Goal: Task Accomplishment & Management: Use online tool/utility

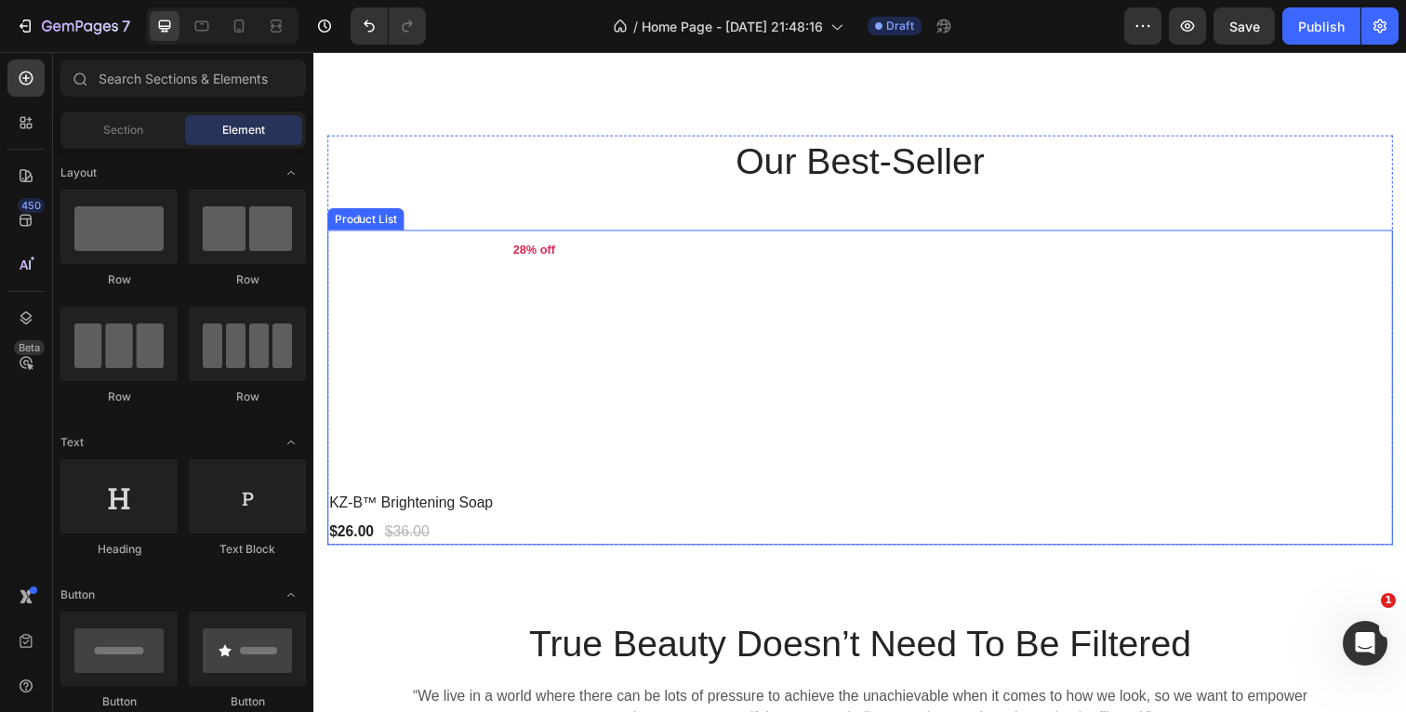
scroll to position [441, 0]
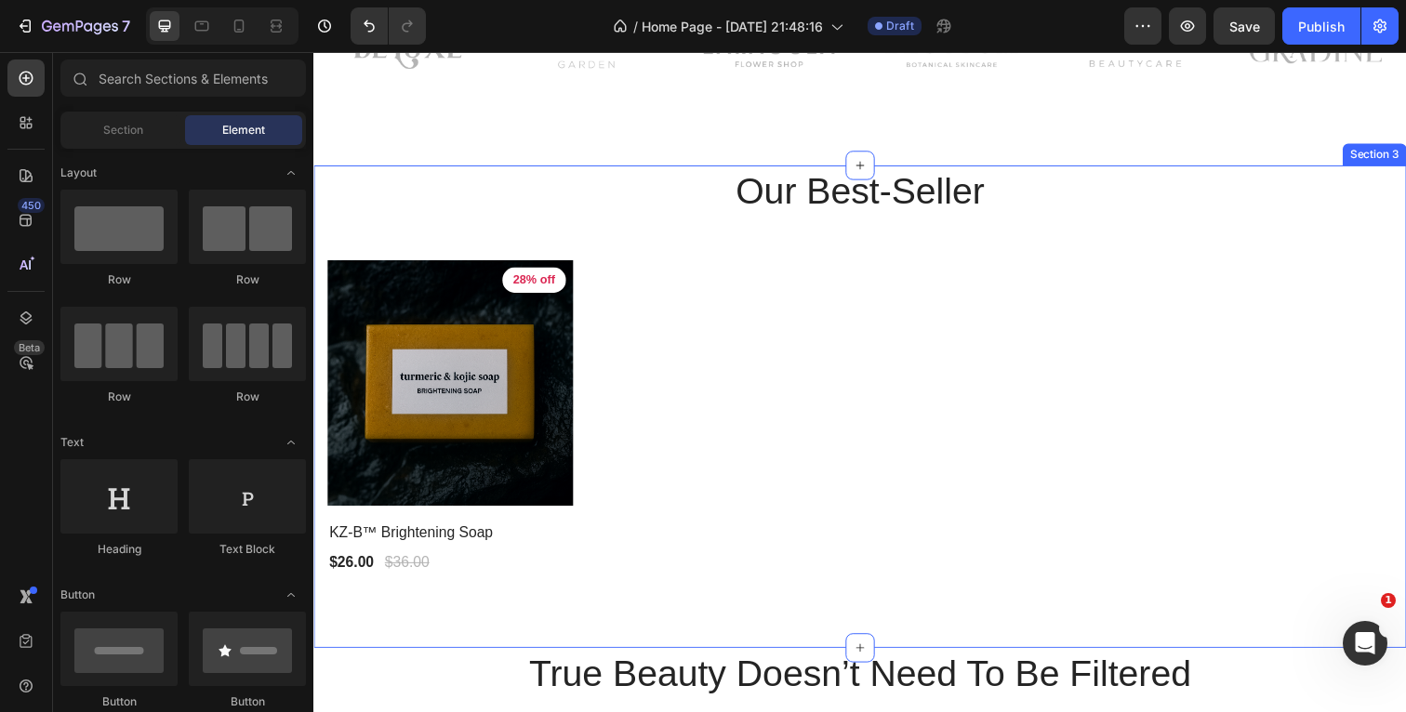
click at [320, 191] on div "Our Best-Seller Heading Product Images 28% off Product Badge Row KZ-B™ Brighten…" at bounding box center [871, 414] width 1116 height 493
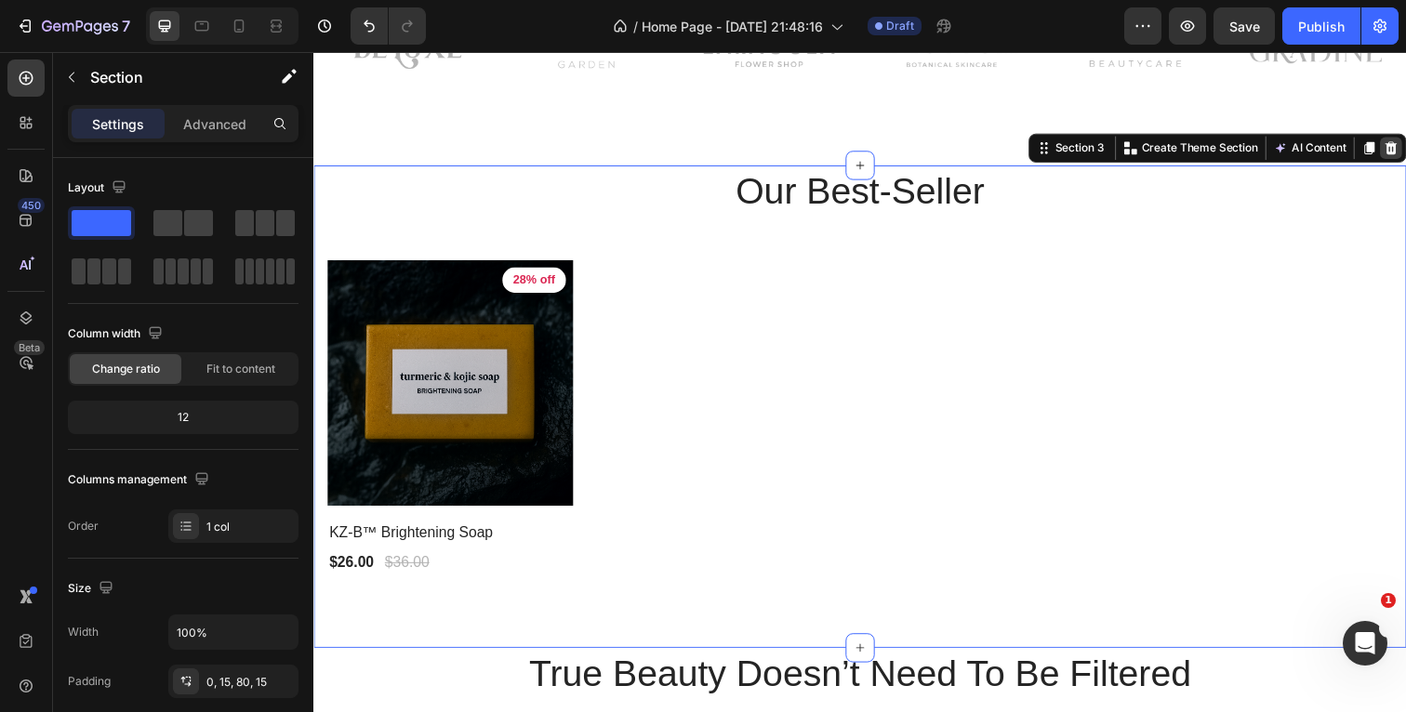
click at [1405, 151] on icon at bounding box center [1413, 150] width 15 height 15
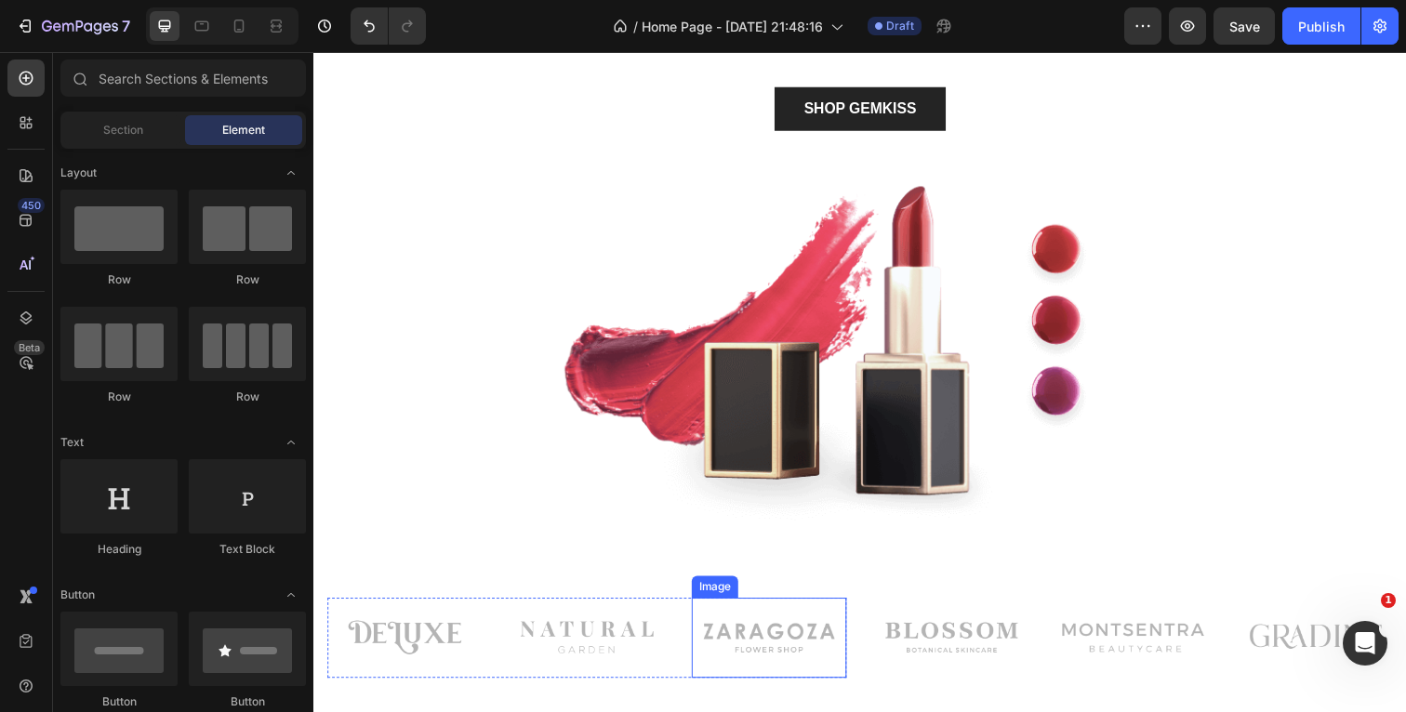
scroll to position [196, 0]
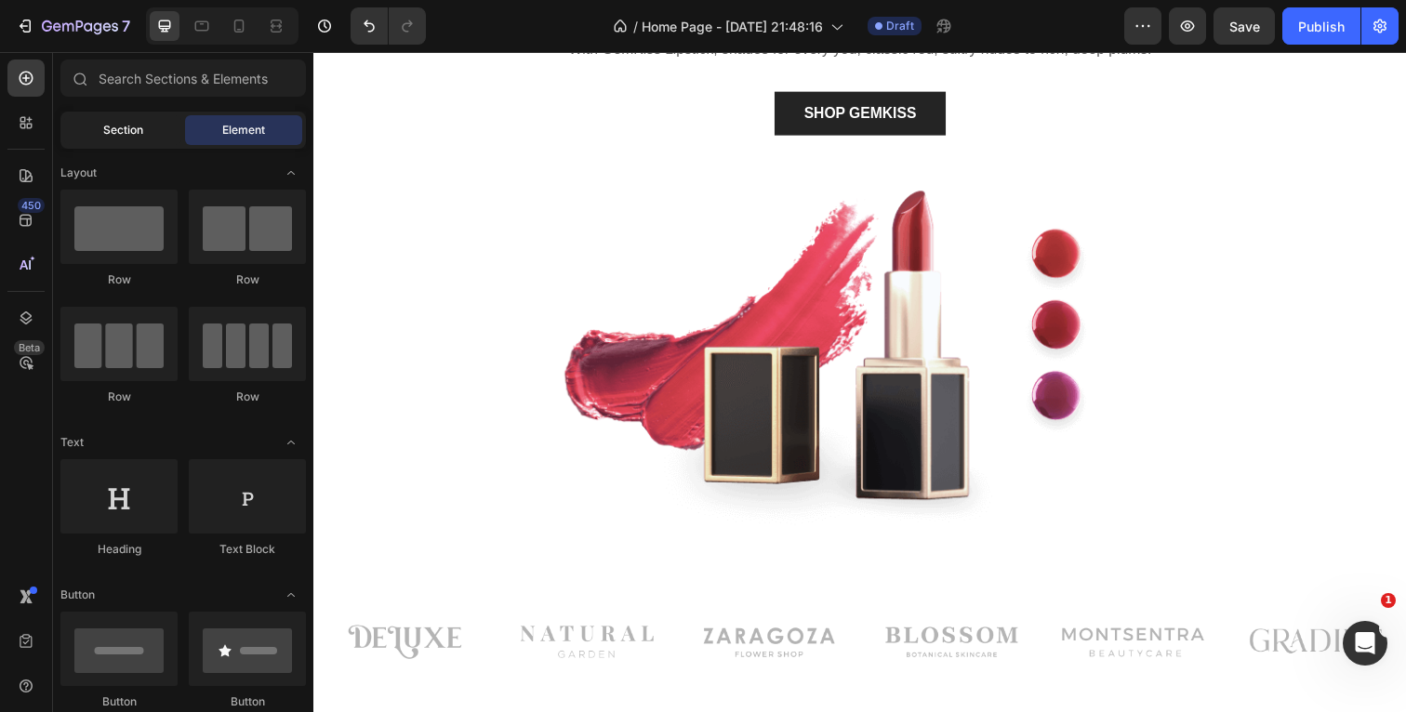
click at [164, 134] on div "Section" at bounding box center [122, 130] width 117 height 30
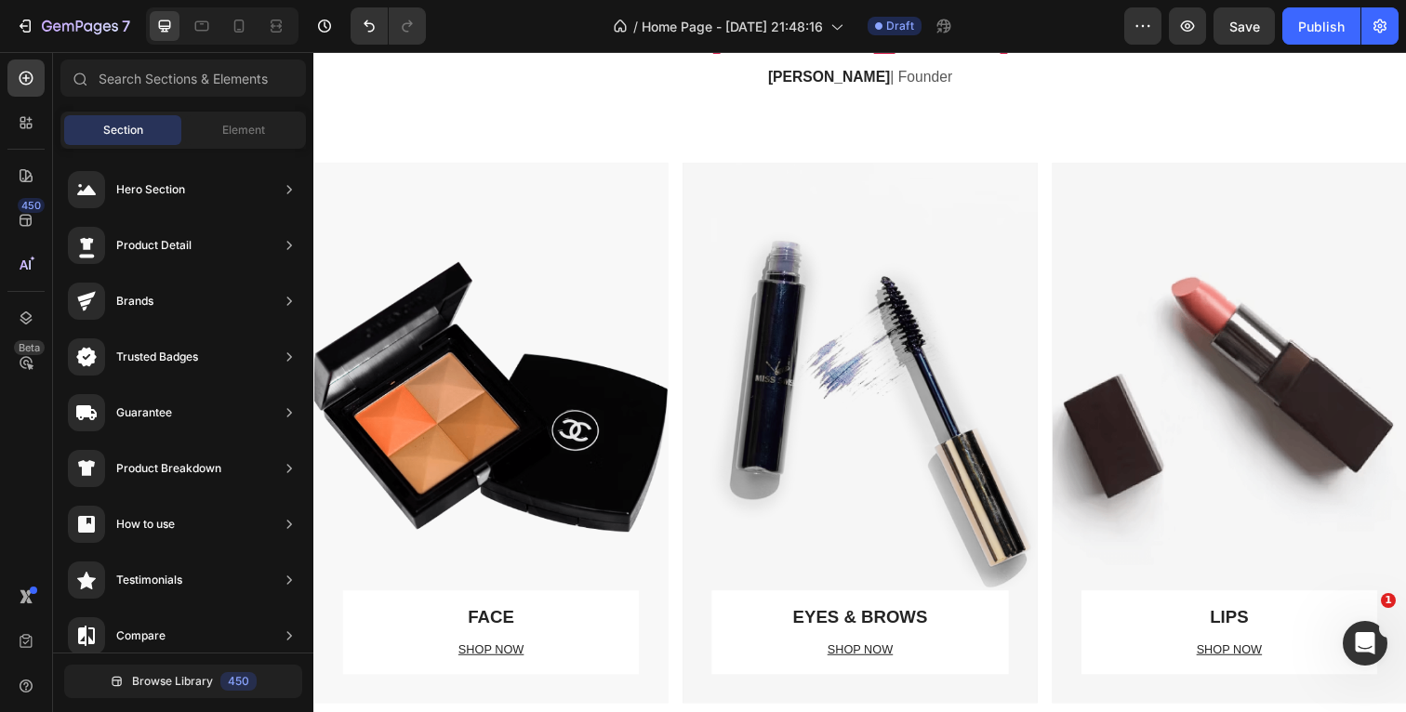
scroll to position [1104, 0]
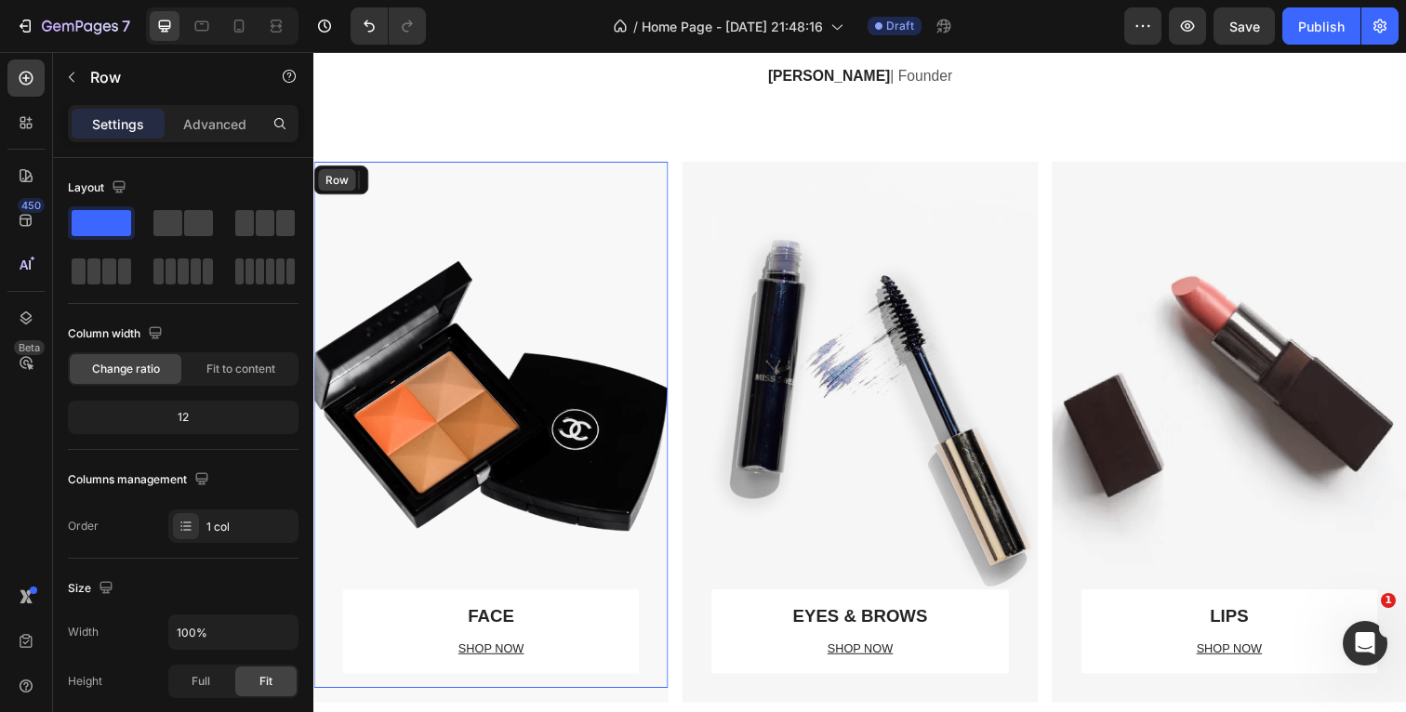
click at [338, 180] on div "Row" at bounding box center [337, 183] width 31 height 17
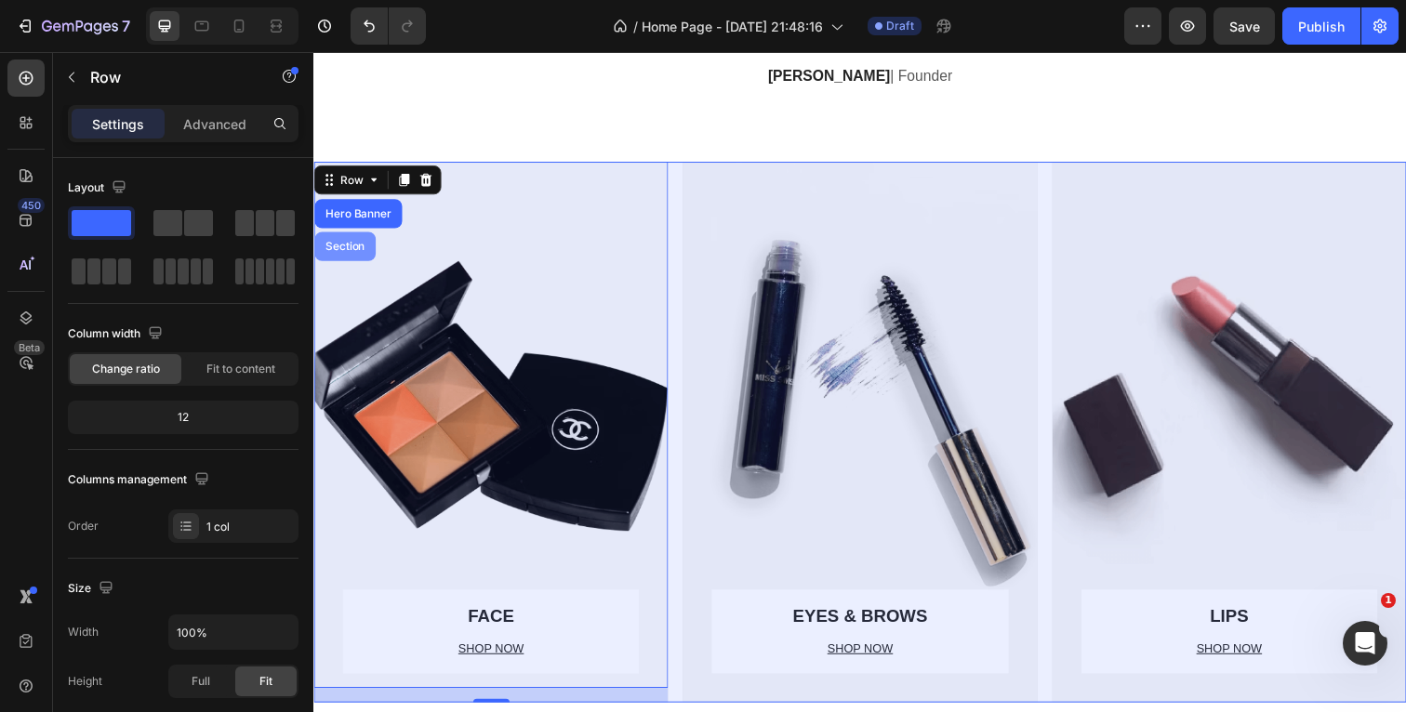
click at [342, 244] on div "Section" at bounding box center [345, 251] width 62 height 30
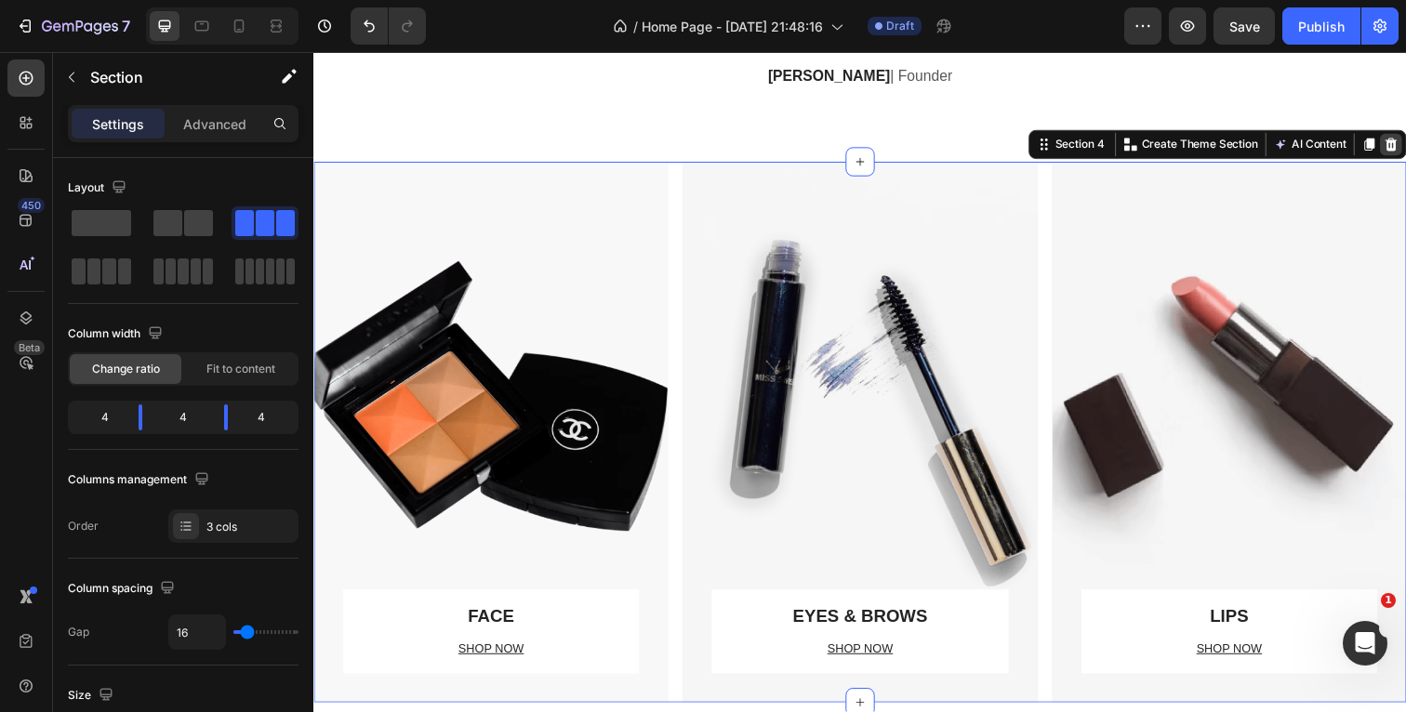
click at [1405, 145] on icon at bounding box center [1414, 146] width 12 height 13
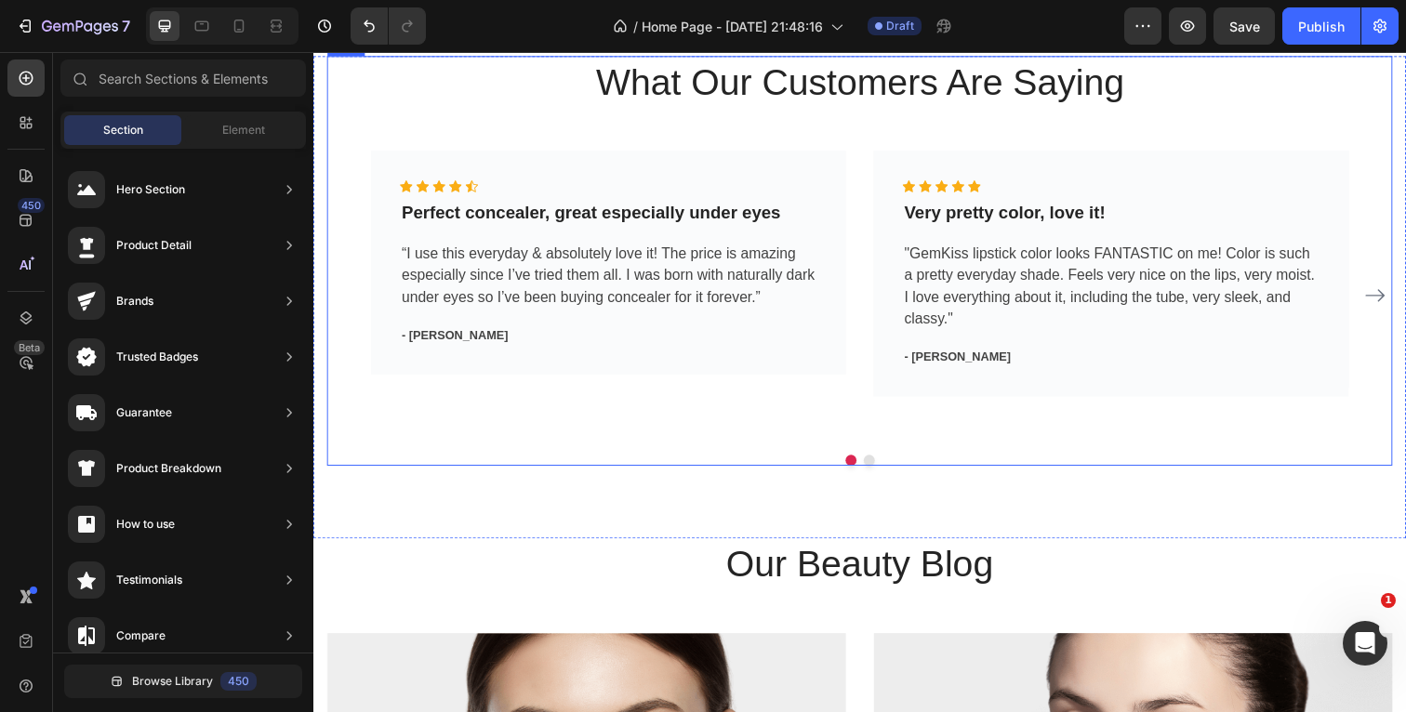
scroll to position [1055, 0]
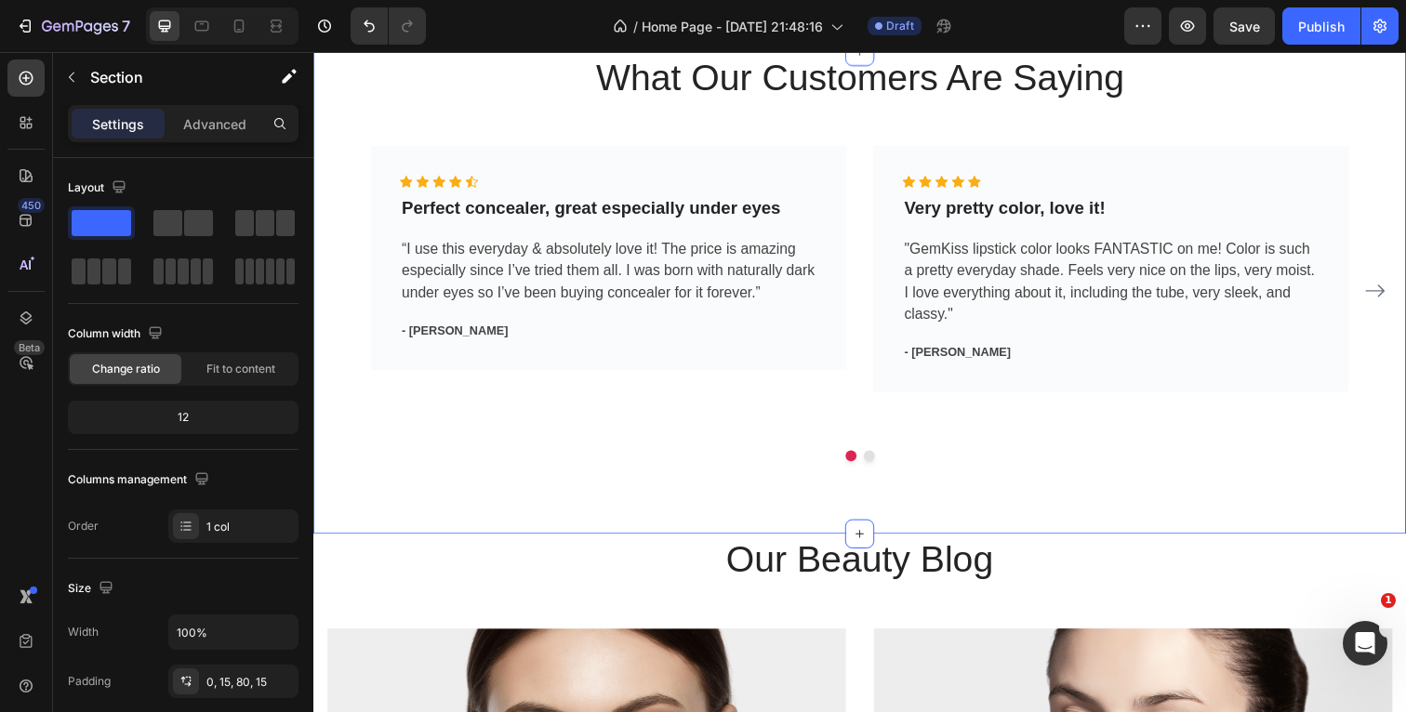
click at [319, 178] on div "What Our Customers Are Saying Heading Icon Icon Icon Icon Icon Icon List Hoz Pe…" at bounding box center [871, 298] width 1116 height 493
click at [1405, 42] on icon at bounding box center [1413, 34] width 15 height 15
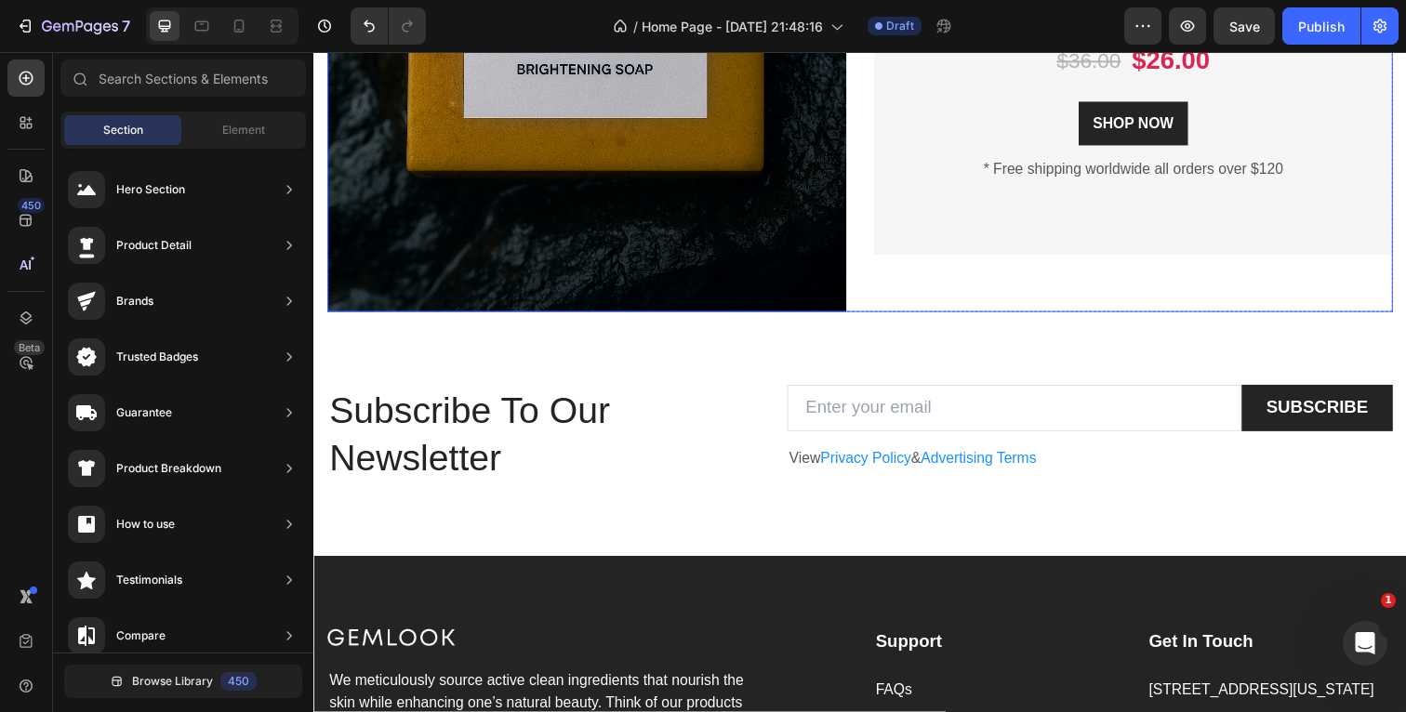
scroll to position [2133, 0]
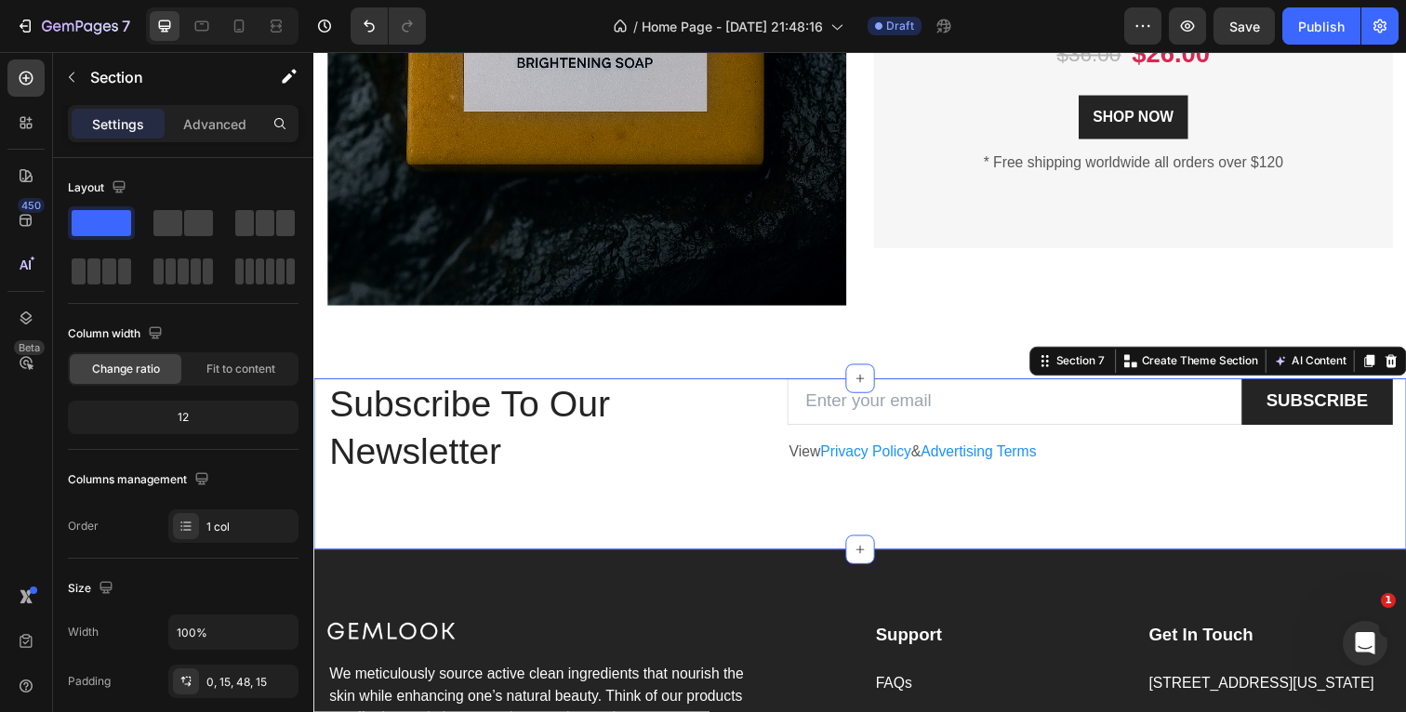
click at [323, 404] on div "Subscribe To Our Newsletter Heading Email Field SUBSCRIBE Submit Button Row Vie…" at bounding box center [871, 473] width 1116 height 175
click at [1405, 369] on icon at bounding box center [1413, 368] width 15 height 15
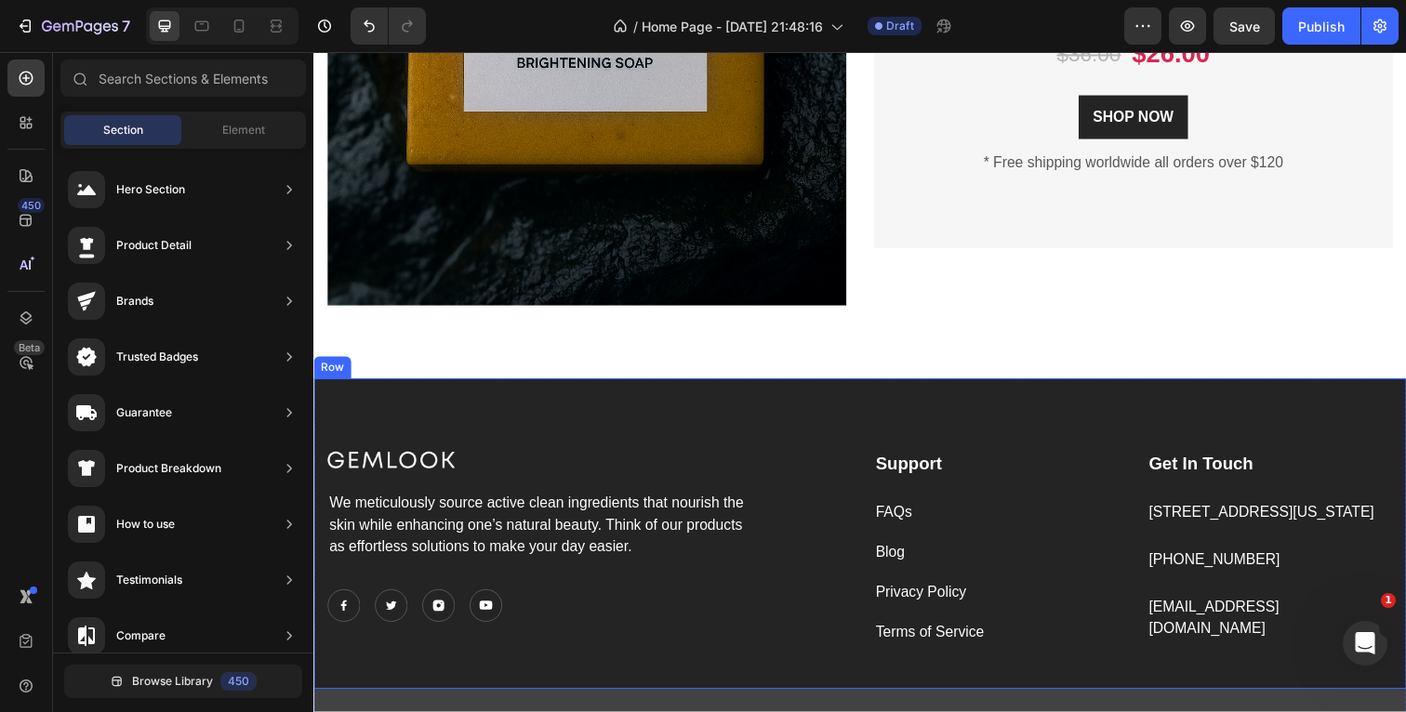
click at [438, 401] on div "Image We meticulously source active clean ingredients that nourish the skin whi…" at bounding box center [871, 544] width 1116 height 317
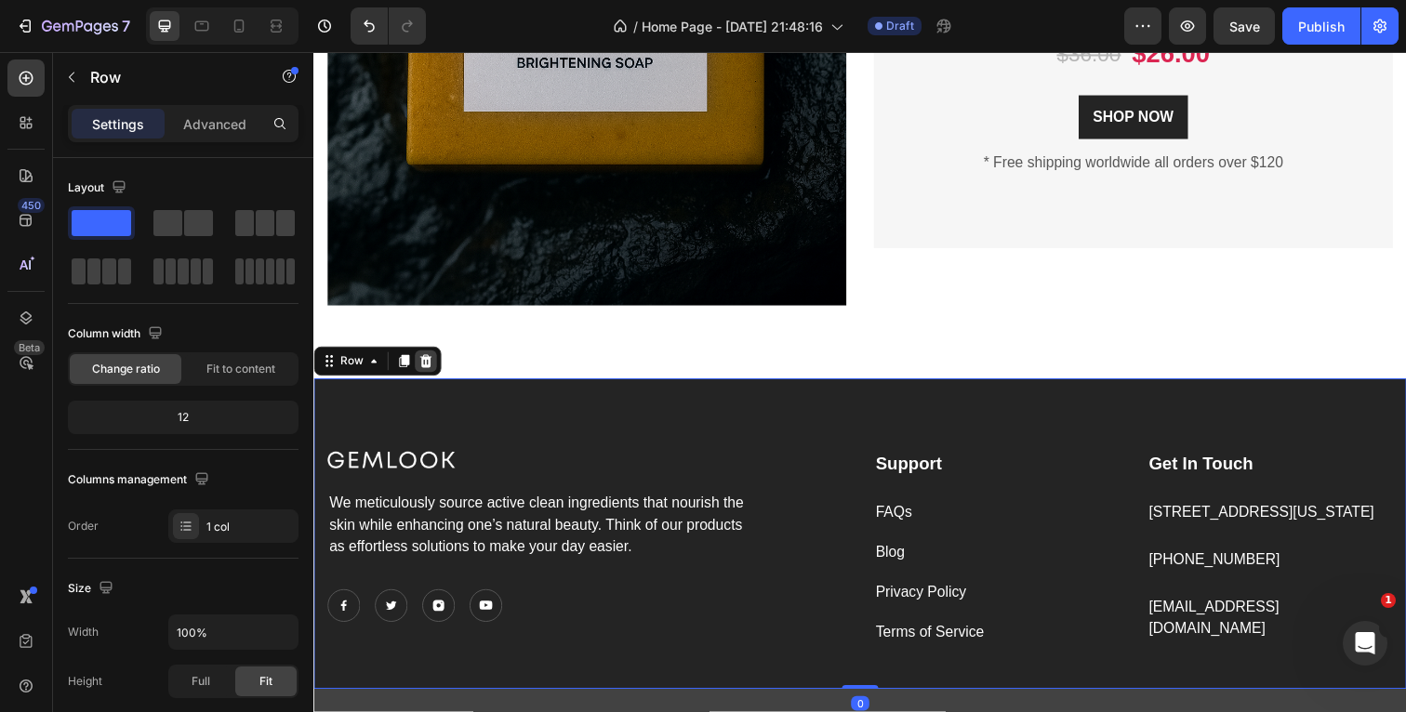
click at [433, 373] on icon at bounding box center [427, 368] width 15 height 15
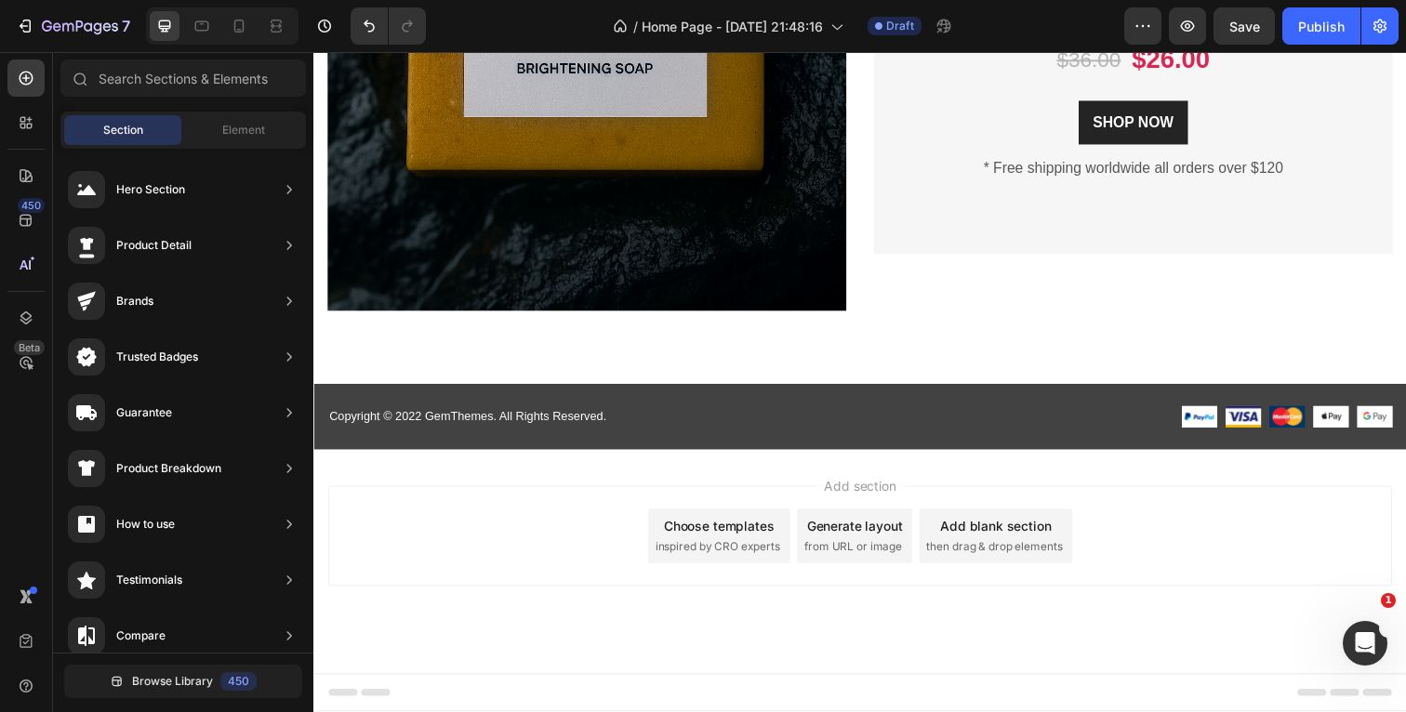
scroll to position [2127, 0]
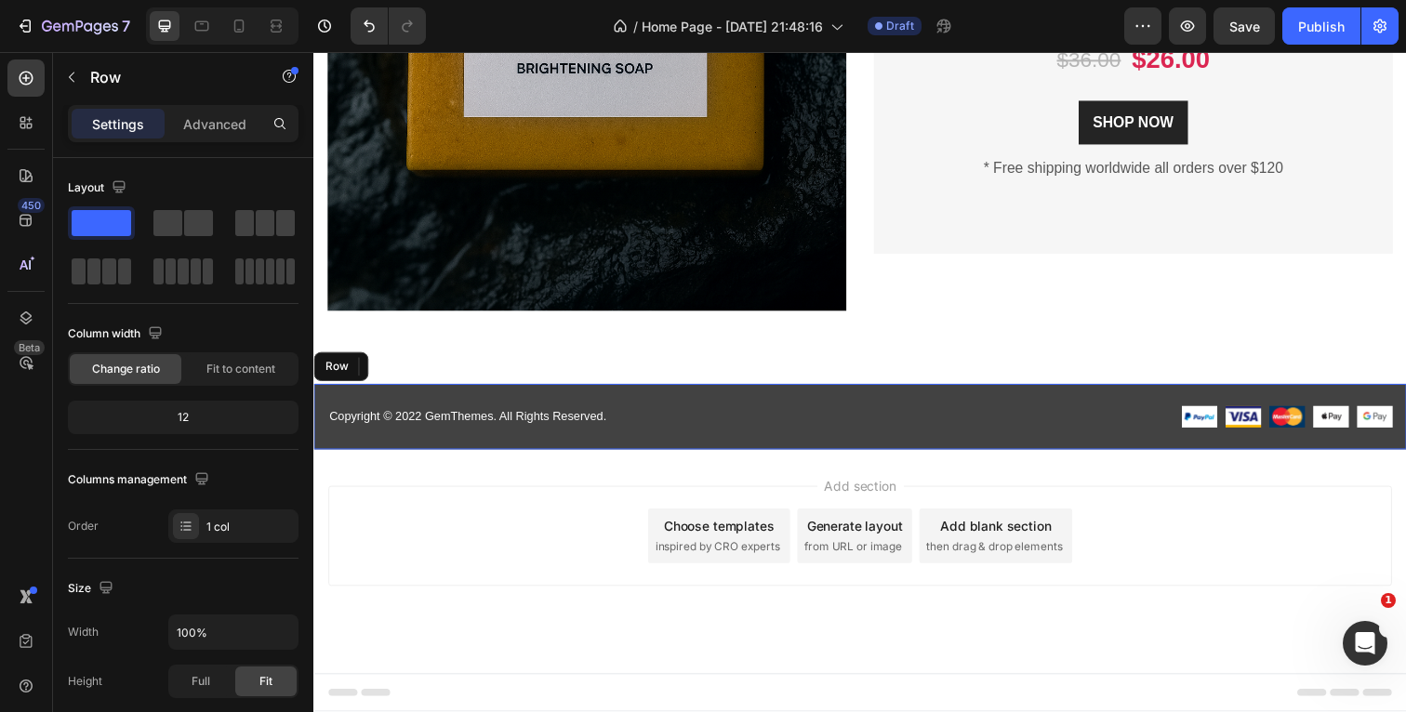
click at [633, 405] on div "Copyright © 2022 GemThemes. All Rights Reserved. Text block Image Image Image I…" at bounding box center [871, 424] width 1116 height 67
click at [428, 374] on icon at bounding box center [428, 373] width 12 height 13
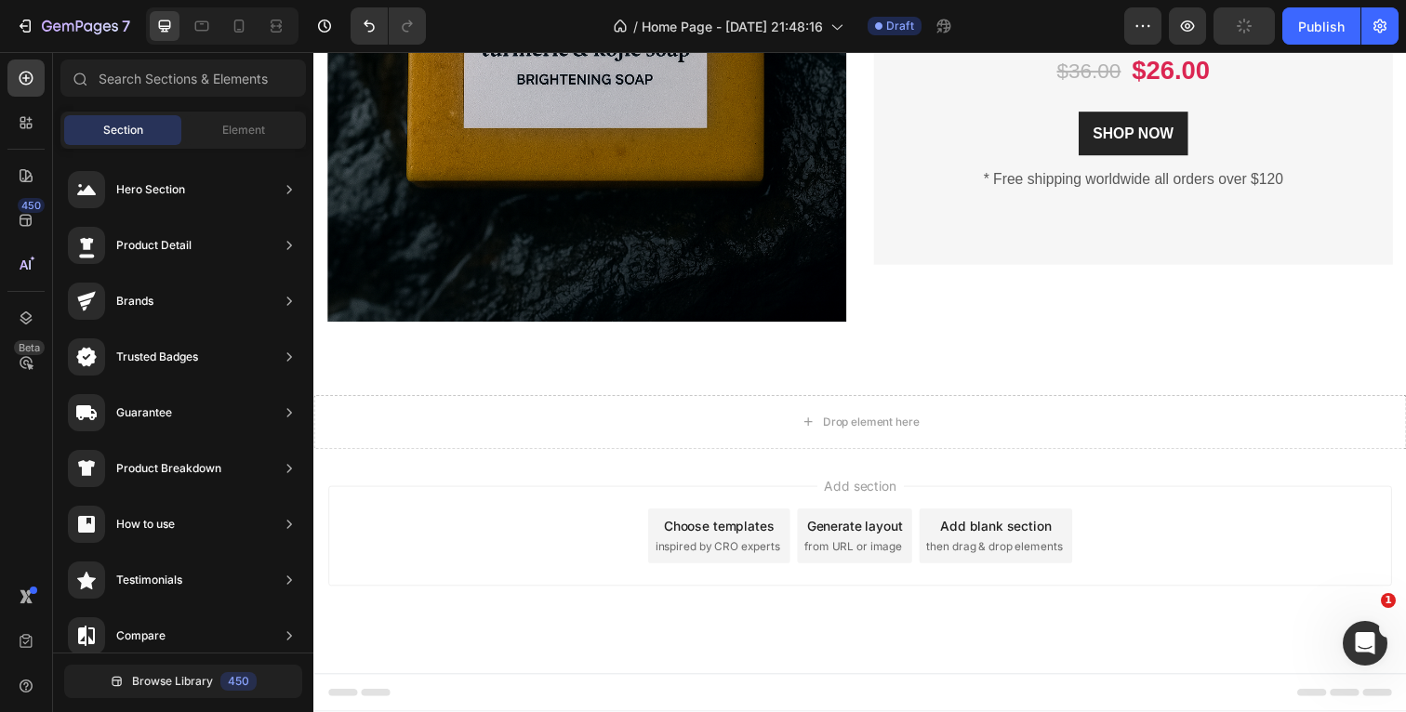
scroll to position [2116, 0]
click at [508, 433] on div "Drop element here" at bounding box center [871, 431] width 1116 height 56
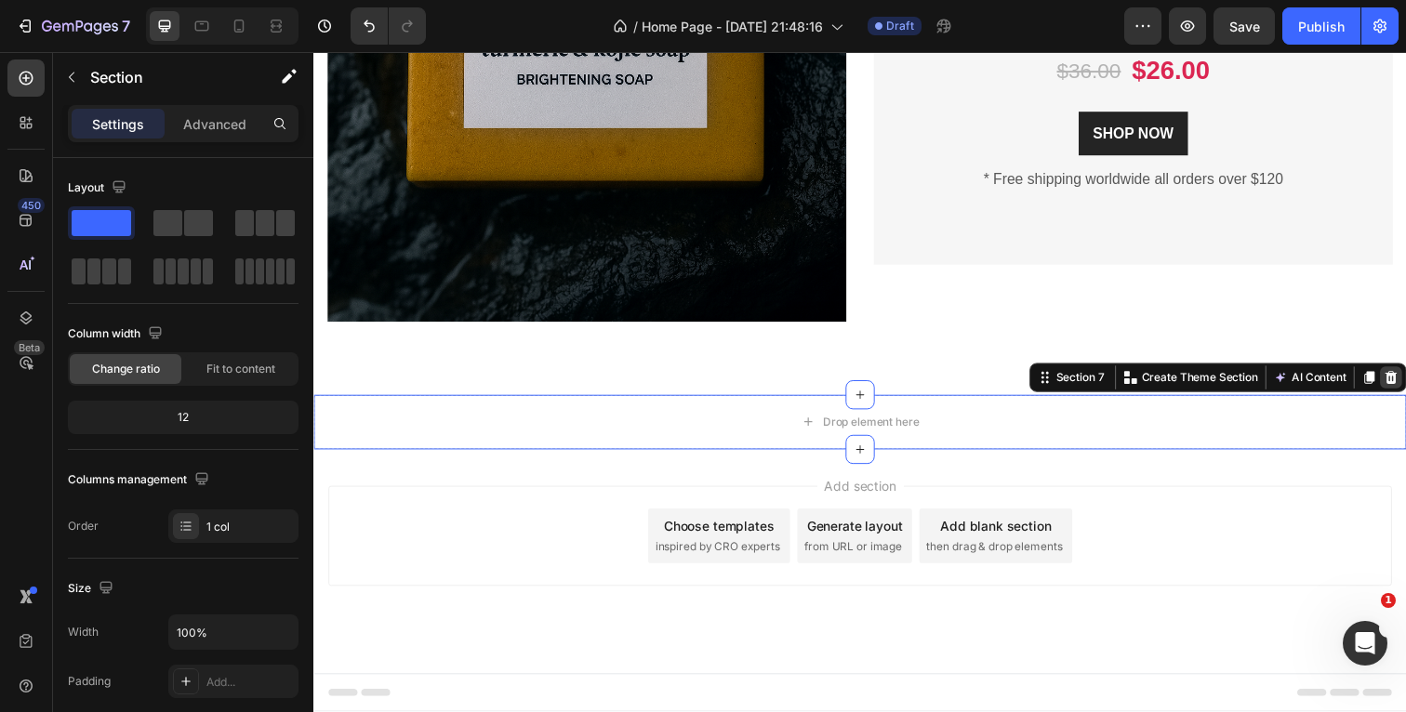
click at [1405, 382] on icon at bounding box center [1413, 385] width 15 height 15
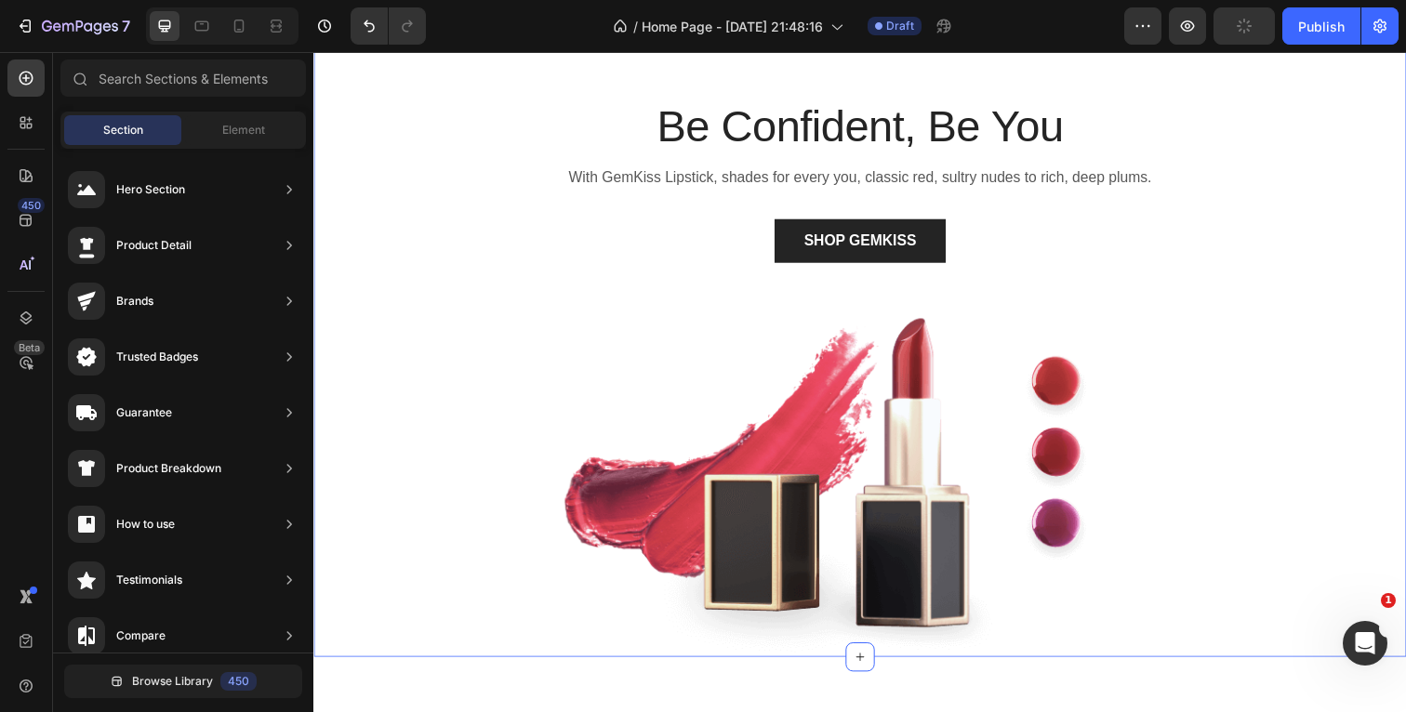
scroll to position [46, 0]
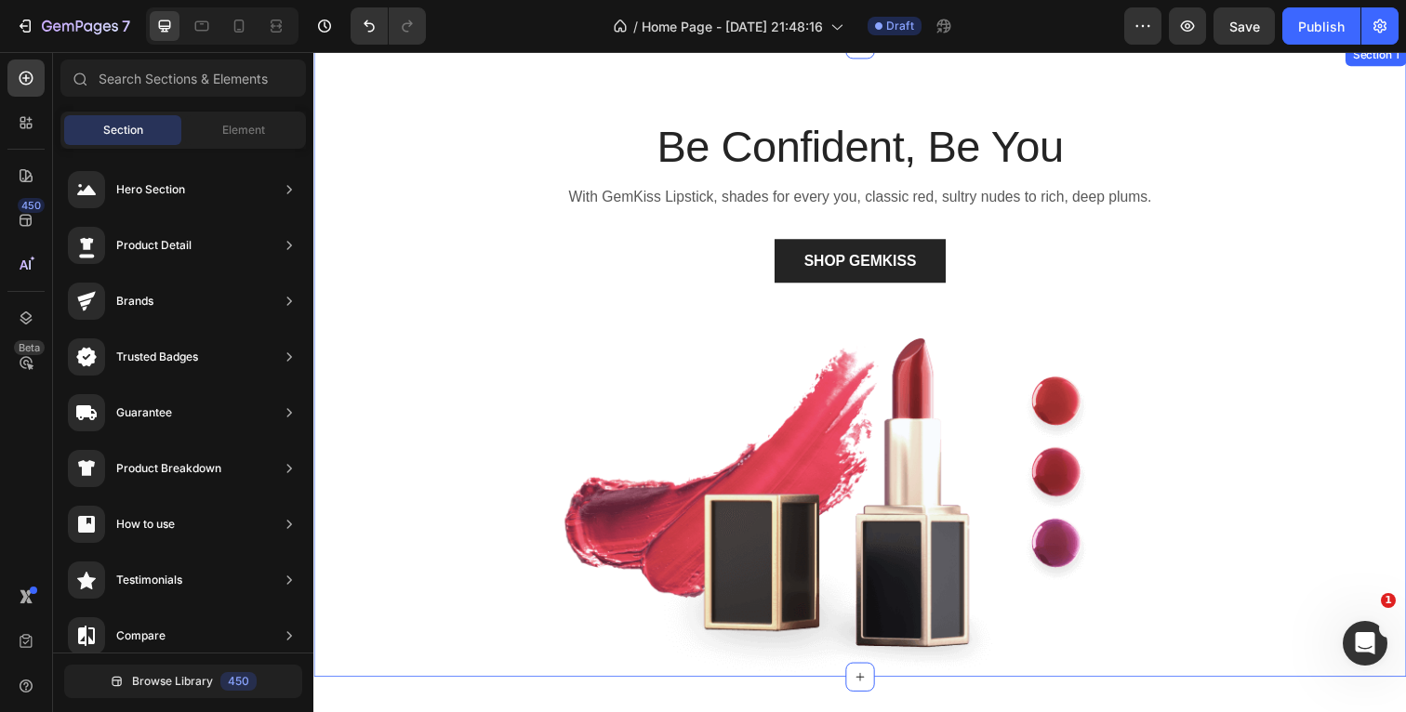
click at [444, 269] on div "Be Confident, Be You Heading With GemKiss Lipstick, shades for every you, class…" at bounding box center [871, 405] width 1088 height 572
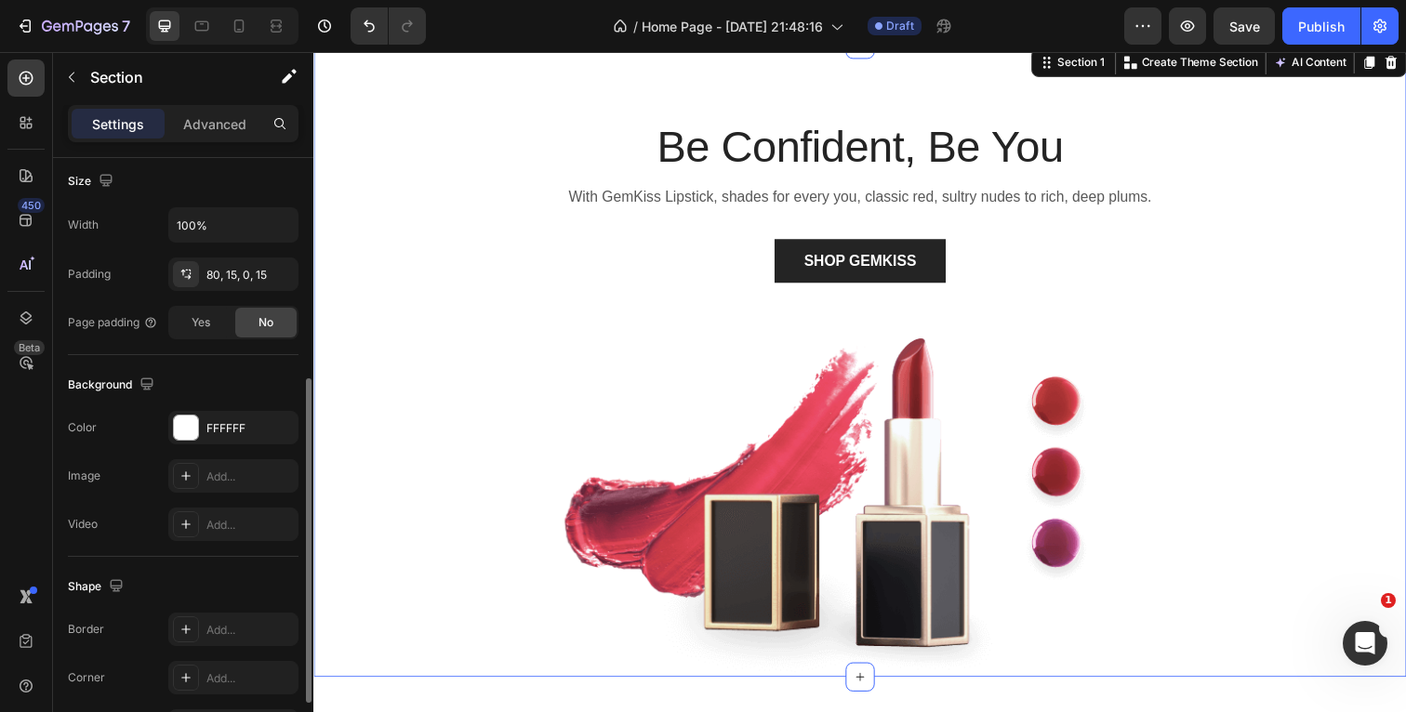
scroll to position [415, 0]
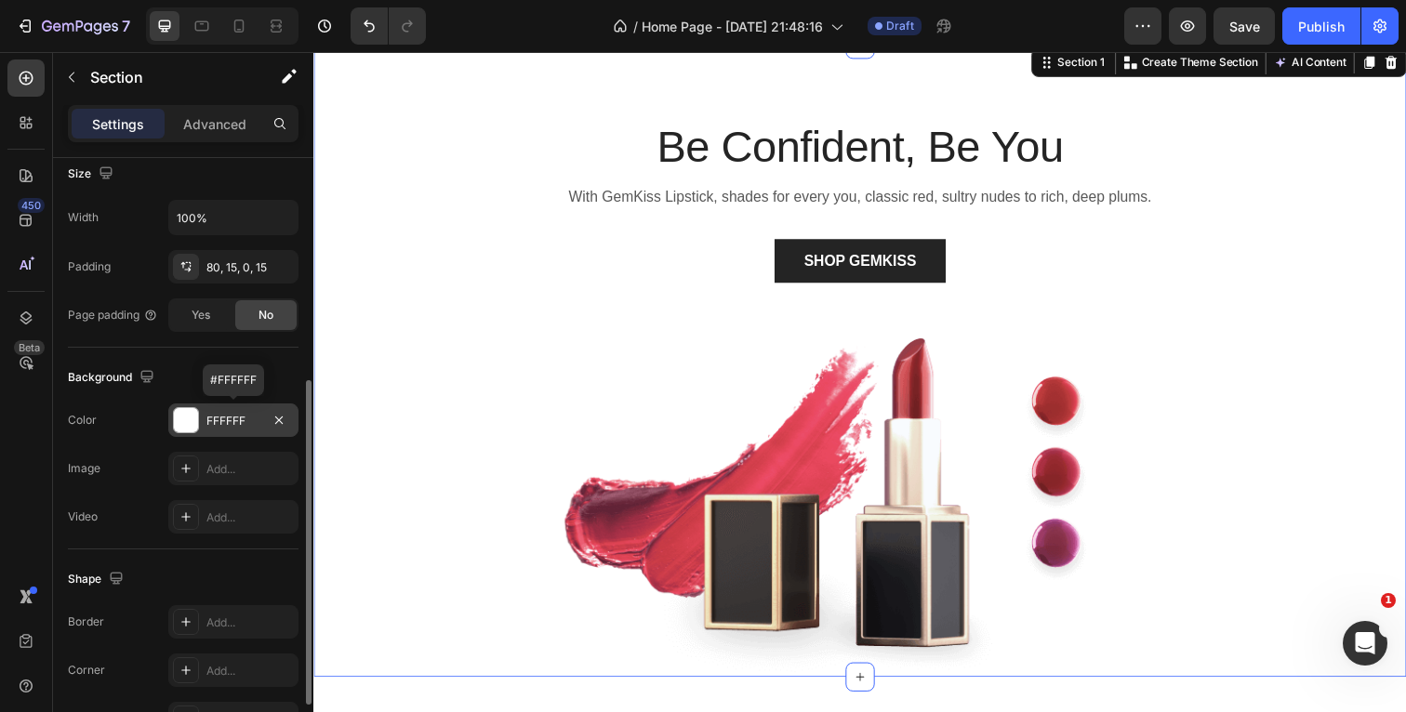
click at [185, 427] on div at bounding box center [186, 420] width 24 height 24
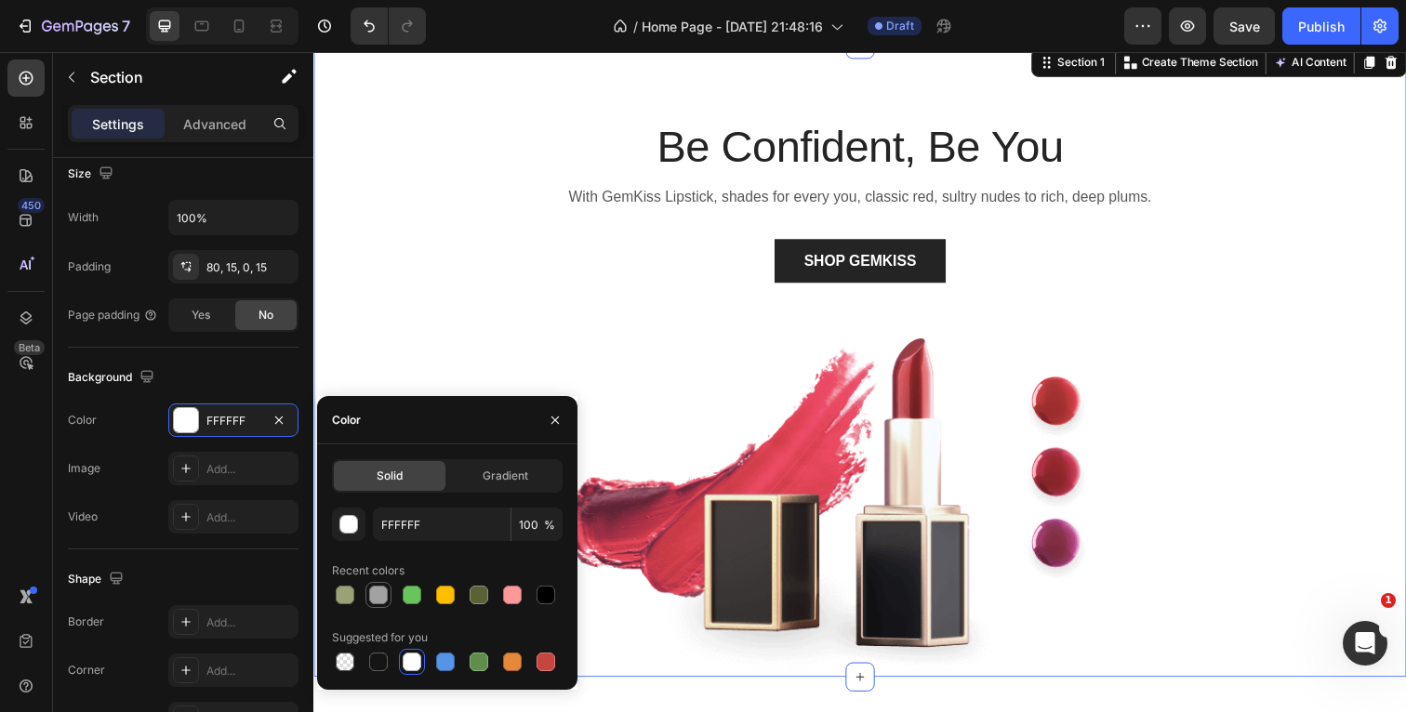
click at [380, 597] on div at bounding box center [378, 595] width 19 height 19
type input "A2A2A2"
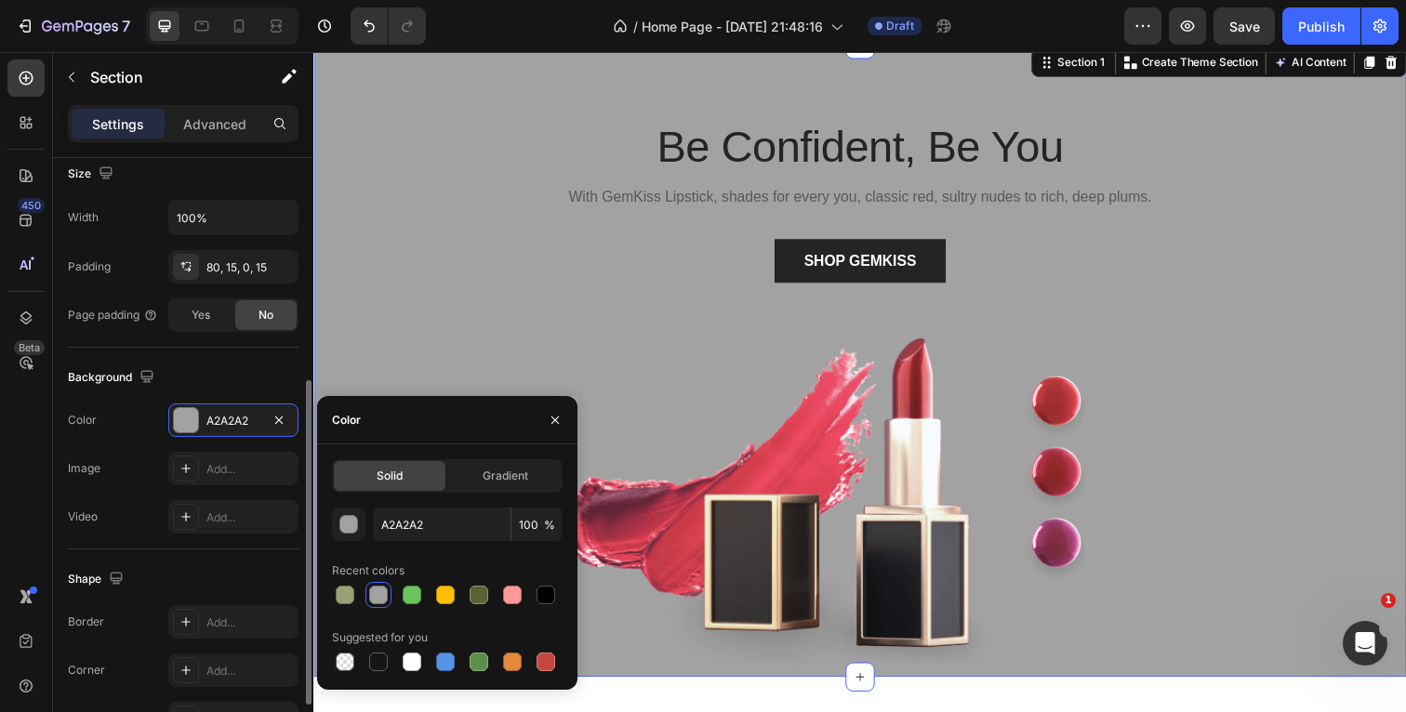
click at [285, 371] on div "Background" at bounding box center [183, 378] width 231 height 30
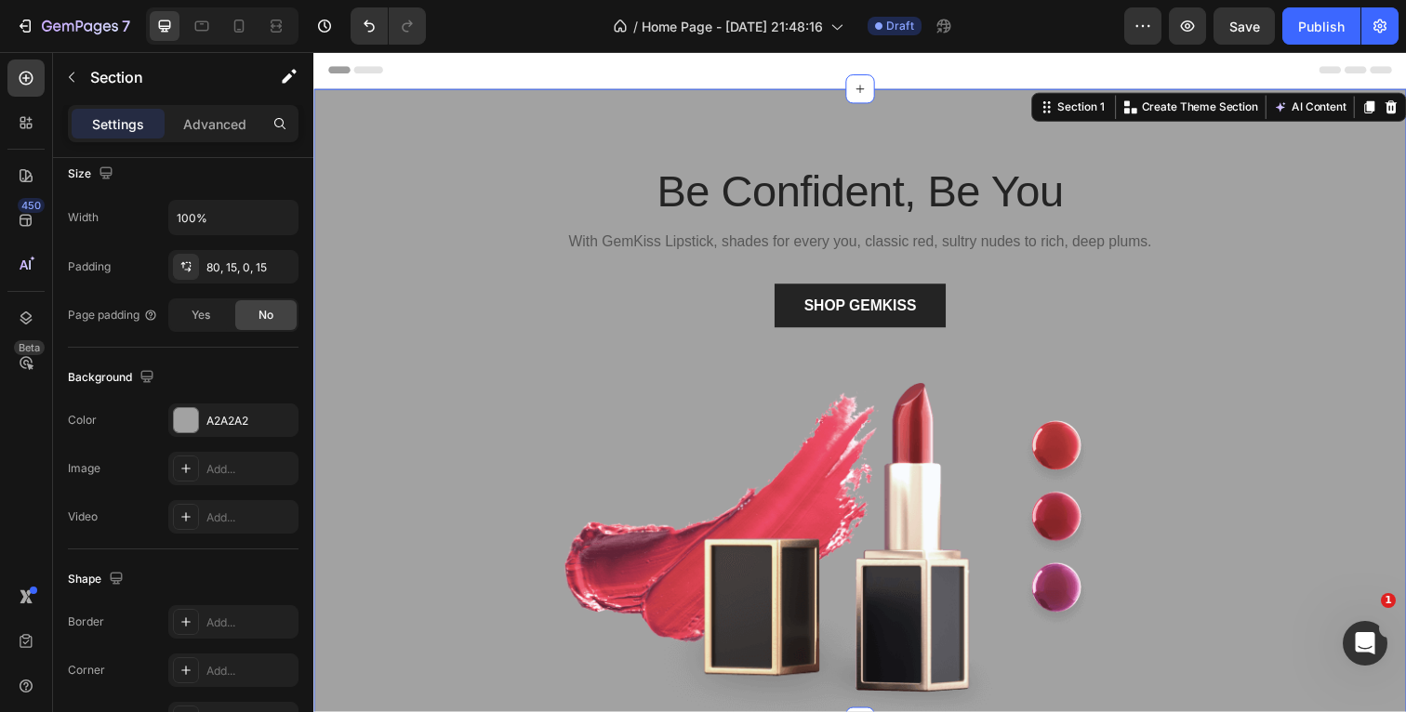
scroll to position [0, 0]
click at [815, 70] on div "Header" at bounding box center [871, 70] width 1086 height 37
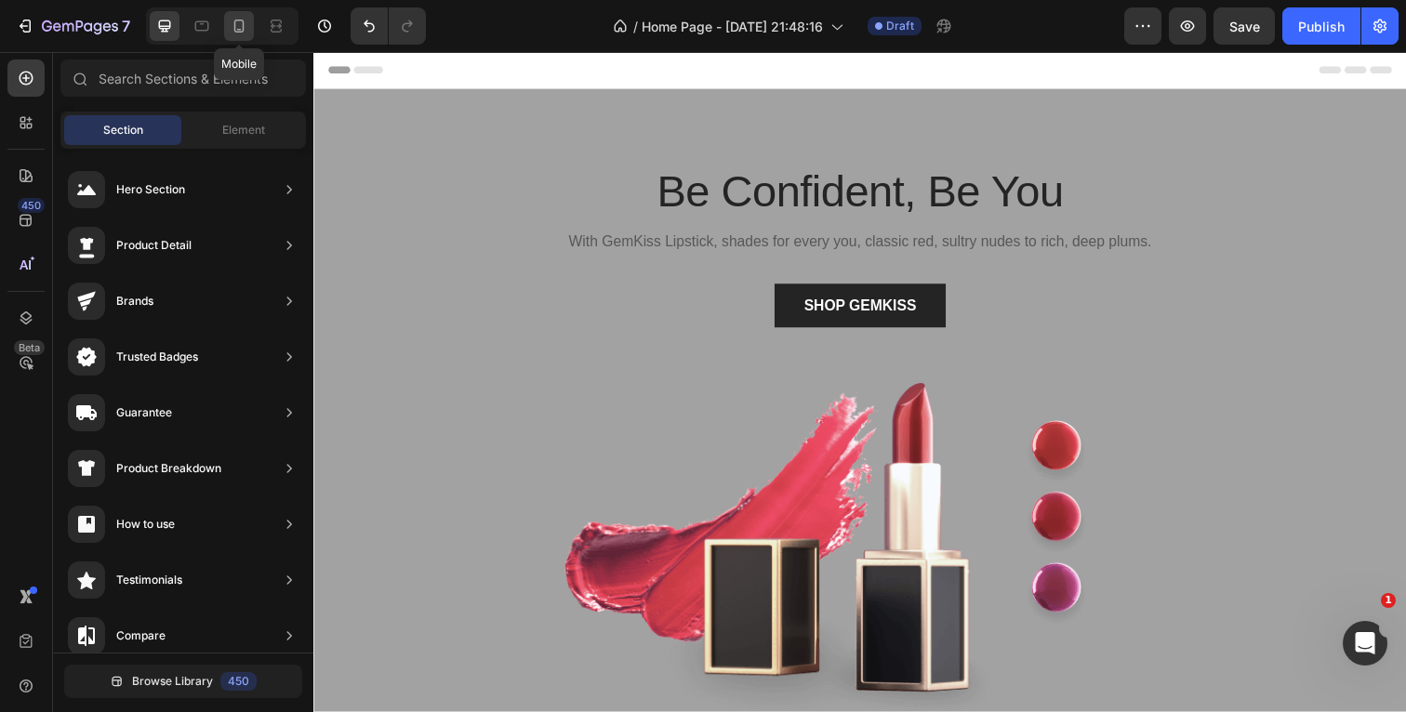
click at [241, 34] on icon at bounding box center [239, 26] width 19 height 19
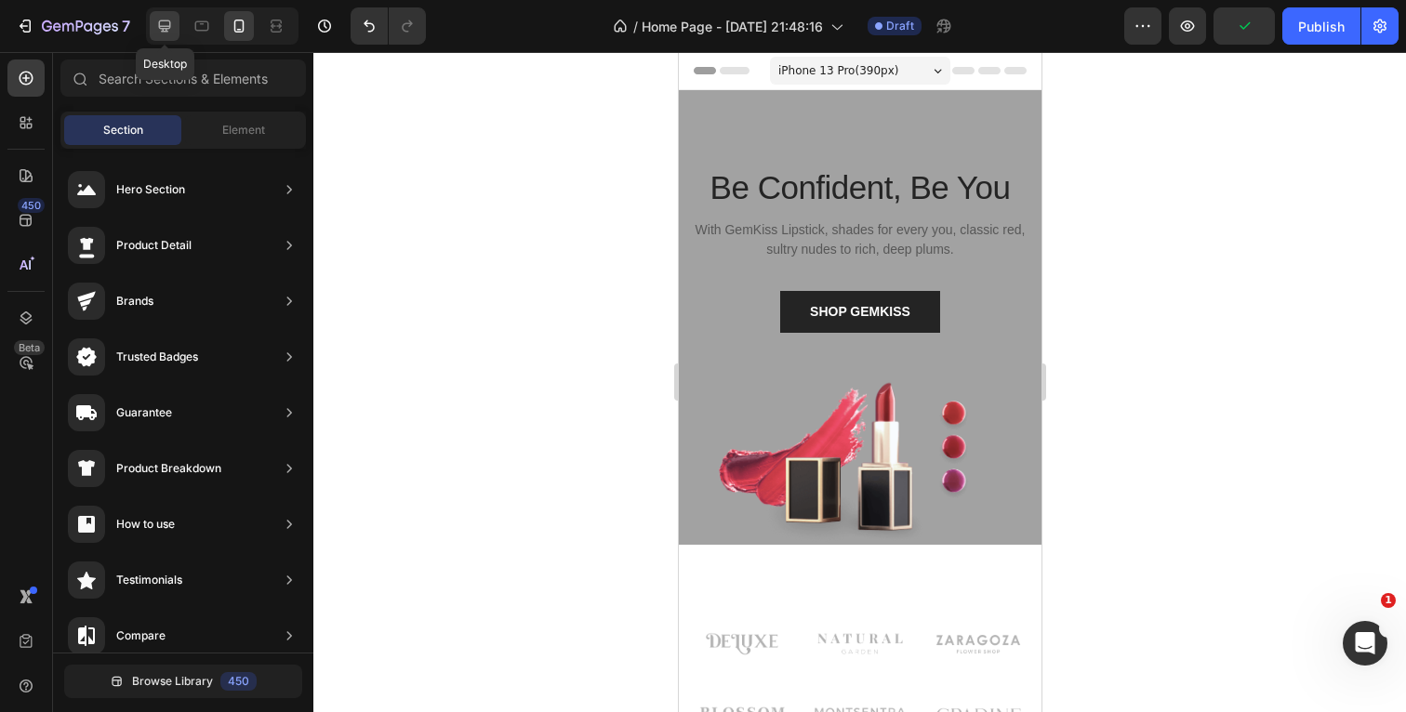
click at [171, 28] on icon at bounding box center [164, 26] width 19 height 19
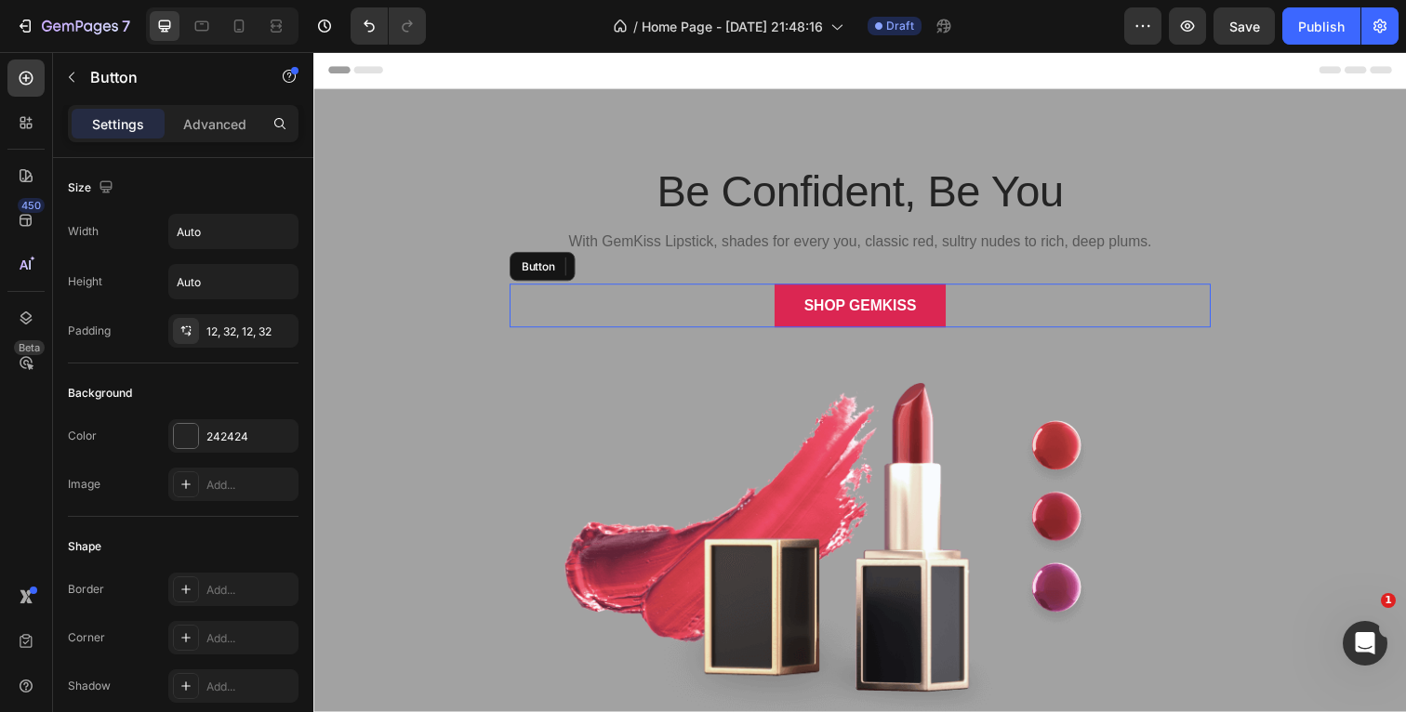
click at [804, 309] on button "SHOP GEMKISS" at bounding box center [871, 311] width 174 height 45
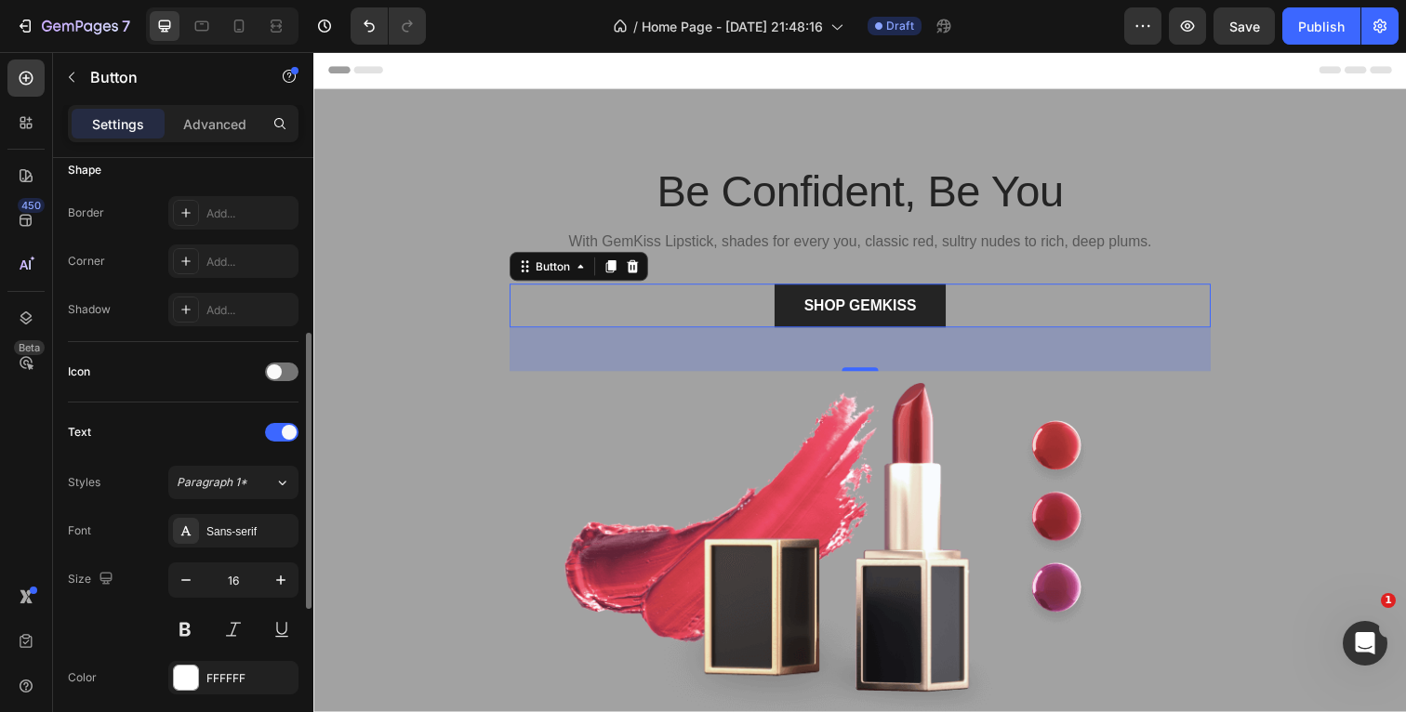
scroll to position [426, 0]
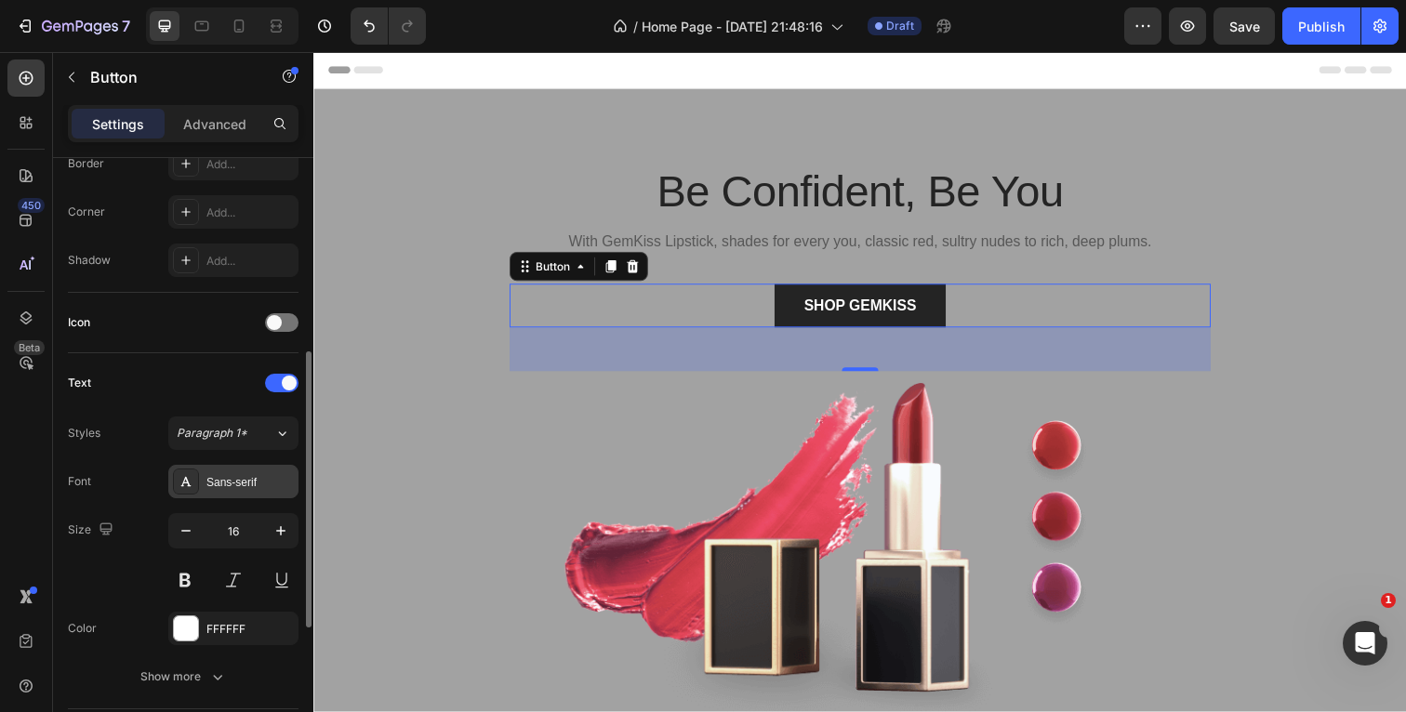
click at [228, 482] on div "Sans-serif" at bounding box center [249, 482] width 87 height 17
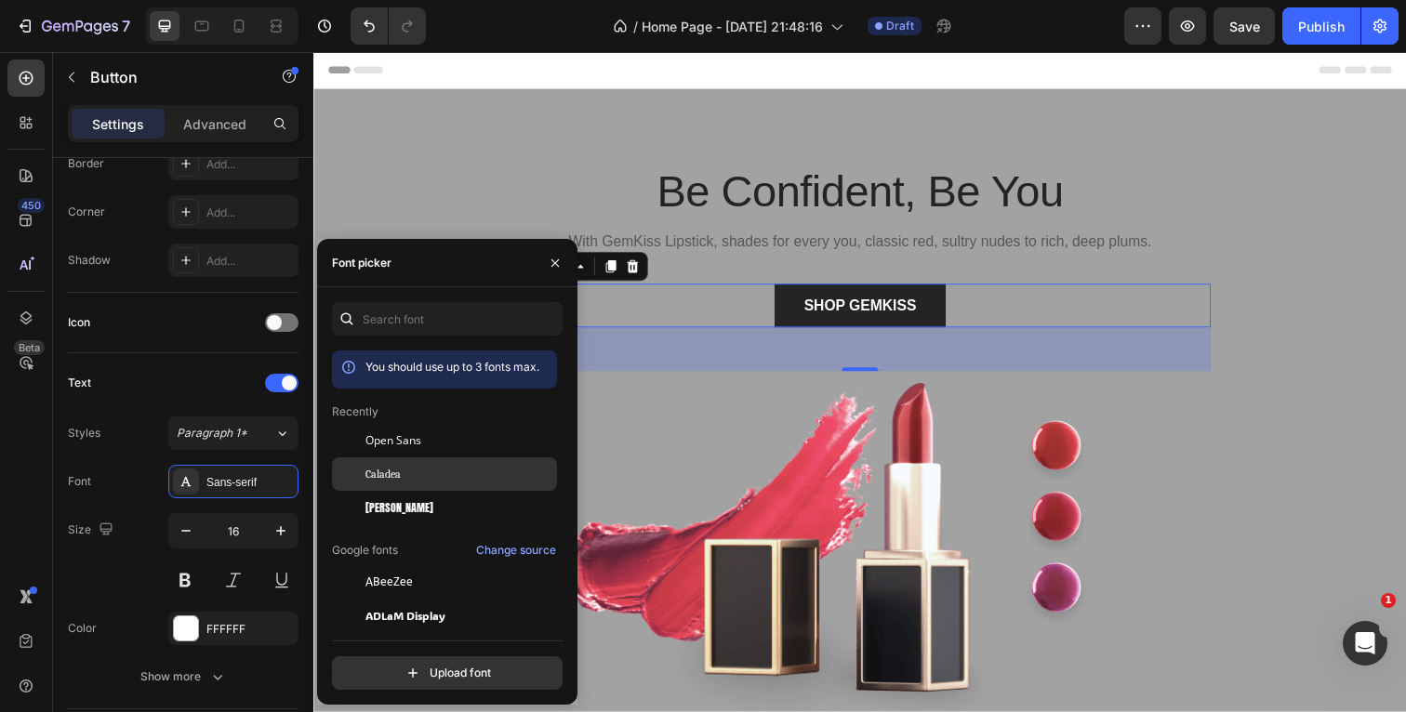
click at [374, 466] on span "Caladea" at bounding box center [382, 474] width 35 height 17
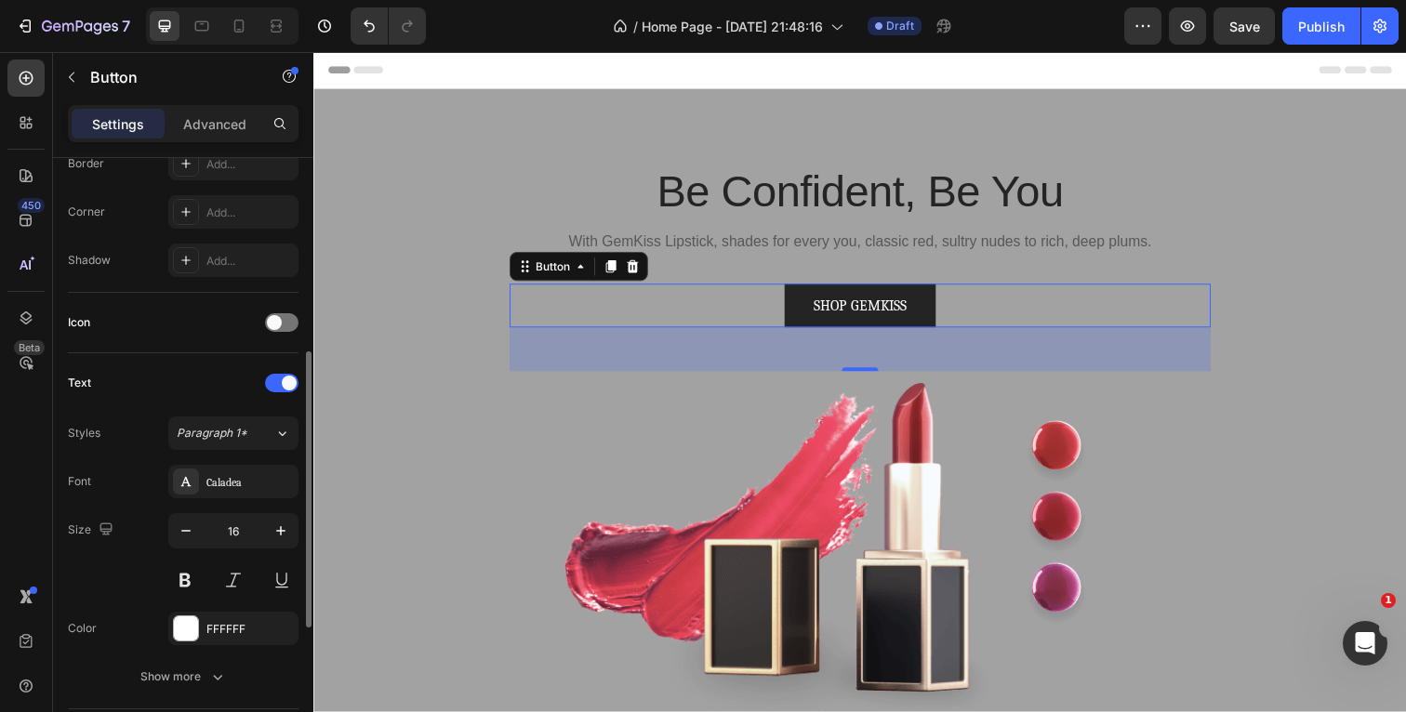
click at [142, 488] on div "Font Caladea" at bounding box center [183, 481] width 231 height 33
click at [187, 524] on icon "button" at bounding box center [186, 531] width 19 height 19
type input "15"
click at [214, 672] on icon "button" at bounding box center [217, 677] width 19 height 19
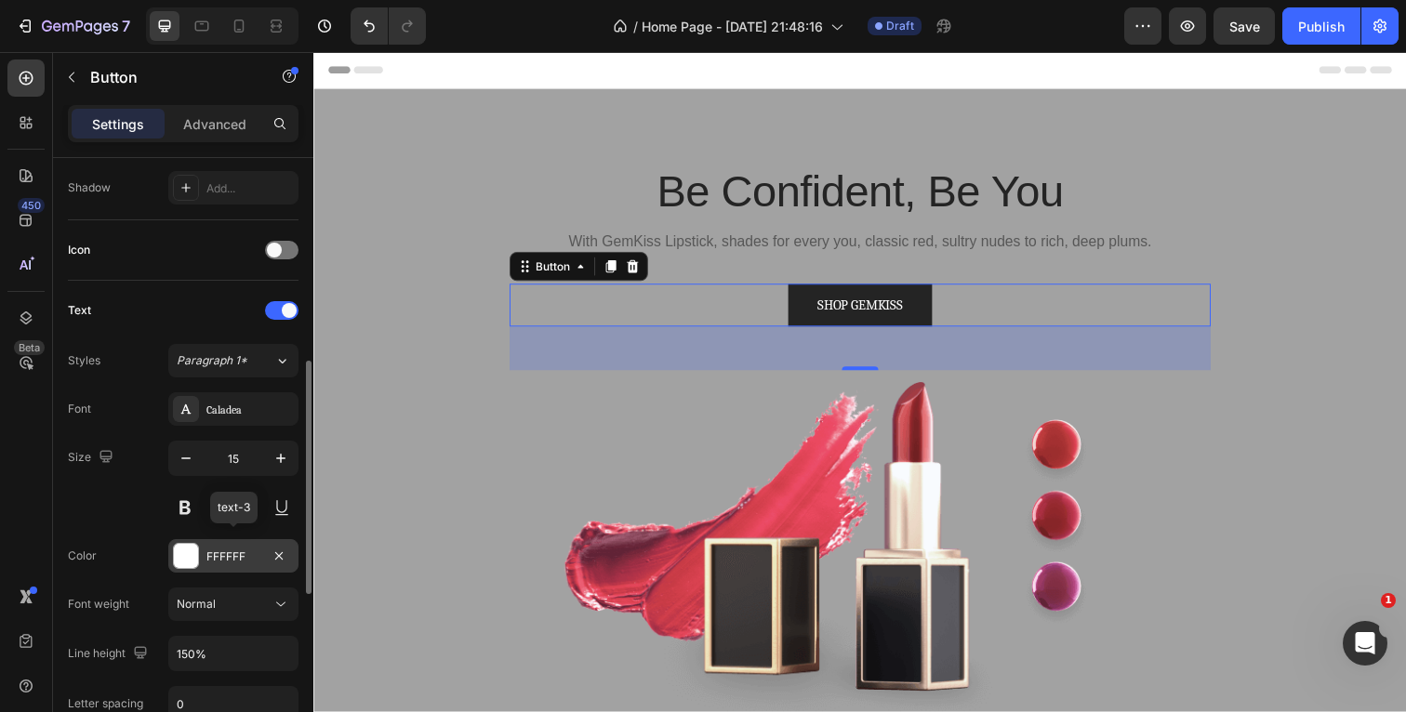
scroll to position [533, 0]
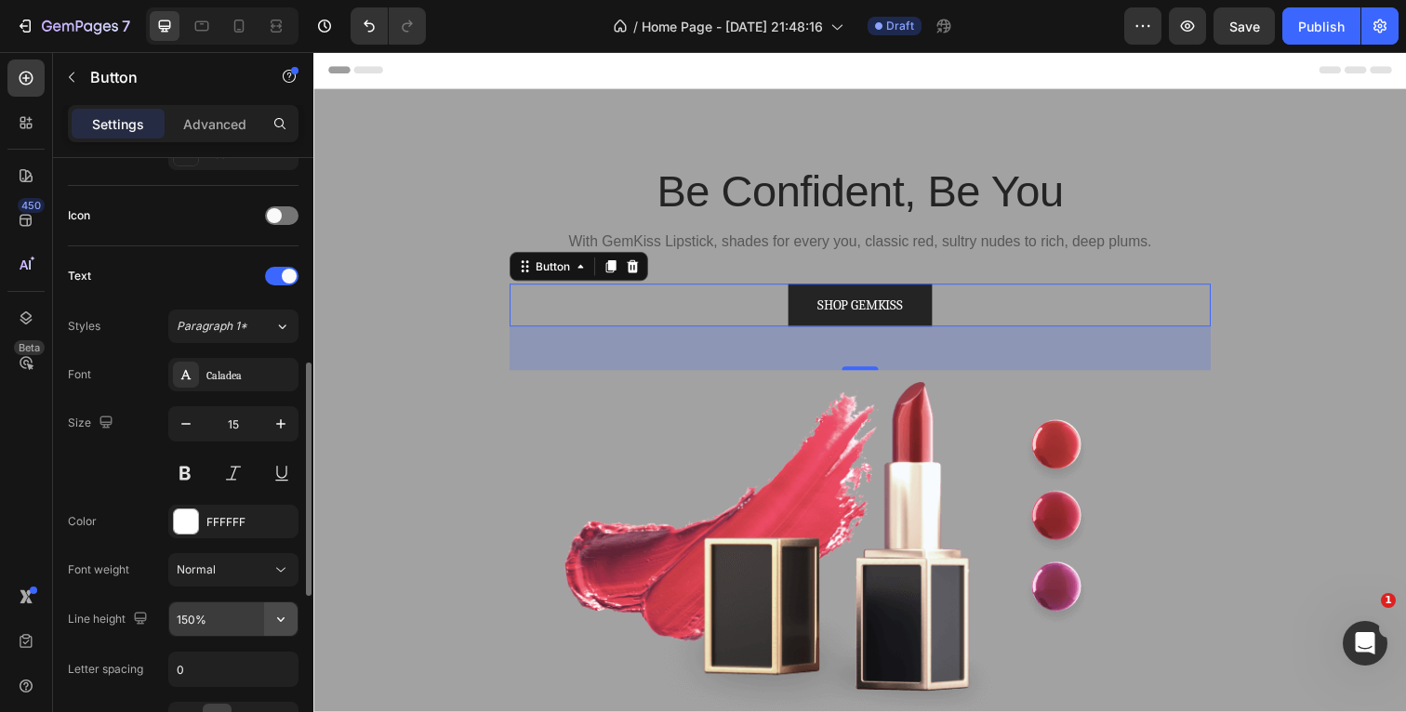
click at [279, 621] on icon "button" at bounding box center [281, 619] width 19 height 19
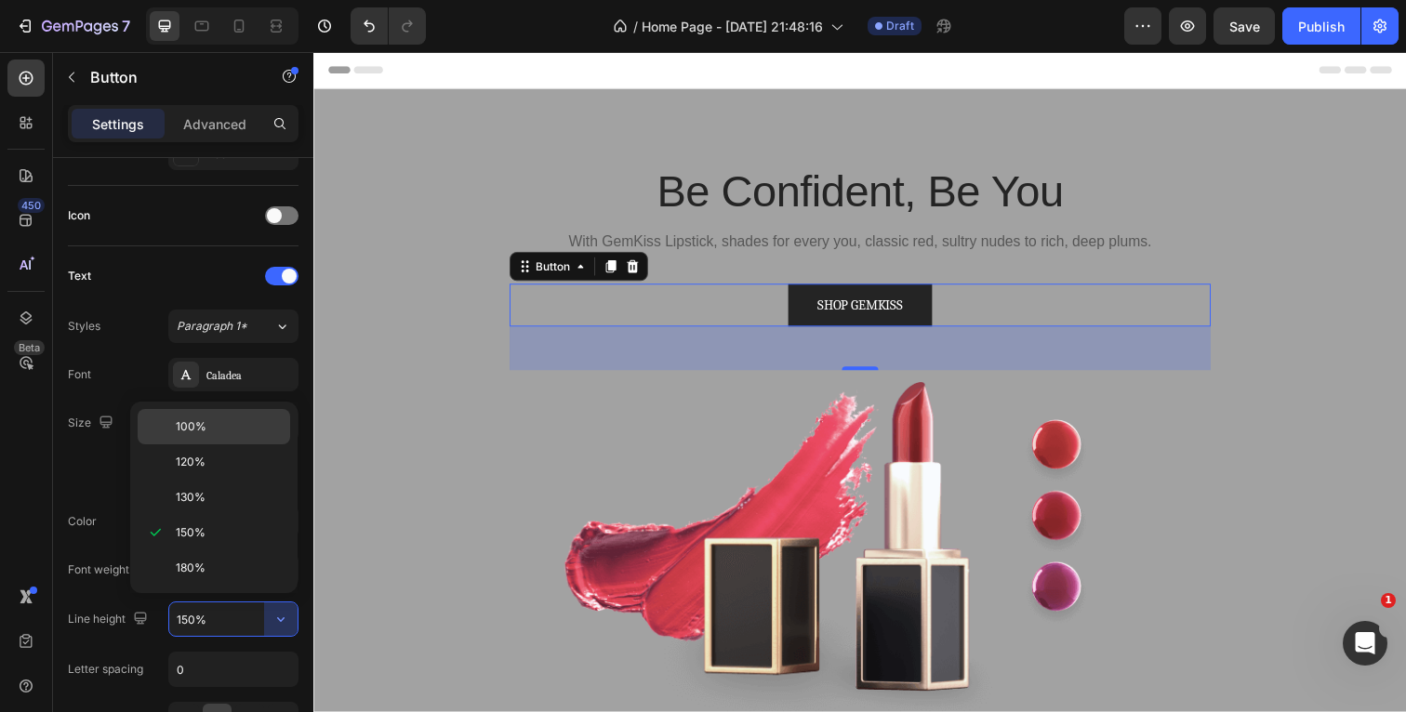
click at [222, 444] on div "100%" at bounding box center [214, 461] width 152 height 35
type input "100%"
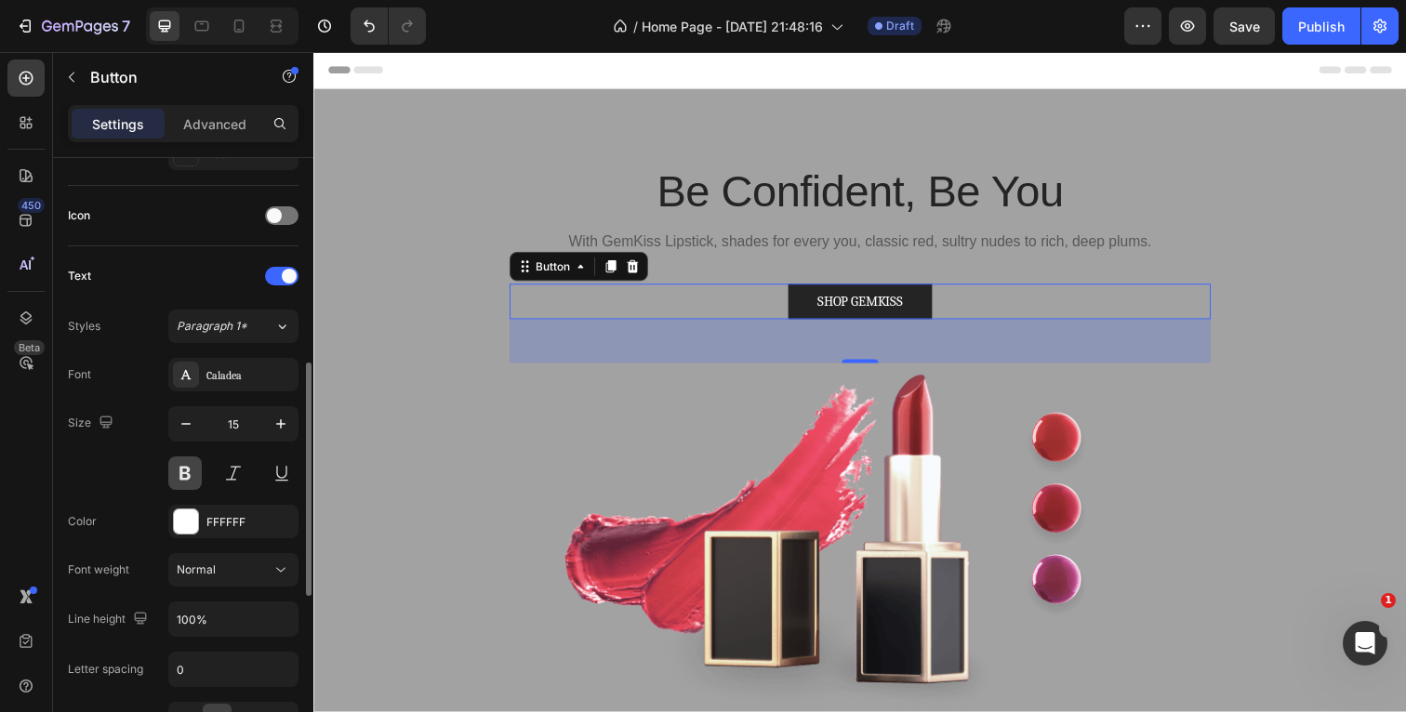
click at [185, 480] on button at bounding box center [184, 473] width 33 height 33
click at [139, 486] on div "Size 15" at bounding box center [183, 448] width 231 height 84
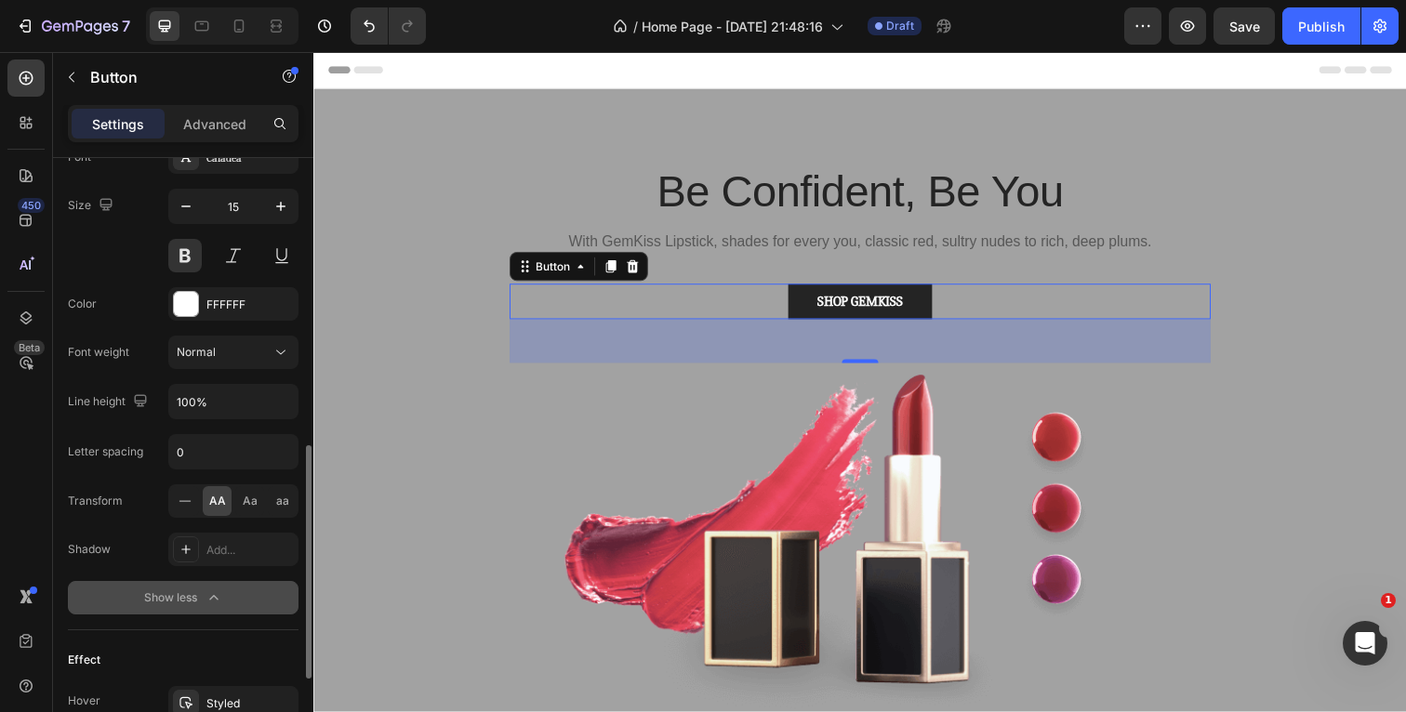
scroll to position [756, 0]
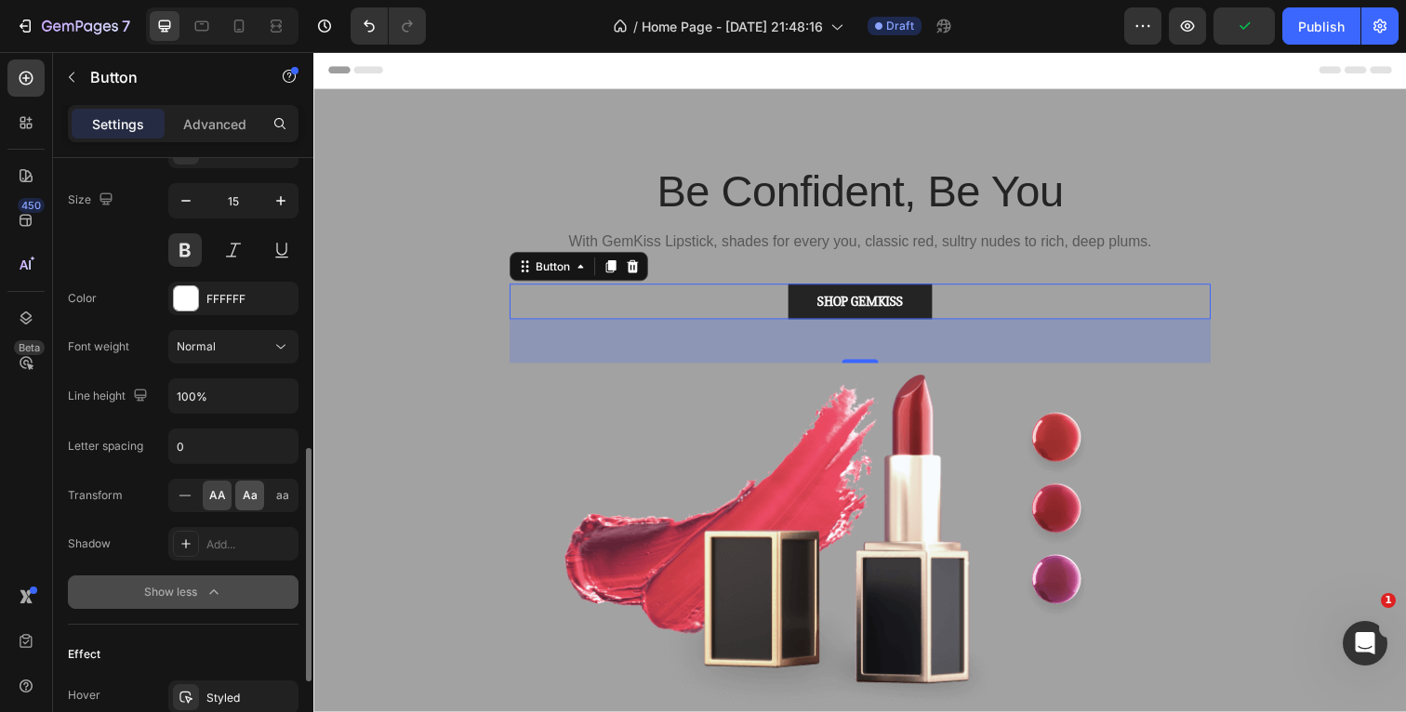
click at [255, 495] on span "Aa" at bounding box center [250, 495] width 15 height 17
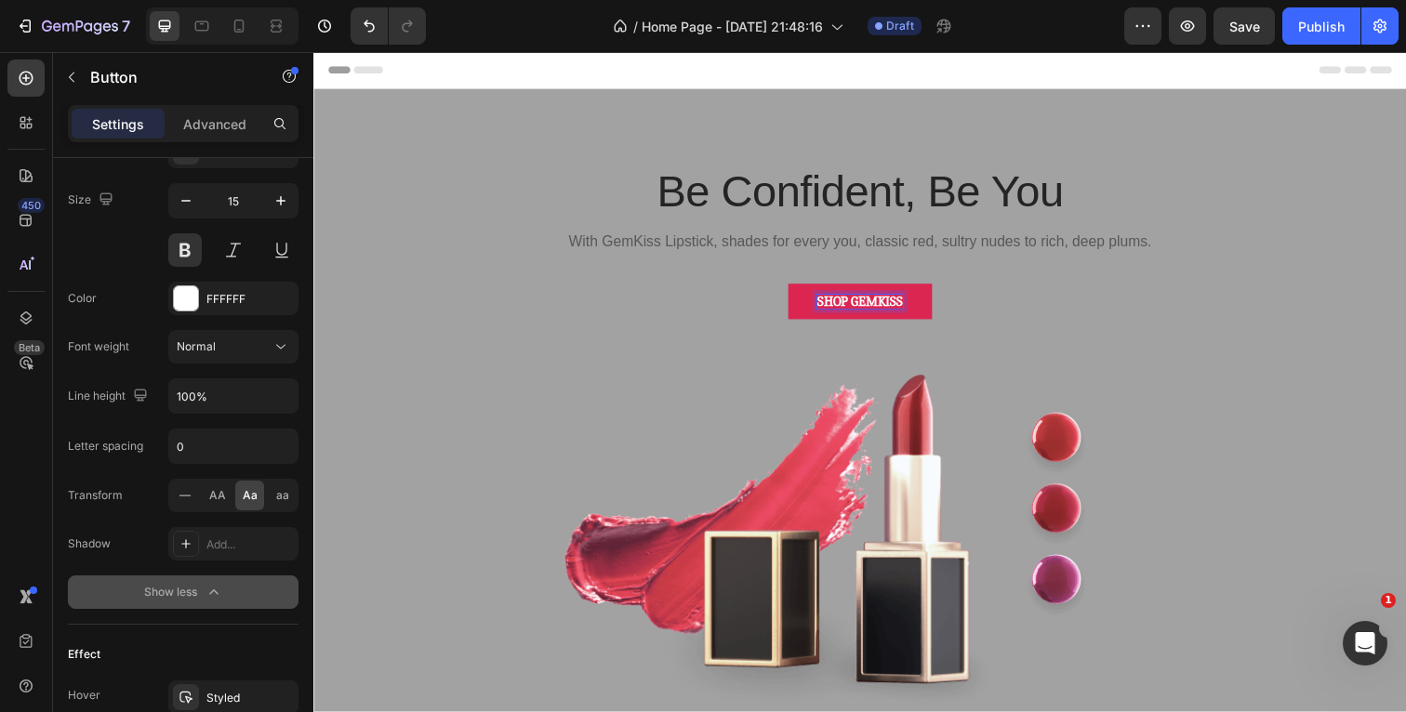
click at [915, 306] on p "SHOP GEMKISS" at bounding box center [871, 307] width 87 height 14
click at [870, 307] on button "Buy" at bounding box center [871, 307] width 82 height 36
click at [771, 322] on div "Buy Now Button 48" at bounding box center [871, 307] width 716 height 36
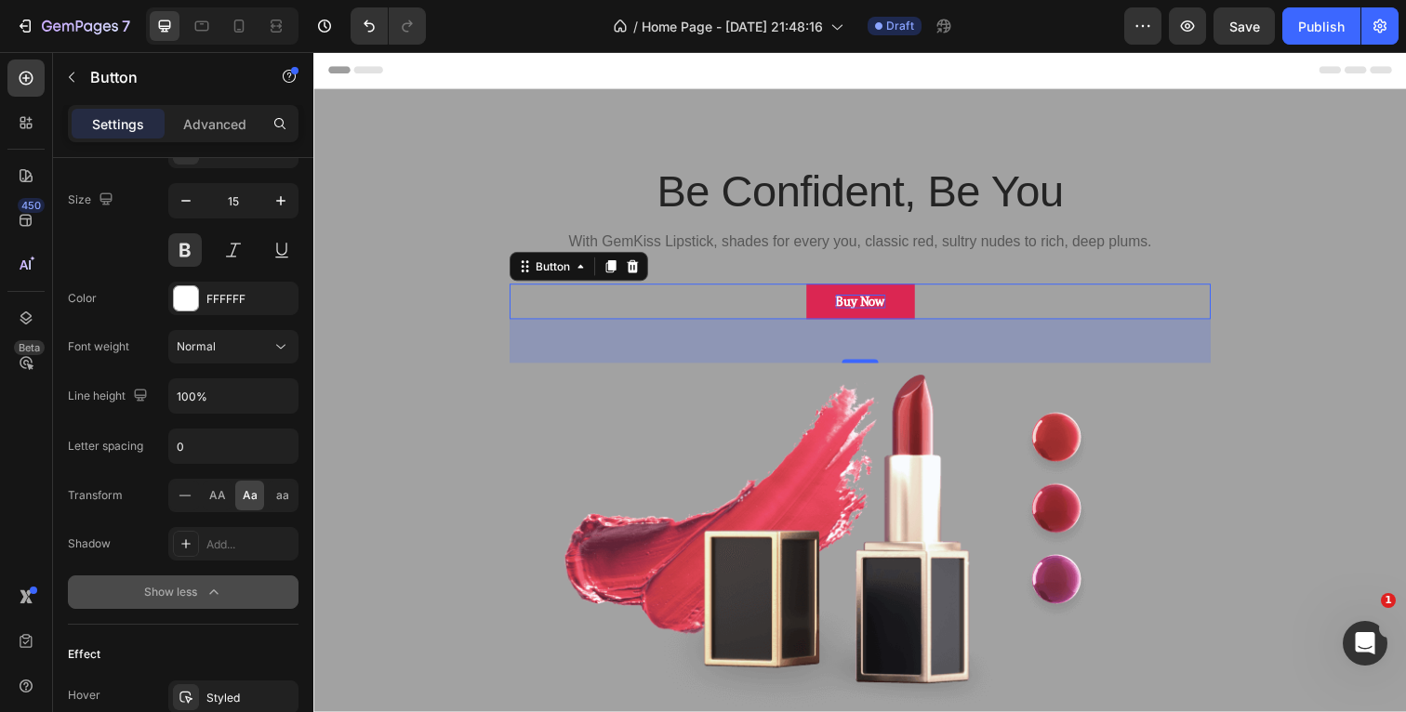
click at [822, 309] on button "Buy Now" at bounding box center [871, 307] width 111 height 36
click at [220, 497] on span "AA" at bounding box center [217, 495] width 17 height 17
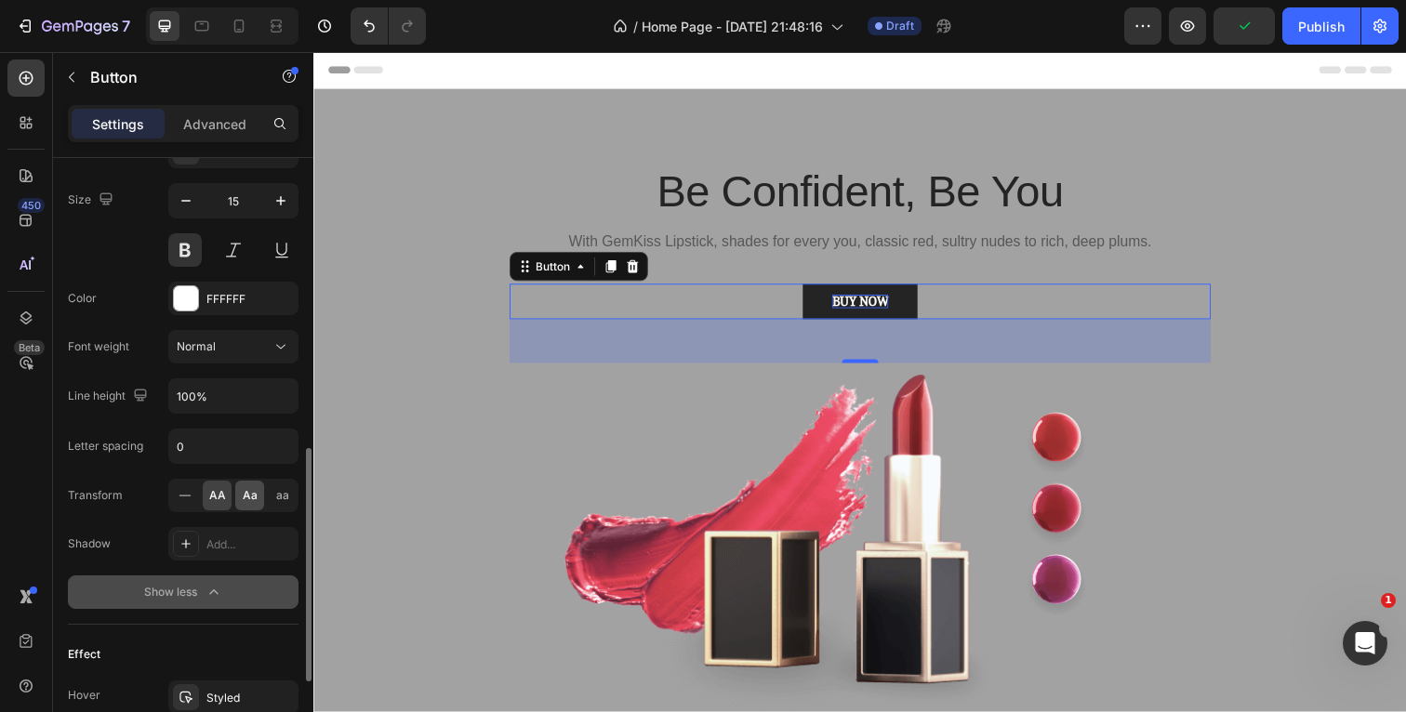
click at [252, 497] on span "Aa" at bounding box center [250, 495] width 15 height 17
click at [203, 596] on div "Show less" at bounding box center [183, 592] width 79 height 19
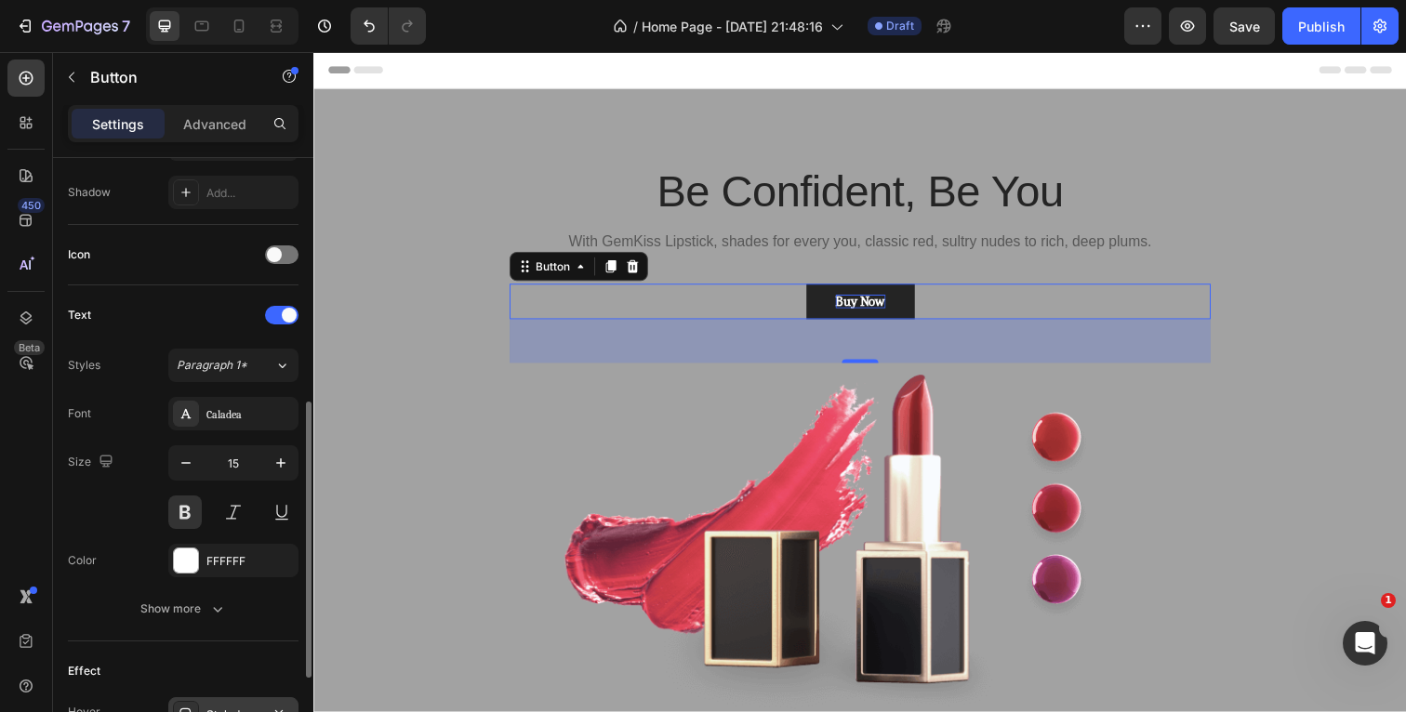
scroll to position [456, 0]
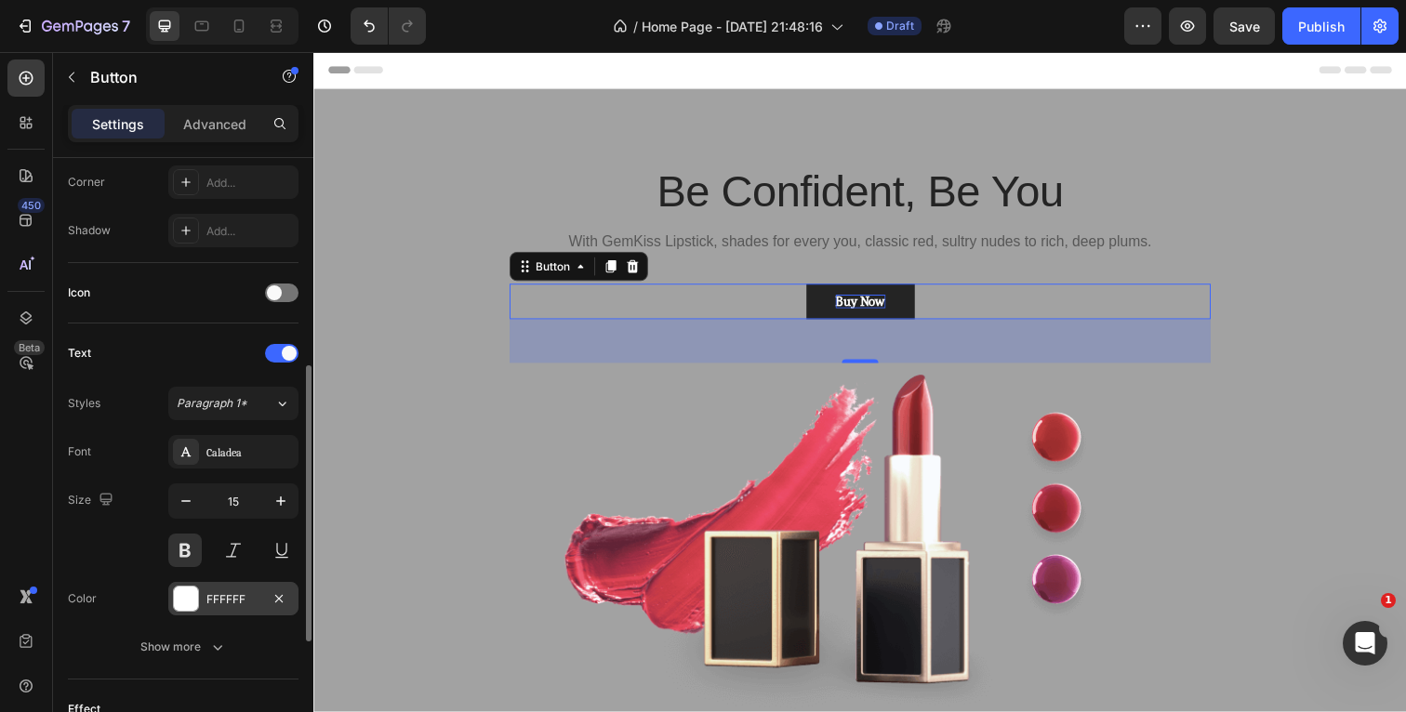
click at [188, 594] on div at bounding box center [186, 599] width 24 height 24
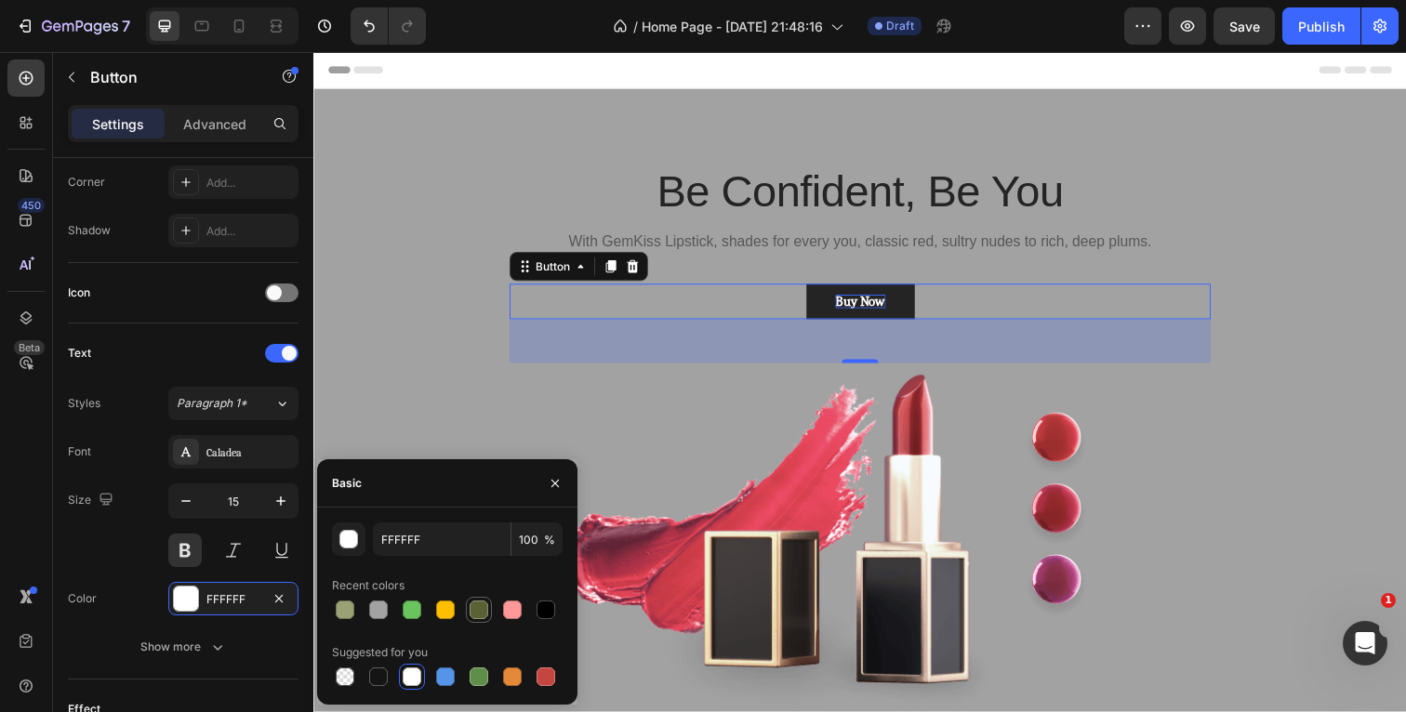
click at [476, 608] on div at bounding box center [479, 610] width 19 height 19
click at [408, 682] on div at bounding box center [412, 677] width 19 height 19
type input "FFFFFF"
click at [113, 556] on div "Size 15" at bounding box center [183, 526] width 231 height 84
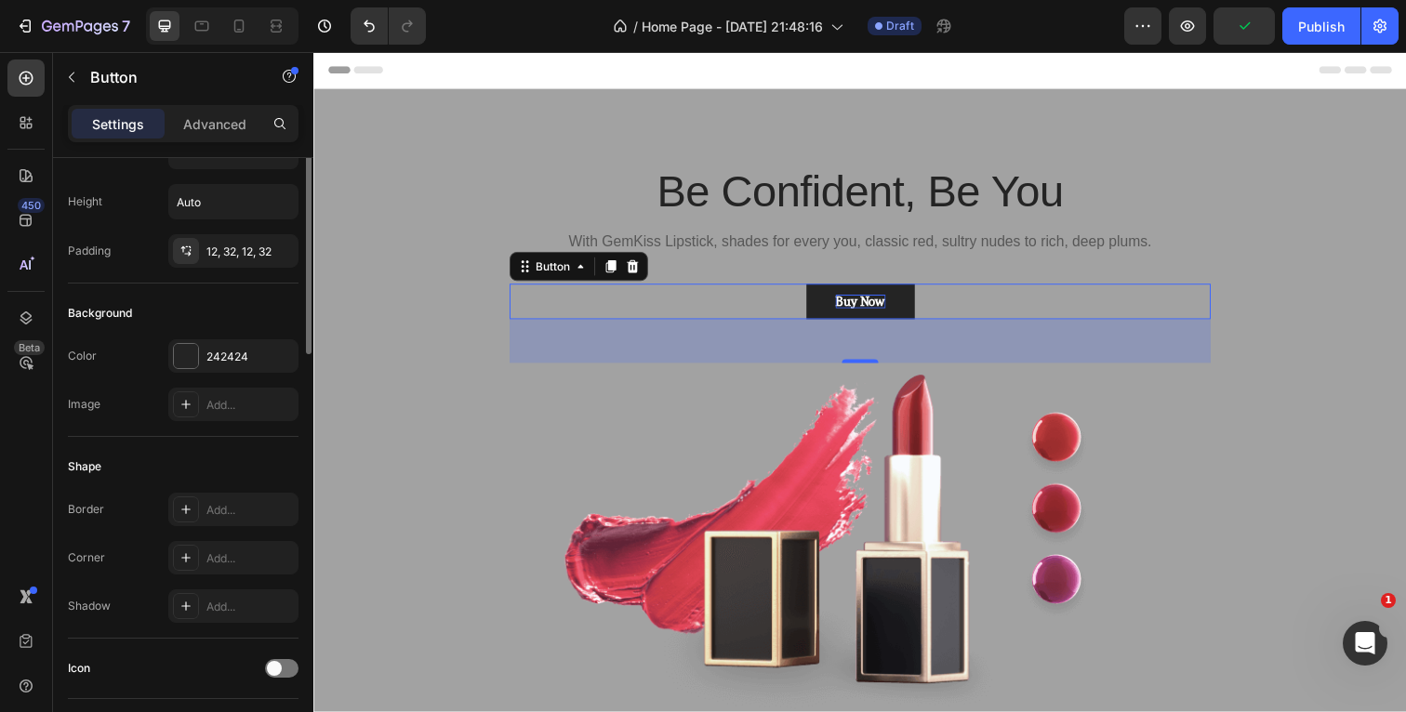
scroll to position [0, 0]
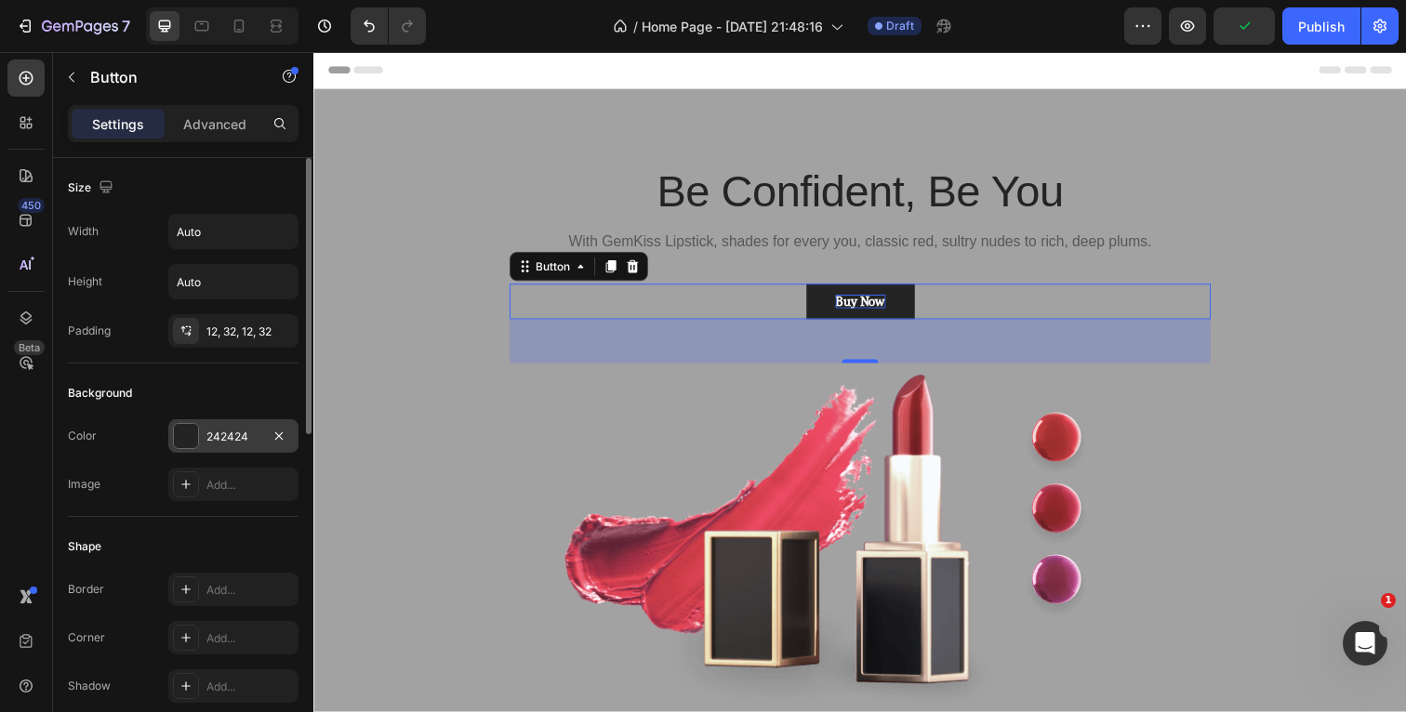
click at [184, 426] on div at bounding box center [186, 436] width 24 height 24
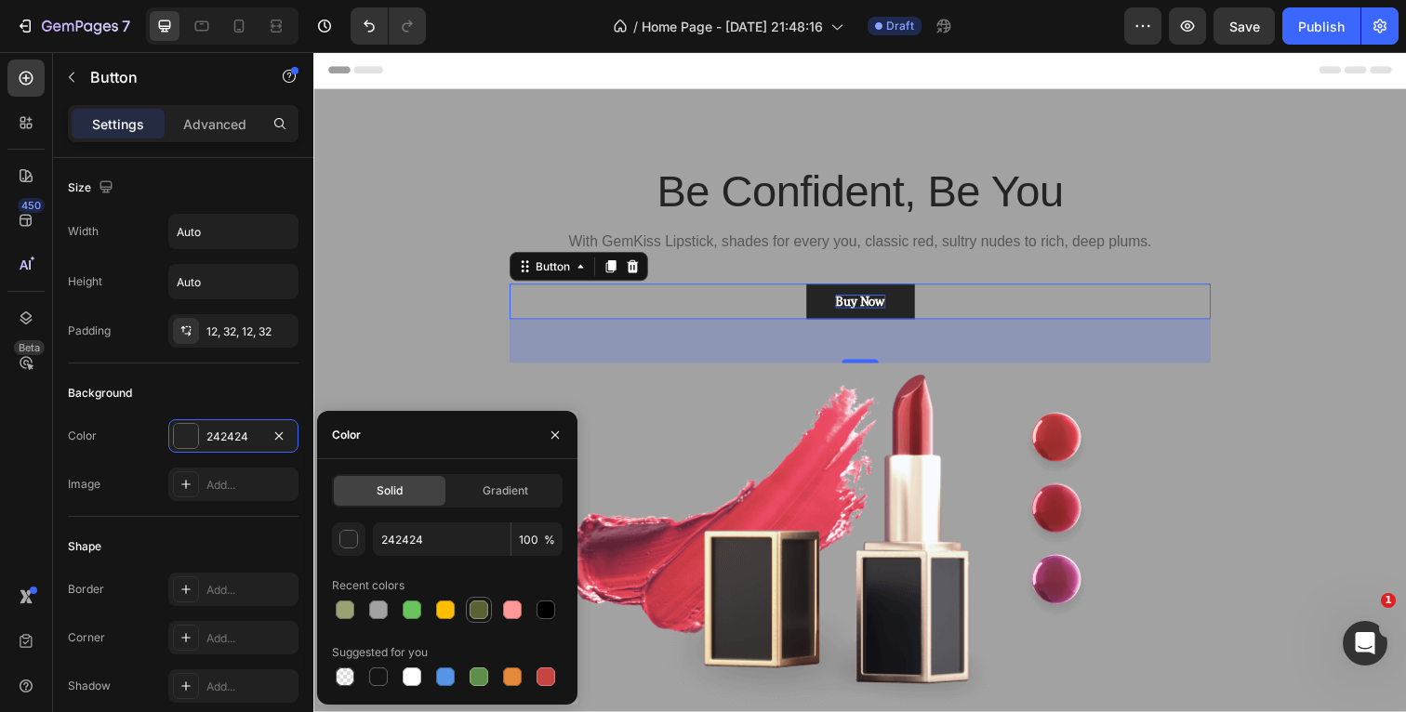
click at [482, 609] on div at bounding box center [479, 610] width 19 height 19
type input "5A6235"
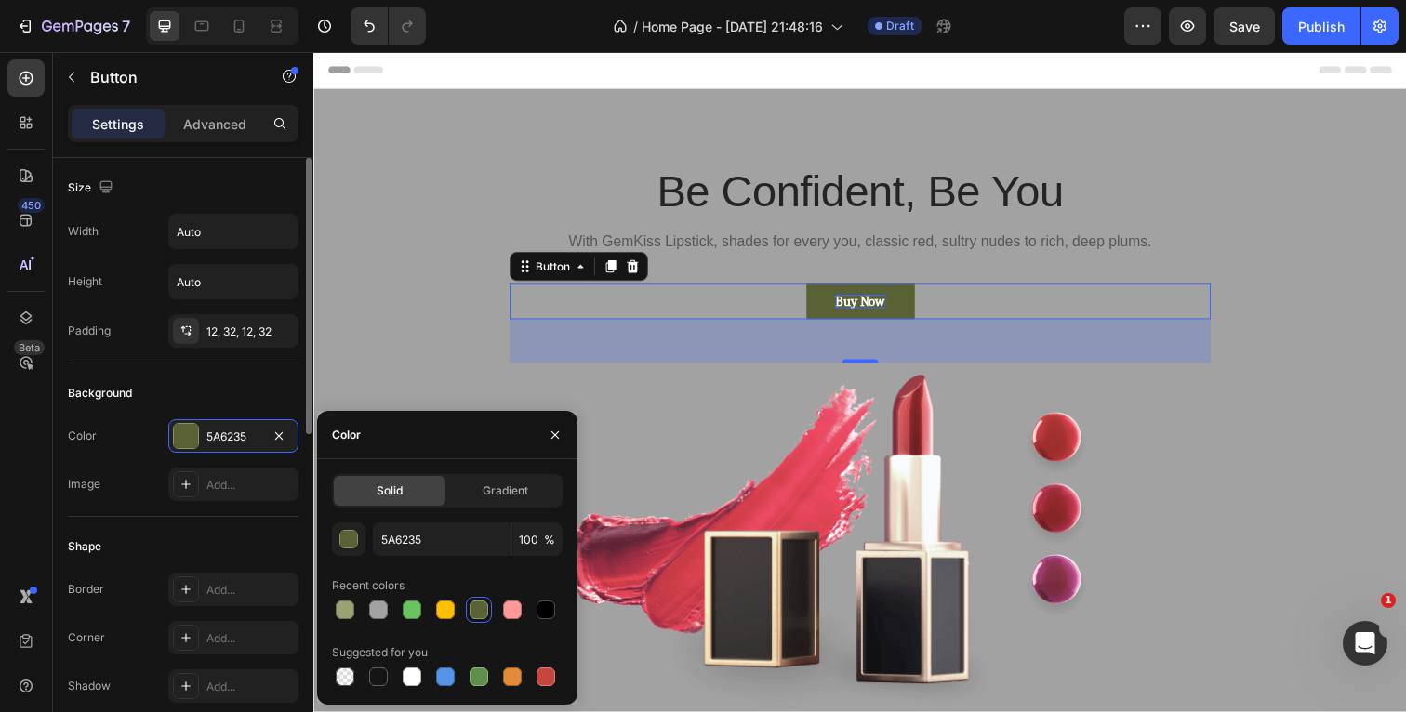
click at [158, 526] on div "Shape Border Add... Corner Add... Shadow Add..." at bounding box center [183, 618] width 231 height 202
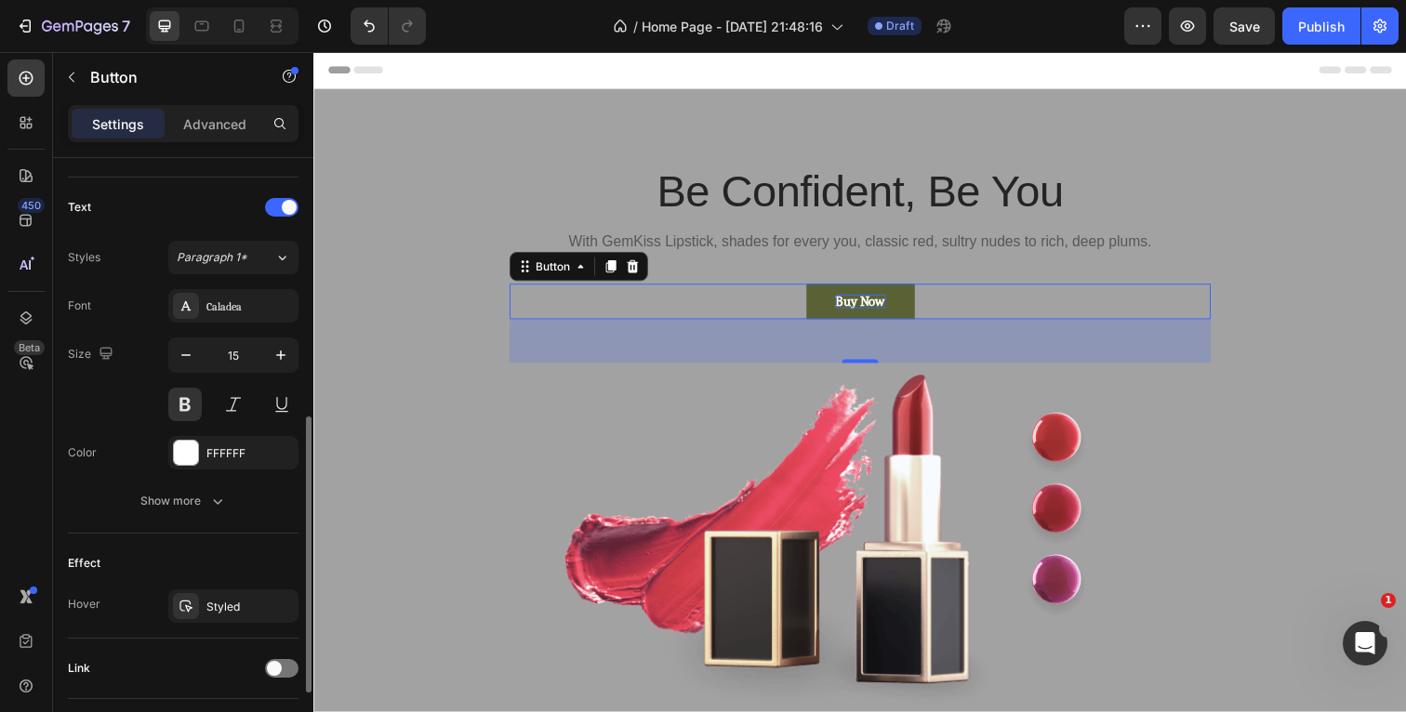
scroll to position [726, 0]
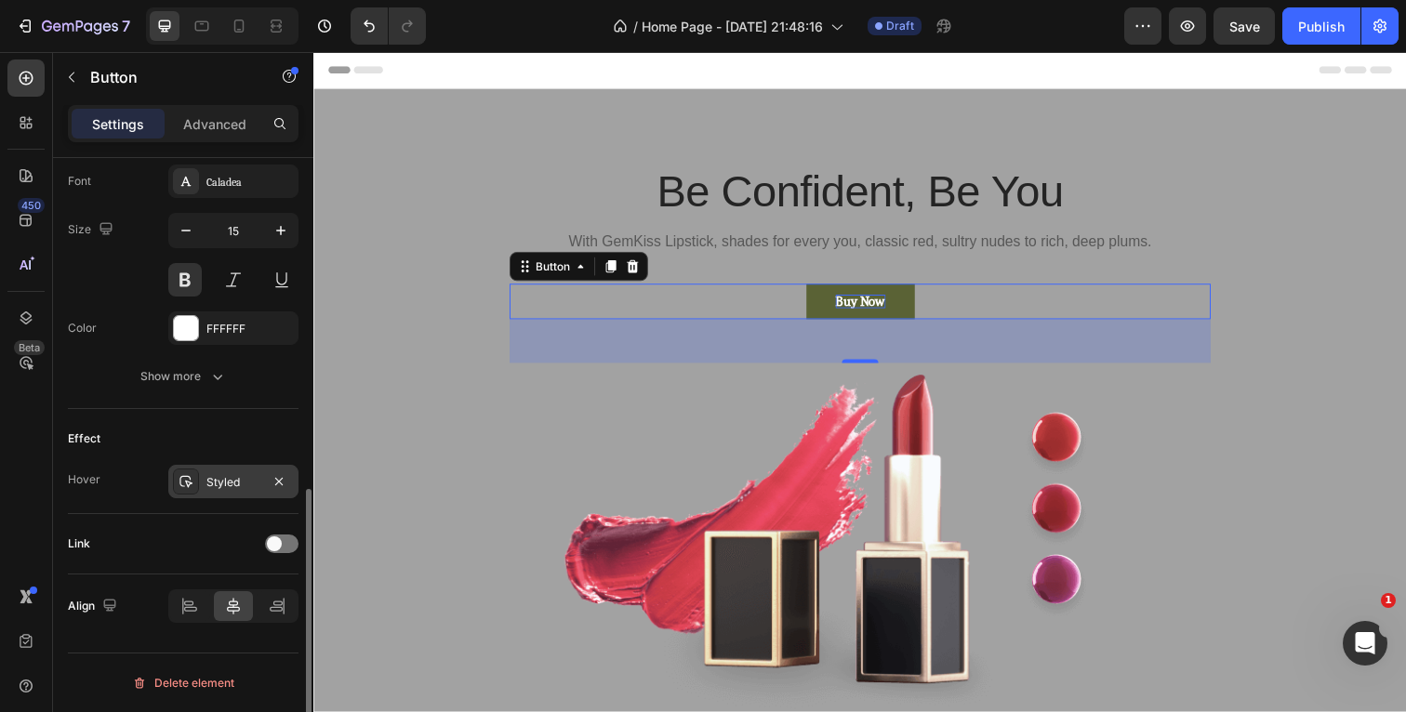
click at [247, 474] on div "Styled" at bounding box center [233, 482] width 54 height 17
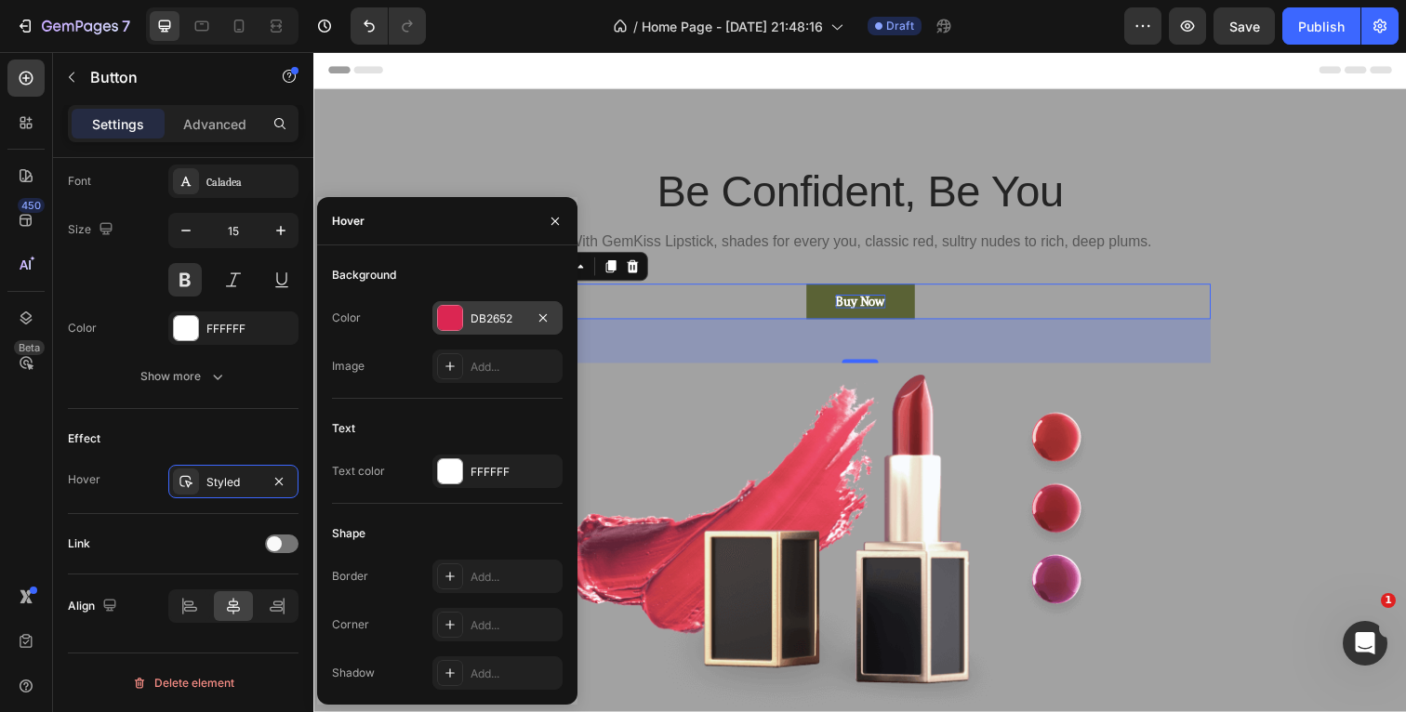
click at [494, 318] on div "DB2652" at bounding box center [497, 319] width 54 height 17
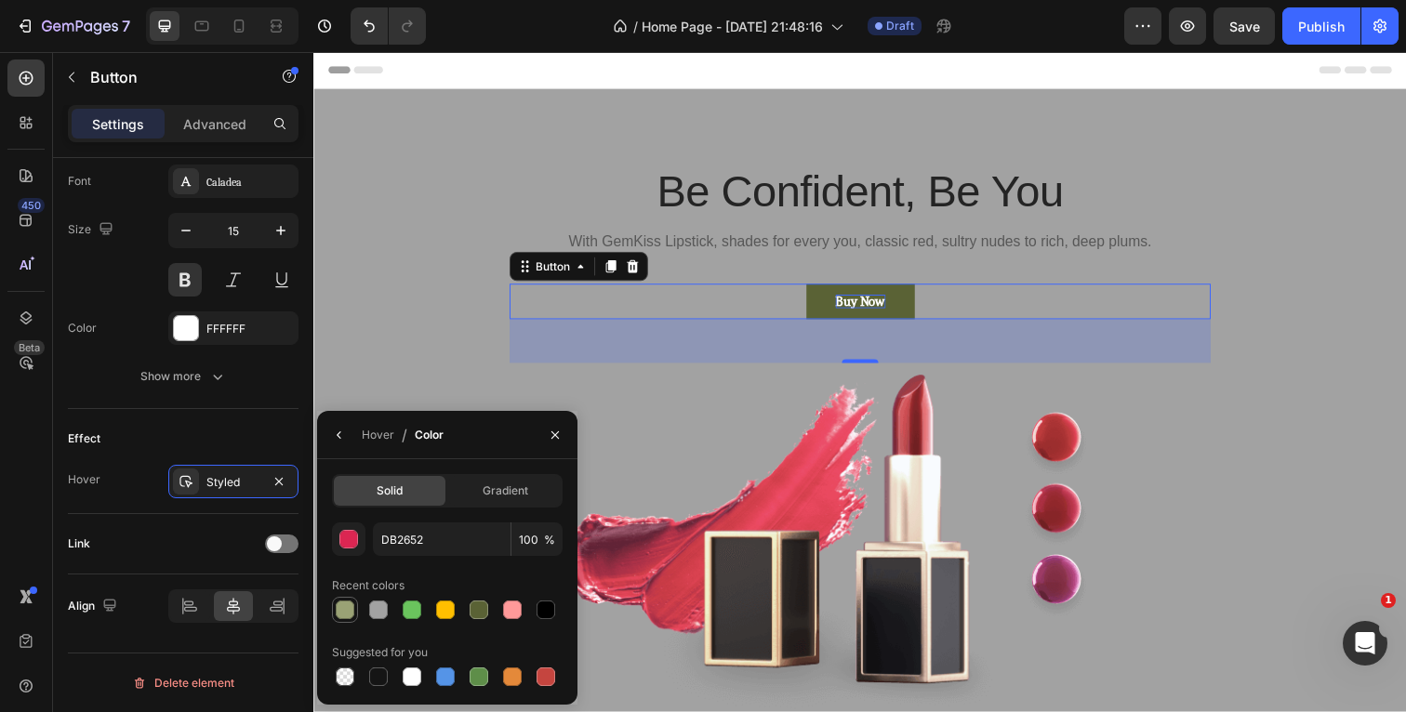
click at [349, 609] on div at bounding box center [345, 610] width 19 height 19
type input "9AA275"
click at [154, 418] on div "Effect Hover Styled" at bounding box center [183, 461] width 231 height 105
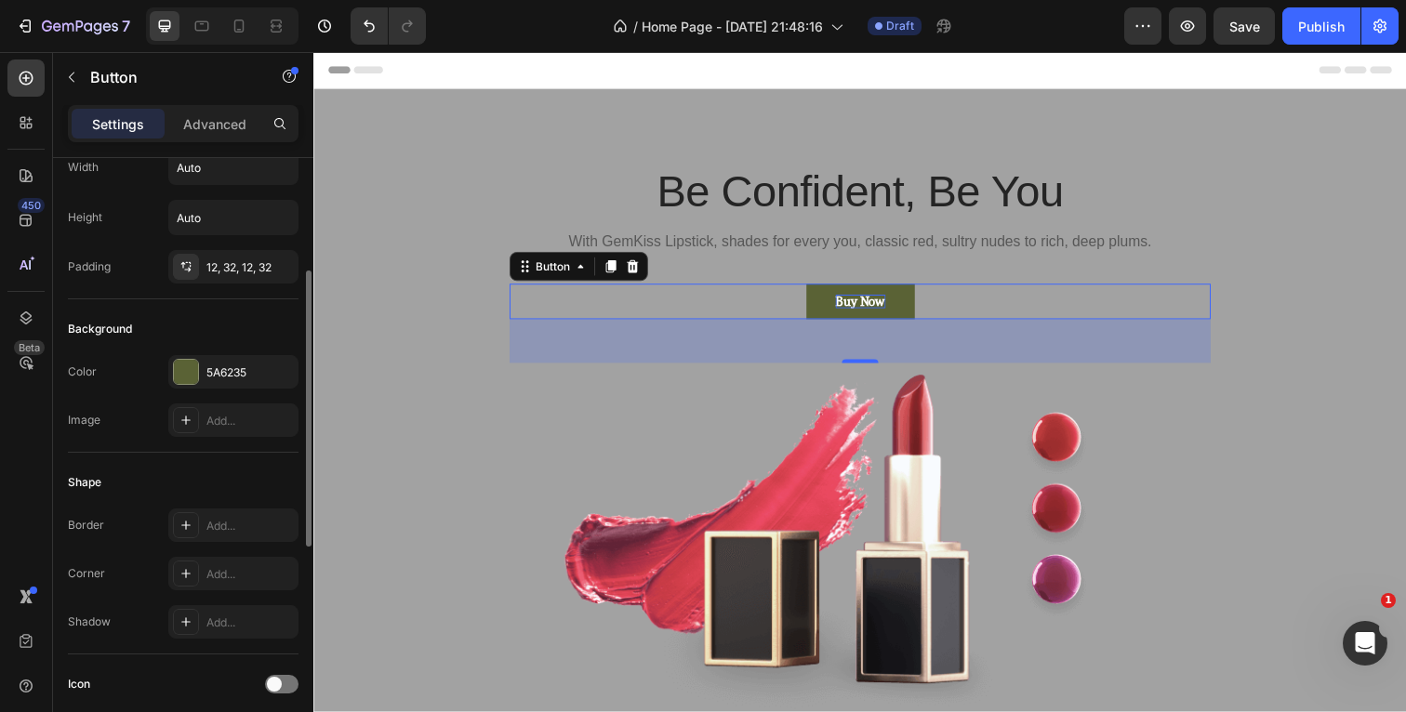
scroll to position [0, 0]
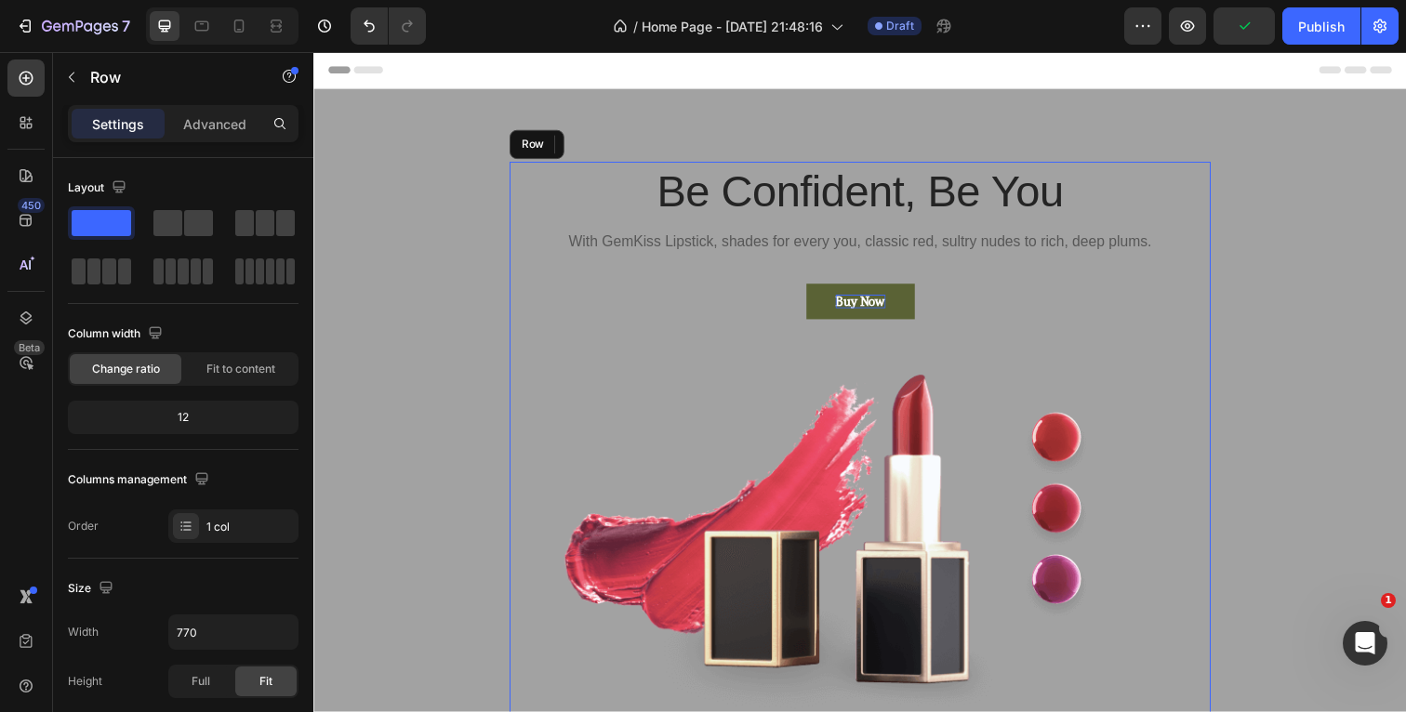
click at [1003, 287] on div "Be Confident, Be You Heading With GemKiss Lipstick, shades for every you, class…" at bounding box center [871, 446] width 716 height 563
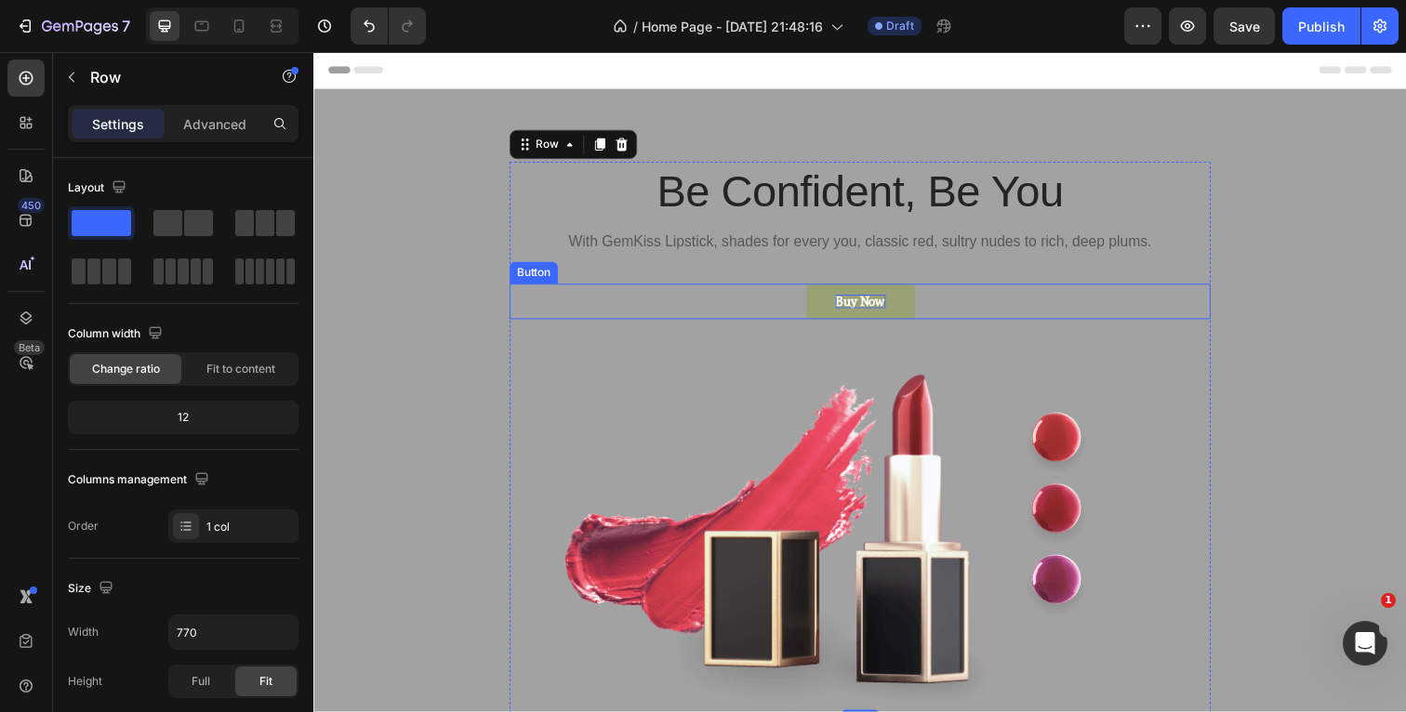
click at [836, 303] on button "Buy Now" at bounding box center [871, 307] width 111 height 36
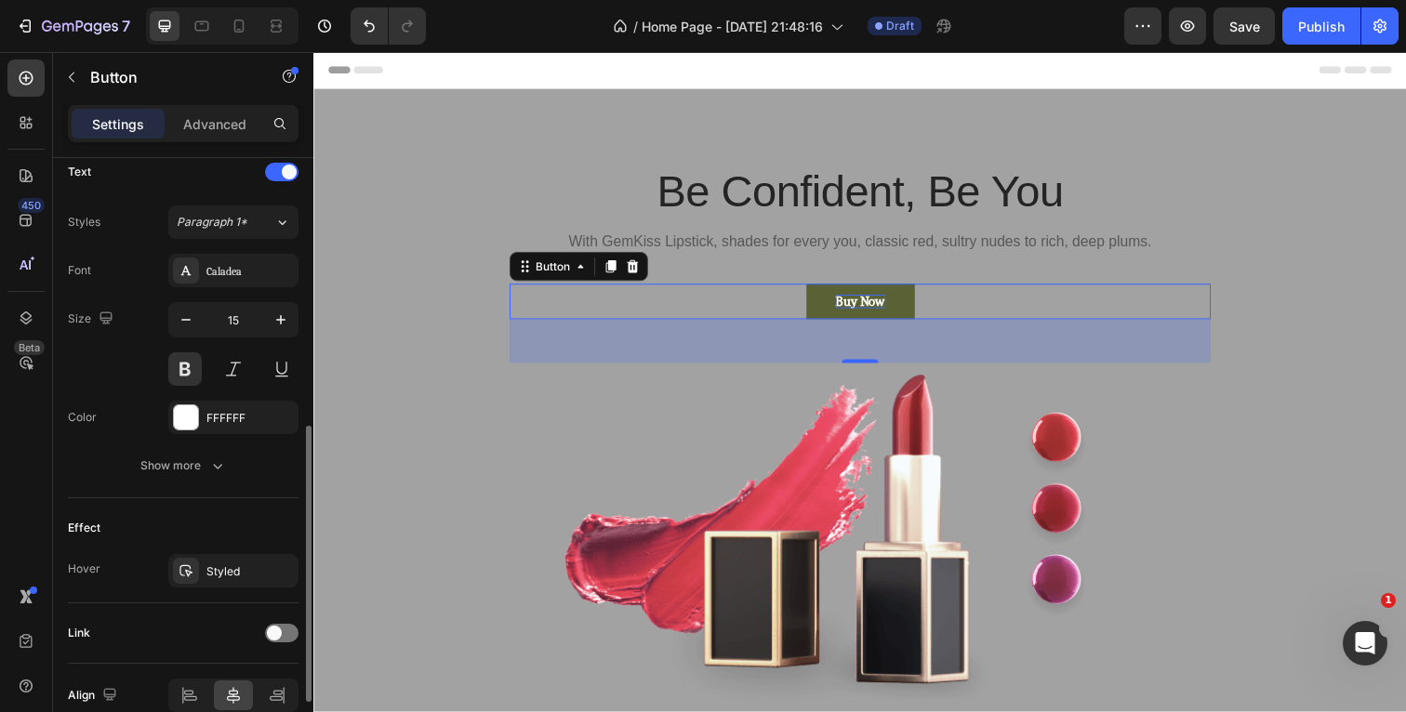
scroll to position [726, 0]
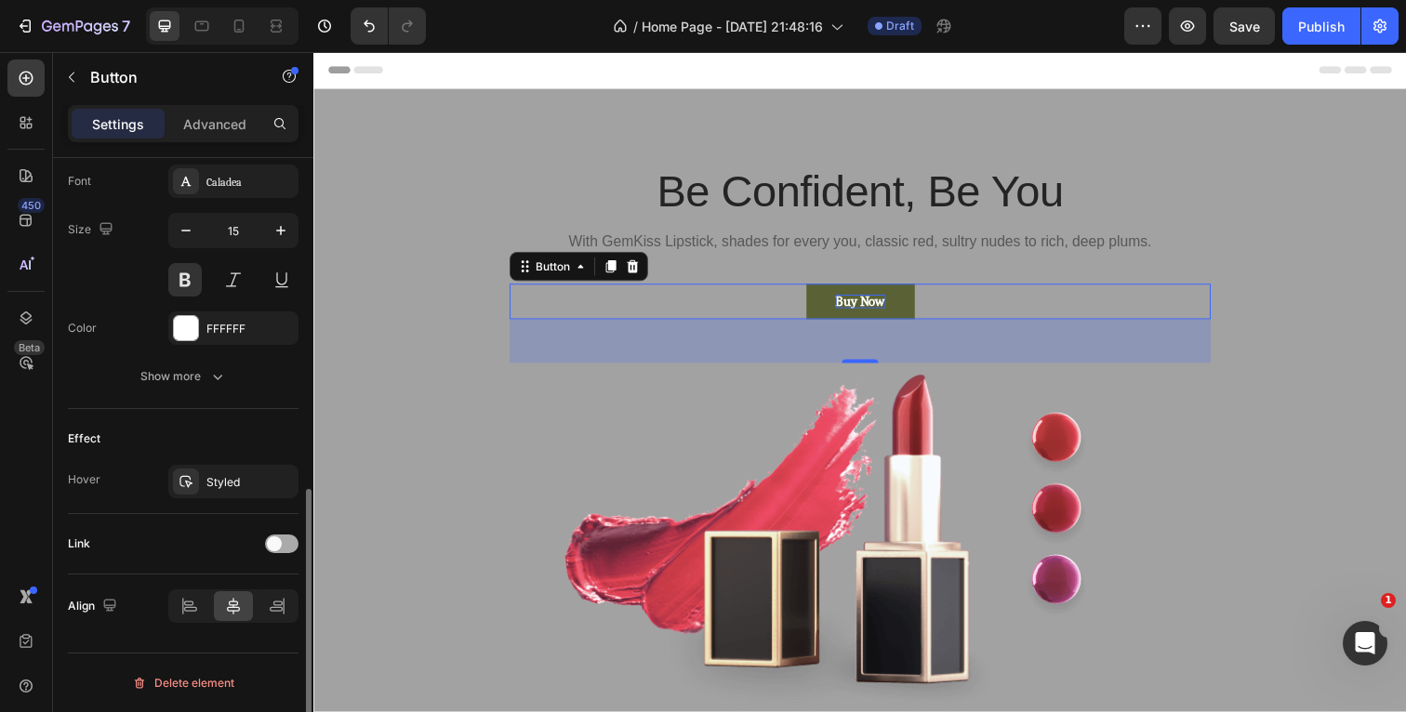
click at [275, 550] on span at bounding box center [274, 544] width 15 height 15
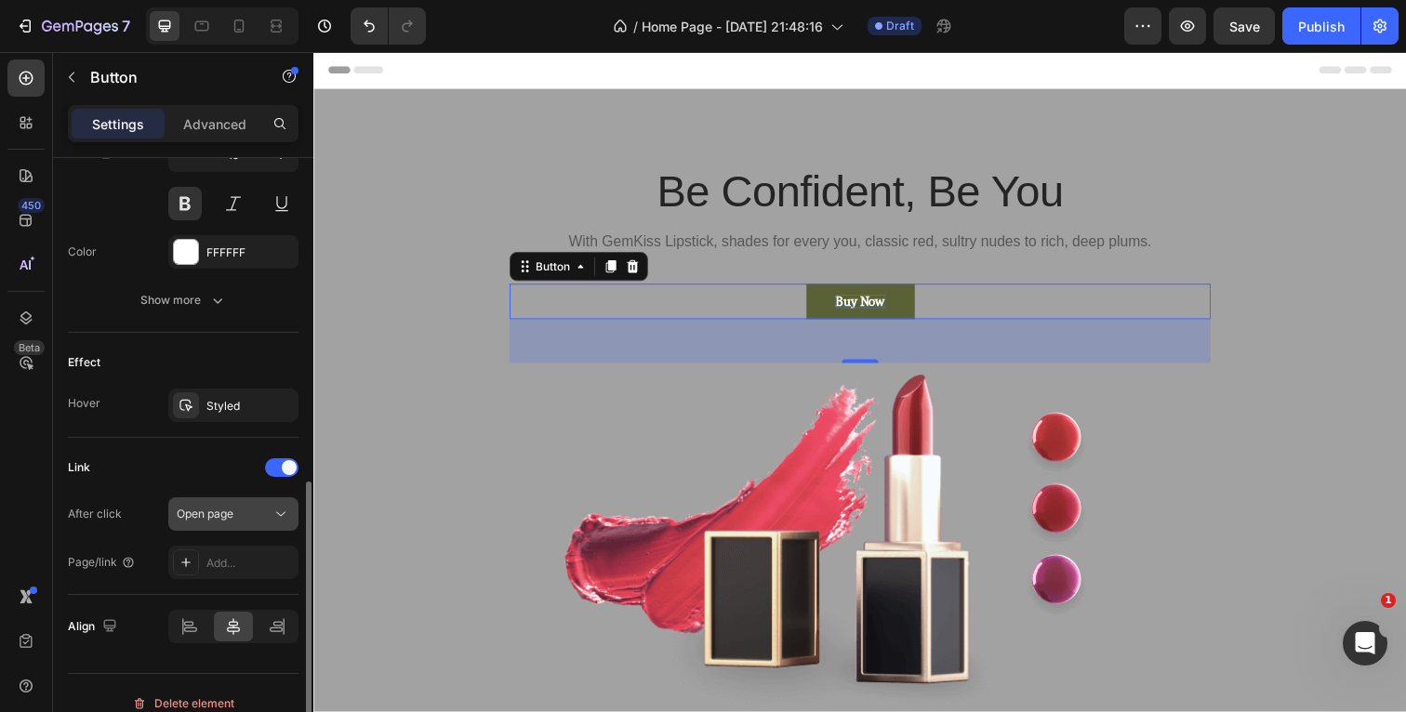
scroll to position [804, 0]
click at [240, 563] on div "Add..." at bounding box center [249, 561] width 87 height 17
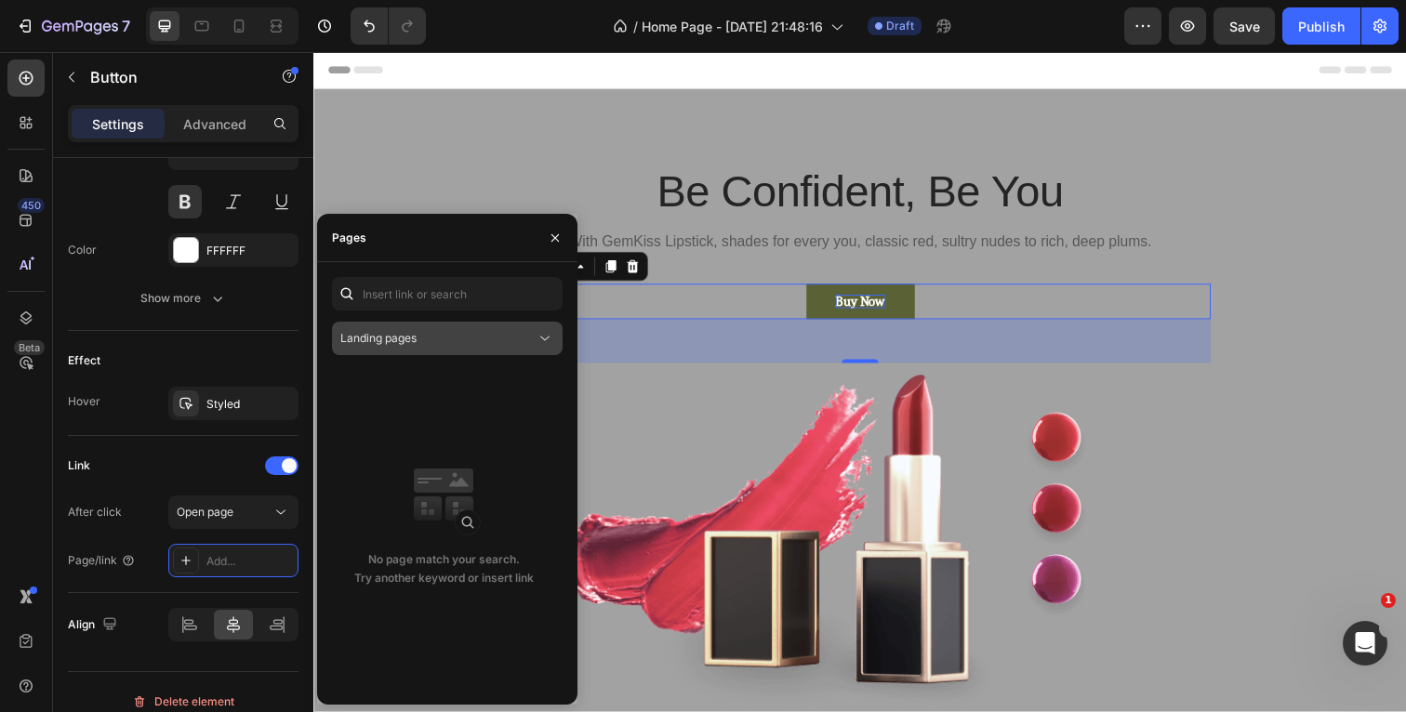
click at [431, 335] on div "Landing pages" at bounding box center [437, 338] width 195 height 17
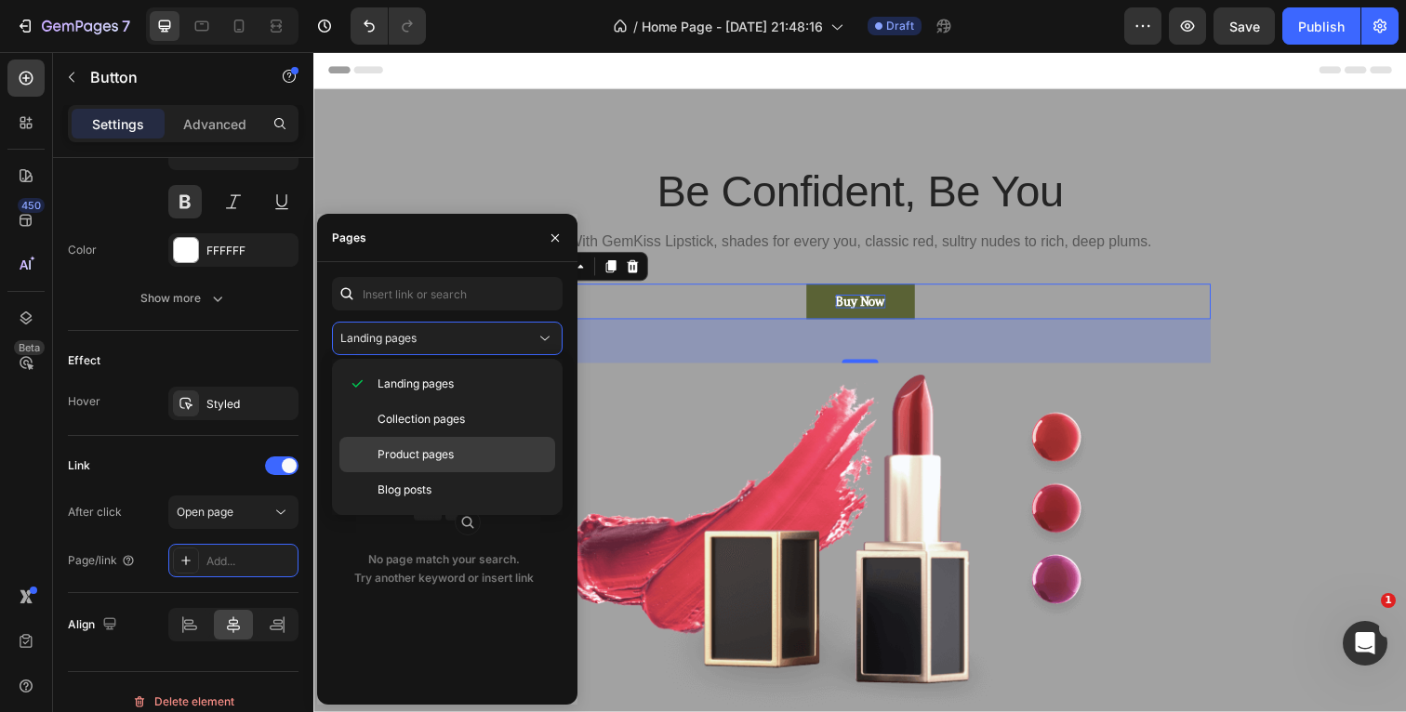
click at [417, 457] on span "Product pages" at bounding box center [416, 454] width 76 height 17
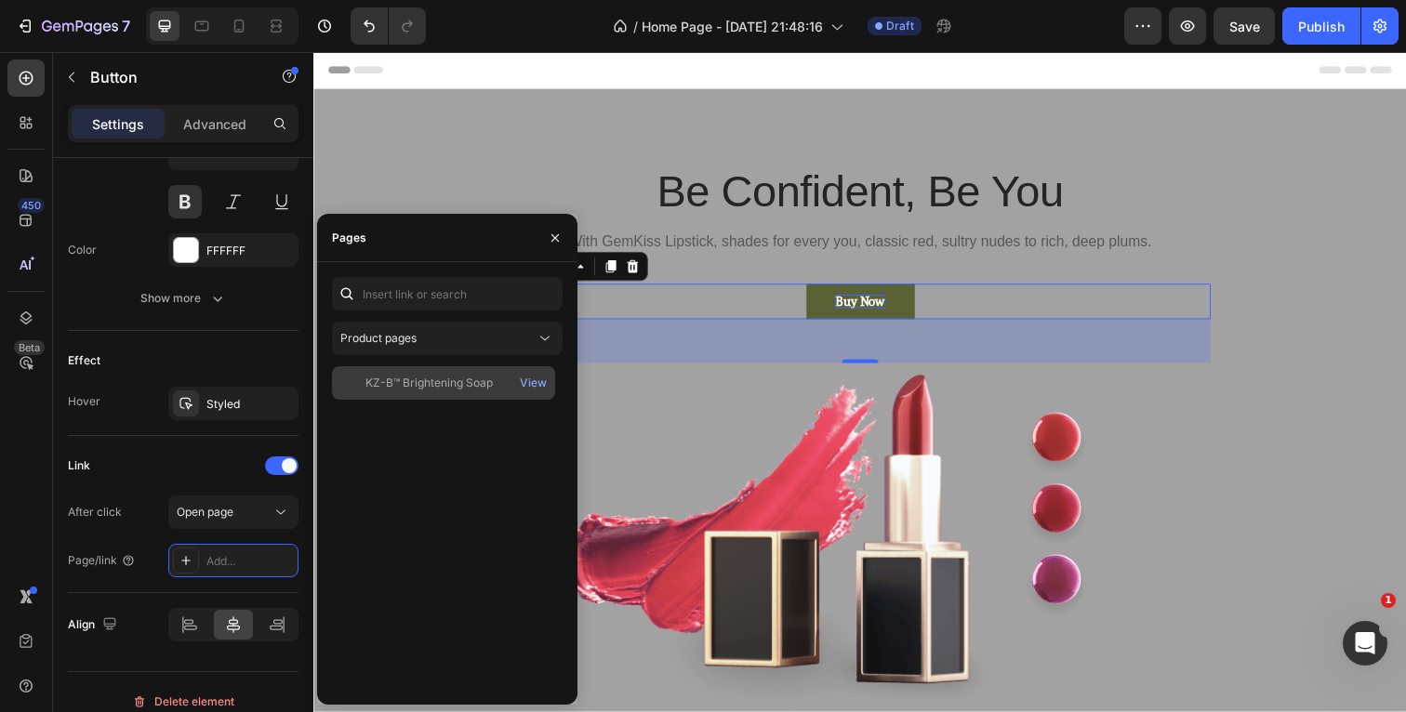
click at [431, 382] on div "KZ-B™ Brightening Soap" at bounding box center [428, 383] width 127 height 17
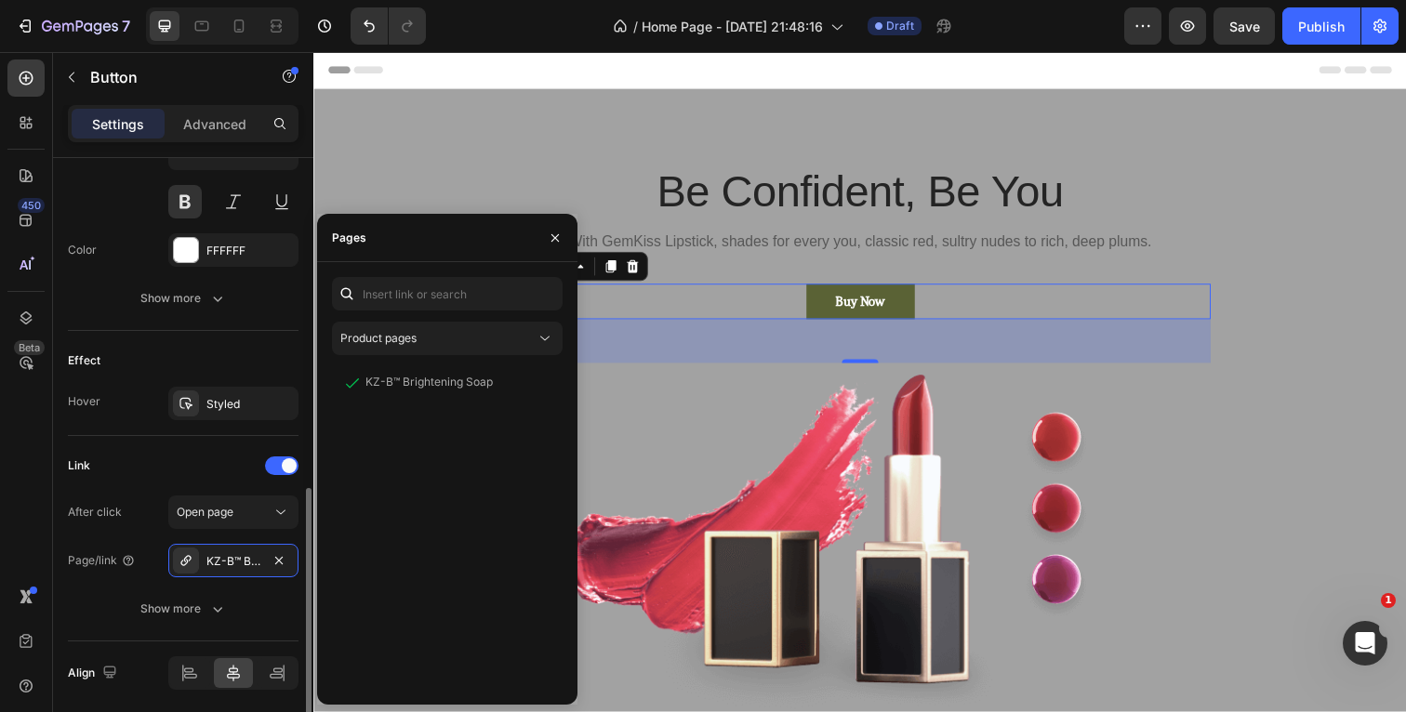
click at [183, 463] on div "Link" at bounding box center [183, 466] width 231 height 30
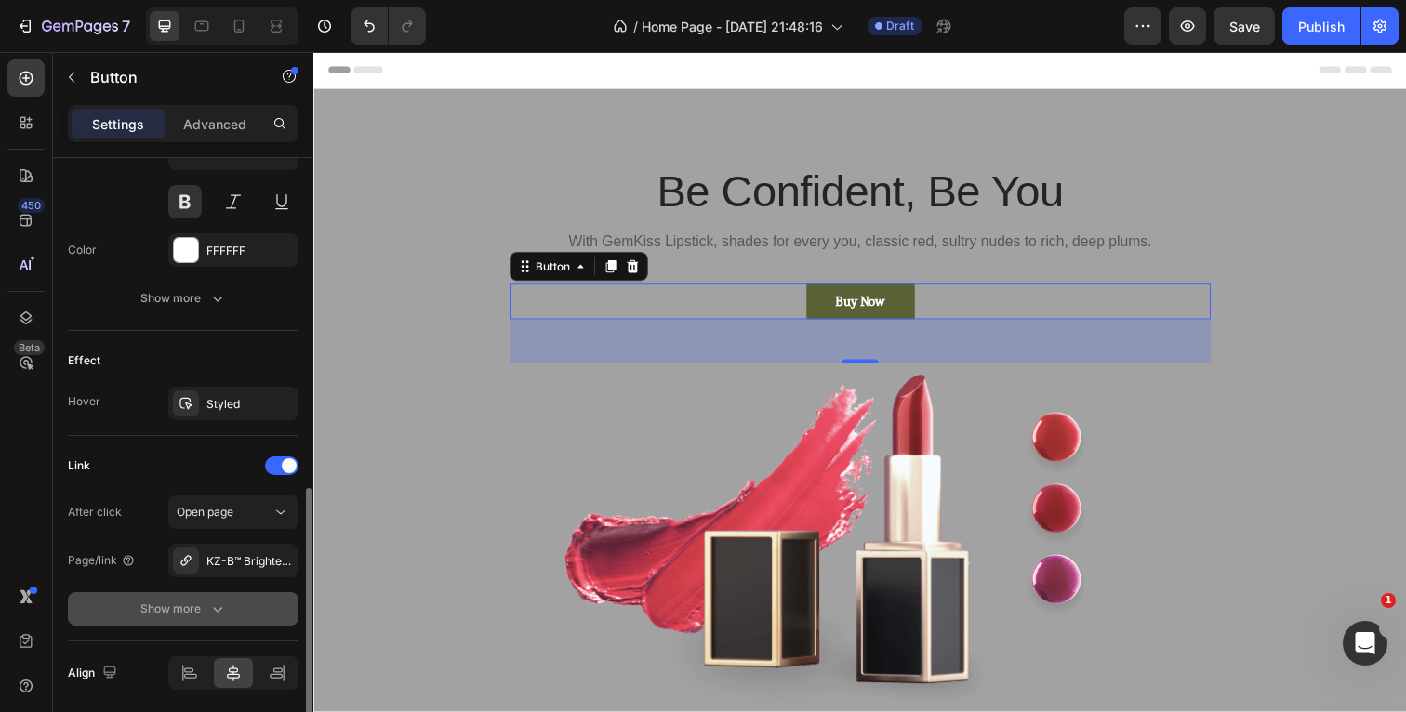
click at [211, 605] on icon "button" at bounding box center [217, 609] width 19 height 19
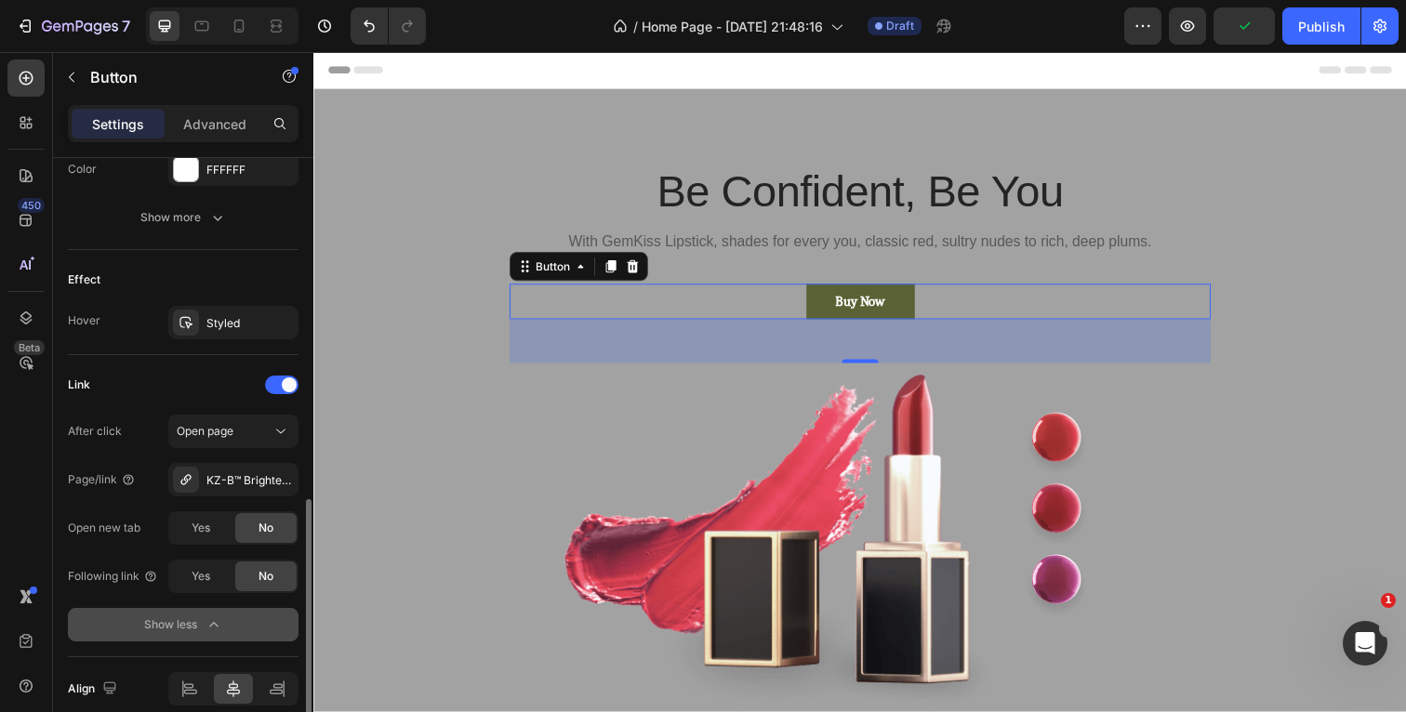
scroll to position [925, 0]
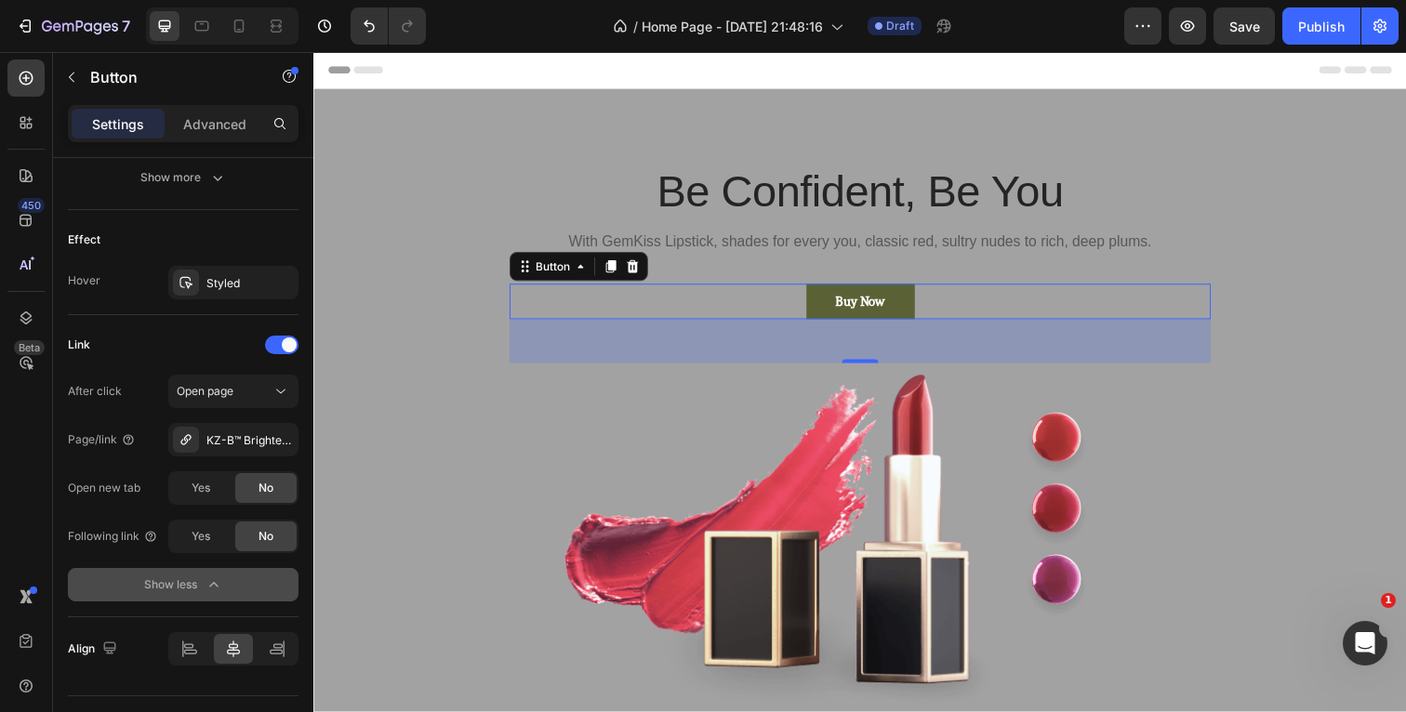
click at [225, 596] on button "Show less" at bounding box center [183, 584] width 231 height 33
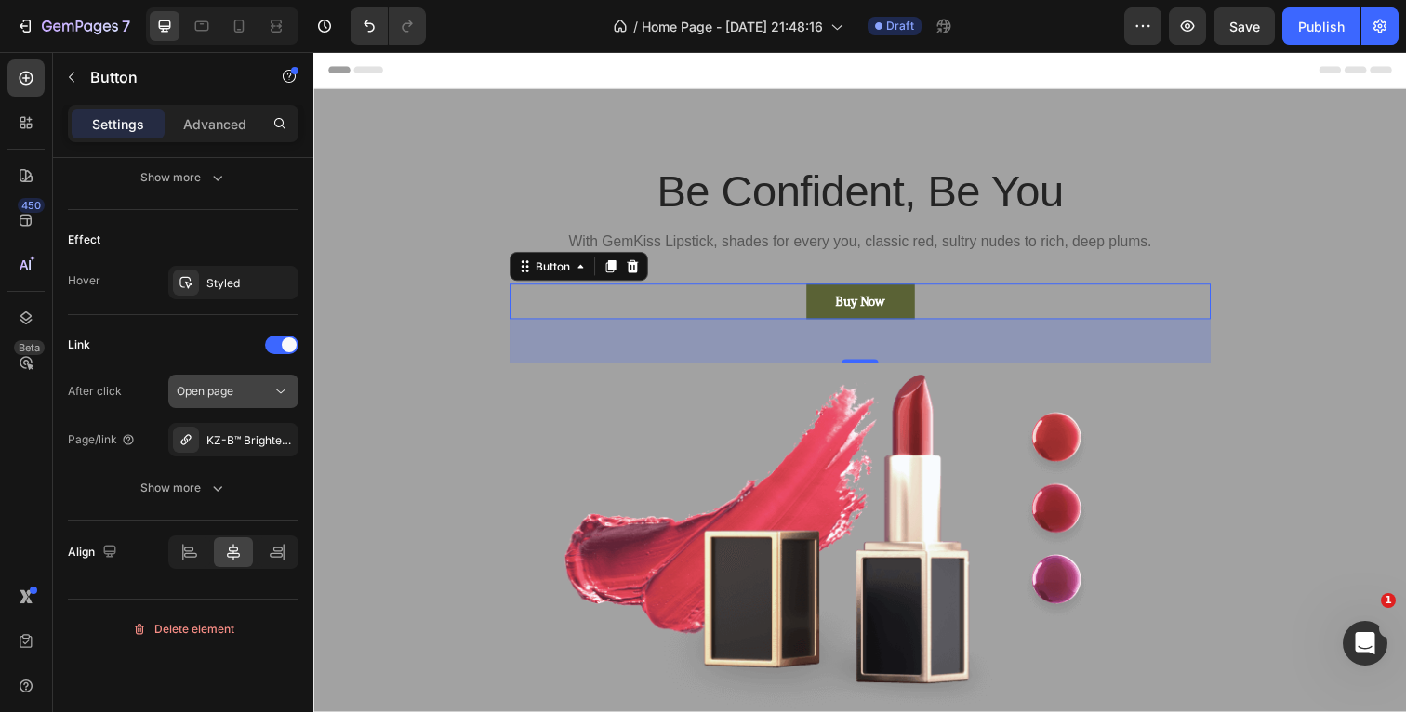
click at [275, 384] on icon at bounding box center [281, 391] width 19 height 19
click at [189, 343] on div "Link" at bounding box center [183, 345] width 231 height 30
click at [280, 389] on icon at bounding box center [281, 391] width 19 height 19
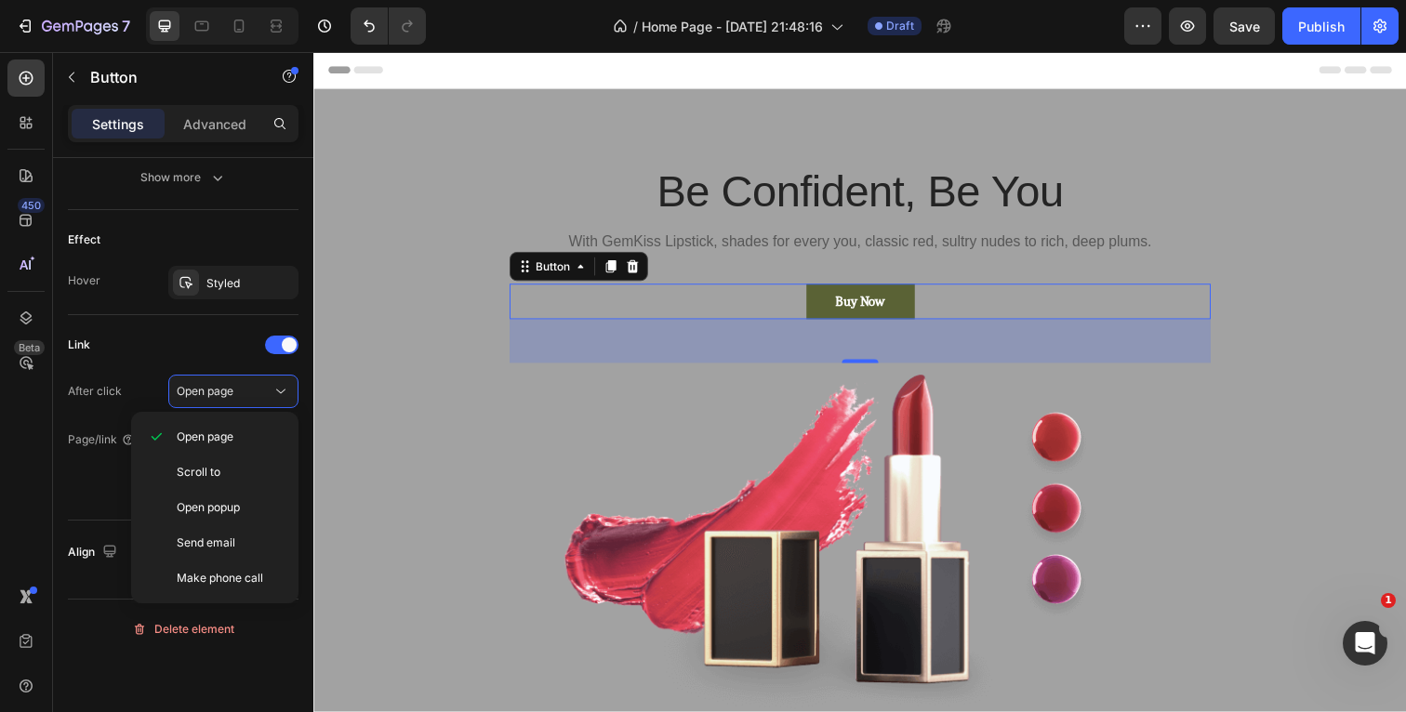
click at [179, 340] on div "Link" at bounding box center [183, 345] width 231 height 30
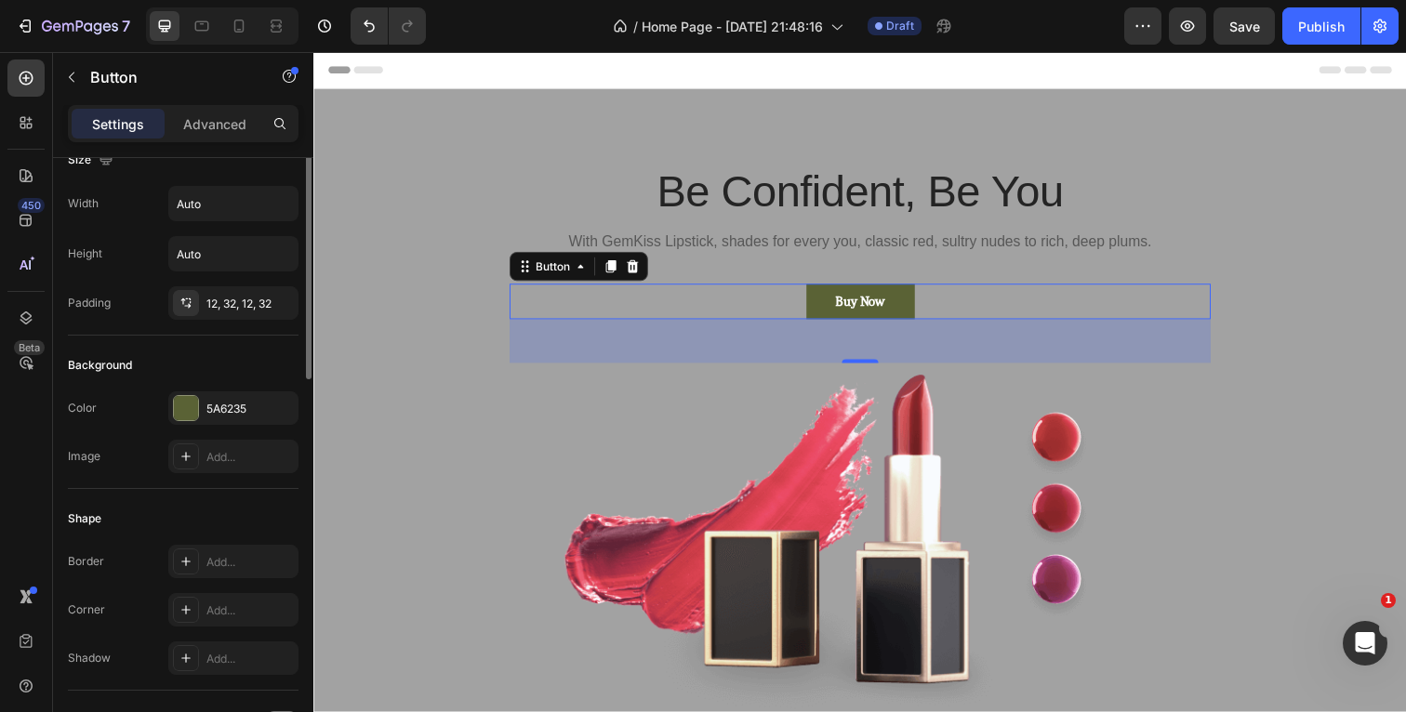
scroll to position [0, 0]
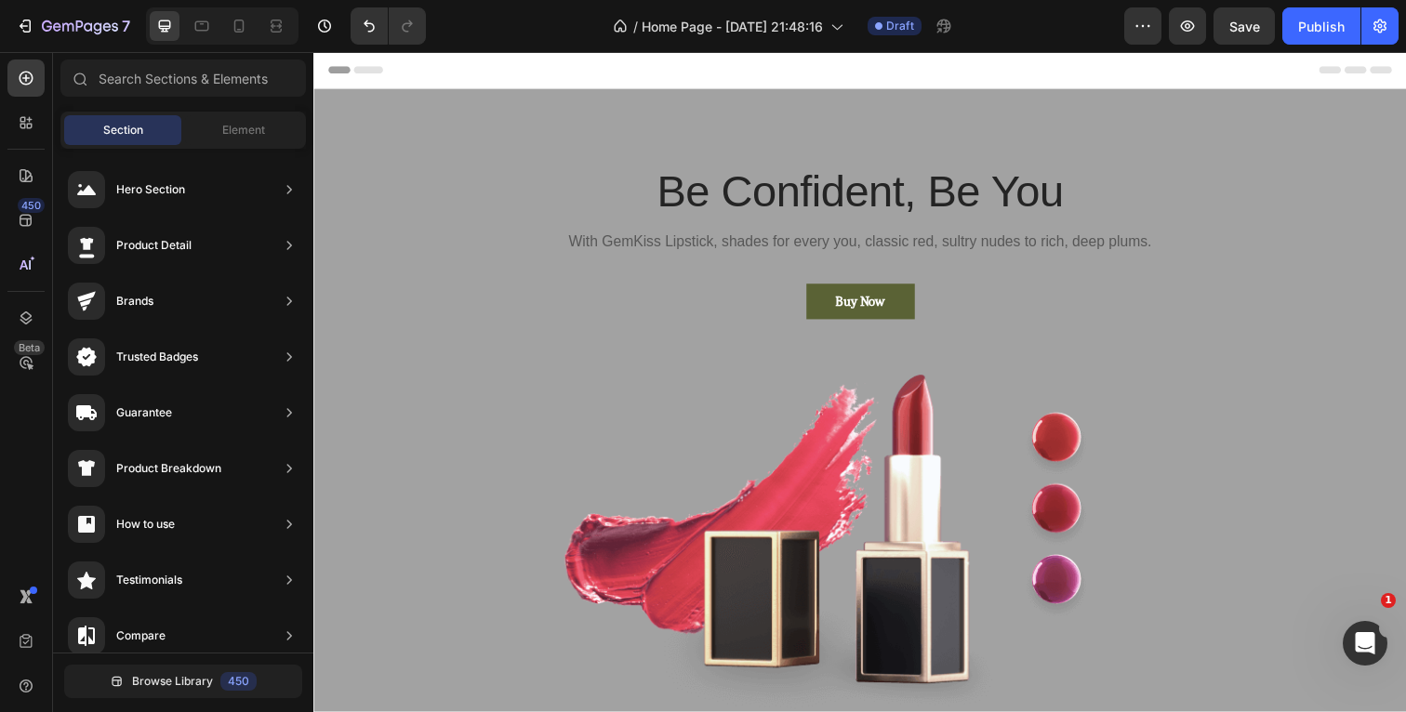
click at [1080, 78] on div "Header" at bounding box center [871, 70] width 1086 height 37
click at [886, 207] on p "Be Confident, Be You" at bounding box center [871, 195] width 712 height 58
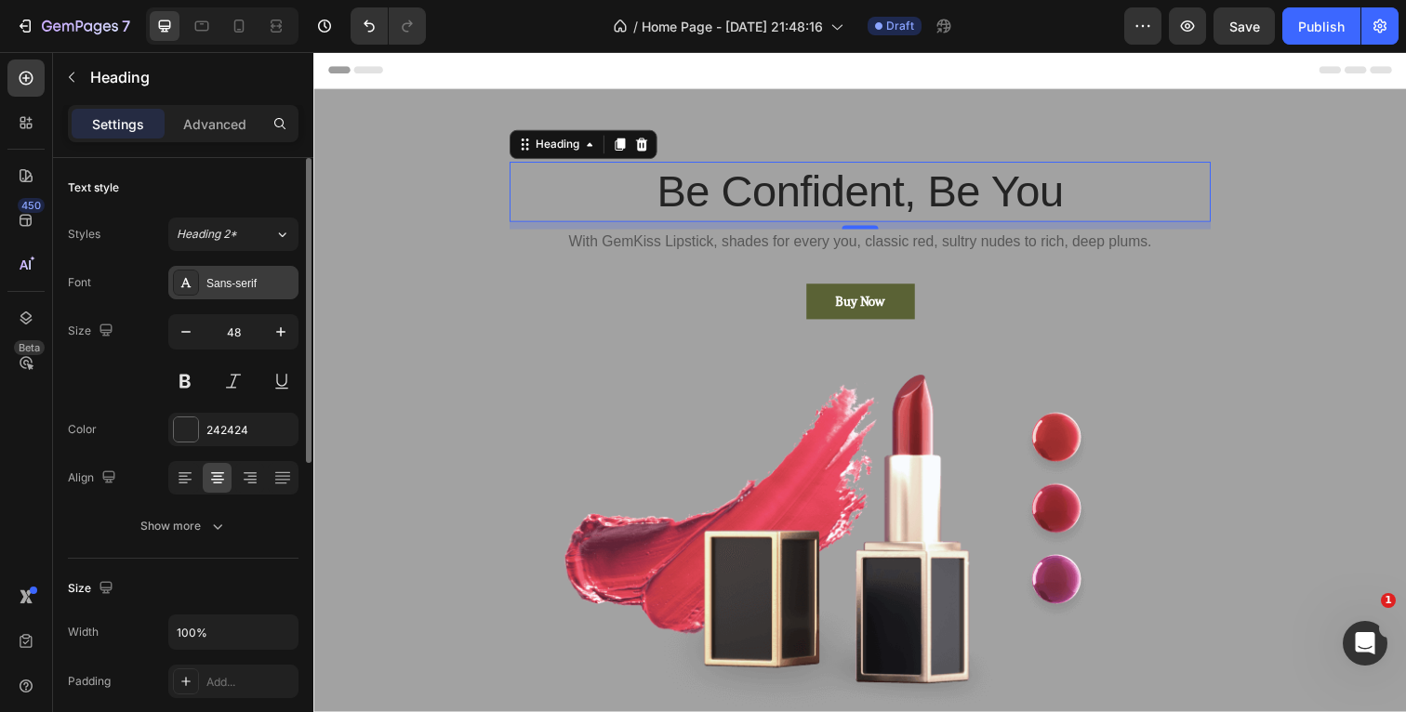
click at [250, 285] on div "Sans-serif" at bounding box center [249, 283] width 87 height 17
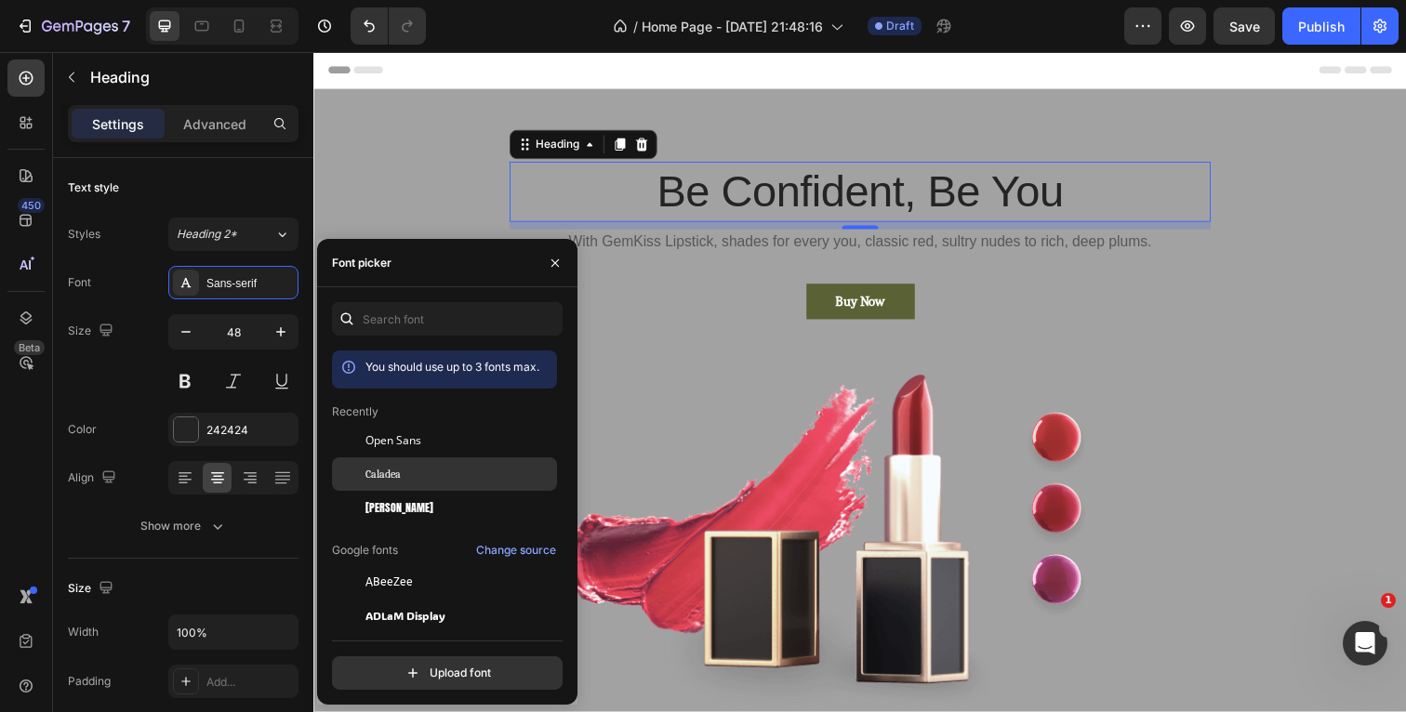
click at [403, 466] on div "Caladea" at bounding box center [459, 474] width 188 height 17
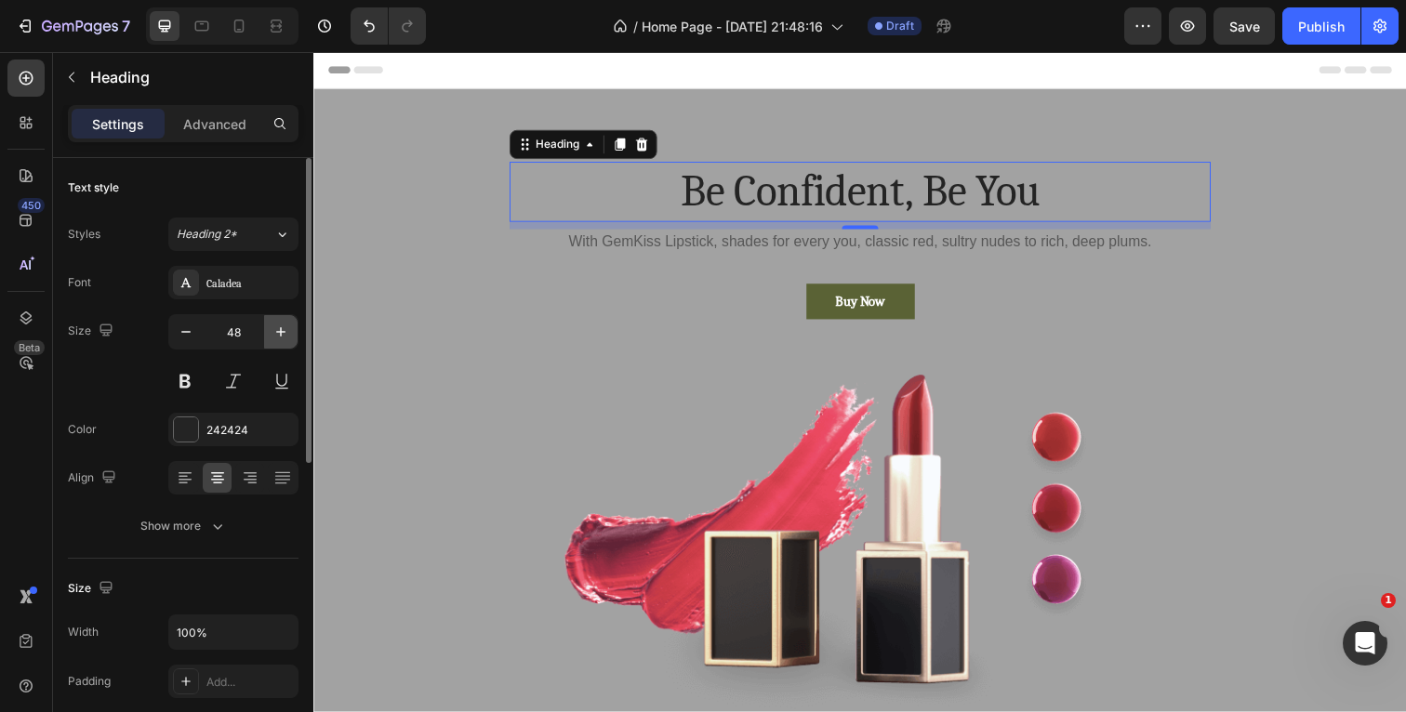
click at [282, 327] on icon "button" at bounding box center [281, 332] width 19 height 19
type input "50"
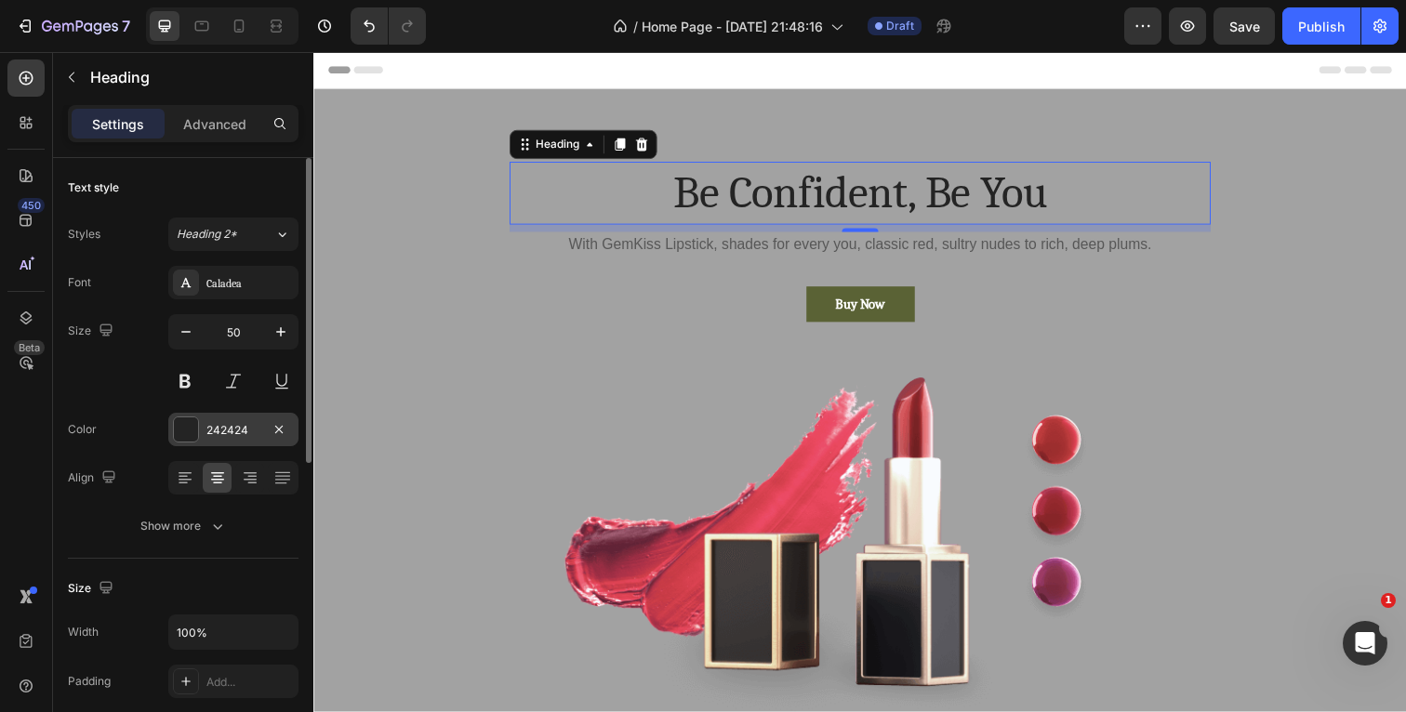
click at [192, 431] on div at bounding box center [186, 429] width 24 height 24
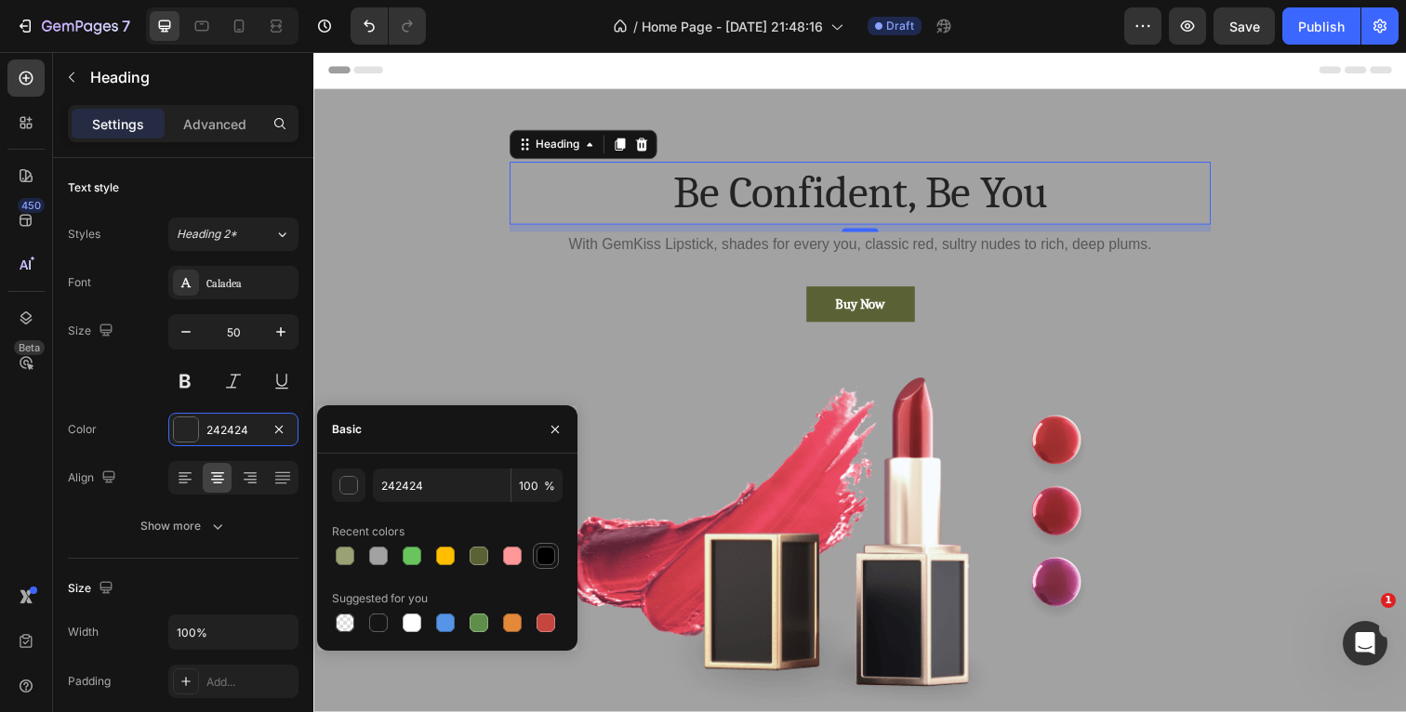
click at [542, 559] on div at bounding box center [546, 556] width 19 height 19
type input "000000"
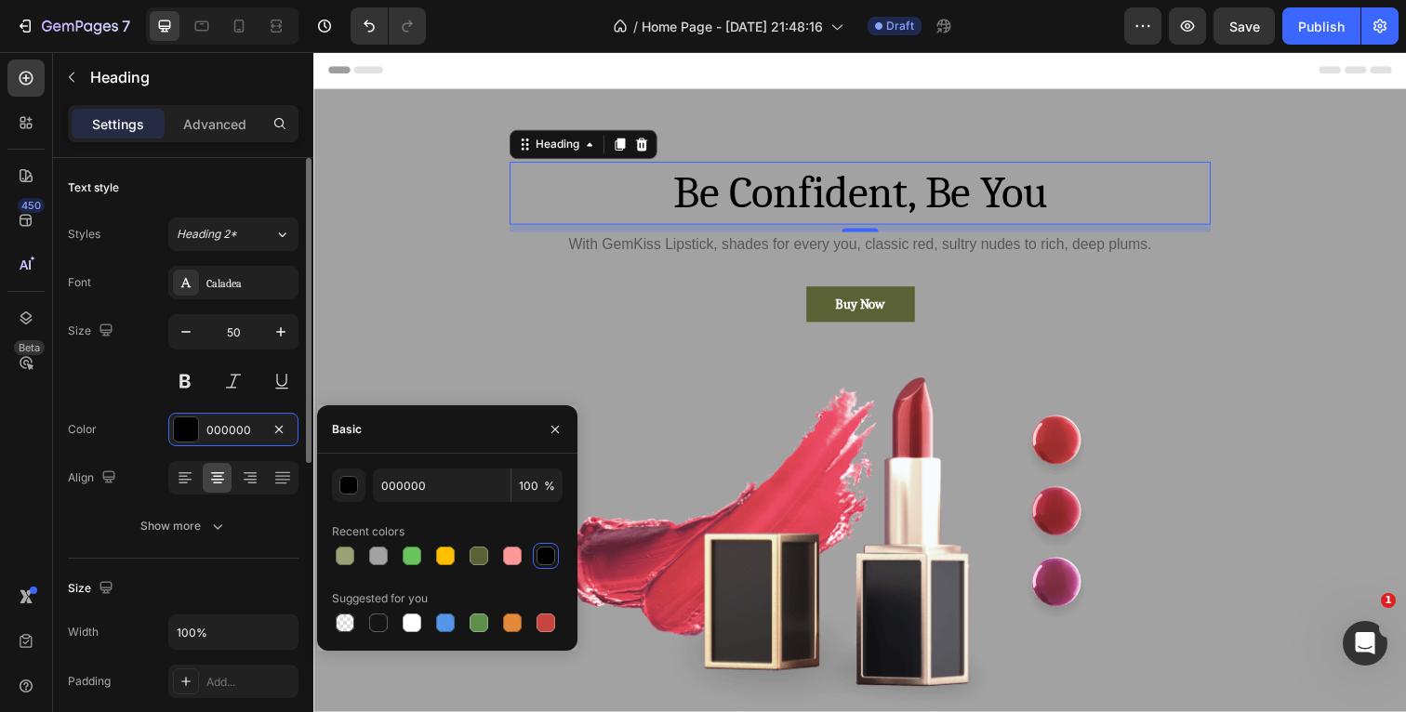
click at [139, 412] on div "Font Caladea Size 50 Color 000000 Align Show more" at bounding box center [183, 404] width 231 height 277
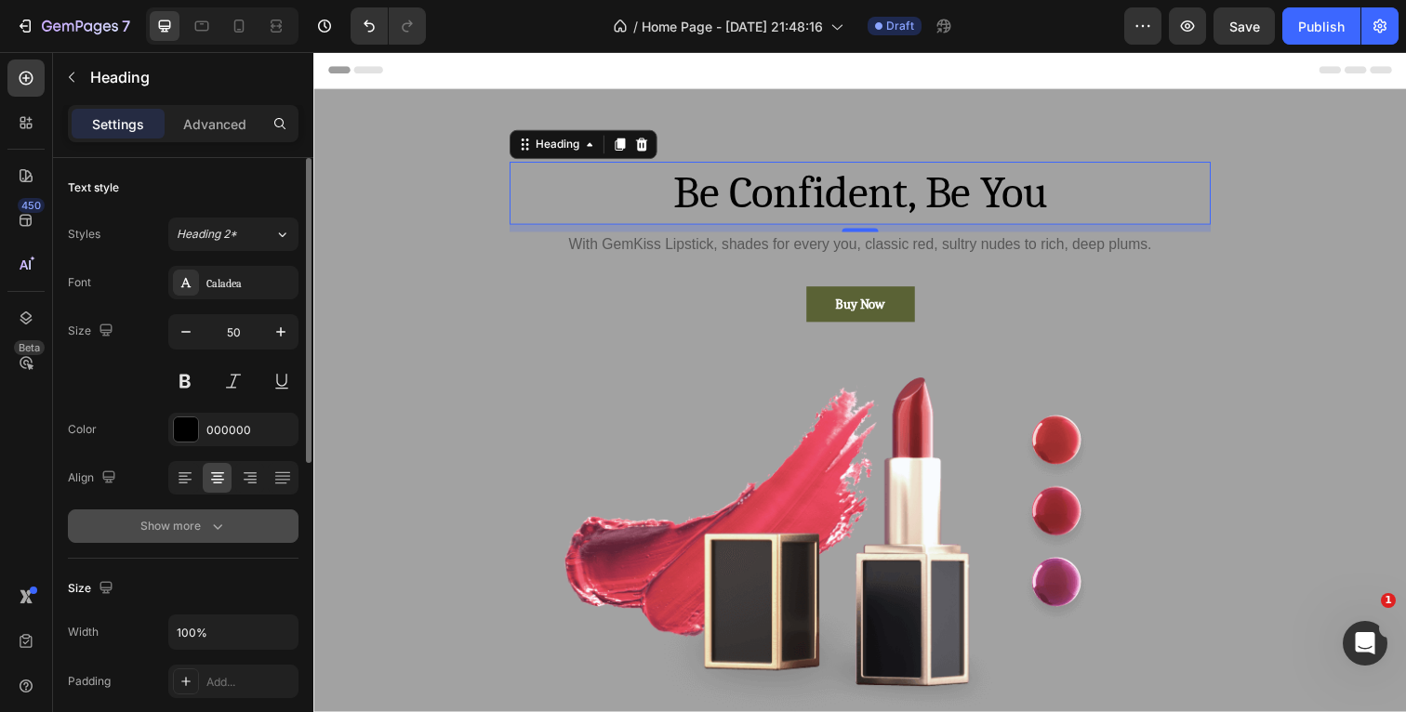
click at [217, 513] on button "Show more" at bounding box center [183, 526] width 231 height 33
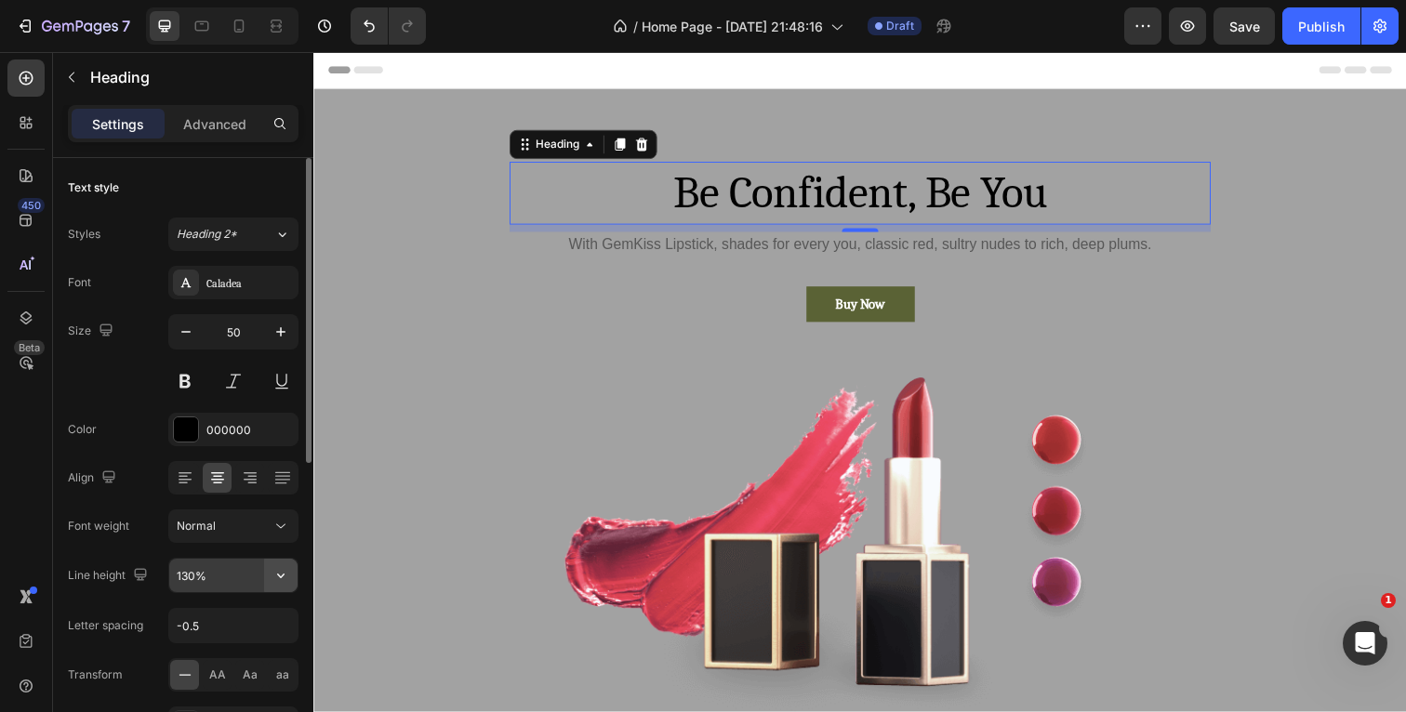
click at [285, 574] on icon "button" at bounding box center [281, 575] width 19 height 19
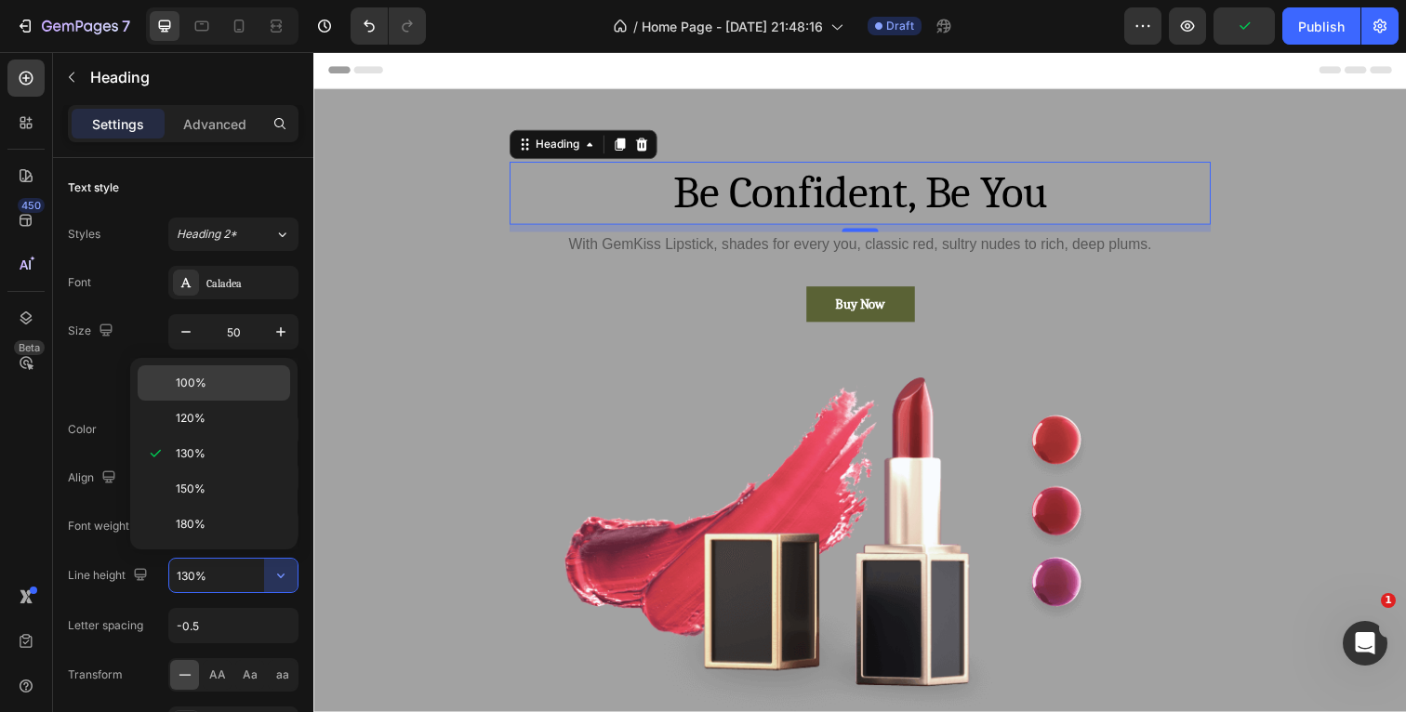
click at [217, 389] on p "100%" at bounding box center [229, 383] width 106 height 17
type input "100%"
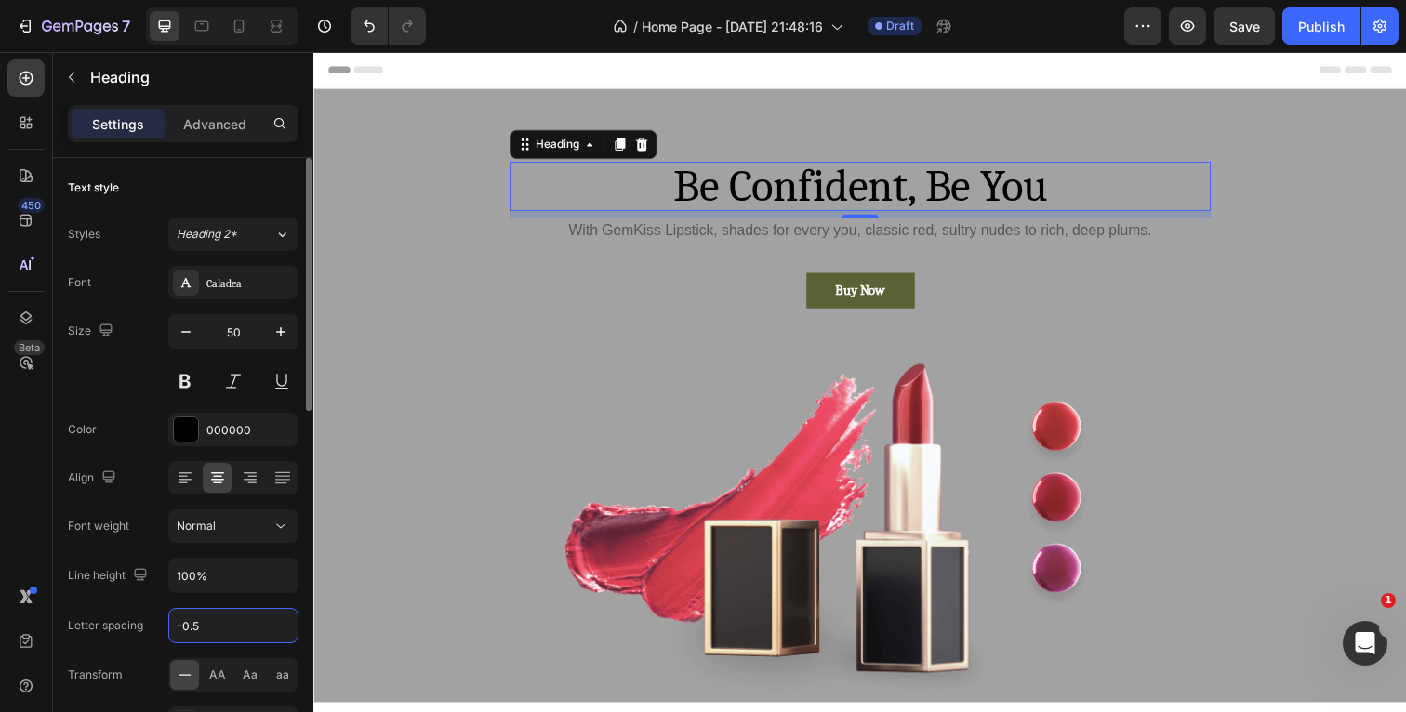
click at [229, 626] on input "-0.5" at bounding box center [233, 625] width 128 height 33
type input "-"
click at [161, 616] on div "Letter spacing" at bounding box center [183, 625] width 231 height 35
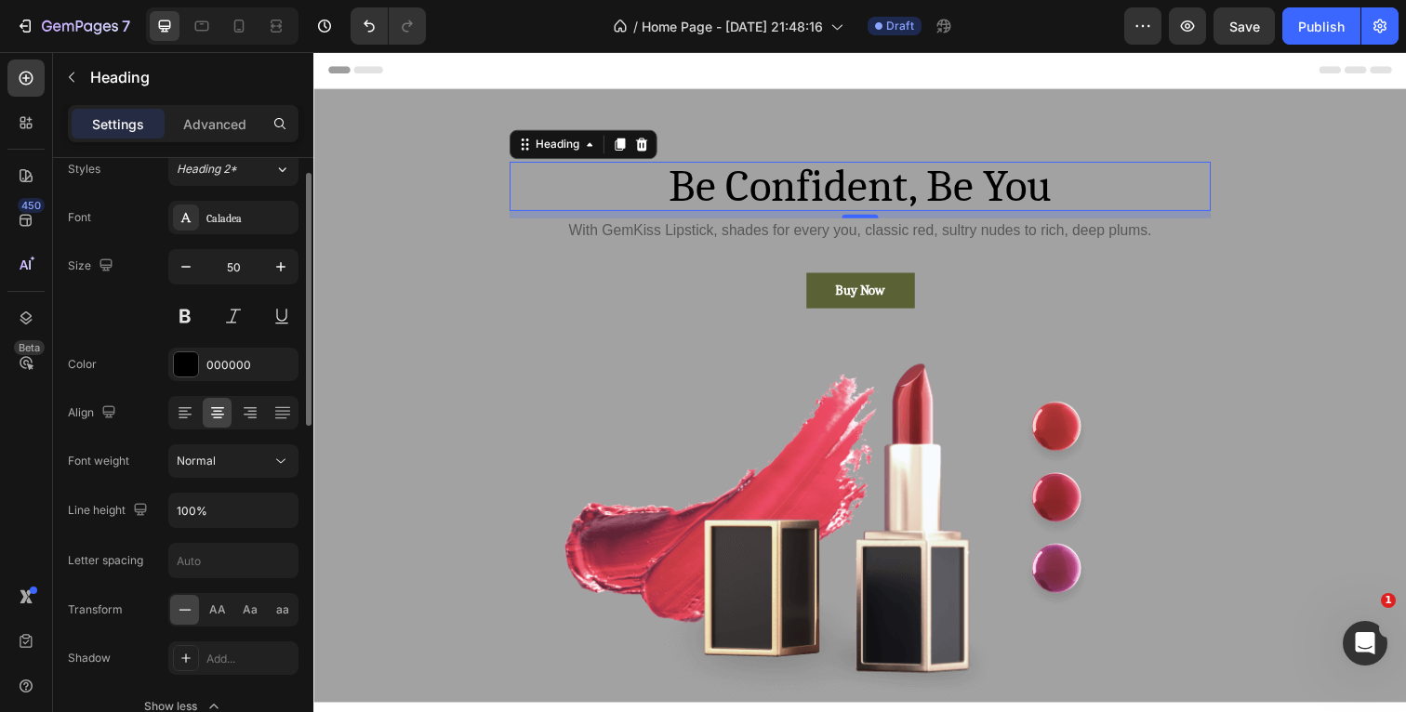
scroll to position [88, 0]
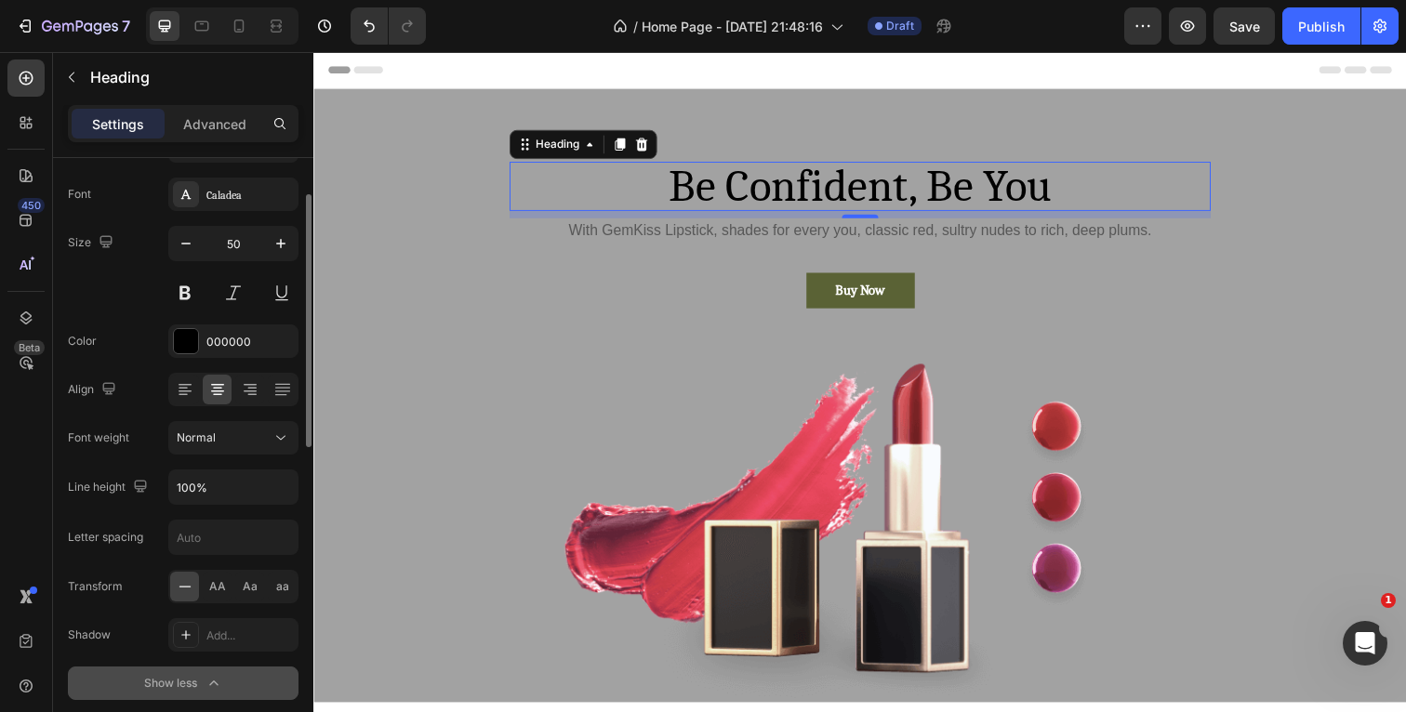
click at [206, 688] on icon "button" at bounding box center [214, 683] width 19 height 19
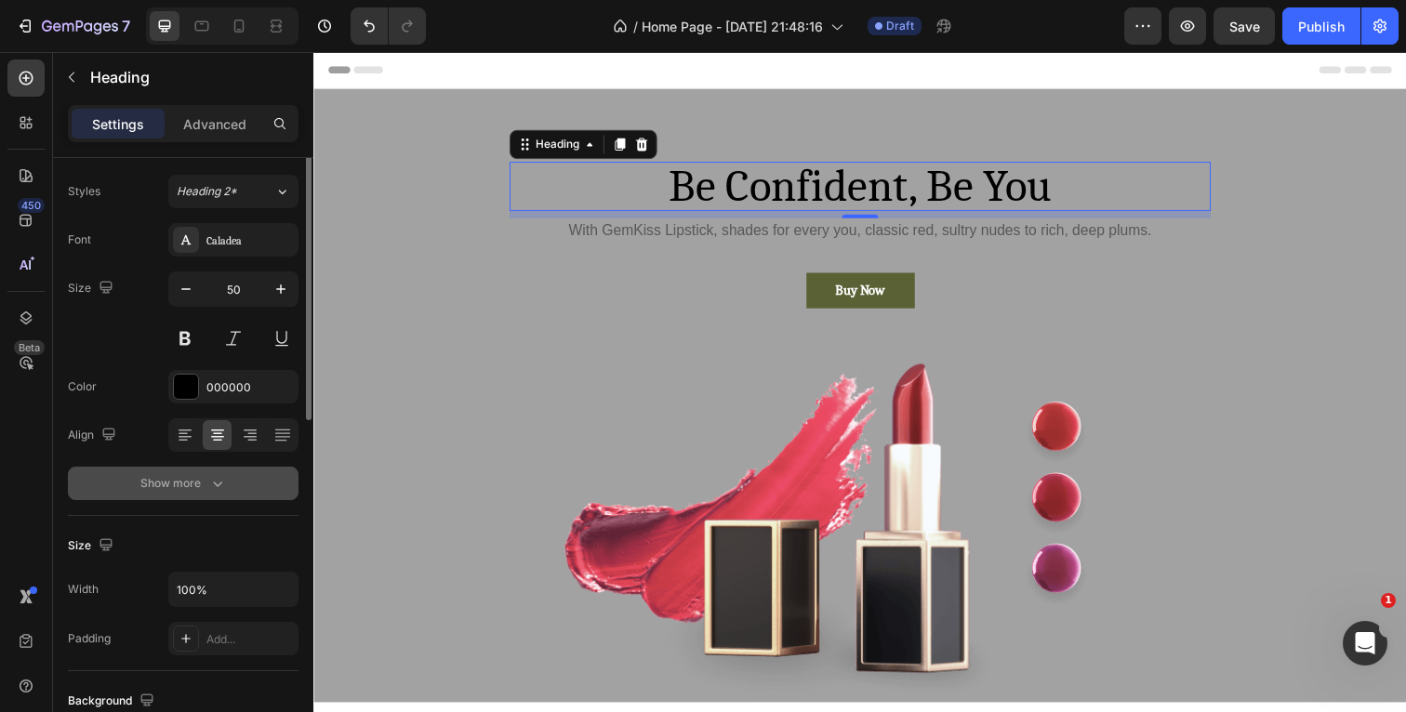
scroll to position [0, 0]
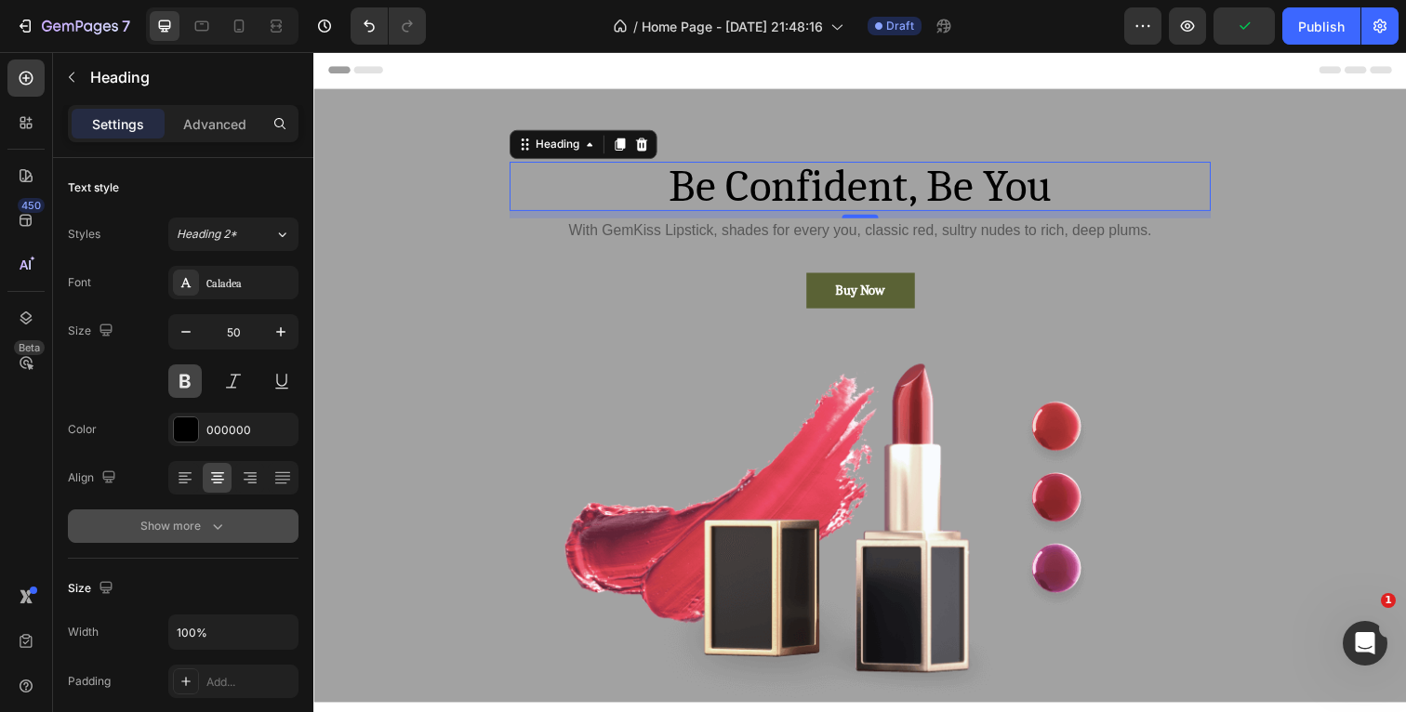
click at [178, 380] on button at bounding box center [184, 380] width 33 height 33
click at [135, 375] on div "Size 50" at bounding box center [183, 356] width 231 height 84
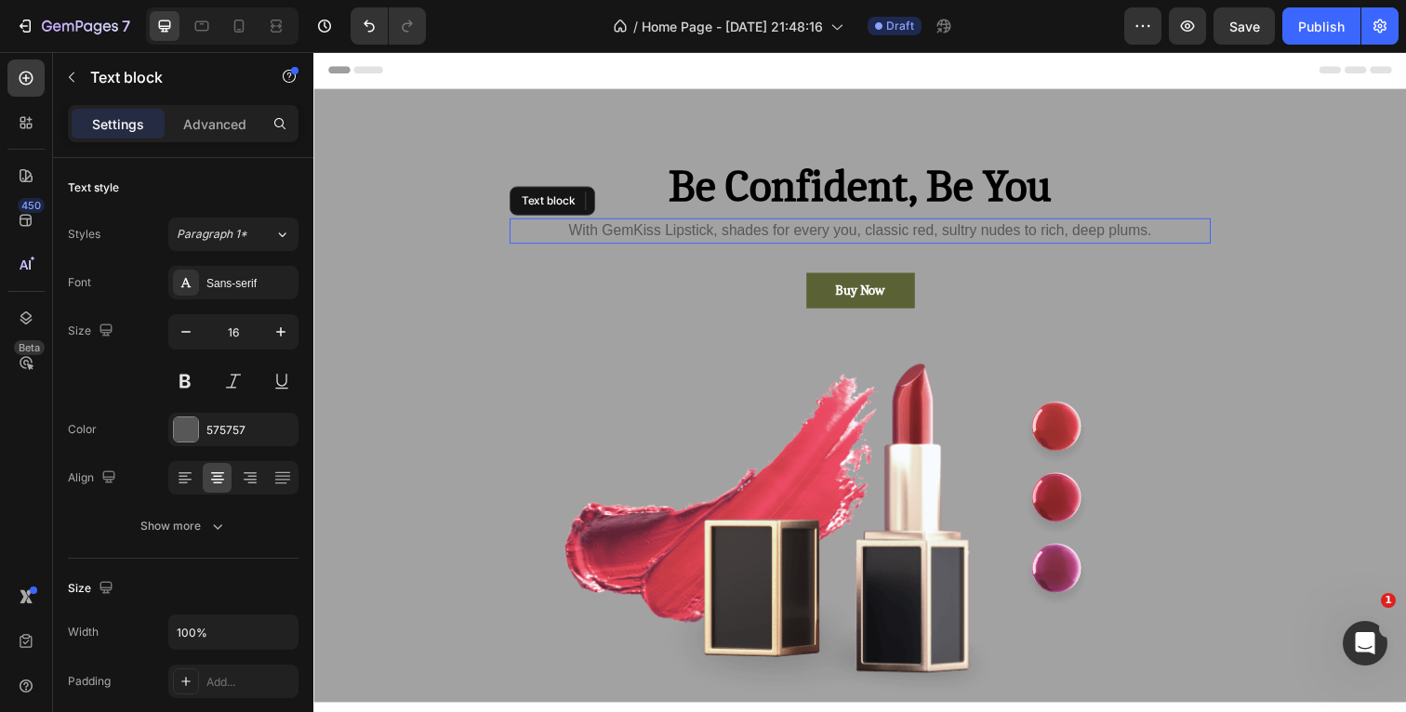
click at [736, 234] on p "With GemKiss Lipstick, shades for every you, classic red, sultry nudes to rich,…" at bounding box center [871, 235] width 712 height 22
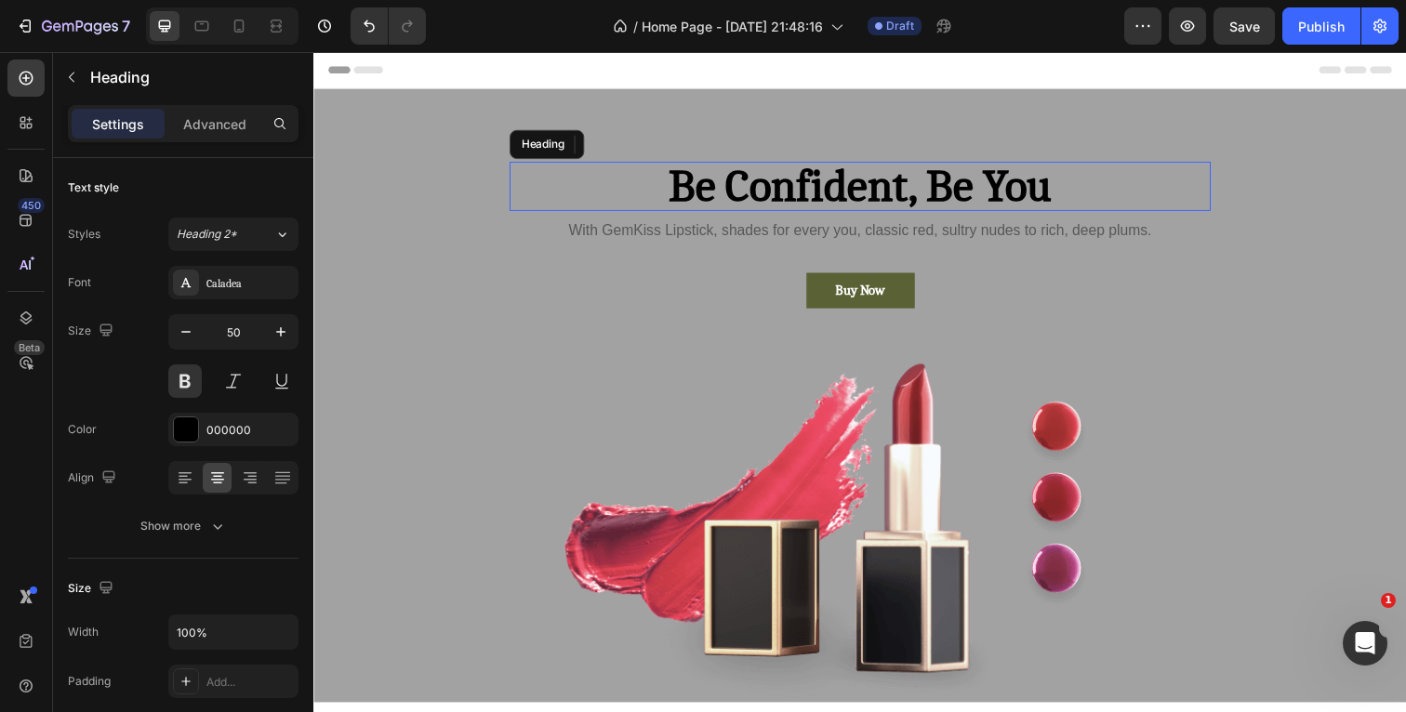
click at [1112, 191] on p "Be Confident, Be You" at bounding box center [871, 189] width 712 height 46
click at [212, 132] on p "Advanced" at bounding box center [214, 124] width 63 height 20
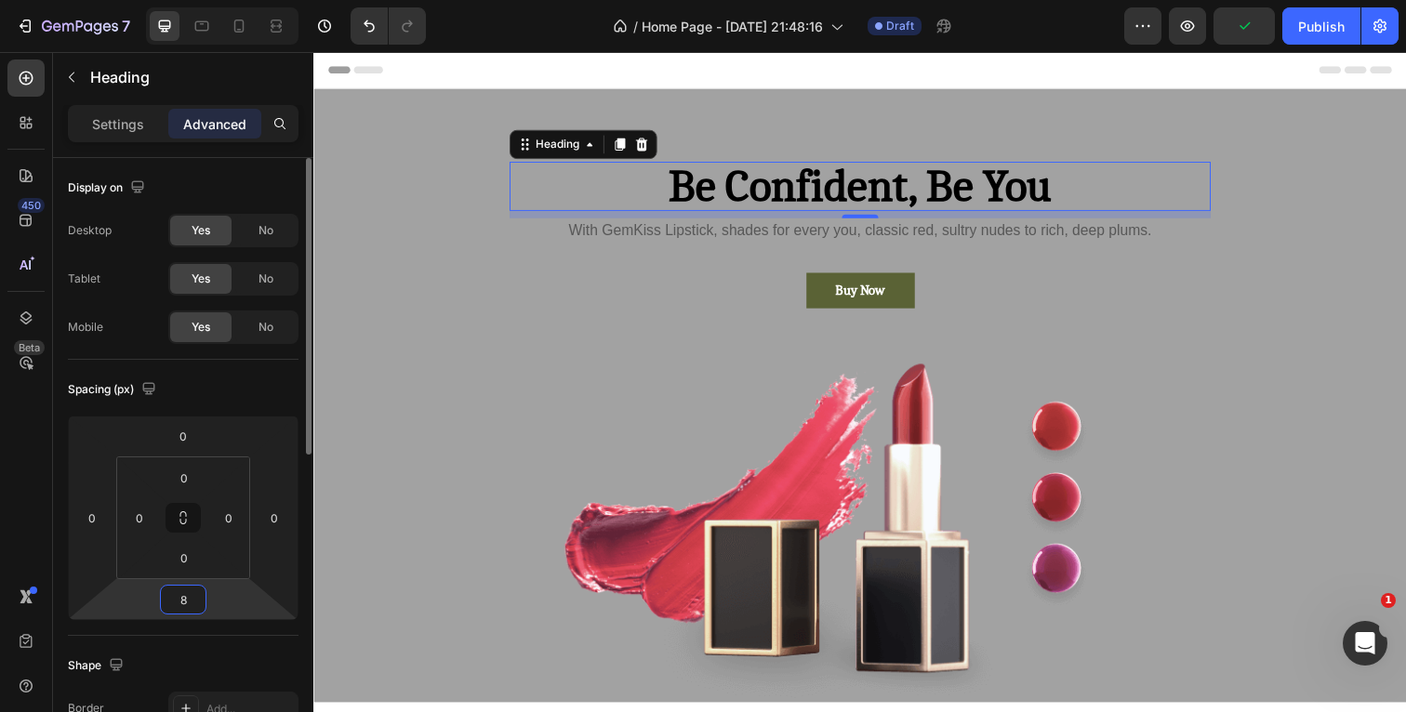
click at [197, 596] on input "8" at bounding box center [183, 600] width 37 height 28
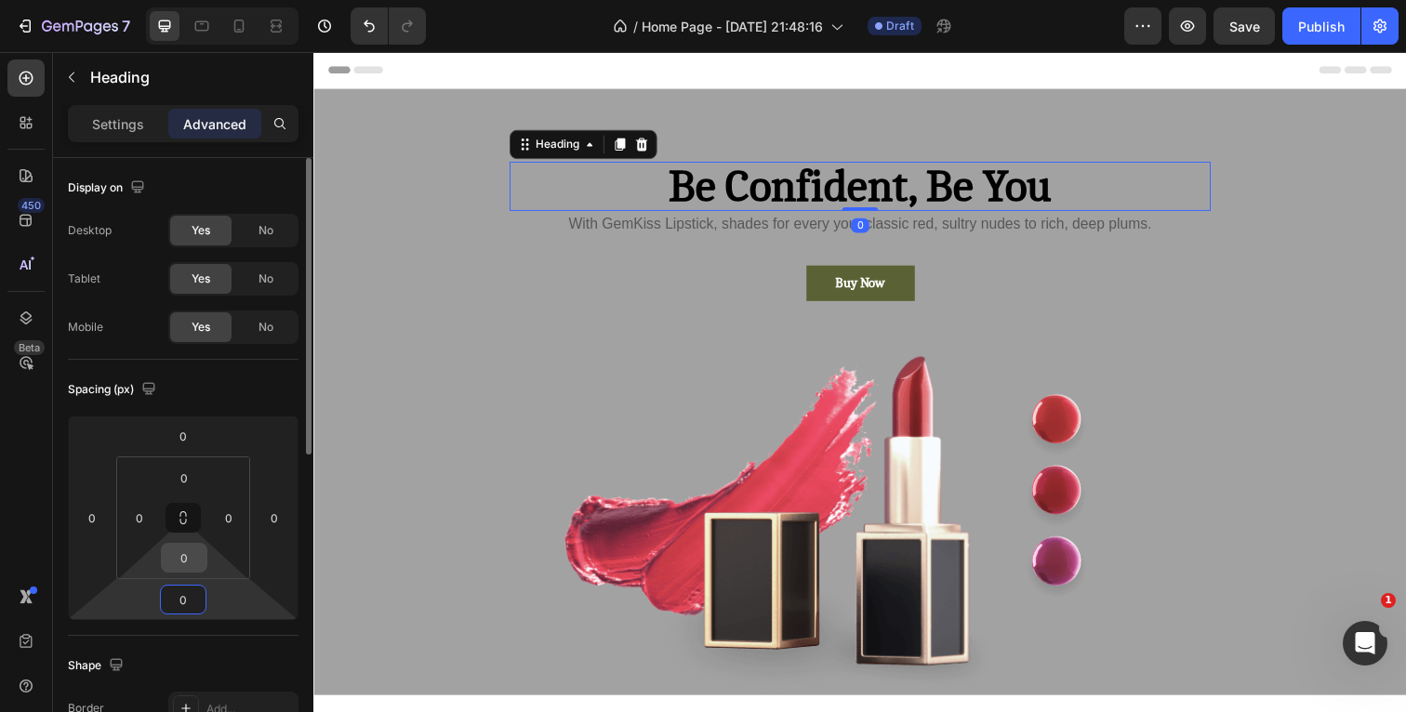
type input "0"
click at [197, 552] on input "0" at bounding box center [184, 558] width 37 height 28
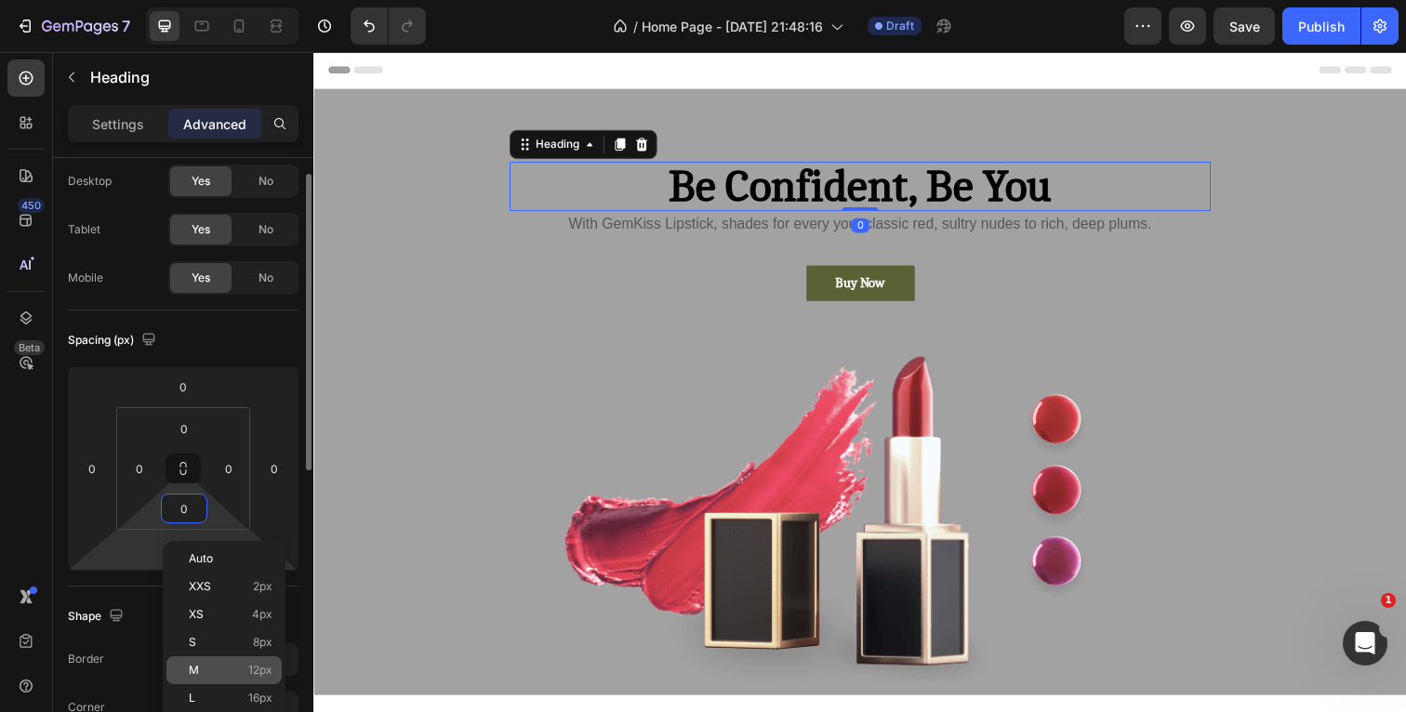
scroll to position [60, 0]
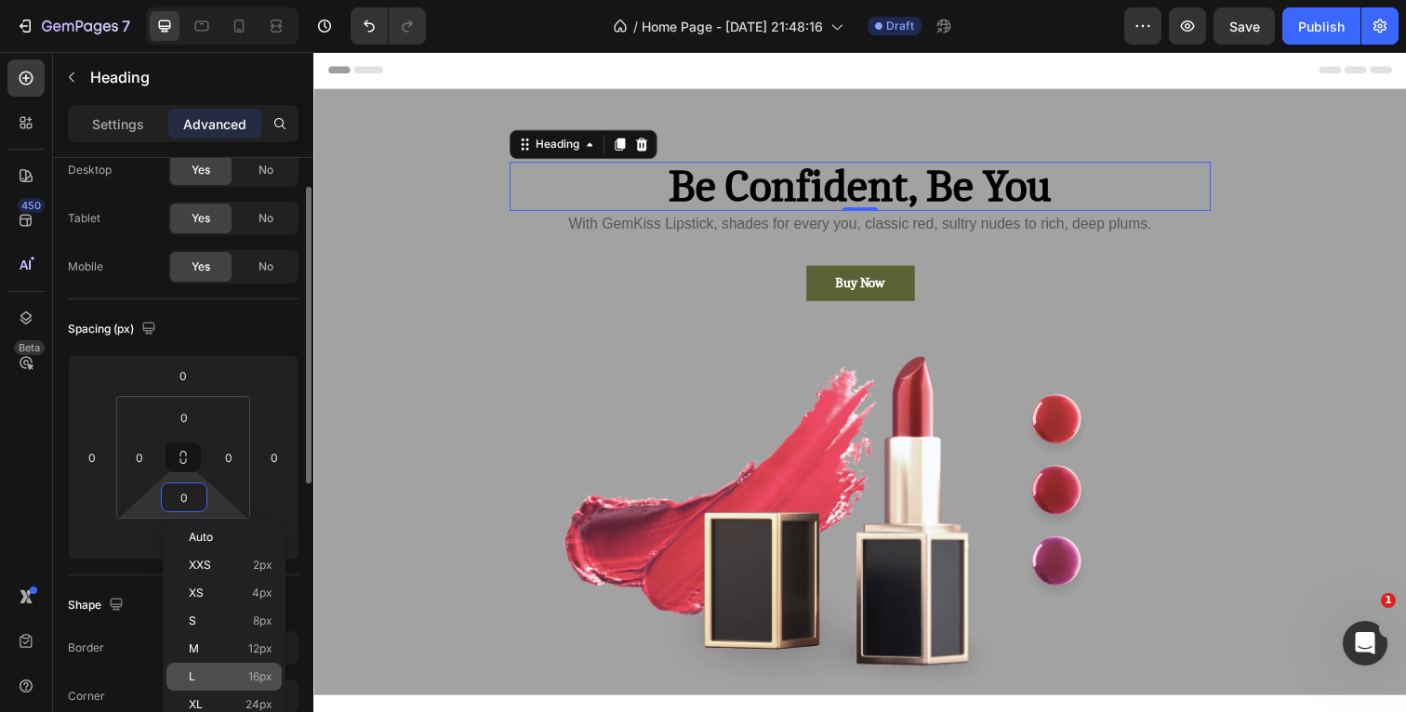
click at [223, 683] on div "L 16px" at bounding box center [223, 677] width 115 height 28
type input "16"
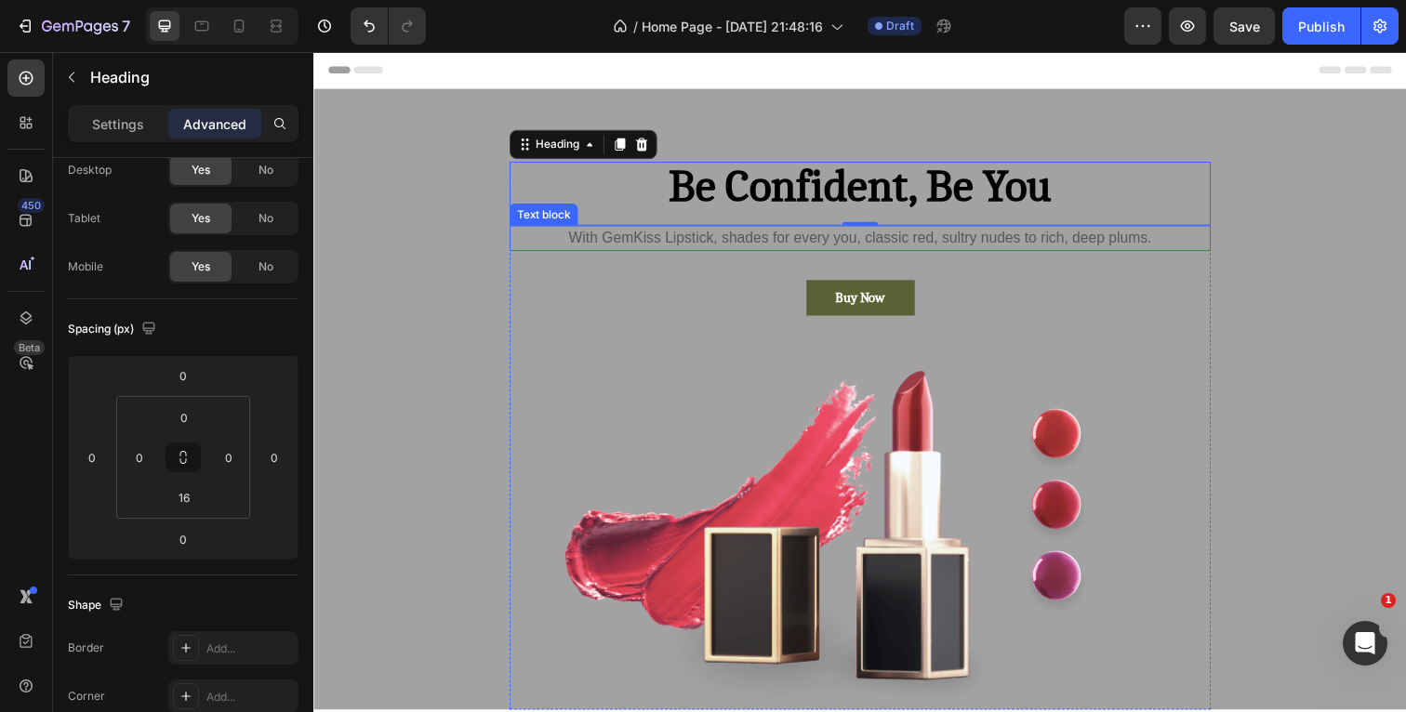
click at [1185, 237] on p "With GemKiss Lipstick, shades for every you, classic red, sultry nudes to rich,…" at bounding box center [871, 243] width 712 height 22
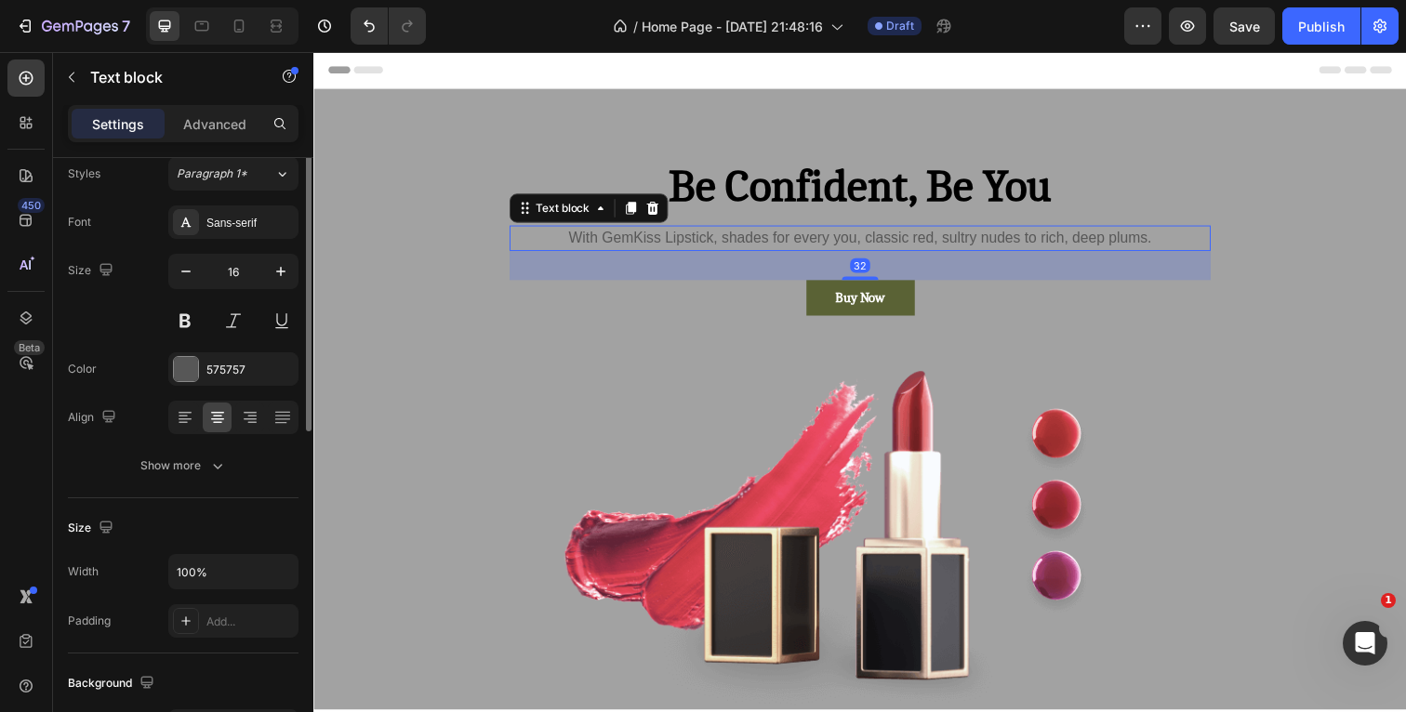
scroll to position [0, 0]
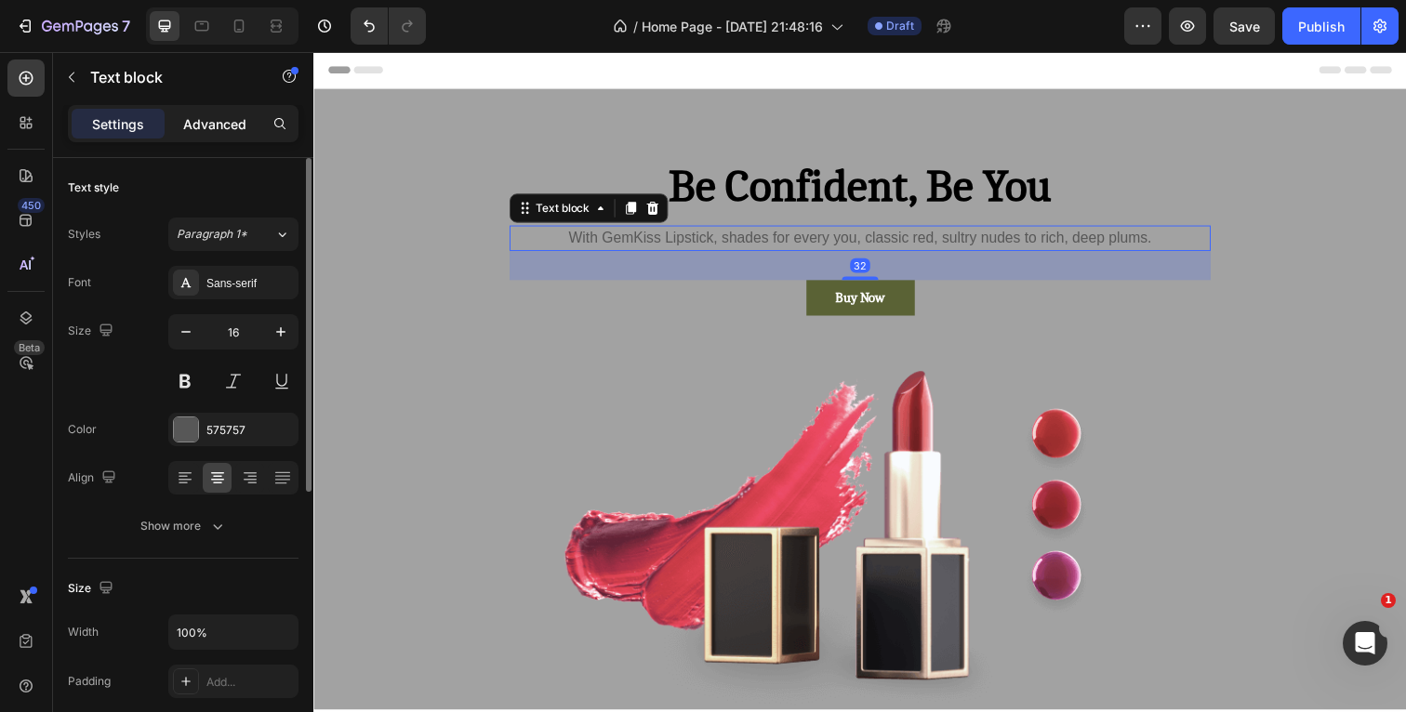
click at [232, 127] on p "Advanced" at bounding box center [214, 124] width 63 height 20
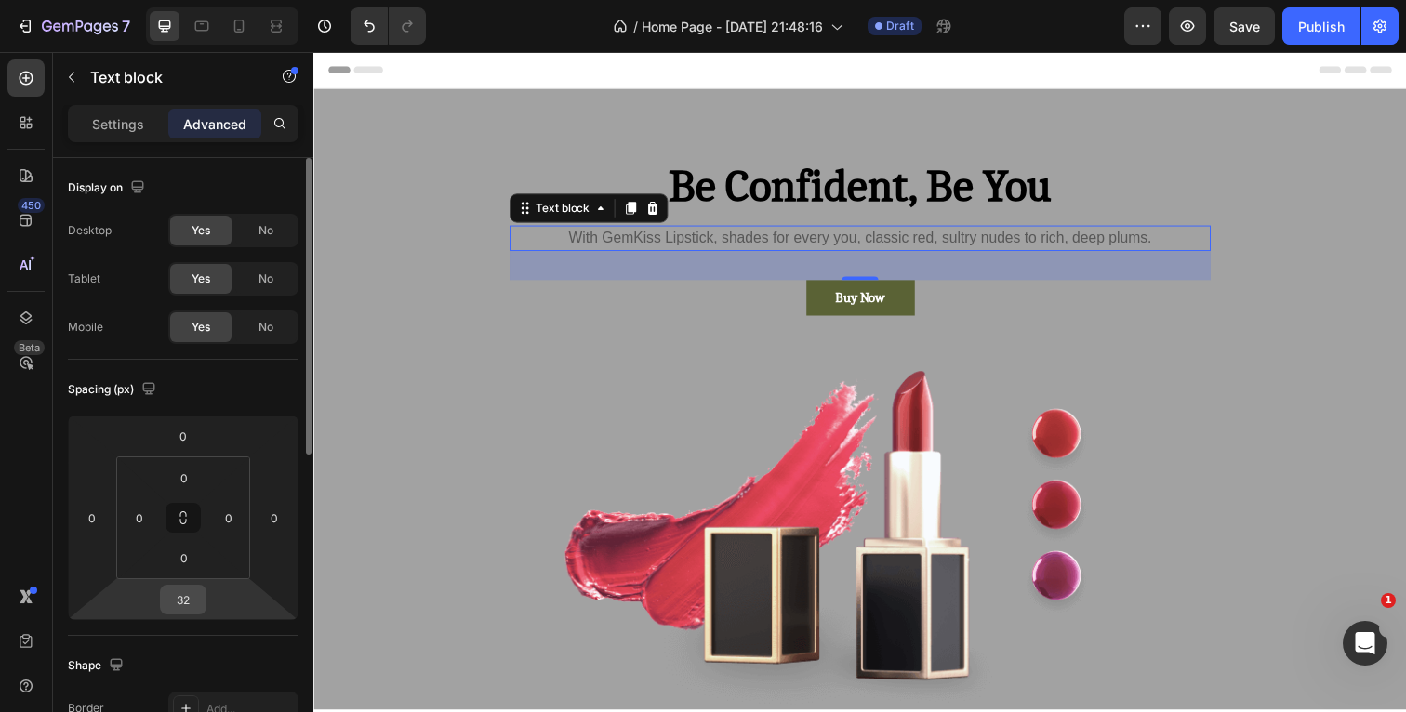
click at [195, 597] on input "32" at bounding box center [183, 600] width 37 height 28
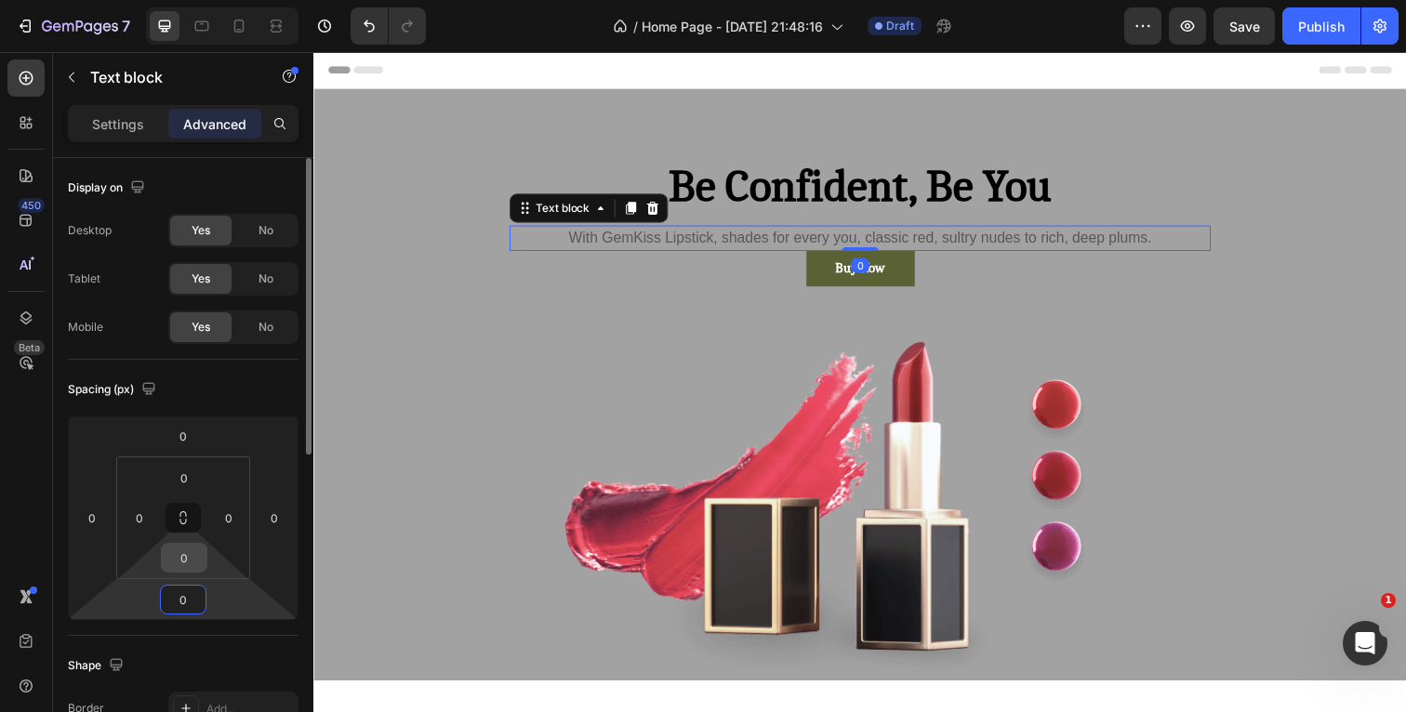
type input "0"
click at [189, 558] on input "0" at bounding box center [184, 558] width 37 height 28
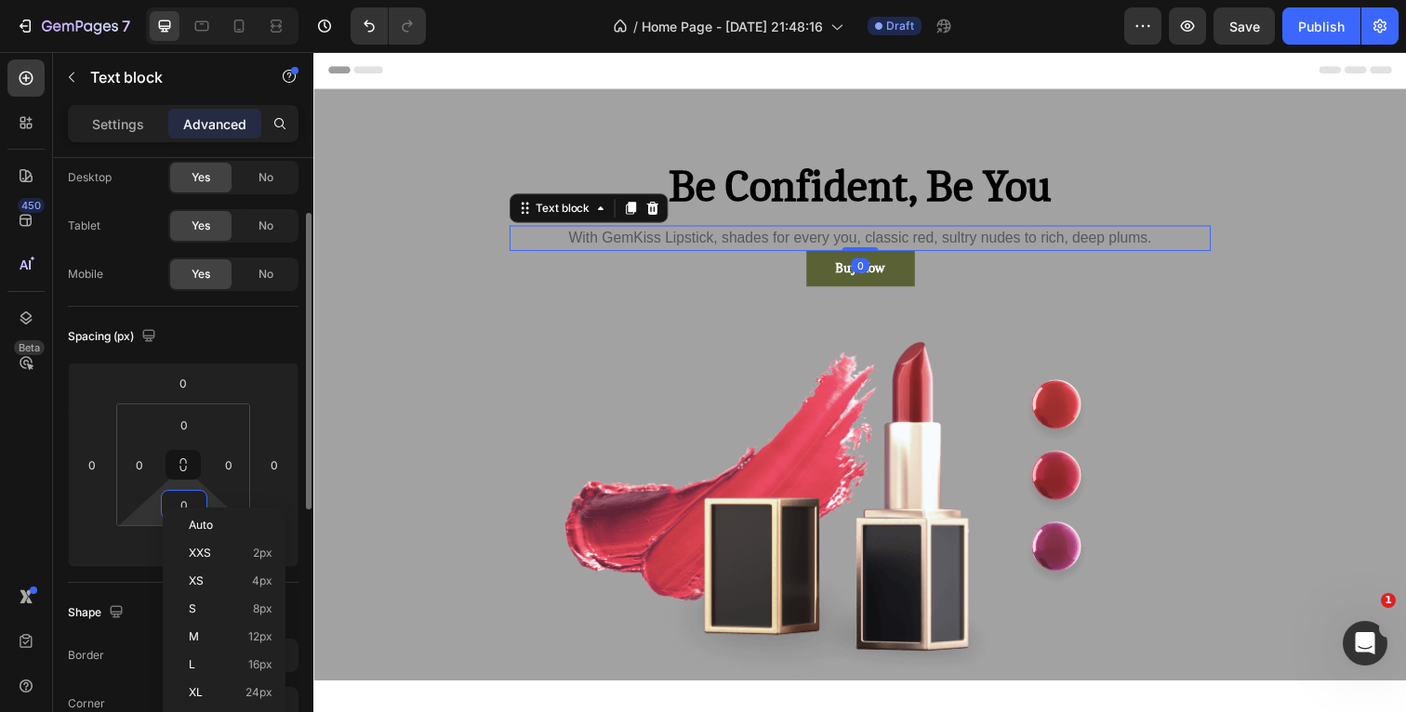
scroll to position [73, 0]
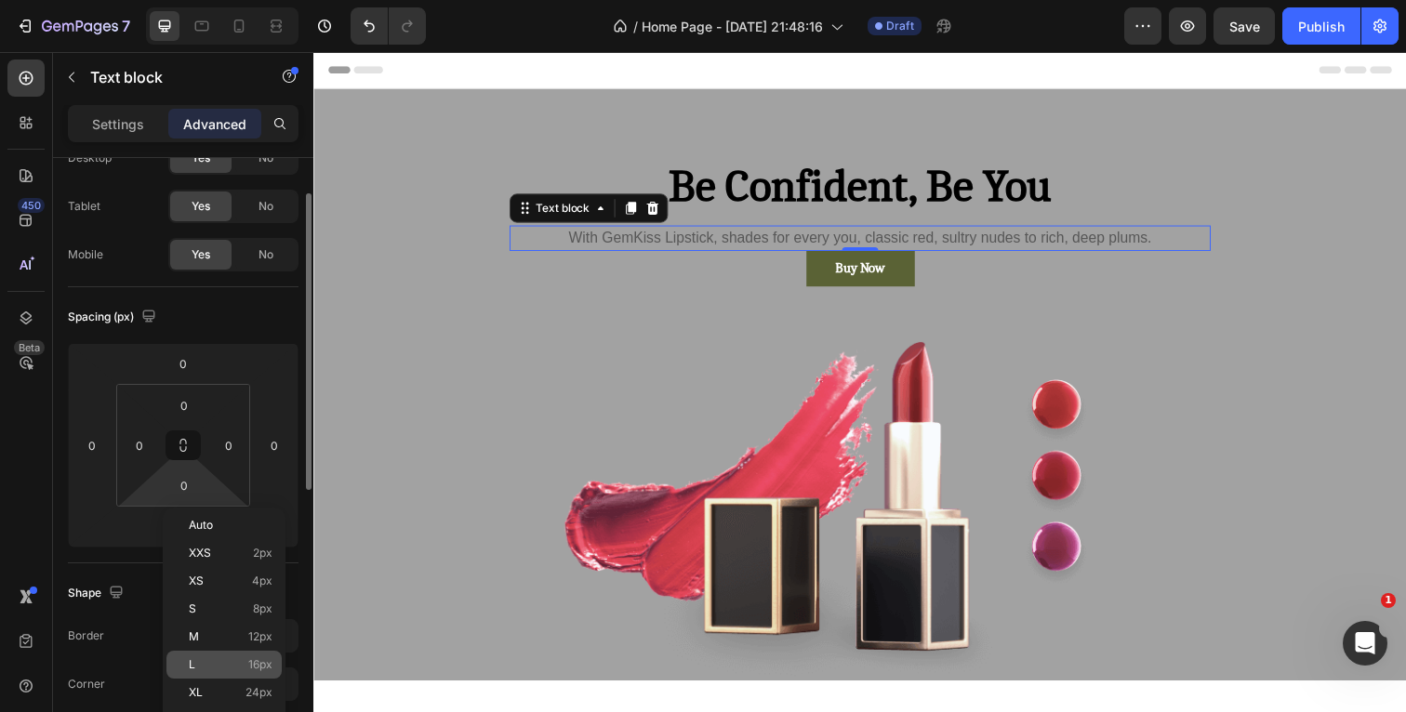
click at [200, 667] on p "L 16px" at bounding box center [231, 664] width 84 height 13
type input "16"
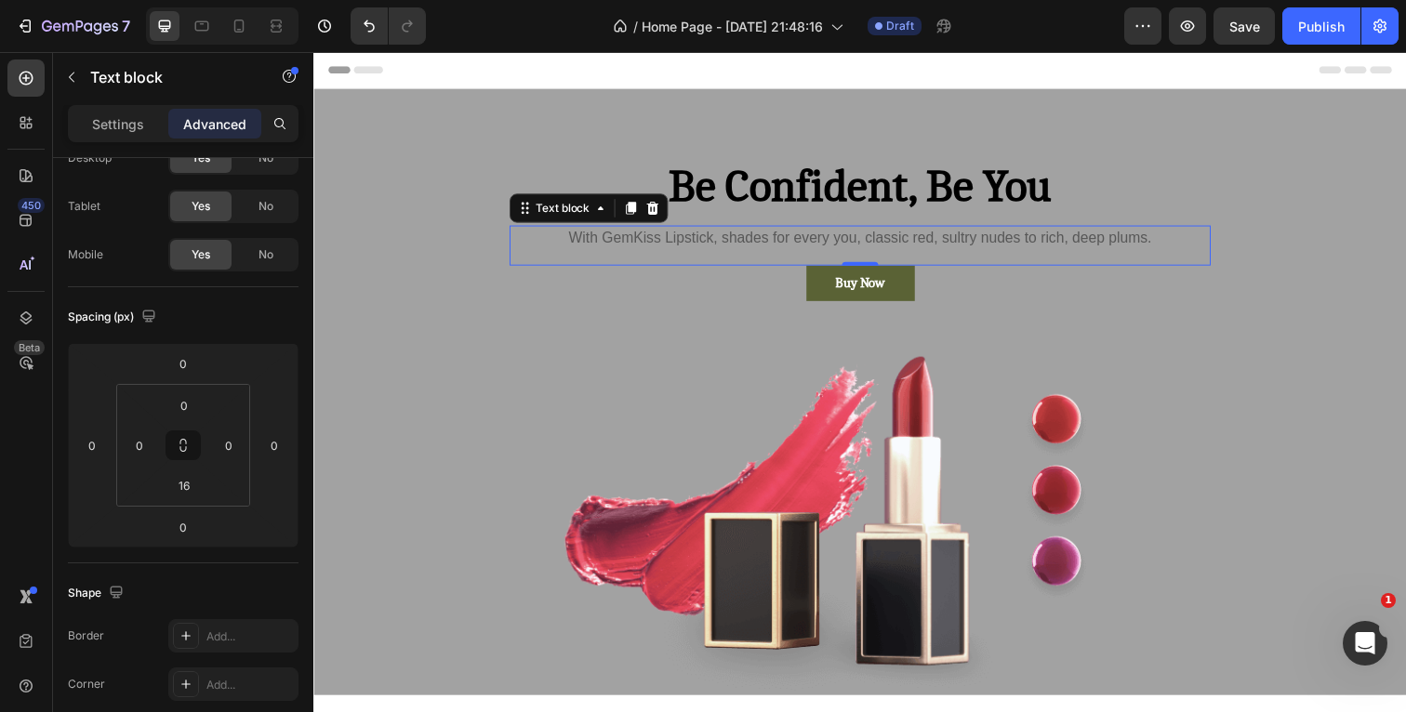
click at [1071, 76] on div "Header" at bounding box center [871, 70] width 1086 height 37
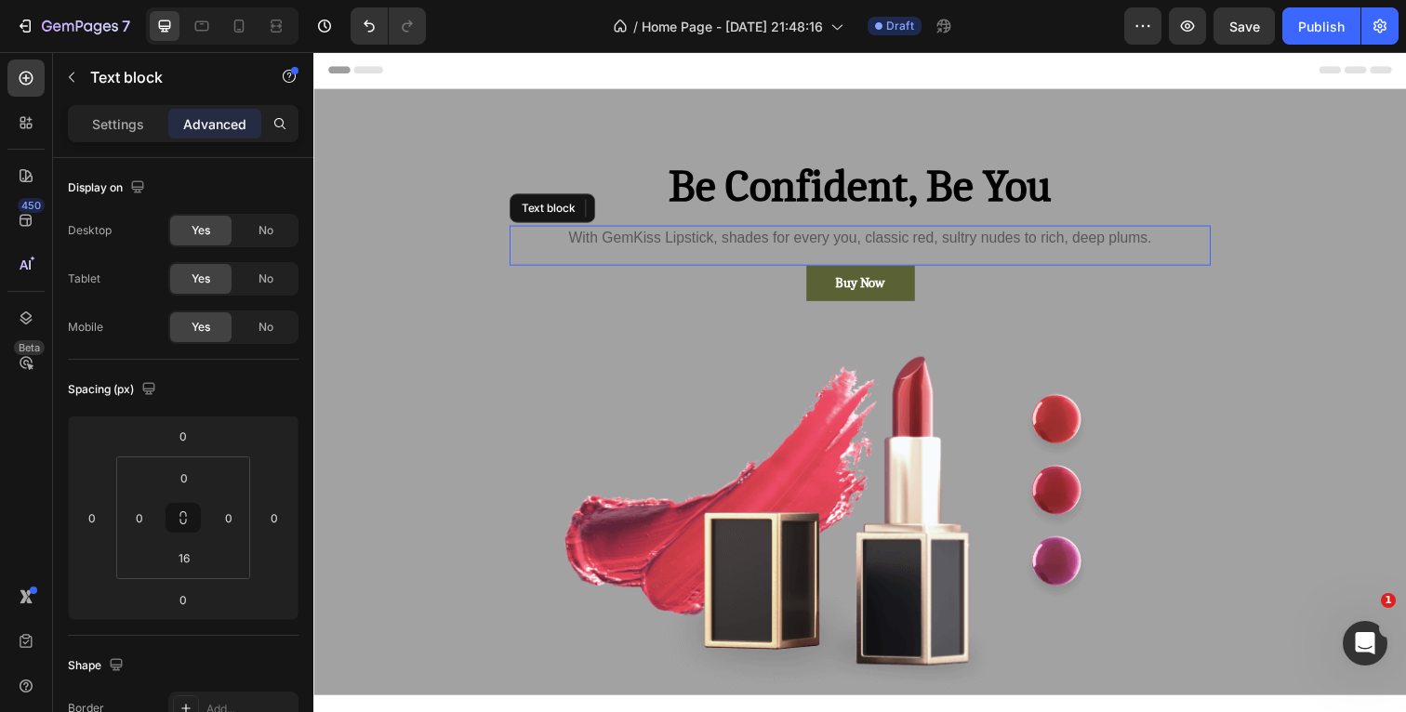
click at [1178, 242] on p "With GemKiss Lipstick, shades for every you, classic red, sultry nudes to rich,…" at bounding box center [871, 243] width 712 height 22
click at [149, 129] on div "Settings" at bounding box center [118, 124] width 93 height 30
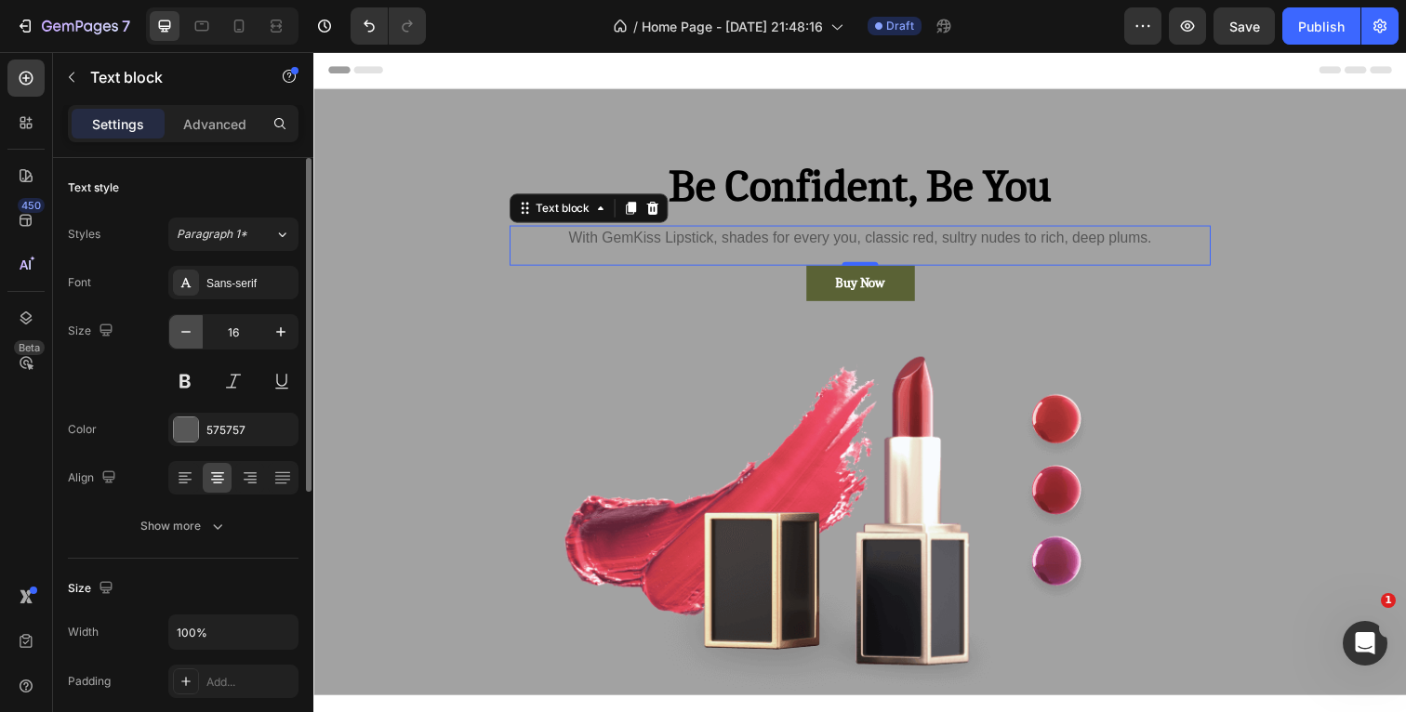
click at [187, 328] on icon "button" at bounding box center [186, 332] width 19 height 19
type input "15"
click at [220, 294] on div "Sans-serif" at bounding box center [233, 282] width 130 height 33
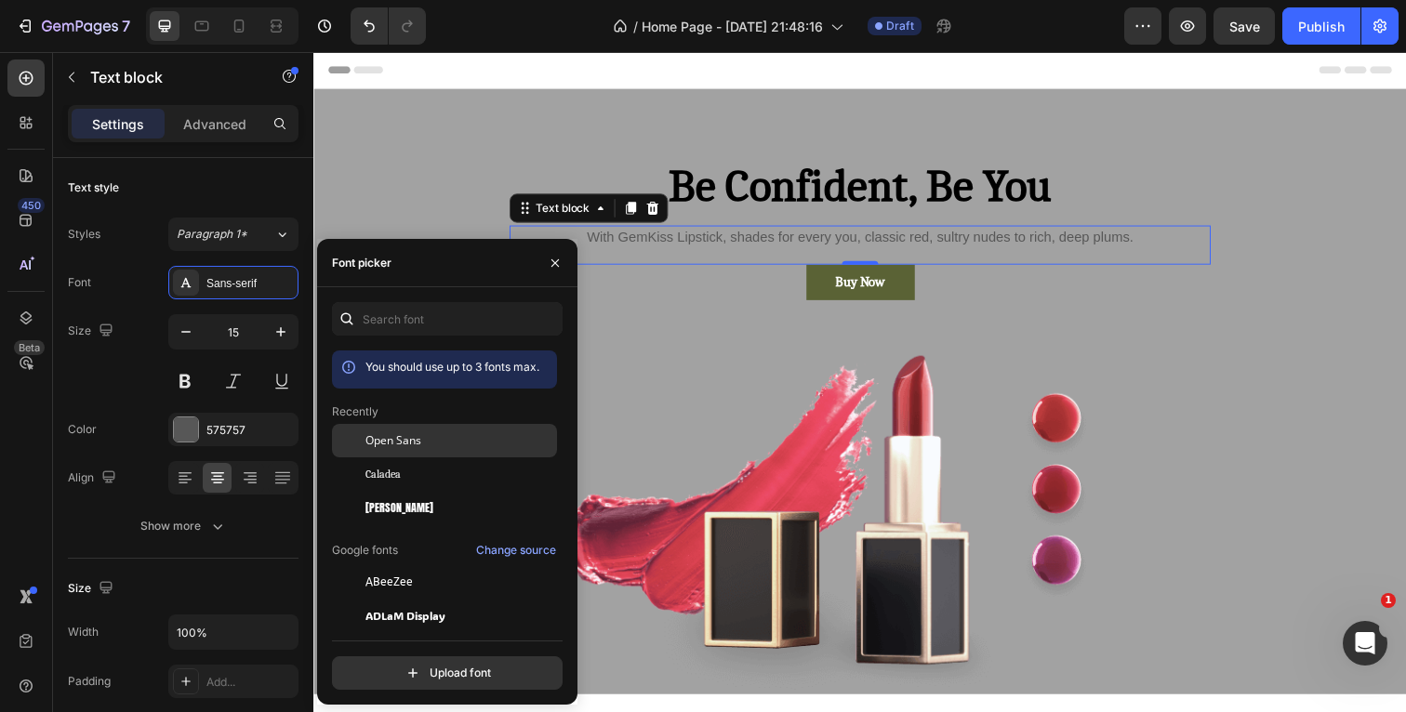
click at [394, 439] on span "Open Sans" at bounding box center [393, 440] width 56 height 17
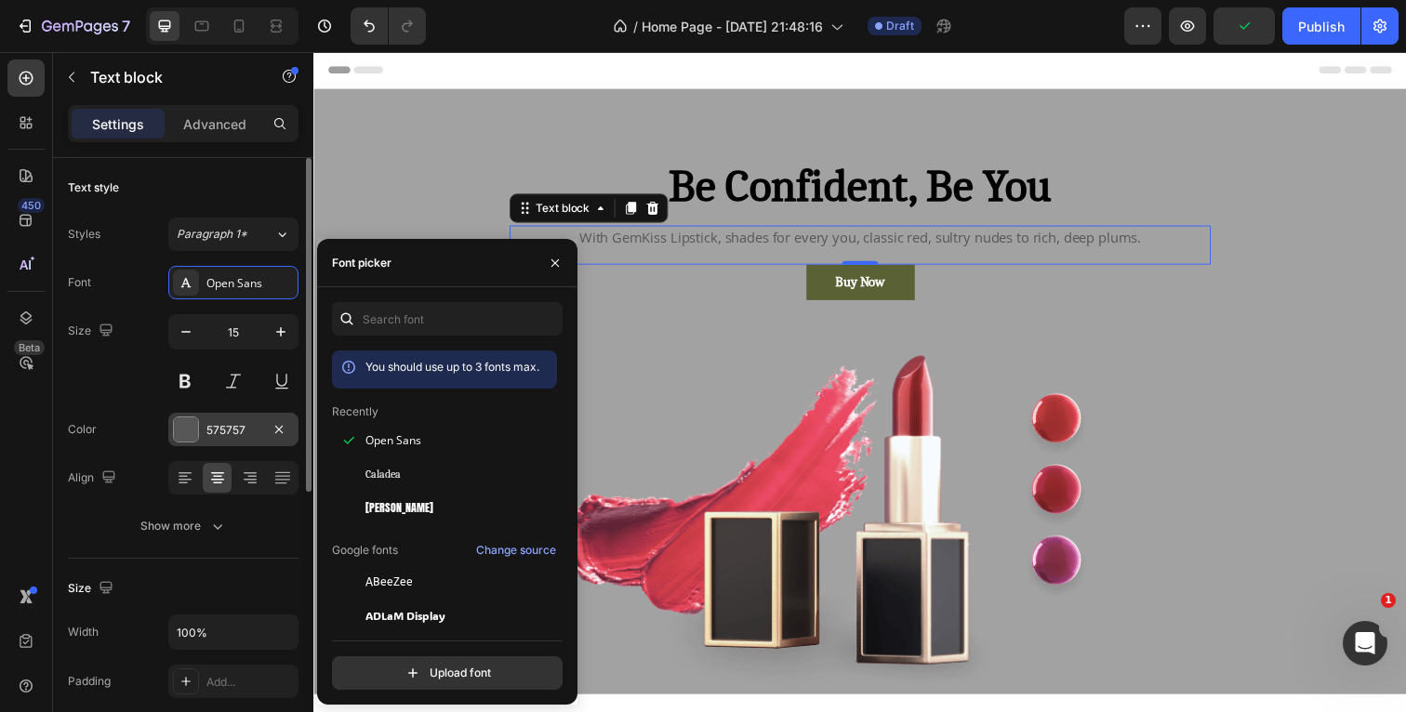
click at [193, 427] on div at bounding box center [186, 429] width 24 height 24
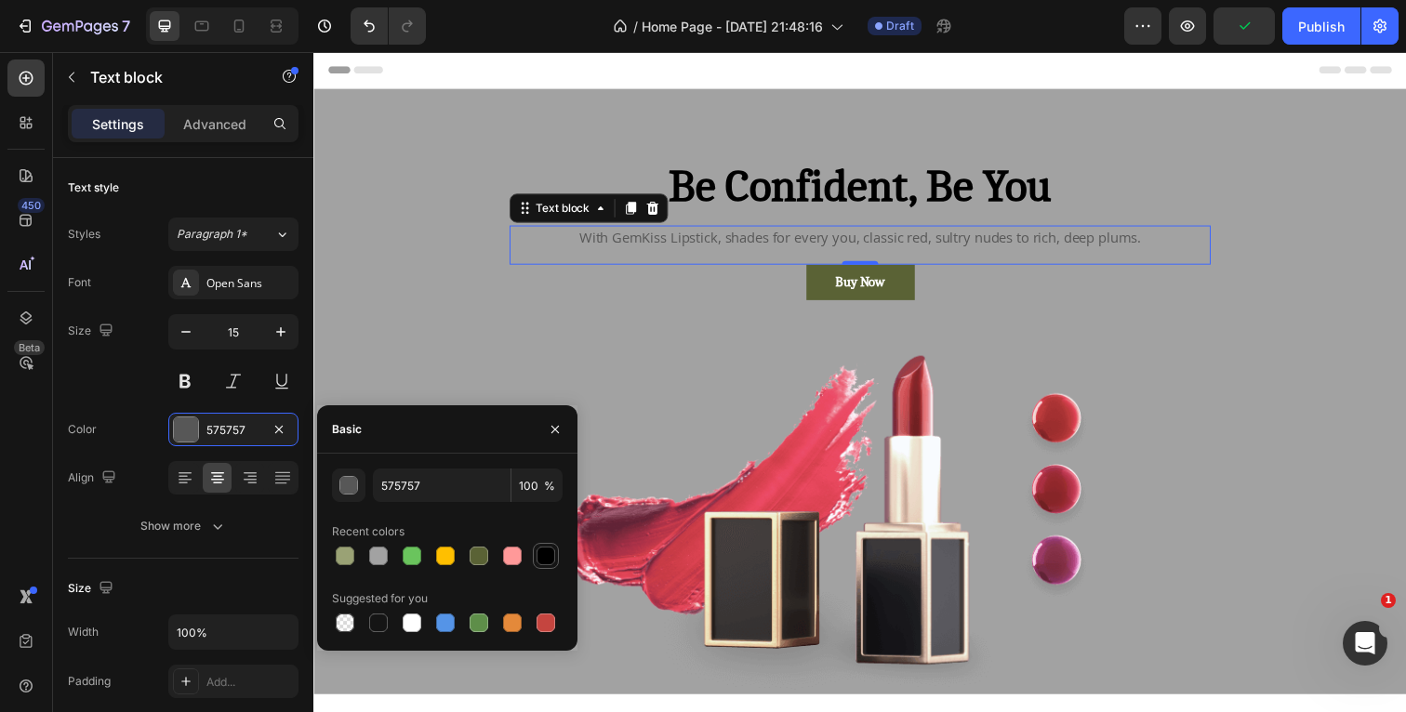
click at [552, 551] on div at bounding box center [546, 556] width 19 height 19
type input "000000"
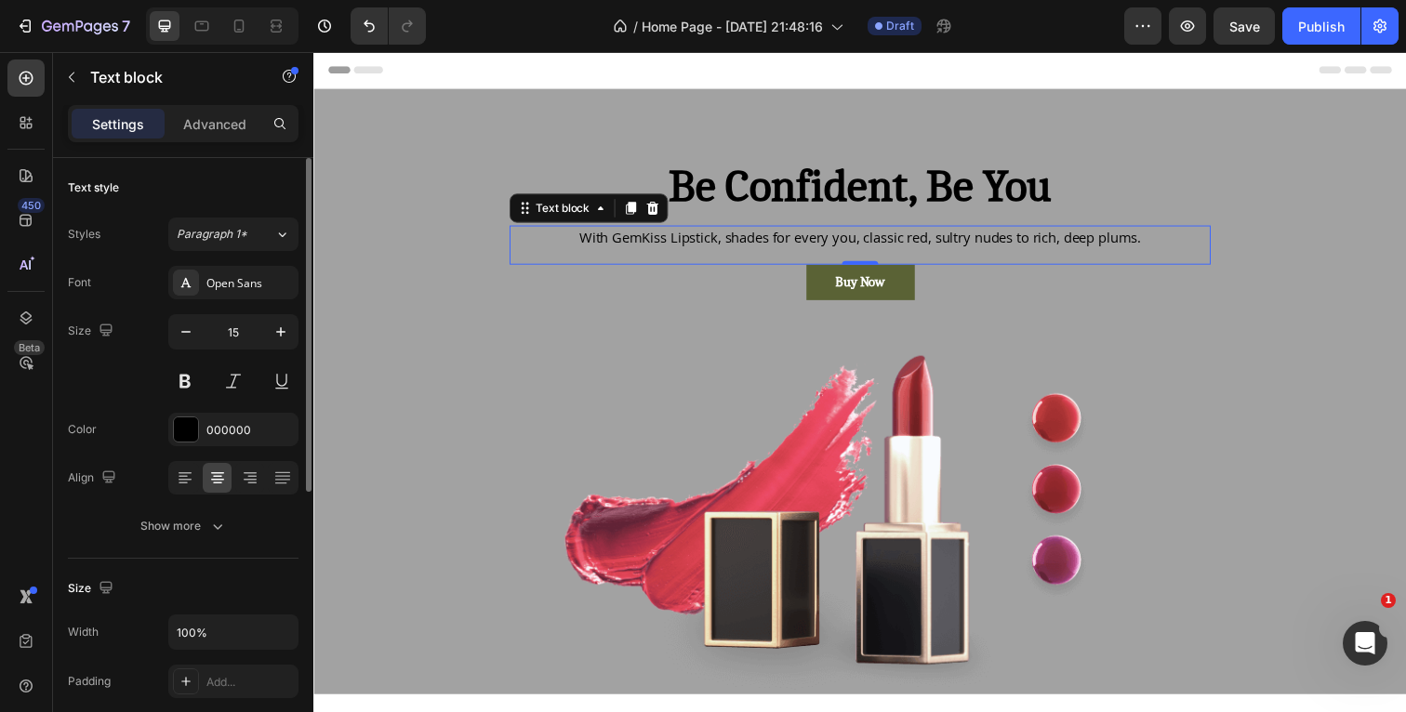
click at [127, 406] on div "Font Open Sans Size 15 Color 000000 Align Show more" at bounding box center [183, 404] width 231 height 277
click at [211, 510] on button "Show more" at bounding box center [183, 526] width 231 height 33
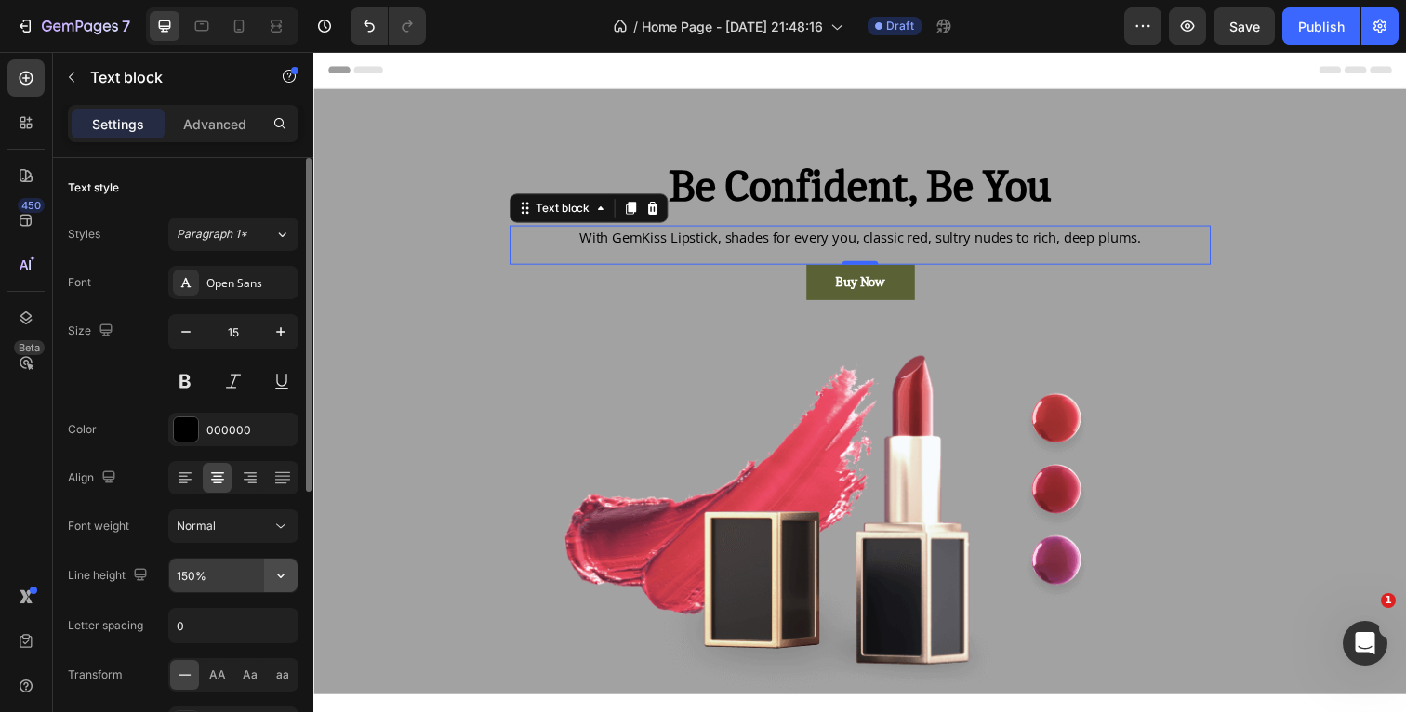
click at [286, 577] on icon "button" at bounding box center [281, 575] width 19 height 19
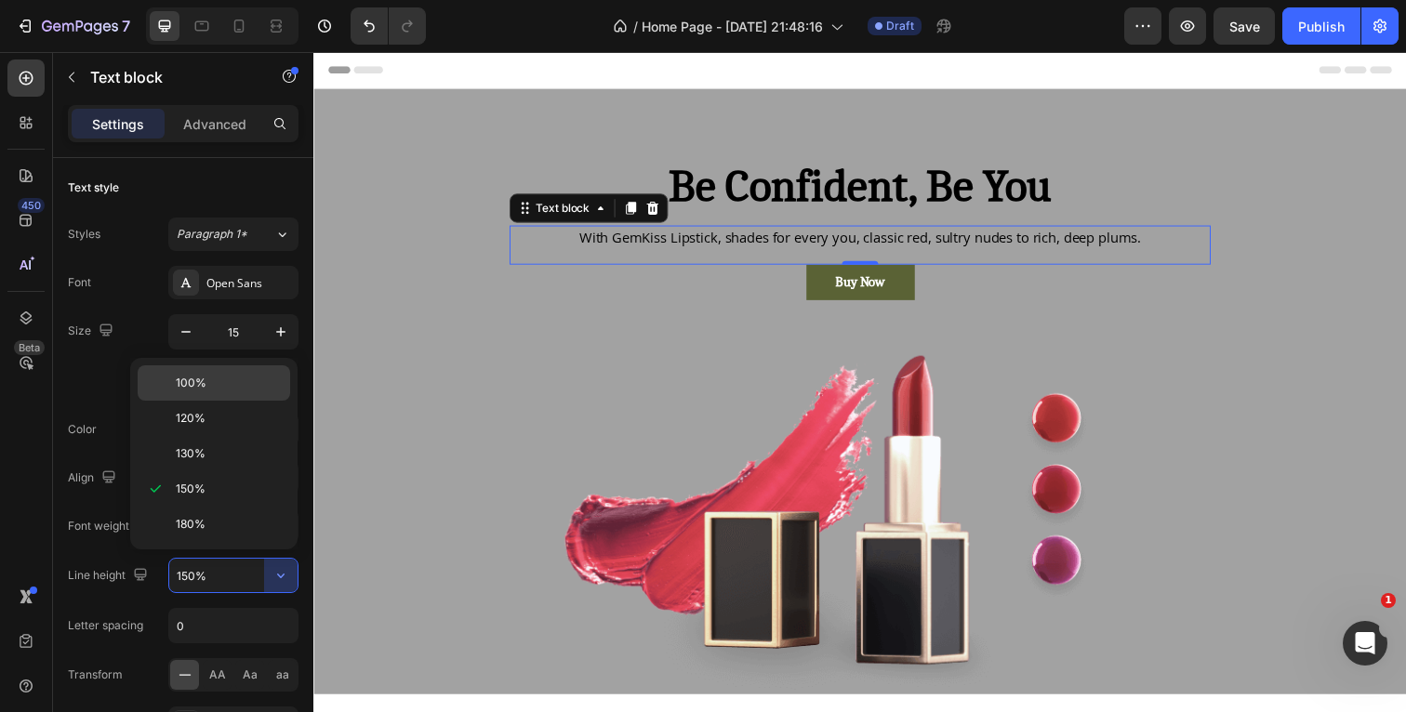
click at [210, 387] on p "100%" at bounding box center [229, 383] width 106 height 17
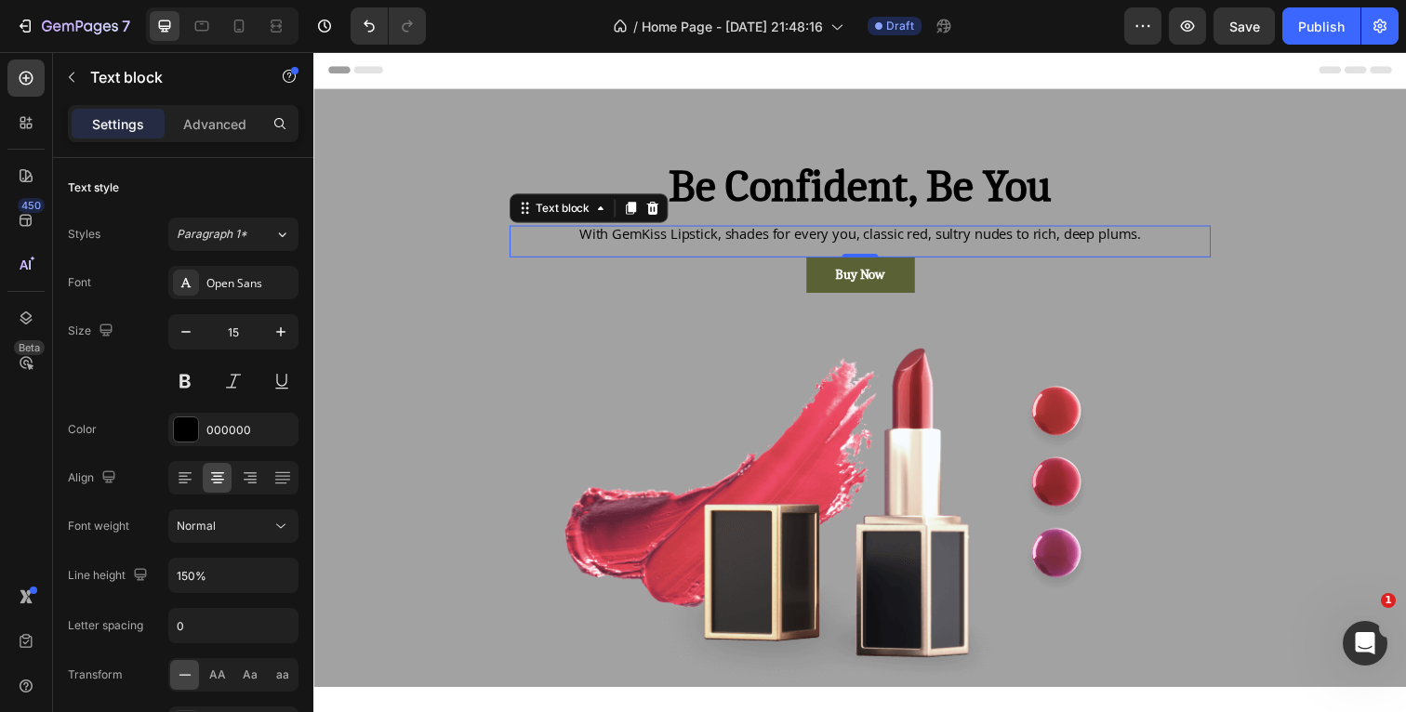
type input "100%"
click at [102, 463] on div "Align" at bounding box center [94, 478] width 52 height 30
click at [946, 64] on div "Header" at bounding box center [871, 70] width 1086 height 37
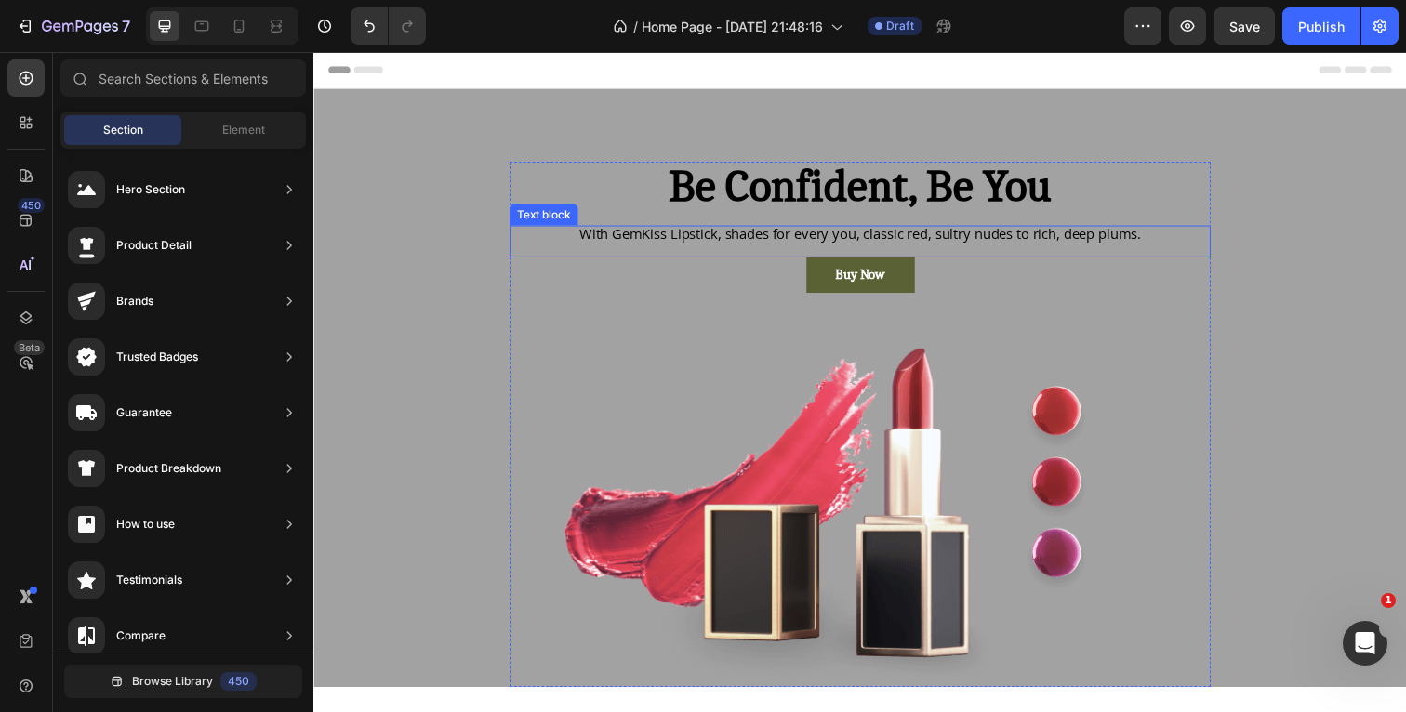
click at [1181, 245] on p "With GemKiss Lipstick, shades for every you, classic red, sultry nudes to rich,…" at bounding box center [871, 239] width 712 height 14
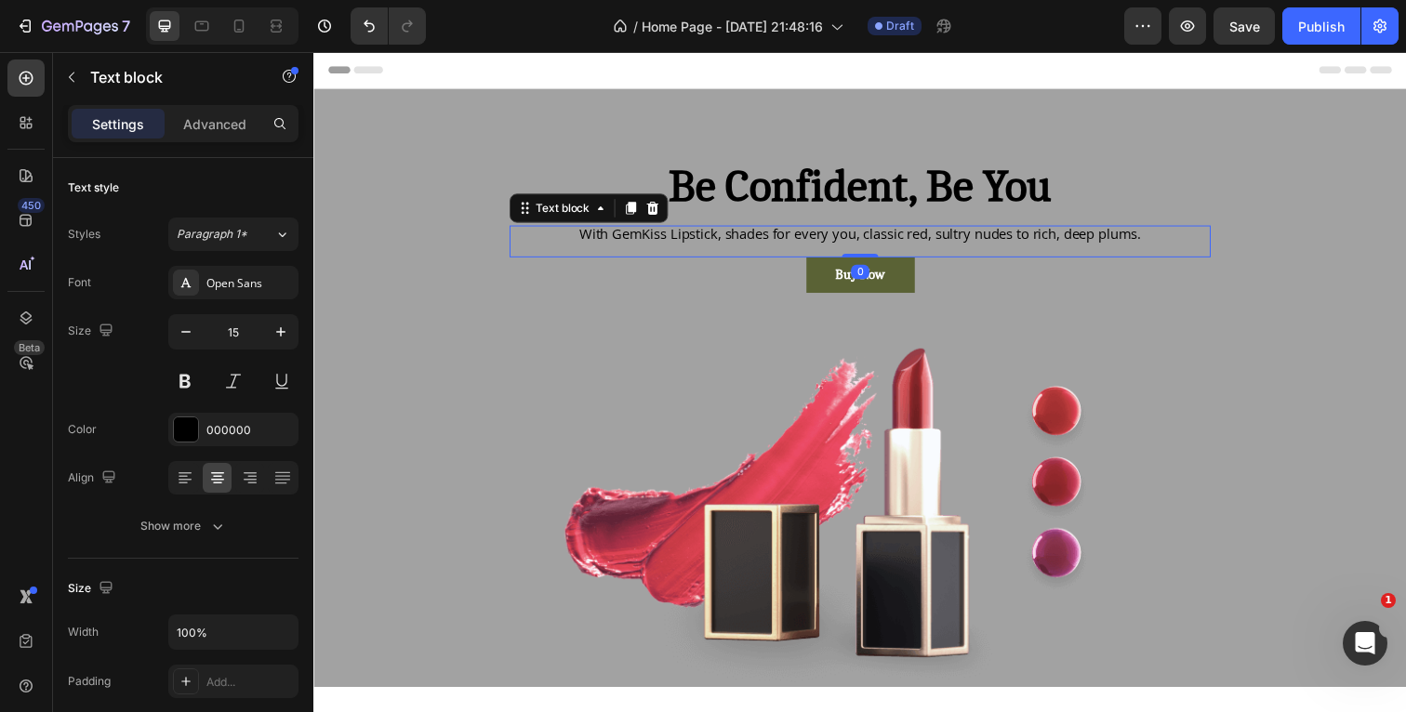
click at [1185, 243] on p "With GemKiss Lipstick, shades for every you, classic red, sultry nudes to rich,…" at bounding box center [871, 239] width 712 height 14
drag, startPoint x: 1185, startPoint y: 240, endPoint x: 569, endPoint y: 238, distance: 615.5
click at [569, 238] on p "With GemKiss Lipstick, shades for every you, classic red, sultry nudes to rich,…" at bounding box center [871, 239] width 712 height 14
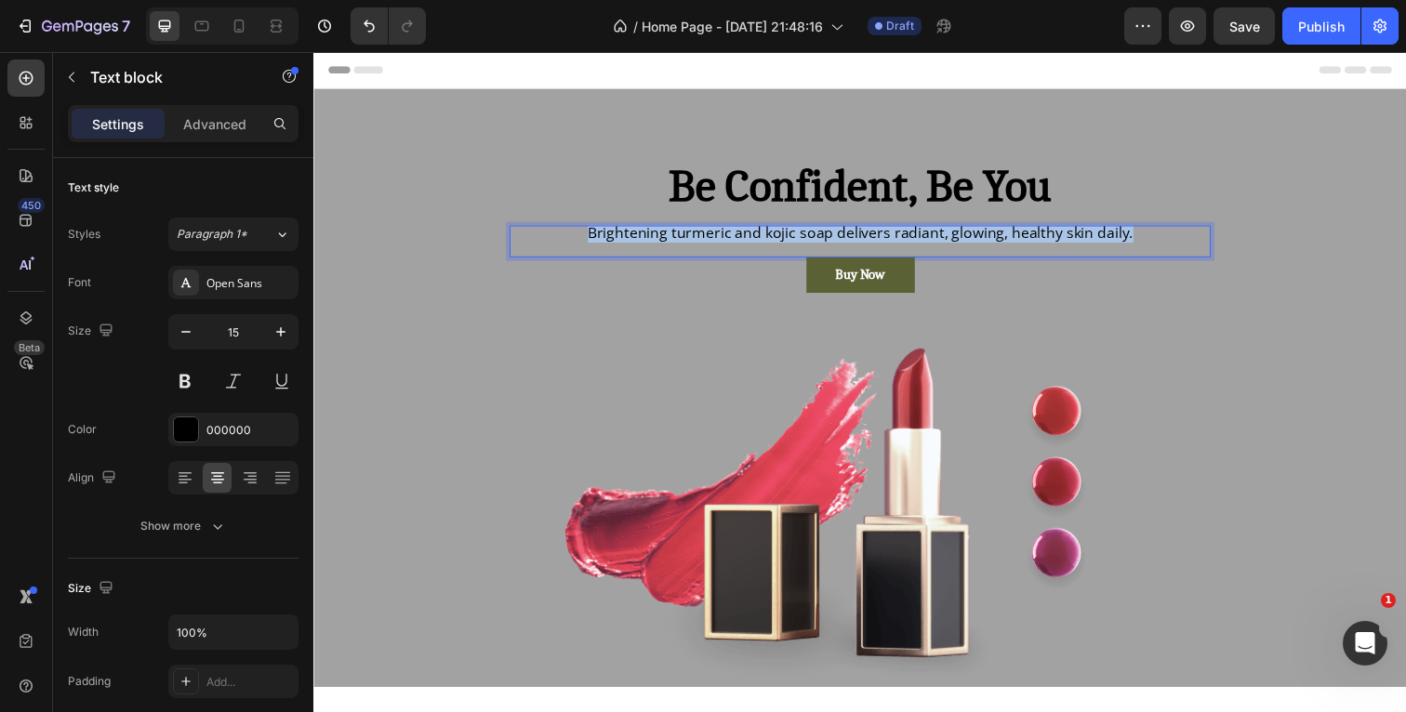
drag, startPoint x: 1185, startPoint y: 242, endPoint x: 562, endPoint y: 242, distance: 623.0
click at [562, 242] on p "Brightening turmeric and kojic soap delivers radiant, glowing, healthy skin dai…" at bounding box center [871, 238] width 712 height 14
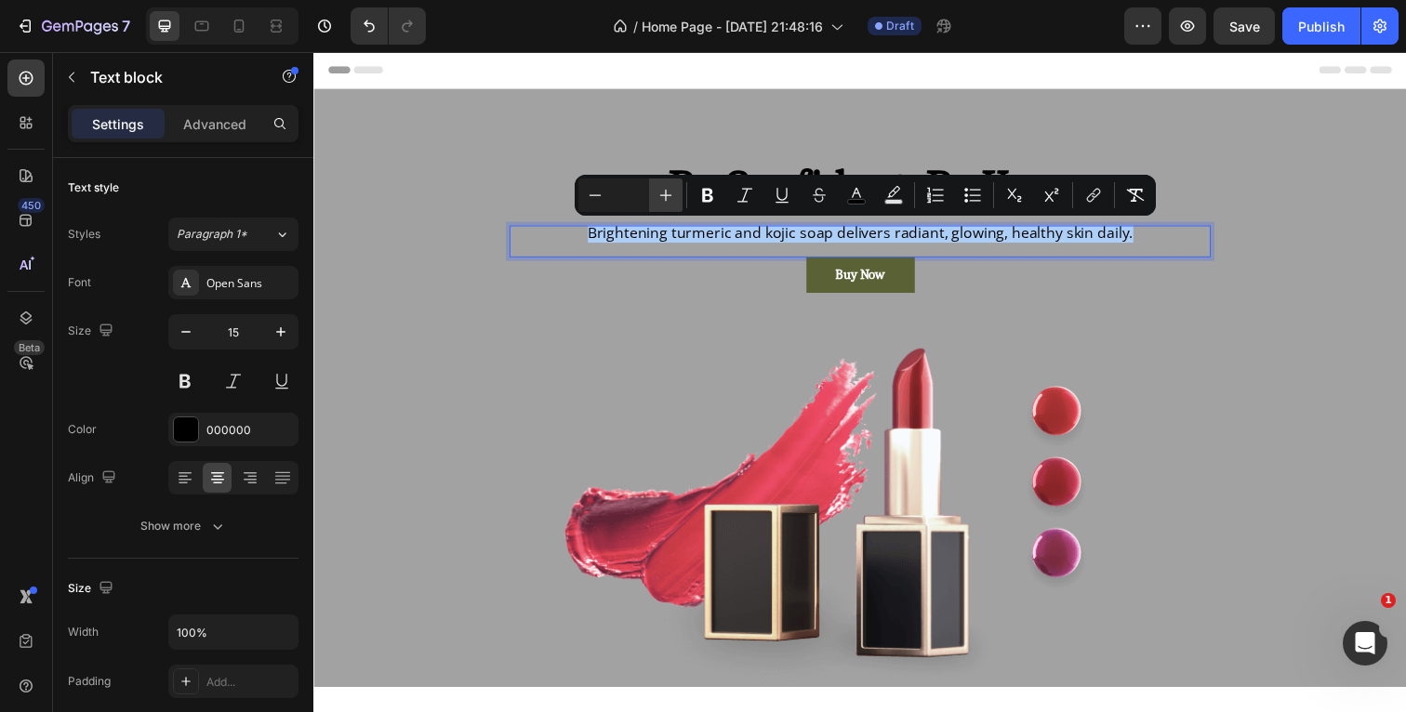
click at [669, 187] on icon "Editor contextual toolbar" at bounding box center [665, 195] width 19 height 19
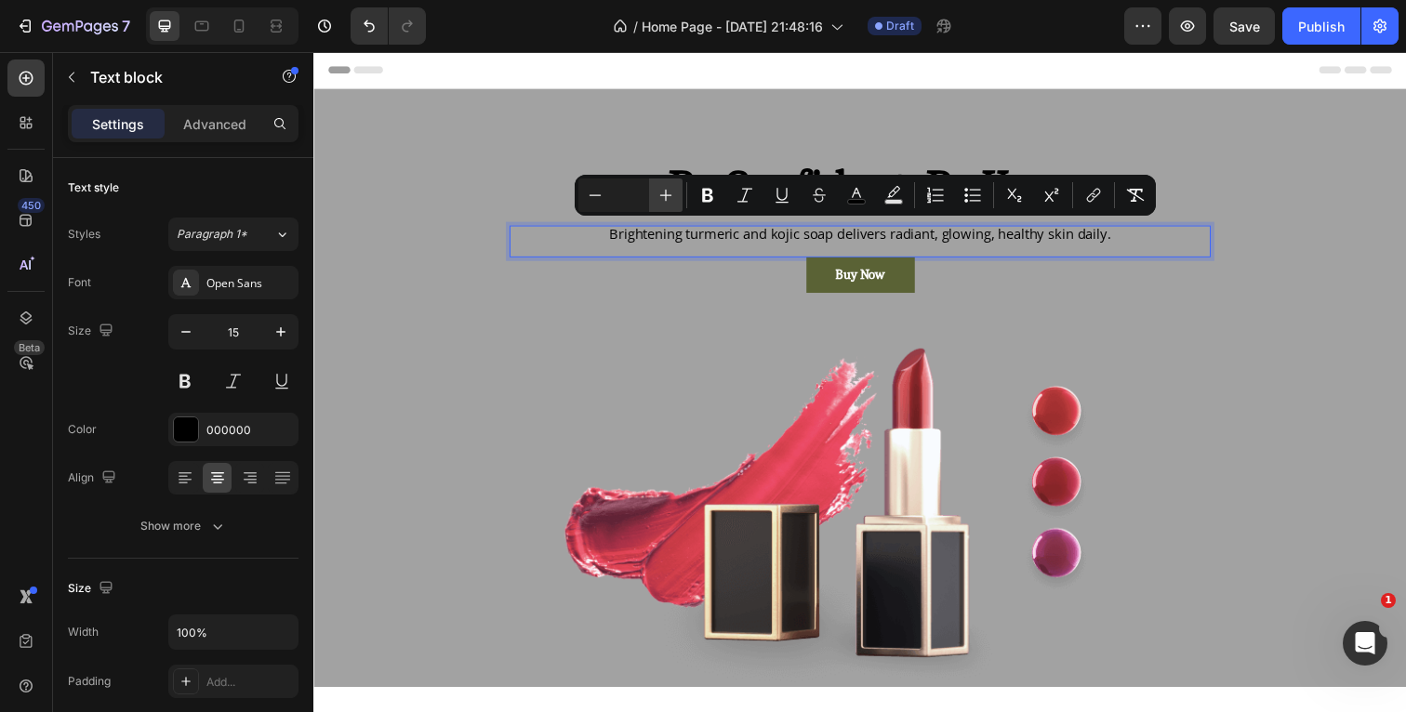
click at [674, 197] on icon "Editor contextual toolbar" at bounding box center [665, 195] width 19 height 19
click at [859, 200] on rect "Editor contextual toolbar" at bounding box center [857, 202] width 18 height 5
type input "000000"
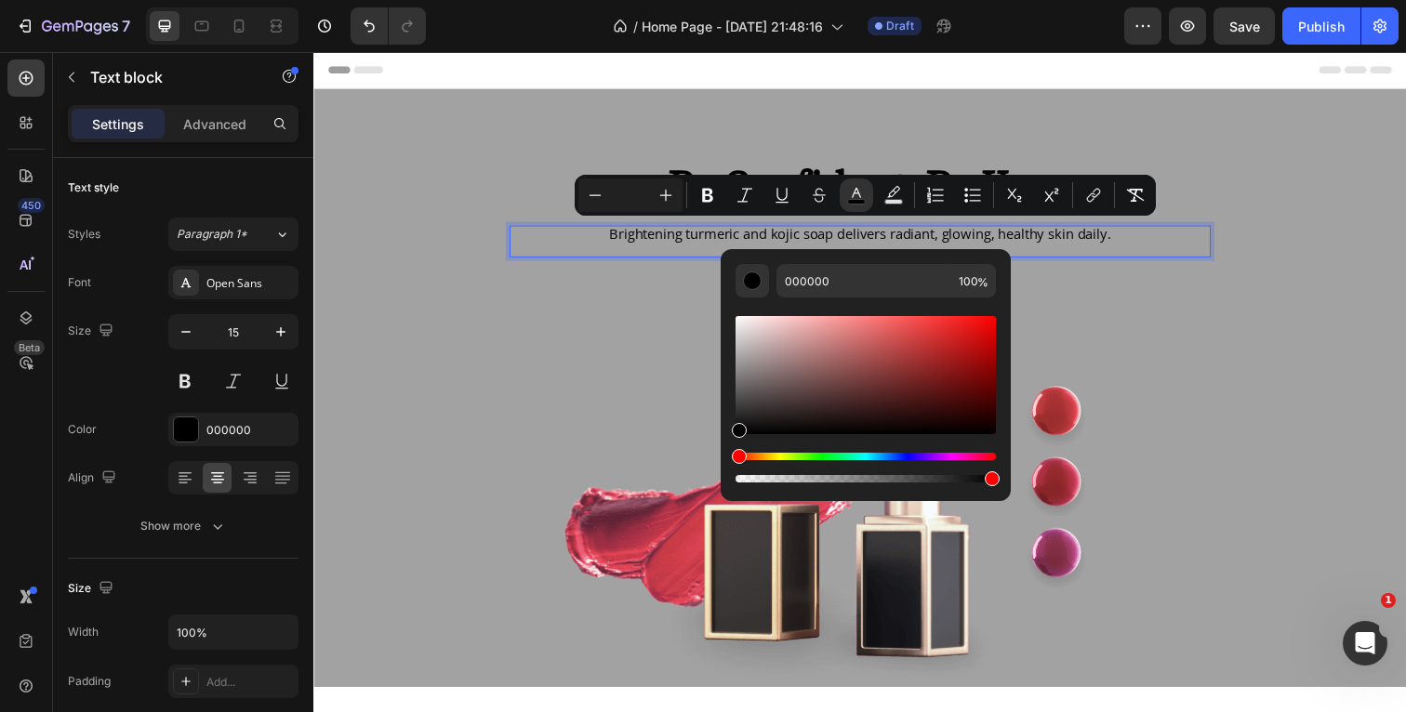
click at [1092, 61] on div "Header" at bounding box center [871, 70] width 1086 height 37
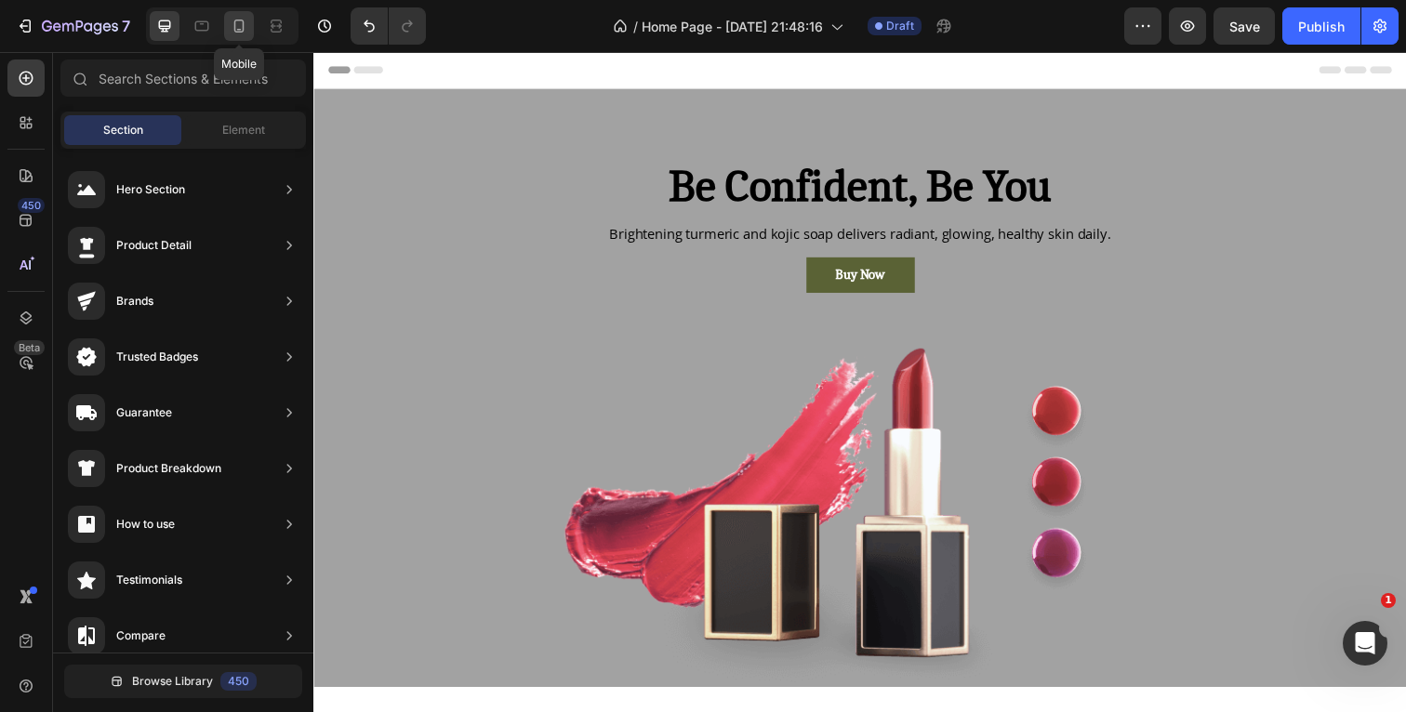
click at [240, 29] on icon at bounding box center [239, 26] width 10 height 13
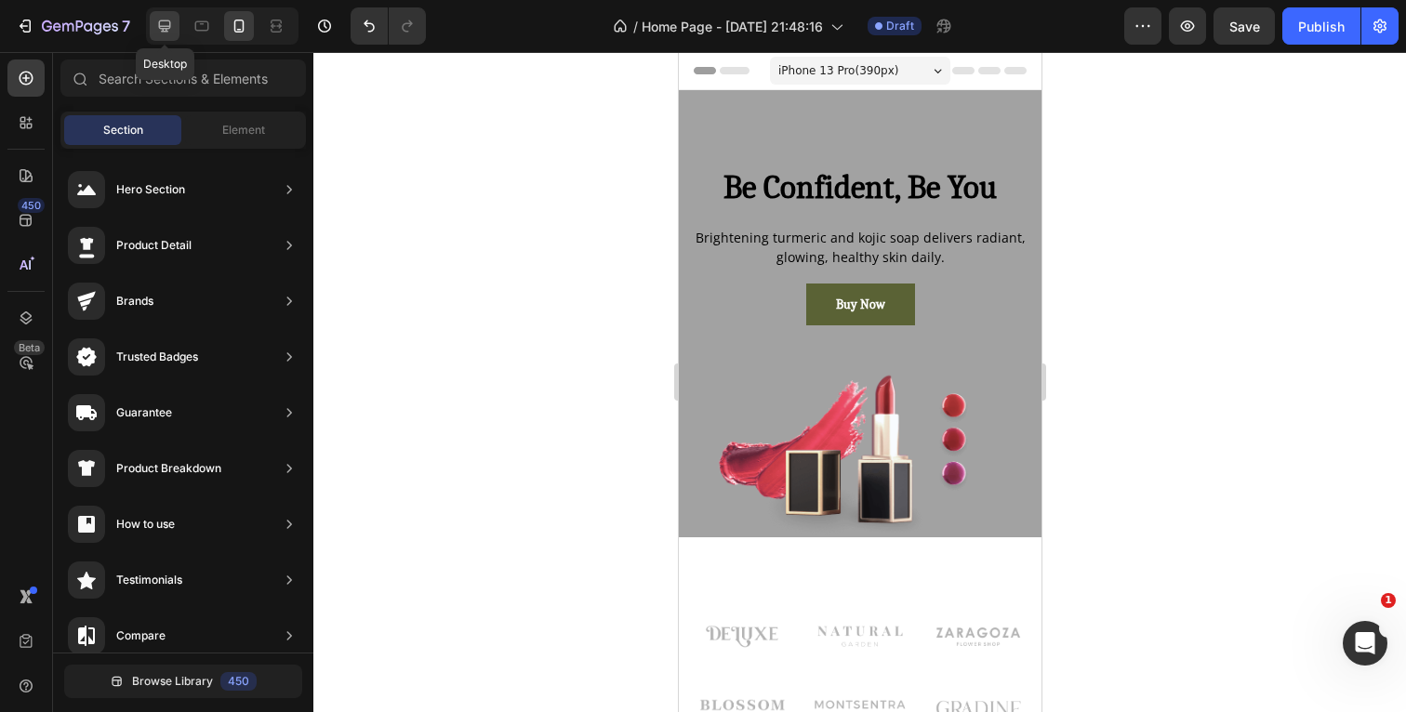
click at [173, 26] on icon at bounding box center [164, 26] width 19 height 19
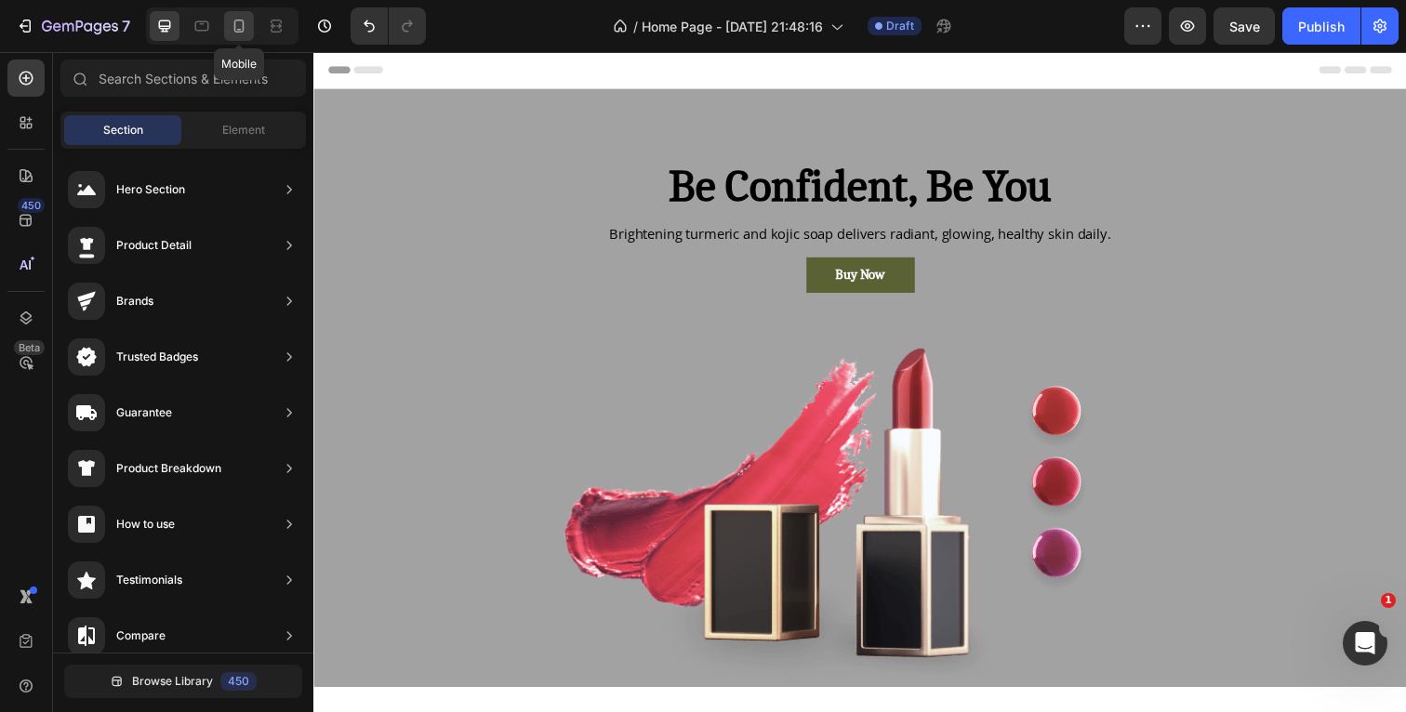
click at [248, 22] on icon at bounding box center [239, 26] width 19 height 19
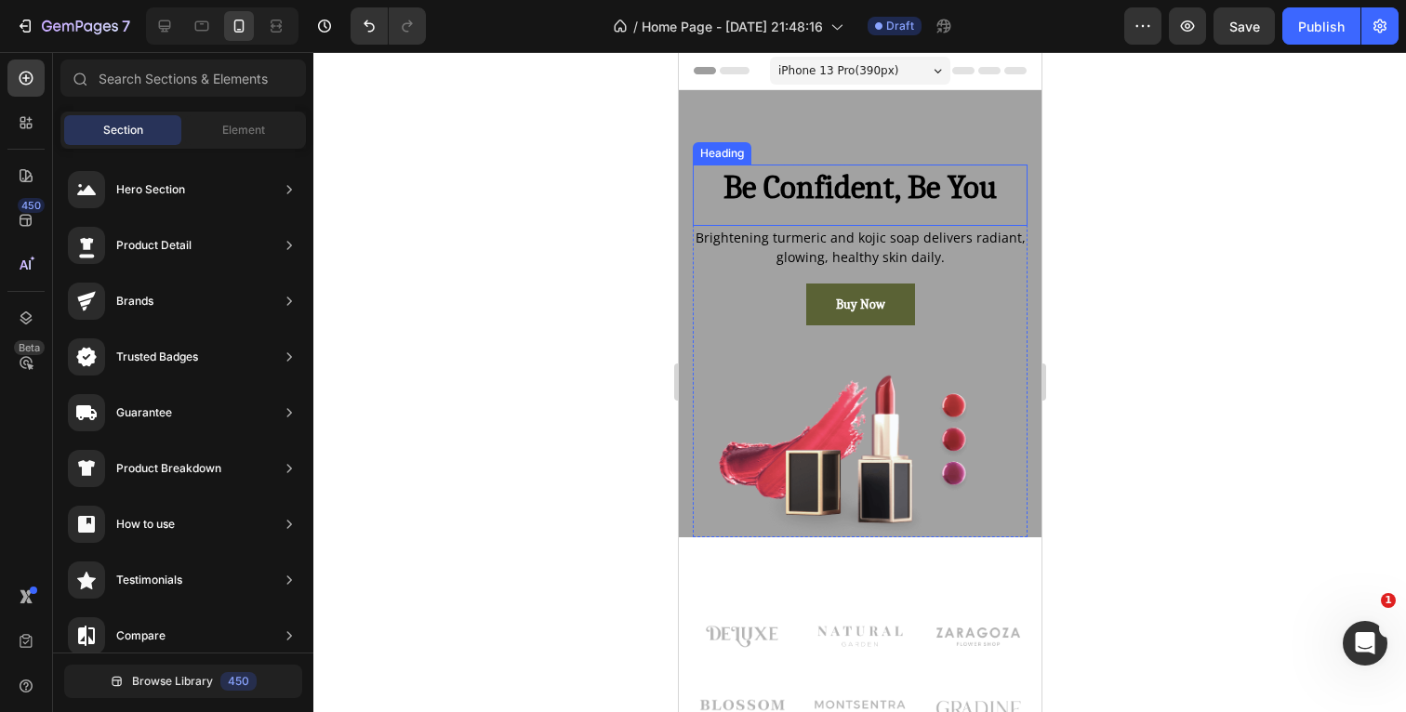
click at [1015, 196] on p "Be Confident, Be You" at bounding box center [859, 187] width 331 height 43
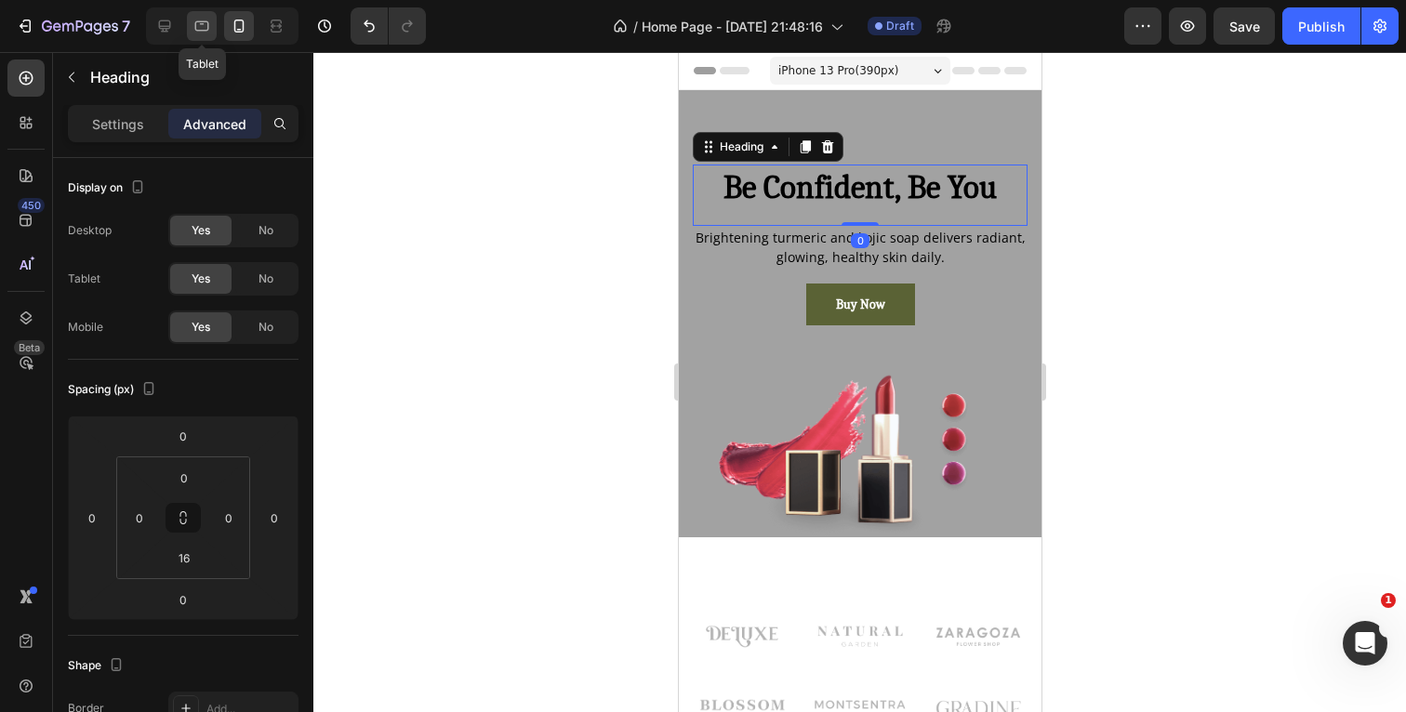
click at [212, 25] on div at bounding box center [202, 26] width 30 height 30
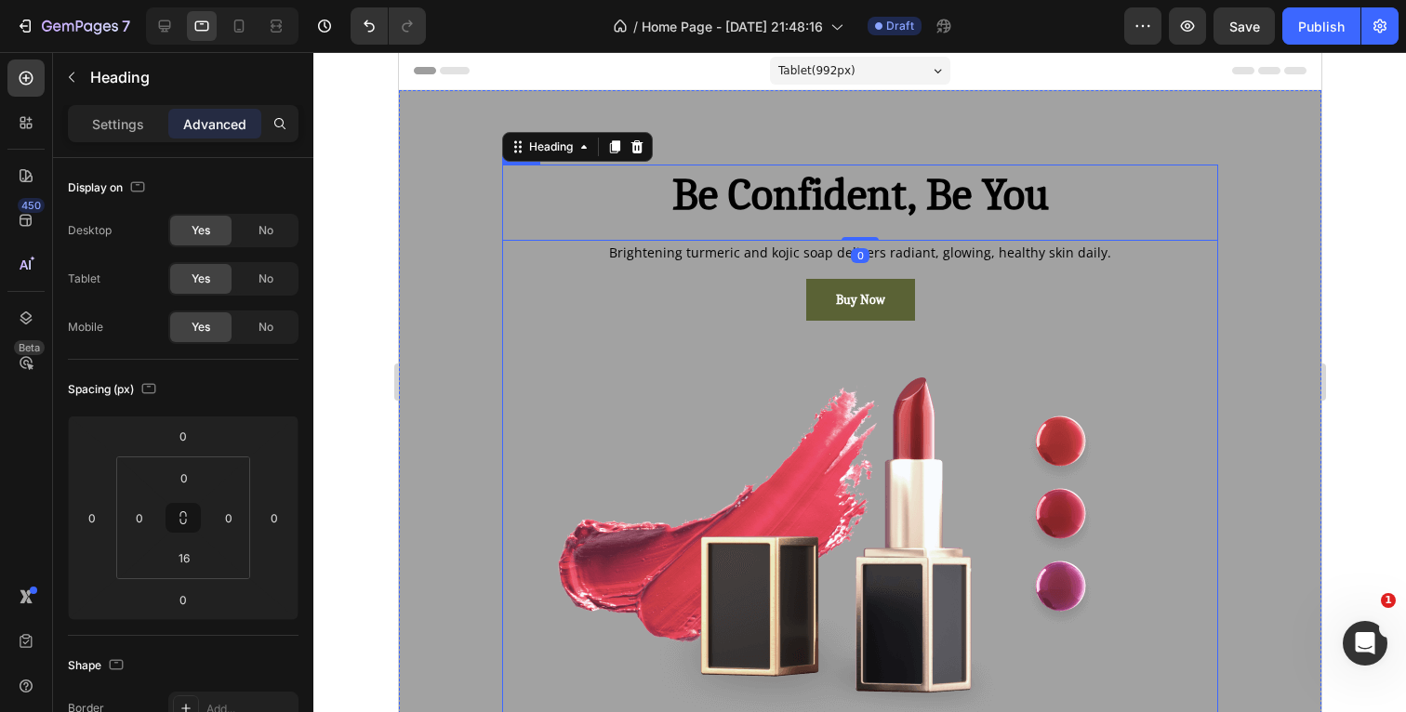
scroll to position [47, 0]
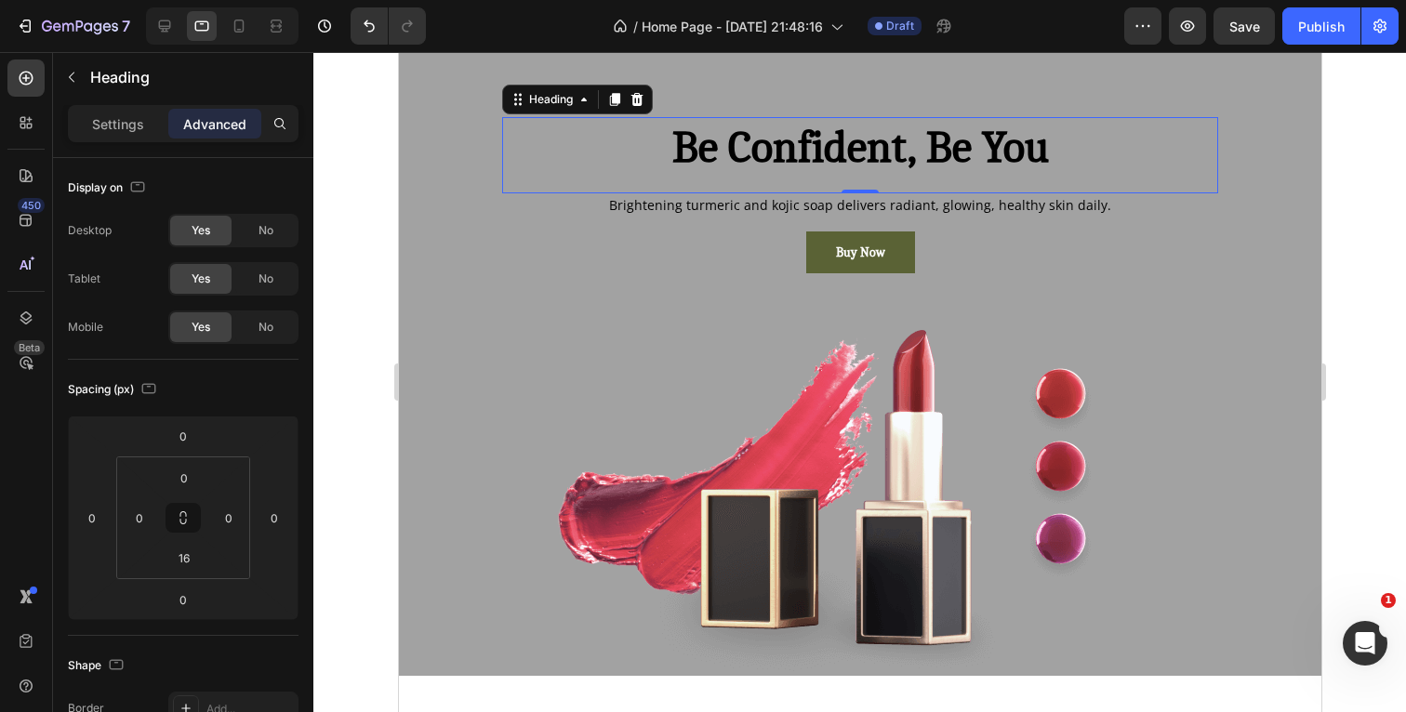
click at [1362, 213] on div at bounding box center [859, 382] width 1093 height 660
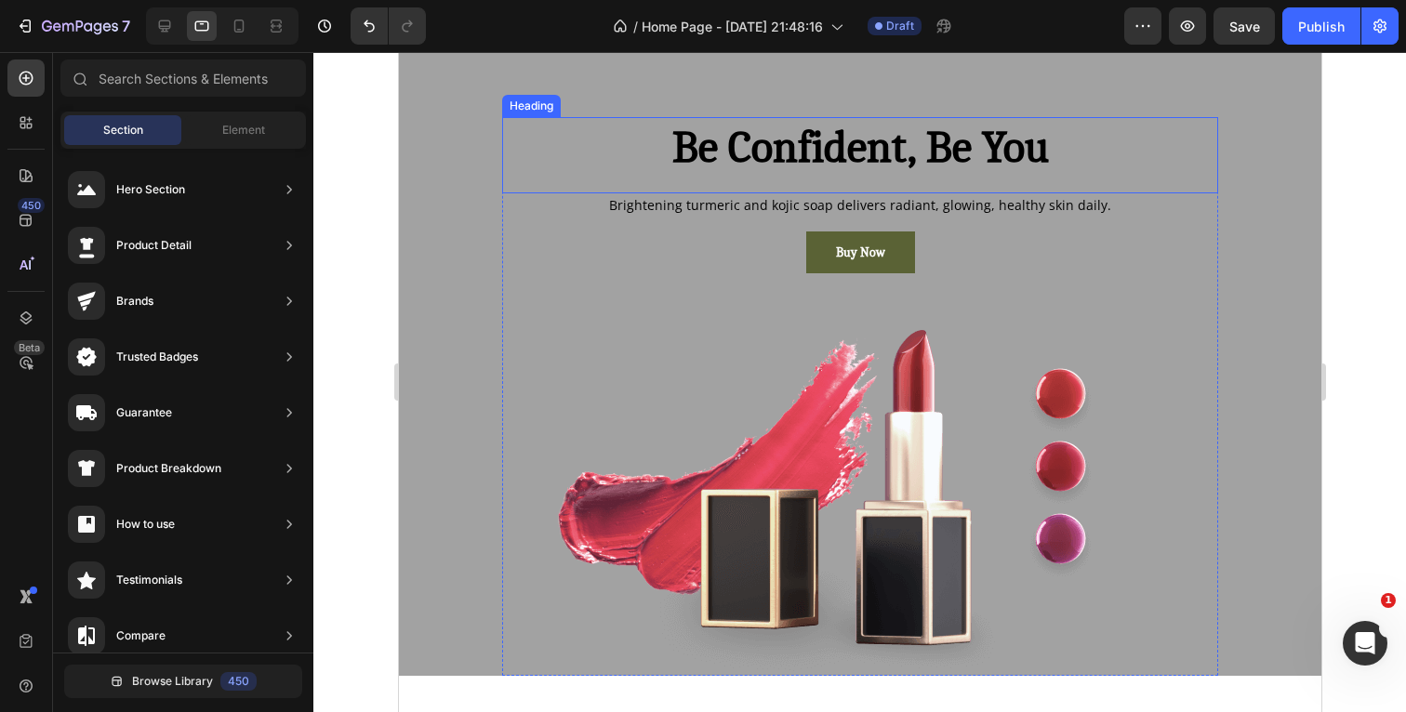
click at [1088, 162] on p "Be Confident, Be You" at bounding box center [859, 148] width 712 height 58
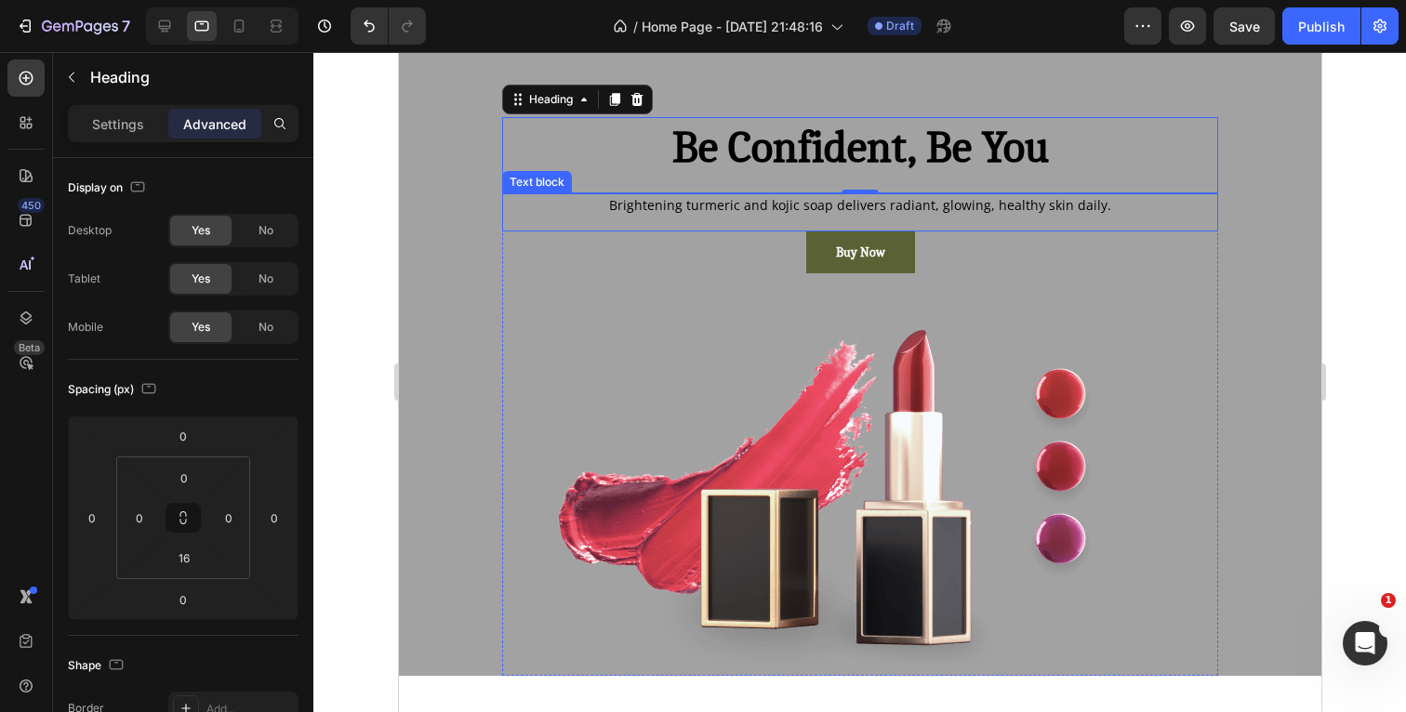
click at [1116, 203] on p "Brightening turmeric and kojic soap delivers radiant, glowing, healthy skin dai…" at bounding box center [859, 205] width 712 height 20
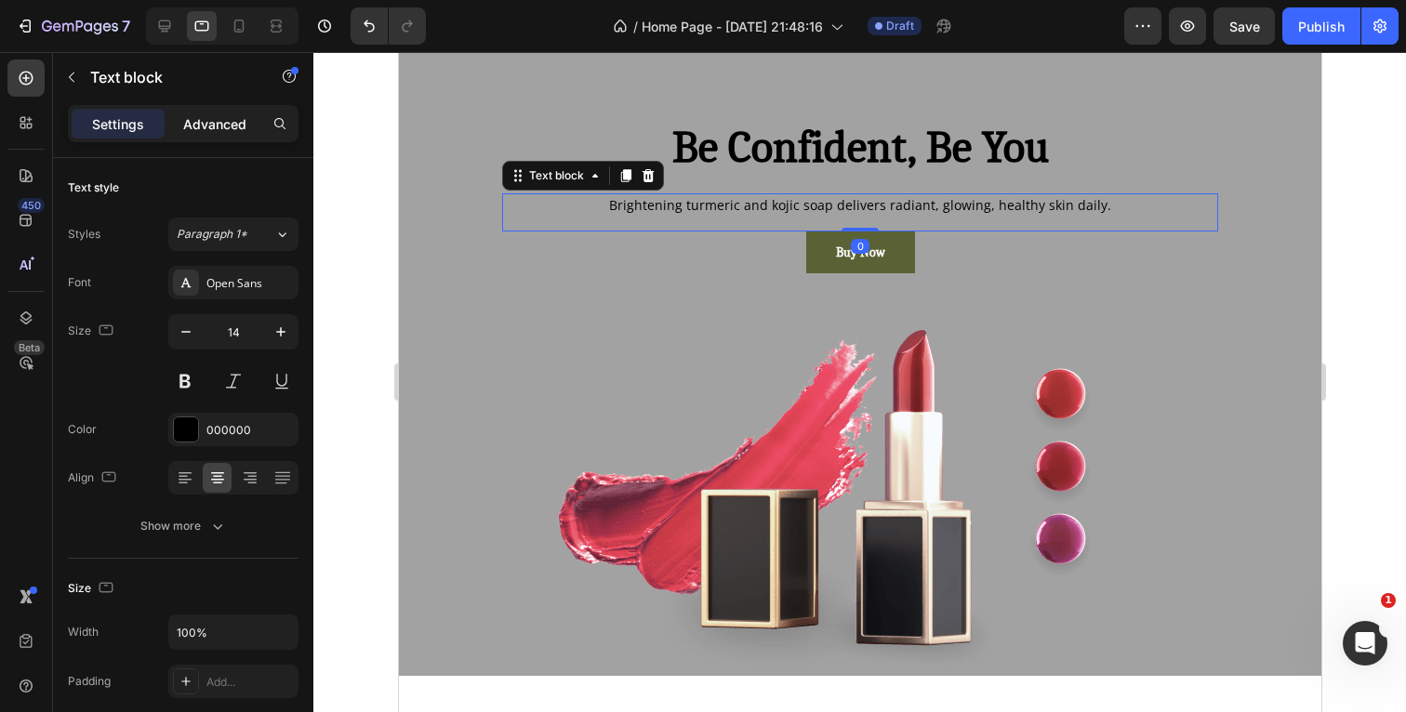
click at [230, 121] on p "Advanced" at bounding box center [214, 124] width 63 height 20
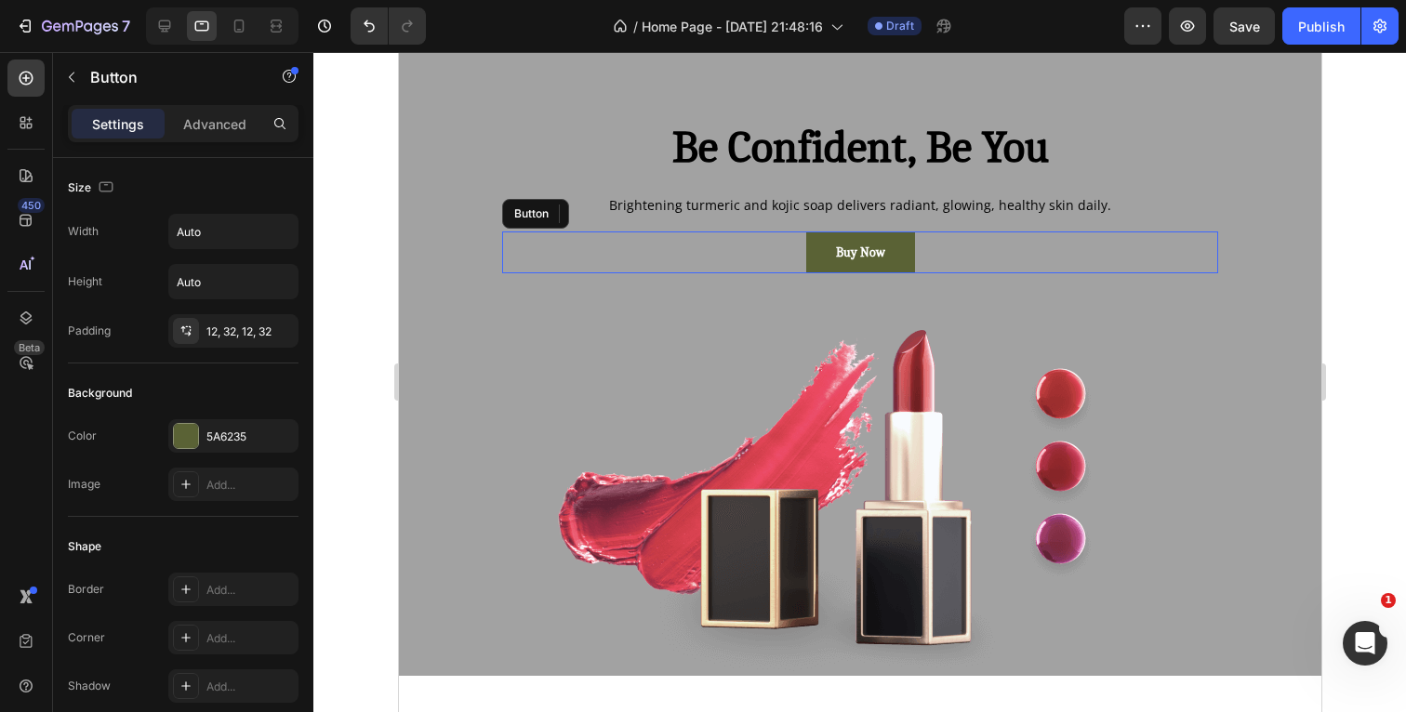
click at [961, 251] on div "Buy Now Button" at bounding box center [859, 253] width 716 height 42
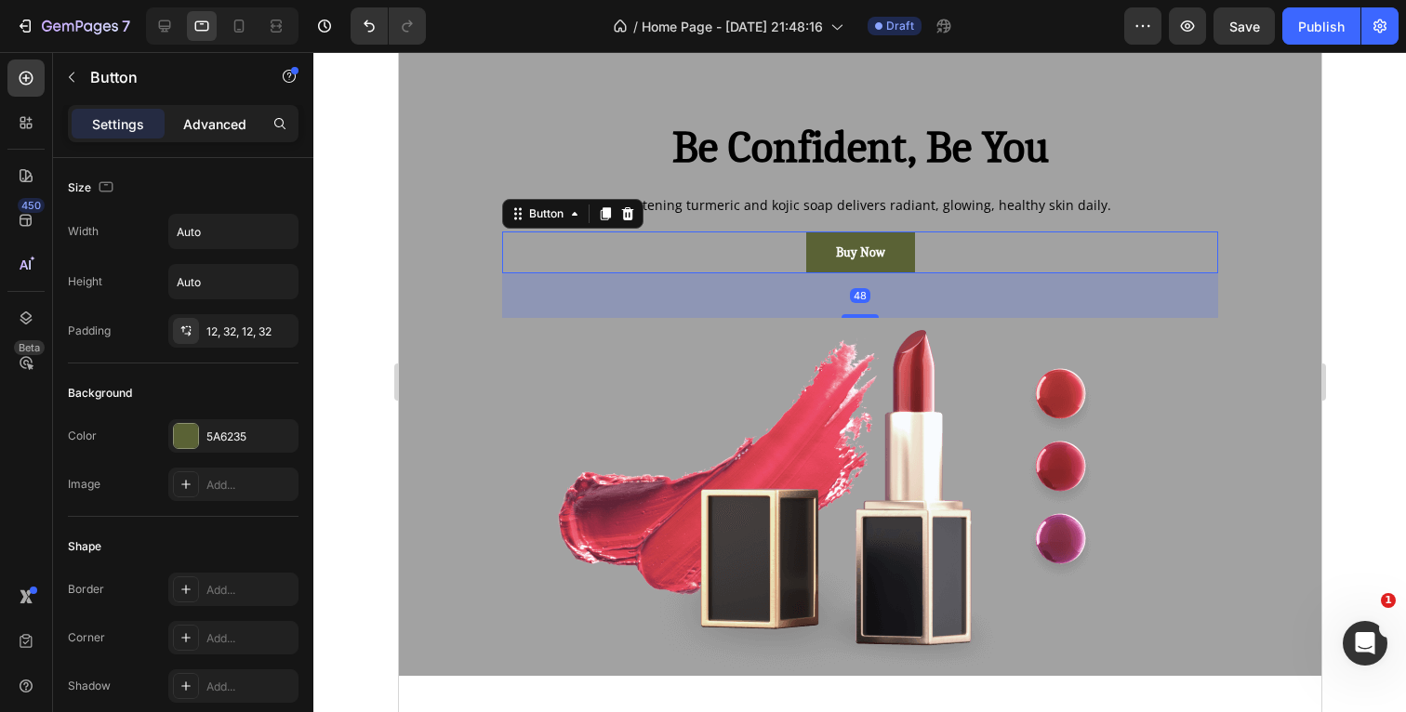
click at [228, 126] on p "Advanced" at bounding box center [214, 124] width 63 height 20
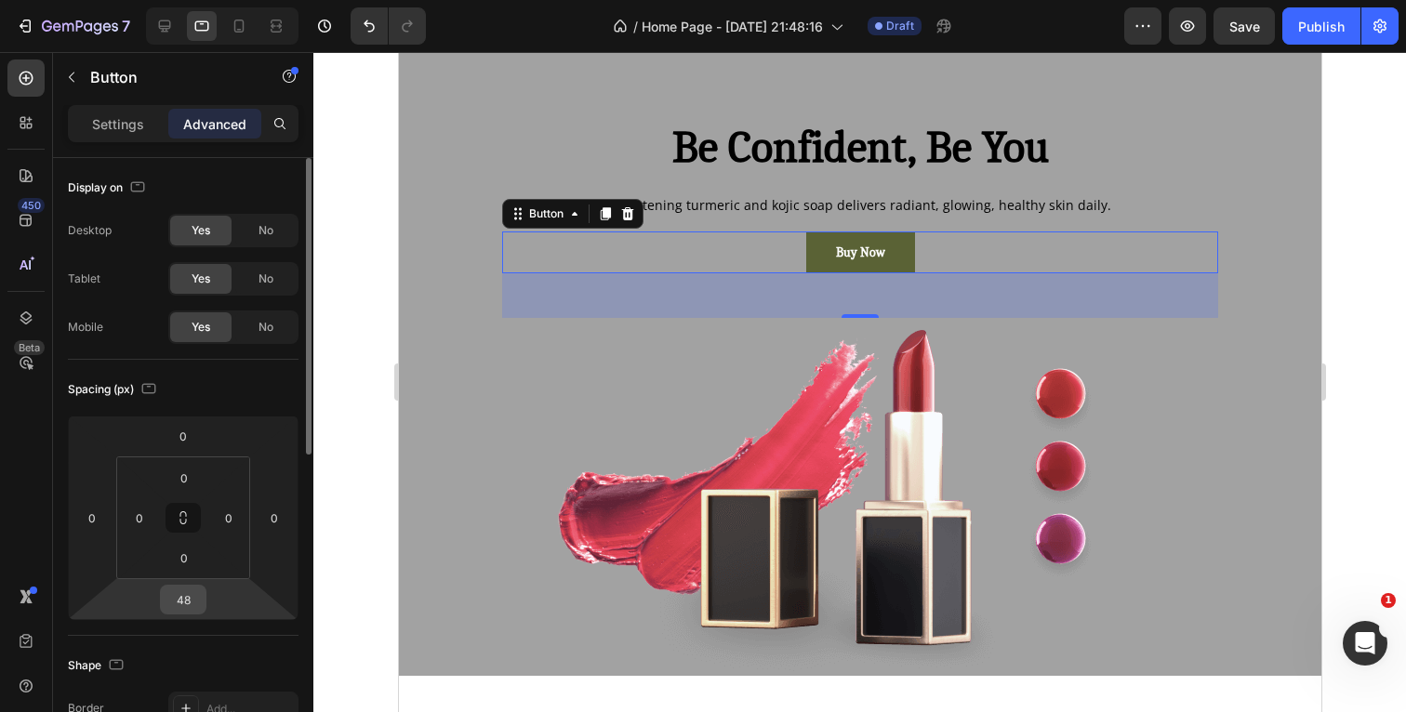
click at [198, 603] on input "48" at bounding box center [183, 600] width 37 height 28
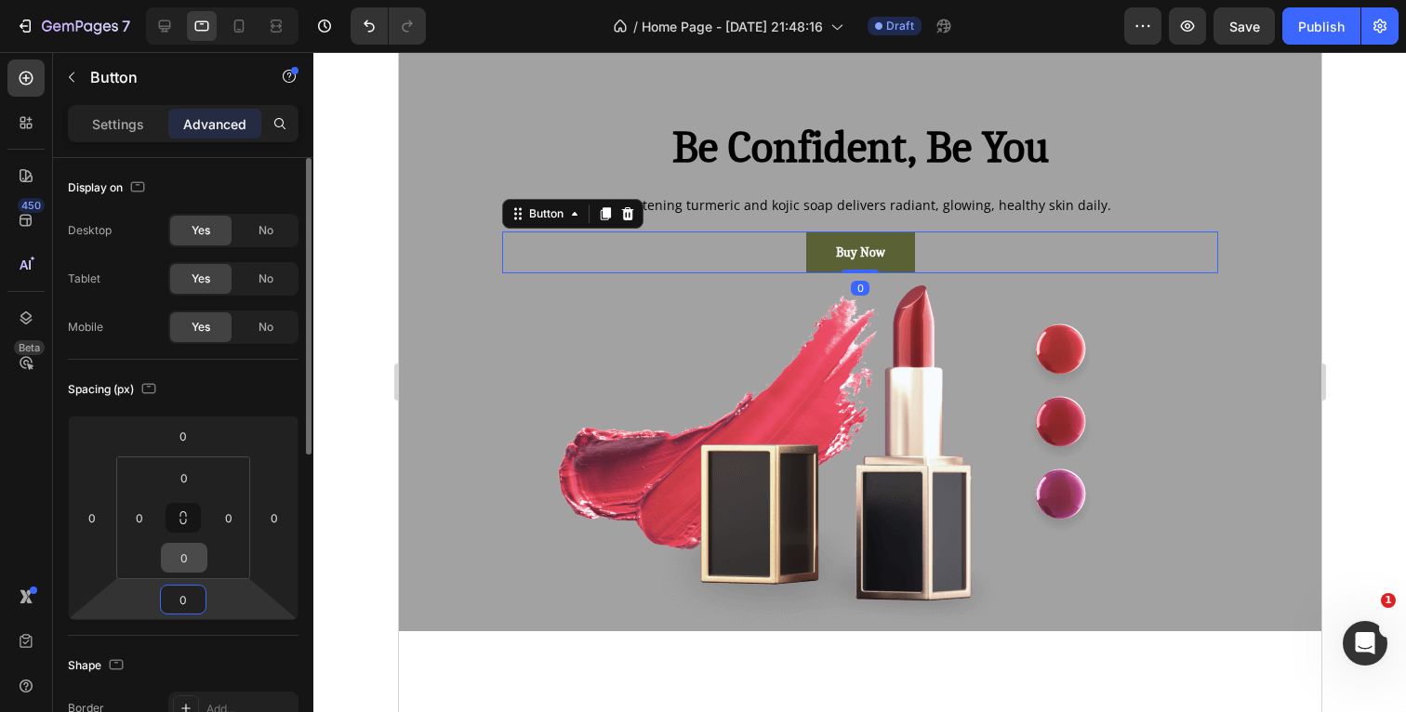
type input "0"
click at [191, 561] on input "0" at bounding box center [184, 558] width 37 height 28
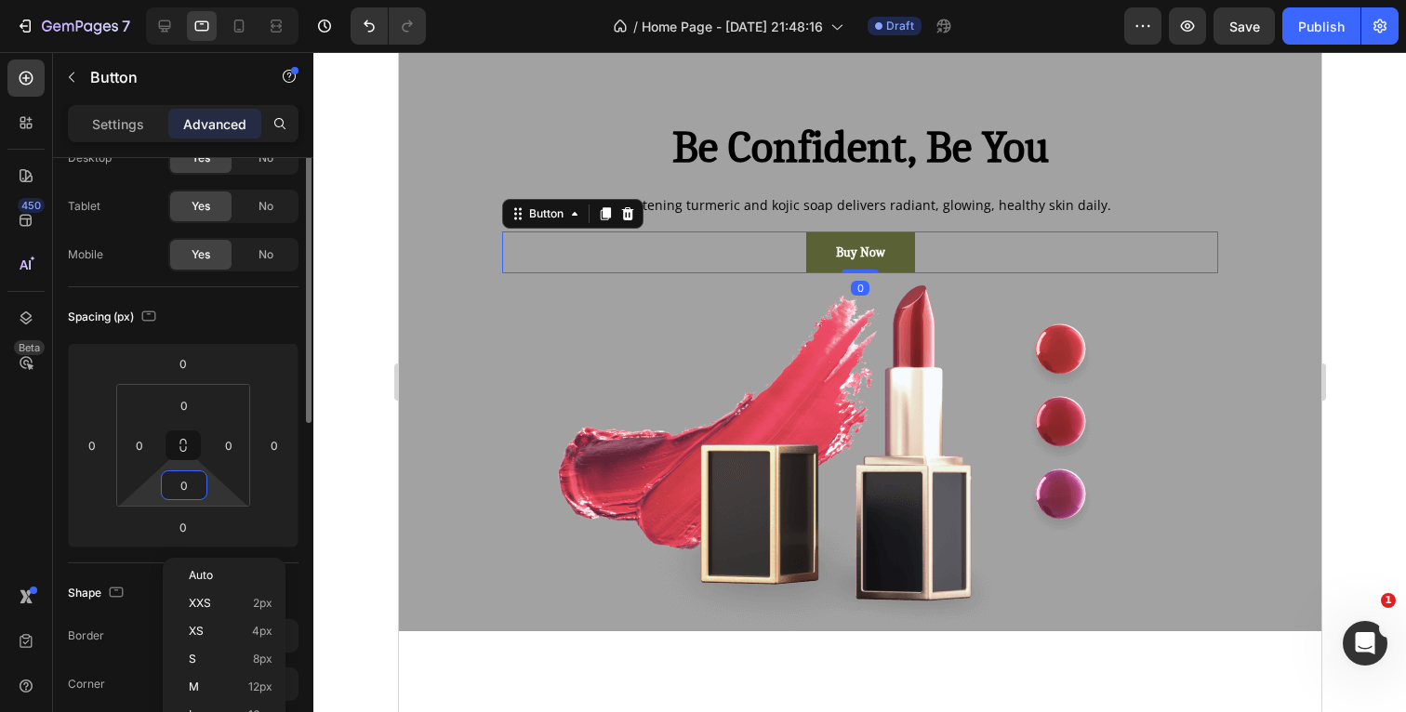
scroll to position [77, 0]
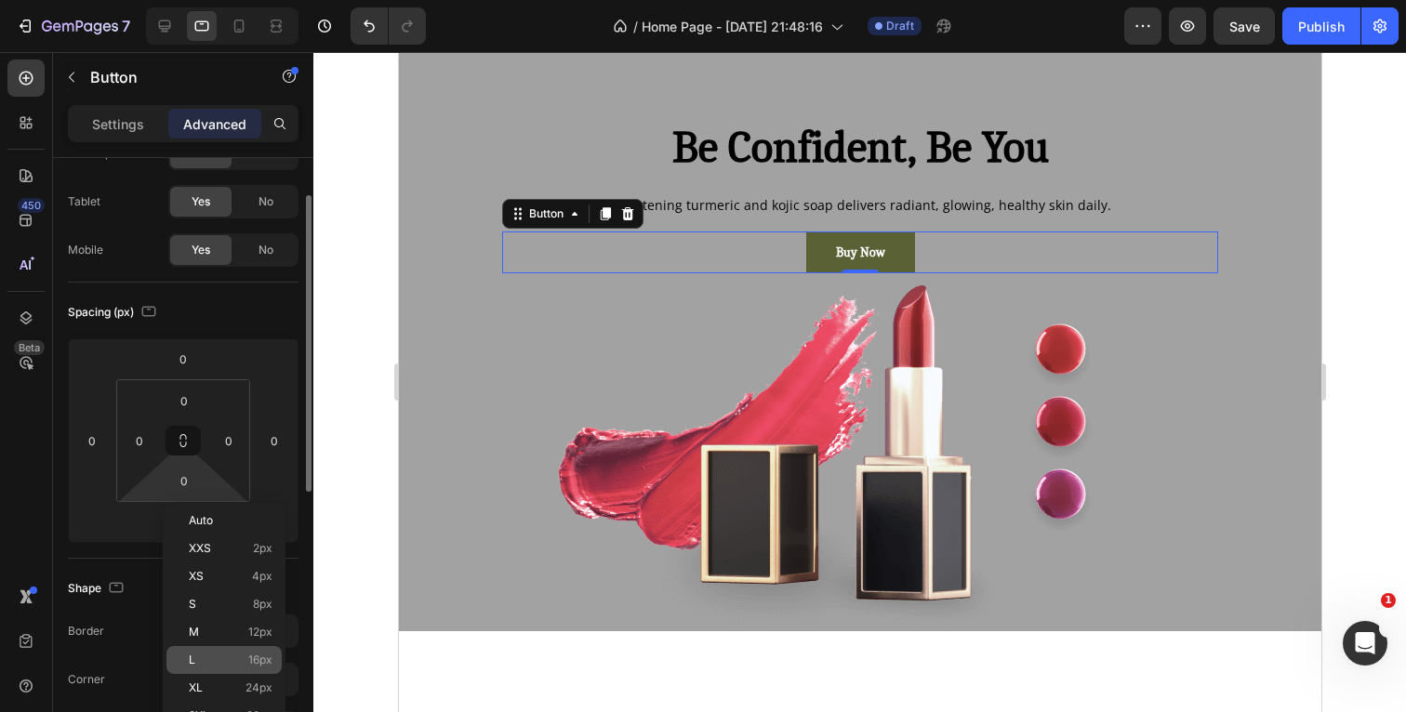
click at [206, 666] on p "L 16px" at bounding box center [231, 660] width 84 height 13
type input "16"
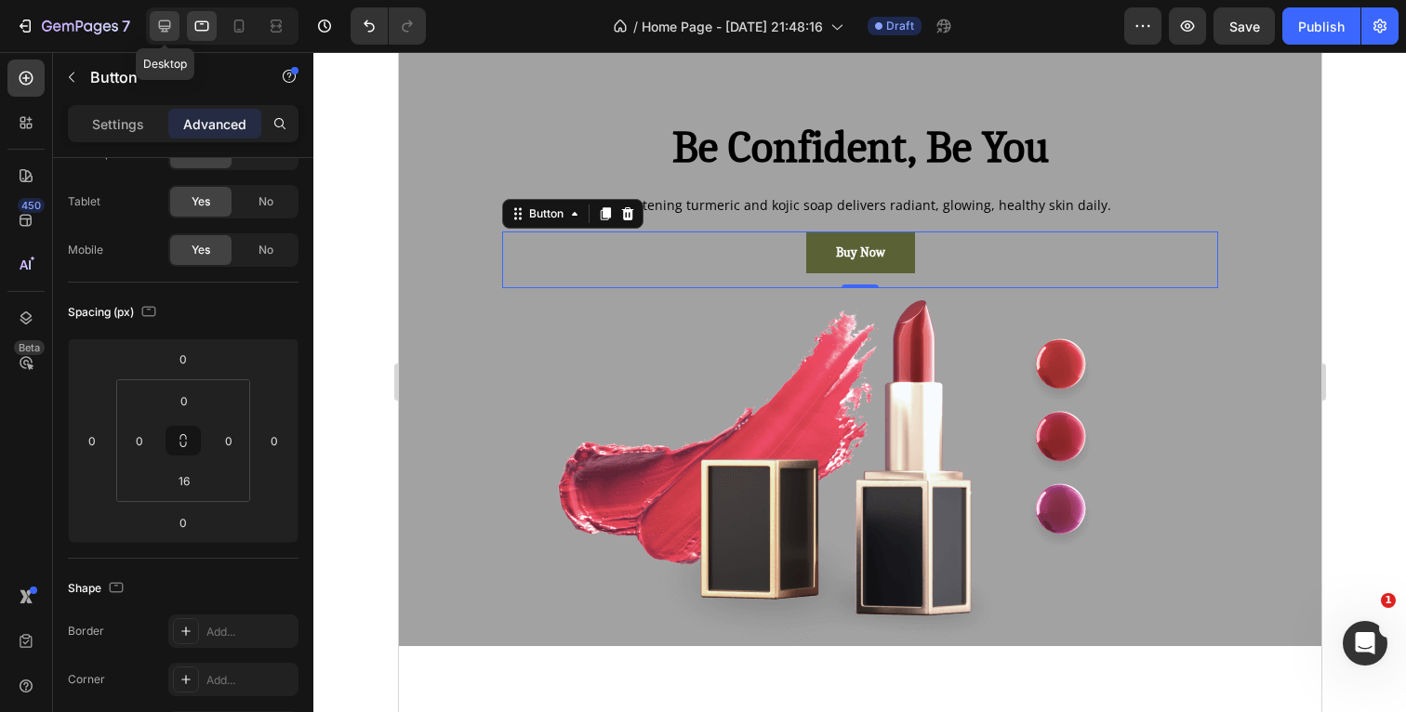
click at [166, 23] on icon at bounding box center [164, 26] width 19 height 19
type input "48"
type input "0"
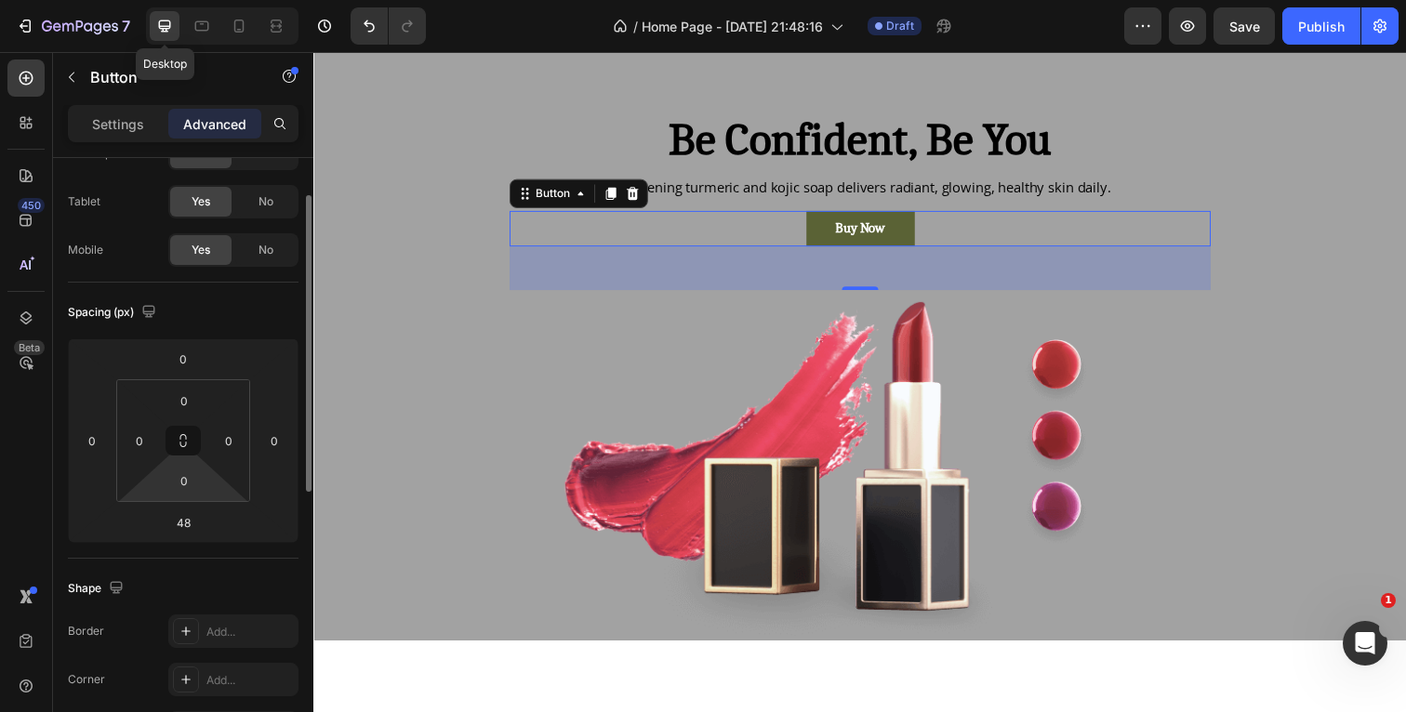
scroll to position [145, 0]
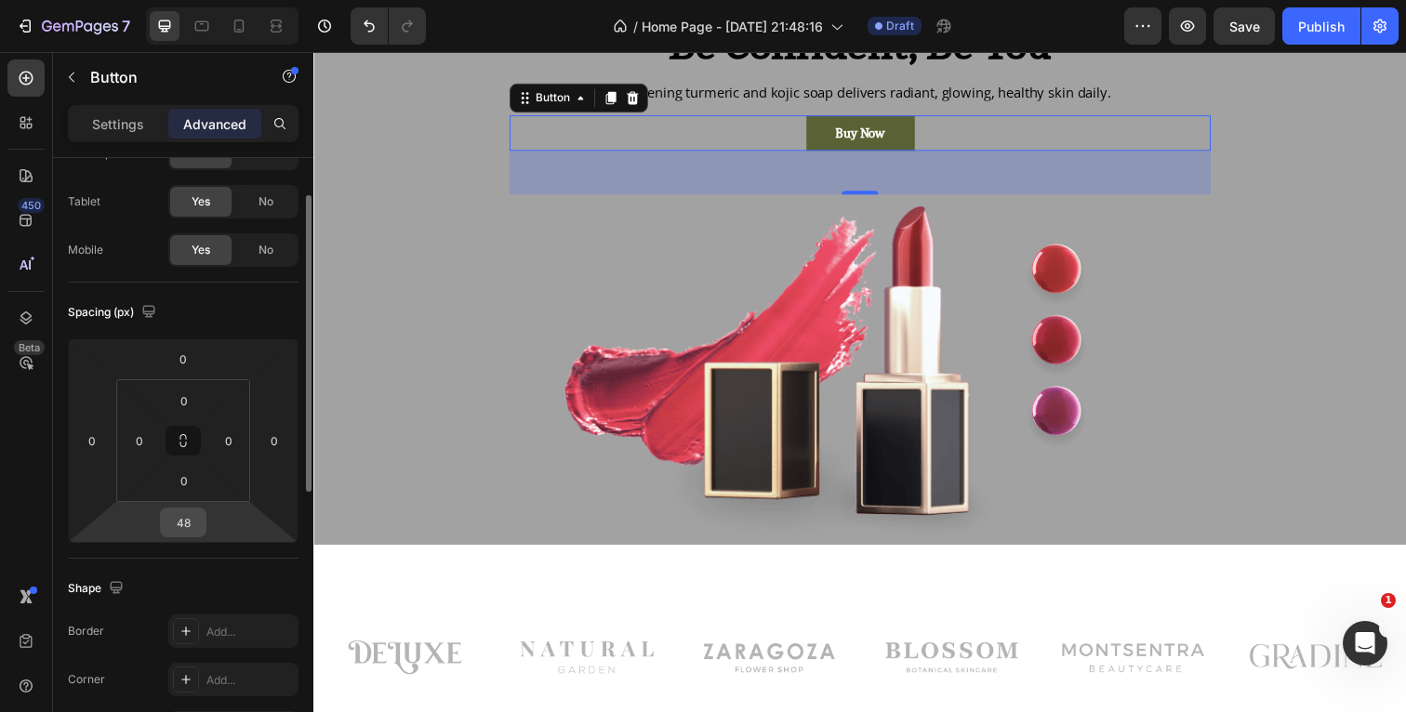
click at [194, 524] on input "48" at bounding box center [183, 523] width 37 height 28
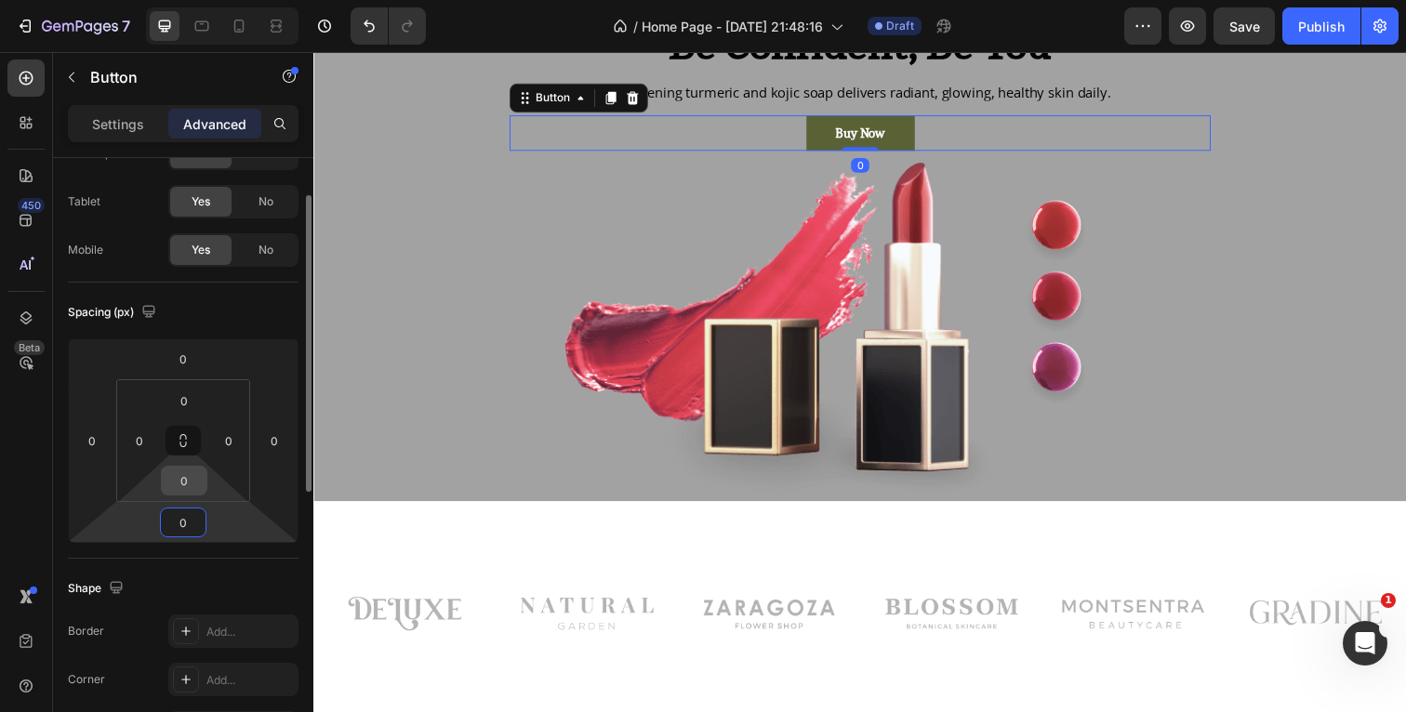
type input "0"
click at [194, 481] on input "0" at bounding box center [184, 481] width 37 height 28
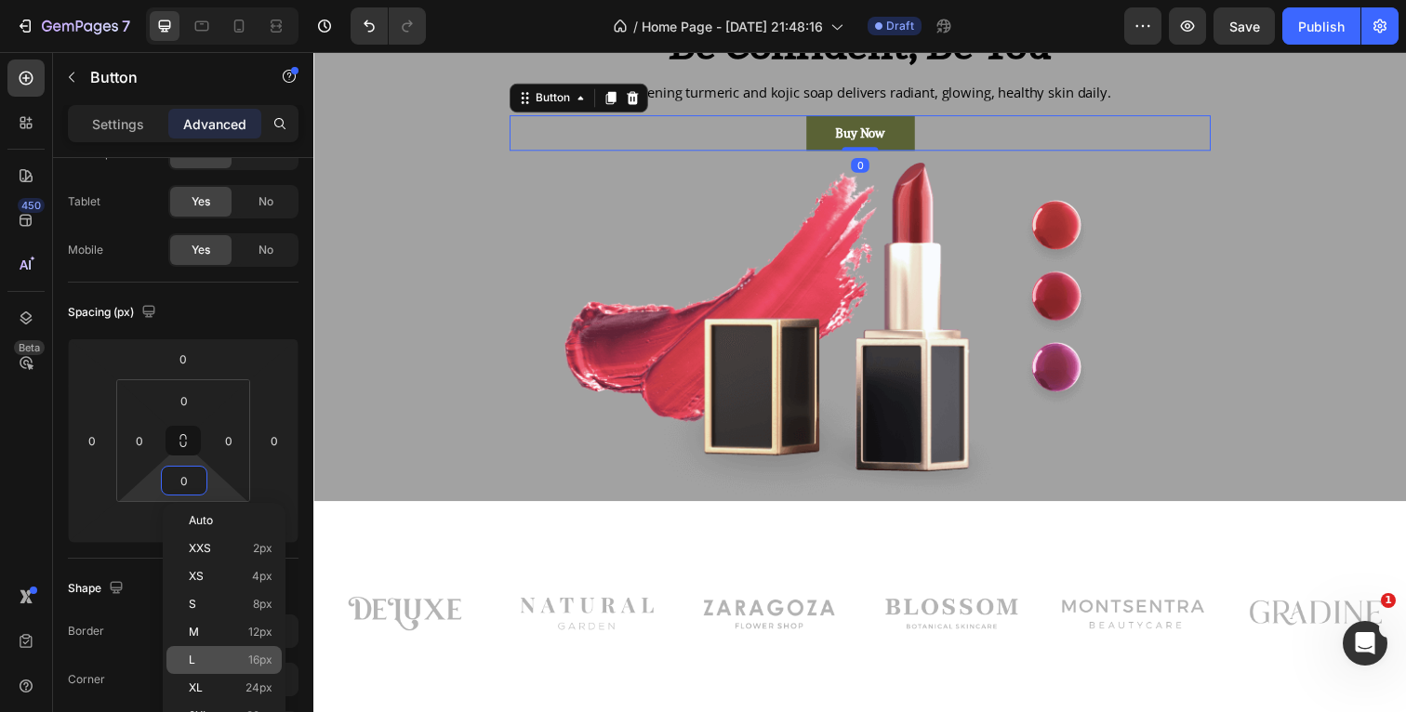
click at [198, 653] on div "L 16px" at bounding box center [223, 660] width 115 height 28
type input "16"
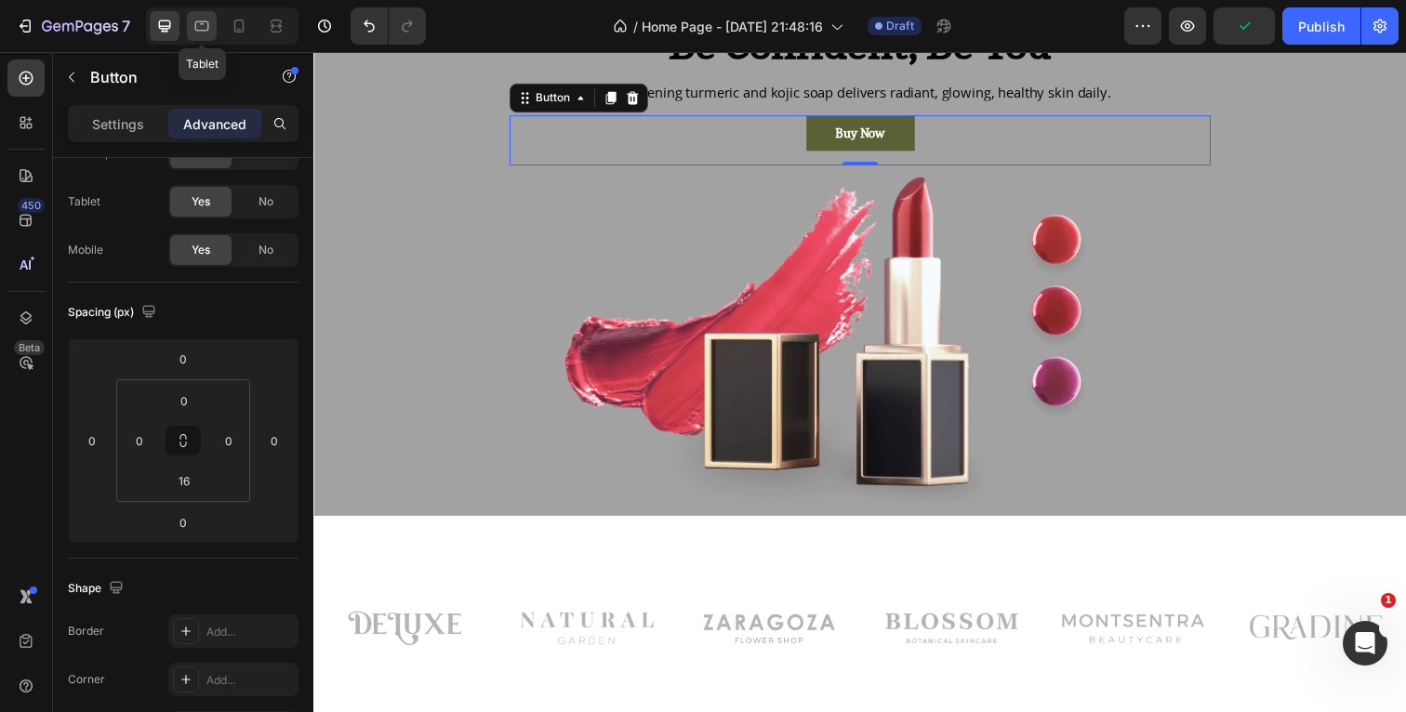
click at [204, 23] on icon at bounding box center [201, 26] width 19 height 19
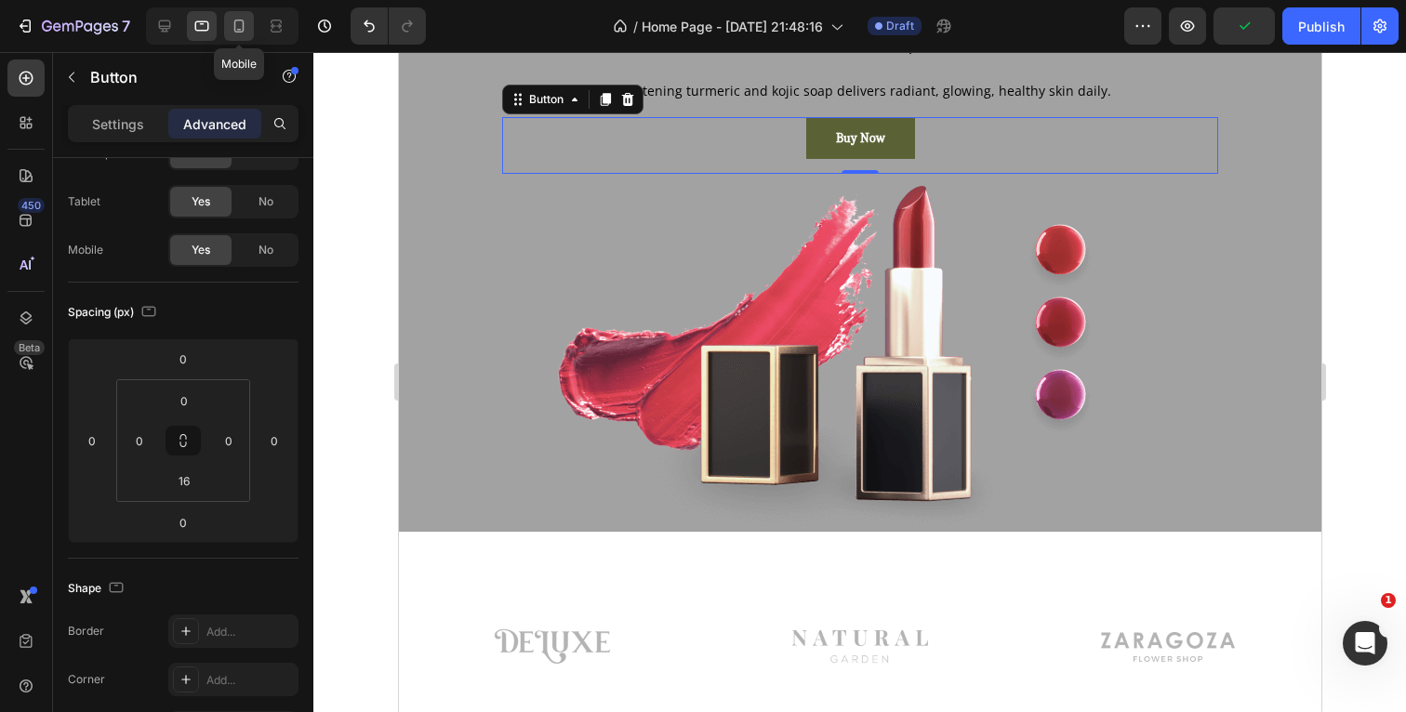
click at [245, 25] on icon at bounding box center [239, 26] width 19 height 19
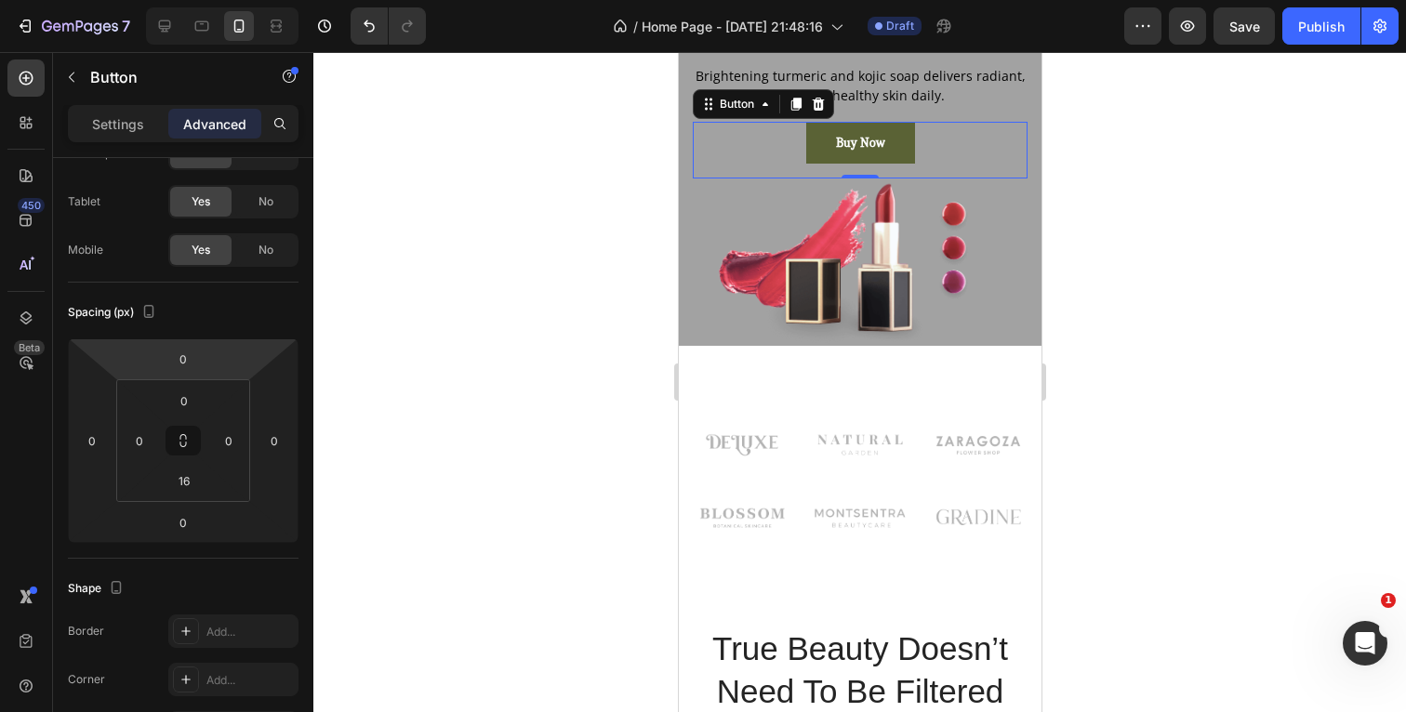
scroll to position [166, 0]
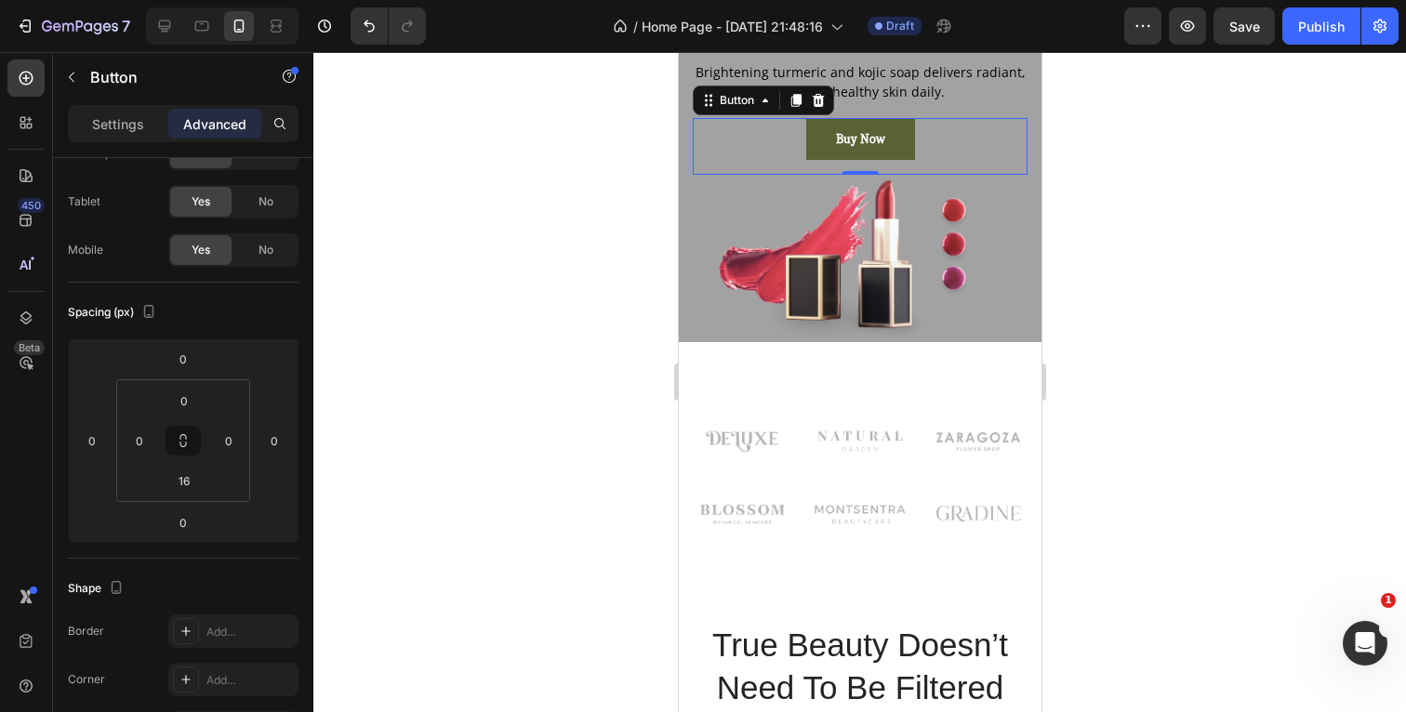
click at [1175, 276] on div at bounding box center [859, 382] width 1093 height 660
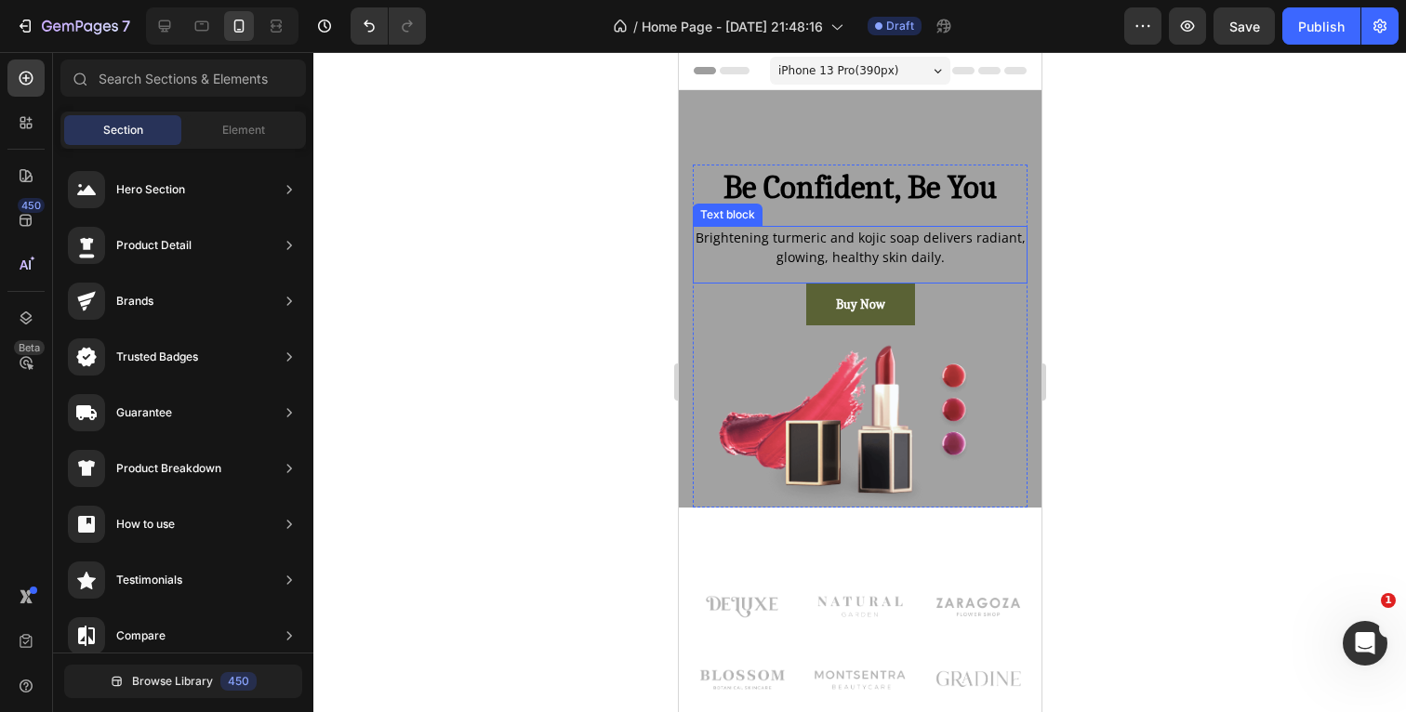
scroll to position [0, 0]
click at [1012, 258] on p "Brightening turmeric and kojic soap delivers radiant, glowing, healthy skin dai…" at bounding box center [859, 247] width 331 height 39
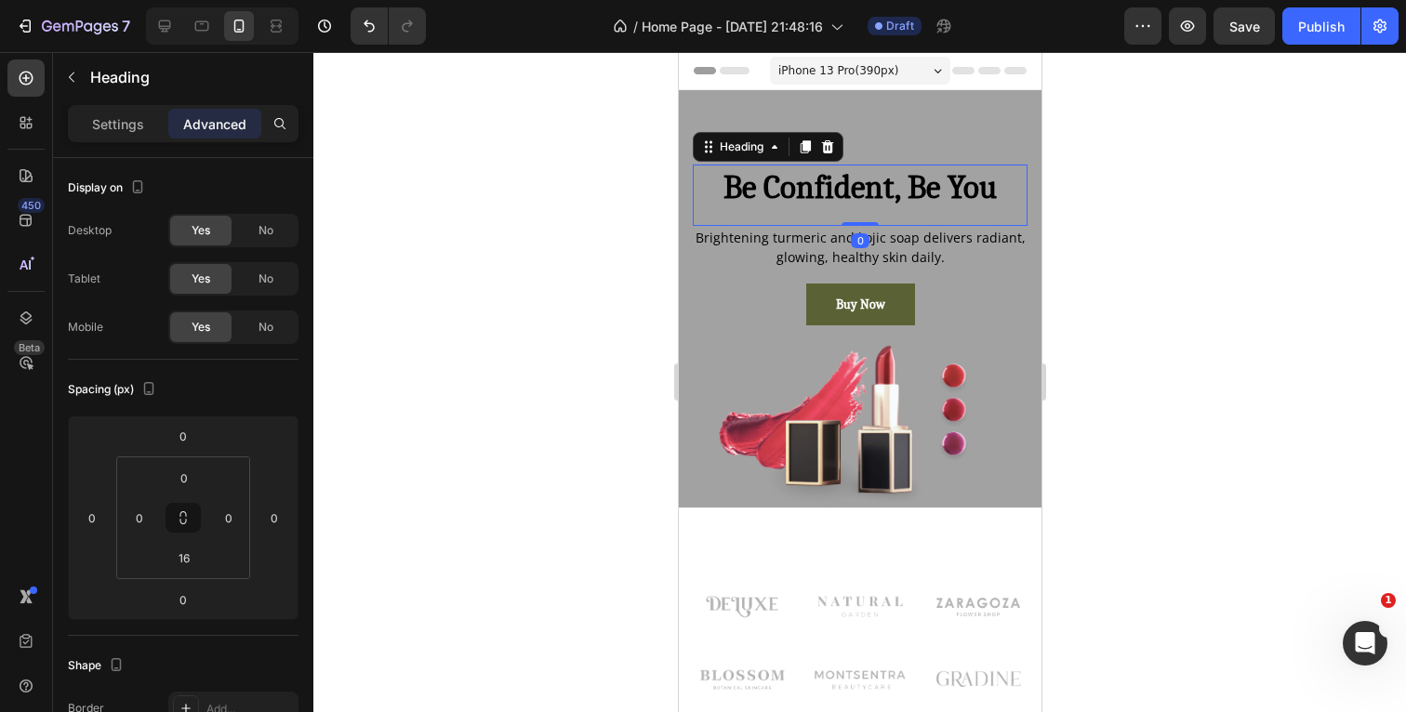
click at [1013, 205] on p "Be Confident, Be You" at bounding box center [859, 187] width 331 height 43
click at [1242, 236] on div at bounding box center [859, 382] width 1093 height 660
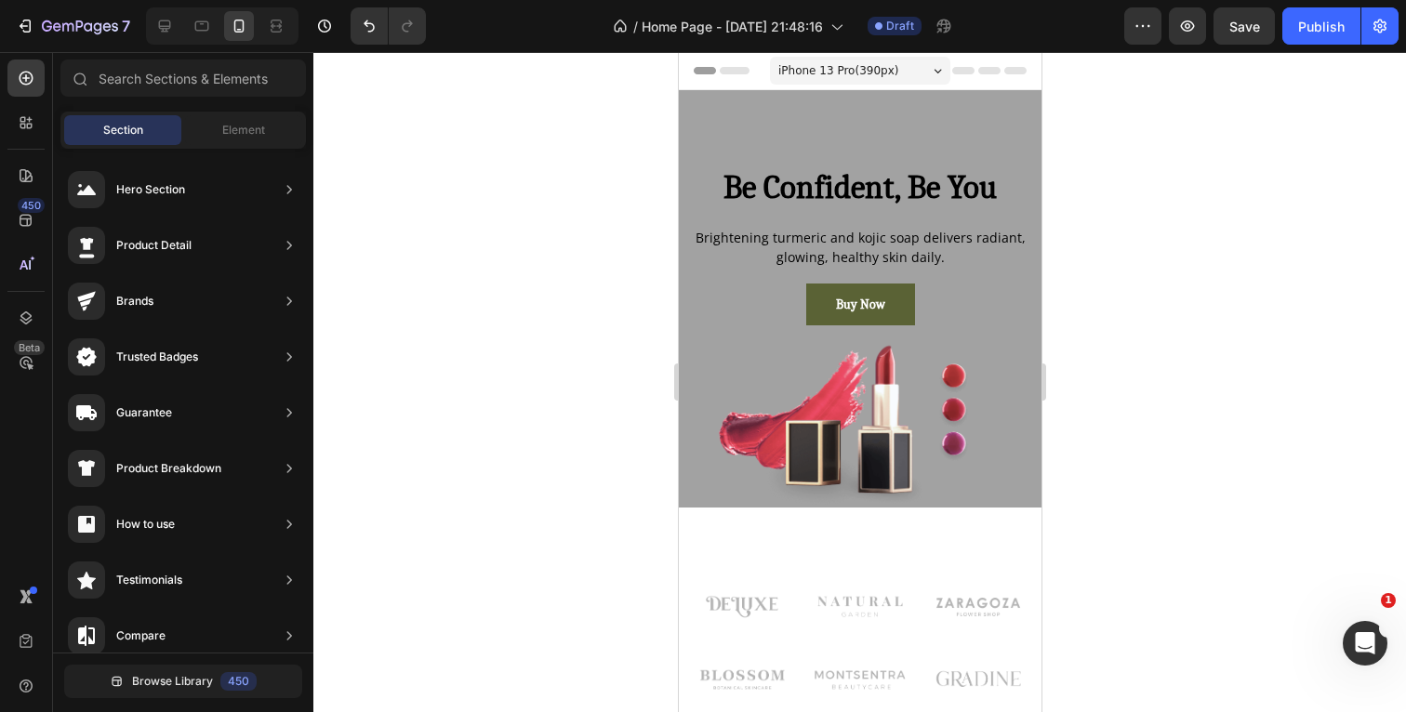
click at [1172, 285] on div at bounding box center [859, 382] width 1093 height 660
click at [165, 26] on icon at bounding box center [165, 26] width 12 height 12
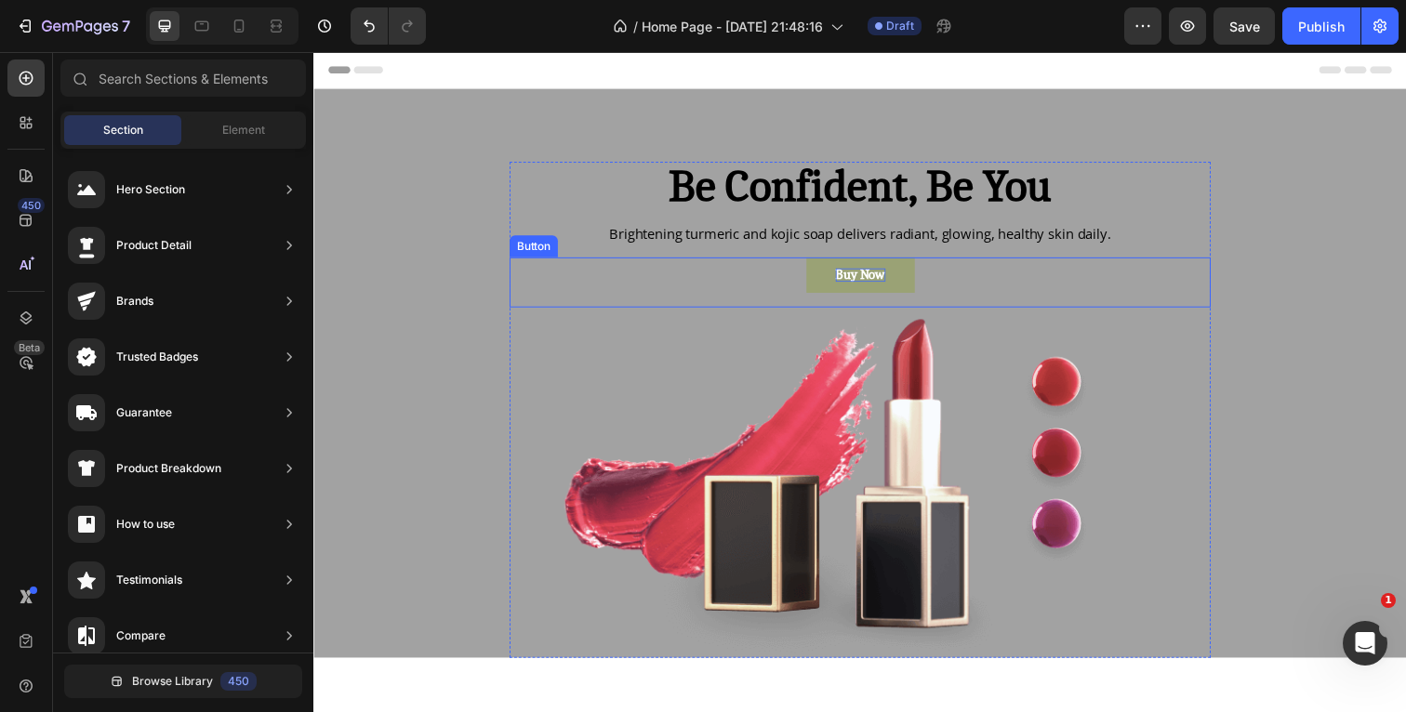
click at [897, 280] on p "Buy Now" at bounding box center [871, 280] width 51 height 14
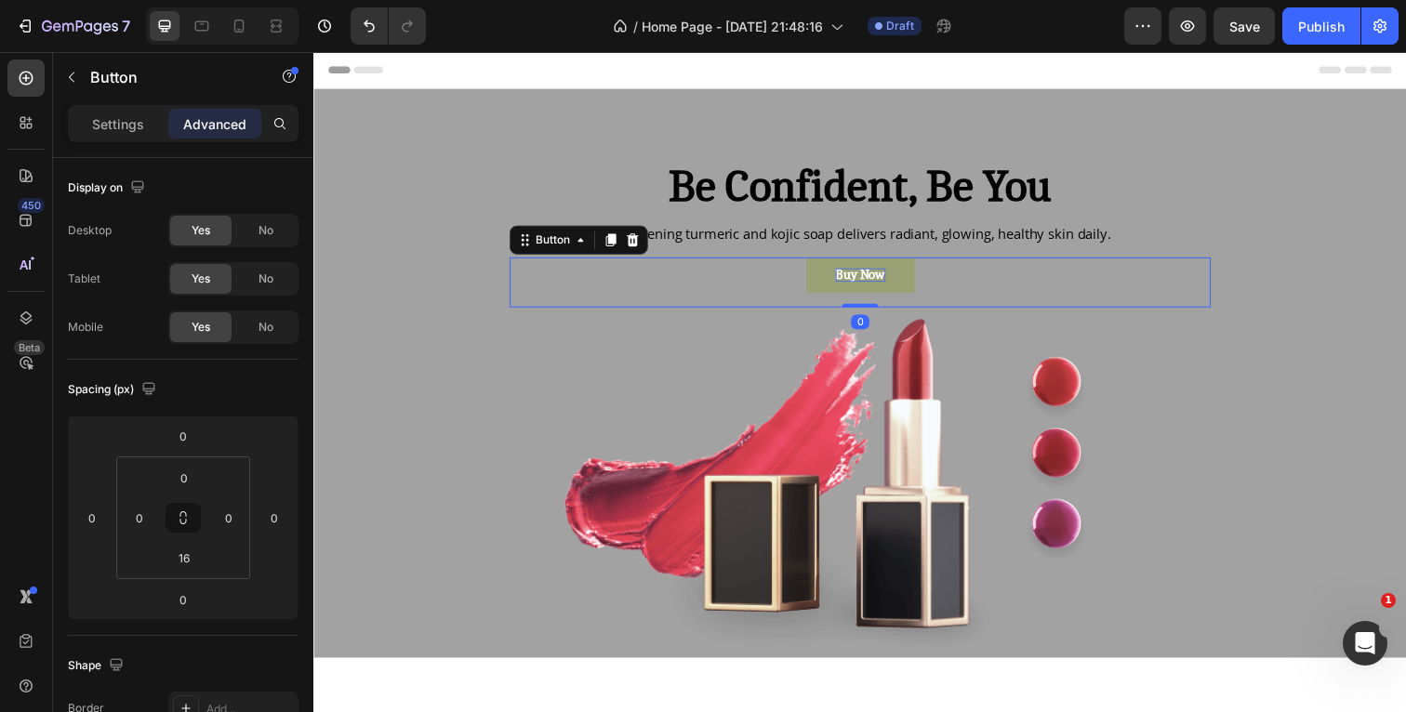
click at [897, 280] on p "Buy Now" at bounding box center [871, 280] width 51 height 14
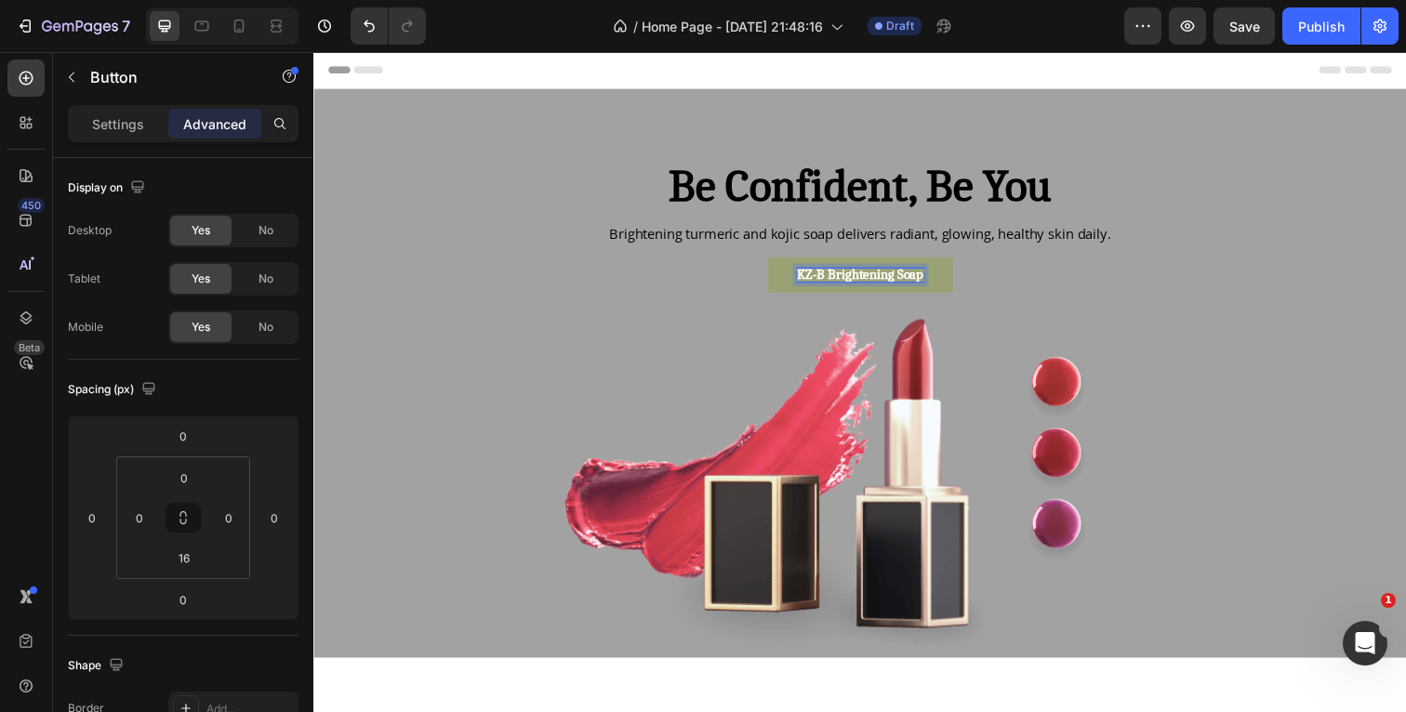
click at [830, 278] on p "KZ-B Brightening Soap" at bounding box center [871, 280] width 129 height 14
click at [805, 277] on p "™KZ-B Brightening Soap" at bounding box center [871, 280] width 139 height 14
click at [829, 279] on p "KZ-B Brightening Soap" at bounding box center [871, 280] width 129 height 14
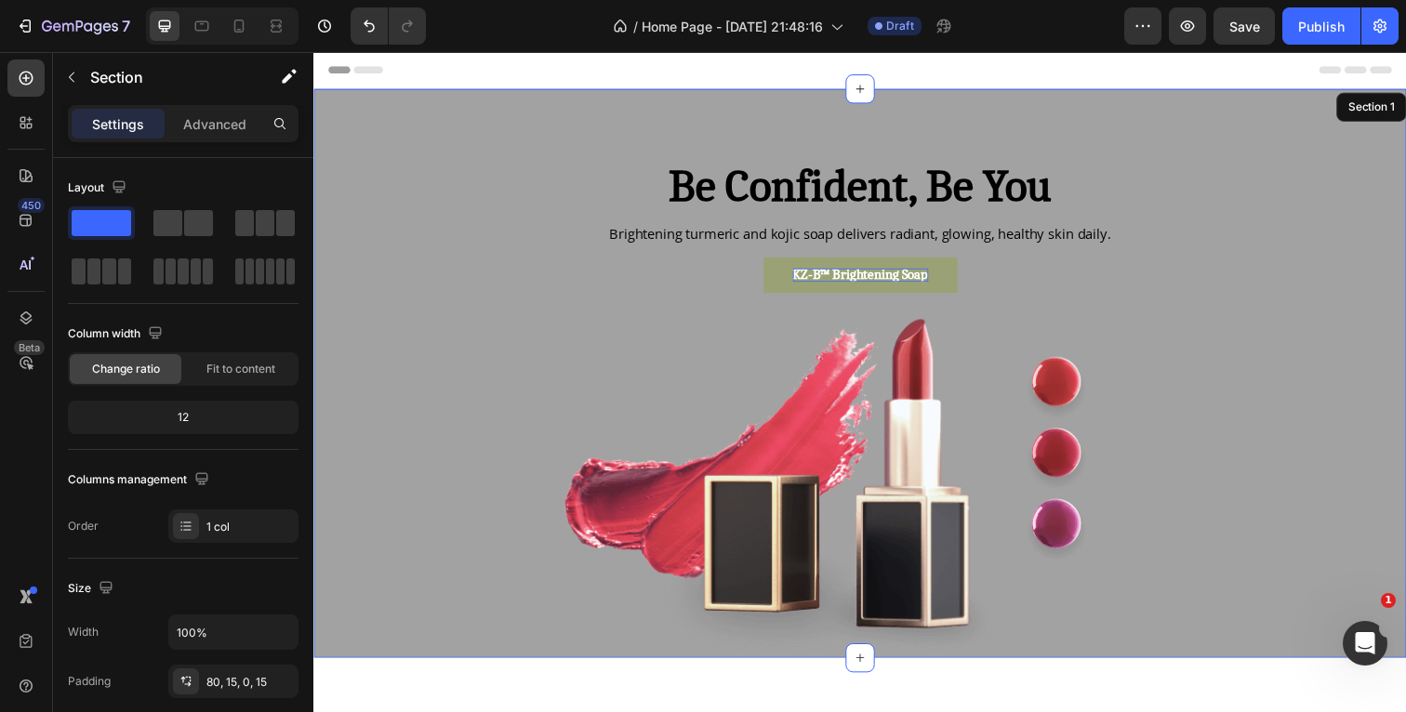
click at [1329, 242] on div "Be Confident, Be You Heading Brightening turmeric and kojic soap delivers radia…" at bounding box center [871, 418] width 1088 height 507
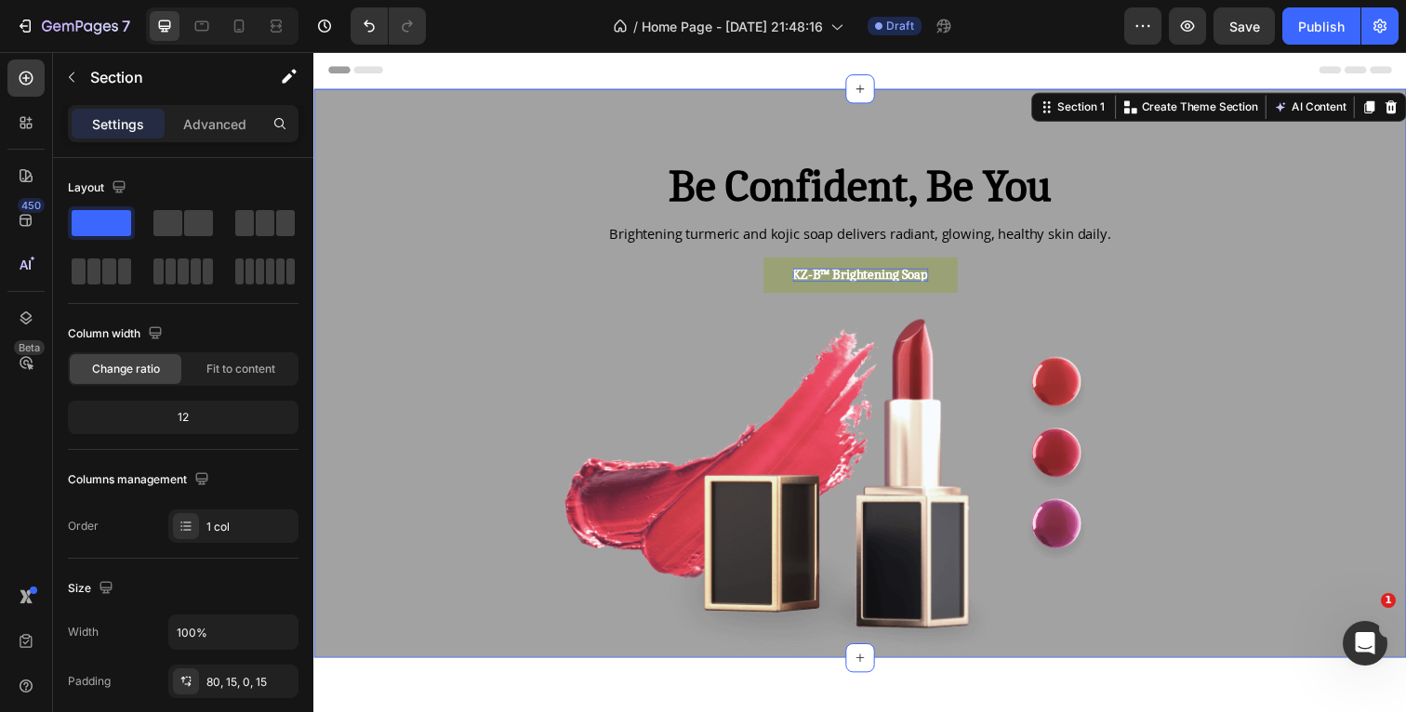
click at [1029, 64] on div "Header" at bounding box center [871, 70] width 1086 height 37
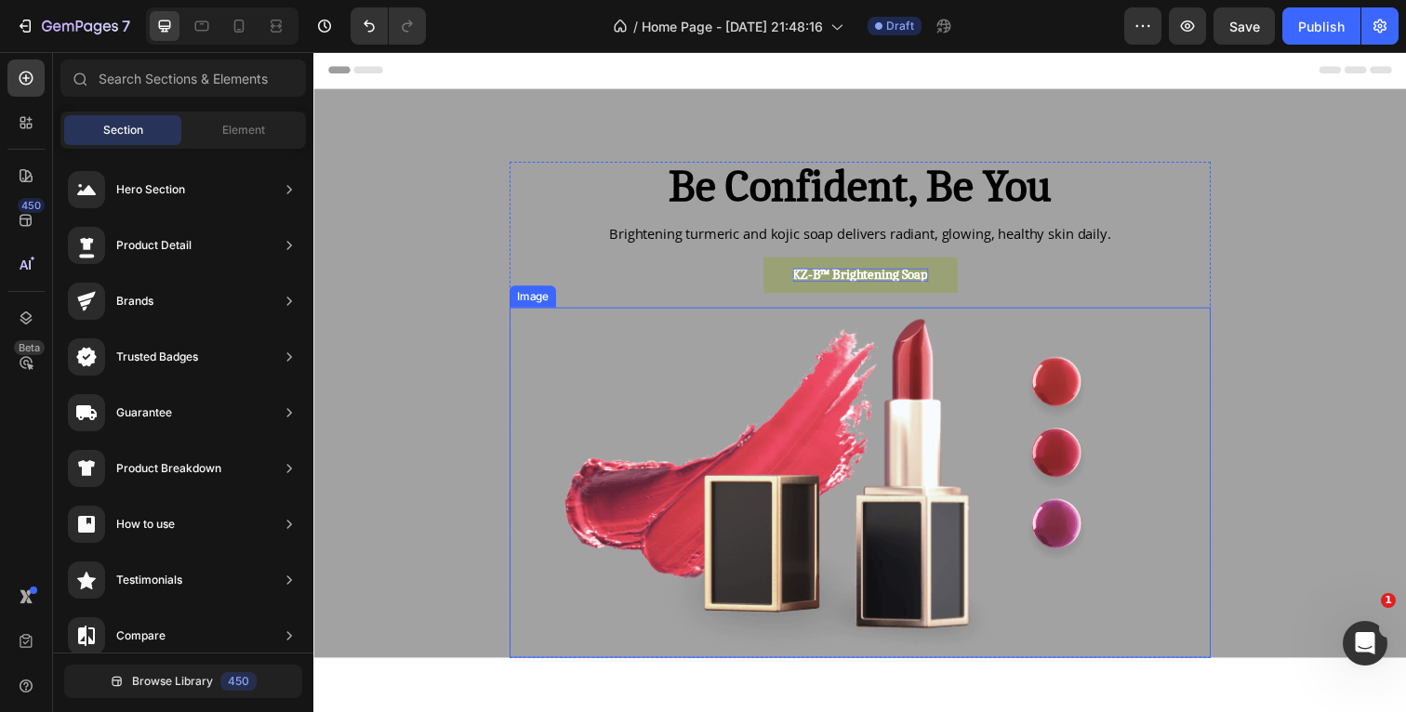
click at [815, 426] on img at bounding box center [871, 492] width 716 height 358
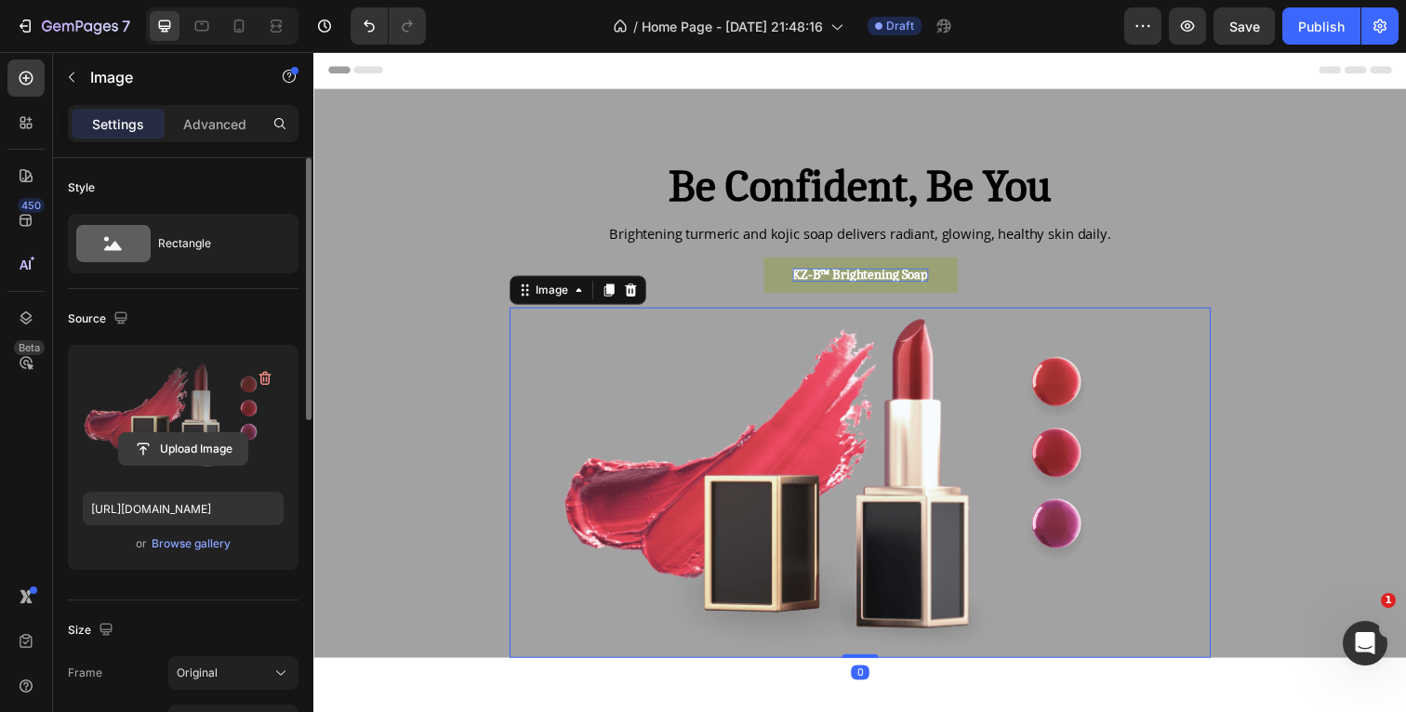
click at [179, 444] on input "file" at bounding box center [183, 449] width 128 height 32
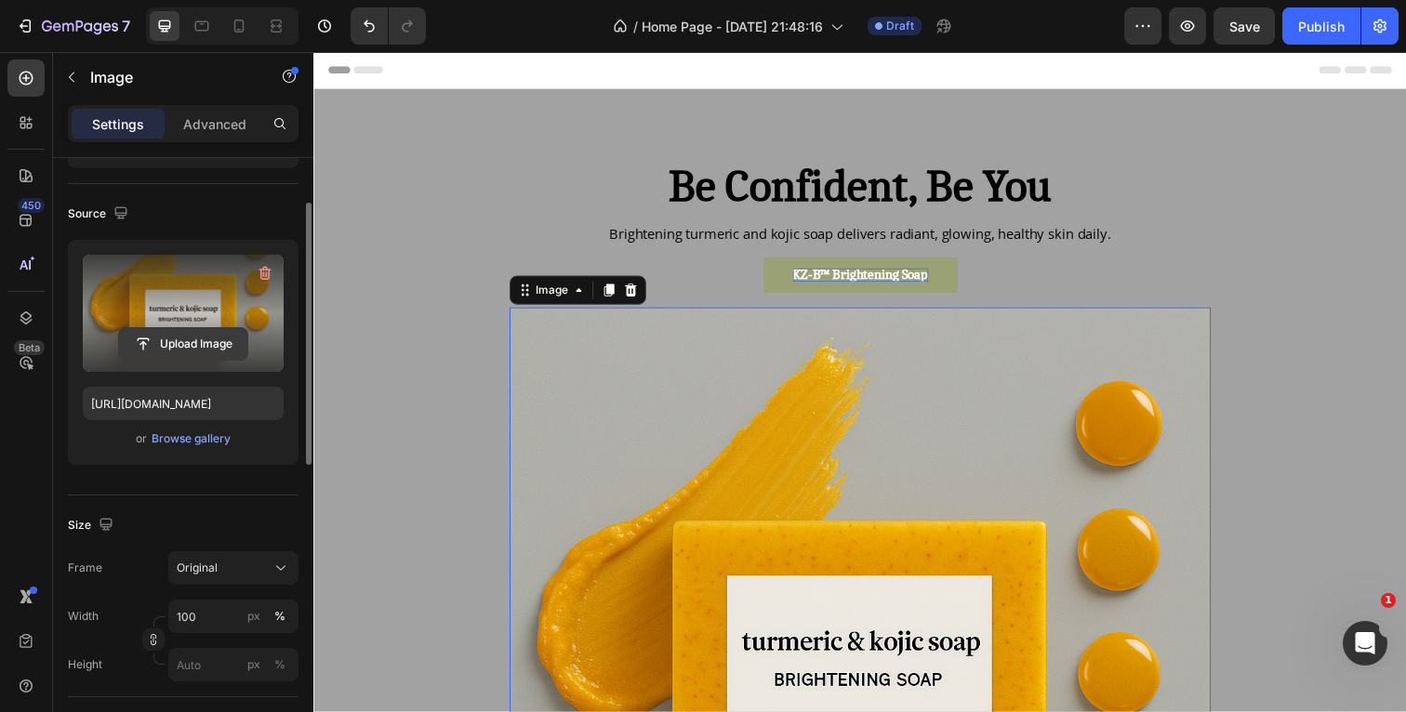
click at [204, 345] on input "file" at bounding box center [183, 344] width 128 height 32
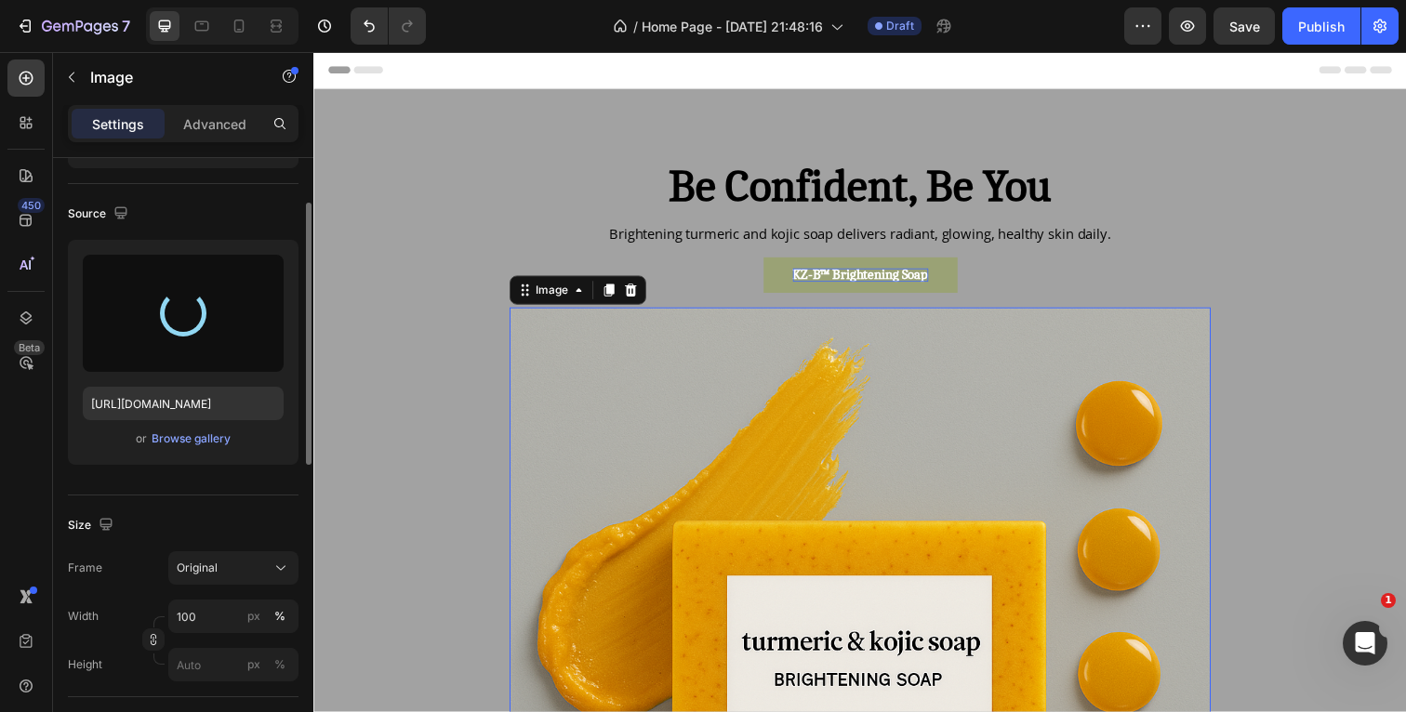
type input "[URL][DOMAIN_NAME]"
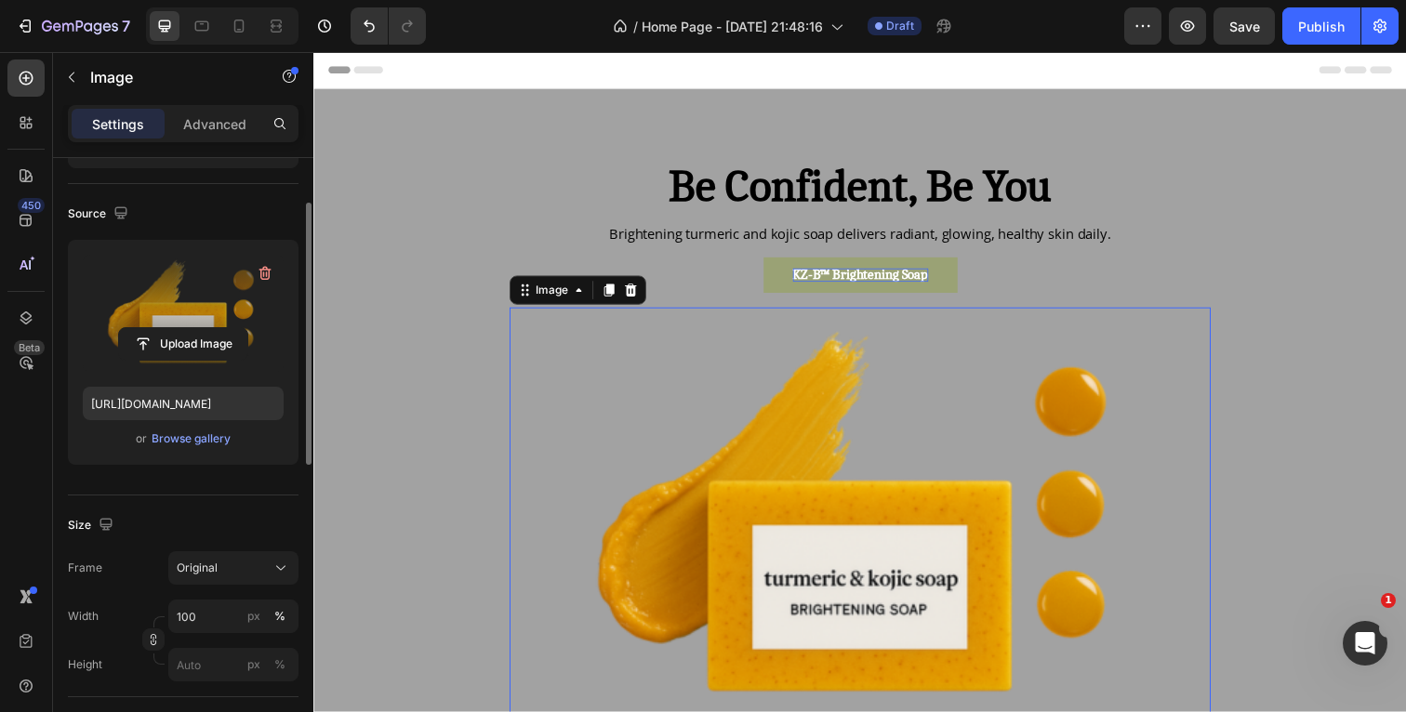
click at [1120, 65] on div "Header" at bounding box center [871, 70] width 1086 height 37
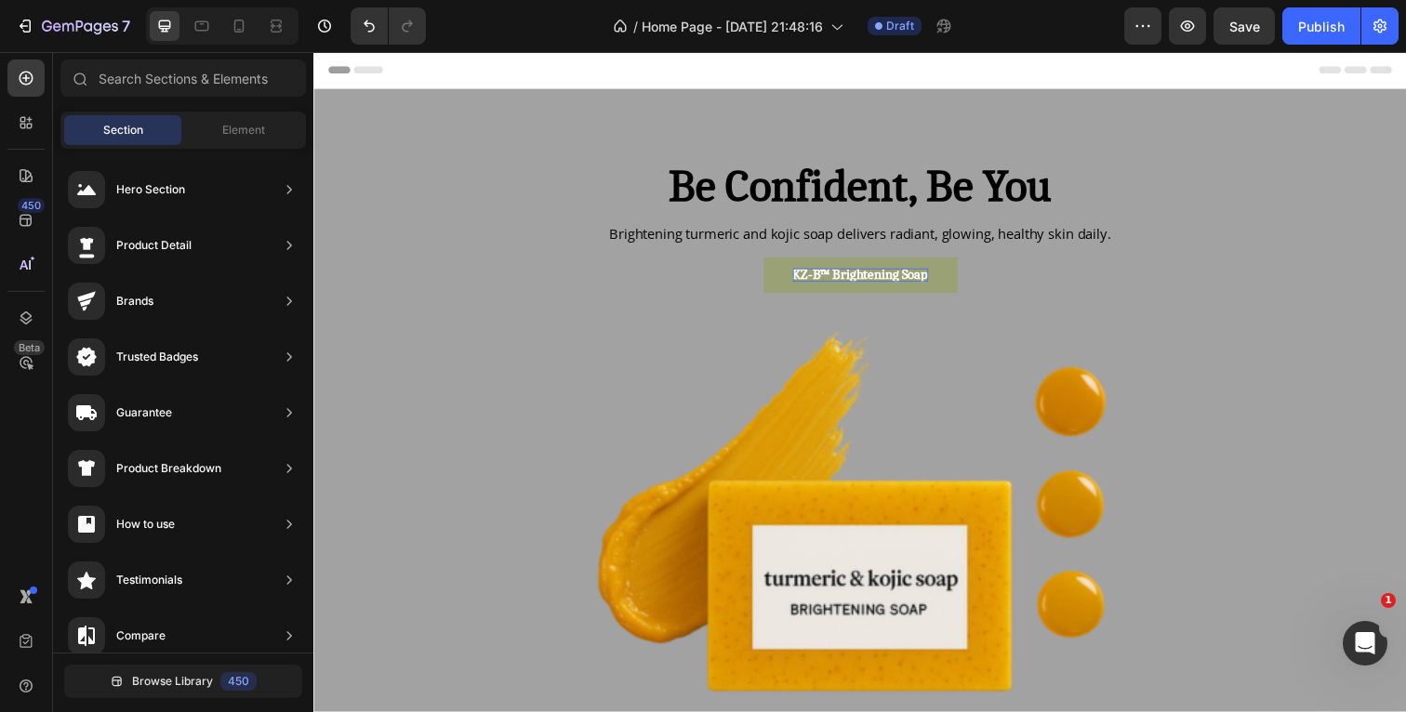
click at [1226, 69] on div "Header" at bounding box center [871, 70] width 1086 height 37
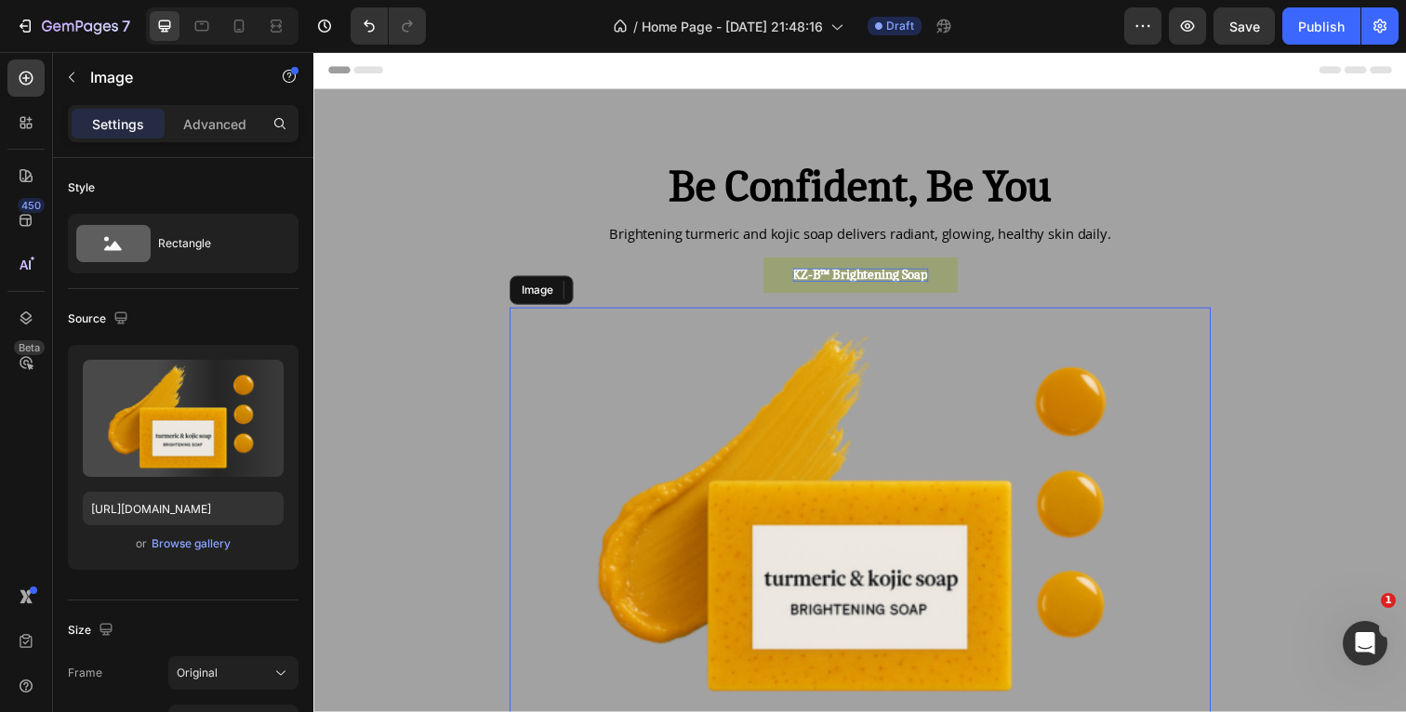
click at [892, 583] on img at bounding box center [871, 528] width 716 height 430
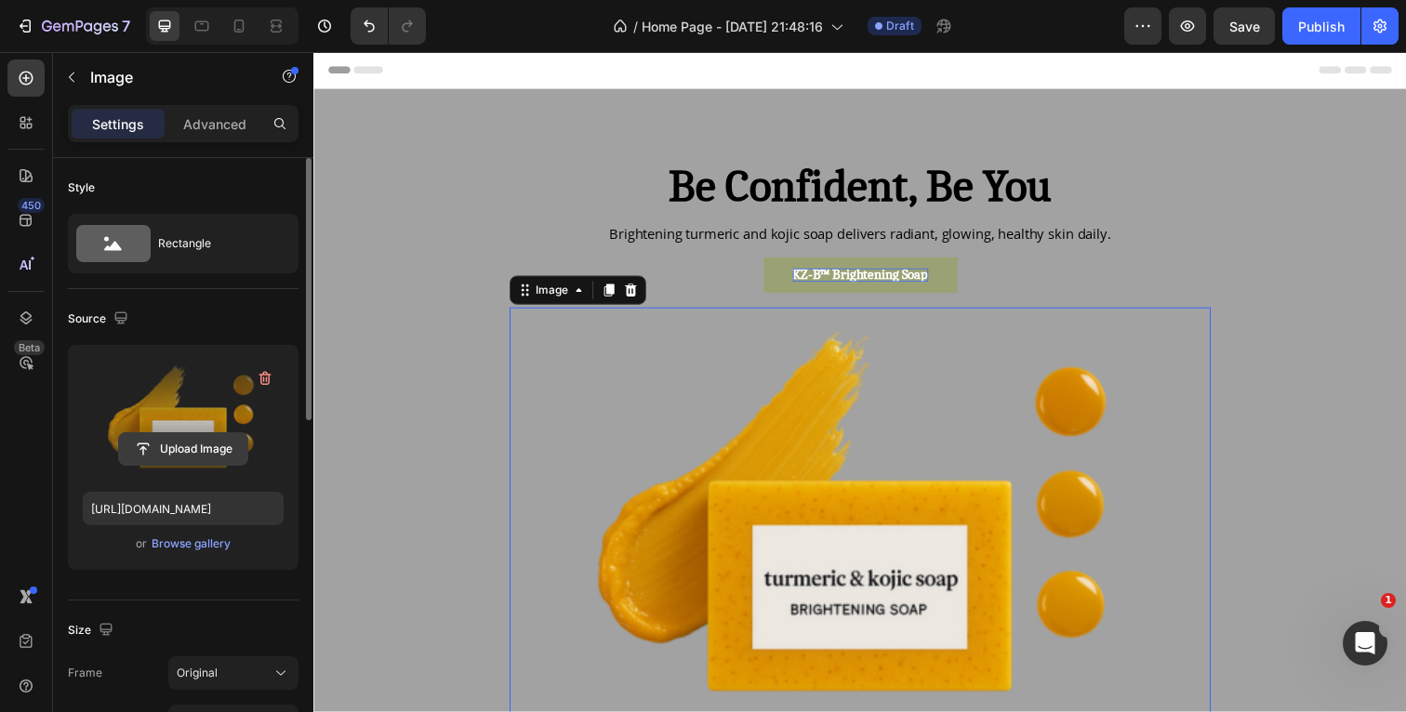
click at [216, 447] on input "file" at bounding box center [183, 449] width 128 height 32
click at [267, 372] on icon "button" at bounding box center [265, 378] width 19 height 19
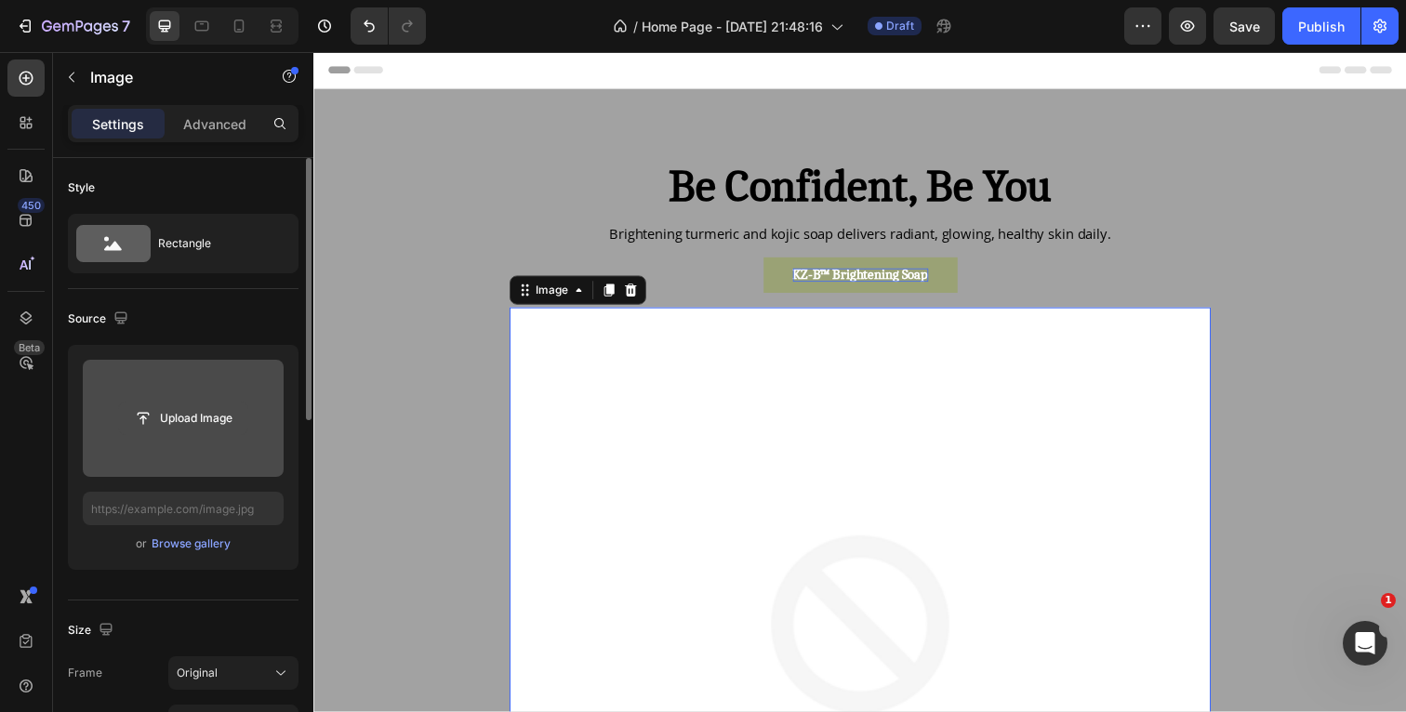
click at [211, 420] on input "file" at bounding box center [183, 419] width 128 height 32
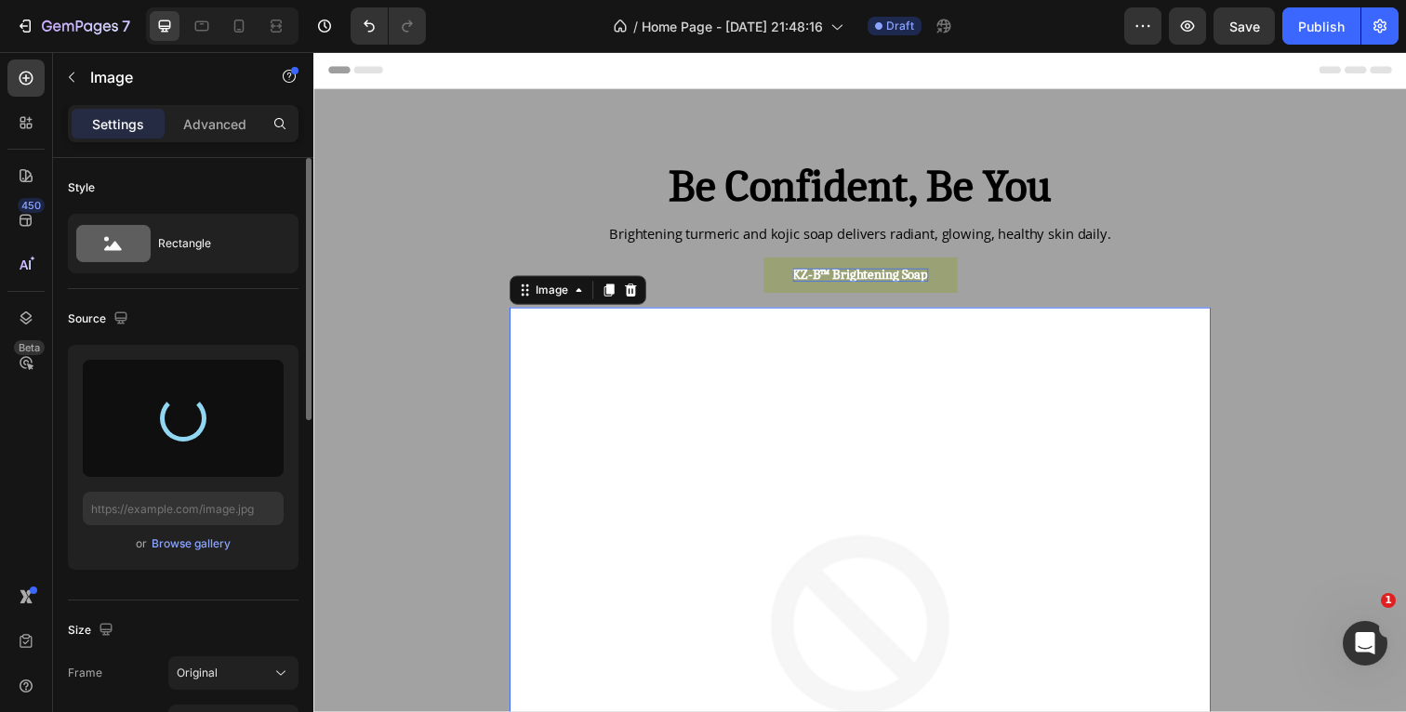
type input "[URL][DOMAIN_NAME]"
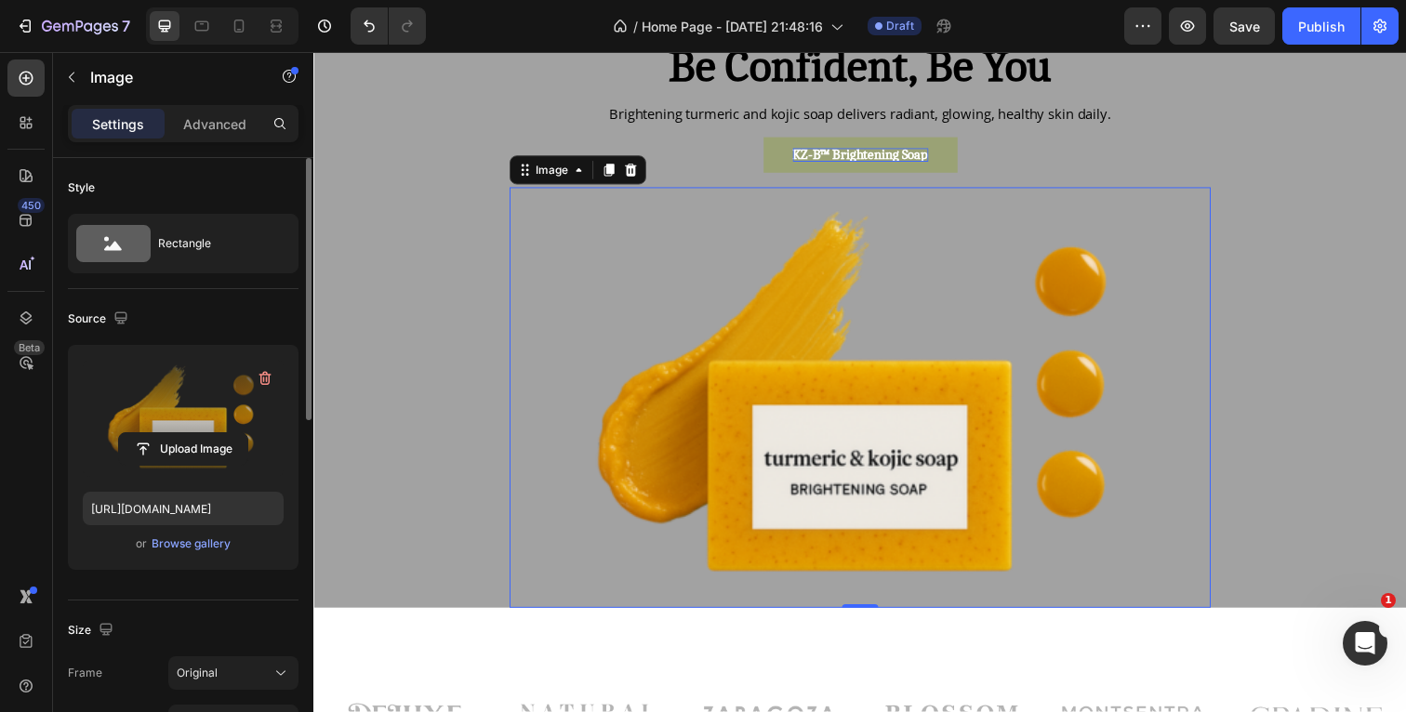
scroll to position [139, 0]
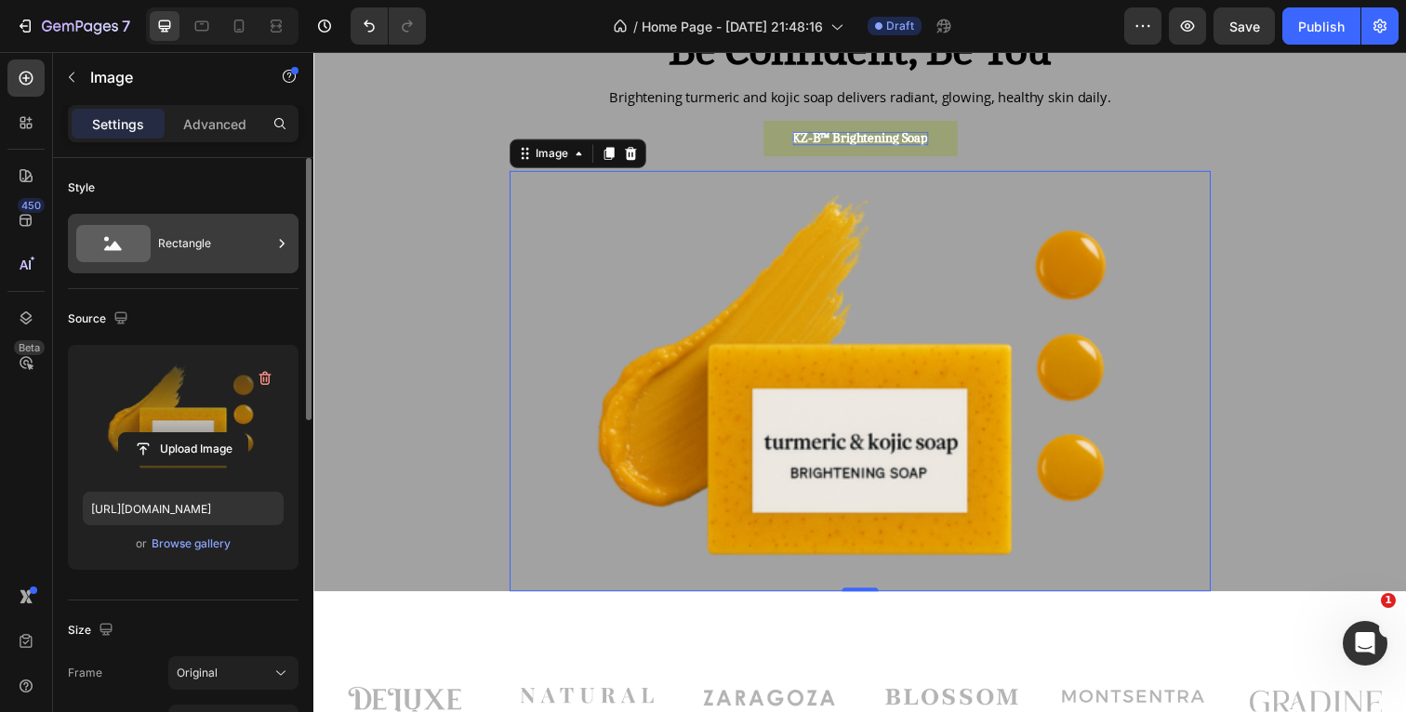
click at [259, 242] on div "Rectangle" at bounding box center [214, 243] width 113 height 43
click at [264, 184] on div "Style" at bounding box center [183, 188] width 231 height 30
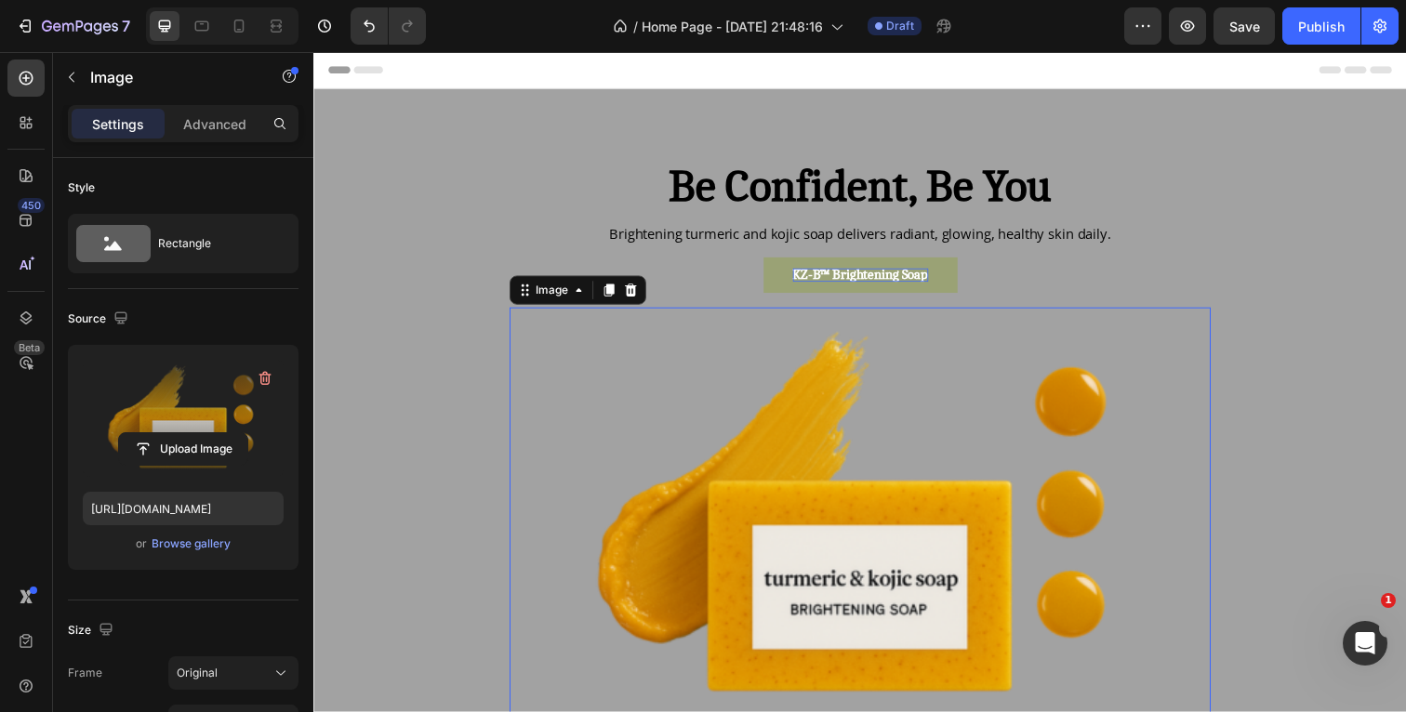
scroll to position [0, 0]
click at [1074, 67] on div "Header" at bounding box center [871, 70] width 1086 height 37
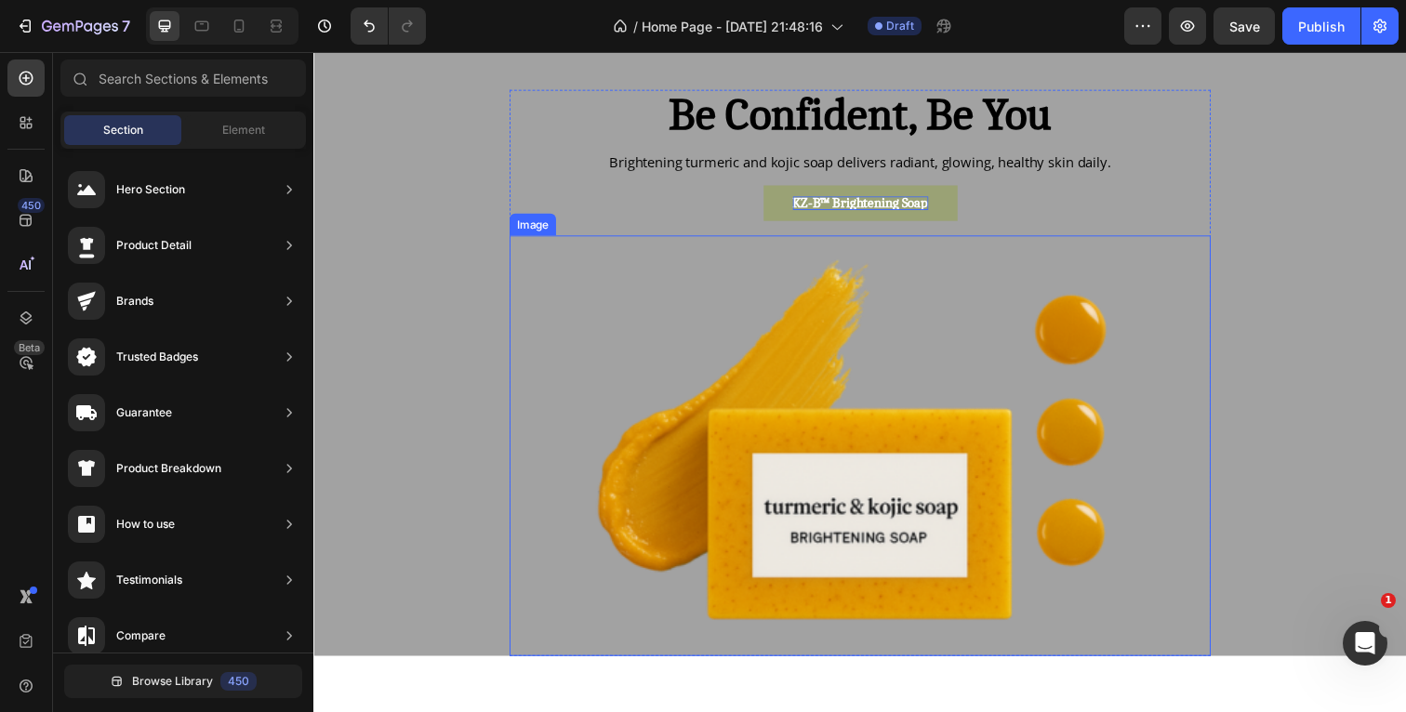
scroll to position [77, 0]
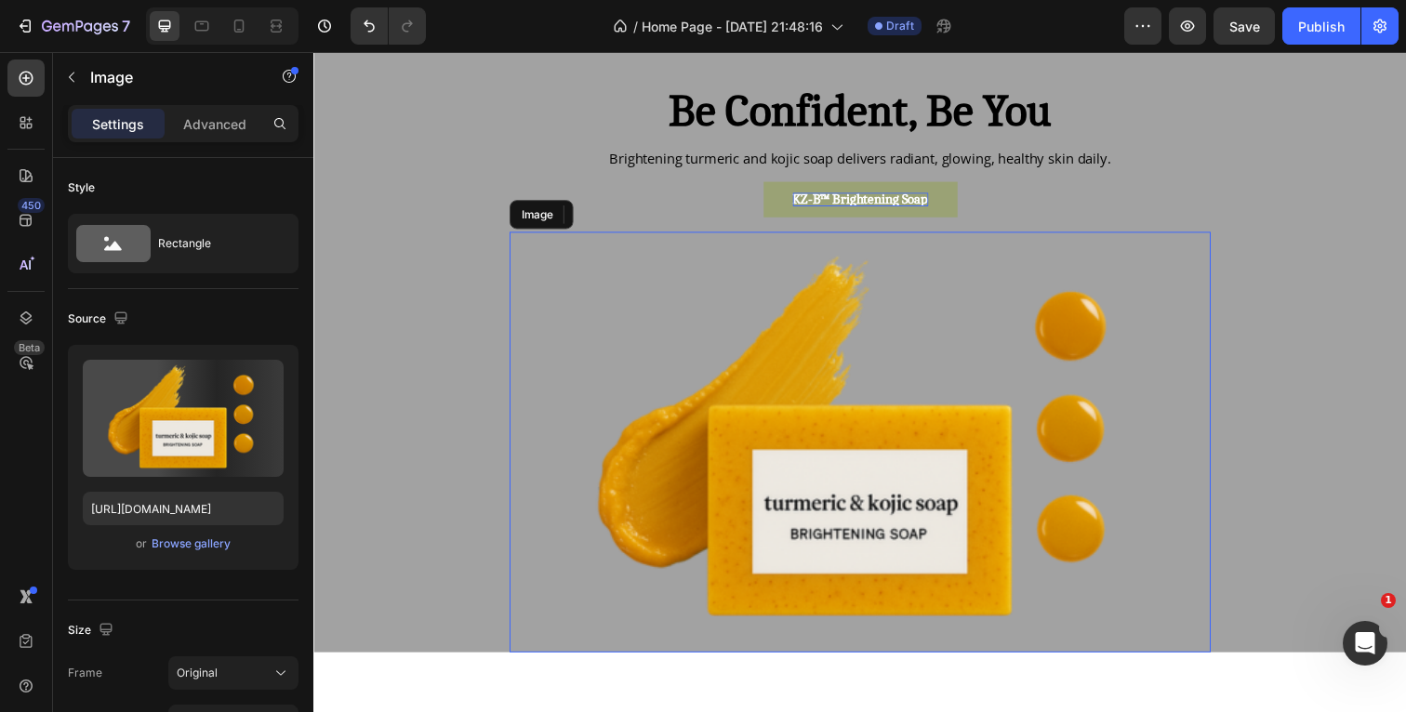
click at [943, 443] on img at bounding box center [871, 451] width 716 height 430
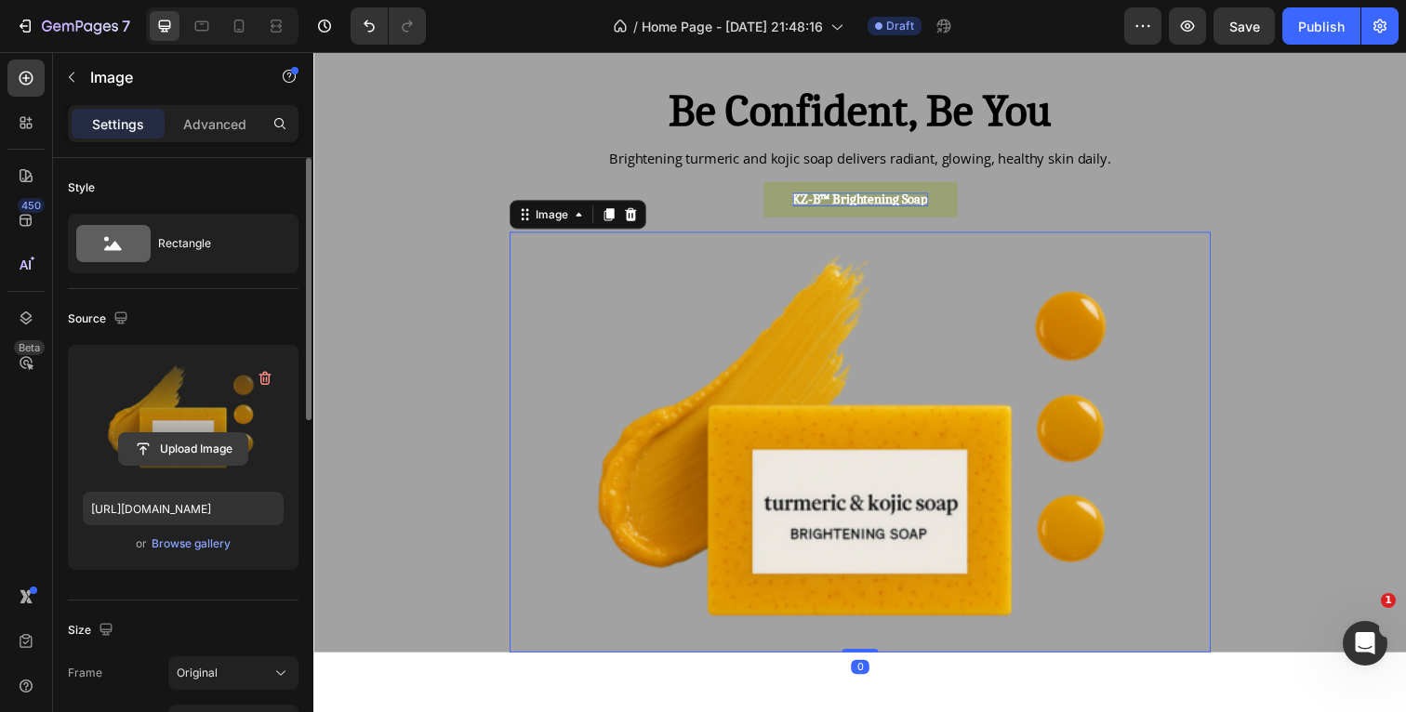
click at [209, 443] on input "file" at bounding box center [183, 449] width 128 height 32
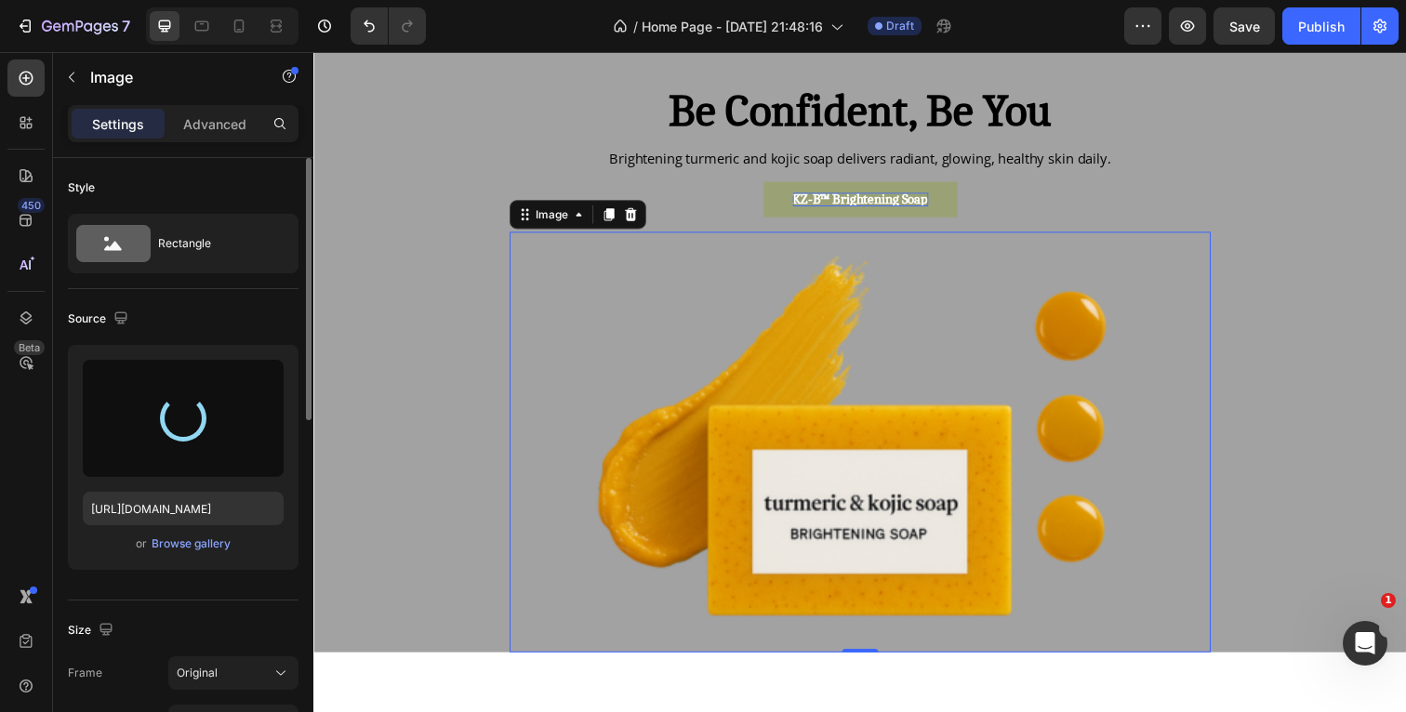
type input "[URL][DOMAIN_NAME]"
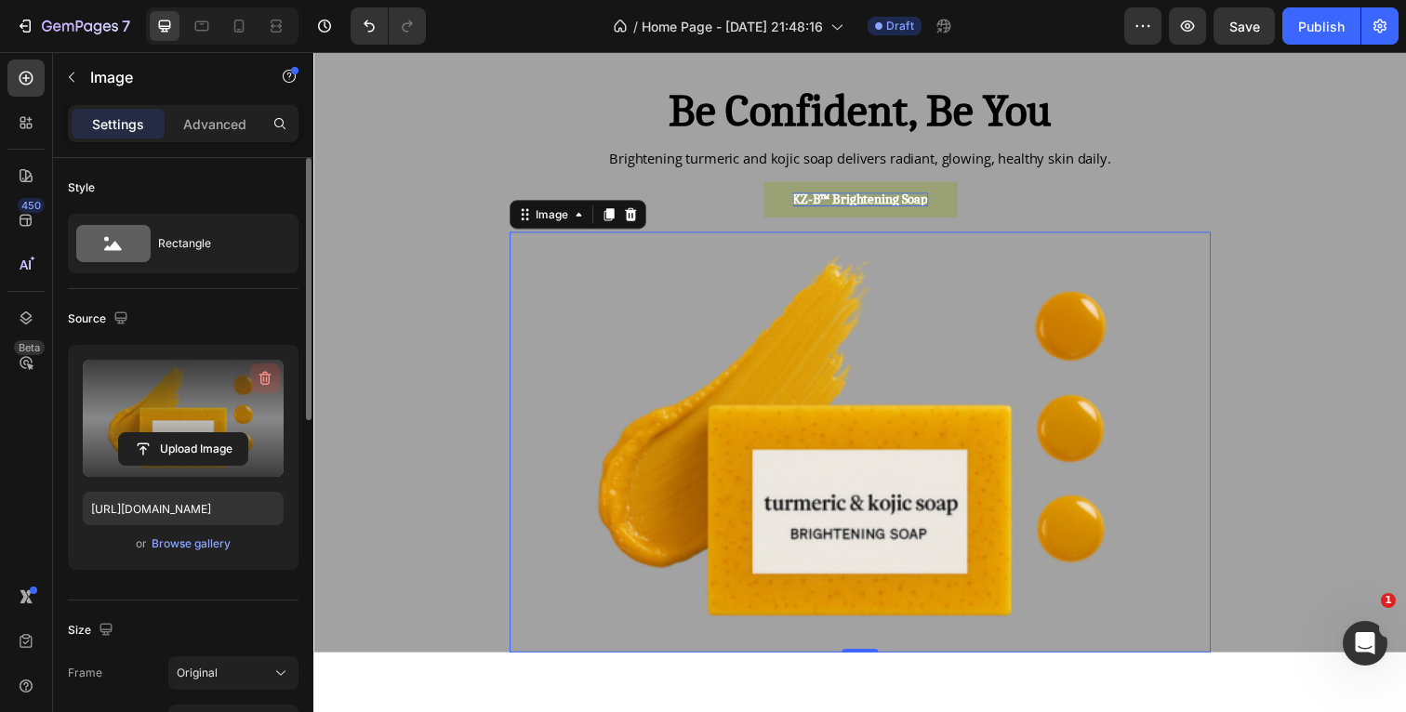
click at [268, 378] on icon "button" at bounding box center [265, 378] width 19 height 19
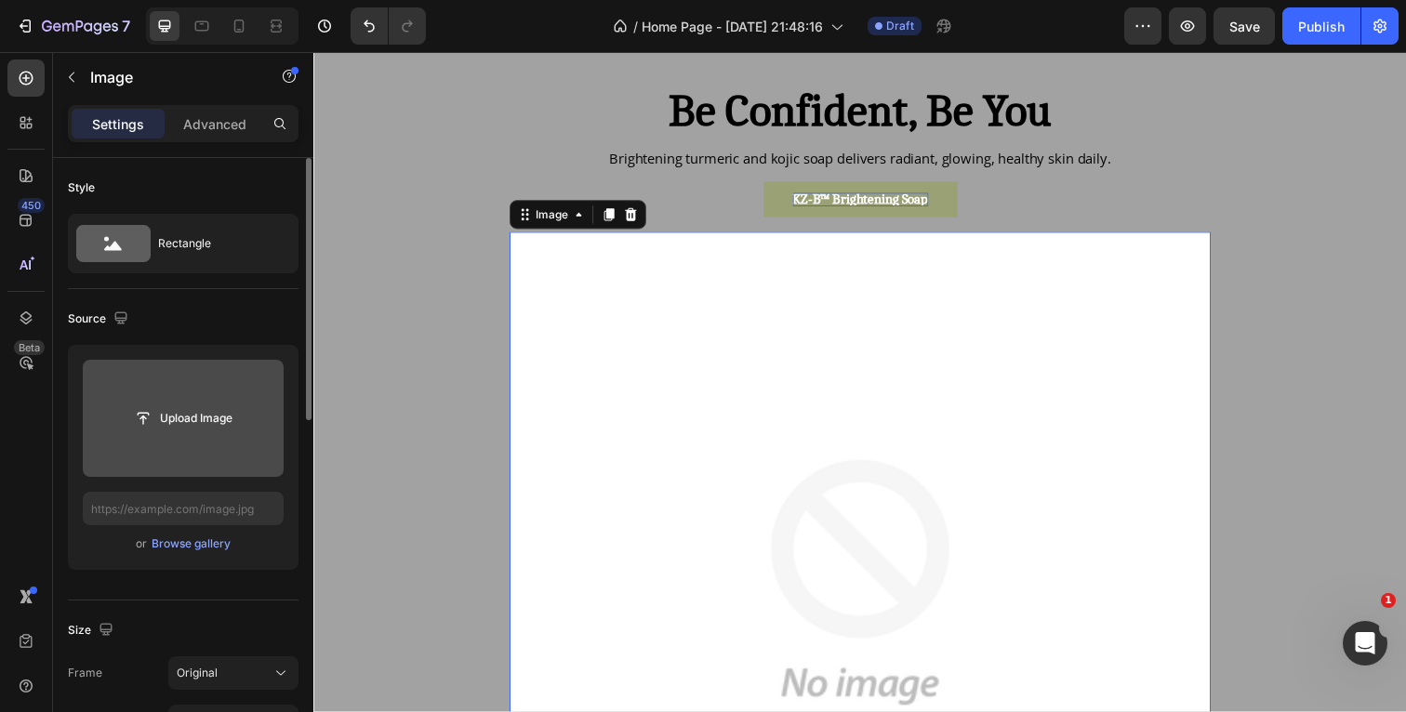
click at [146, 431] on input "file" at bounding box center [183, 419] width 128 height 32
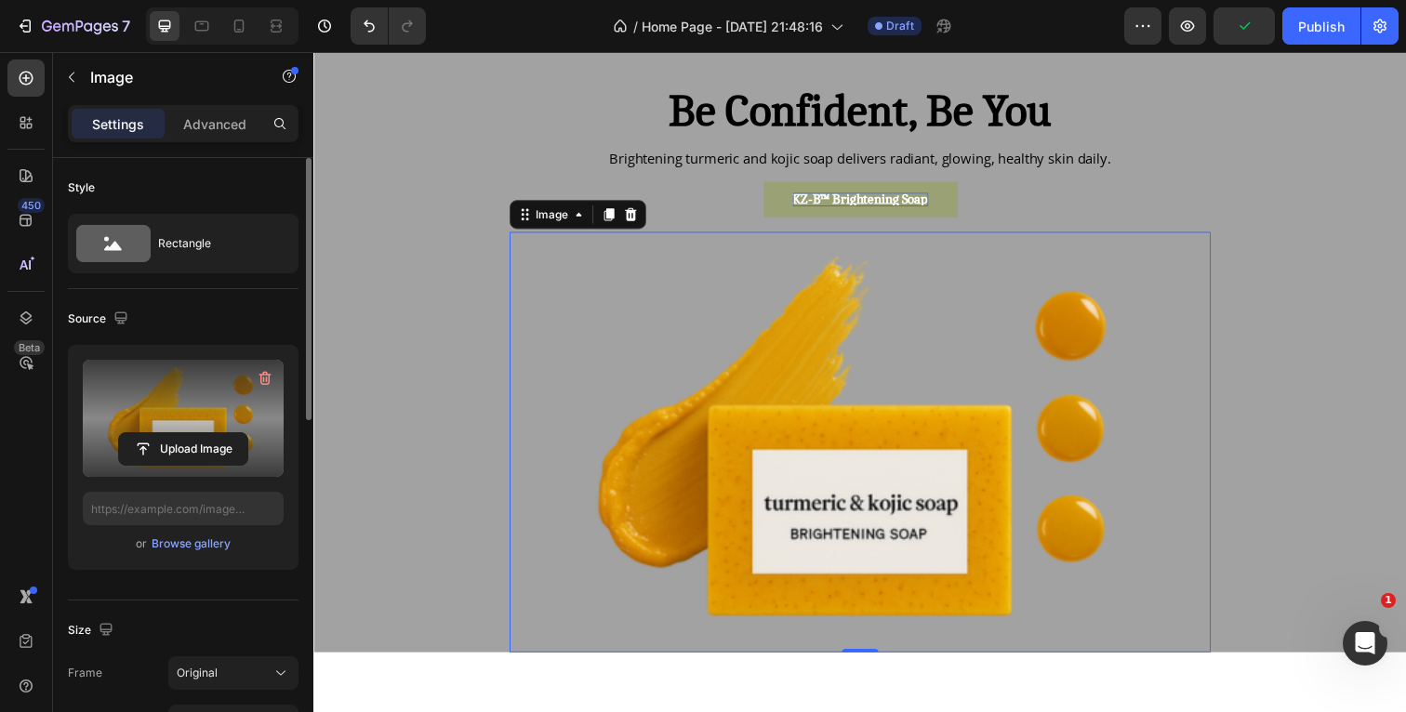
type input "[URL][DOMAIN_NAME]"
click at [1058, 24] on div "/ Home Page - [DATE] 21:48:16 Draft" at bounding box center [782, 25] width 683 height 37
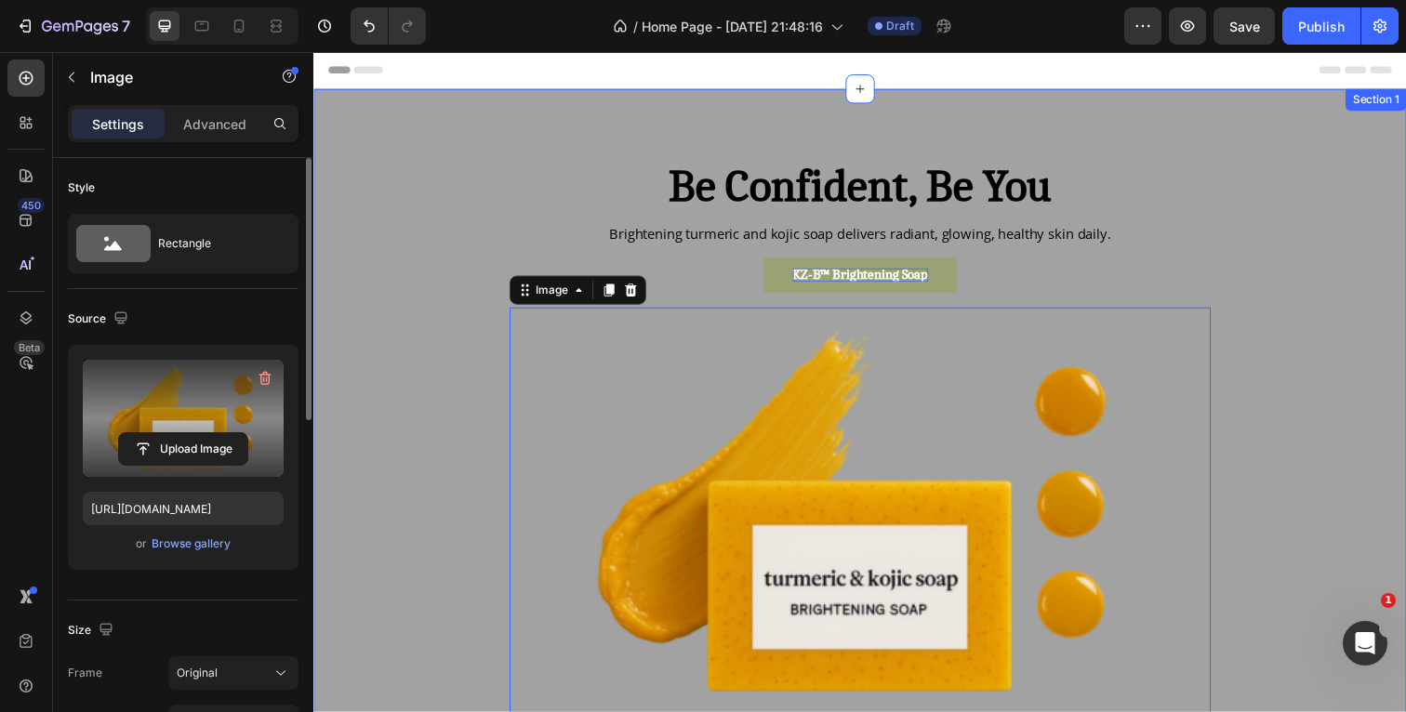
scroll to position [0, 0]
click at [933, 70] on div "Header" at bounding box center [871, 70] width 1086 height 37
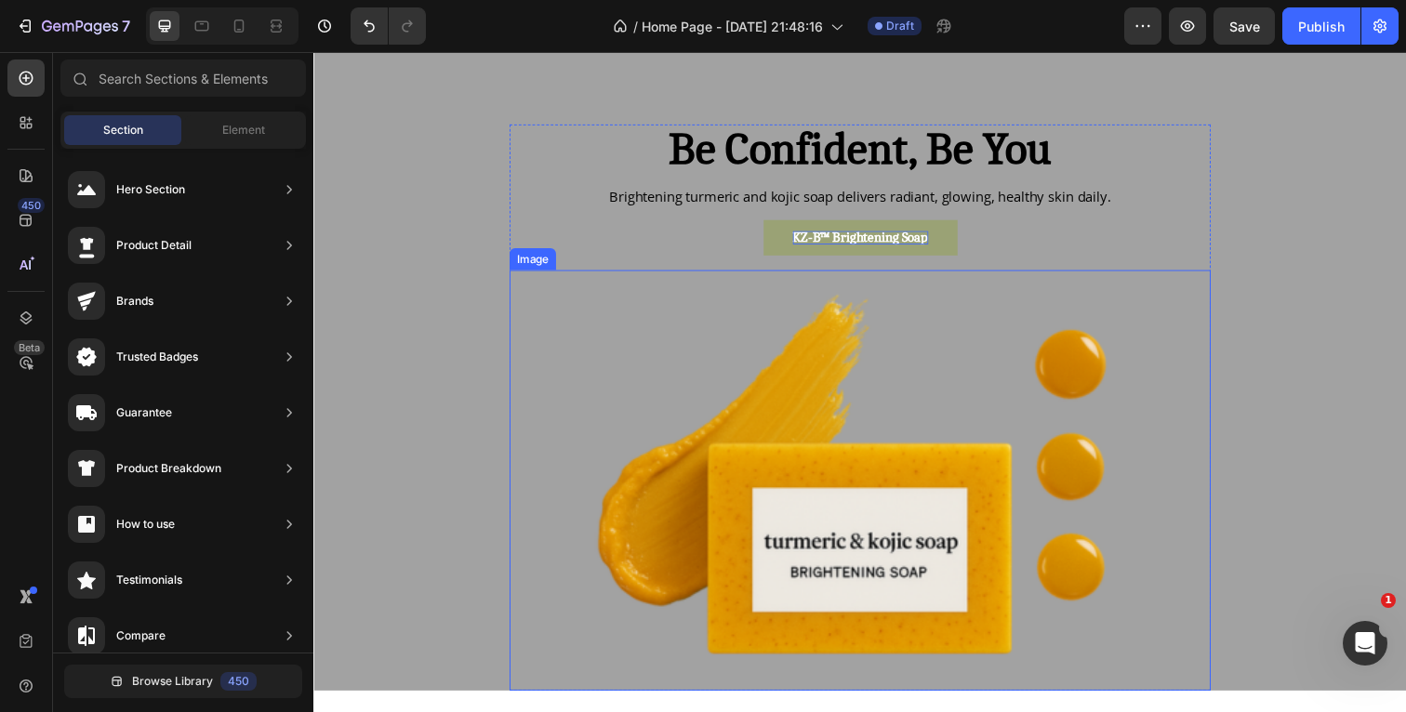
scroll to position [39, 0]
click at [643, 545] on img at bounding box center [871, 489] width 716 height 430
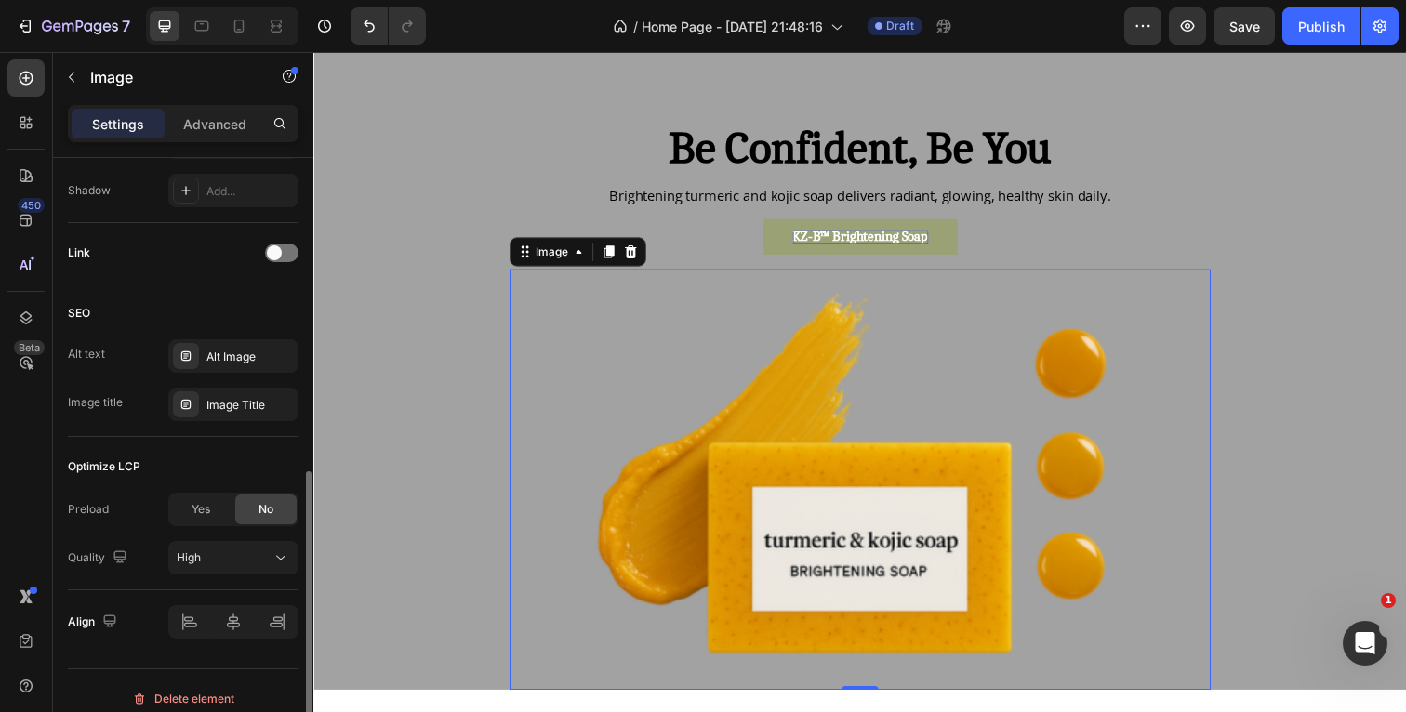
scroll to position [797, 0]
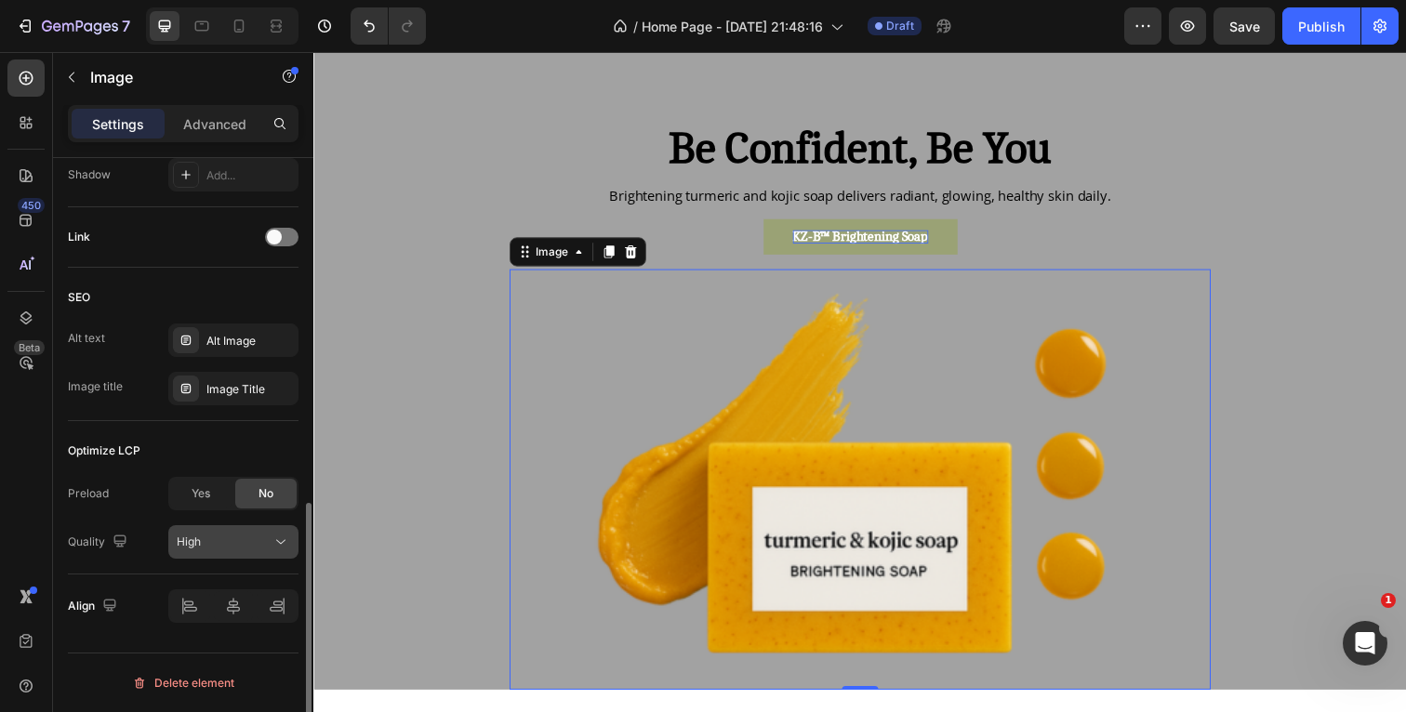
click at [228, 538] on div "High" at bounding box center [224, 542] width 95 height 17
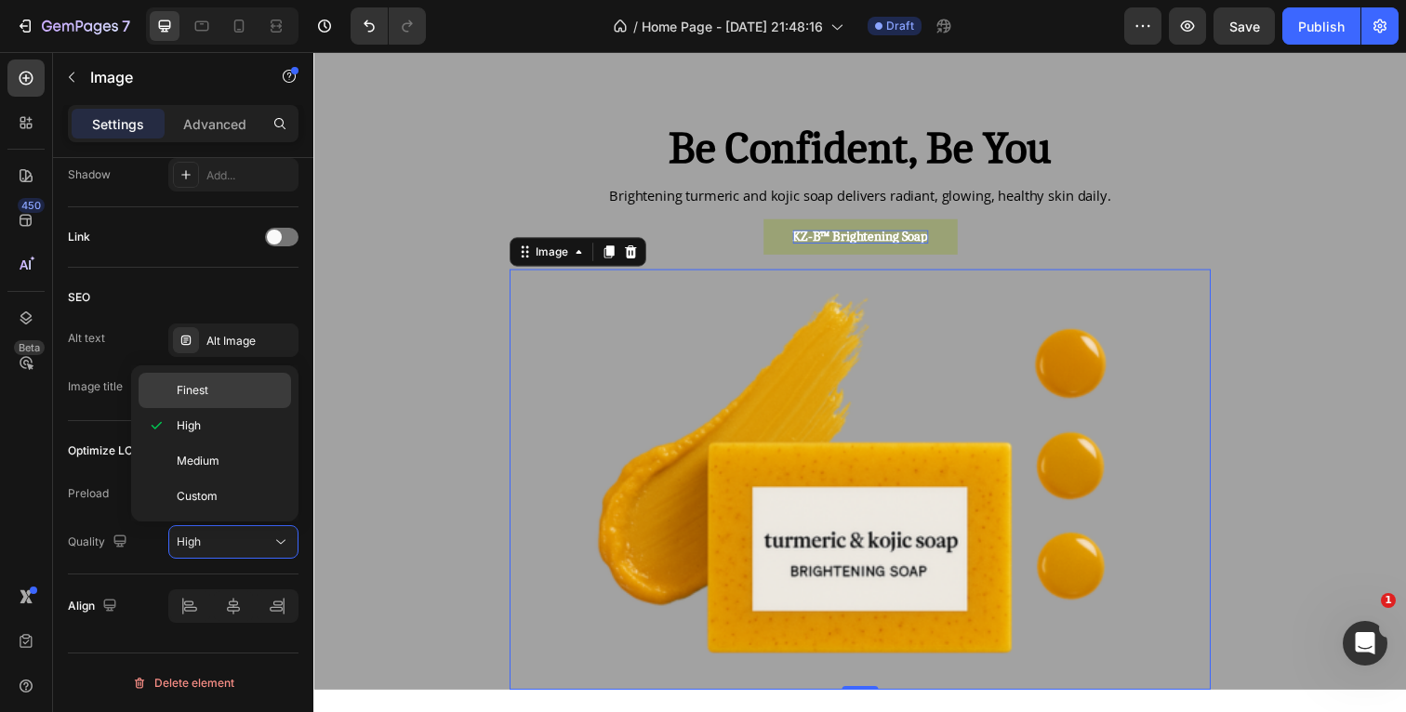
click at [231, 399] on div "Finest" at bounding box center [215, 390] width 152 height 35
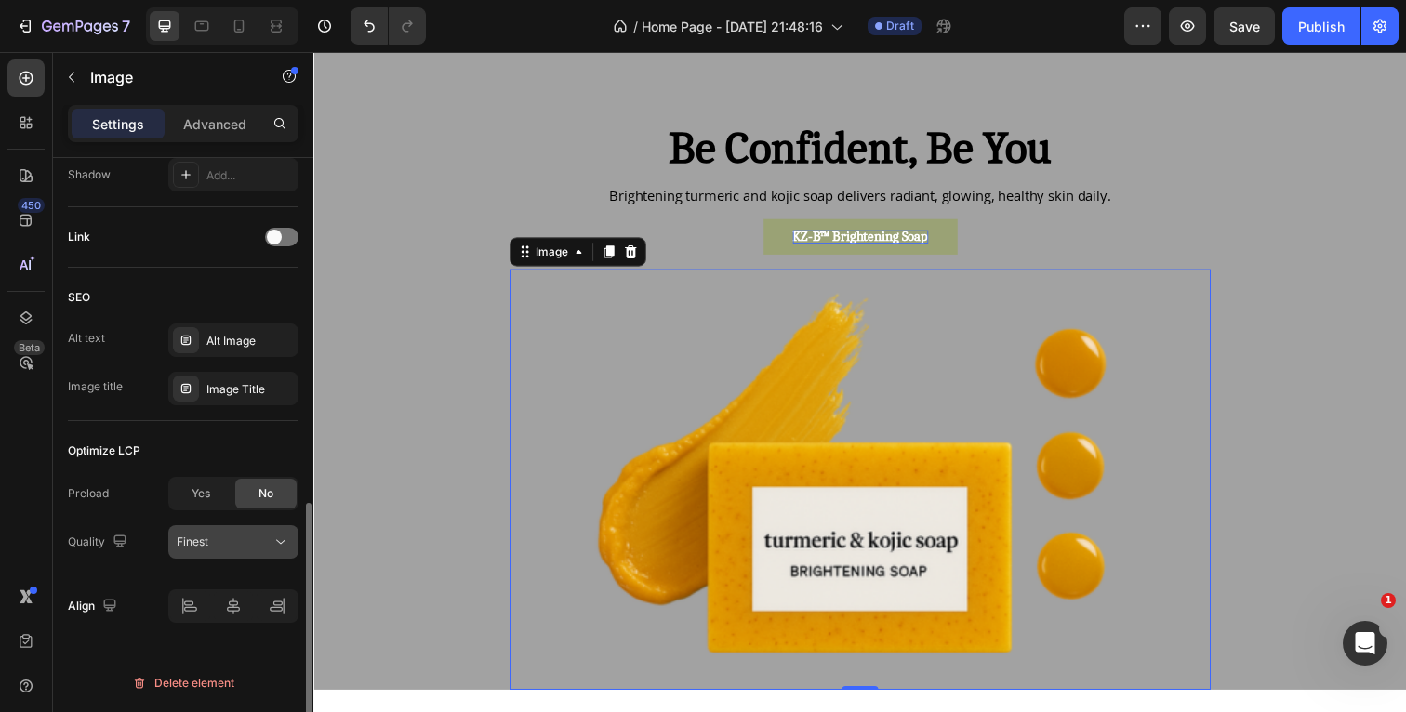
click at [224, 548] on div "Finest" at bounding box center [224, 542] width 95 height 17
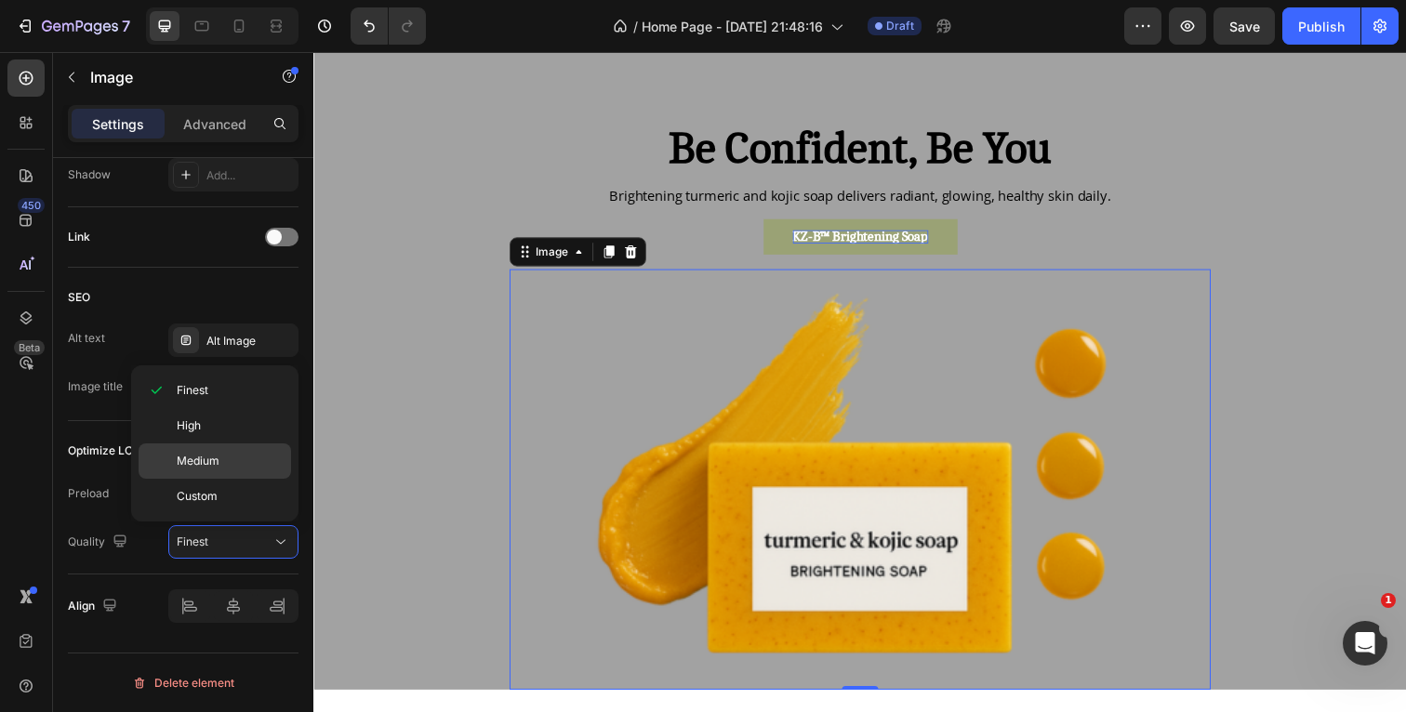
click at [219, 479] on div "Medium" at bounding box center [215, 496] width 152 height 35
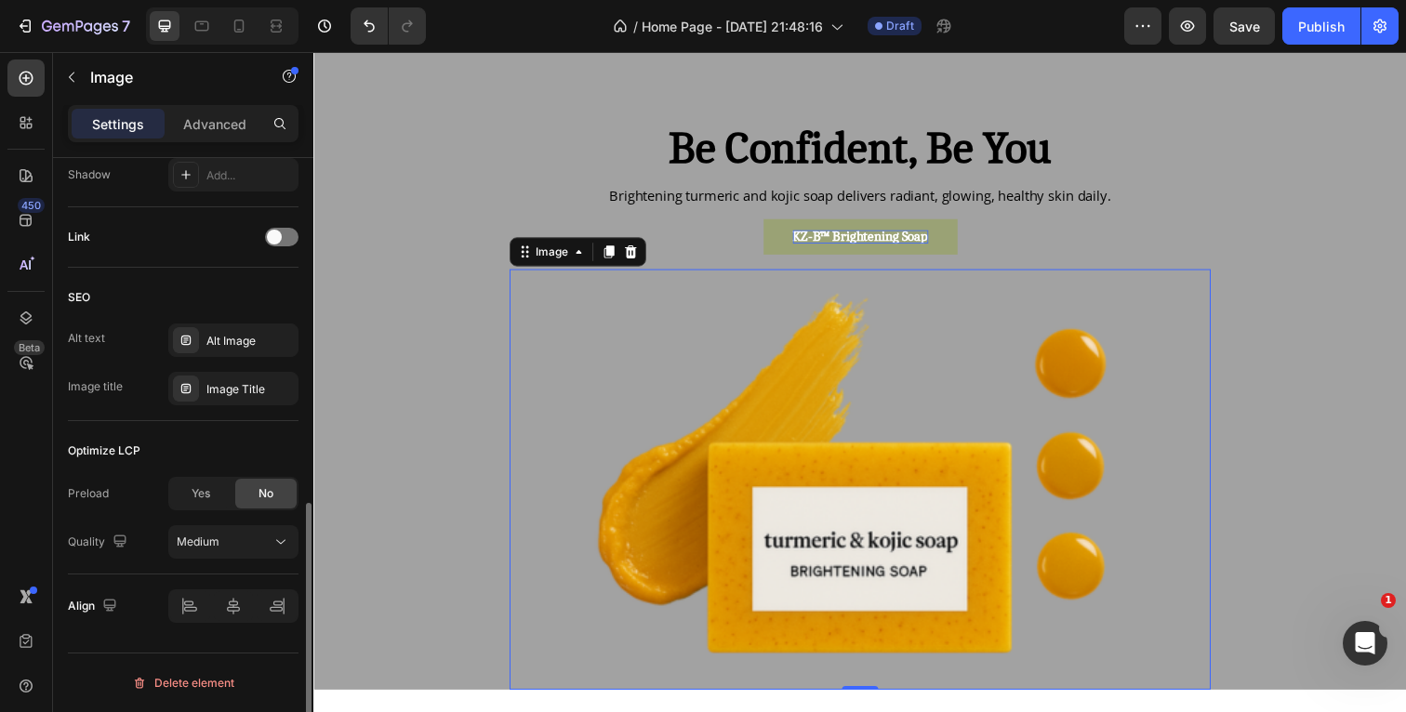
click at [126, 511] on div "Preload Yes No Quality Medium" at bounding box center [183, 518] width 231 height 82
click at [1145, 67] on div "Be Confident, Be You Heading Brightening turmeric and kojic soap delivers radia…" at bounding box center [871, 377] width 1116 height 653
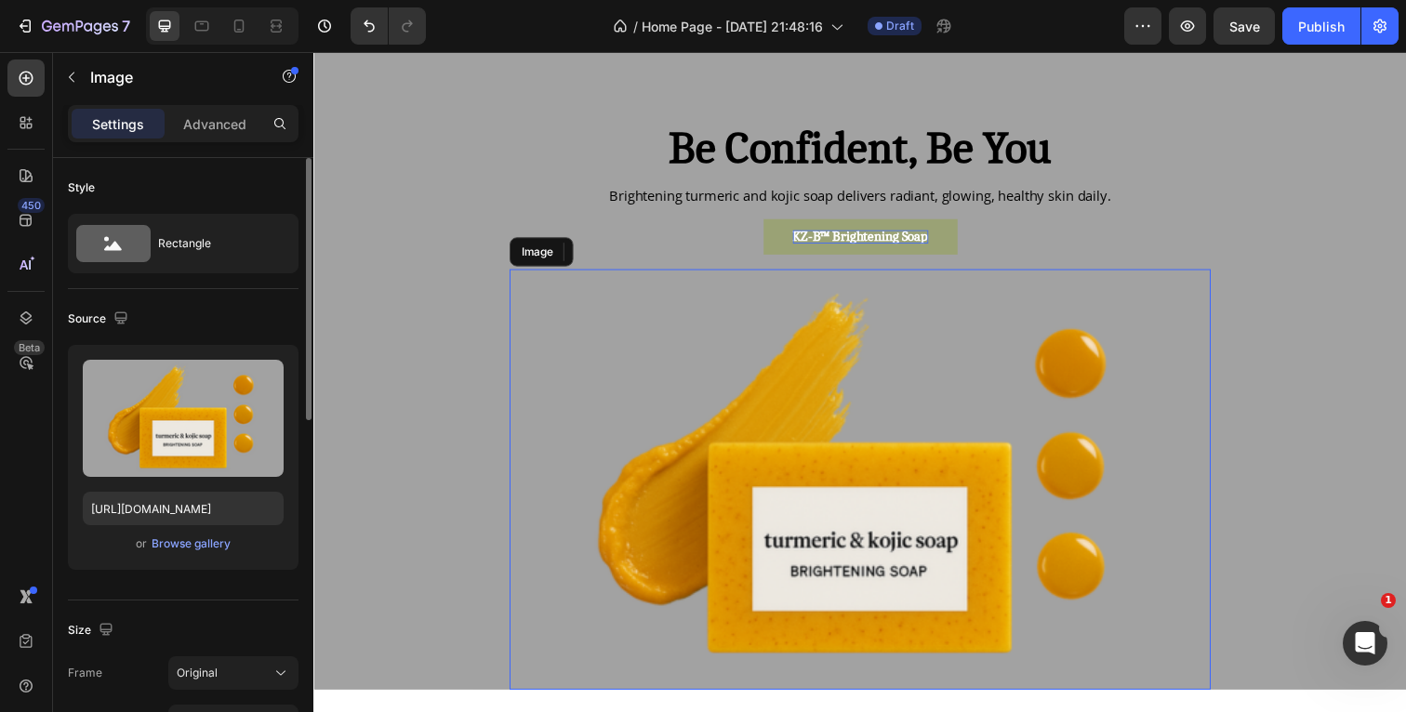
click at [845, 516] on img at bounding box center [871, 489] width 716 height 430
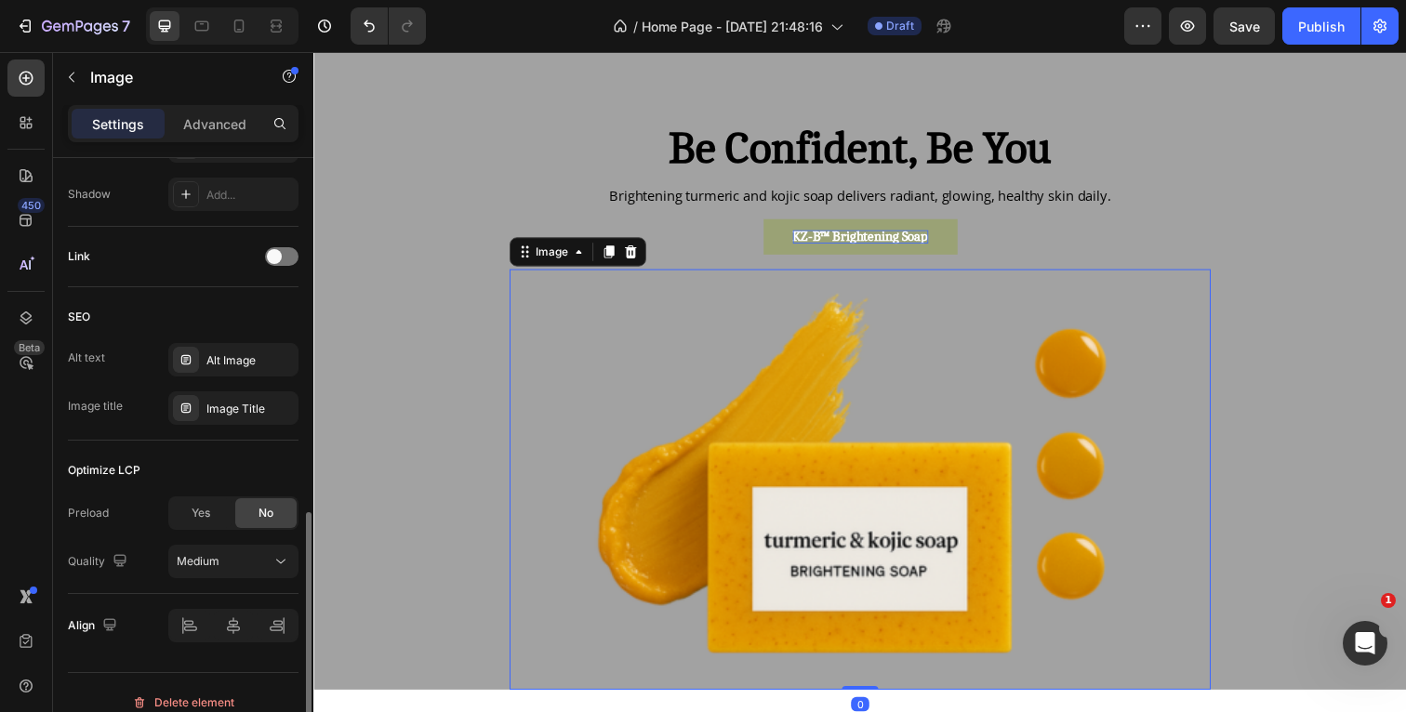
scroll to position [797, 0]
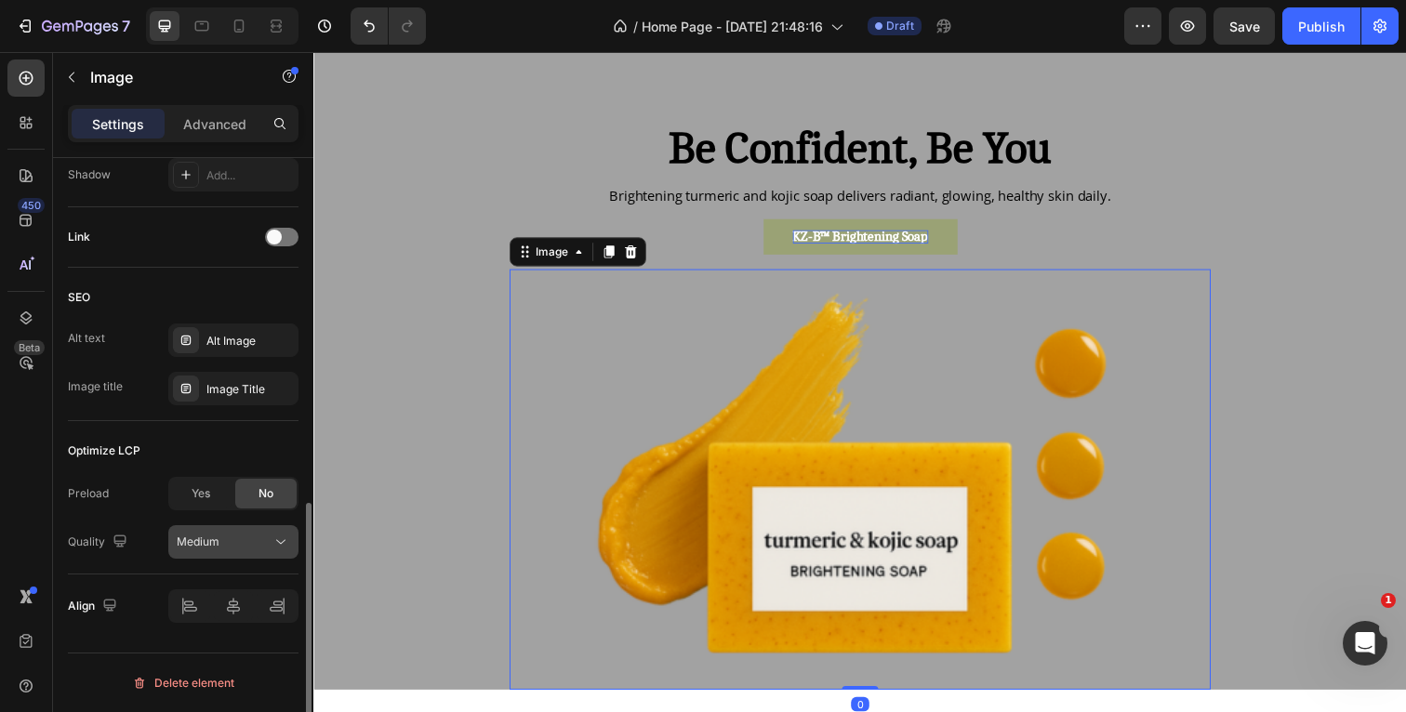
click at [228, 544] on div "Medium" at bounding box center [224, 542] width 95 height 17
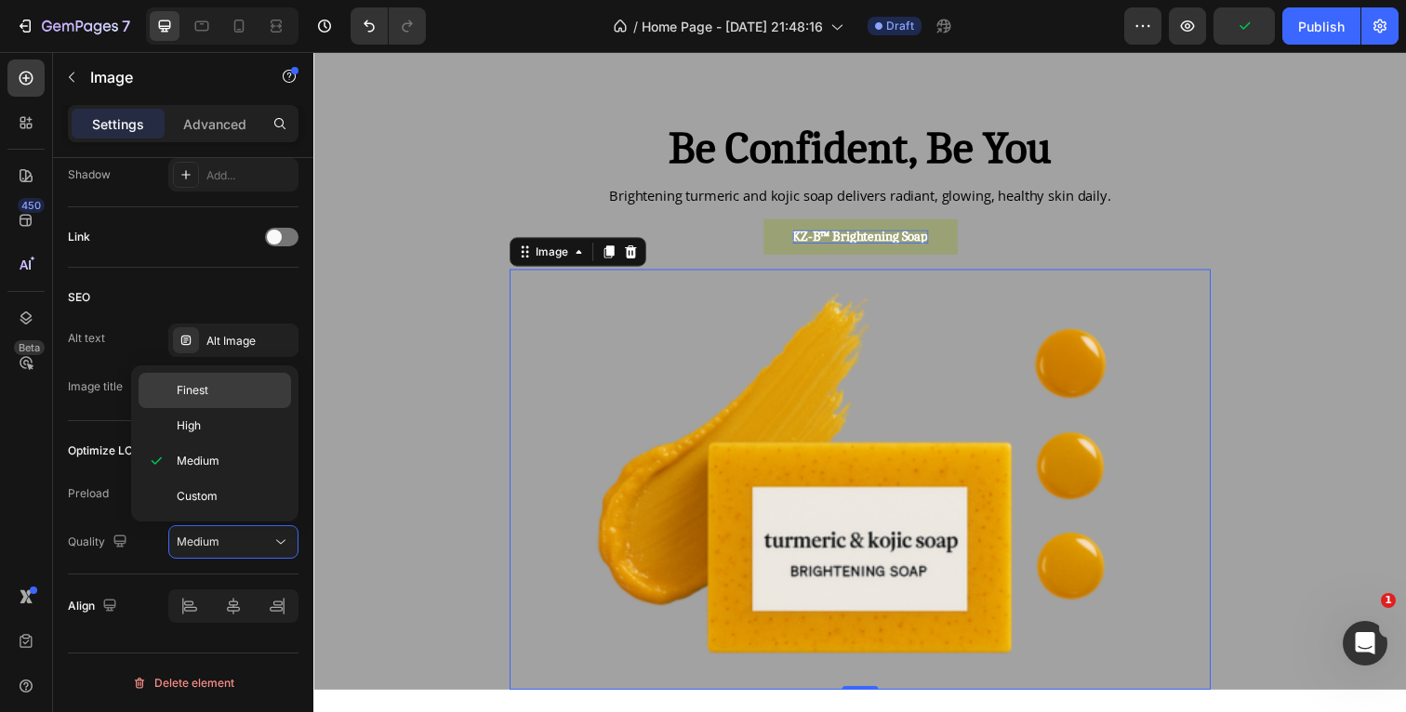
click at [223, 395] on p "Finest" at bounding box center [230, 390] width 106 height 17
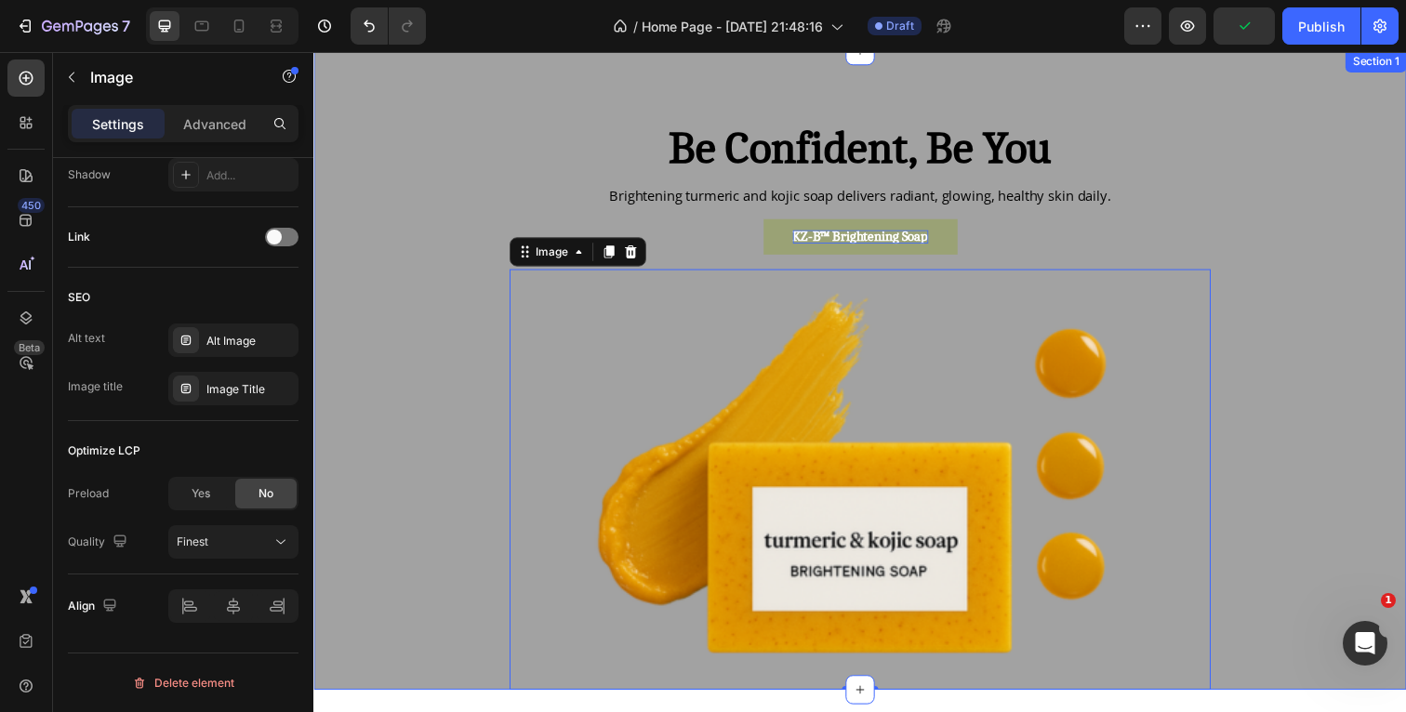
click at [1307, 222] on div "Be Confident, Be You Heading Brightening turmeric and kojic soap delivers radia…" at bounding box center [871, 415] width 1088 height 578
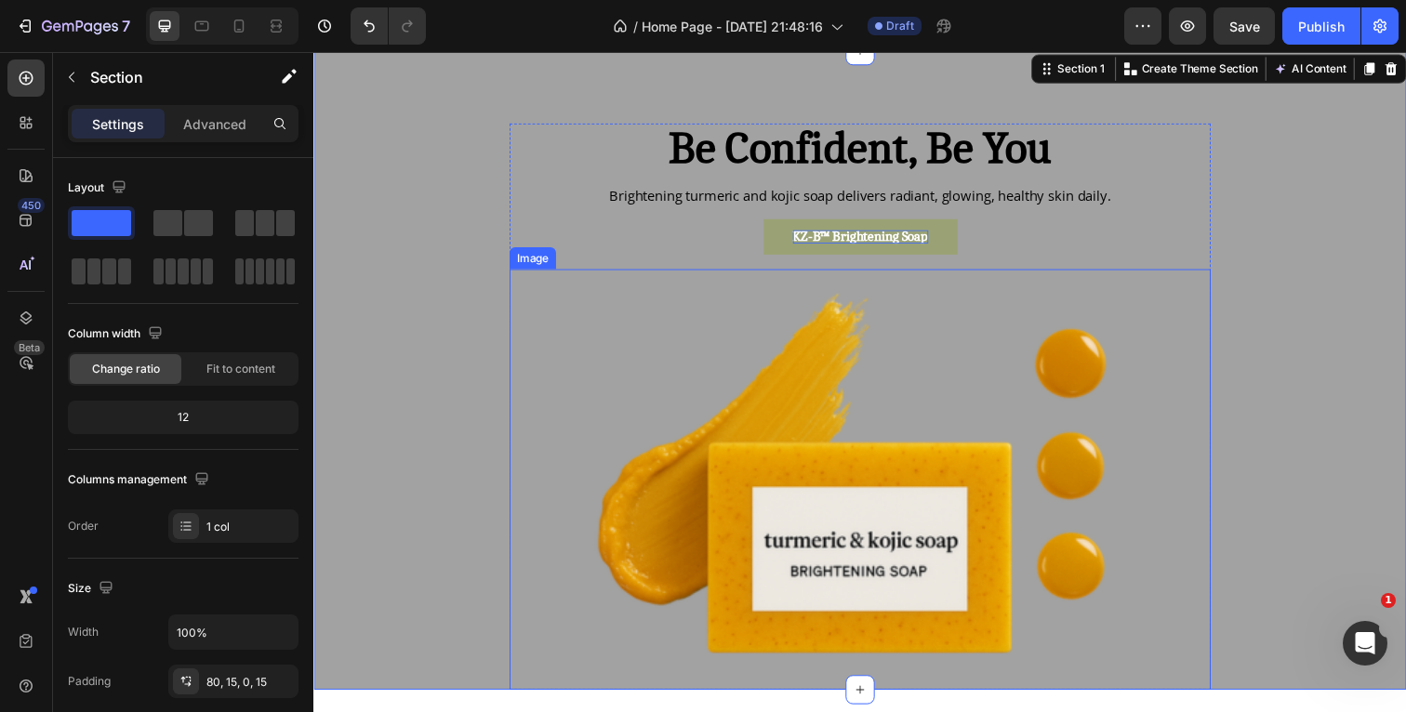
click at [743, 416] on img at bounding box center [871, 489] width 716 height 430
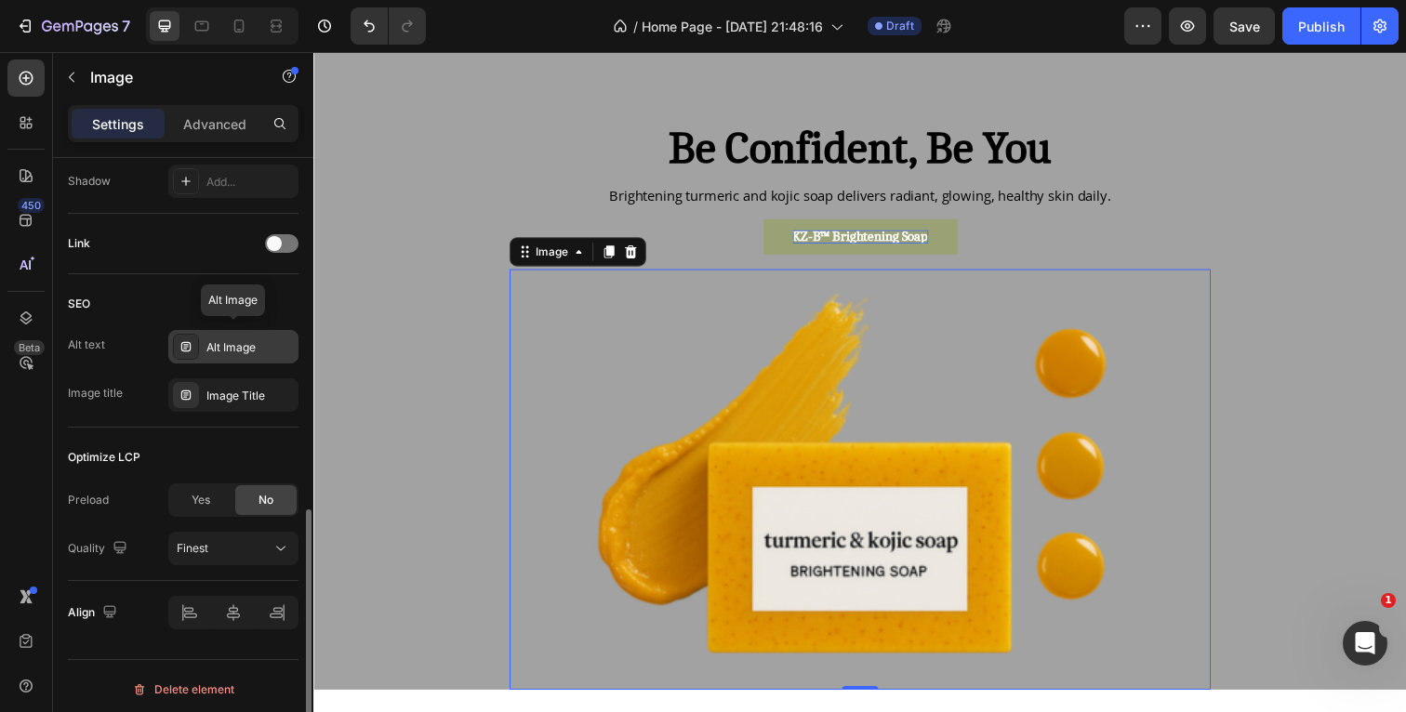
scroll to position [797, 0]
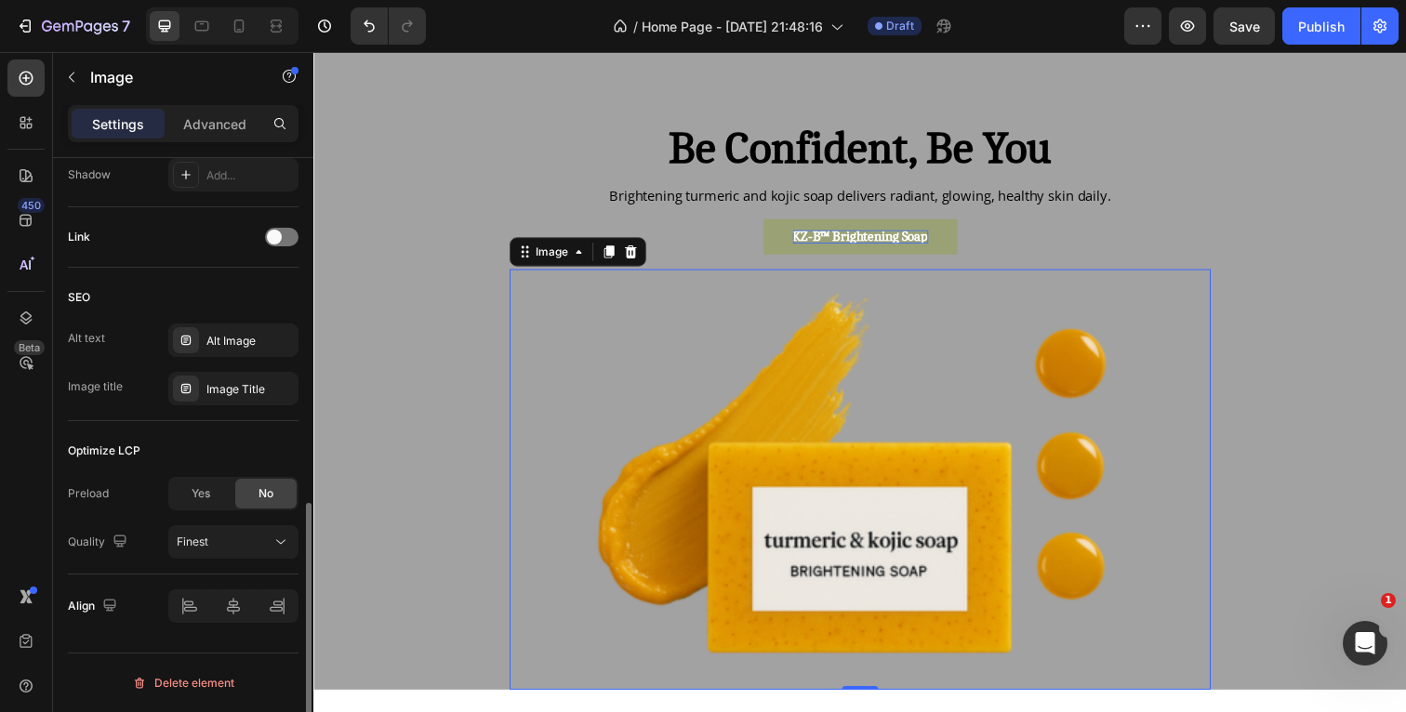
click at [261, 493] on span "No" at bounding box center [265, 493] width 15 height 17
click at [244, 536] on div "Finest" at bounding box center [224, 542] width 95 height 17
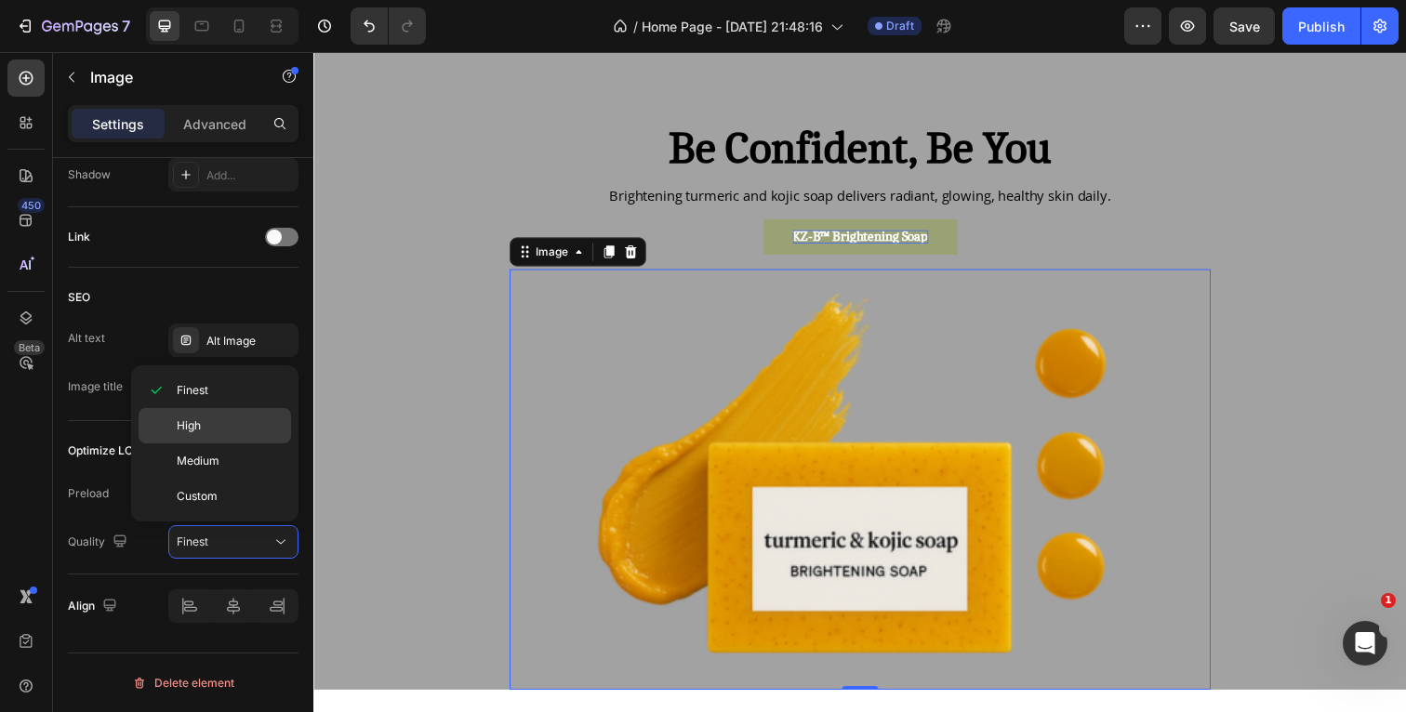
click at [233, 423] on p "High" at bounding box center [230, 425] width 106 height 17
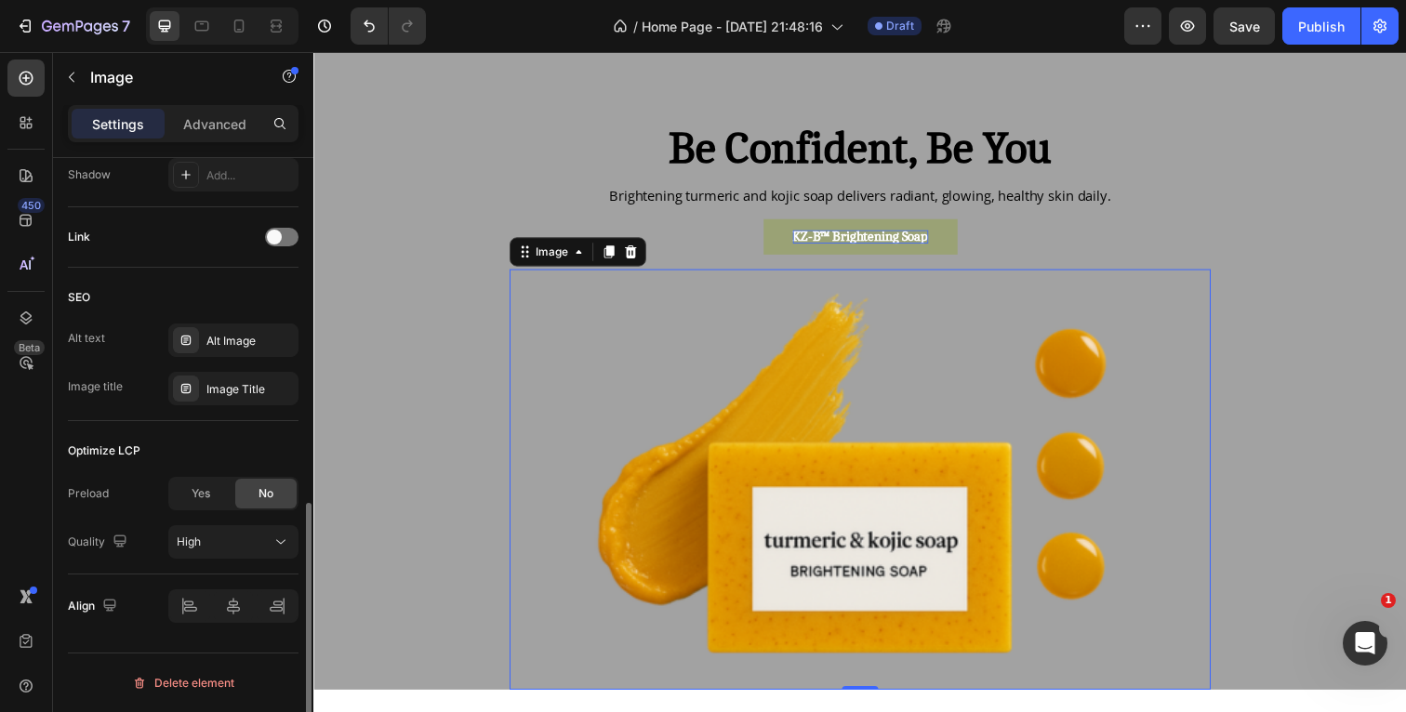
click at [225, 438] on div "Optimize LCP" at bounding box center [183, 451] width 231 height 30
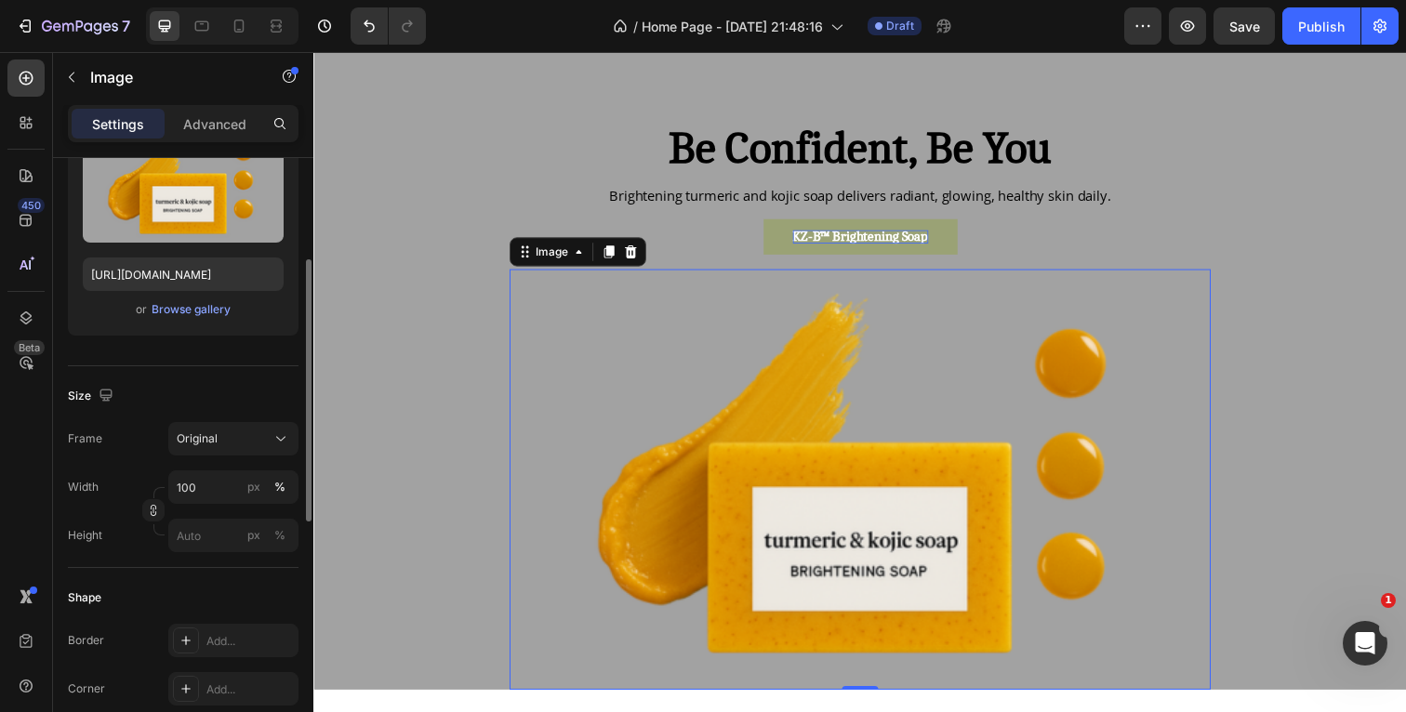
scroll to position [0, 0]
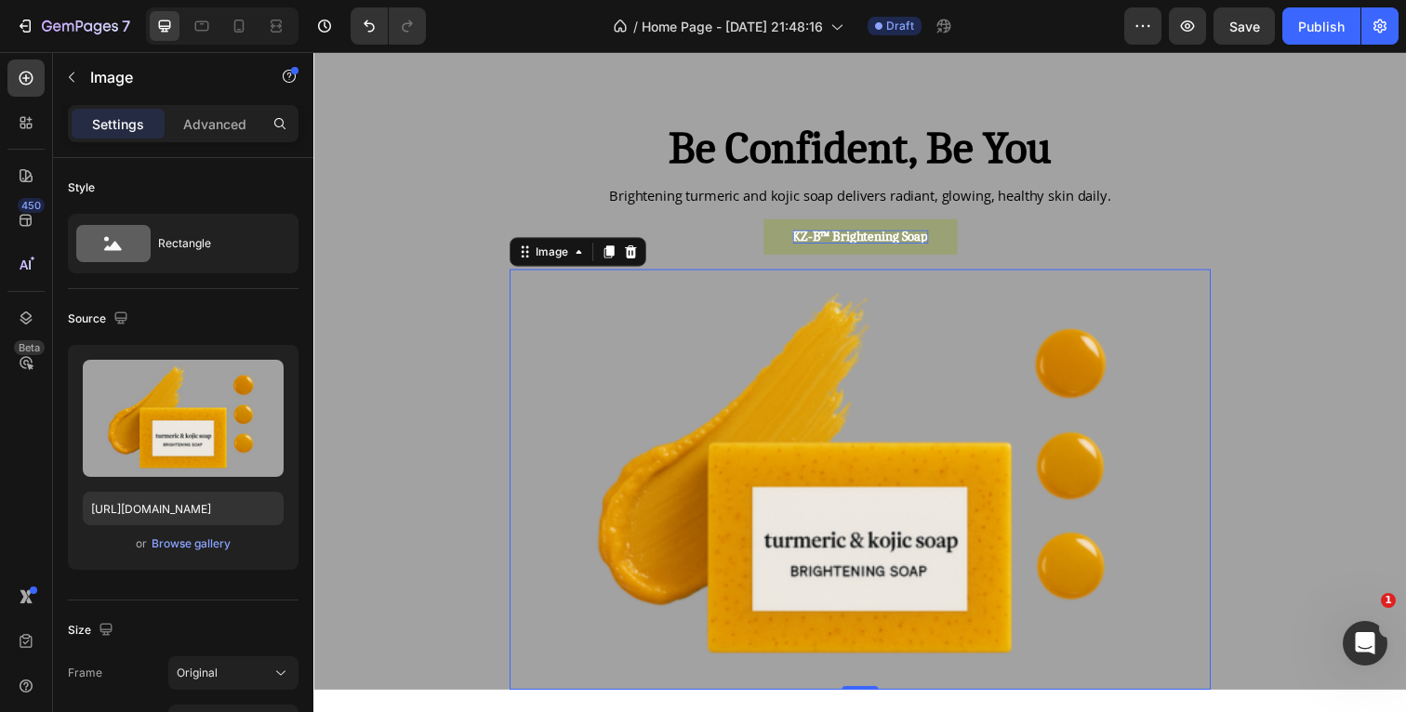
click at [993, 31] on div "/ Home Page - [DATE] 21:48:16 Draft" at bounding box center [782, 25] width 683 height 37
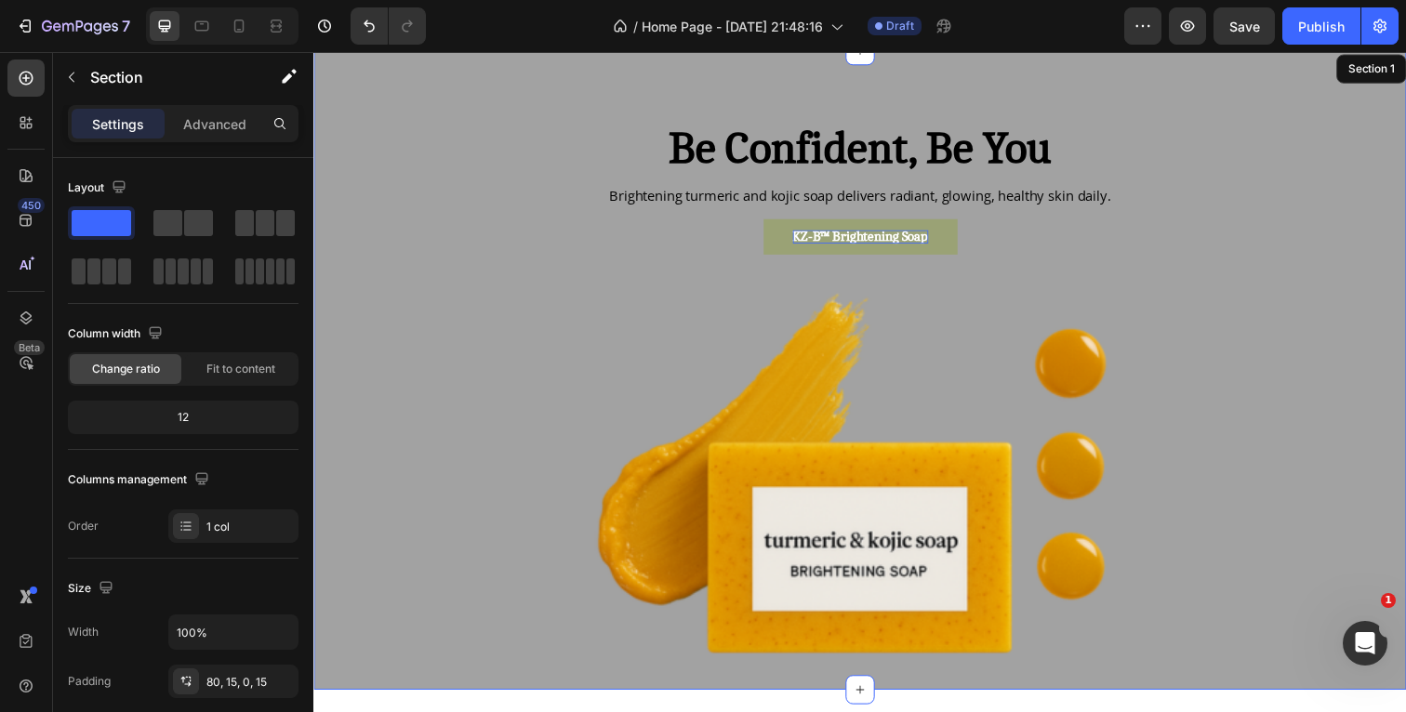
click at [1056, 73] on div "Be Confident, Be You Heading Brightening turmeric and kojic soap delivers radia…" at bounding box center [871, 377] width 1116 height 653
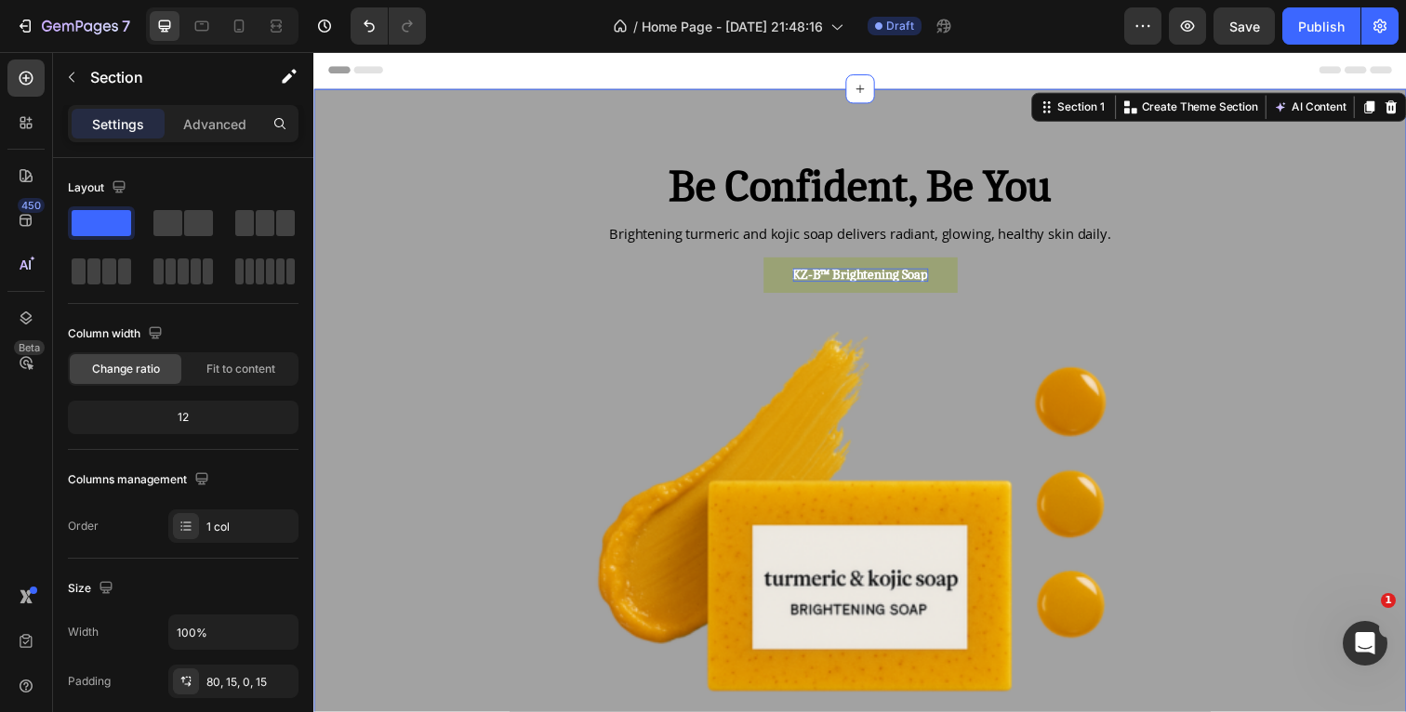
click at [1018, 28] on div "/ Home Page - [DATE] 21:48:16 Draft" at bounding box center [782, 25] width 683 height 37
click at [932, 367] on img at bounding box center [871, 528] width 716 height 430
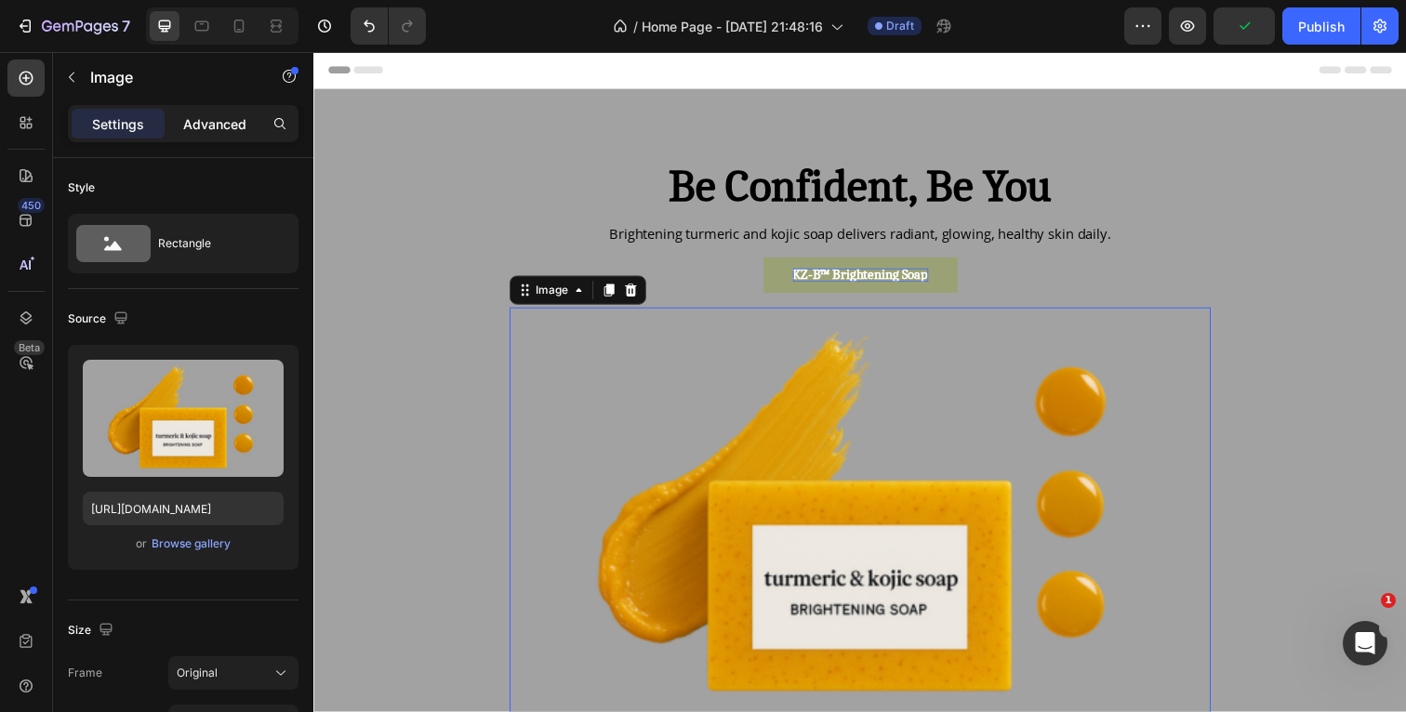
click at [233, 117] on p "Advanced" at bounding box center [214, 124] width 63 height 20
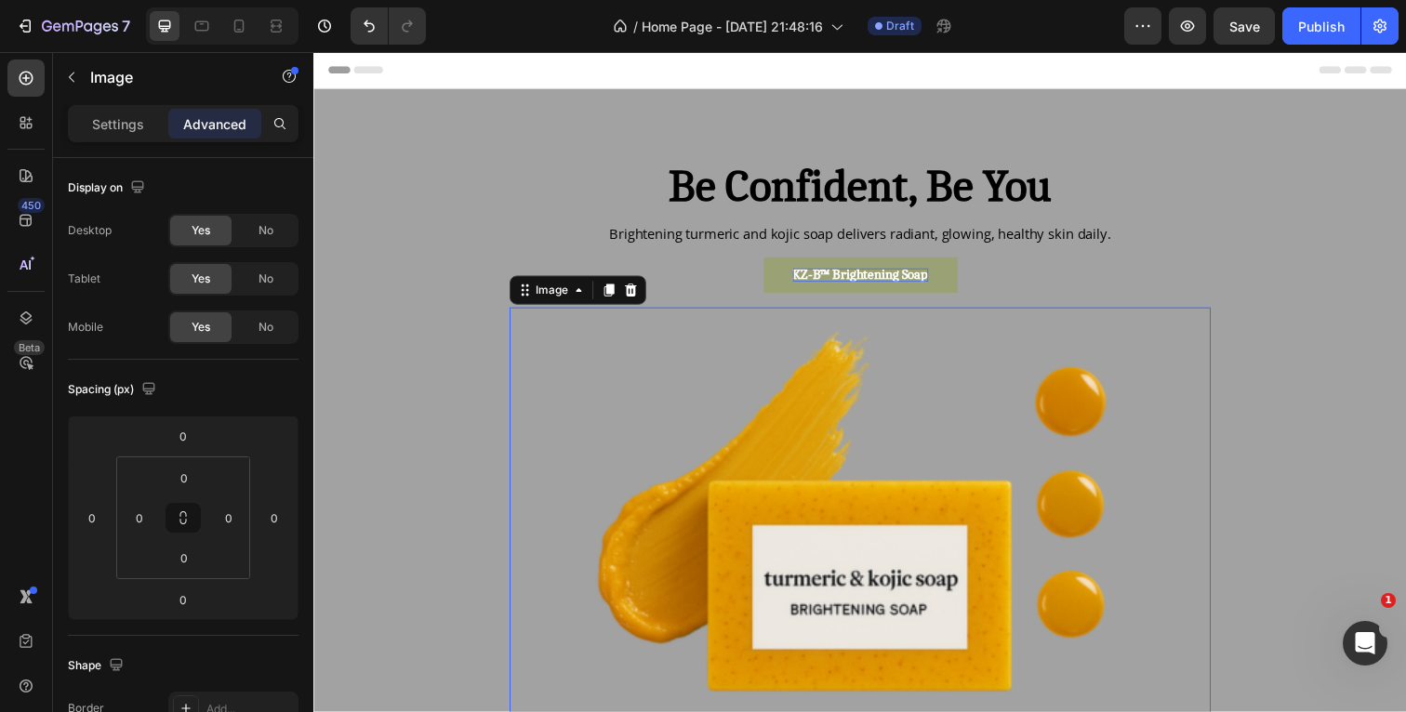
click at [1015, 72] on div "Header" at bounding box center [871, 70] width 1086 height 37
click at [793, 504] on img at bounding box center [871, 528] width 716 height 430
click at [138, 128] on p "Settings" at bounding box center [118, 124] width 52 height 20
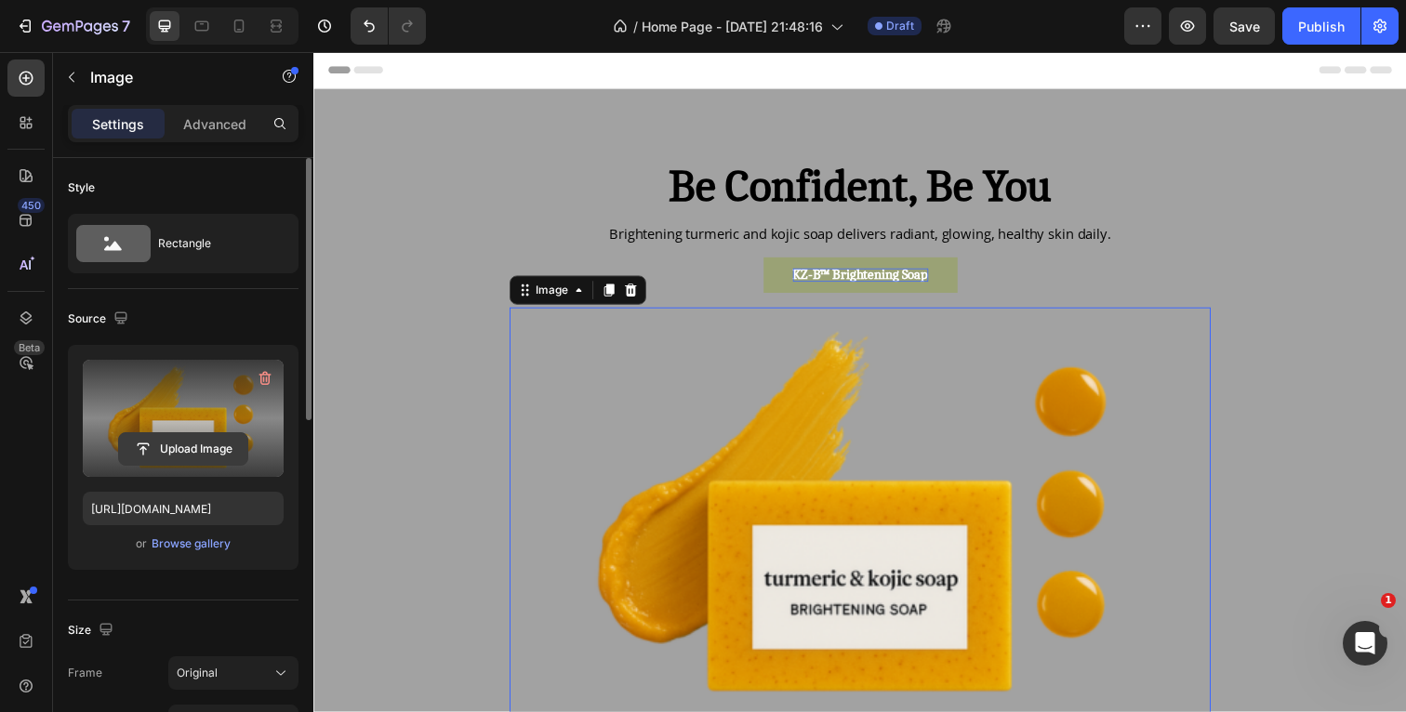
click at [200, 448] on input "file" at bounding box center [183, 449] width 128 height 32
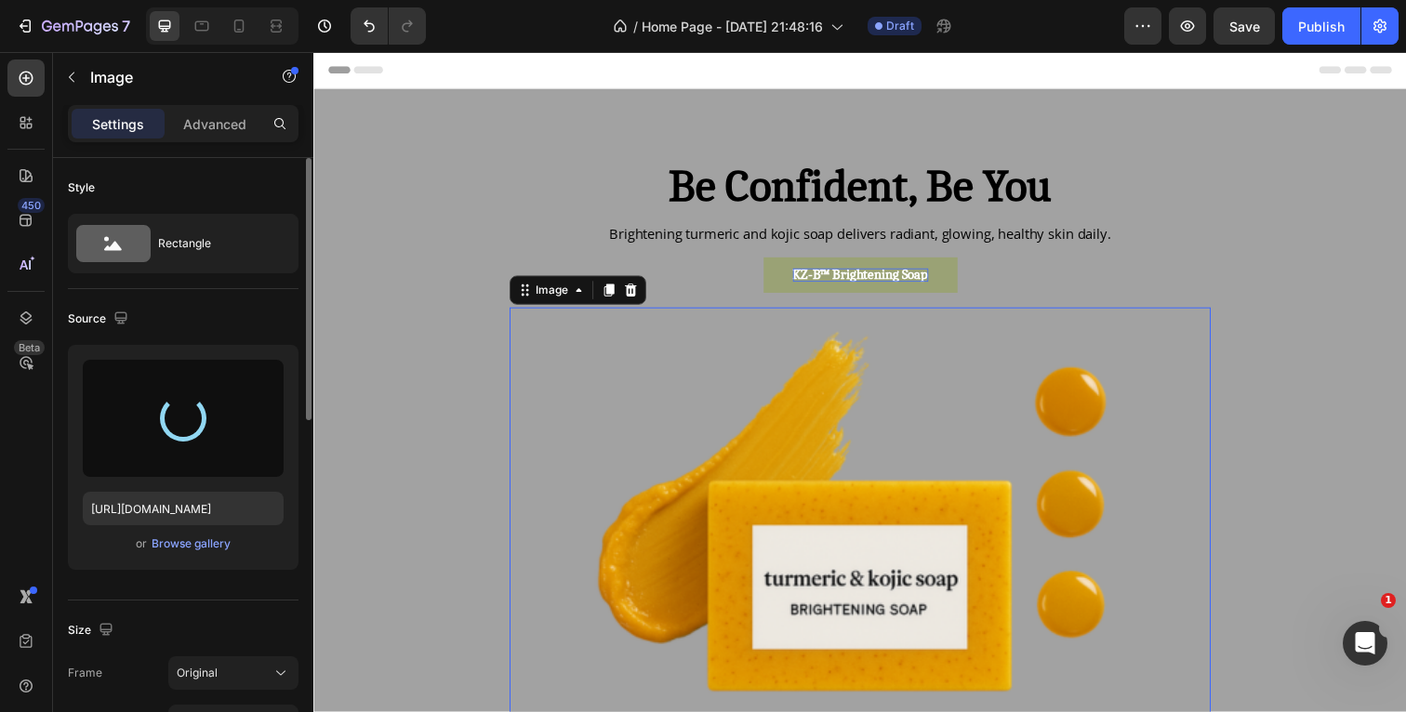
type input "[URL][DOMAIN_NAME]"
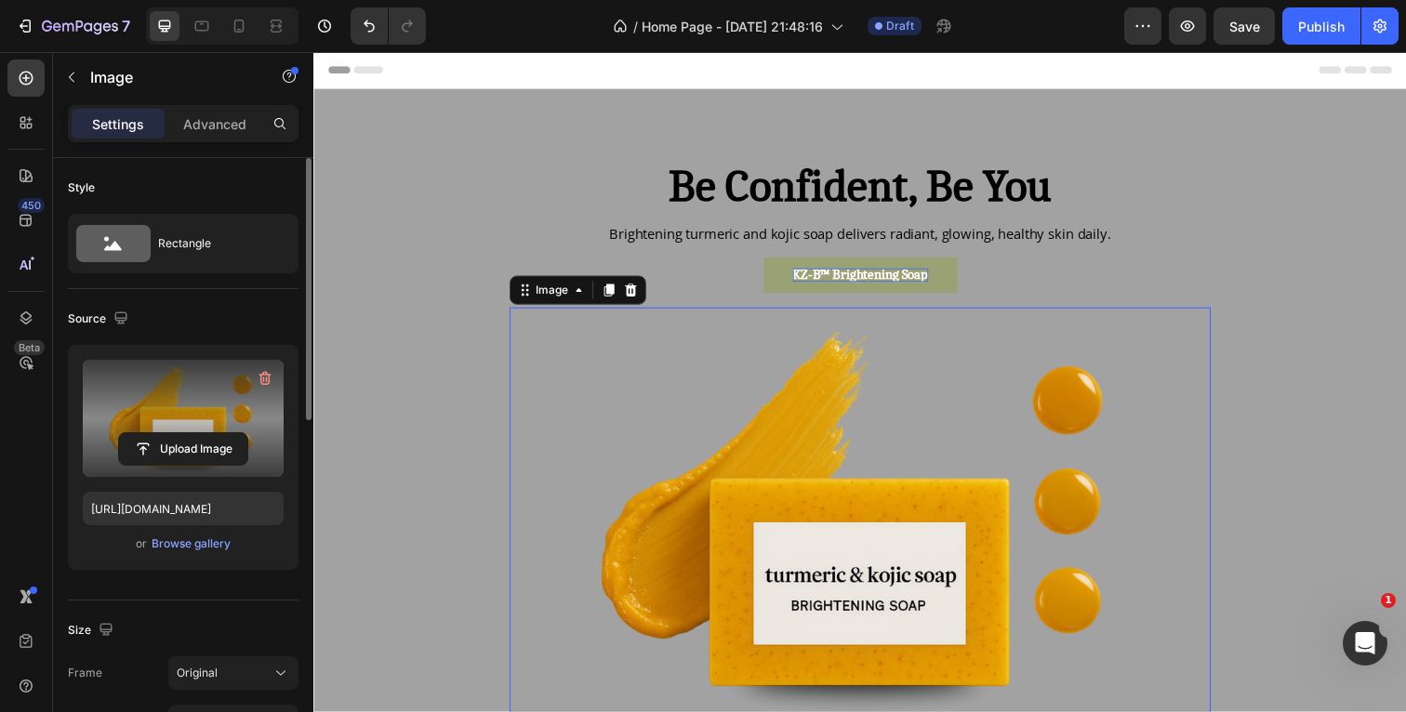
click at [1075, 66] on div "Header" at bounding box center [871, 70] width 1086 height 37
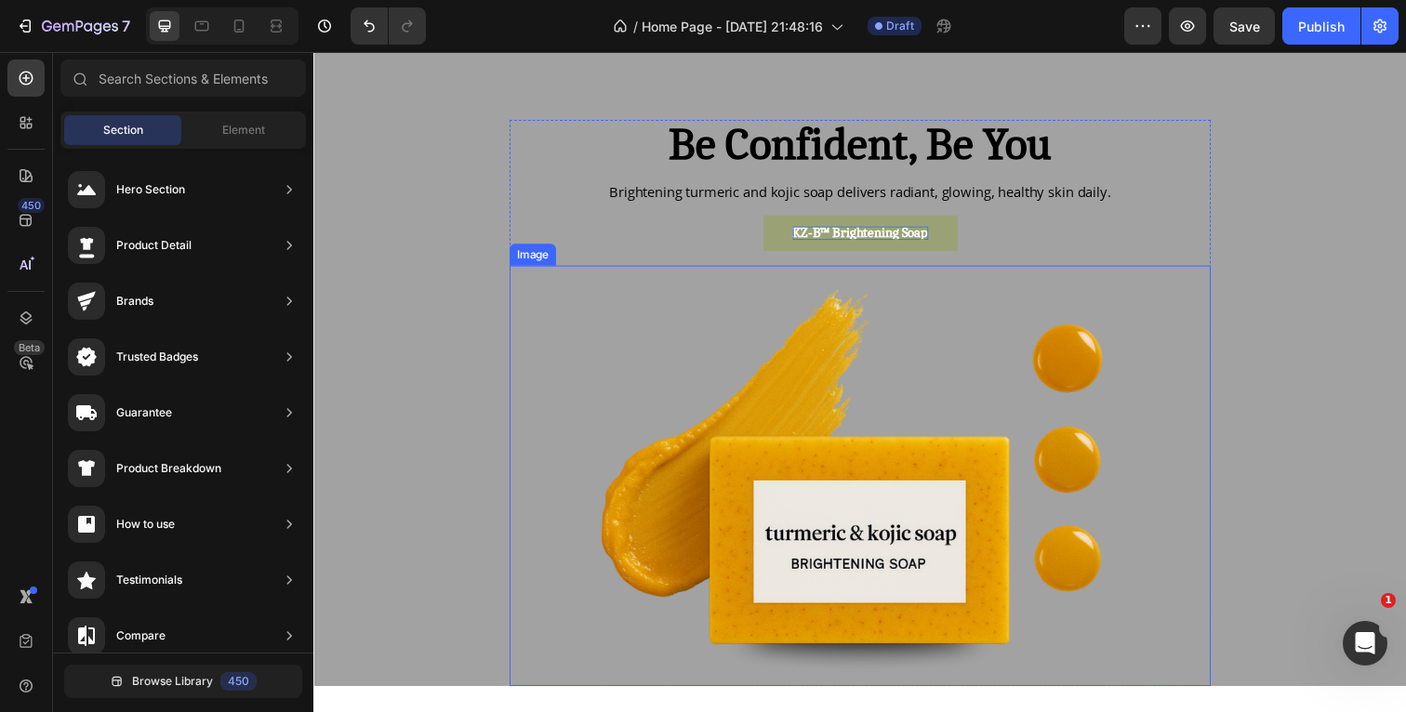
scroll to position [46, 0]
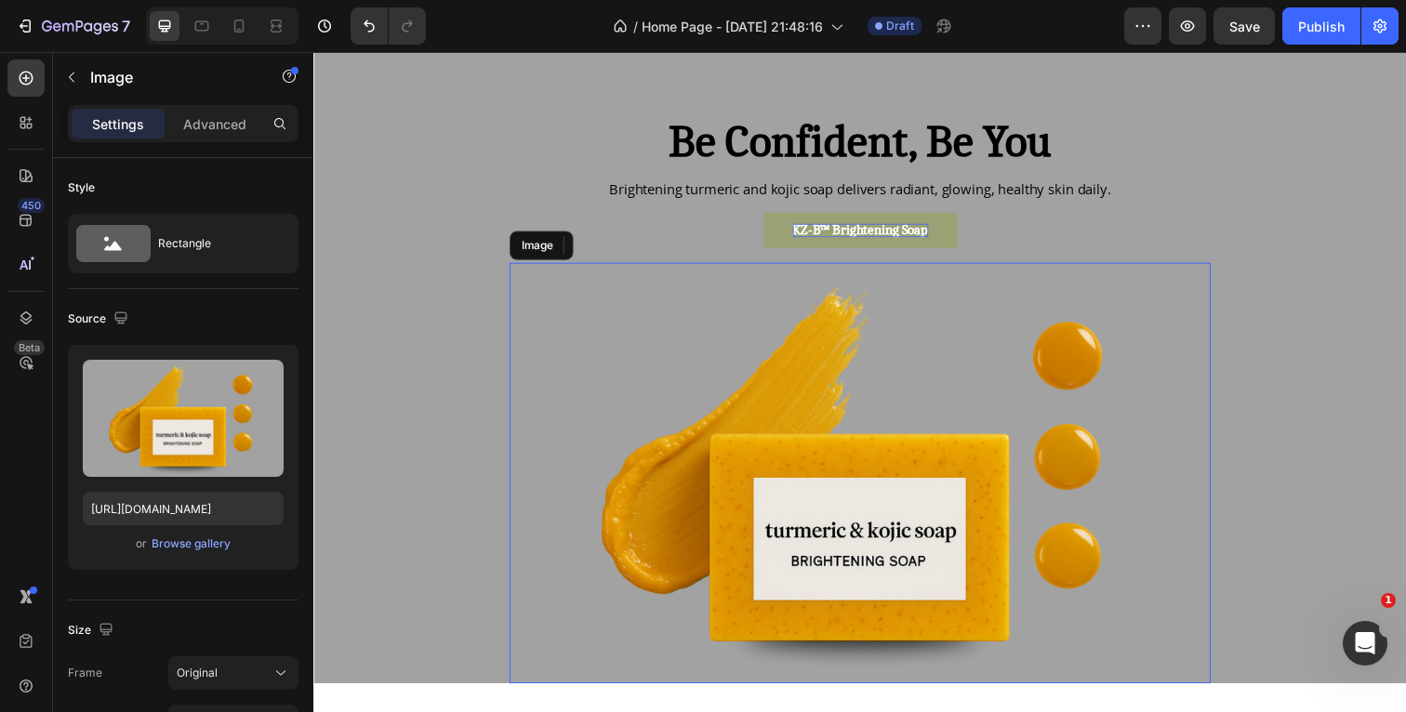
click at [736, 371] on img at bounding box center [871, 483] width 716 height 430
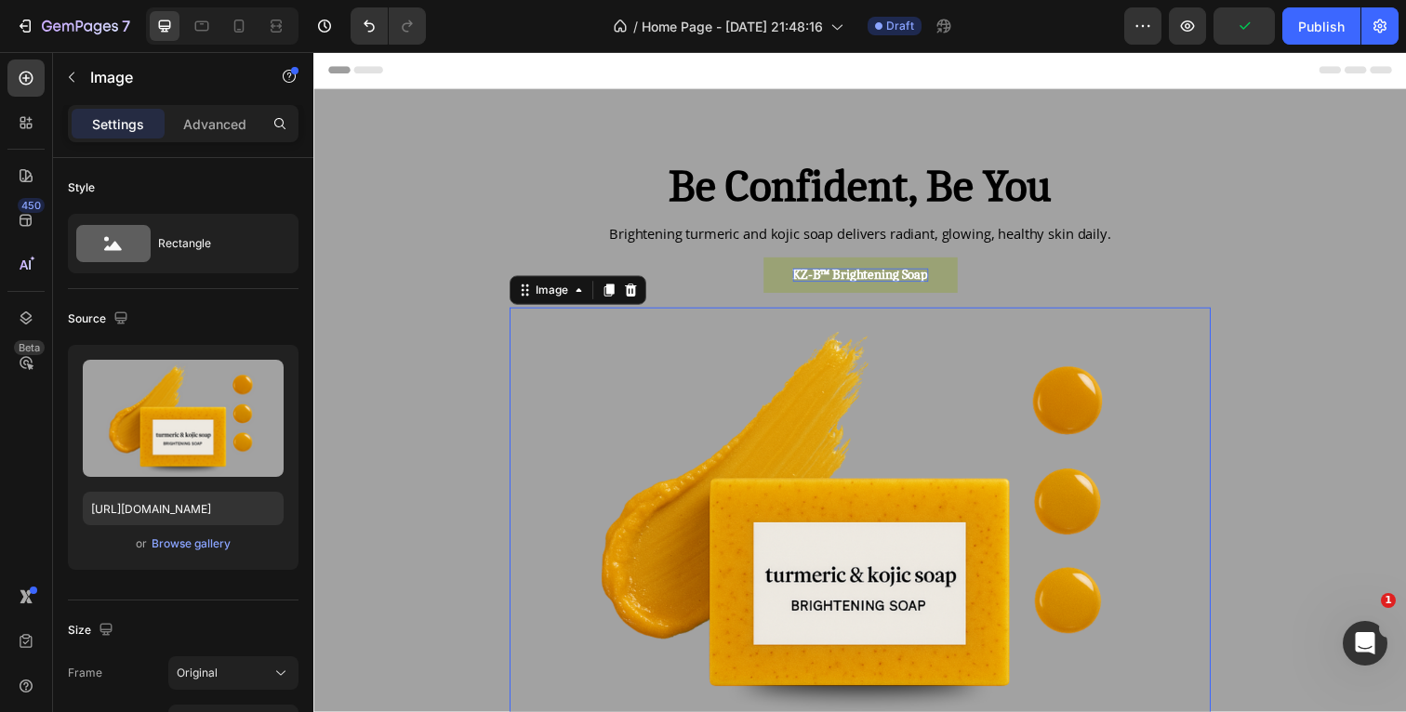
scroll to position [0, 0]
click at [1041, 23] on div "/ Home Page - [DATE] 21:48:16 Draft" at bounding box center [782, 25] width 683 height 37
click at [199, 31] on icon at bounding box center [202, 26] width 14 height 10
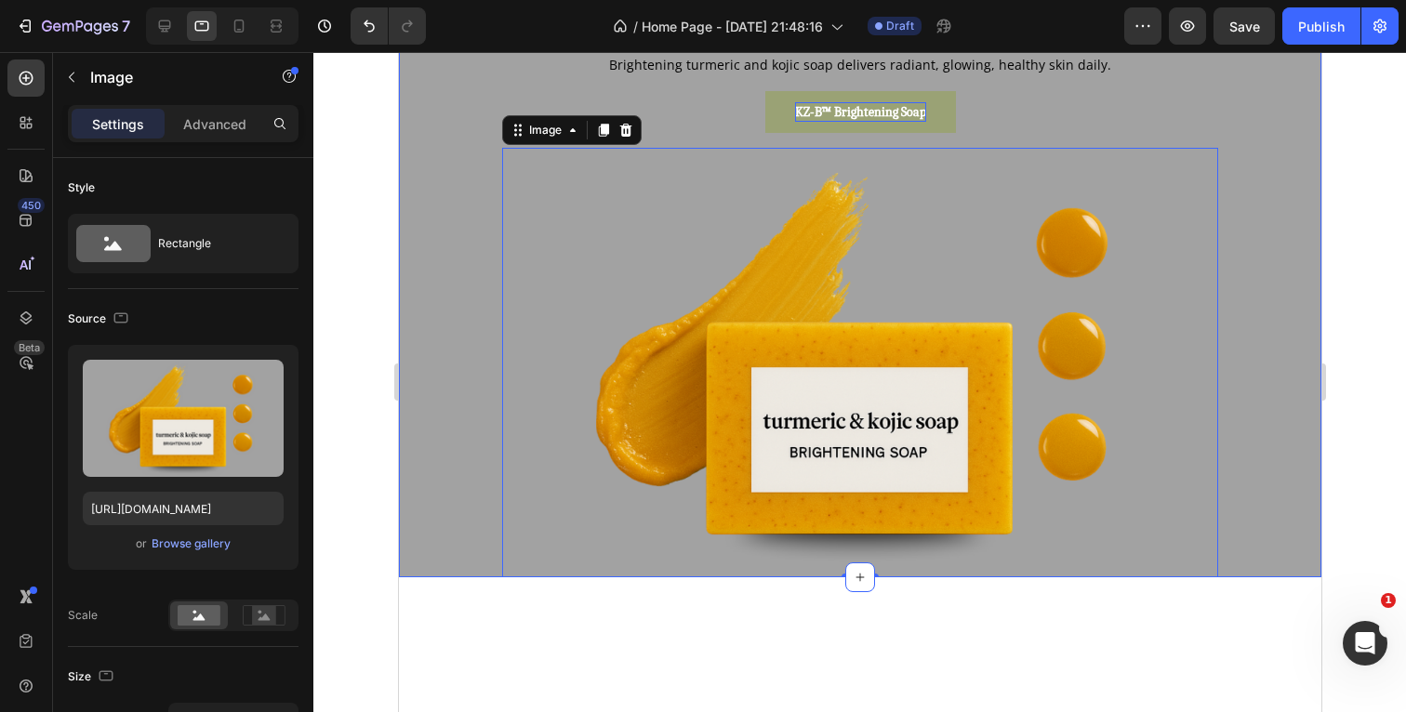
scroll to position [219, 0]
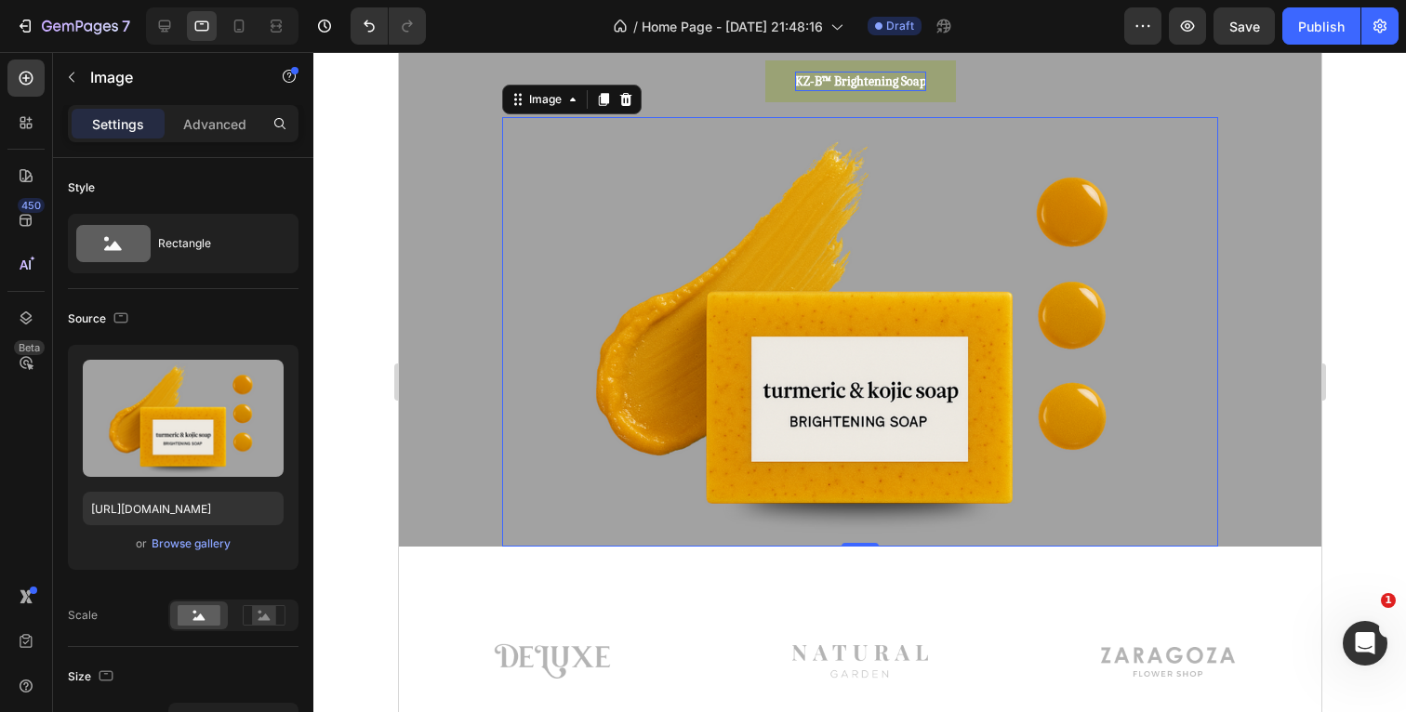
click at [1371, 245] on div at bounding box center [859, 382] width 1093 height 660
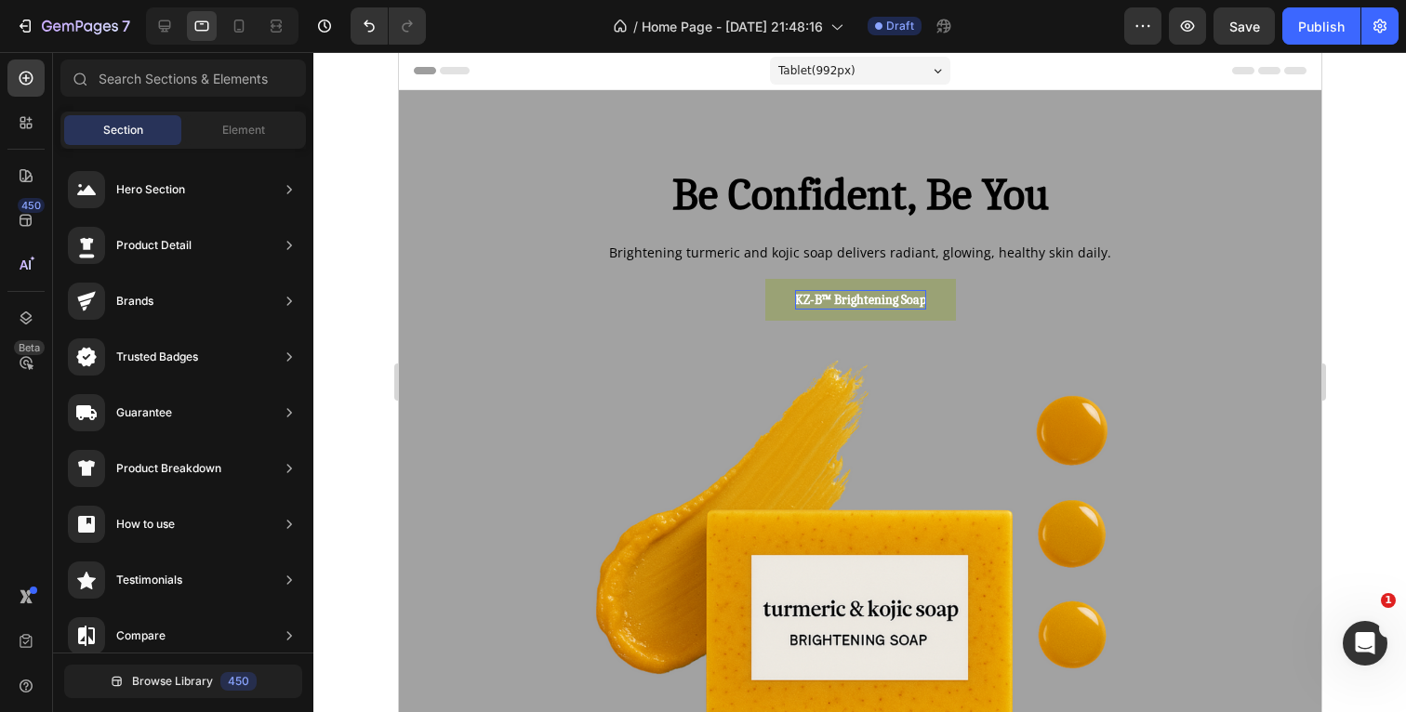
scroll to position [0, 0]
click at [237, 21] on icon at bounding box center [239, 26] width 19 height 19
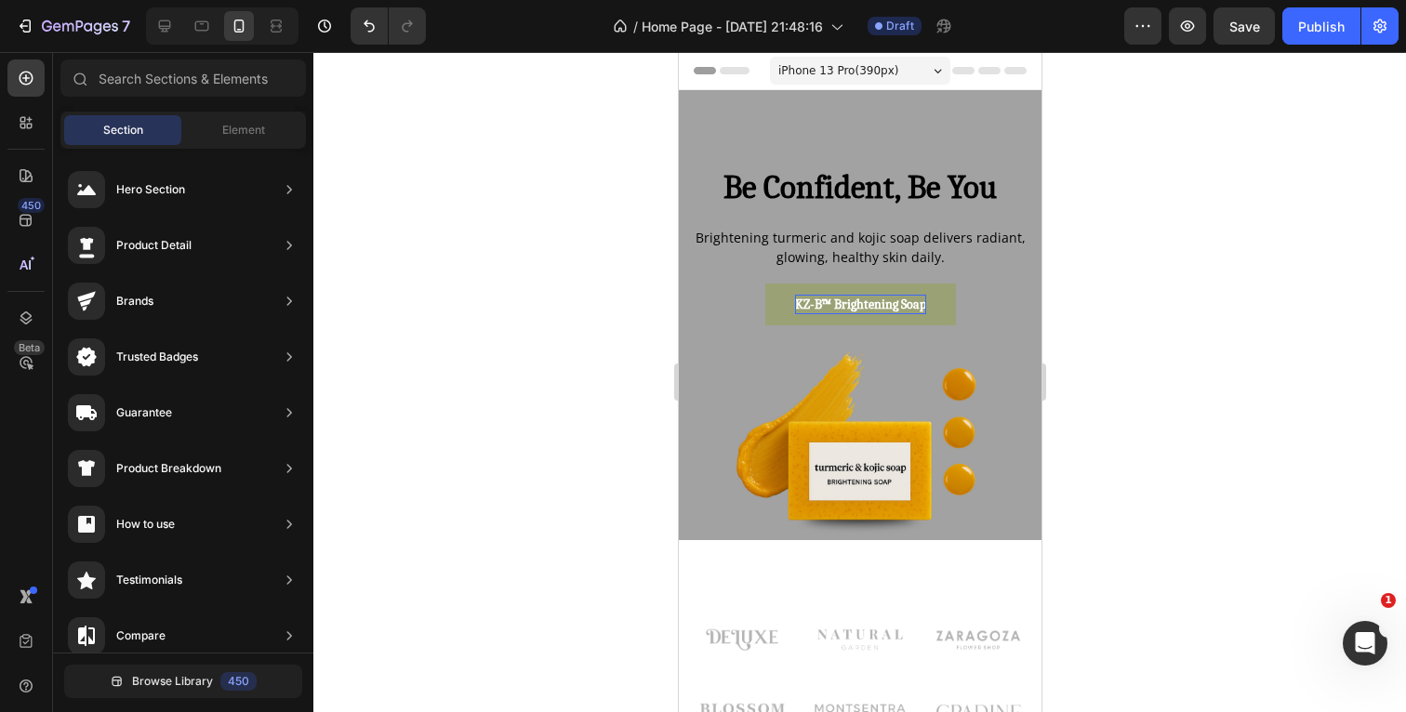
click at [1257, 266] on div at bounding box center [859, 382] width 1093 height 660
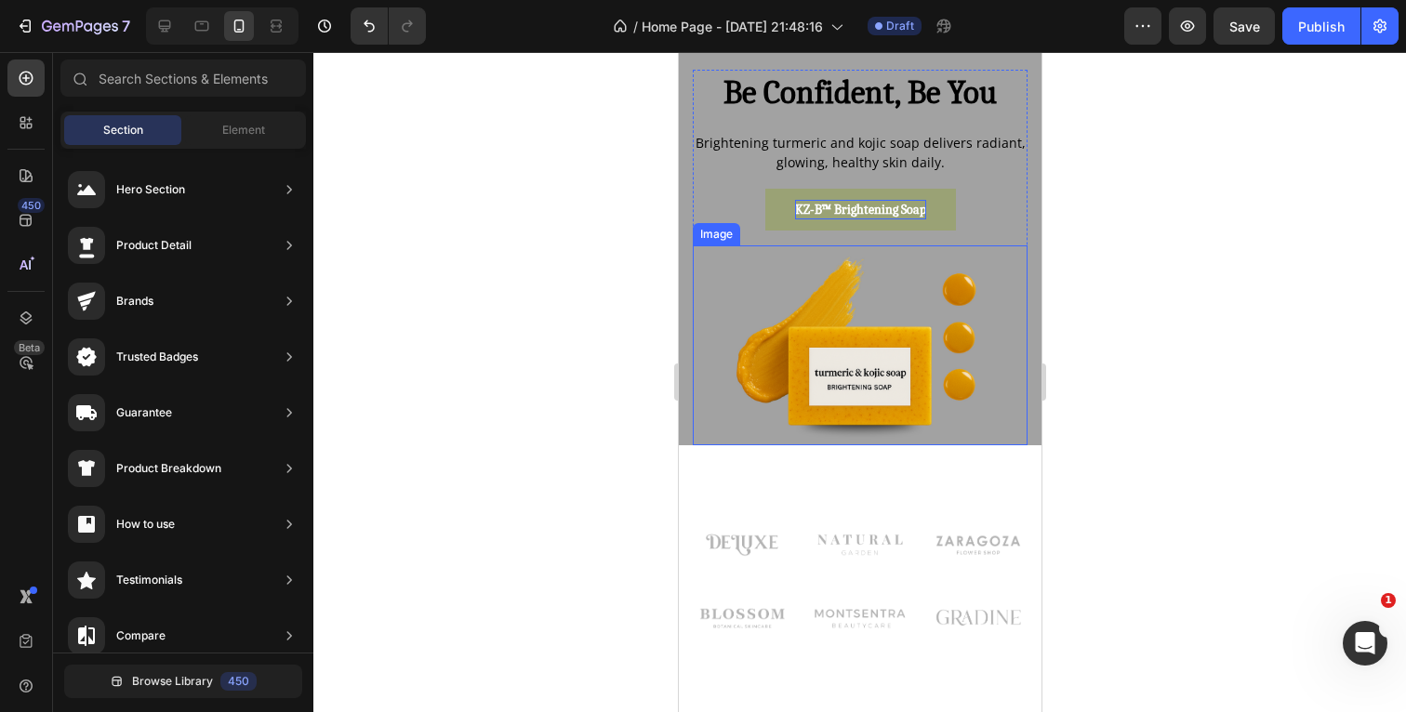
scroll to position [101, 0]
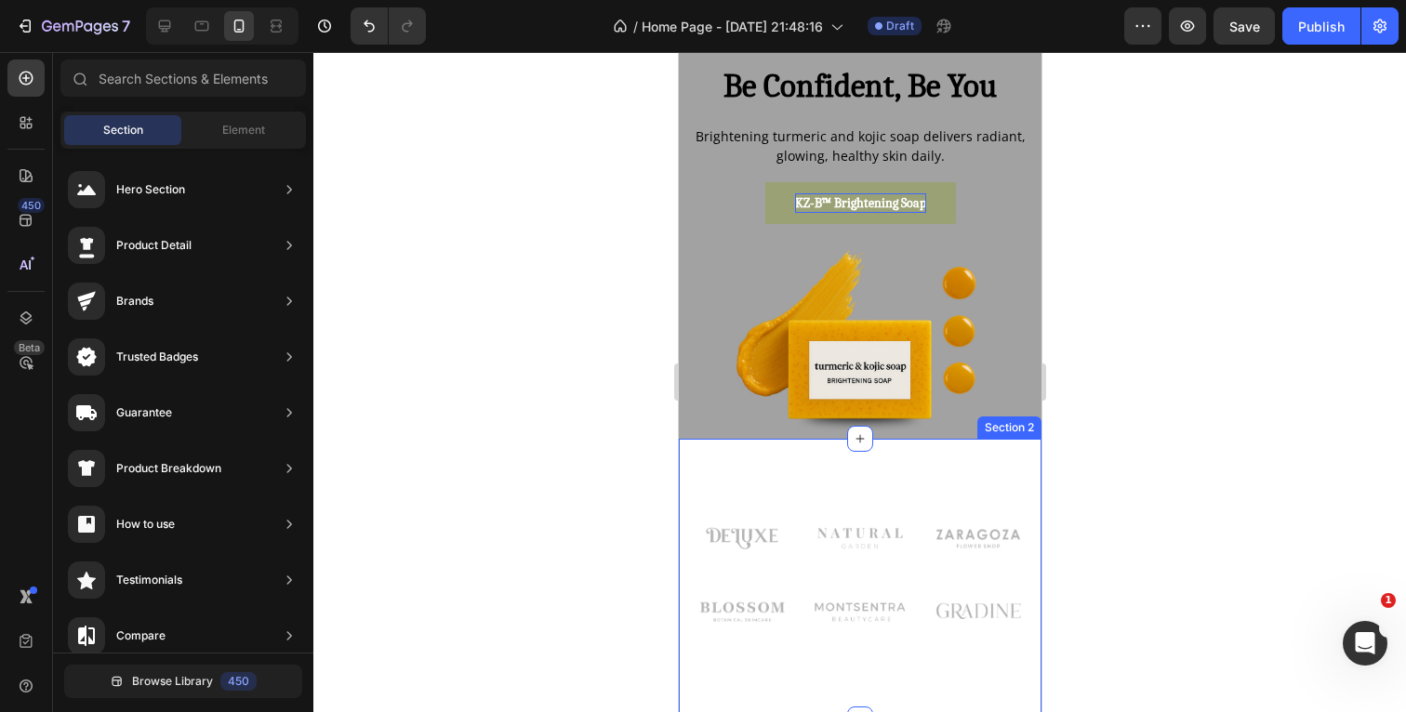
click at [854, 469] on div "Image Image Image Row Image Image Image Row Row Section 2" at bounding box center [859, 579] width 363 height 281
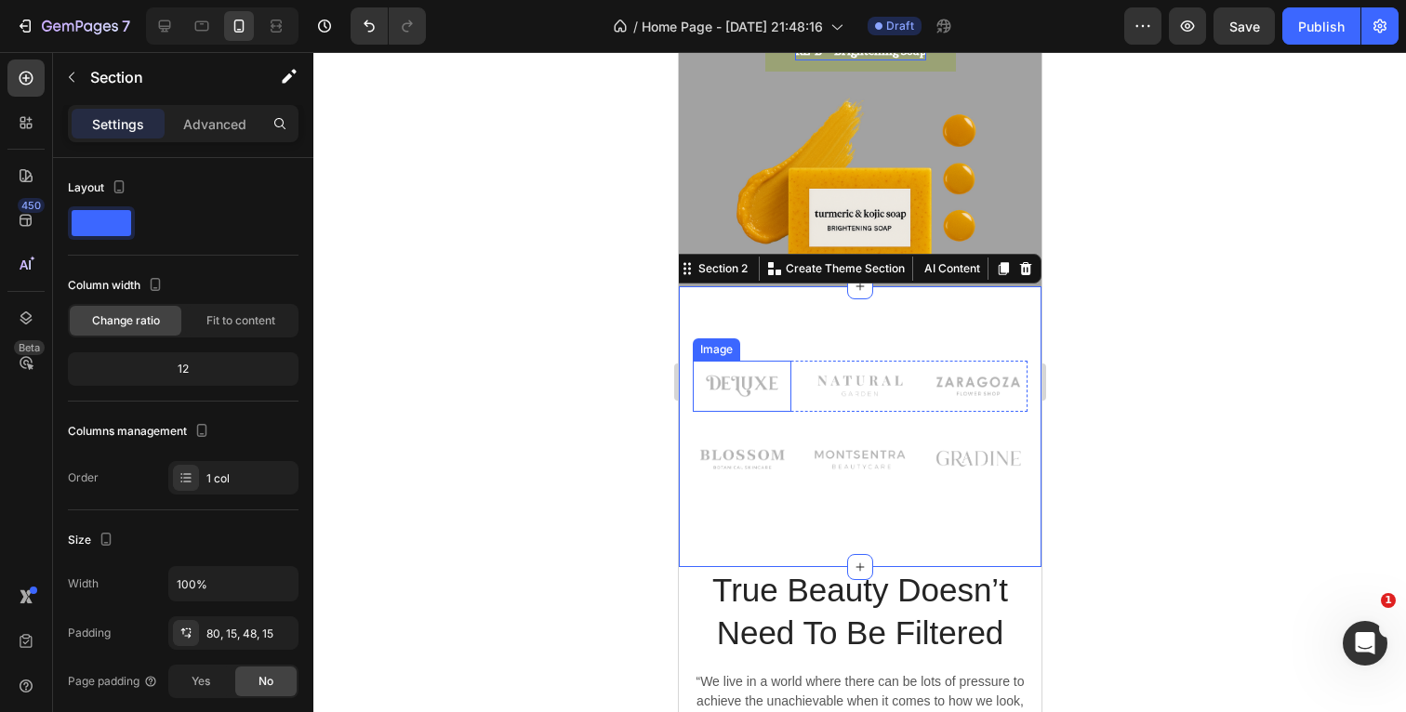
scroll to position [263, 0]
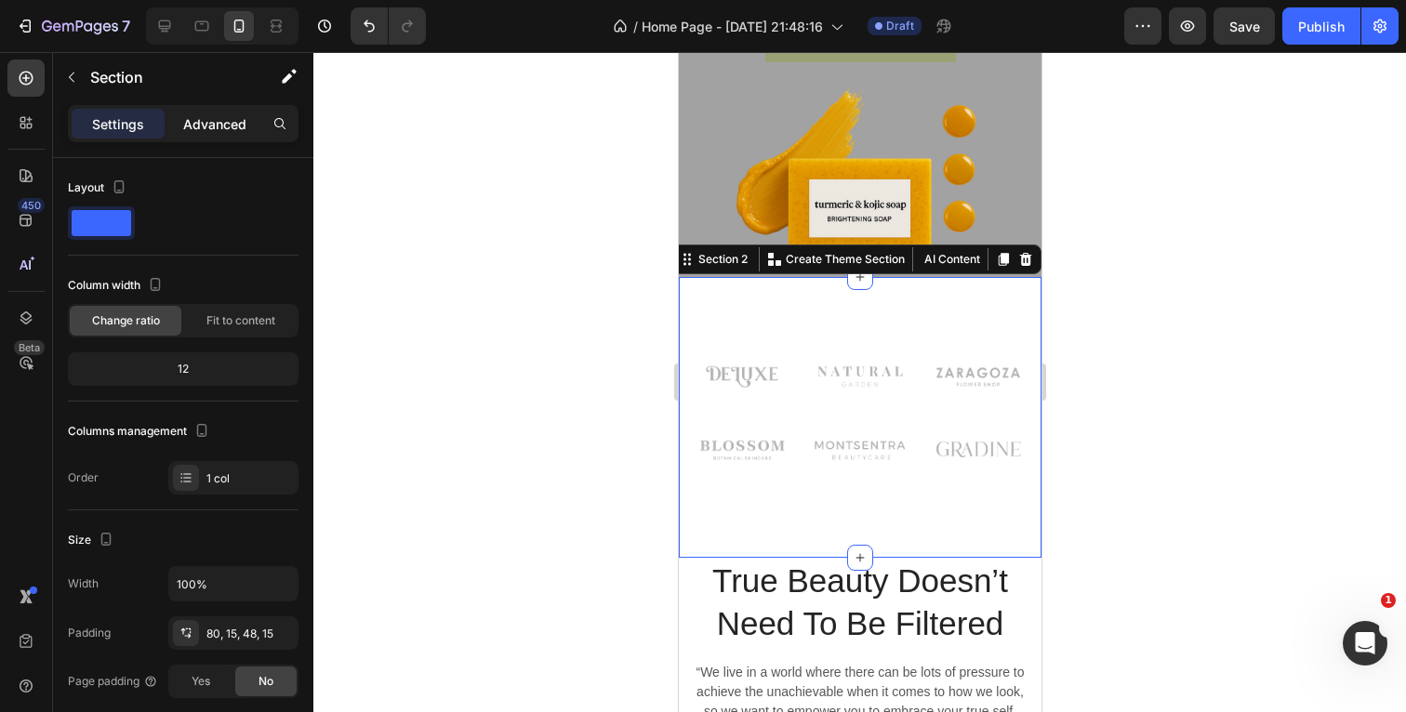
click at [215, 123] on p "Advanced" at bounding box center [214, 124] width 63 height 20
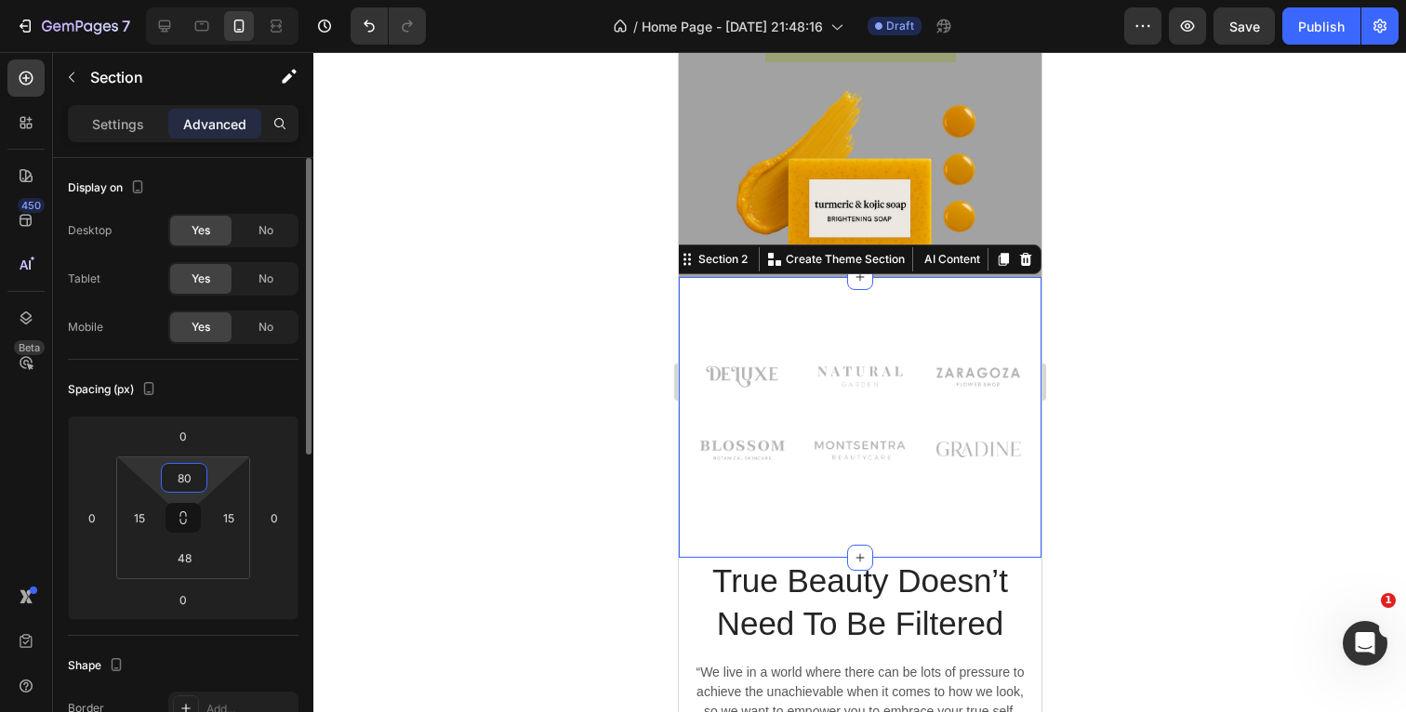
click at [193, 478] on input "80" at bounding box center [184, 478] width 37 height 28
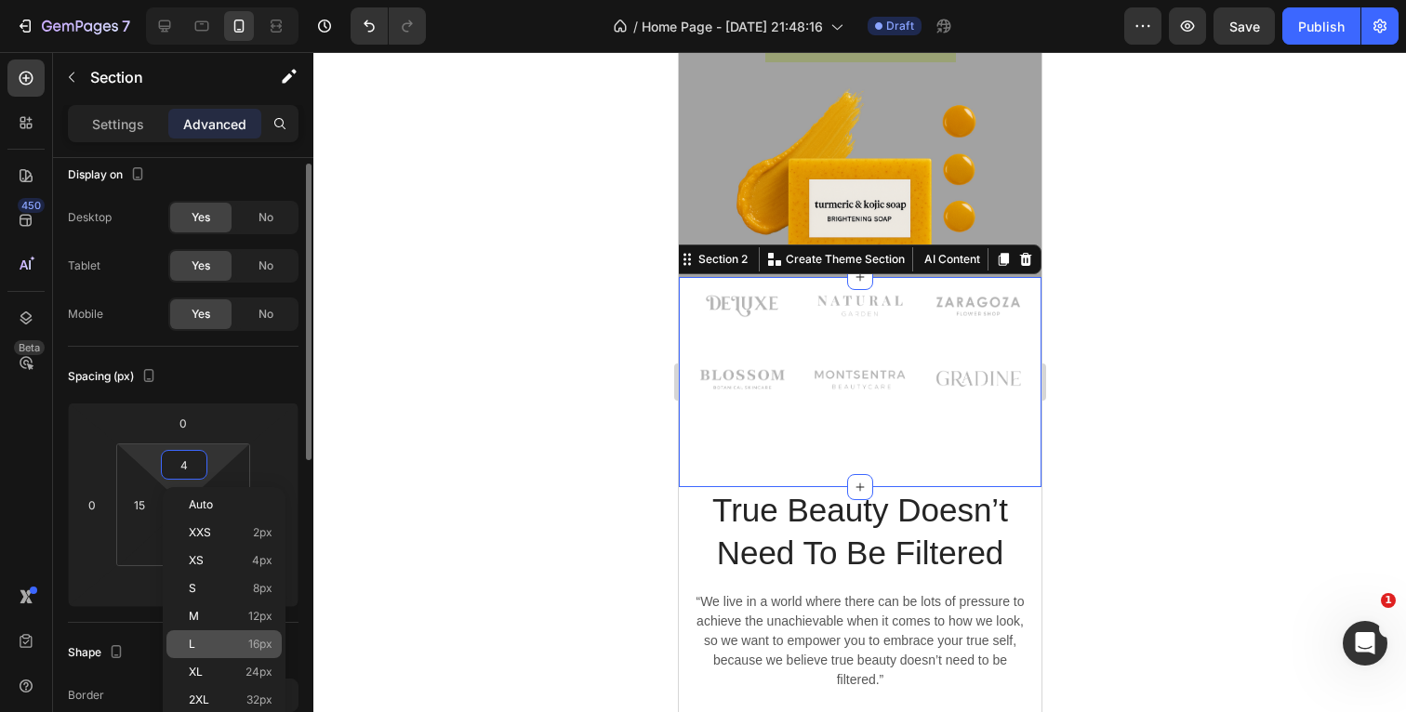
click at [210, 639] on p "L 16px" at bounding box center [231, 644] width 84 height 13
type input "16"
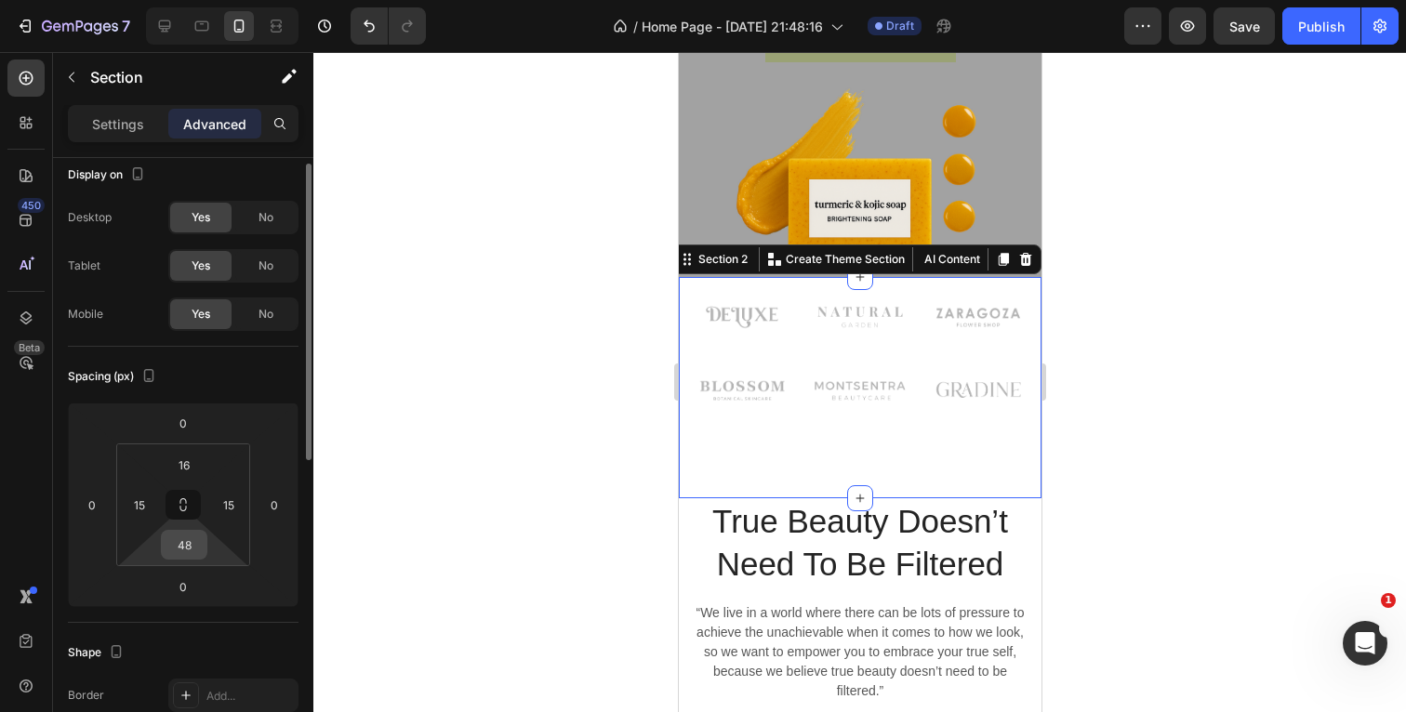
click at [198, 551] on input "48" at bounding box center [184, 545] width 37 height 28
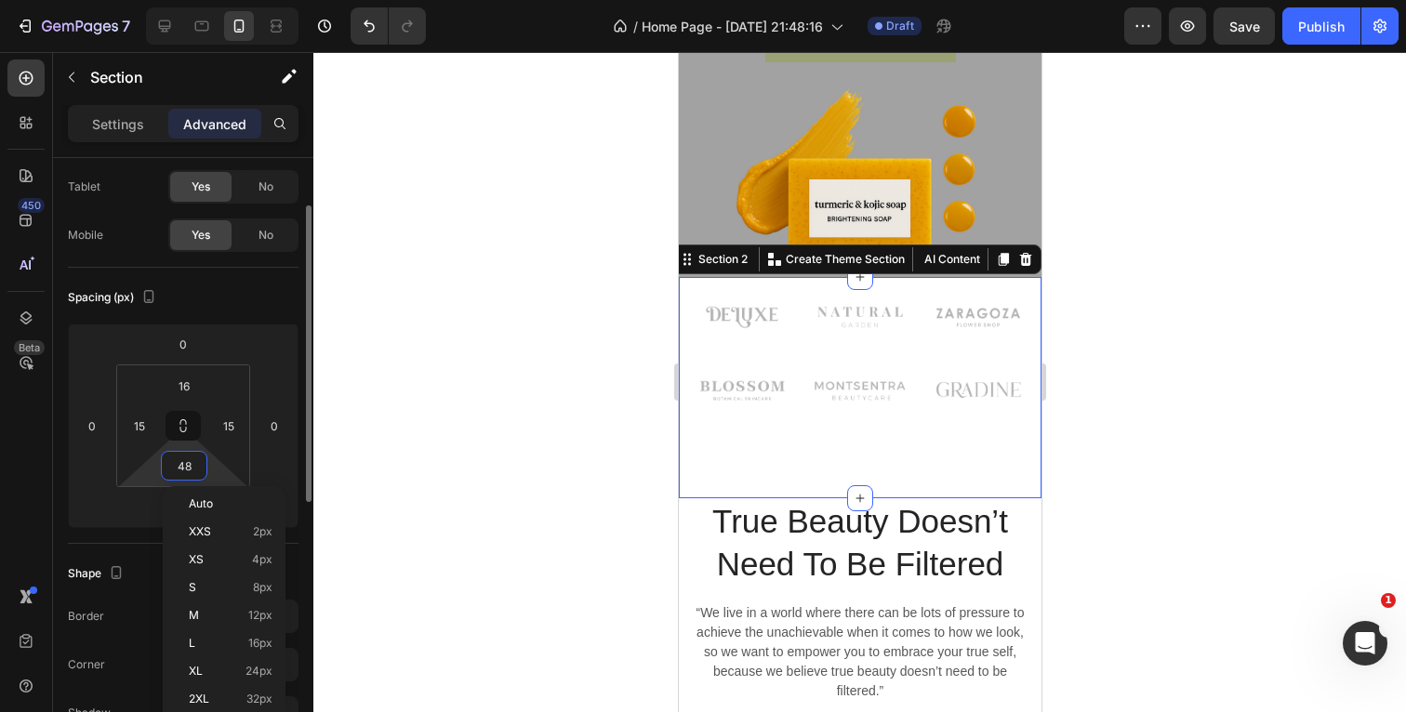
scroll to position [94, 0]
click at [198, 639] on p "L 16px" at bounding box center [231, 643] width 84 height 13
type input "16"
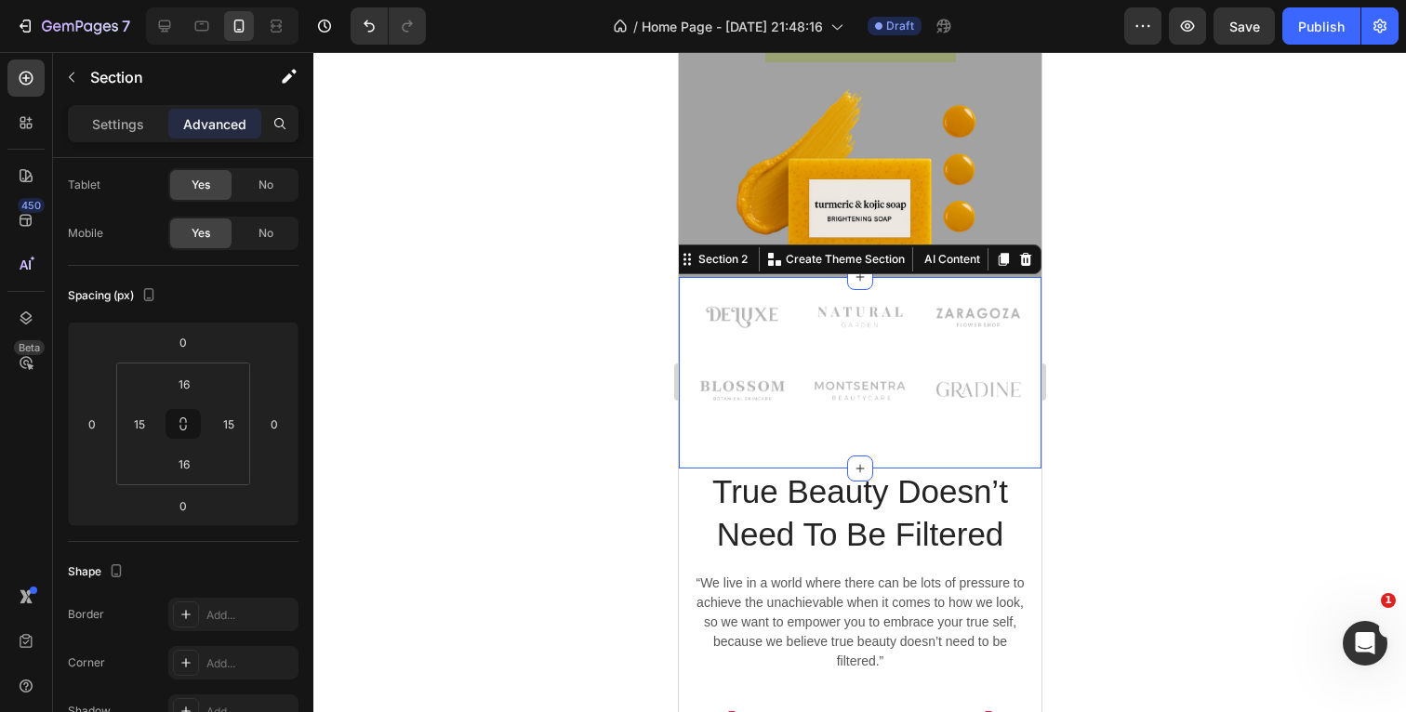
click at [1267, 322] on div at bounding box center [859, 382] width 1093 height 660
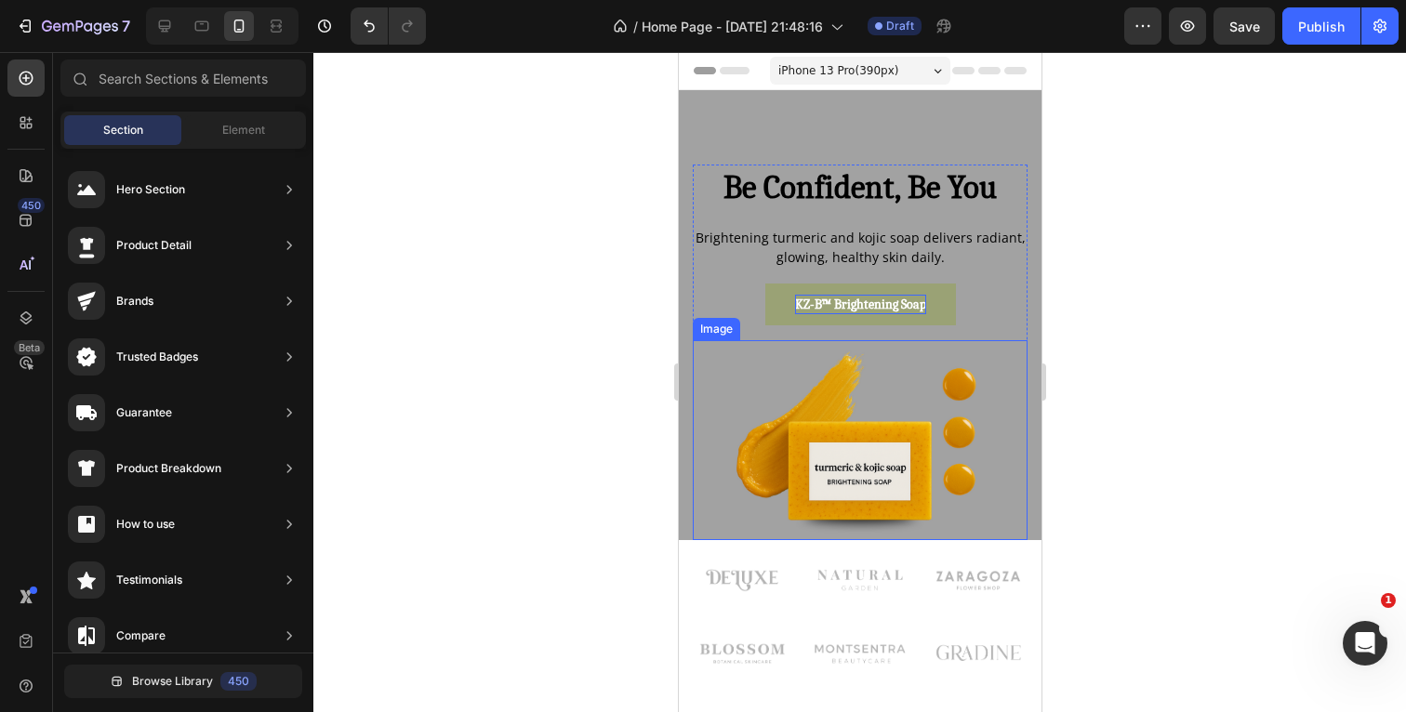
scroll to position [0, 0]
click at [198, 30] on icon at bounding box center [202, 26] width 14 height 10
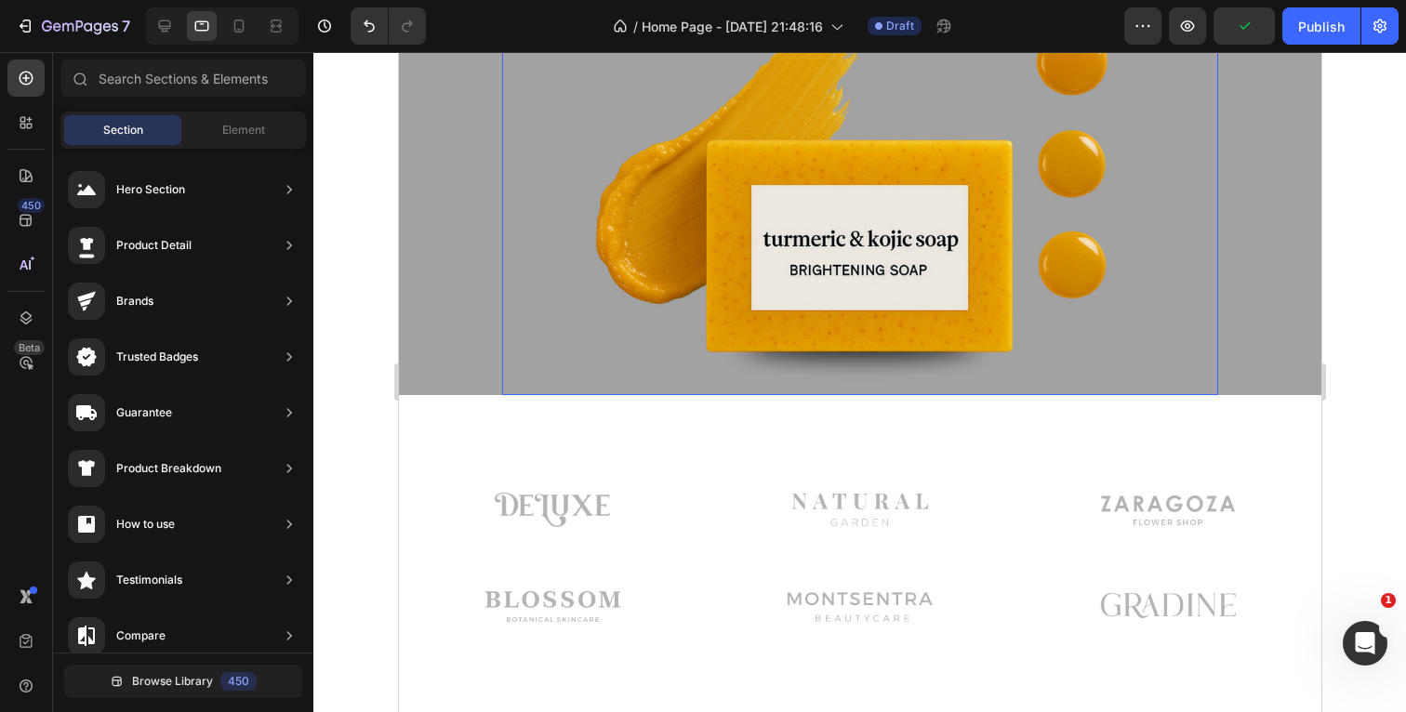
scroll to position [376, 0]
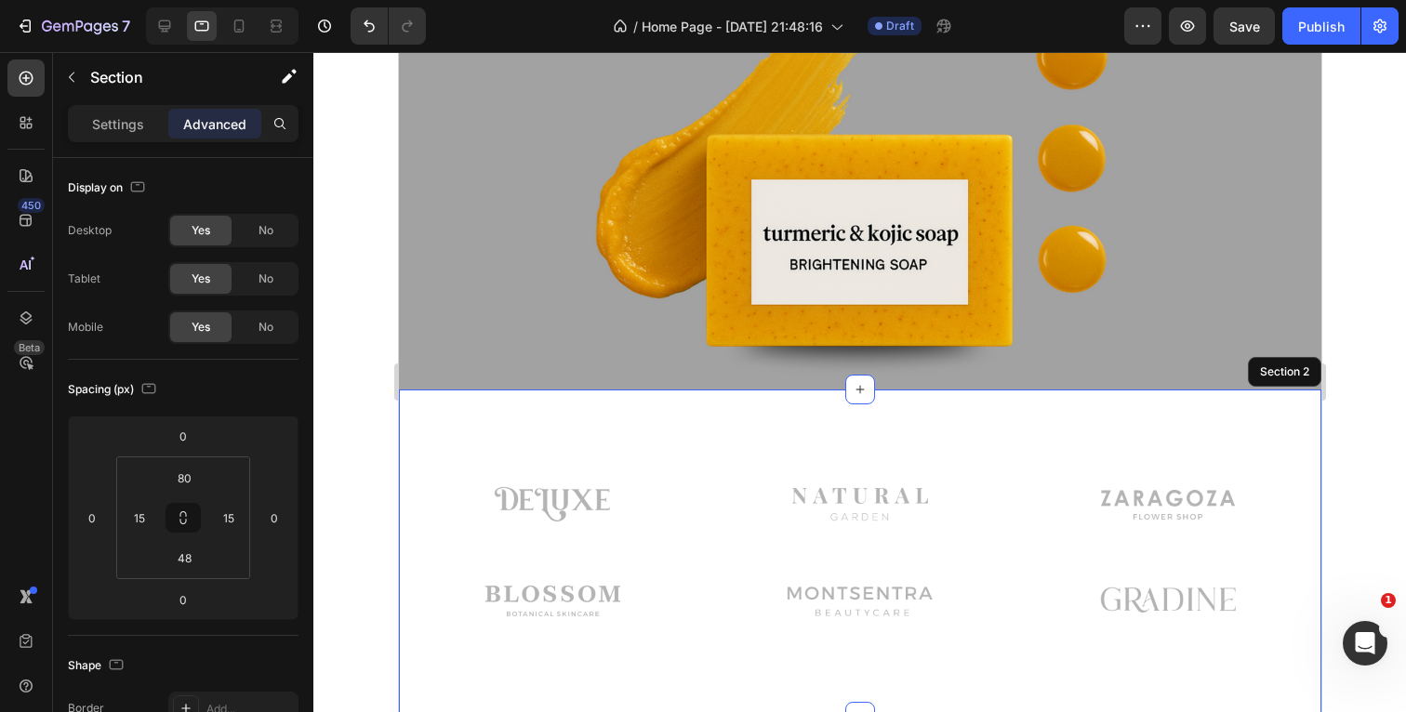
click at [674, 418] on div "Image Image Image Row Image Image Image Row Row Section 2" at bounding box center [859, 553] width 922 height 327
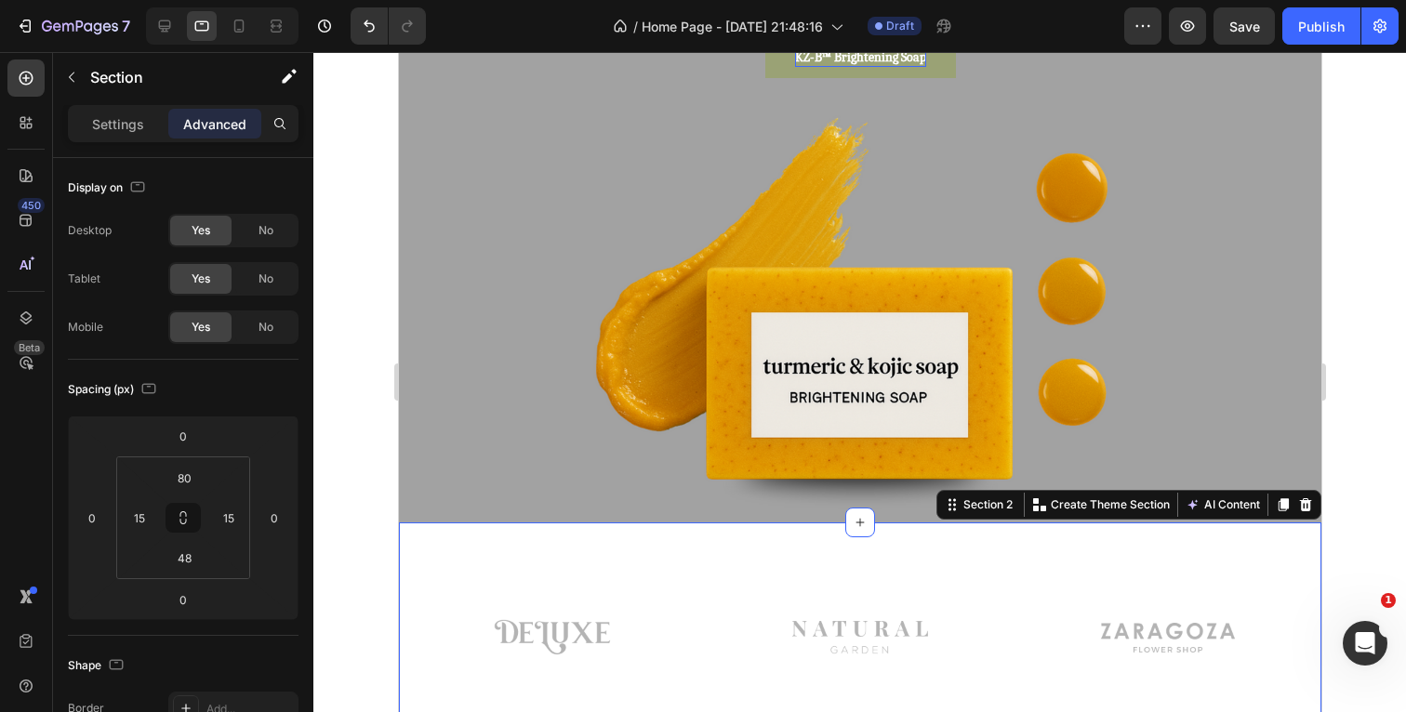
scroll to position [218, 0]
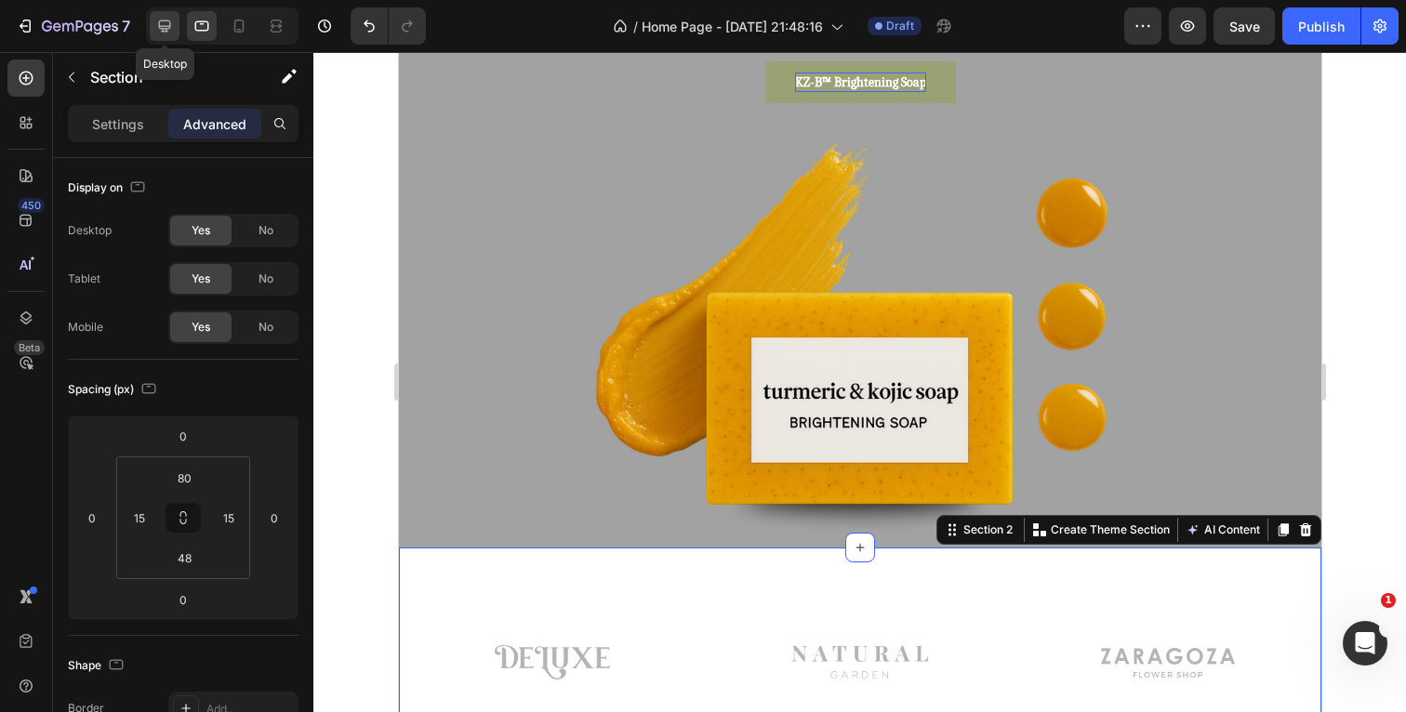
click at [159, 31] on icon at bounding box center [164, 26] width 19 height 19
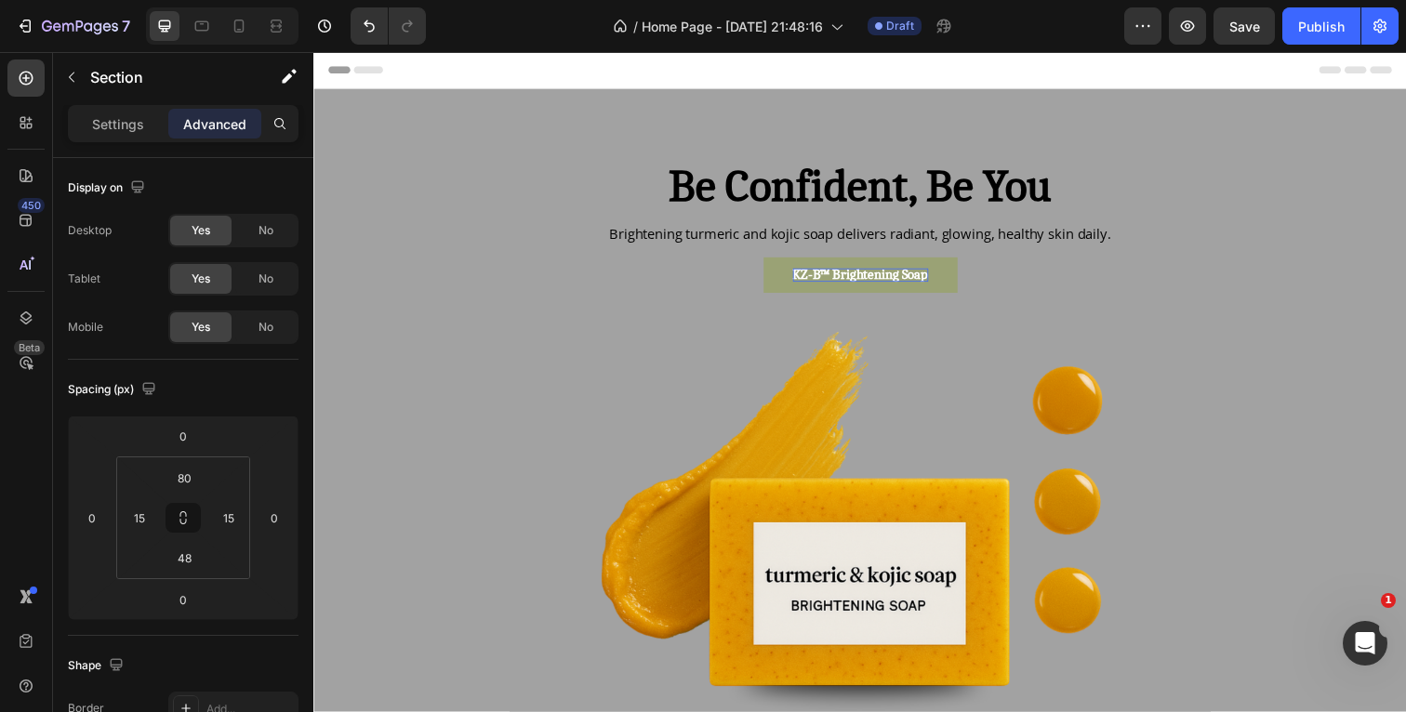
click at [966, 60] on div "Header" at bounding box center [871, 70] width 1086 height 37
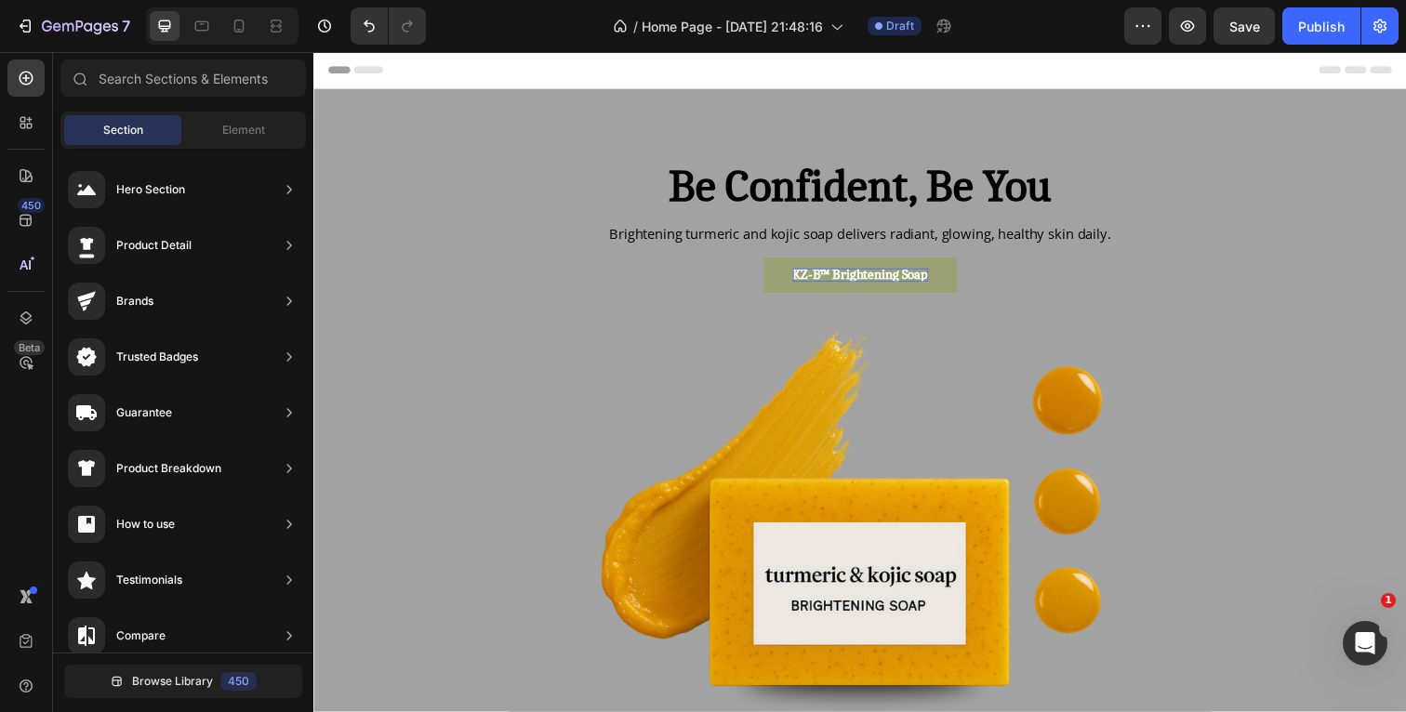
click at [1035, 41] on div "/ Home Page - [DATE] 21:48:16 Draft" at bounding box center [782, 25] width 683 height 37
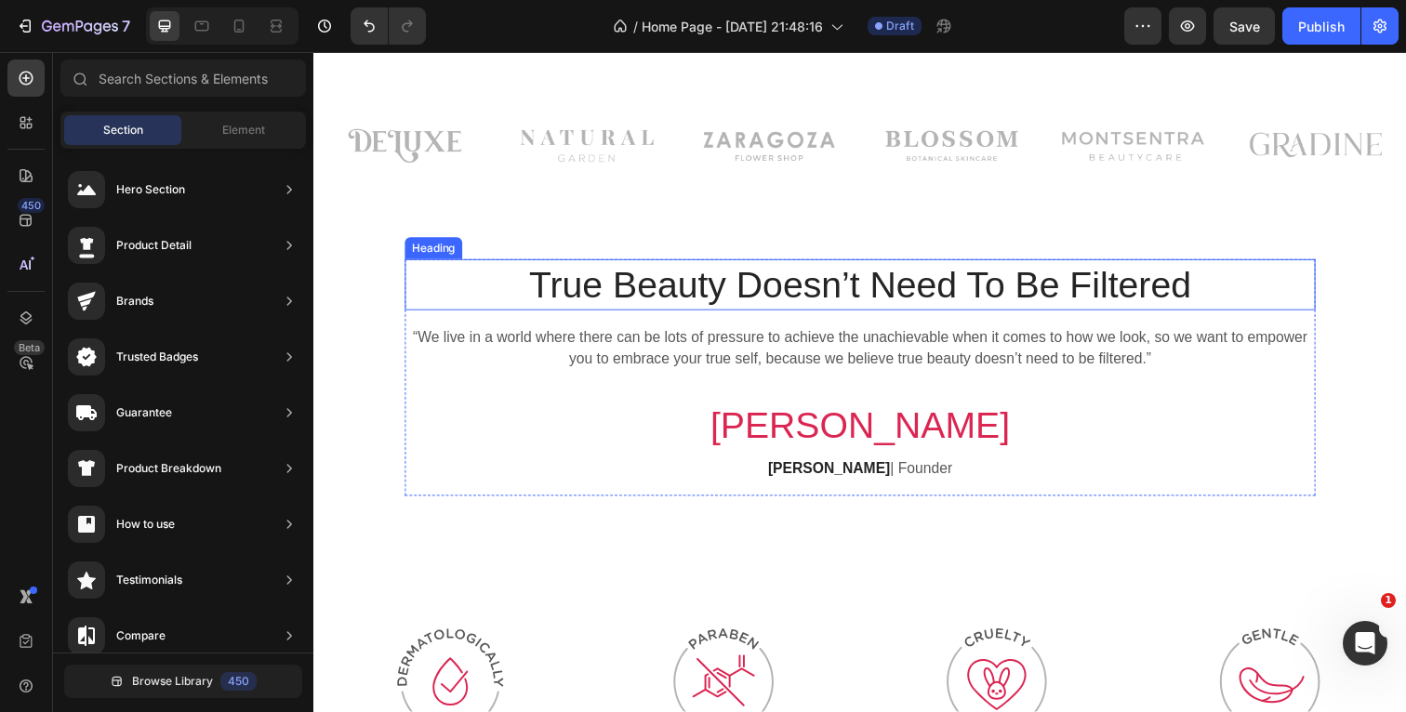
scroll to position [717, 0]
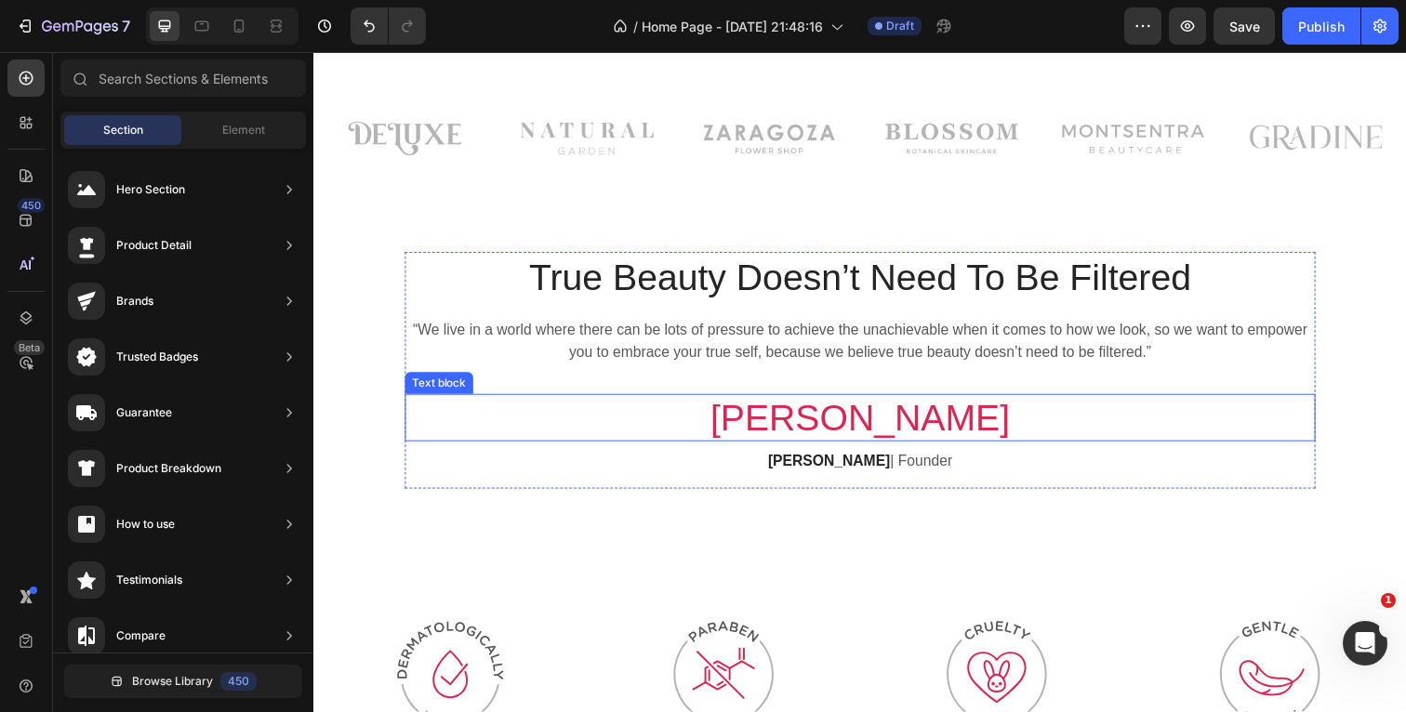
click at [460, 408] on p "[PERSON_NAME]" at bounding box center [871, 426] width 926 height 45
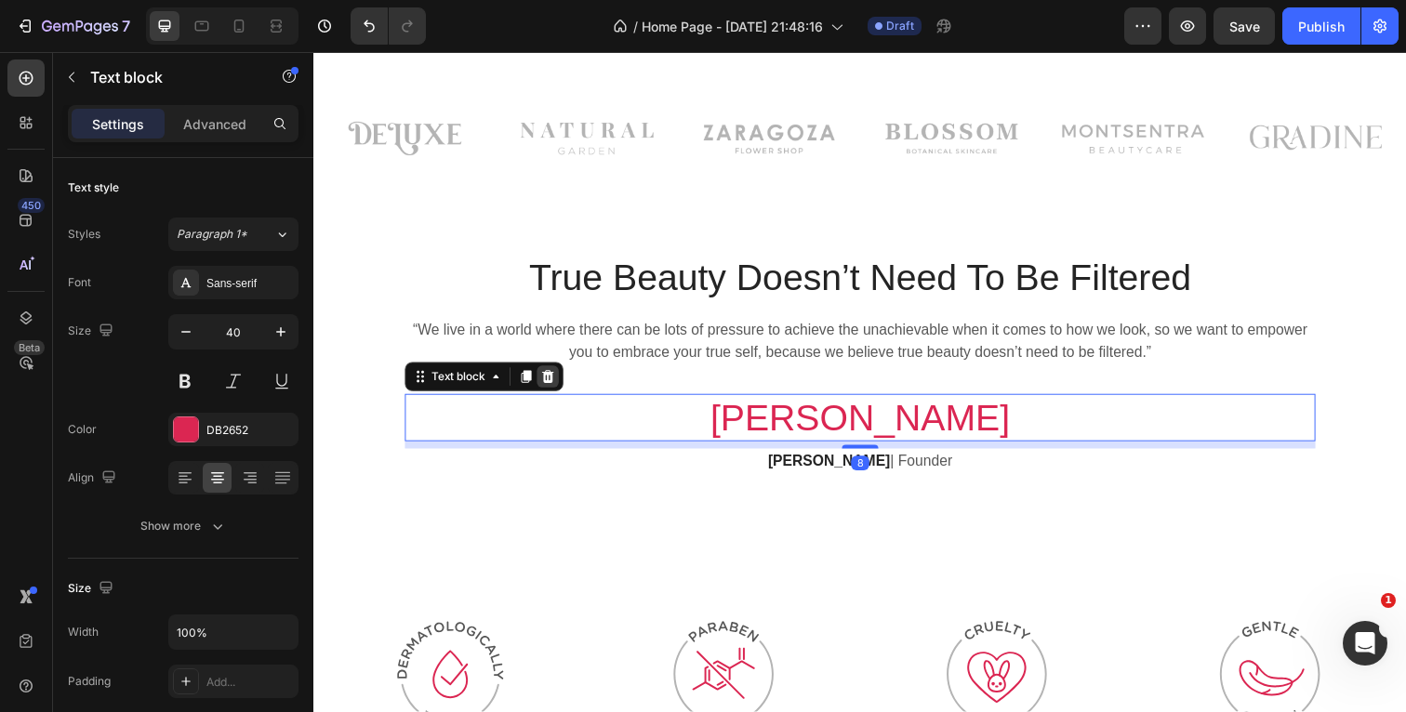
click at [549, 385] on icon at bounding box center [553, 384] width 12 height 13
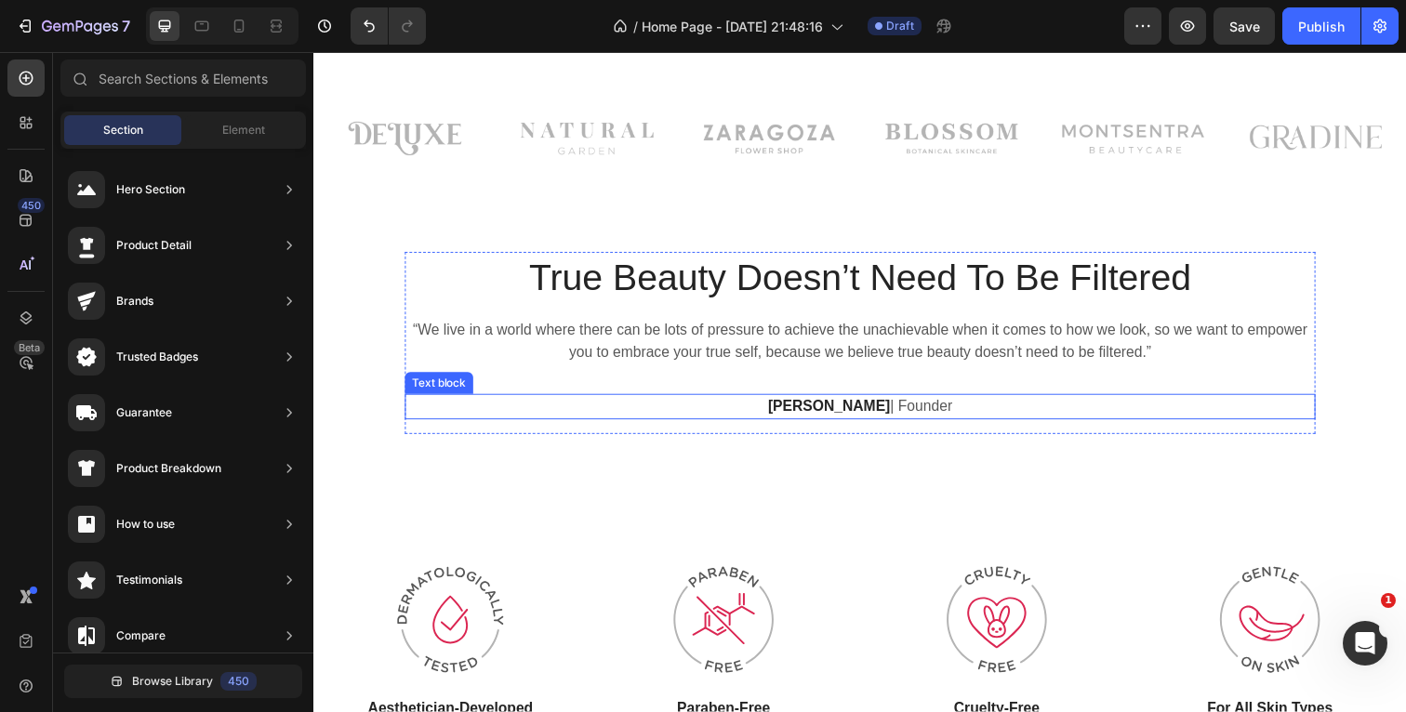
click at [513, 413] on p "[PERSON_NAME] | Founder" at bounding box center [871, 415] width 926 height 22
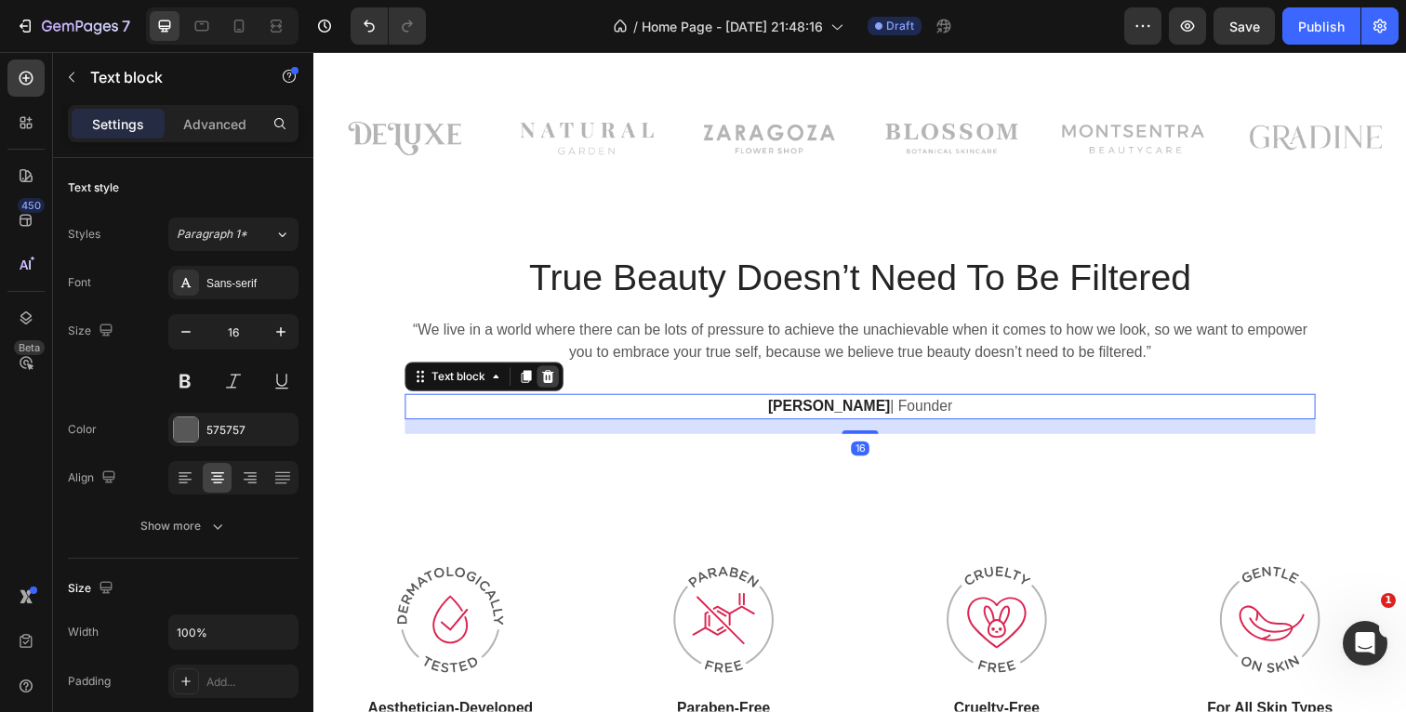
click at [551, 382] on icon at bounding box center [553, 384] width 12 height 13
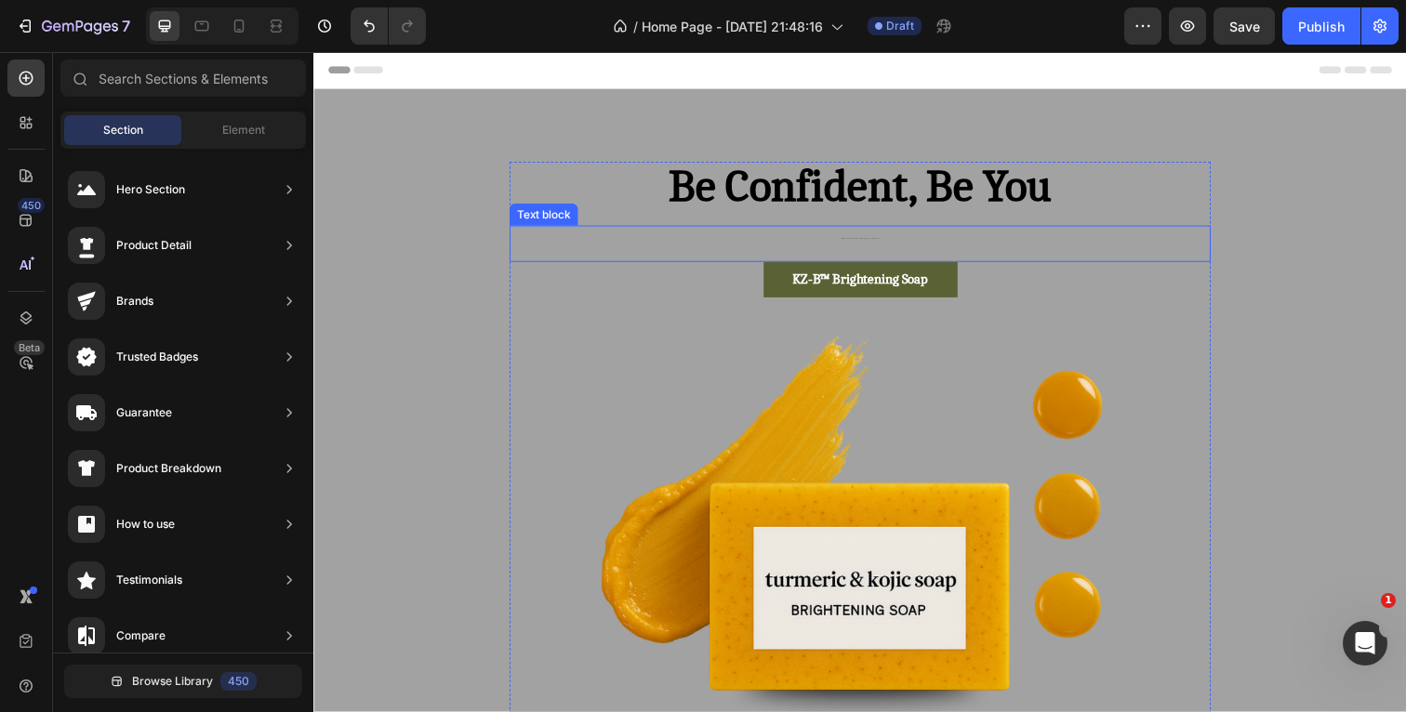
scroll to position [0, 0]
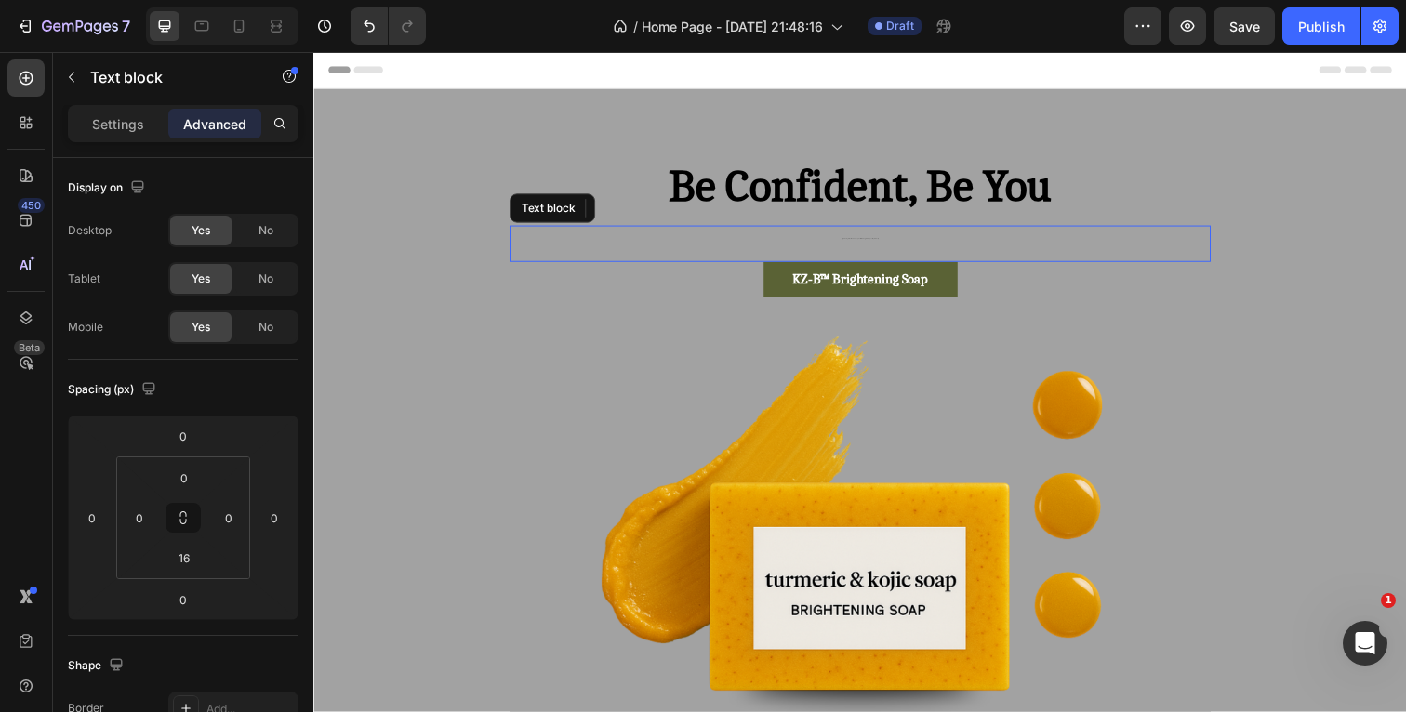
click at [903, 240] on p "Brightening turmeric and kojic soap delivers radiant, glowing, healthy skin dai…" at bounding box center [871, 241] width 712 height 19
click at [896, 245] on p "Brightening turmeric and kojic soap delivers radiant, glowing, healthy skin dai…" at bounding box center [871, 241] width 712 height 19
drag, startPoint x: 903, startPoint y: 245, endPoint x: 836, endPoint y: 244, distance: 67.0
click at [836, 244] on p "Brightening turmeric and kojic soap delivers radiant, glowing, healthy skin dai…" at bounding box center [871, 241] width 712 height 19
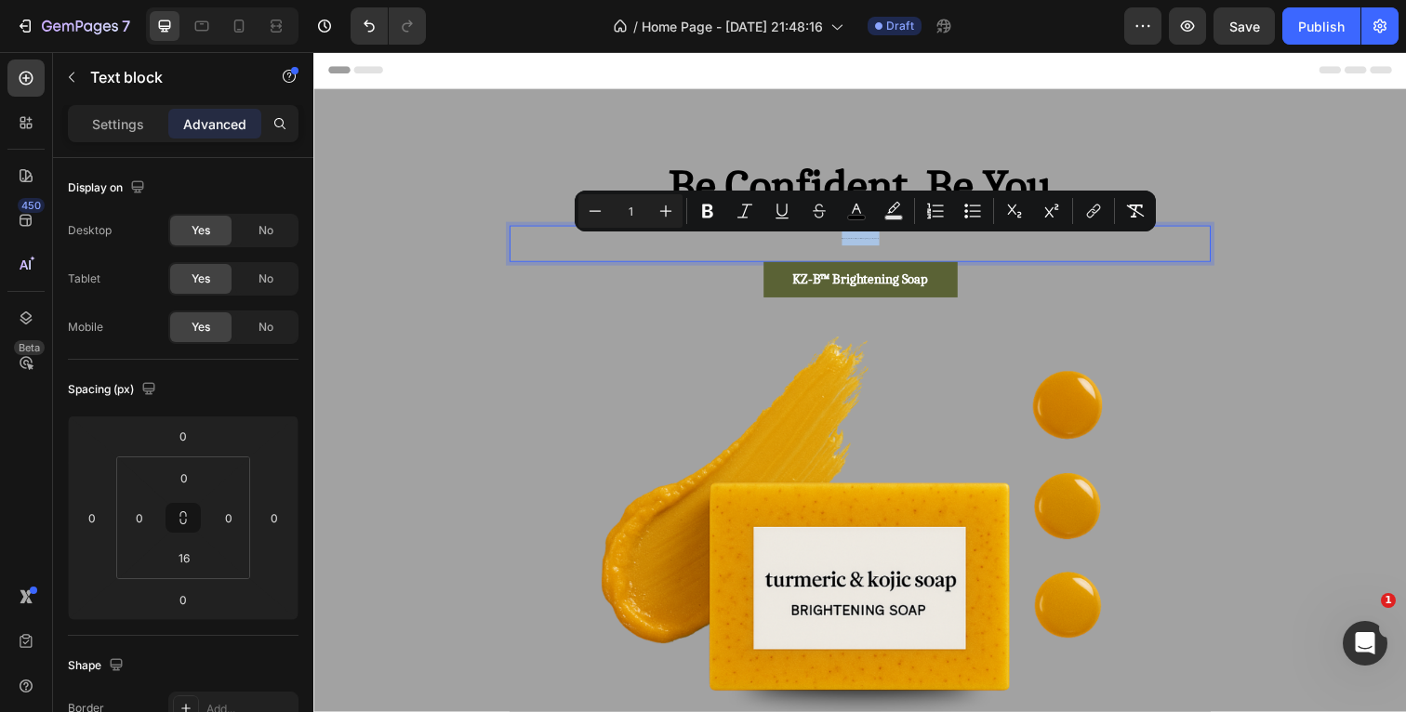
drag, startPoint x: 903, startPoint y: 243, endPoint x: 832, endPoint y: 242, distance: 70.7
click at [832, 242] on p "Brightening turmeric and kojic soap delivers radiant, glowing, healthy skin dai…" at bounding box center [871, 241] width 712 height 19
click at [638, 208] on input "1" at bounding box center [630, 211] width 37 height 22
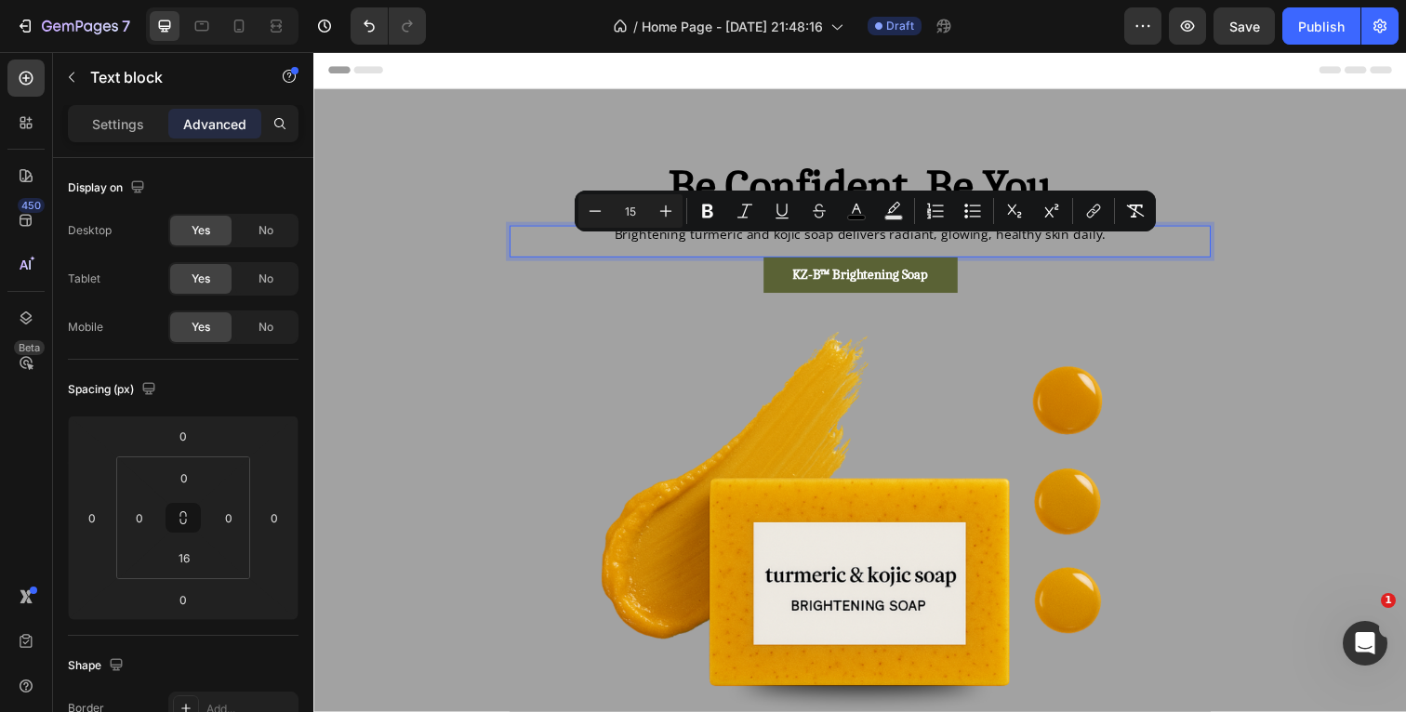
type input "15"
click at [964, 62] on div "Header" at bounding box center [871, 70] width 1086 height 37
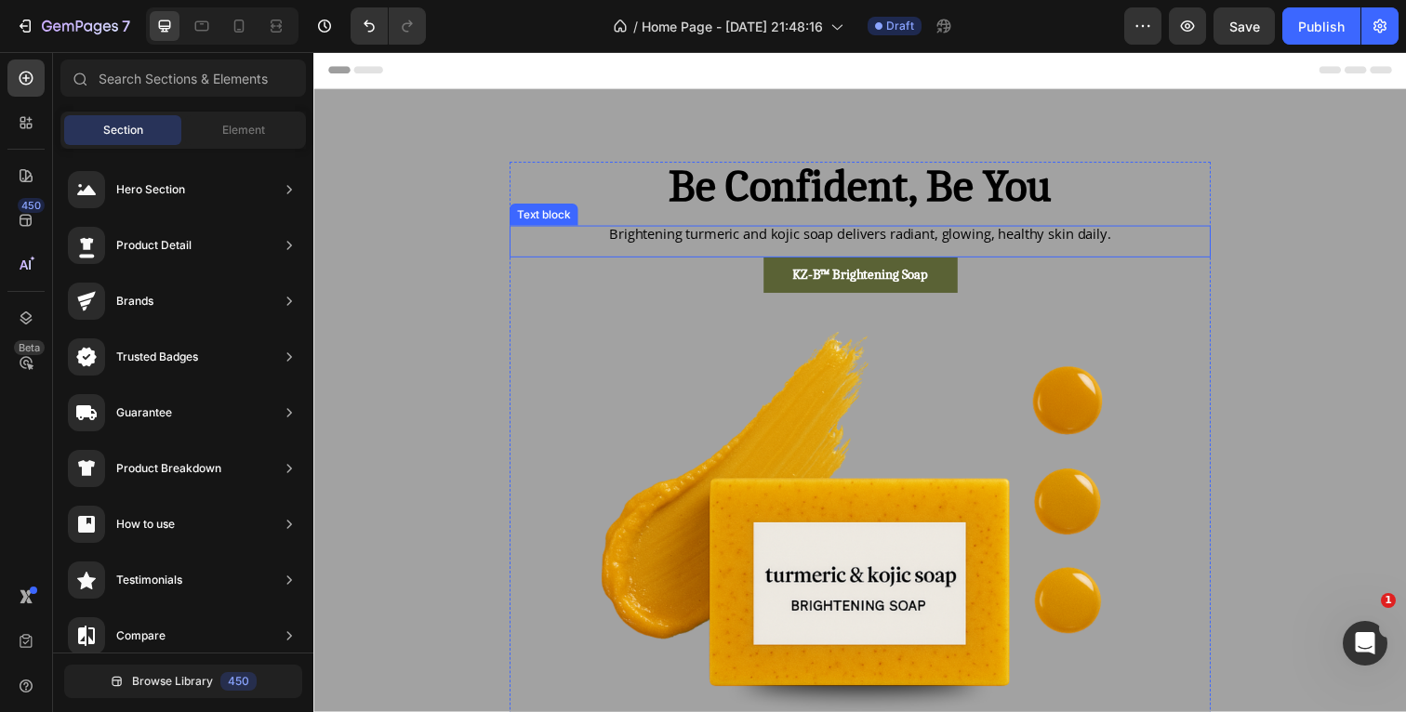
click at [1155, 239] on p "Brightening turmeric and kojic soap delivers radiant, glowing, healthy skin dai…" at bounding box center [871, 239] width 712 height 14
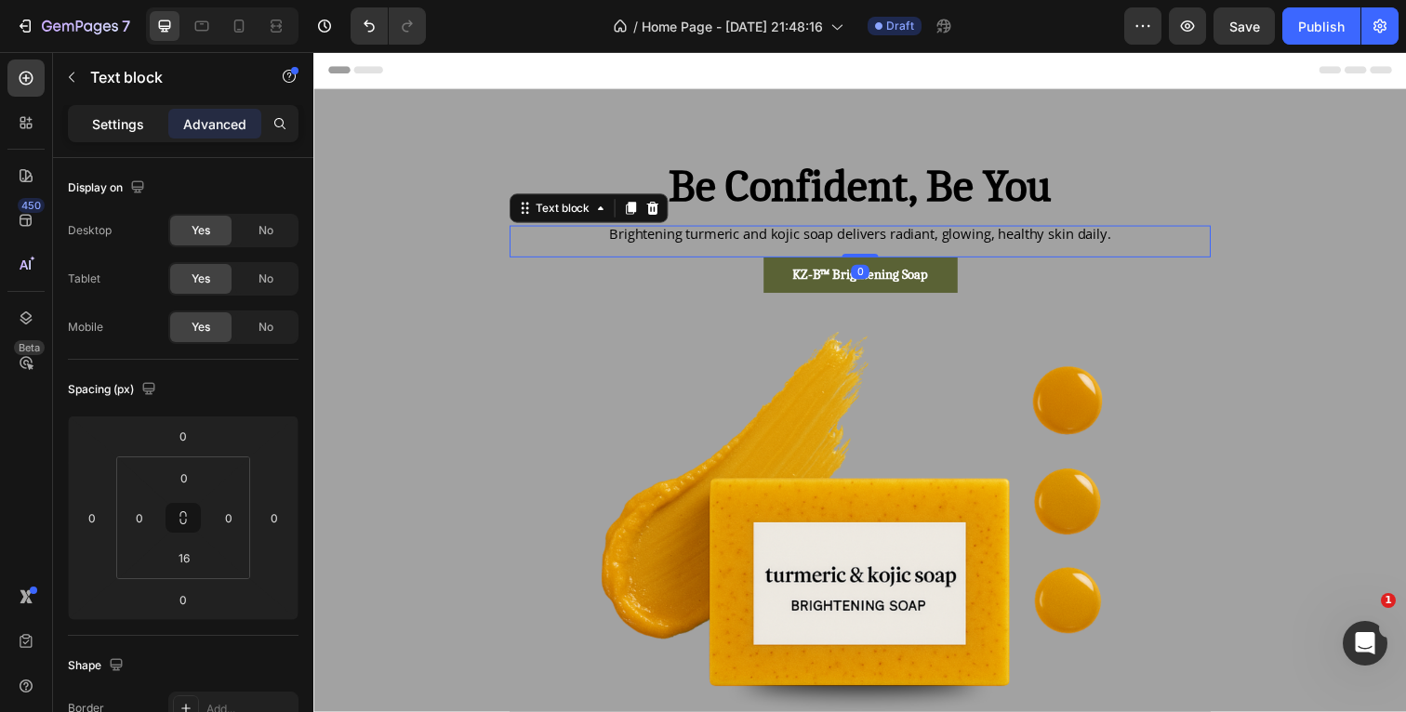
click at [133, 127] on p "Settings" at bounding box center [118, 124] width 52 height 20
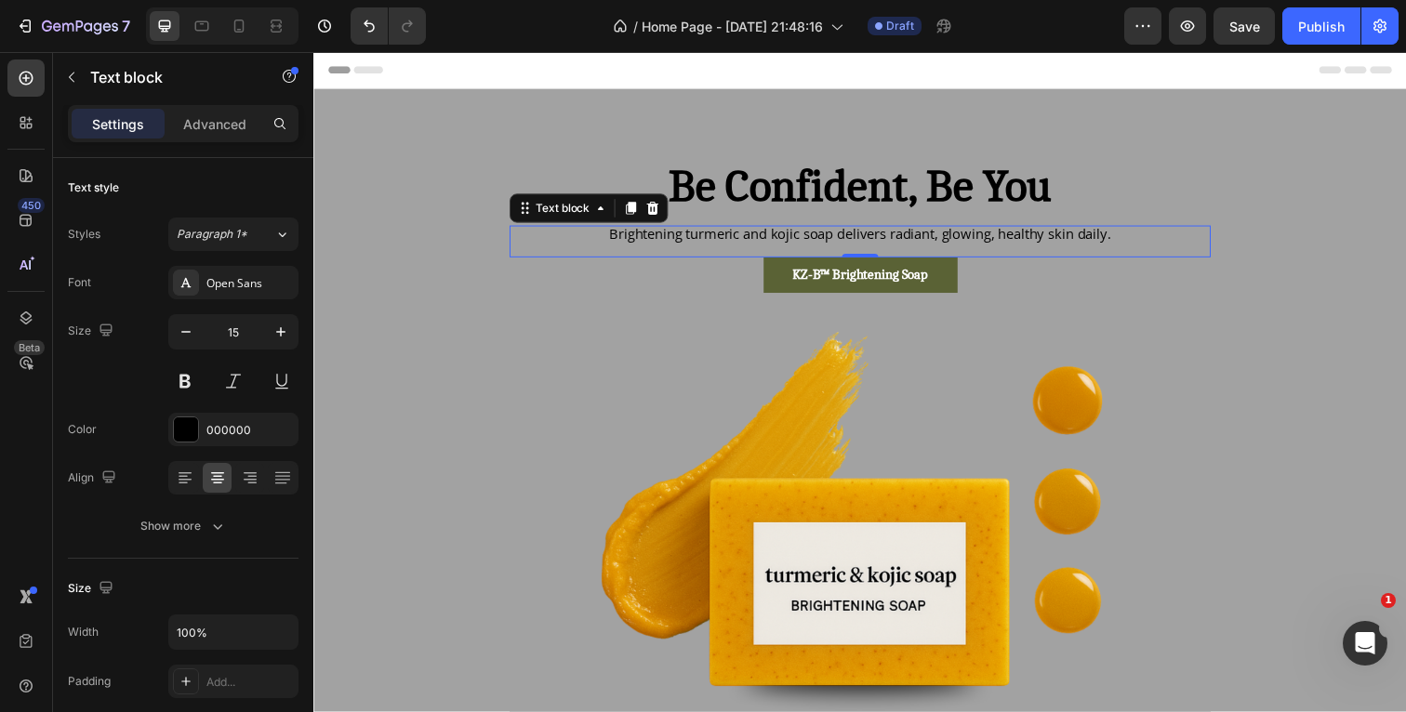
click at [1063, 61] on div "Header" at bounding box center [871, 70] width 1086 height 37
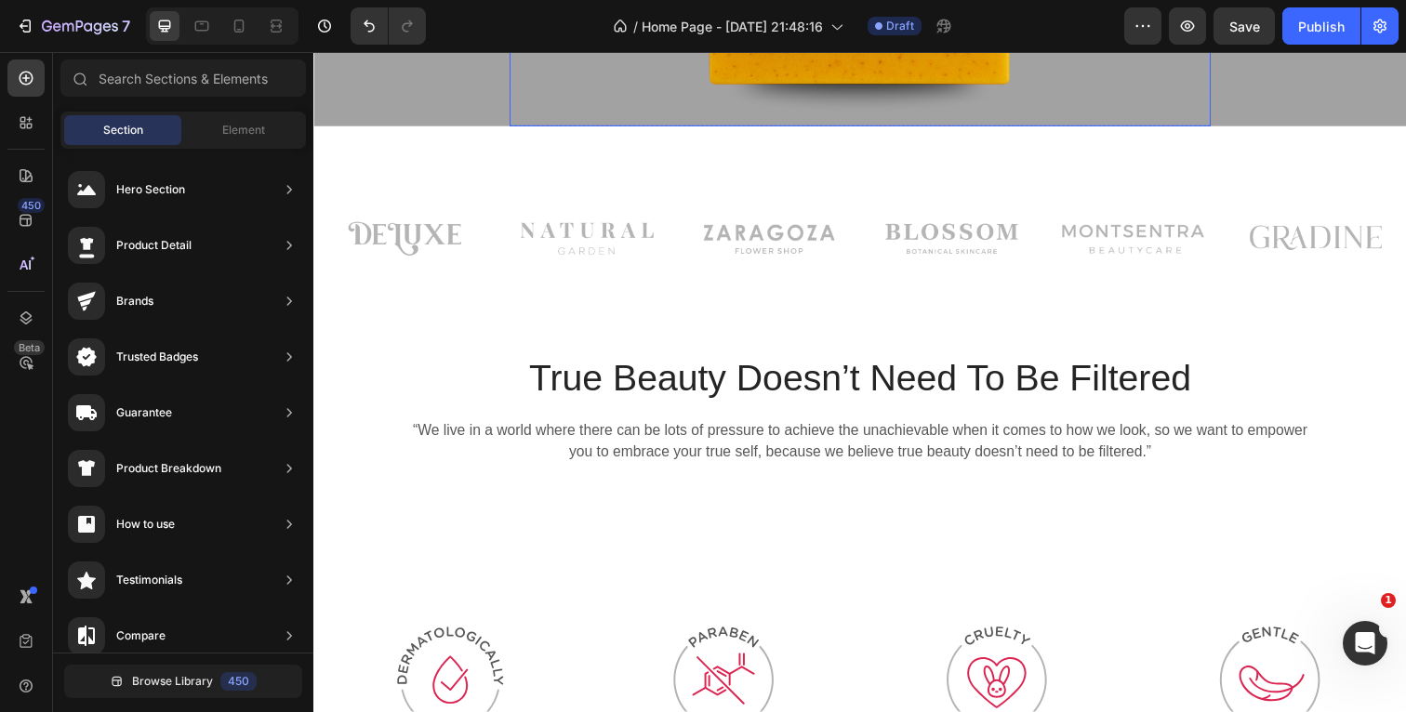
scroll to position [626, 0]
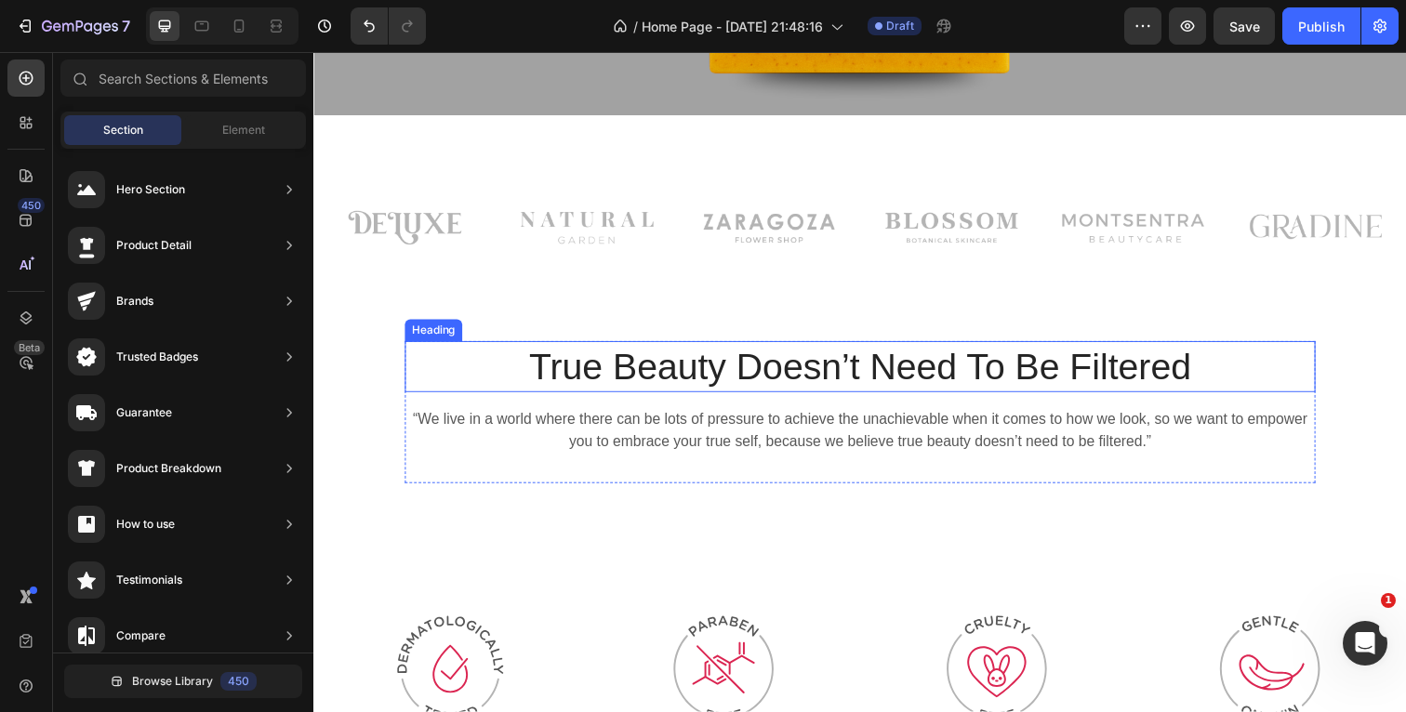
click at [1236, 369] on p "True Beauty Doesn’t Need To Be Filtered" at bounding box center [871, 374] width 926 height 48
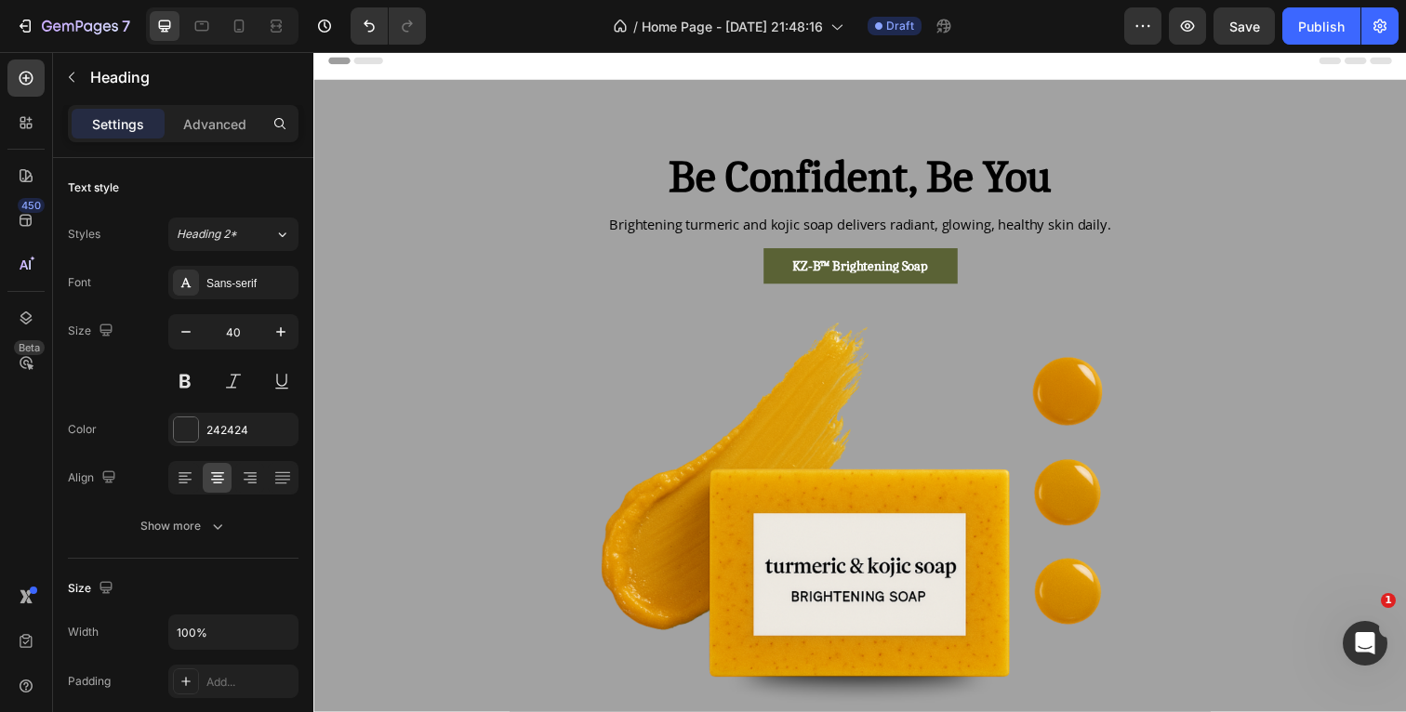
scroll to position [8, 0]
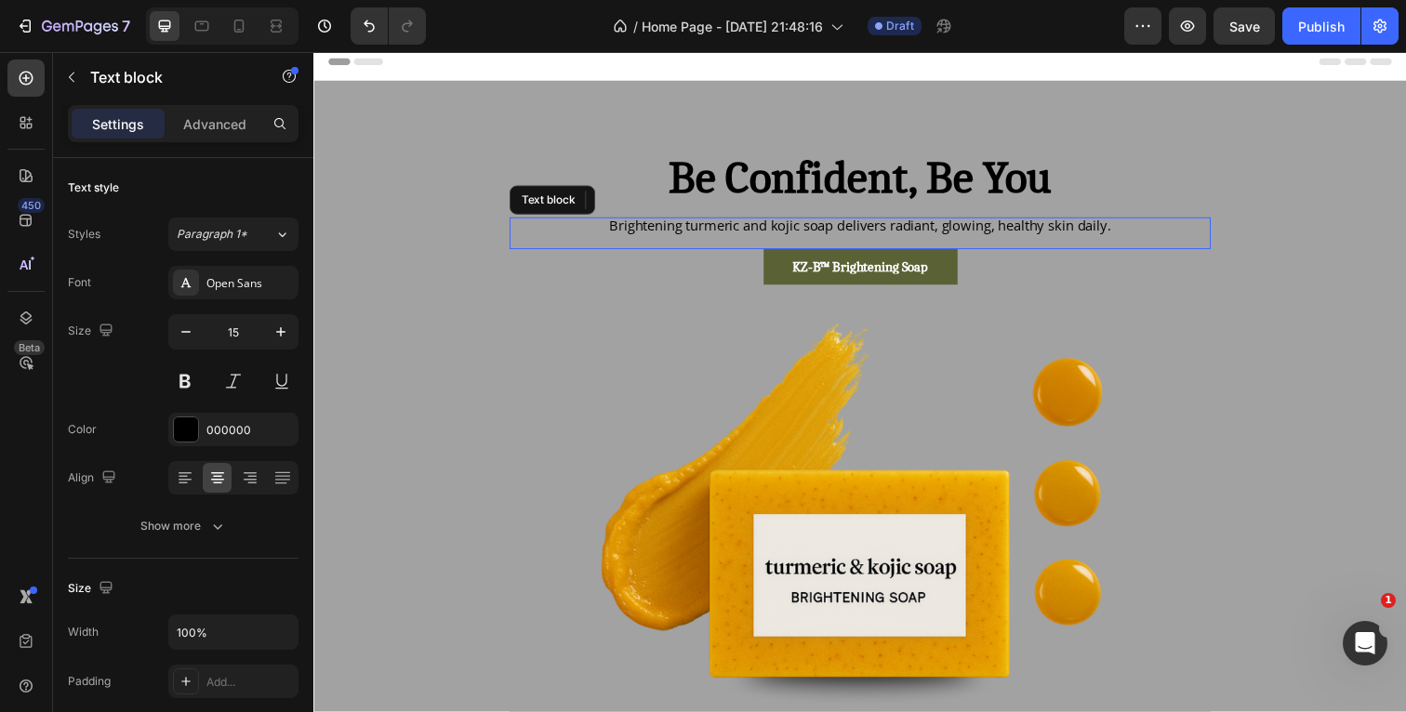
click at [1141, 233] on p "Brightening turmeric and kojic soap delivers radiant, glowing, healthy skin dai…" at bounding box center [871, 230] width 712 height 14
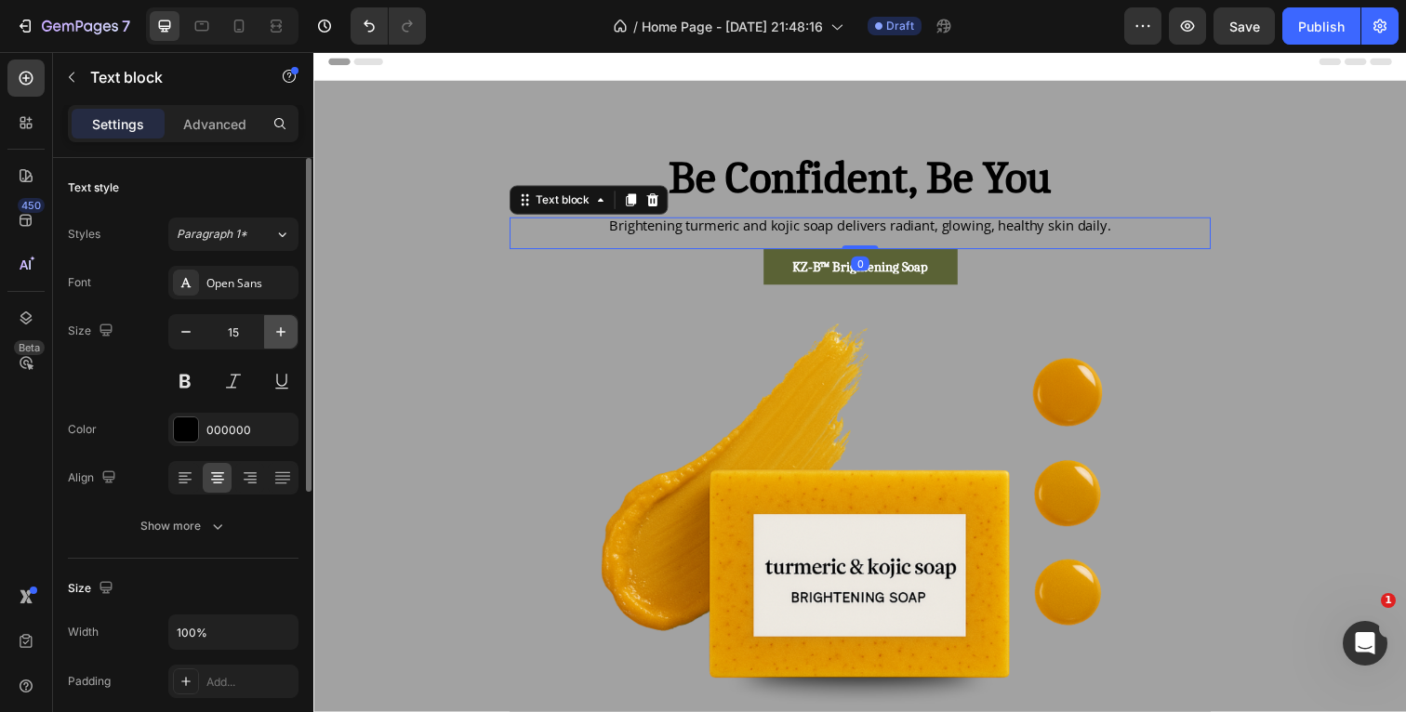
click at [285, 332] on icon "button" at bounding box center [280, 331] width 9 height 9
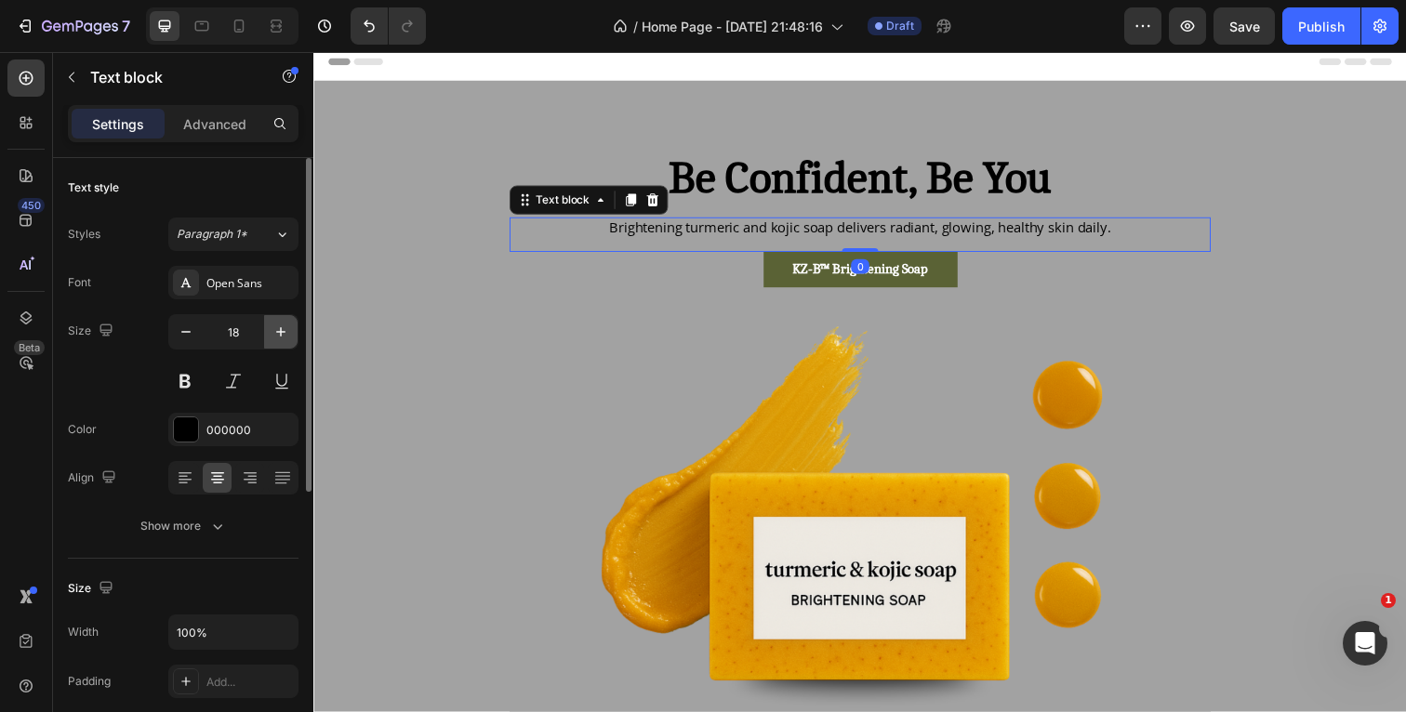
click at [285, 332] on icon "button" at bounding box center [280, 331] width 9 height 9
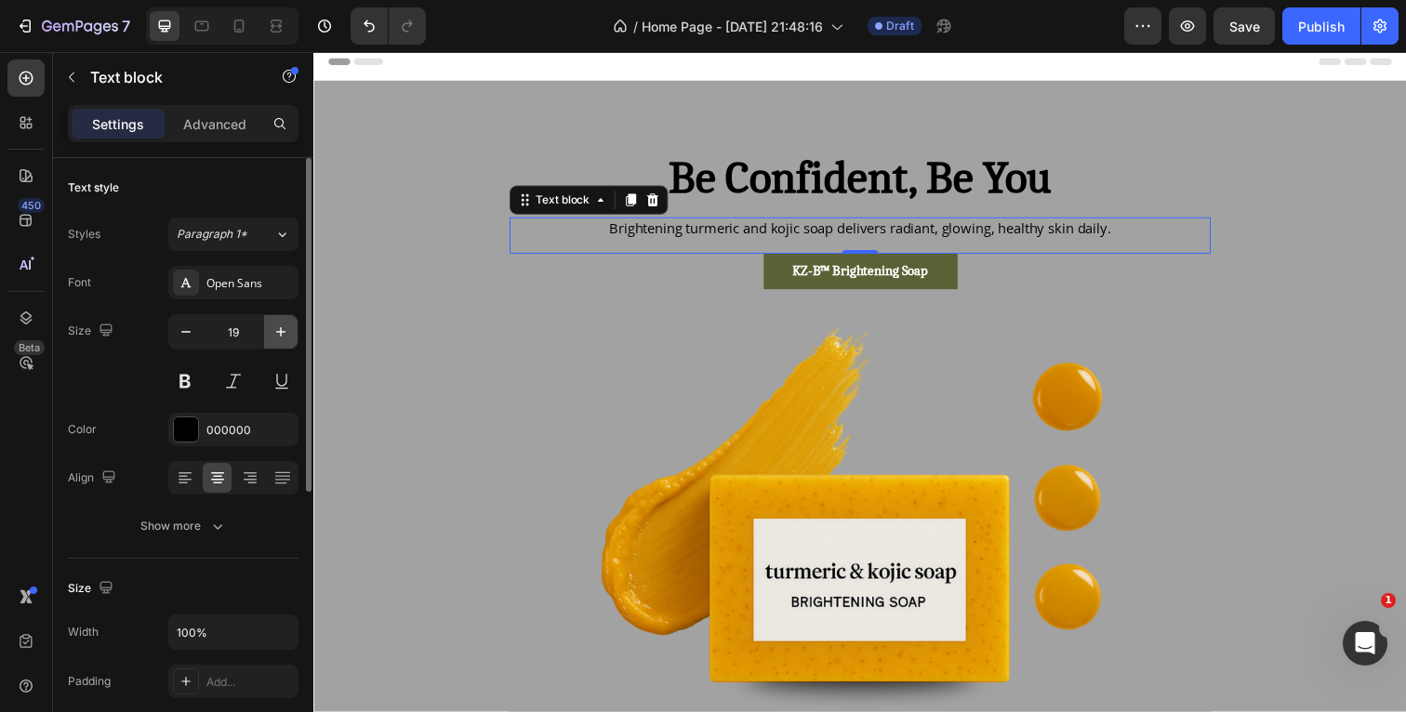
click at [280, 332] on icon "button" at bounding box center [280, 331] width 9 height 9
type input "20"
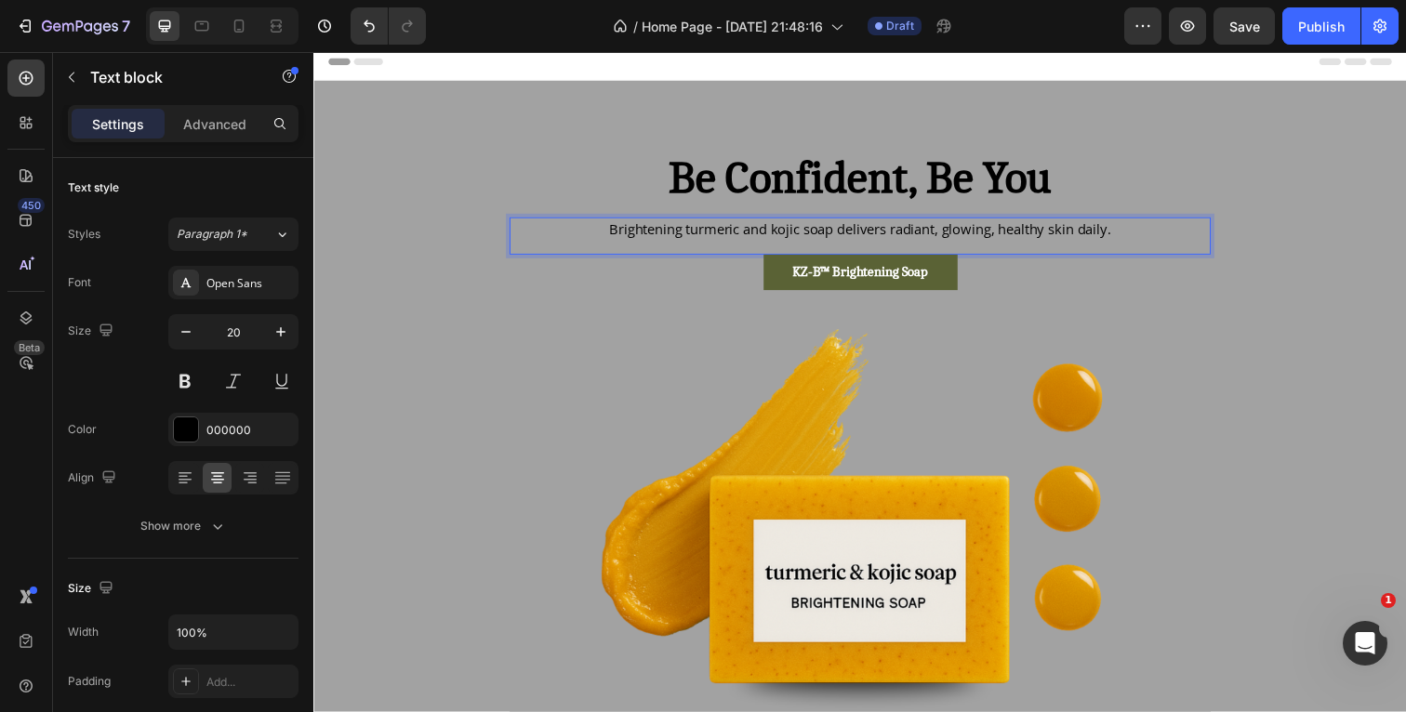
click at [1146, 236] on p "Brightening turmeric and kojic soap delivers radiant, glowing, healthy skin dai…" at bounding box center [871, 233] width 712 height 20
drag, startPoint x: 1150, startPoint y: 236, endPoint x: 603, endPoint y: 236, distance: 547.7
click at [603, 236] on p "Brightening turmeric and kojic soap delivers radiant, glowing, healthy skin dai…" at bounding box center [871, 233] width 712 height 20
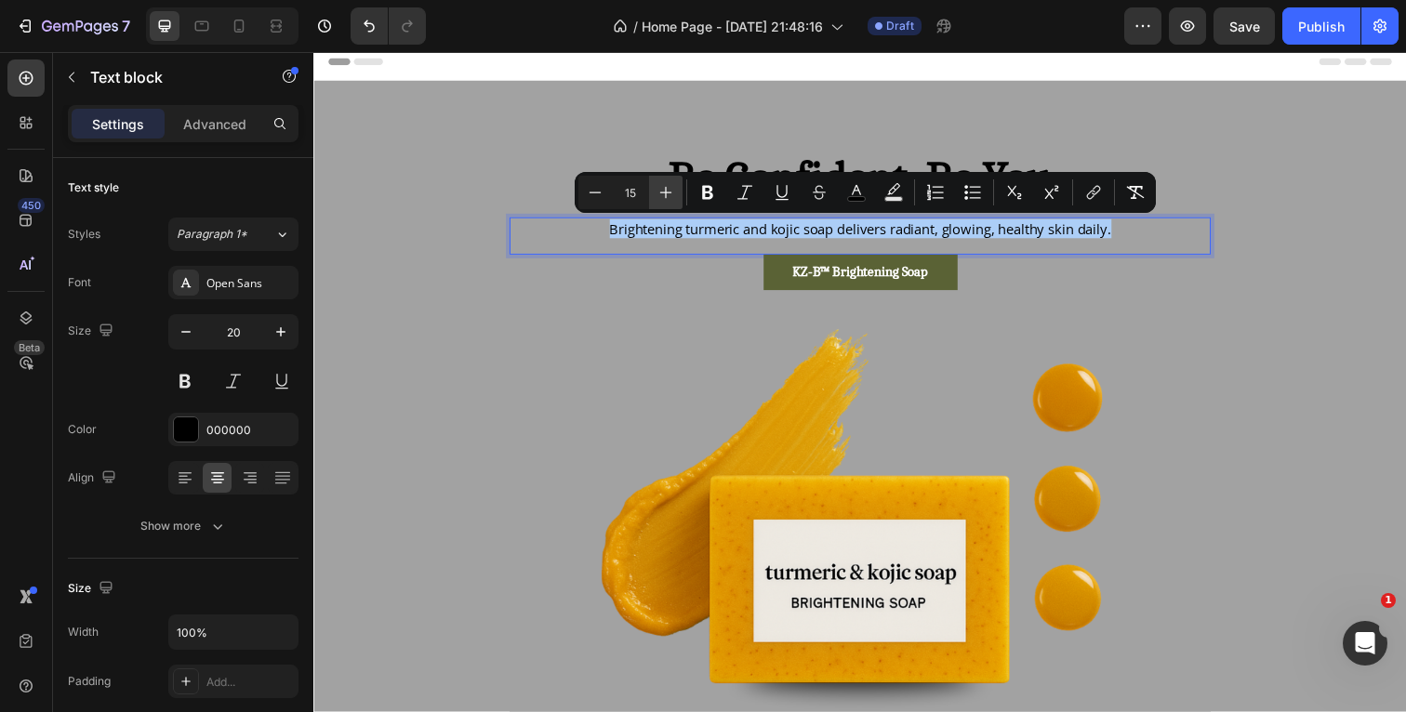
click at [659, 192] on icon "Editor contextual toolbar" at bounding box center [665, 192] width 19 height 19
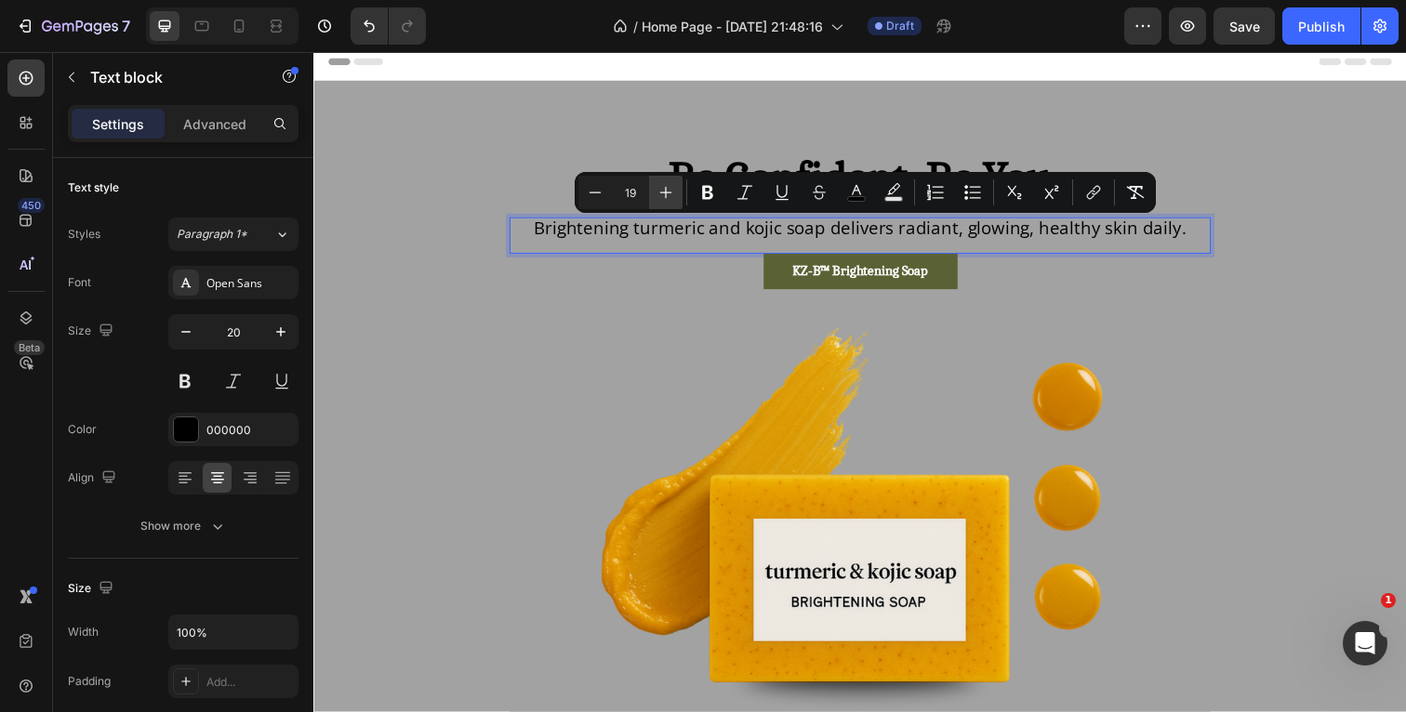
click at [659, 192] on icon "Editor contextual toolbar" at bounding box center [665, 192] width 19 height 19
type input "20"
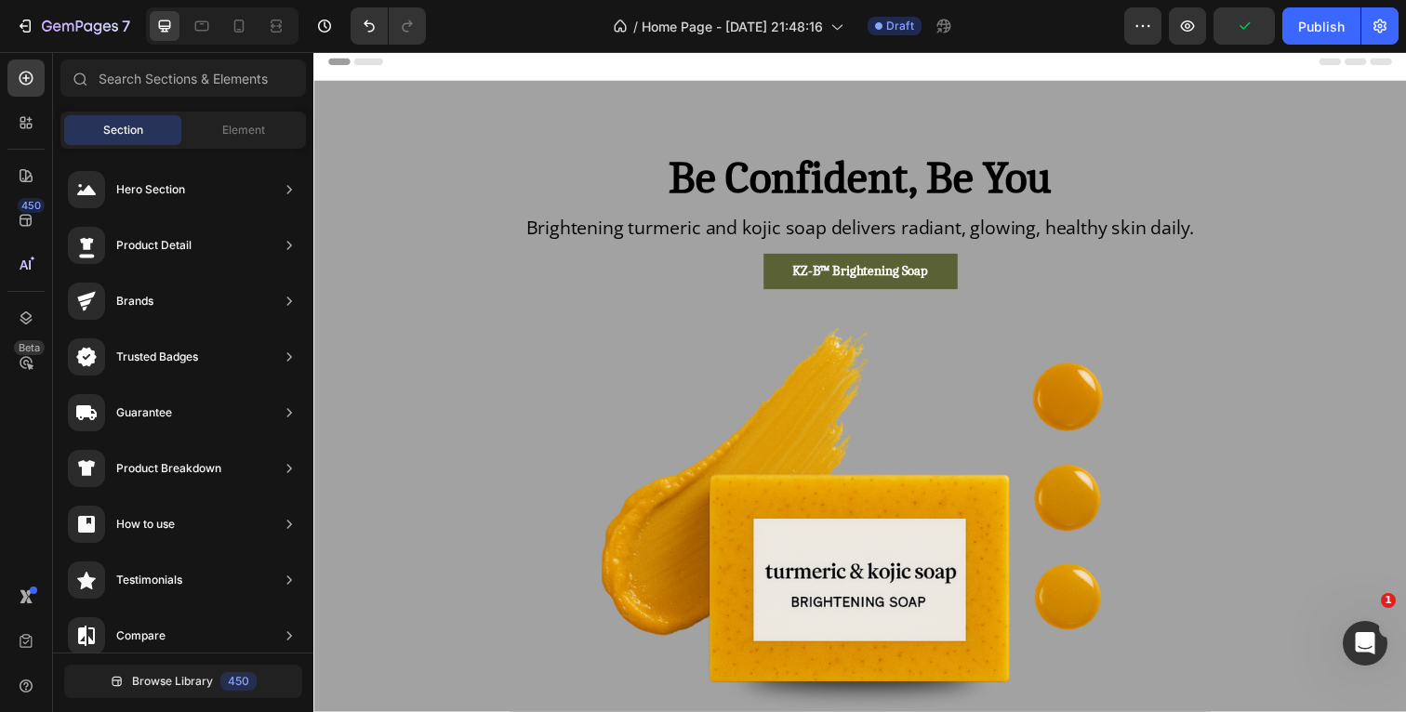
click at [1187, 61] on div "Header" at bounding box center [871, 62] width 1086 height 37
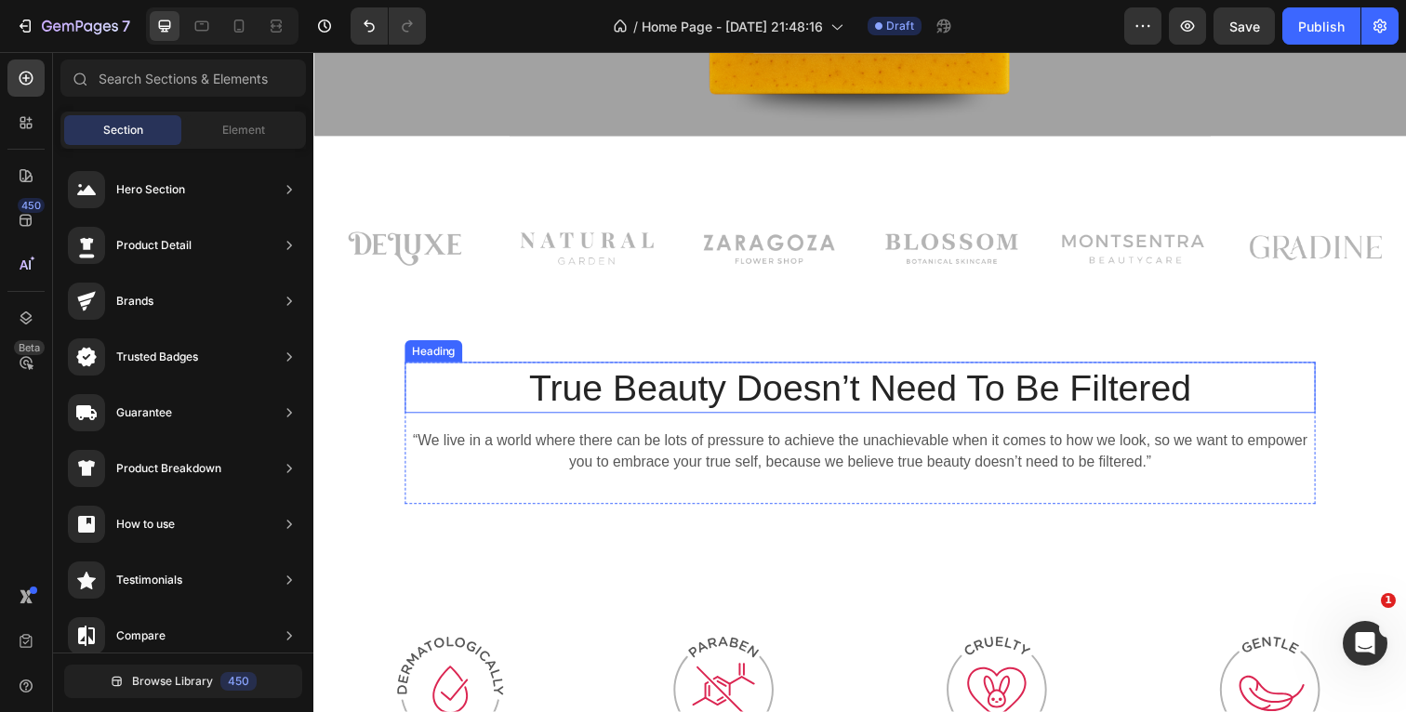
scroll to position [613, 0]
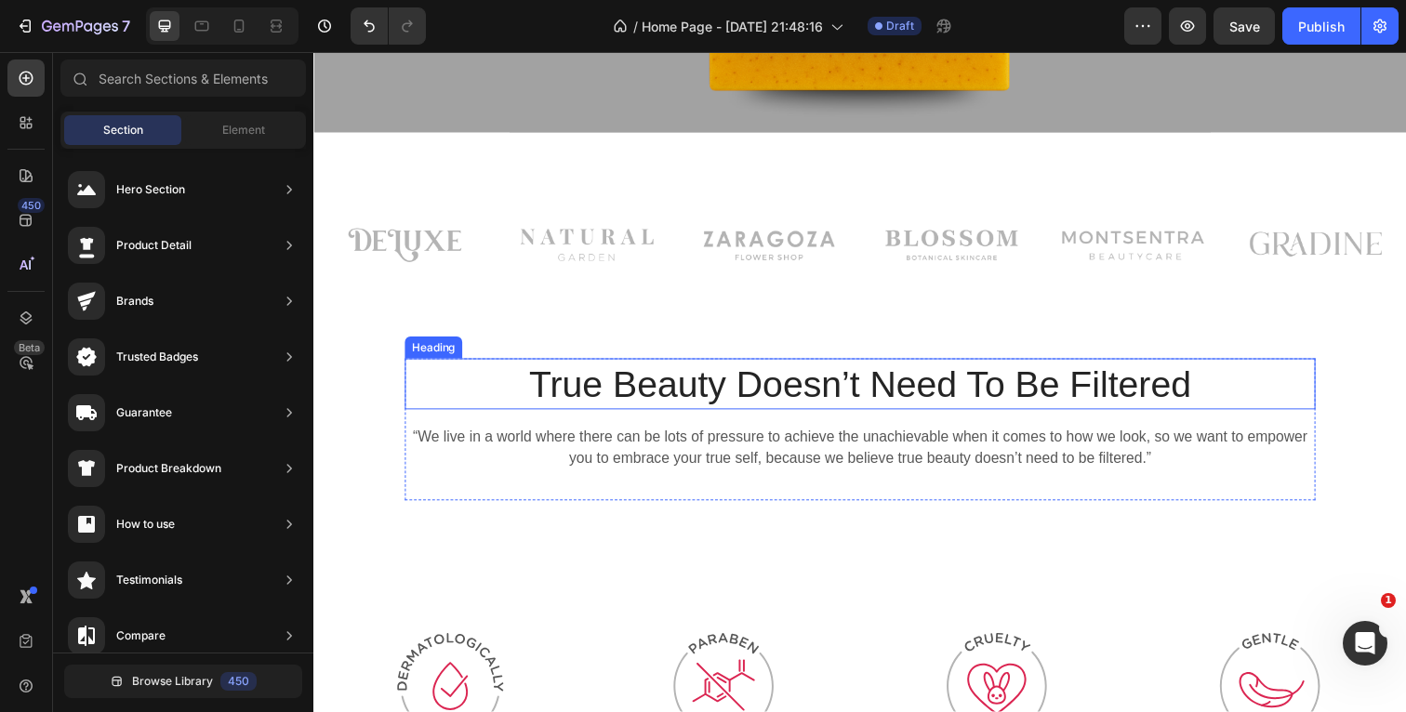
click at [1245, 383] on p "True Beauty Doesn’t Need To Be Filtered" at bounding box center [871, 391] width 926 height 48
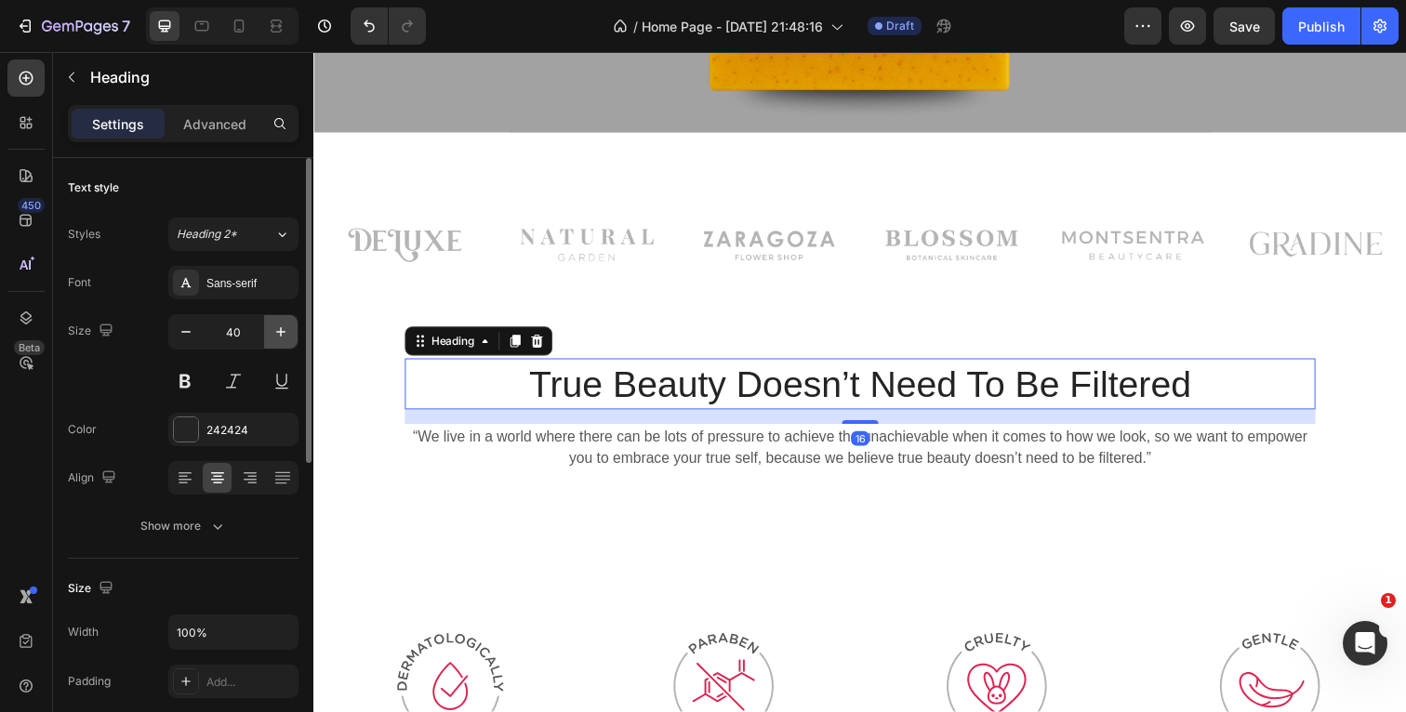
click at [283, 328] on icon "button" at bounding box center [281, 332] width 19 height 19
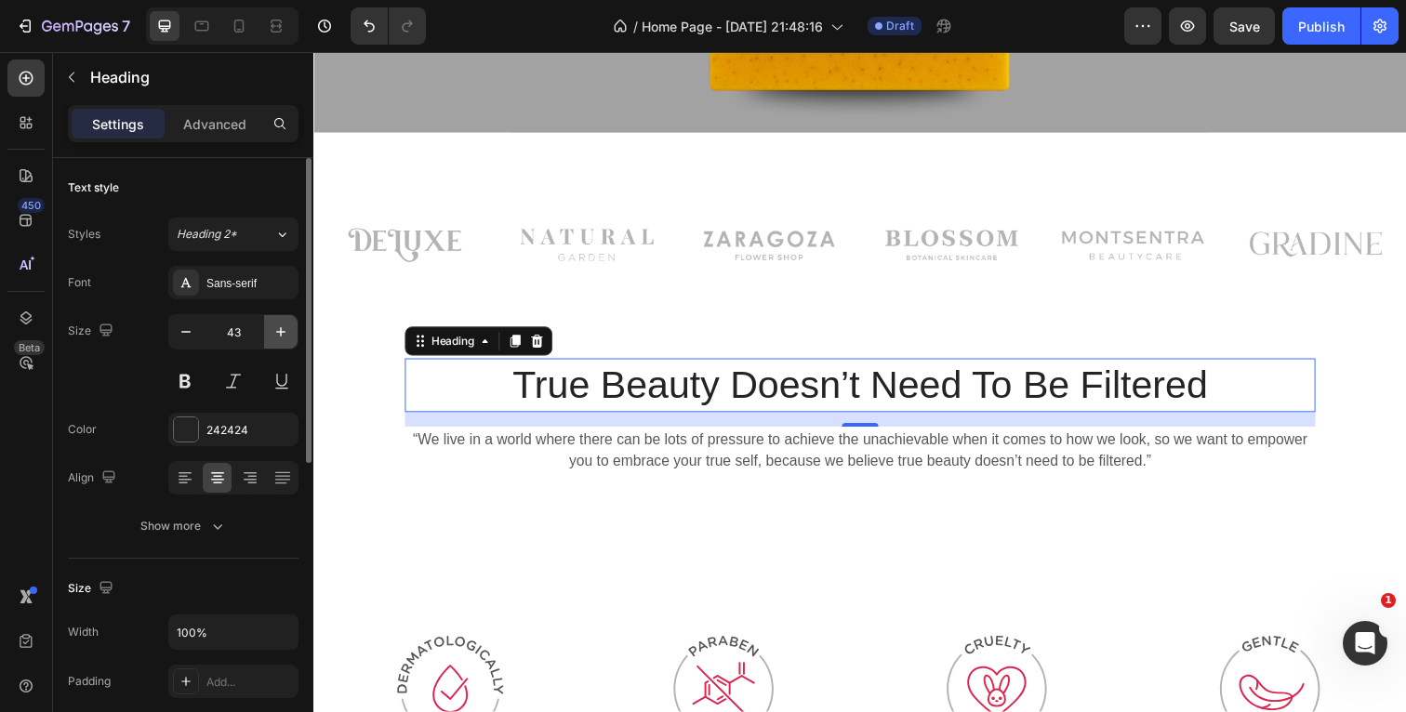
click at [283, 328] on icon "button" at bounding box center [281, 332] width 19 height 19
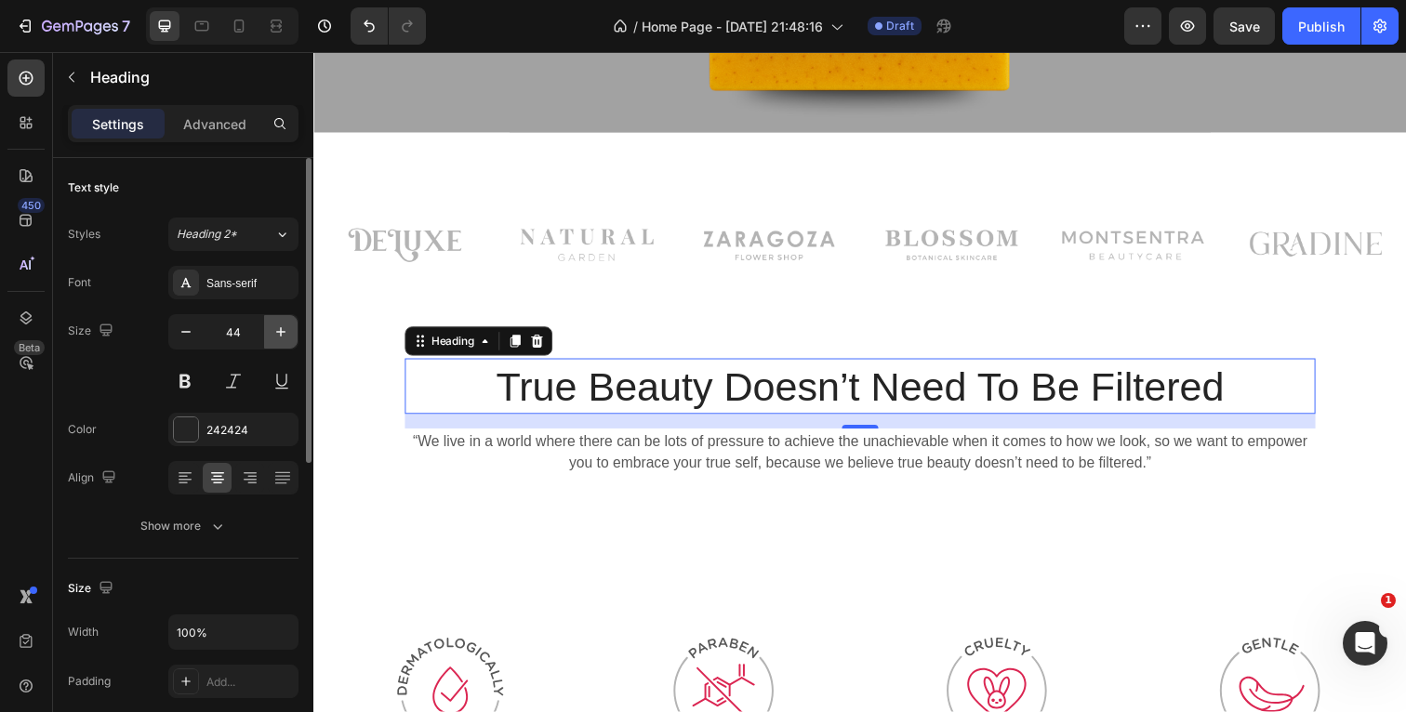
click at [283, 328] on icon "button" at bounding box center [281, 332] width 19 height 19
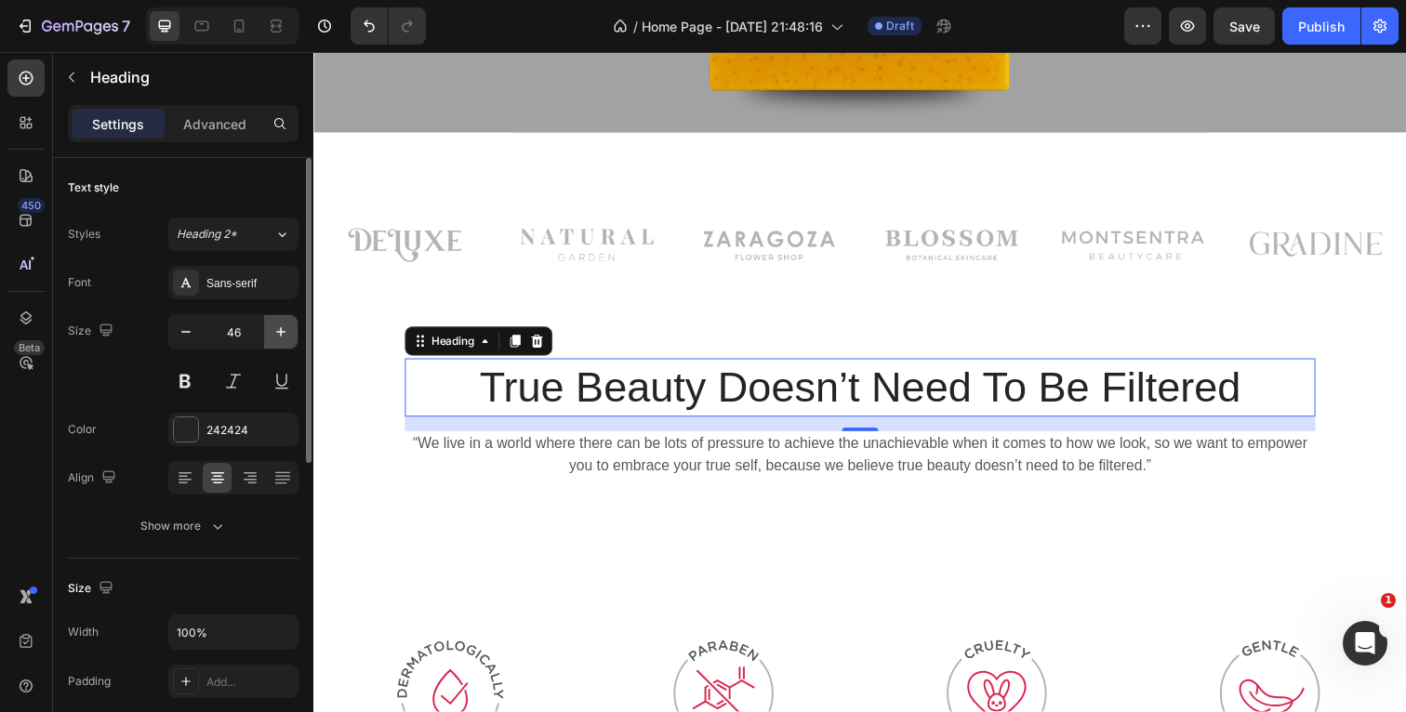
click at [283, 328] on icon "button" at bounding box center [281, 332] width 19 height 19
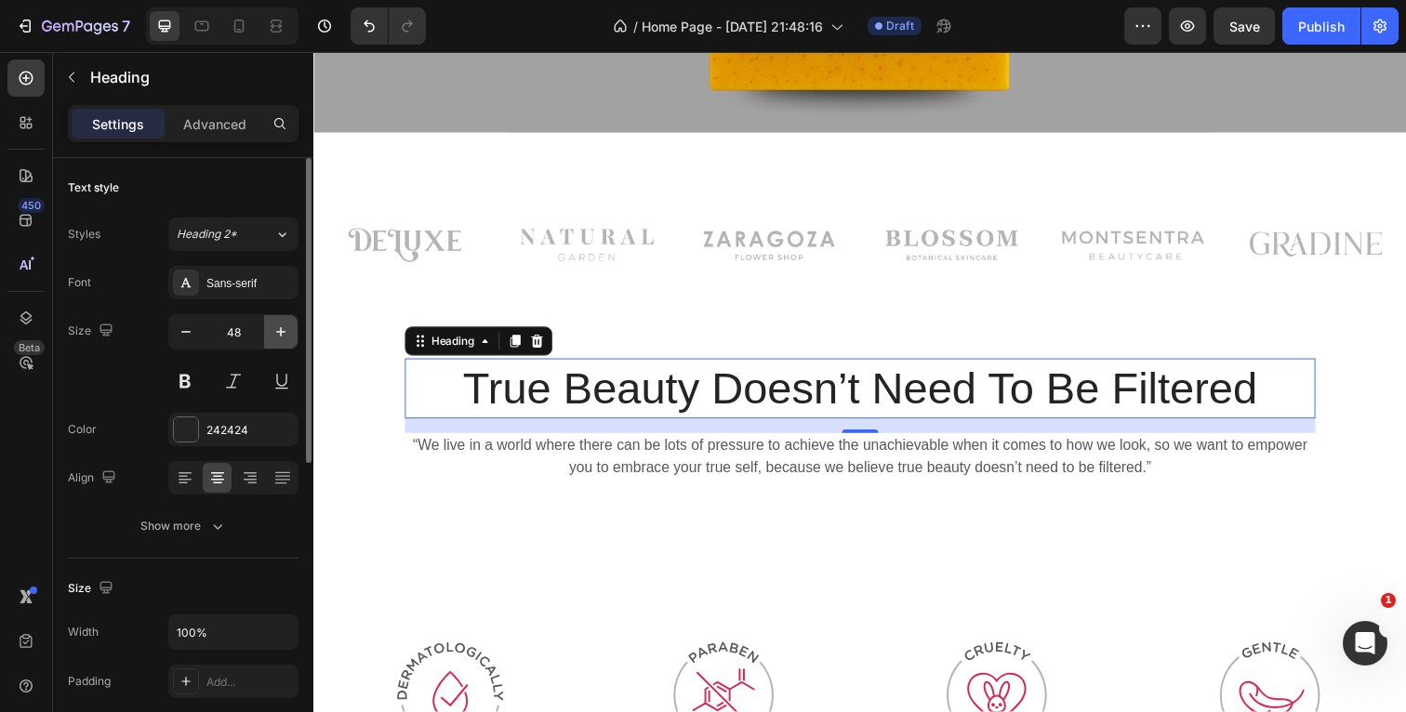
click at [283, 328] on icon "button" at bounding box center [281, 332] width 19 height 19
type input "50"
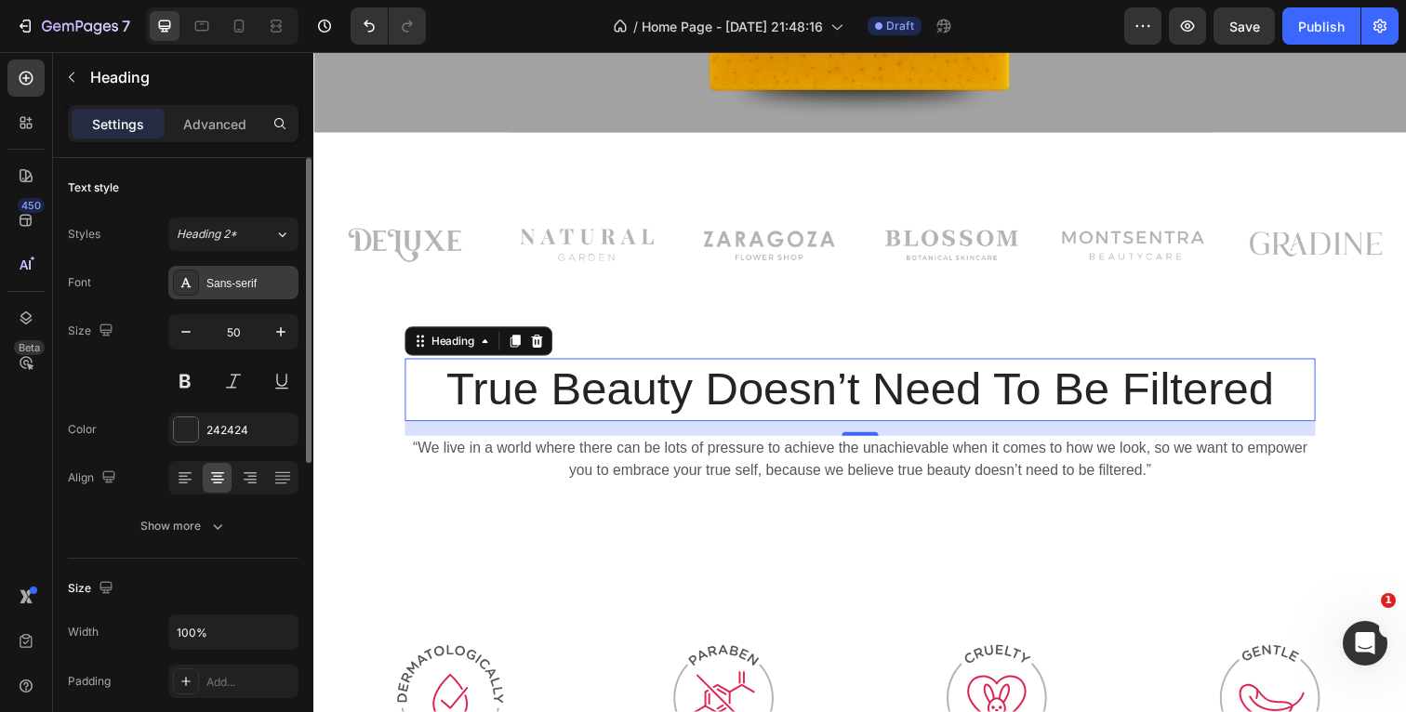
click at [233, 279] on div "Sans-serif" at bounding box center [249, 283] width 87 height 17
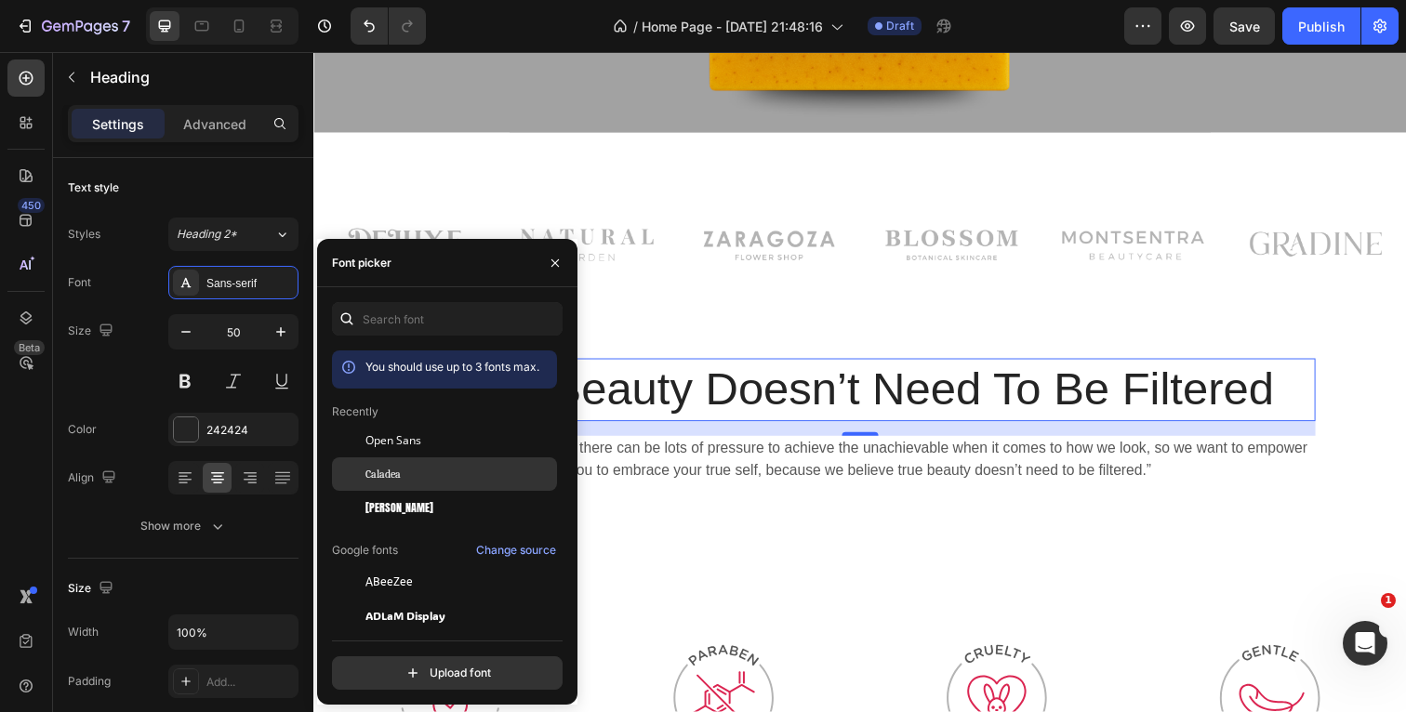
click at [398, 480] on span "Caladea" at bounding box center [382, 474] width 35 height 17
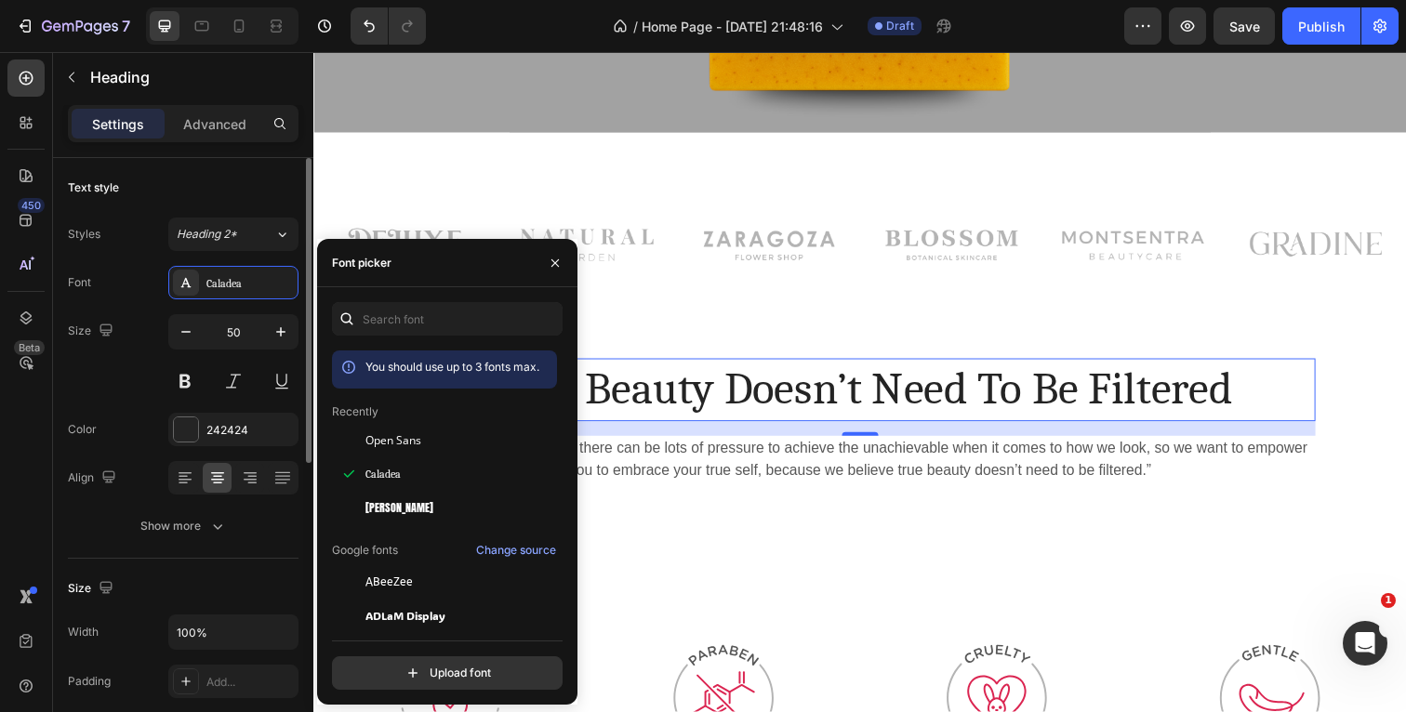
click at [130, 367] on div "Size 50" at bounding box center [183, 356] width 231 height 84
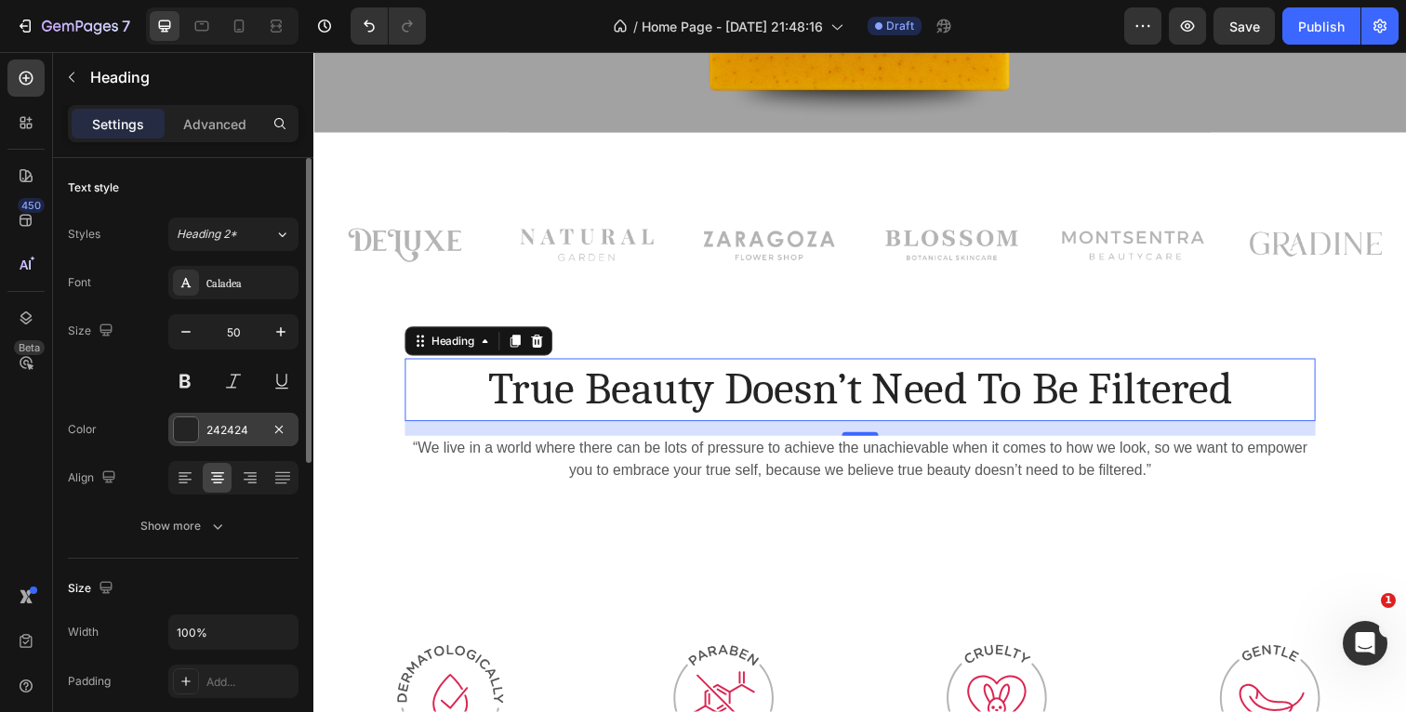
click at [185, 426] on div at bounding box center [186, 429] width 24 height 24
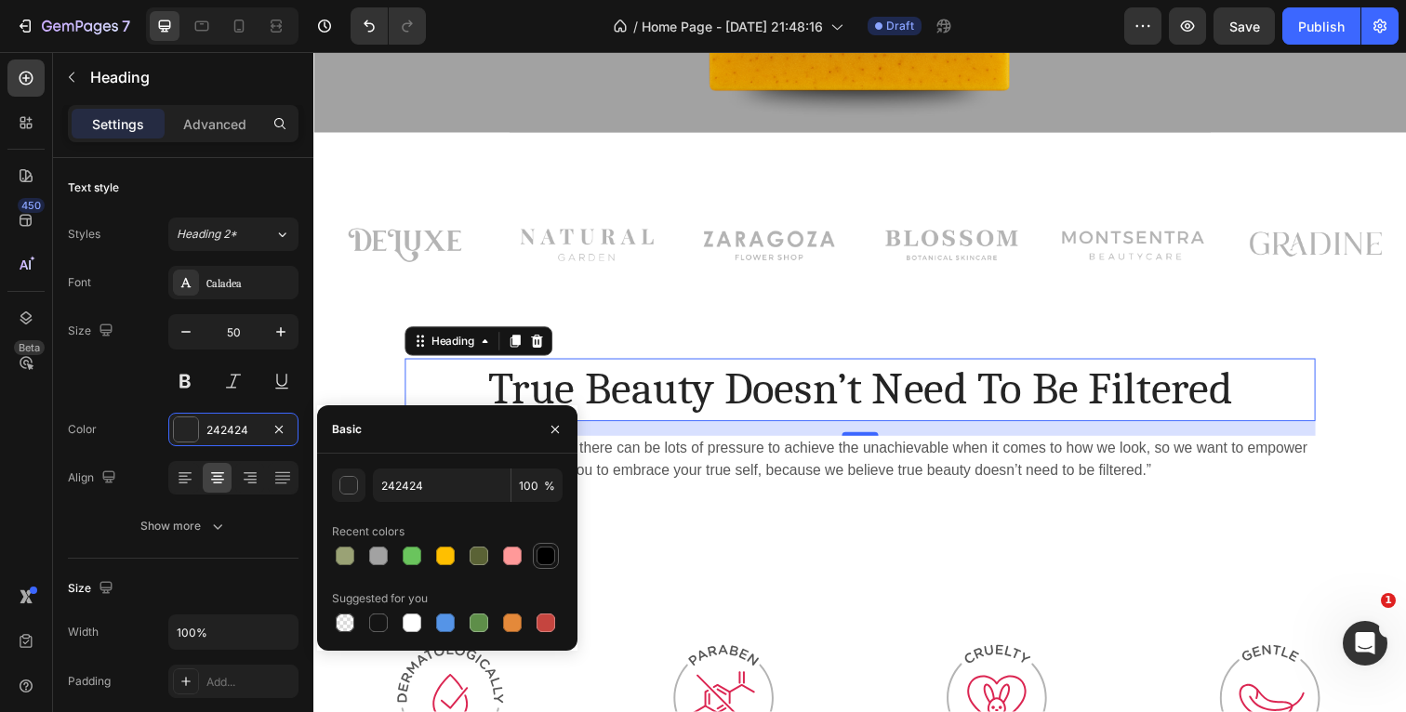
click at [546, 550] on div at bounding box center [546, 556] width 19 height 19
type input "000000"
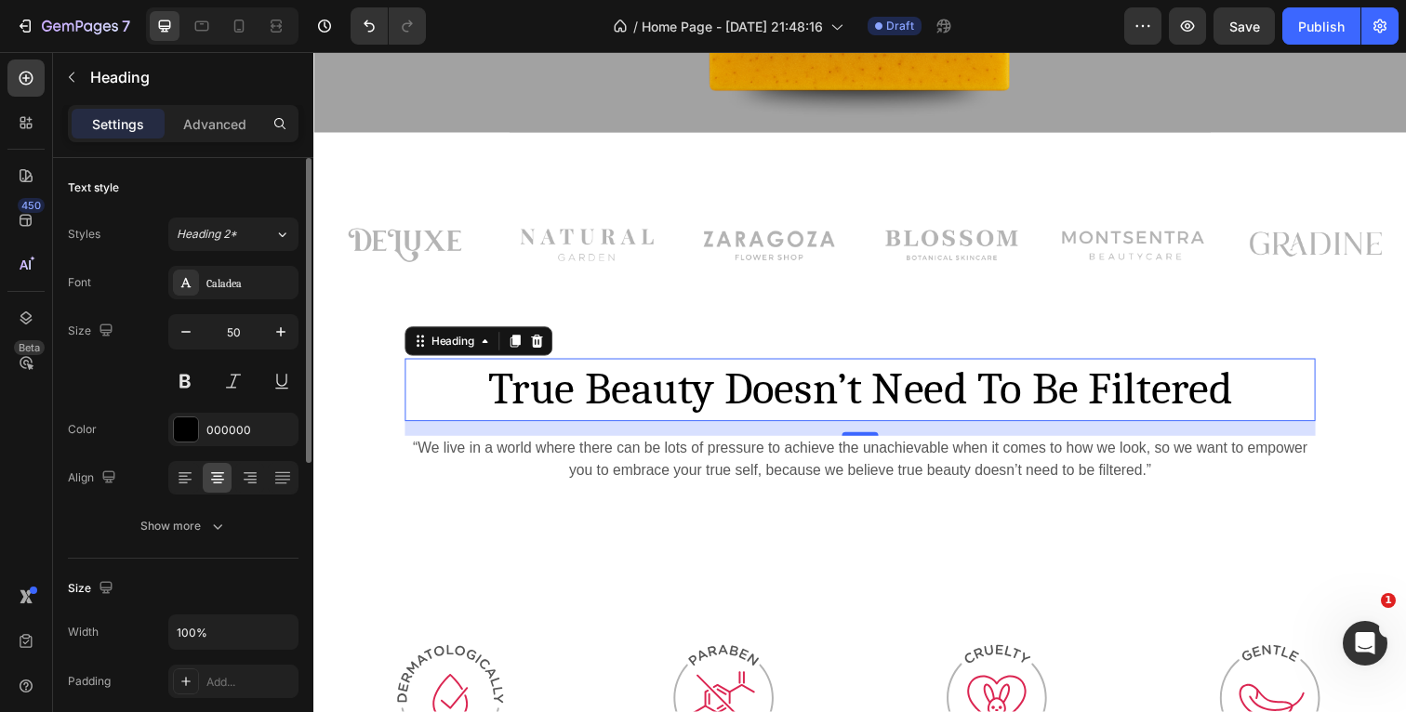
click at [139, 414] on div "Color 000000" at bounding box center [183, 429] width 231 height 33
click at [208, 525] on icon "button" at bounding box center [217, 526] width 19 height 19
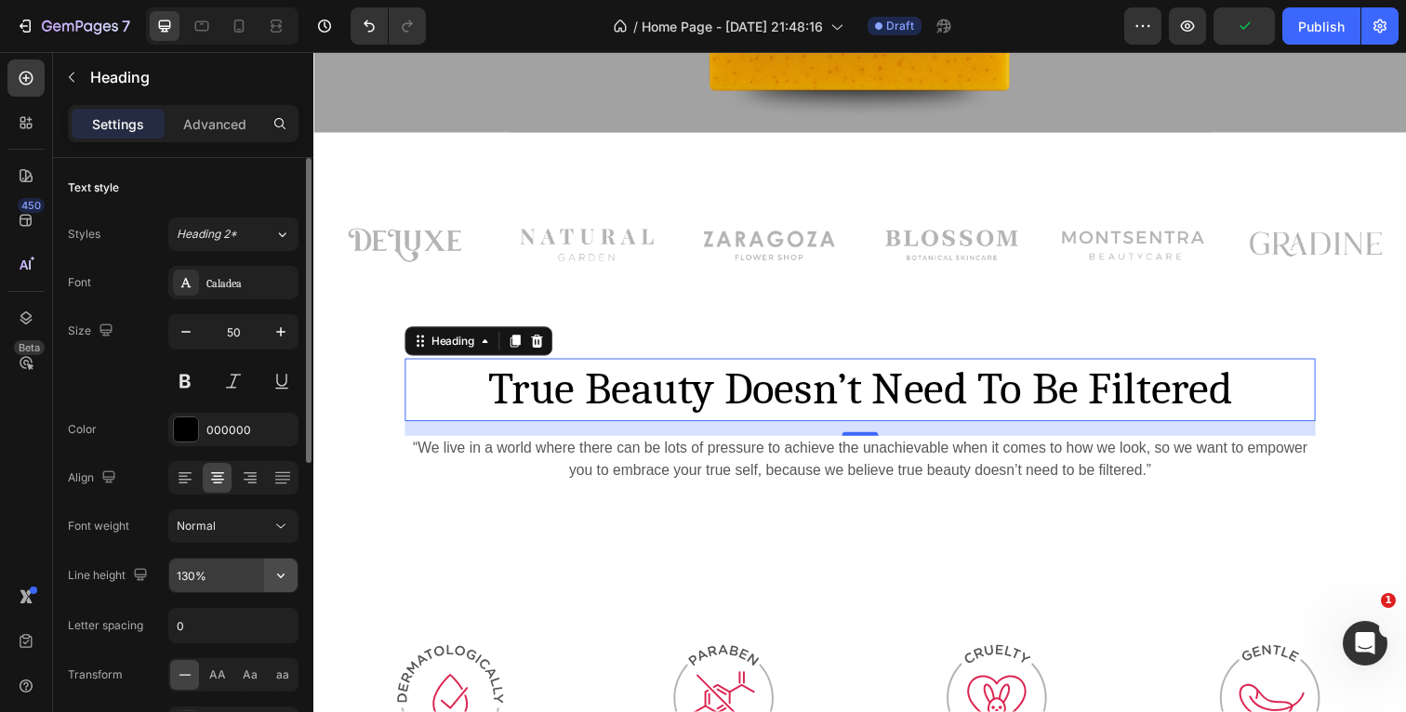
click at [288, 576] on icon "button" at bounding box center [281, 575] width 19 height 19
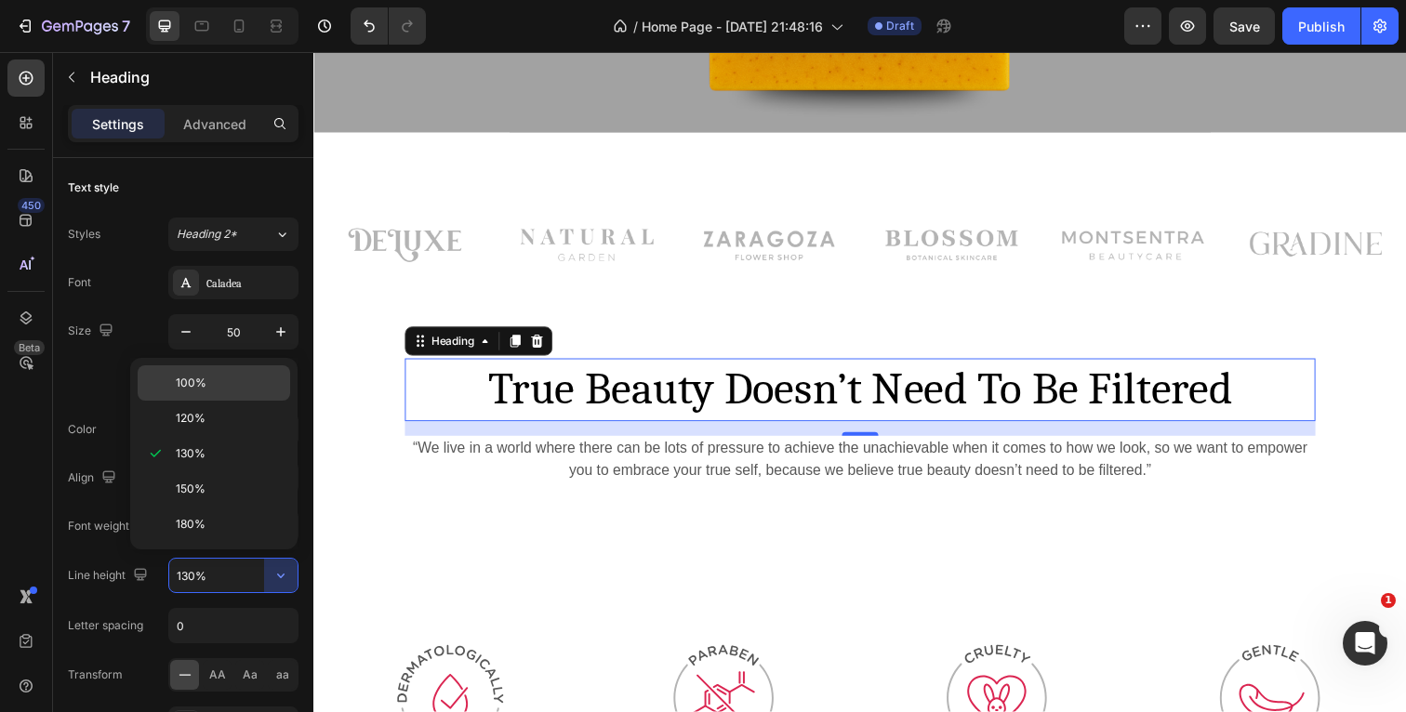
click at [205, 387] on p "100%" at bounding box center [229, 383] width 106 height 17
type input "100%"
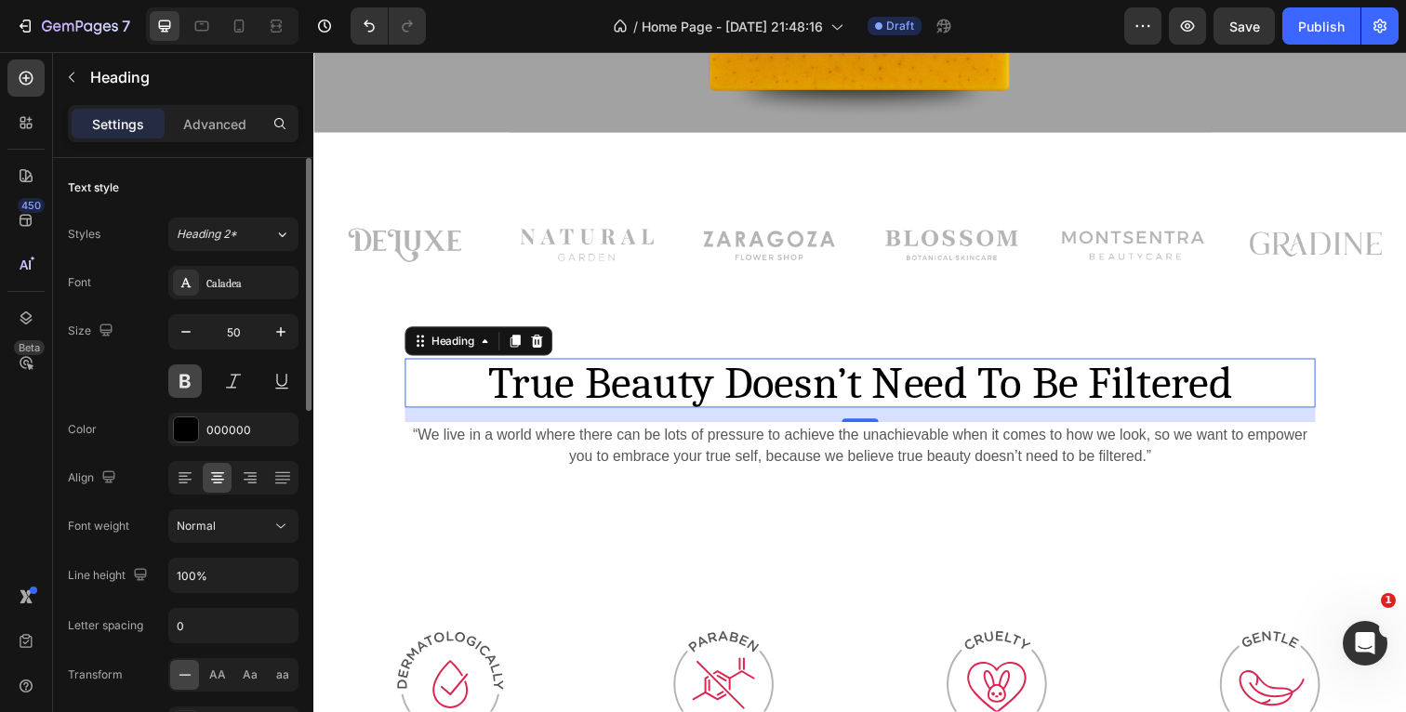
click at [190, 385] on button at bounding box center [184, 380] width 33 height 33
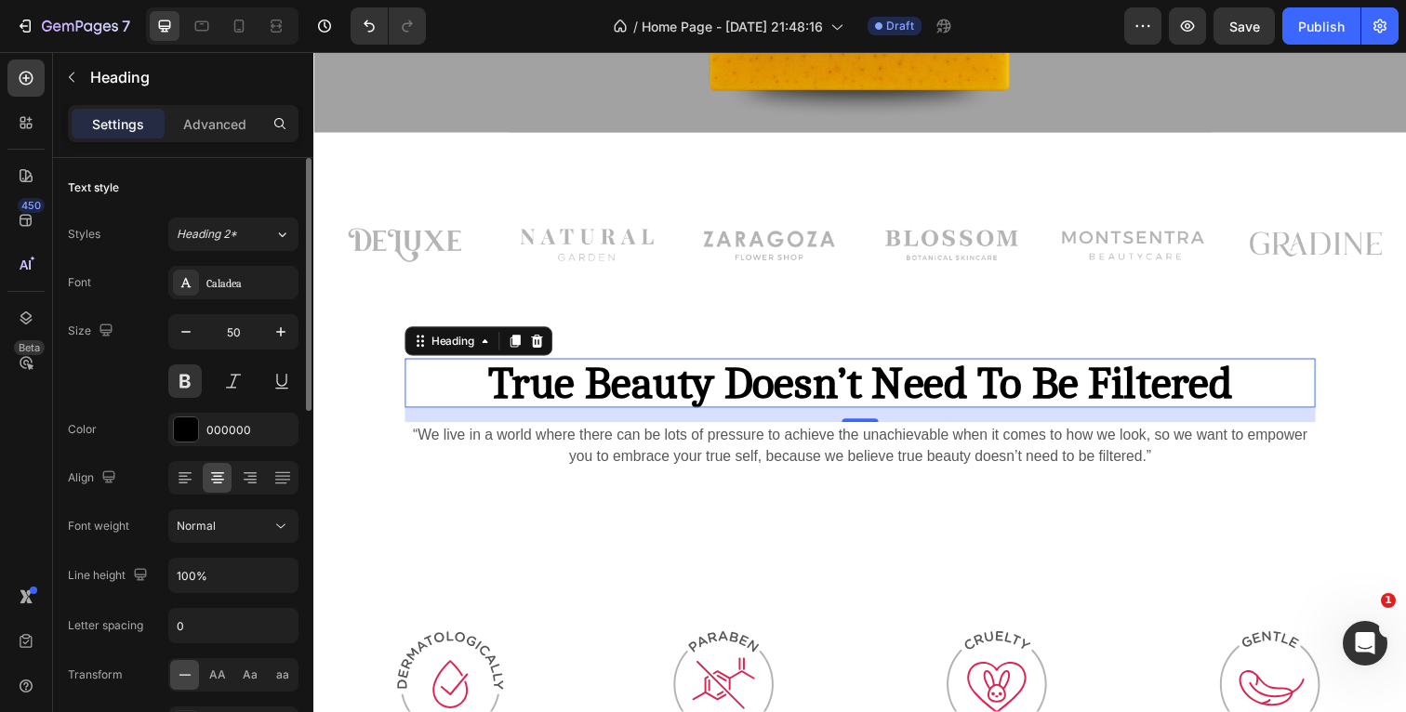
click at [135, 387] on div "Size 50" at bounding box center [183, 356] width 231 height 84
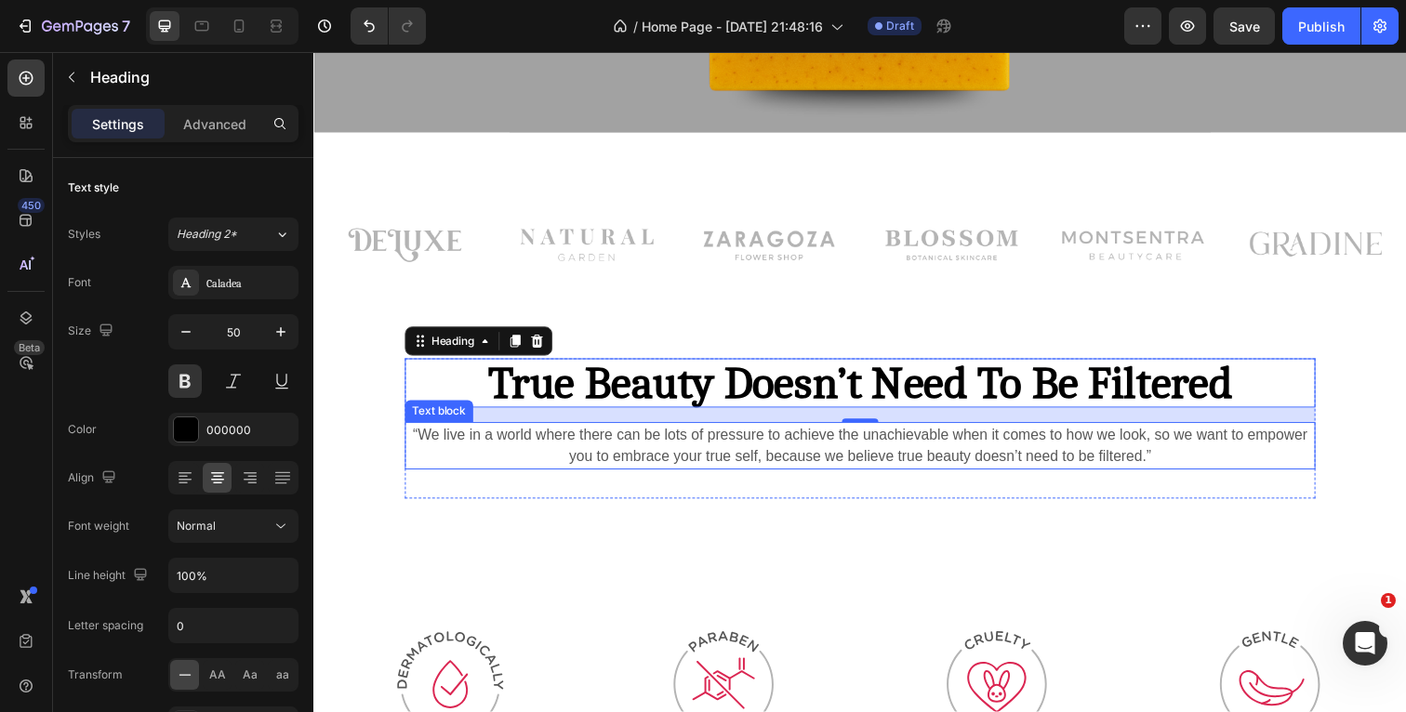
click at [1196, 462] on p "“We live in a world where there can be lots of pressure to achieve the unachiev…" at bounding box center [871, 454] width 926 height 45
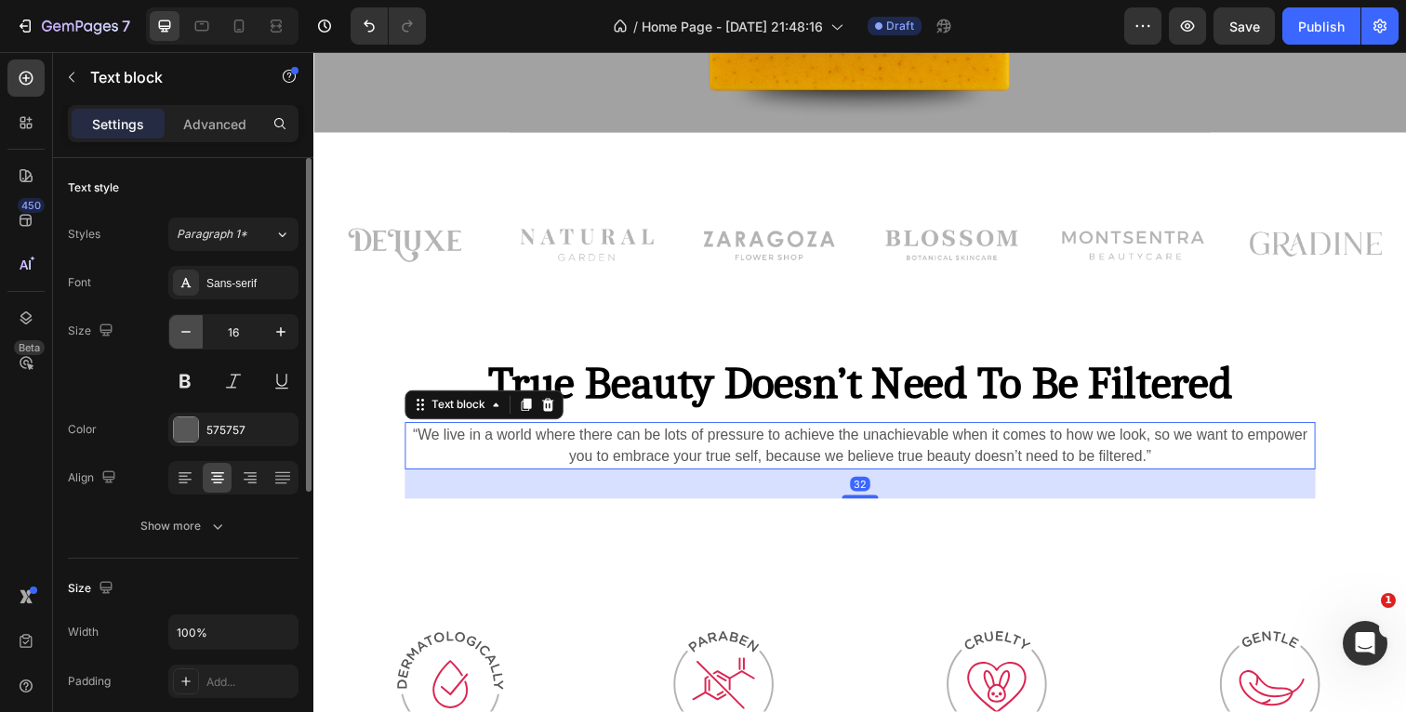
click at [187, 326] on icon "button" at bounding box center [186, 332] width 19 height 19
click at [283, 336] on icon "button" at bounding box center [281, 332] width 19 height 19
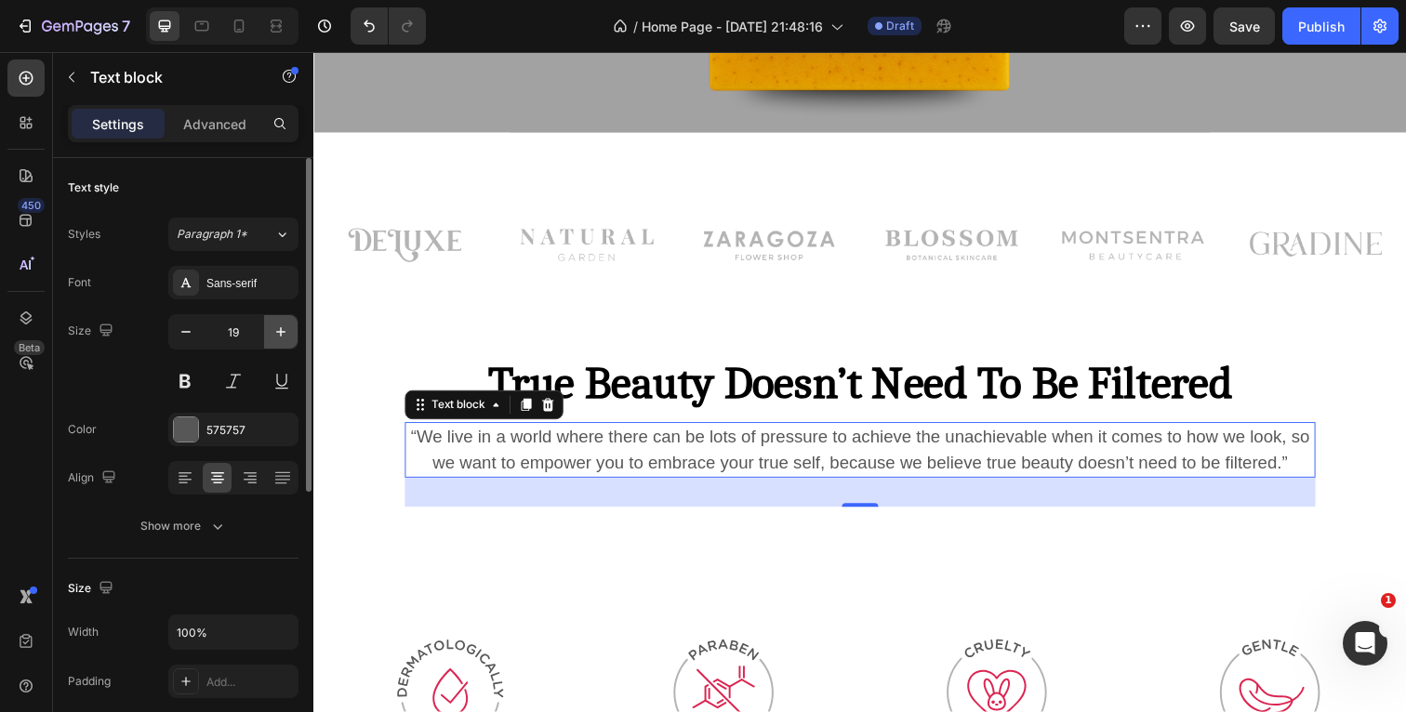
click at [283, 336] on icon "button" at bounding box center [281, 332] width 19 height 19
type input "20"
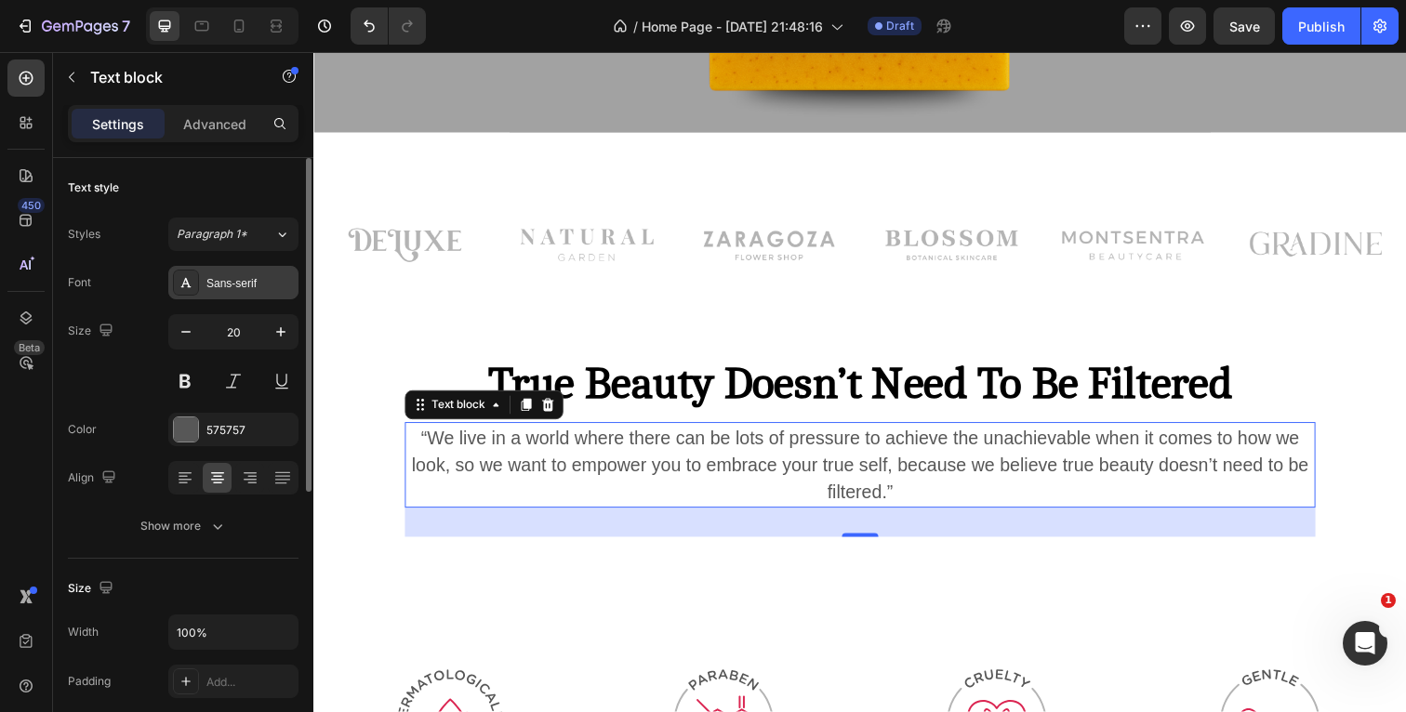
click at [261, 283] on div "Sans-serif" at bounding box center [249, 283] width 87 height 17
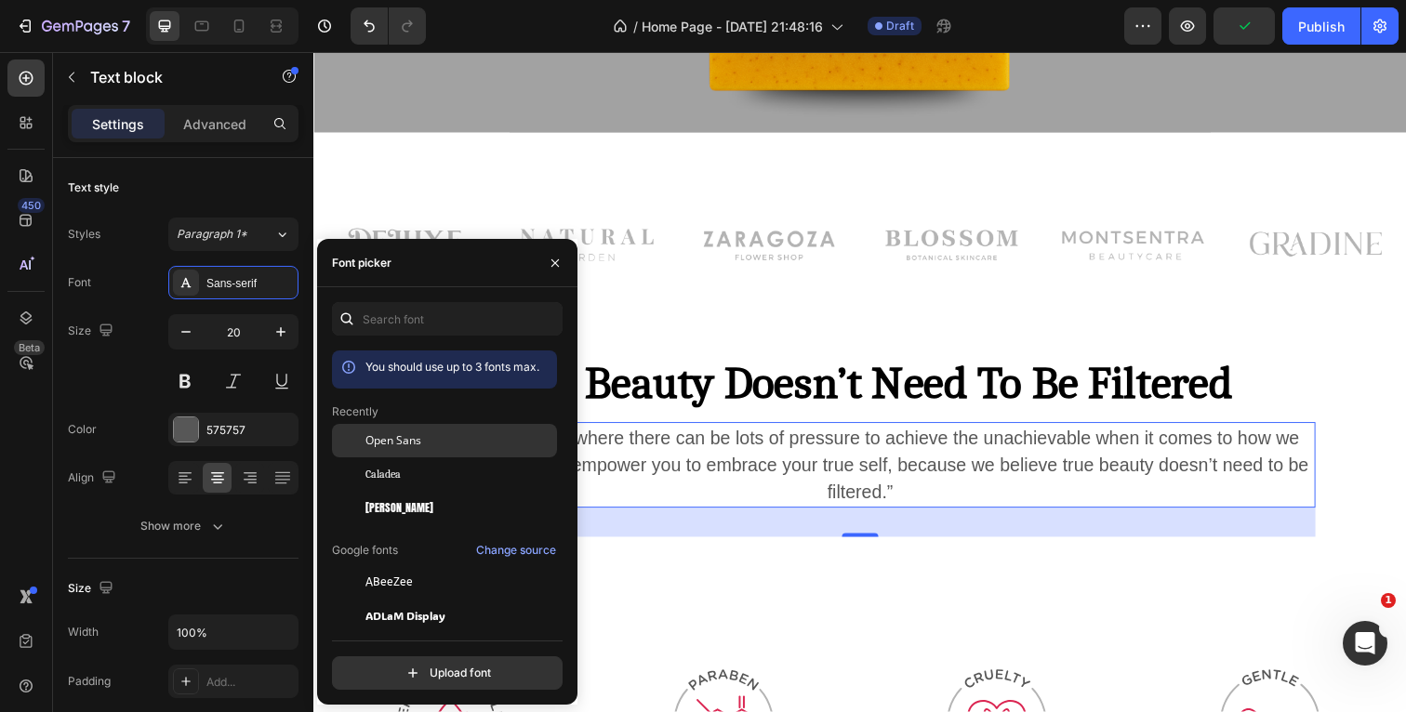
click at [401, 442] on span "Open Sans" at bounding box center [393, 440] width 56 height 17
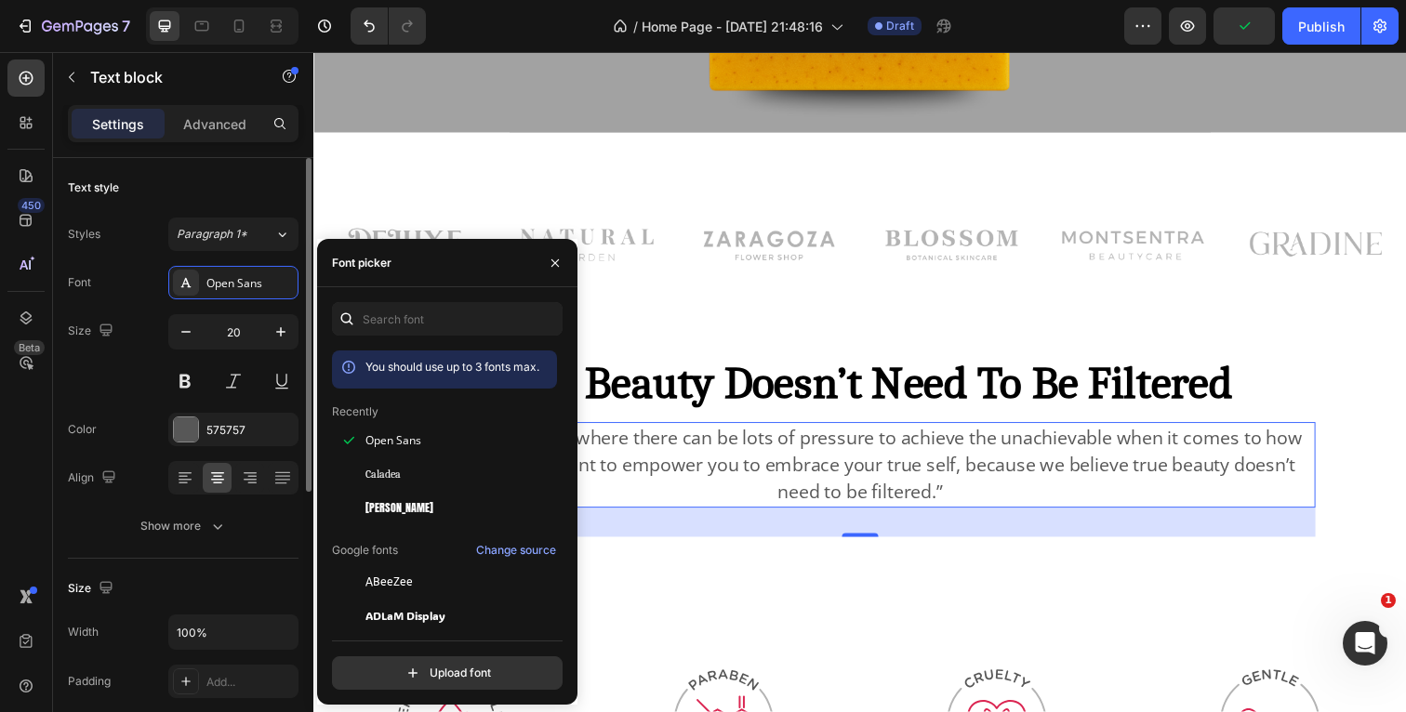
click at [151, 366] on div "Size 20" at bounding box center [183, 356] width 231 height 84
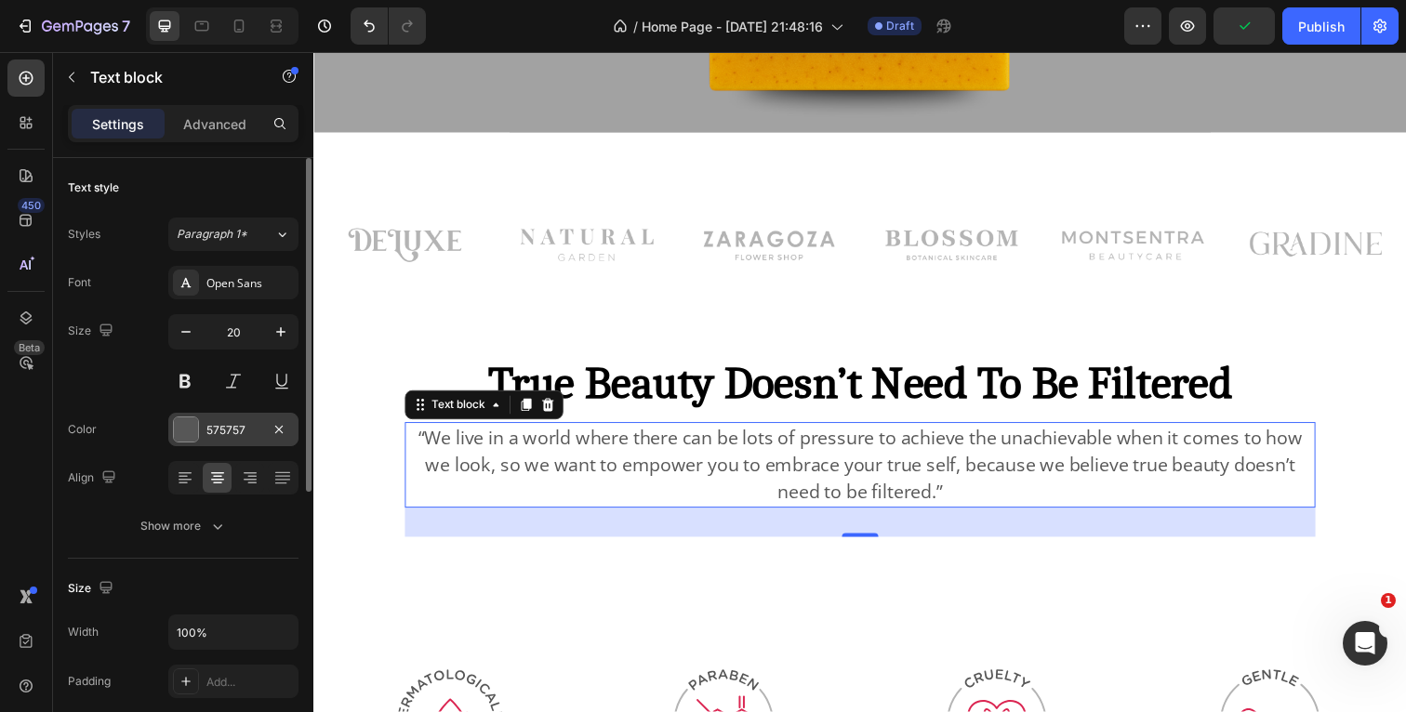
click at [183, 422] on div at bounding box center [186, 429] width 24 height 24
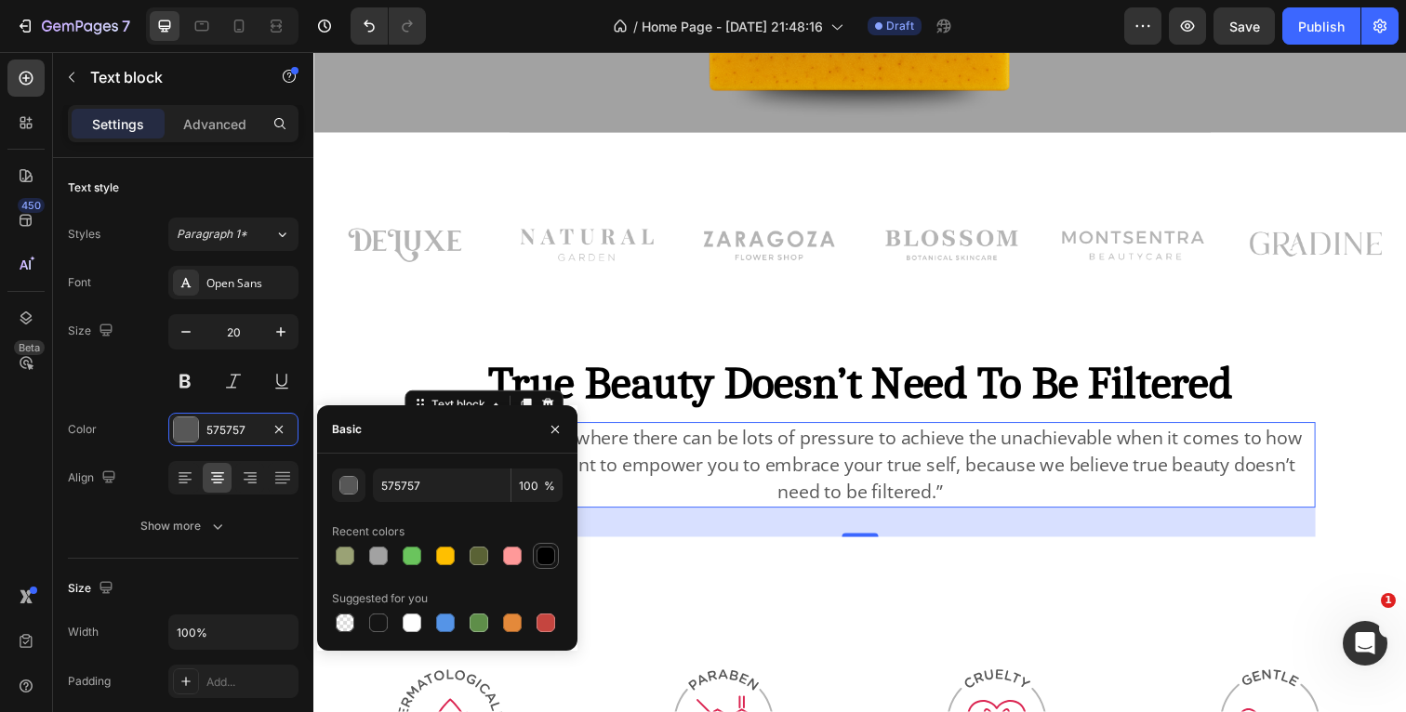
click at [548, 563] on div at bounding box center [546, 556] width 19 height 19
type input "000000"
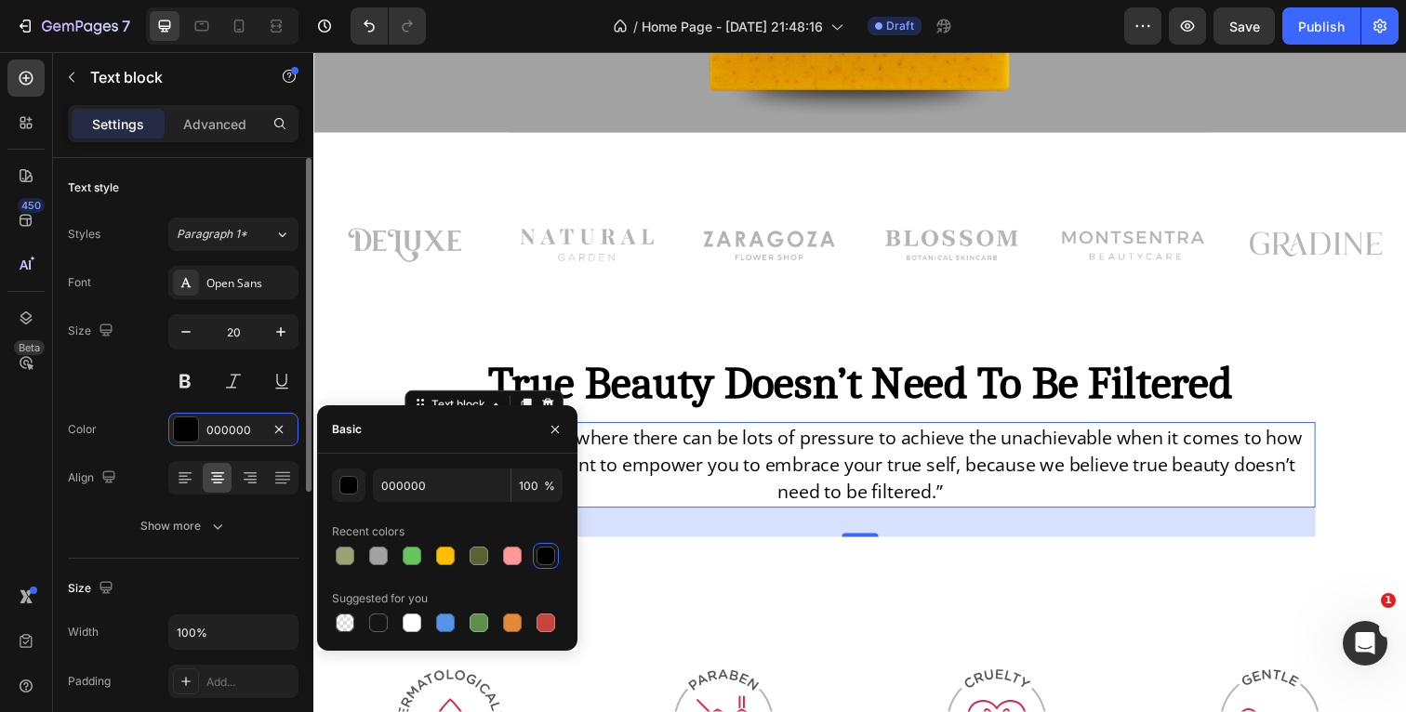
click at [139, 435] on div "Color 000000" at bounding box center [183, 429] width 231 height 33
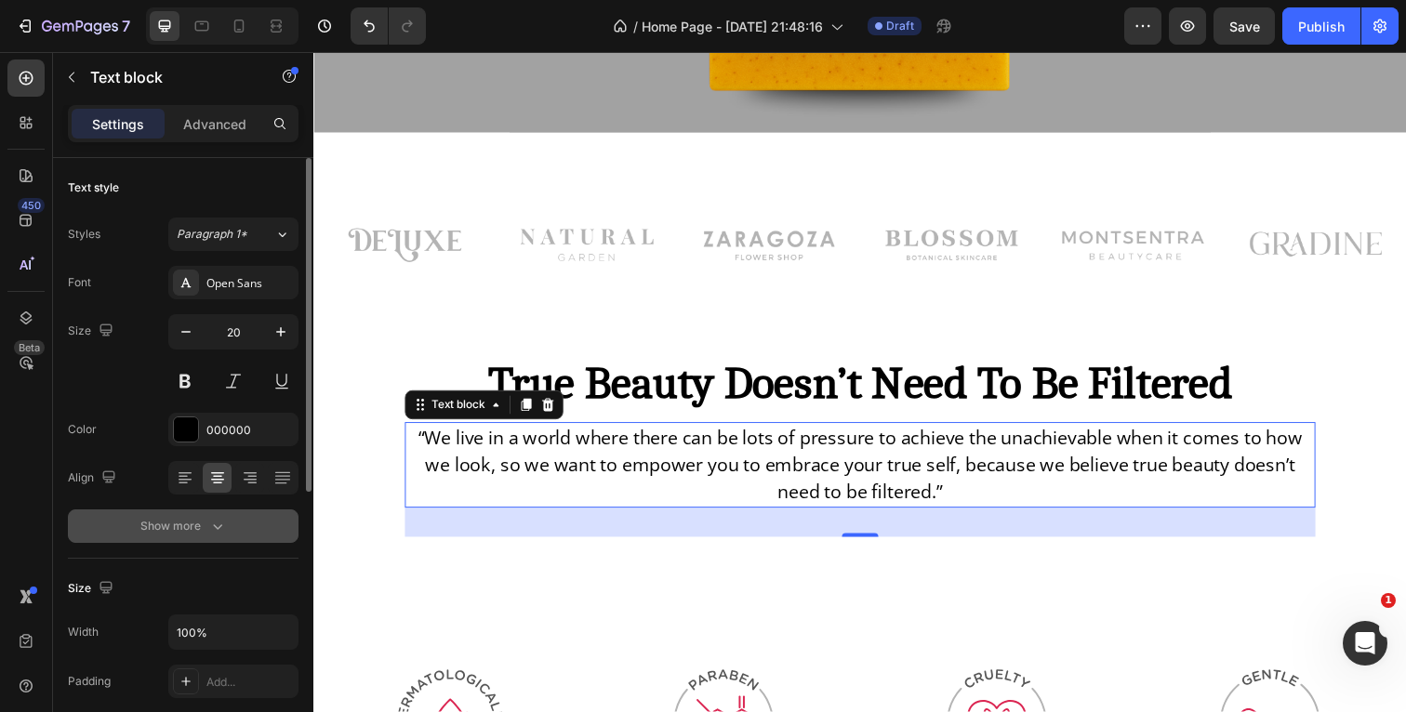
click at [222, 527] on icon "button" at bounding box center [217, 526] width 19 height 19
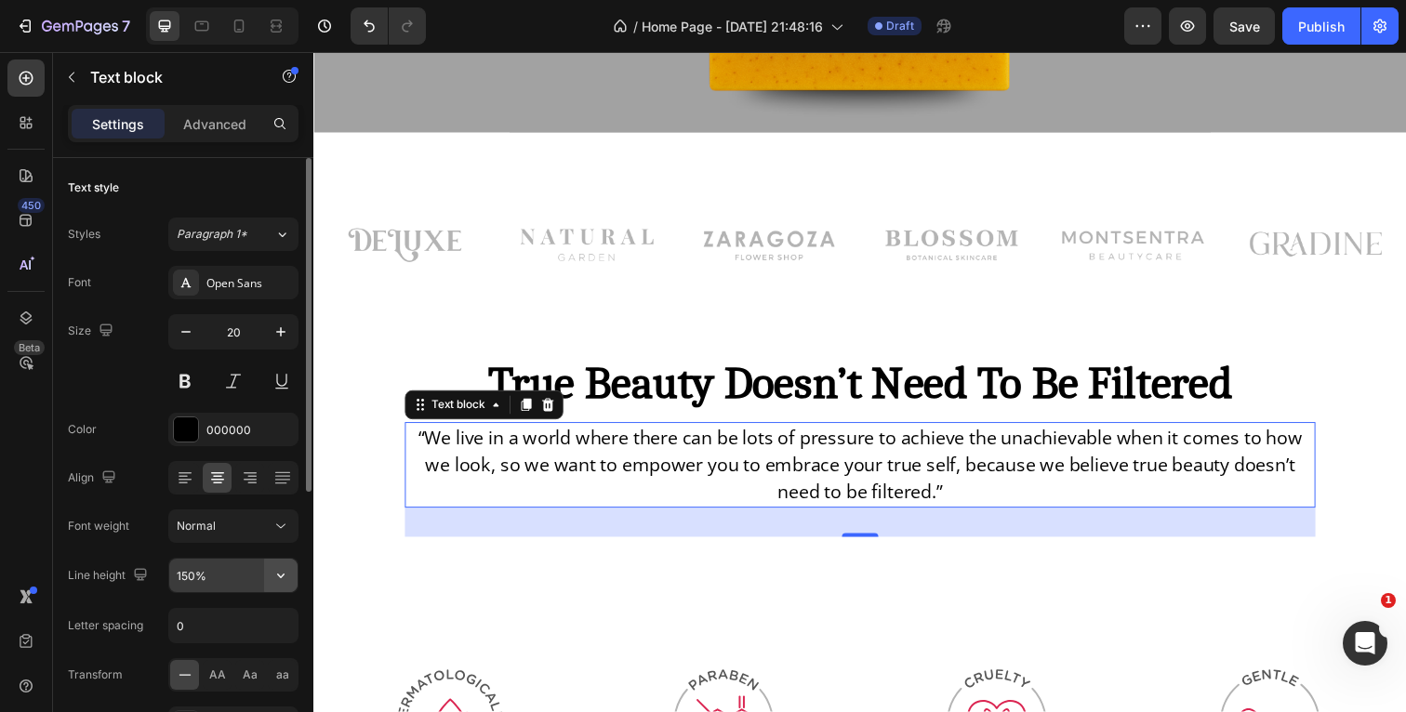
click at [289, 573] on icon "button" at bounding box center [281, 575] width 19 height 19
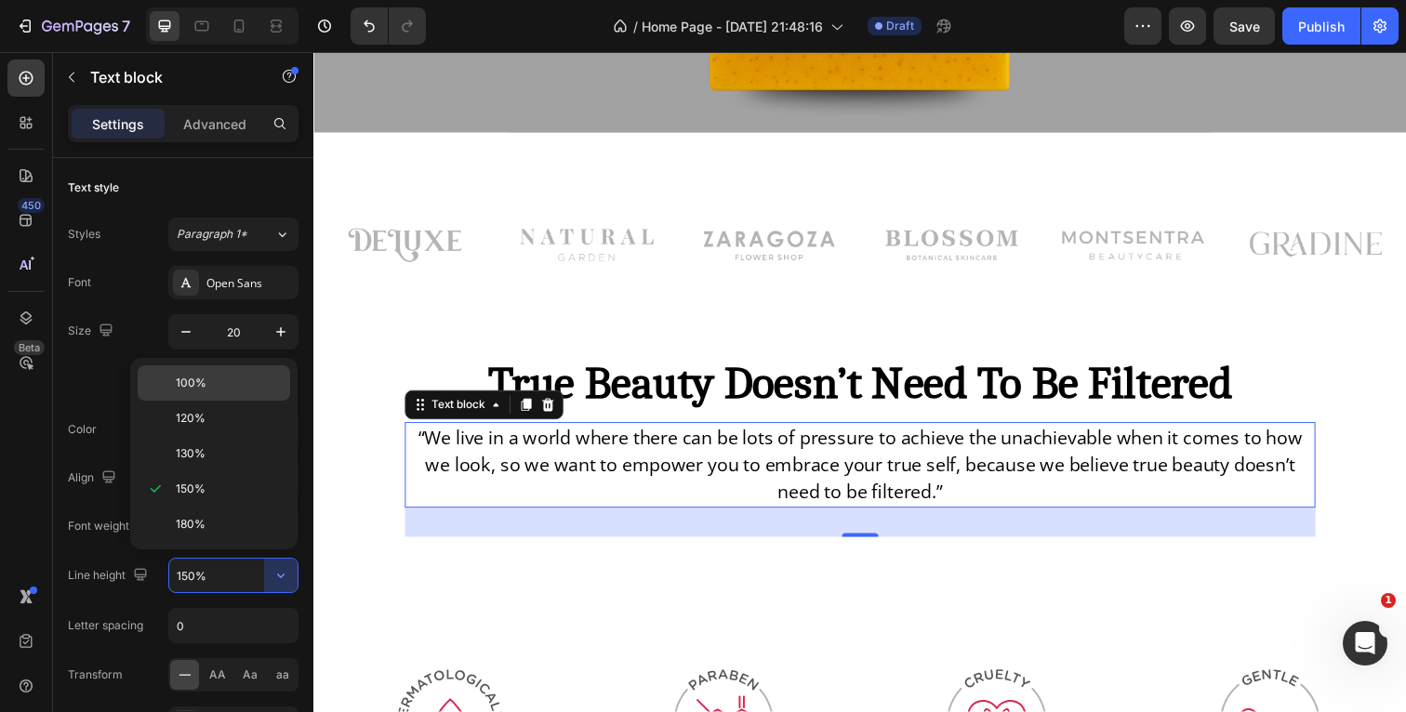
click at [231, 401] on div "100%" at bounding box center [214, 418] width 152 height 35
type input "100%"
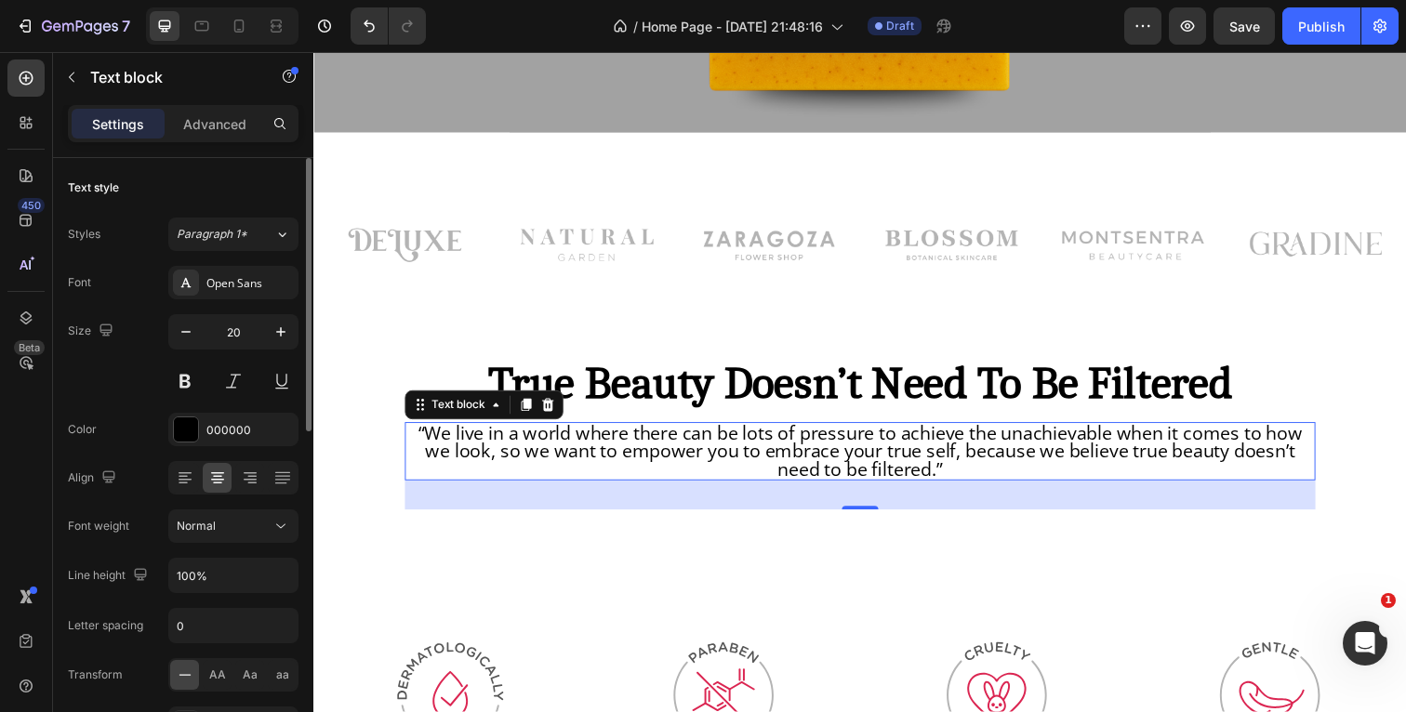
click at [113, 404] on div "Font Open Sans Size 20 Color 000000 Align Font weight Normal Line height 100% L…" at bounding box center [183, 527] width 231 height 523
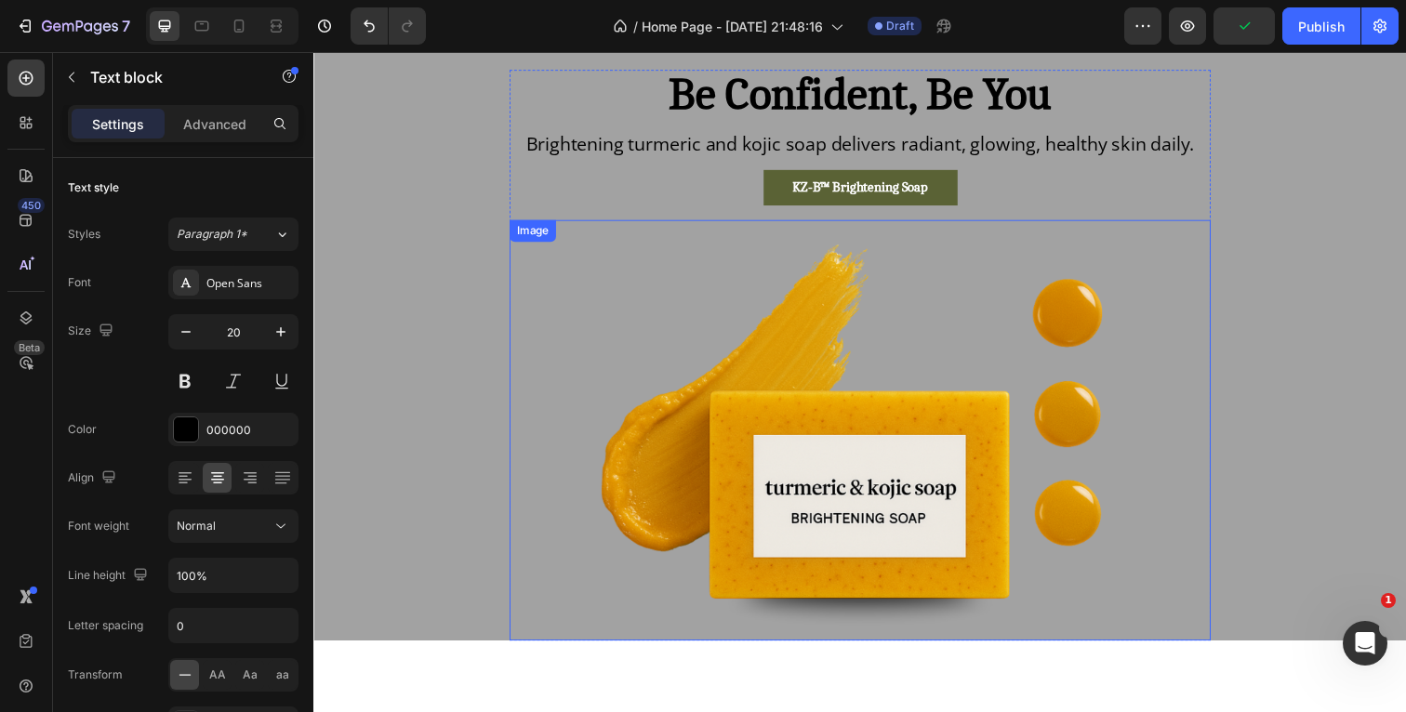
scroll to position [86, 0]
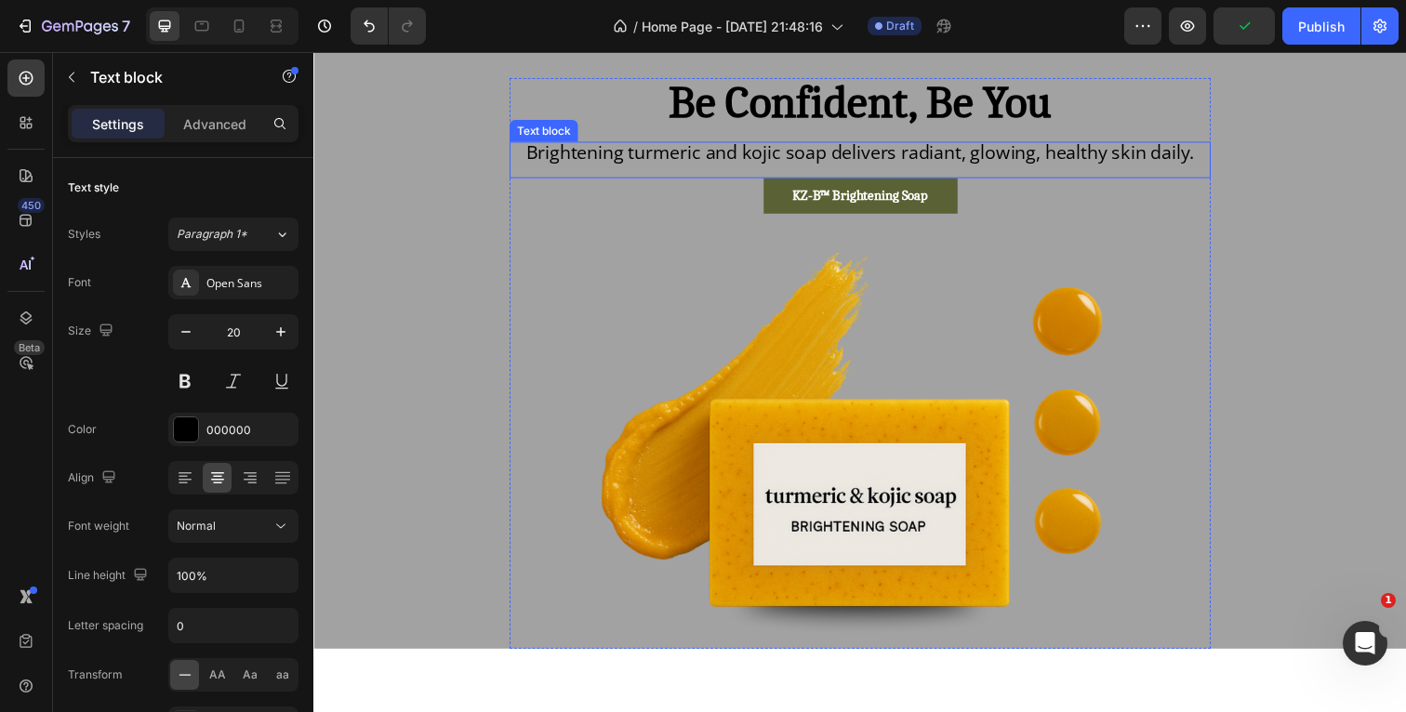
click at [771, 156] on span "Brightening turmeric and kojic soap delivers radiant, glowing, healthy skin dai…" at bounding box center [871, 154] width 682 height 25
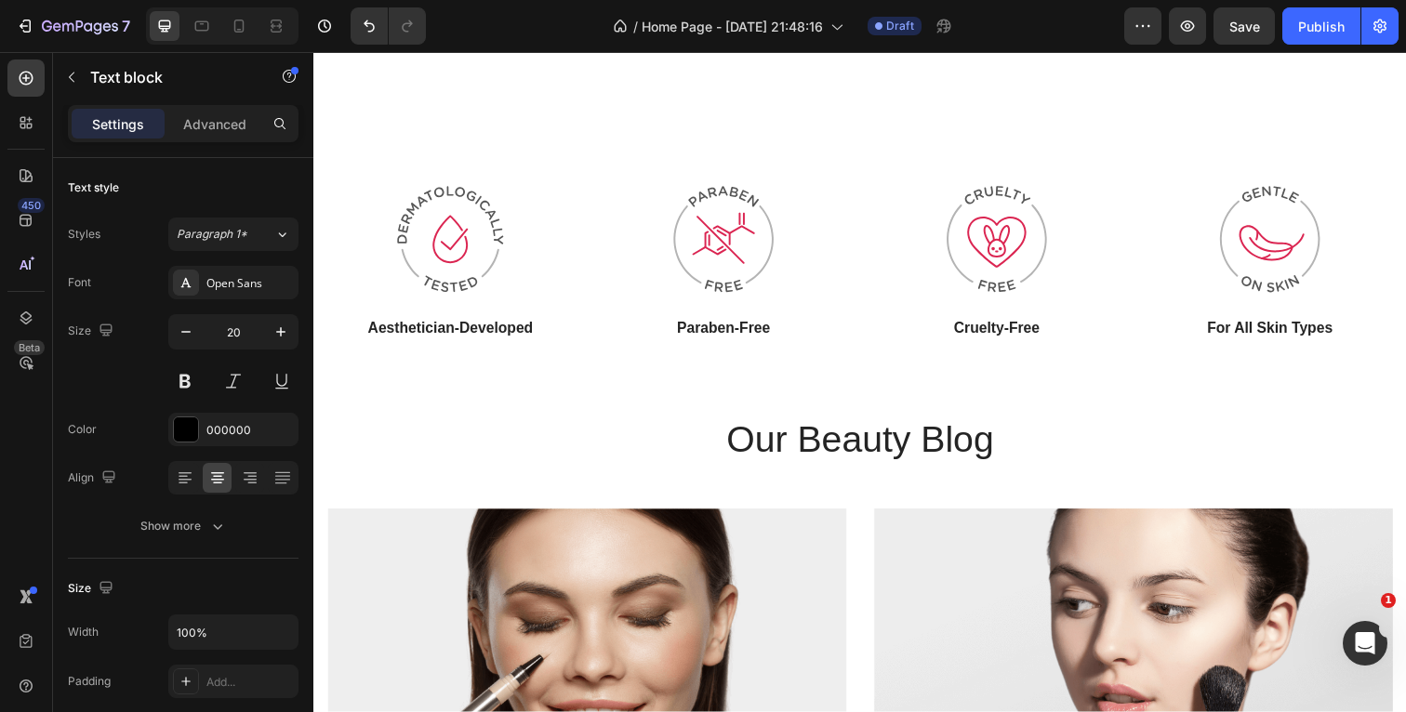
scroll to position [1103, 0]
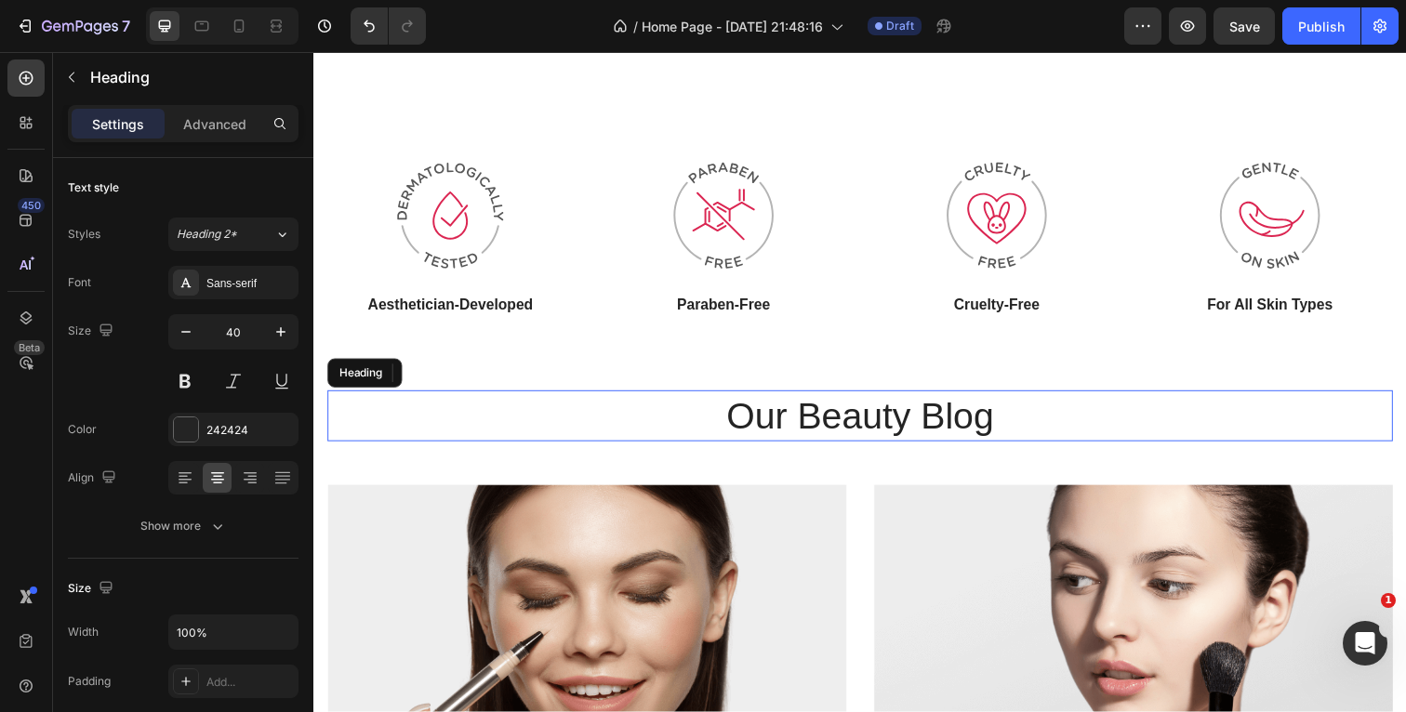
click at [1056, 428] on p "Our Beauty Blog" at bounding box center [871, 424] width 1084 height 48
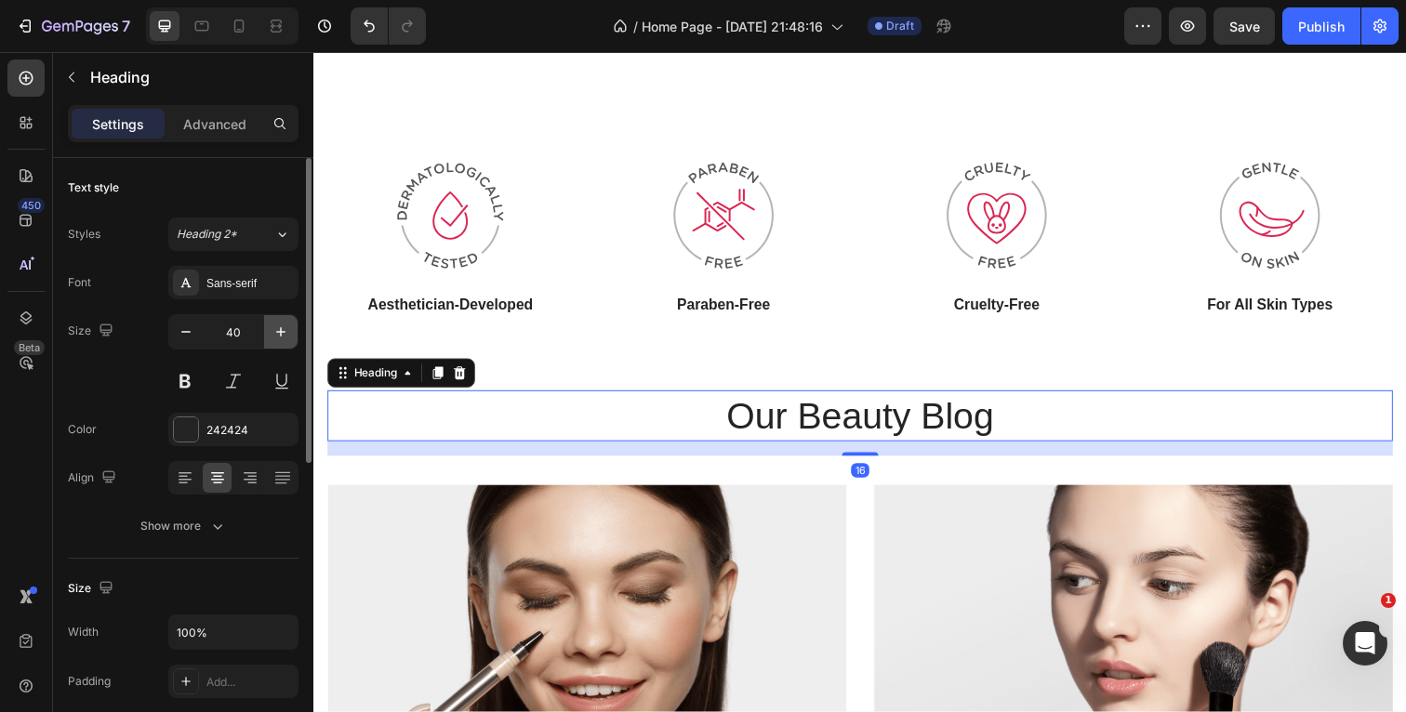
click at [281, 330] on icon "button" at bounding box center [280, 331] width 9 height 9
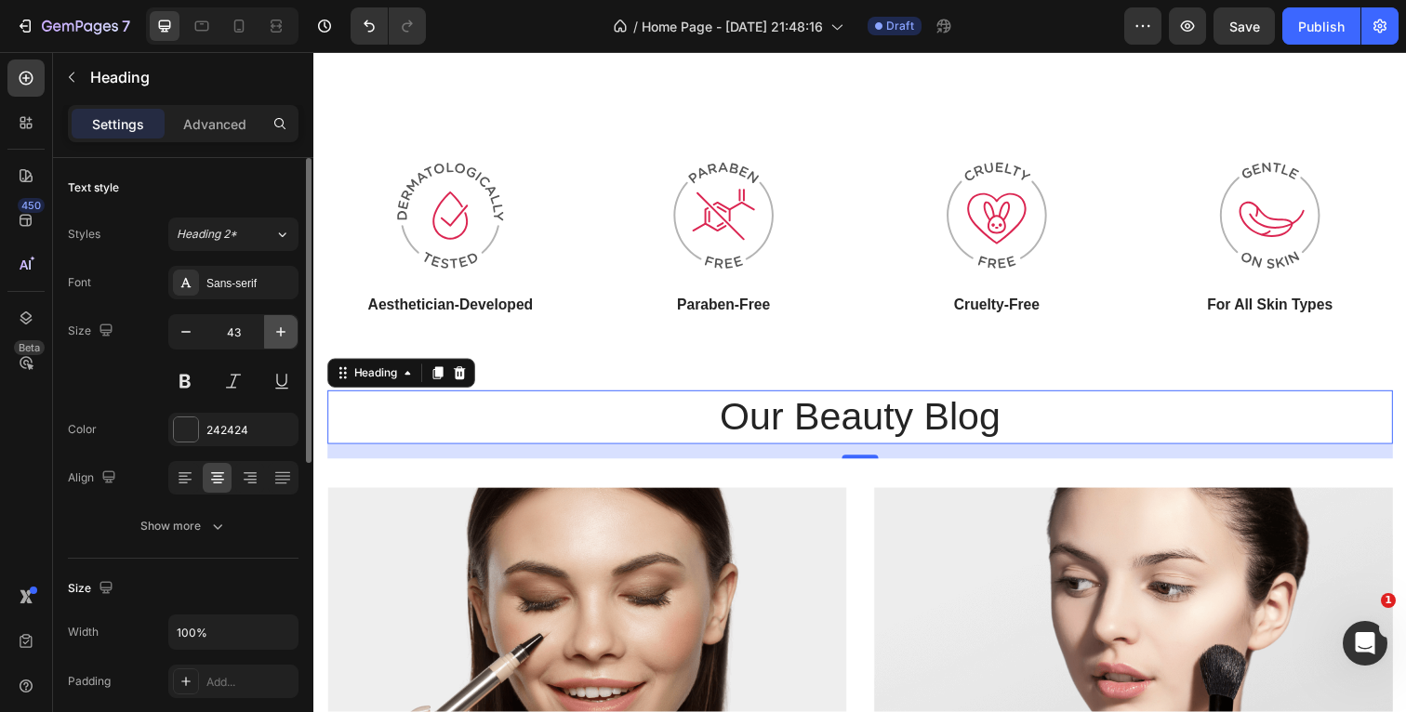
click at [281, 330] on icon "button" at bounding box center [280, 331] width 9 height 9
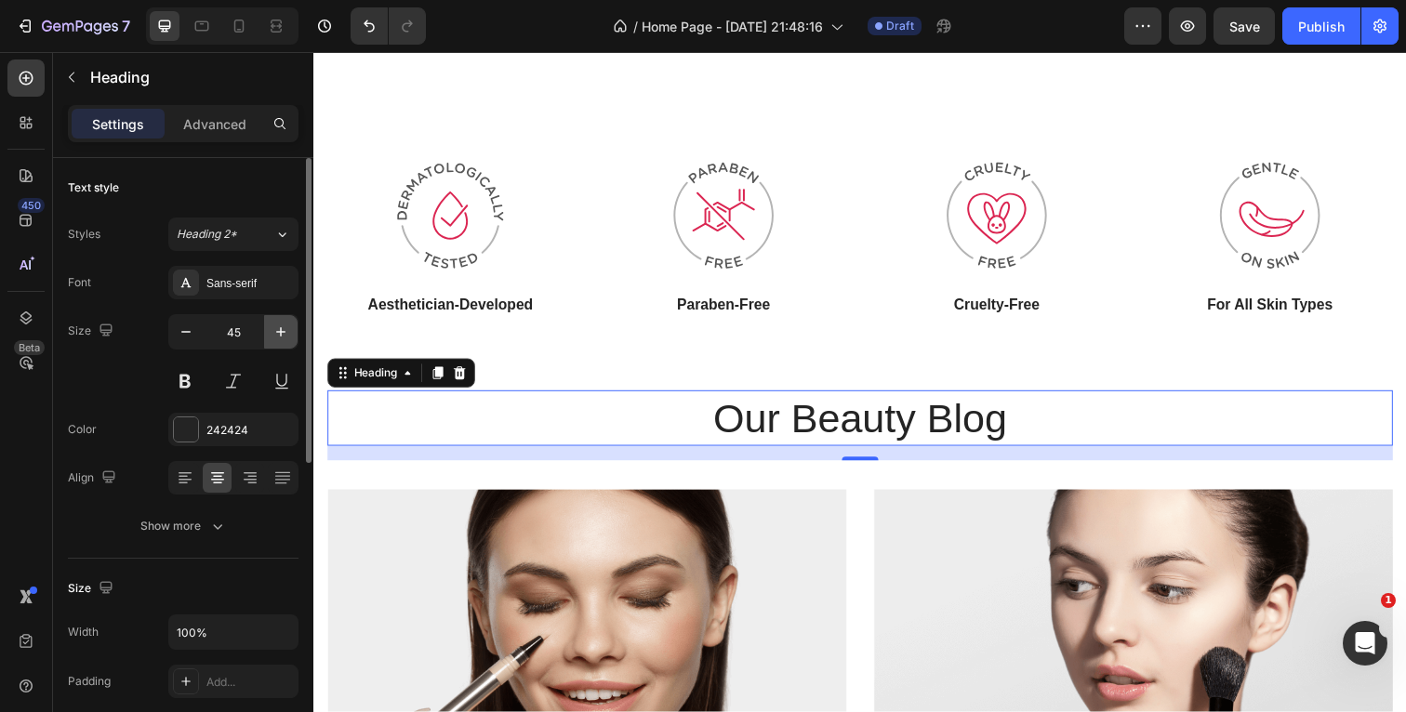
click at [281, 330] on icon "button" at bounding box center [280, 331] width 9 height 9
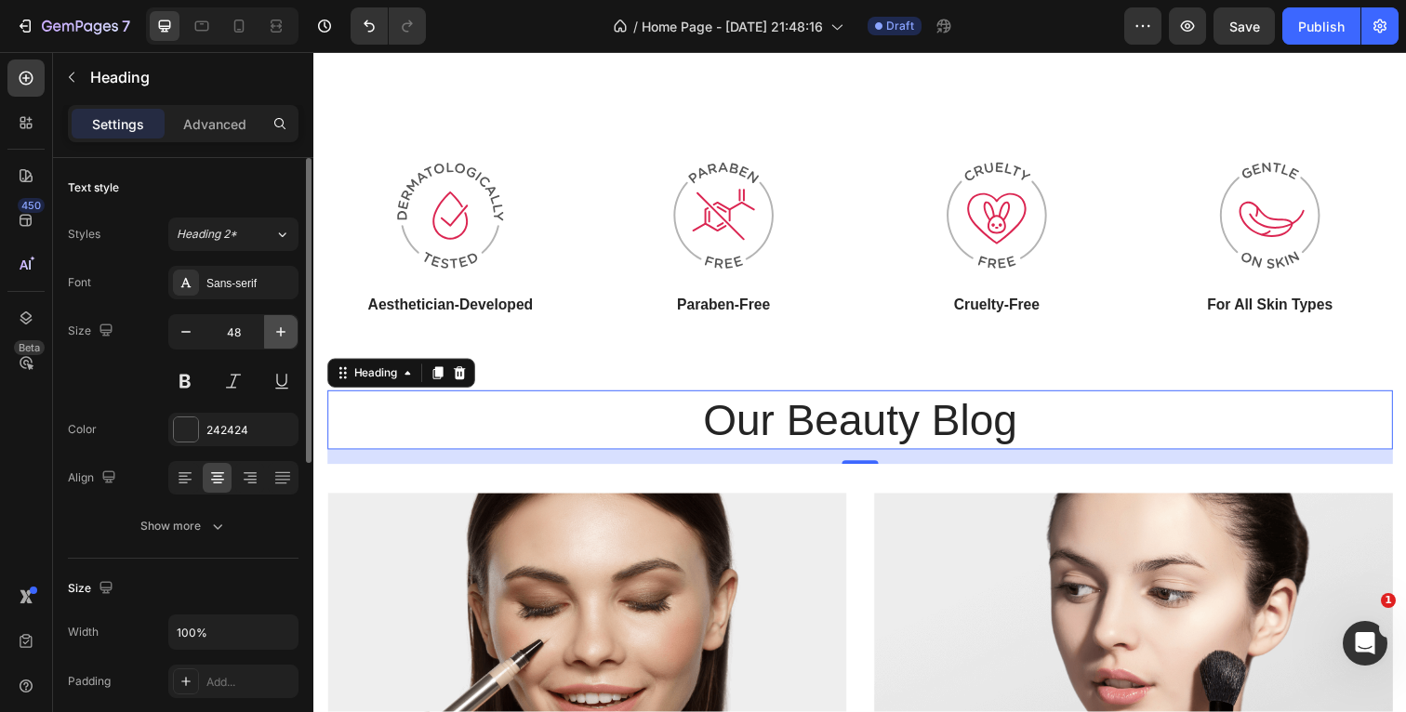
click at [281, 330] on icon "button" at bounding box center [280, 331] width 9 height 9
type input "50"
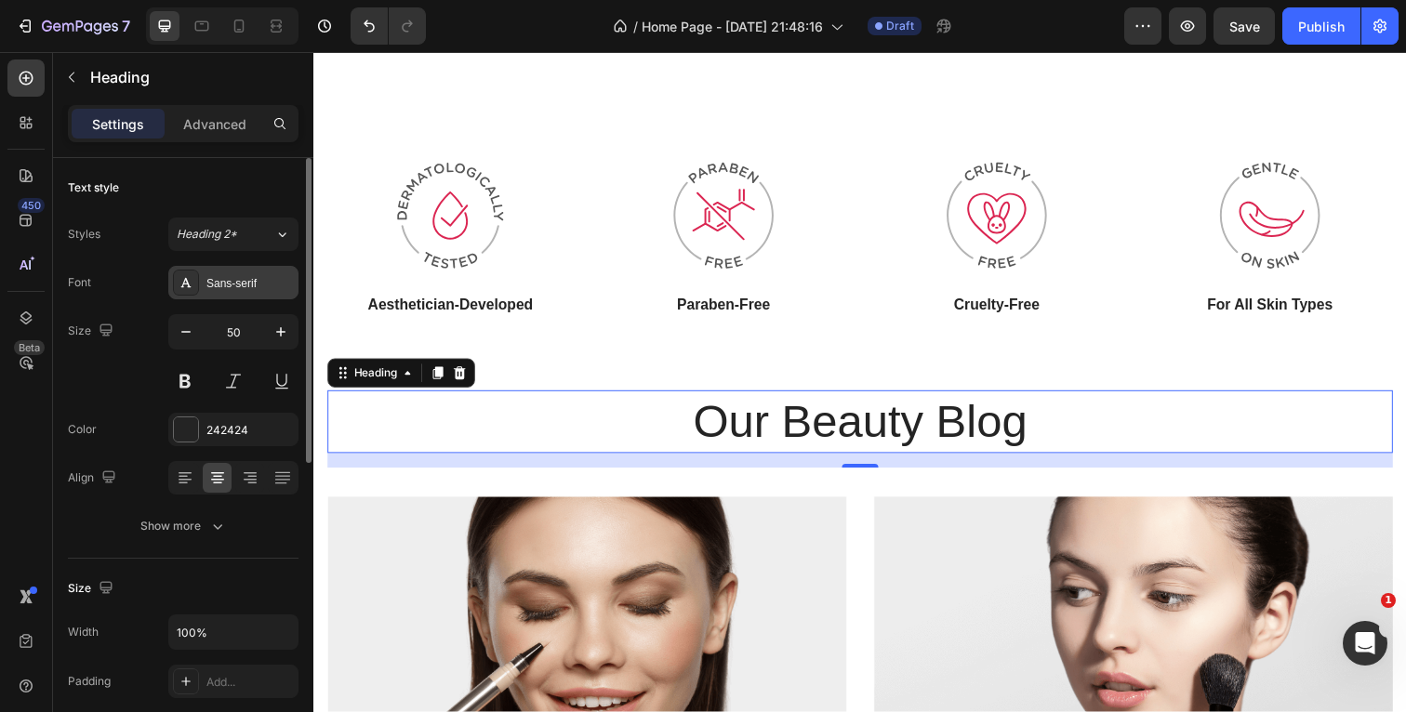
click at [272, 295] on div "Sans-serif" at bounding box center [233, 282] width 130 height 33
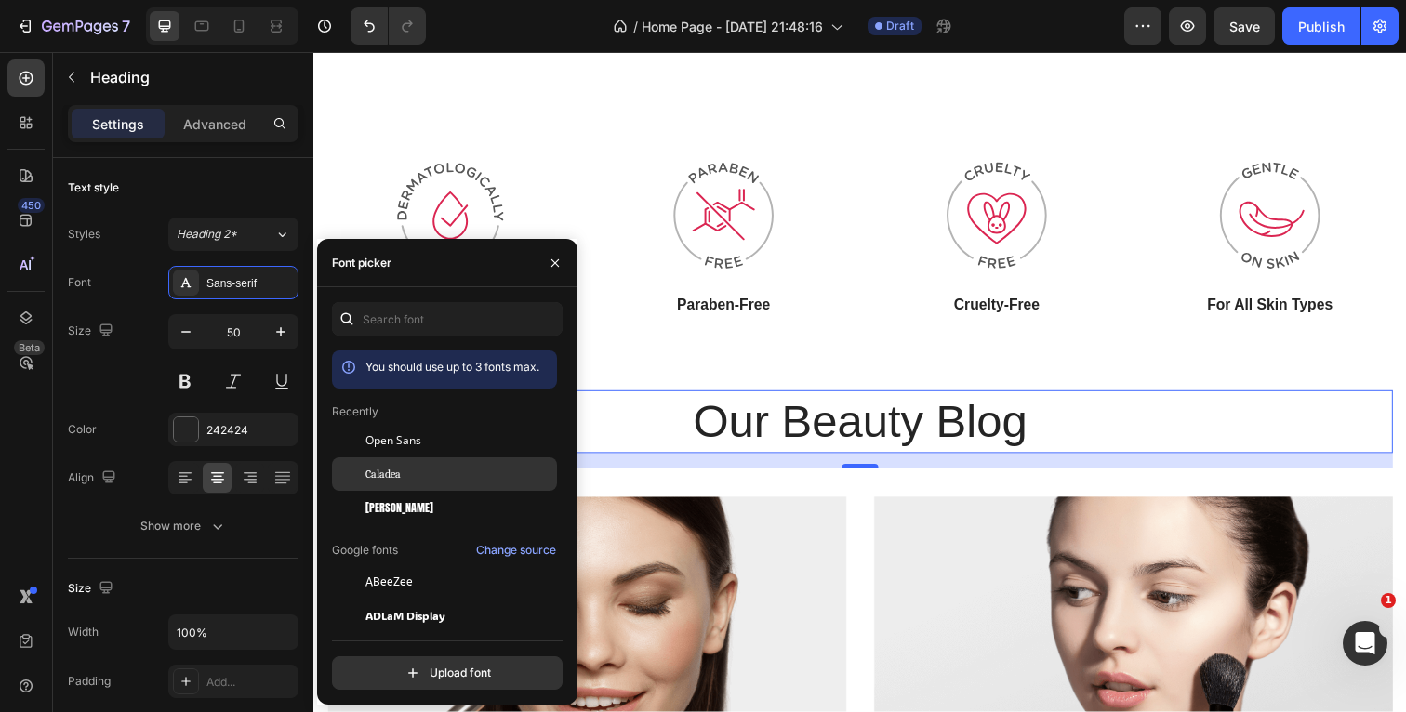
click at [375, 472] on span "Caladea" at bounding box center [382, 474] width 35 height 17
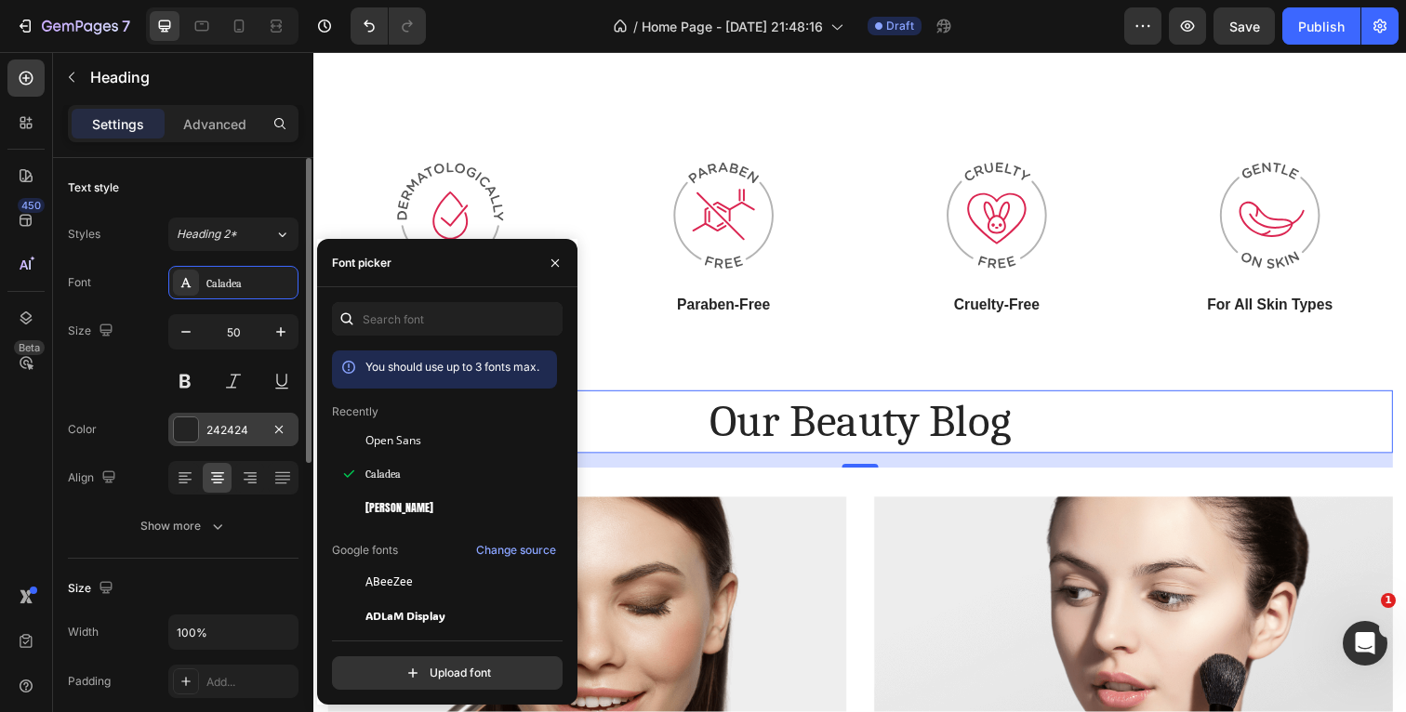
click at [192, 432] on div at bounding box center [186, 429] width 24 height 24
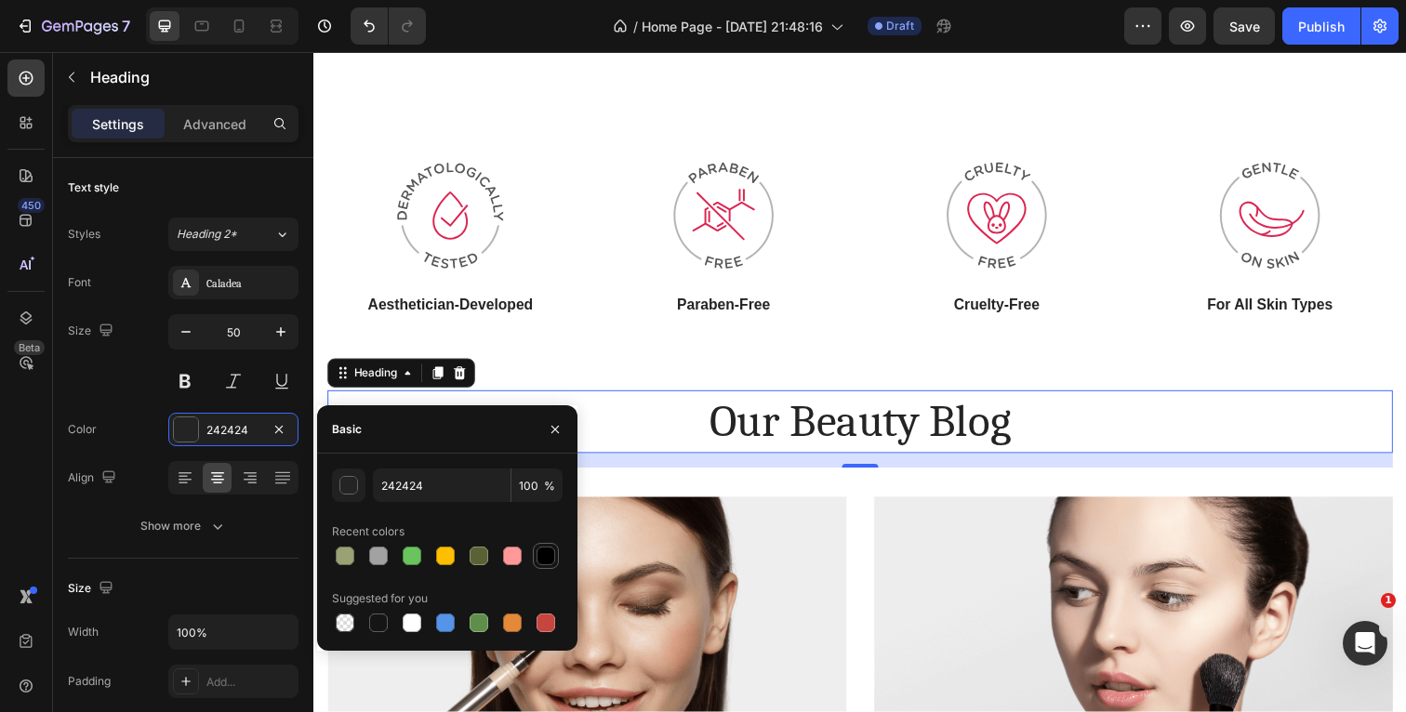
click at [546, 560] on div at bounding box center [546, 556] width 19 height 19
type input "000000"
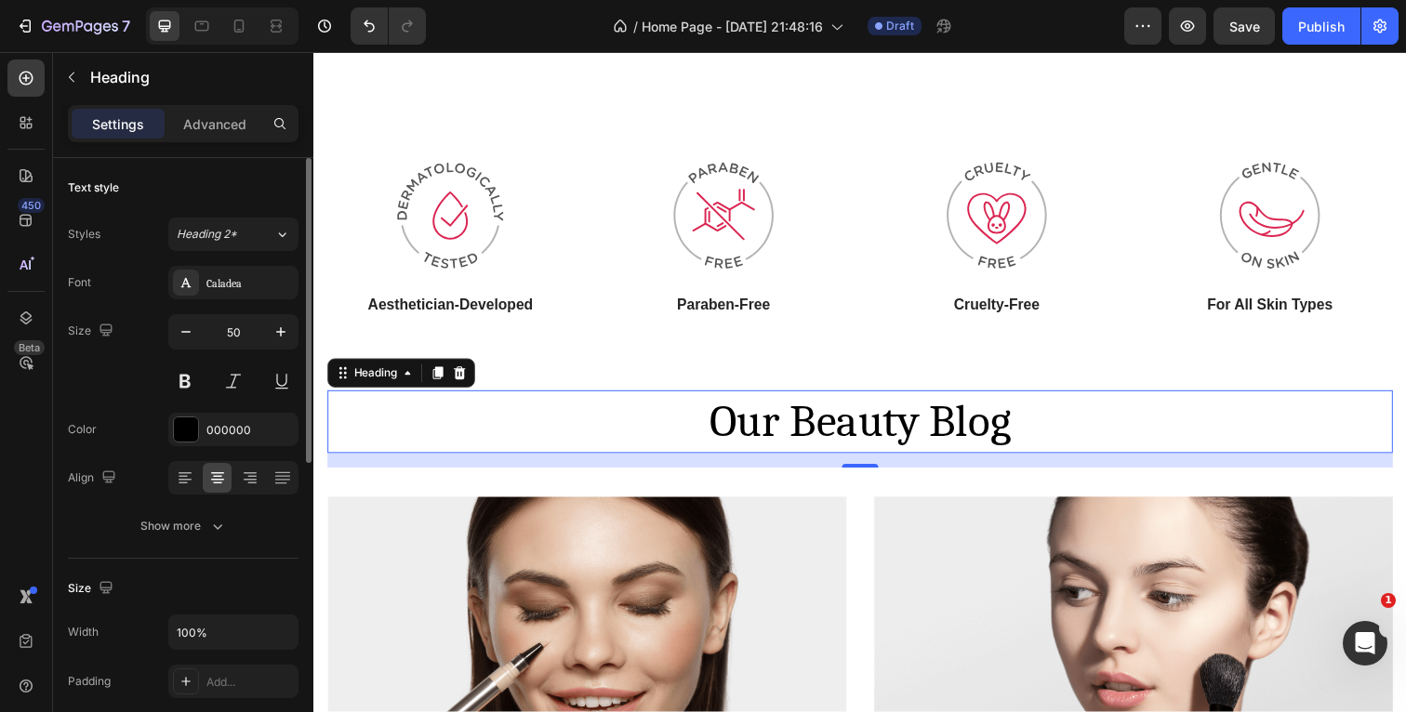
click at [130, 403] on div "Font Caladea Size 50 Color 000000 Align Show more" at bounding box center [183, 404] width 231 height 277
click at [218, 529] on icon "button" at bounding box center [217, 527] width 9 height 6
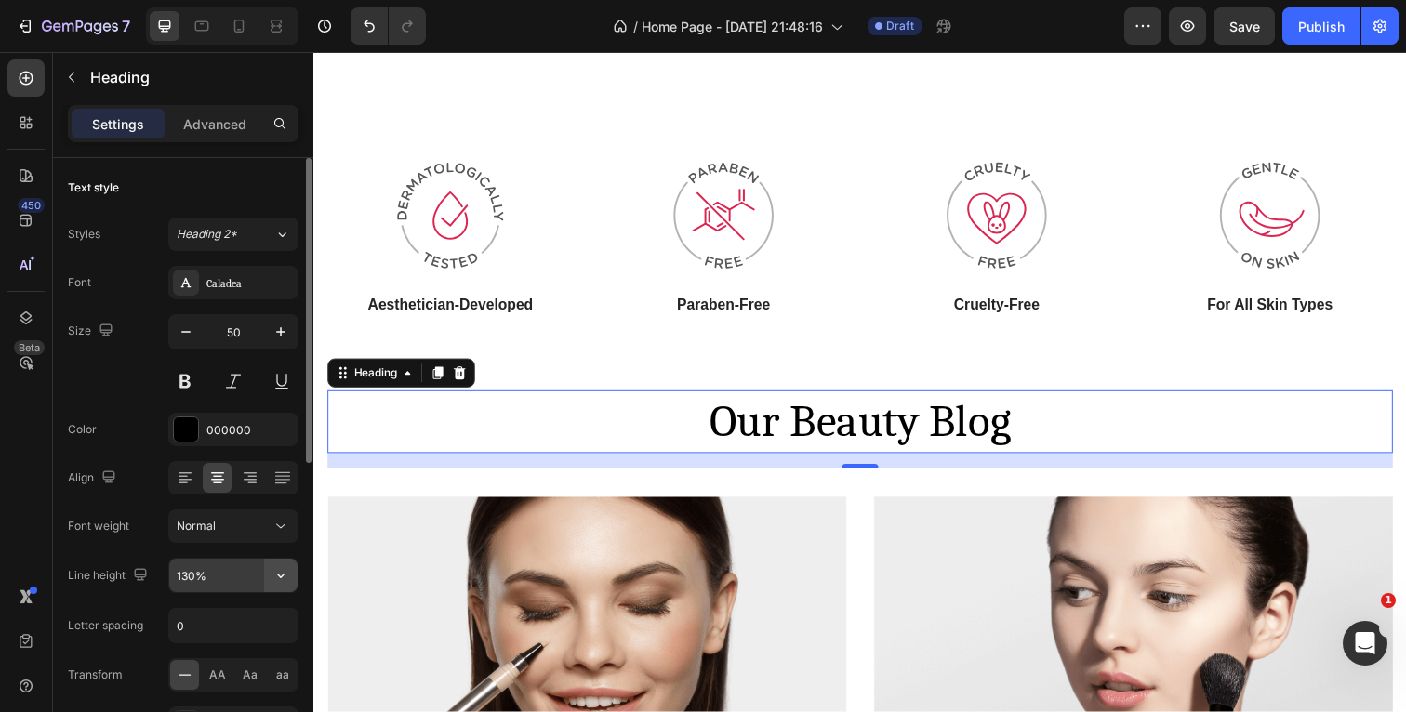
click at [294, 579] on button "button" at bounding box center [280, 575] width 33 height 33
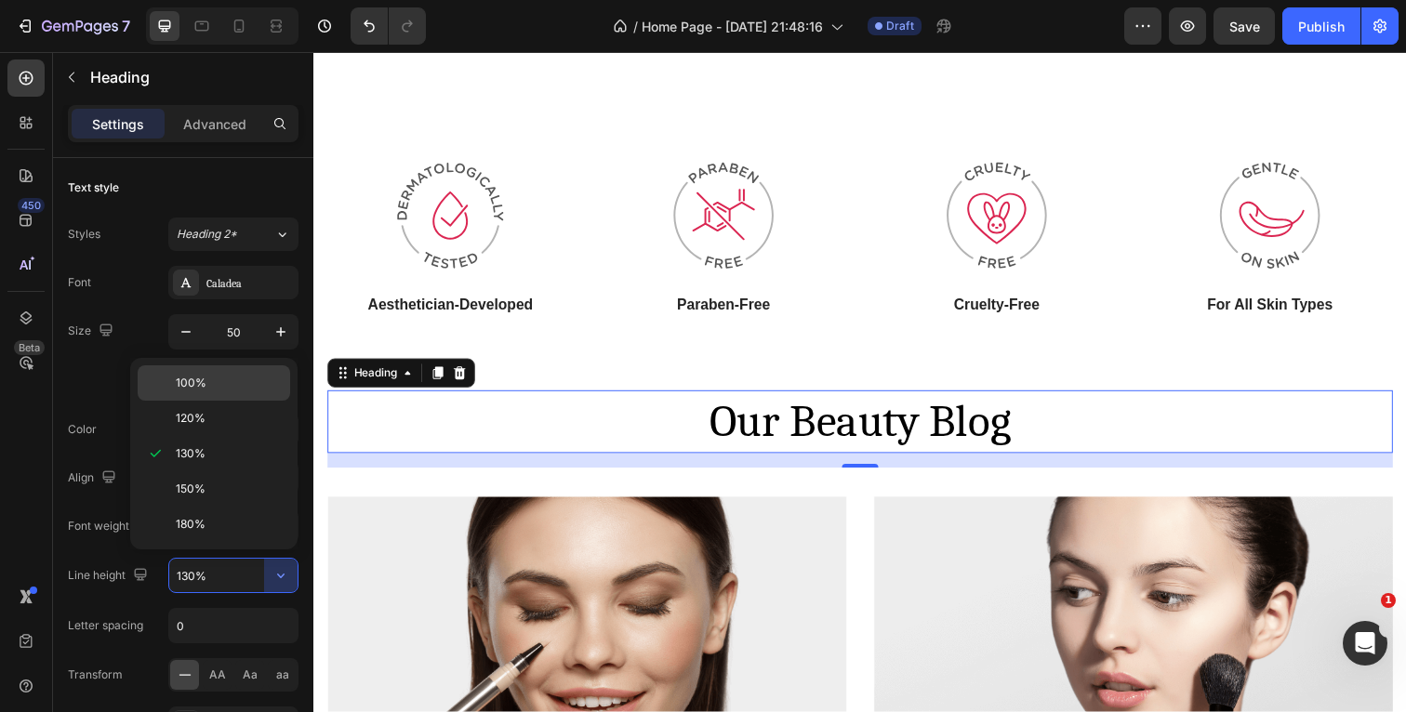
click at [227, 387] on p "100%" at bounding box center [229, 383] width 106 height 17
type input "100%"
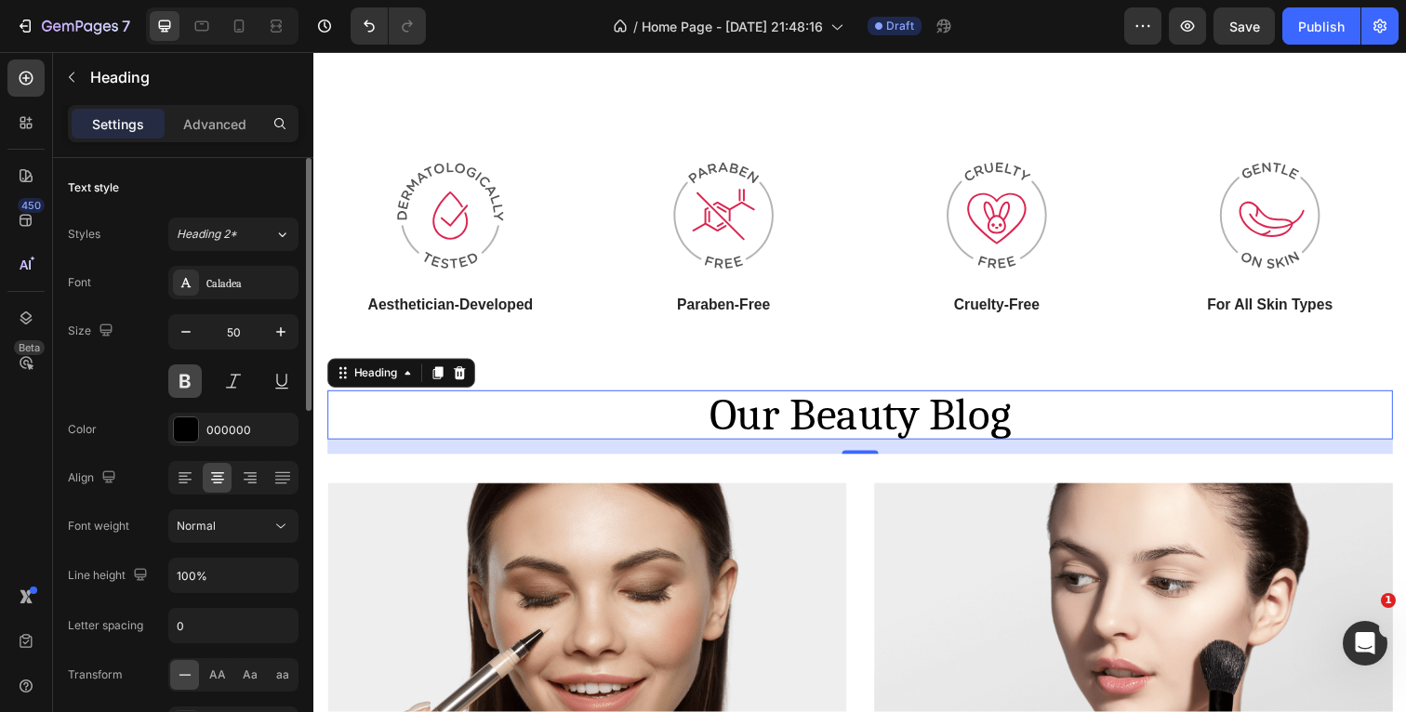
click at [192, 384] on button at bounding box center [184, 380] width 33 height 33
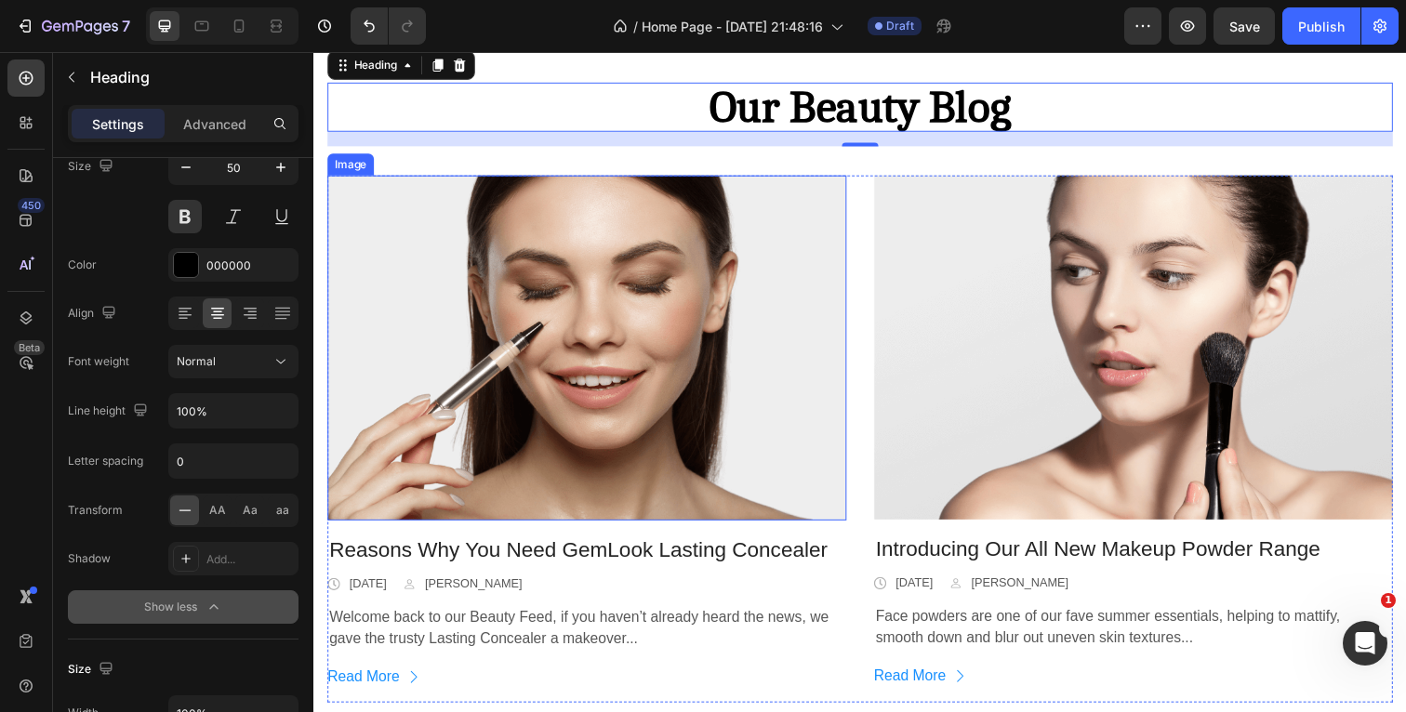
scroll to position [1424, 0]
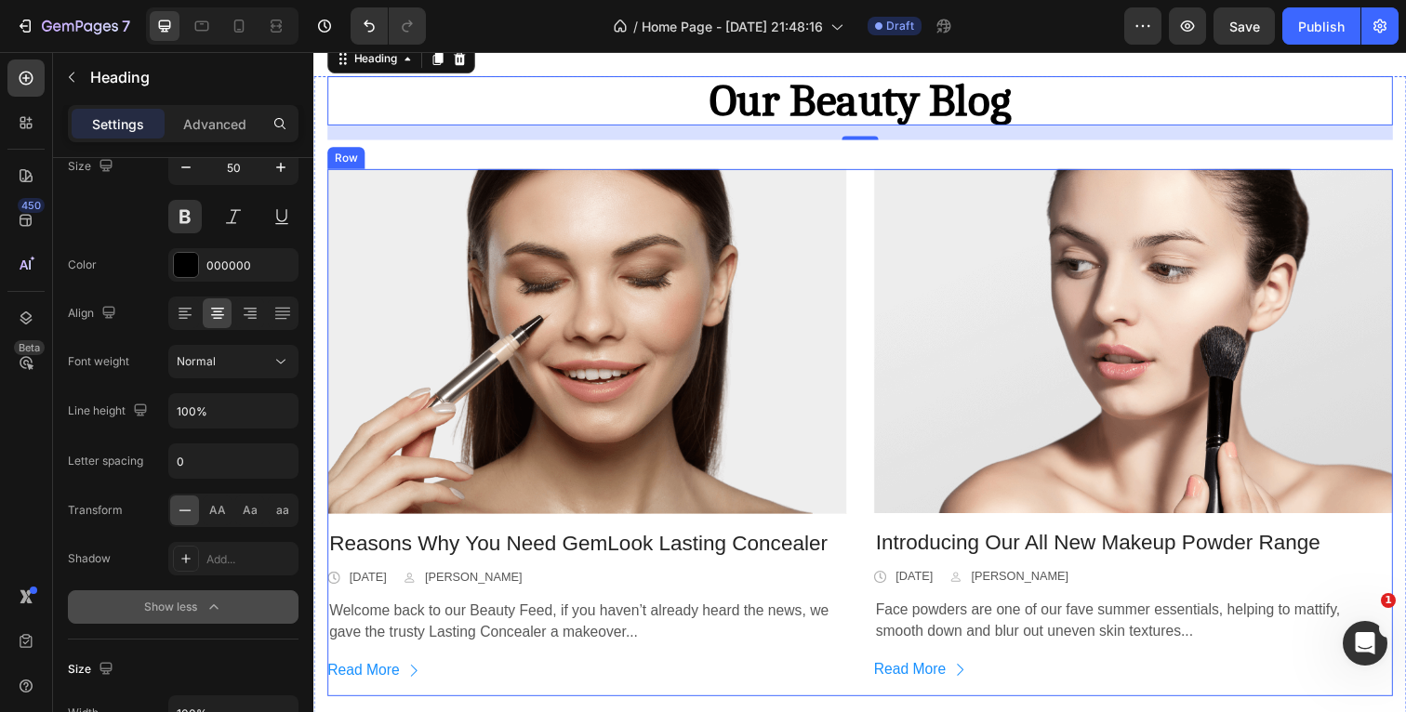
click at [874, 420] on div "Image Reasons Why You Need GemLook Lasting Concealer Text block Icon [DATE] Tex…" at bounding box center [871, 441] width 1088 height 538
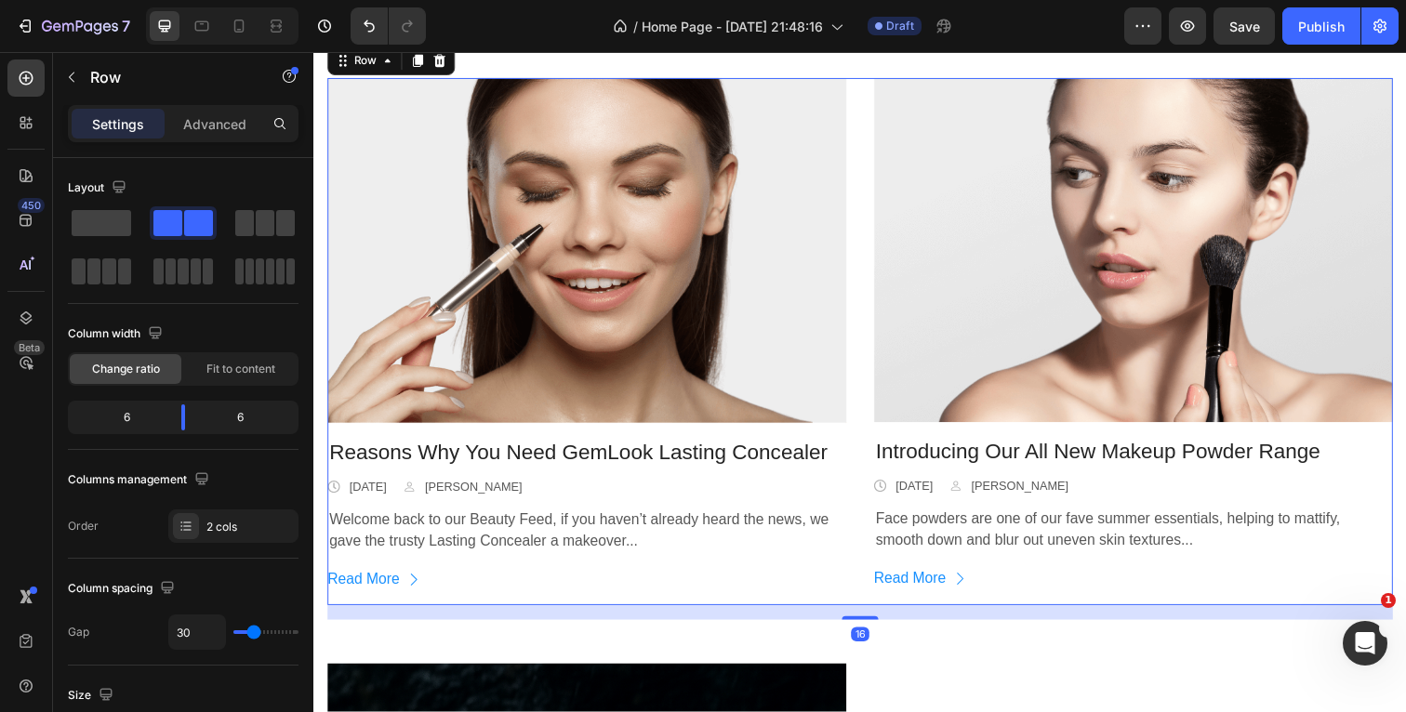
scroll to position [1525, 0]
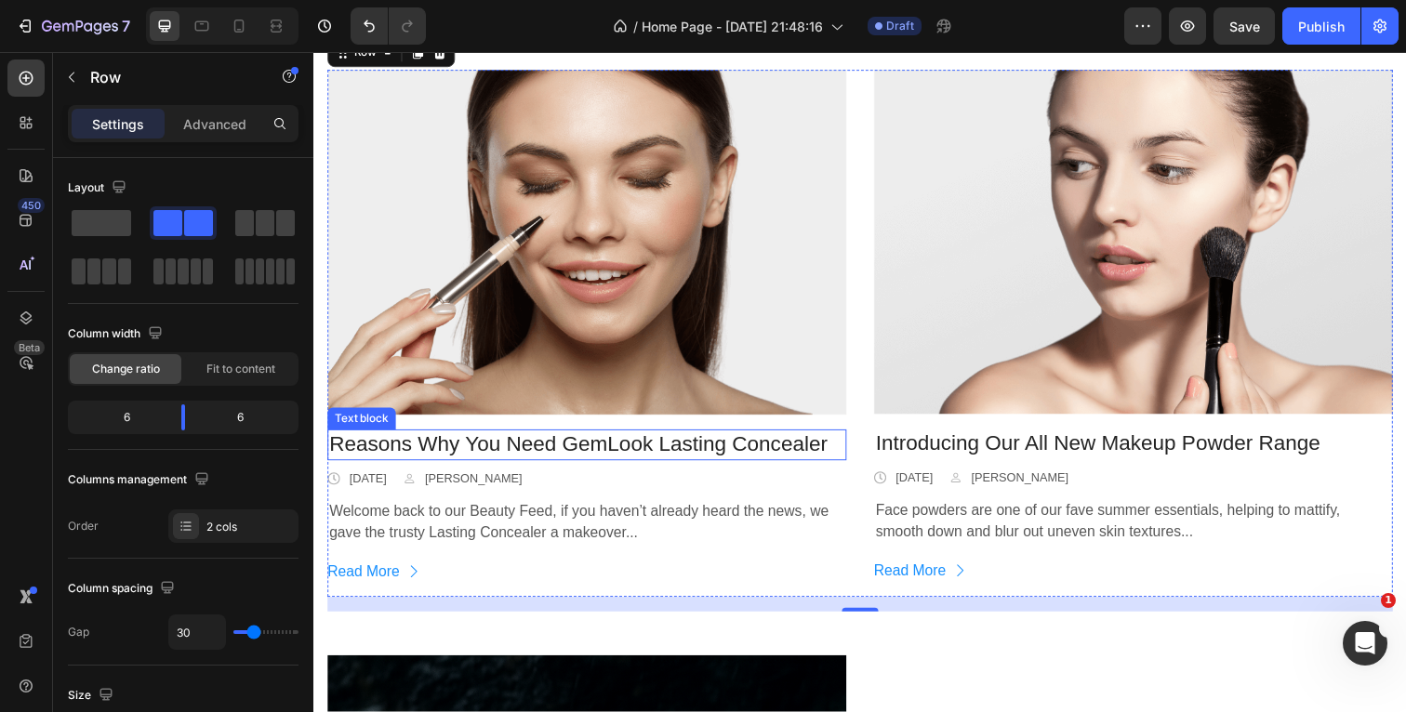
click at [838, 453] on p "Reasons Why You Need GemLook Lasting Concealer" at bounding box center [592, 454] width 526 height 28
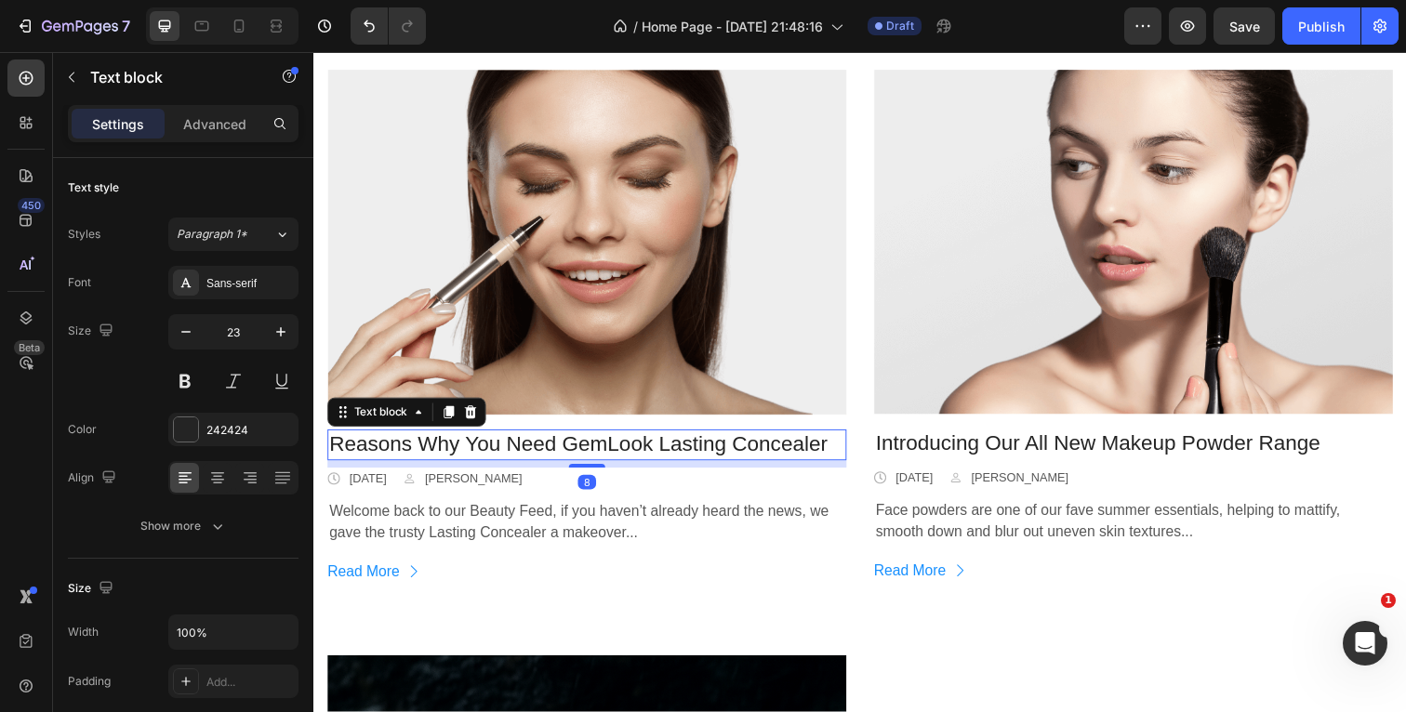
click at [838, 453] on p "Reasons Why You Need GemLook Lasting Concealer" at bounding box center [592, 454] width 526 height 28
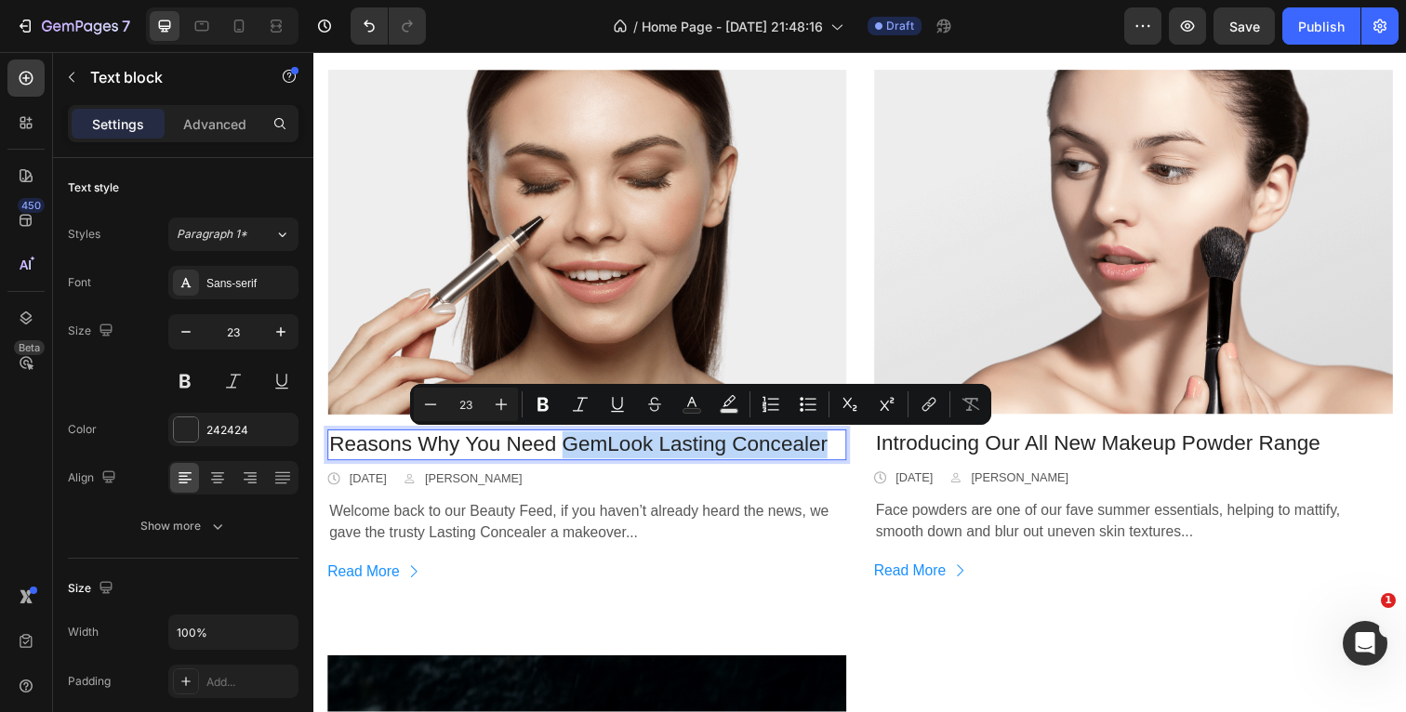
drag, startPoint x: 841, startPoint y: 453, endPoint x: 573, endPoint y: 453, distance: 268.7
click at [573, 453] on p "Reasons Why You Need GemLook Lasting Concealer" at bounding box center [592, 454] width 526 height 28
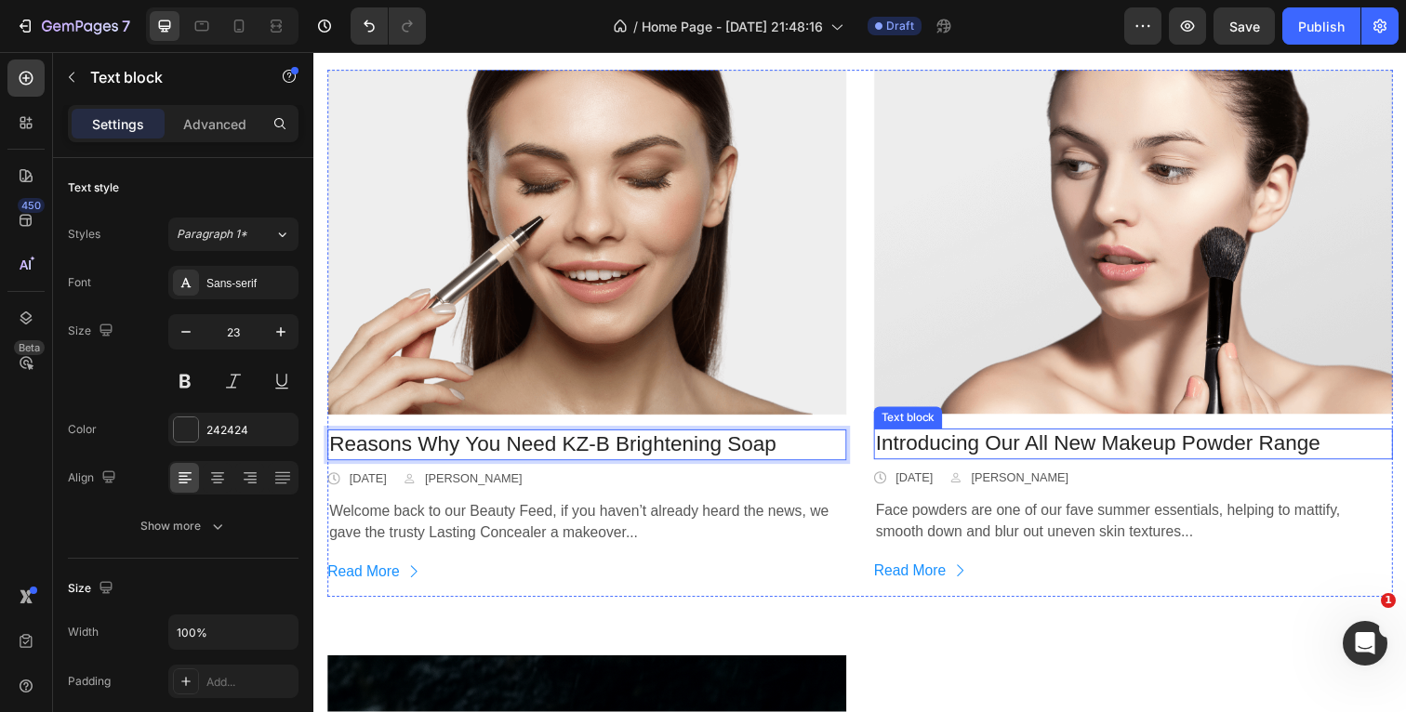
click at [1357, 455] on p "Introducing Our All New Makeup Powder Range" at bounding box center [1150, 453] width 526 height 28
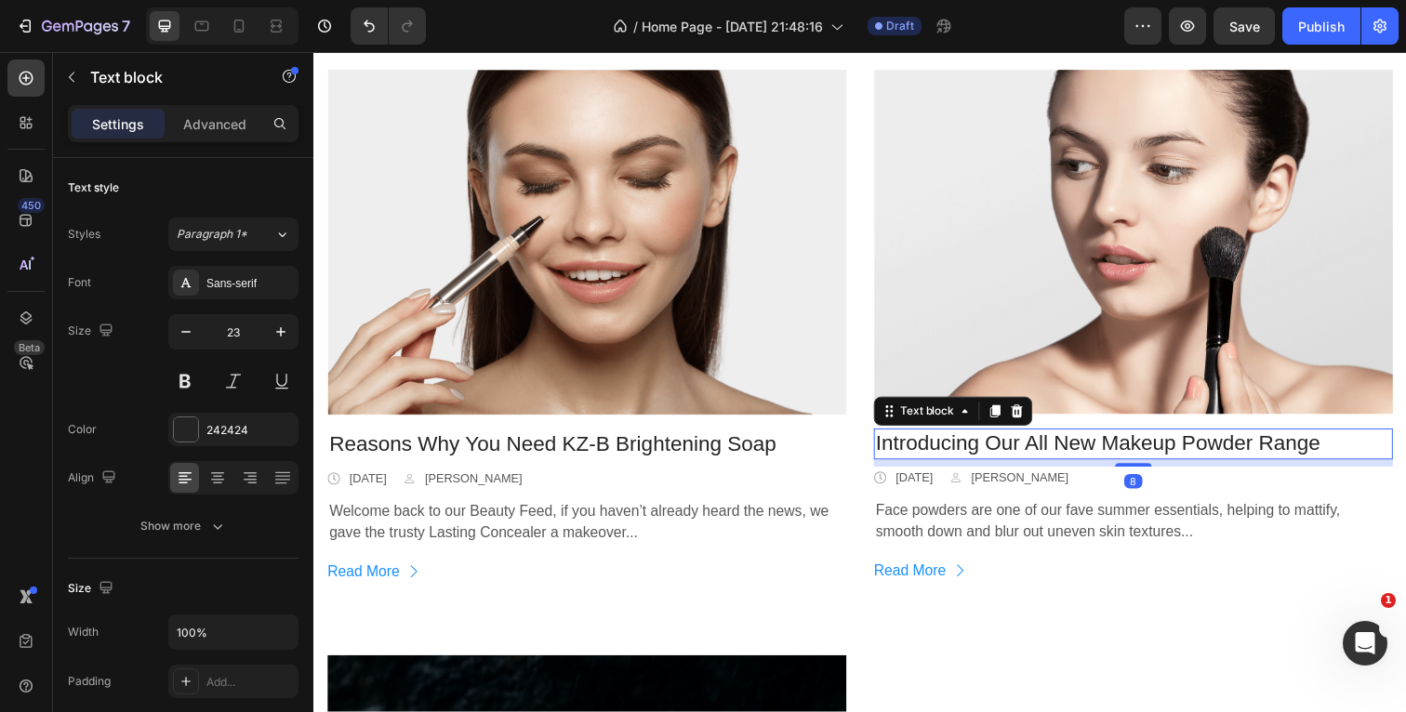
click at [1360, 455] on p "Introducing Our All New Makeup Powder Range" at bounding box center [1150, 453] width 526 height 28
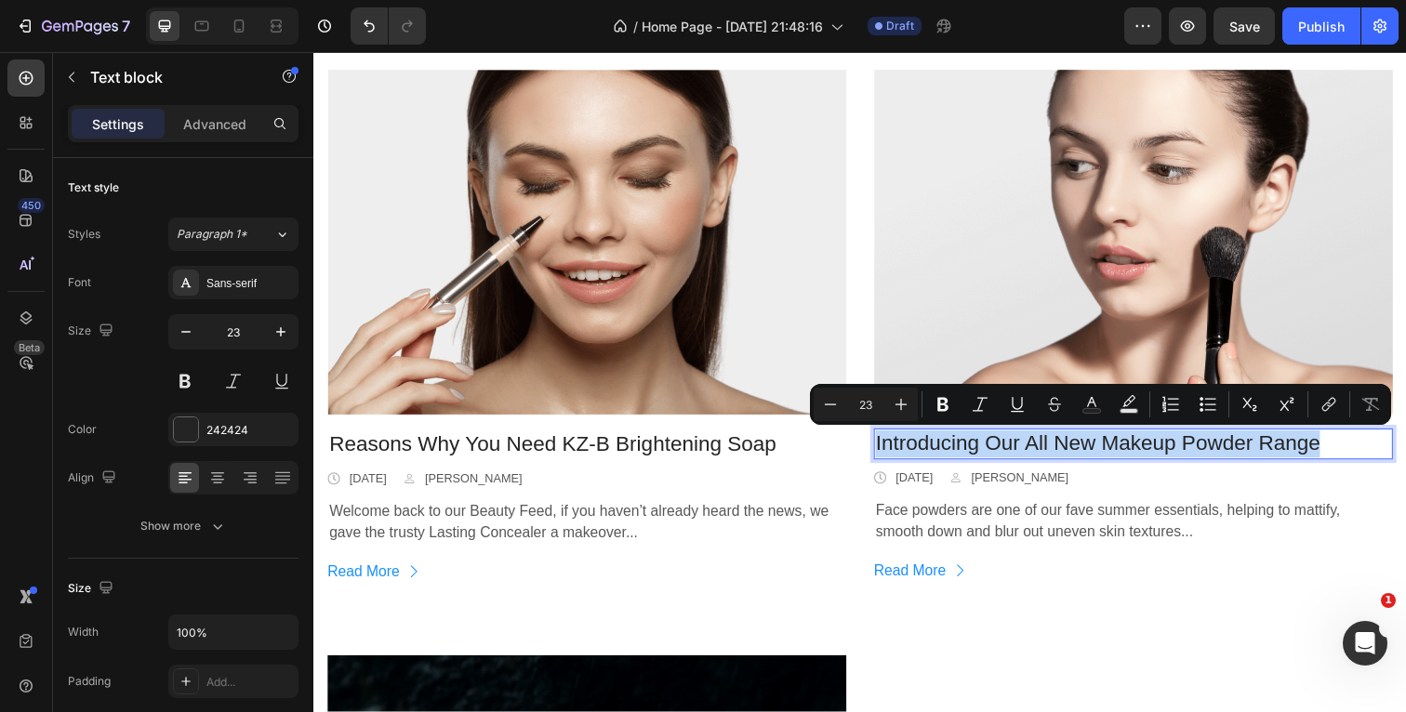
drag, startPoint x: 1360, startPoint y: 452, endPoint x: 889, endPoint y: 453, distance: 471.4
click at [889, 453] on p "Introducing Our All New Makeup Powder Range" at bounding box center [1150, 453] width 526 height 28
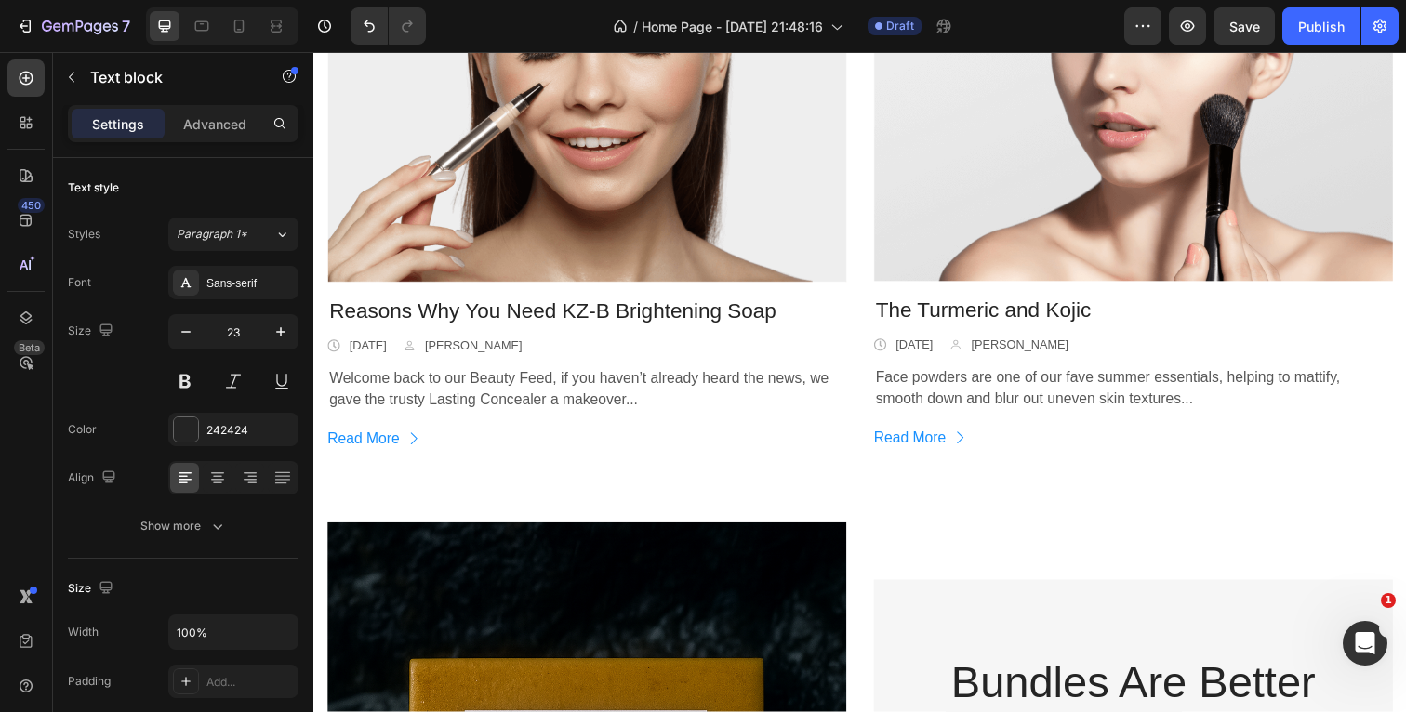
scroll to position [1667, 0]
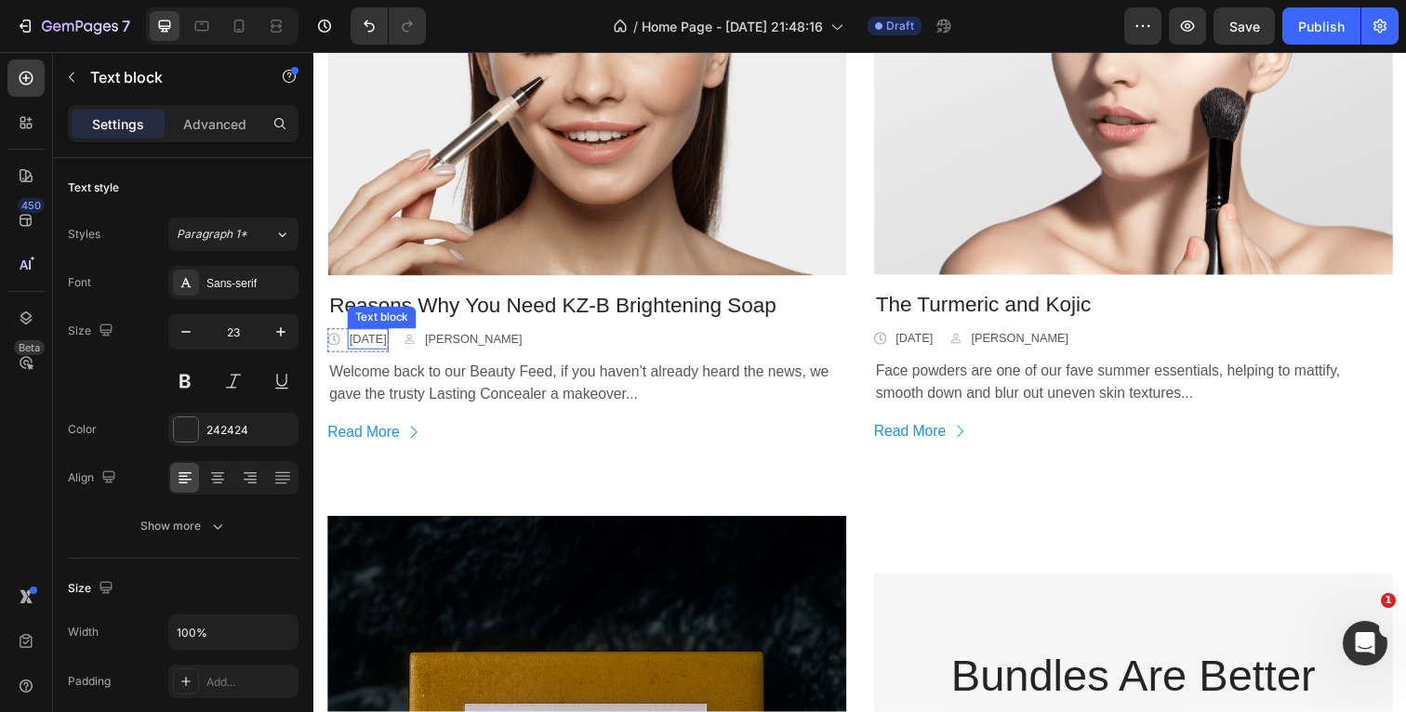
click at [388, 344] on p "[DATE]" at bounding box center [369, 346] width 38 height 19
click at [946, 345] on p "[DATE]" at bounding box center [927, 345] width 38 height 19
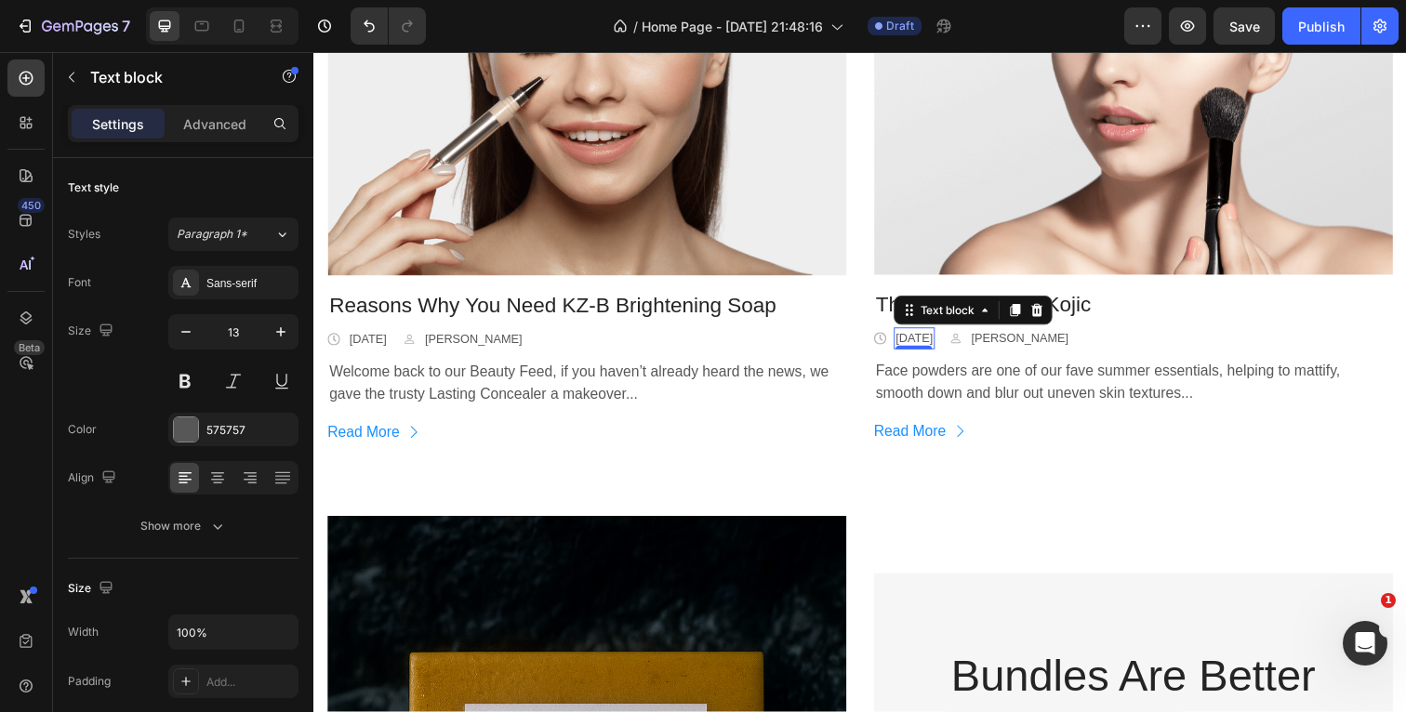
click at [946, 345] on p "[DATE]" at bounding box center [927, 345] width 38 height 19
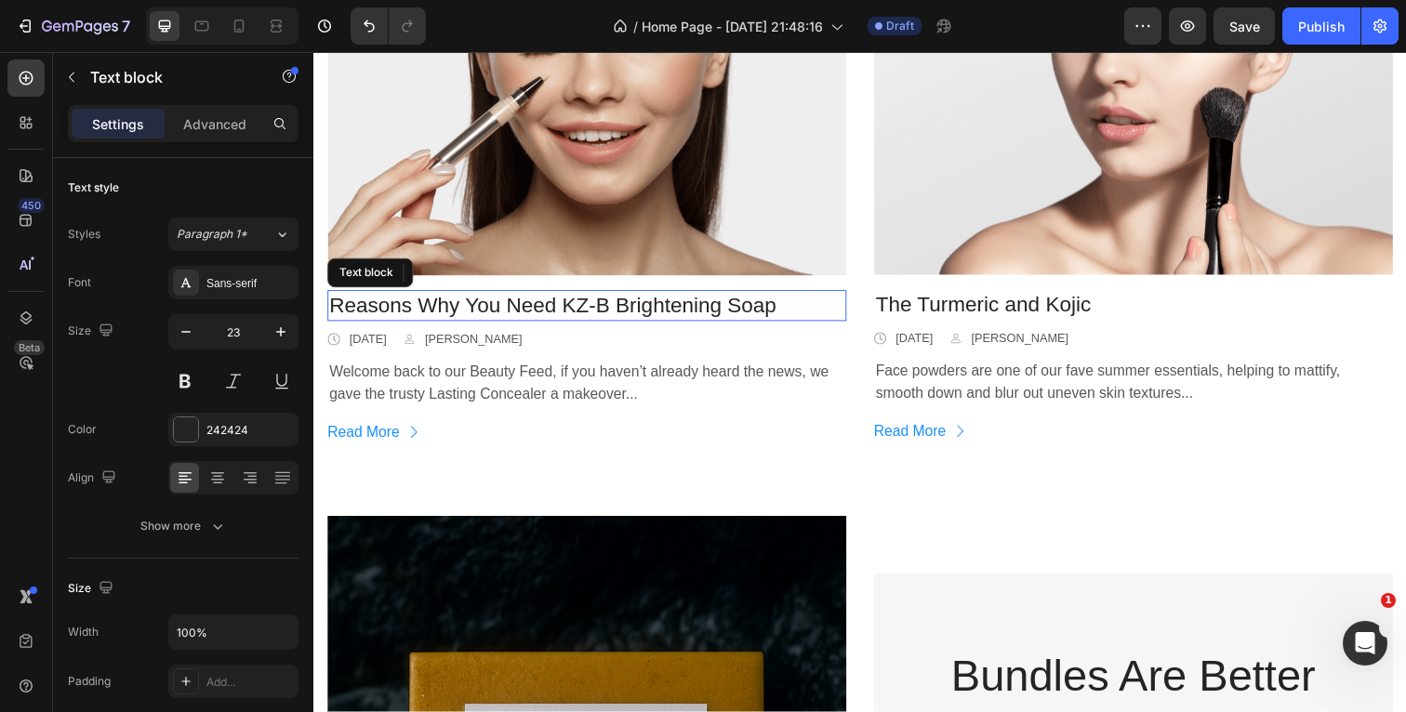
click at [803, 315] on p "Reasons Why You Need KZ-B Brightening Soap" at bounding box center [592, 312] width 526 height 28
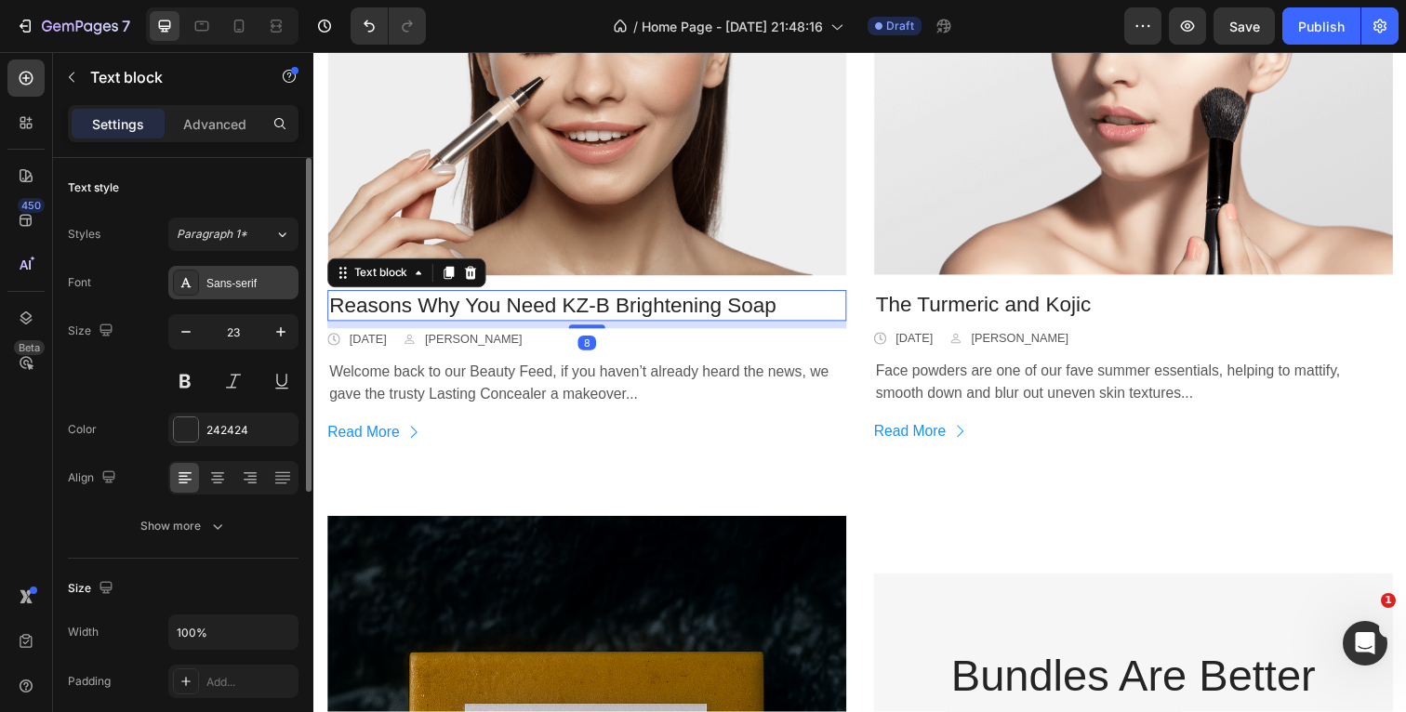
click at [254, 272] on div "Sans-serif" at bounding box center [233, 282] width 130 height 33
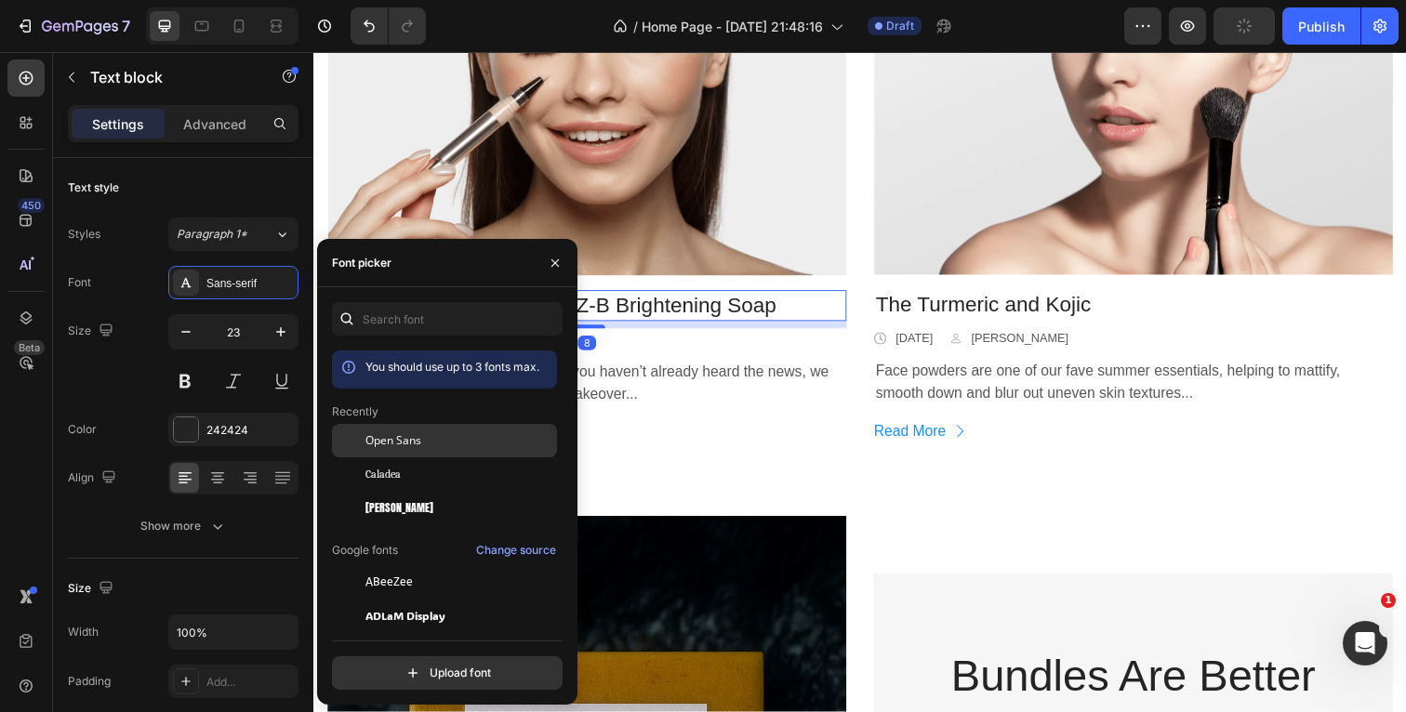
click at [411, 444] on span "Open Sans" at bounding box center [393, 440] width 56 height 17
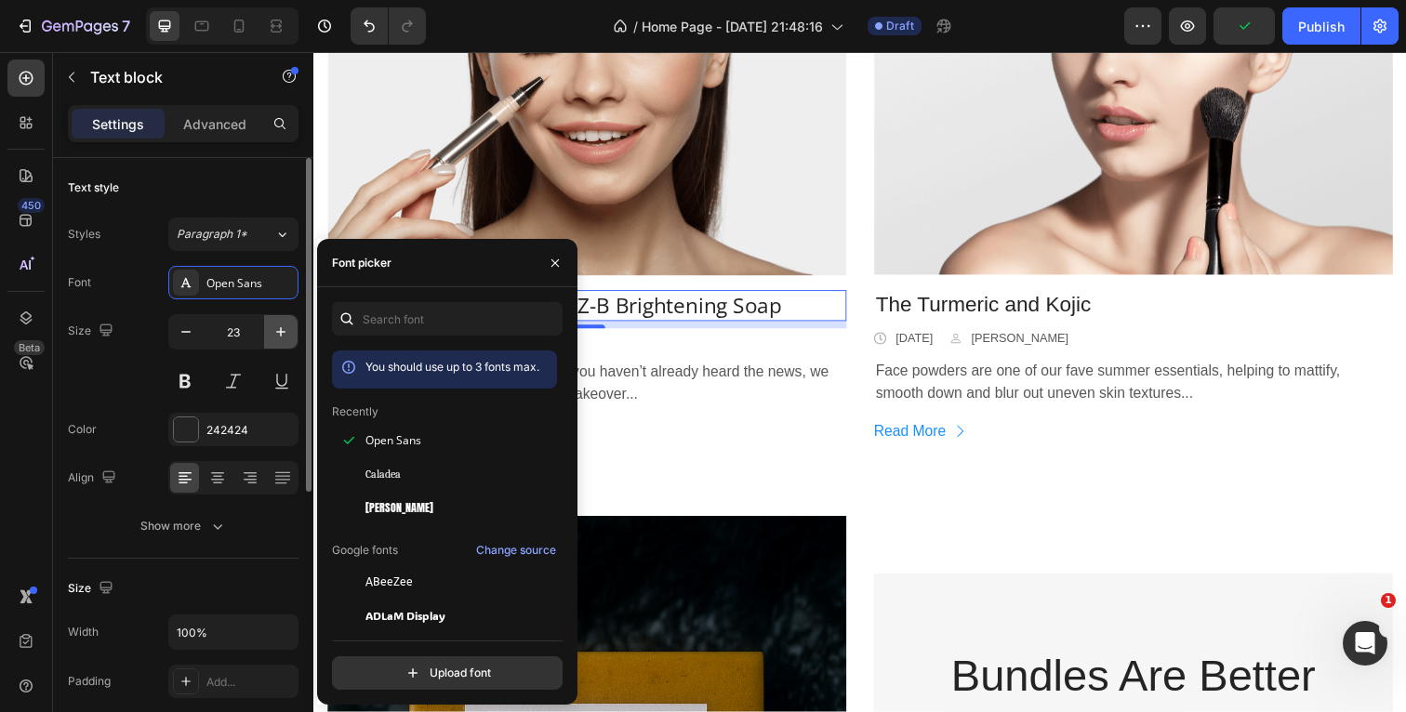
click at [280, 327] on icon "button" at bounding box center [281, 332] width 19 height 19
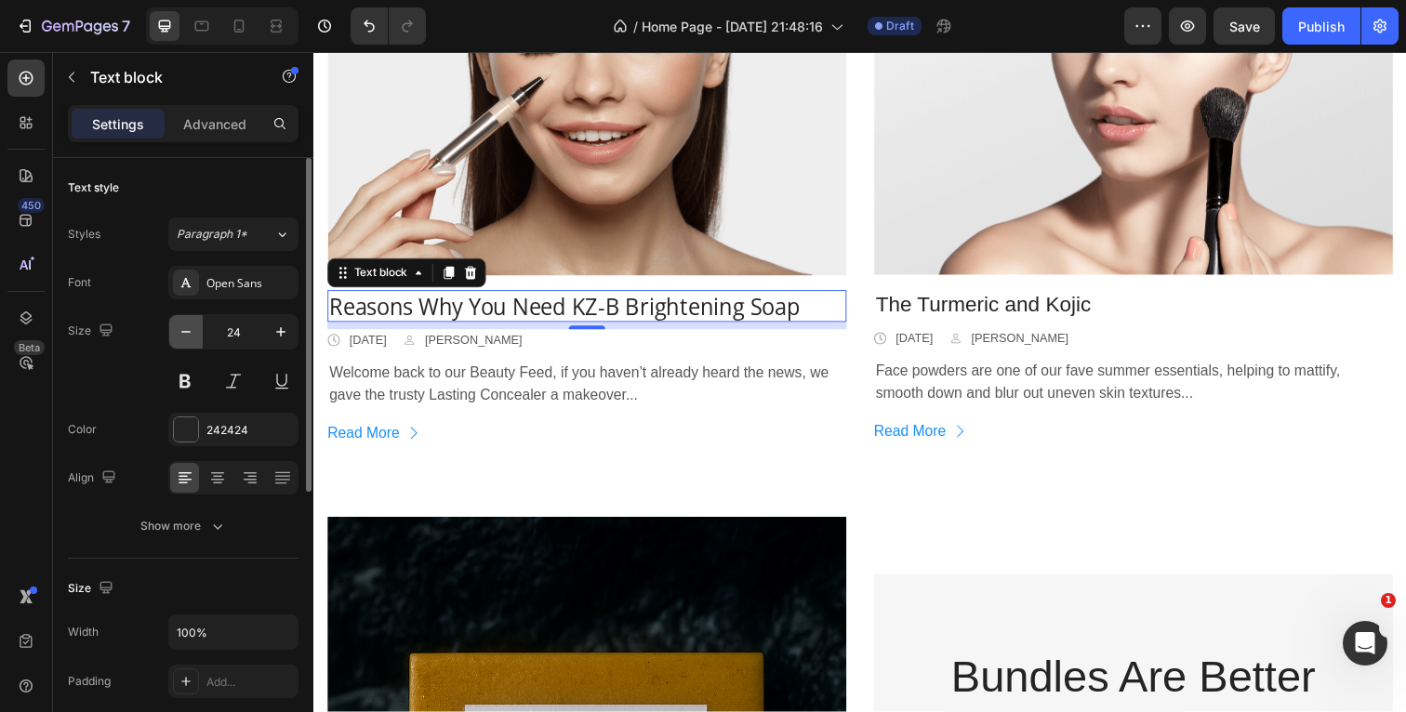
click at [195, 330] on button "button" at bounding box center [185, 331] width 33 height 33
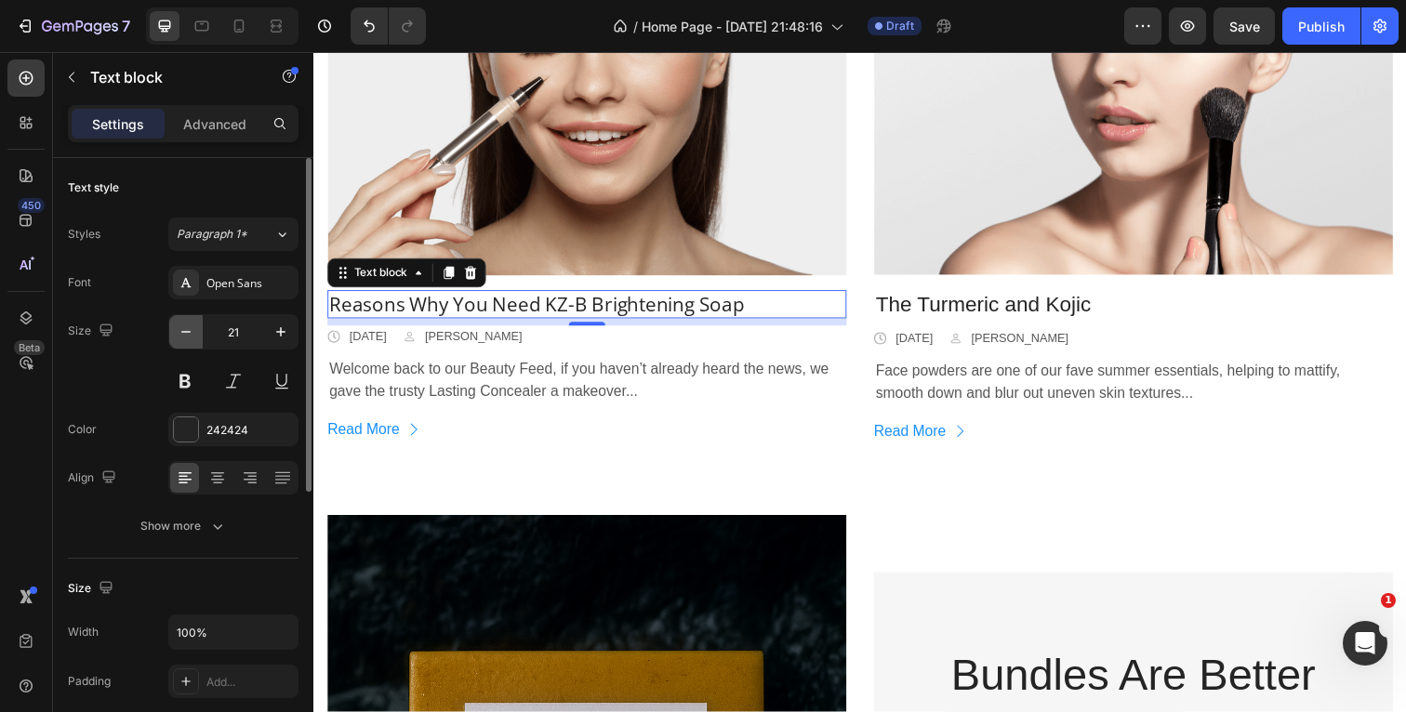
click at [195, 330] on button "button" at bounding box center [185, 331] width 33 height 33
type input "20"
click at [189, 433] on div at bounding box center [186, 429] width 24 height 24
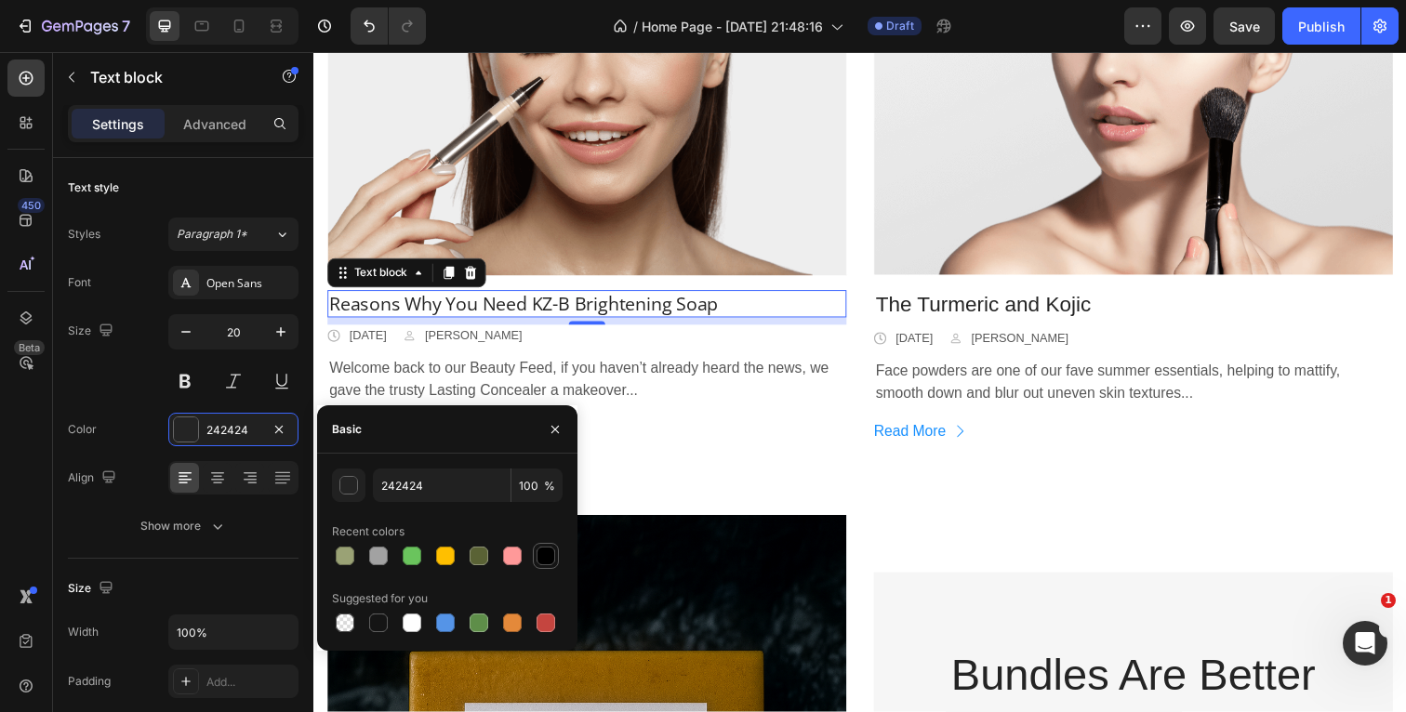
click at [553, 555] on div at bounding box center [546, 556] width 19 height 19
type input "000000"
click at [102, 444] on div "Color 000000" at bounding box center [183, 429] width 231 height 33
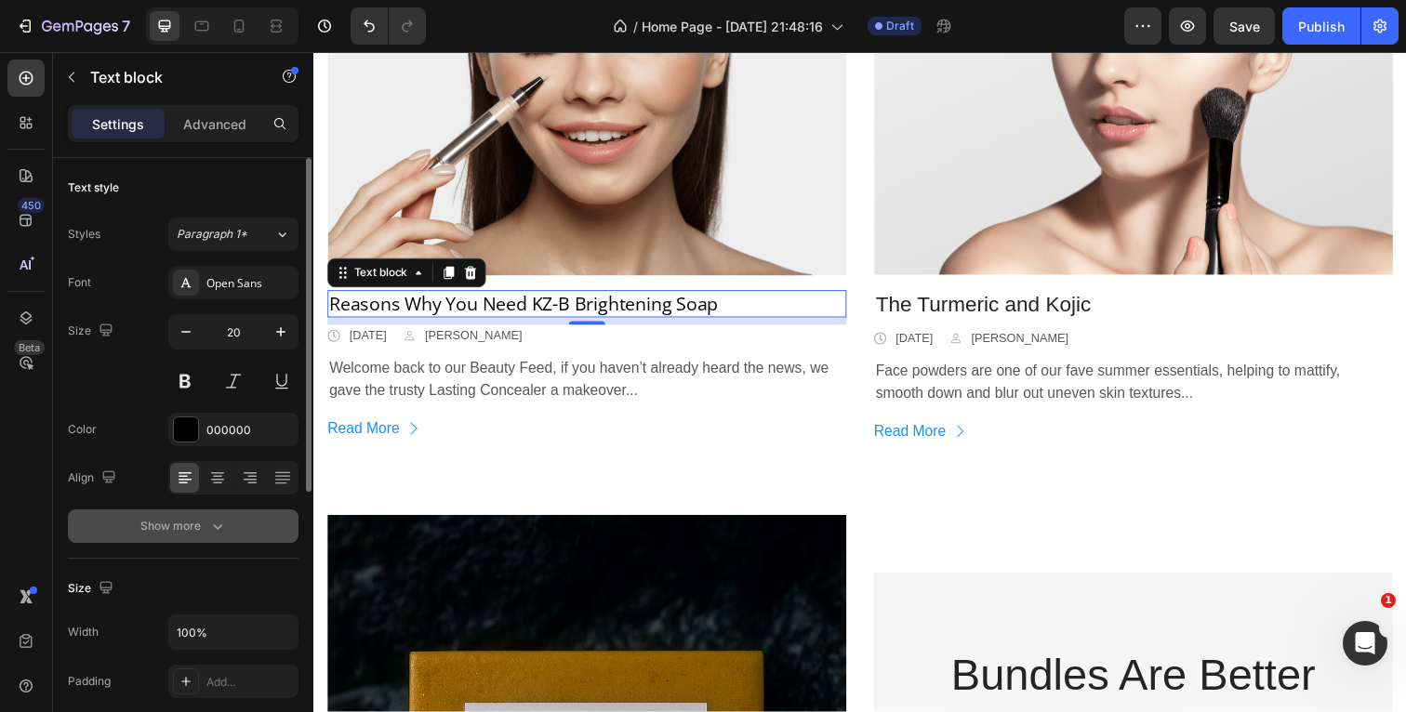
click at [214, 523] on icon "button" at bounding box center [217, 526] width 19 height 19
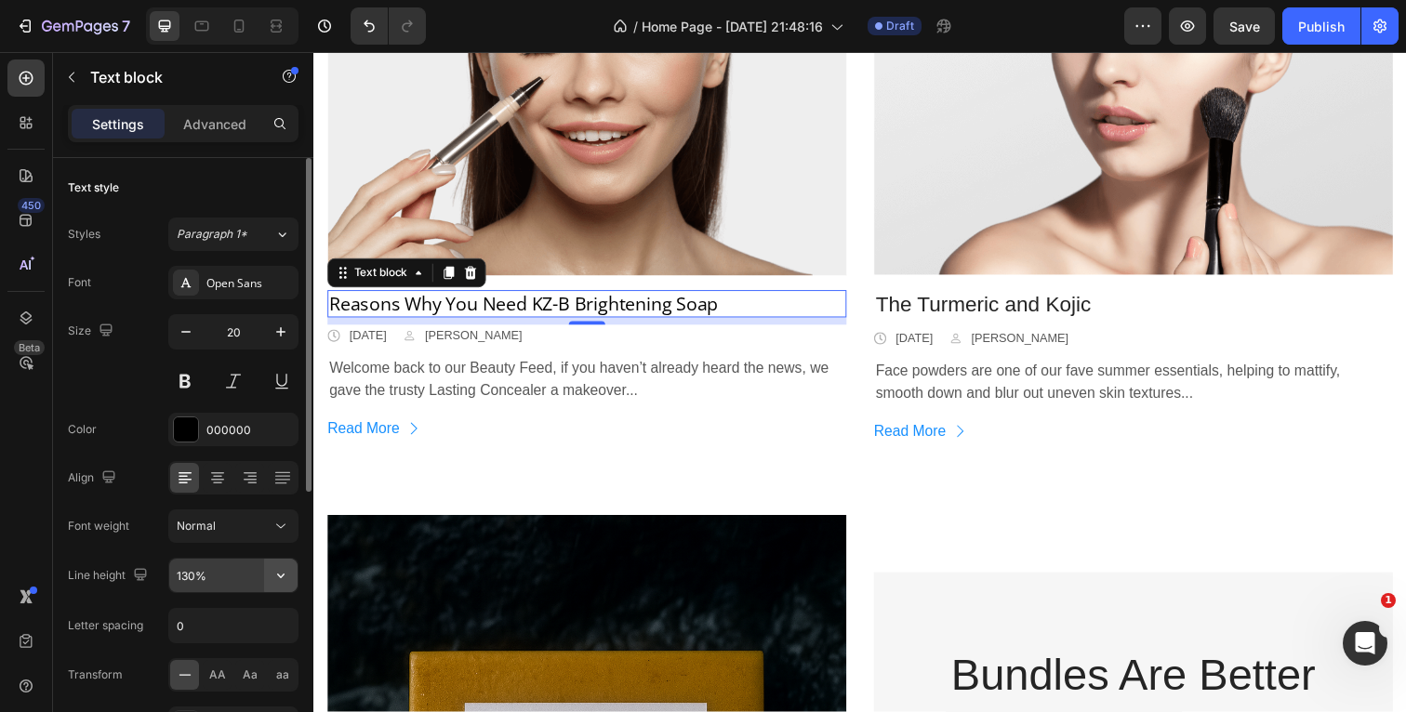
click at [286, 579] on icon "button" at bounding box center [281, 575] width 19 height 19
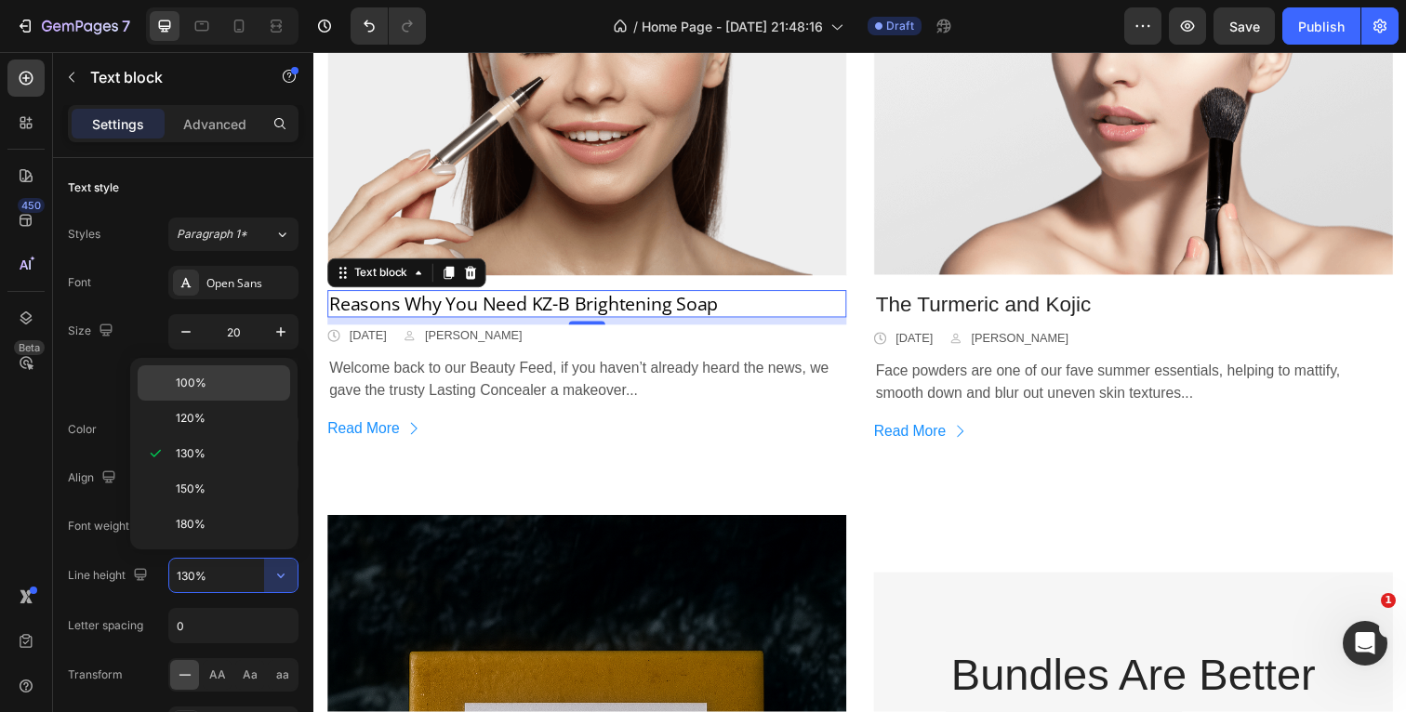
click at [231, 386] on p "100%" at bounding box center [229, 383] width 106 height 17
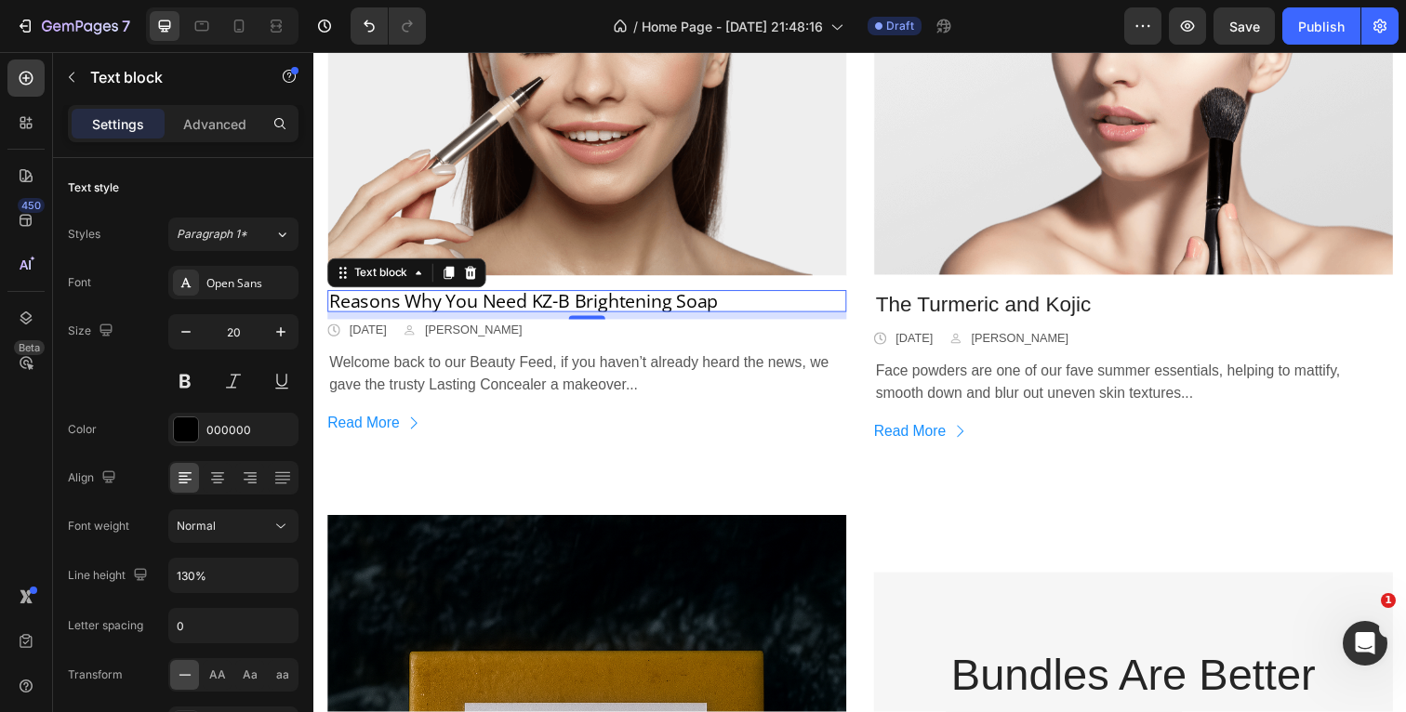
type input "100%"
click at [184, 380] on button at bounding box center [184, 380] width 33 height 33
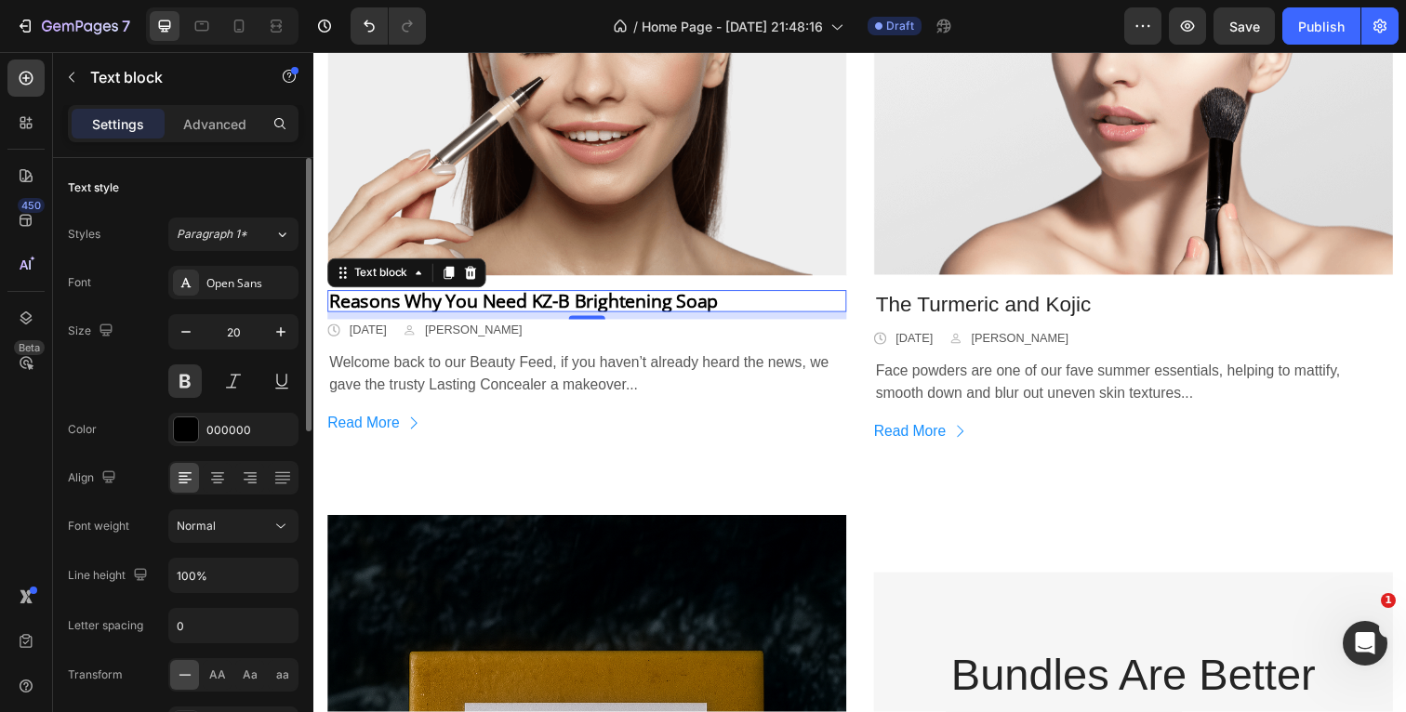
click at [132, 391] on div "Size 20" at bounding box center [183, 356] width 231 height 84
click at [1125, 306] on p "The Turmeric and Kojic" at bounding box center [1150, 311] width 526 height 28
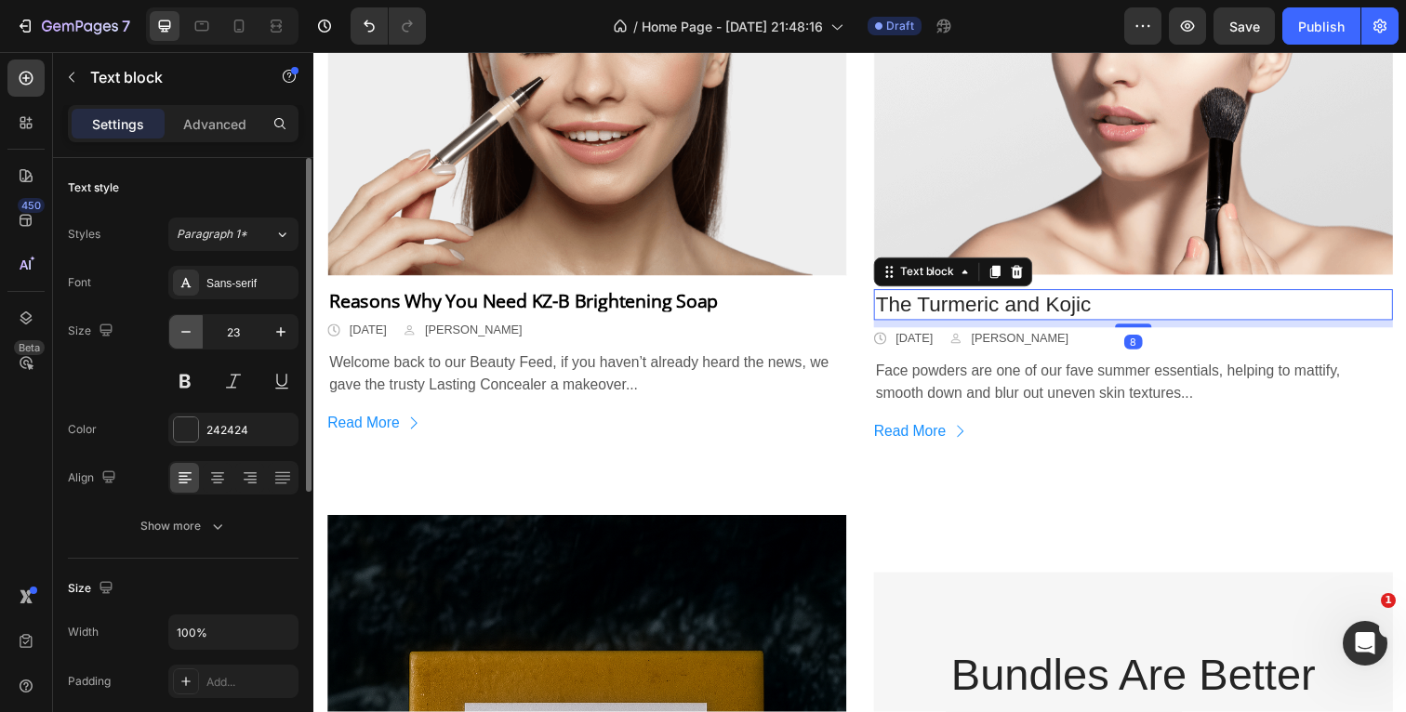
click at [189, 334] on icon "button" at bounding box center [186, 332] width 19 height 19
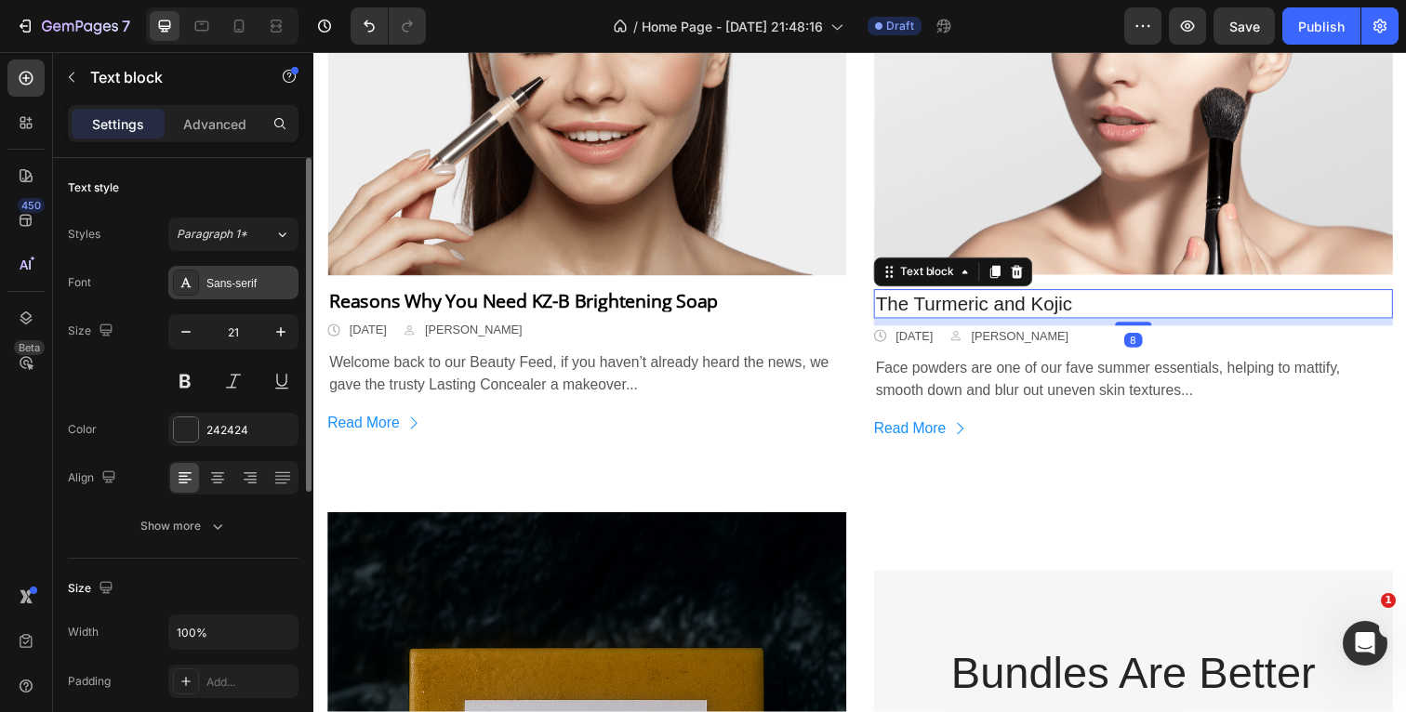
type input "20"
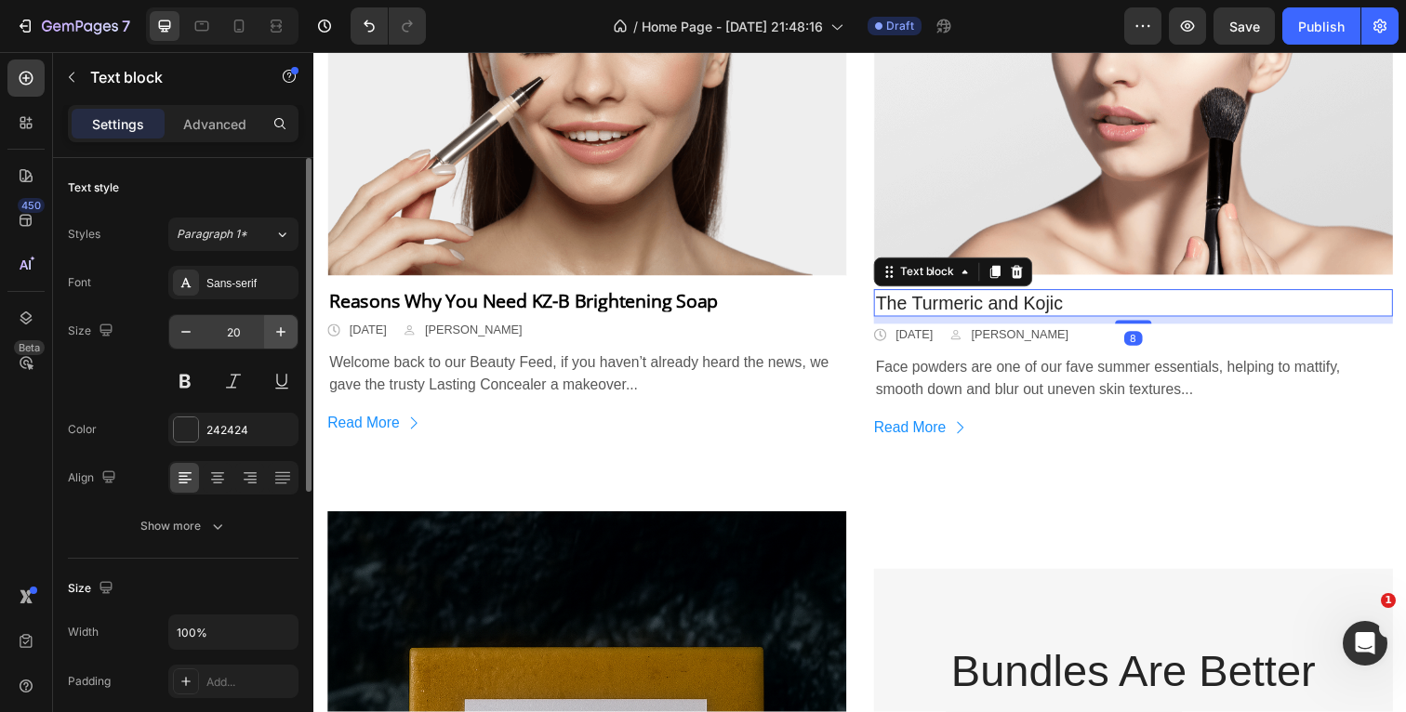
click at [244, 283] on div "Sans-serif" at bounding box center [249, 283] width 87 height 17
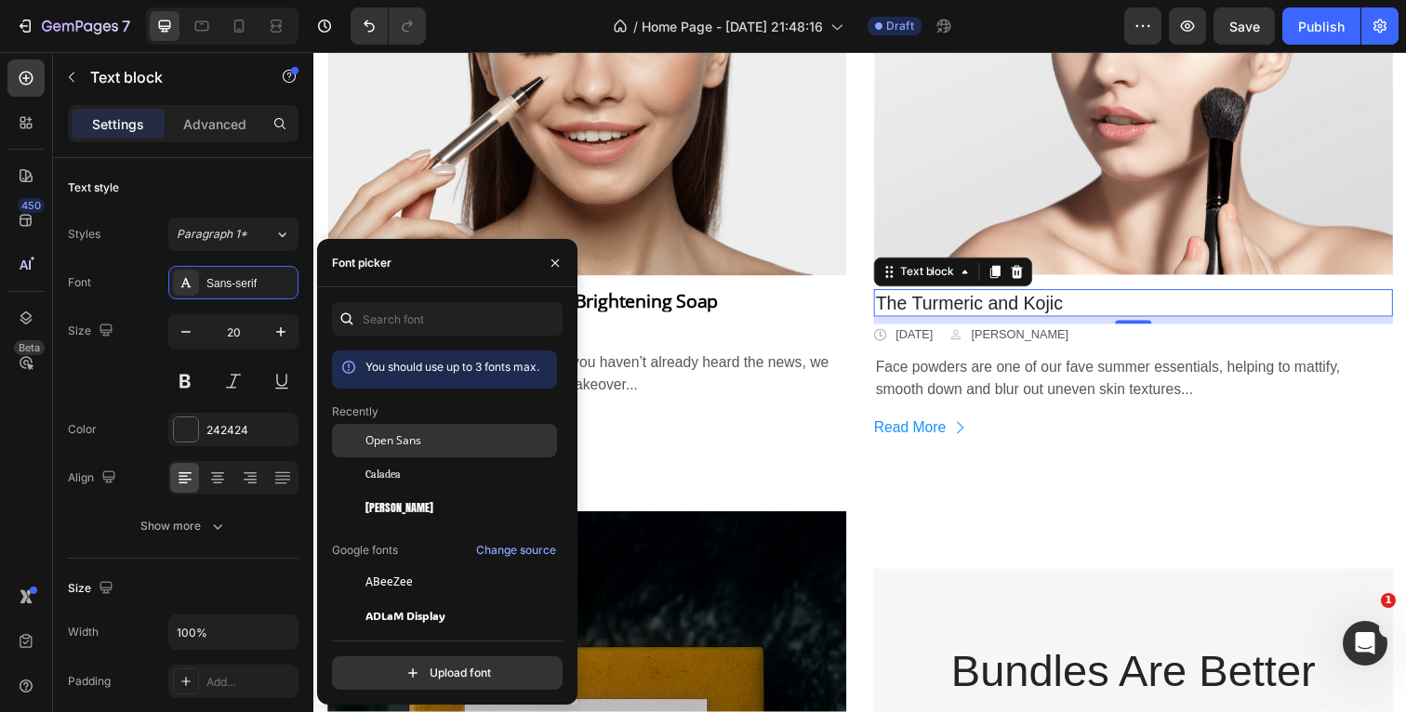
click at [396, 444] on span "Open Sans" at bounding box center [393, 440] width 56 height 17
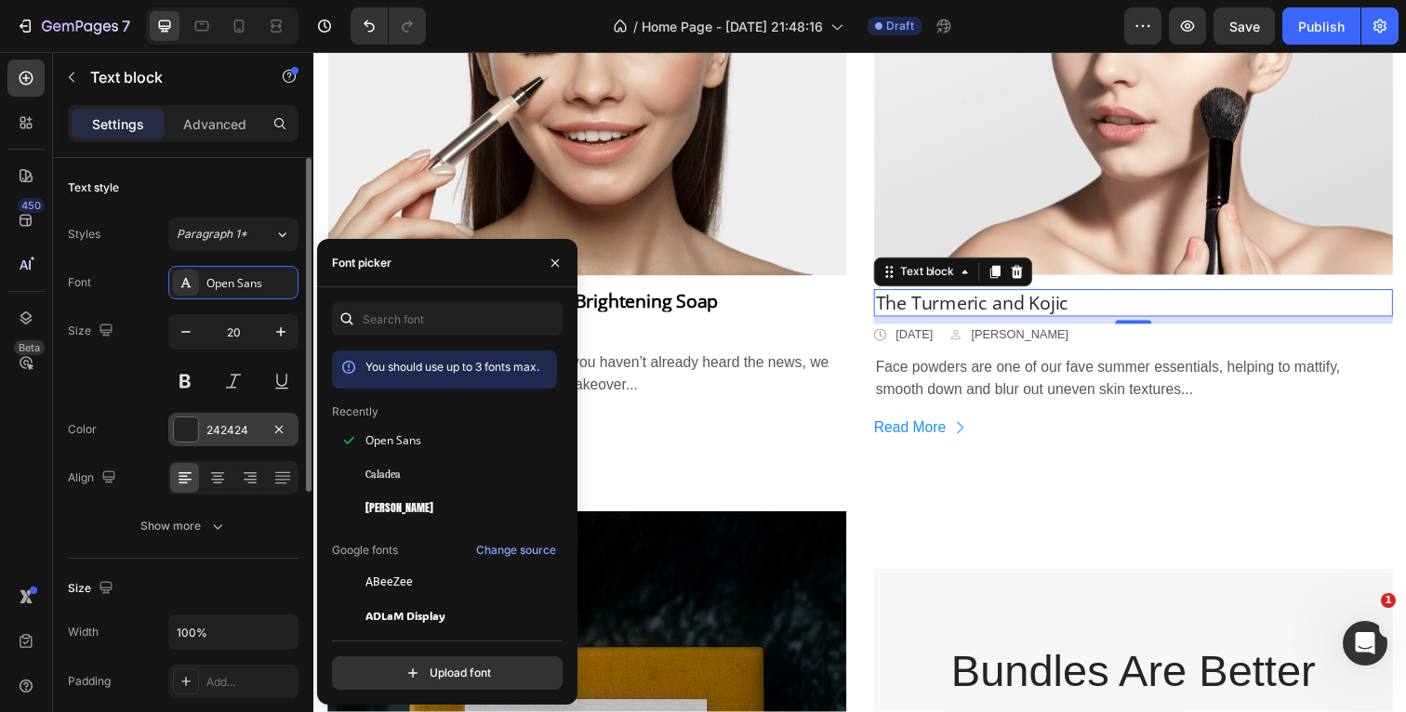
click at [191, 433] on div at bounding box center [186, 429] width 24 height 24
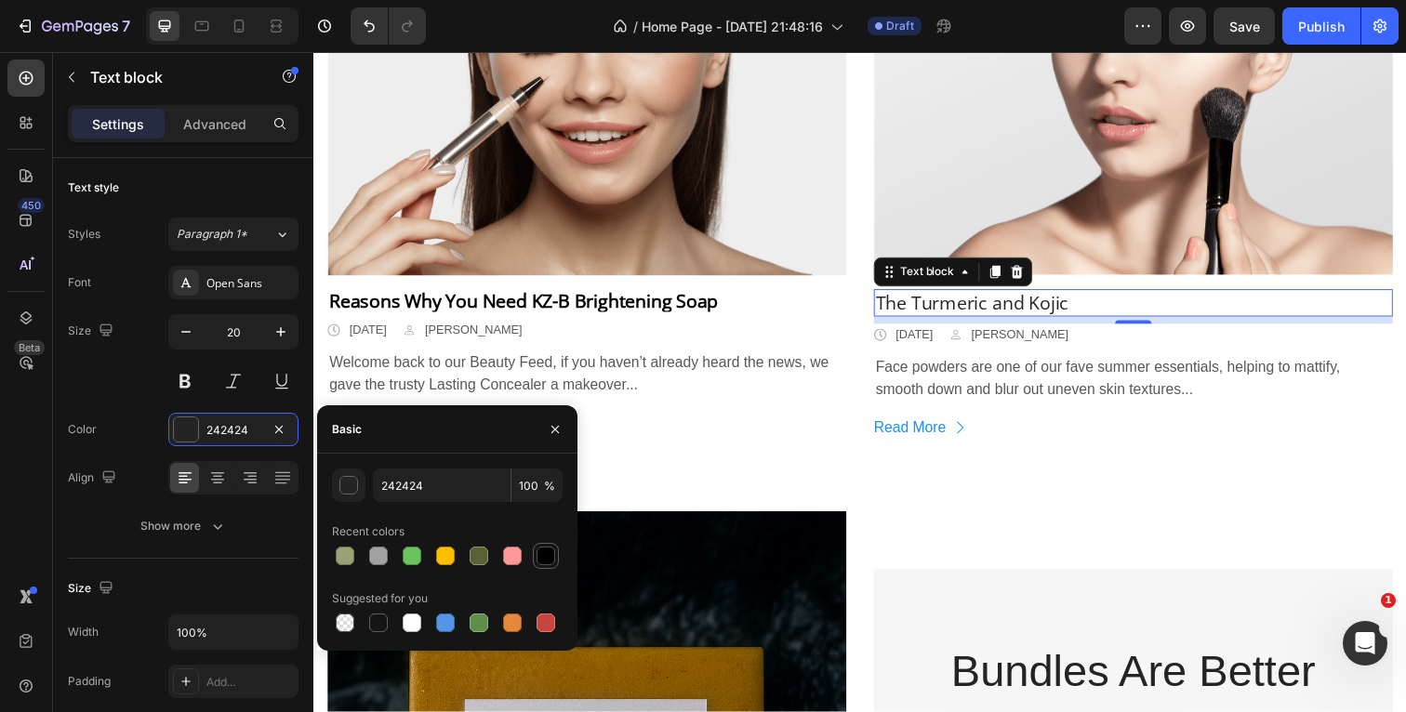
click at [550, 552] on div at bounding box center [546, 556] width 19 height 19
type input "000000"
click at [129, 420] on div "Color 000000" at bounding box center [183, 429] width 231 height 33
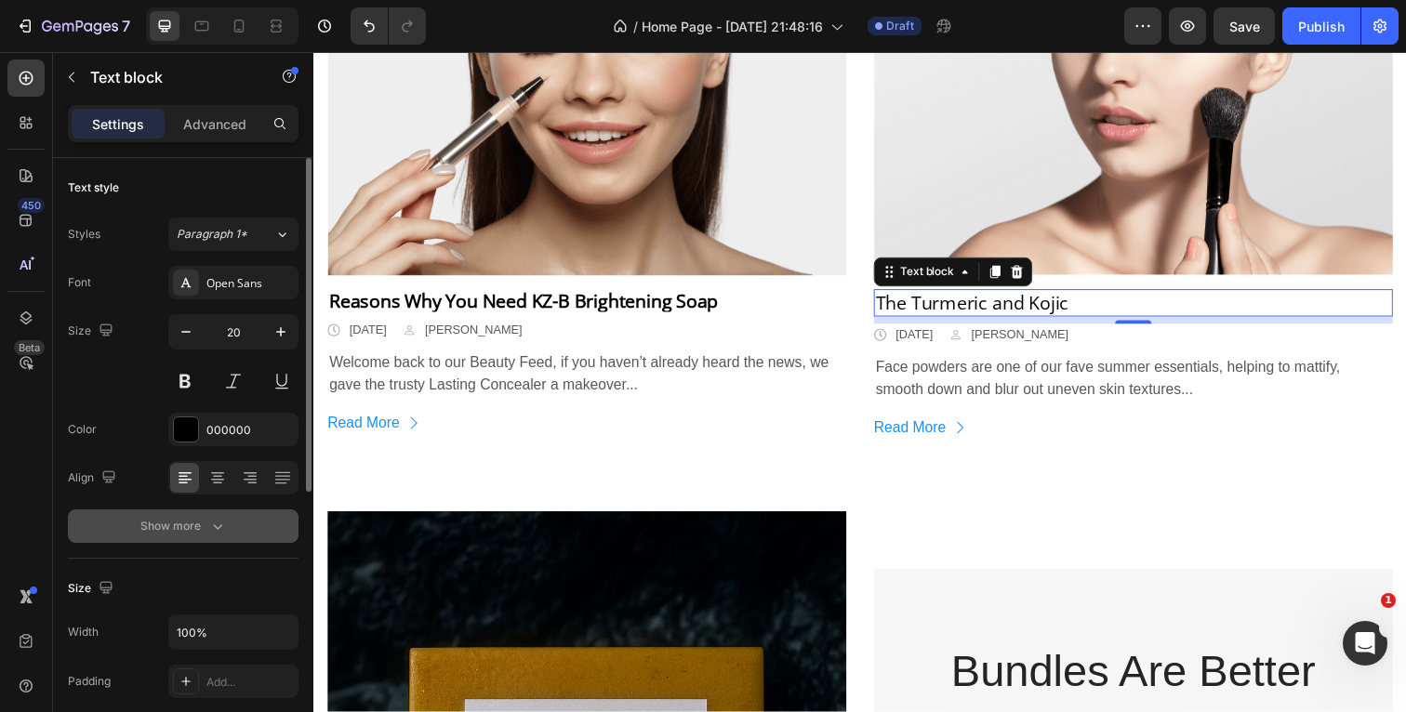
click at [215, 519] on icon "button" at bounding box center [217, 526] width 19 height 19
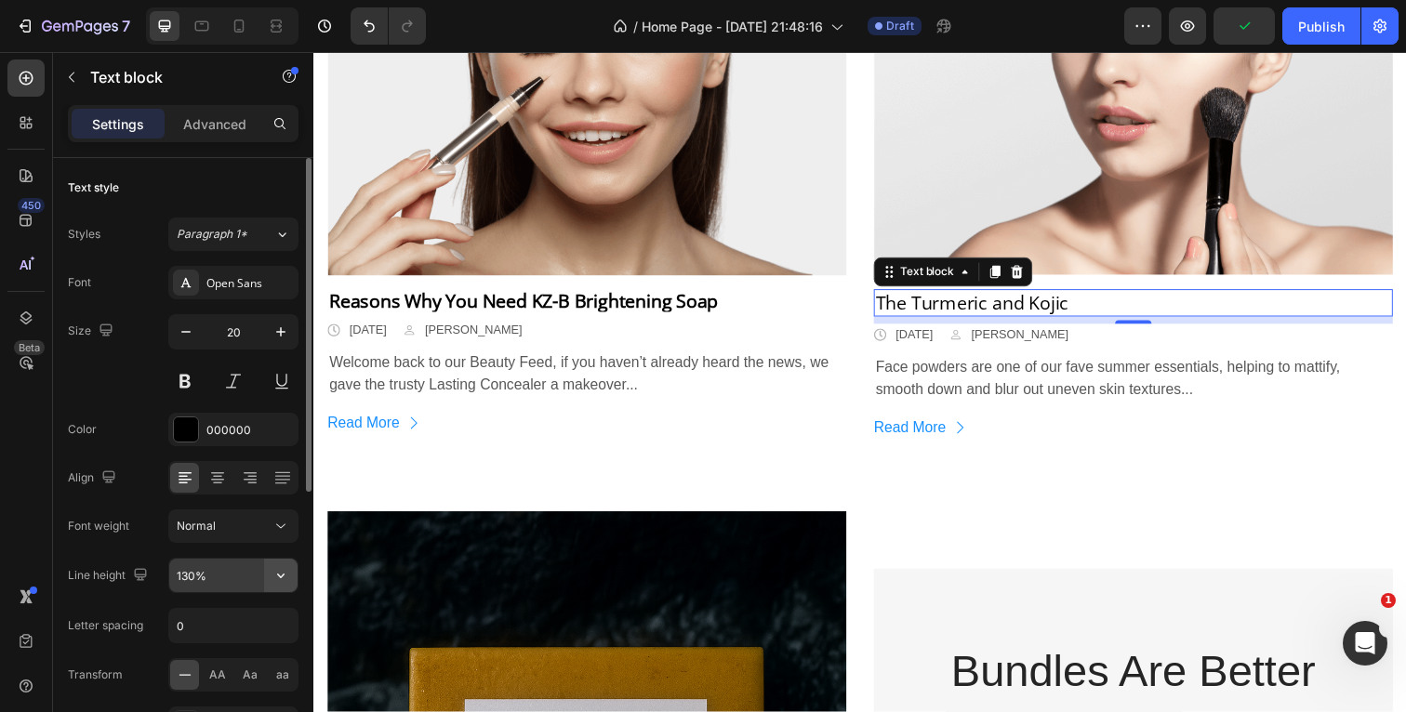
click at [285, 576] on icon "button" at bounding box center [281, 575] width 19 height 19
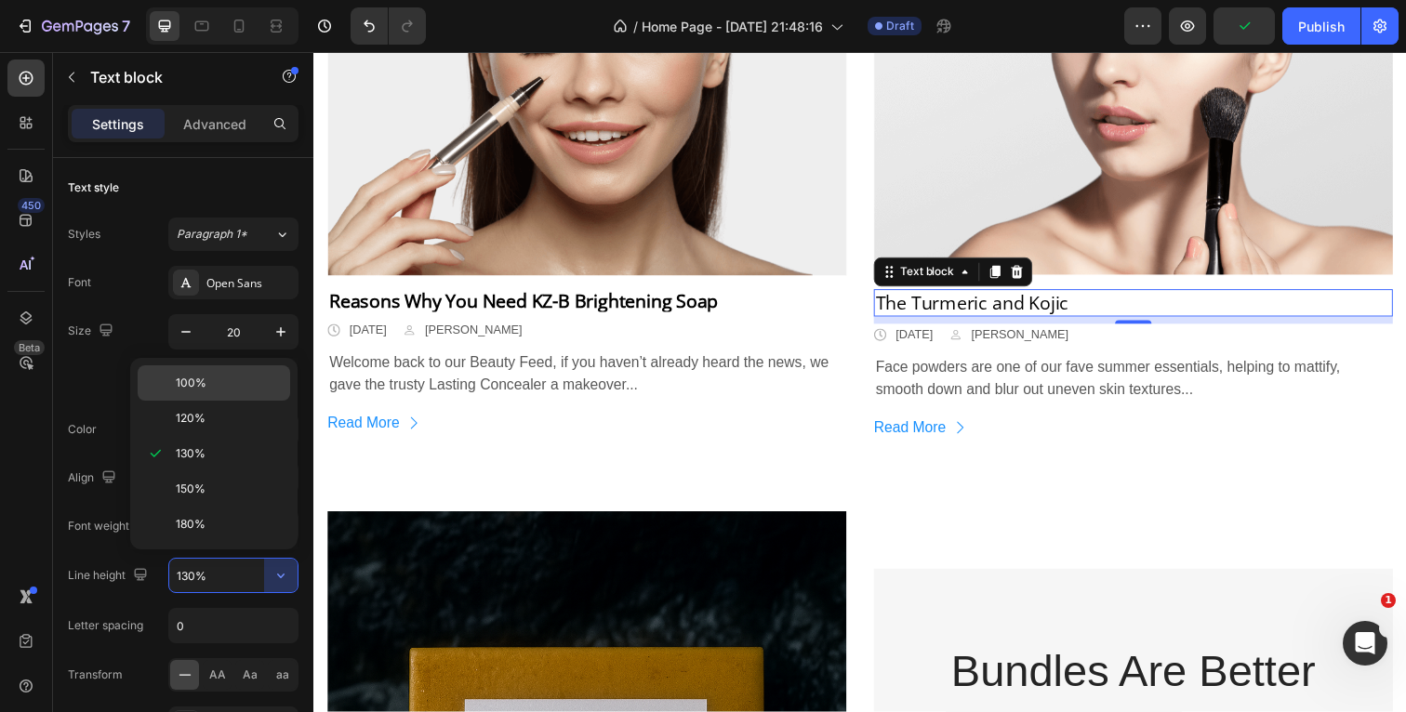
click at [215, 376] on p "100%" at bounding box center [229, 383] width 106 height 17
type input "100%"
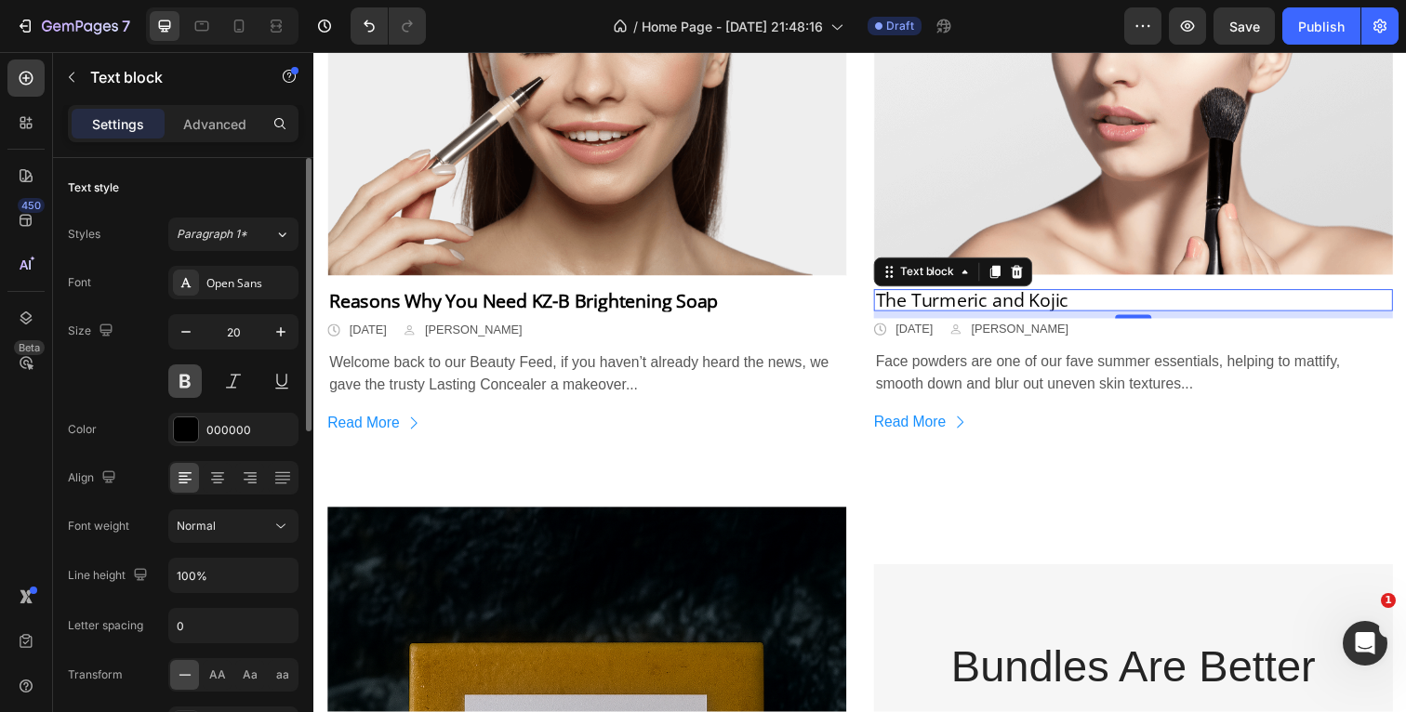
click at [186, 381] on button at bounding box center [184, 380] width 33 height 33
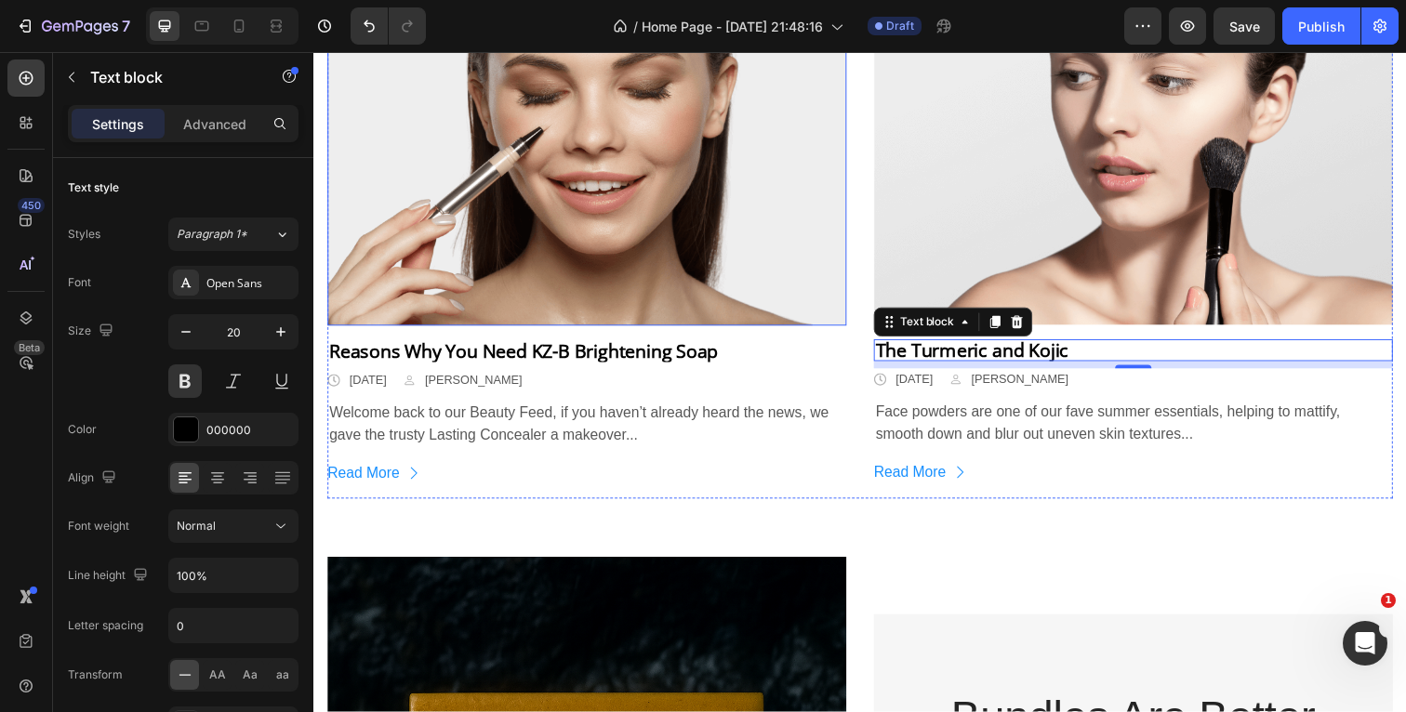
scroll to position [1620, 0]
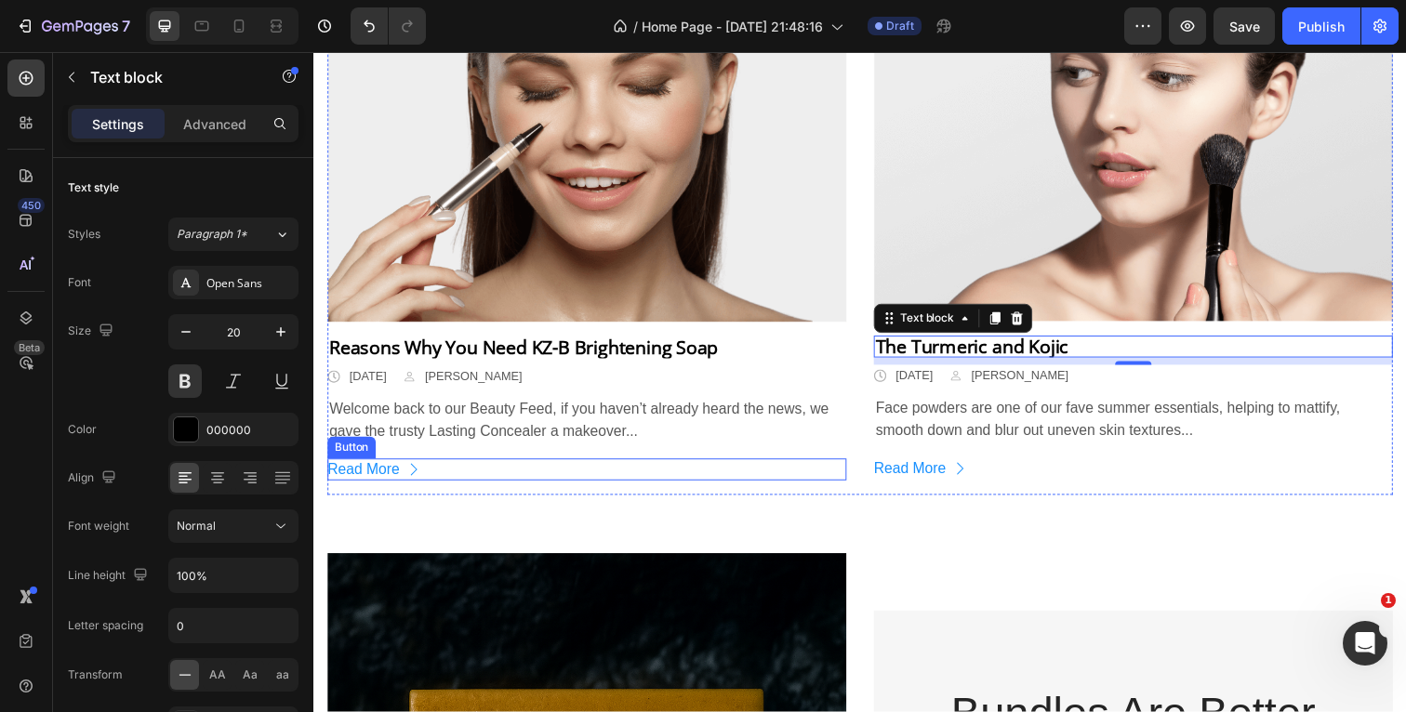
click at [536, 474] on div "Read More Button" at bounding box center [592, 479] width 530 height 22
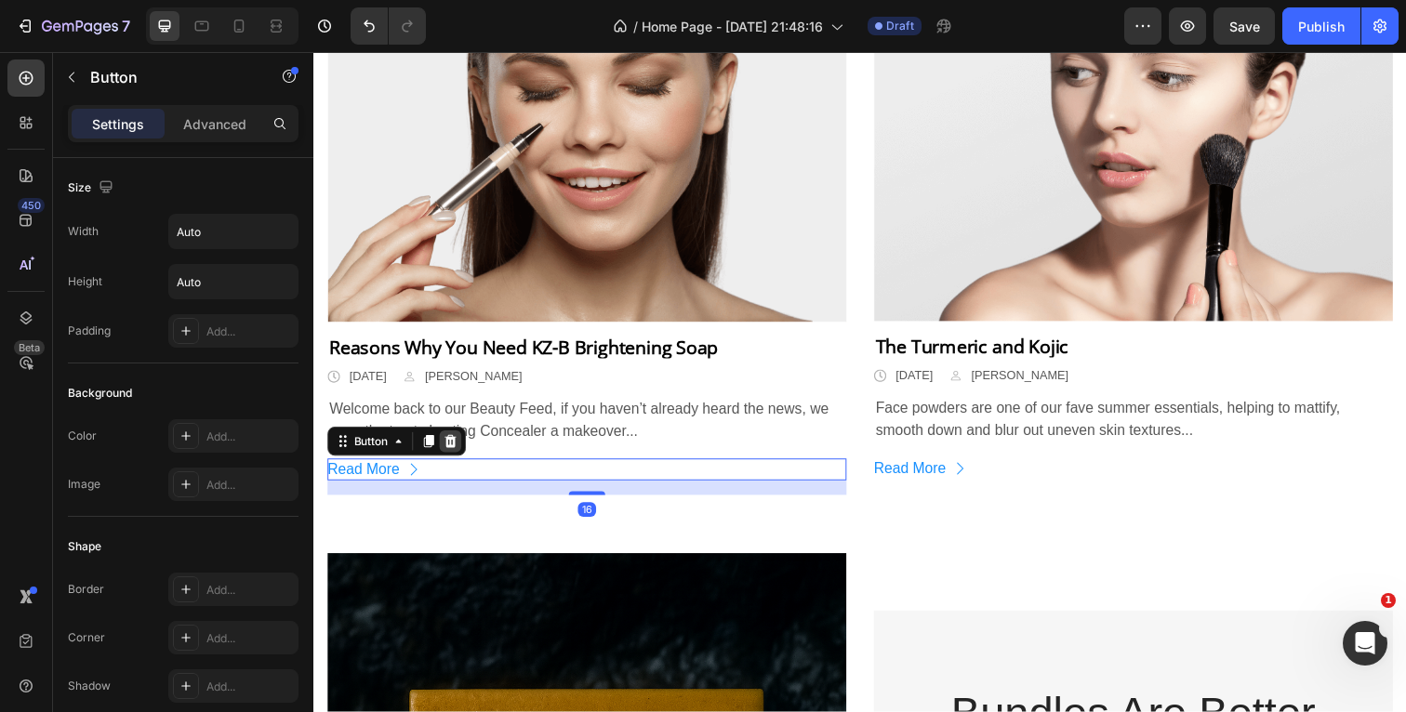
click at [457, 446] on icon at bounding box center [453, 450] width 12 height 13
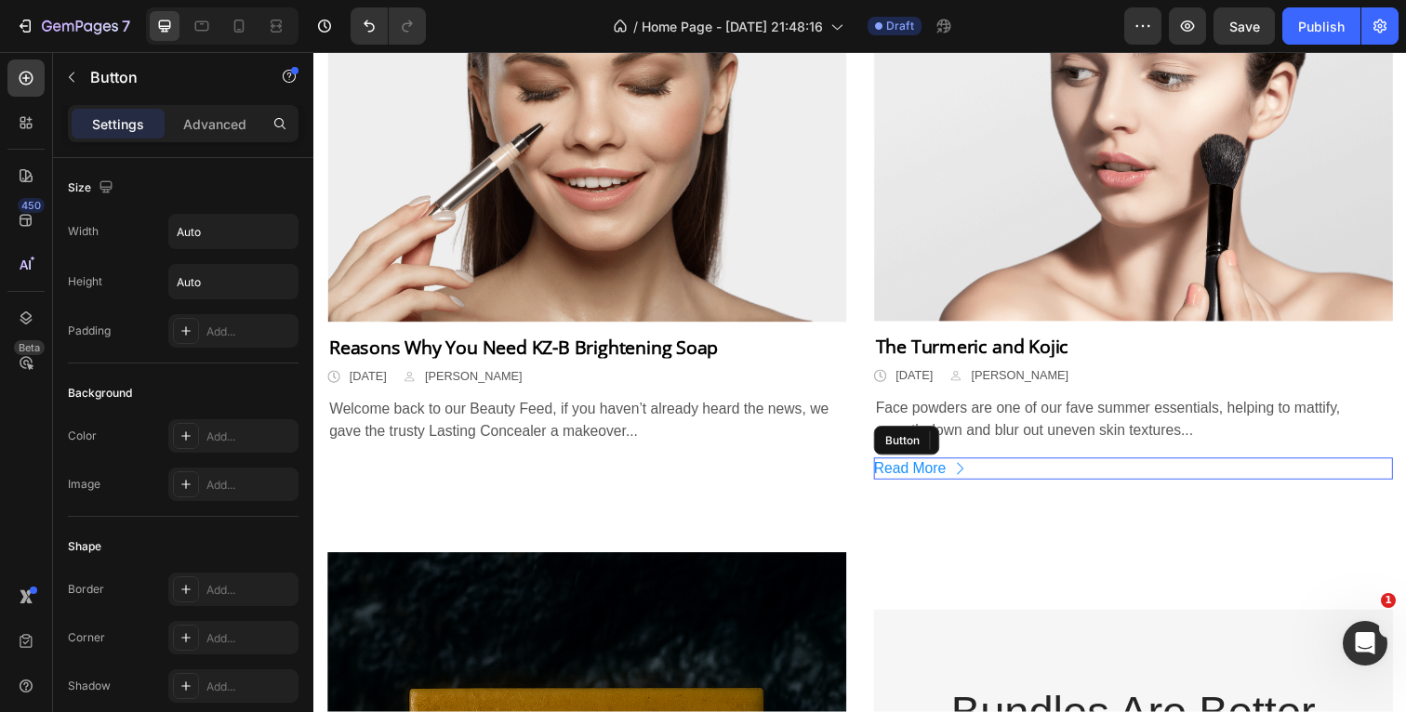
click at [1001, 477] on div "Read More Button" at bounding box center [1150, 478] width 530 height 22
click at [1014, 450] on icon at bounding box center [1010, 449] width 15 height 15
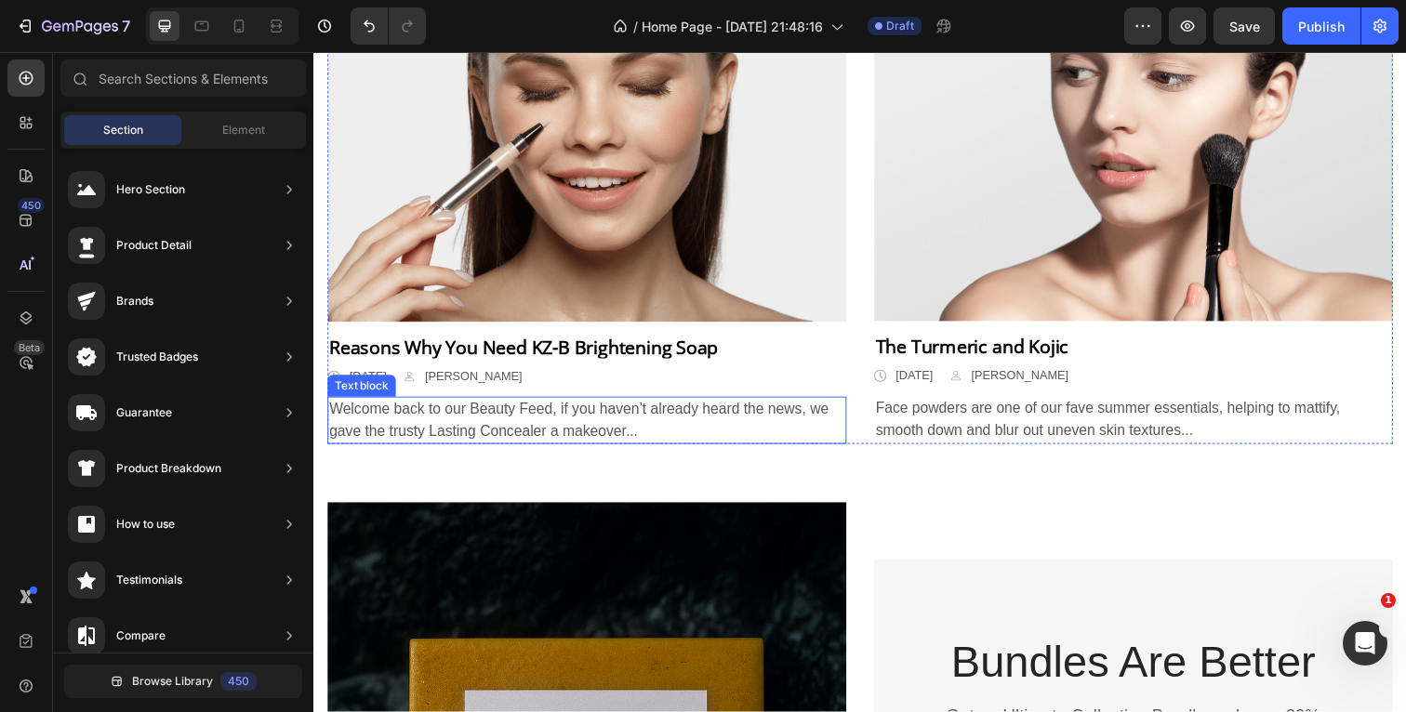
click at [747, 438] on p "Welcome back to our Beauty Feed, if you haven’t already heard the news, we gave…" at bounding box center [592, 428] width 526 height 45
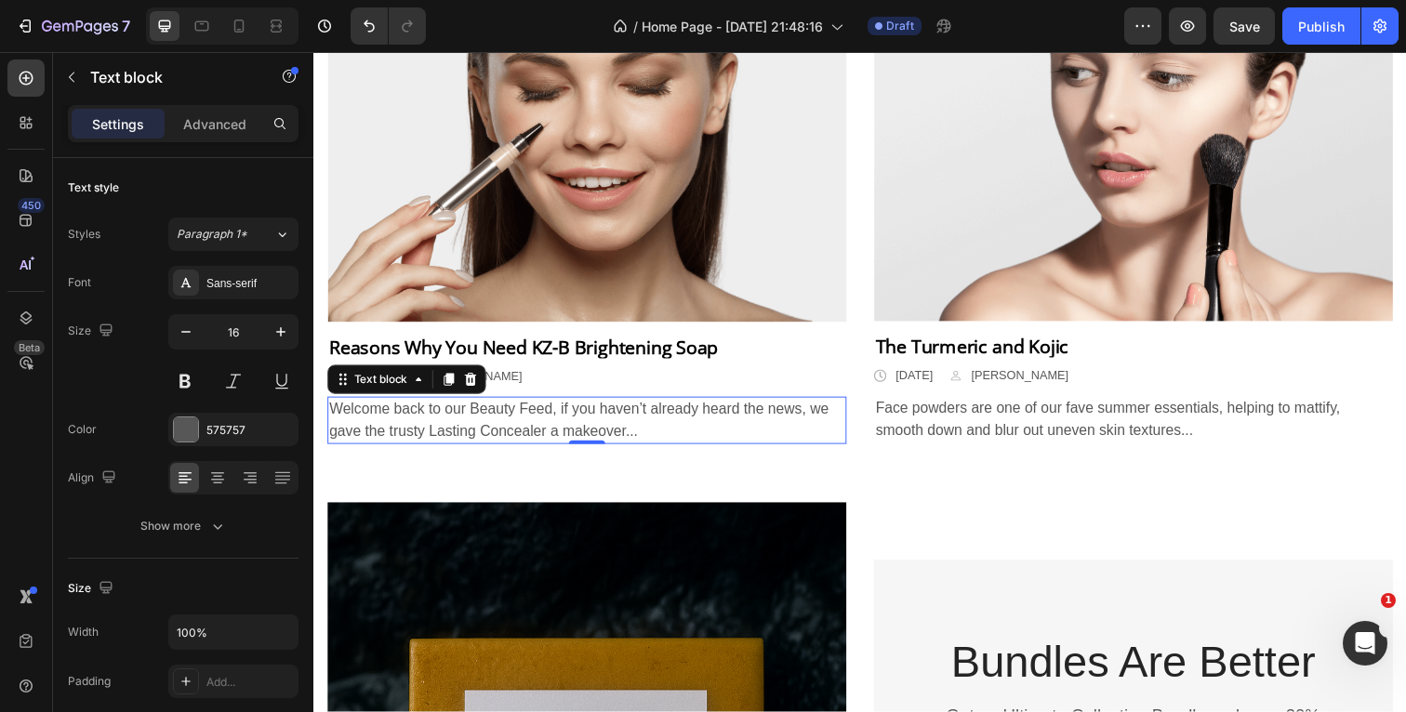
click at [639, 438] on p "Welcome back to our Beauty Feed, if you haven’t already heard the news, we gave…" at bounding box center [592, 428] width 526 height 45
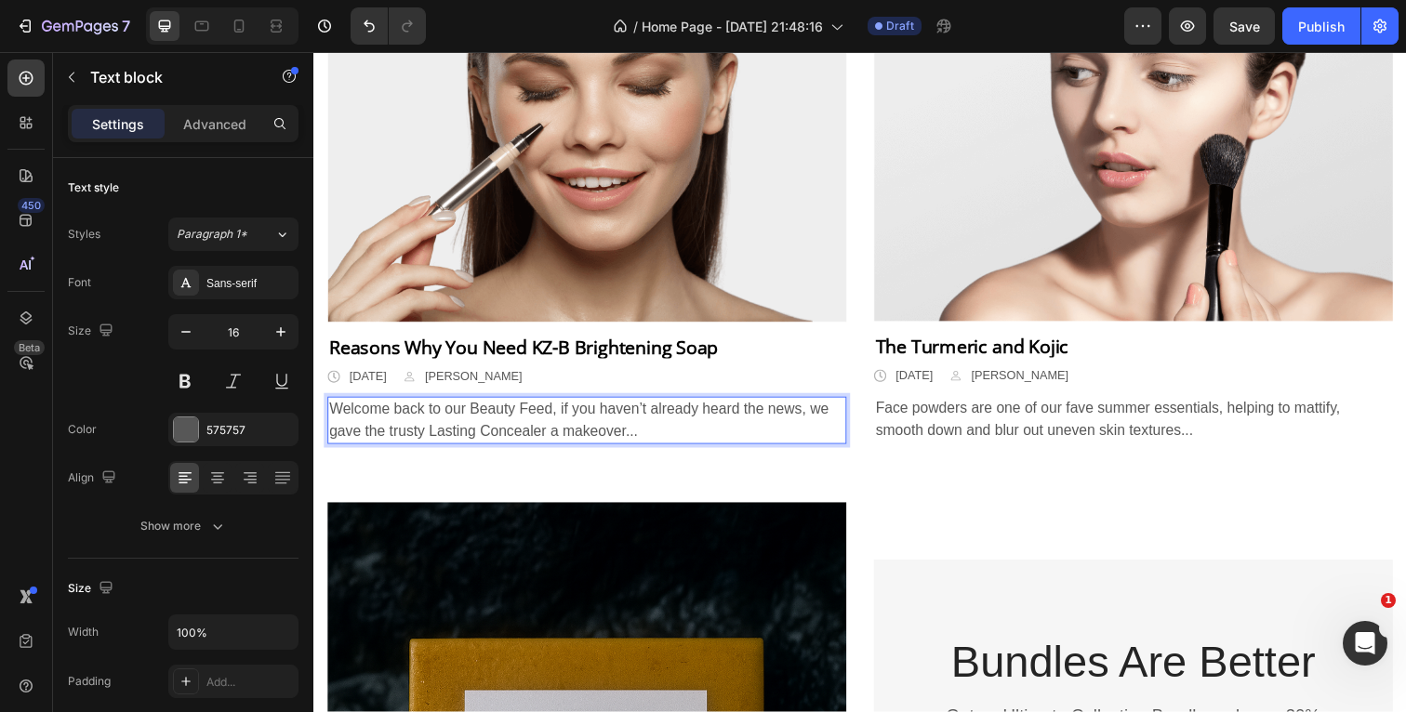
click at [662, 438] on p "Welcome back to our Beauty Feed, if you haven’t already heard the news, we gave…" at bounding box center [592, 428] width 526 height 45
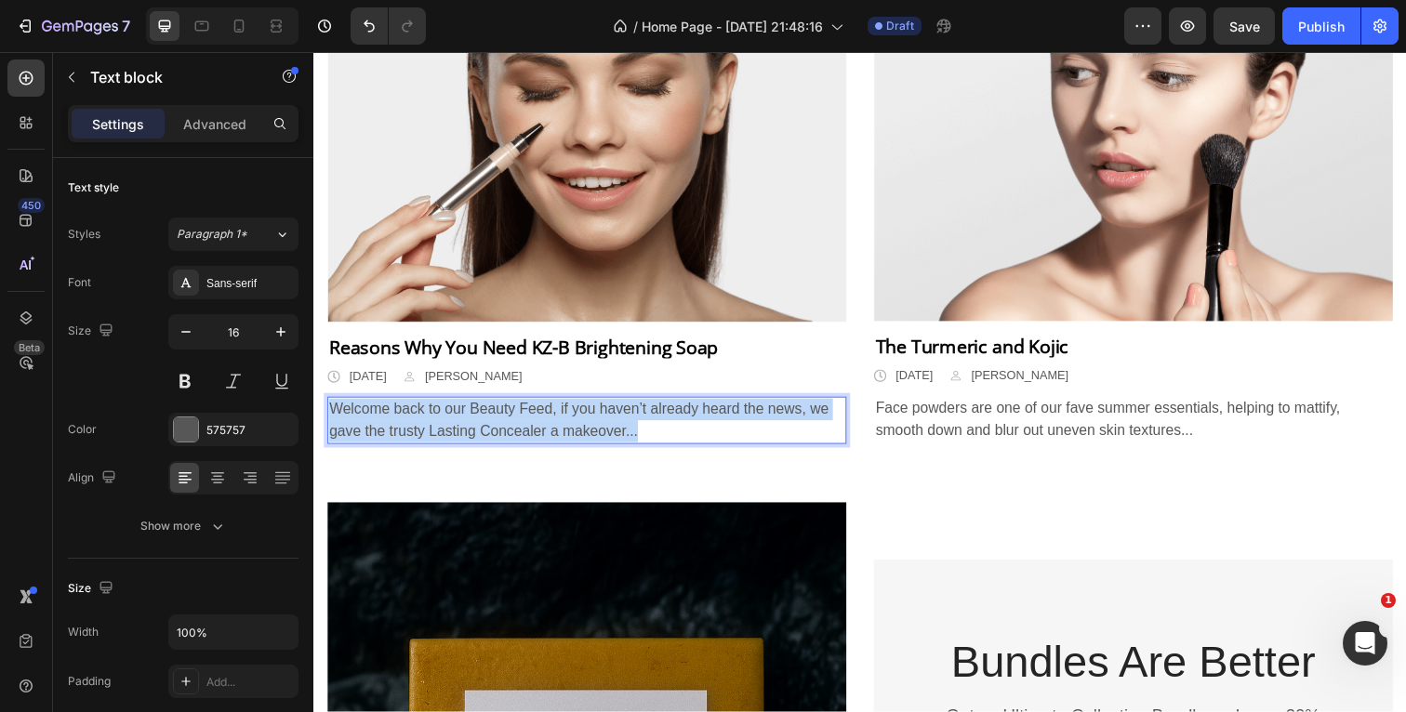
drag, startPoint x: 662, startPoint y: 438, endPoint x: 330, endPoint y: 415, distance: 332.8
click at [330, 415] on p "Welcome back to our Beauty Feed, if you haven’t already heard the news, we gave…" at bounding box center [592, 428] width 526 height 45
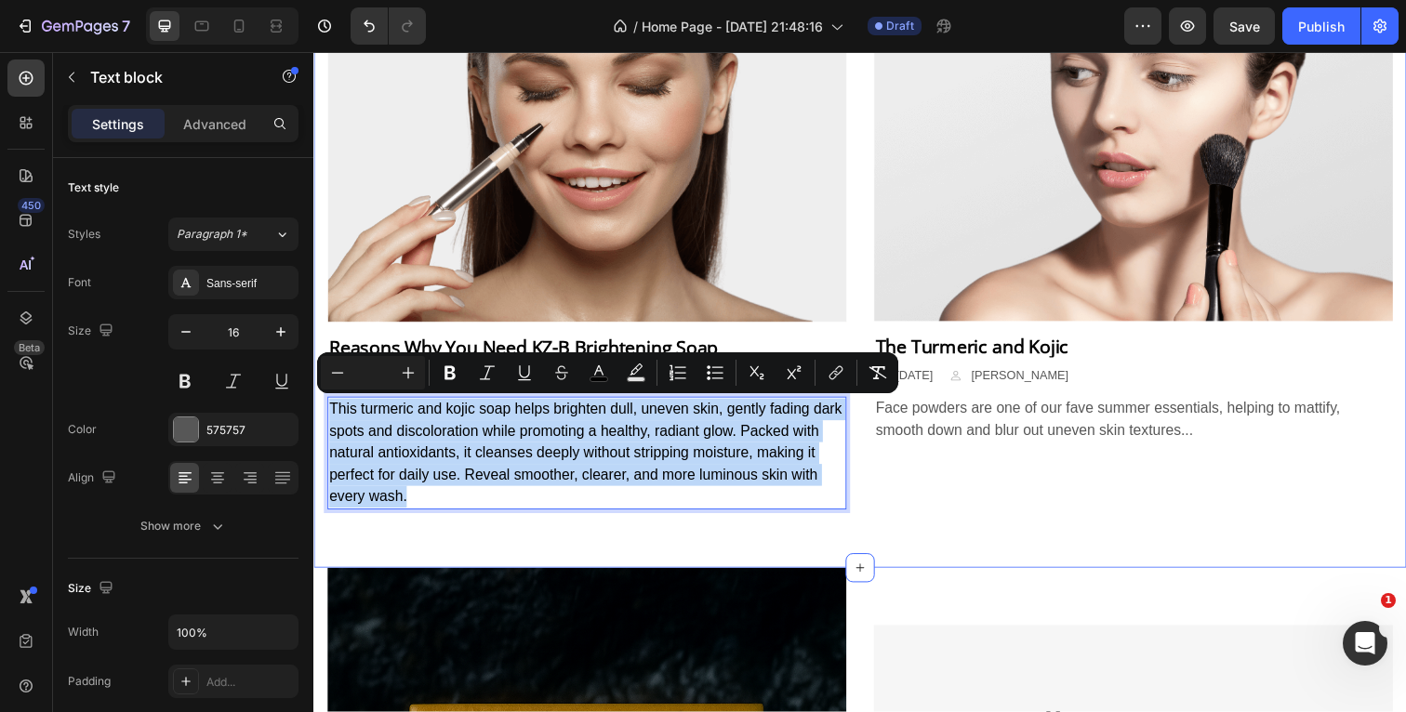
drag, startPoint x: 426, startPoint y: 507, endPoint x: 318, endPoint y: 406, distance: 147.4
click at [318, 406] on div "Our Beauty Blog Heading Row Image Reasons Why You Need KZ-B Brightening Soap Te…" at bounding box center [871, 230] width 1116 height 698
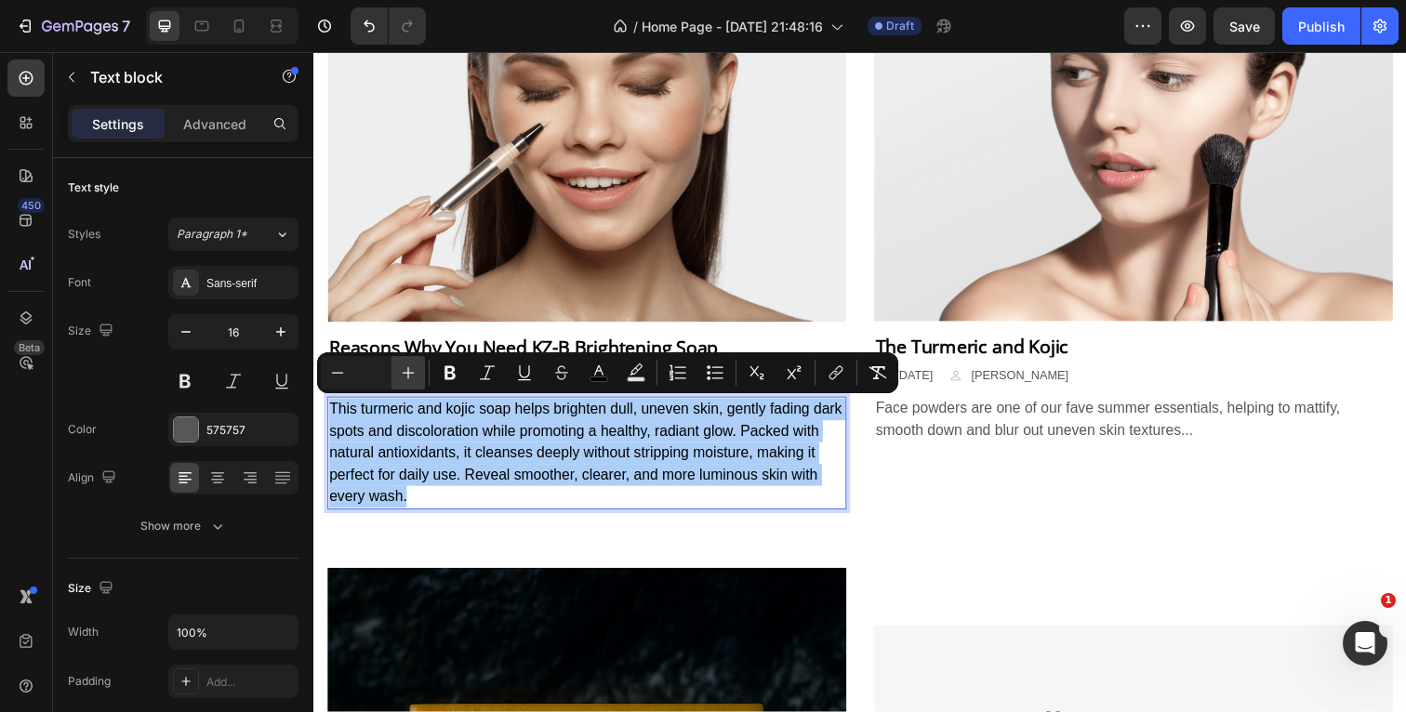
click at [411, 370] on icon "Editor contextual toolbar" at bounding box center [408, 373] width 19 height 19
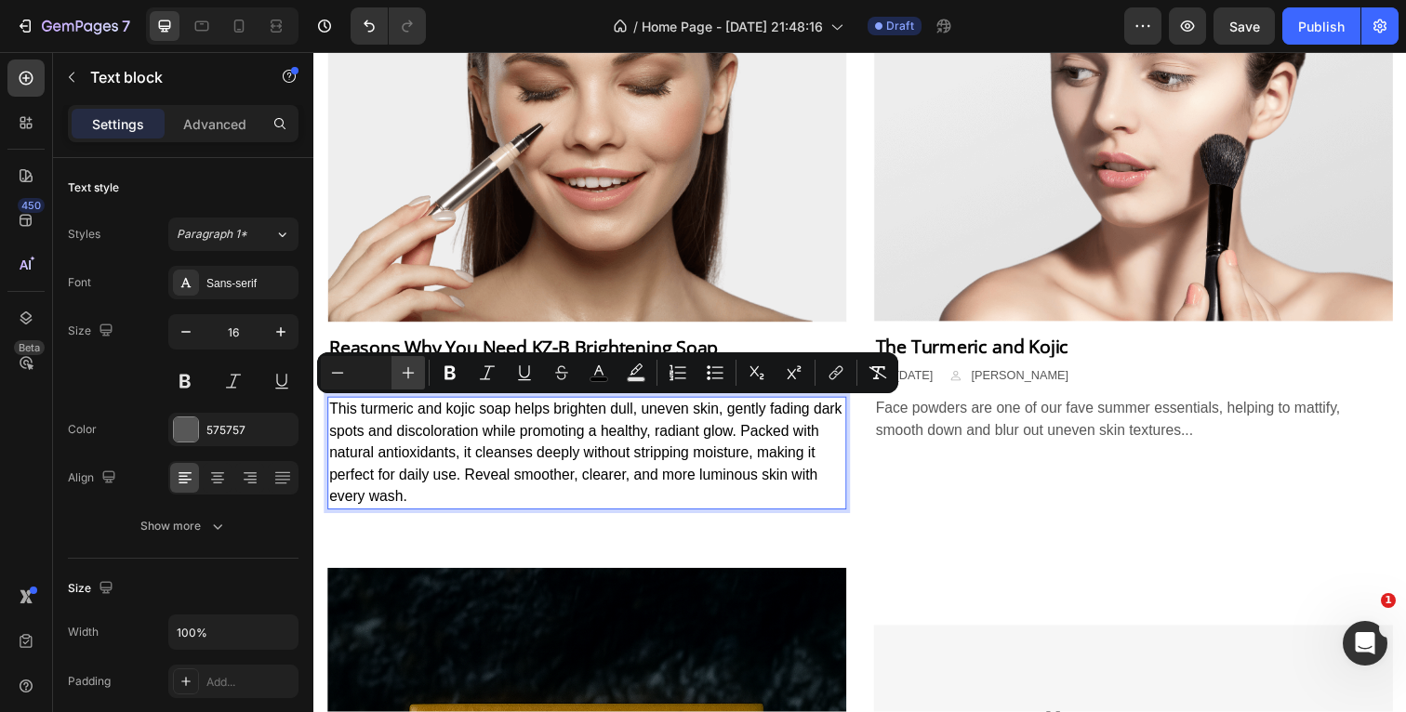
click at [411, 370] on icon "Editor contextual toolbar" at bounding box center [408, 373] width 19 height 19
click at [591, 373] on icon "Editor contextual toolbar" at bounding box center [599, 373] width 19 height 19
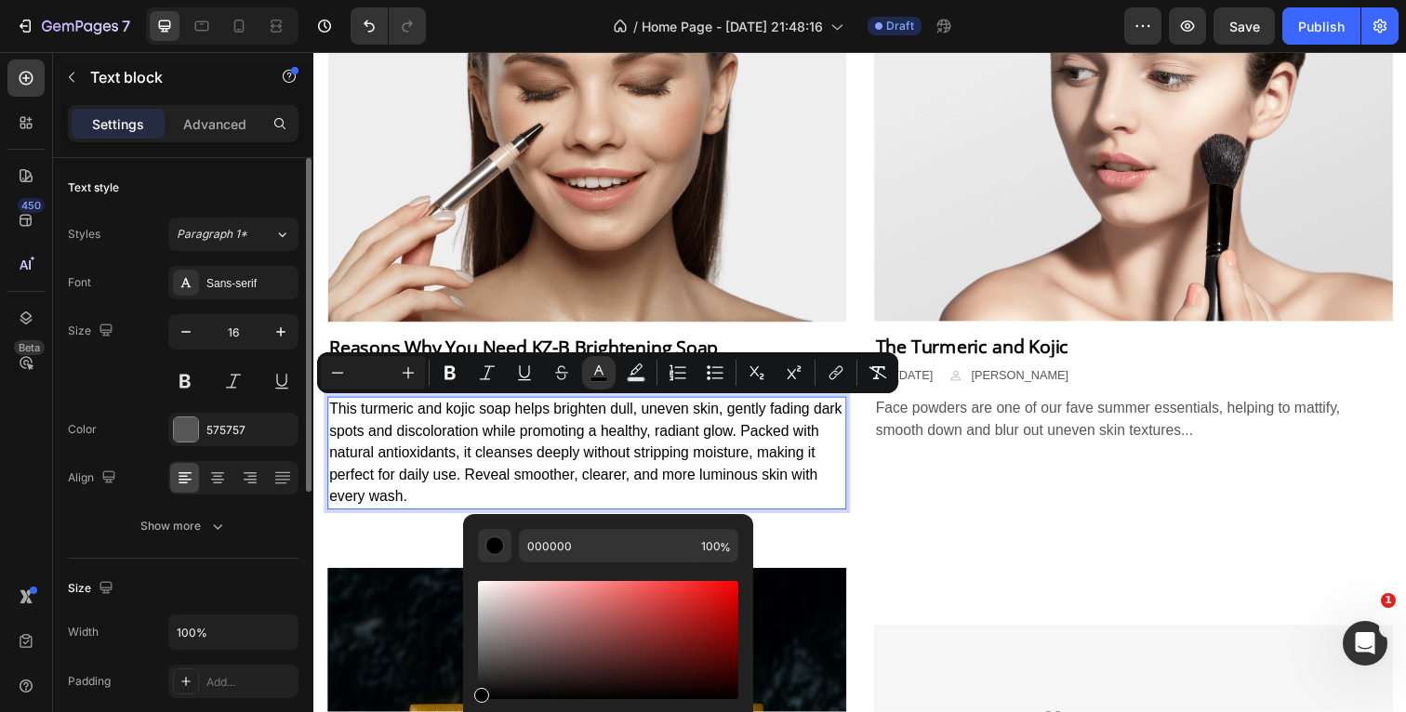
click at [117, 403] on div "Font Sans-serif Size 16 Color 575757 Align Show more" at bounding box center [183, 404] width 231 height 277
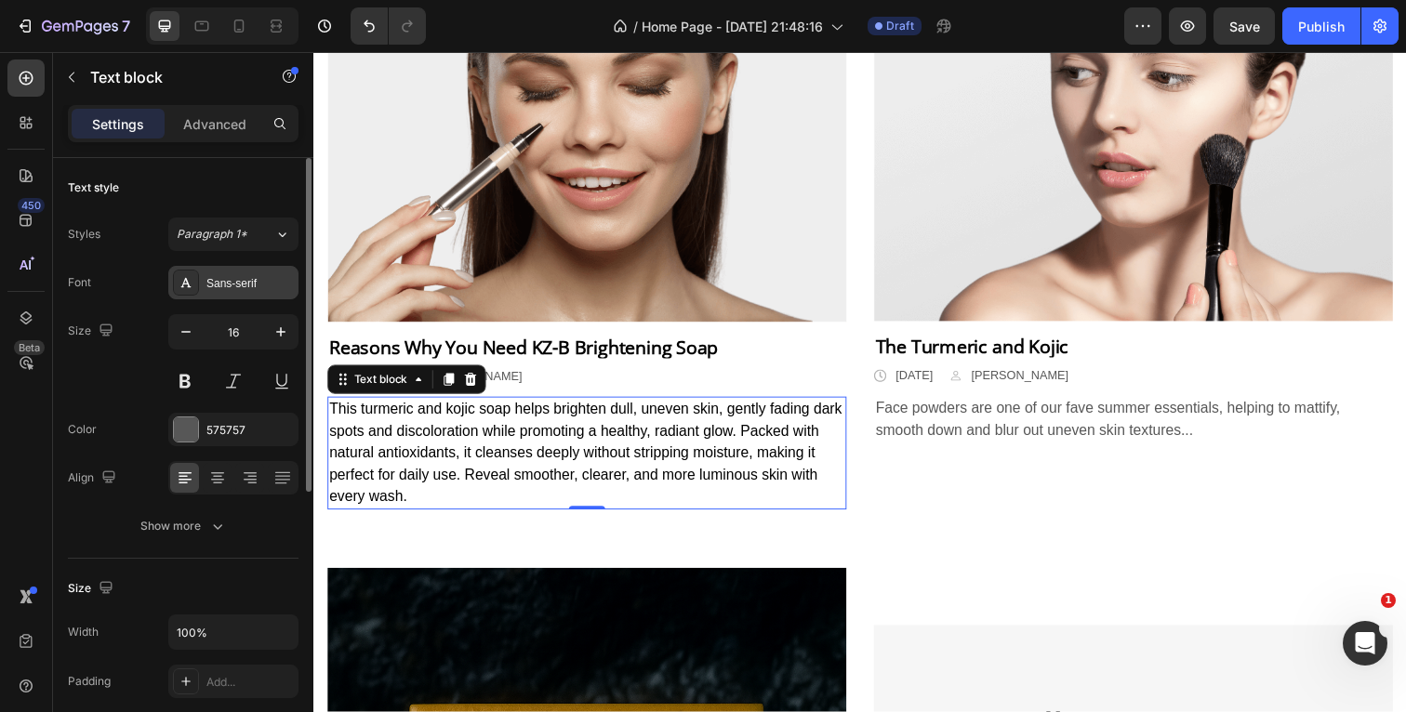
click at [230, 283] on div "Sans-serif" at bounding box center [249, 283] width 87 height 17
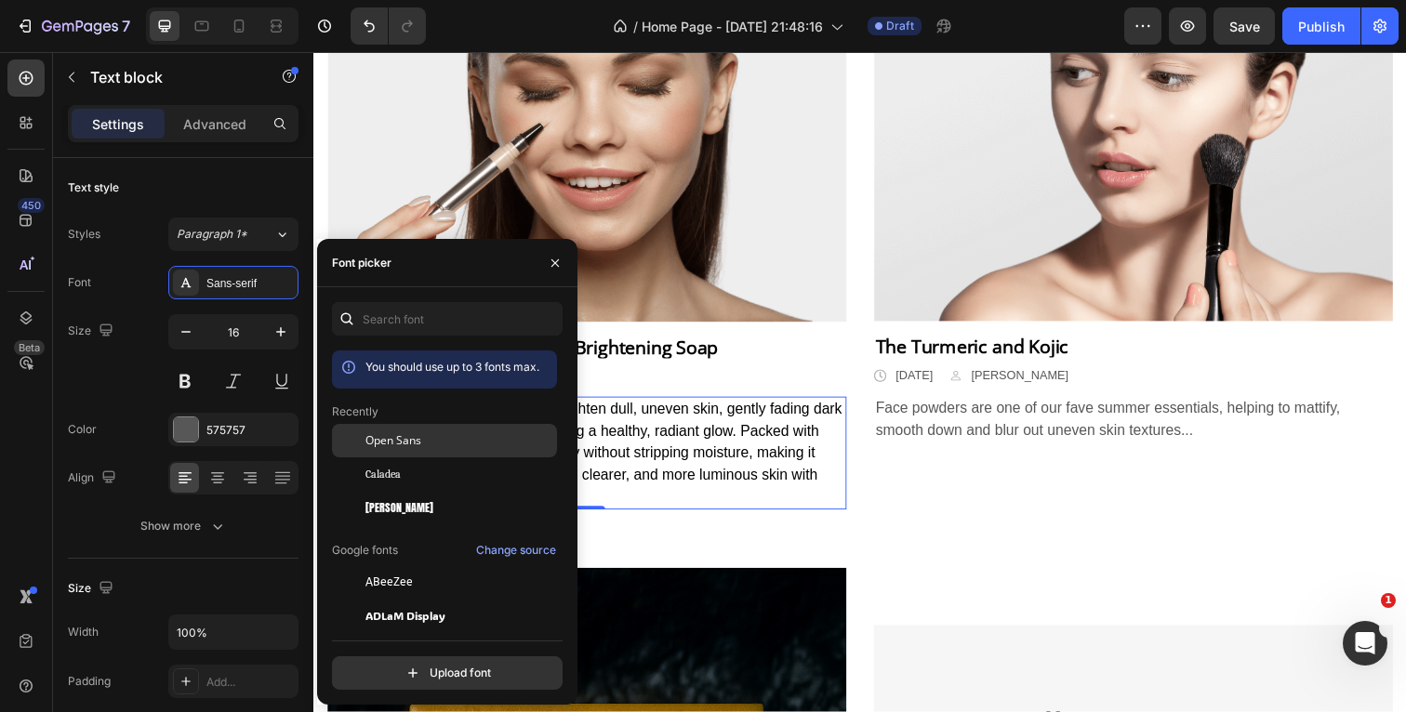
click at [452, 436] on div "Open Sans" at bounding box center [459, 440] width 188 height 17
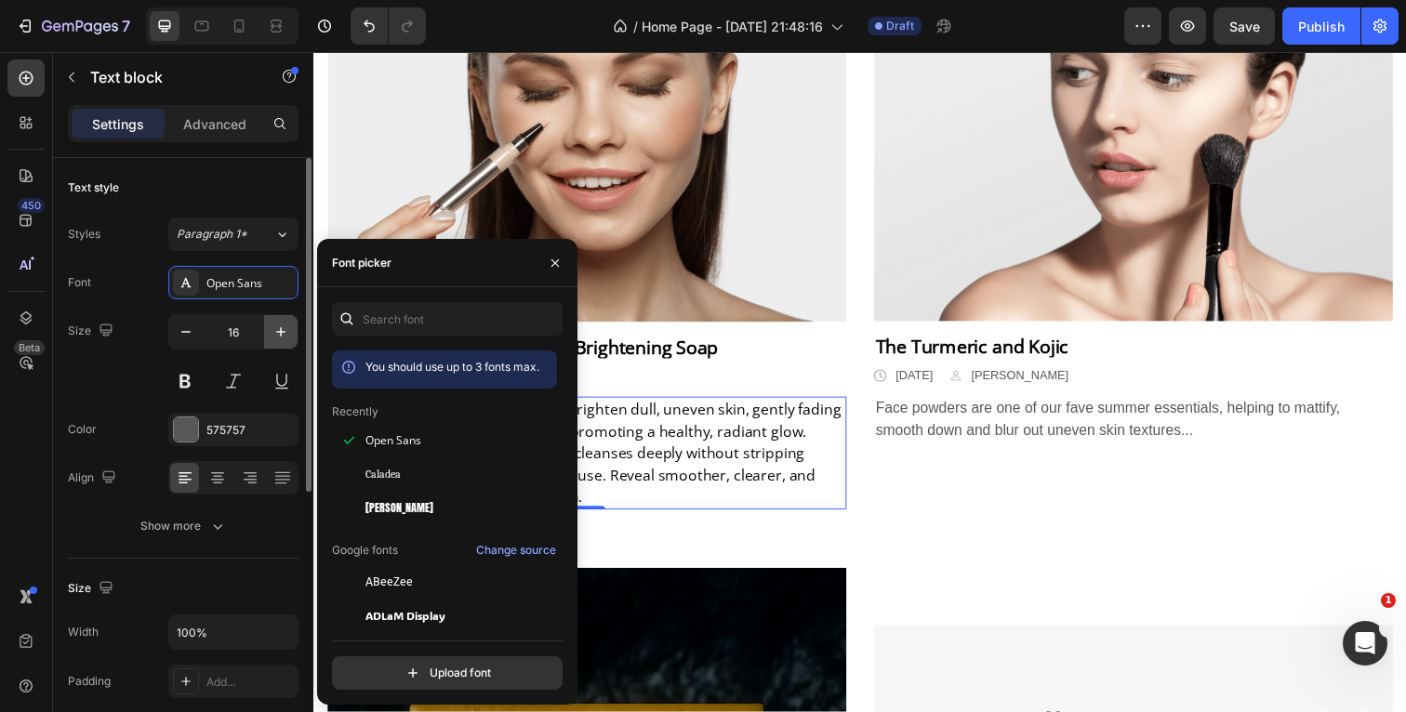
click at [279, 334] on icon "button" at bounding box center [281, 332] width 19 height 19
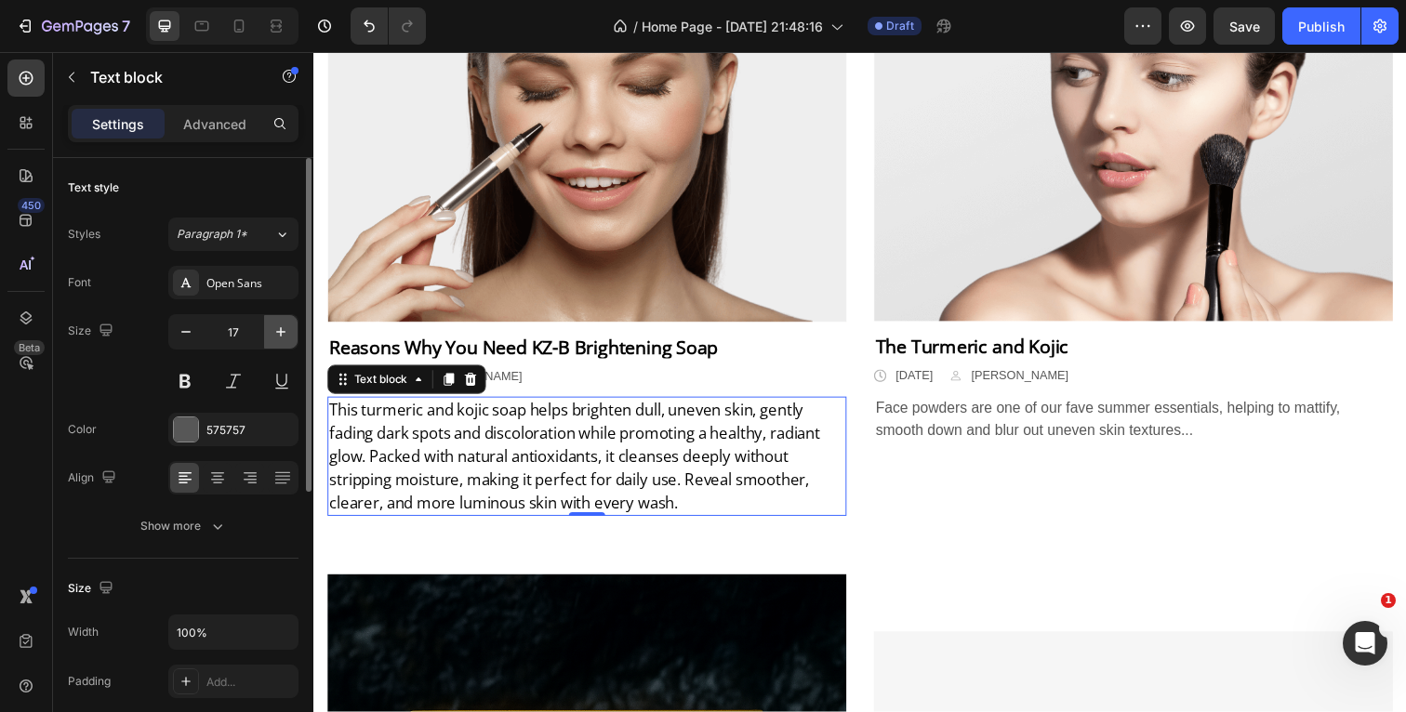
click at [279, 334] on icon "button" at bounding box center [281, 332] width 19 height 19
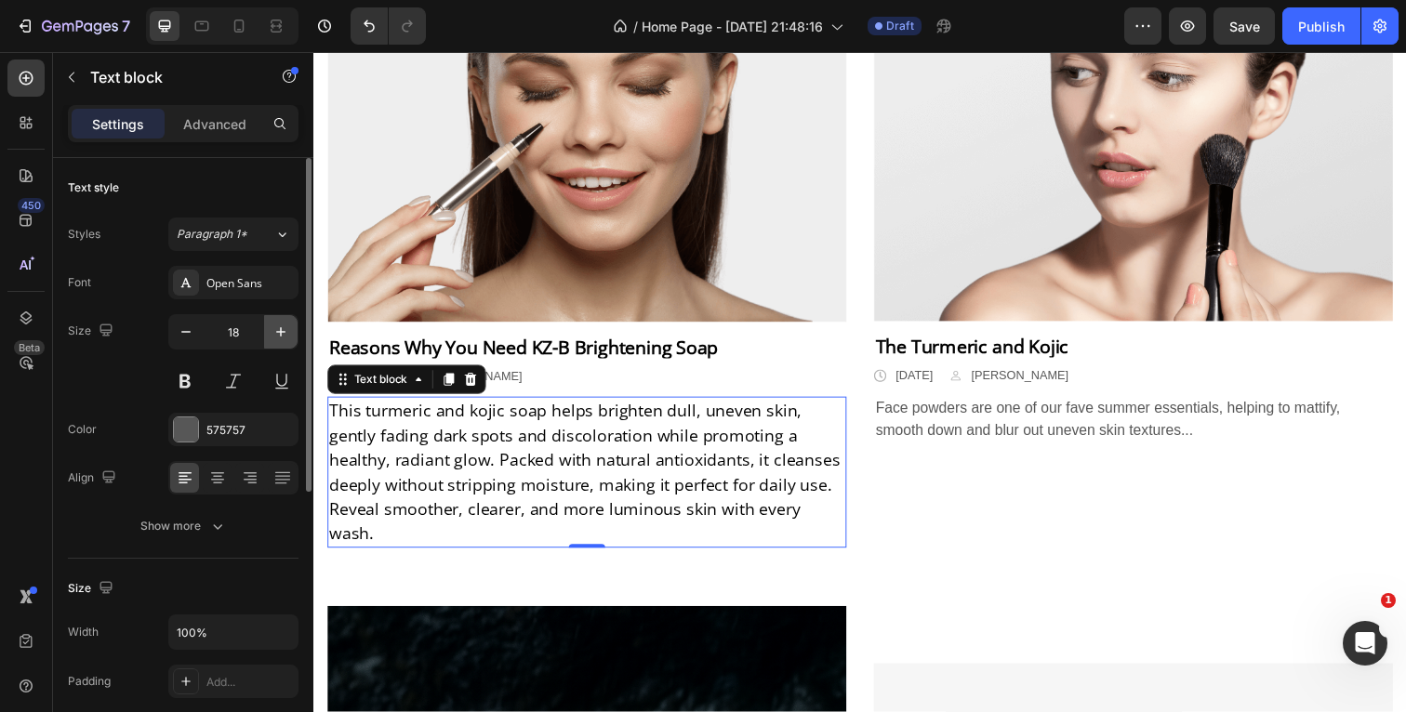
click at [279, 334] on icon "button" at bounding box center [281, 332] width 19 height 19
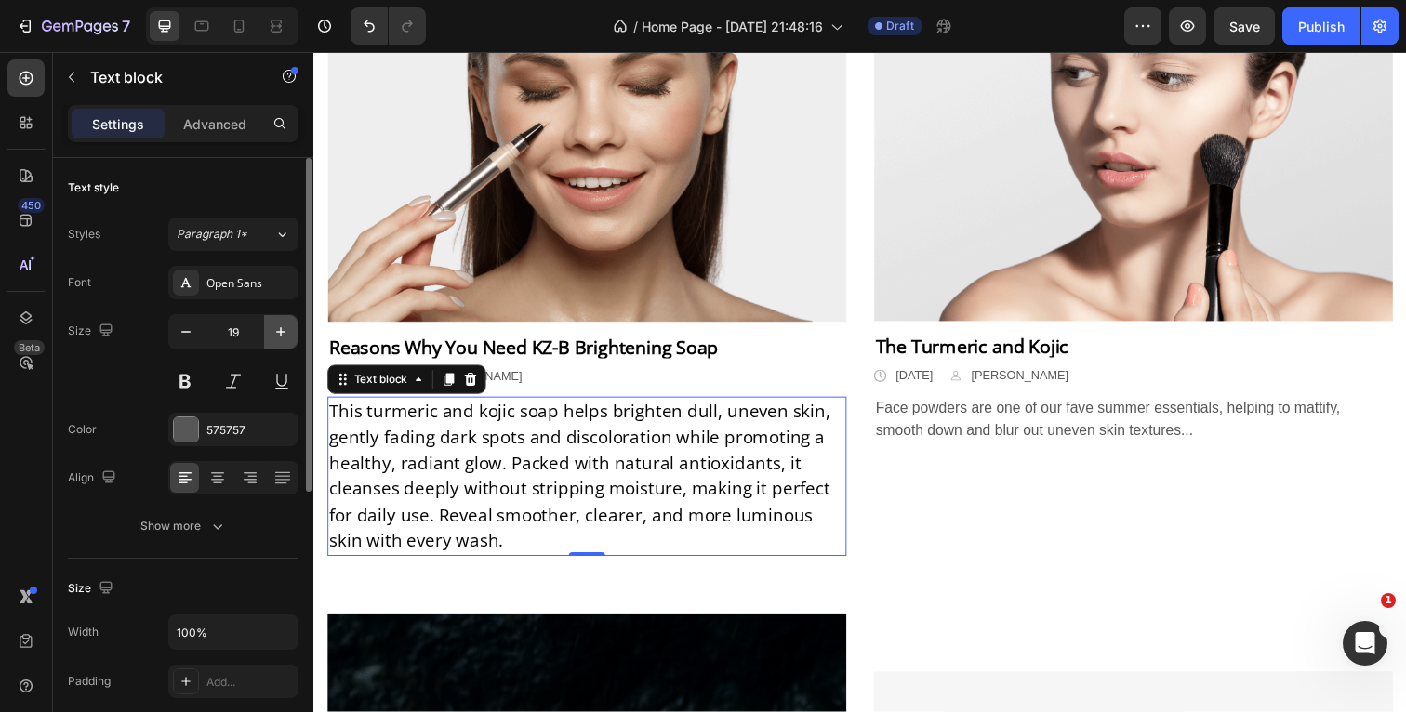
click at [279, 334] on icon "button" at bounding box center [281, 332] width 19 height 19
type input "20"
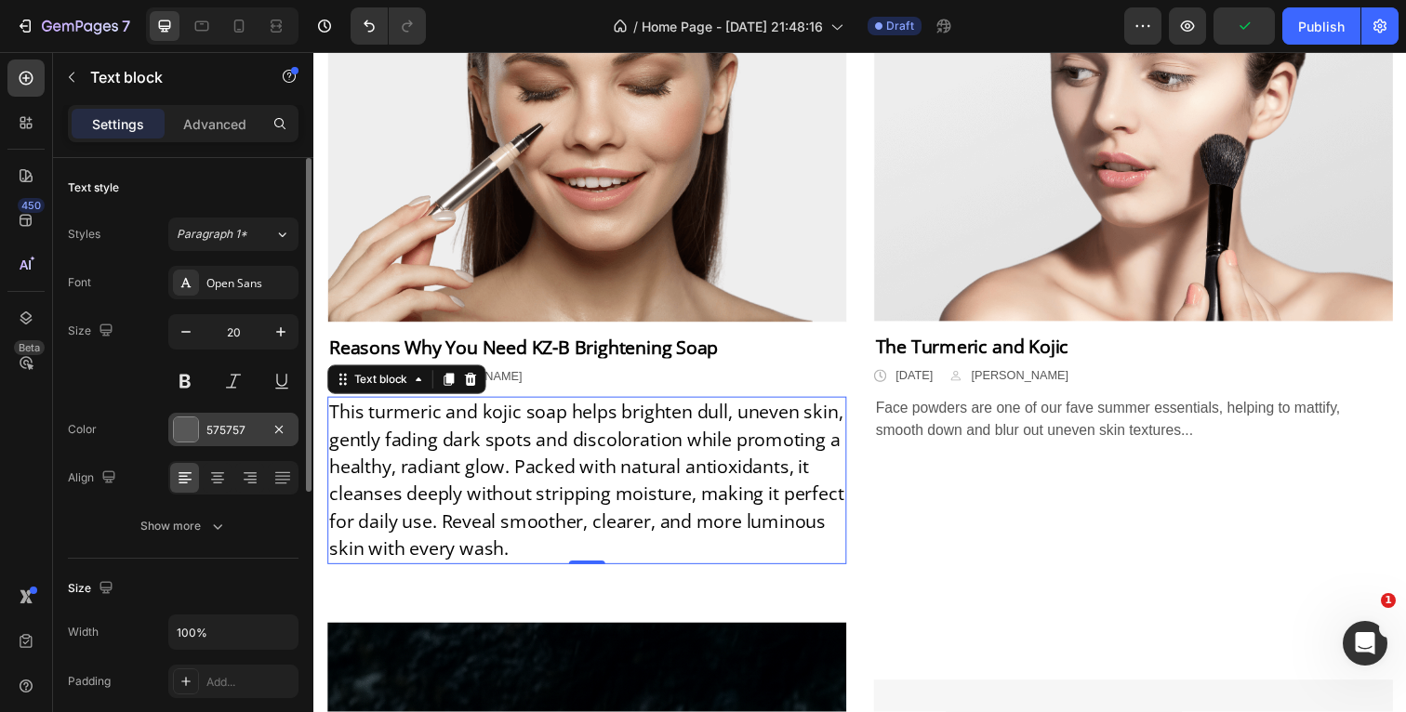
click at [185, 429] on div at bounding box center [186, 429] width 24 height 24
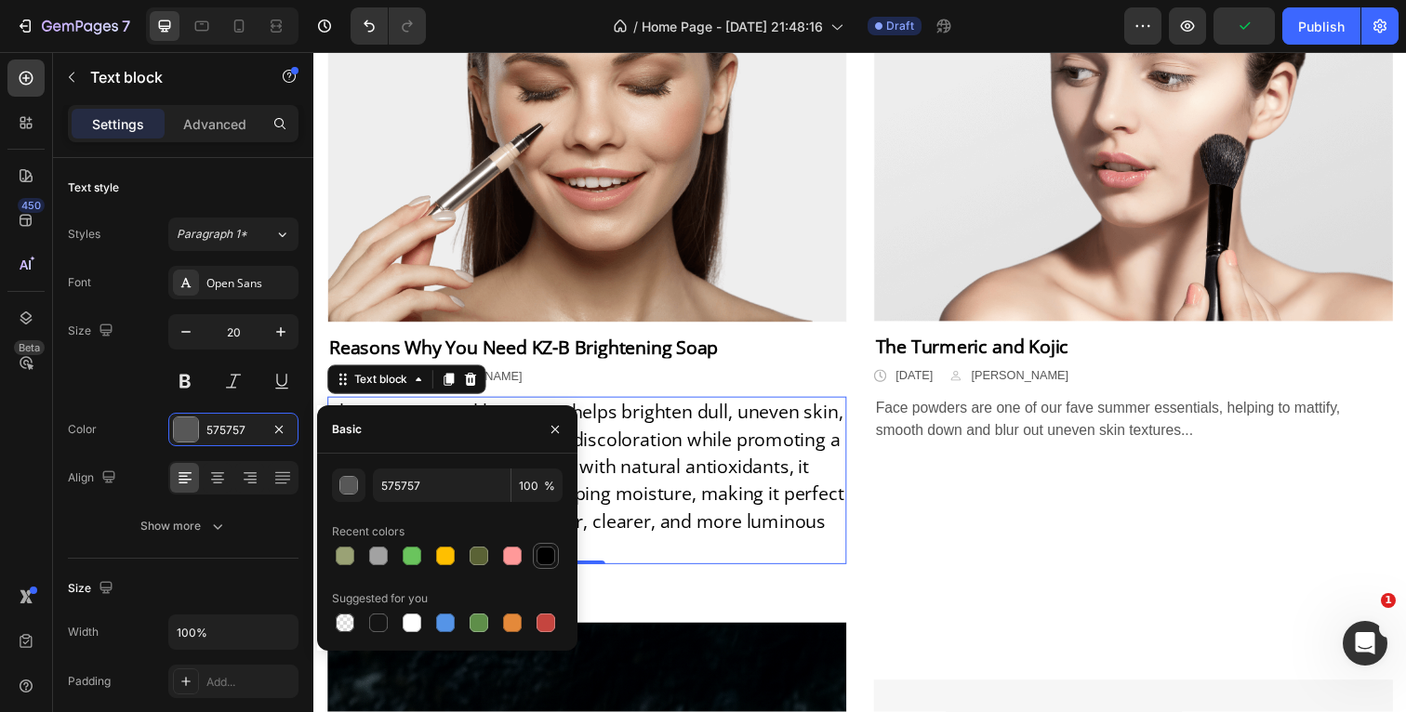
click at [541, 552] on div at bounding box center [546, 556] width 19 height 19
type input "000000"
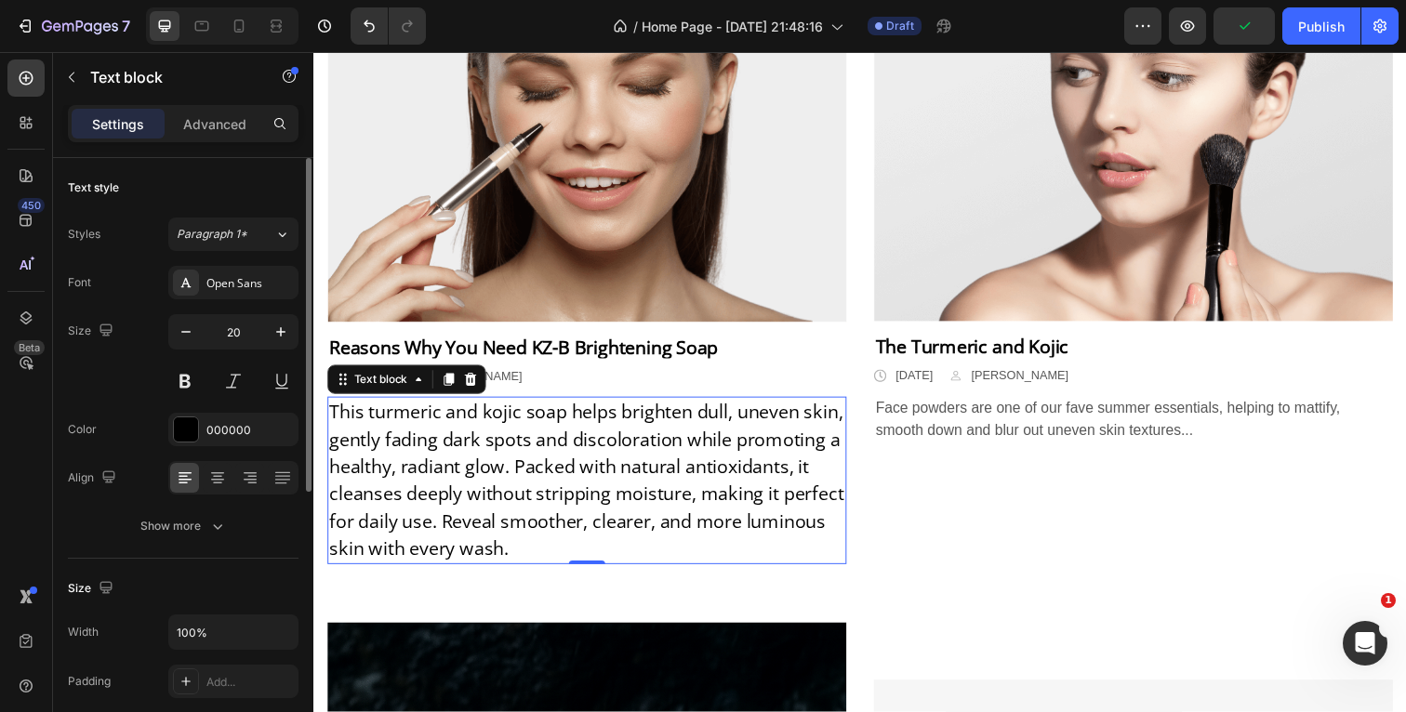
click at [103, 402] on div "Font Open Sans Size 20 Color 000000 Align Show more" at bounding box center [183, 404] width 231 height 277
click at [219, 523] on icon "button" at bounding box center [217, 526] width 19 height 19
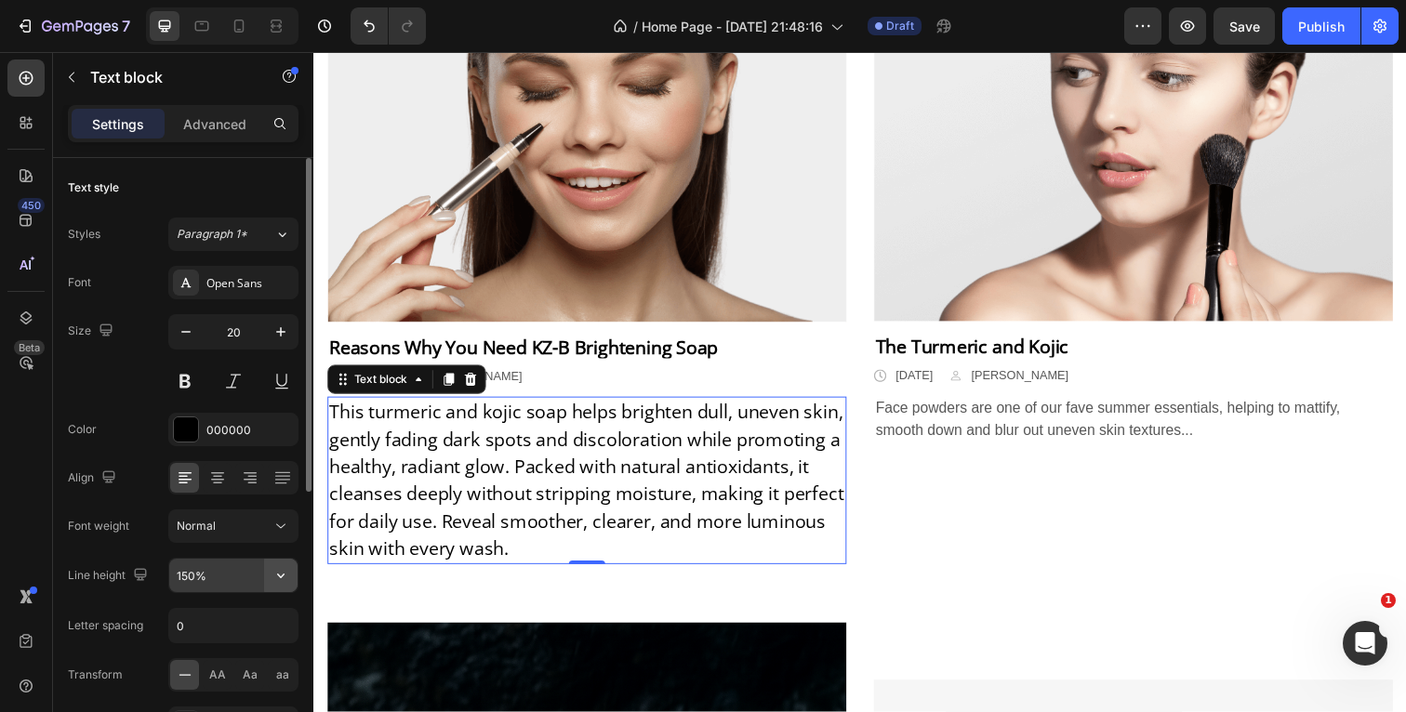
click at [285, 577] on icon "button" at bounding box center [281, 575] width 19 height 19
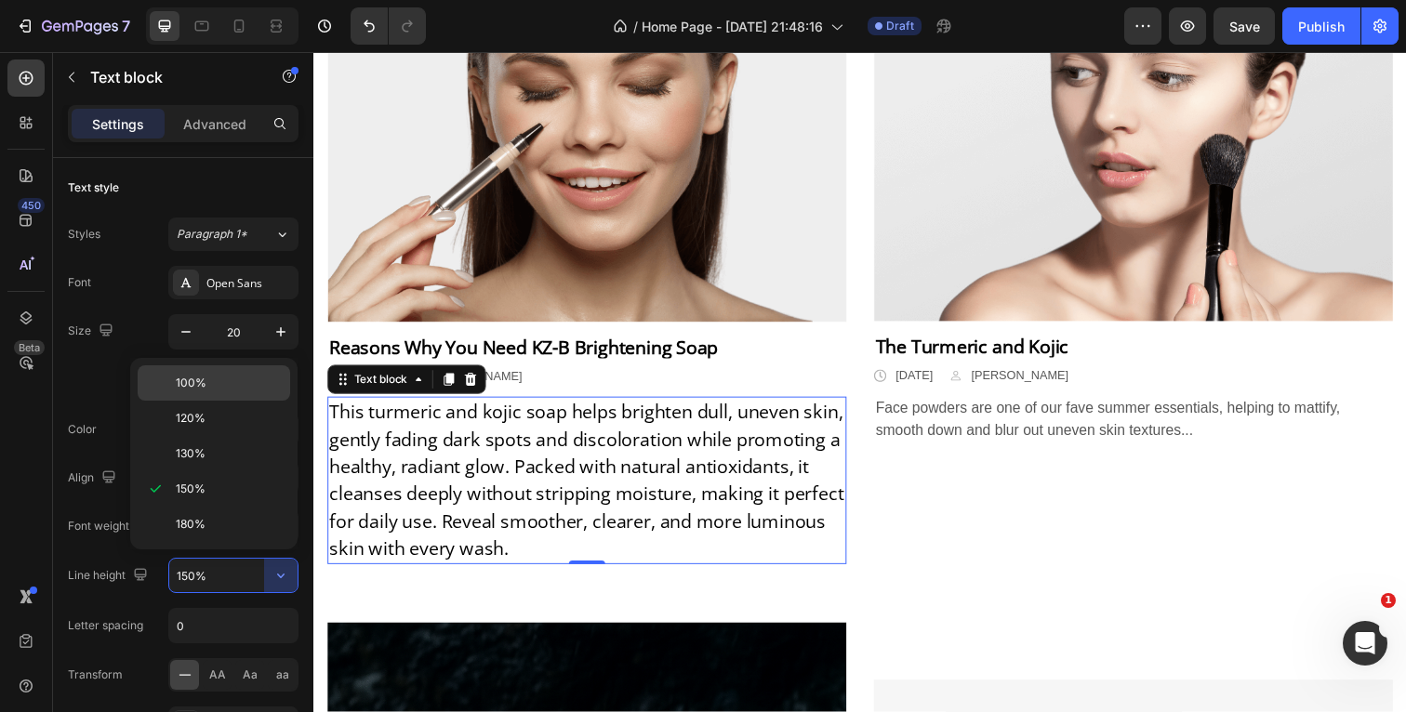
click at [214, 375] on p "100%" at bounding box center [229, 383] width 106 height 17
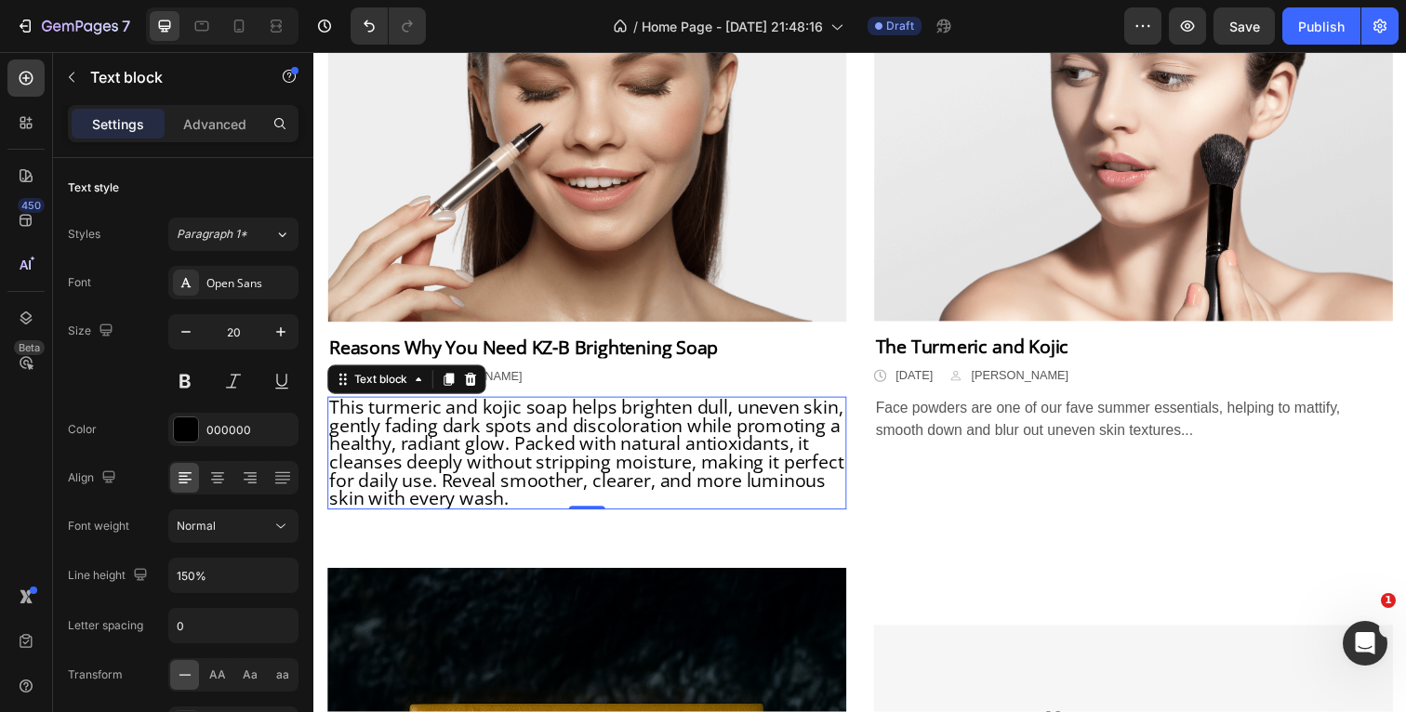
type input "100%"
click at [128, 436] on div "Color 000000" at bounding box center [183, 429] width 231 height 33
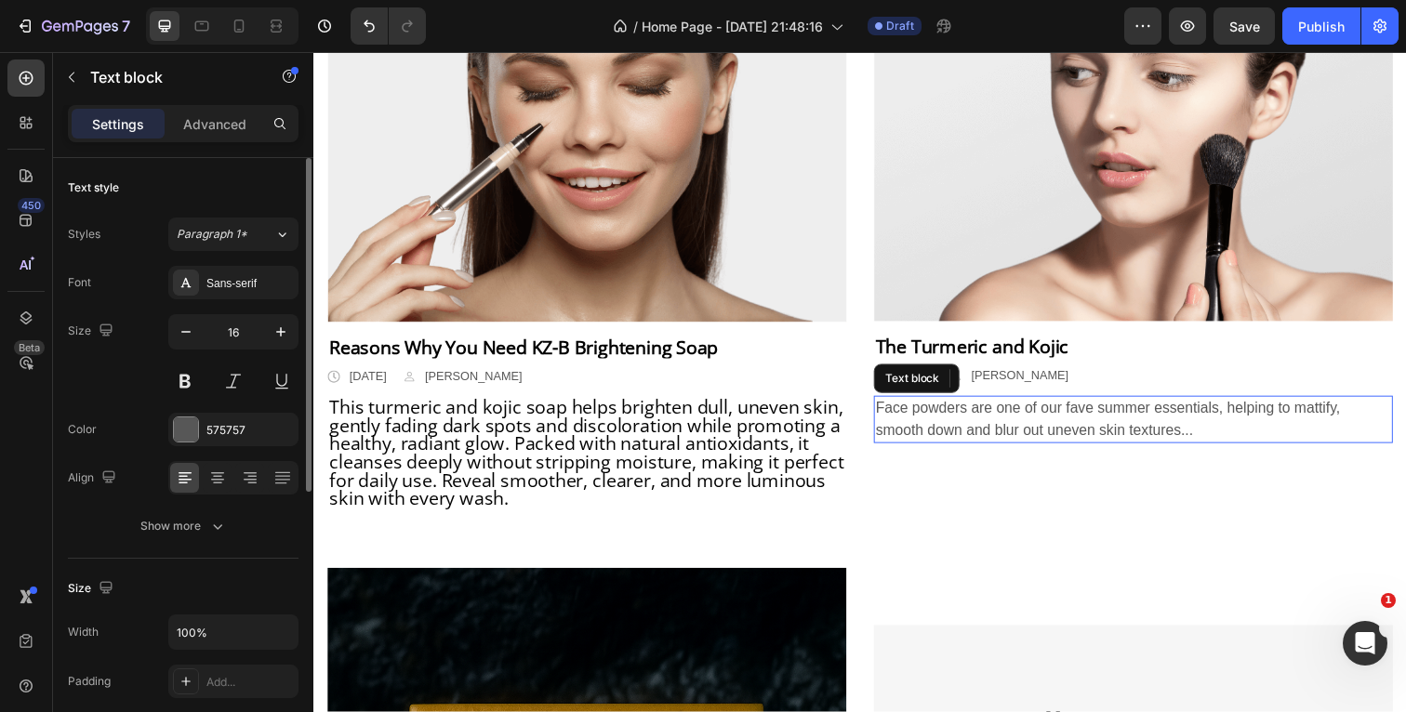
click at [1227, 440] on p "Face powders are one of our fave summer essentials, helping to mattify, smooth …" at bounding box center [1150, 427] width 526 height 45
click at [1226, 442] on p "Face powders are one of our fave summer essentials, helping to mattify, smooth …" at bounding box center [1150, 427] width 526 height 45
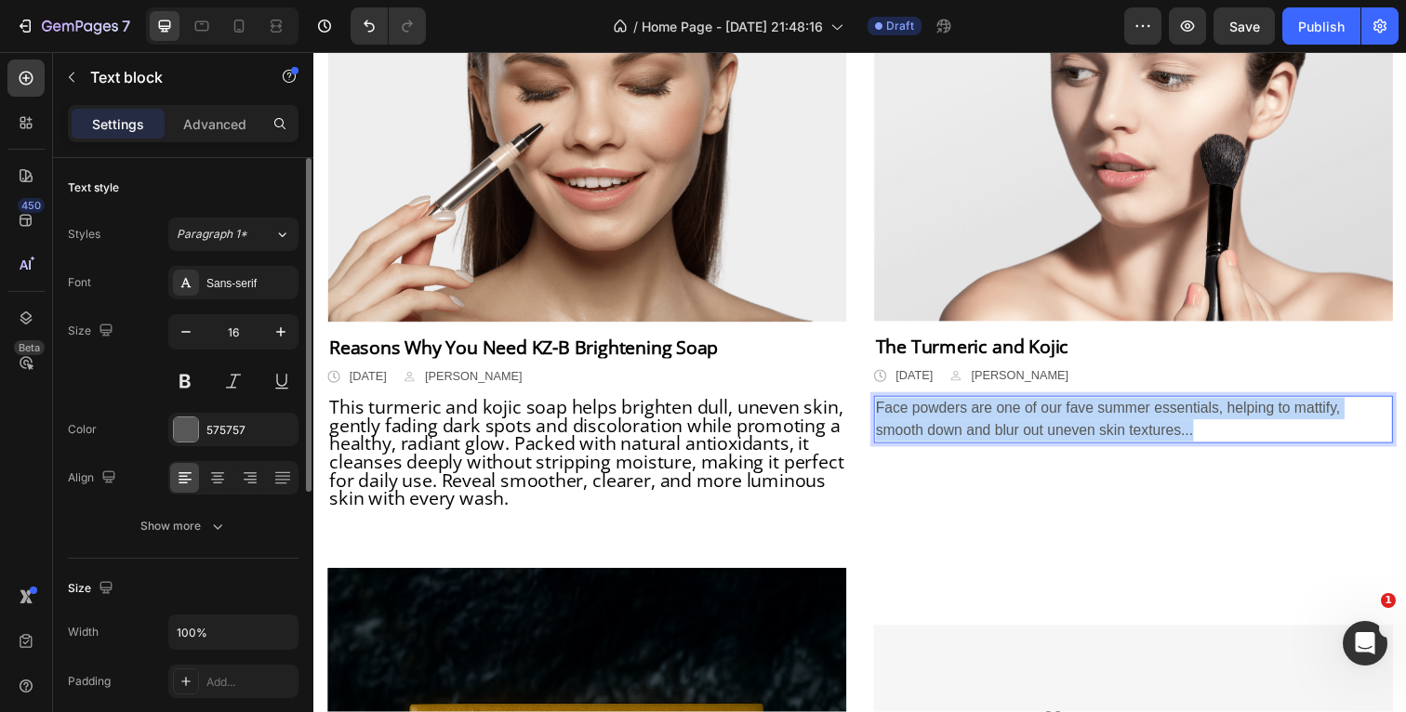
drag, startPoint x: 1245, startPoint y: 439, endPoint x: 885, endPoint y: 421, distance: 360.3
click at [885, 421] on div "Face powders are one of our fave summer essentials, helping to mattify, smooth …" at bounding box center [1150, 428] width 530 height 48
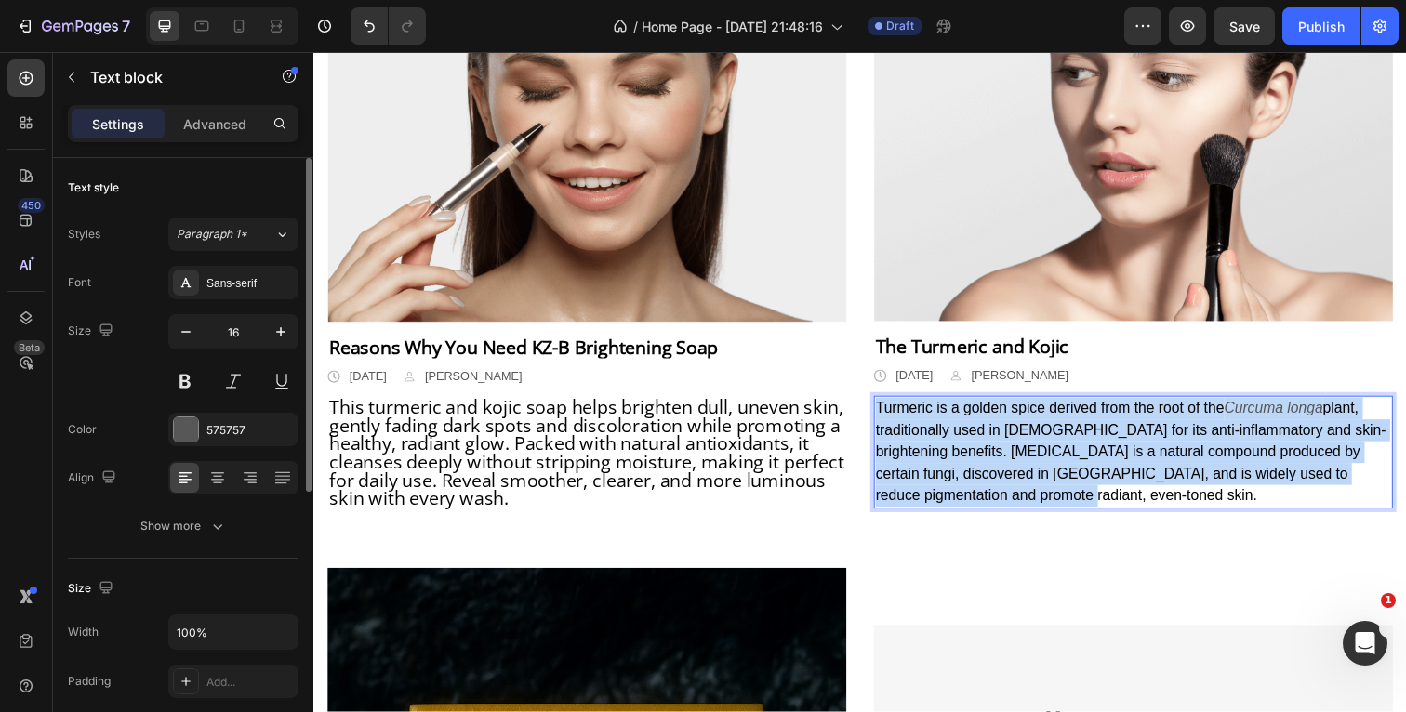
drag, startPoint x: 974, startPoint y: 502, endPoint x: 887, endPoint y: 417, distance: 122.3
click at [887, 417] on p "Turmeric is a golden spice derived from the root of the Curcuma longa plant, tr…" at bounding box center [1150, 461] width 526 height 112
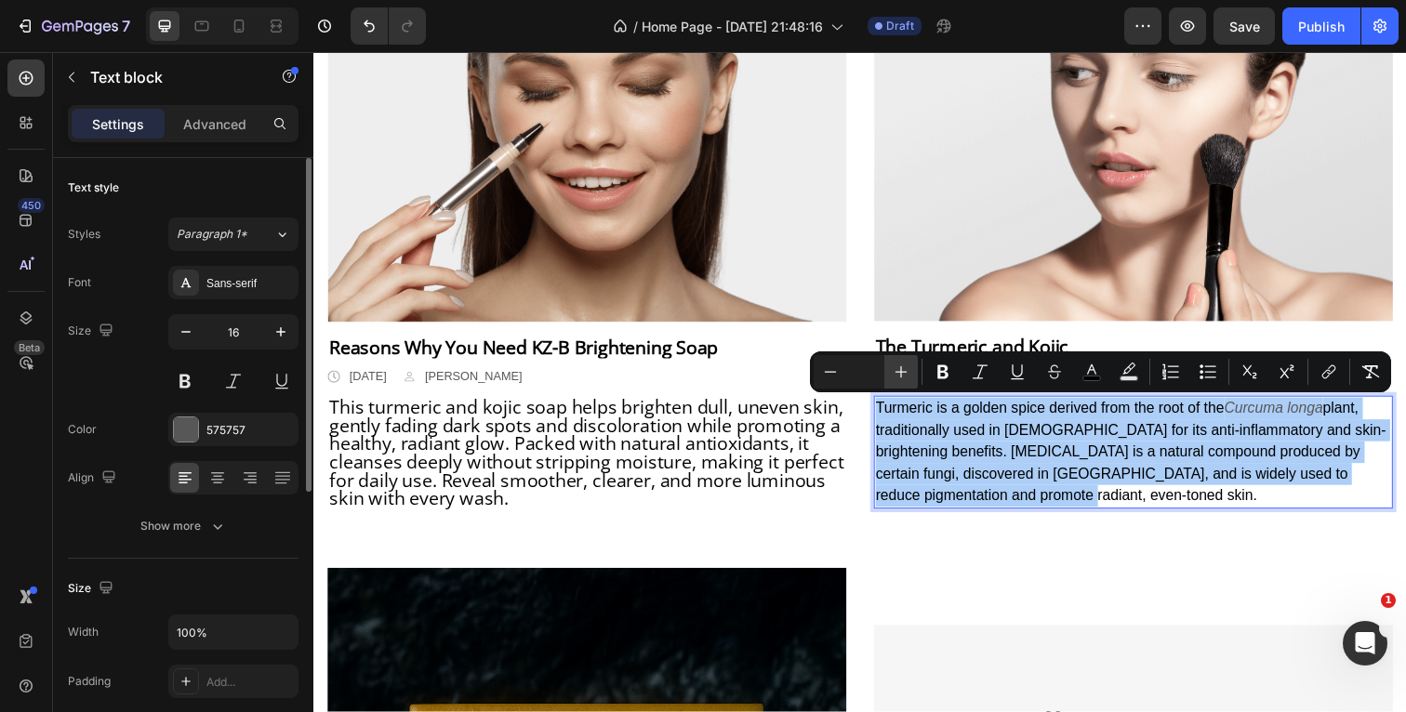
click at [910, 370] on button "Plus" at bounding box center [900, 371] width 33 height 33
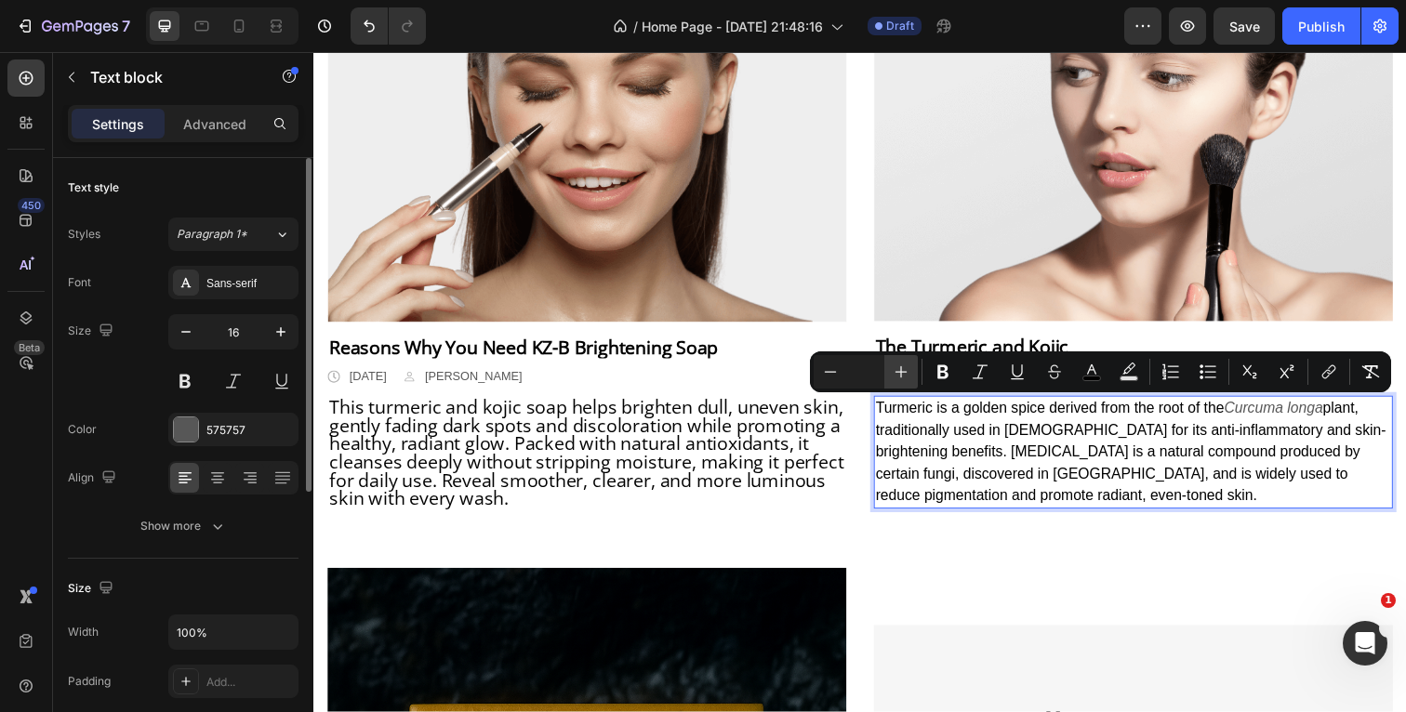
click at [910, 370] on button "Plus" at bounding box center [900, 371] width 33 height 33
click at [1096, 372] on icon "Editor contextual toolbar" at bounding box center [1091, 372] width 19 height 19
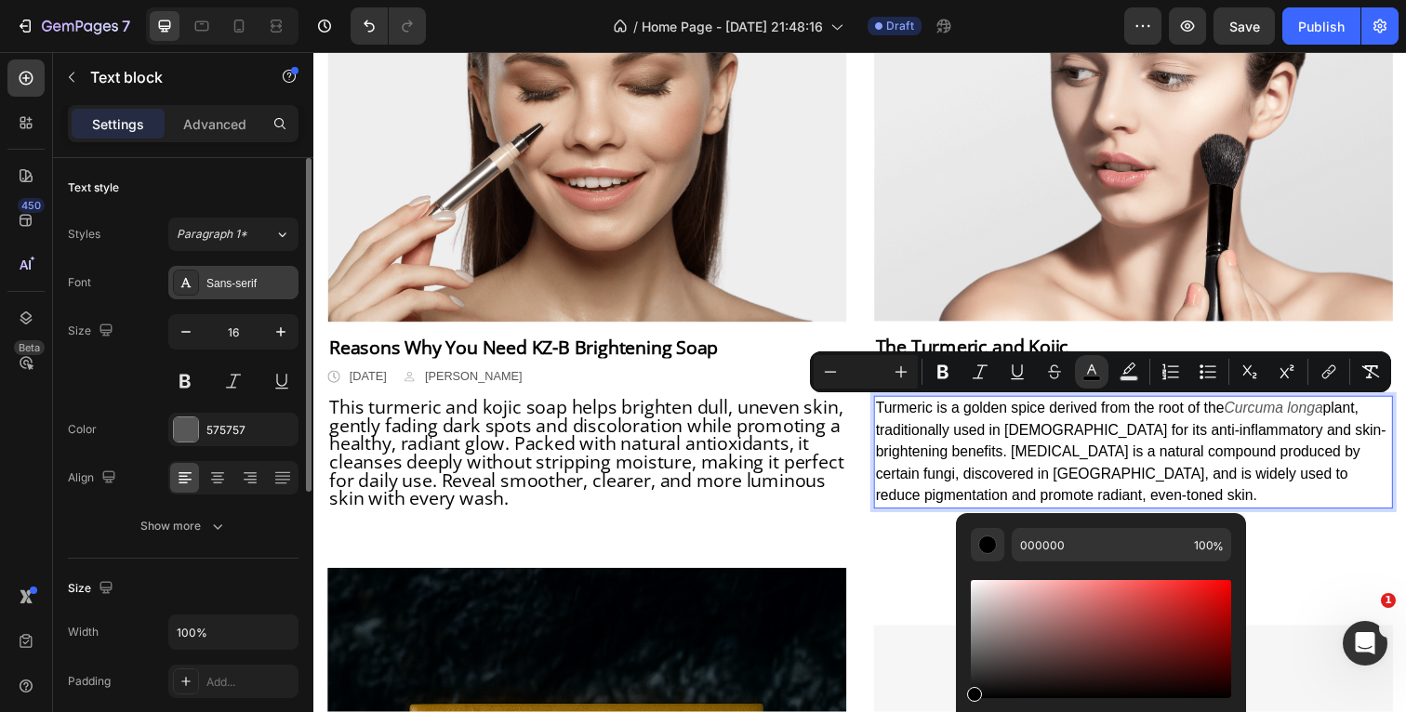
click at [216, 288] on div "Sans-serif" at bounding box center [249, 283] width 87 height 17
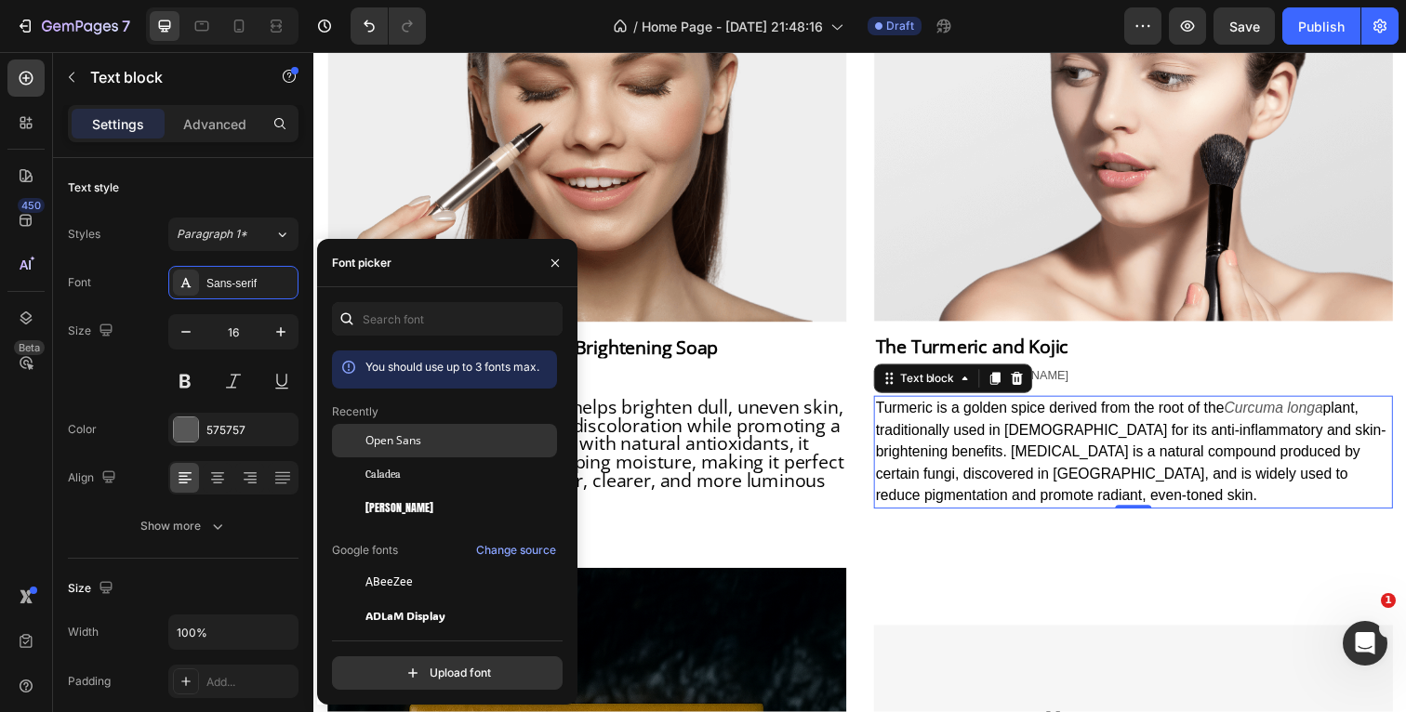
click at [398, 565] on div "Open Sans" at bounding box center [444, 581] width 225 height 33
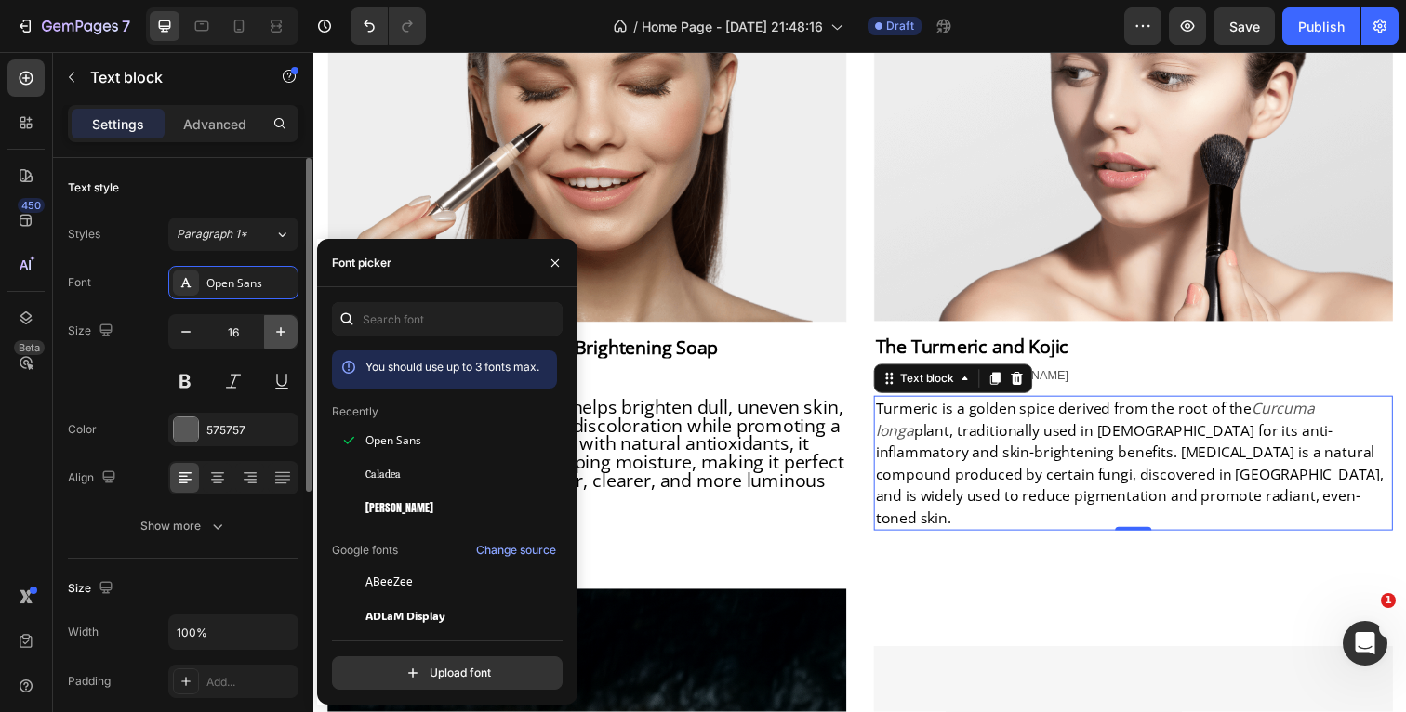
click at [278, 330] on icon "button" at bounding box center [281, 332] width 19 height 19
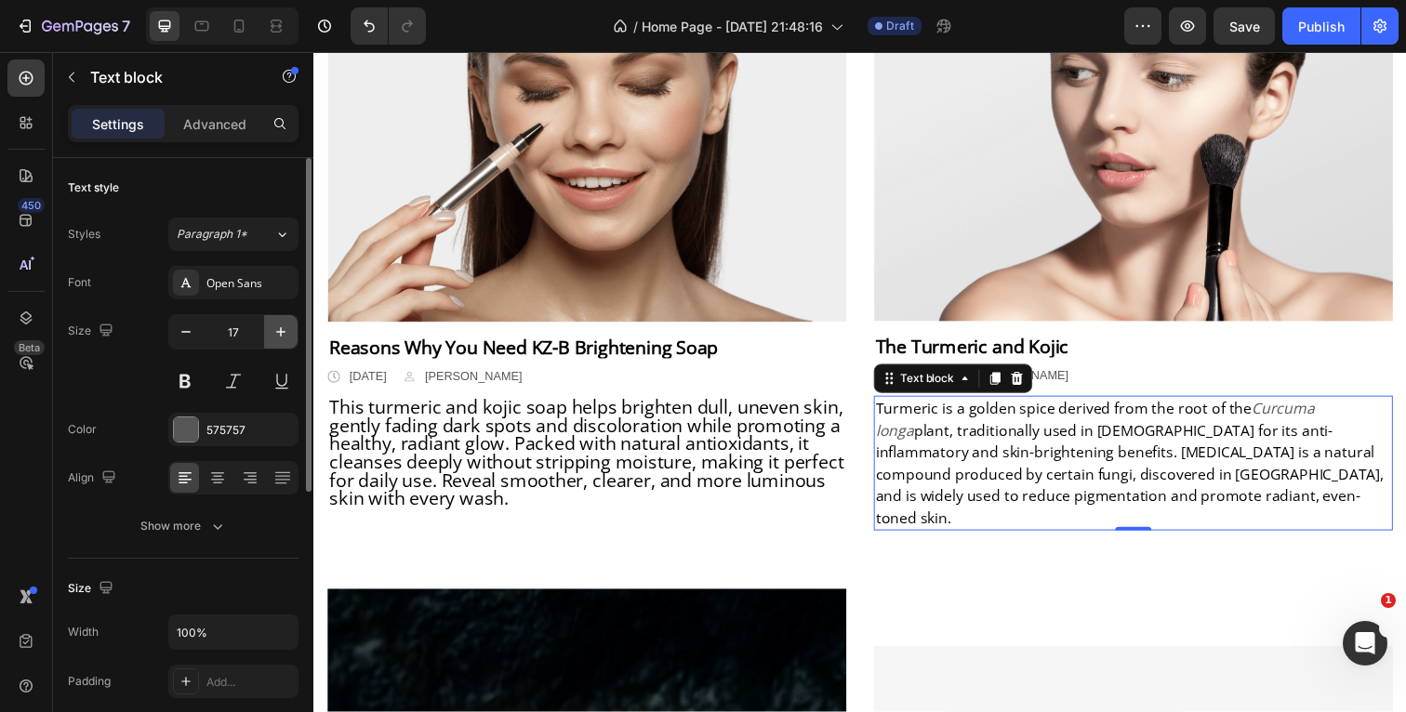
click at [278, 330] on icon "button" at bounding box center [281, 332] width 19 height 19
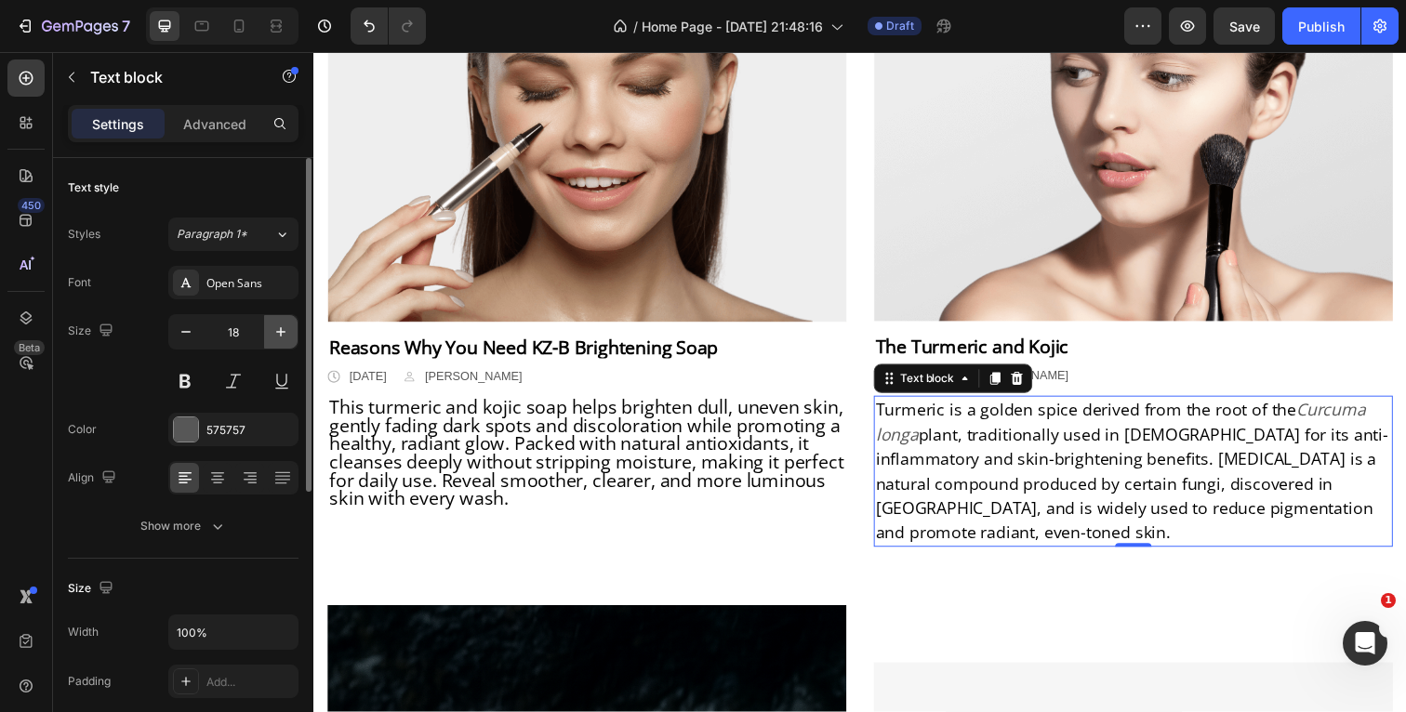
click at [278, 330] on icon "button" at bounding box center [281, 332] width 19 height 19
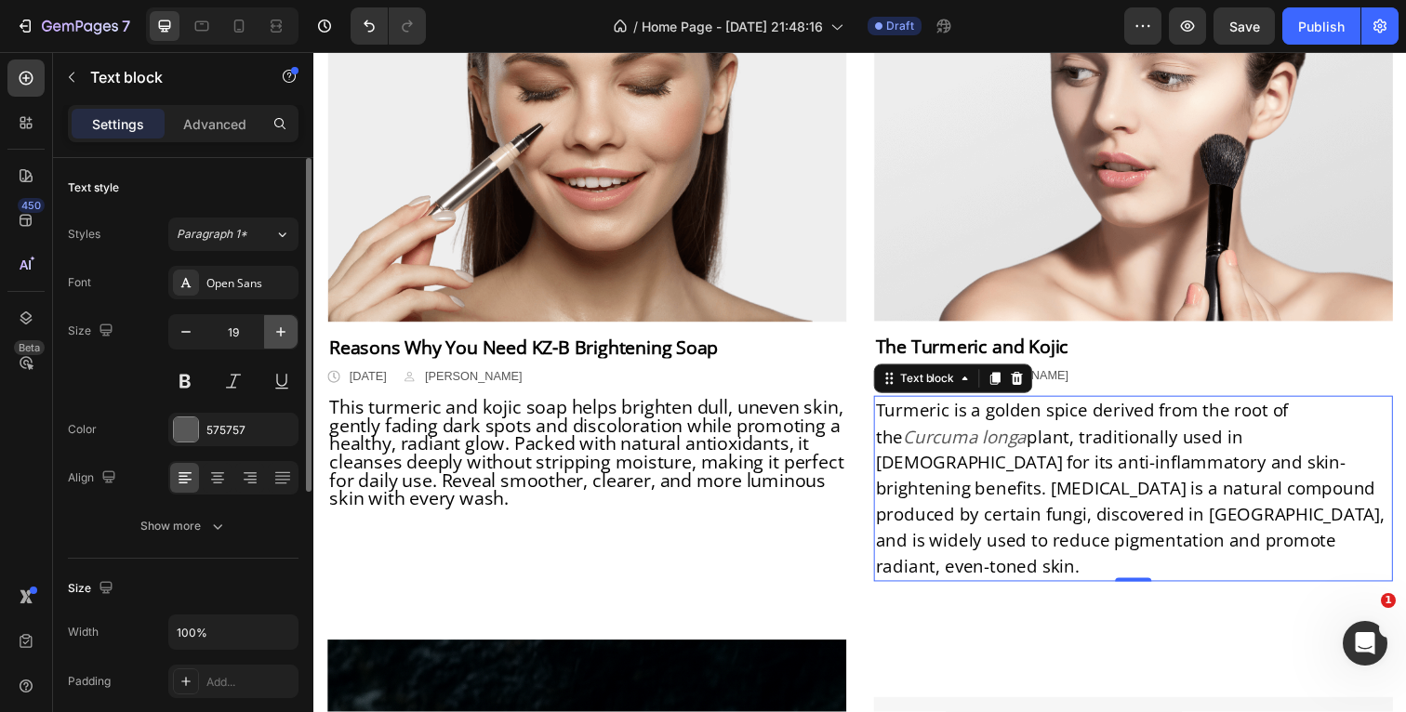
type input "20"
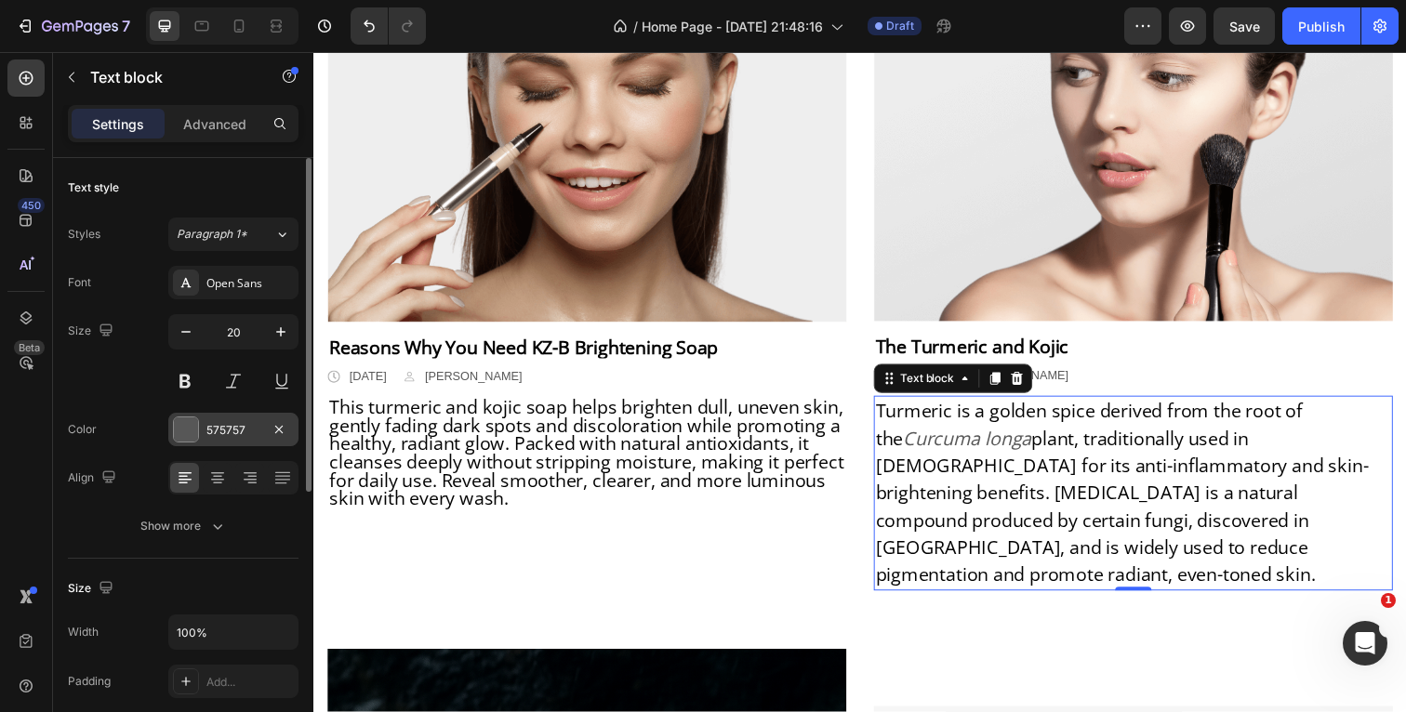
click at [180, 428] on div at bounding box center [186, 429] width 24 height 24
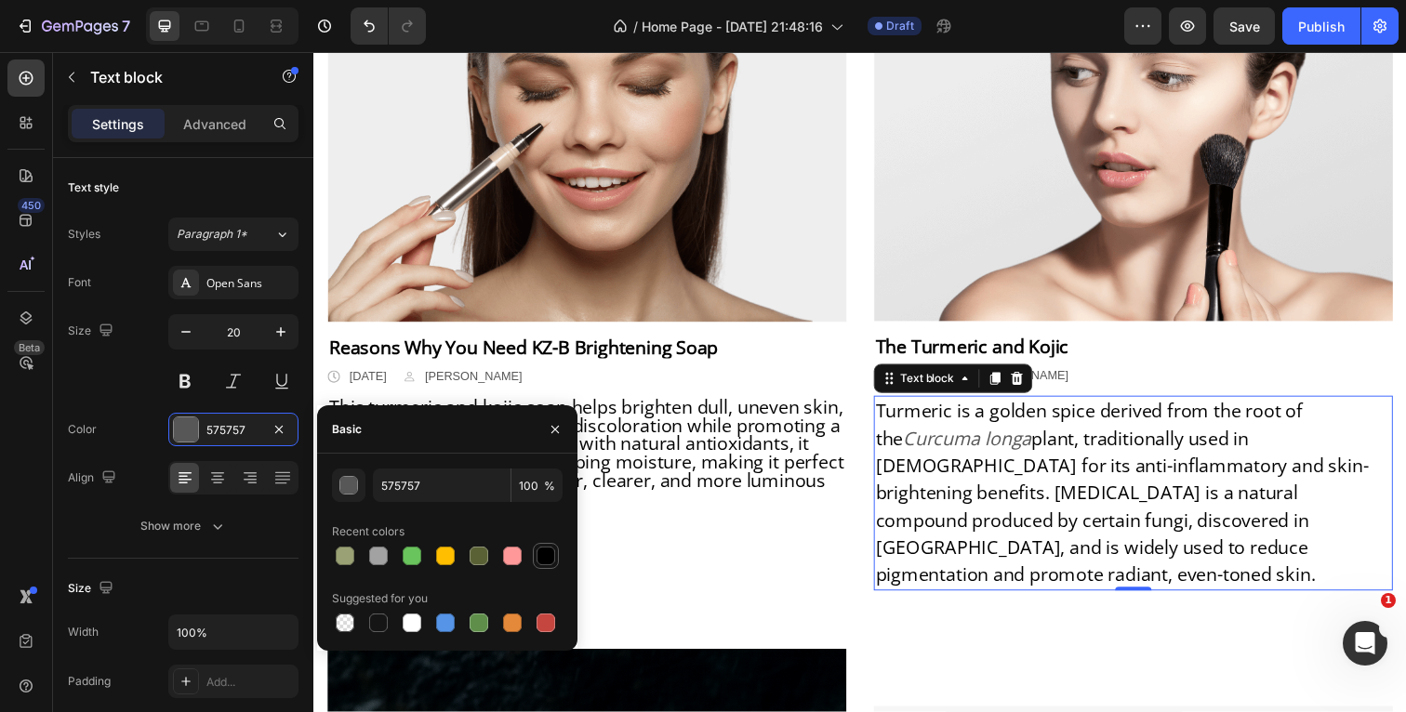
click at [541, 558] on div at bounding box center [546, 556] width 19 height 19
type input "000000"
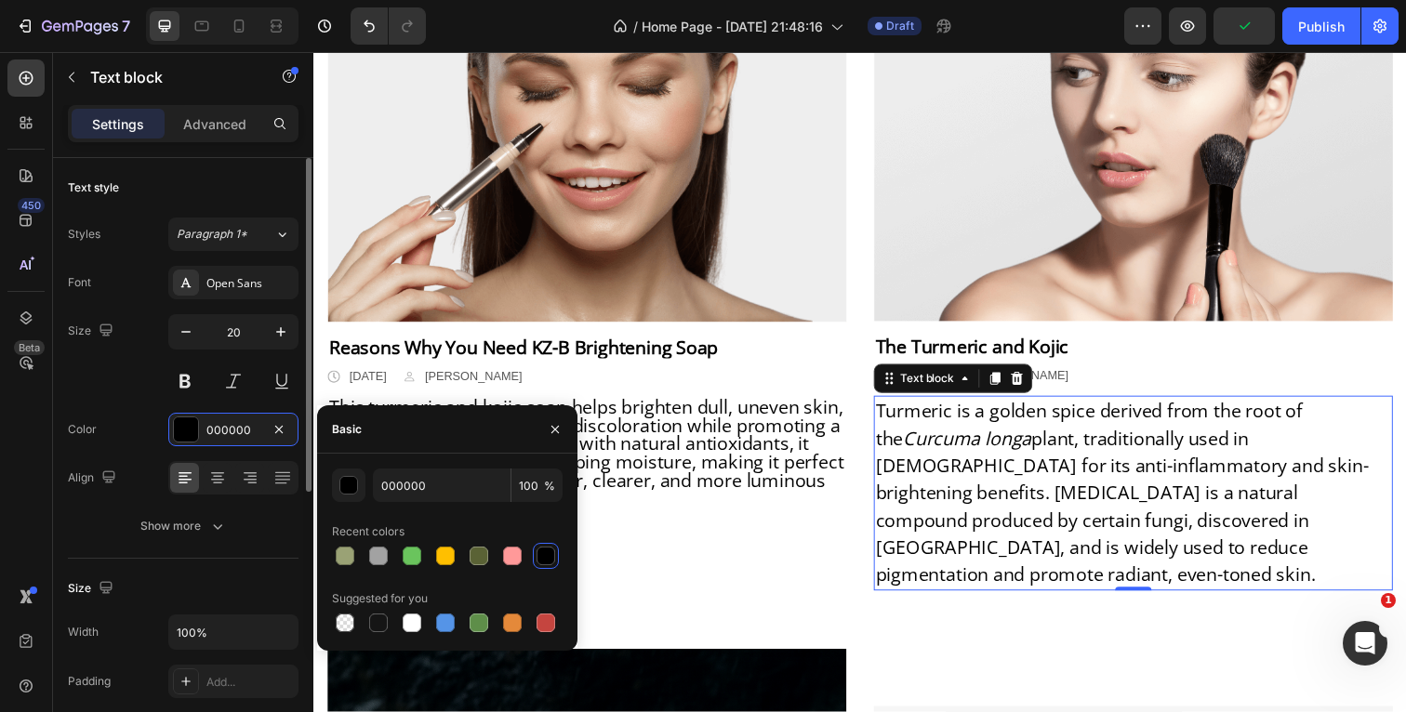
click at [159, 419] on div "Color 000000" at bounding box center [183, 429] width 231 height 33
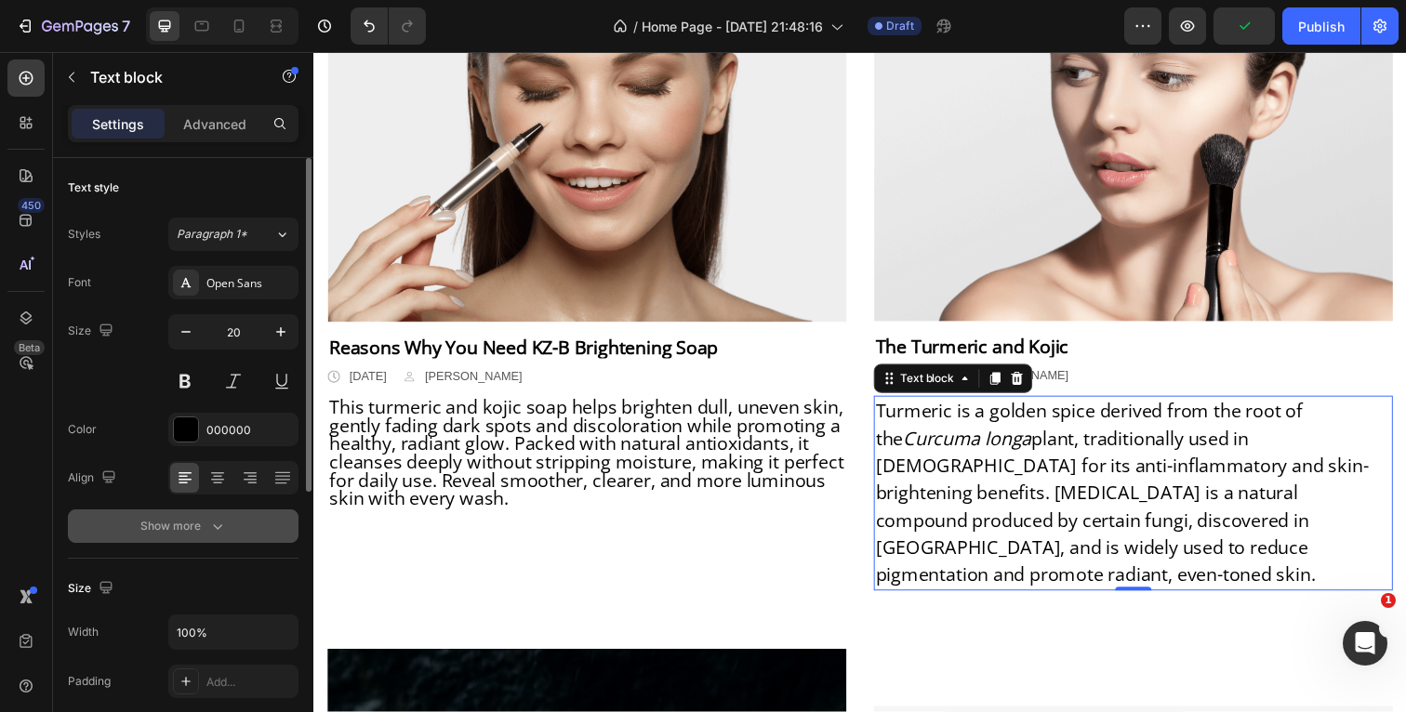
click at [215, 520] on icon "button" at bounding box center [217, 526] width 19 height 19
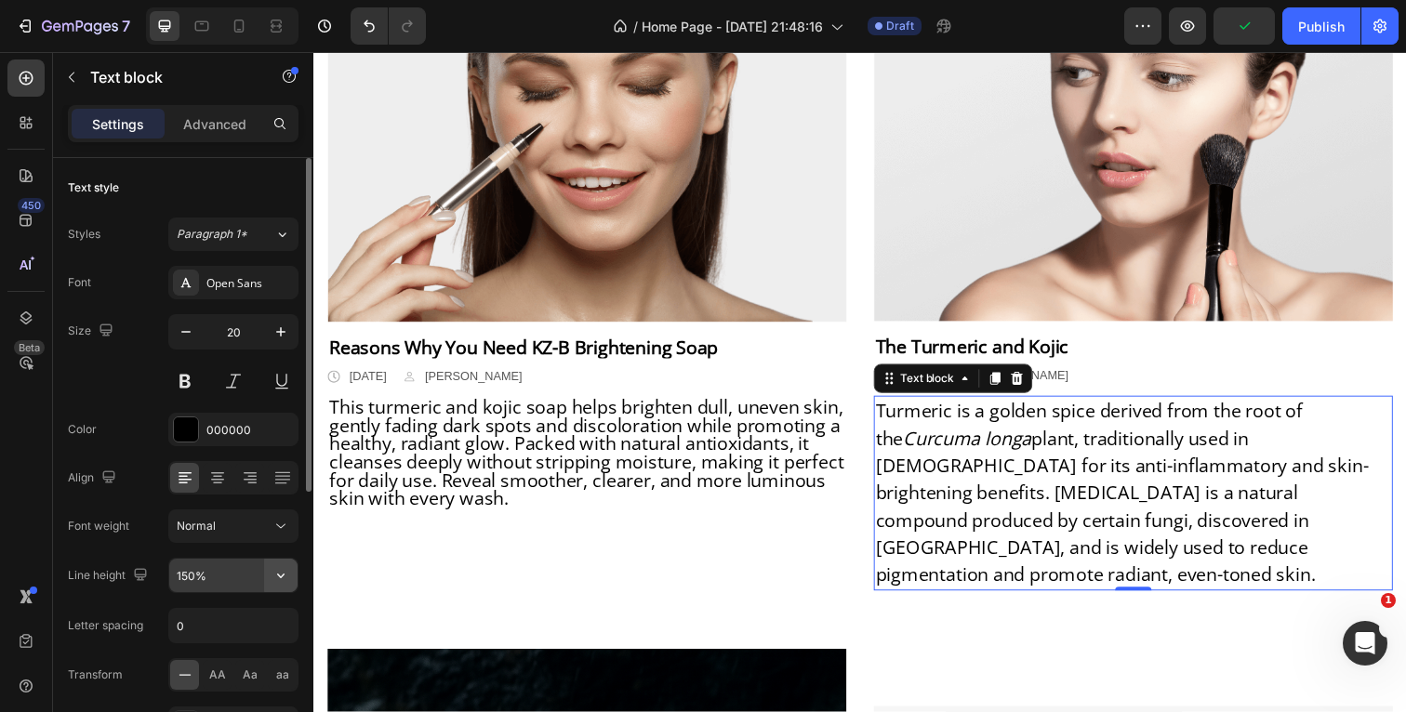
click at [291, 576] on button "button" at bounding box center [280, 575] width 33 height 33
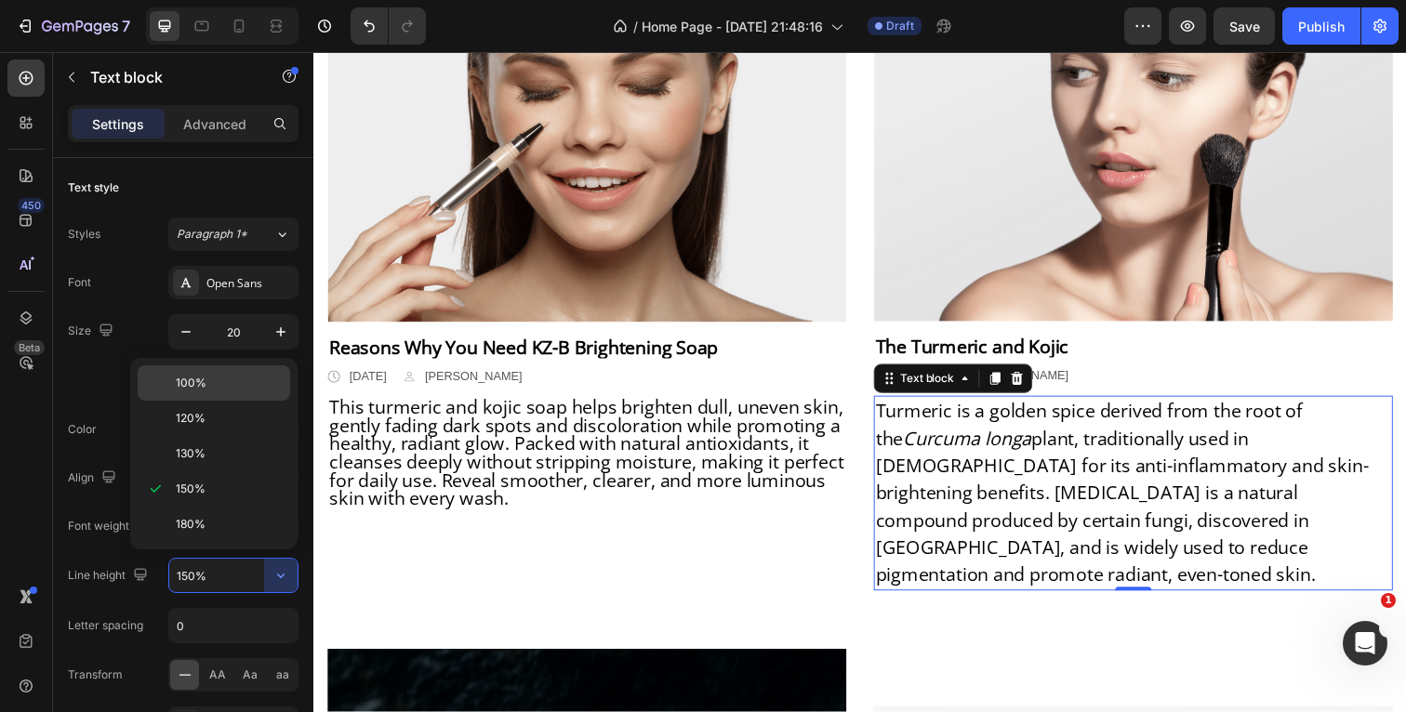
click at [246, 401] on div "100%" at bounding box center [214, 418] width 152 height 35
type input "100%"
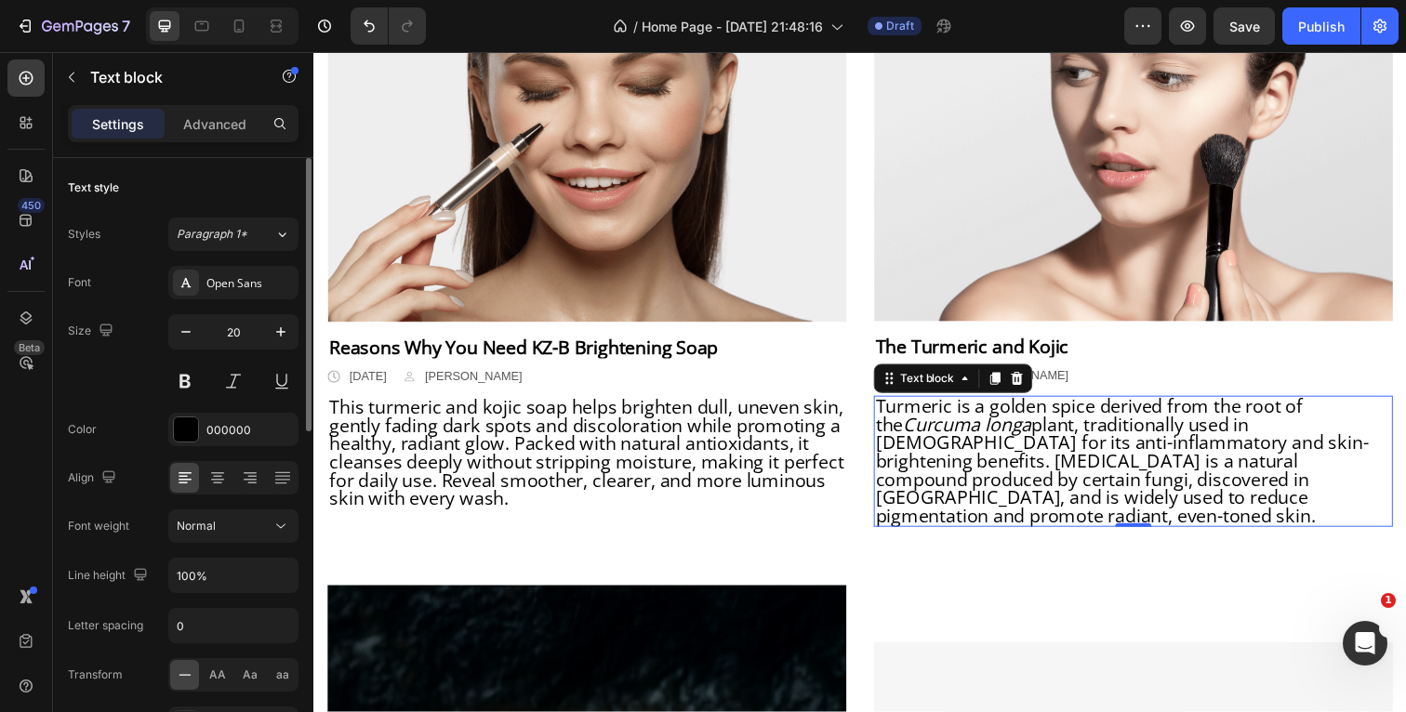
click at [95, 407] on div "Font Open Sans Size 20 Color 000000 Align Font weight Normal Line height 100% L…" at bounding box center [183, 527] width 231 height 523
click at [322, 366] on div "Our Beauty Blog Heading Row Image Reasons Why You Need KZ-B Brightening Soap Te…" at bounding box center [871, 239] width 1116 height 716
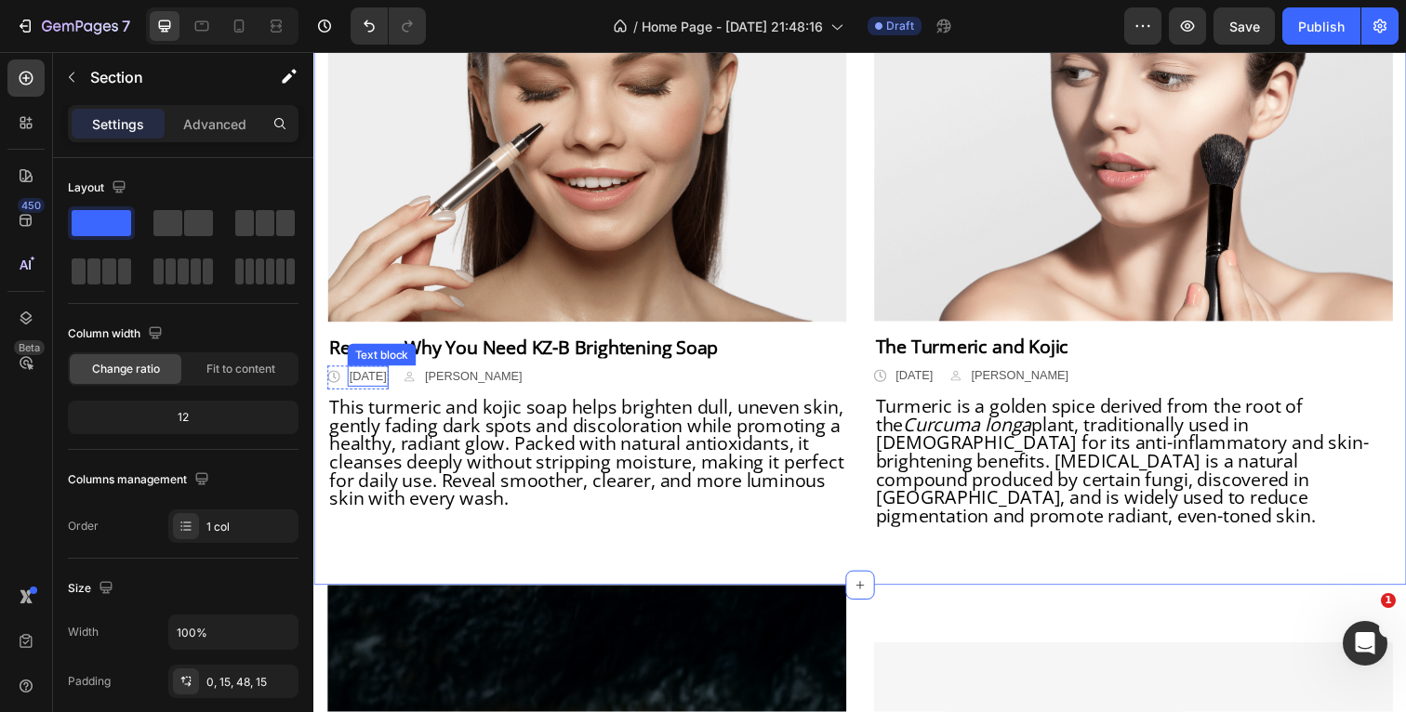
click at [388, 385] on p "[DATE]" at bounding box center [369, 384] width 38 height 19
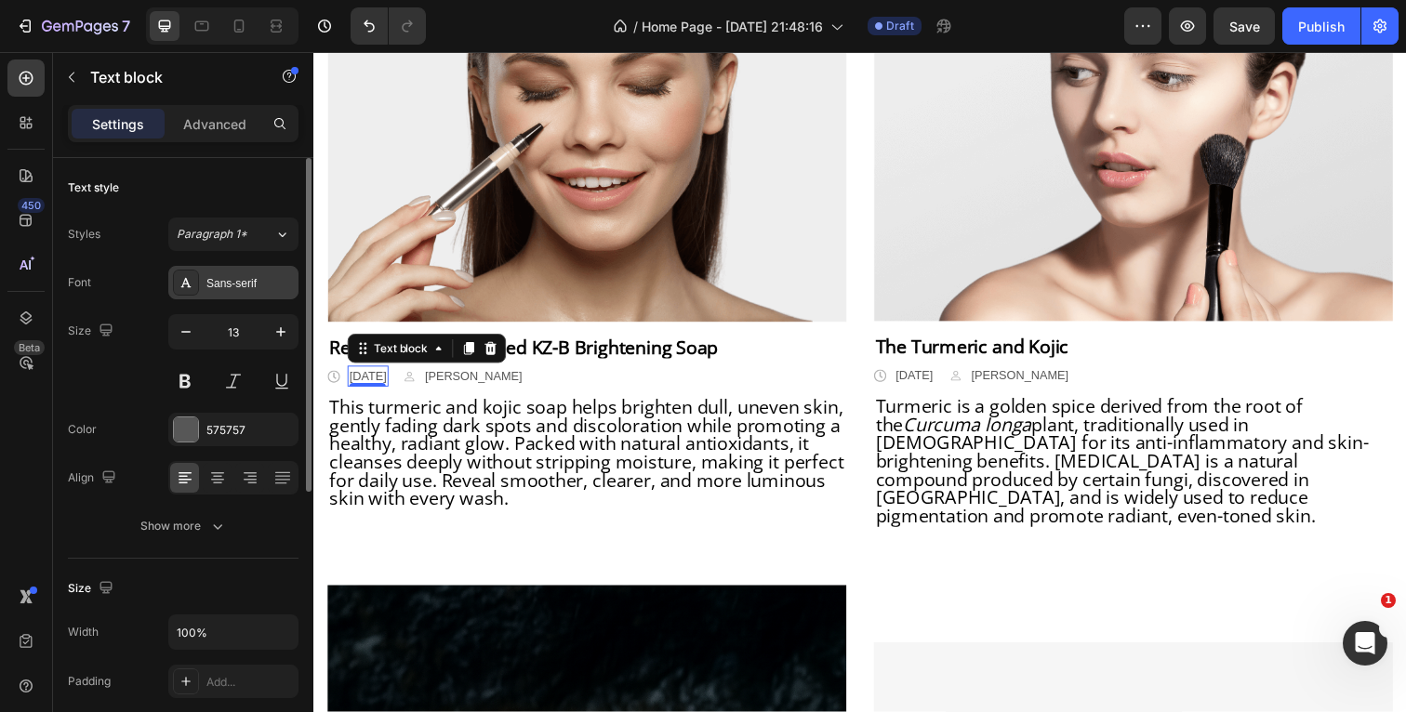
click at [261, 285] on div "Sans-serif" at bounding box center [249, 283] width 87 height 17
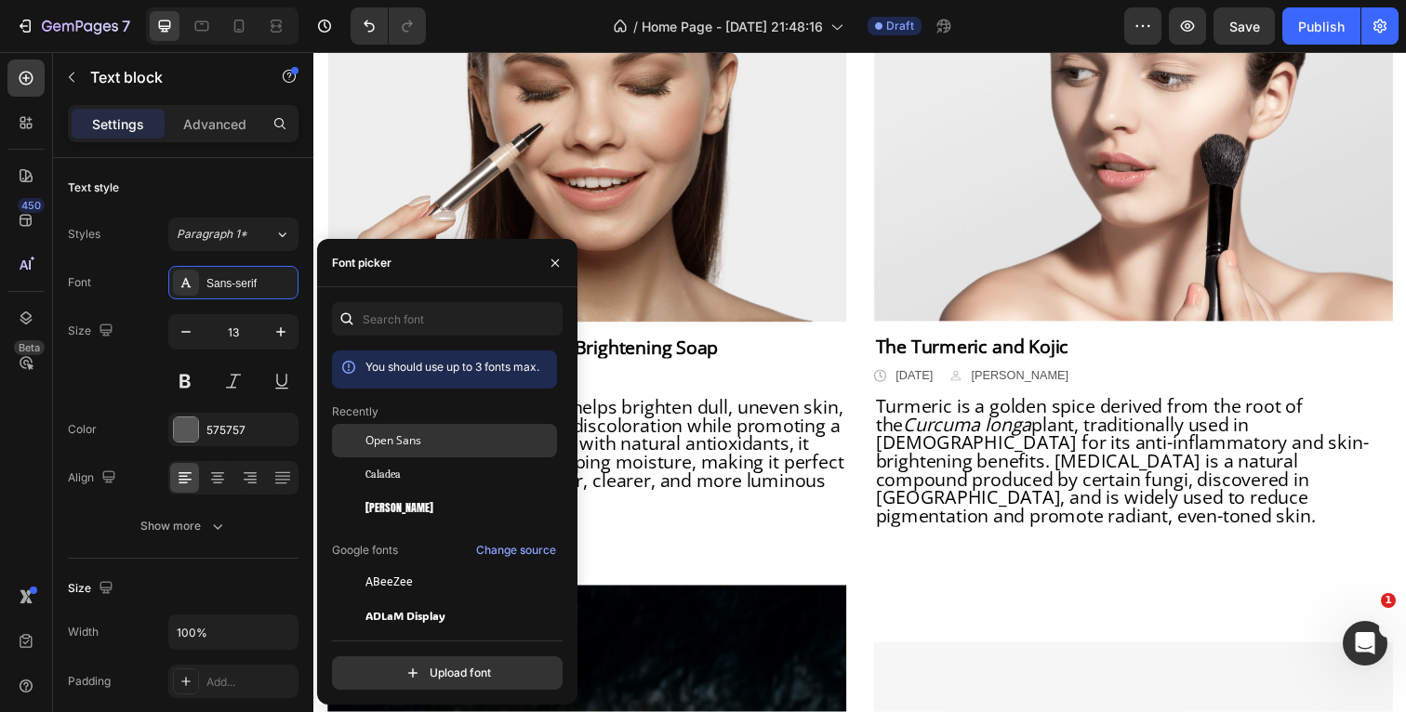
click at [397, 443] on span "Open Sans" at bounding box center [393, 440] width 56 height 17
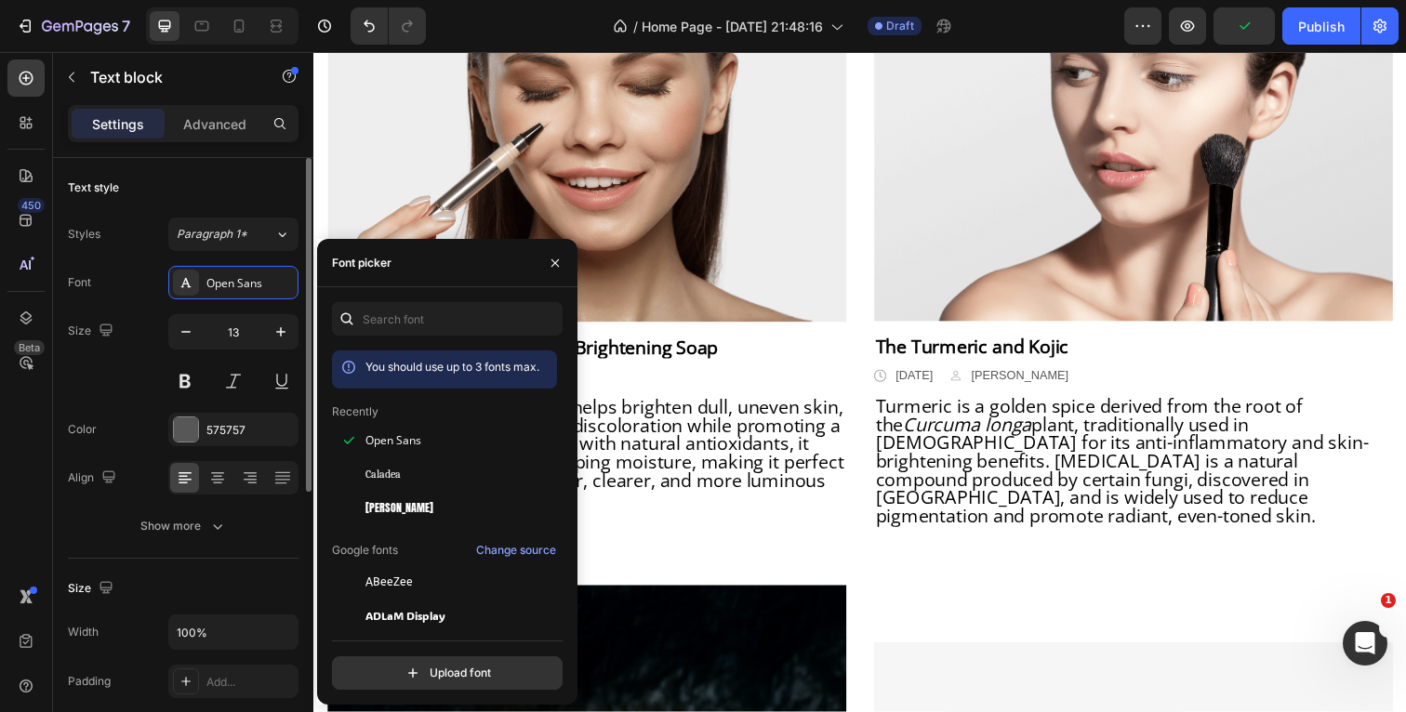
click at [135, 369] on div "Size 13" at bounding box center [183, 356] width 231 height 84
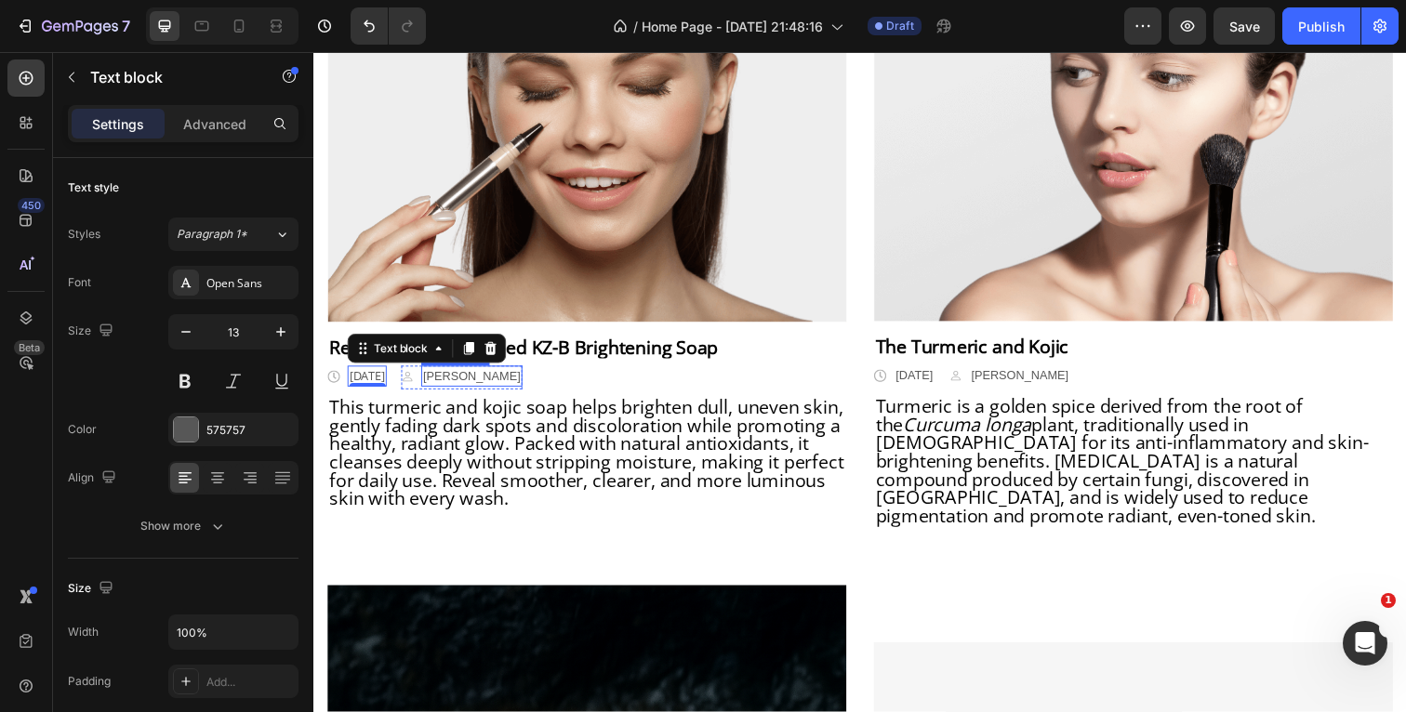
click at [489, 383] on p "[PERSON_NAME]" at bounding box center [474, 384] width 99 height 19
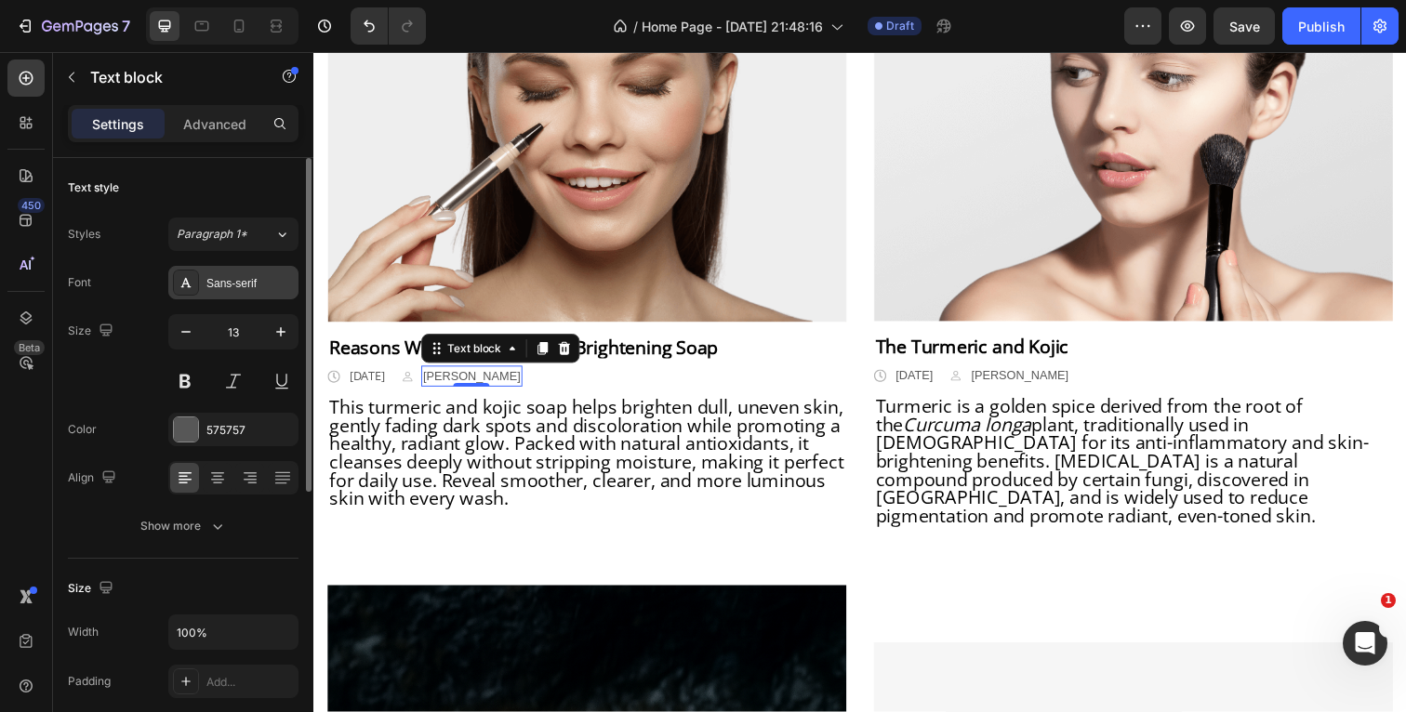
click at [264, 292] on div "Sans-serif" at bounding box center [233, 282] width 130 height 33
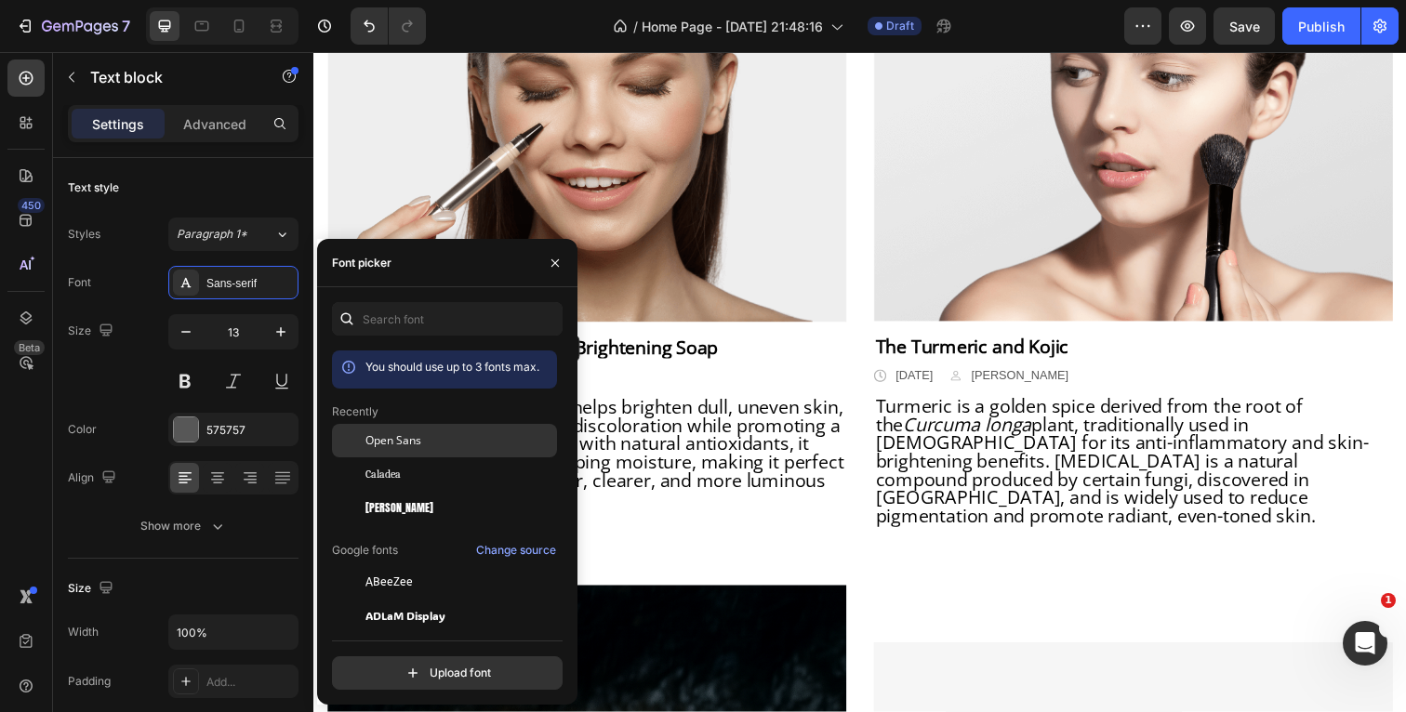
click at [385, 439] on span "Open Sans" at bounding box center [393, 440] width 56 height 17
click at [946, 381] on p "[DATE]" at bounding box center [927, 383] width 38 height 19
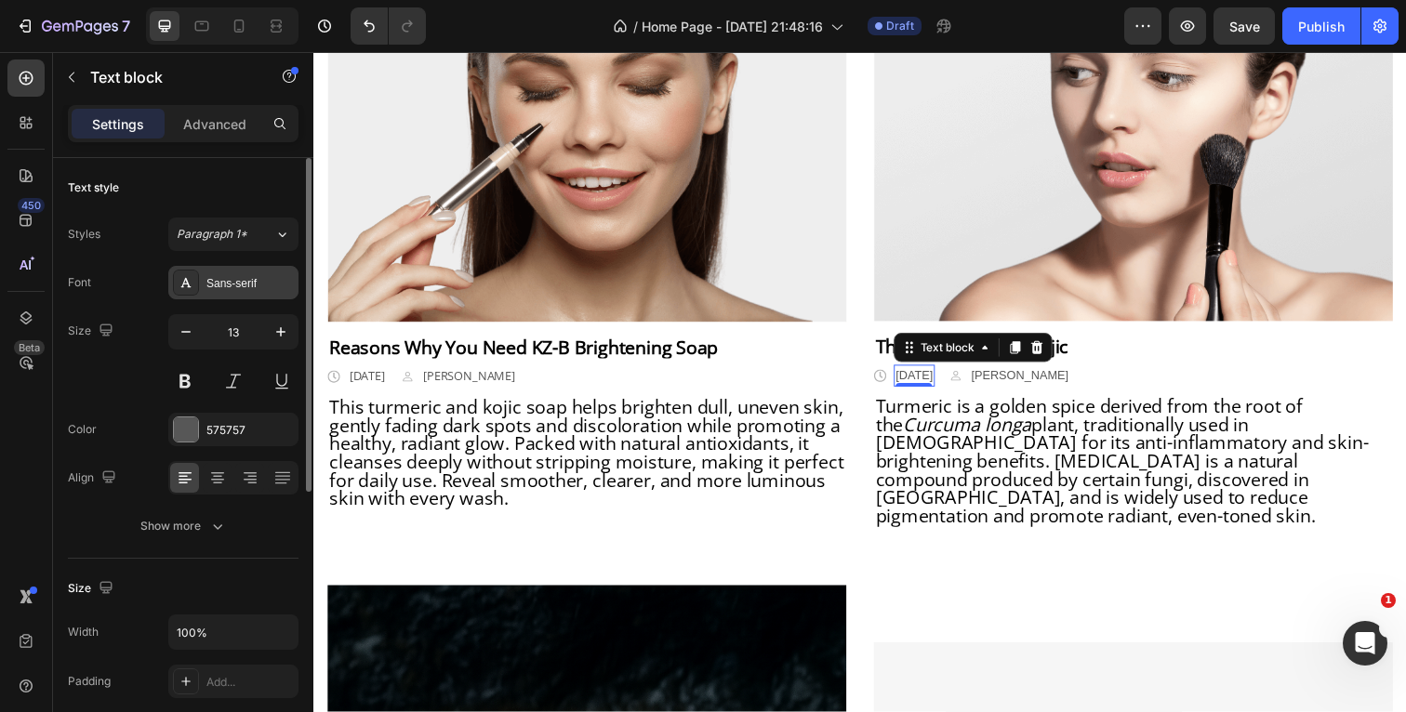
click at [236, 292] on div "Sans-serif" at bounding box center [233, 282] width 130 height 33
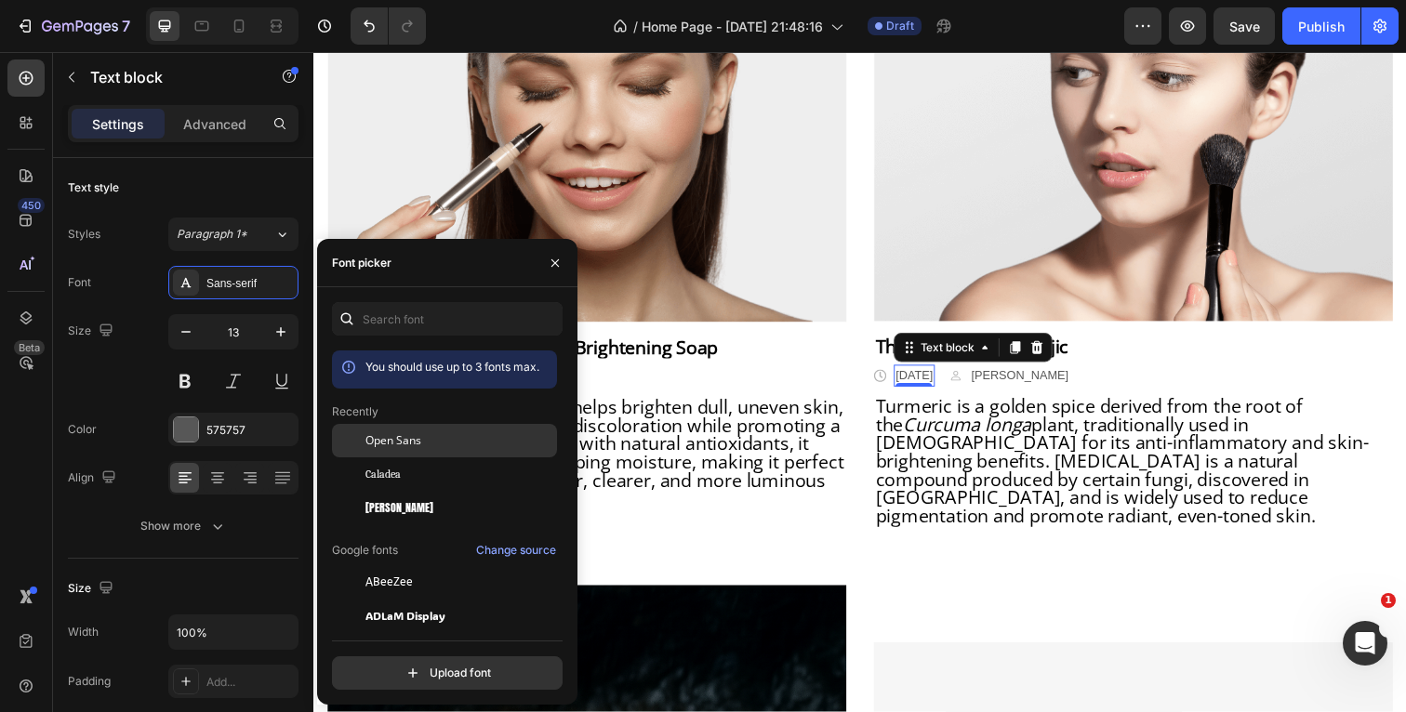
click at [396, 565] on div "Open Sans" at bounding box center [444, 581] width 225 height 33
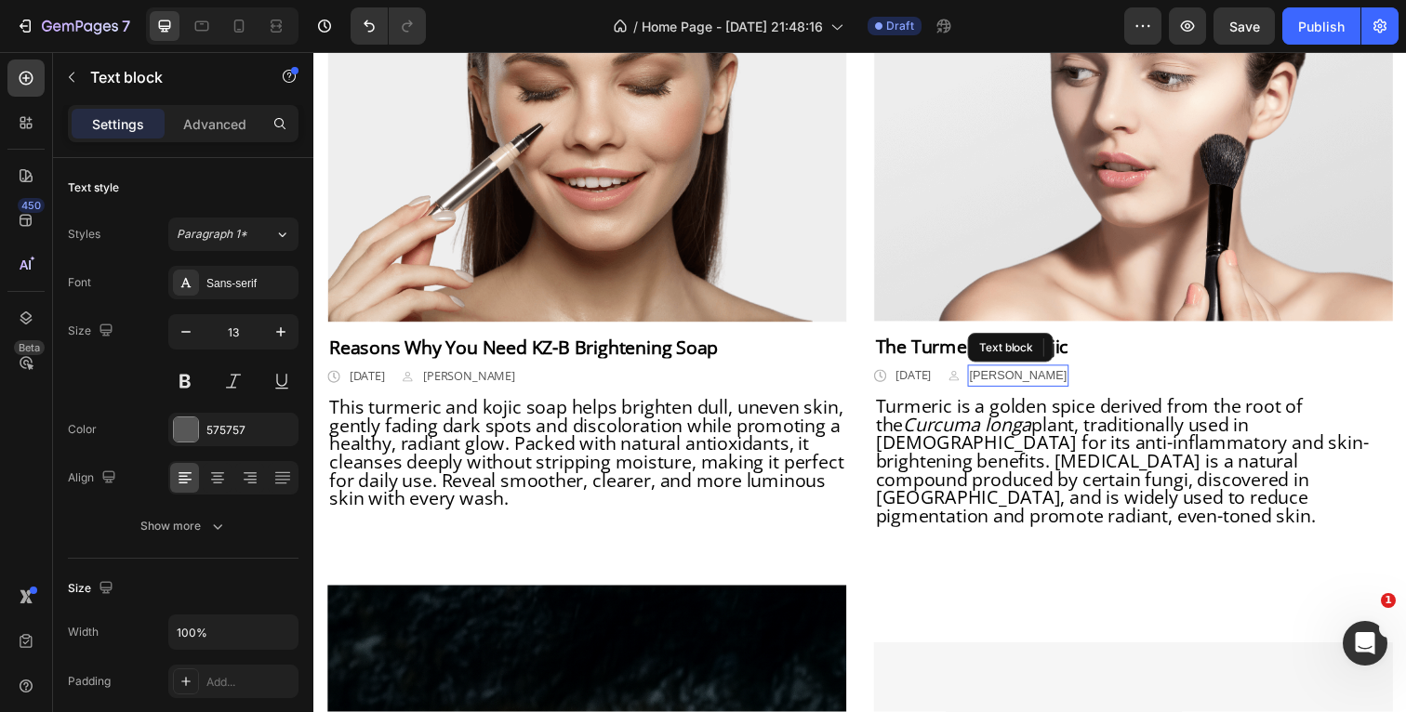
click at [1056, 386] on p "[PERSON_NAME]" at bounding box center [1032, 383] width 99 height 19
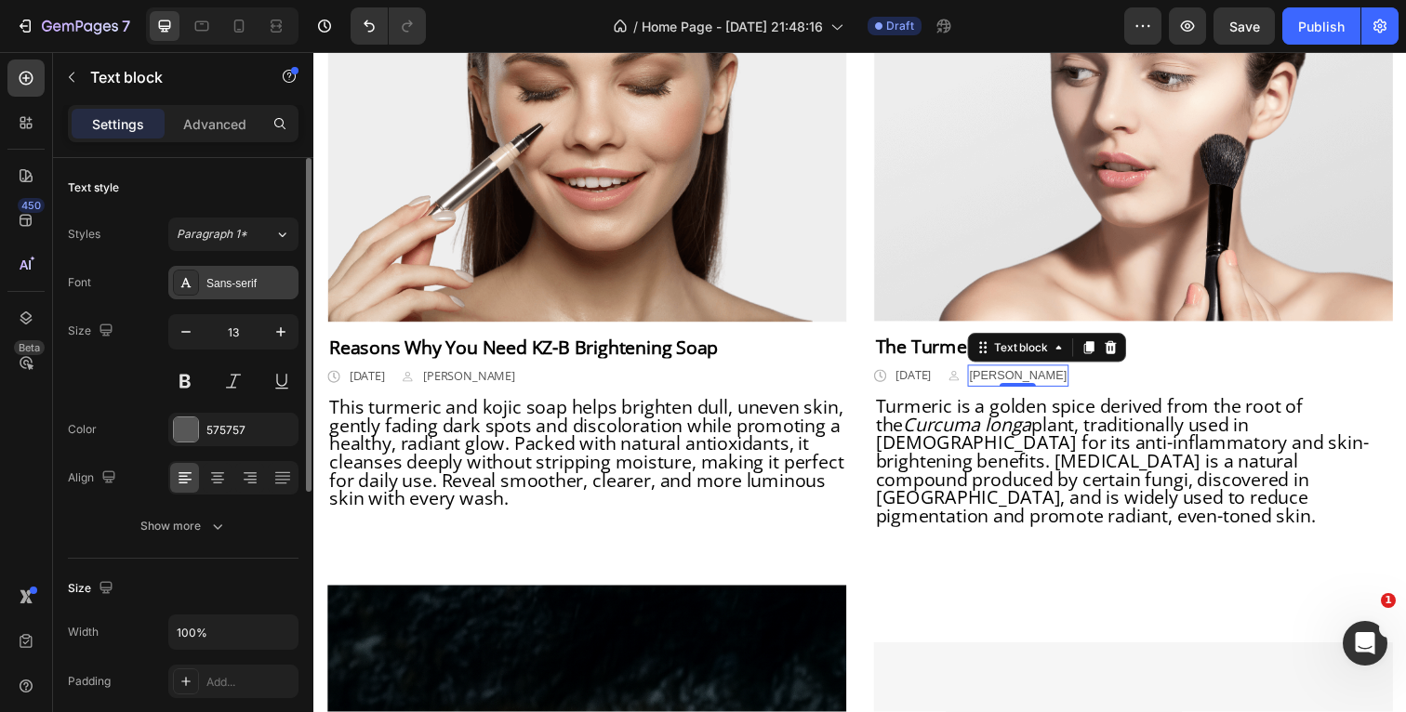
click at [245, 279] on div "Sans-serif" at bounding box center [249, 283] width 87 height 17
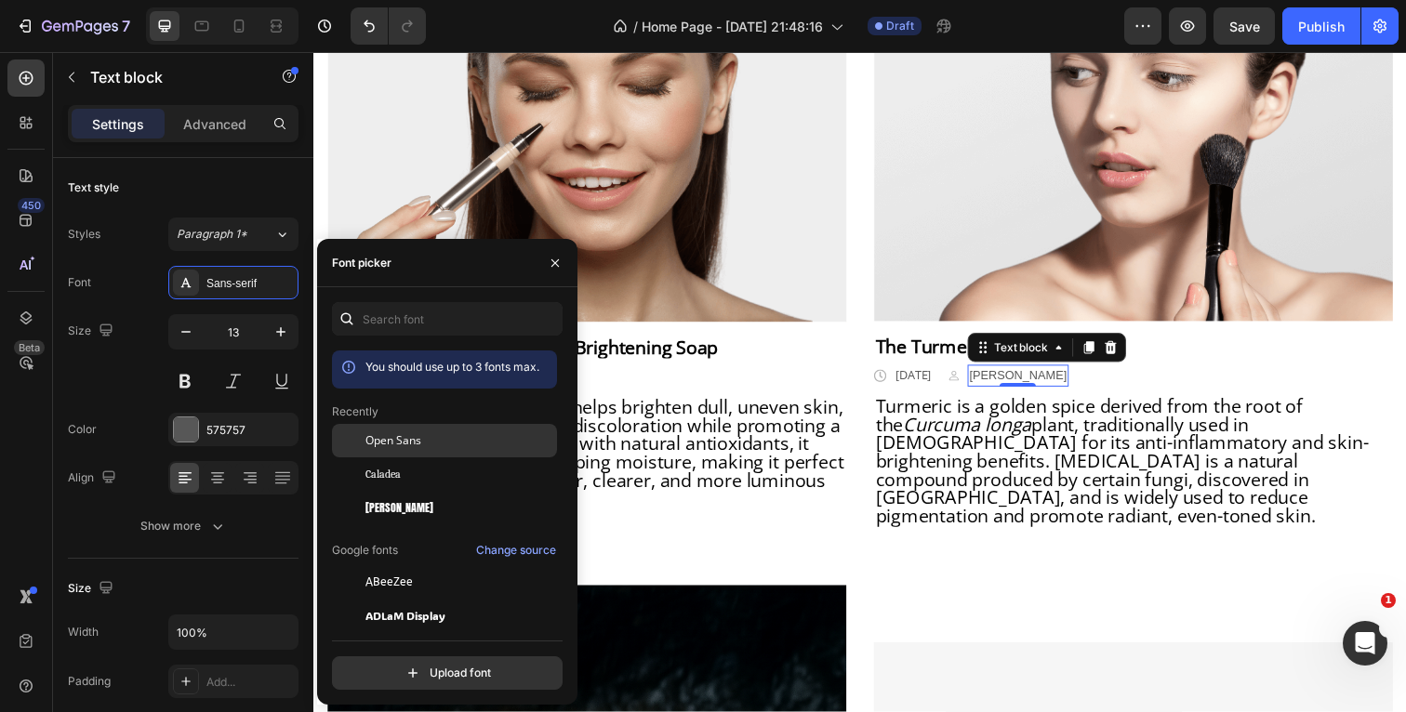
click at [376, 438] on span "Open Sans" at bounding box center [393, 440] width 56 height 17
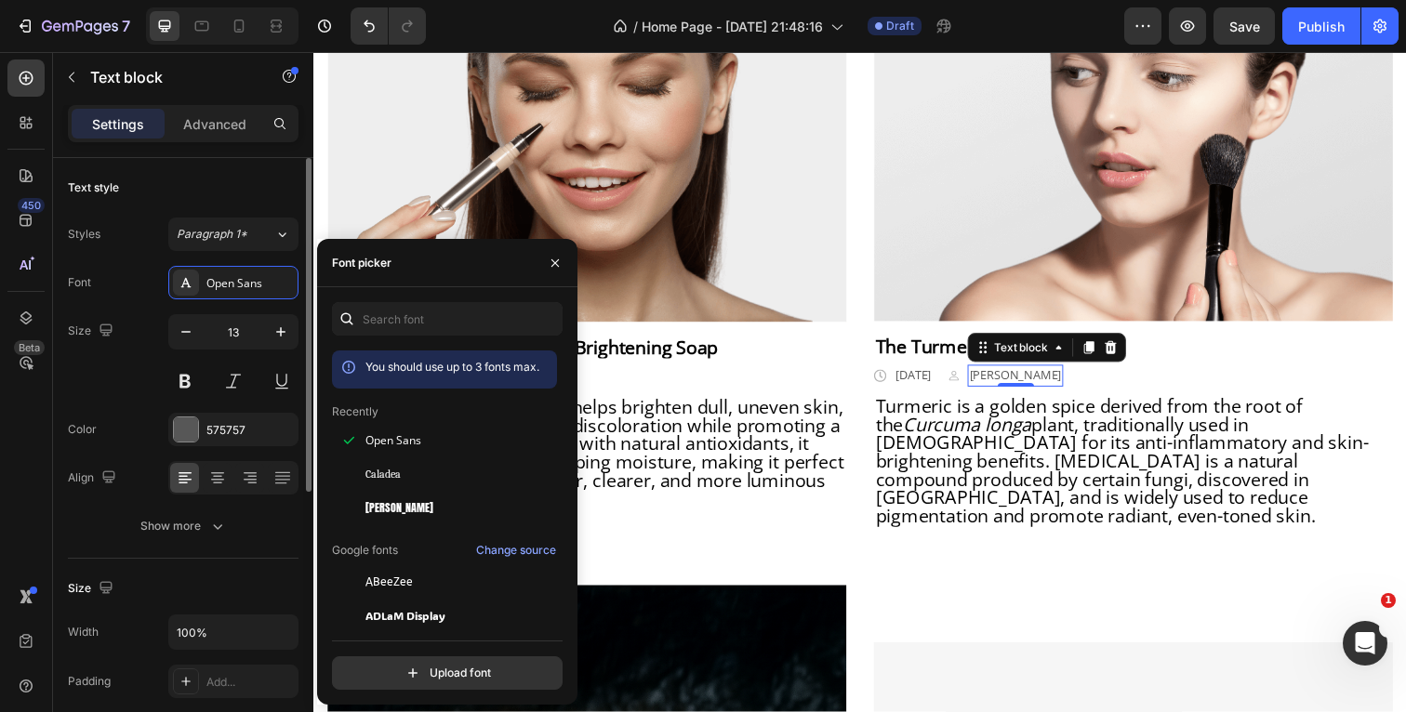
click at [116, 319] on button "button" at bounding box center [106, 330] width 22 height 22
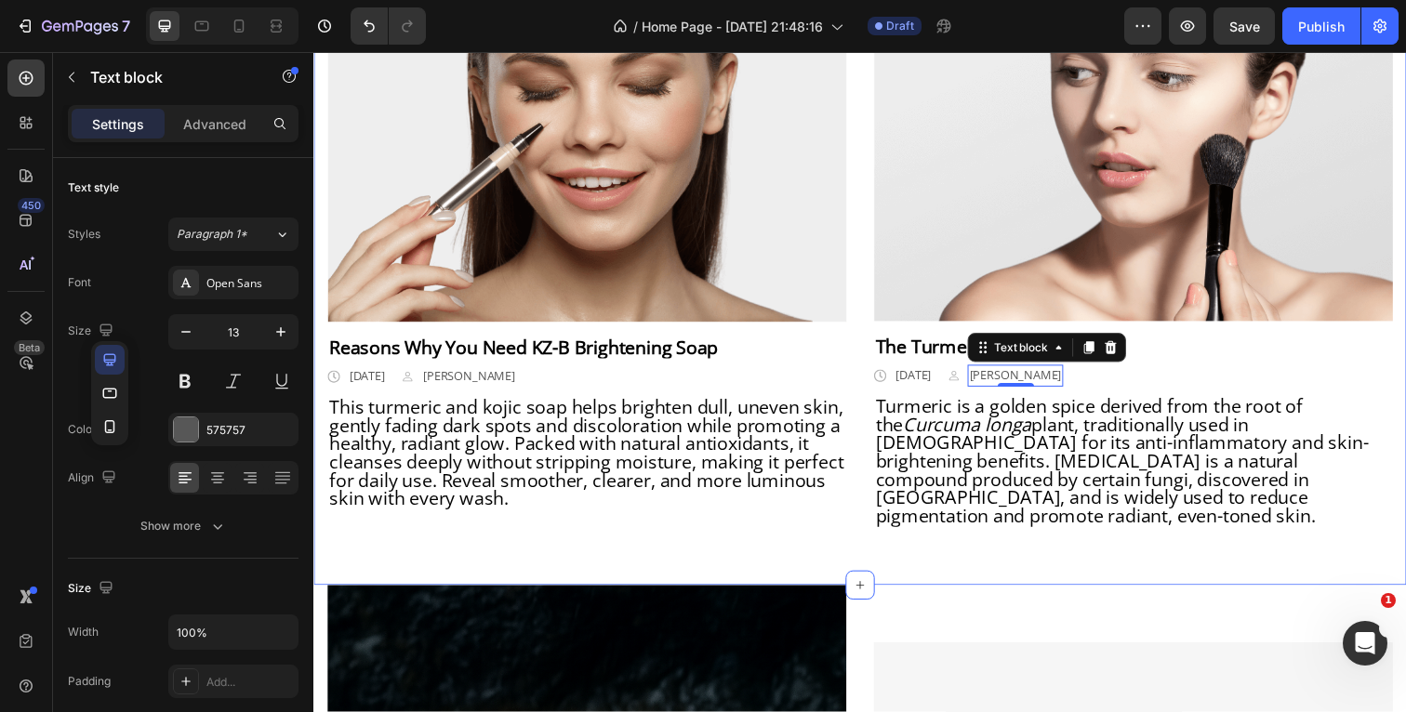
click at [325, 389] on div "Our Beauty Blog Heading Row Image Reasons Why You Need KZ-B Brightening Soap Te…" at bounding box center [871, 239] width 1116 height 716
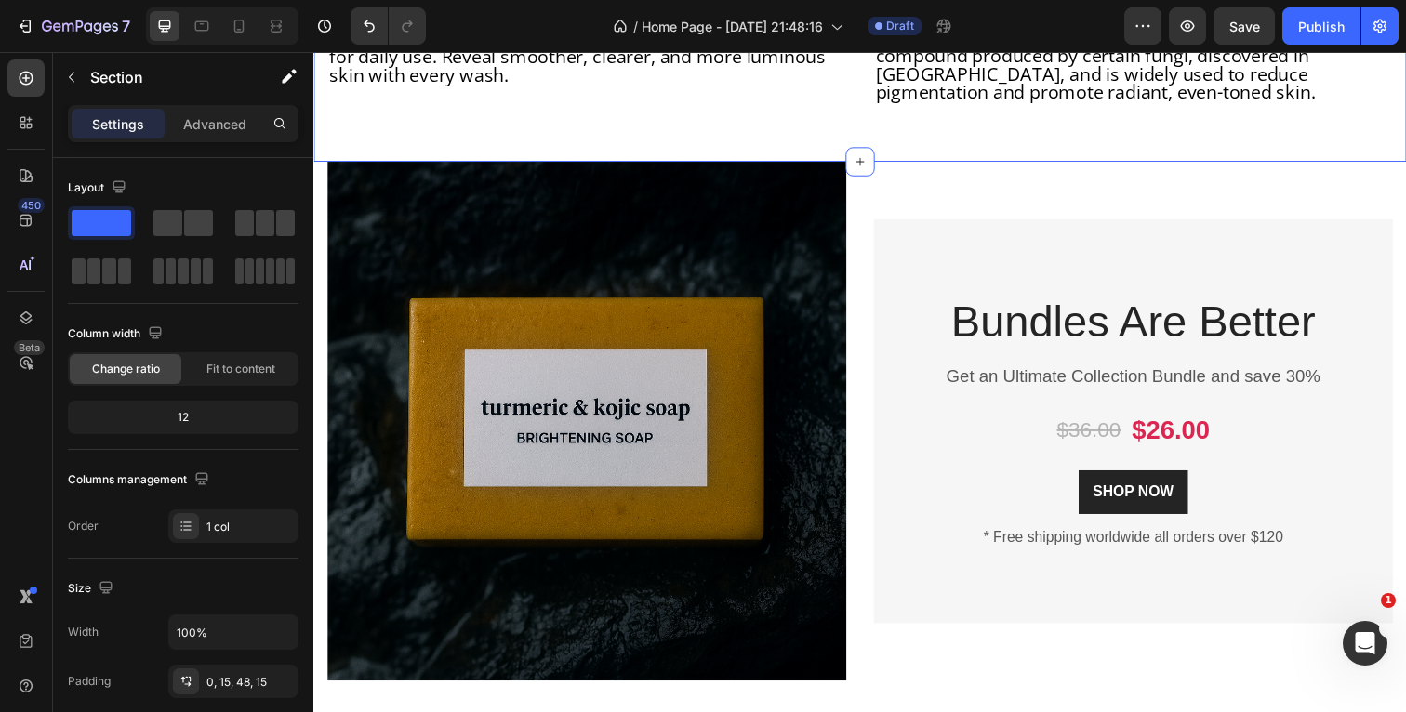
scroll to position [2060, 0]
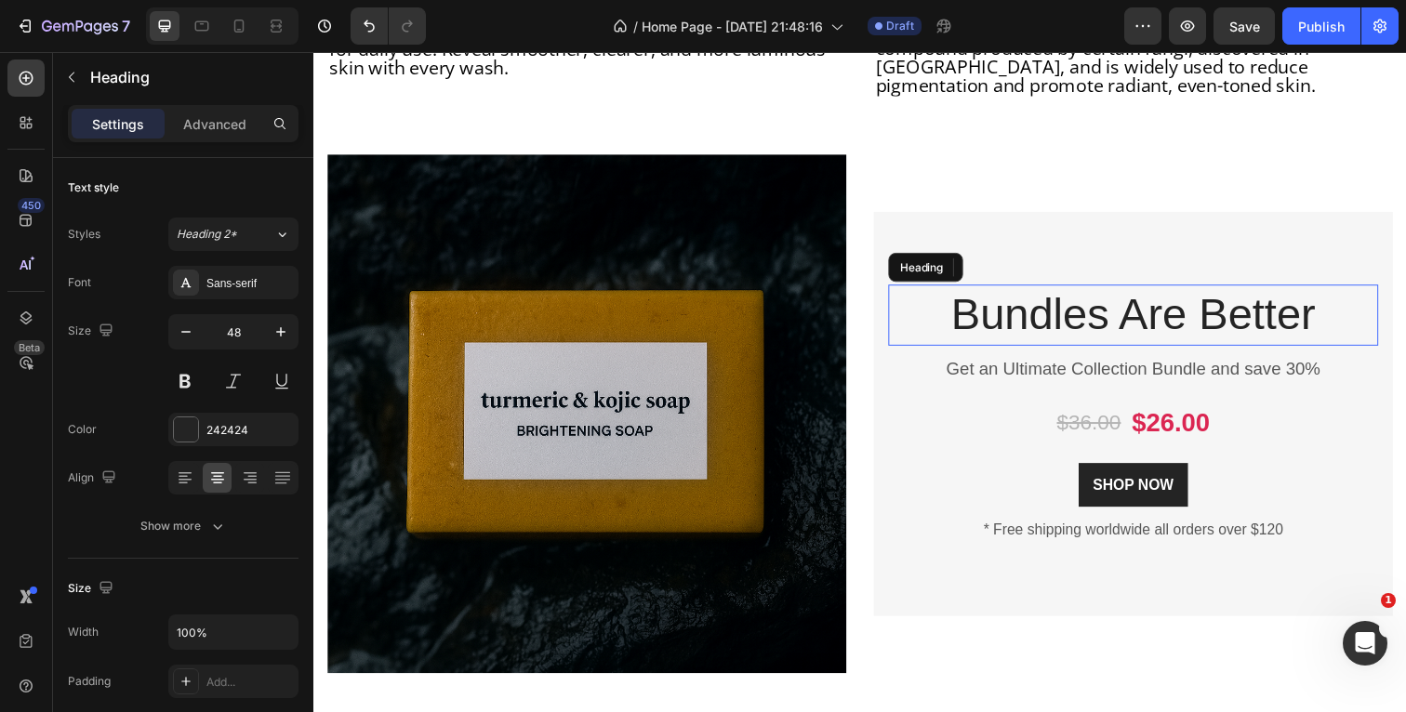
click at [1346, 298] on p "Bundles Are Better" at bounding box center [1150, 321] width 497 height 58
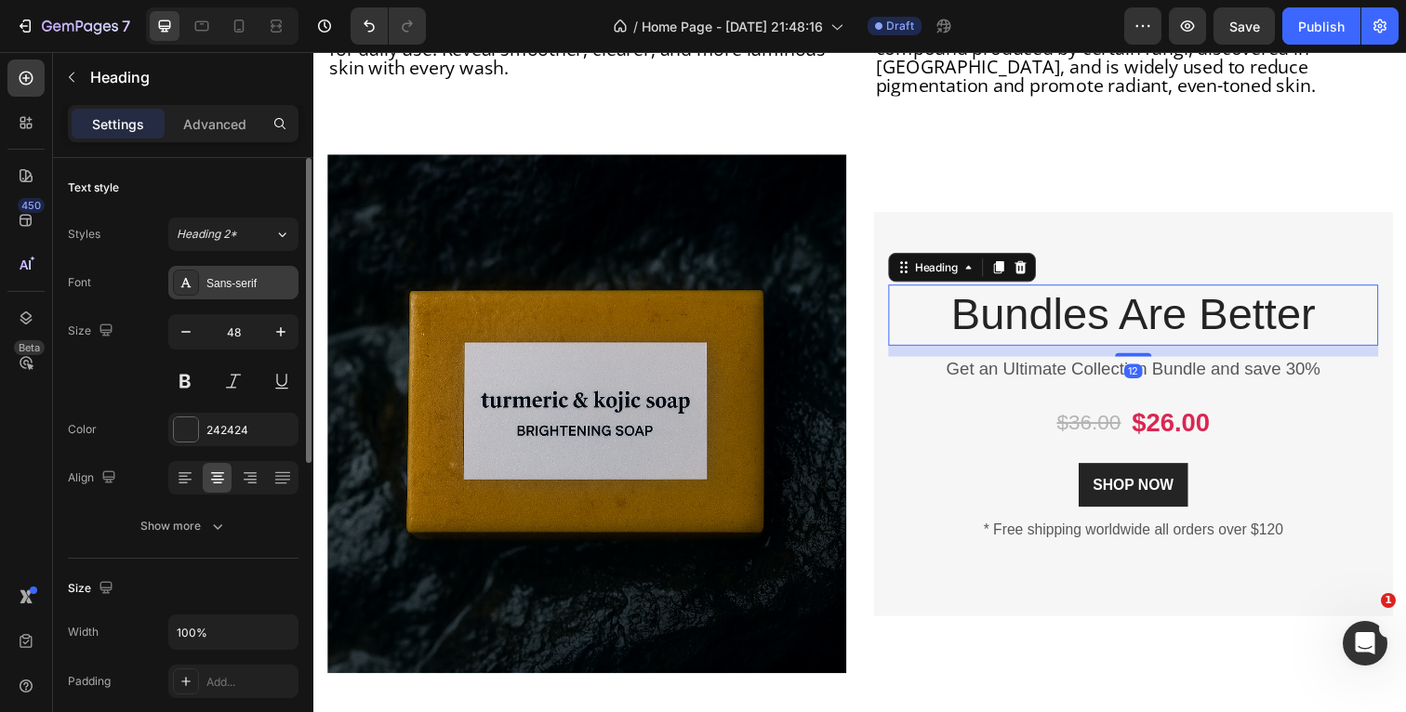
click at [251, 286] on div "Sans-serif" at bounding box center [249, 283] width 87 height 17
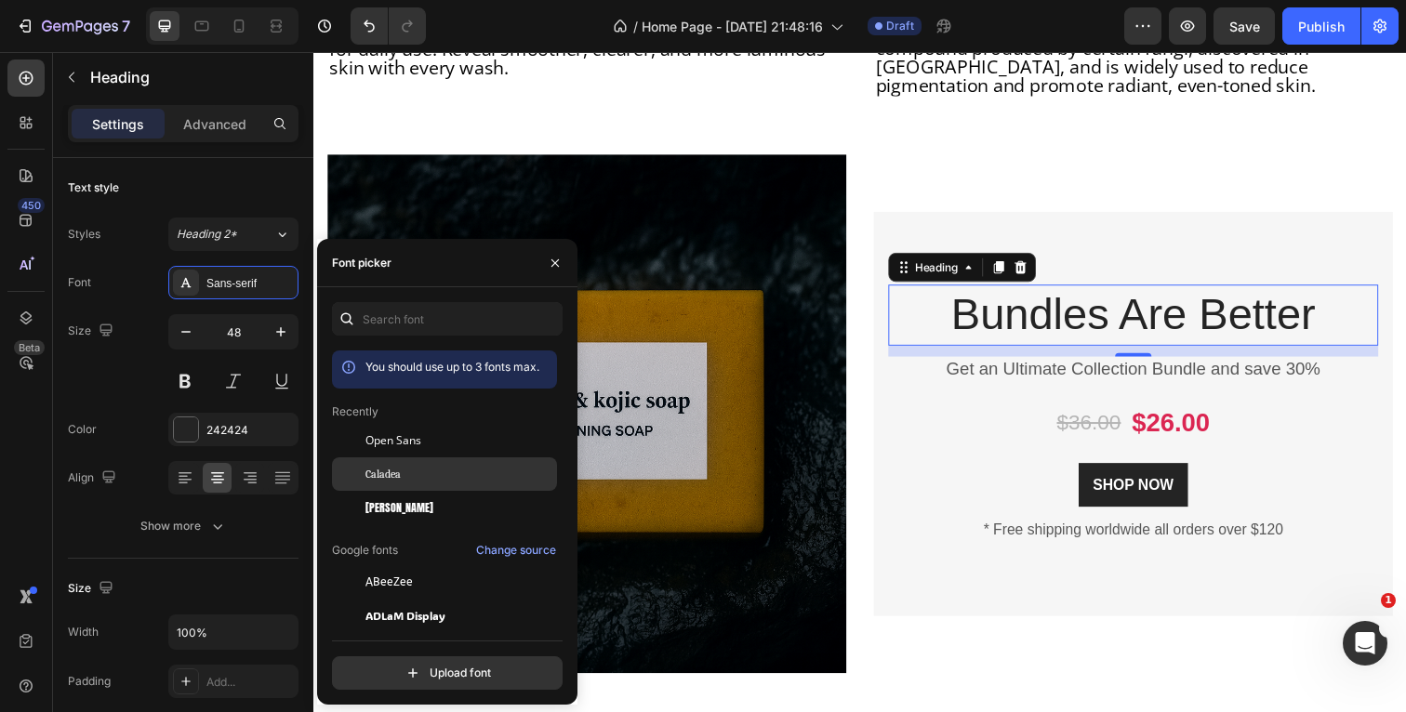
click at [417, 477] on div "Caladea" at bounding box center [459, 474] width 188 height 17
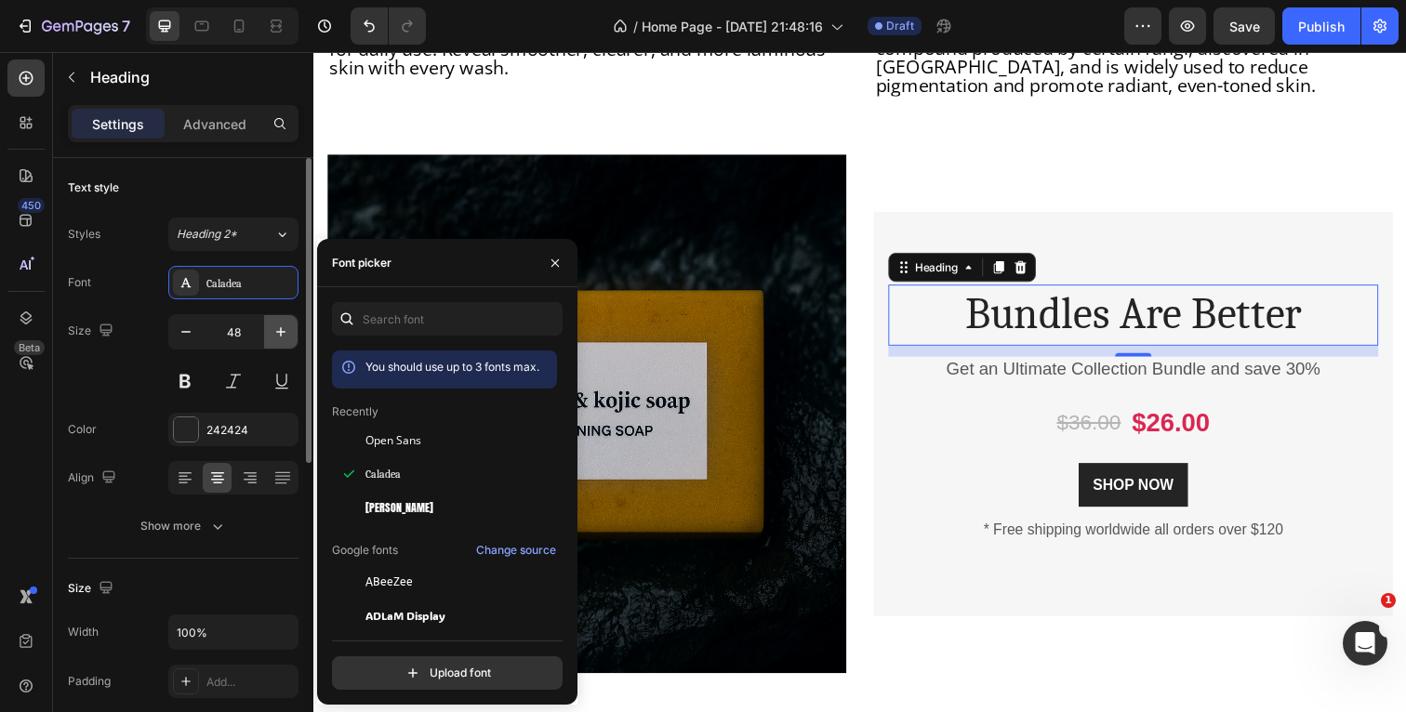
click at [275, 329] on icon "button" at bounding box center [281, 332] width 19 height 19
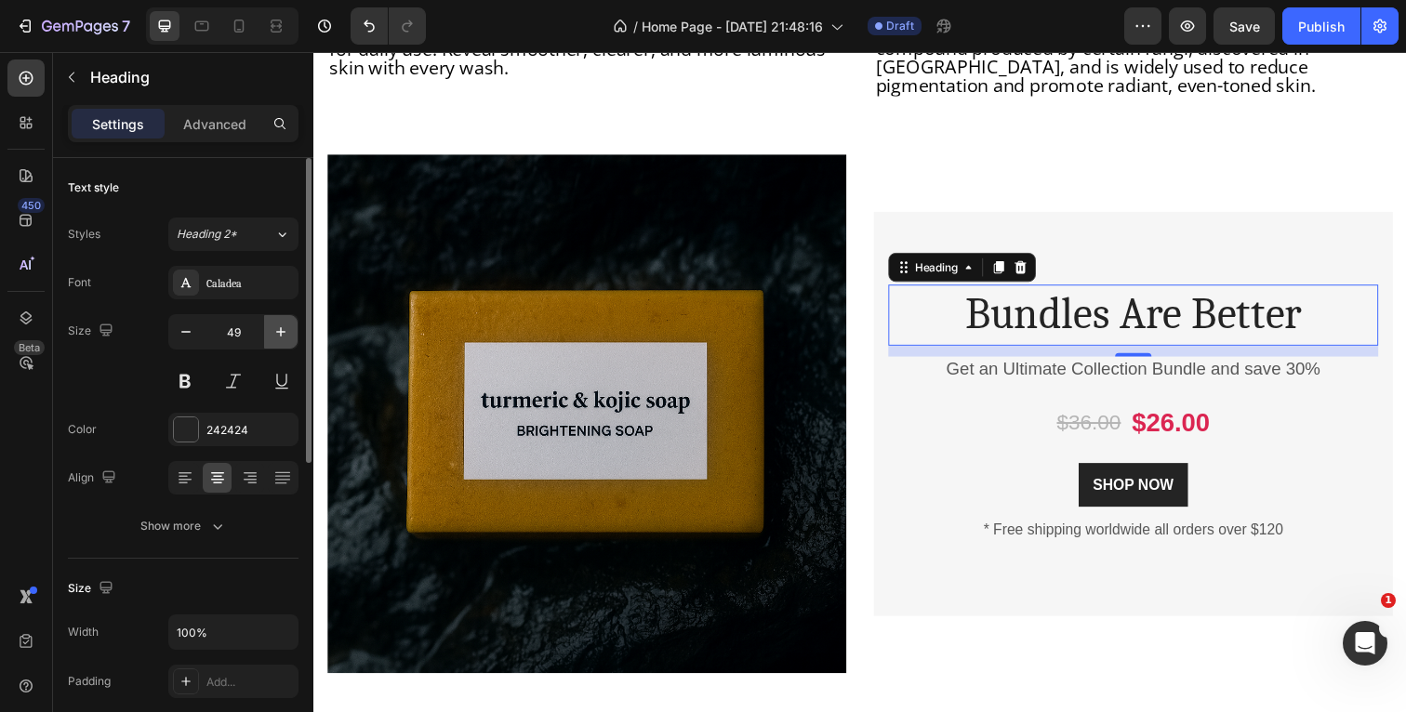
click at [275, 329] on icon "button" at bounding box center [281, 332] width 19 height 19
type input "50"
click at [192, 429] on div at bounding box center [186, 429] width 24 height 24
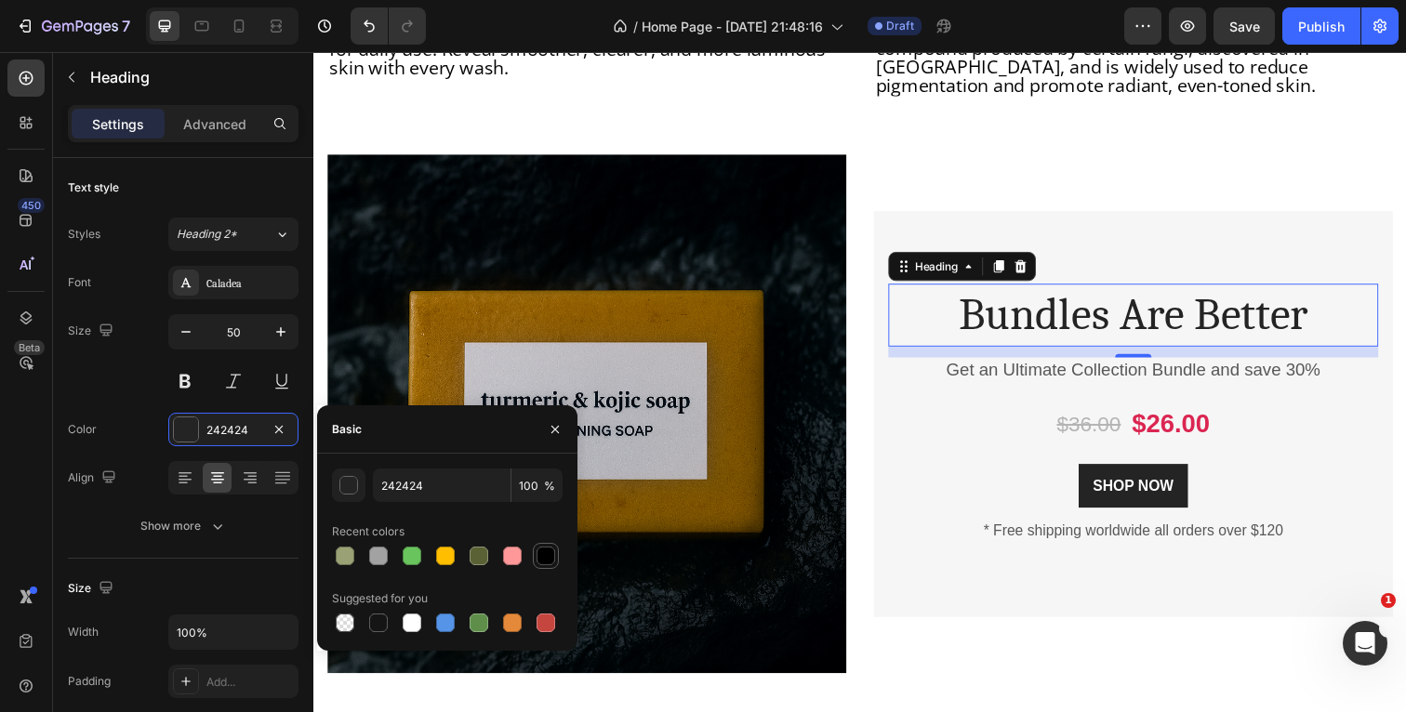
click at [548, 556] on div at bounding box center [546, 556] width 19 height 19
type input "000000"
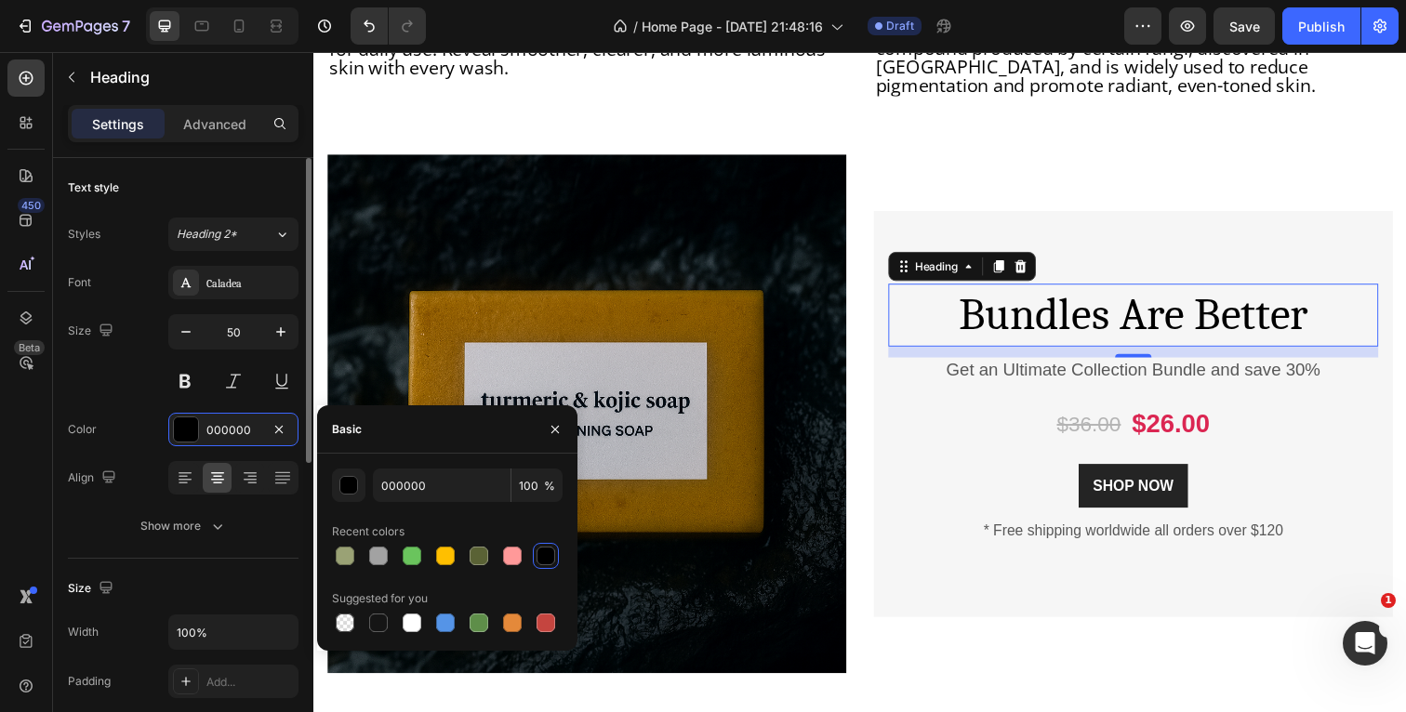
click at [123, 441] on div "Color 000000" at bounding box center [183, 429] width 231 height 33
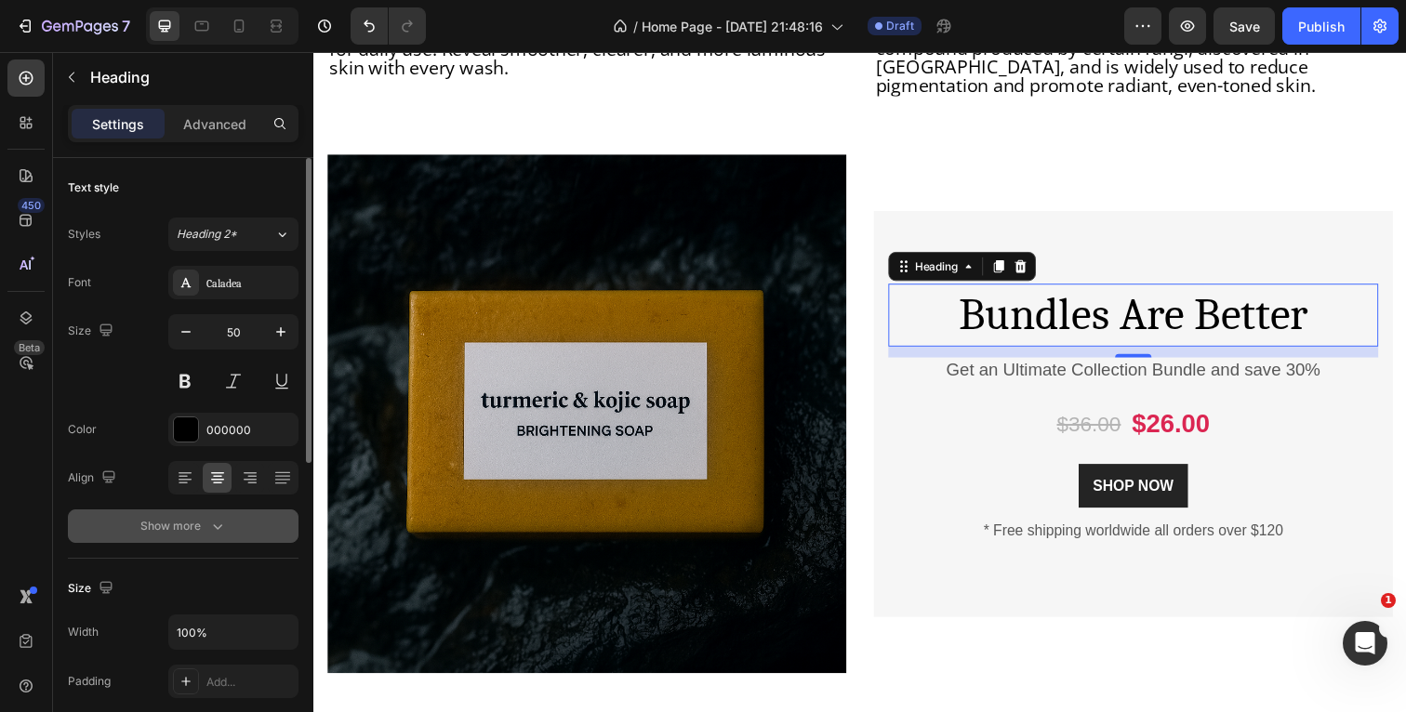
click at [215, 526] on icon "button" at bounding box center [217, 526] width 19 height 19
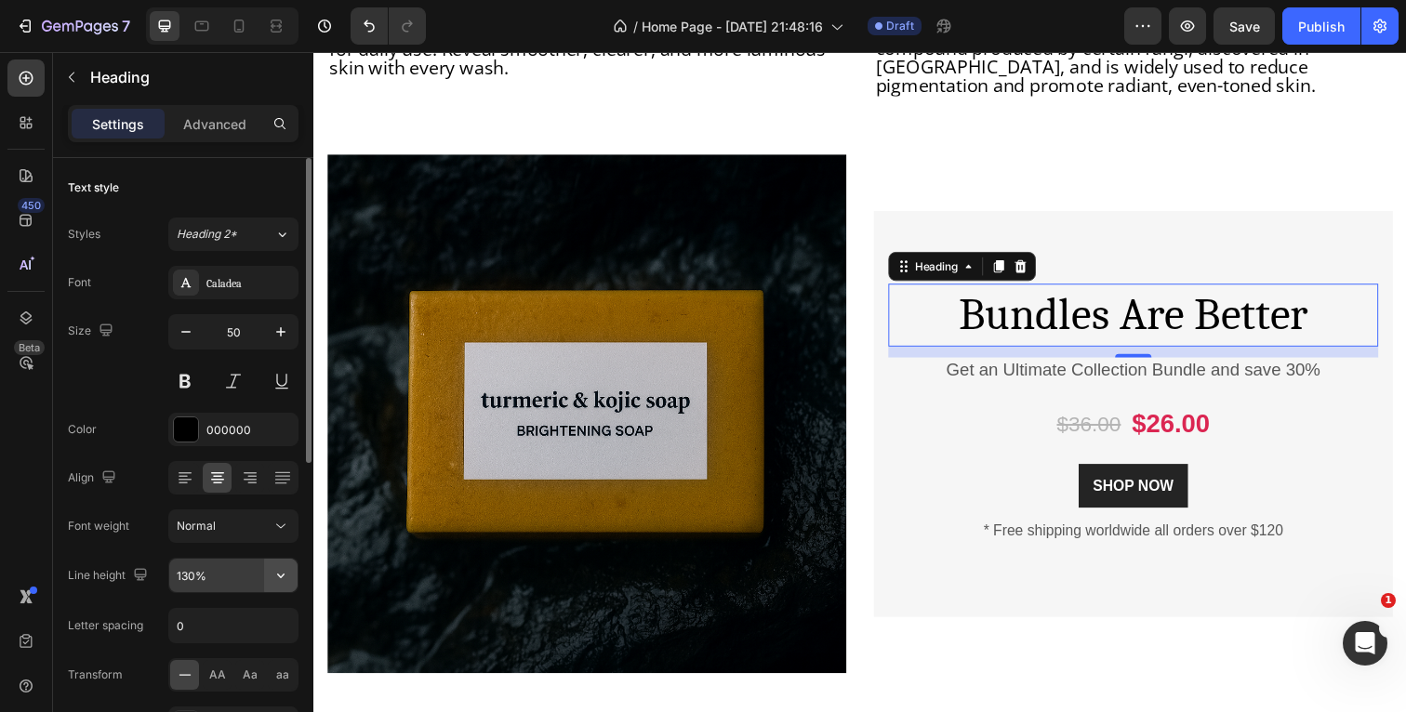
click at [279, 576] on icon "button" at bounding box center [280, 576] width 7 height 5
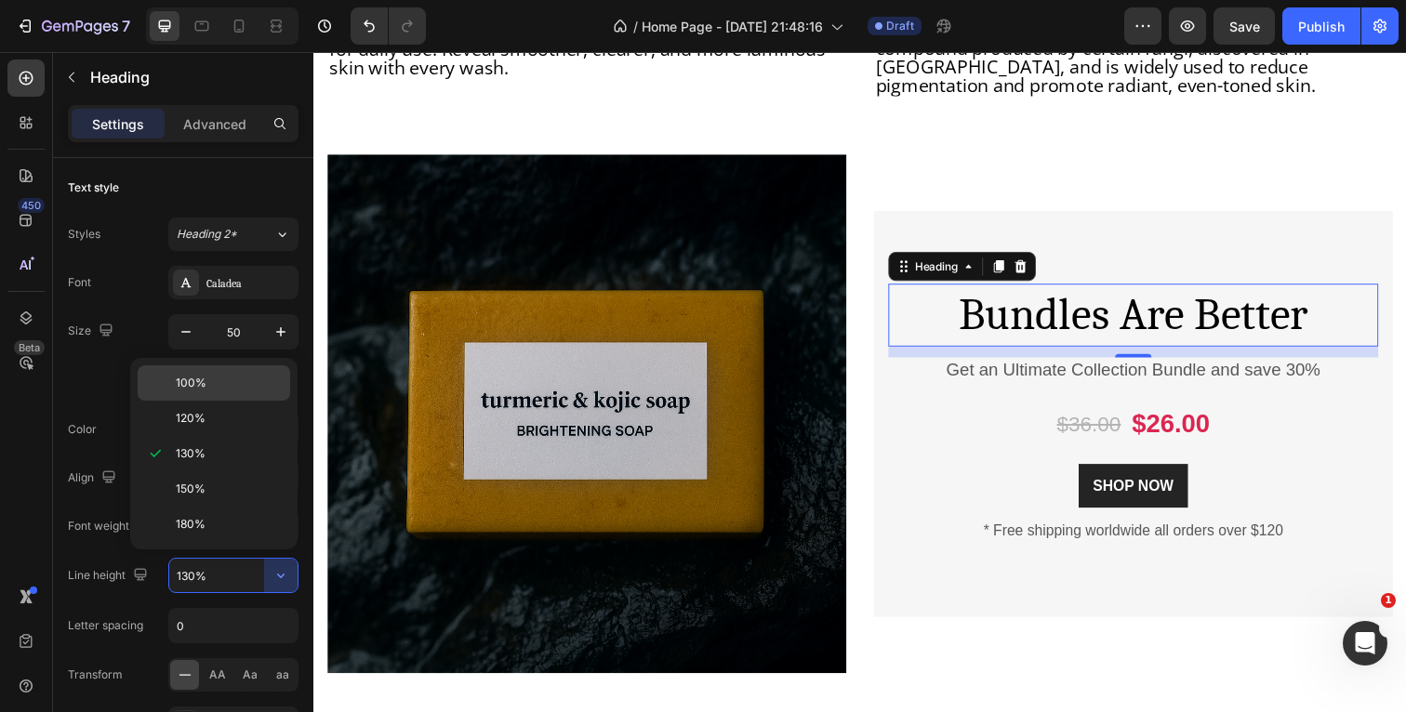
click at [209, 389] on p "100%" at bounding box center [229, 383] width 106 height 17
type input "100%"
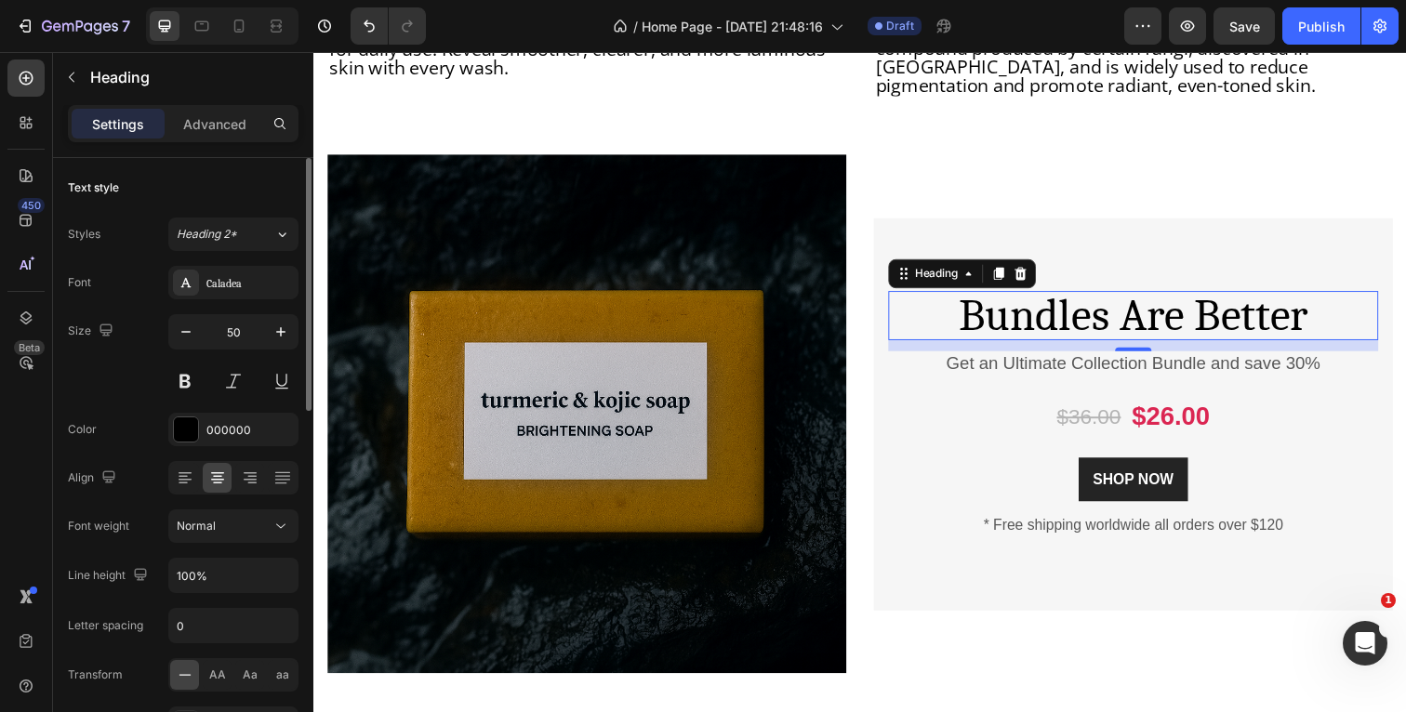
click at [137, 452] on div "Font Caladea Size 50 Color 000000 Align Font weight Normal Line height 100% Let…" at bounding box center [183, 527] width 231 height 523
click at [187, 383] on button at bounding box center [184, 380] width 33 height 33
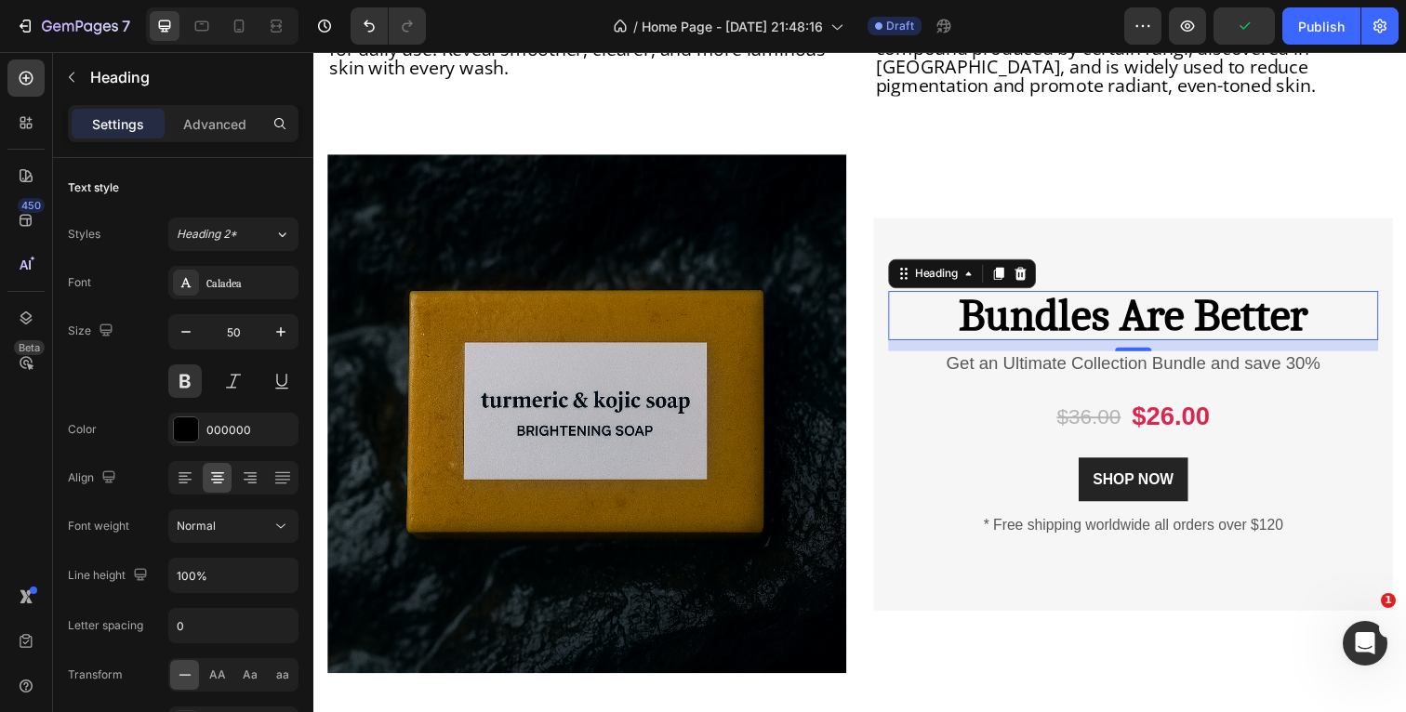
click at [1333, 305] on p "Bundles Are Better" at bounding box center [1150, 321] width 497 height 46
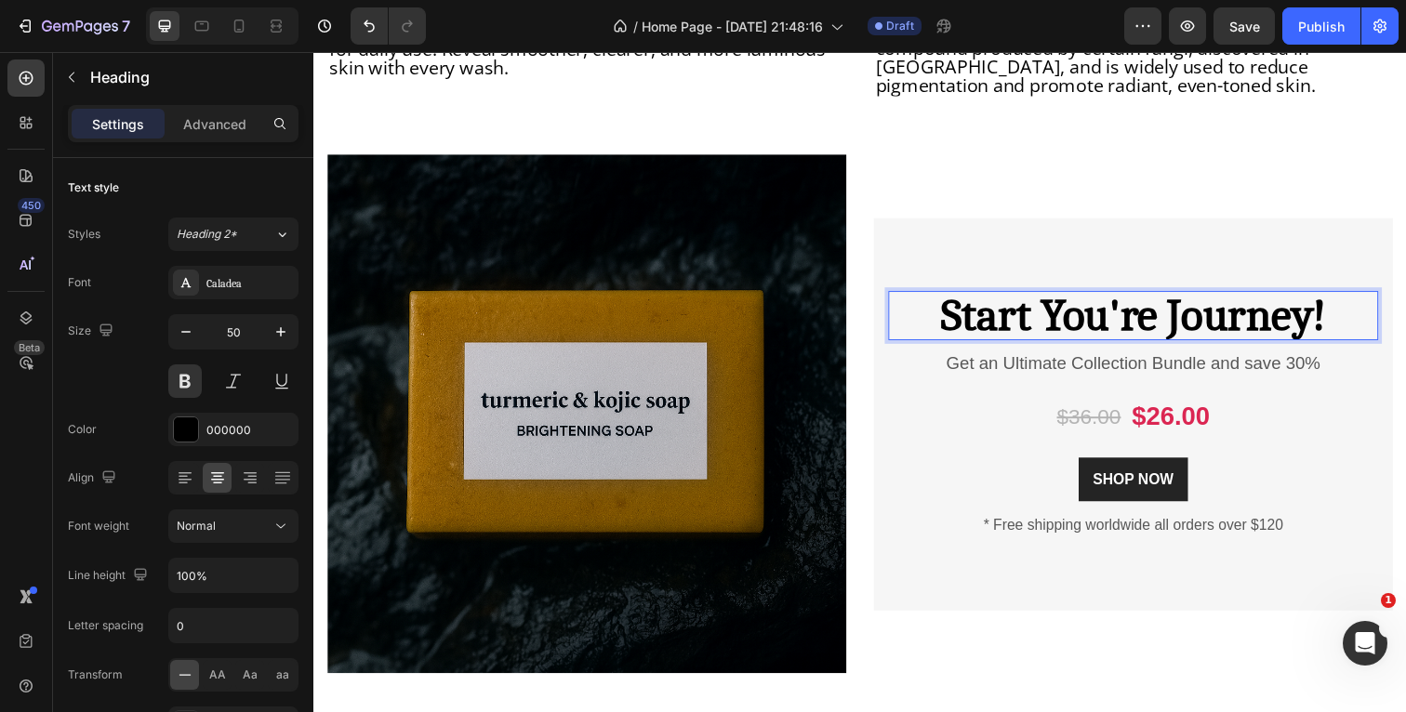
click at [1169, 311] on p "Start You're Journey!" at bounding box center [1150, 321] width 497 height 46
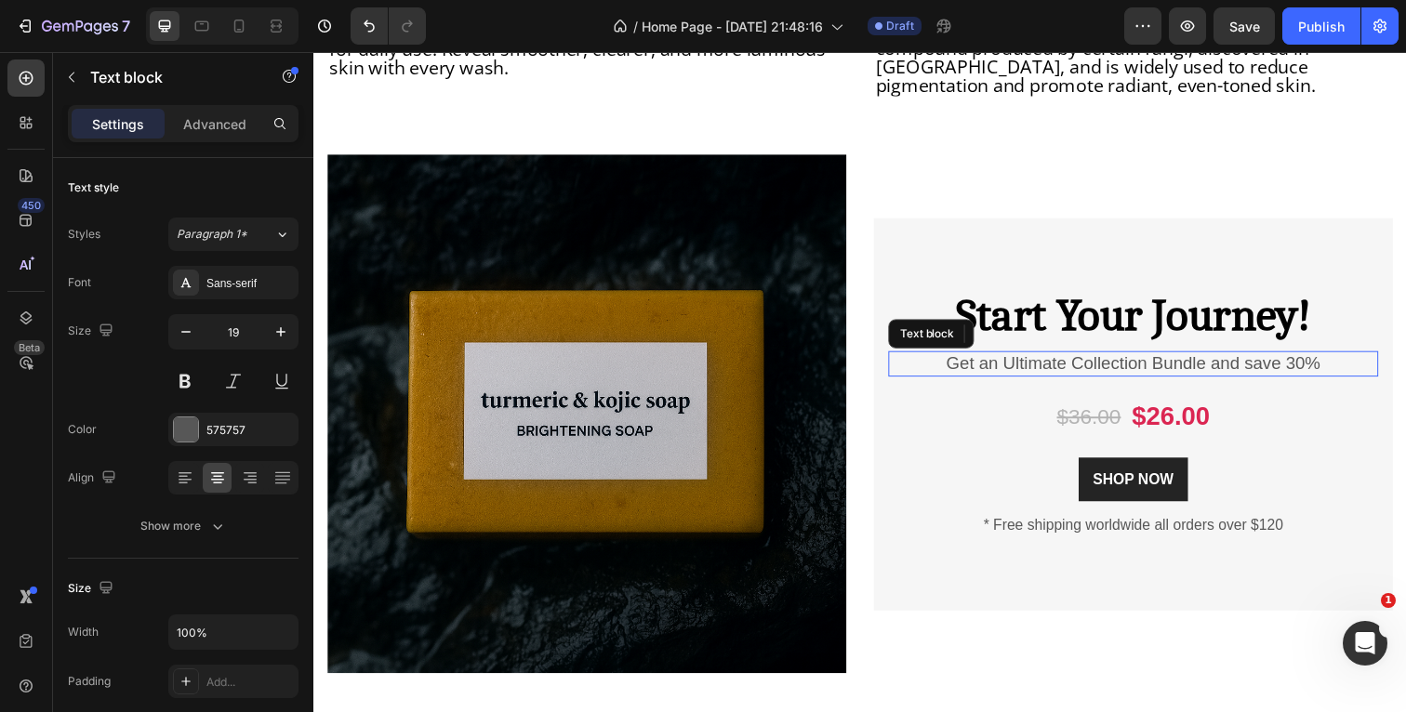
click at [1356, 360] on p "Get an Ultimate Collection Bundle and save 30%" at bounding box center [1150, 371] width 497 height 23
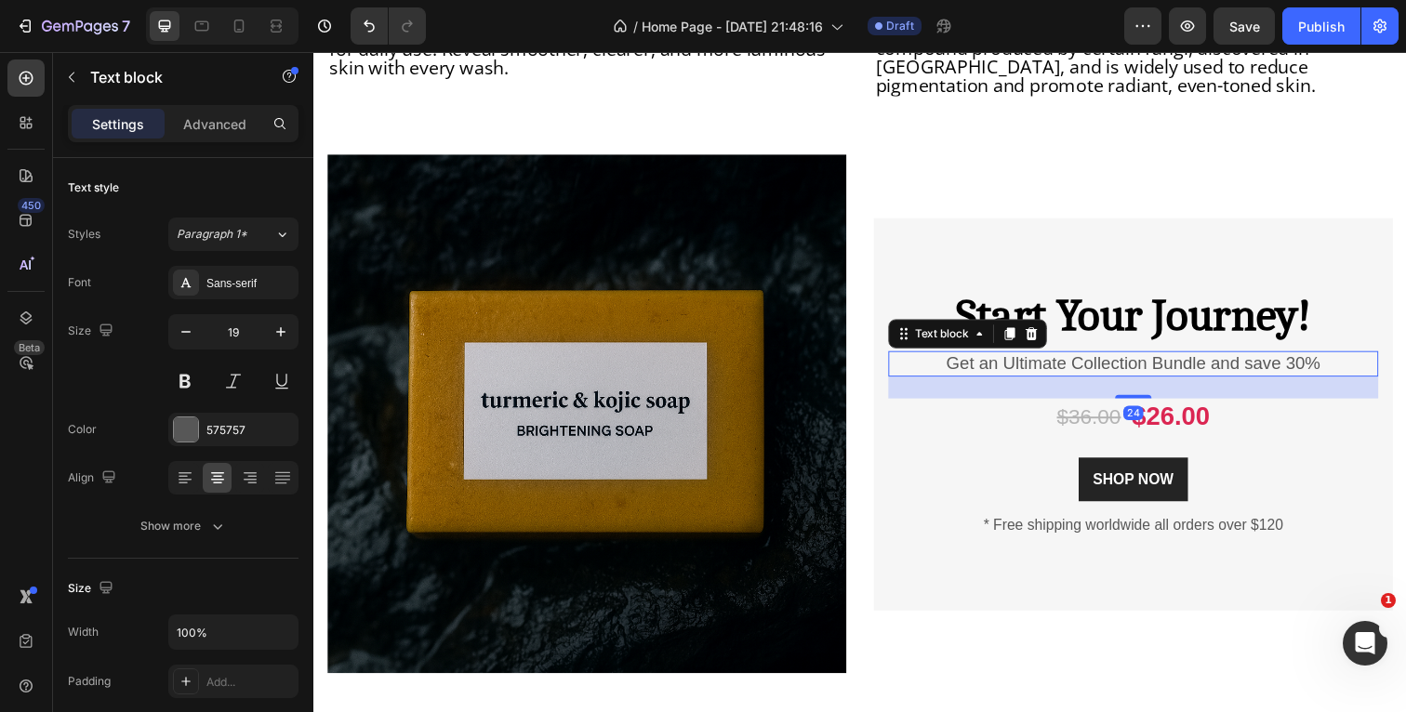
click at [1356, 360] on p "Get an Ultimate Collection Bundle and save 30%" at bounding box center [1150, 371] width 497 height 23
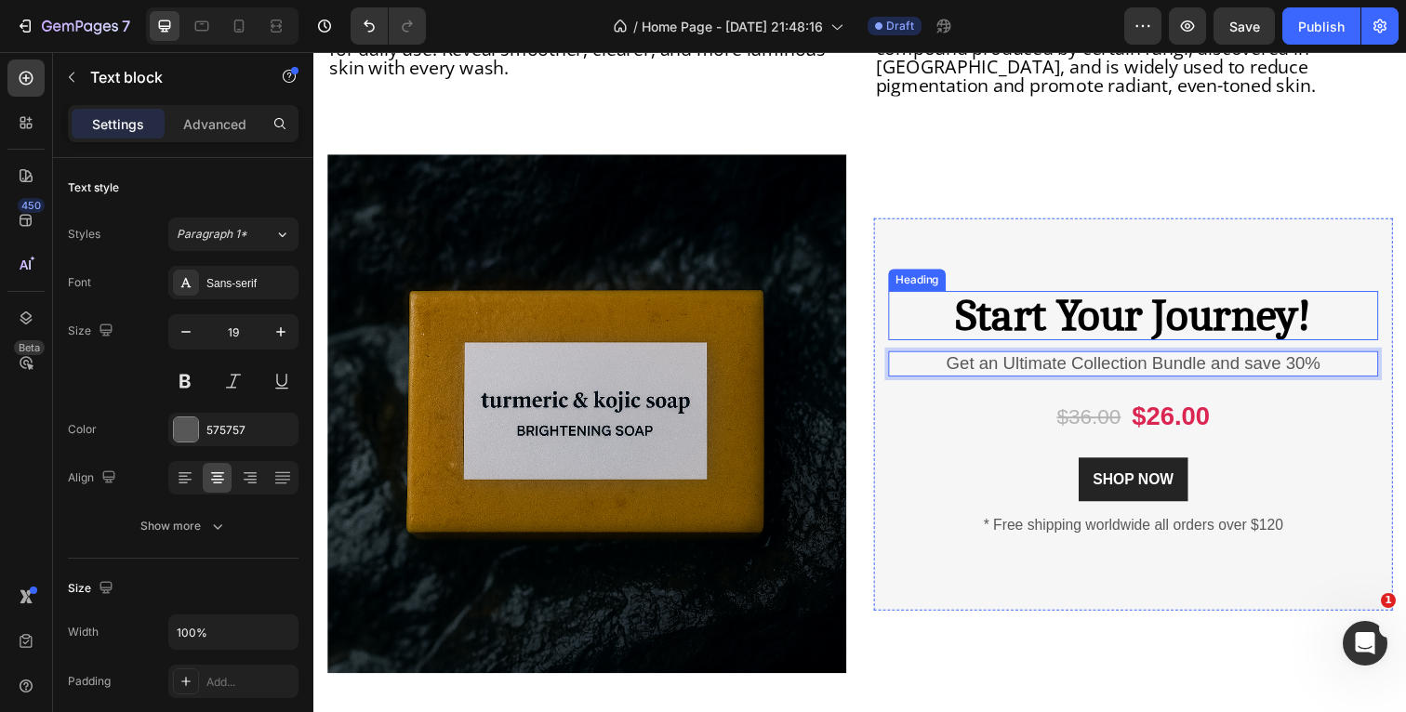
click at [1345, 312] on p "Start Your Journey!" at bounding box center [1150, 321] width 497 height 46
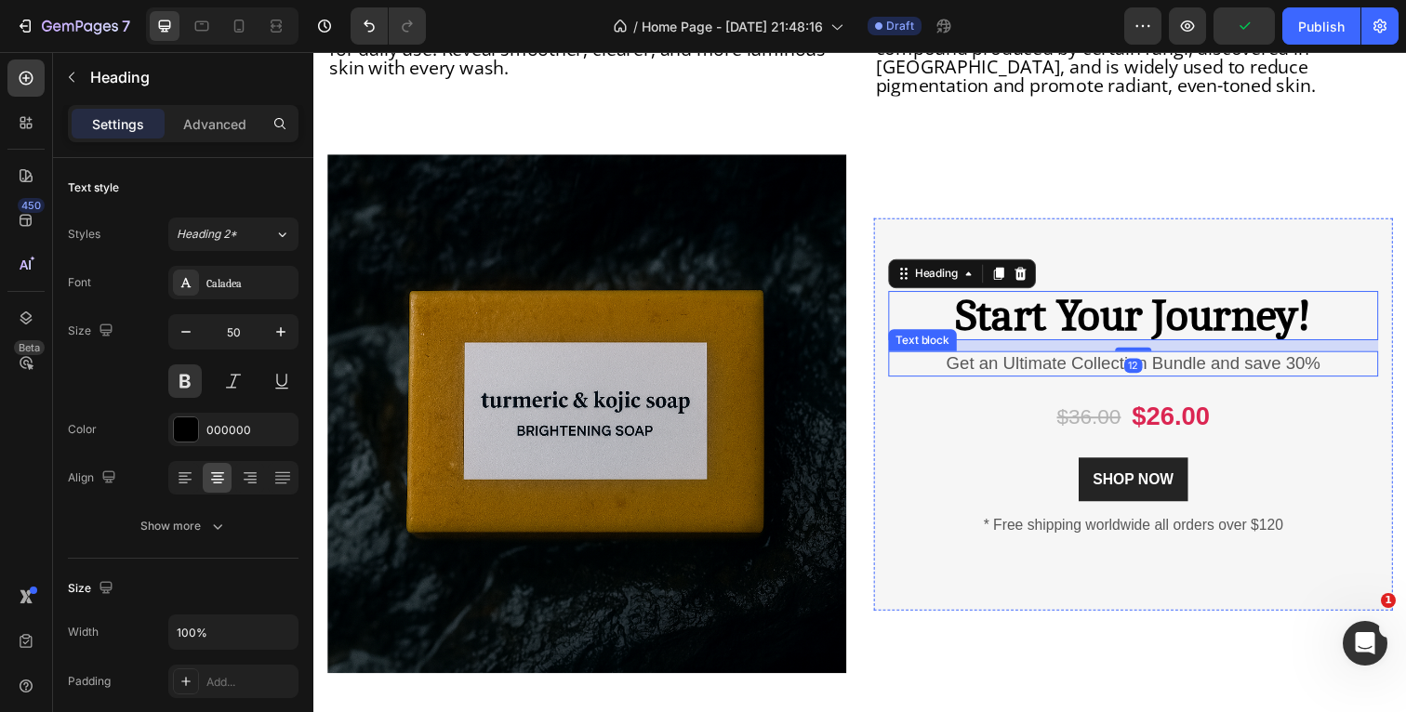
click at [1345, 360] on p "Get an Ultimate Collection Bundle and save 30%" at bounding box center [1150, 371] width 497 height 23
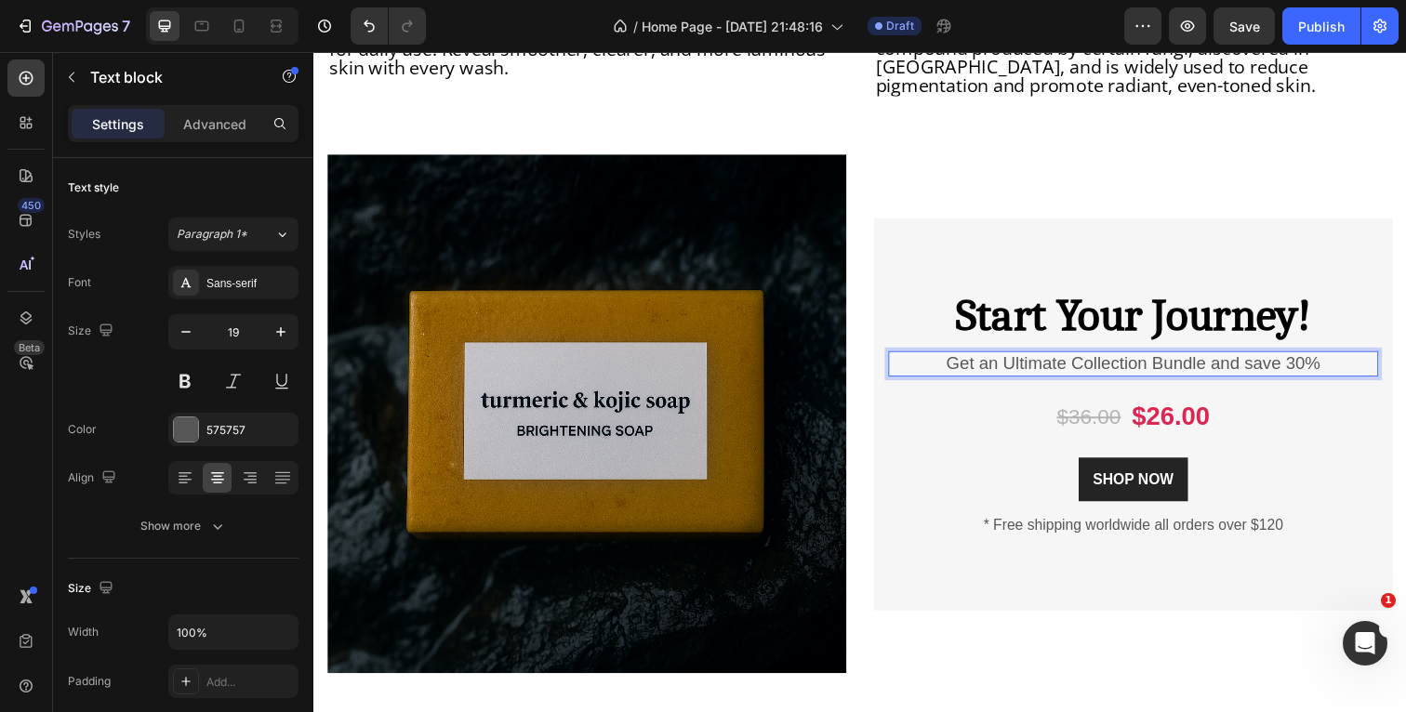
click at [1345, 360] on p "Get an Ultimate Collection Bundle and save 30%" at bounding box center [1150, 371] width 497 height 23
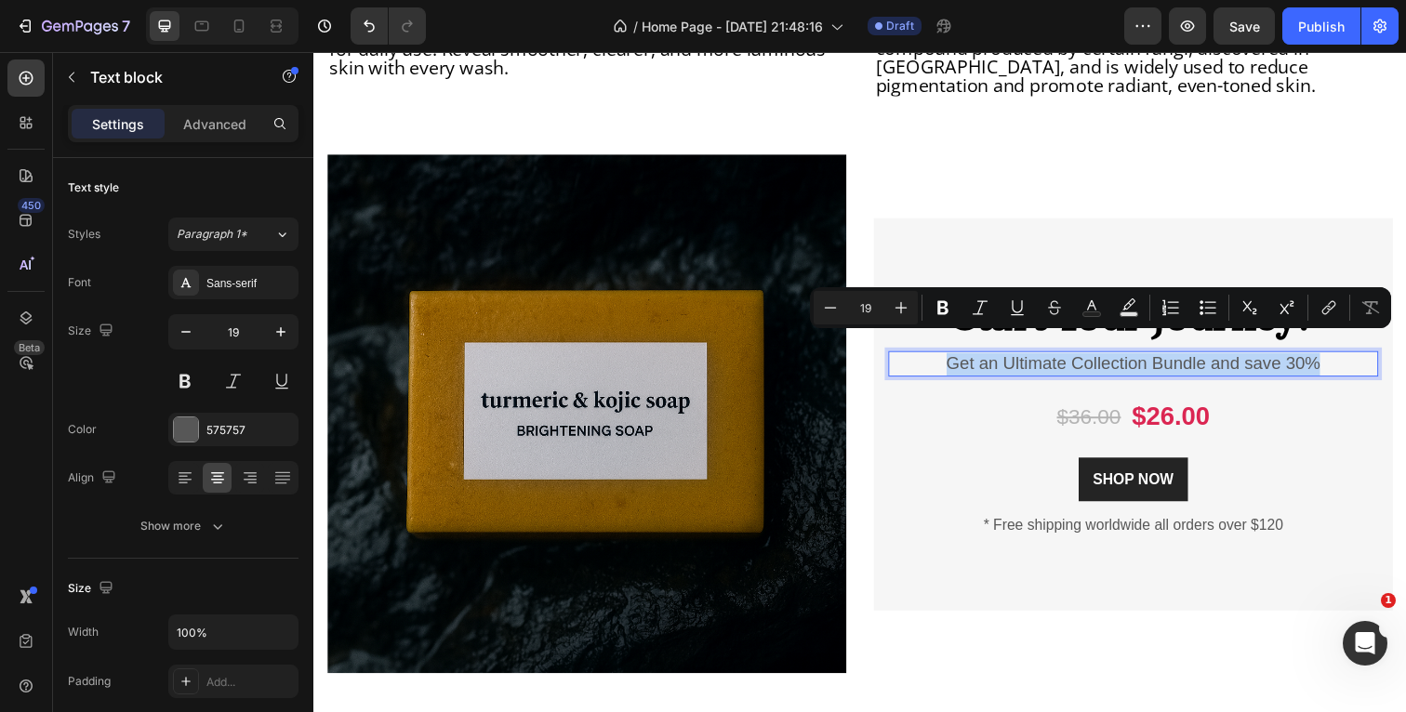
drag, startPoint x: 1345, startPoint y: 353, endPoint x: 957, endPoint y: 355, distance: 387.7
click at [957, 360] on p "Get an Ultimate Collection Bundle and save 30%" at bounding box center [1150, 371] width 497 height 23
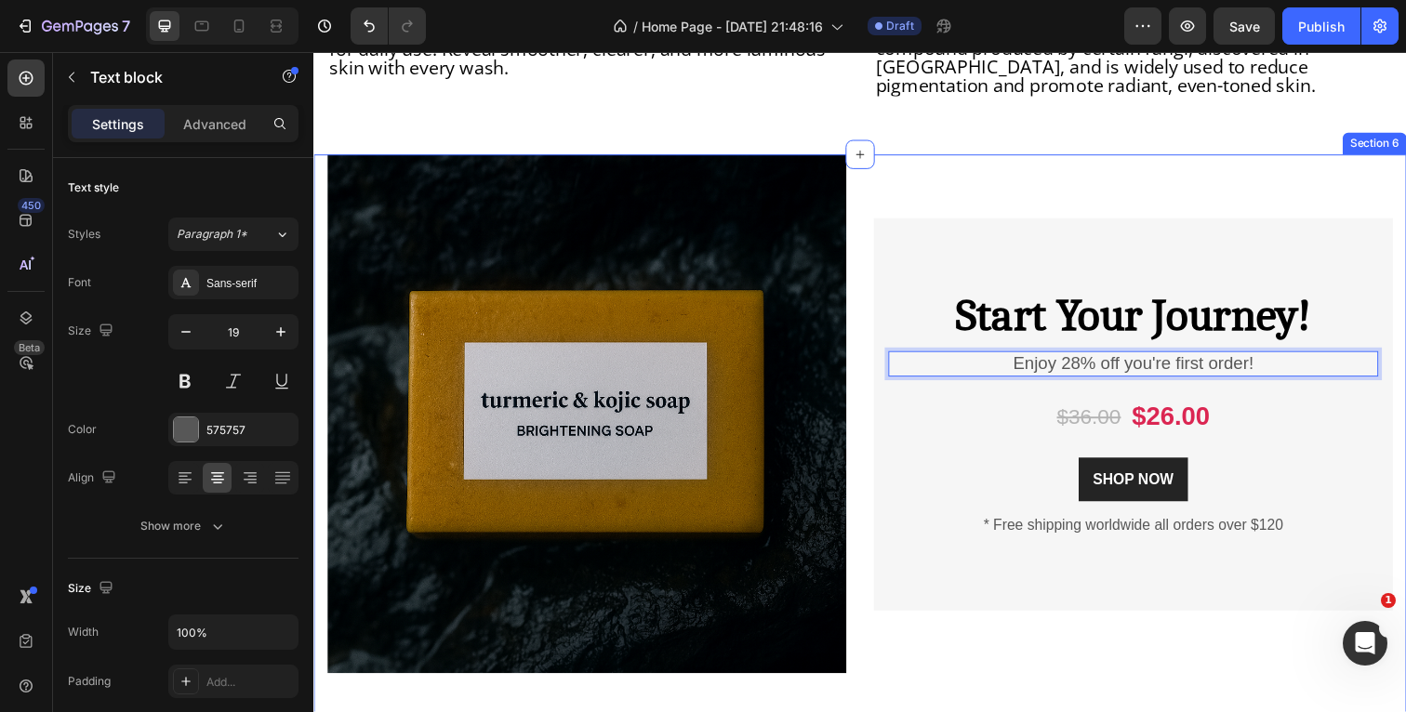
click at [319, 179] on div "Product Images & Gallery Start Your Journey! Heading Enjoy 28% off you're first…" at bounding box center [871, 459] width 1116 height 604
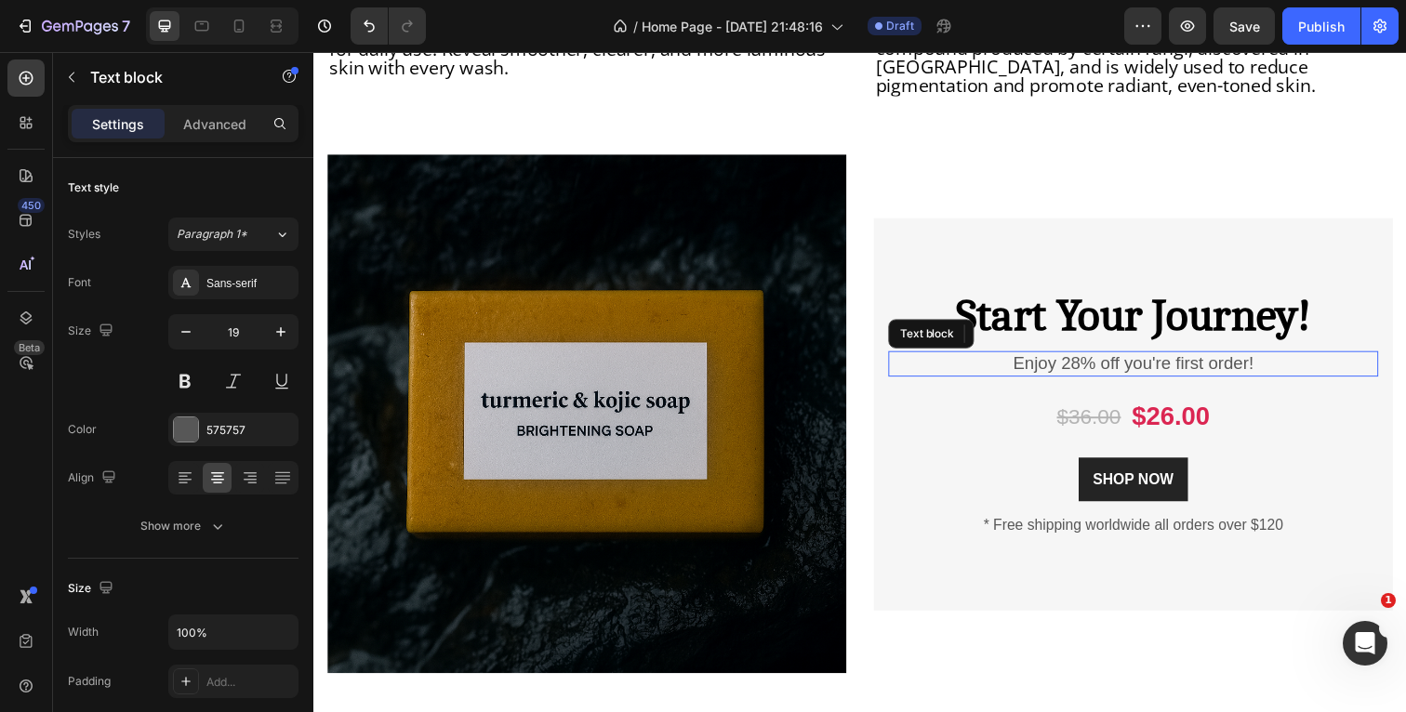
click at [1287, 360] on p "Enjoy 28% off you're first order!" at bounding box center [1150, 371] width 497 height 23
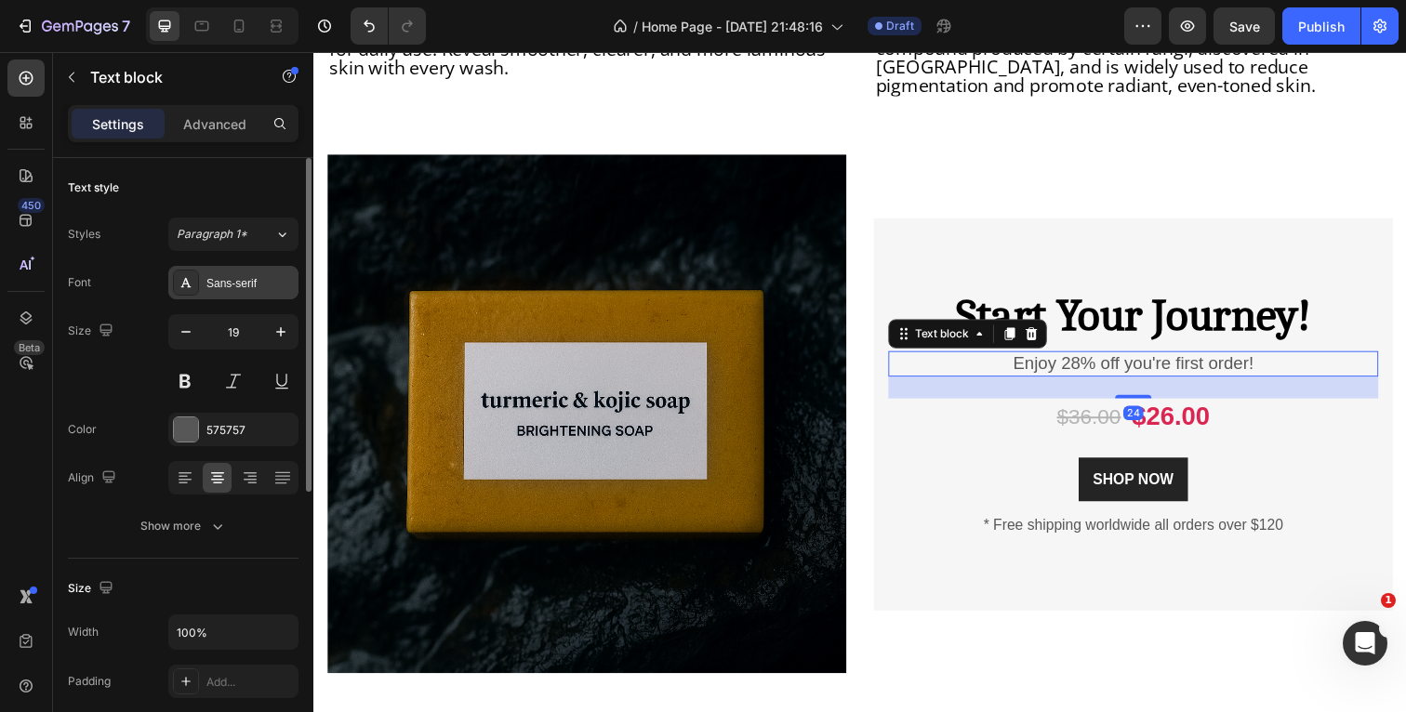
click at [235, 277] on div "Sans-serif" at bounding box center [249, 283] width 87 height 17
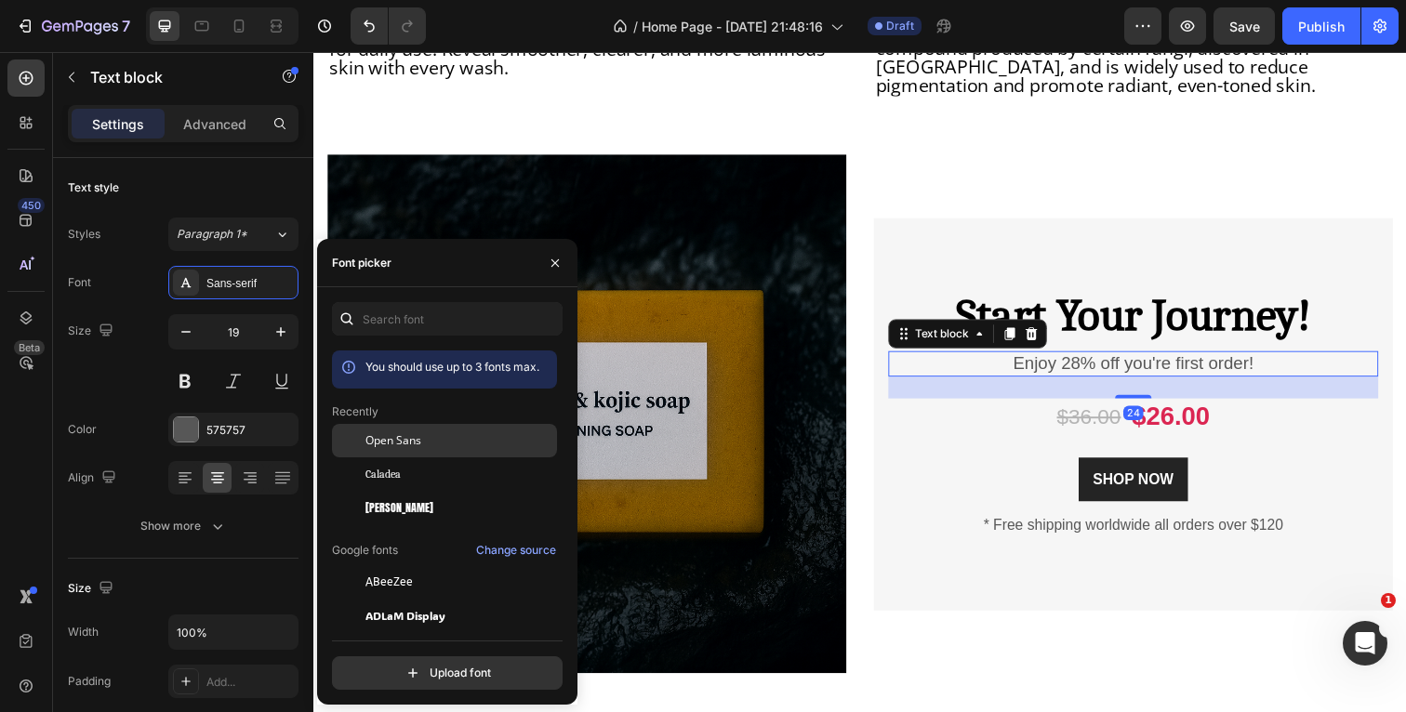
click at [489, 565] on div "Open Sans" at bounding box center [444, 581] width 225 height 33
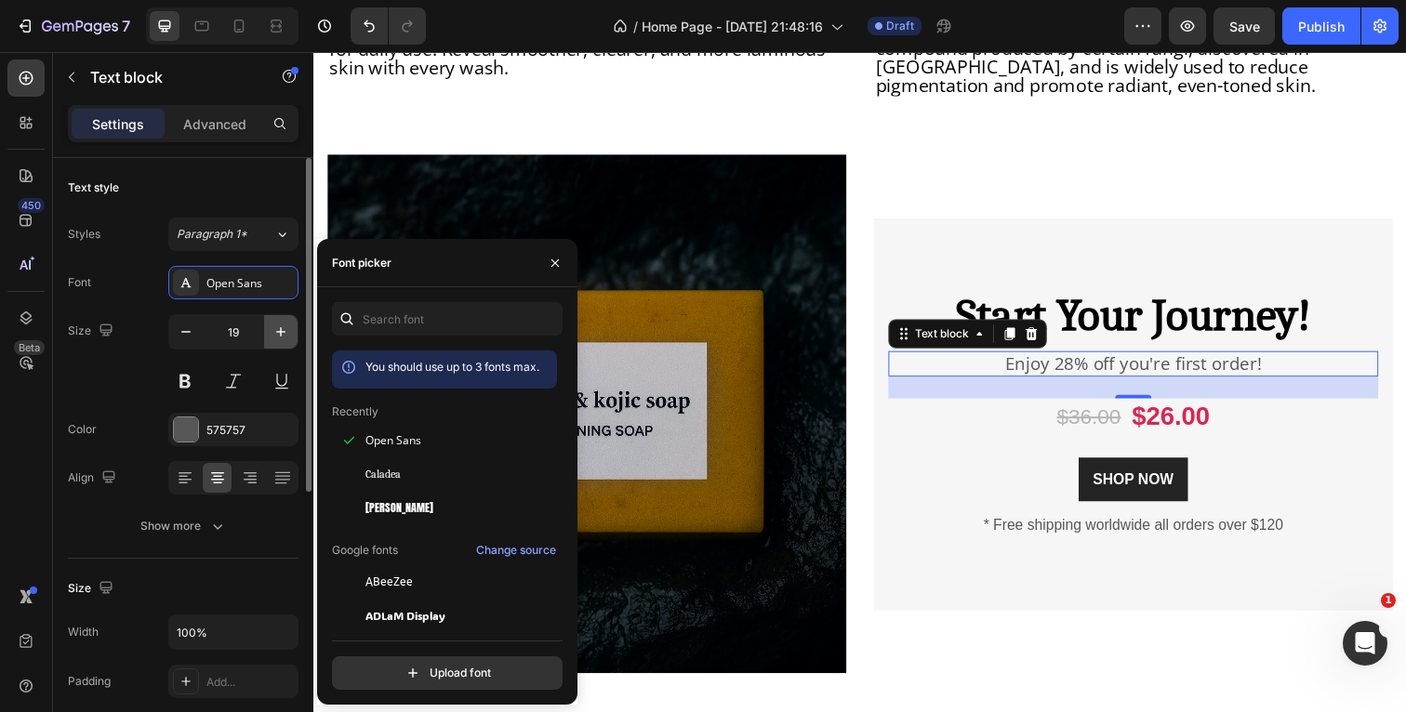
click at [278, 333] on icon "button" at bounding box center [281, 332] width 19 height 19
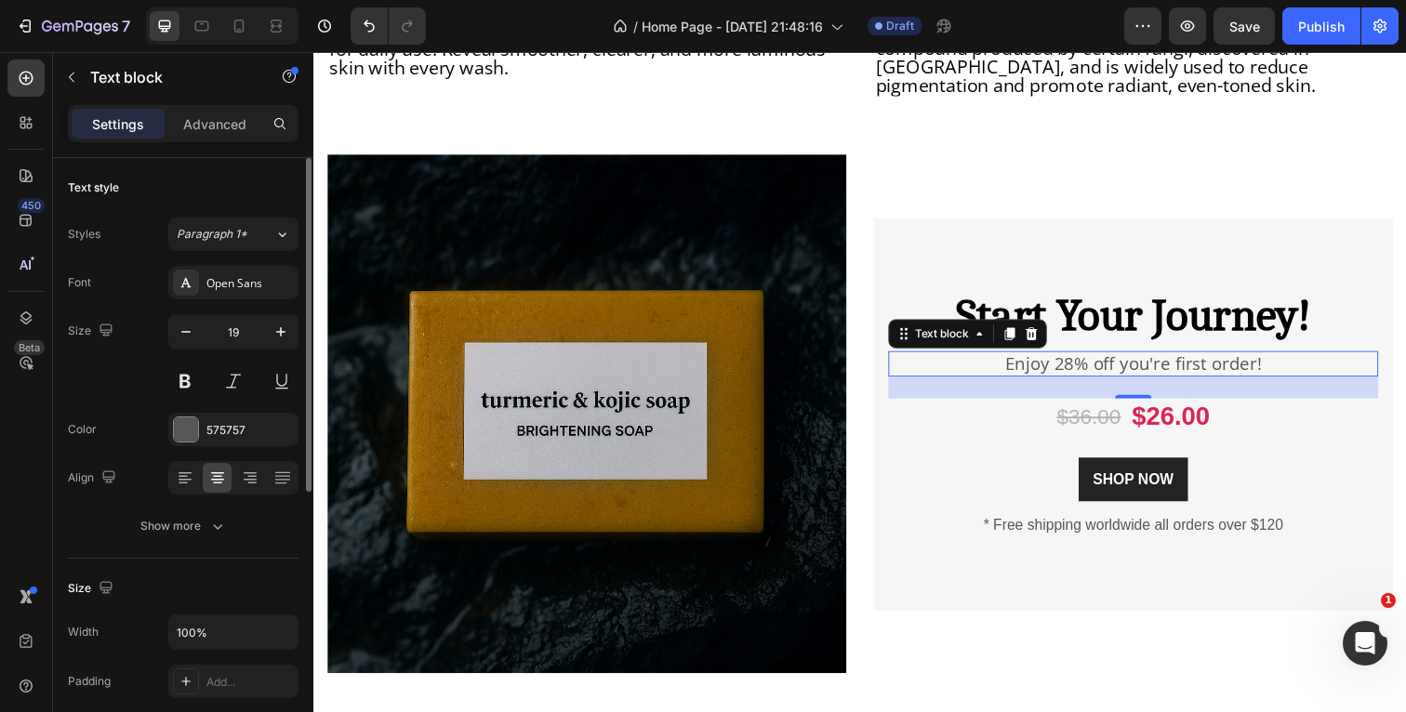
type input "20"
click at [224, 429] on div "575757" at bounding box center [233, 430] width 54 height 17
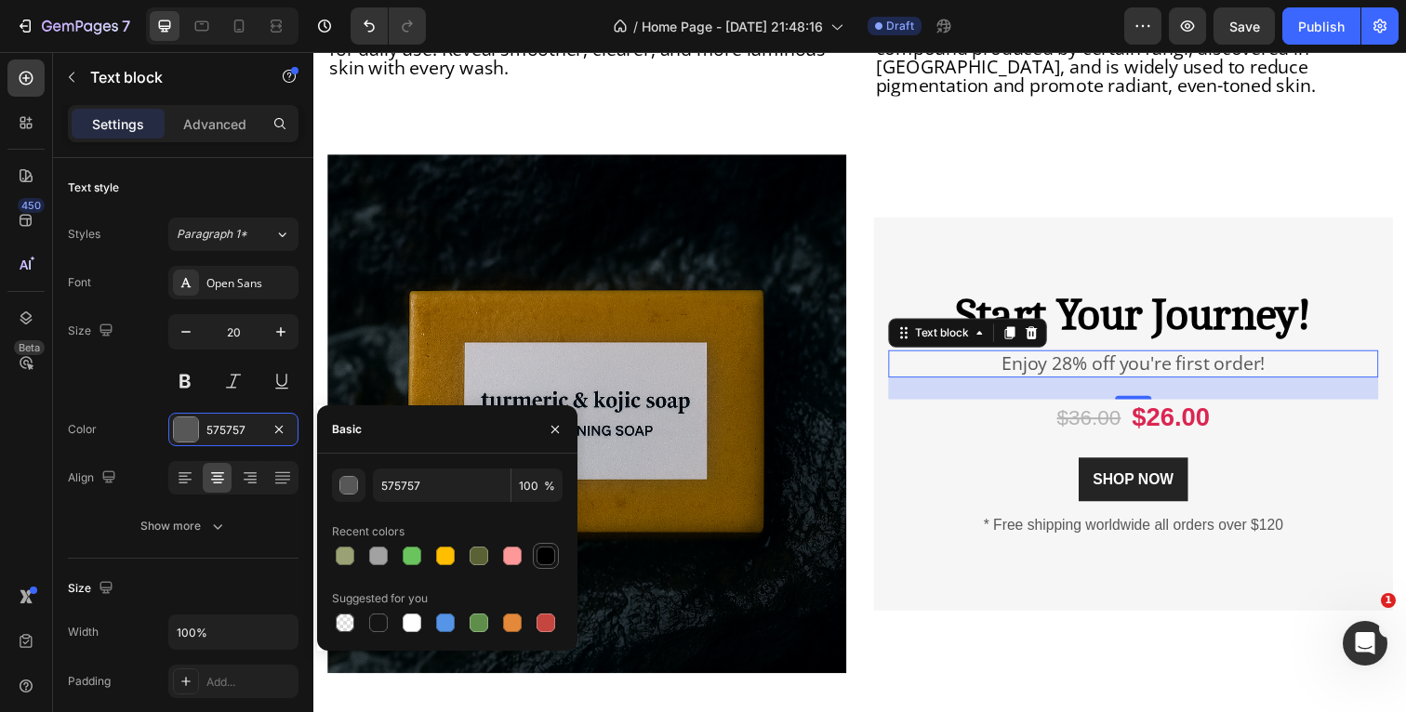
click at [543, 551] on div at bounding box center [546, 556] width 19 height 19
type input "000000"
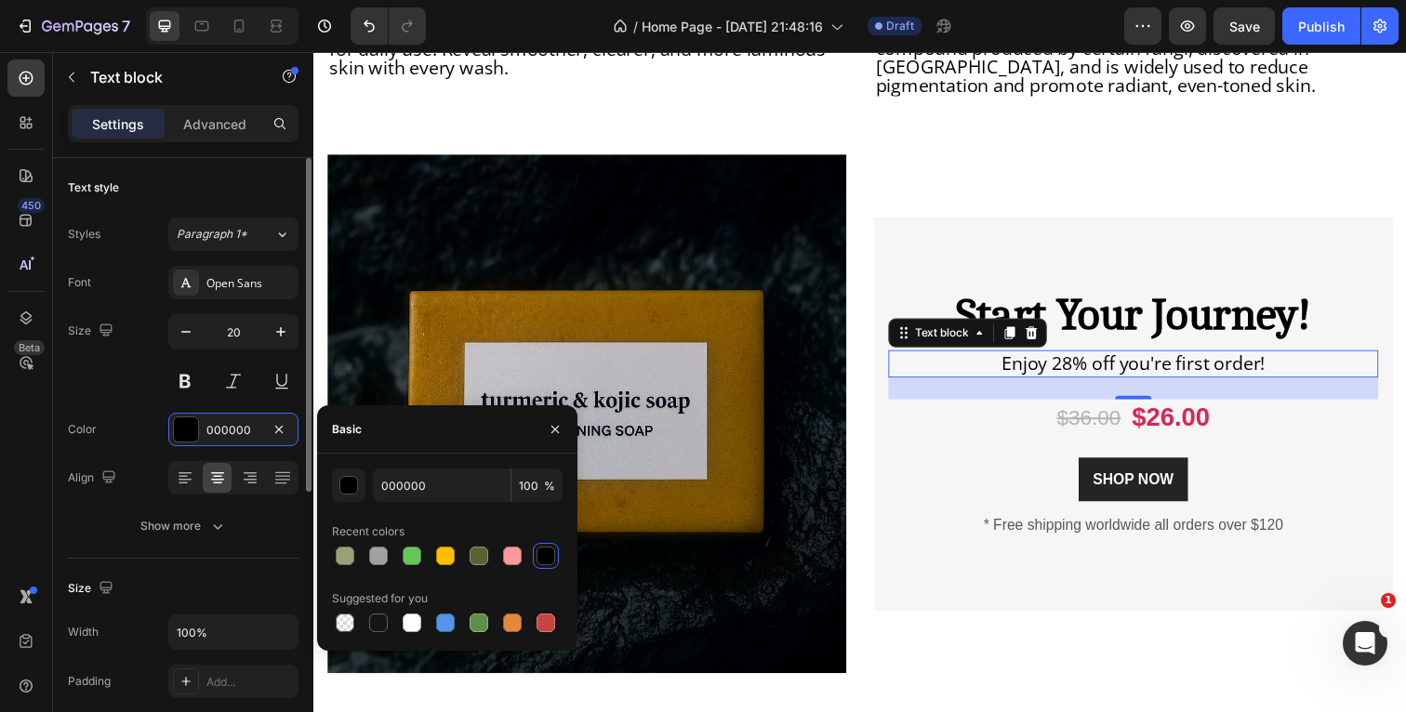
click at [144, 425] on div "Color 000000" at bounding box center [183, 429] width 231 height 33
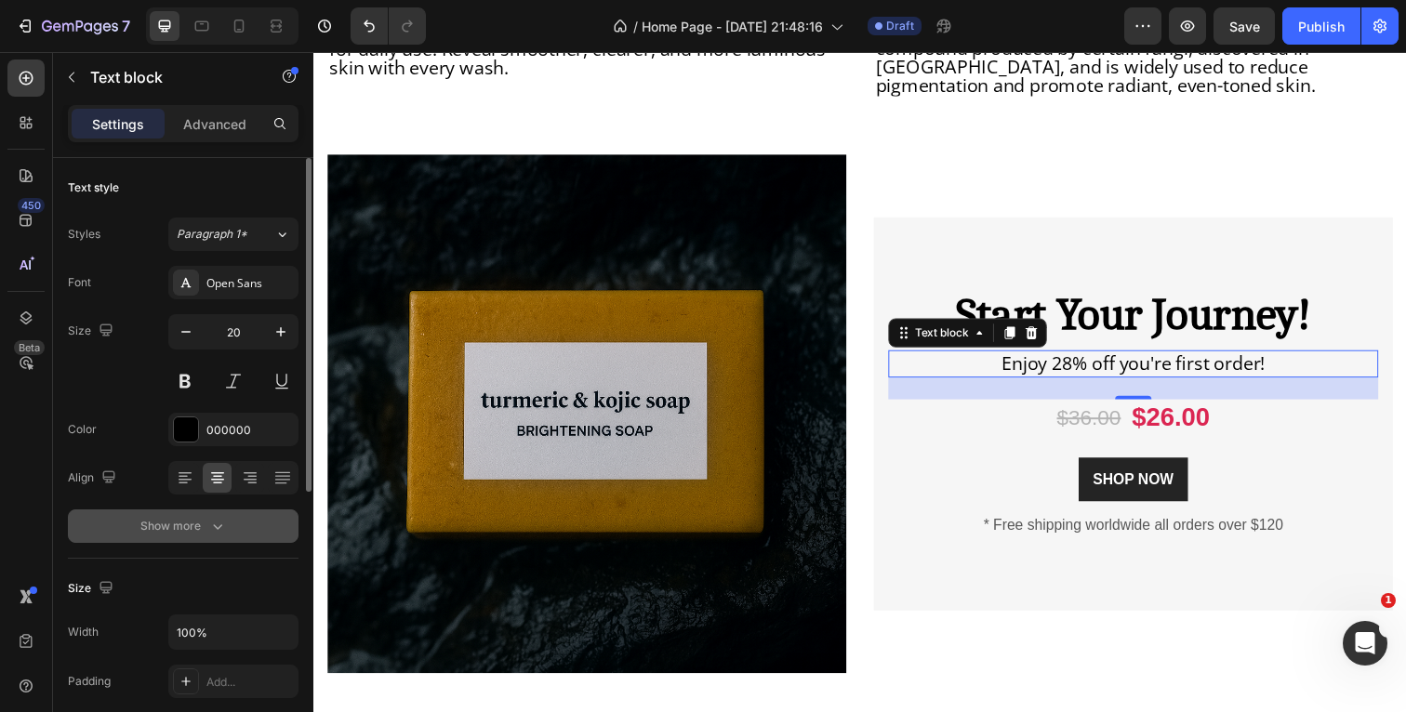
click at [228, 534] on button "Show more" at bounding box center [183, 526] width 231 height 33
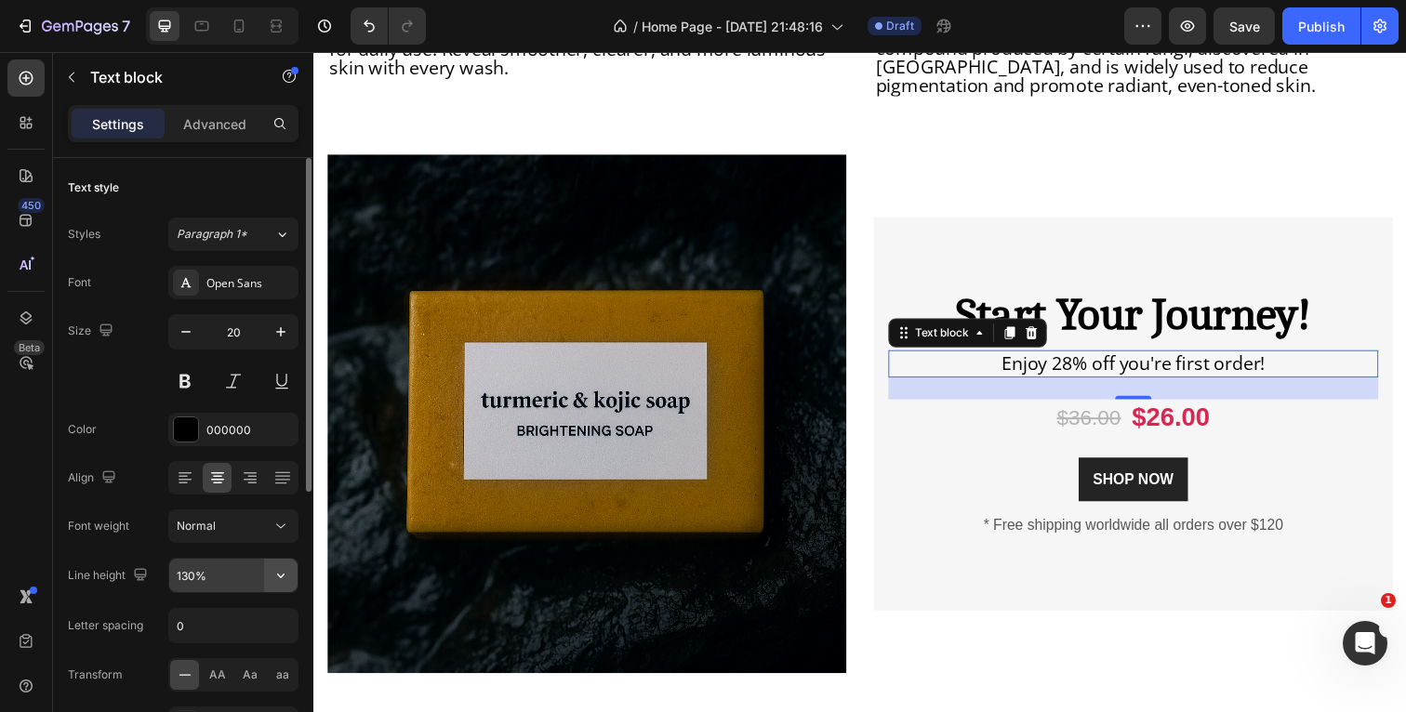
click at [287, 572] on icon "button" at bounding box center [281, 575] width 19 height 19
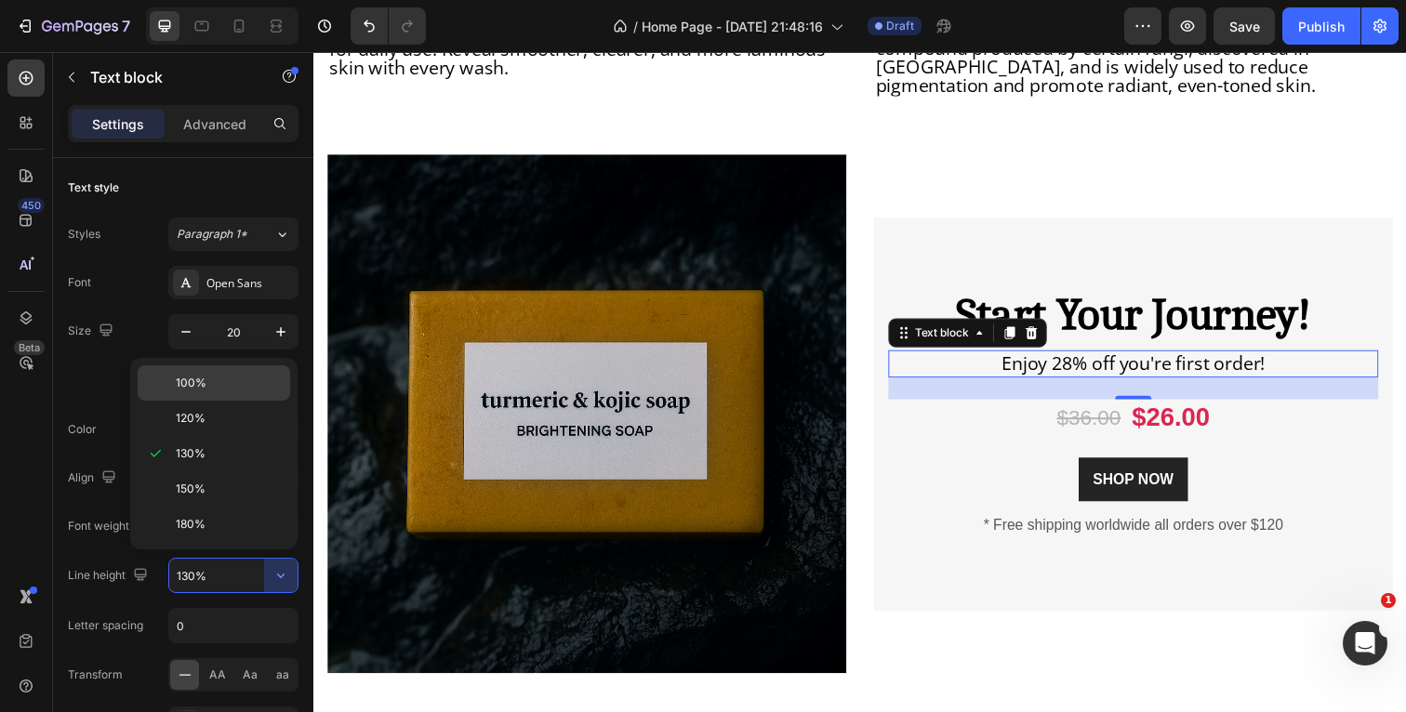
click at [235, 386] on p "100%" at bounding box center [229, 383] width 106 height 17
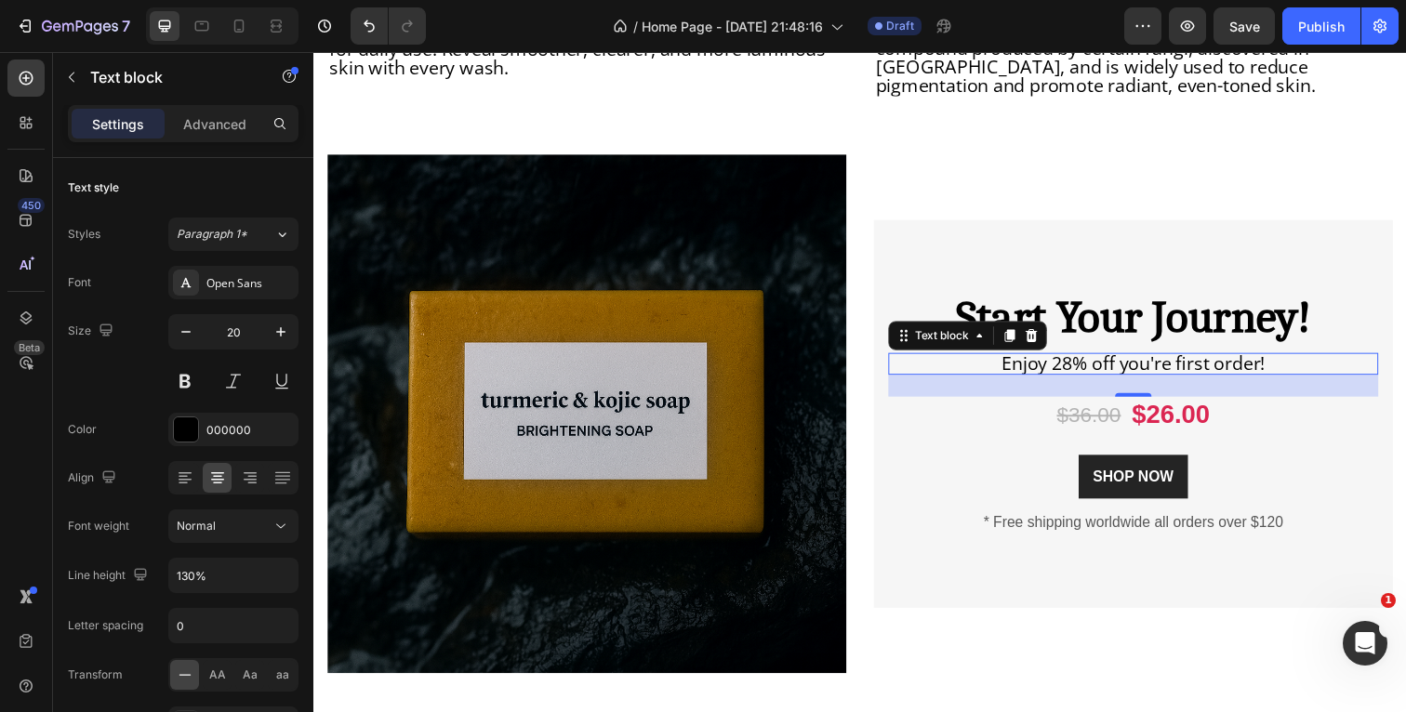
type input "100%"
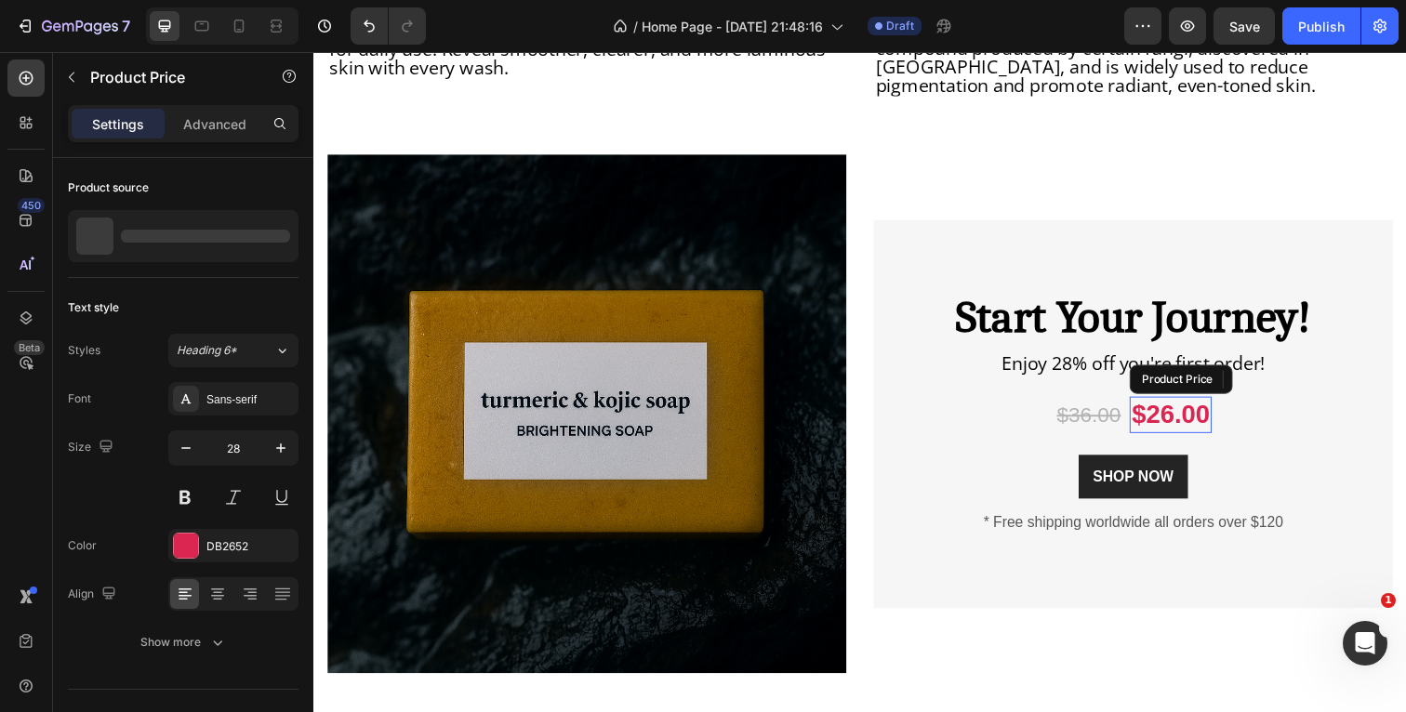
click at [1186, 412] on div "$26.00" at bounding box center [1188, 422] width 84 height 37
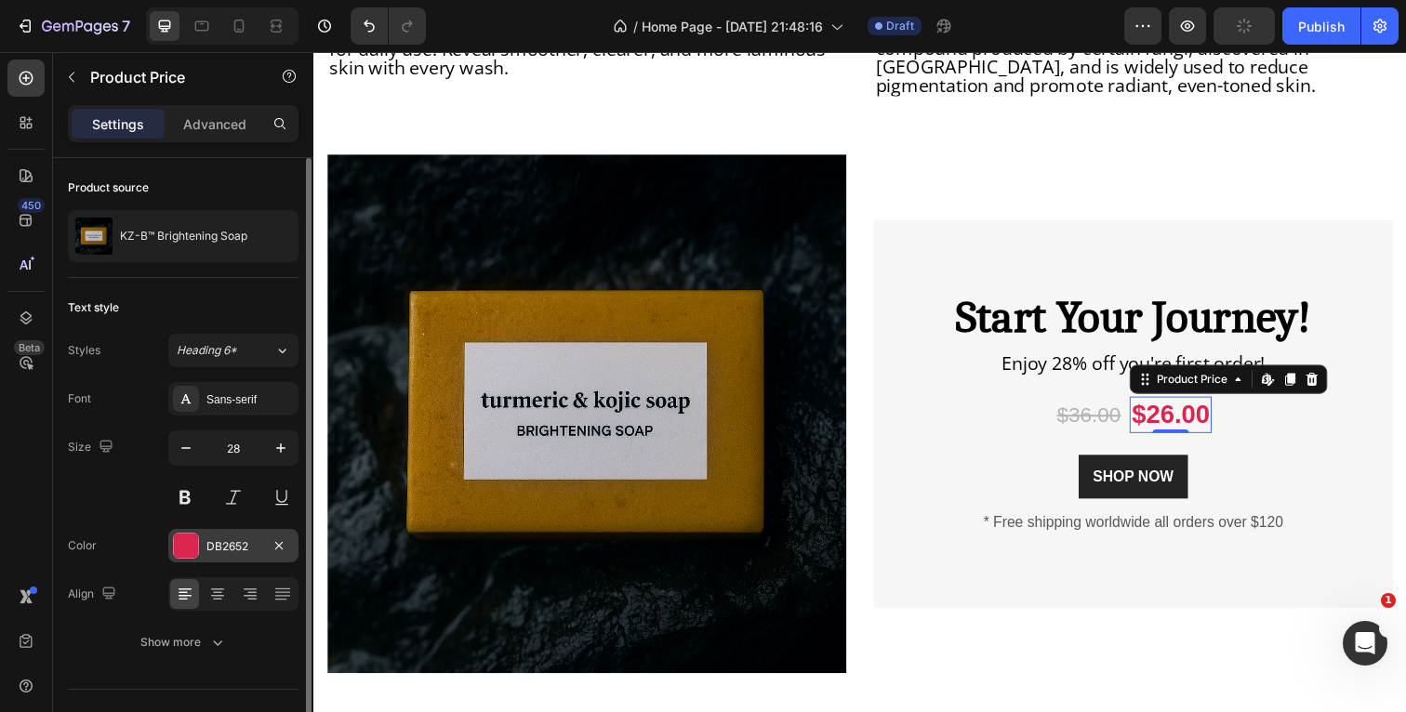
click at [184, 542] on div at bounding box center [186, 546] width 24 height 24
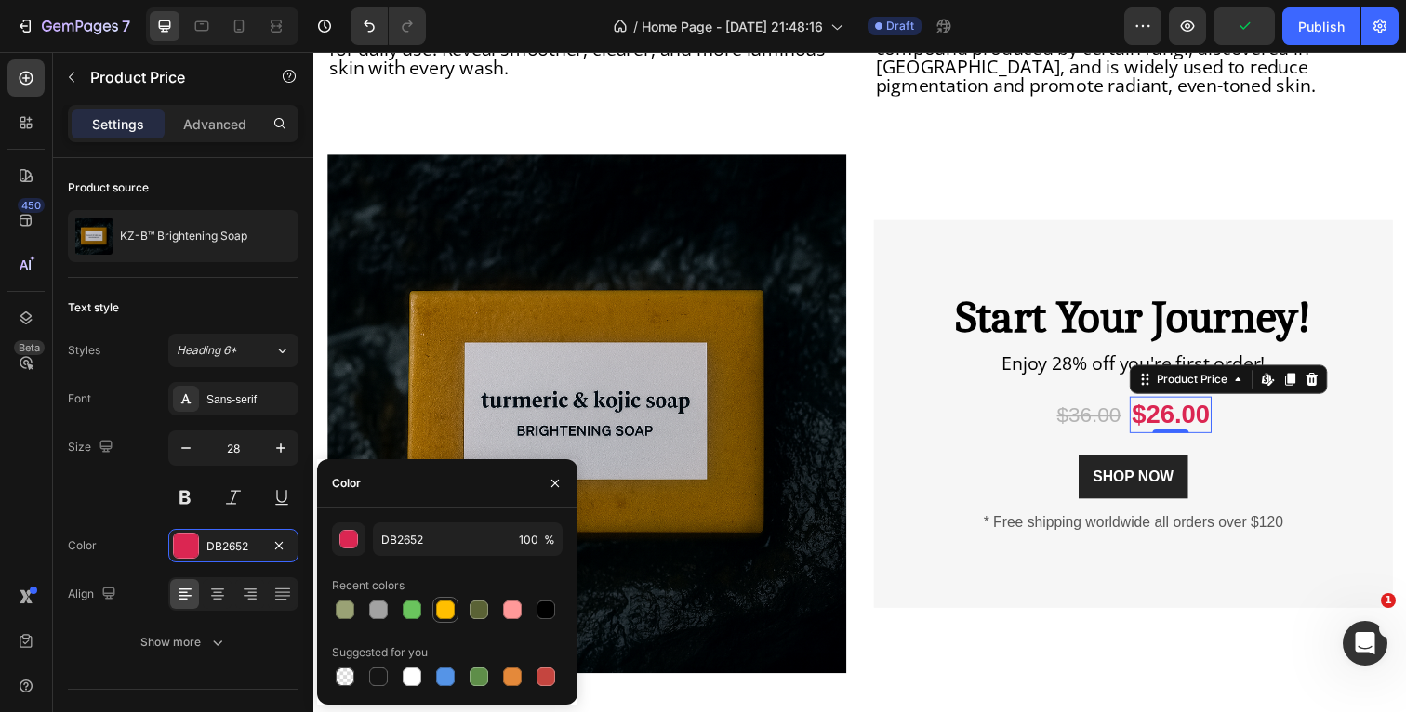
click at [450, 613] on div at bounding box center [445, 610] width 19 height 19
click at [475, 610] on div at bounding box center [479, 610] width 19 height 19
type input "5A6235"
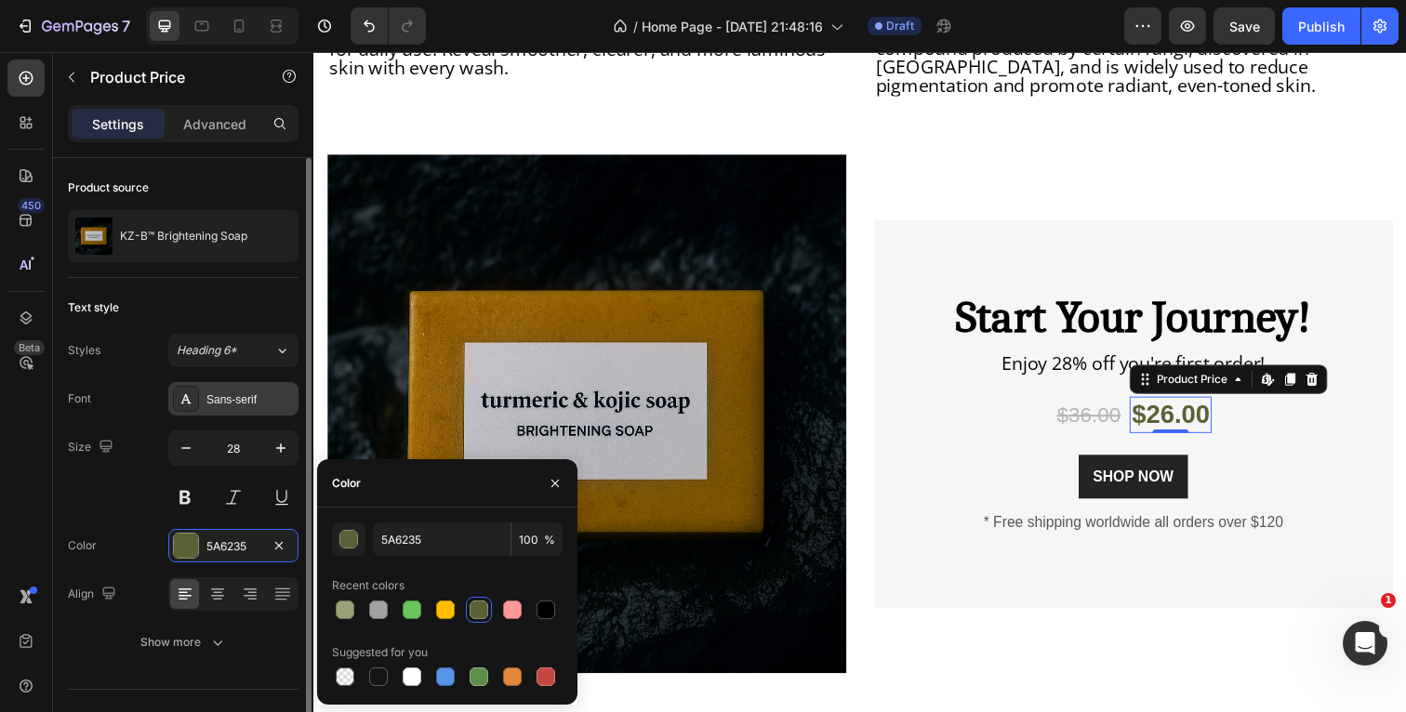
click at [229, 402] on div "Sans-serif" at bounding box center [249, 399] width 87 height 17
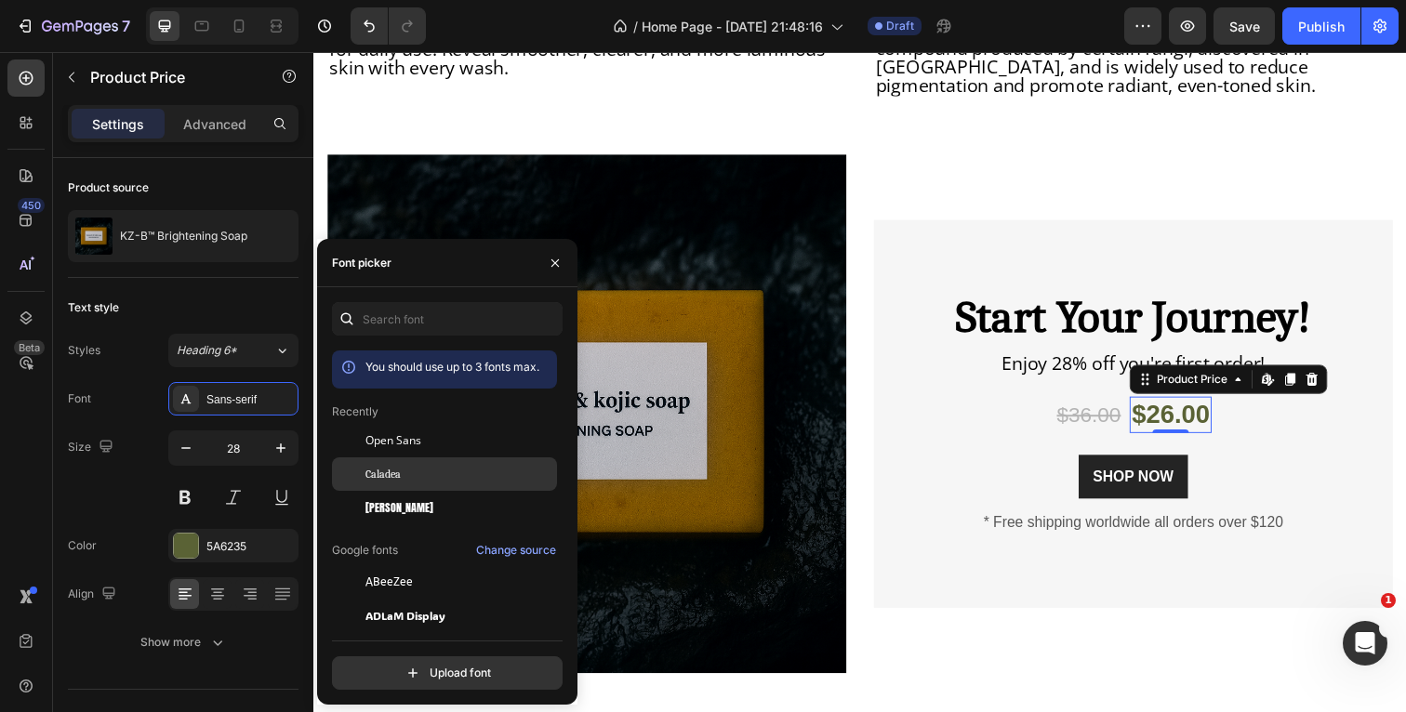
click at [406, 666] on div "Caladea" at bounding box center [444, 682] width 225 height 33
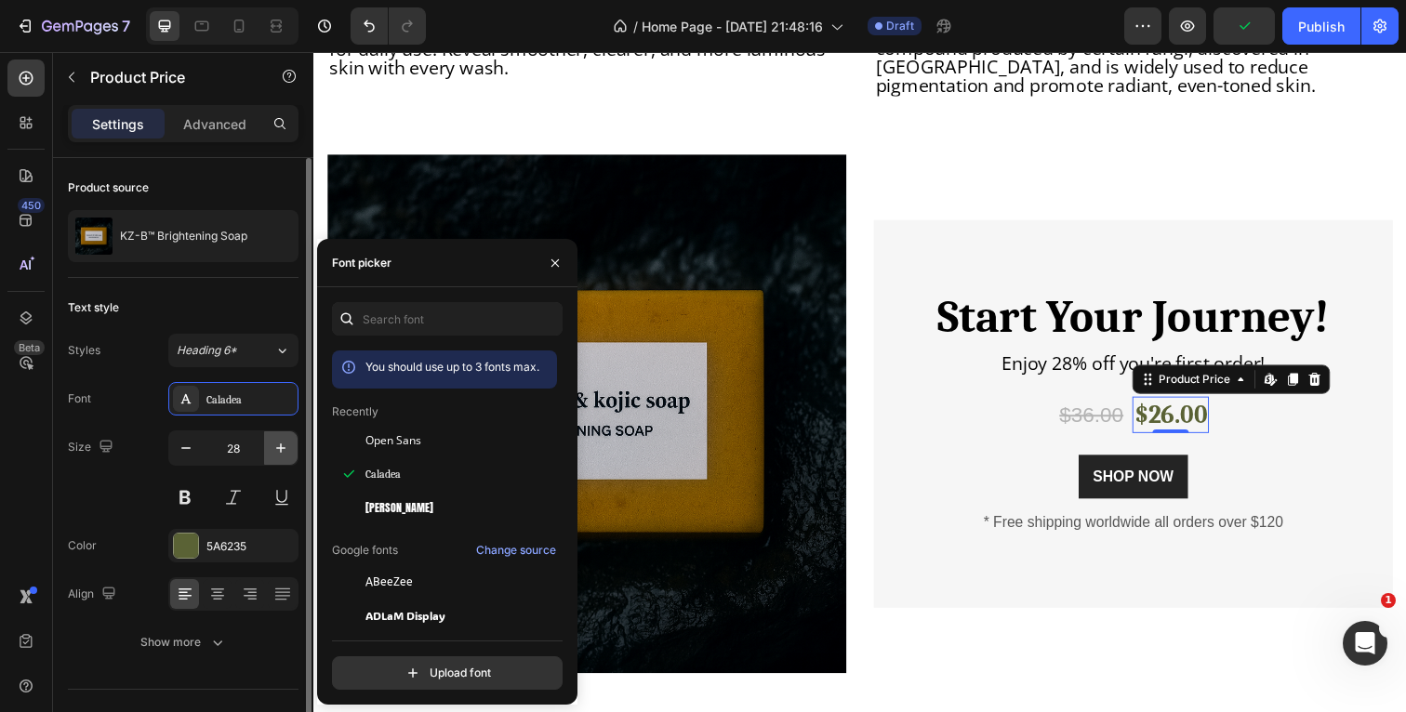
click at [281, 452] on icon "button" at bounding box center [280, 448] width 9 height 9
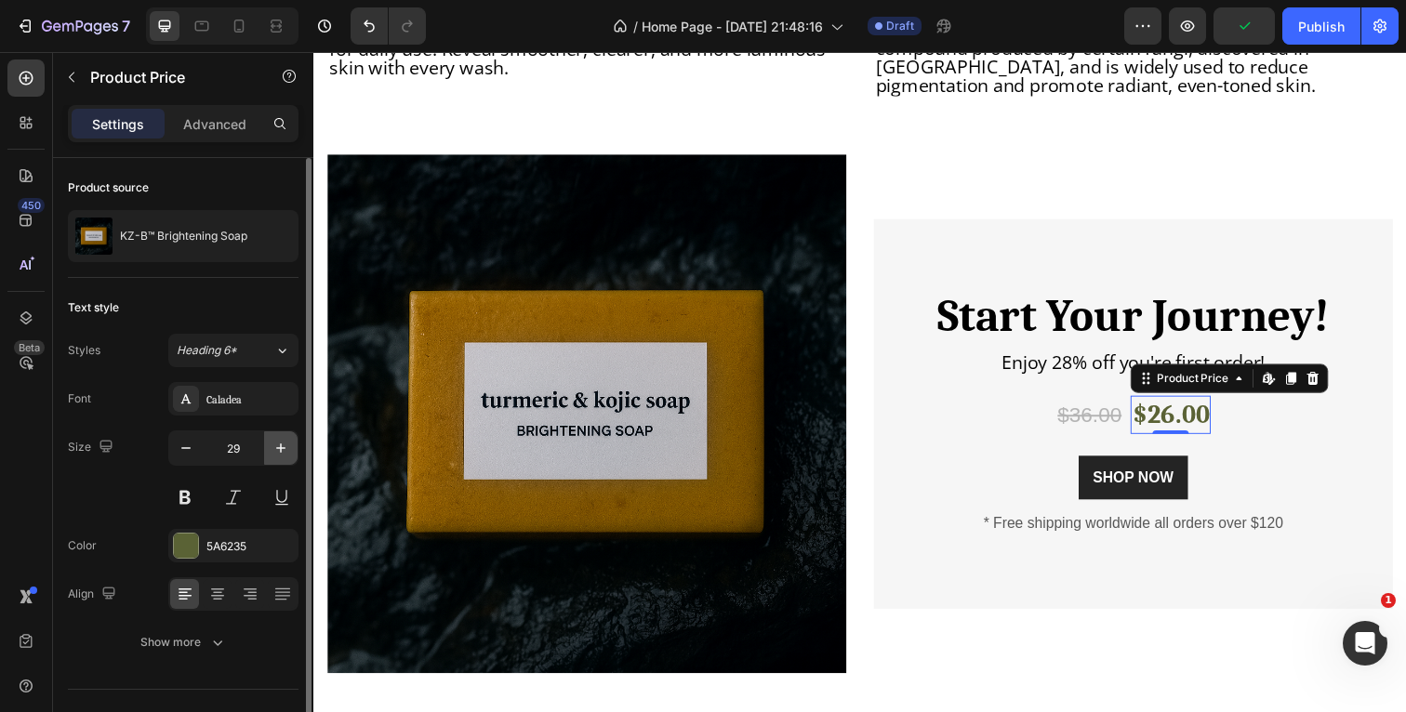
click at [281, 452] on icon "button" at bounding box center [280, 448] width 9 height 9
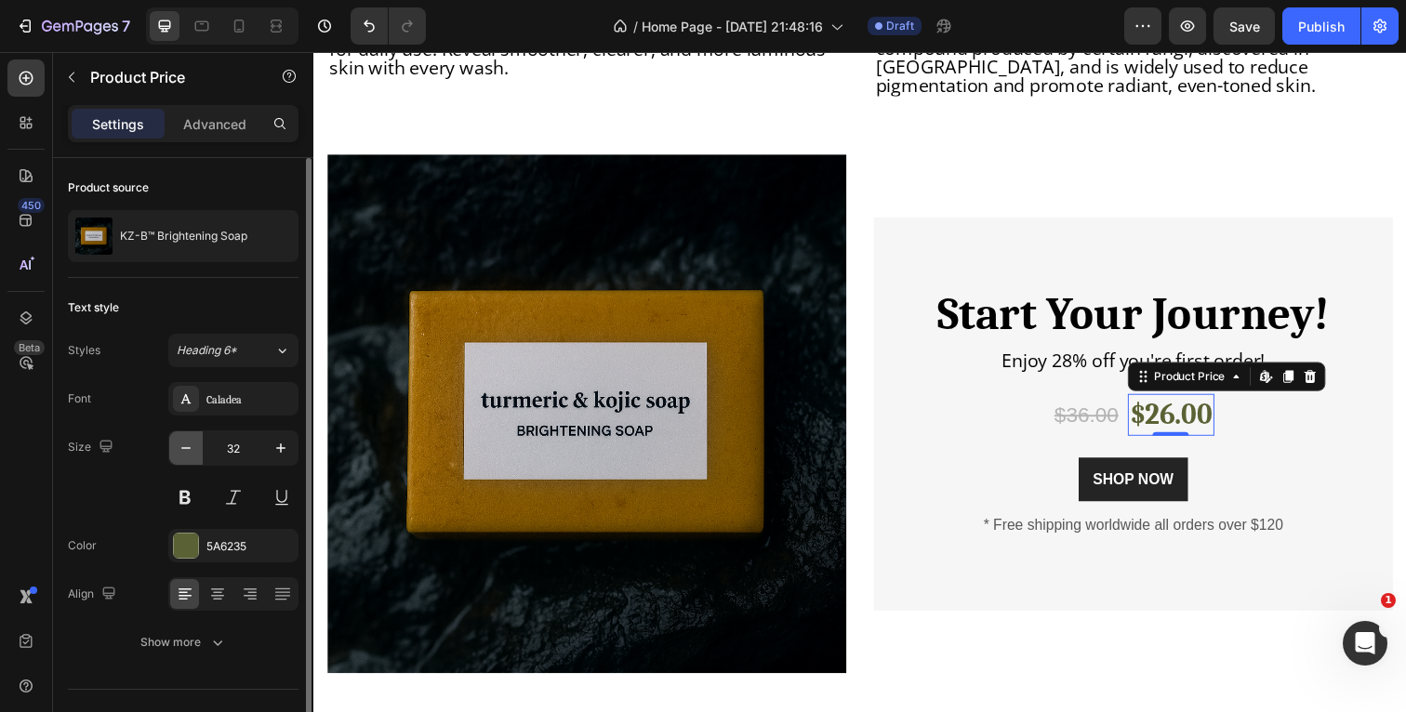
click at [171, 449] on button "button" at bounding box center [185, 447] width 33 height 33
click at [174, 449] on button "button" at bounding box center [185, 447] width 33 height 33
type input "30"
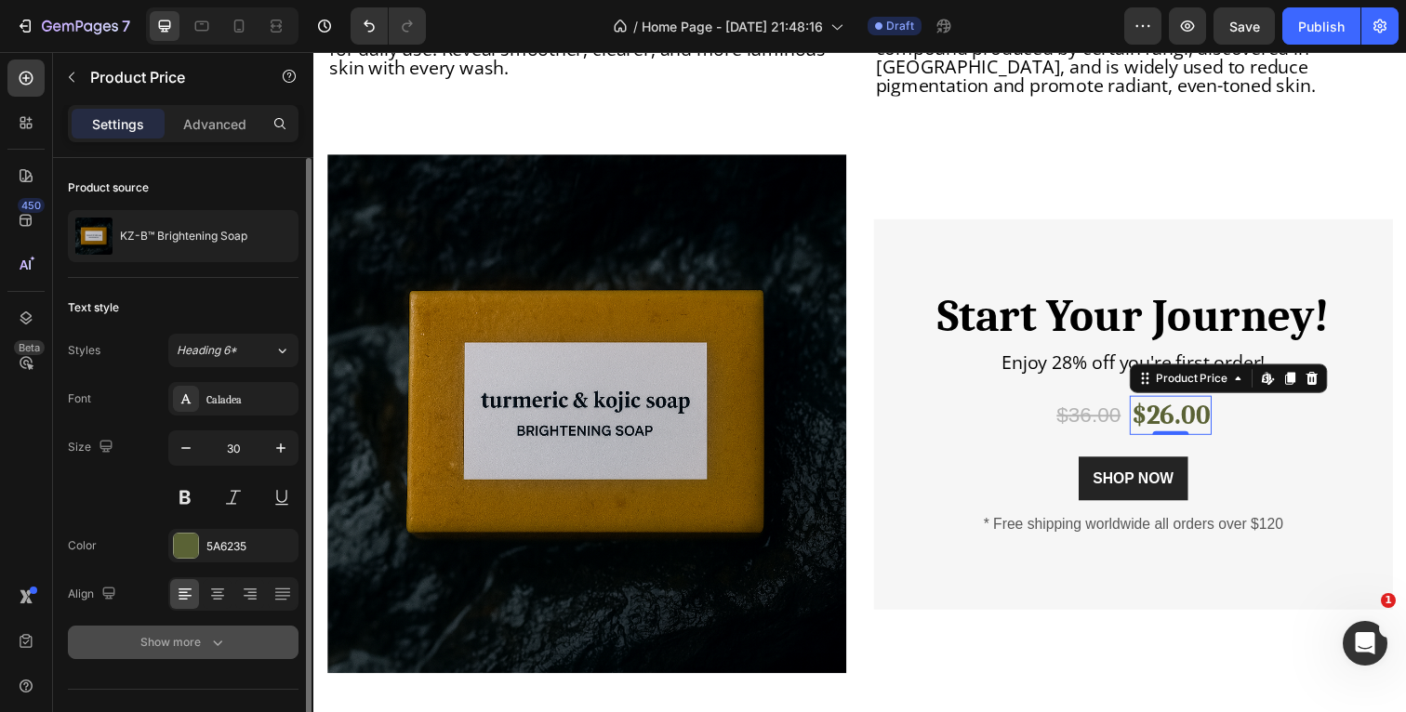
click at [215, 635] on icon "button" at bounding box center [217, 642] width 19 height 19
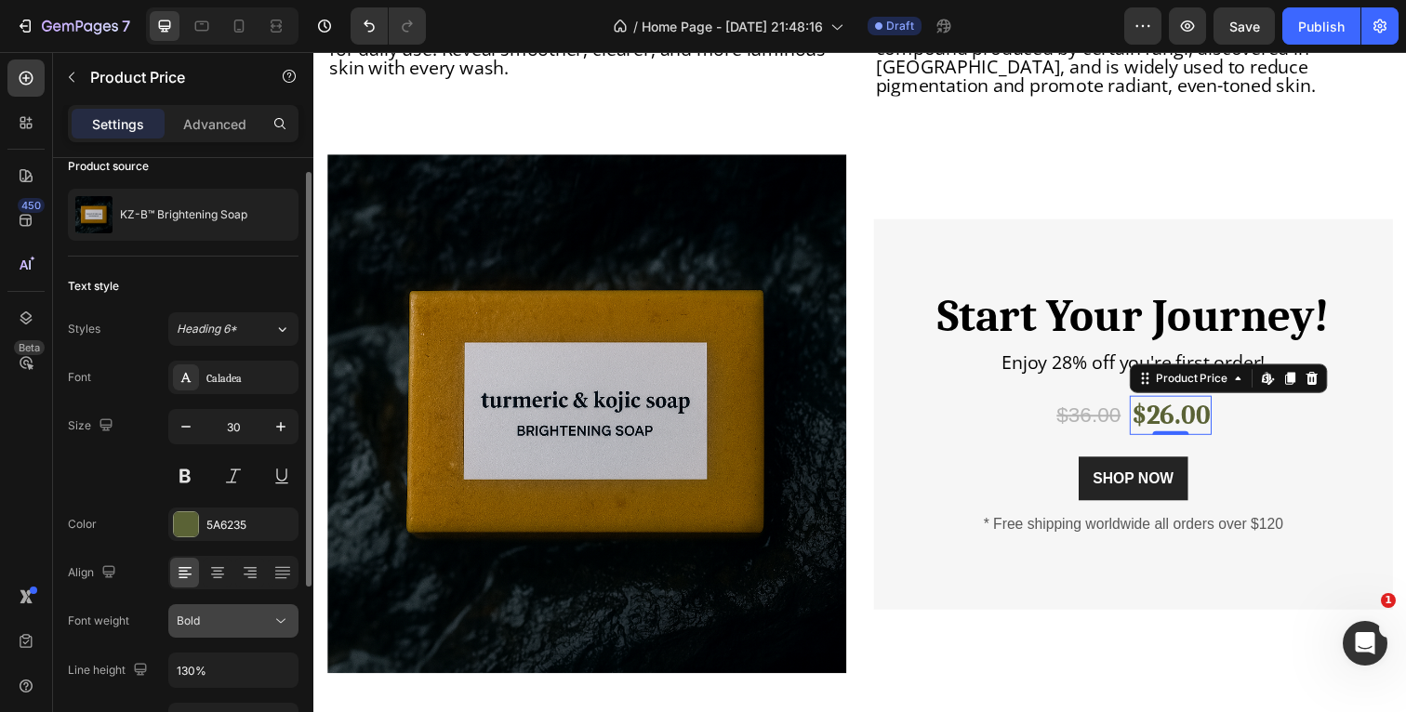
click at [284, 623] on icon at bounding box center [281, 621] width 19 height 19
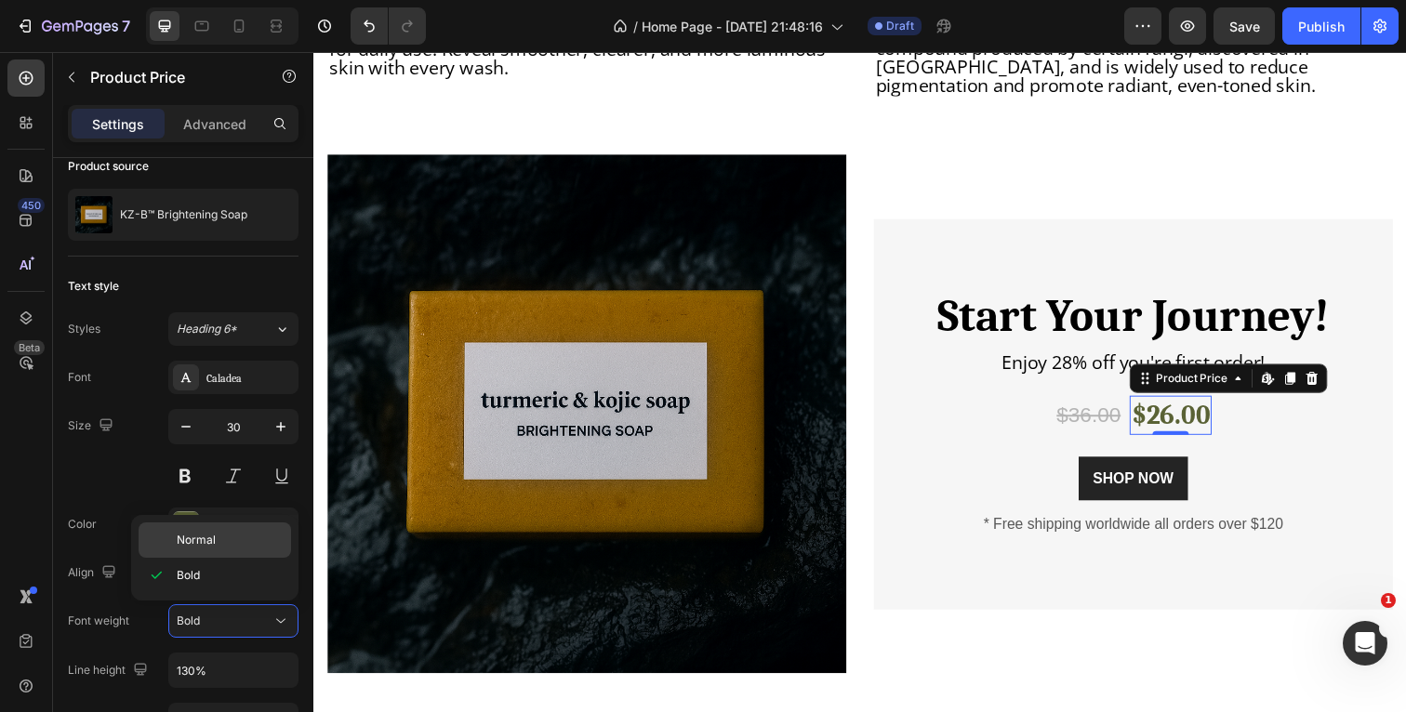
click at [229, 548] on p "Normal" at bounding box center [230, 540] width 106 height 17
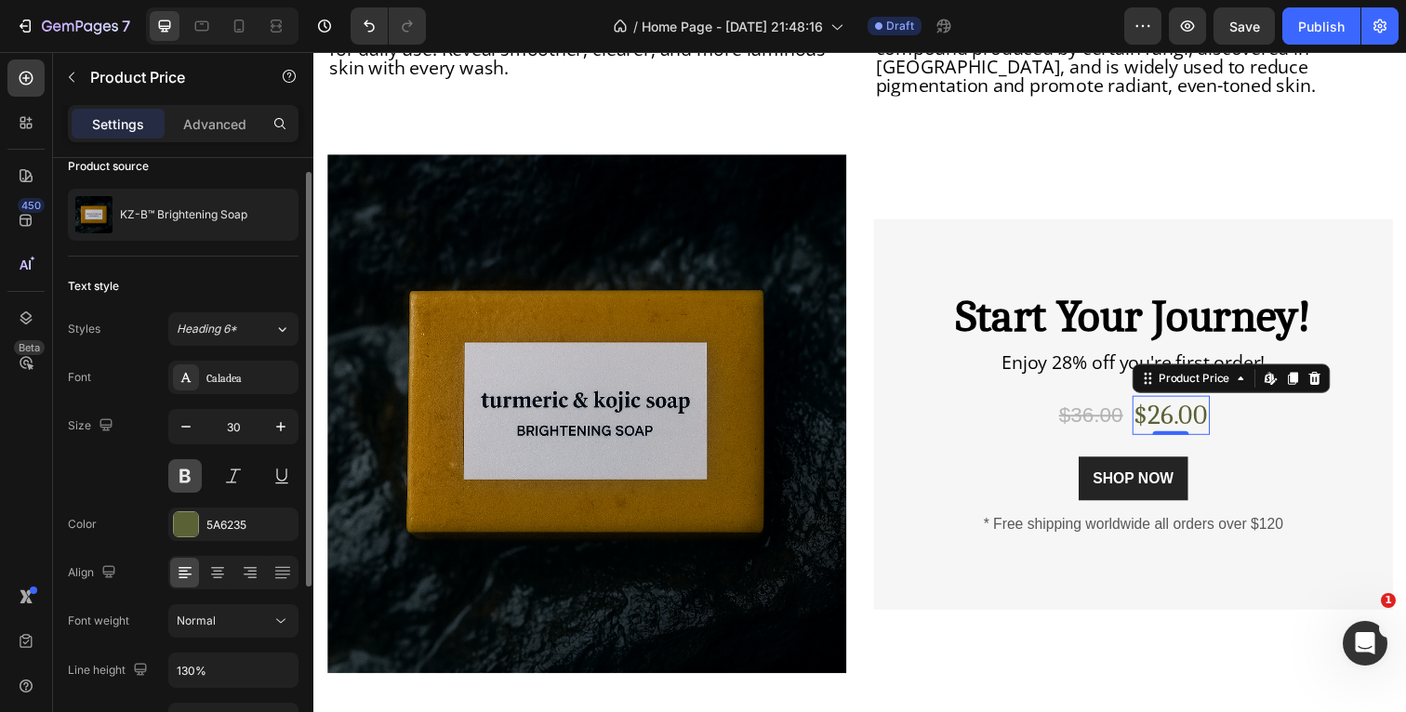
click at [185, 474] on button at bounding box center [184, 475] width 33 height 33
click at [286, 669] on icon "button" at bounding box center [281, 670] width 19 height 19
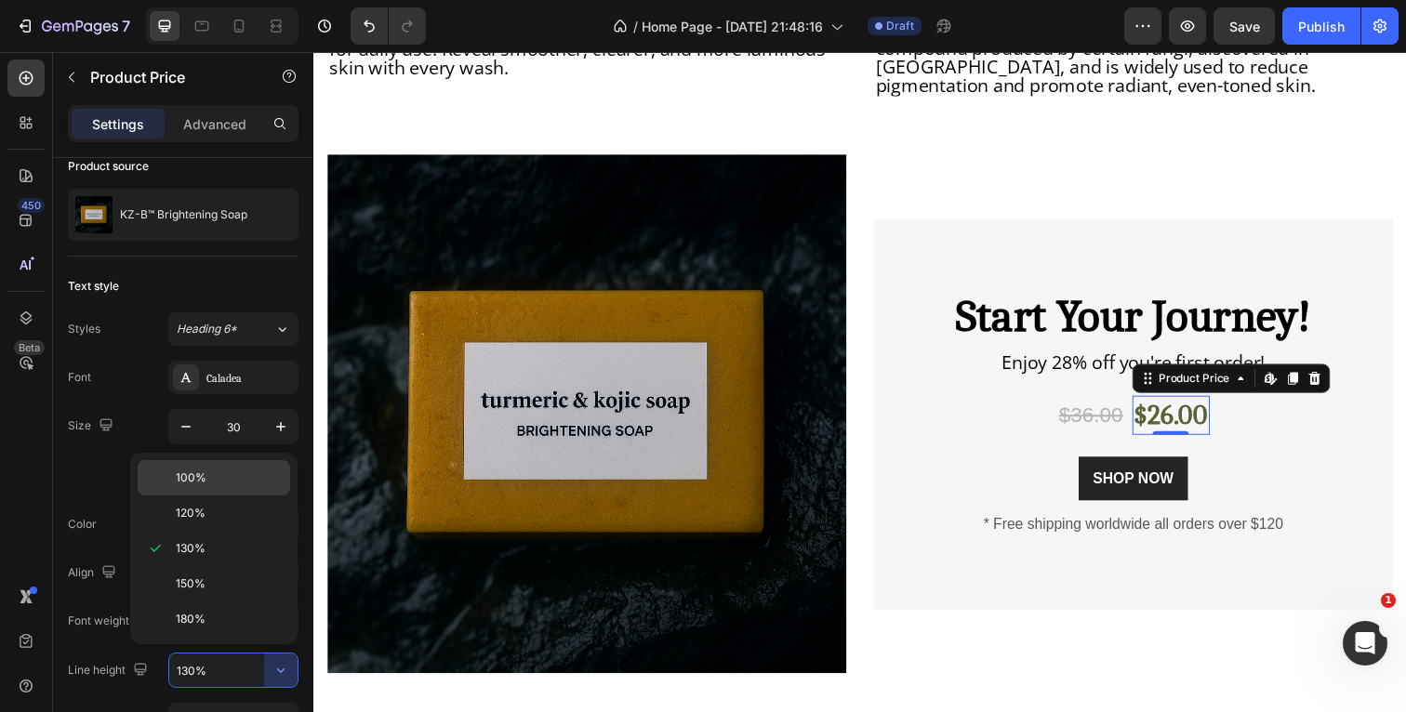
click at [218, 484] on p "100%" at bounding box center [229, 478] width 106 height 17
type input "100%"
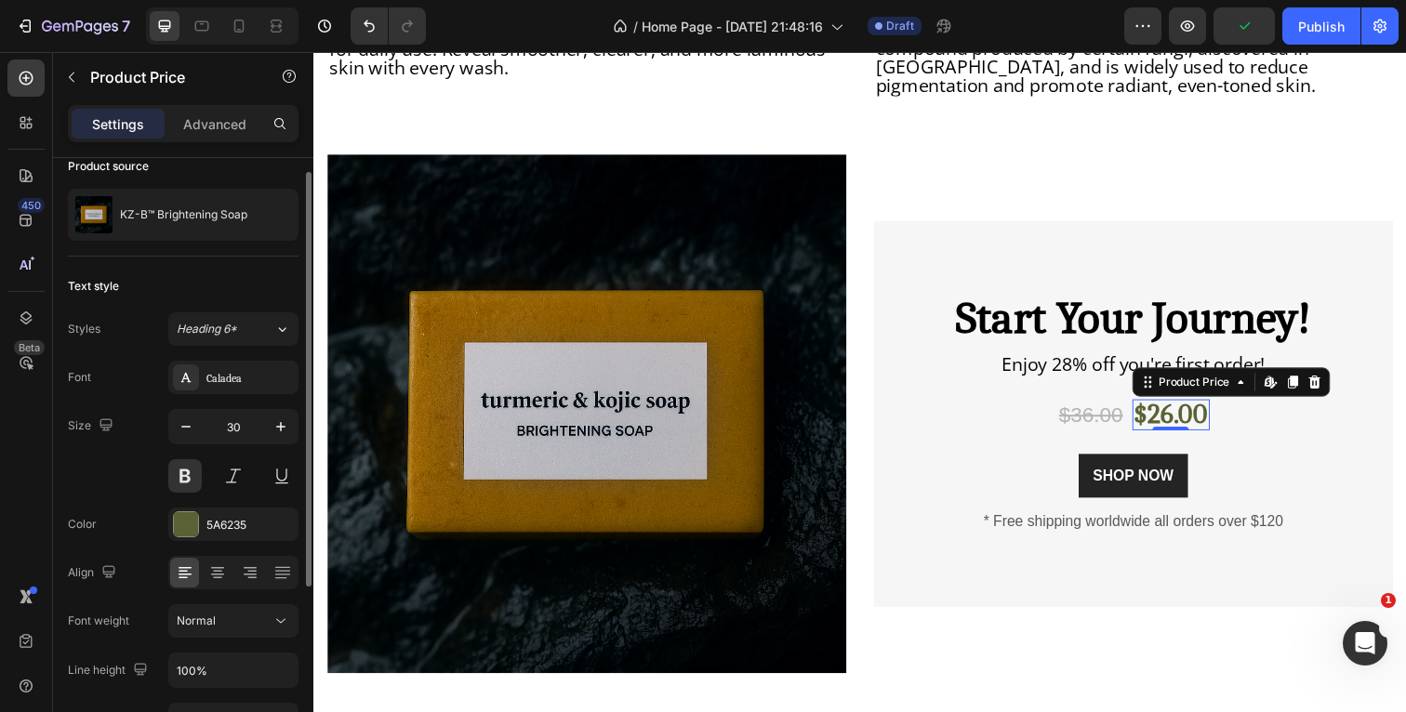
click at [127, 495] on div "Font Caladea Size 30 Color 5A6235 Align Font weight Normal Line height 100% Let…" at bounding box center [183, 622] width 231 height 523
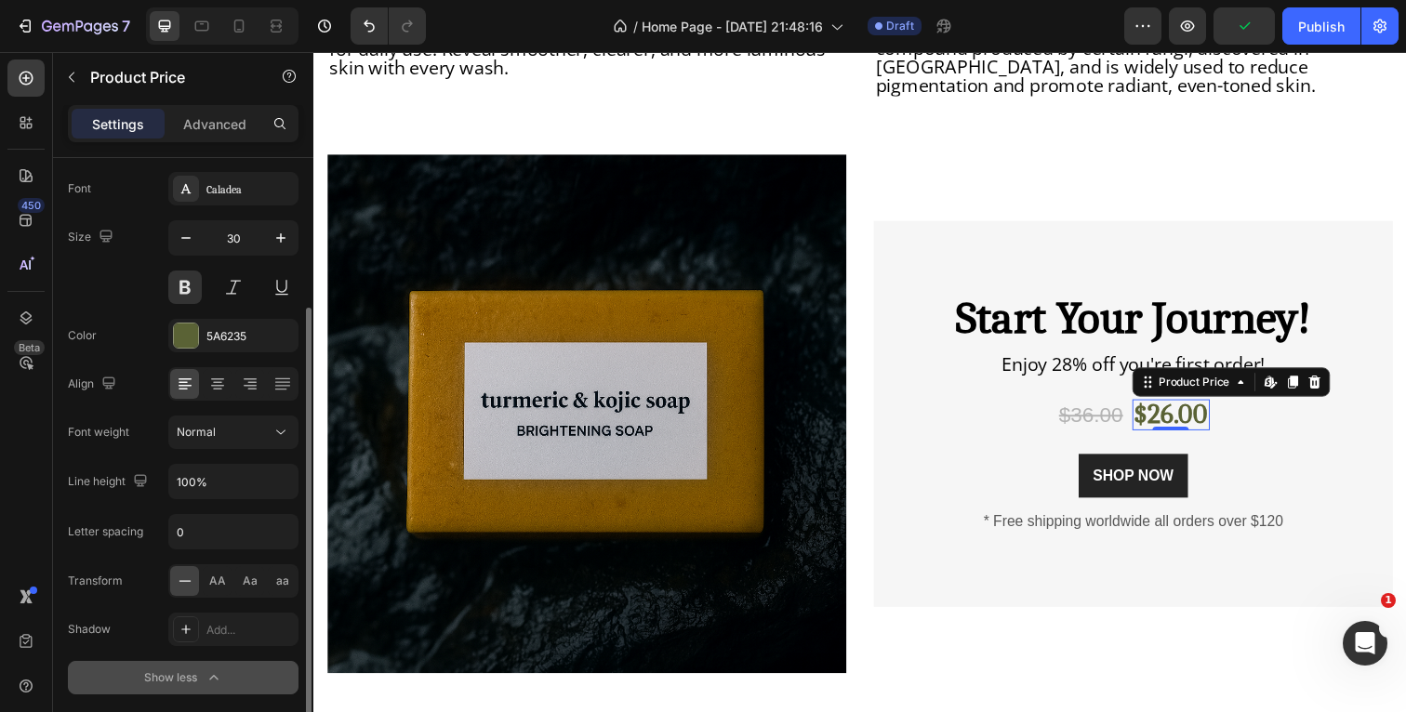
scroll to position [216, 0]
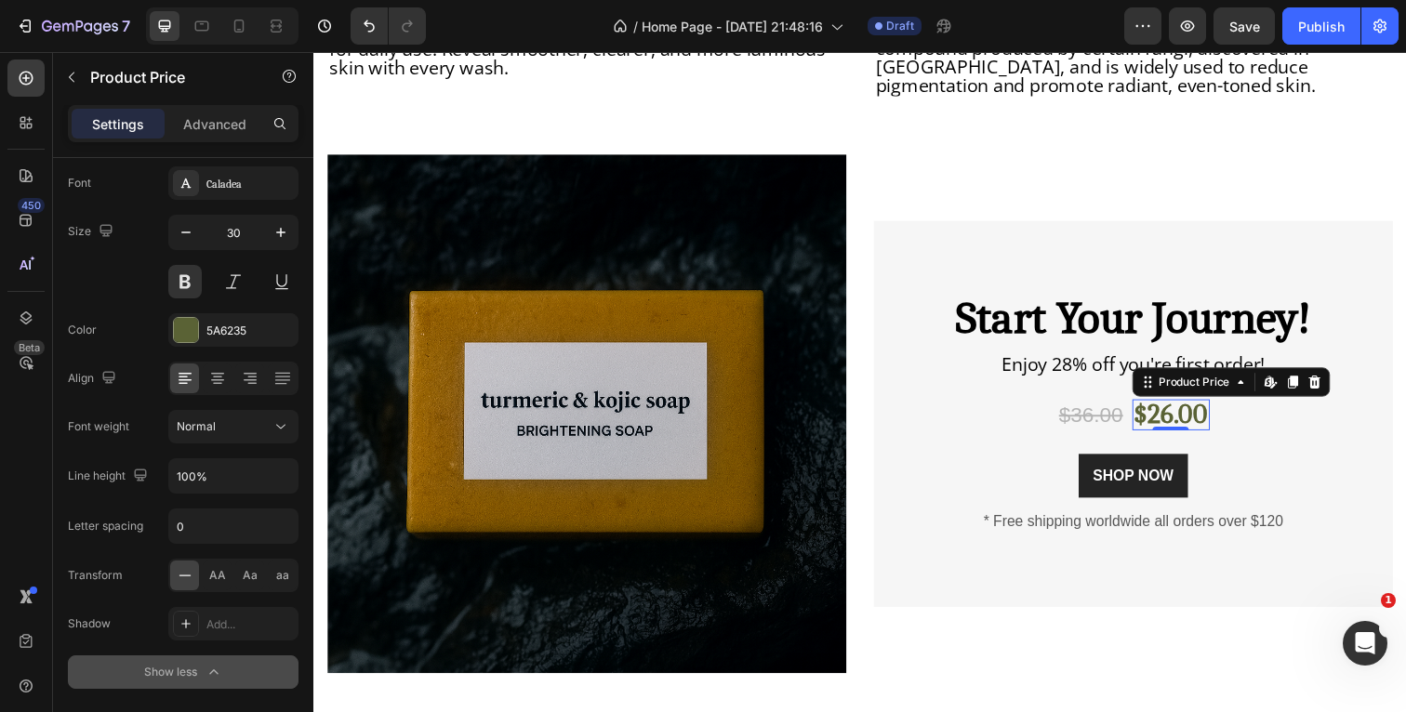
click at [211, 674] on icon "button" at bounding box center [214, 672] width 19 height 19
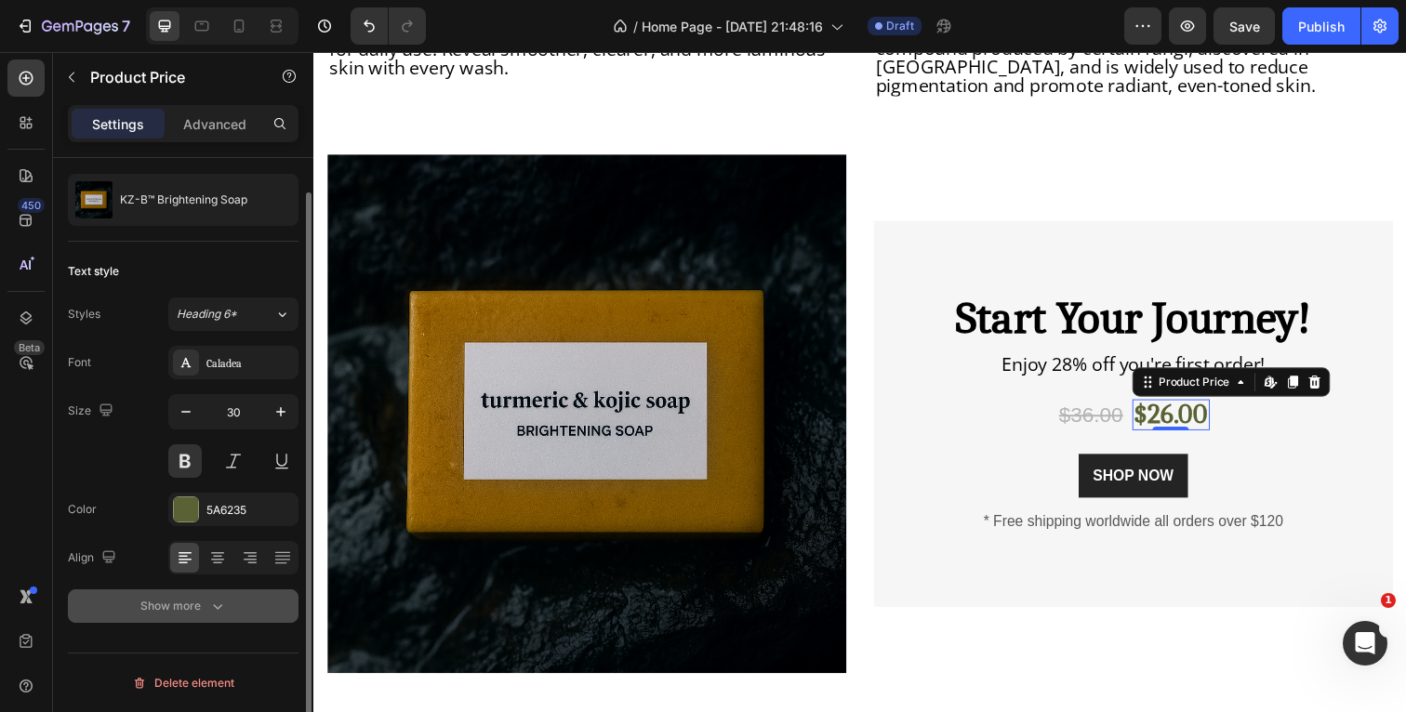
scroll to position [36, 0]
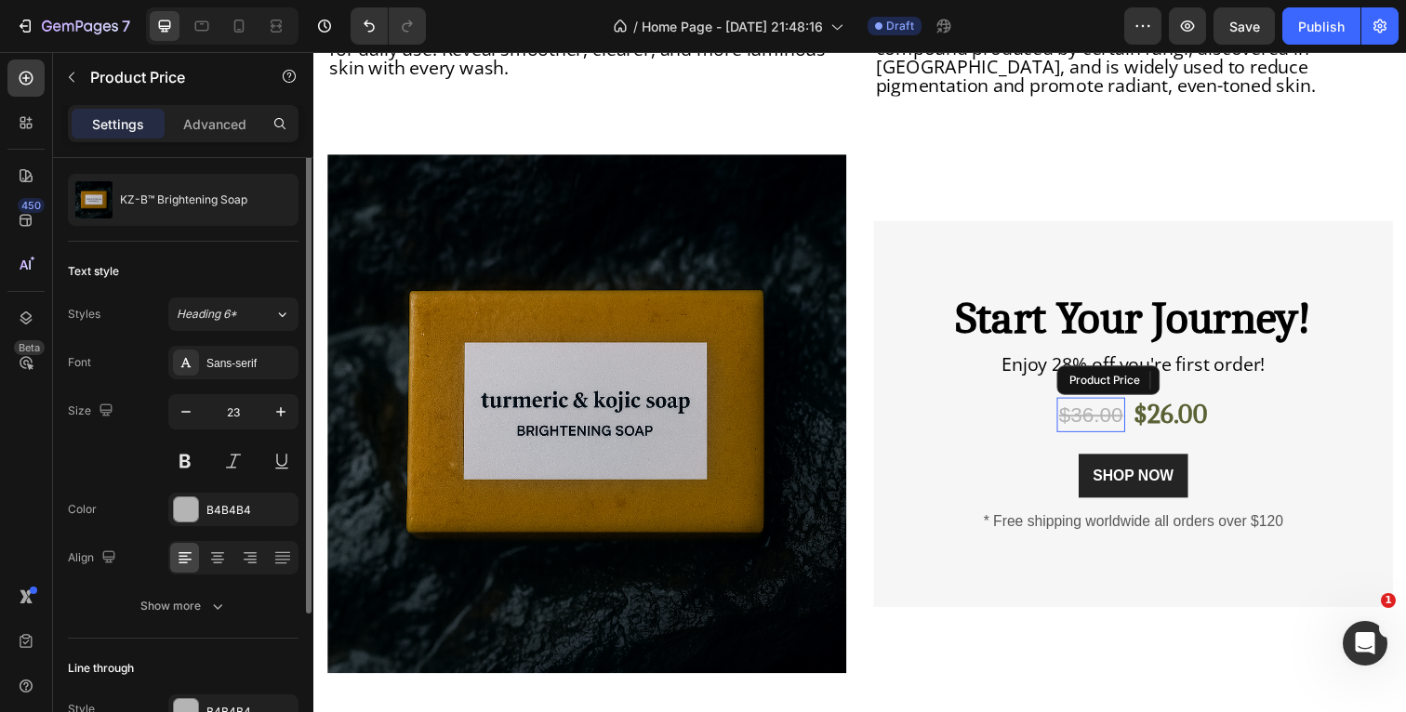
click at [1098, 406] on div "$36.00" at bounding box center [1106, 423] width 69 height 36
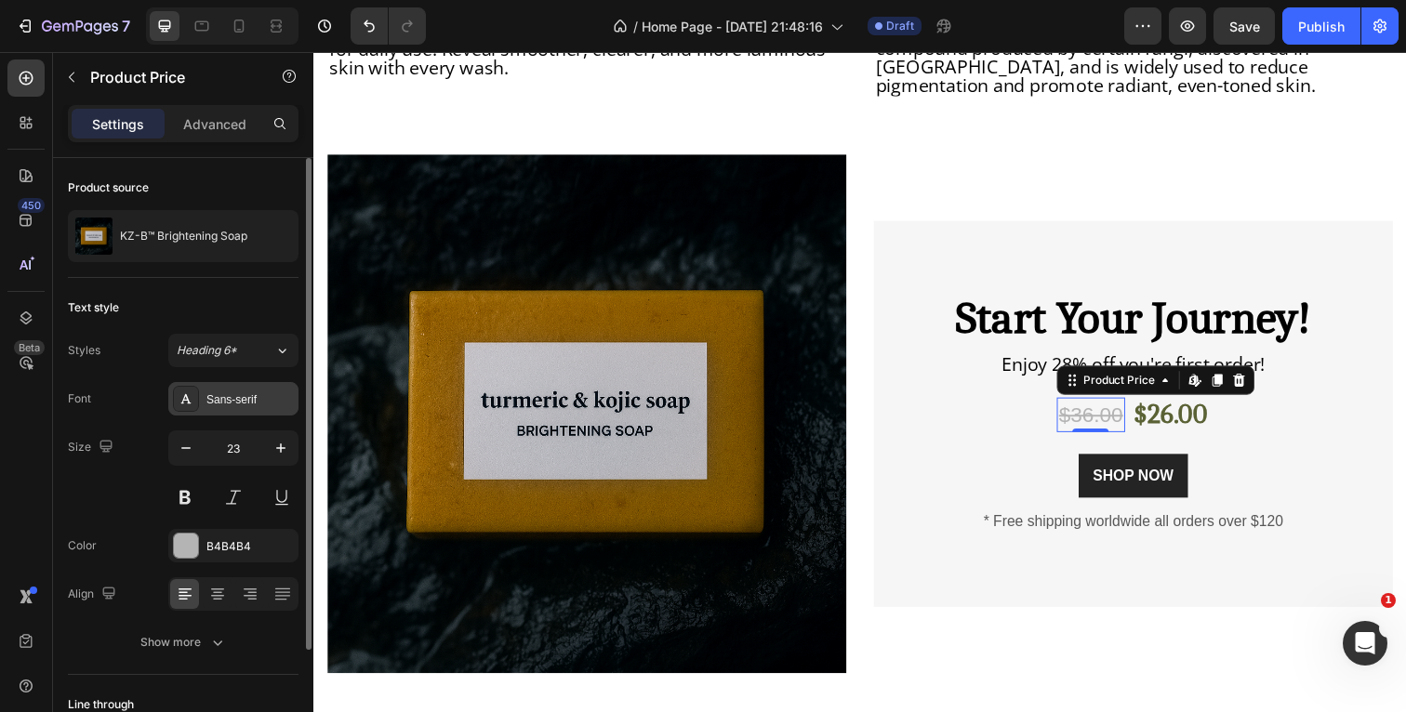
click at [222, 398] on div "Sans-serif" at bounding box center [249, 399] width 87 height 17
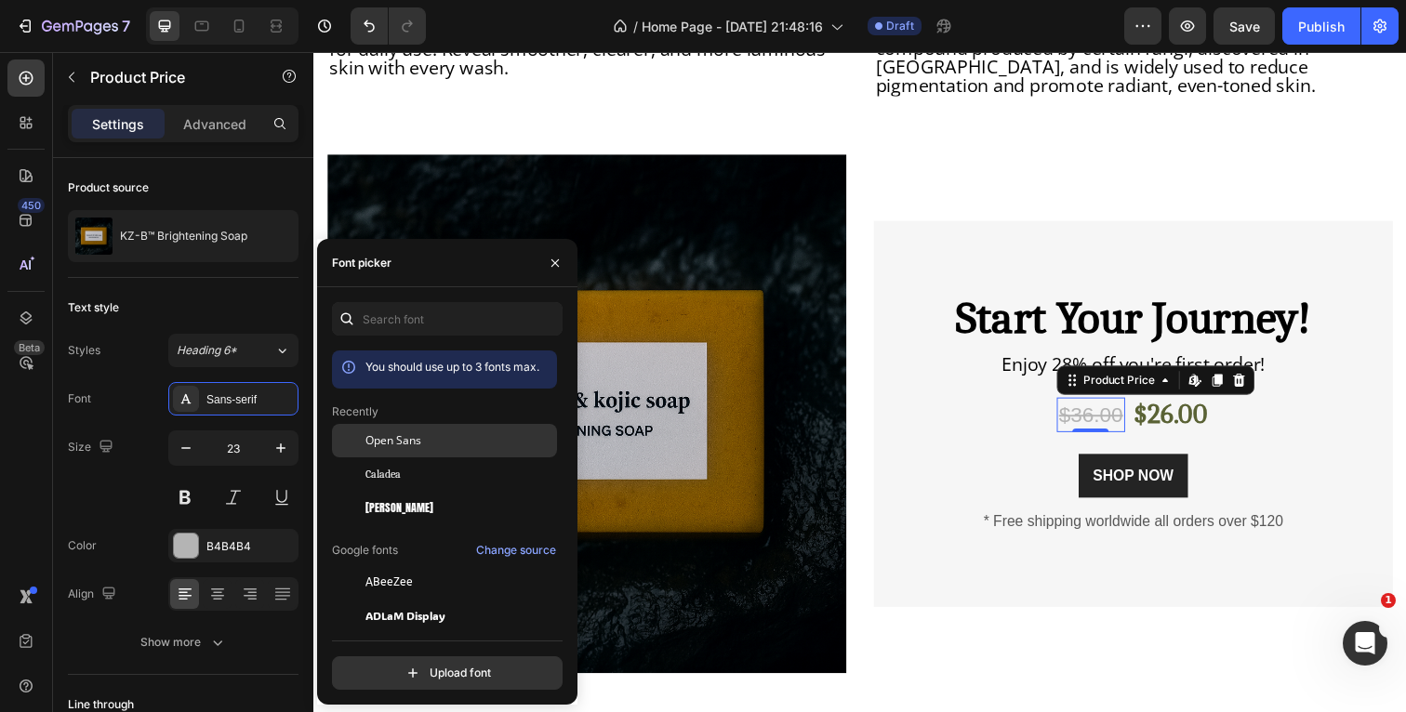
click at [395, 444] on span "Open Sans" at bounding box center [393, 440] width 56 height 17
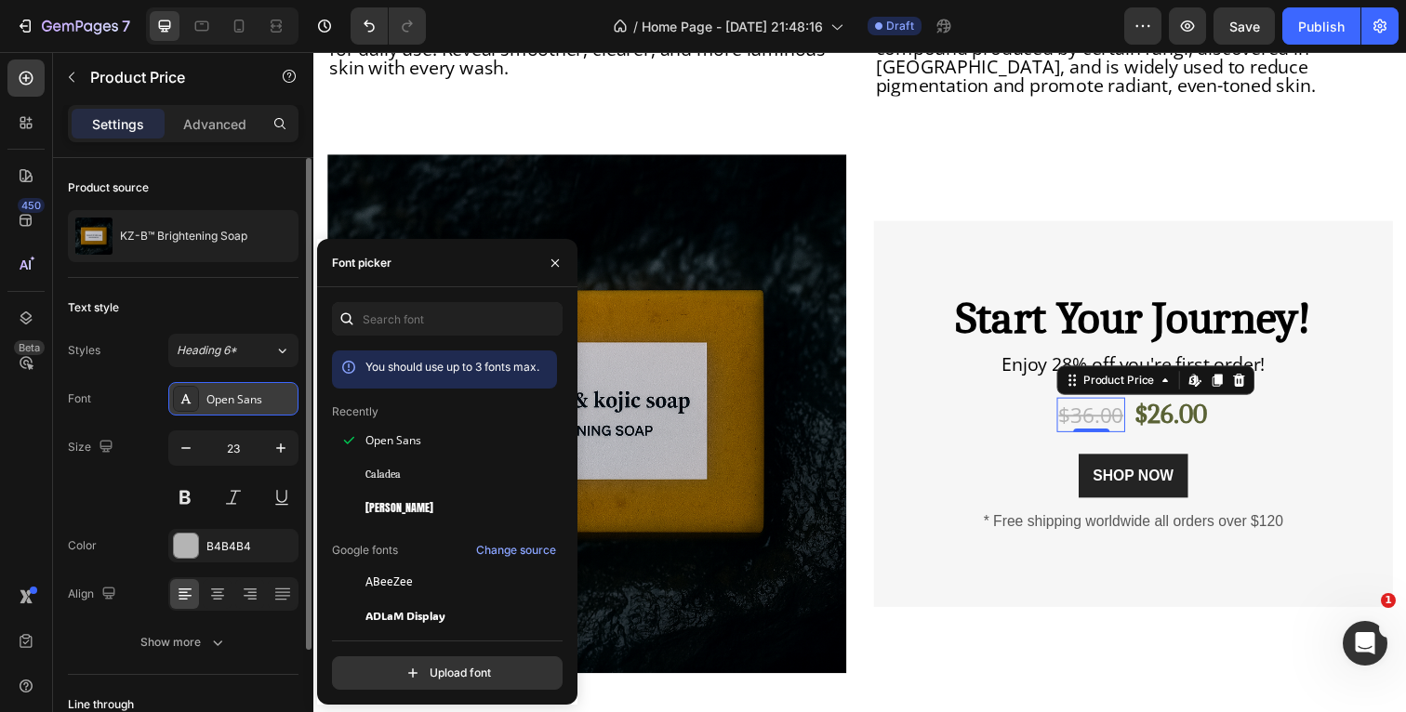
click at [256, 404] on div "Open Sans" at bounding box center [249, 399] width 87 height 17
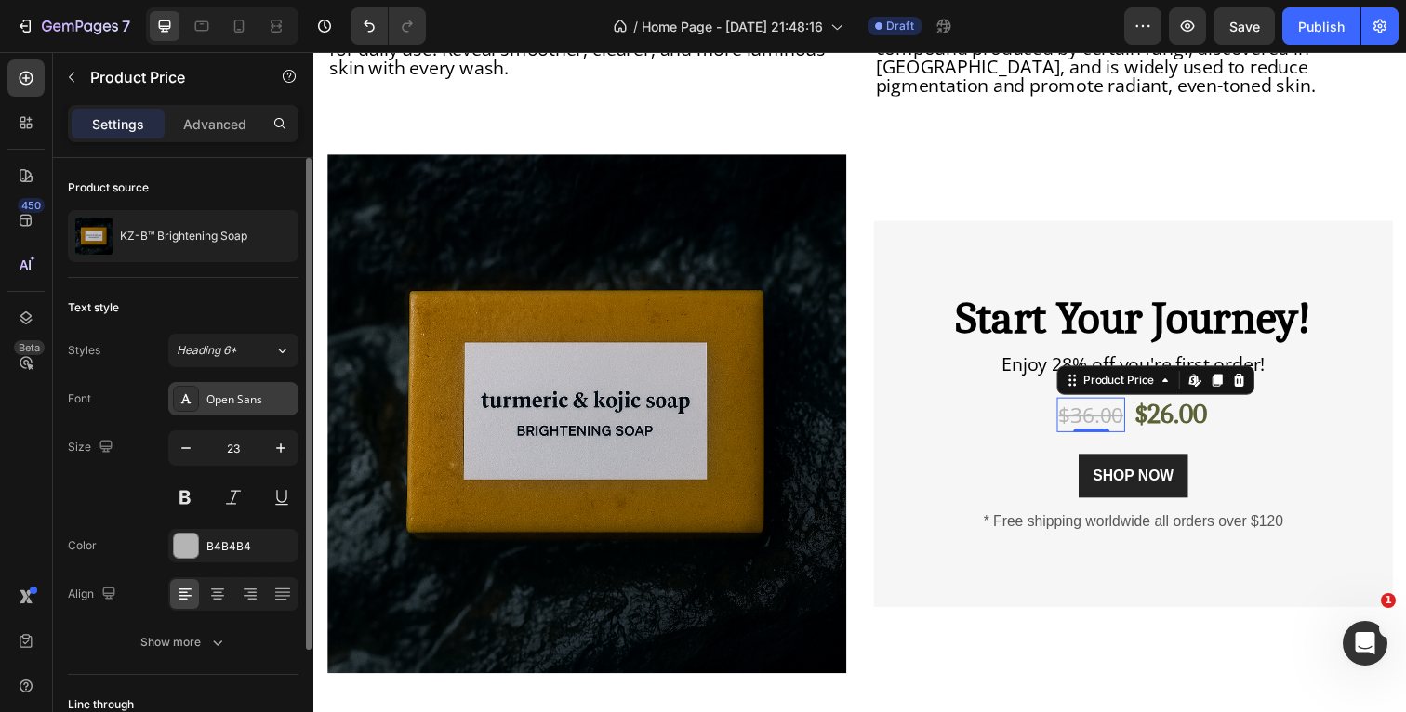
click at [256, 404] on div "Open Sans" at bounding box center [249, 399] width 87 height 17
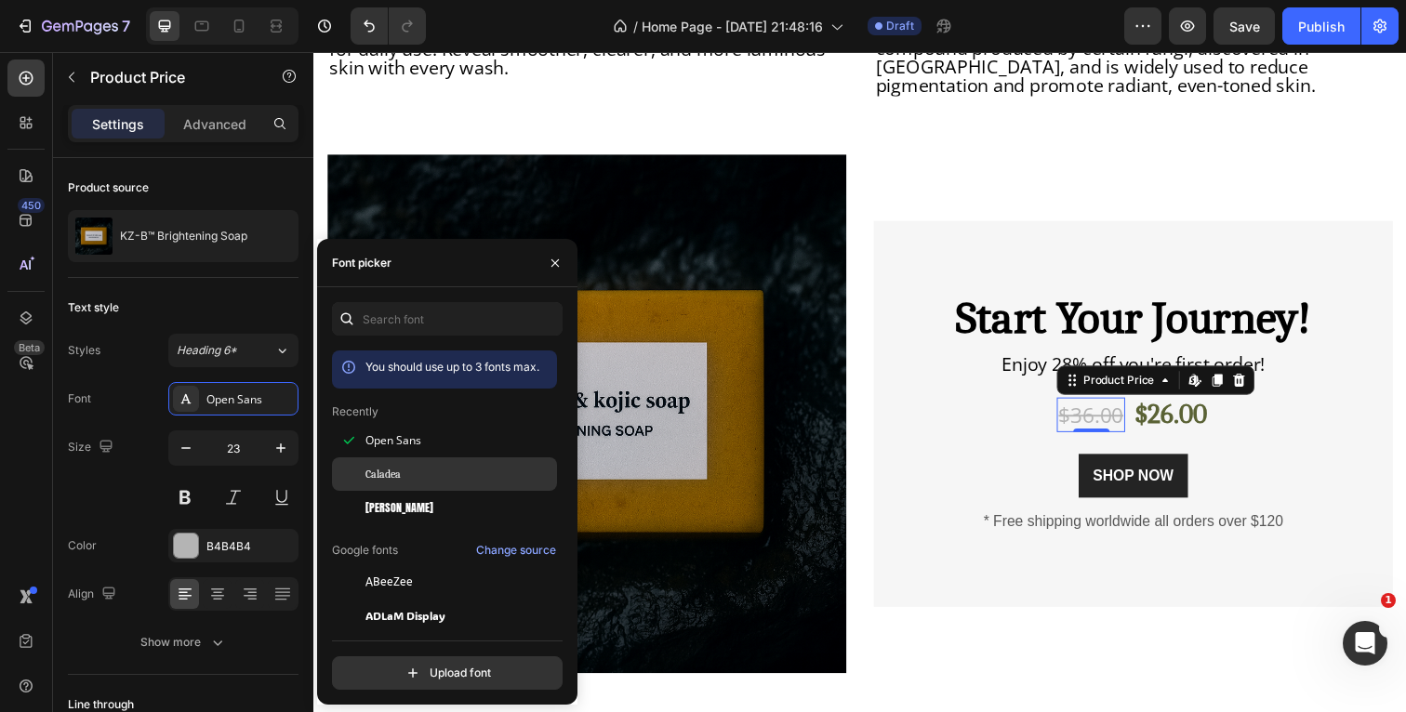
click at [396, 479] on span "Caladea" at bounding box center [382, 474] width 35 height 17
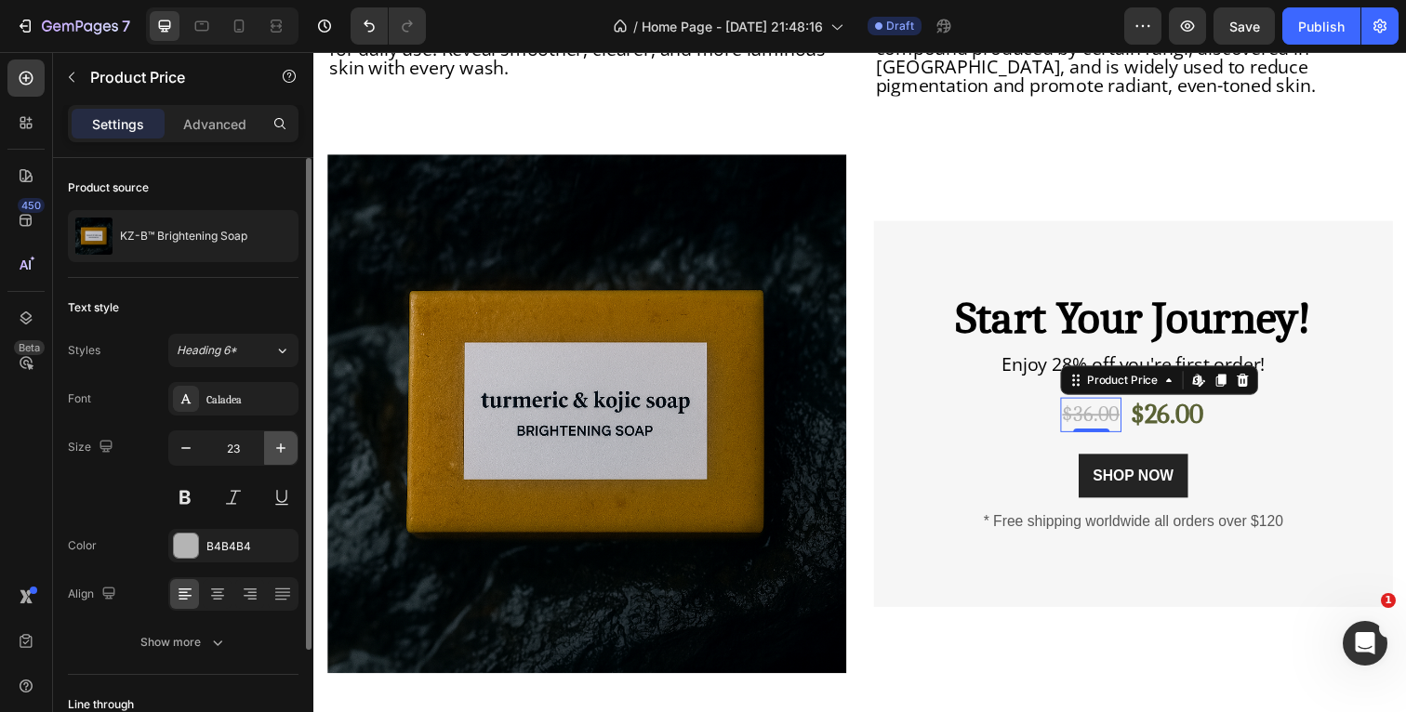
click at [294, 452] on button "button" at bounding box center [280, 447] width 33 height 33
click at [293, 452] on button "button" at bounding box center [280, 447] width 33 height 33
type input "25"
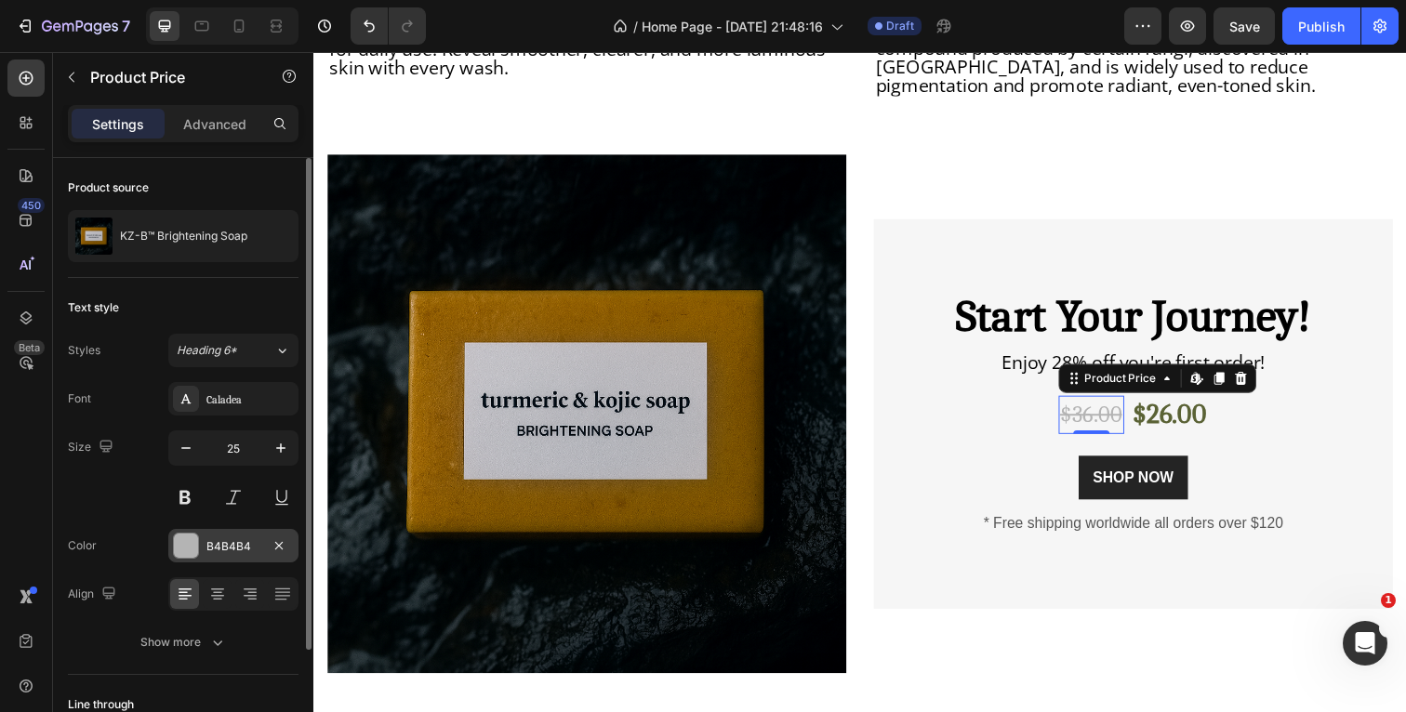
click at [214, 548] on div "B4B4B4" at bounding box center [233, 546] width 54 height 17
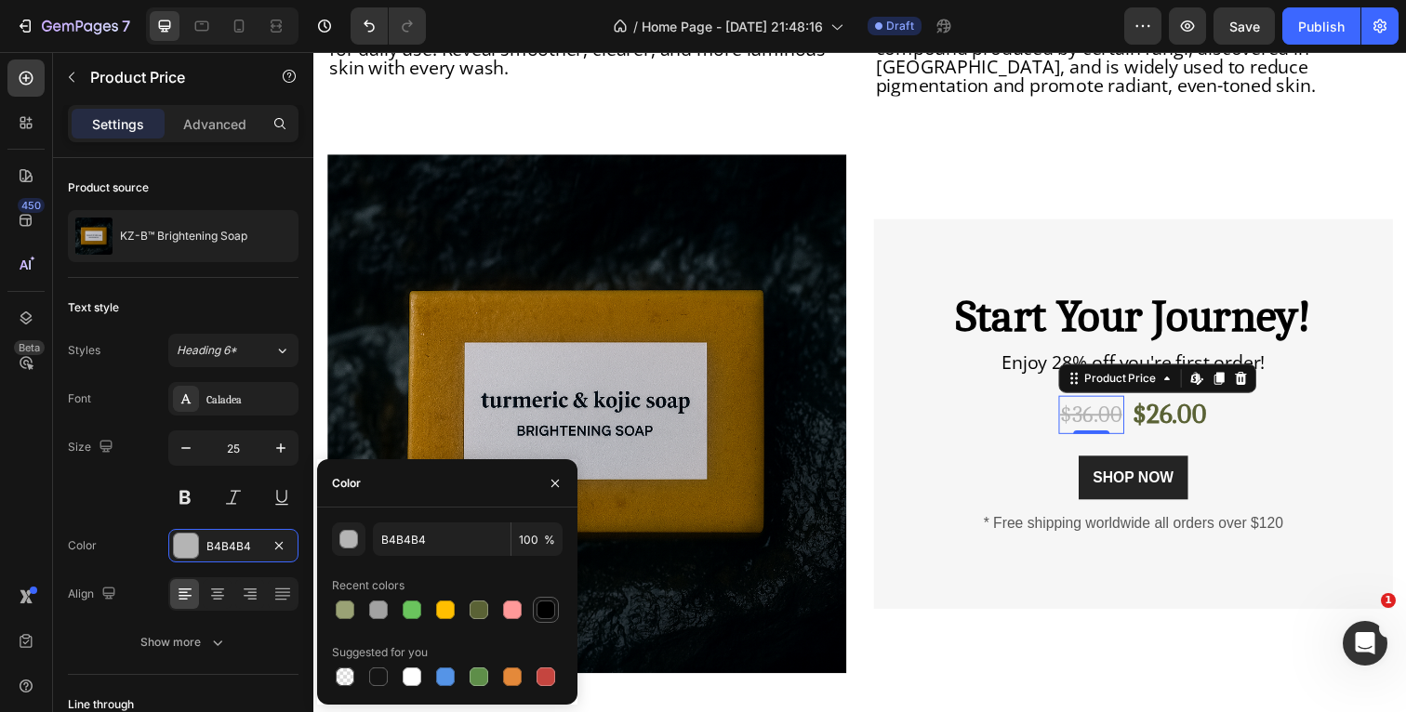
click at [546, 610] on div at bounding box center [546, 610] width 19 height 19
type input "000000"
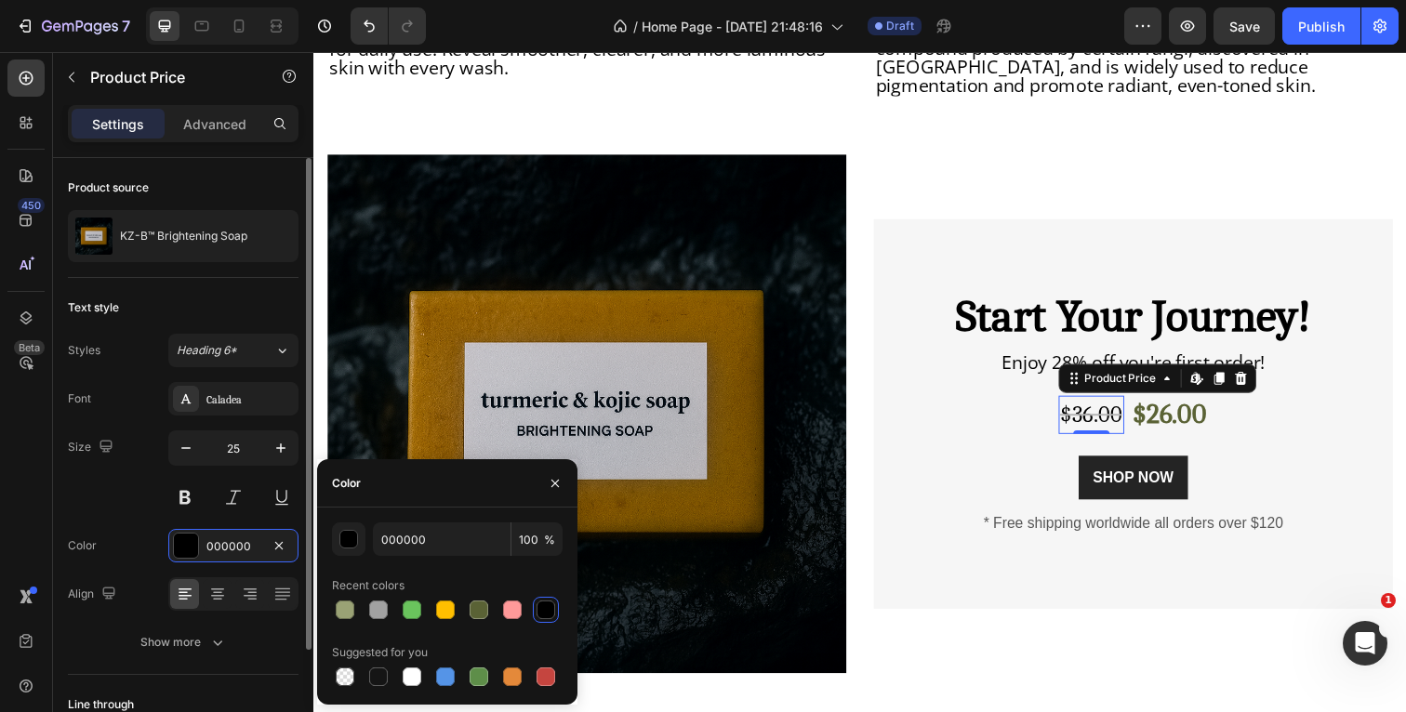
click at [136, 506] on div "Size 25" at bounding box center [183, 473] width 231 height 84
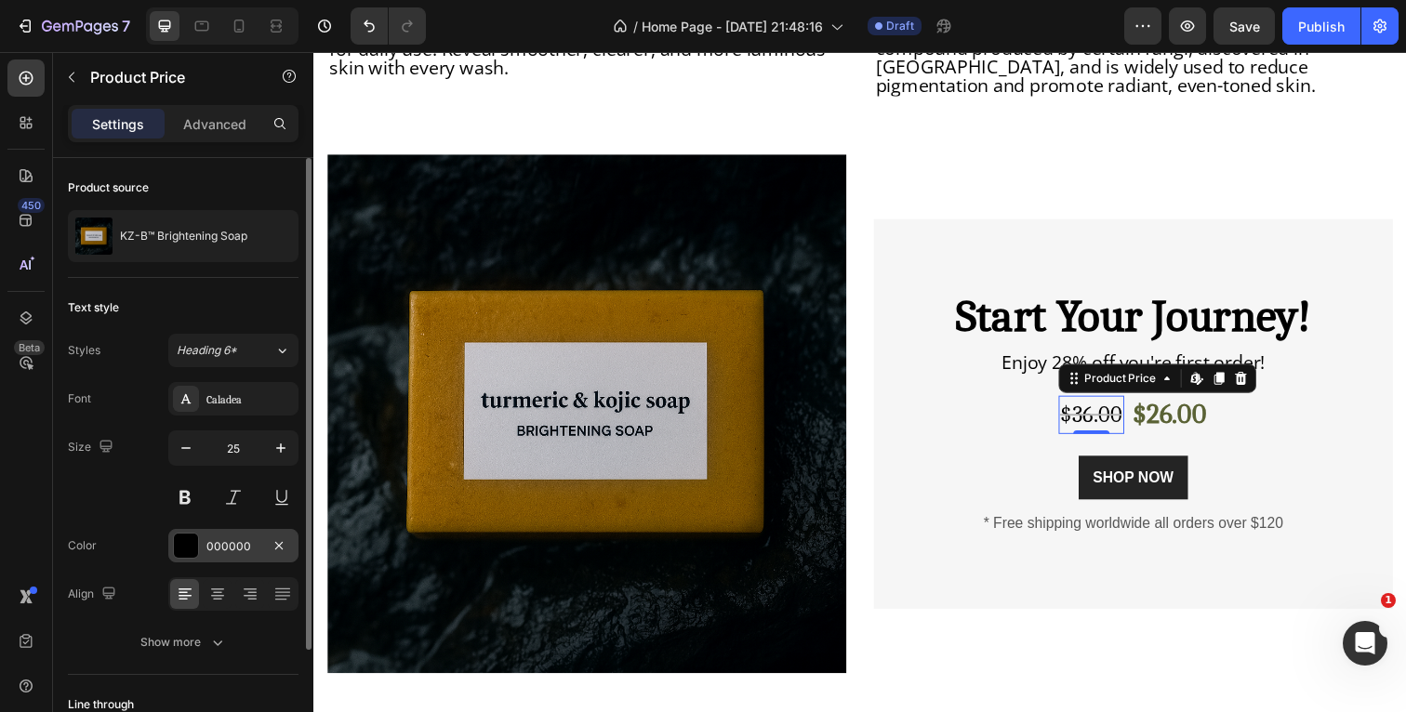
scroll to position [20, 0]
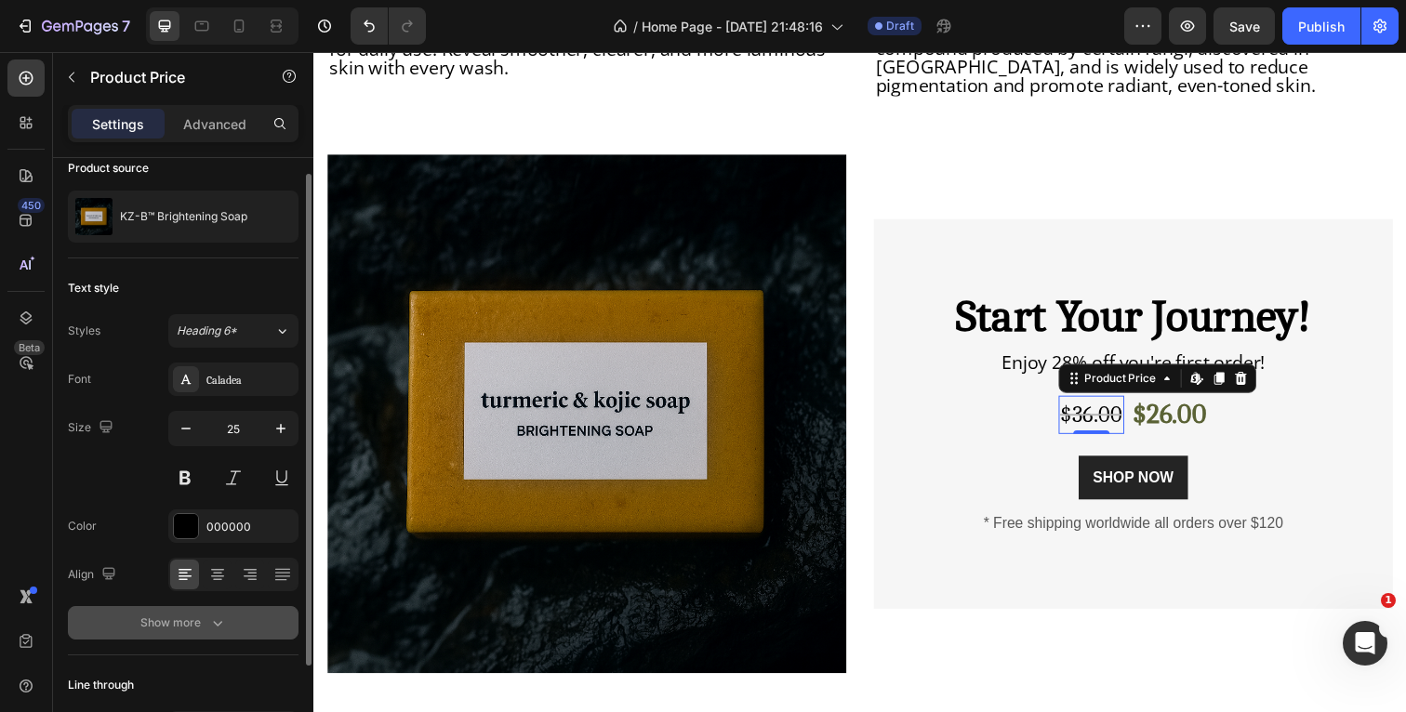
click at [217, 632] on button "Show more" at bounding box center [183, 622] width 231 height 33
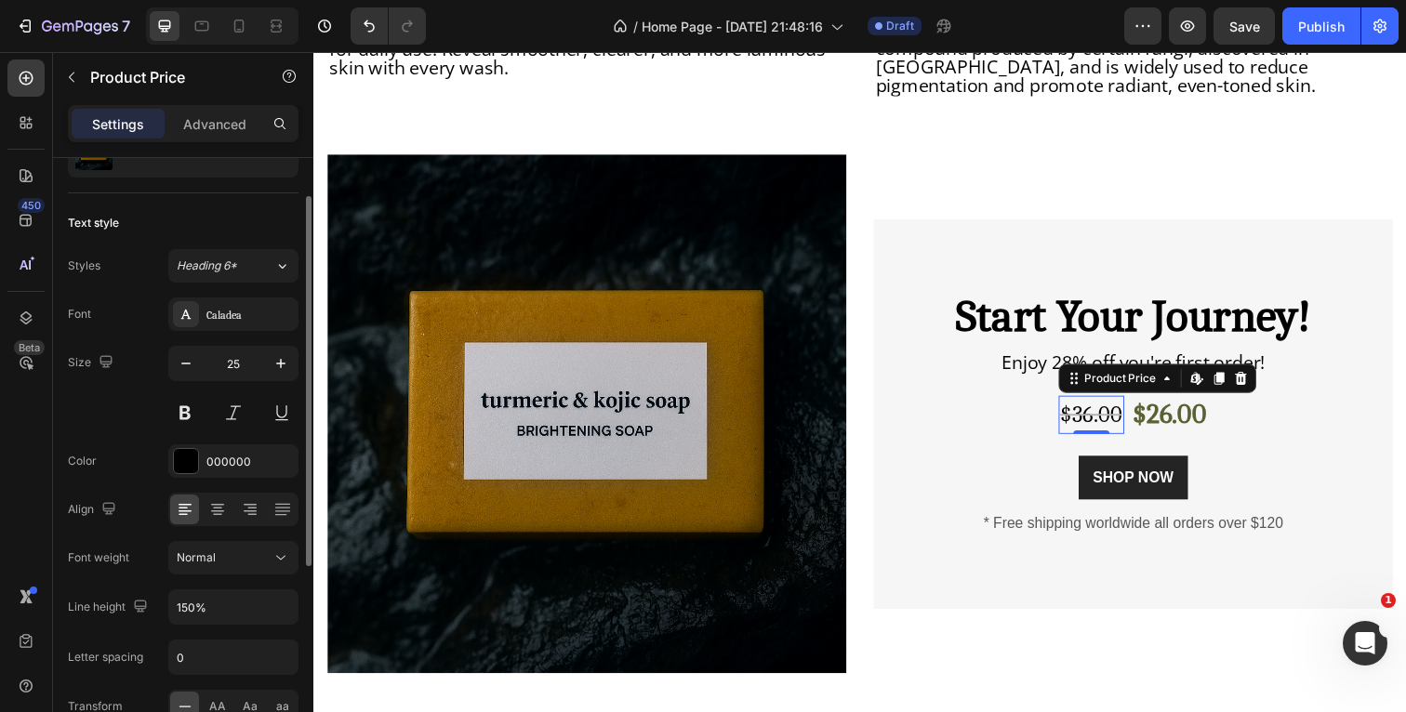
scroll to position [96, 0]
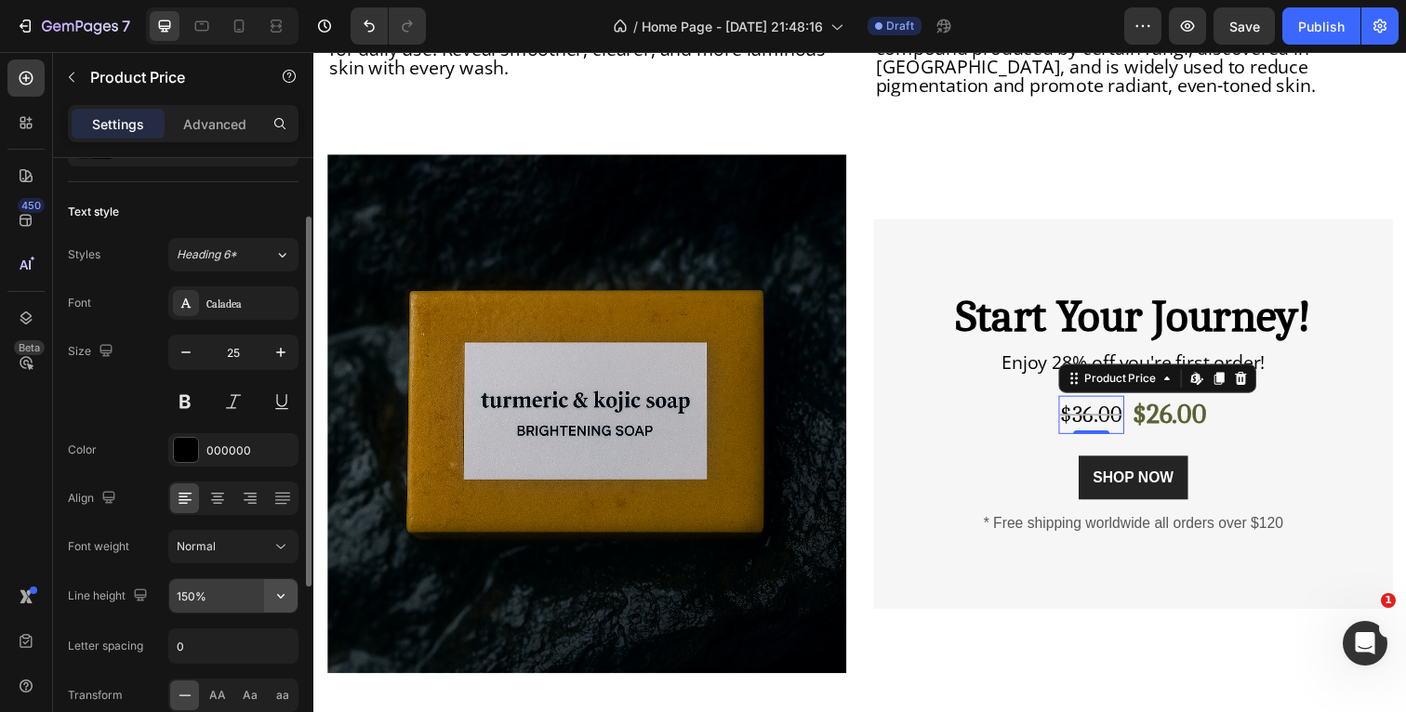
click at [280, 585] on button "button" at bounding box center [280, 595] width 33 height 33
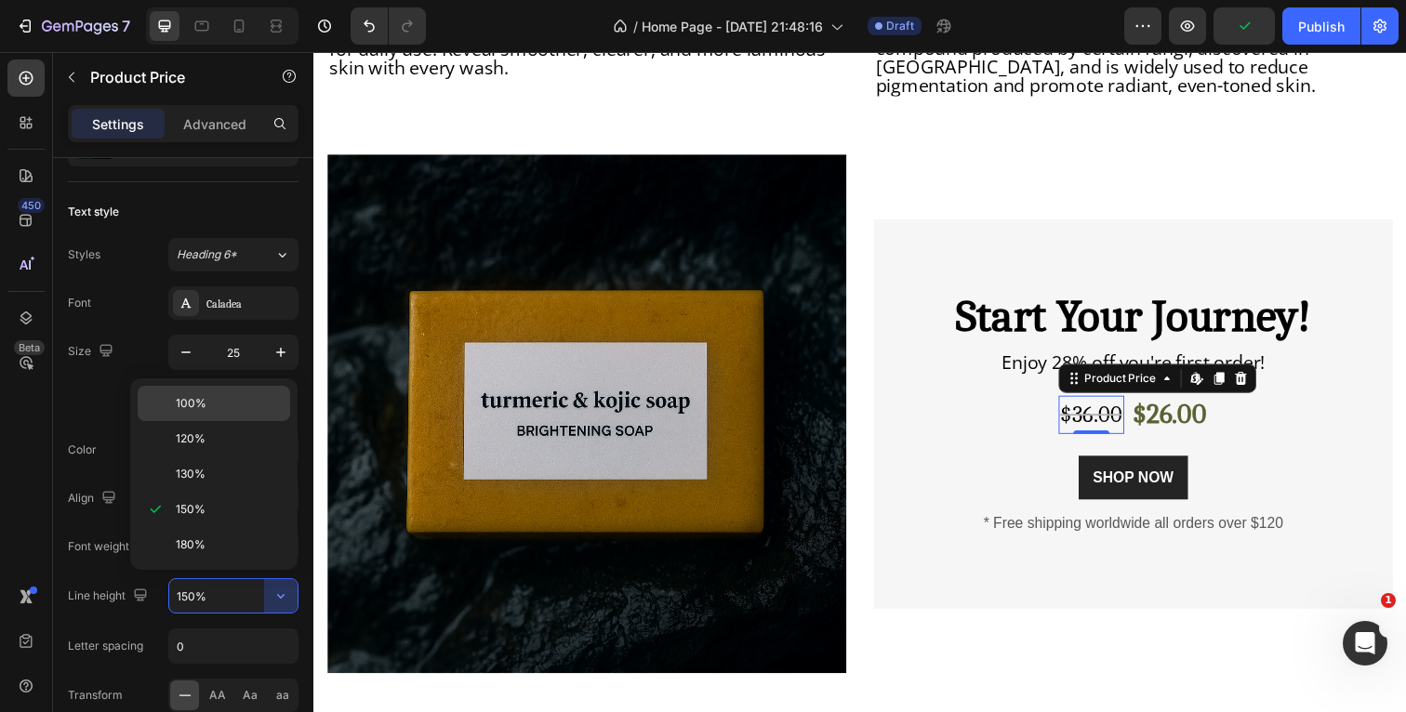
click at [209, 421] on div "100%" at bounding box center [214, 438] width 152 height 35
type input "100%"
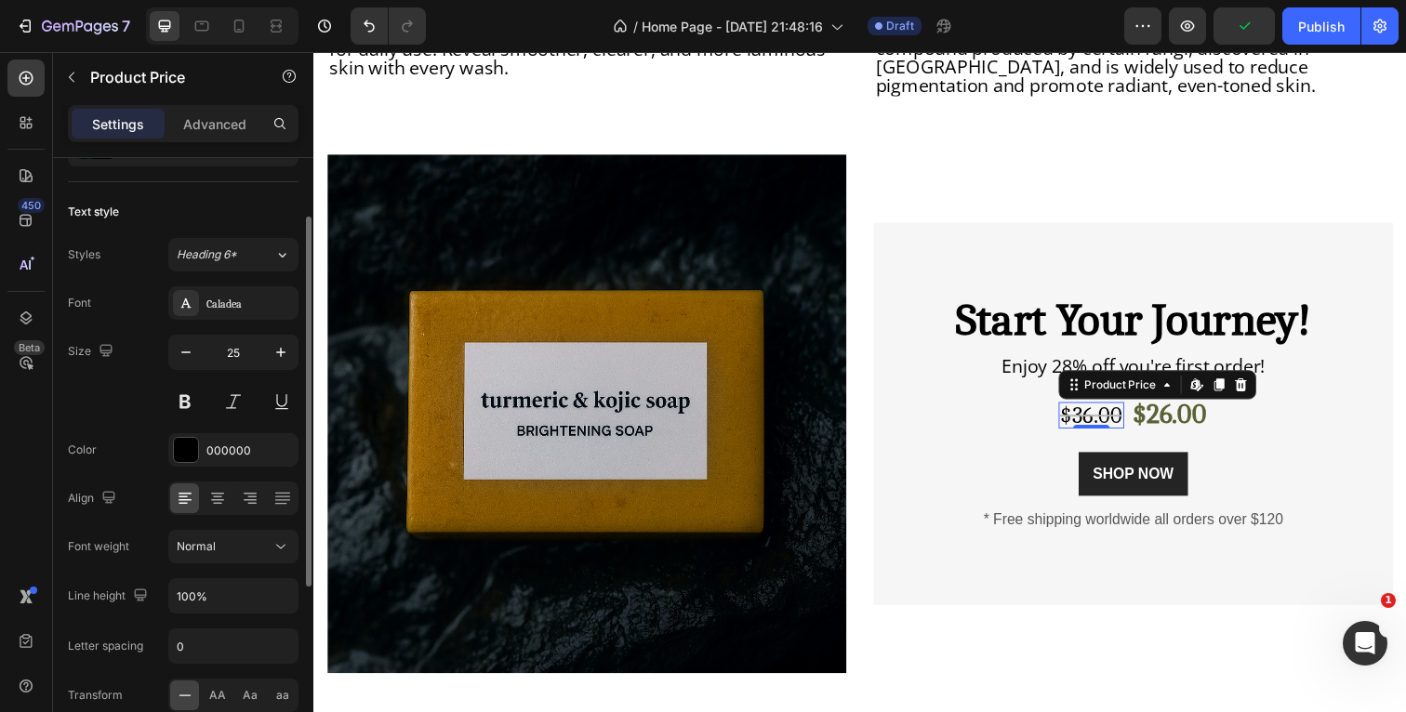
click at [151, 442] on div "Color 000000" at bounding box center [183, 449] width 231 height 33
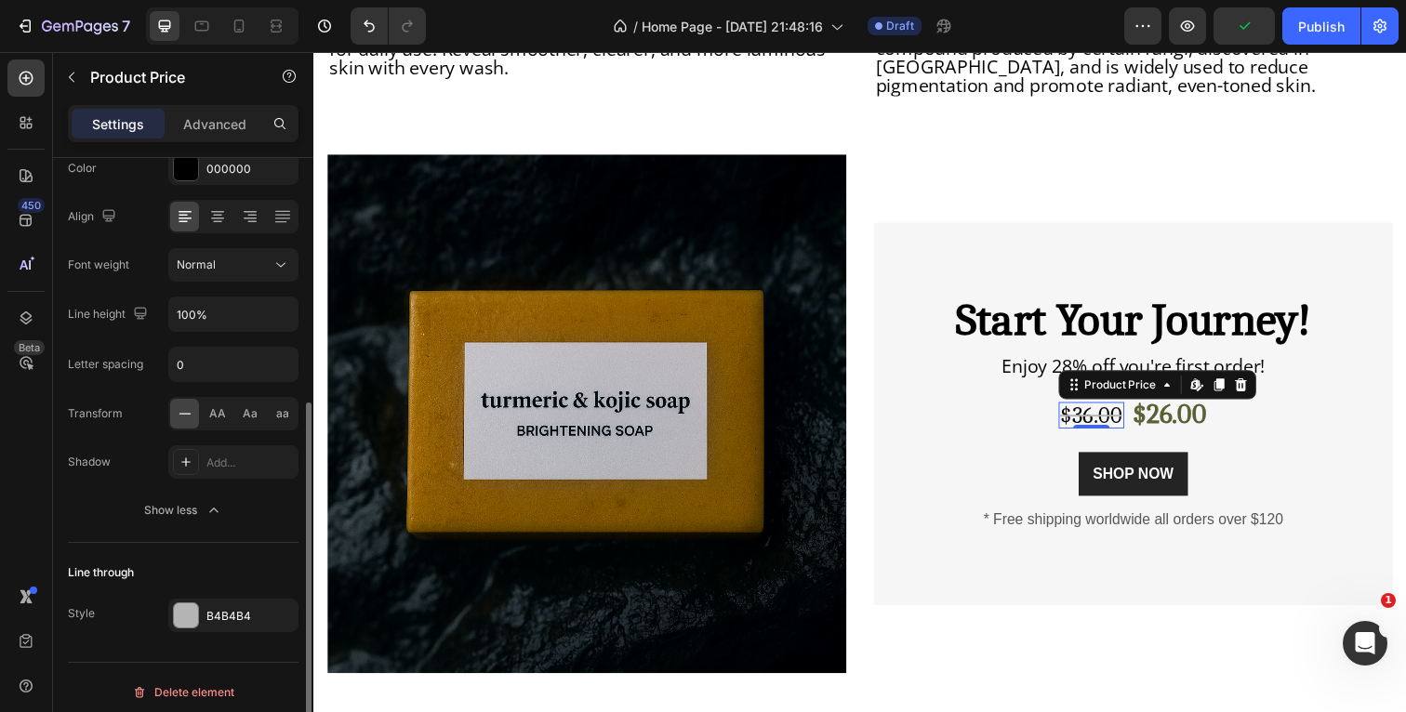
scroll to position [387, 0]
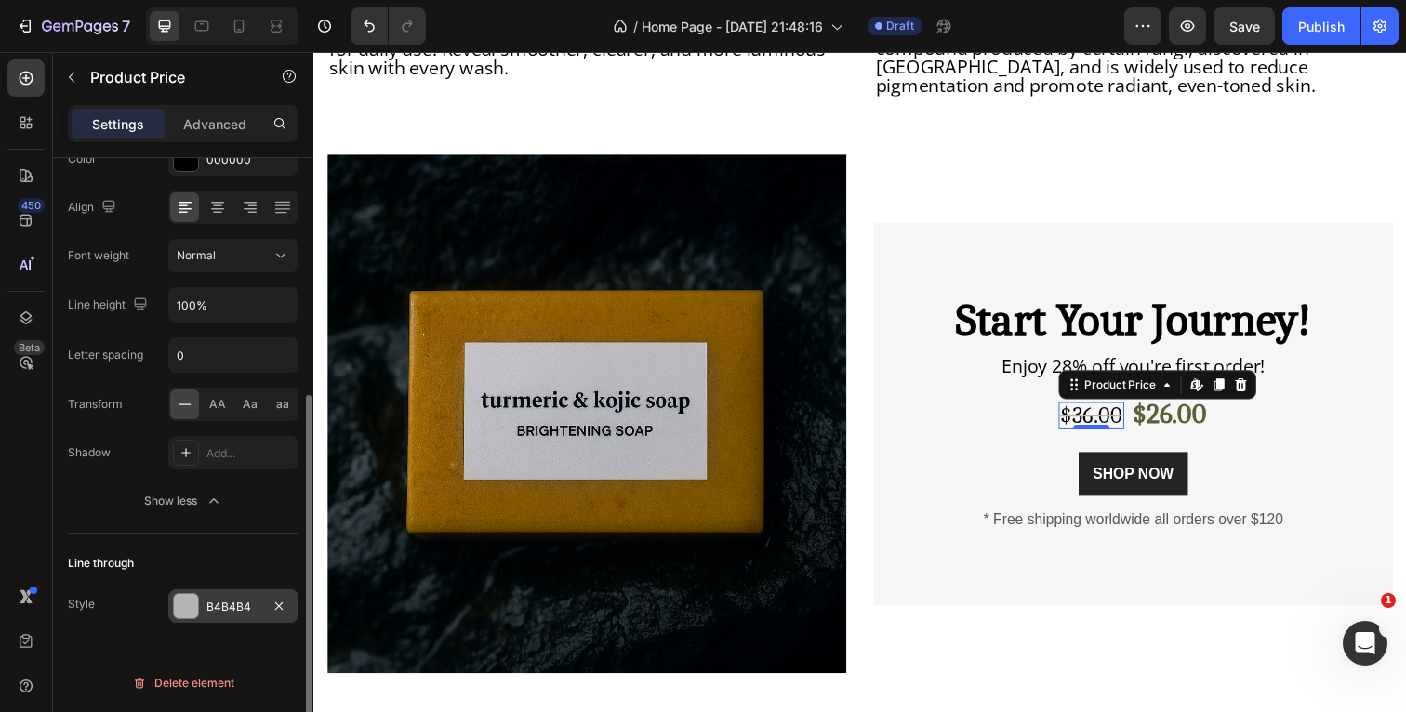
click at [191, 610] on div at bounding box center [186, 606] width 24 height 24
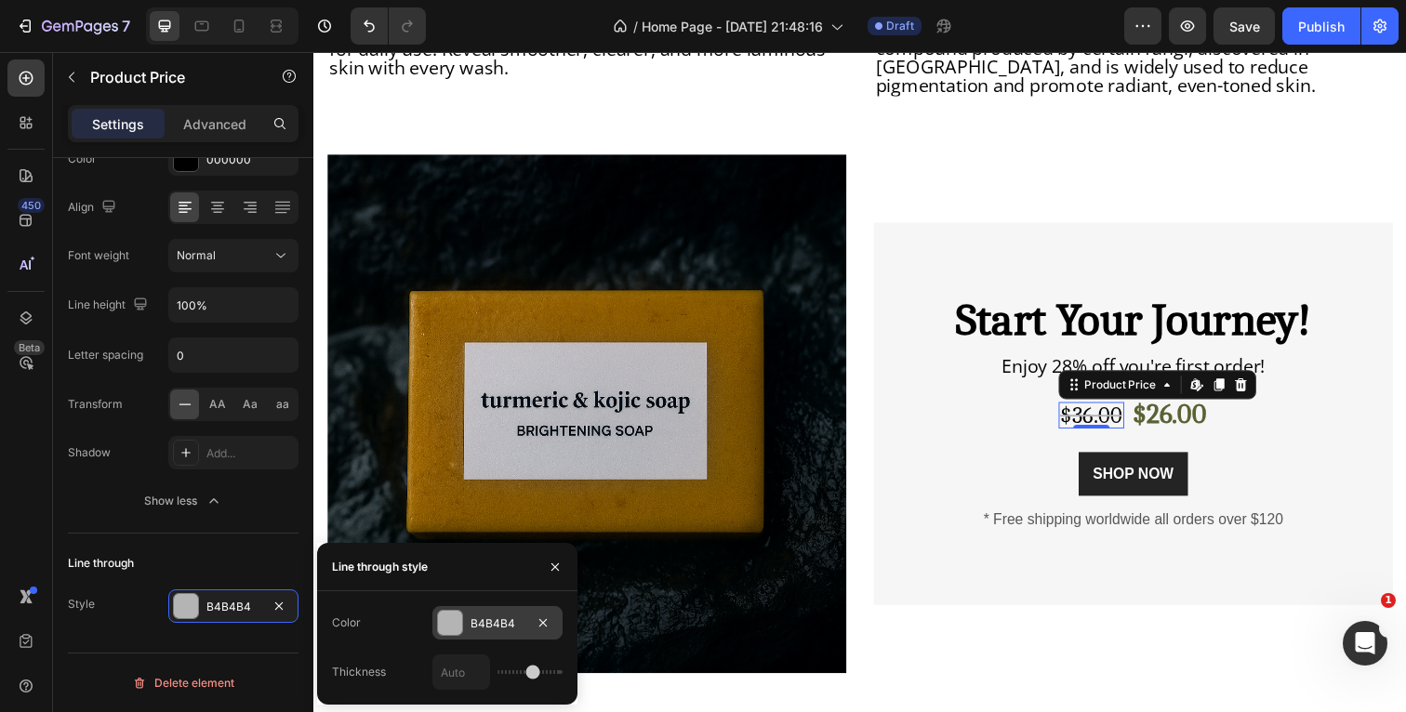
click at [449, 616] on div at bounding box center [450, 623] width 24 height 24
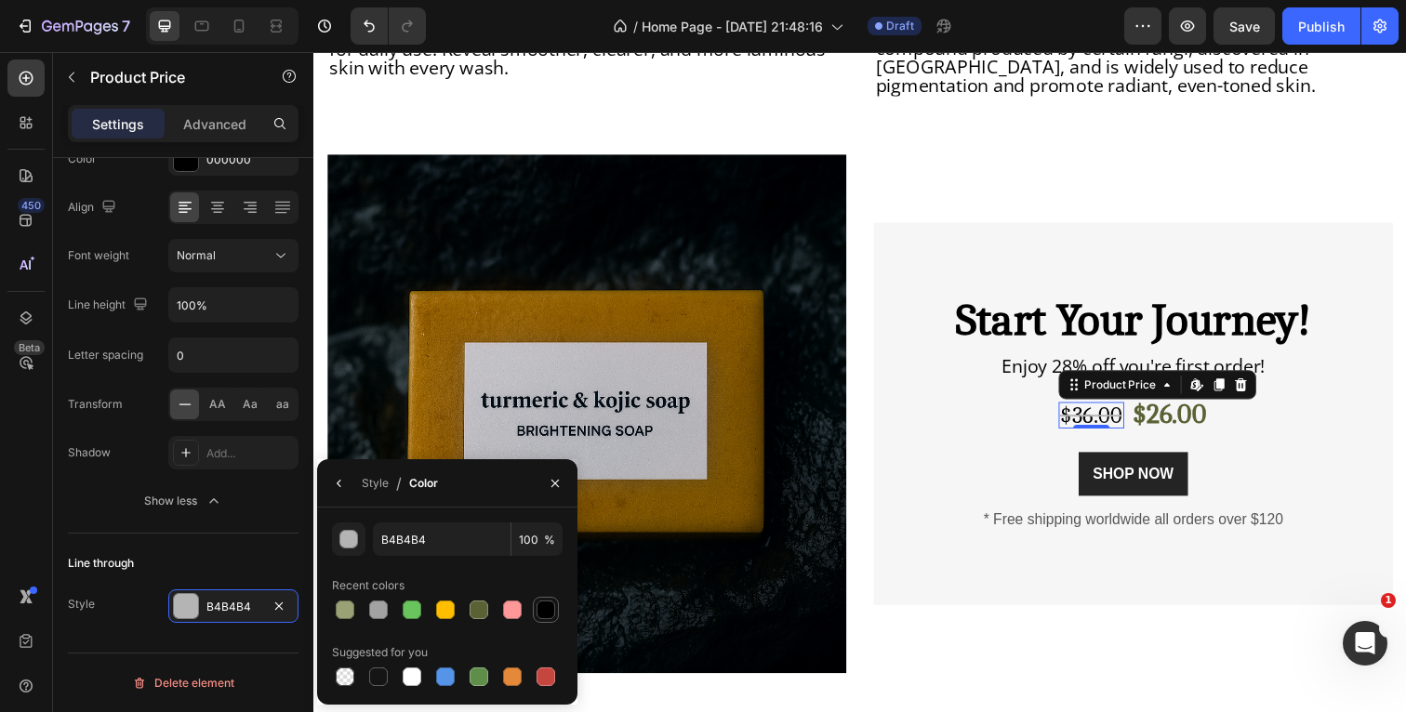
click at [540, 609] on div at bounding box center [546, 610] width 19 height 19
type input "000000"
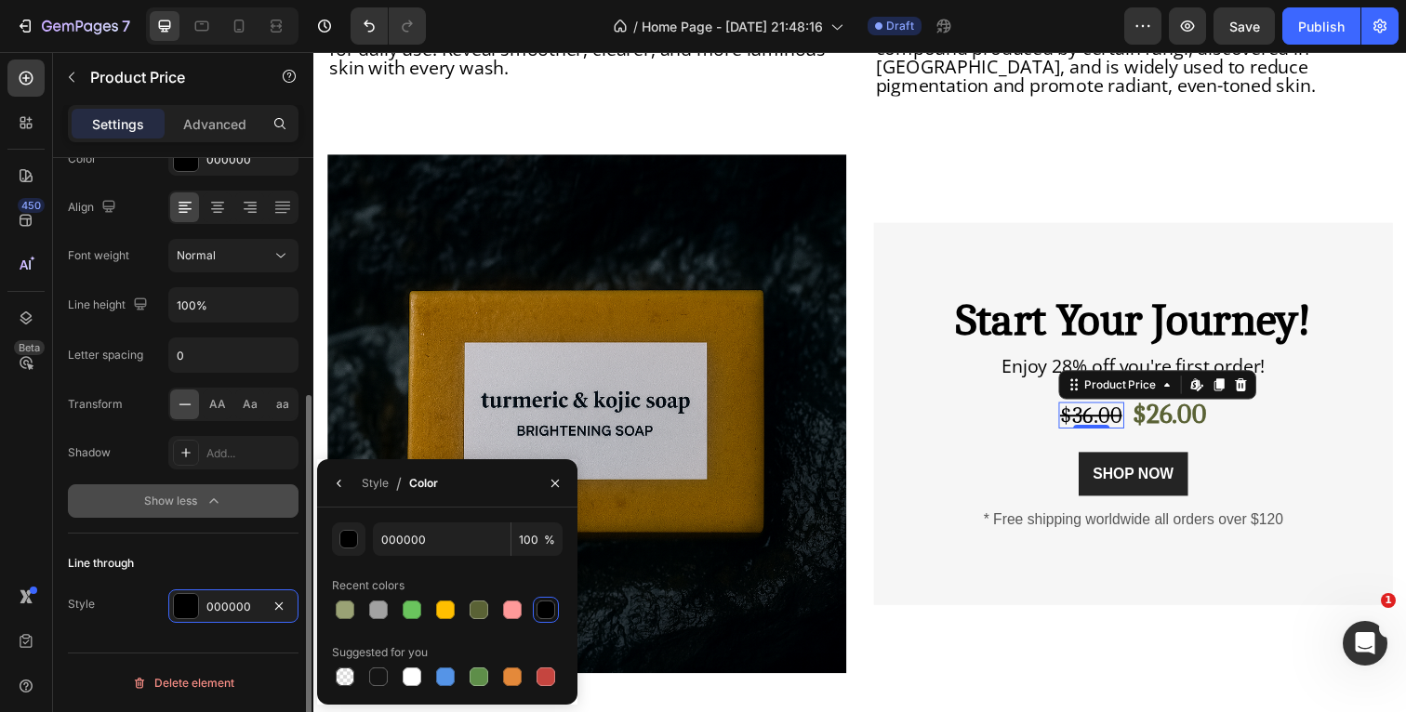
click at [96, 511] on button "Show less" at bounding box center [183, 500] width 231 height 33
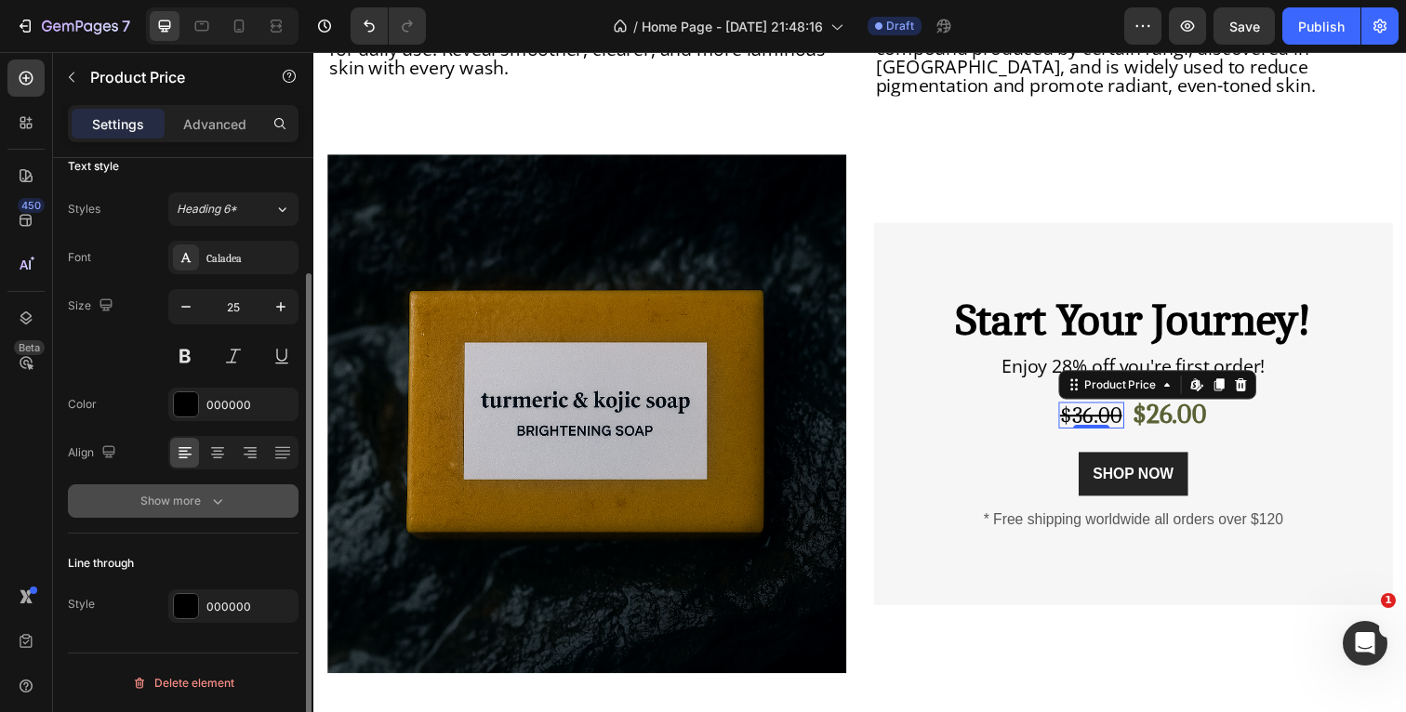
scroll to position [141, 0]
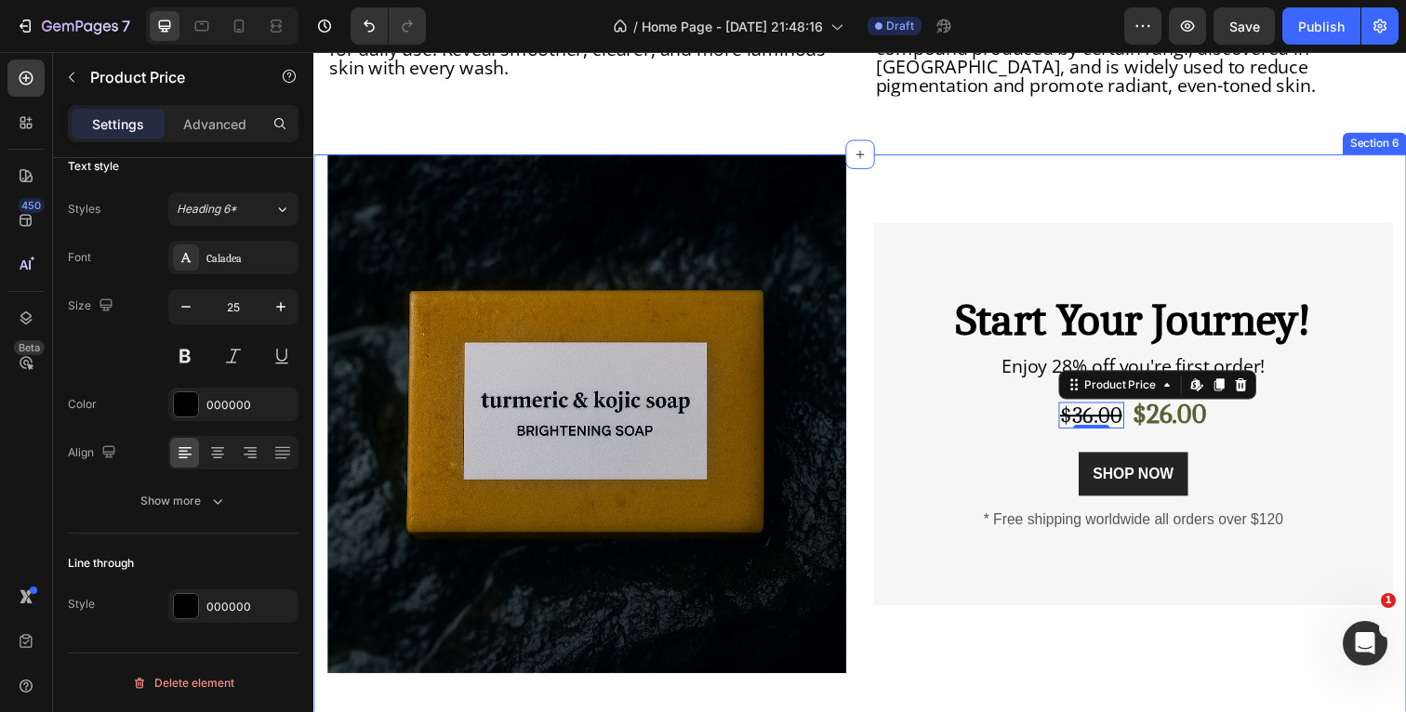
click at [1405, 157] on div "Product Images & Gallery Start Your Journey! Heading Enjoy 28% off you're first…" at bounding box center [871, 459] width 1116 height 604
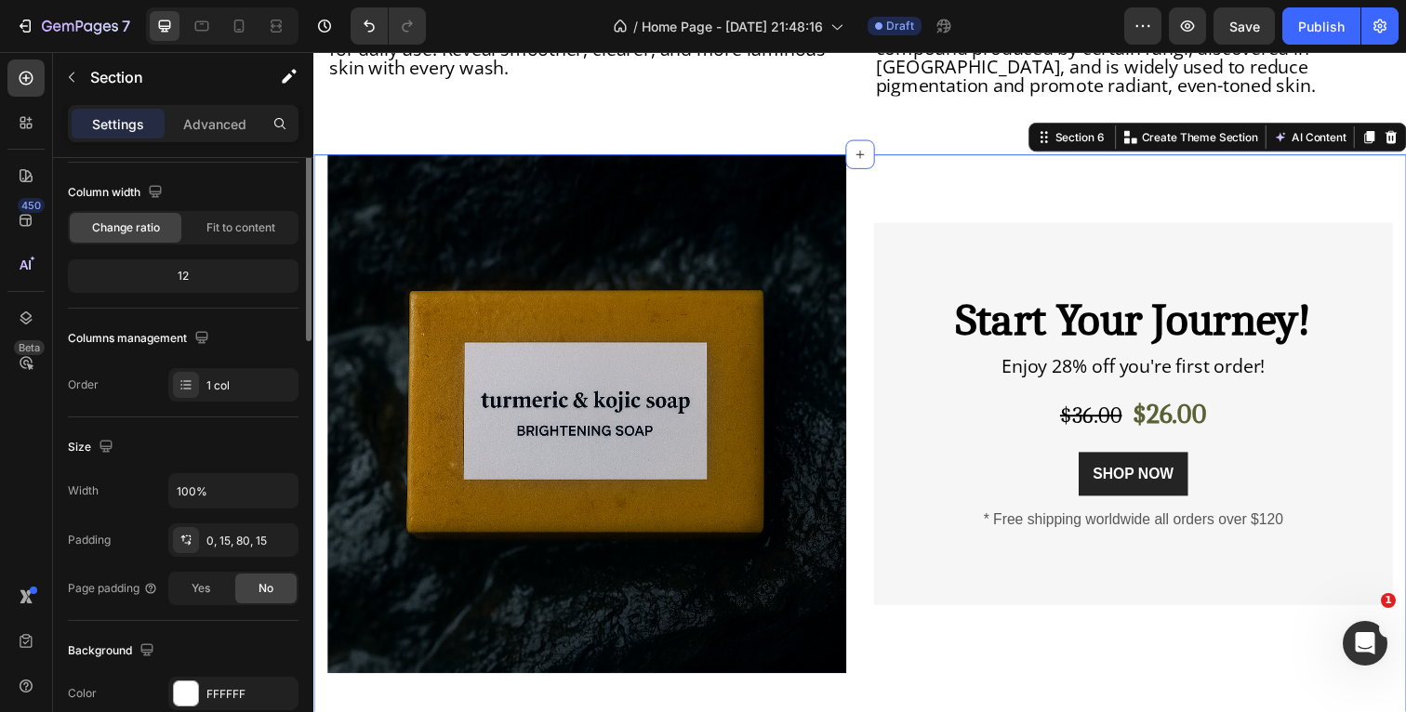
scroll to position [0, 0]
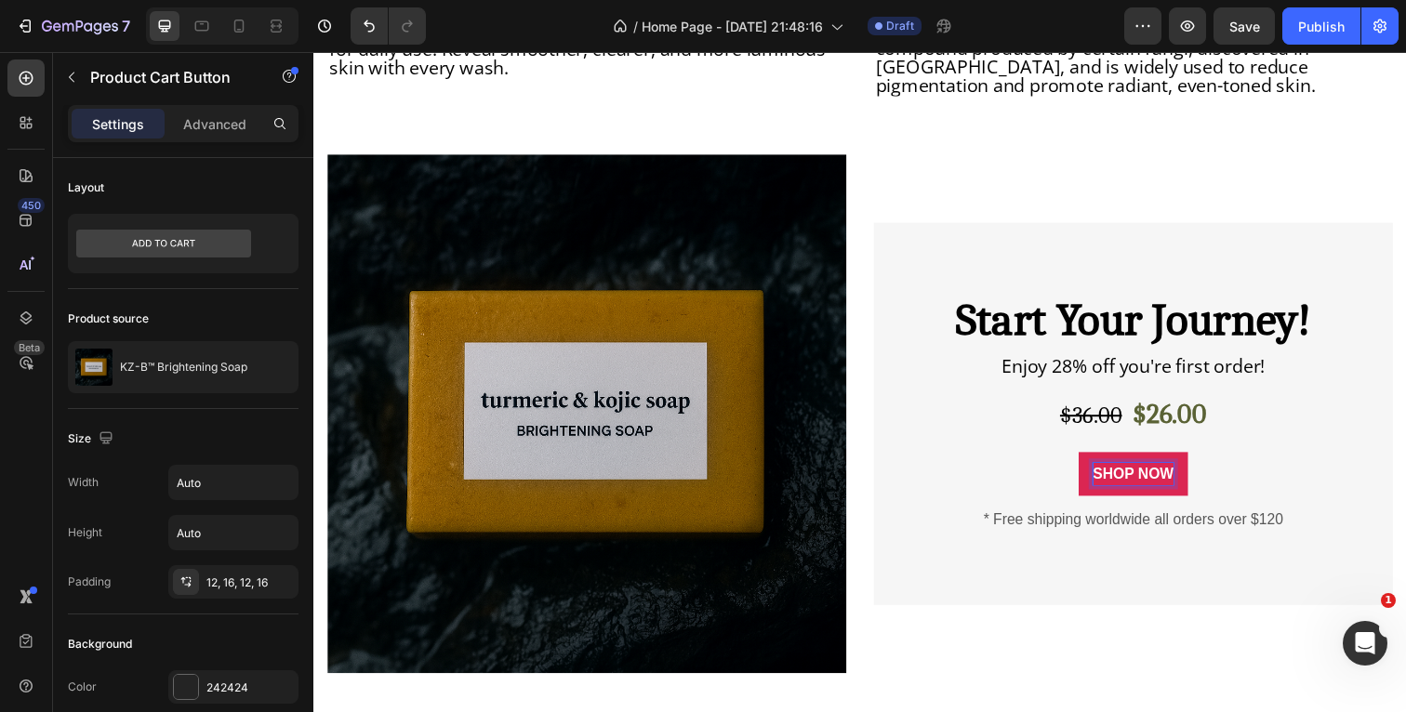
click at [1188, 472] on p "SHOP NOW" at bounding box center [1150, 483] width 83 height 22
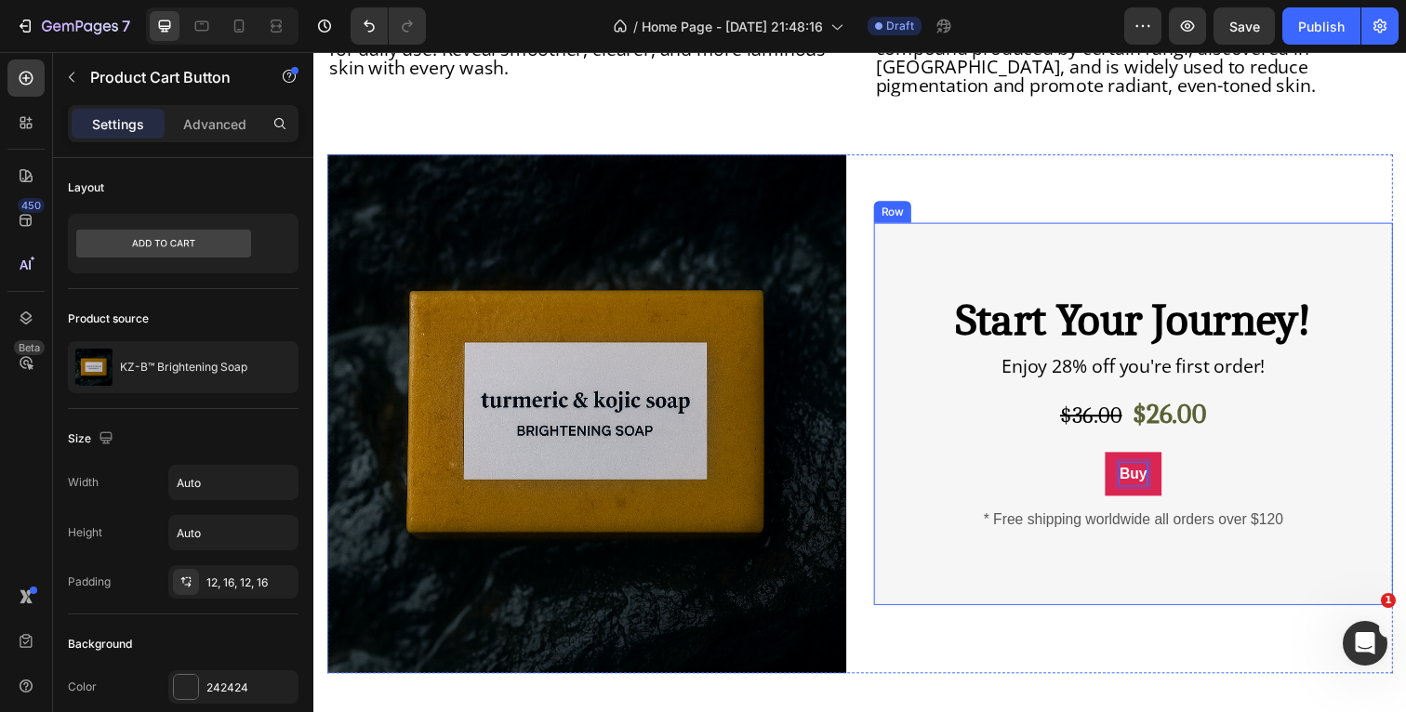
click at [1149, 464] on button "Buy" at bounding box center [1150, 483] width 58 height 45
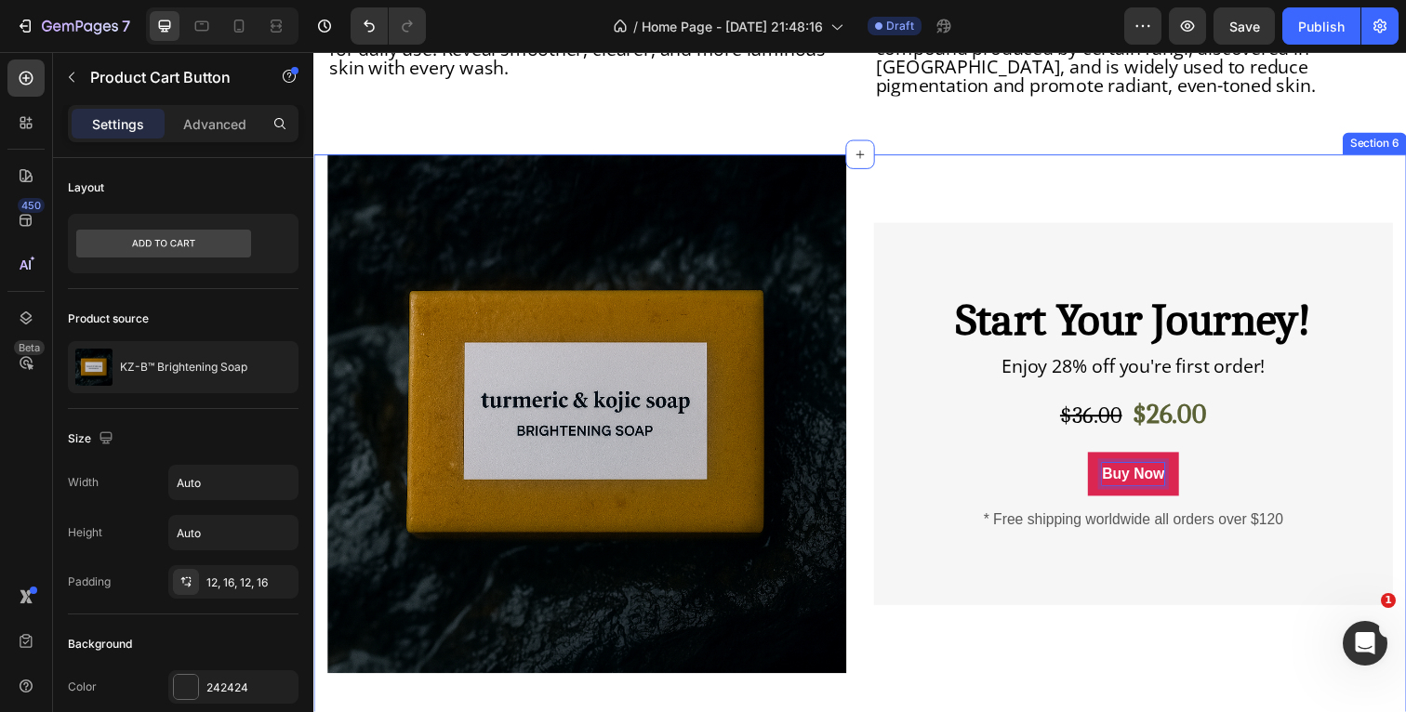
click at [1405, 158] on div "Product Images & Gallery Start Your Journey! Heading Enjoy 28% off you're first…" at bounding box center [871, 459] width 1116 height 604
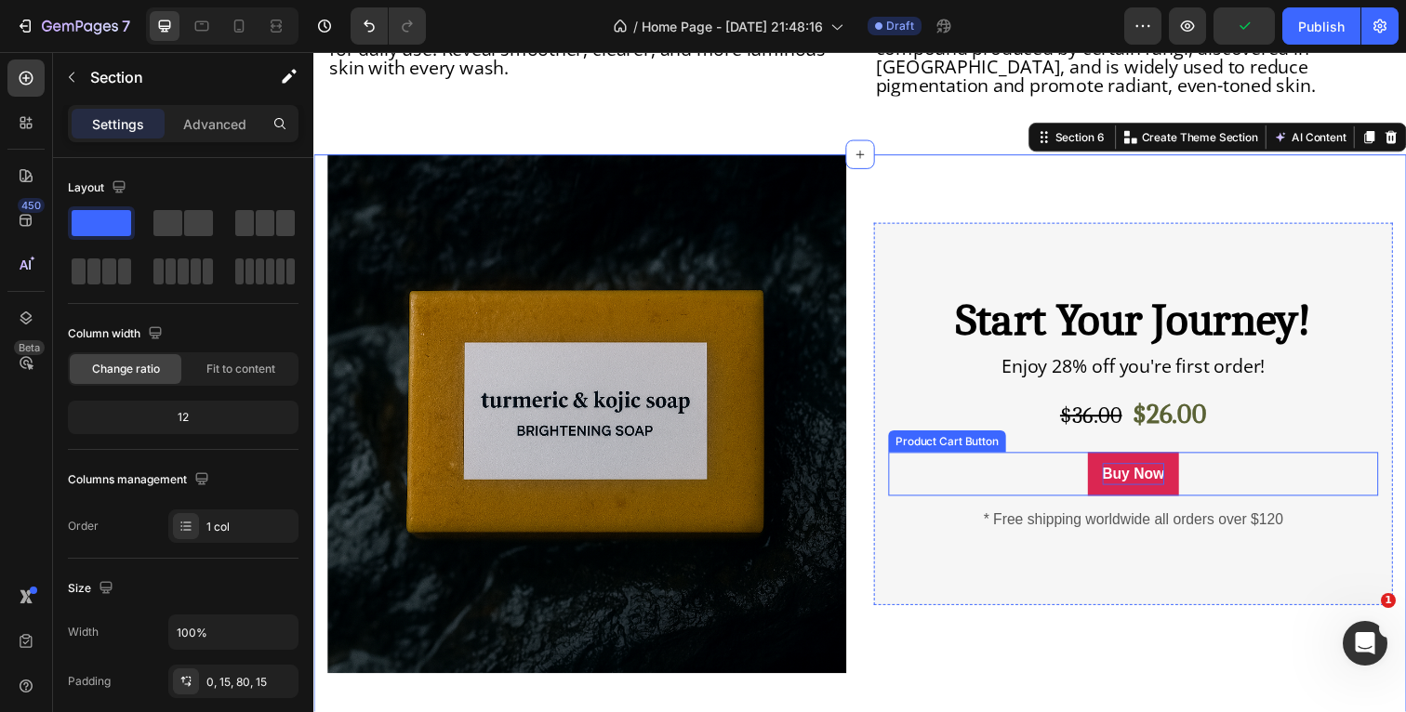
click at [1188, 461] on button "Buy Now" at bounding box center [1150, 483] width 93 height 45
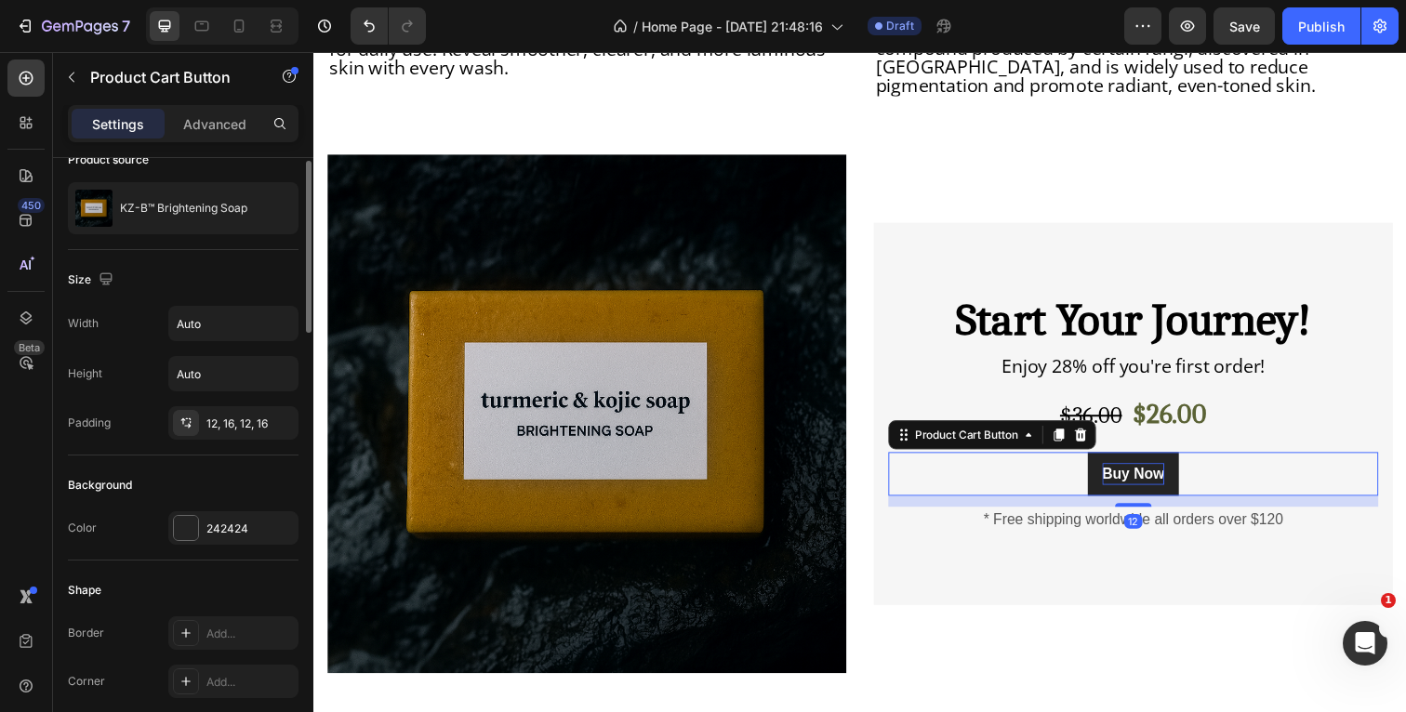
scroll to position [165, 0]
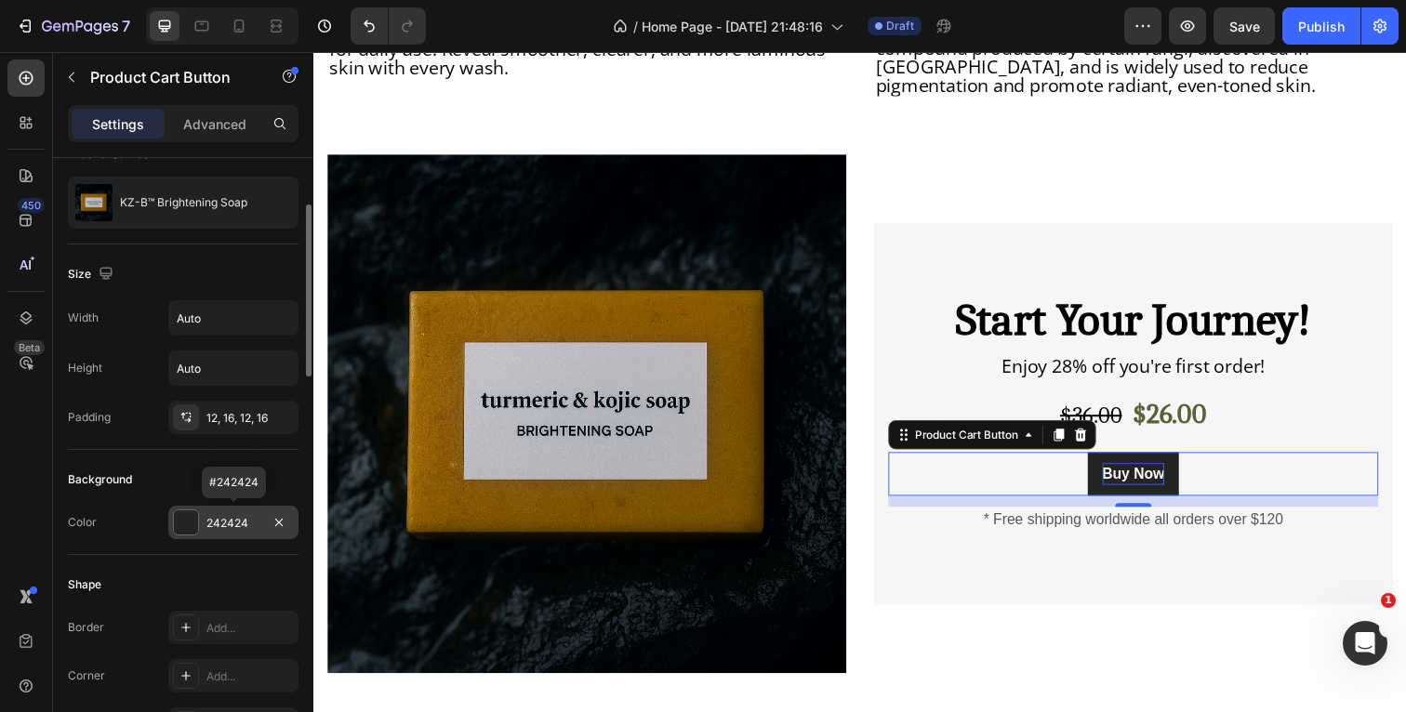
click at [186, 523] on div at bounding box center [186, 522] width 24 height 24
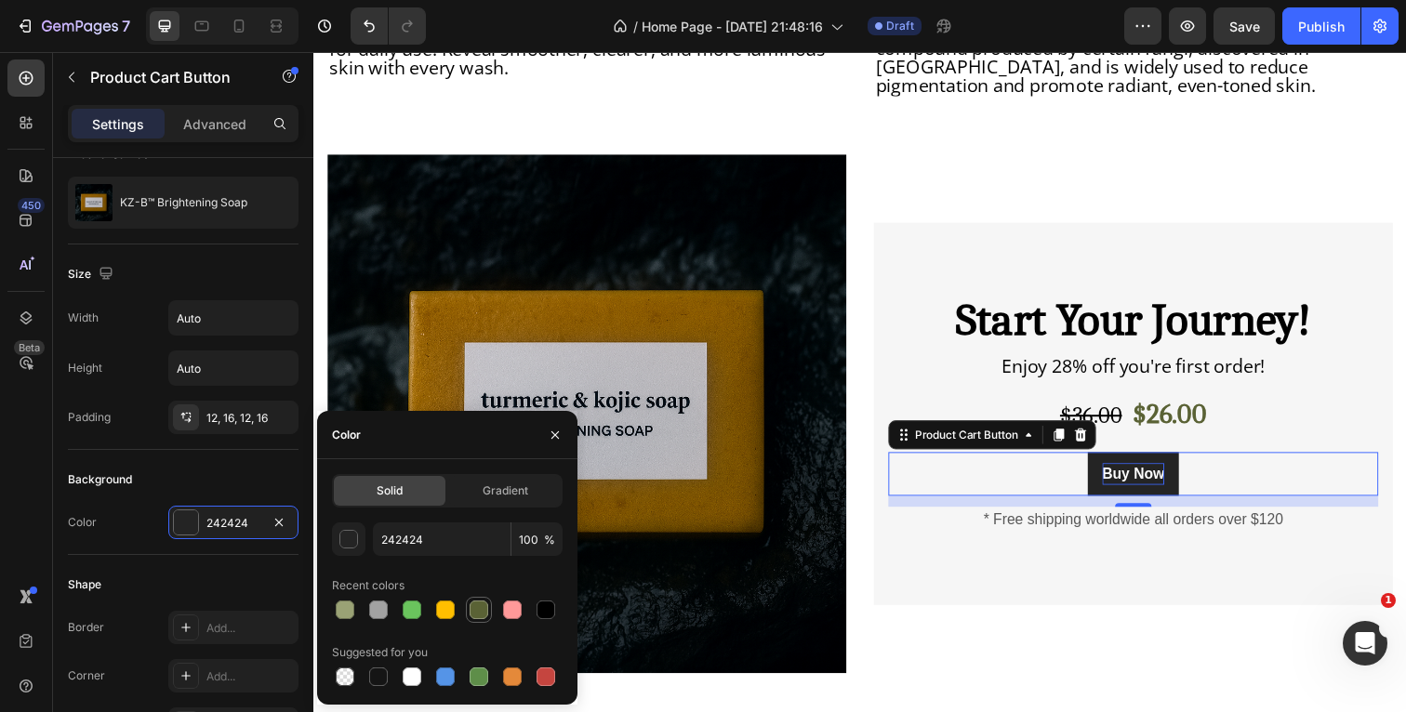
click at [481, 603] on div at bounding box center [479, 610] width 19 height 19
type input "5A6235"
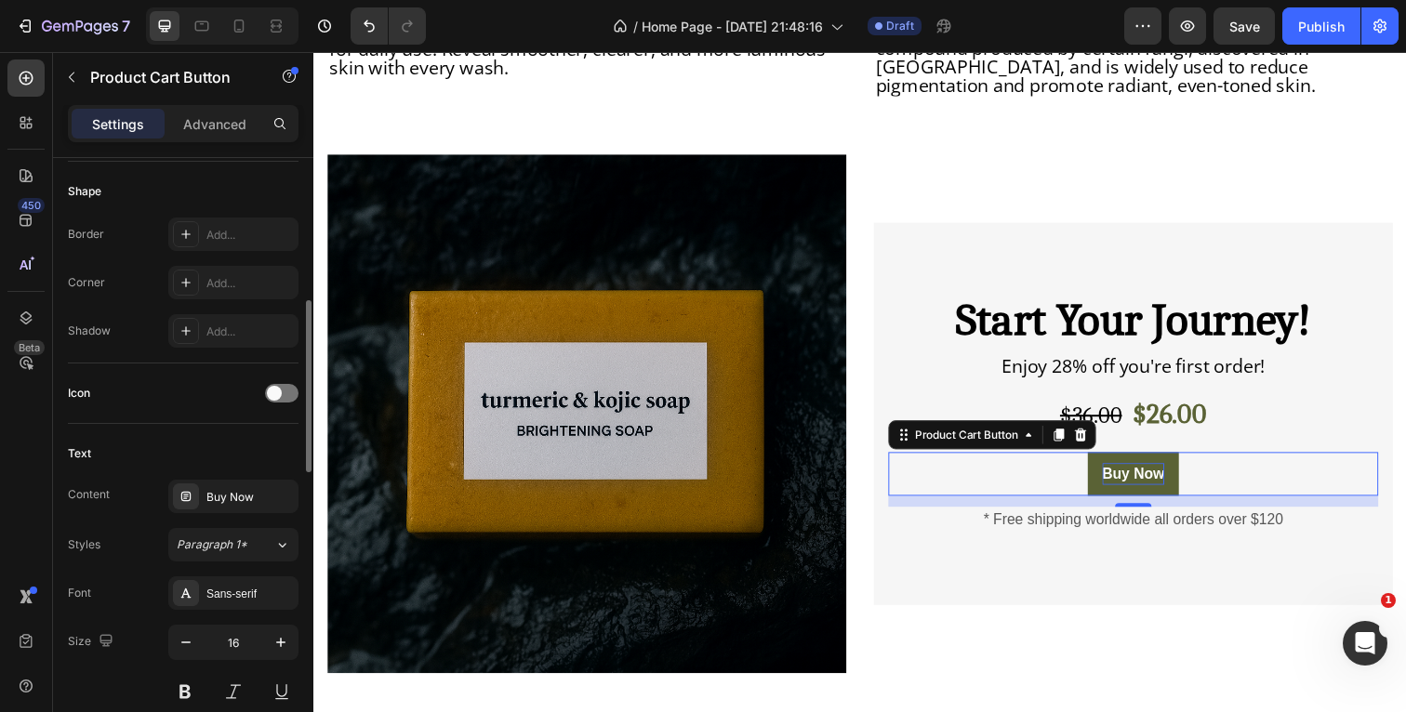
scroll to position [637, 0]
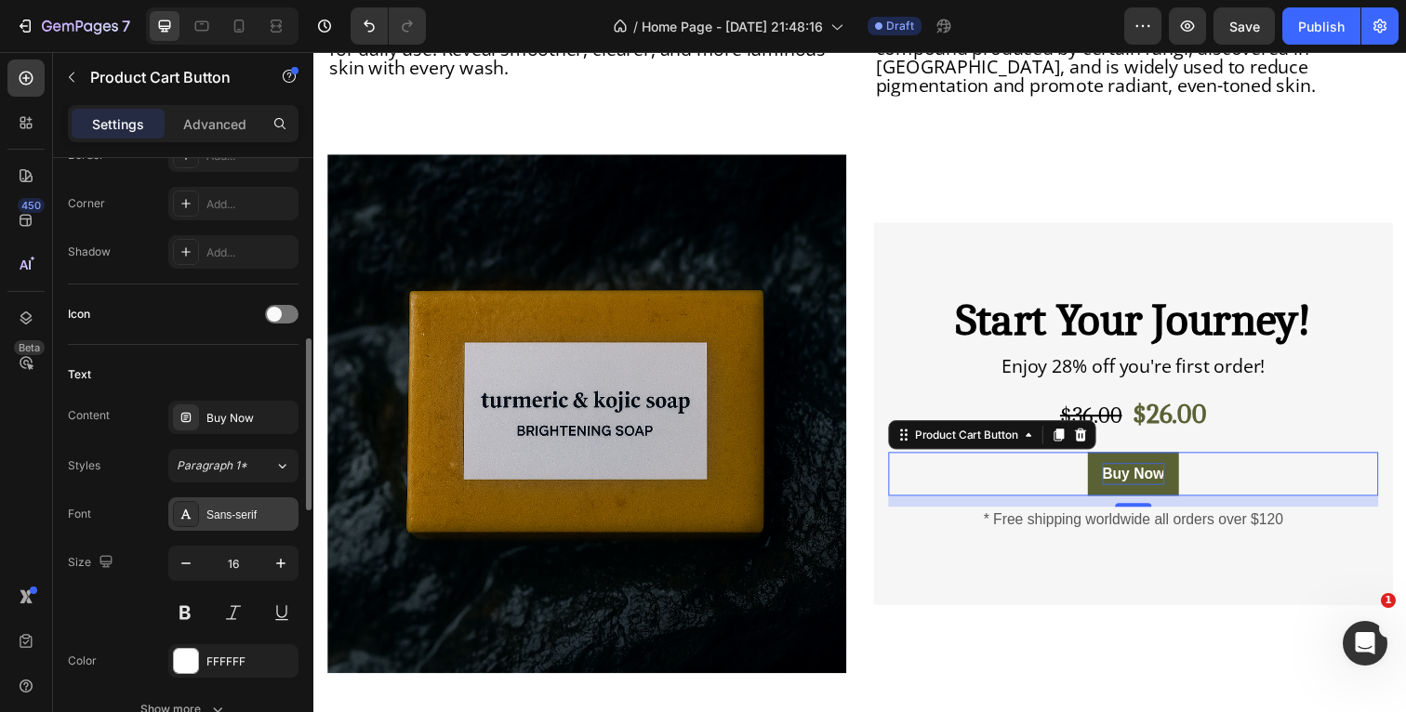
click at [226, 521] on div "Sans-serif" at bounding box center [249, 515] width 87 height 17
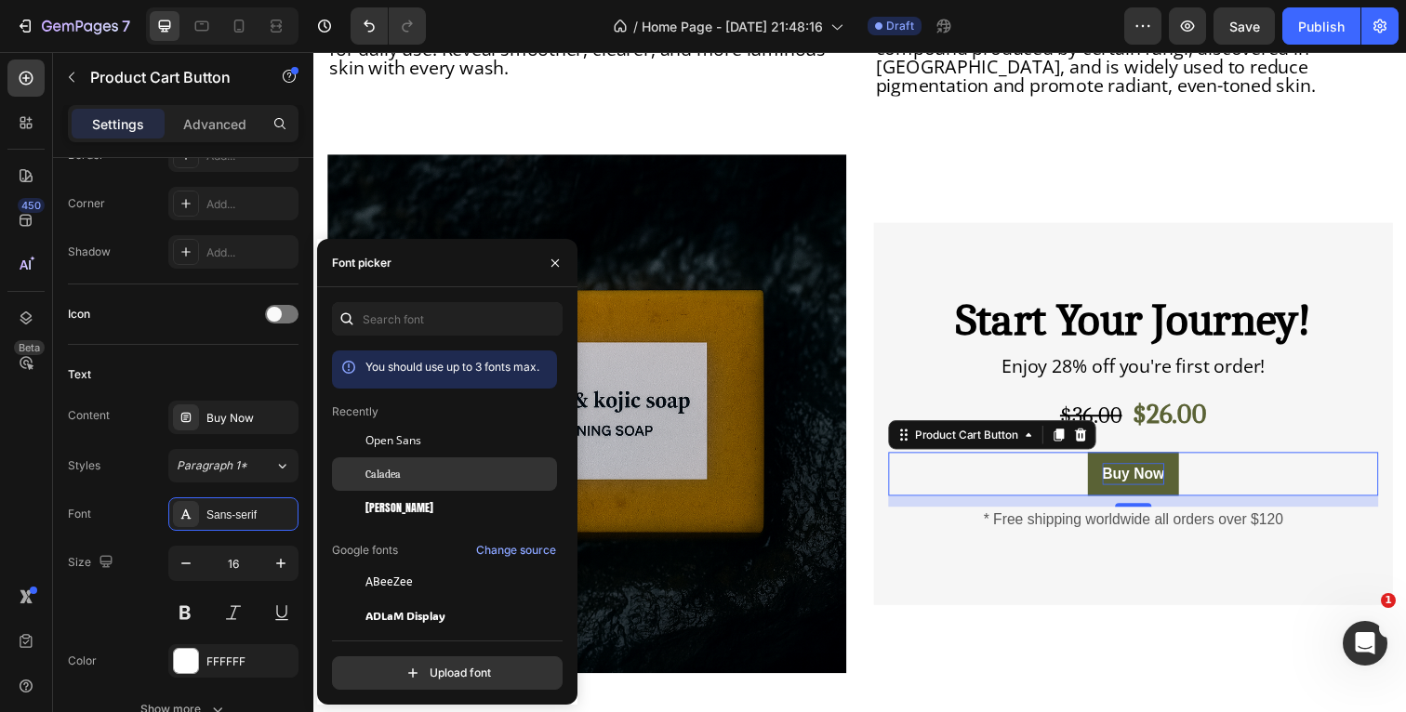
click at [414, 476] on div "Caladea" at bounding box center [459, 474] width 188 height 17
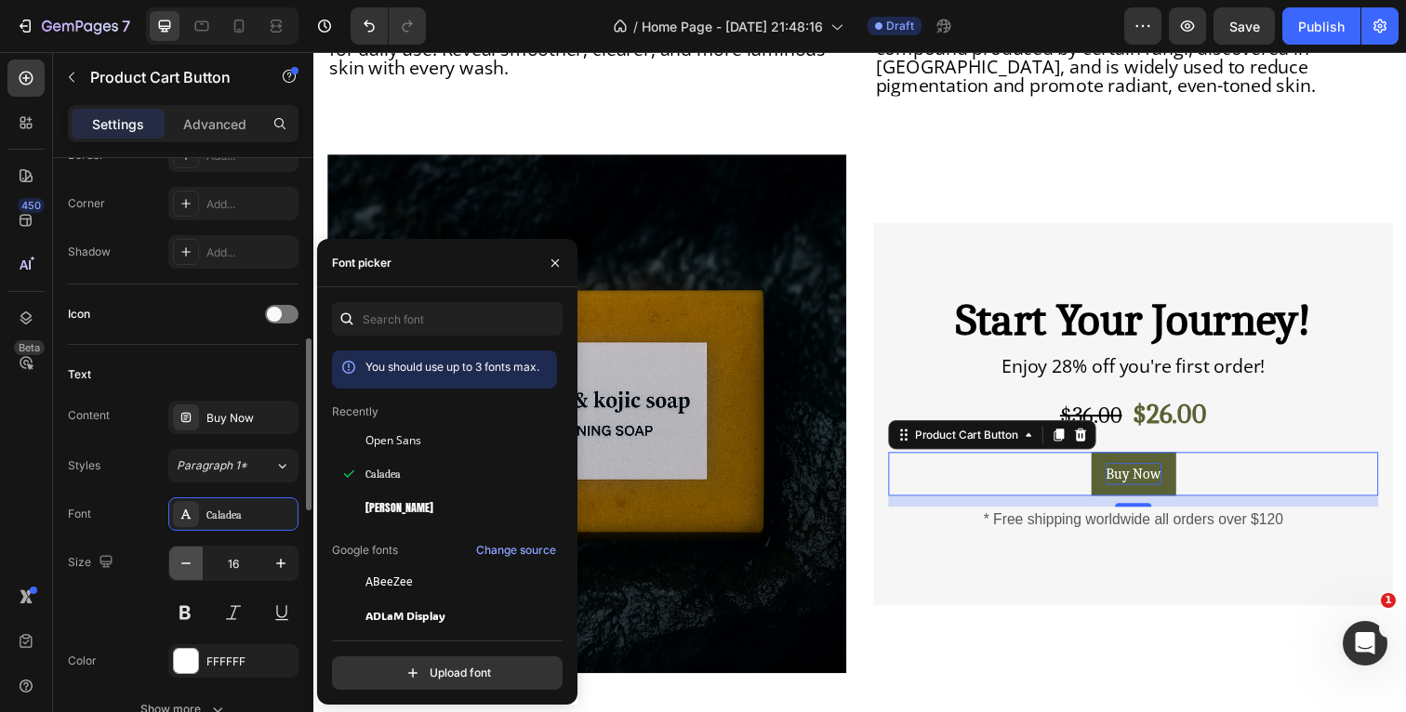
click at [191, 563] on icon "button" at bounding box center [185, 564] width 9 height 2
type input "15"
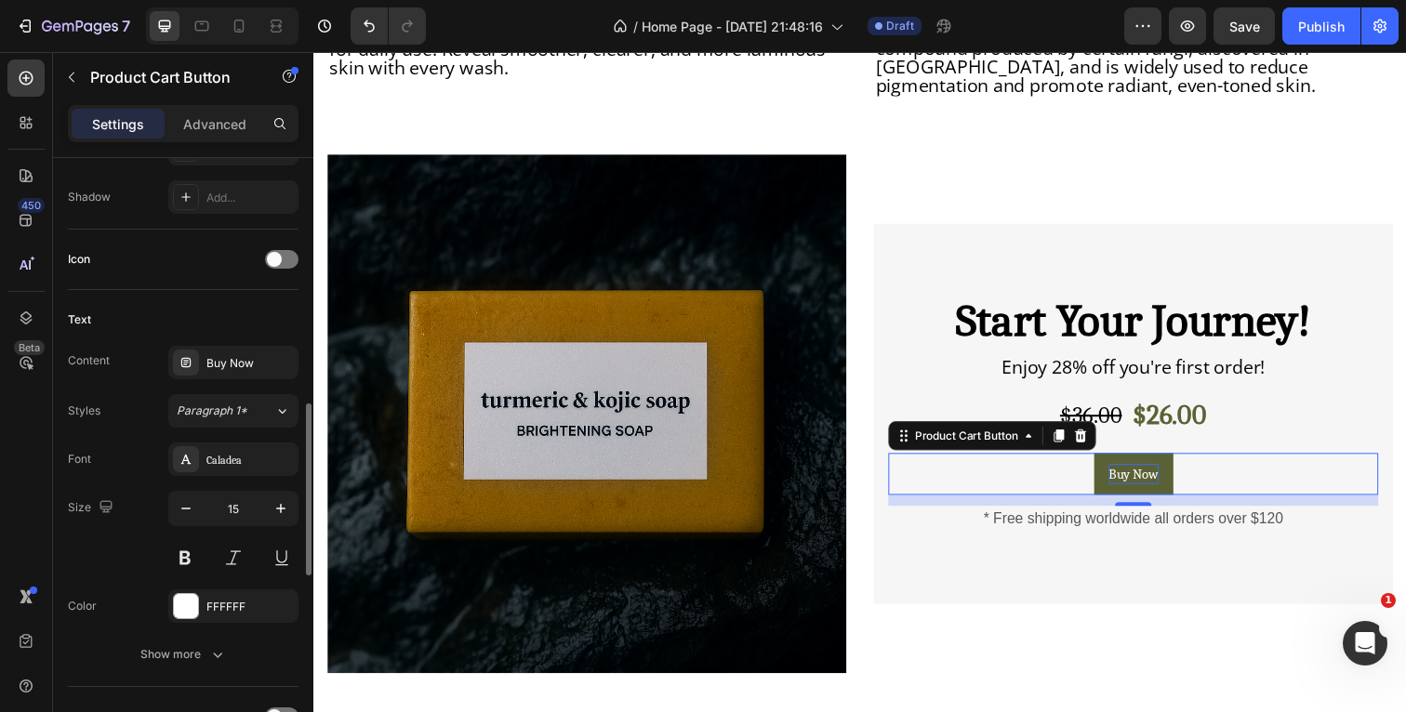
scroll to position [738, 0]
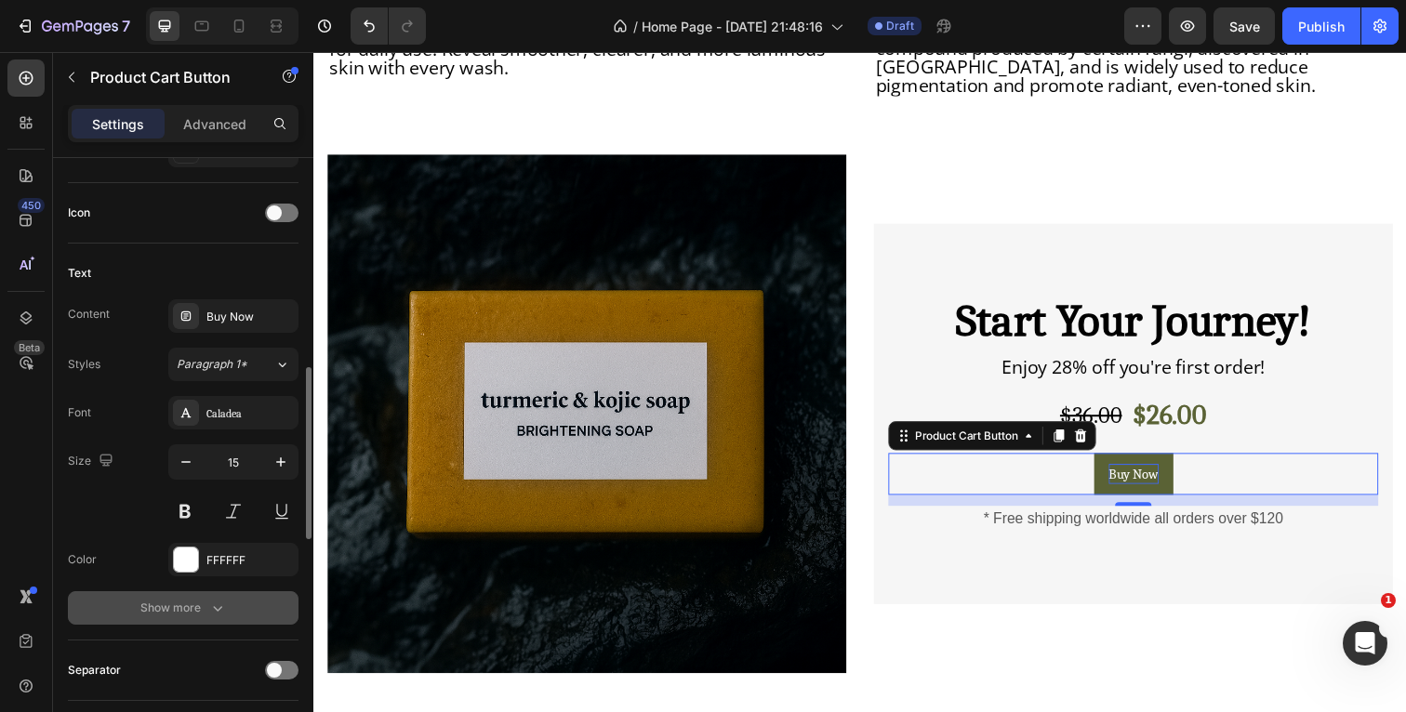
click at [211, 602] on icon "button" at bounding box center [217, 608] width 19 height 19
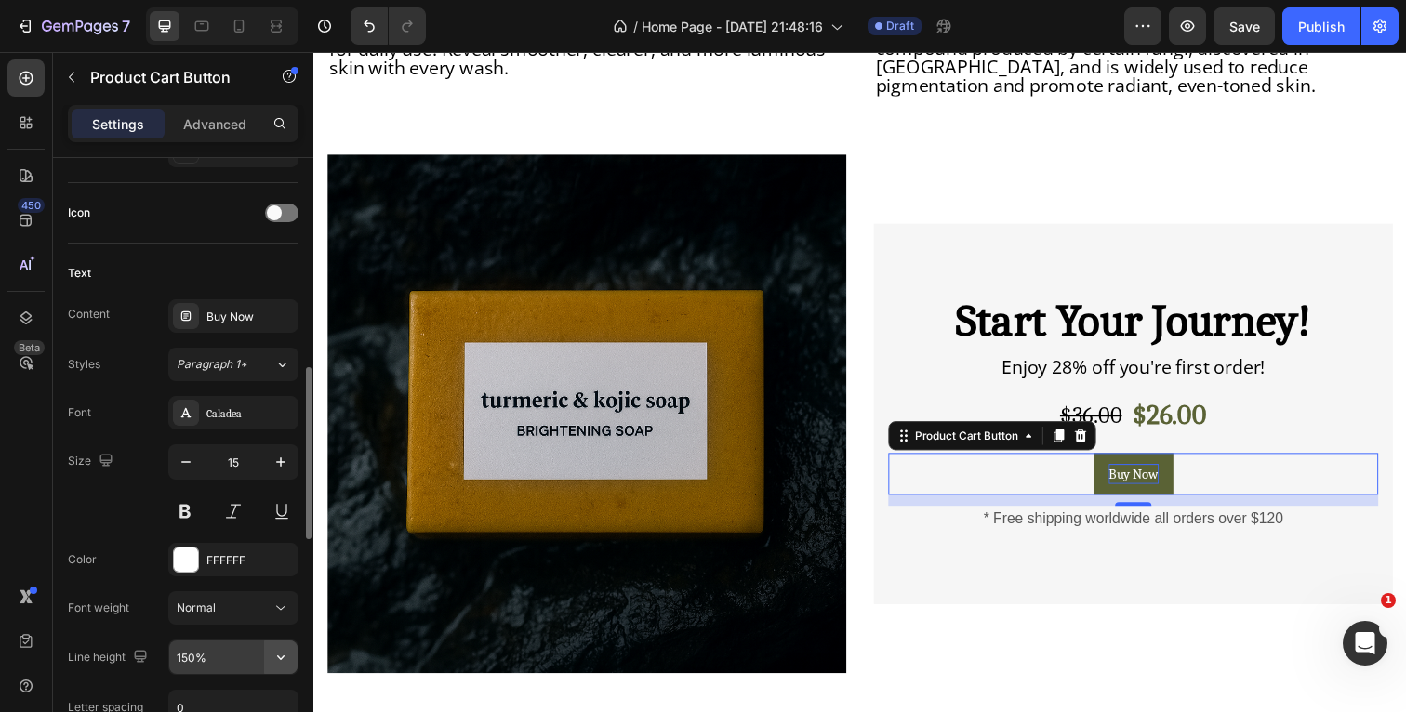
click at [280, 657] on icon "button" at bounding box center [281, 657] width 19 height 19
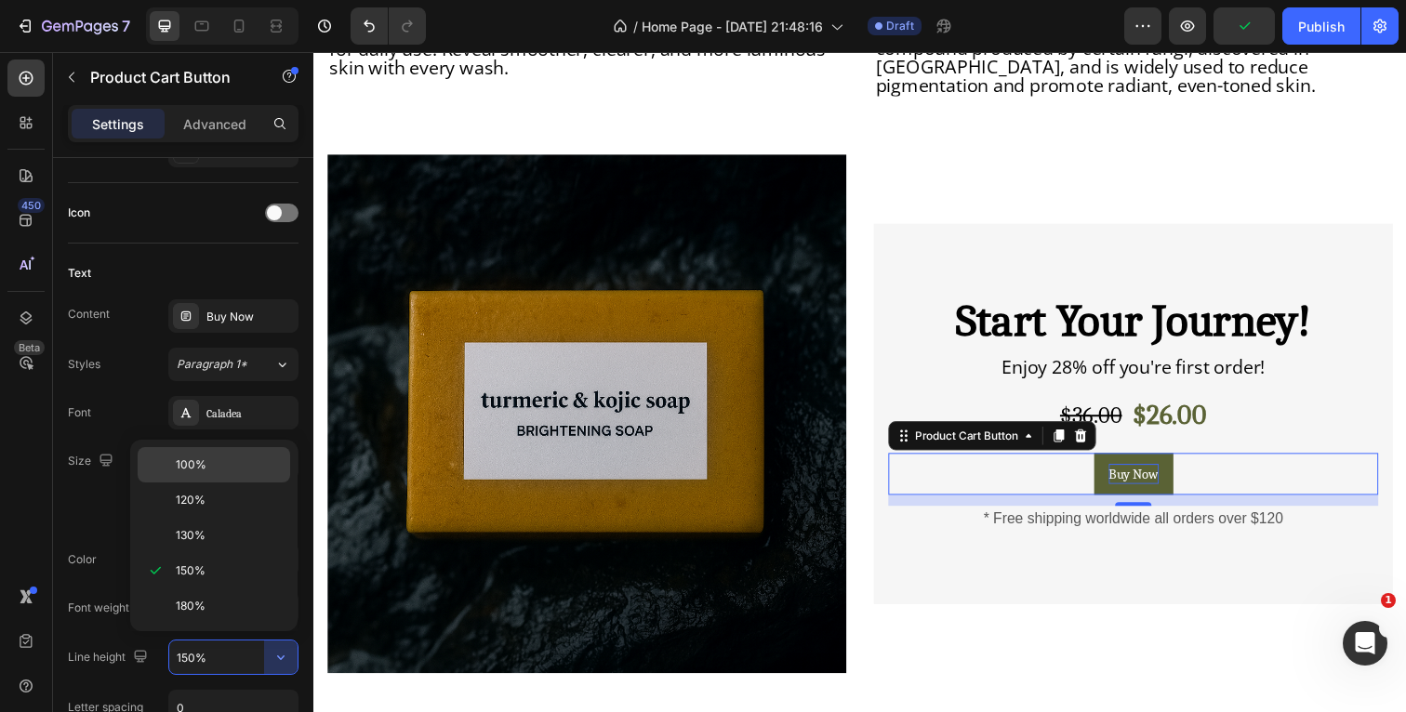
click at [213, 466] on p "100%" at bounding box center [229, 465] width 106 height 17
type input "100%"
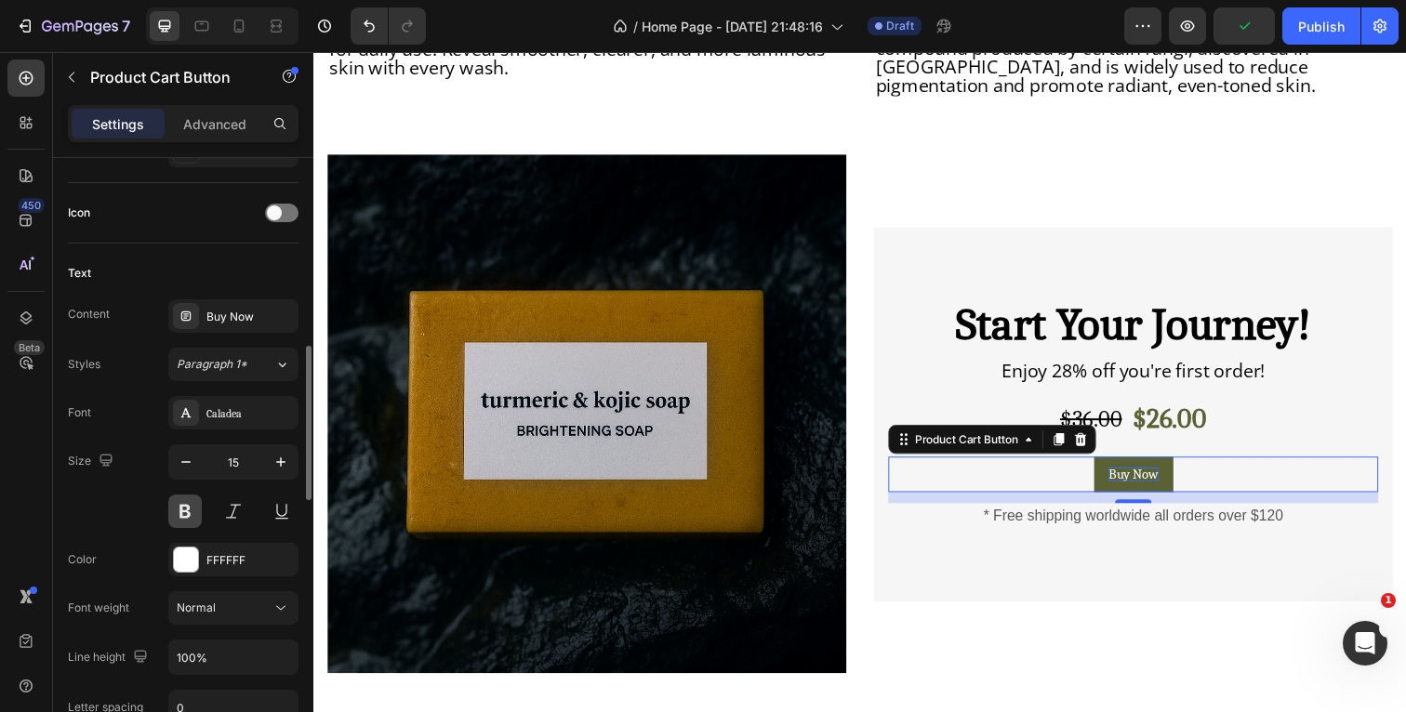
click at [185, 506] on button at bounding box center [184, 511] width 33 height 33
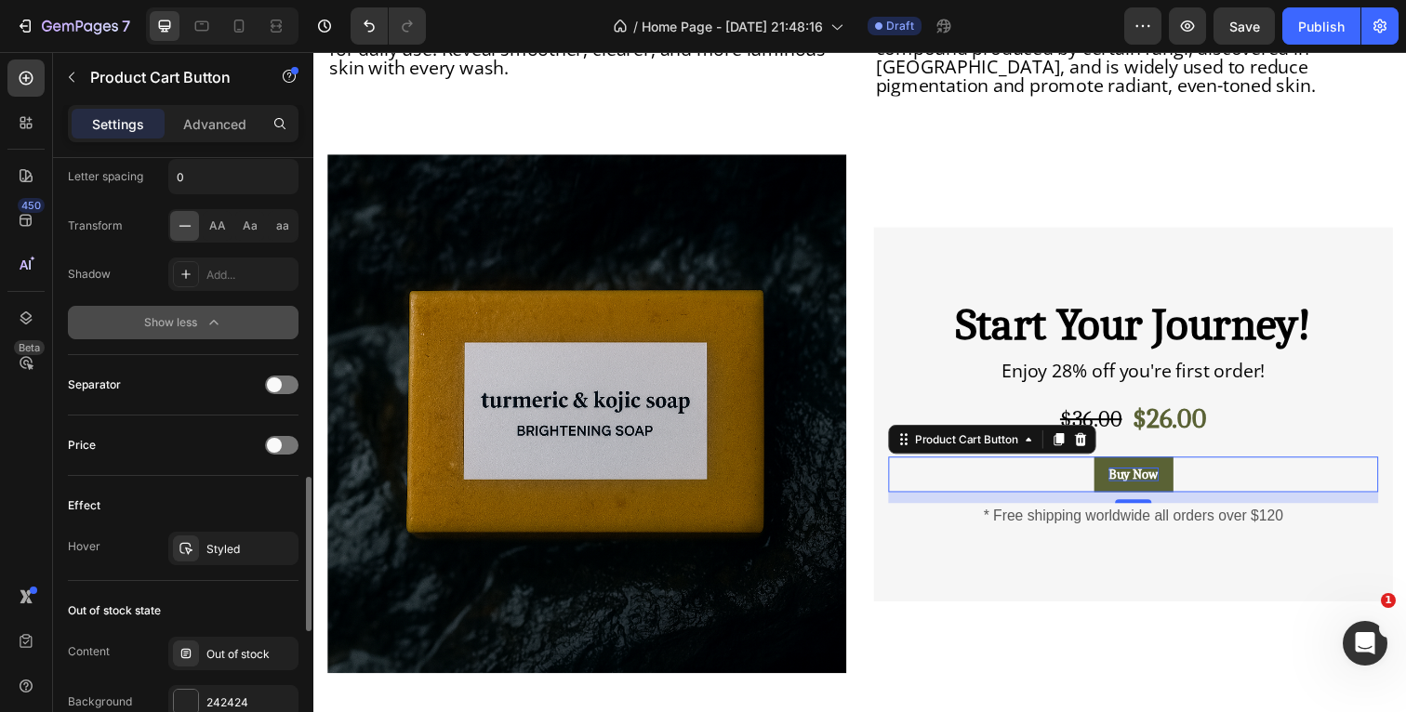
scroll to position [1276, 0]
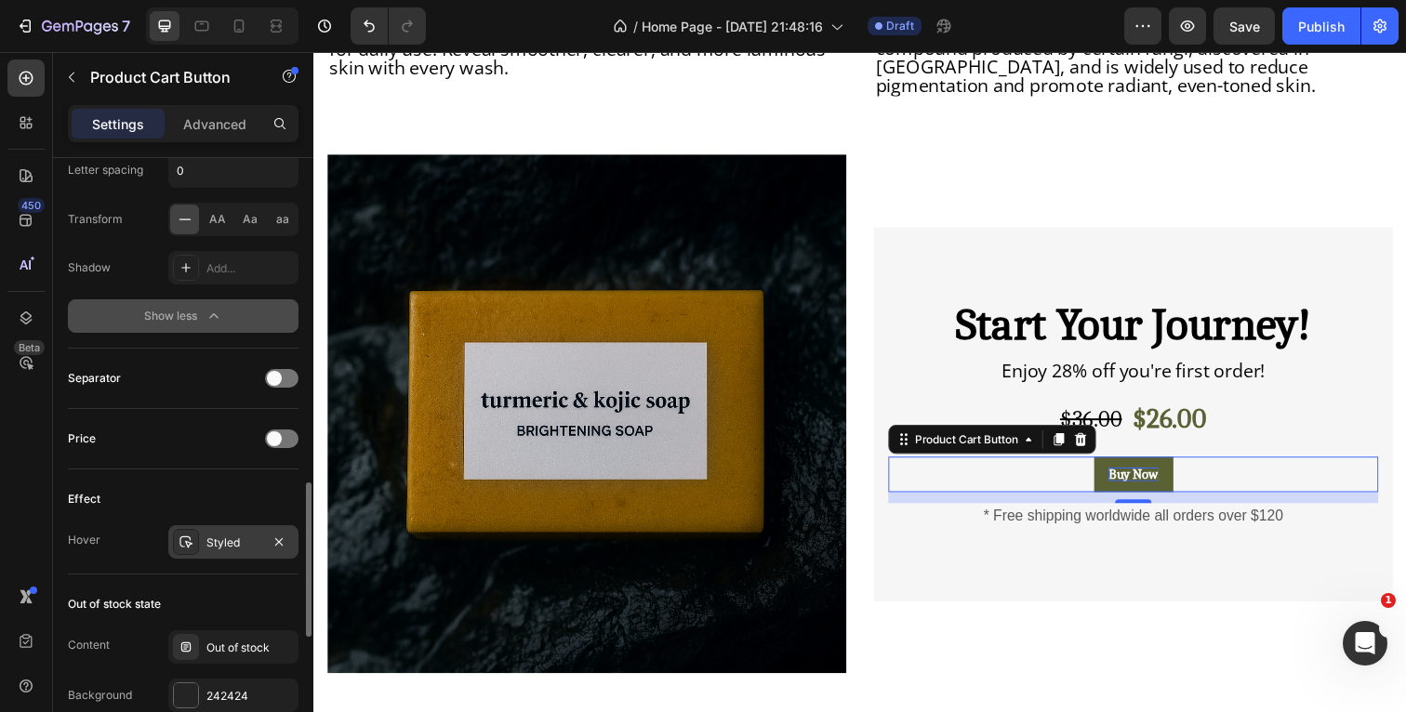
click at [230, 539] on div "Styled" at bounding box center [233, 543] width 54 height 17
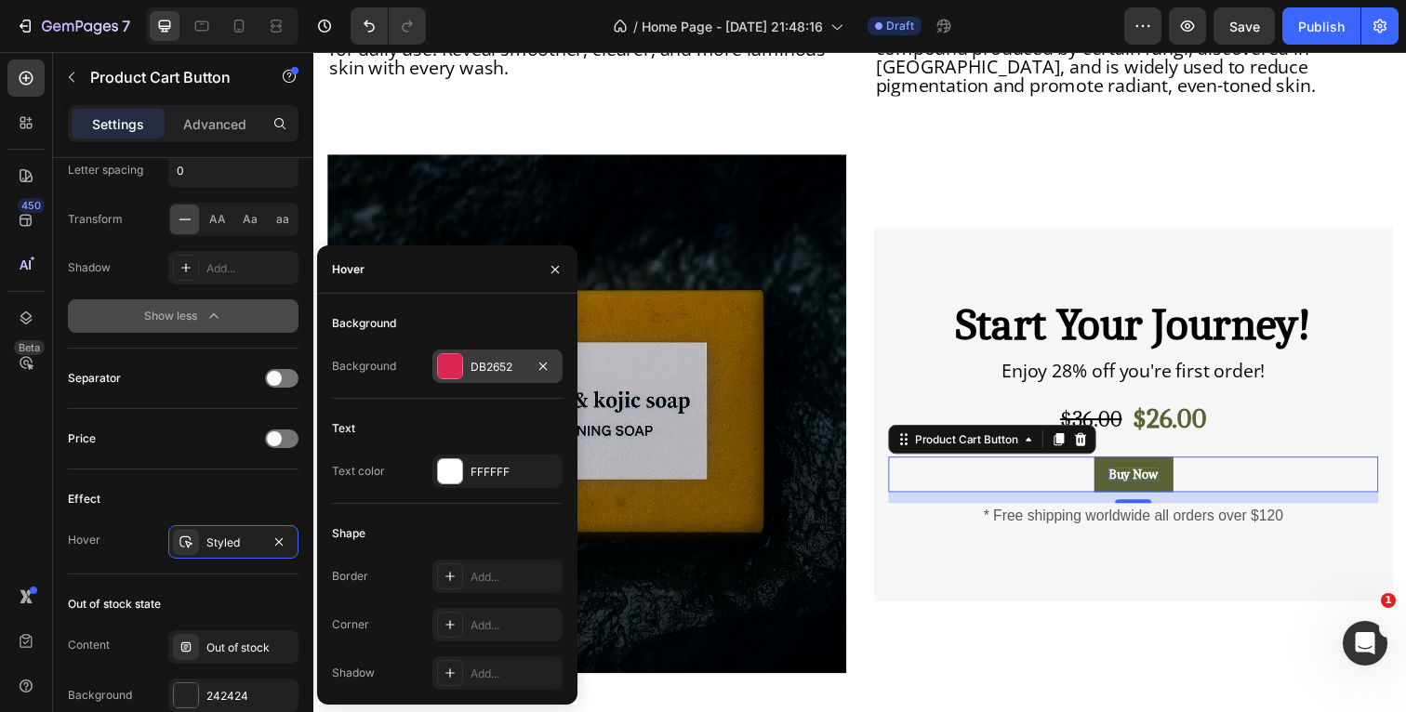
click at [454, 365] on div at bounding box center [450, 366] width 24 height 24
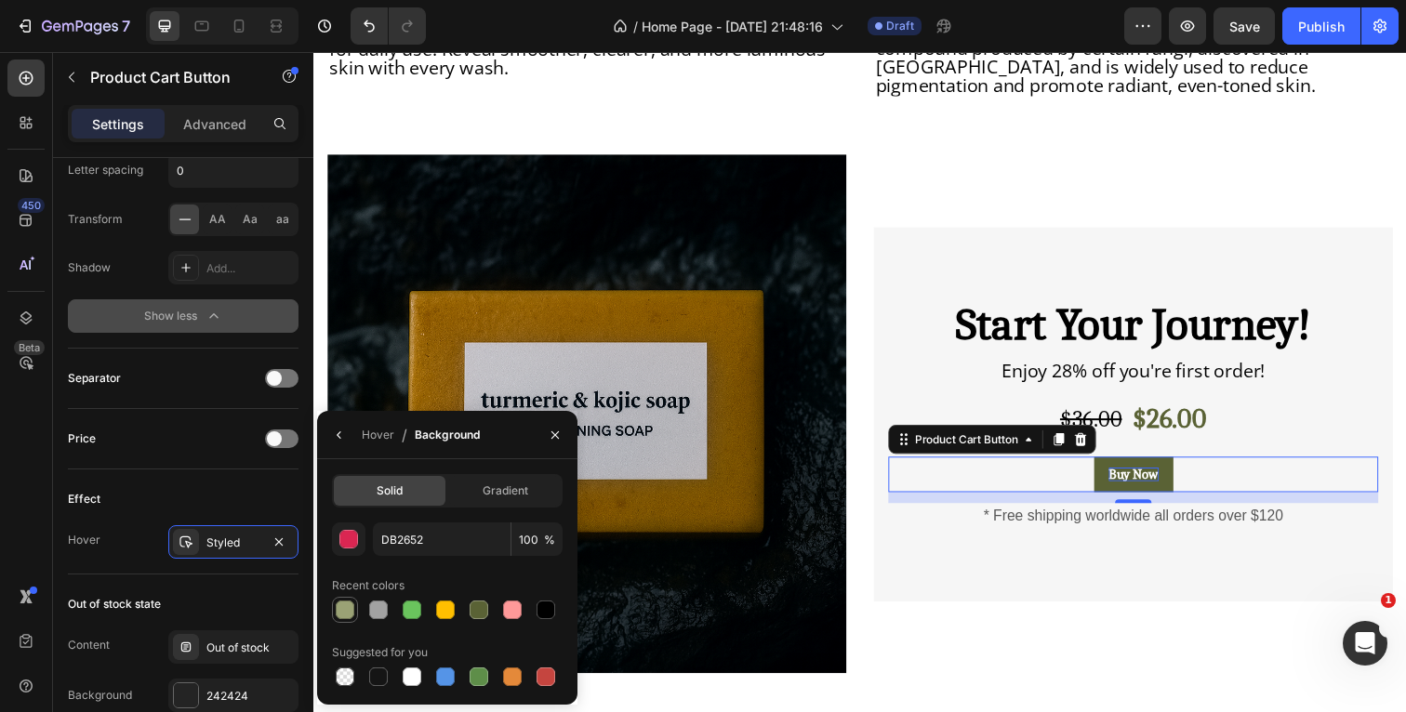
click at [346, 605] on div at bounding box center [345, 610] width 19 height 19
type input "9AA275"
click at [550, 433] on icon "button" at bounding box center [555, 435] width 15 height 15
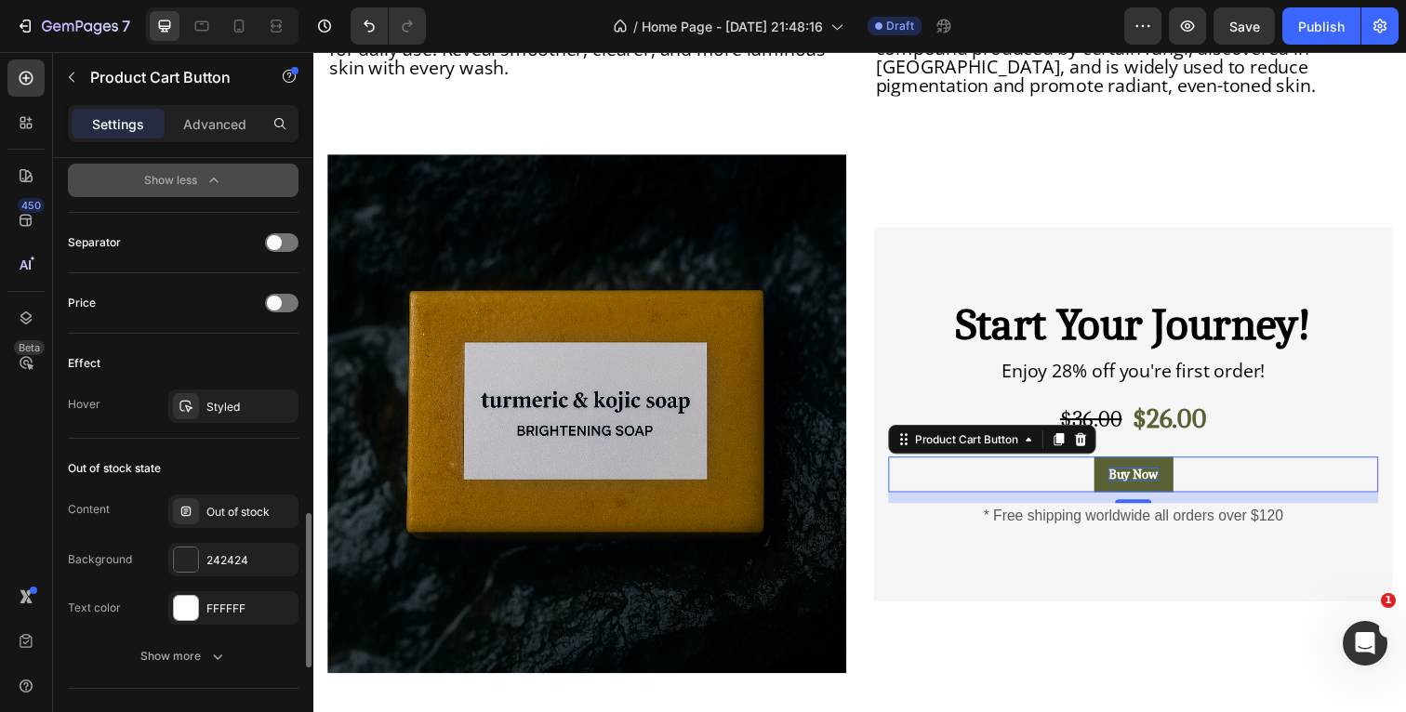
scroll to position [1413, 0]
click at [234, 563] on div "242424" at bounding box center [233, 558] width 54 height 17
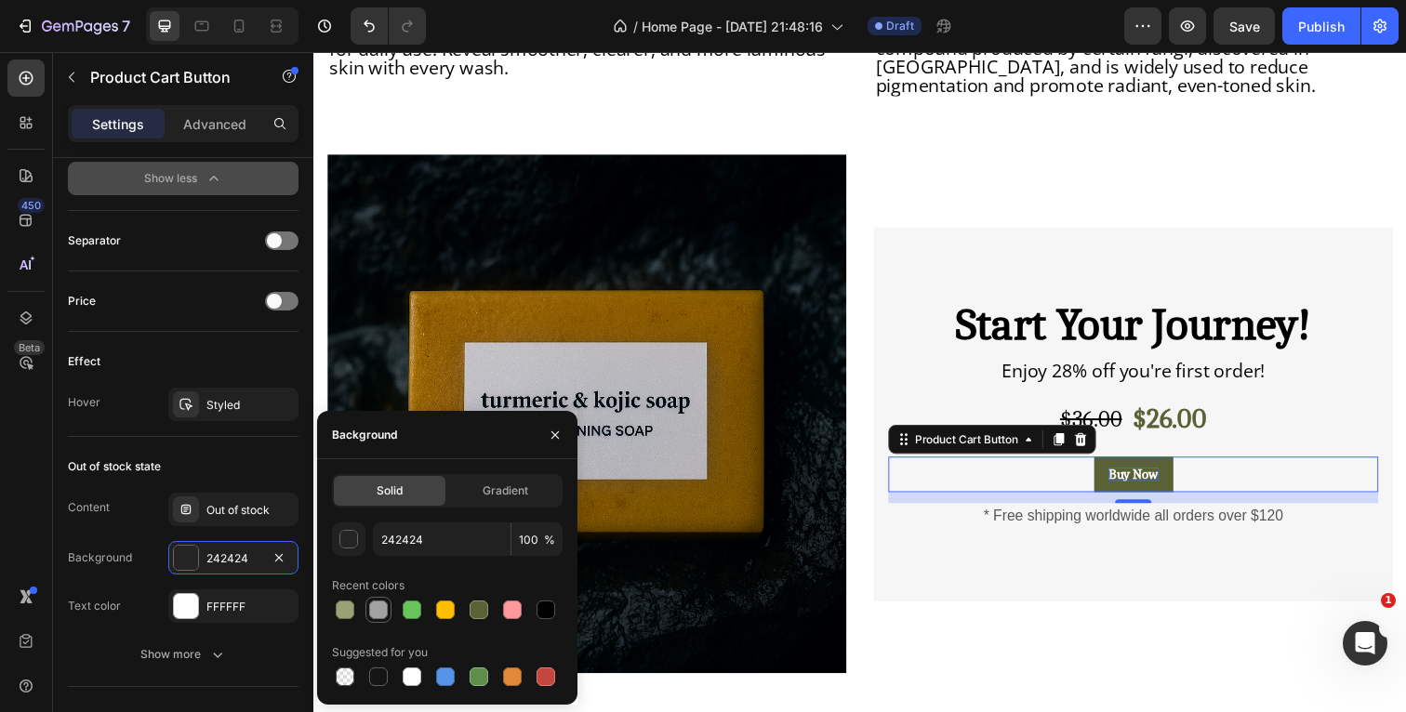
click at [379, 614] on div at bounding box center [378, 610] width 19 height 19
type input "A2A2A2"
click at [192, 456] on div "Out of stock state" at bounding box center [183, 467] width 231 height 30
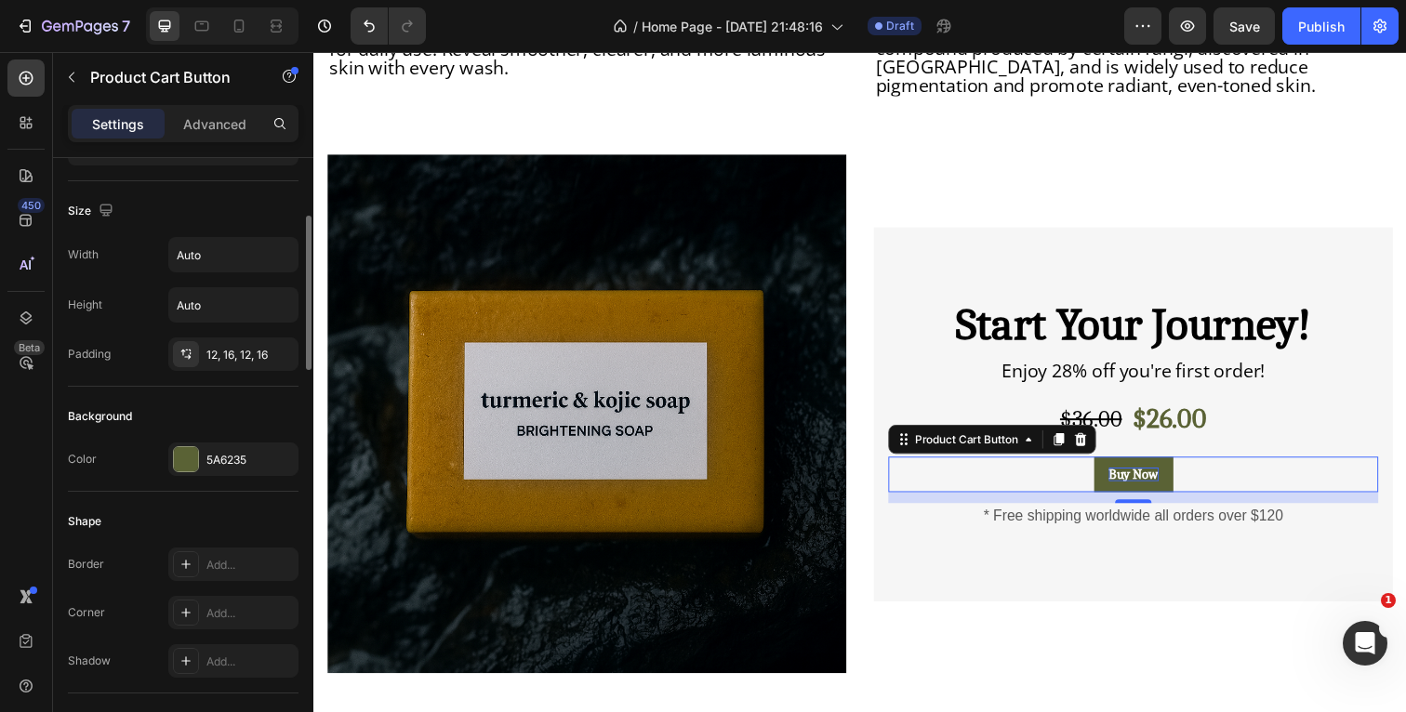
scroll to position [0, 0]
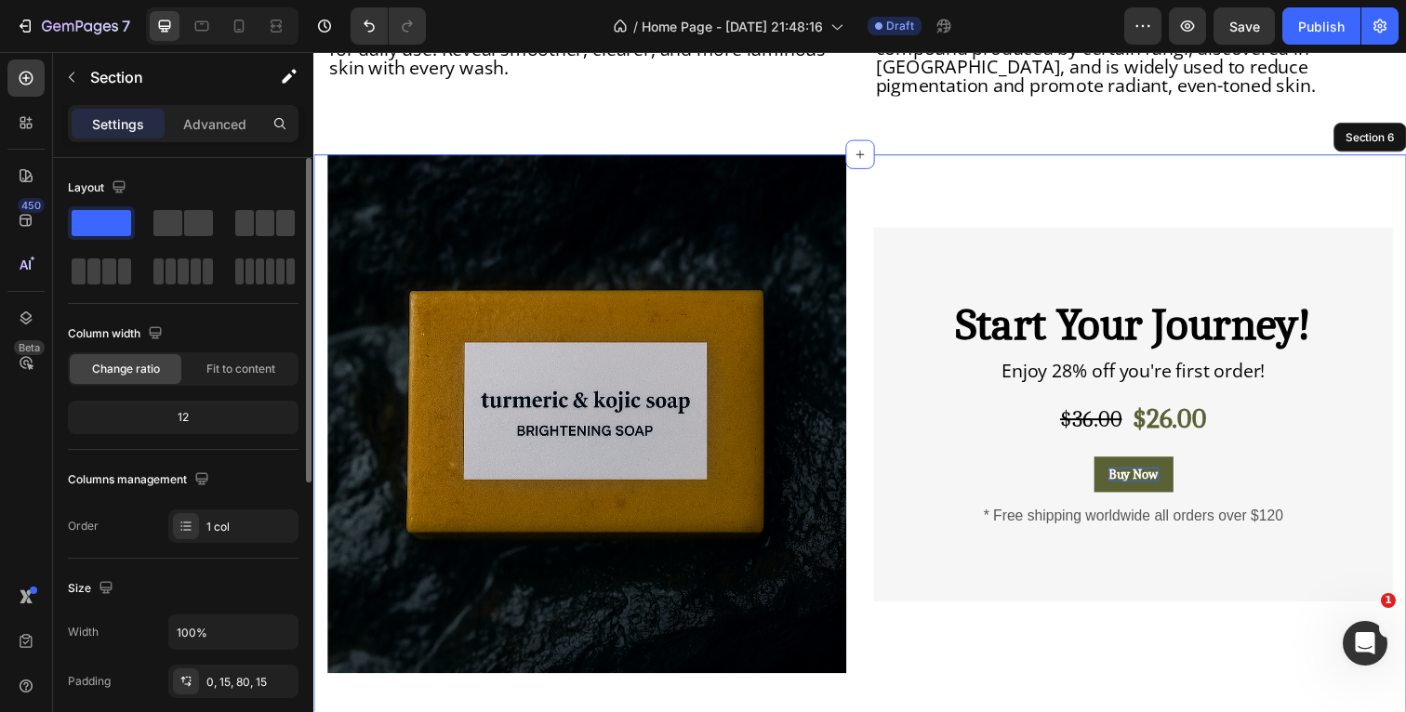
click at [1405, 288] on div "Product Images & Gallery Start Your Journey! Heading Enjoy 28% off you're first…" at bounding box center [871, 459] width 1116 height 604
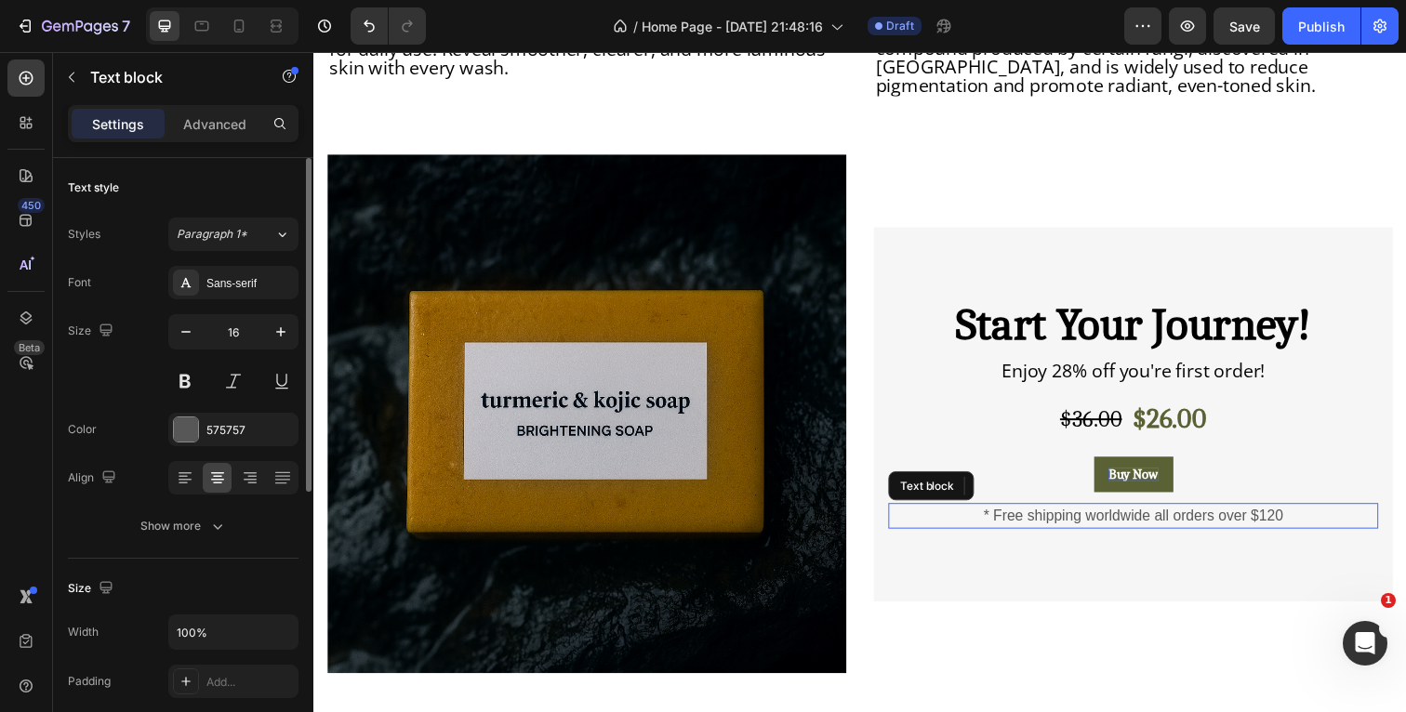
click at [1308, 515] on p "* Free shipping worldwide all orders over $120" at bounding box center [1150, 526] width 497 height 22
click at [1316, 515] on p "* Free shipping worldwide all orders over $120" at bounding box center [1150, 526] width 497 height 22
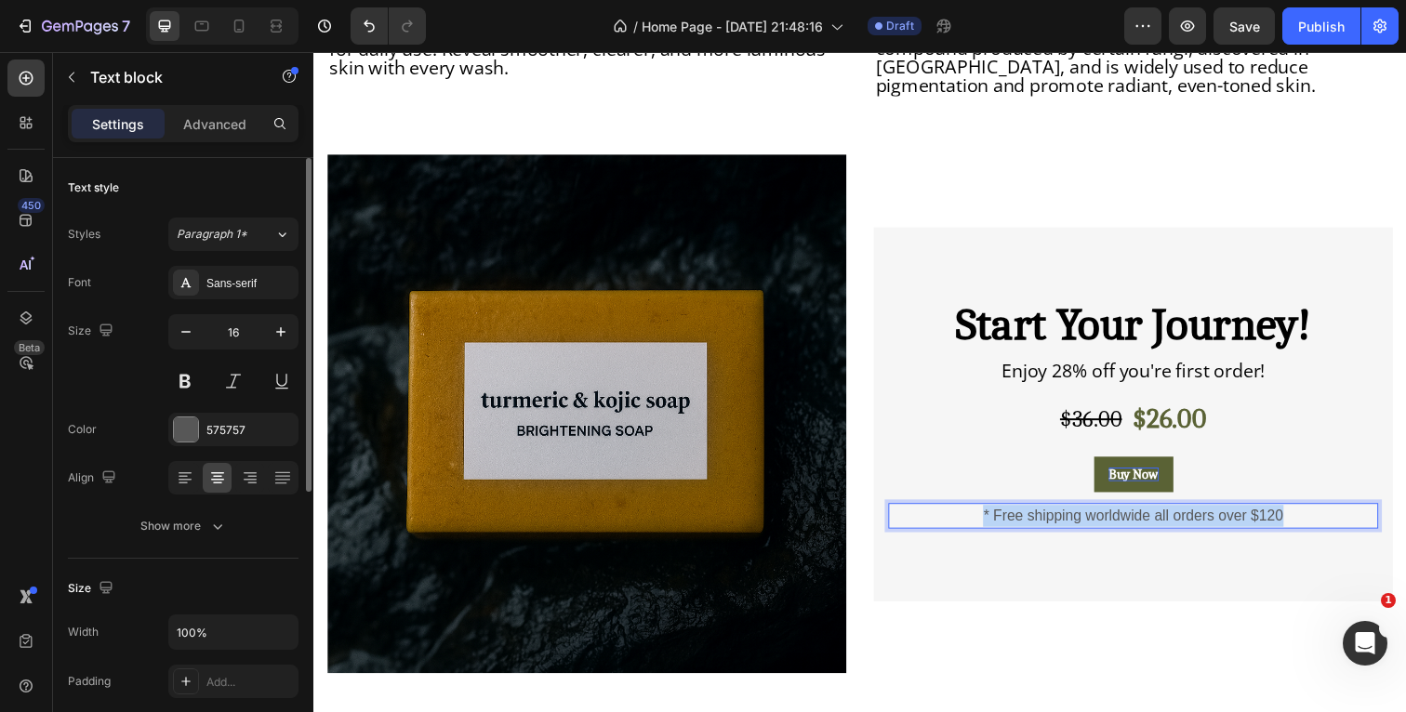
drag, startPoint x: 1322, startPoint y: 504, endPoint x: 985, endPoint y: 513, distance: 337.7
click at [985, 515] on p "* Free shipping worldwide all orders over $120" at bounding box center [1150, 526] width 497 height 22
drag, startPoint x: 1217, startPoint y: 507, endPoint x: 1075, endPoint y: 508, distance: 142.3
click at [1075, 515] on p "Free Shipping" at bounding box center [1150, 526] width 497 height 22
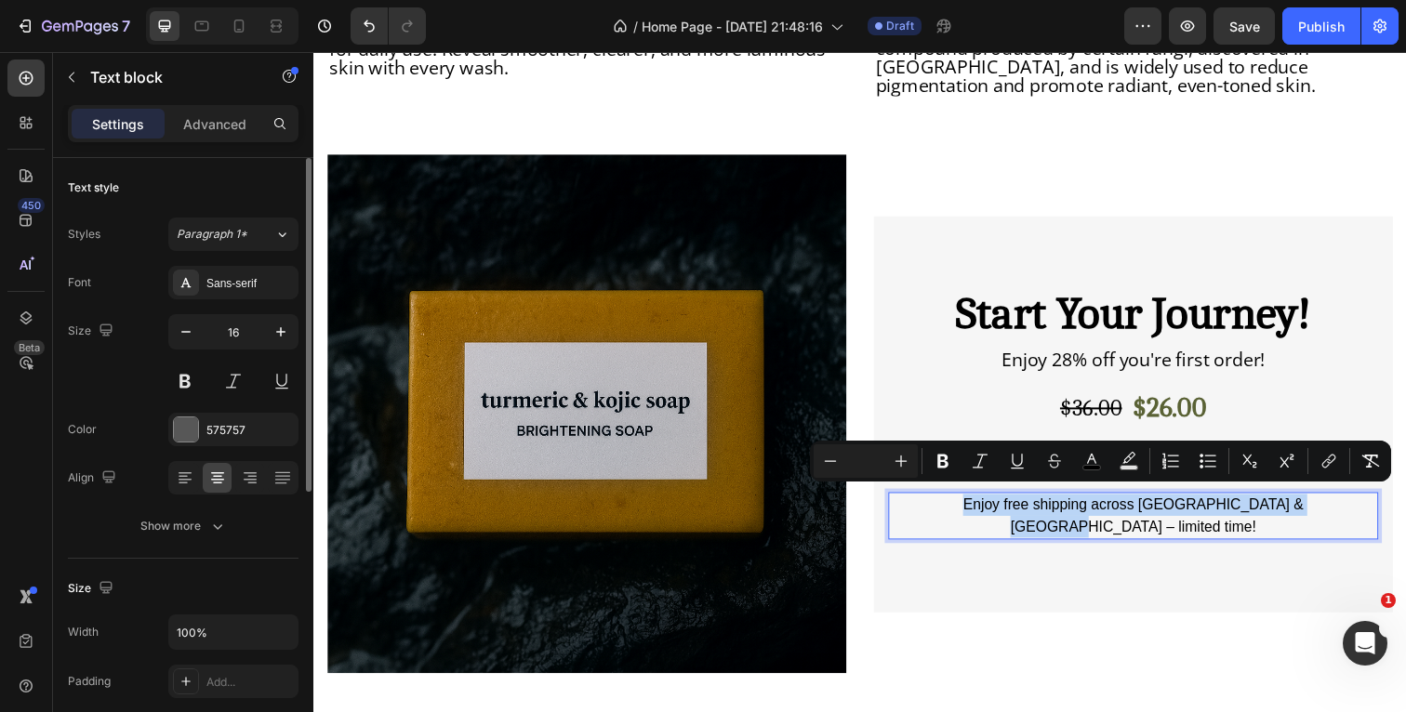
drag, startPoint x: 1355, startPoint y: 506, endPoint x: 952, endPoint y: 510, distance: 402.6
click at [953, 510] on p "Enjoy free shipping across [GEOGRAPHIC_DATA] & [GEOGRAPHIC_DATA] – limited time!" at bounding box center [1150, 526] width 497 height 45
click at [901, 457] on icon "Editor contextual toolbar" at bounding box center [901, 462] width 12 height 12
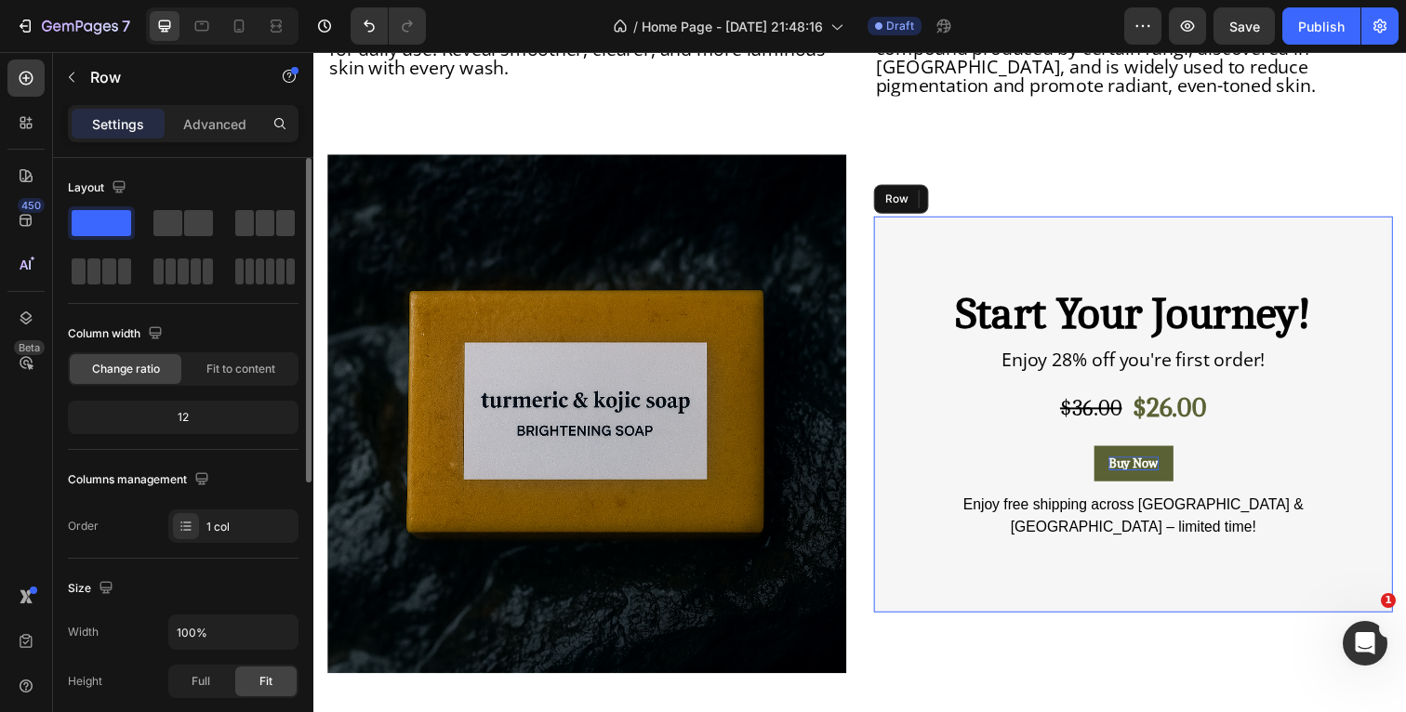
click at [934, 551] on div "Start Your Journey! Heading Enjoy 28% off you're first order! Text block $36.00…" at bounding box center [1150, 422] width 530 height 404
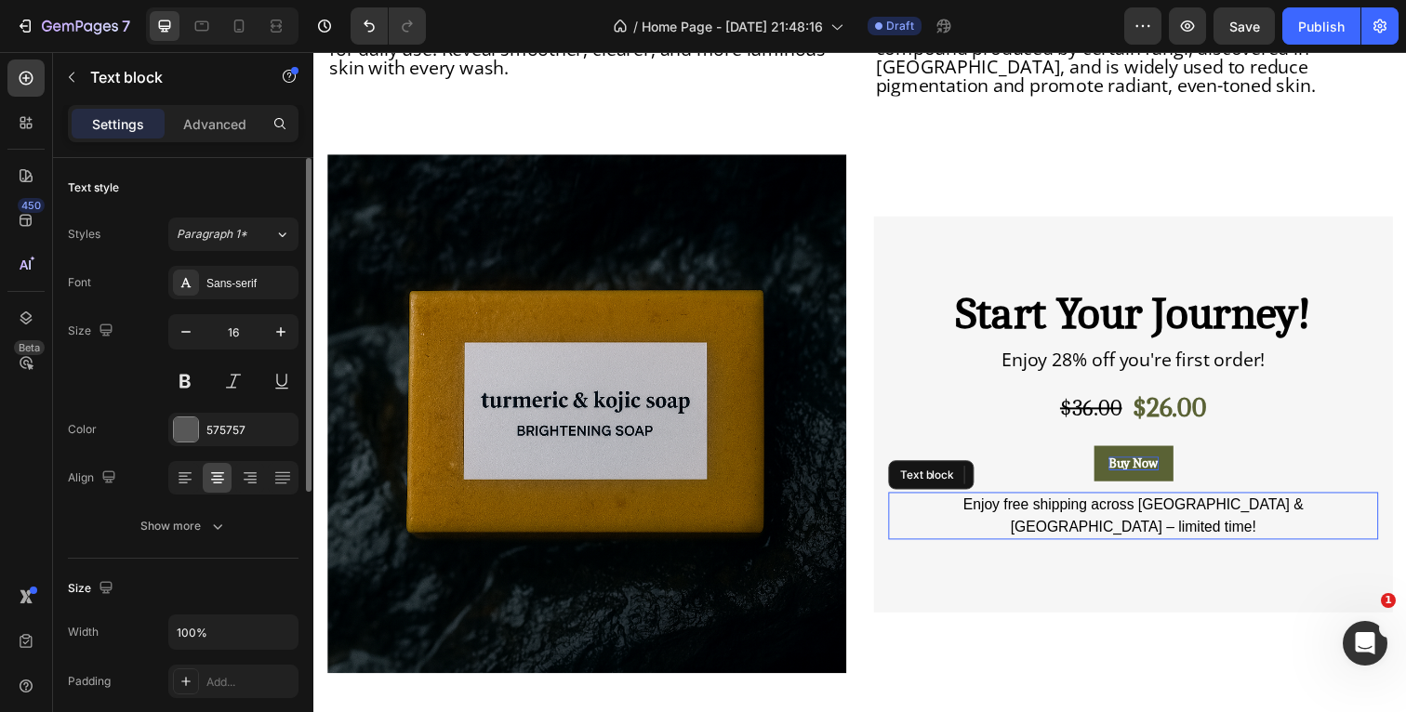
click at [944, 508] on p "Enjoy free shipping across [GEOGRAPHIC_DATA] & [GEOGRAPHIC_DATA] – limited time!" at bounding box center [1150, 526] width 497 height 45
click at [229, 283] on div "Sans-serif" at bounding box center [249, 283] width 87 height 17
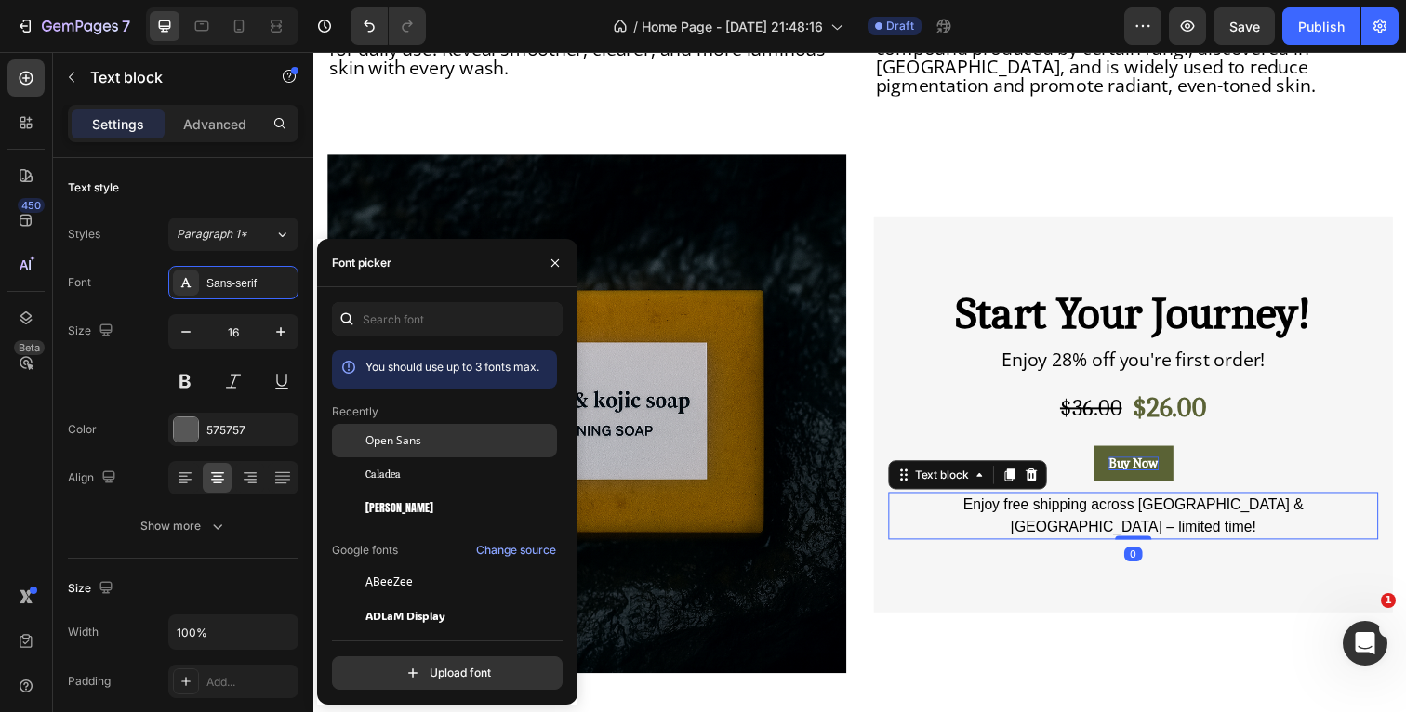
click at [422, 442] on div "Open Sans" at bounding box center [459, 440] width 188 height 17
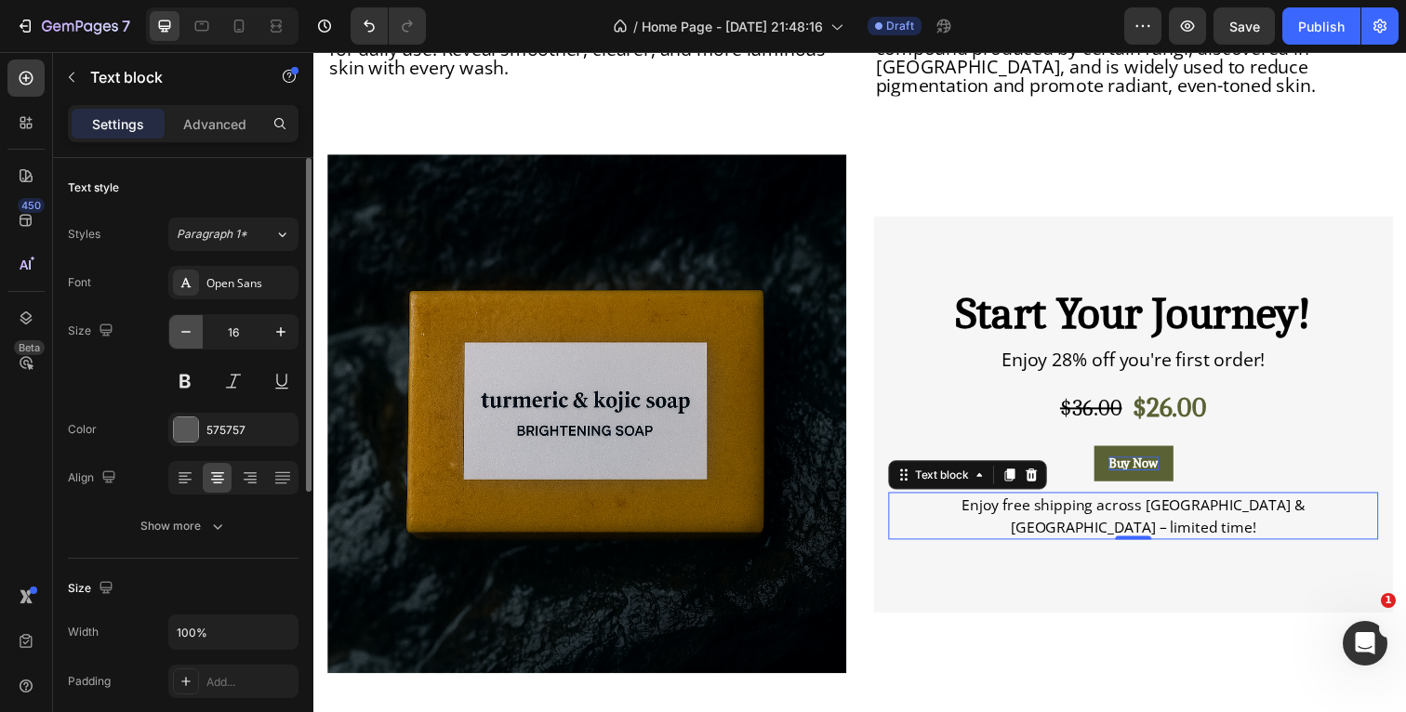
click at [190, 326] on icon "button" at bounding box center [186, 332] width 19 height 19
type input "15"
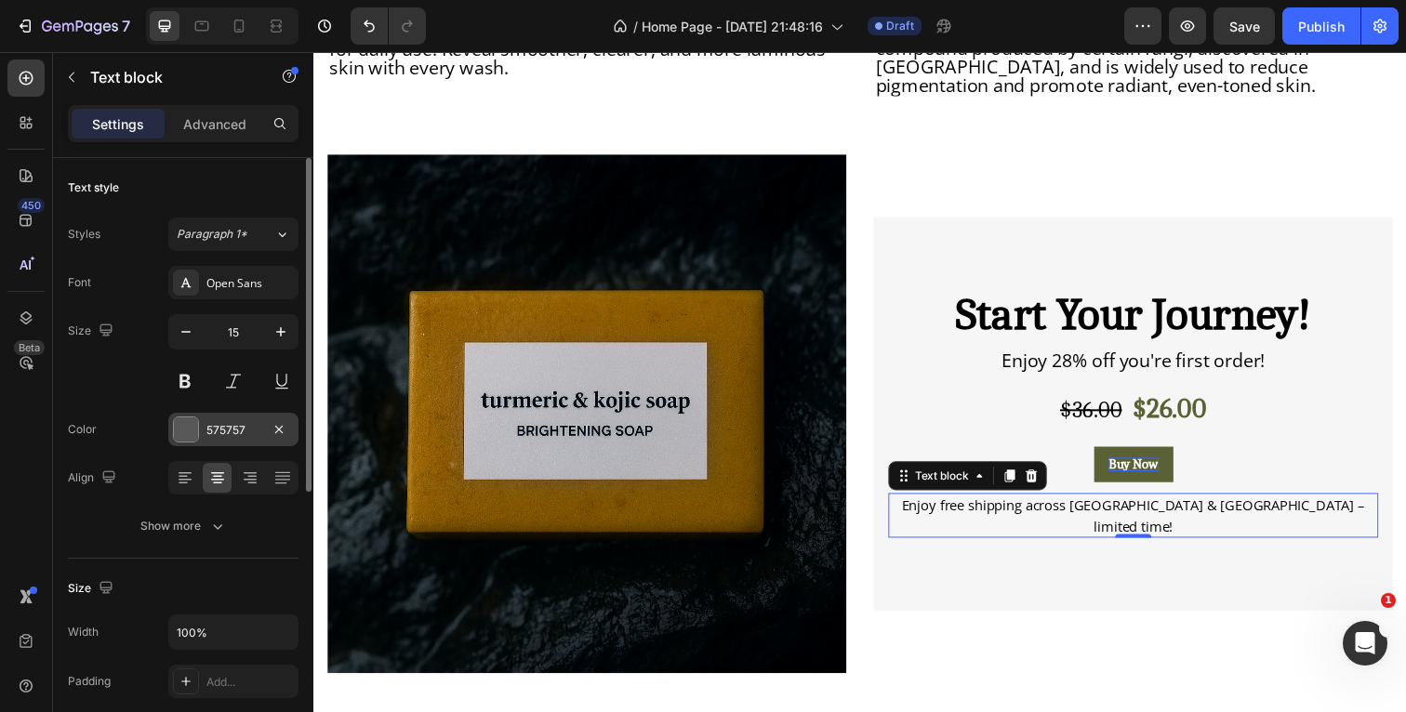
click at [189, 431] on div at bounding box center [186, 429] width 24 height 24
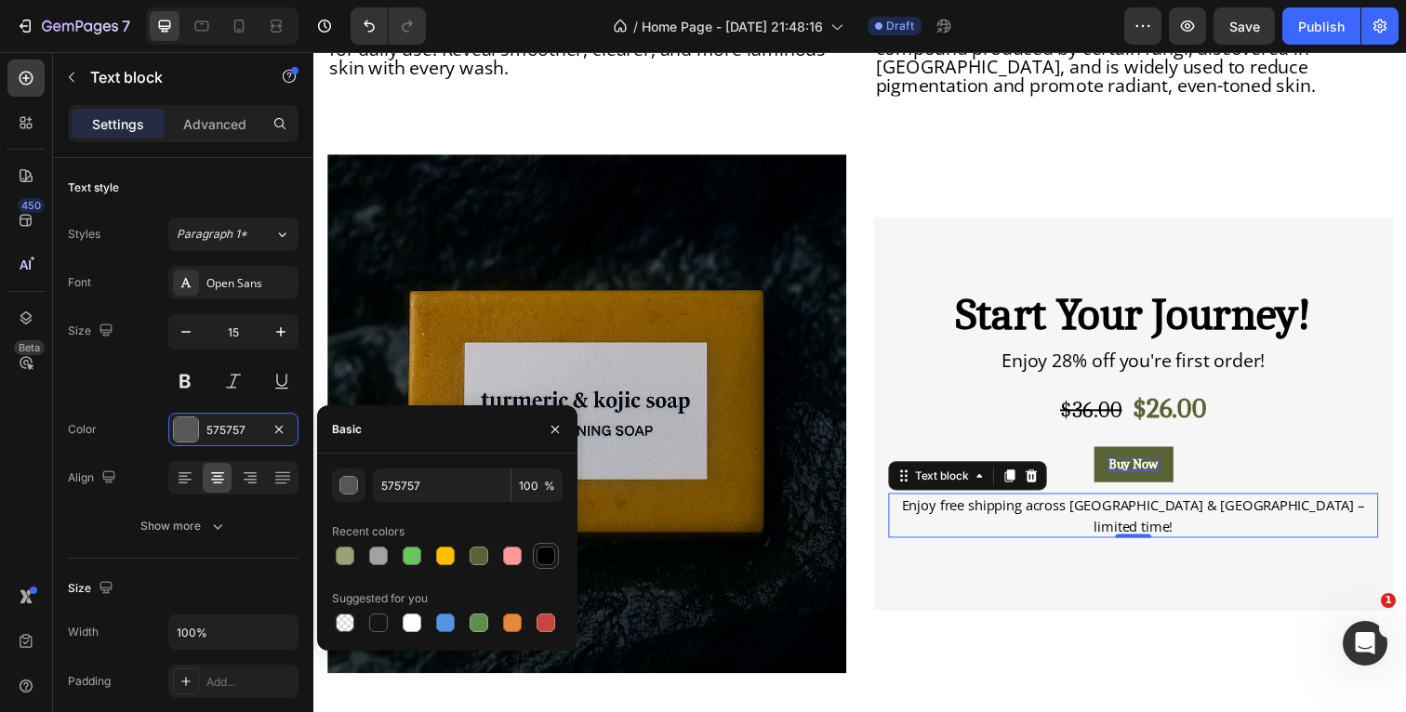
click at [541, 559] on div at bounding box center [546, 556] width 19 height 19
type input "000000"
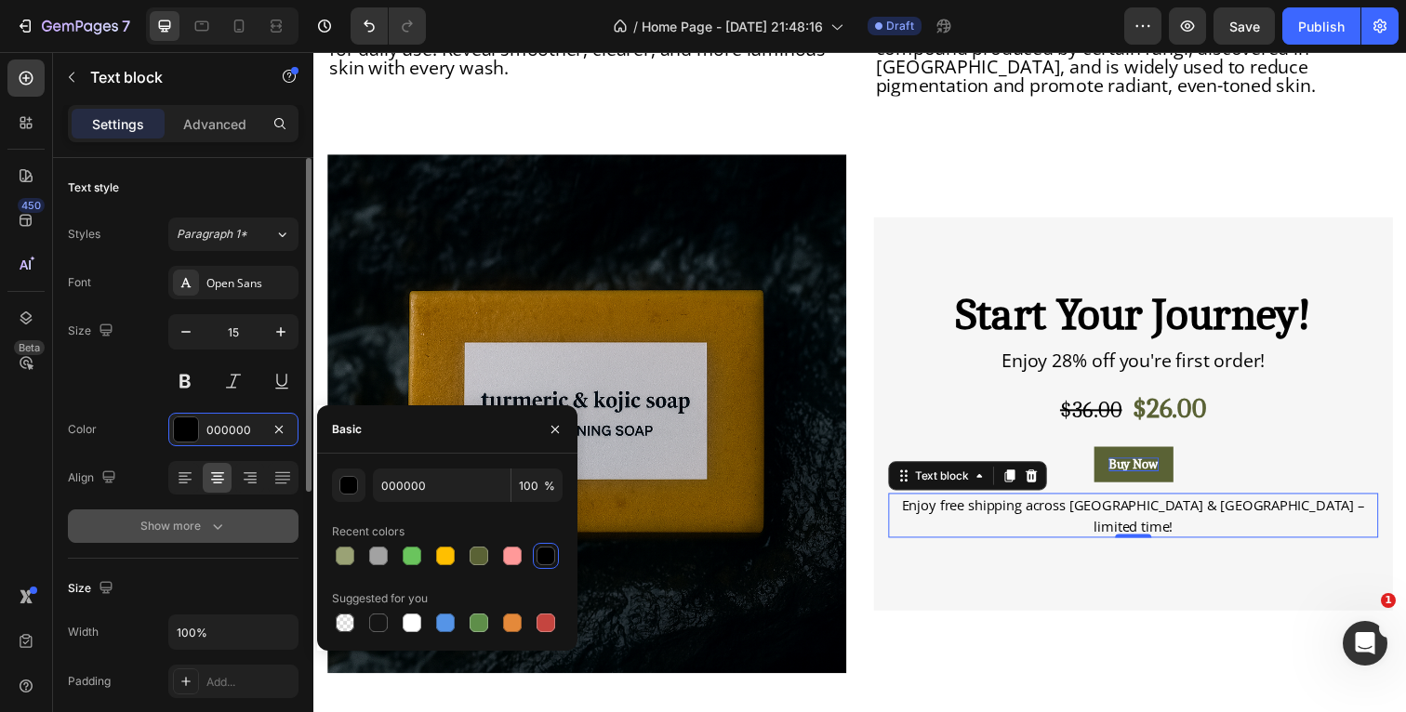
click at [226, 516] on button "Show more" at bounding box center [183, 526] width 231 height 33
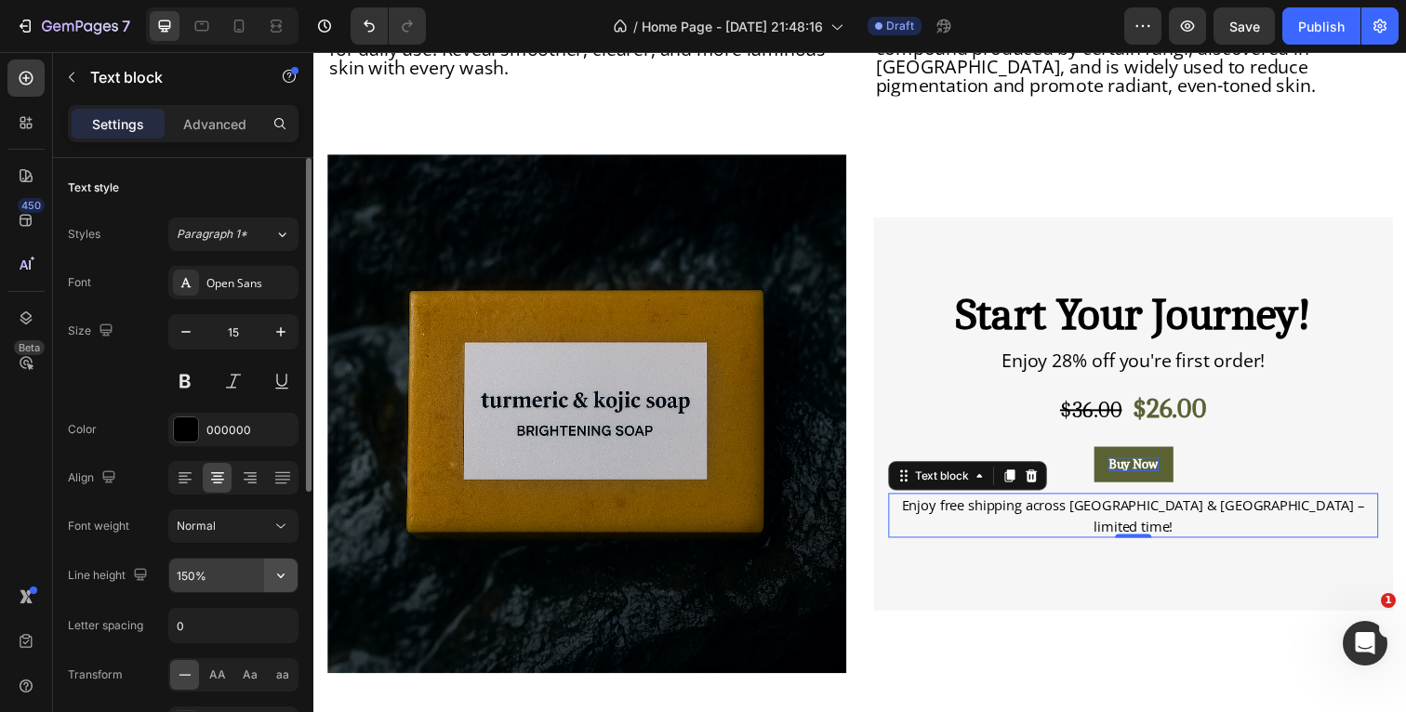
click at [284, 574] on icon "button" at bounding box center [281, 575] width 19 height 19
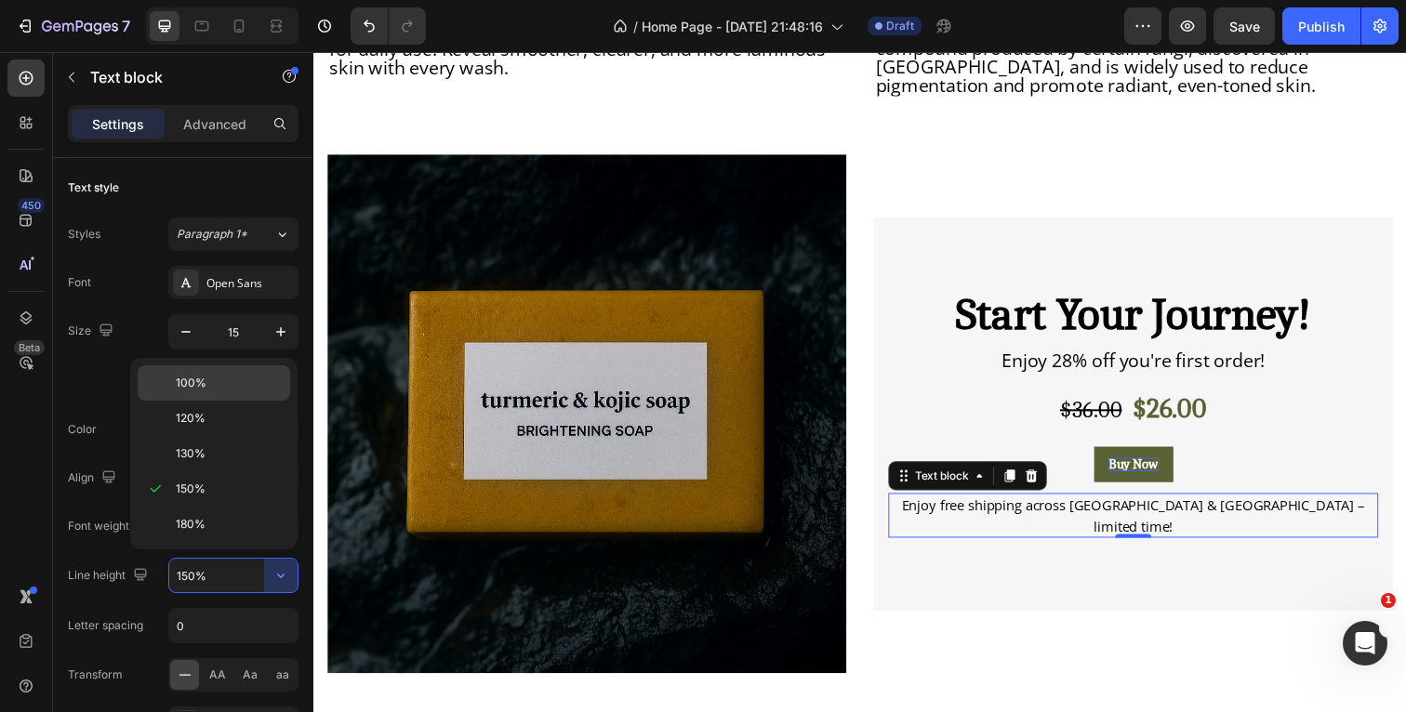
click at [242, 387] on p "100%" at bounding box center [229, 383] width 106 height 17
type input "100%"
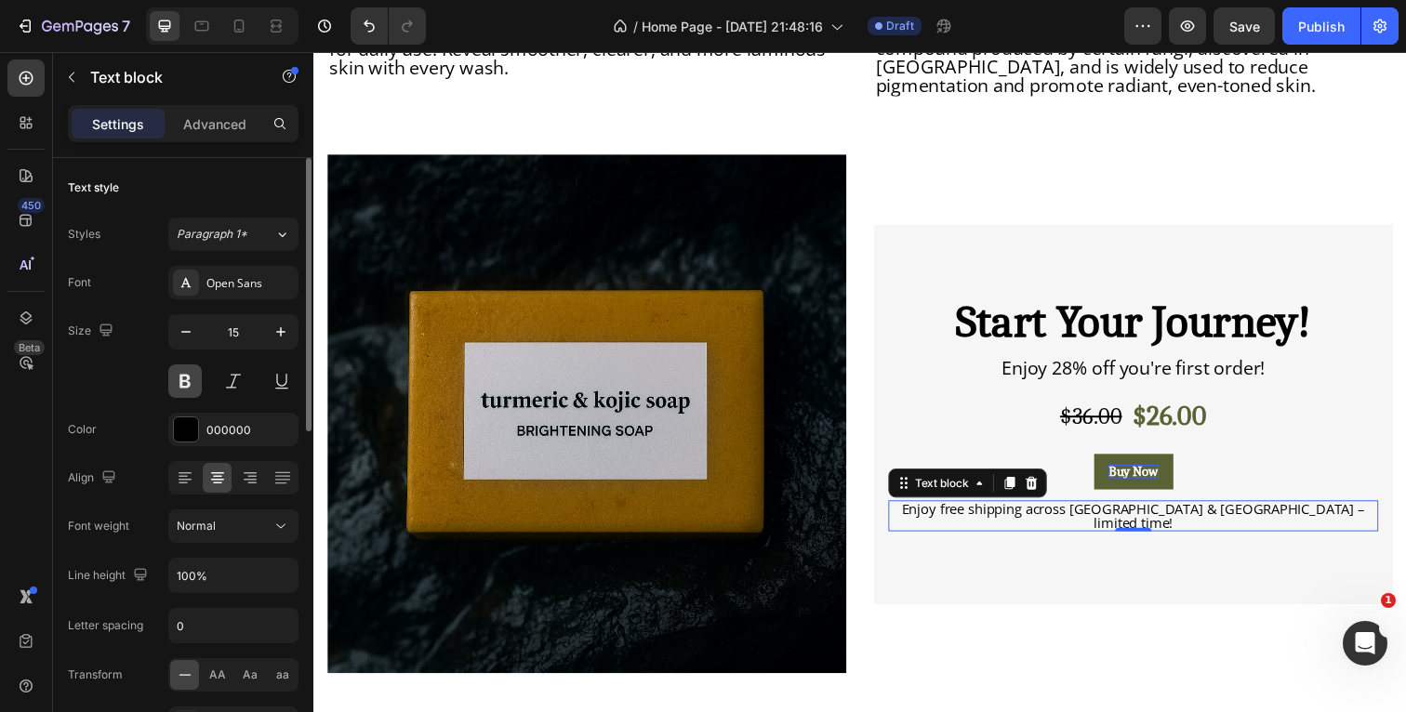
click at [188, 384] on button at bounding box center [184, 380] width 33 height 33
click at [147, 417] on div "Color 000000" at bounding box center [183, 429] width 231 height 33
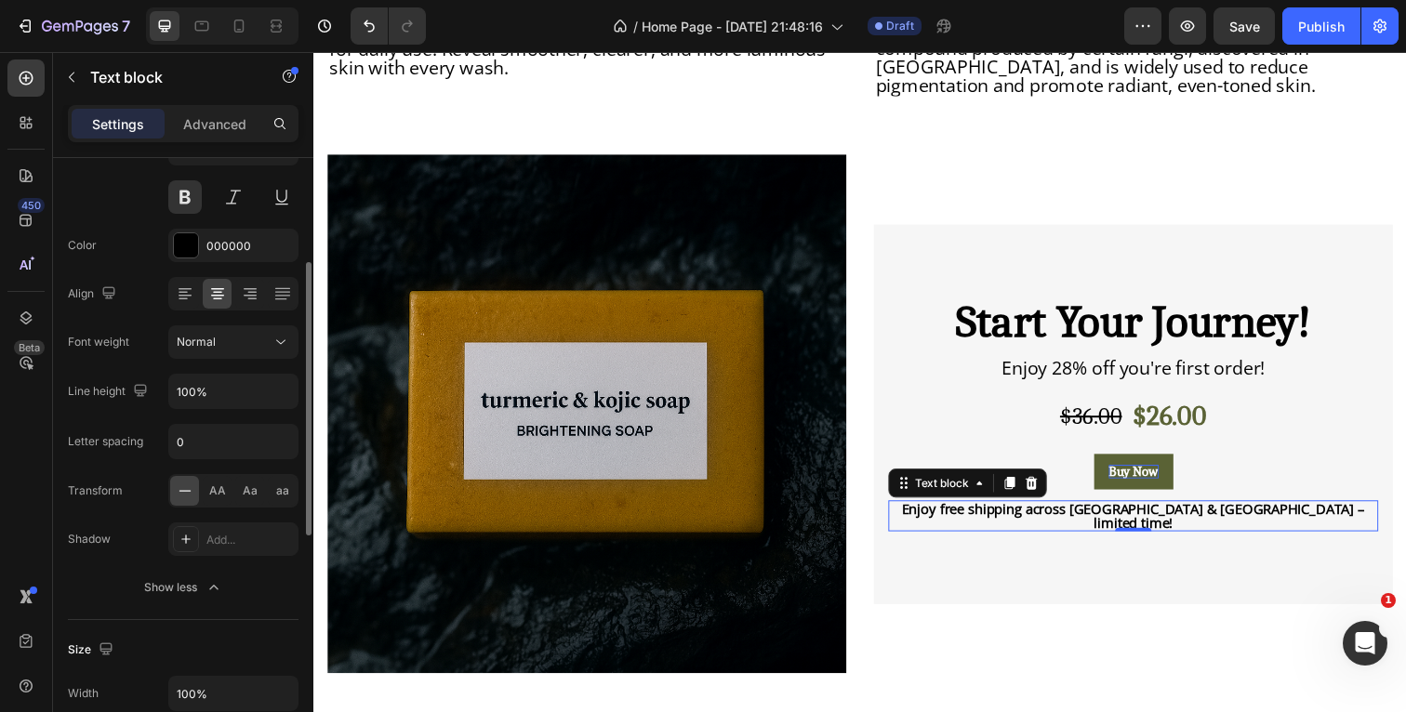
scroll to position [215, 0]
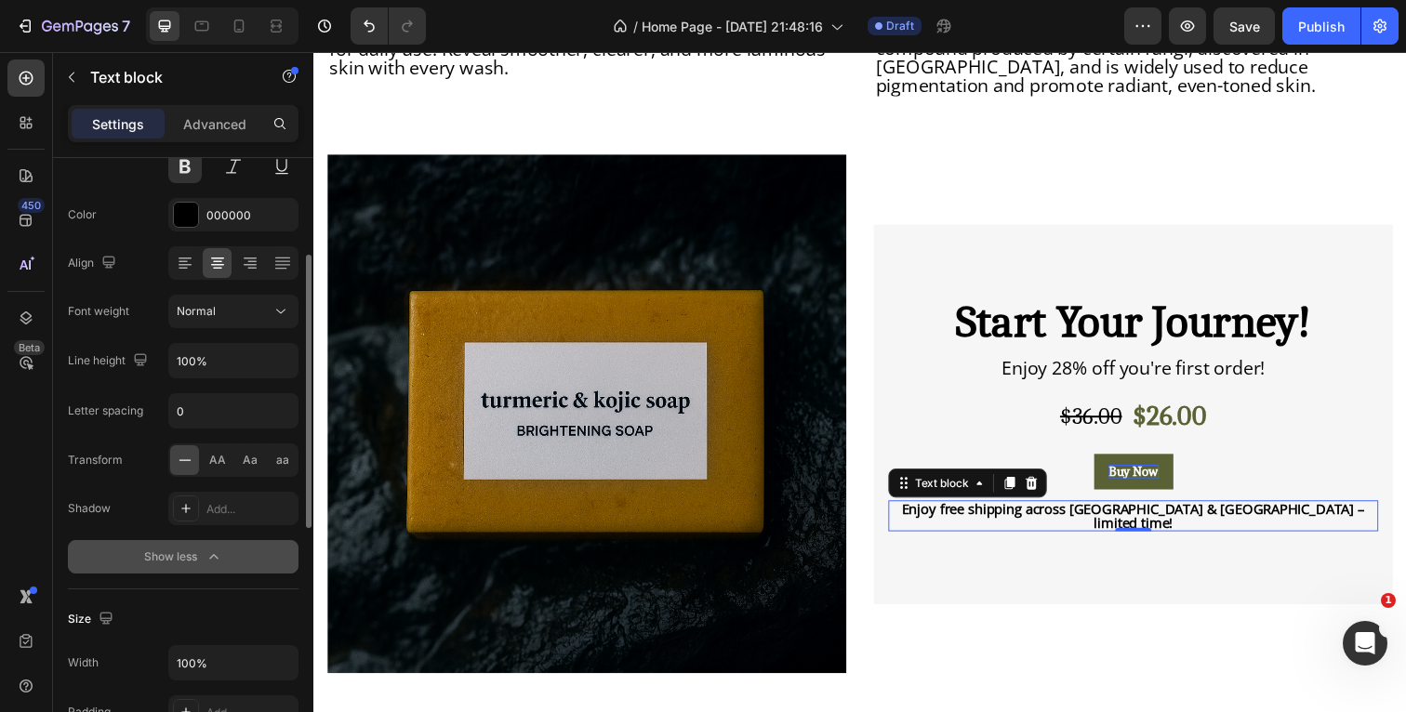
click at [205, 554] on icon "button" at bounding box center [214, 557] width 19 height 19
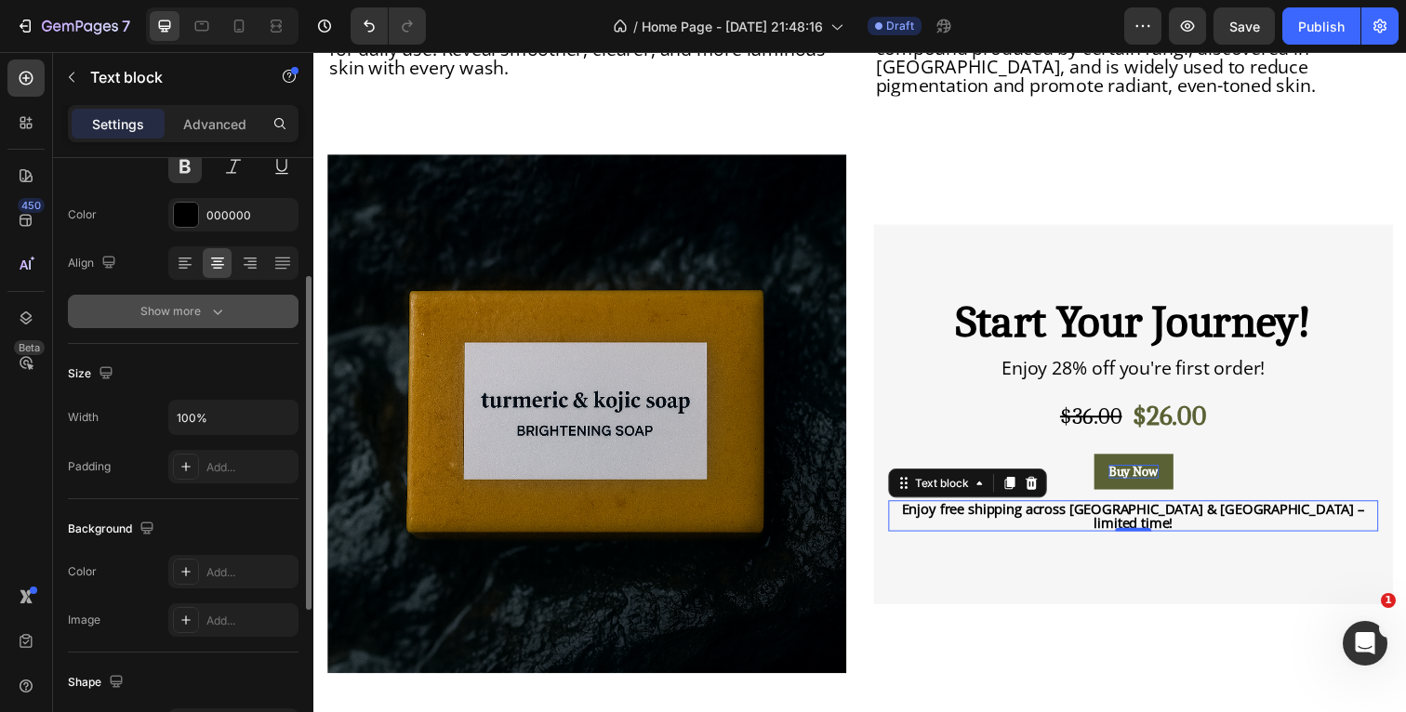
scroll to position [0, 0]
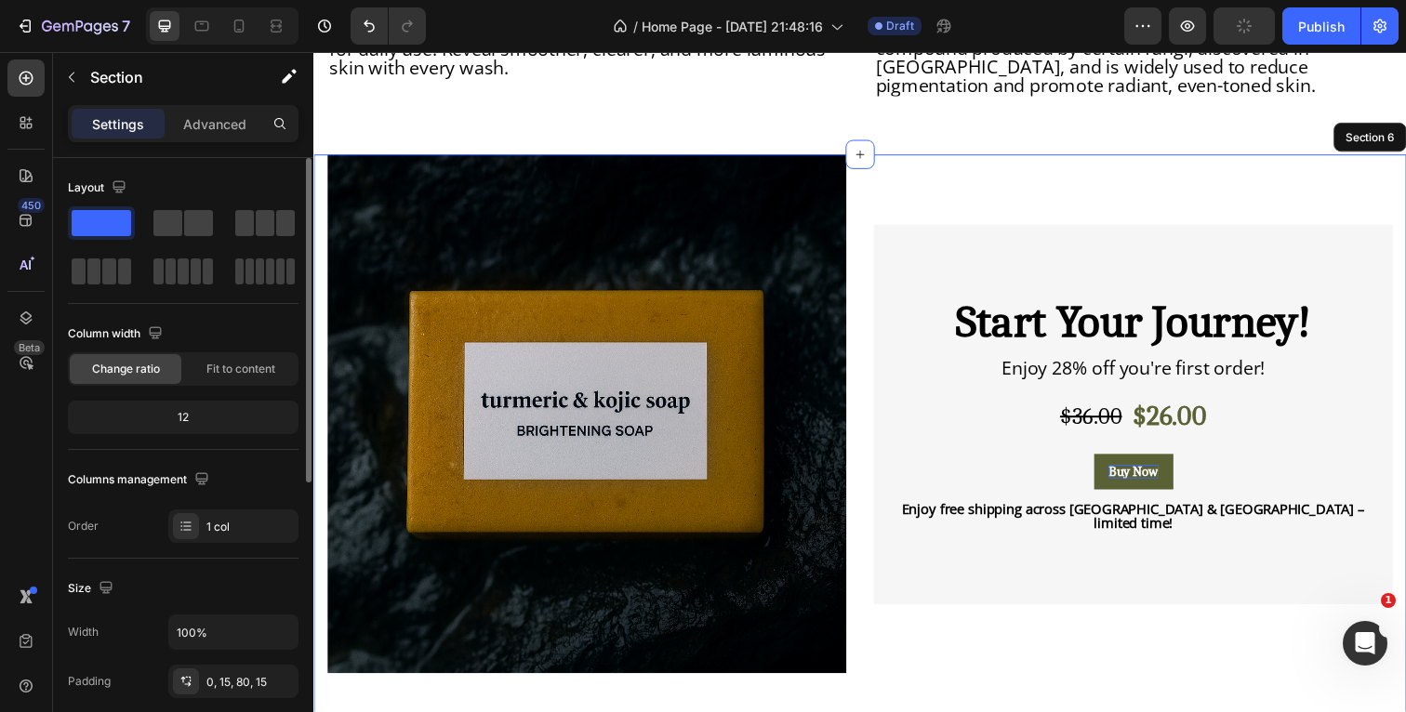
click at [1405, 289] on div "Product Images & Gallery Start Your Journey! Heading Enjoy 28% off you're first…" at bounding box center [871, 459] width 1116 height 604
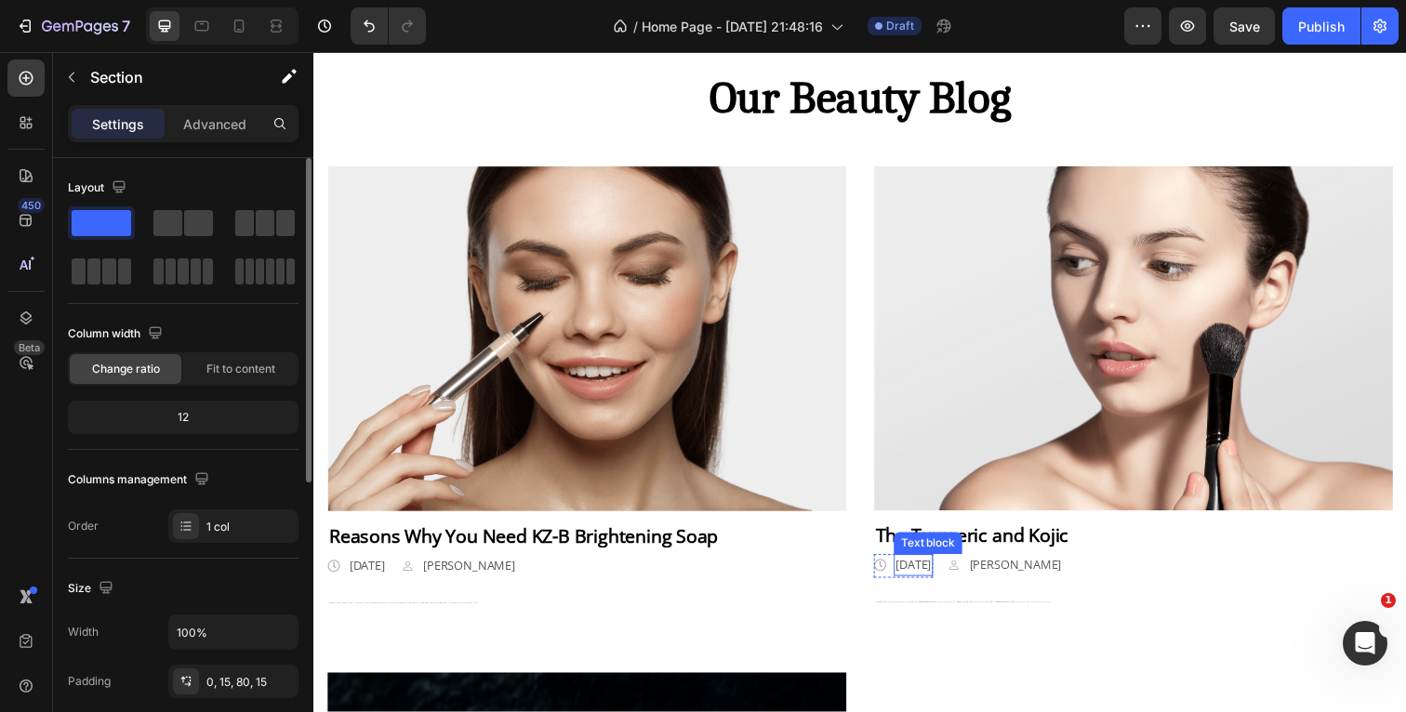
scroll to position [1436, 0]
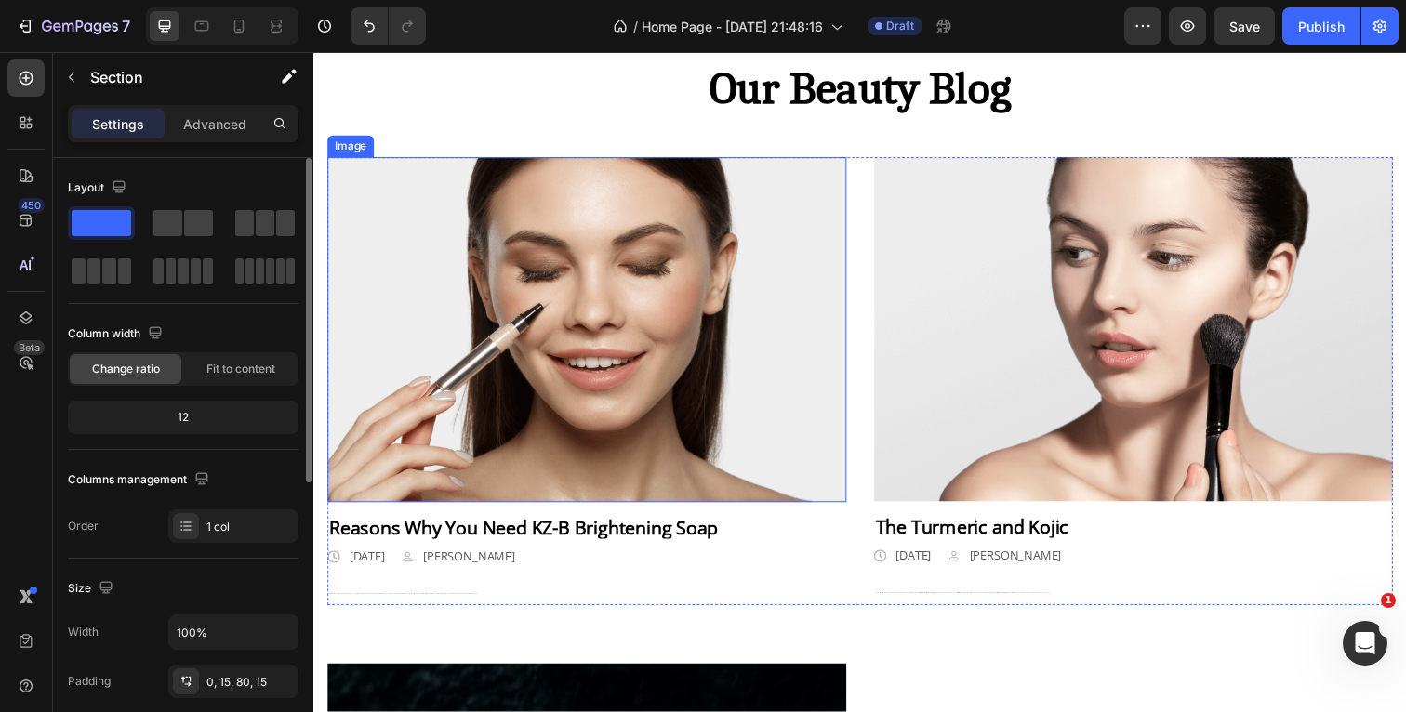
click at [747, 432] on img at bounding box center [592, 336] width 530 height 352
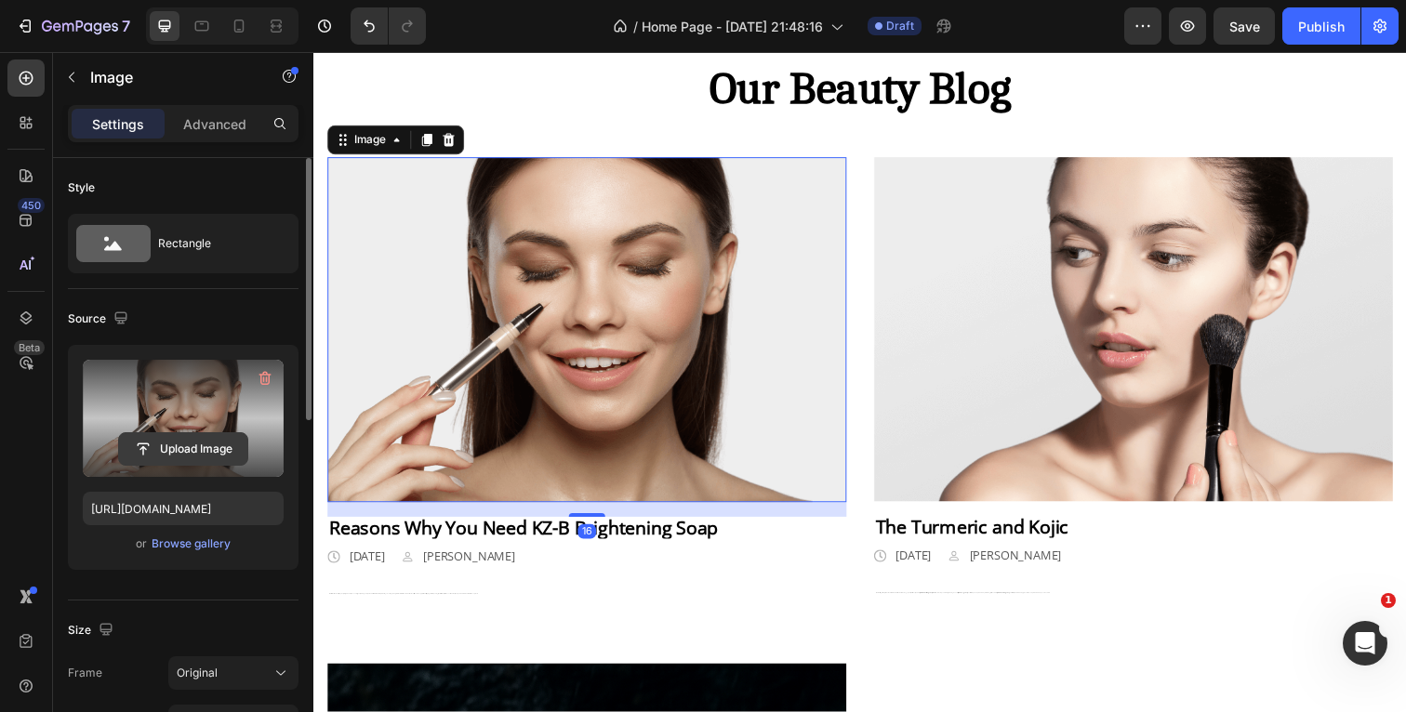
click at [218, 444] on input "file" at bounding box center [183, 449] width 128 height 32
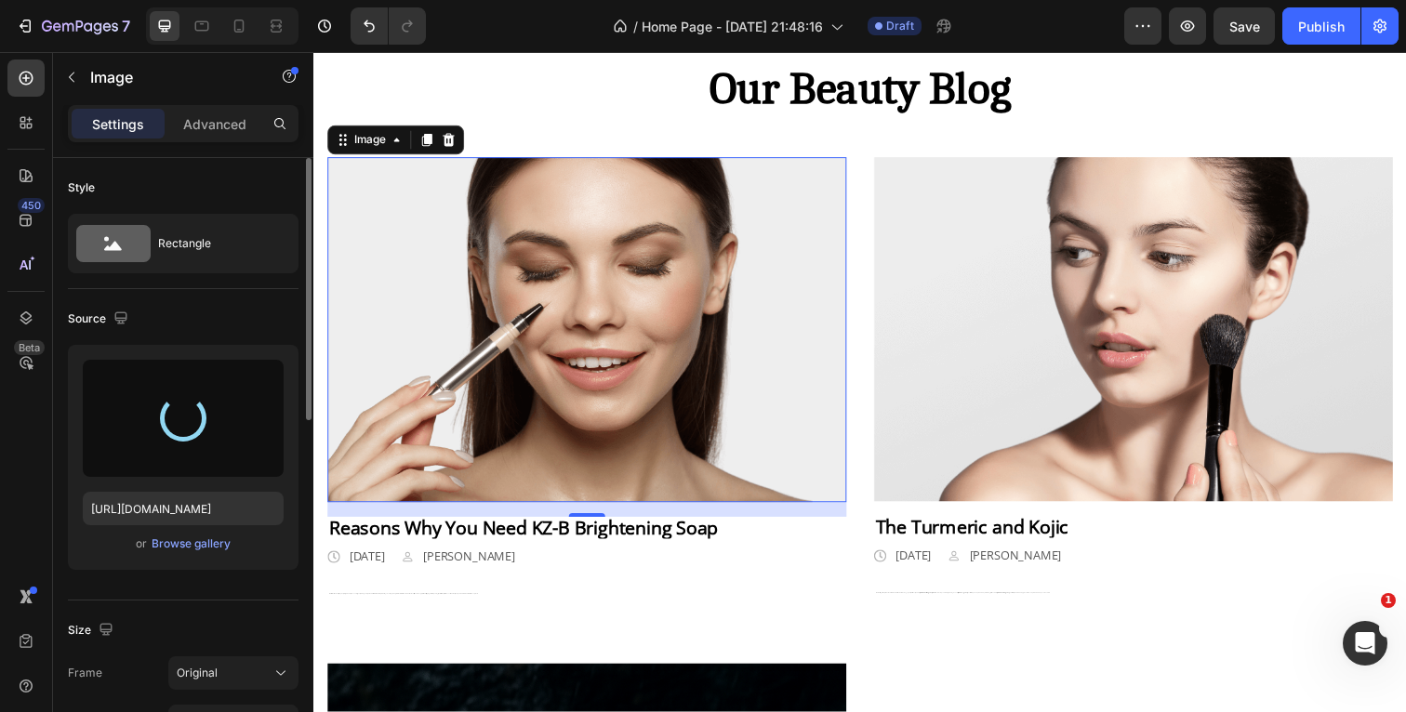
type input "[URL][DOMAIN_NAME]"
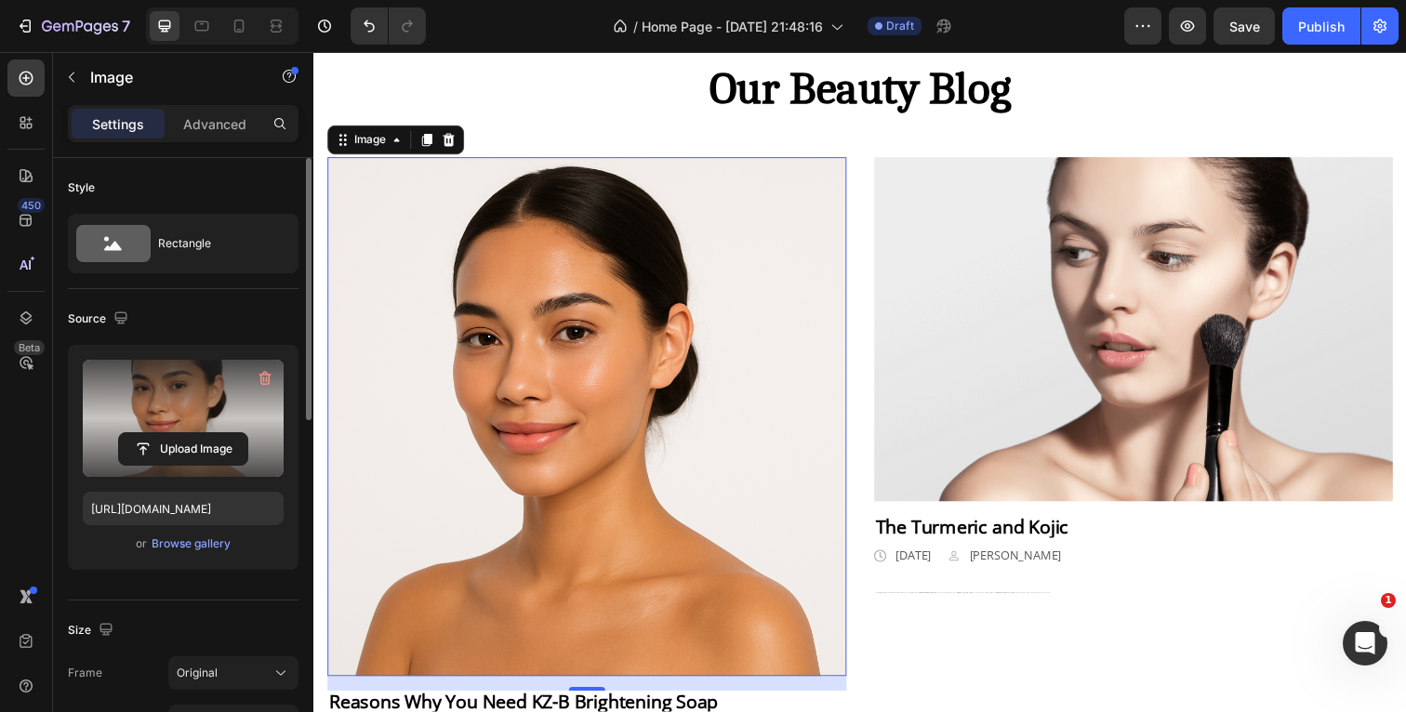
scroll to position [1471, 0]
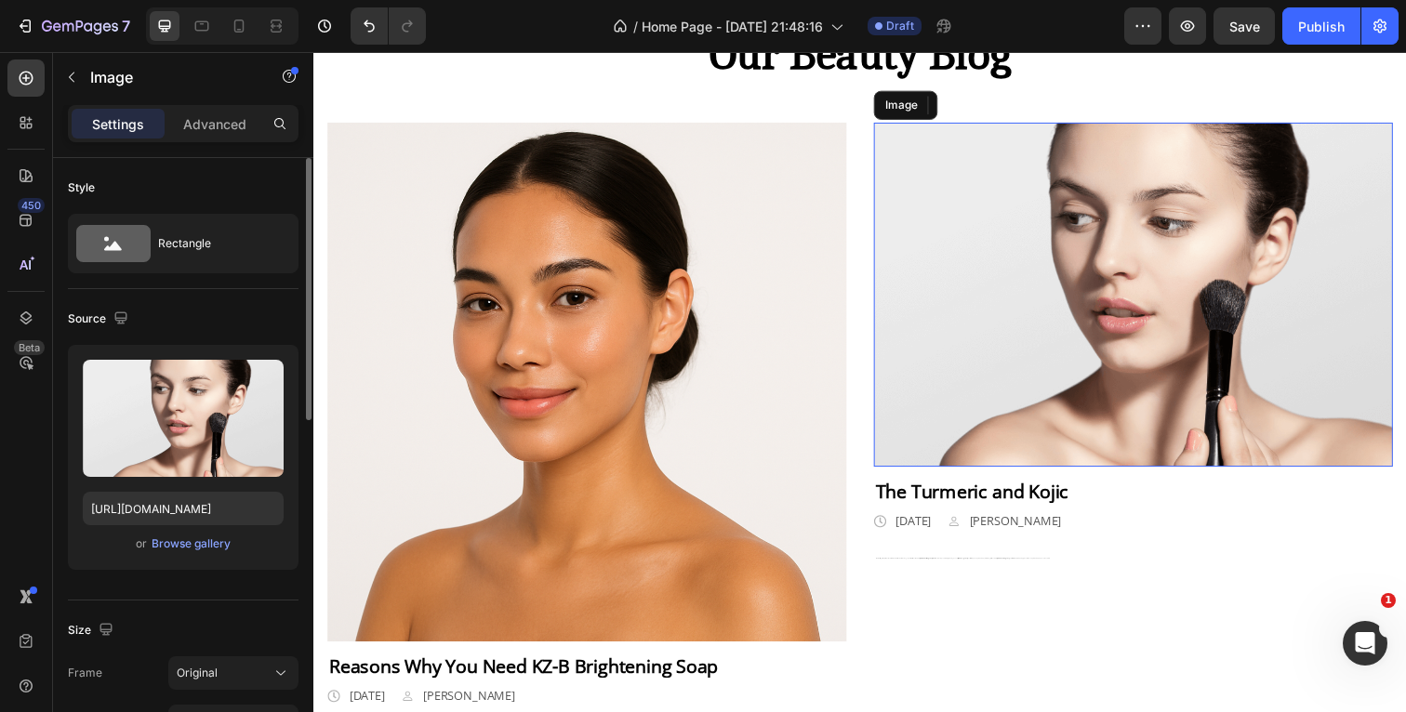
click at [993, 405] on img at bounding box center [1150, 300] width 530 height 351
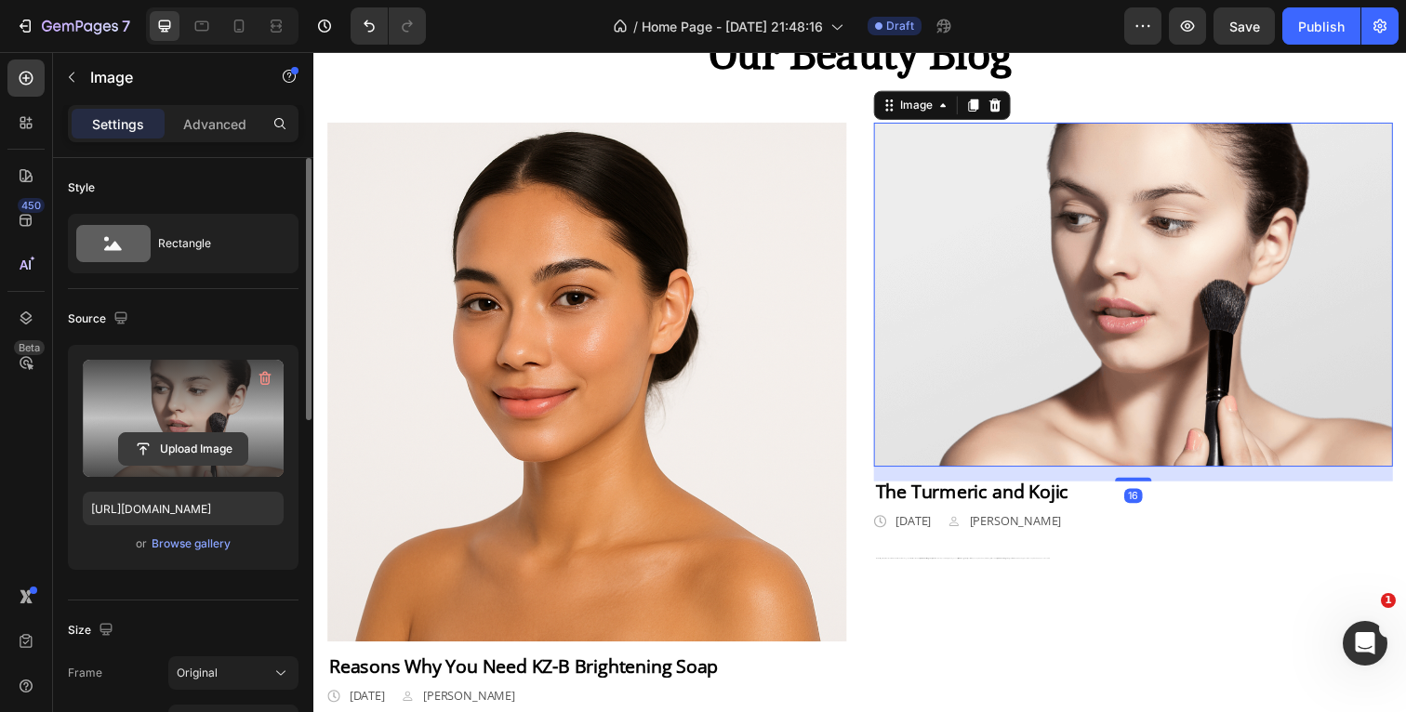
click at [175, 452] on input "file" at bounding box center [183, 449] width 128 height 32
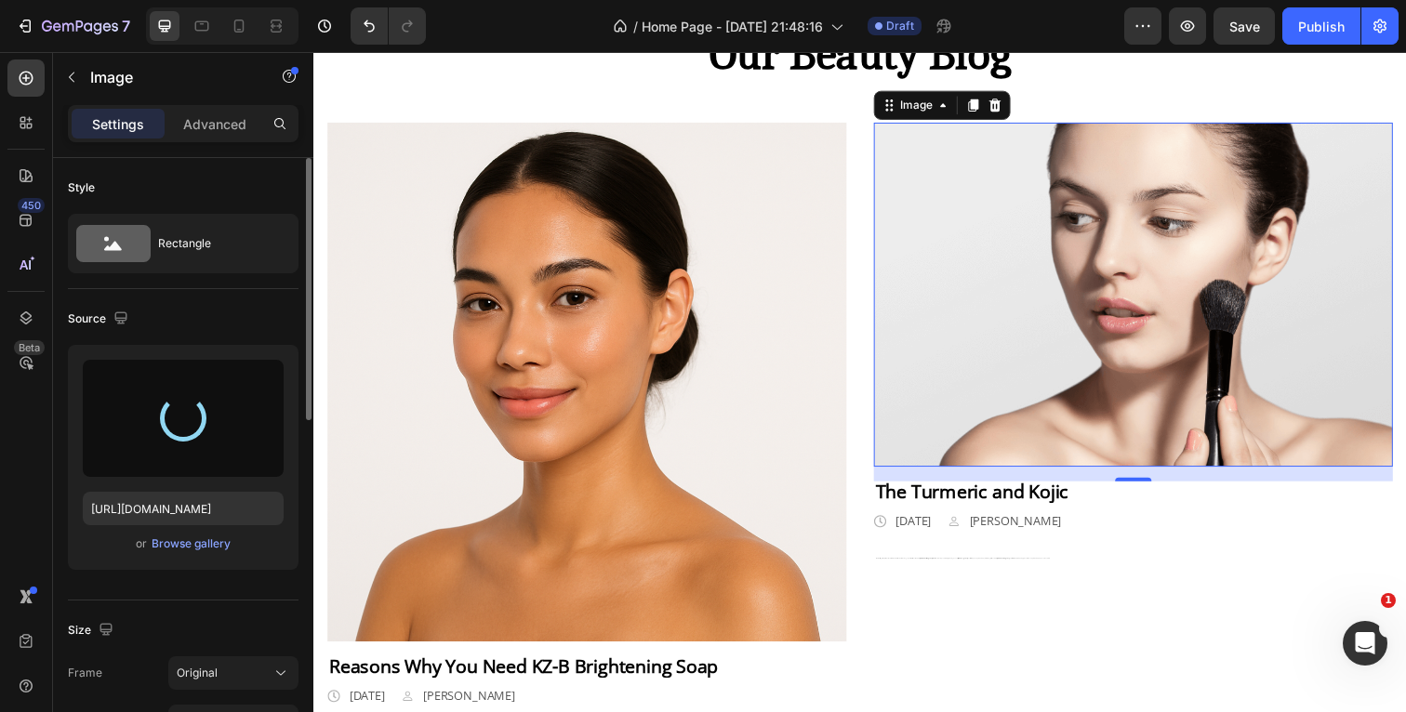
type input "[URL][DOMAIN_NAME]"
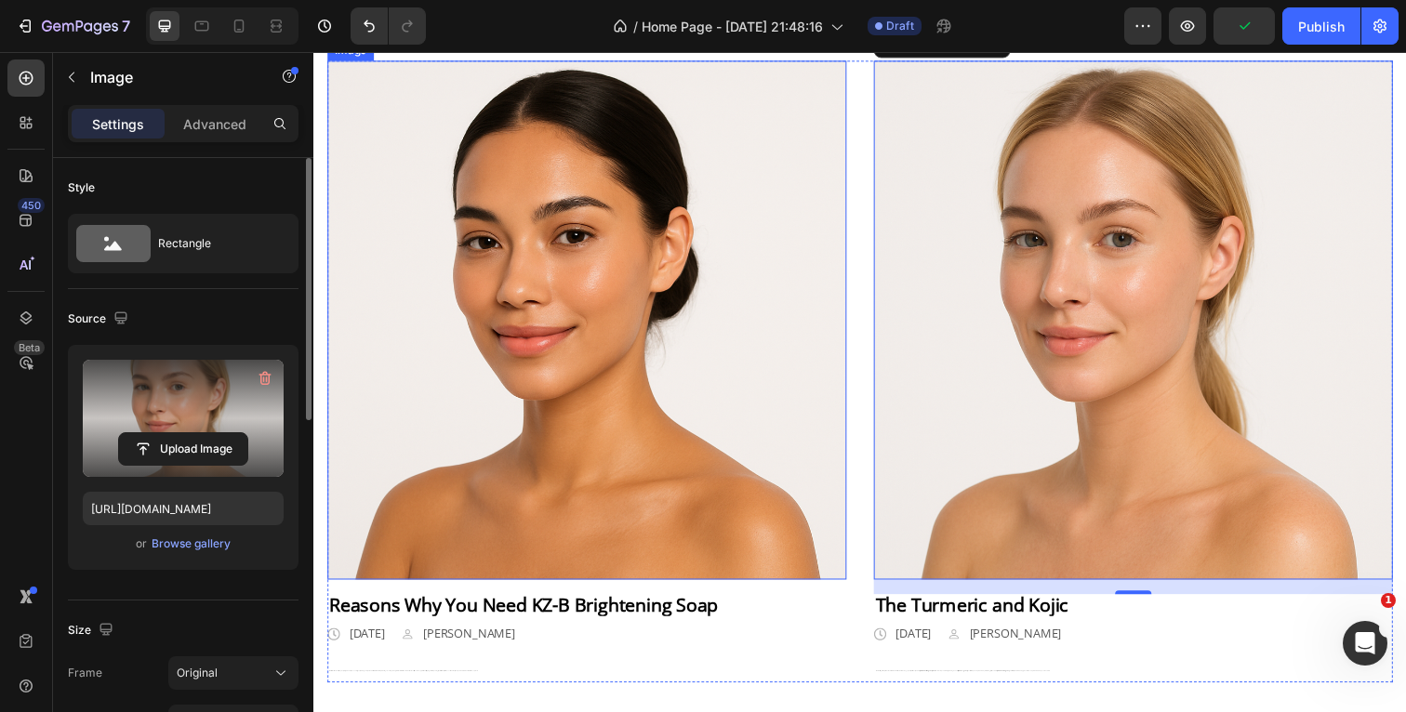
scroll to position [1623, 0]
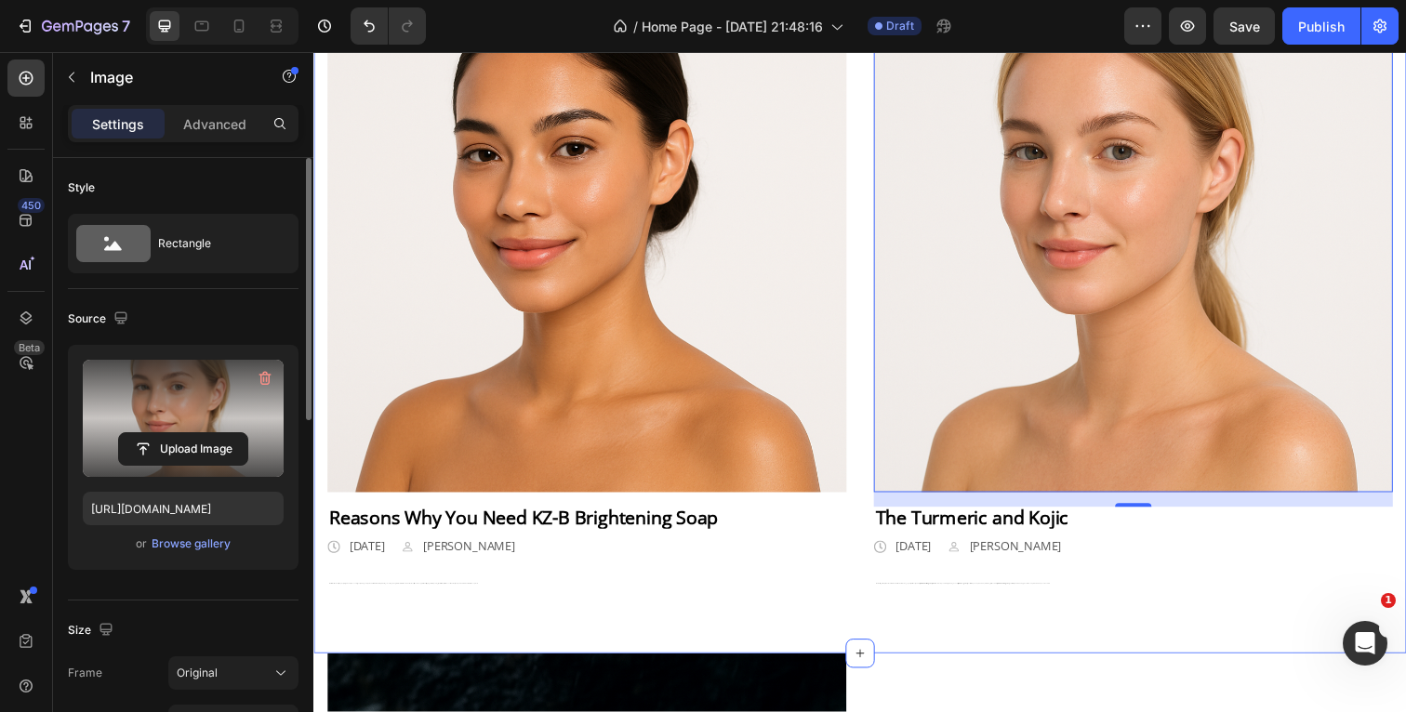
click at [1405, 375] on div "Our Beauty Blog Heading Row Image Reasons Why You Need KZ-B Brightening Soap Te…" at bounding box center [871, 271] width 1116 height 789
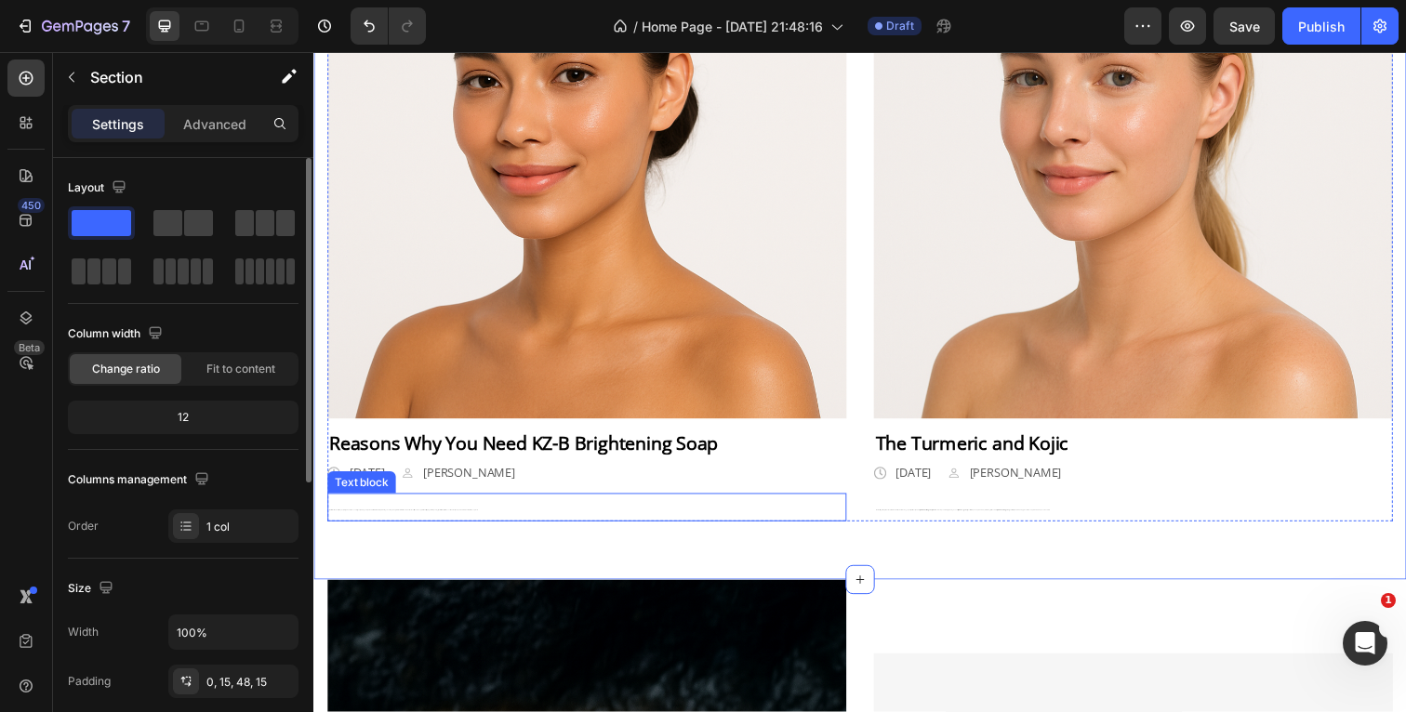
scroll to position [1703, 0]
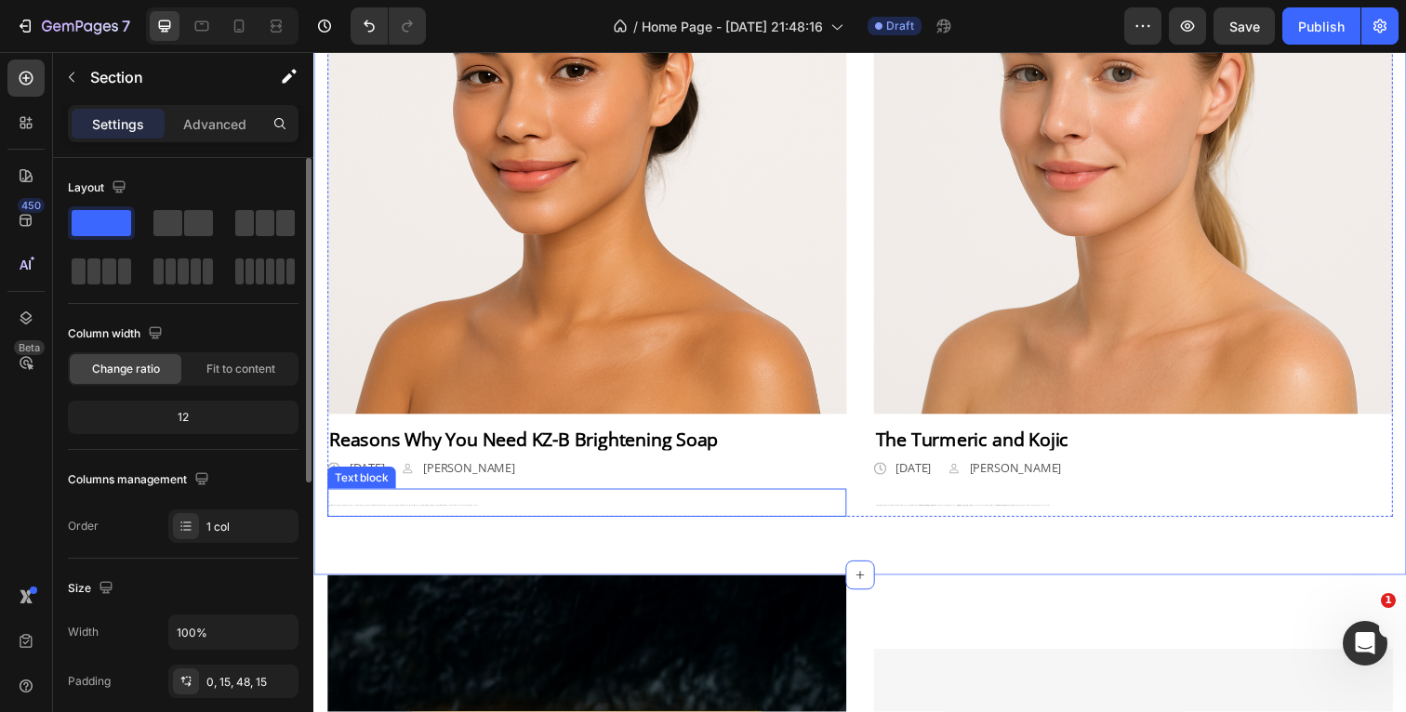
click at [487, 509] on p "This turmeric and kojic soap helps brighten dull, uneven skin, gently fading da…" at bounding box center [592, 512] width 526 height 25
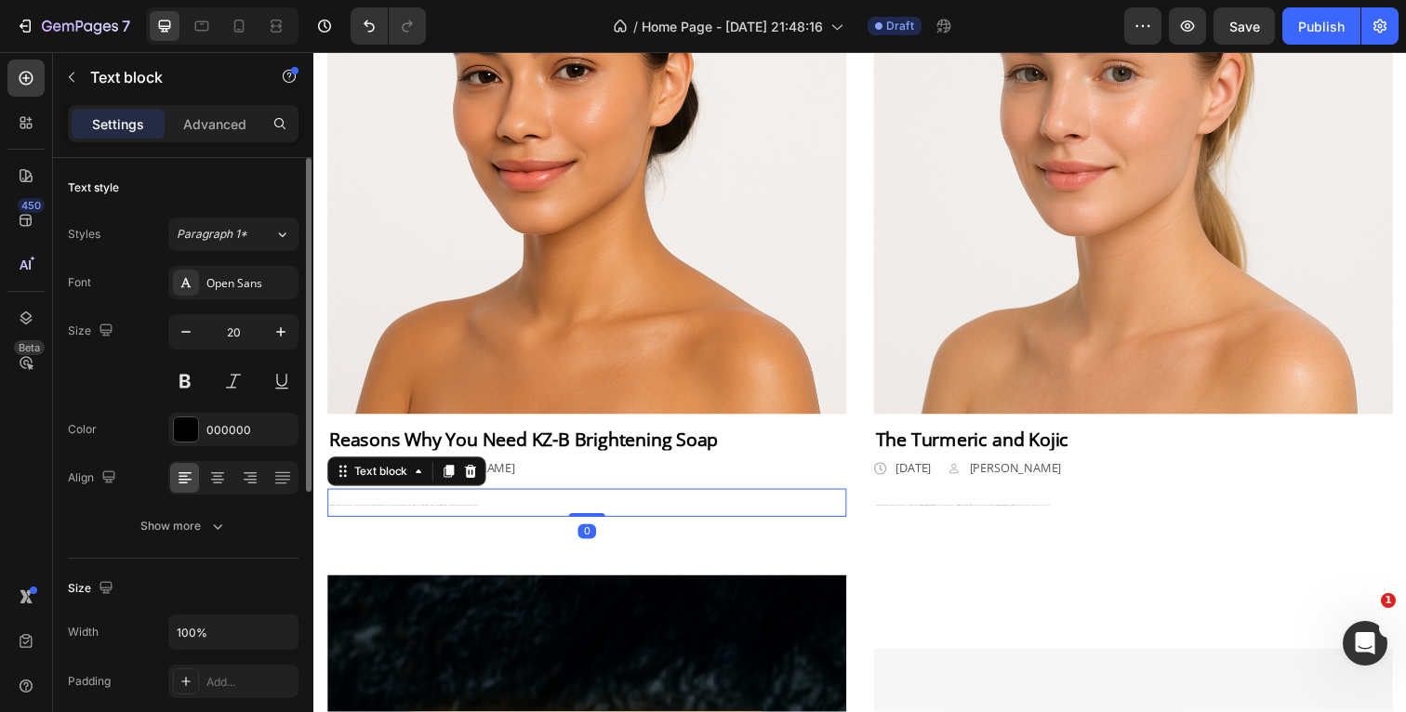
click at [487, 509] on p "This turmeric and kojic soap helps brighten dull, uneven skin, gently fading da…" at bounding box center [592, 512] width 526 height 25
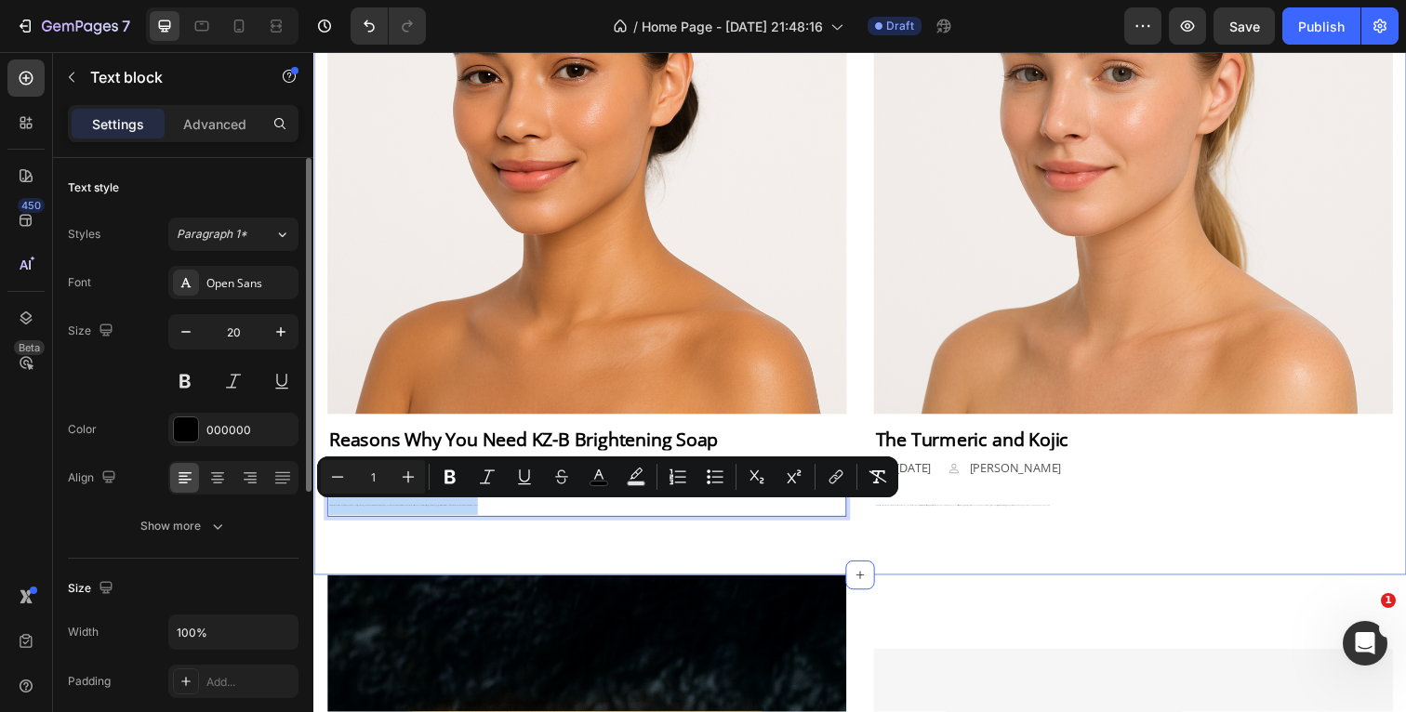
drag, startPoint x: 489, startPoint y: 509, endPoint x: 320, endPoint y: 511, distance: 169.3
click at [320, 511] on div "Our Beauty Blog Heading Row Image Reasons Why You Need KZ-B Brightening Soap Te…" at bounding box center [871, 191] width 1116 height 789
click at [378, 472] on input "1" at bounding box center [372, 477] width 37 height 22
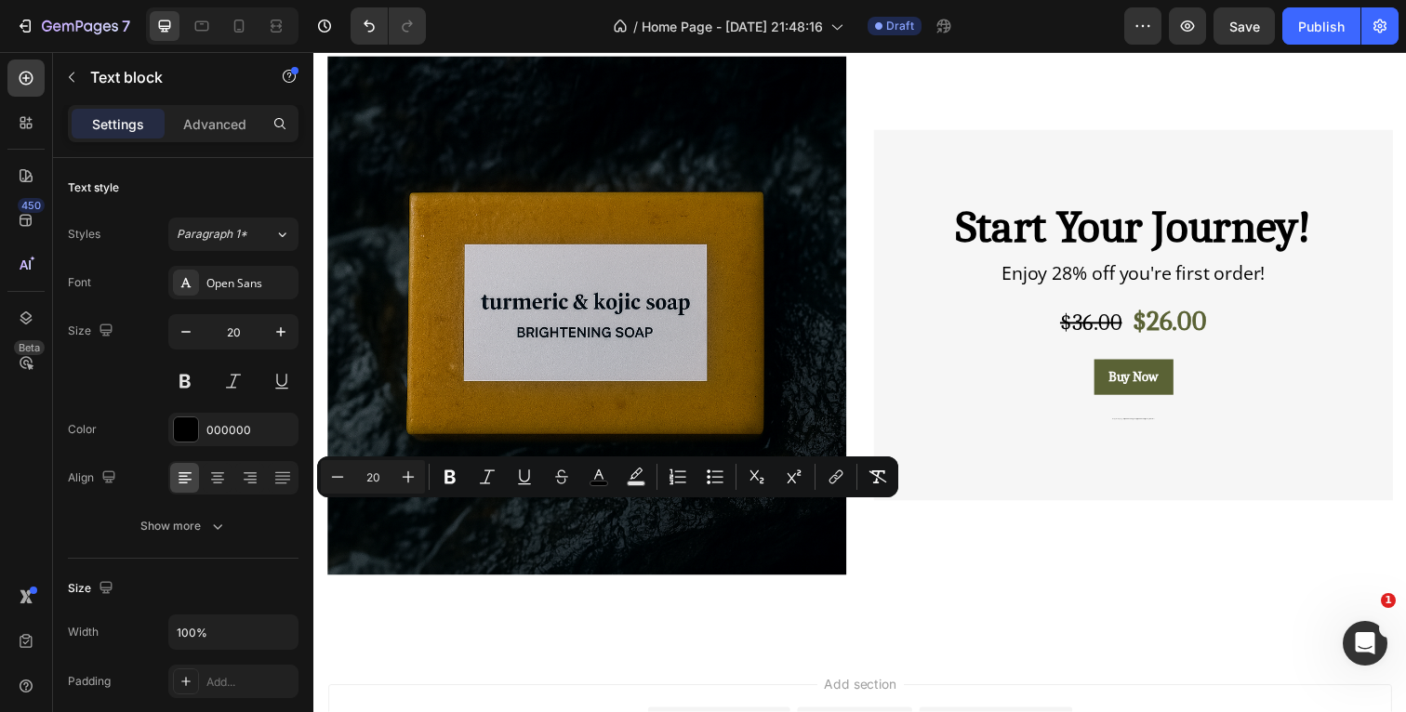
type input "20"
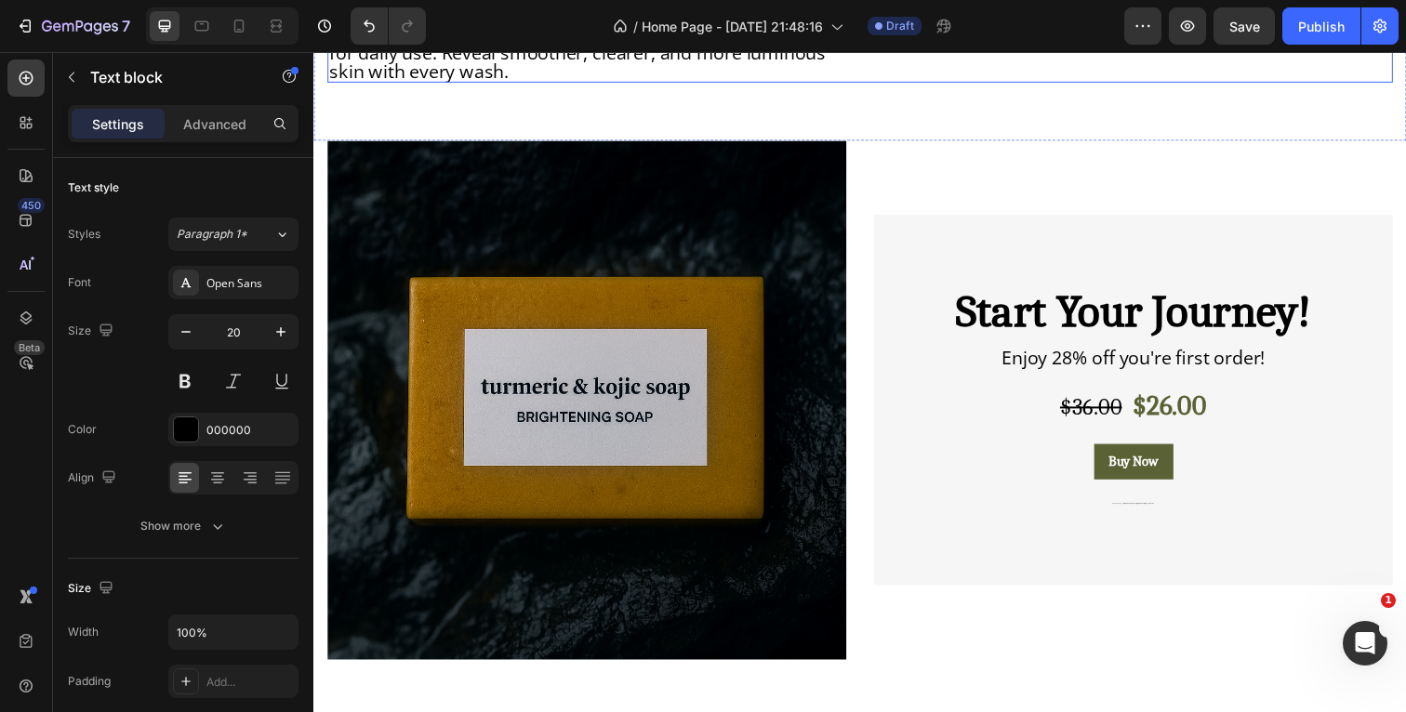
drag, startPoint x: 1040, startPoint y: 514, endPoint x: 881, endPoint y: 514, distance: 159.0
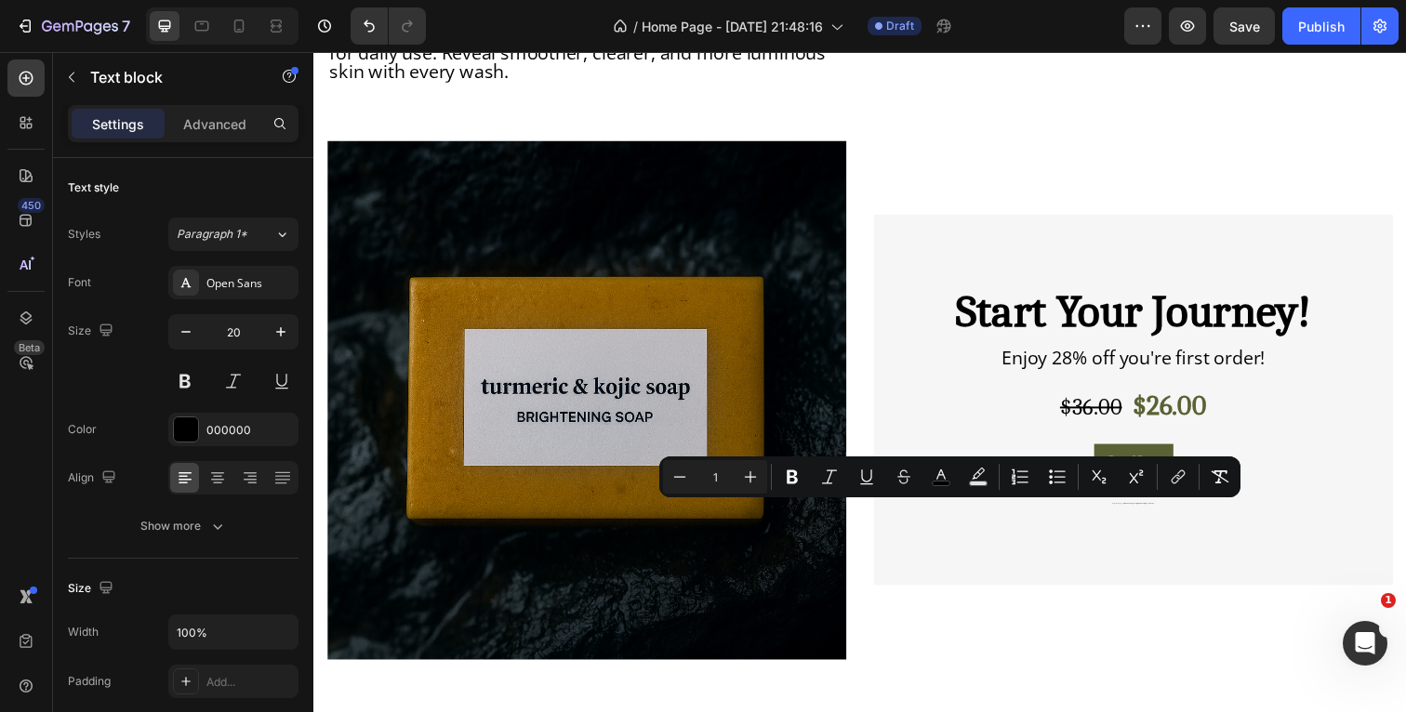
click at [724, 476] on input "1" at bounding box center [714, 477] width 37 height 22
type input "20"
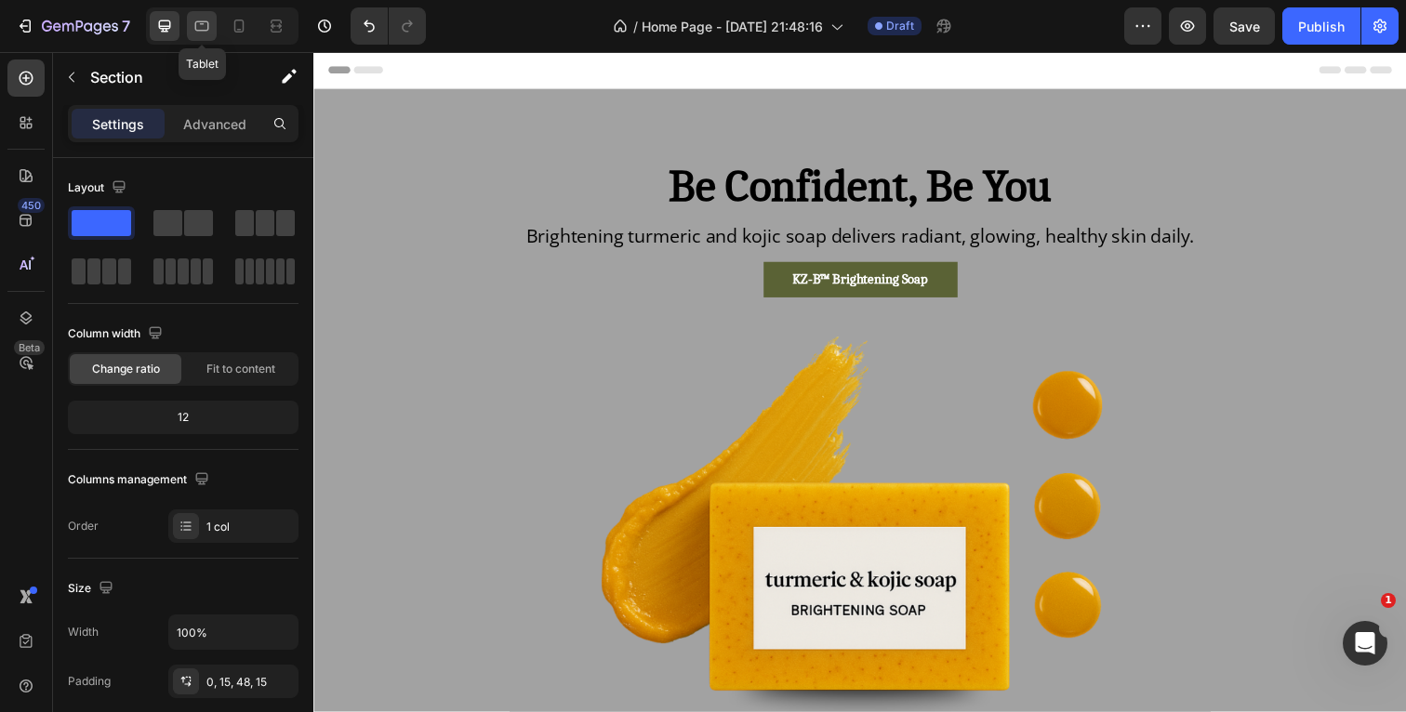
click at [195, 27] on icon at bounding box center [202, 26] width 14 height 10
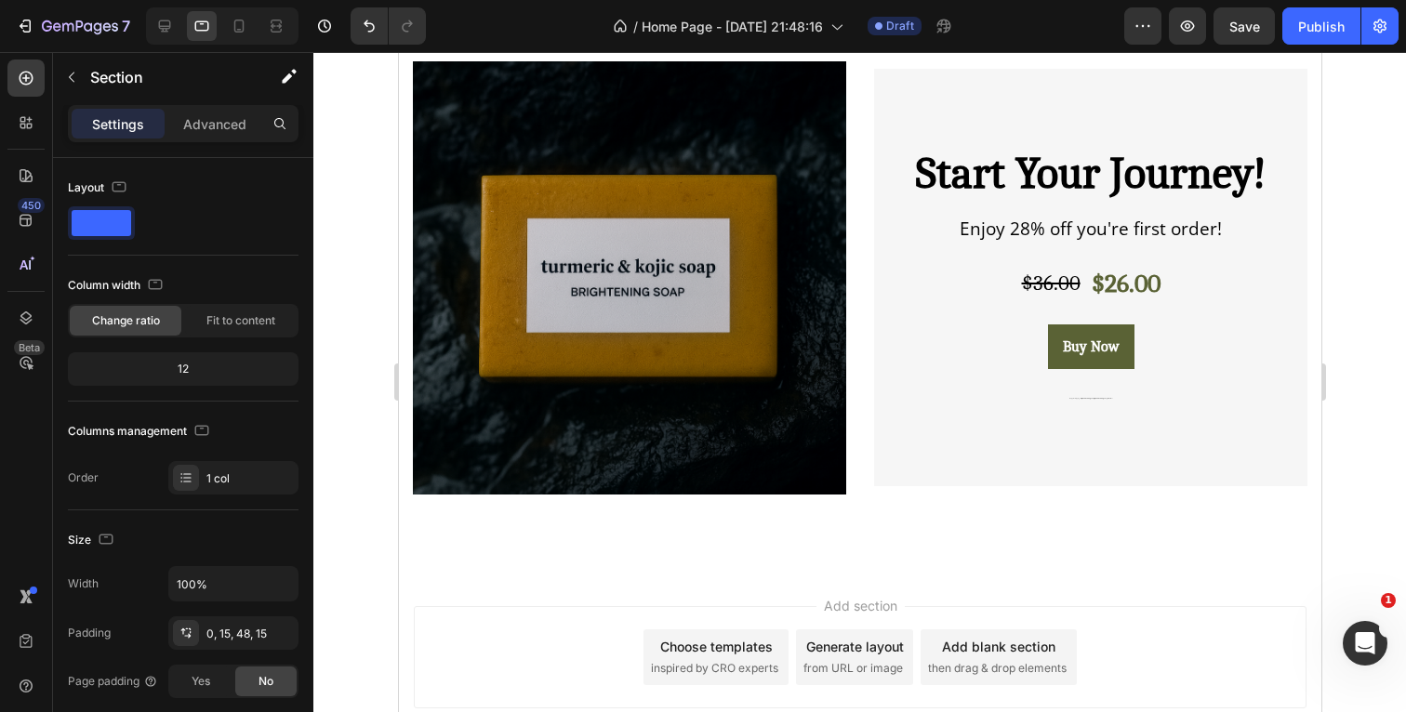
scroll to position [2426, 0]
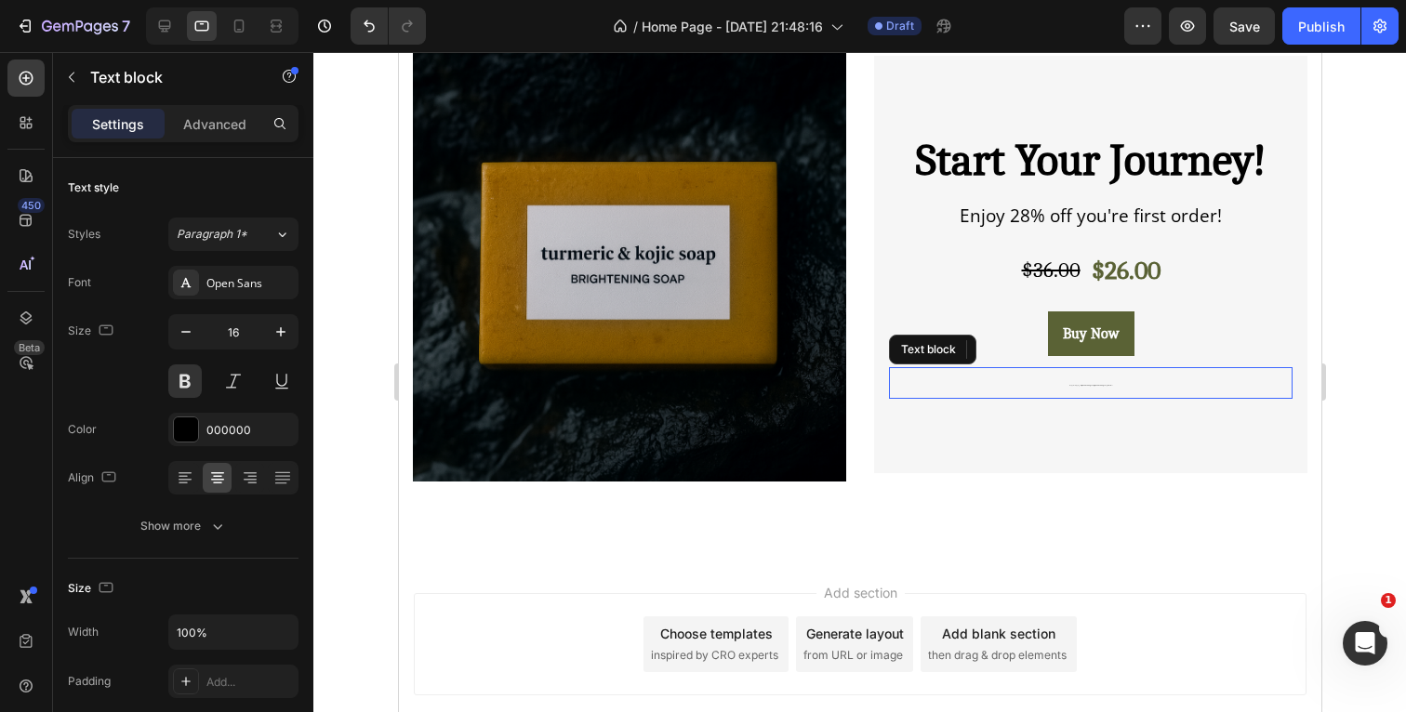
click at [1139, 385] on p "Enjoy free shipping across [GEOGRAPHIC_DATA] & [GEOGRAPHIC_DATA] – limited time!" at bounding box center [1090, 383] width 400 height 28
click at [1140, 385] on p "Enjoy free shipping across [GEOGRAPHIC_DATA] & [GEOGRAPHIC_DATA] – limited time!" at bounding box center [1090, 383] width 400 height 28
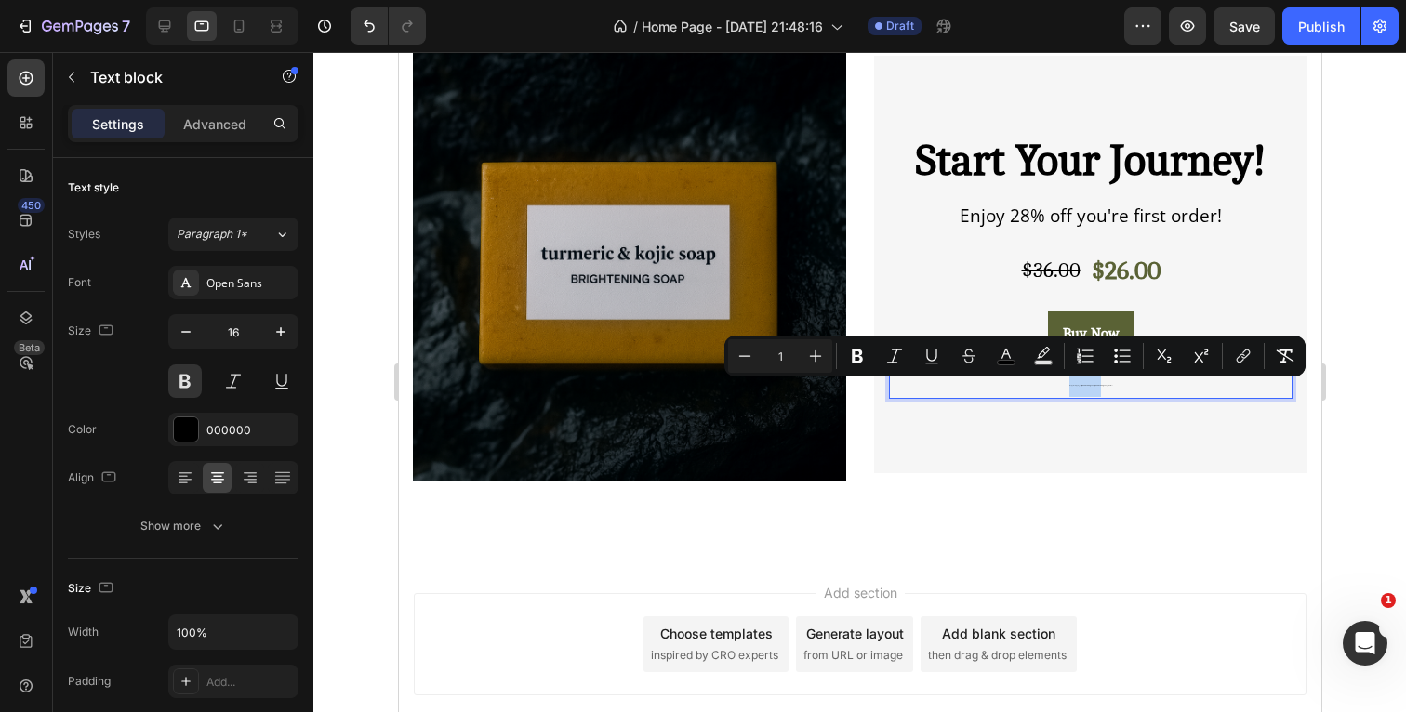
drag, startPoint x: 1141, startPoint y: 385, endPoint x: 1041, endPoint y: 383, distance: 99.5
click at [1041, 383] on p "Enjoy free shipping across [GEOGRAPHIC_DATA] & [GEOGRAPHIC_DATA] – limited time!" at bounding box center [1090, 383] width 400 height 28
click at [792, 355] on input "1" at bounding box center [780, 356] width 37 height 22
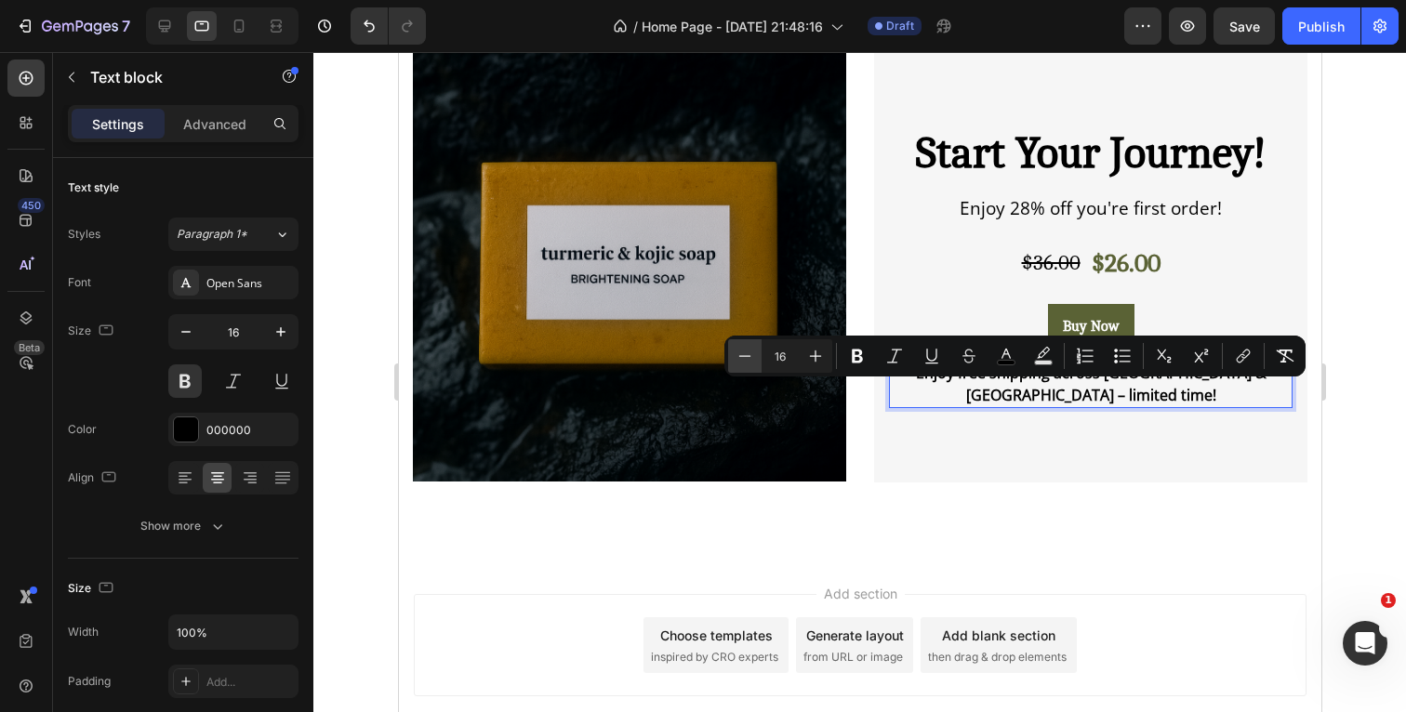
click at [747, 351] on icon "Editor contextual toolbar" at bounding box center [744, 356] width 19 height 19
type input "15"
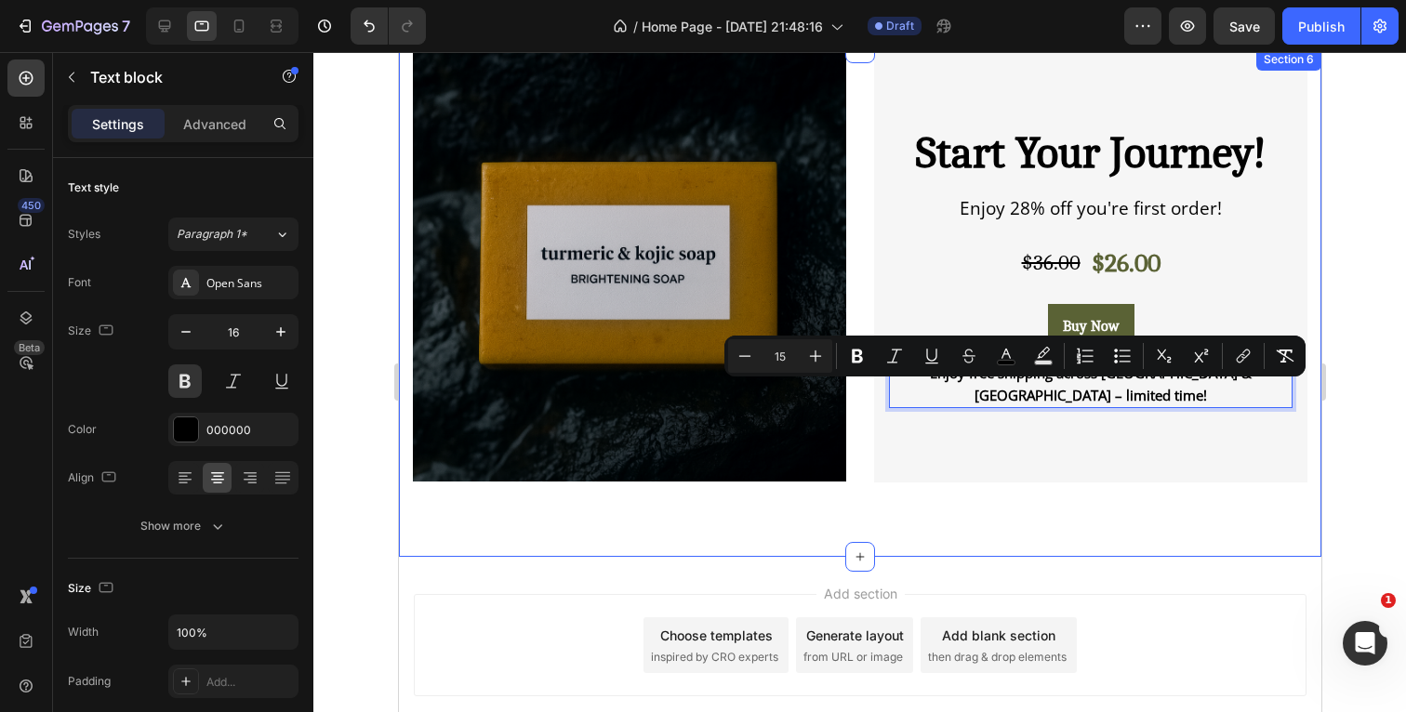
click at [854, 517] on div "Product Images & Gallery Start Your Journey! Heading Enjoy 28% off you're first…" at bounding box center [859, 303] width 922 height 510
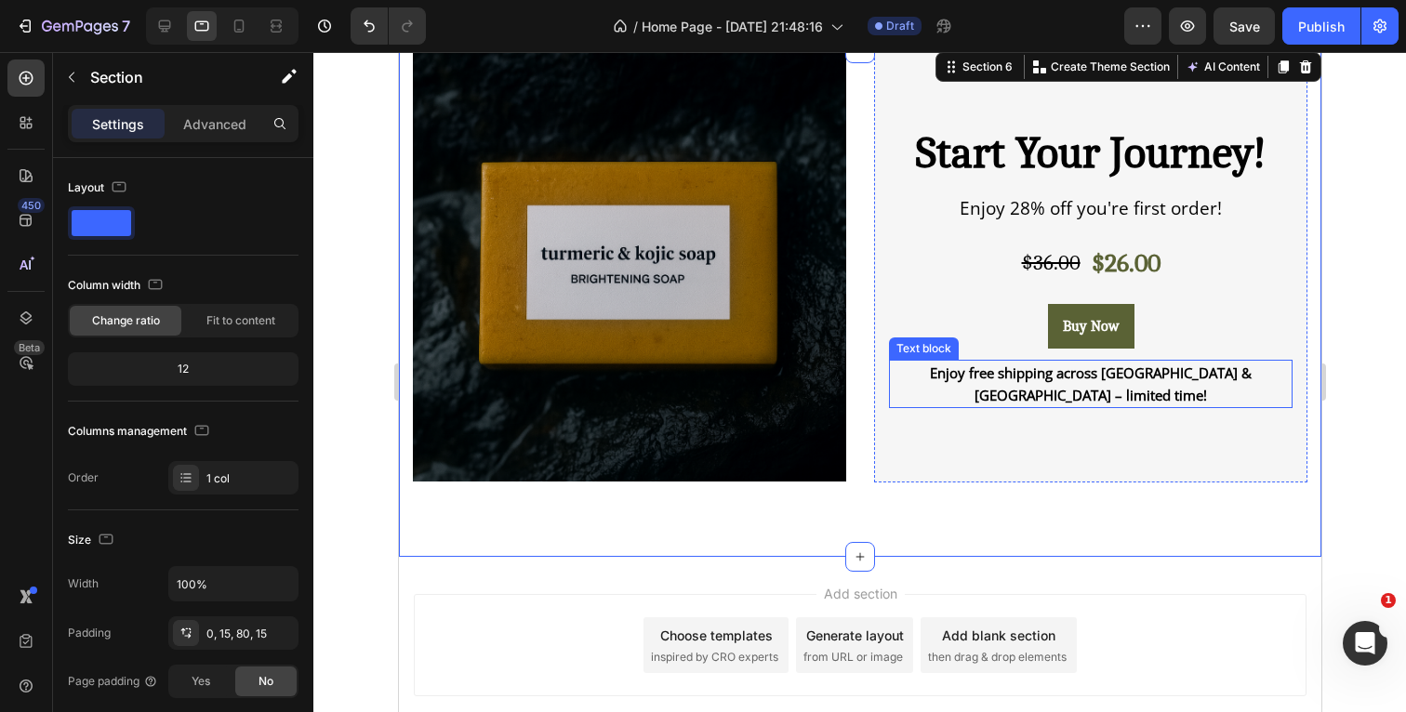
click at [1147, 379] on span "Enjoy free shipping across [GEOGRAPHIC_DATA] & [GEOGRAPHIC_DATA] – limited time!" at bounding box center [1090, 384] width 322 height 41
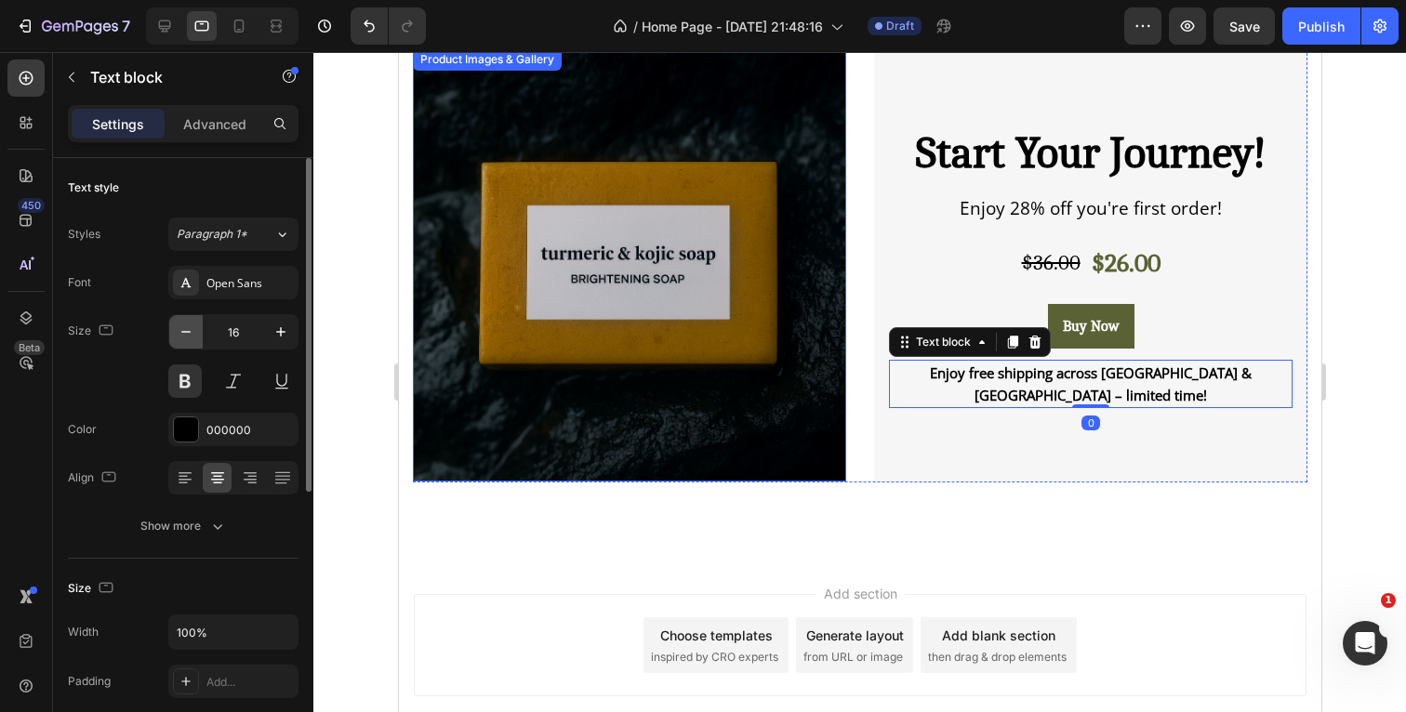
click at [184, 331] on icon "button" at bounding box center [186, 332] width 19 height 19
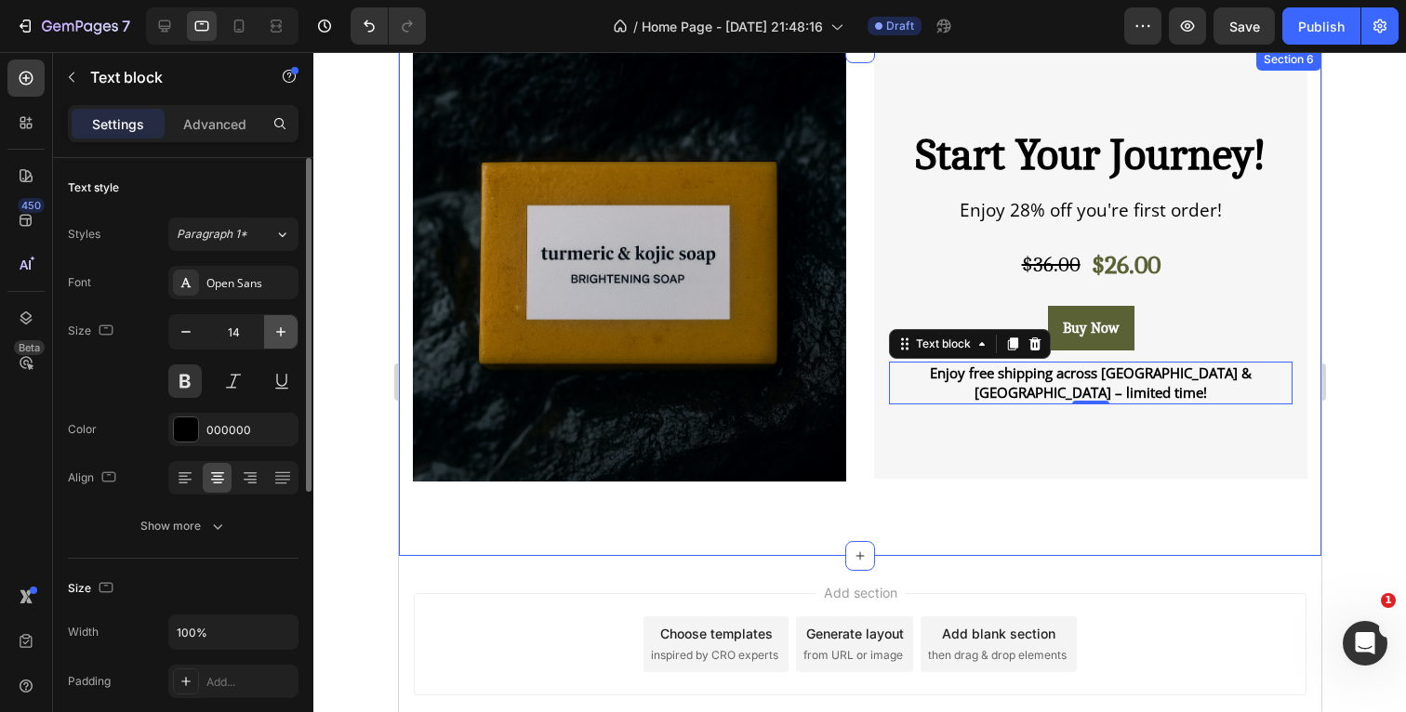
click at [282, 325] on icon "button" at bounding box center [281, 332] width 19 height 19
type input "15"
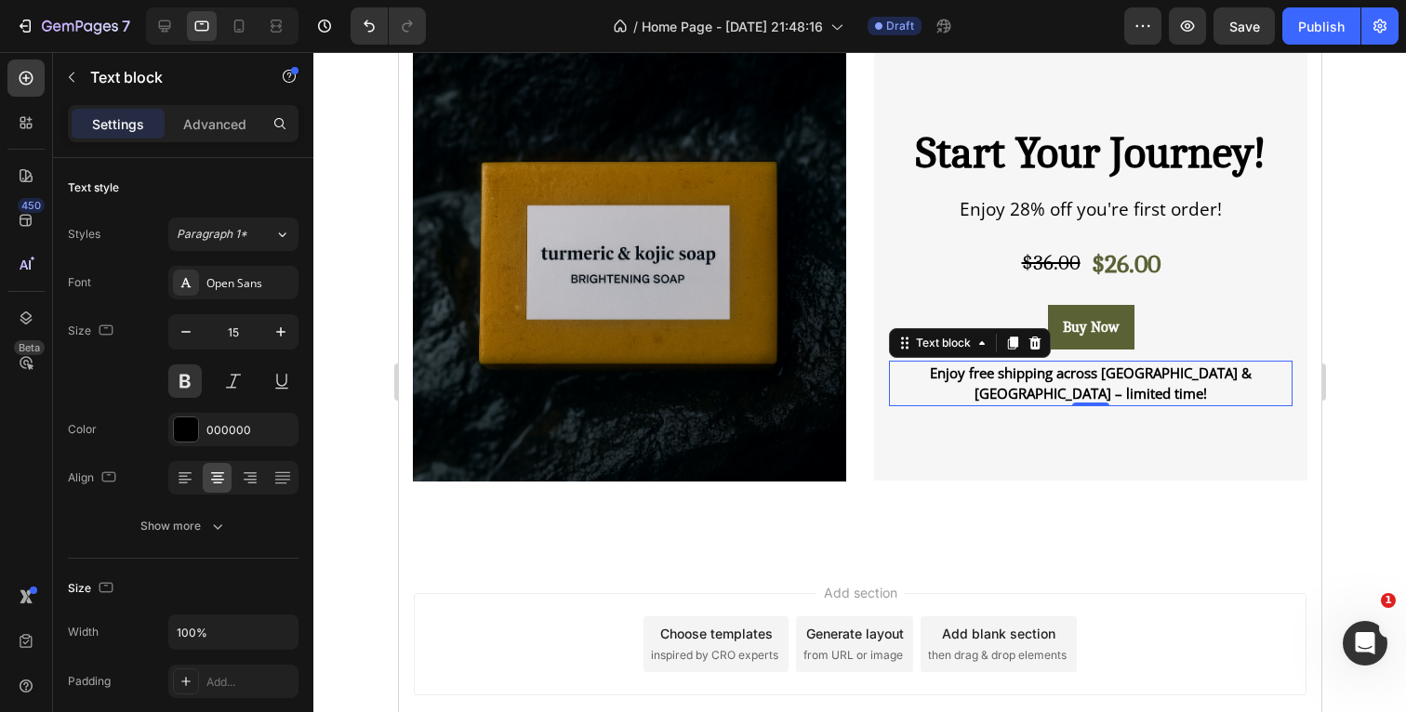
click at [1122, 391] on p "Enjoy free shipping across [GEOGRAPHIC_DATA] & [GEOGRAPHIC_DATA] – limited time!" at bounding box center [1090, 384] width 400 height 42
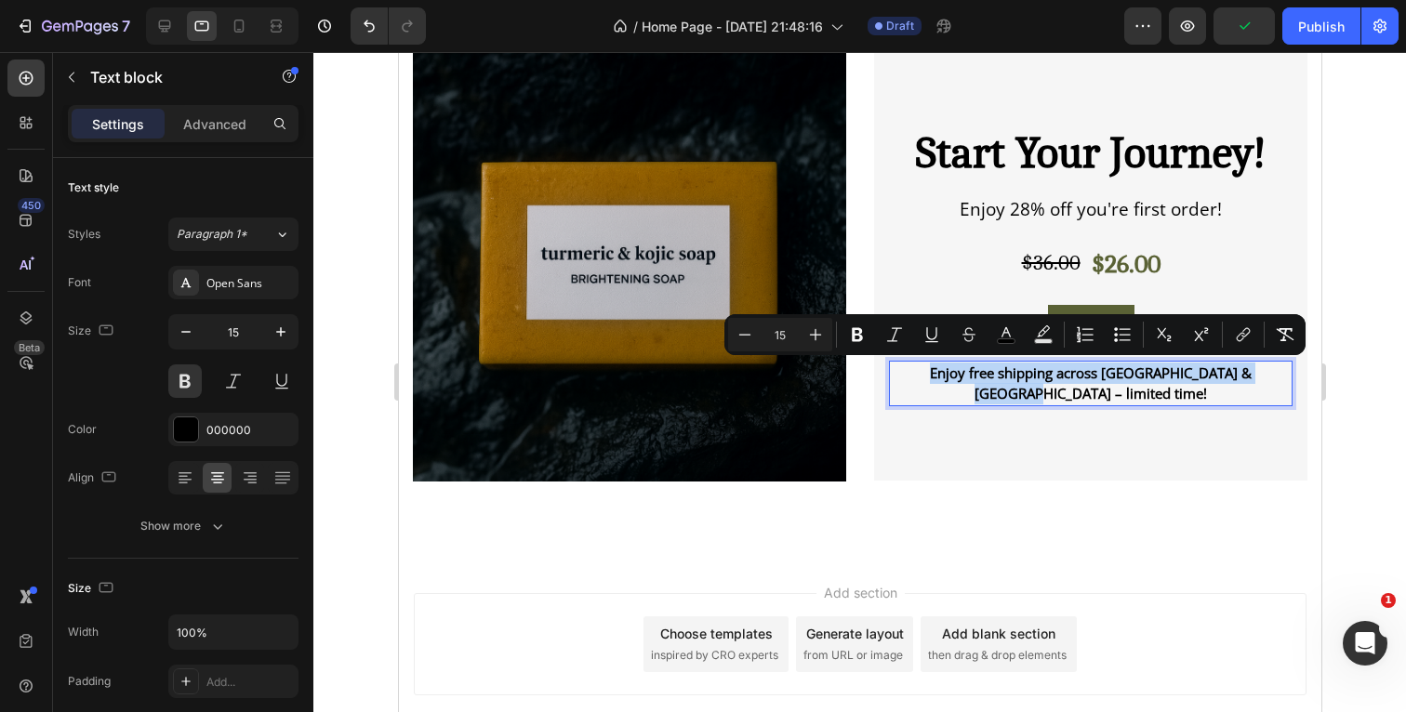
drag, startPoint x: 1112, startPoint y: 391, endPoint x: 893, endPoint y: 371, distance: 220.4
click at [893, 371] on p "Enjoy free shipping across [GEOGRAPHIC_DATA] & [GEOGRAPHIC_DATA] – limited time!" at bounding box center [1090, 384] width 400 height 42
click at [1386, 299] on div at bounding box center [859, 382] width 1093 height 660
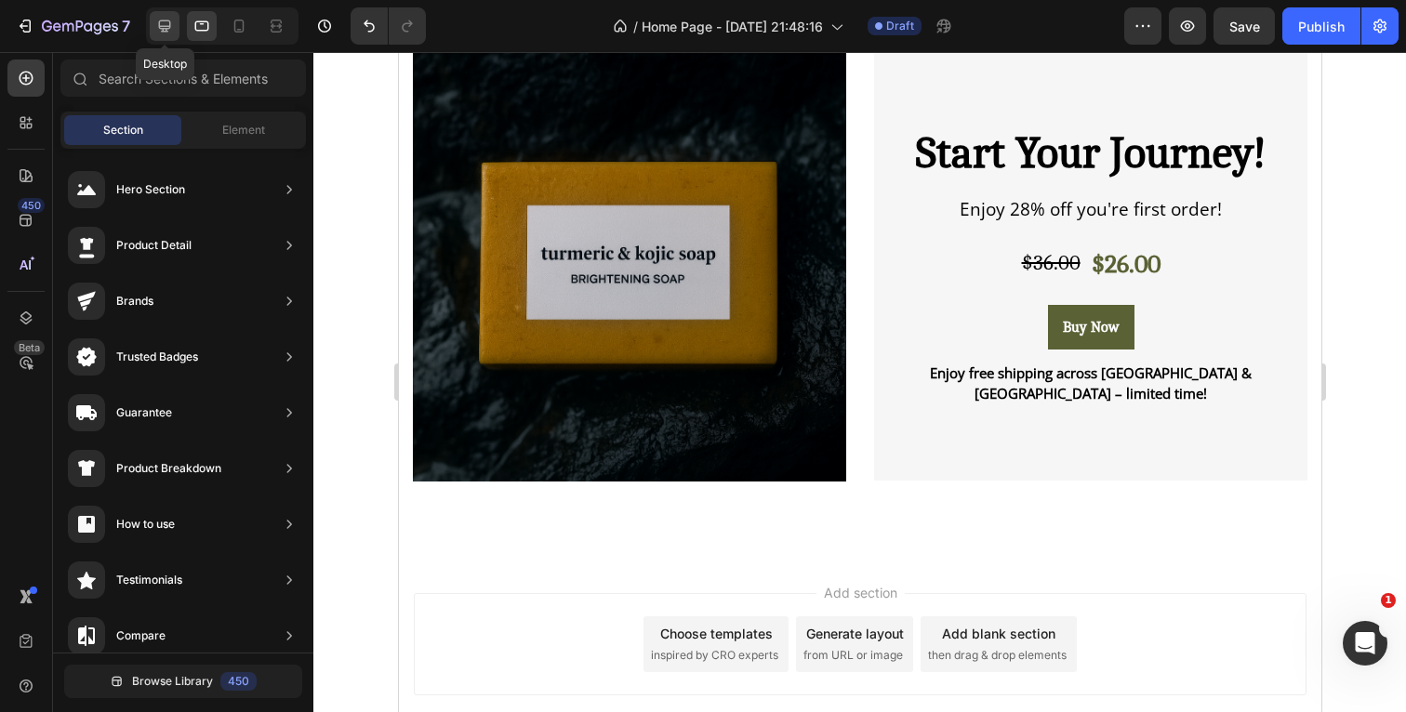
click at [167, 33] on icon at bounding box center [164, 26] width 19 height 19
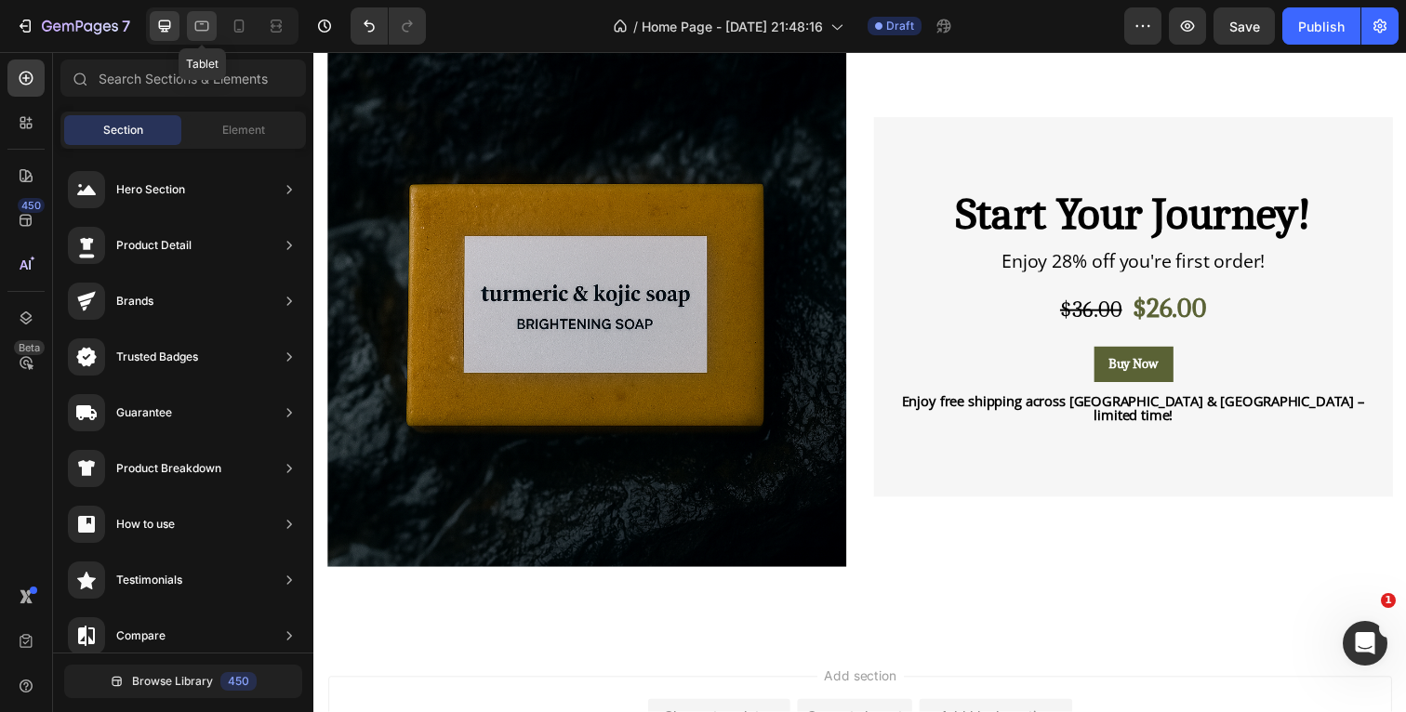
click at [211, 22] on icon at bounding box center [201, 26] width 19 height 19
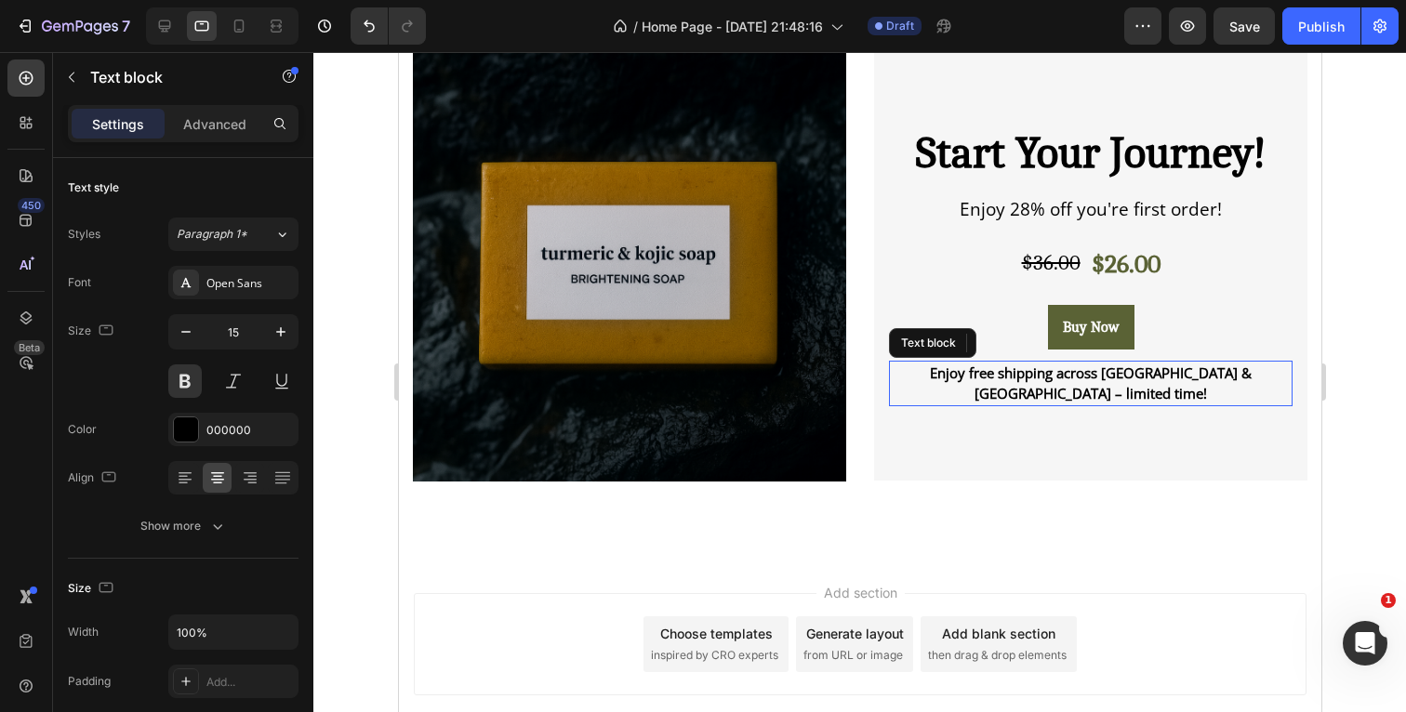
click at [1133, 387] on p "Enjoy free shipping across [GEOGRAPHIC_DATA] & [GEOGRAPHIC_DATA] – limited time!" at bounding box center [1090, 384] width 400 height 42
click at [1128, 391] on p "Enjoy free shipping across [GEOGRAPHIC_DATA] & [GEOGRAPHIC_DATA] – limited time!" at bounding box center [1090, 384] width 400 height 42
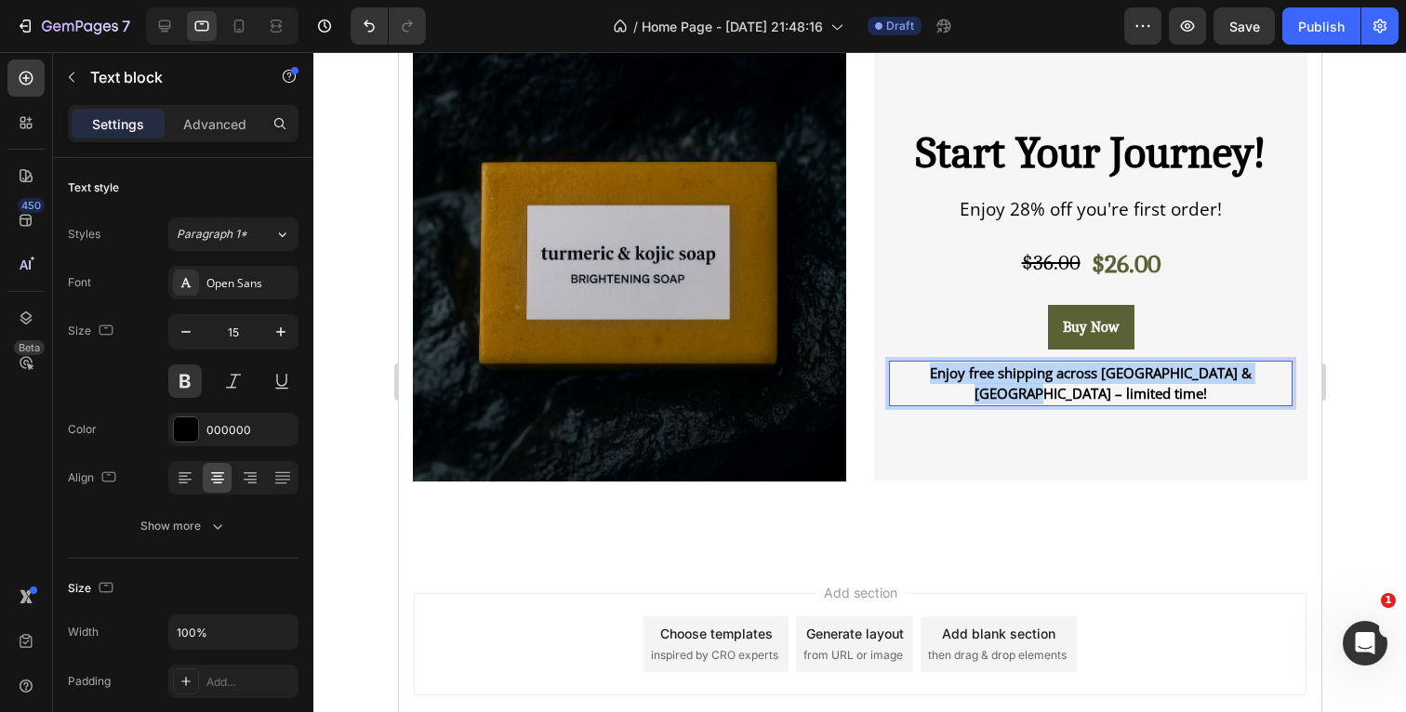
drag, startPoint x: 1131, startPoint y: 391, endPoint x: 897, endPoint y: 377, distance: 233.9
click at [897, 376] on p "Enjoy free shipping across [GEOGRAPHIC_DATA] & [GEOGRAPHIC_DATA] – limited time!" at bounding box center [1090, 384] width 400 height 42
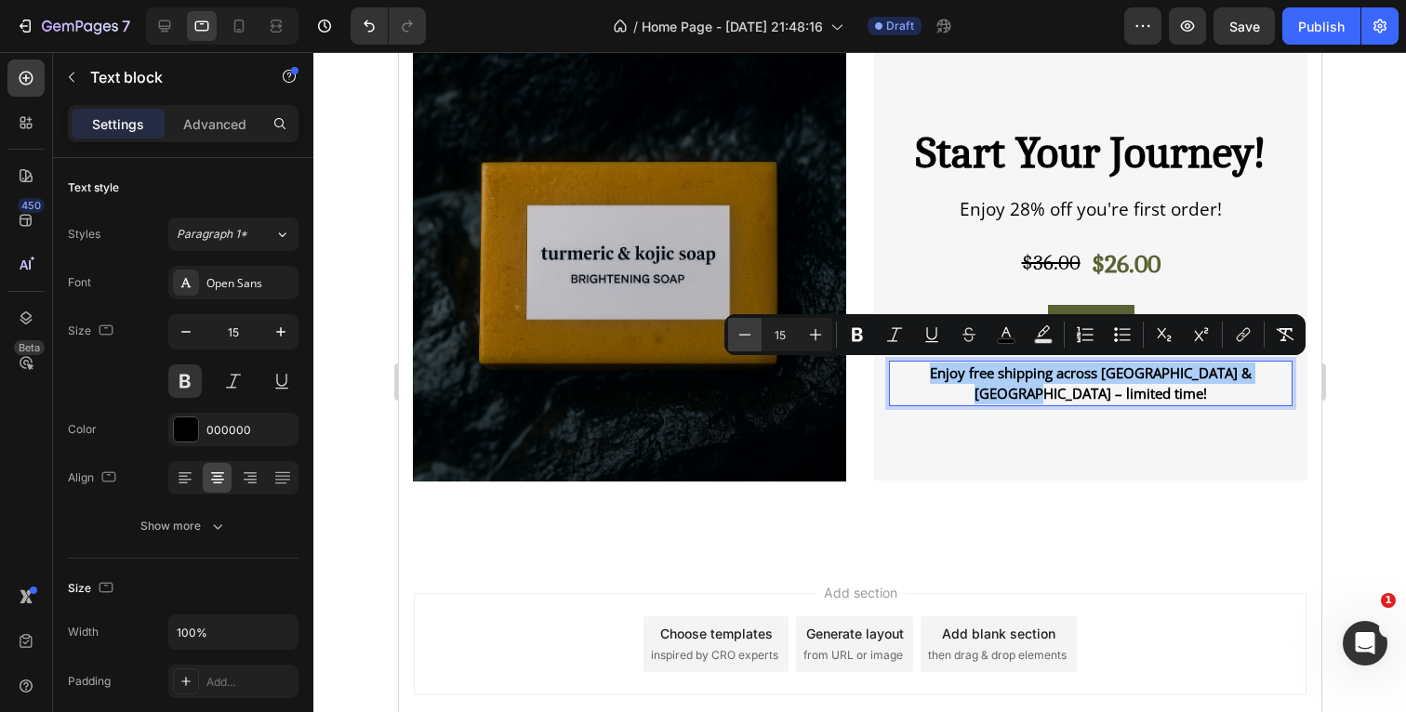
click at [739, 338] on icon "Editor contextual toolbar" at bounding box center [744, 334] width 19 height 19
type input "14"
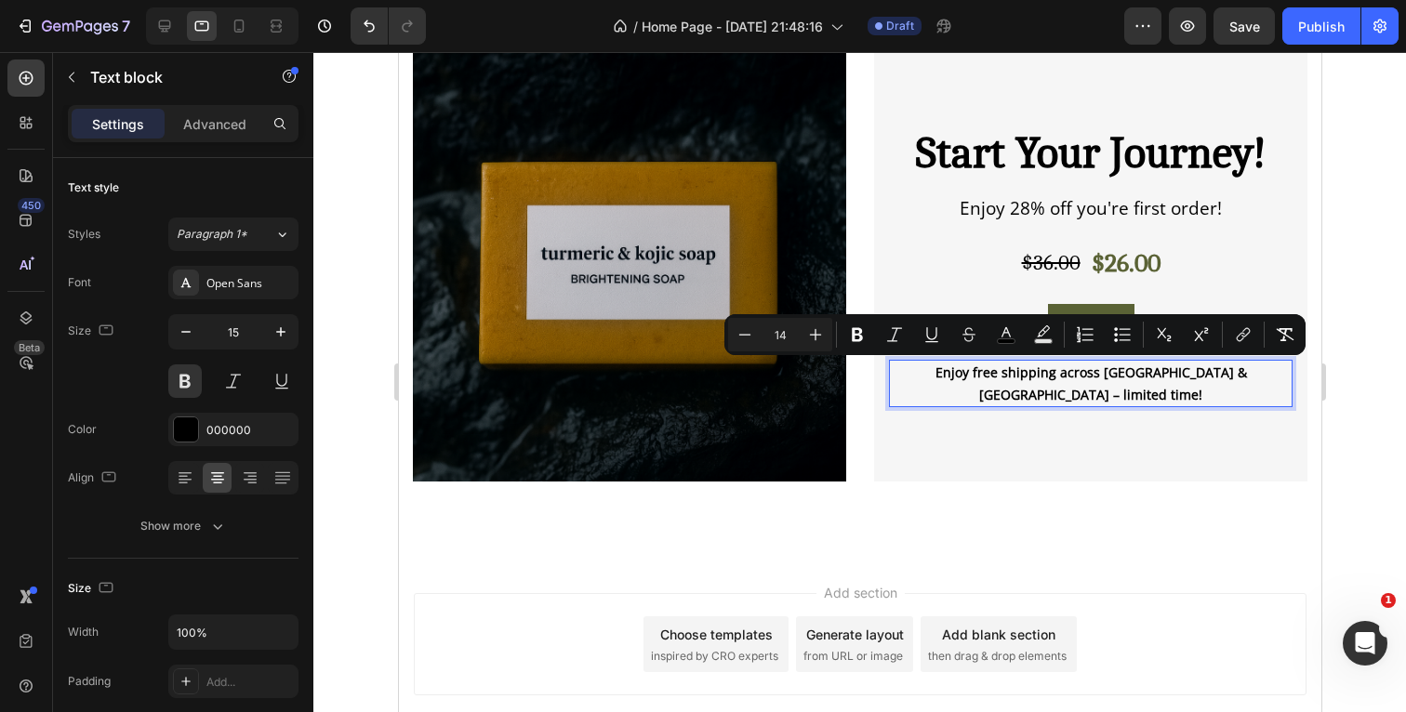
click at [1365, 379] on div at bounding box center [859, 382] width 1093 height 660
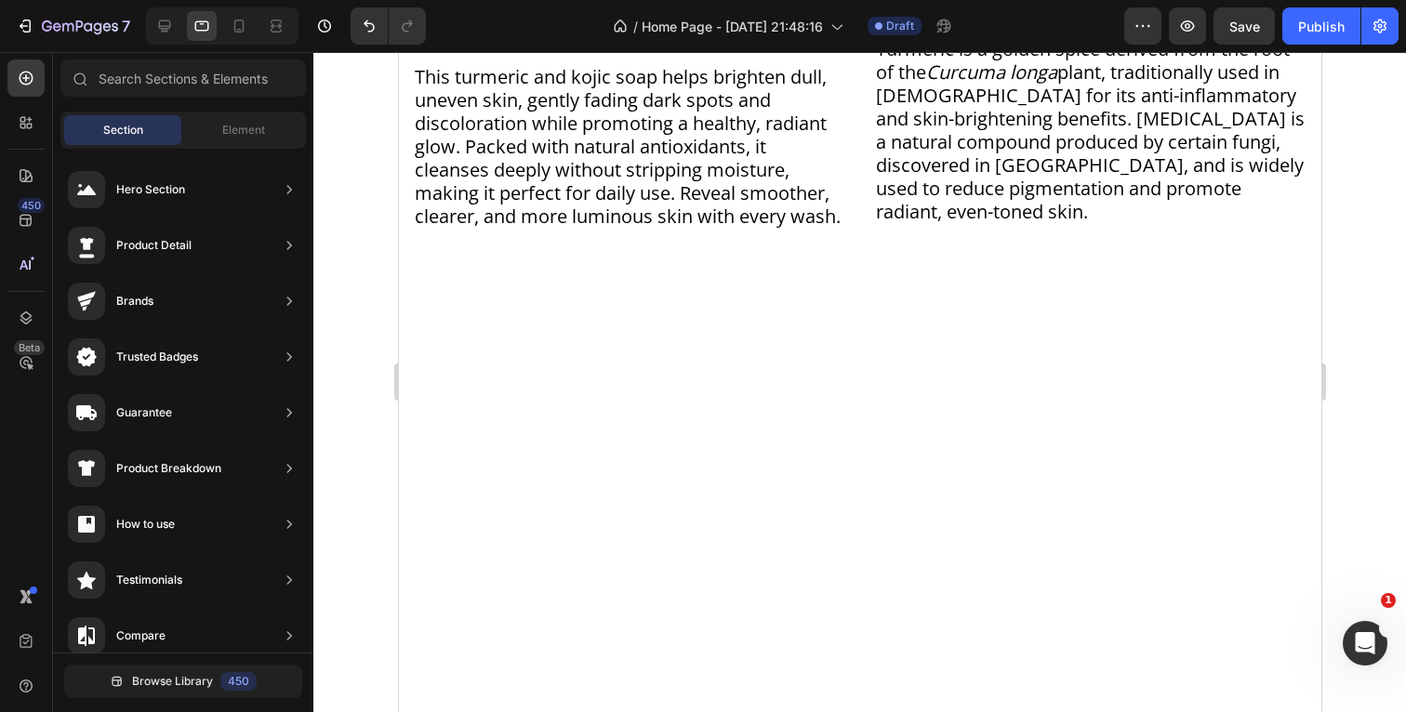
scroll to position [1747, 0]
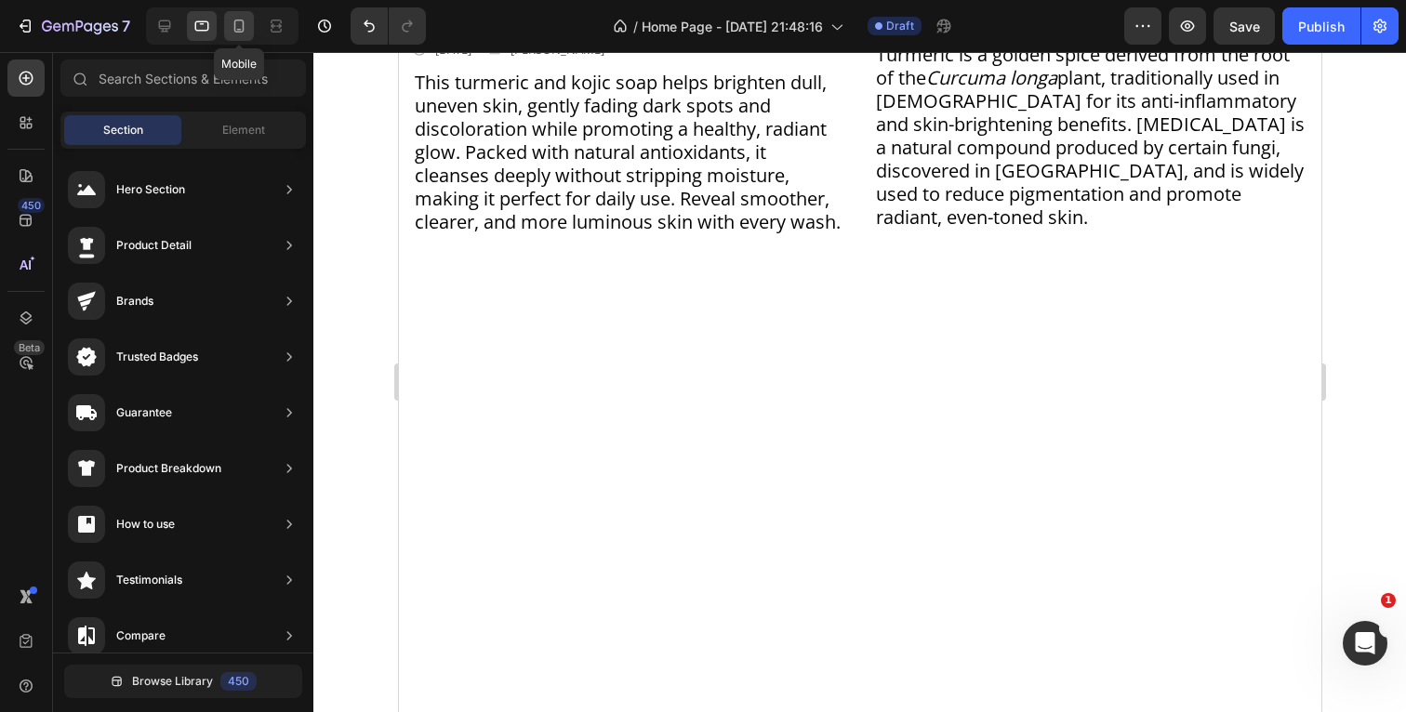
click at [246, 23] on icon at bounding box center [239, 26] width 19 height 19
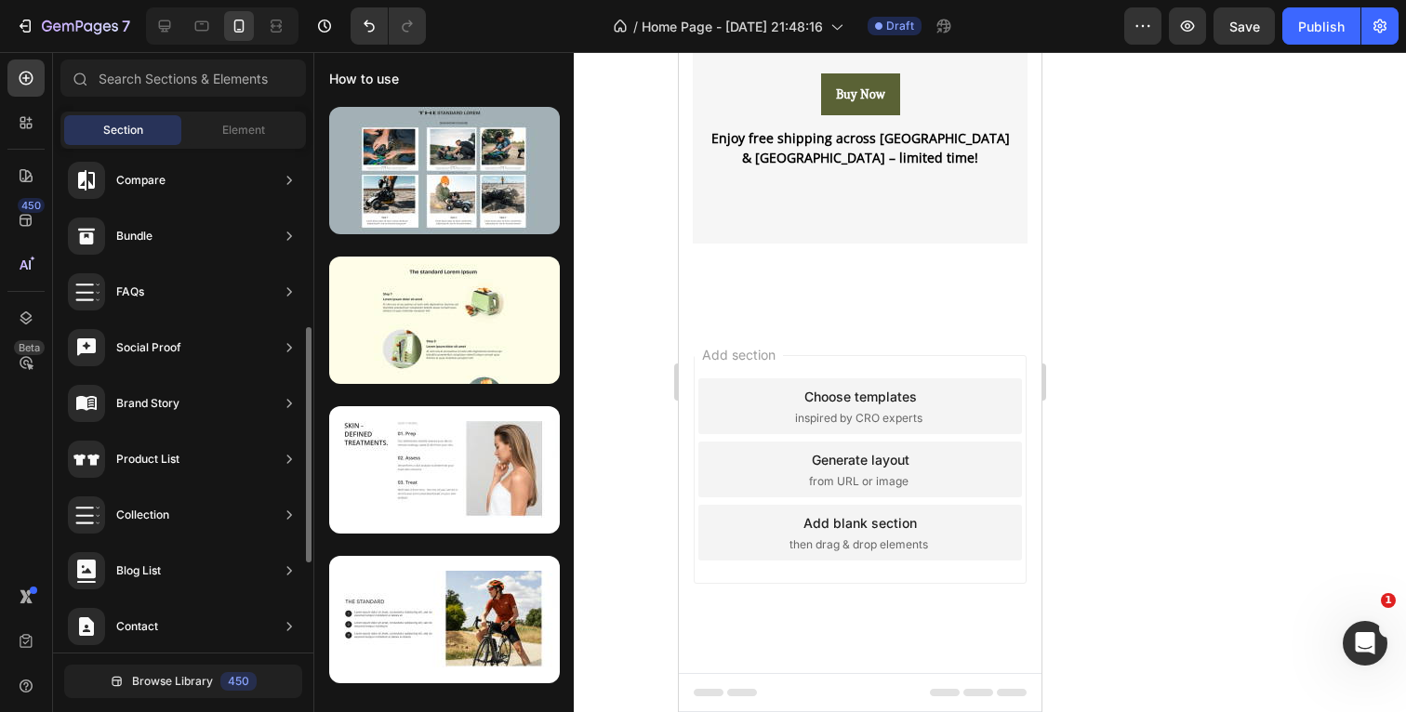
scroll to position [575, 0]
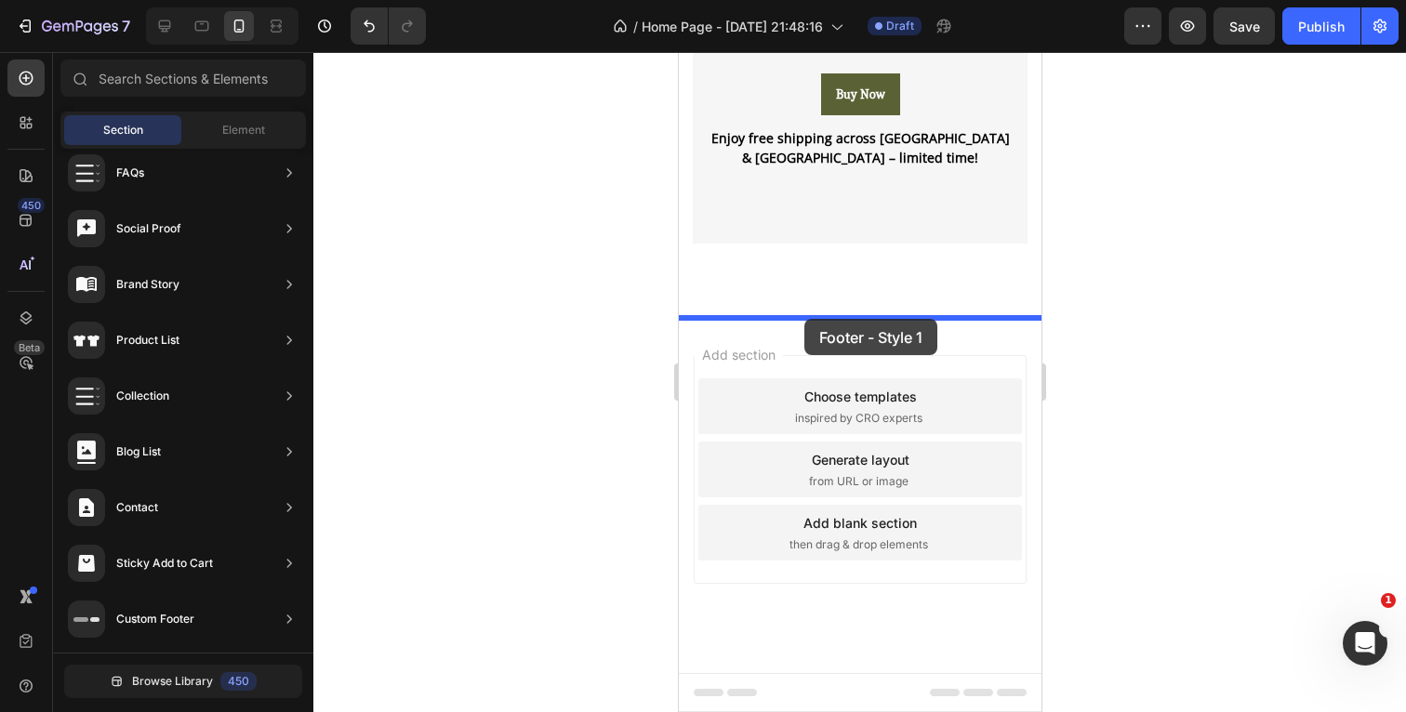
drag, startPoint x: 1180, startPoint y: 237, endPoint x: 803, endPoint y: 319, distance: 385.4
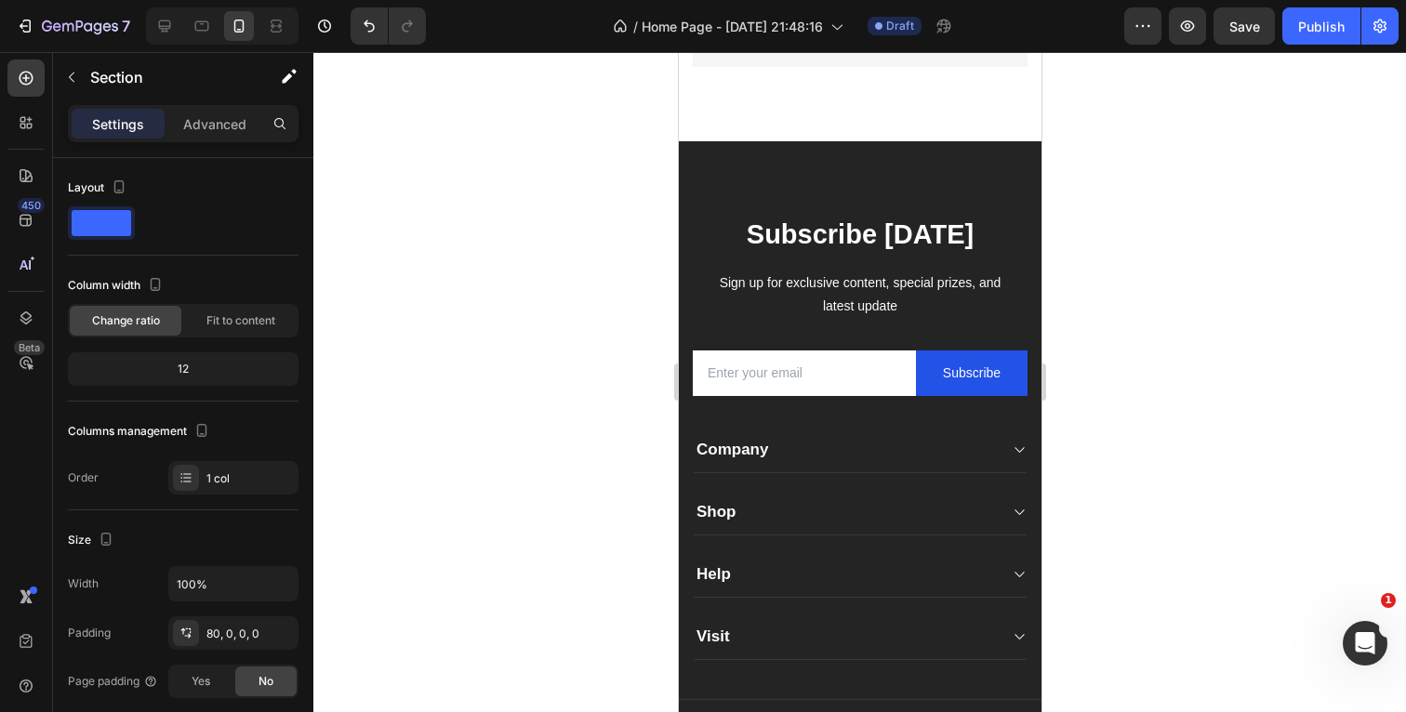
scroll to position [3318, 0]
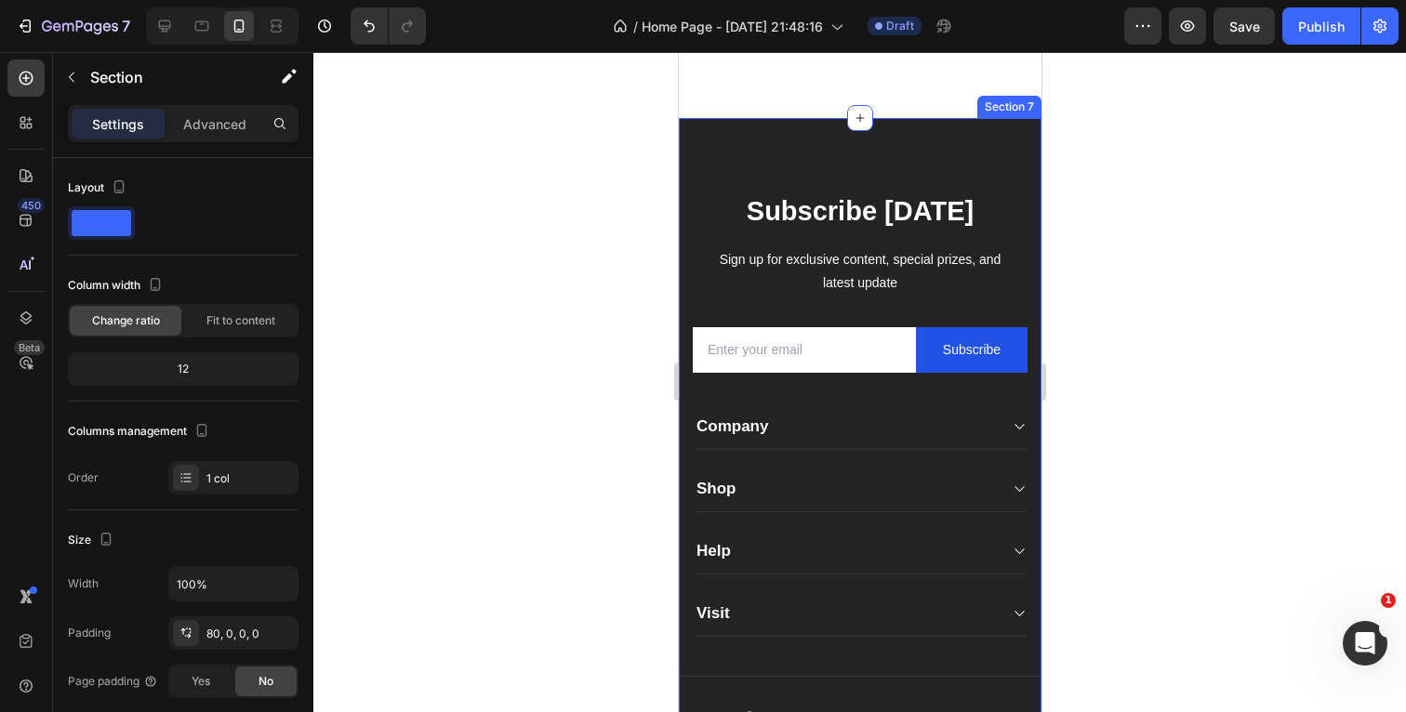
click at [918, 152] on div "Subscribe Today Heading Sign up for exclusive content, special prizes, and late…" at bounding box center [859, 443] width 363 height 650
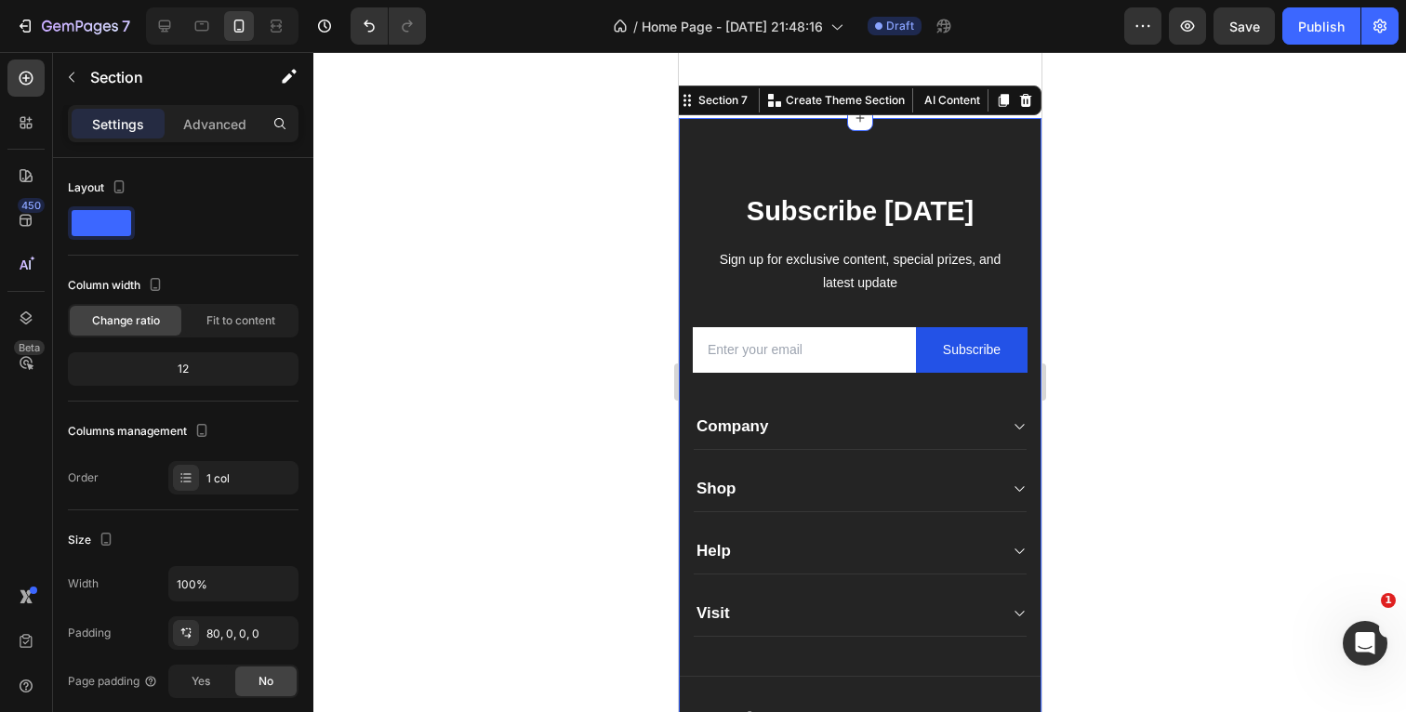
click at [1120, 192] on div at bounding box center [859, 382] width 1093 height 660
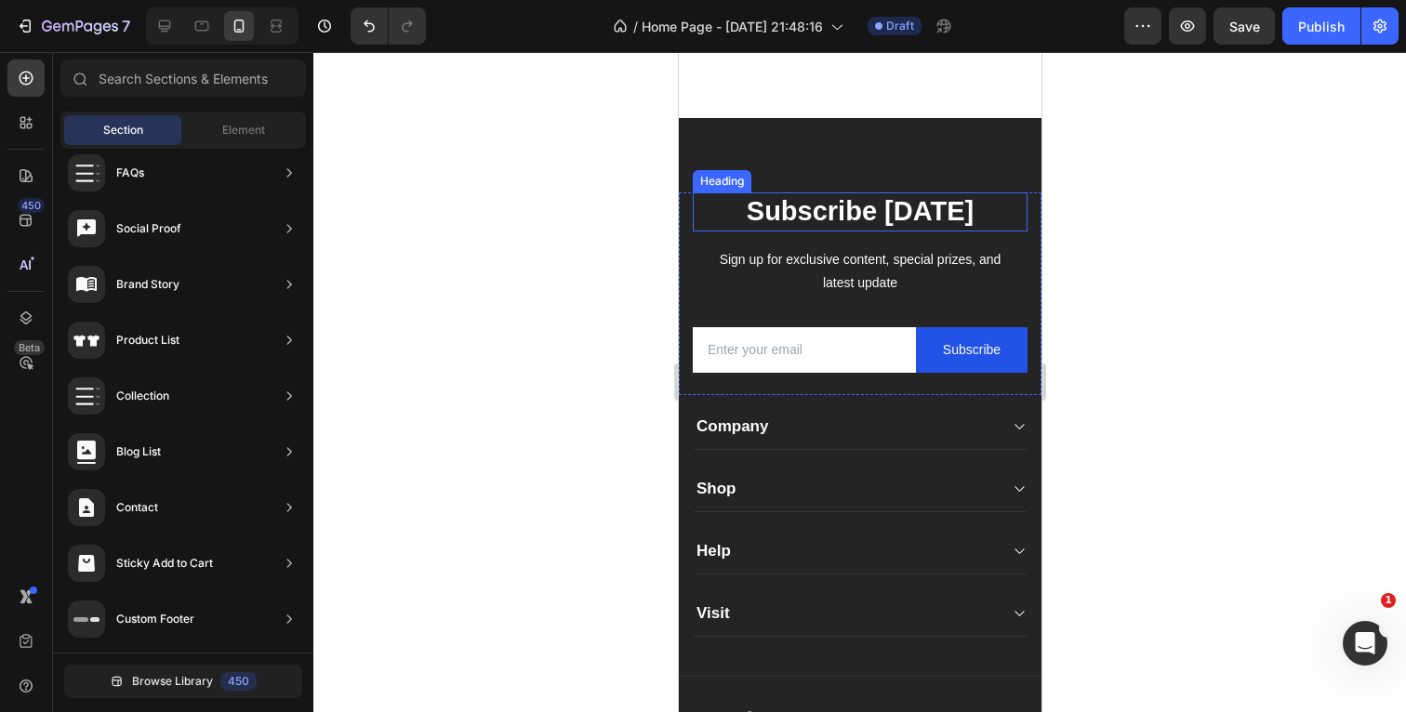
click at [714, 218] on p "Subscribe Today" at bounding box center [859, 211] width 331 height 35
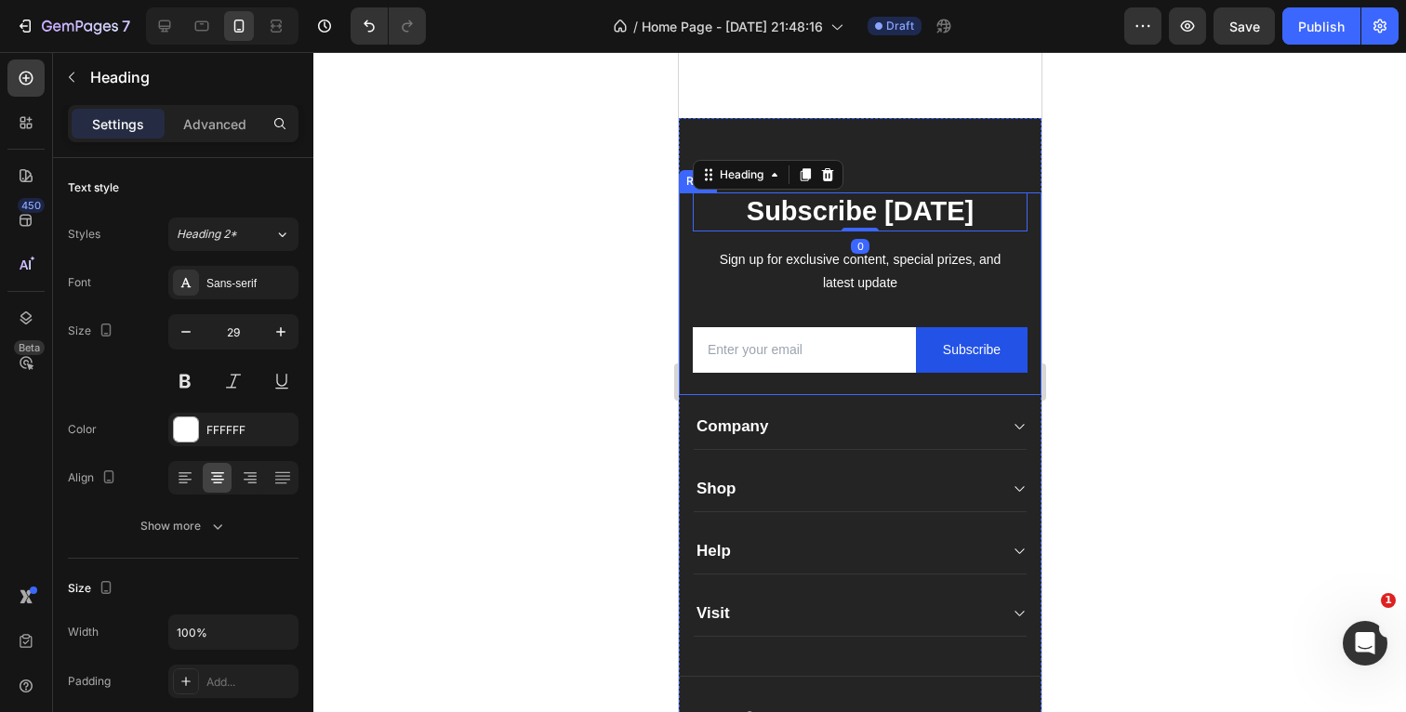
click at [689, 252] on div "Subscribe Today Heading 0 Sign up for exclusive content, special prizes, and la…" at bounding box center [859, 293] width 363 height 202
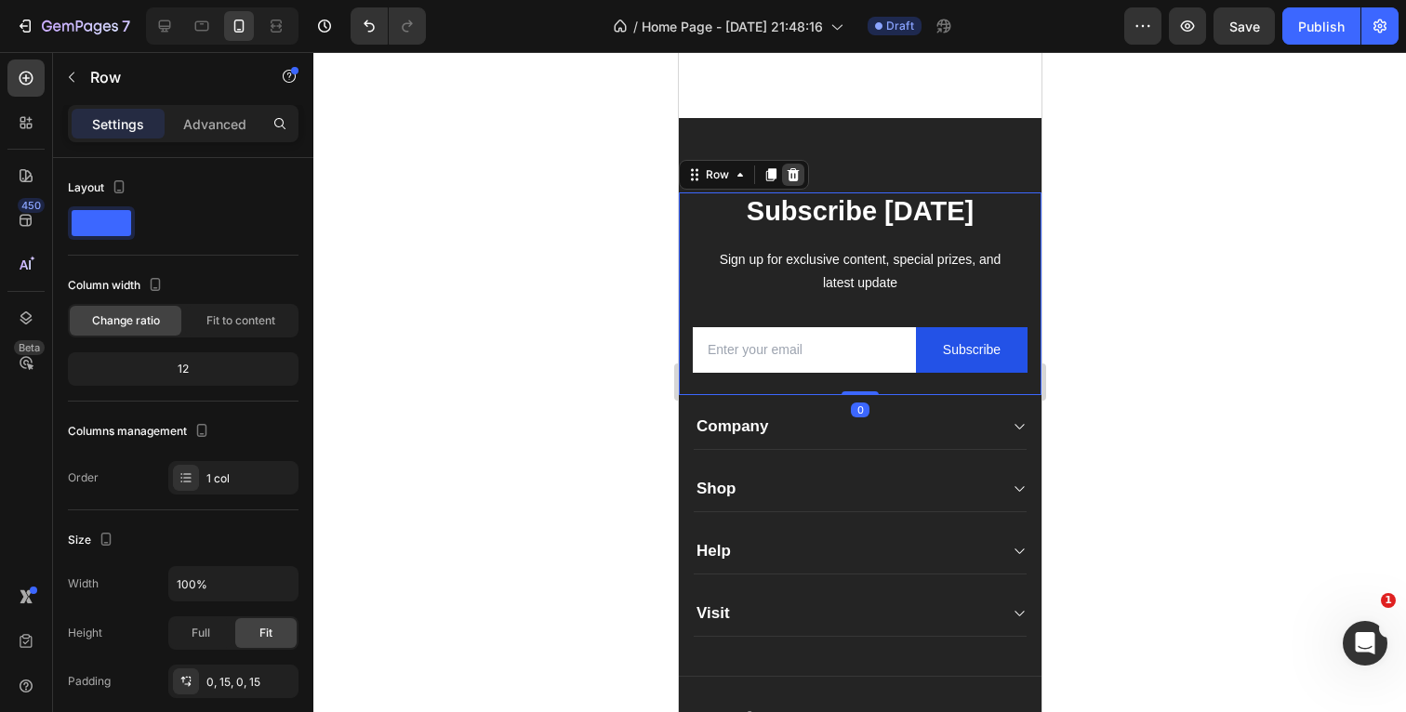
click at [793, 173] on icon at bounding box center [792, 174] width 15 height 15
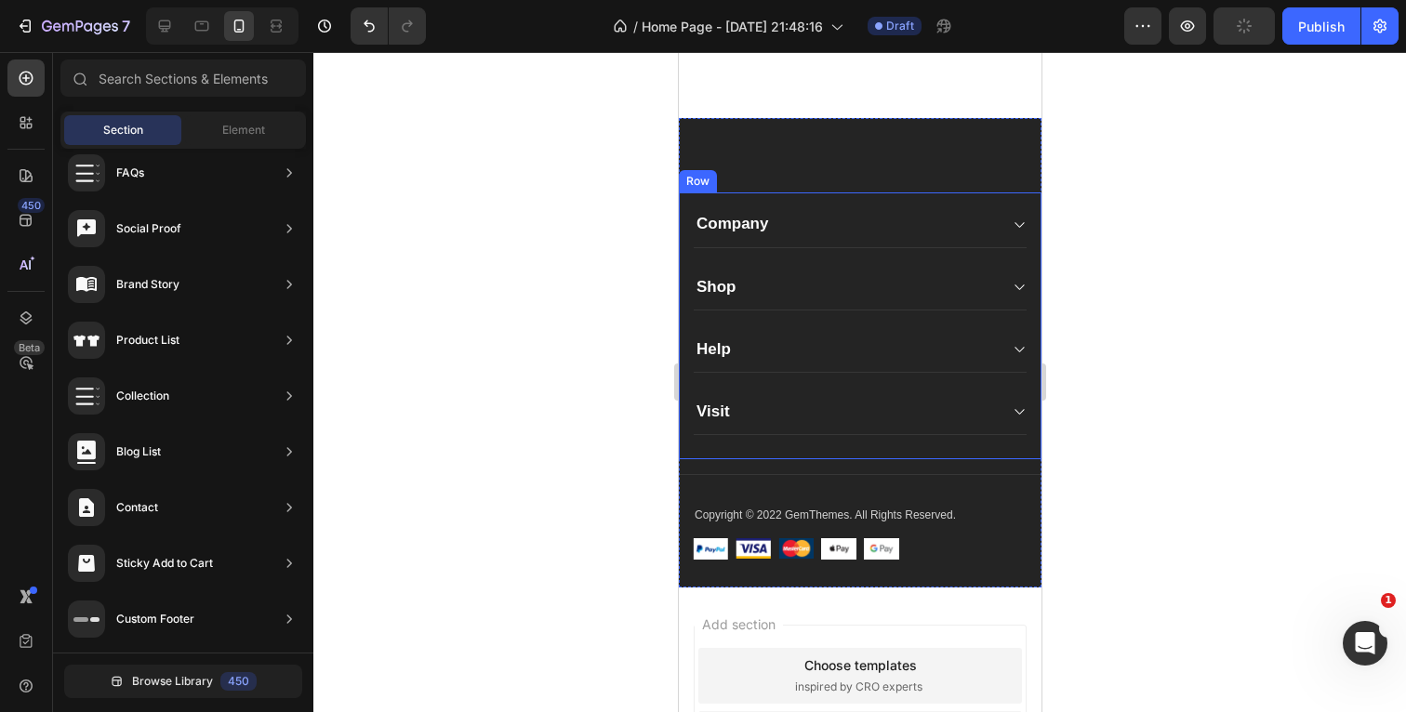
click at [685, 227] on div "Company Shop Help Visit Accordion Row" at bounding box center [859, 325] width 363 height 266
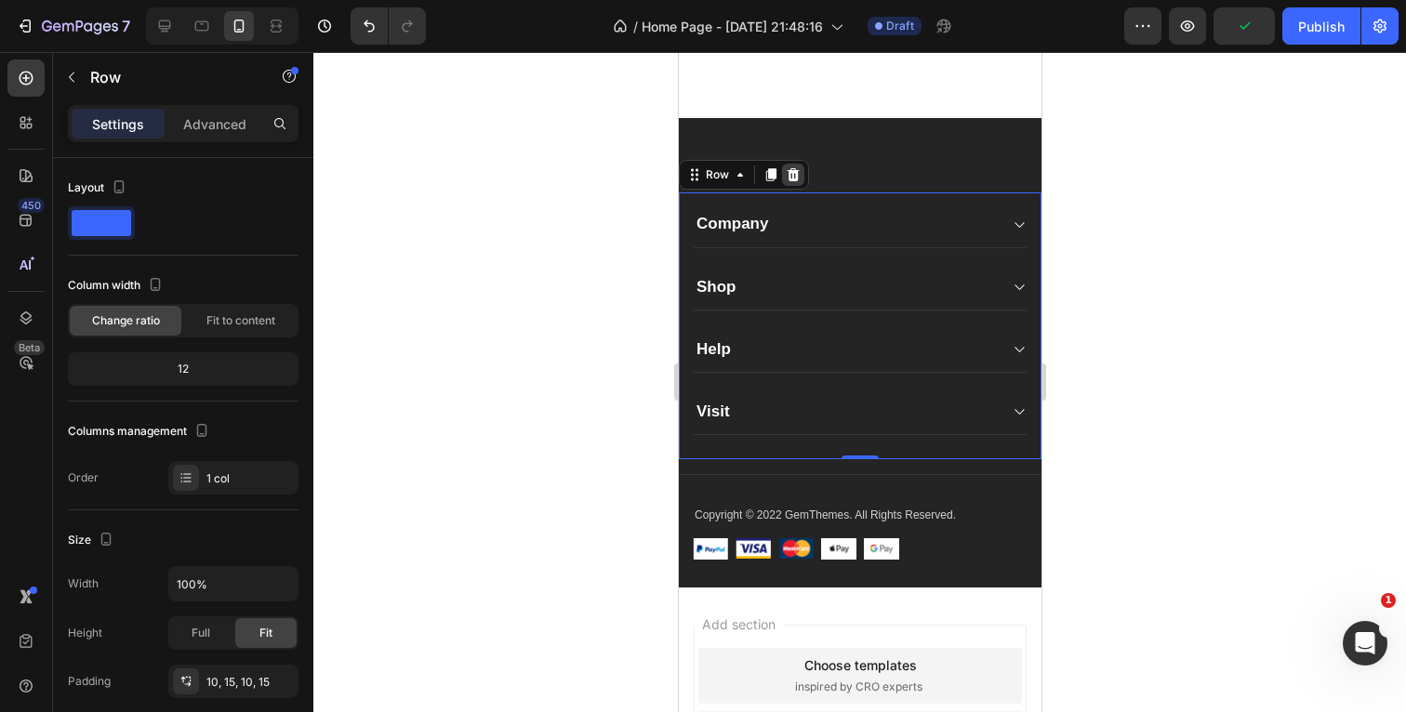
click at [793, 171] on icon at bounding box center [793, 174] width 12 height 13
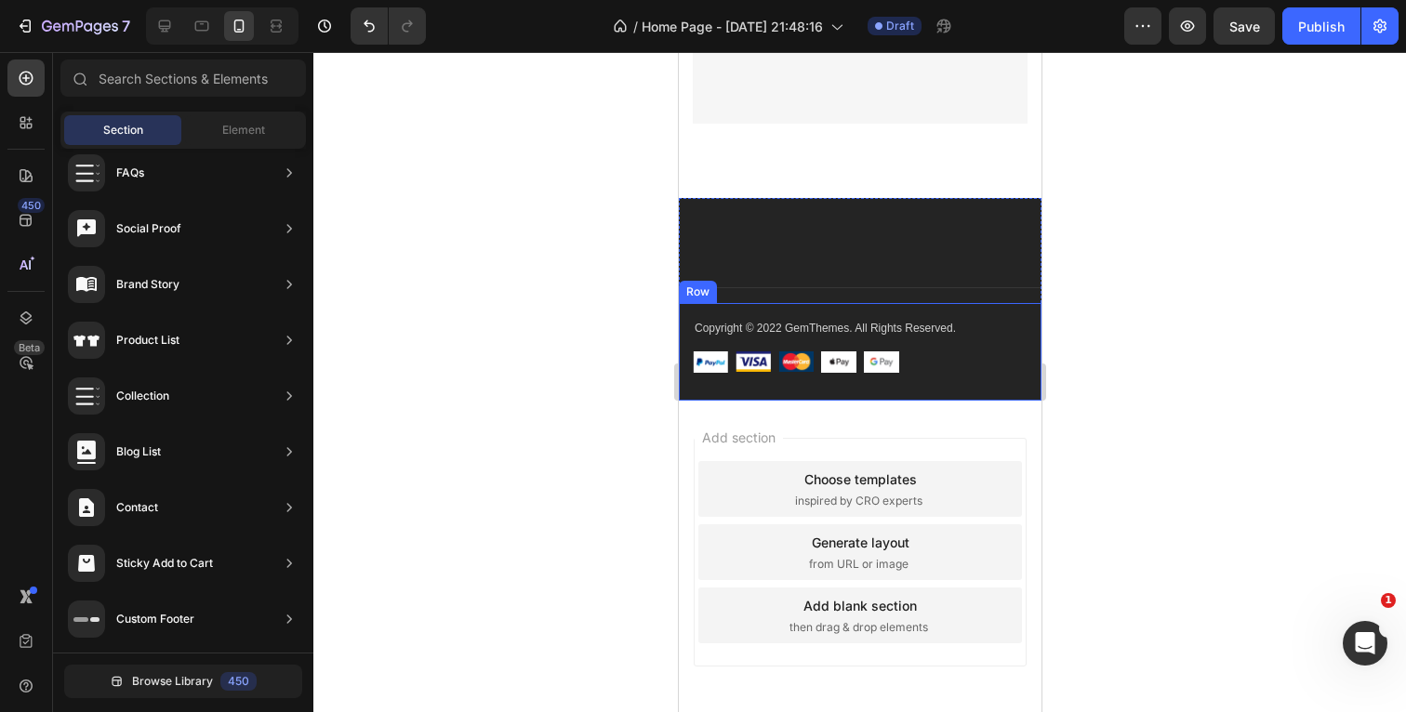
scroll to position [3230, 0]
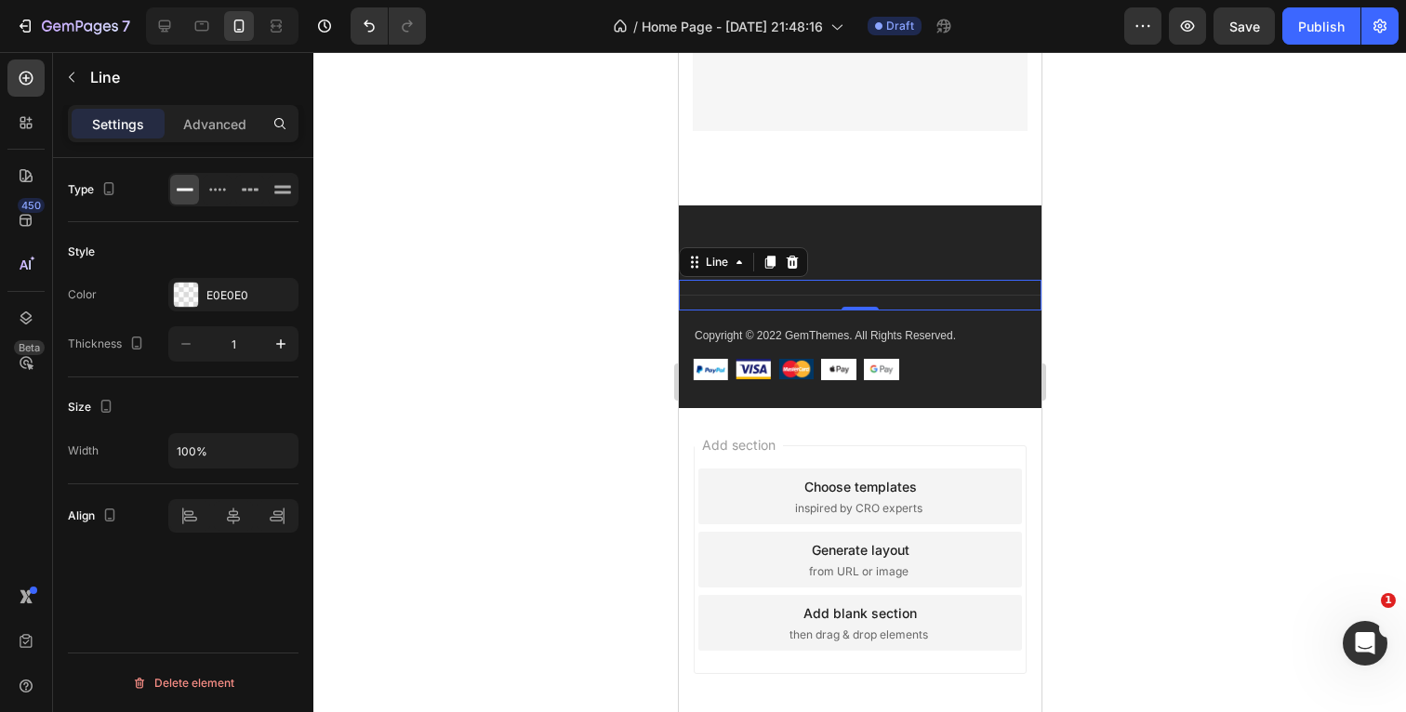
click at [866, 299] on div "Title Line 0" at bounding box center [859, 295] width 363 height 31
click at [793, 264] on icon at bounding box center [791, 262] width 15 height 15
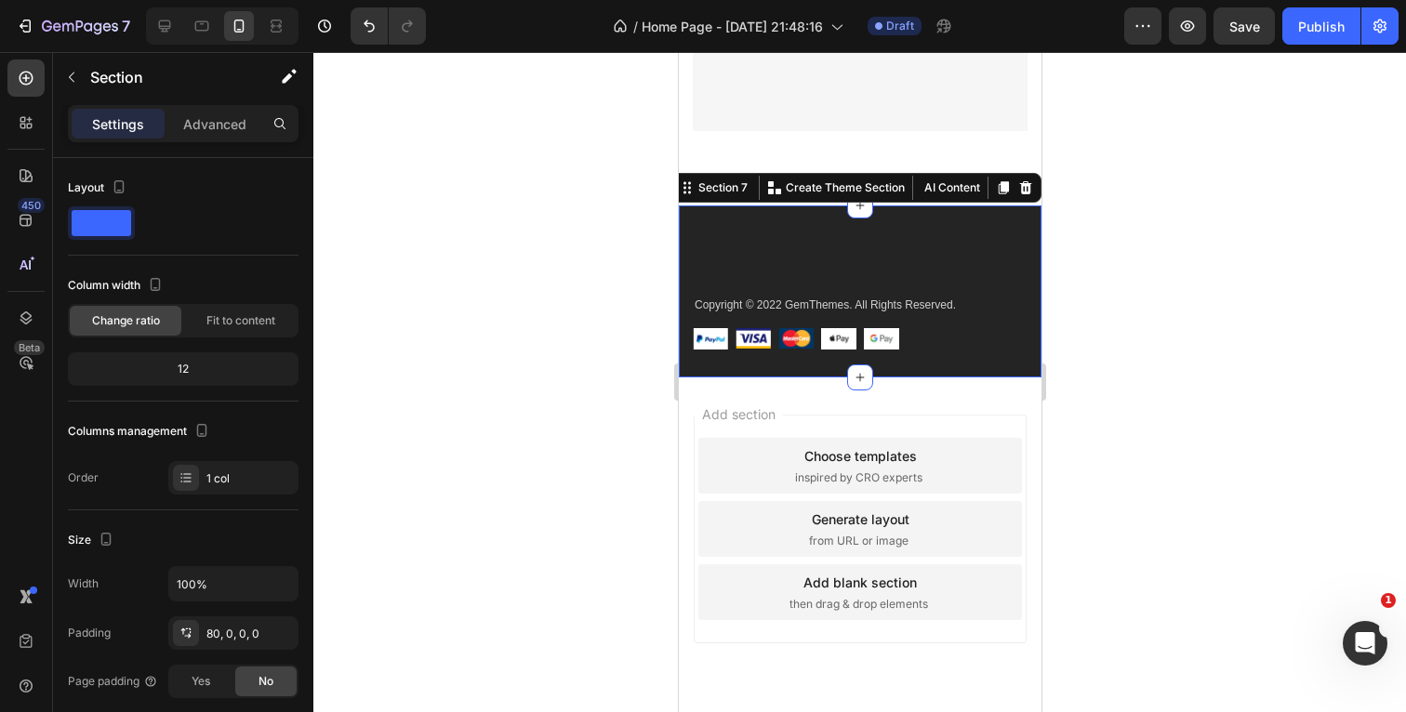
click at [765, 248] on div "Company Text block About Button Events Button Rentals Button Features Button Sh…" at bounding box center [859, 291] width 363 height 172
click at [226, 127] on p "Advanced" at bounding box center [214, 124] width 63 height 20
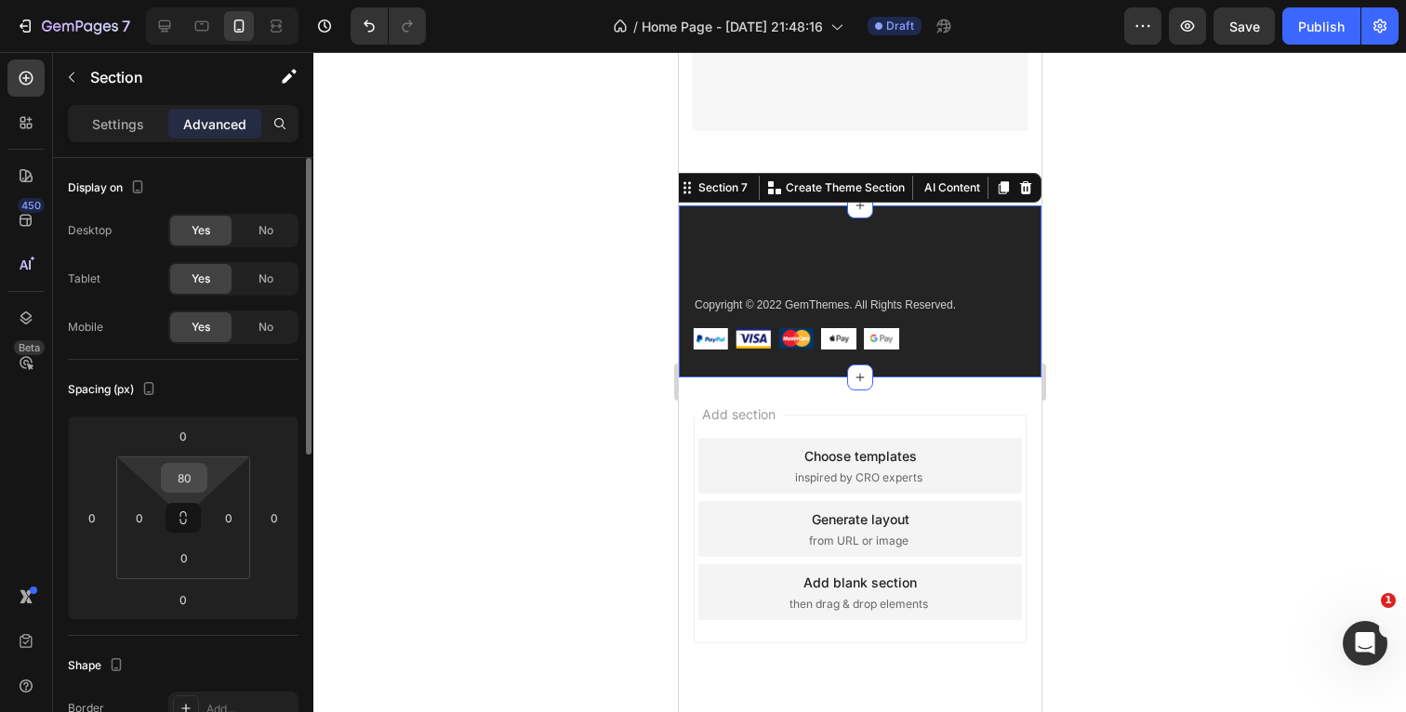
click at [195, 475] on input "80" at bounding box center [184, 478] width 37 height 28
type input "0"
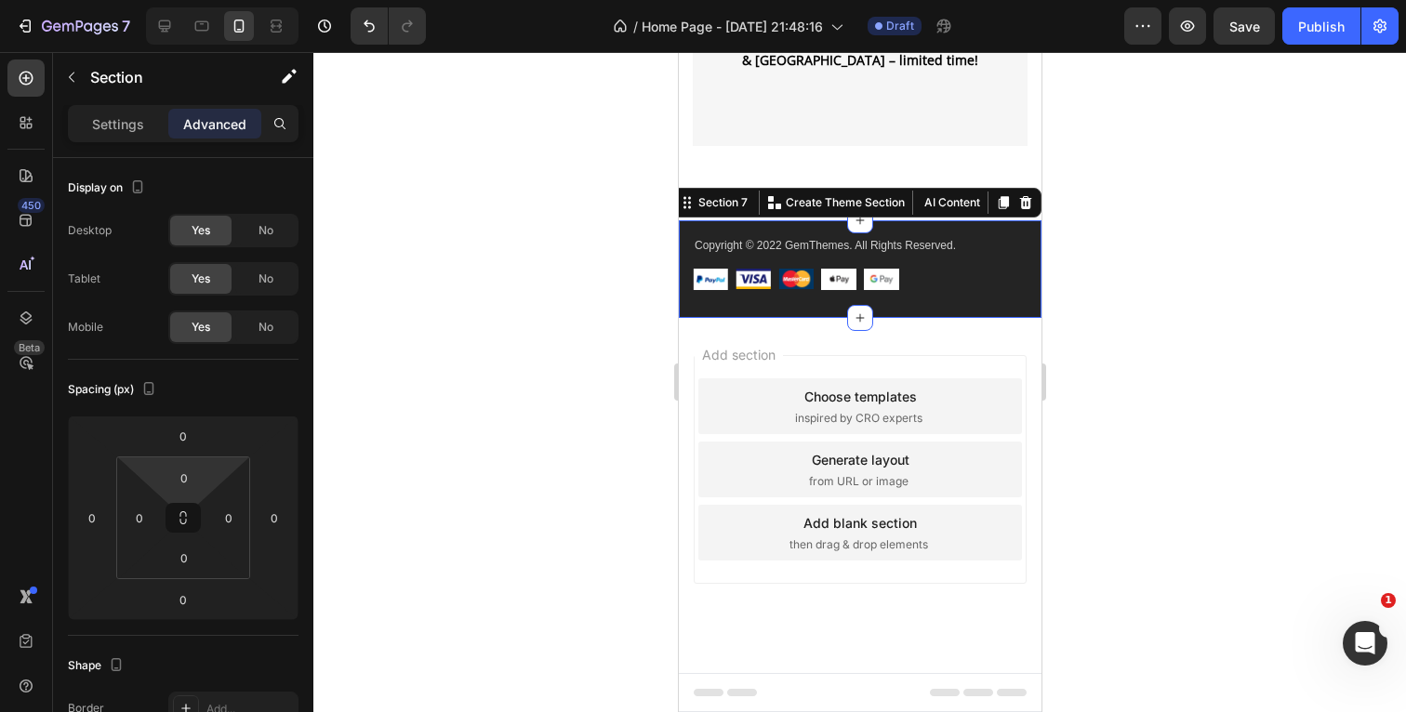
click at [1215, 270] on div at bounding box center [859, 382] width 1093 height 660
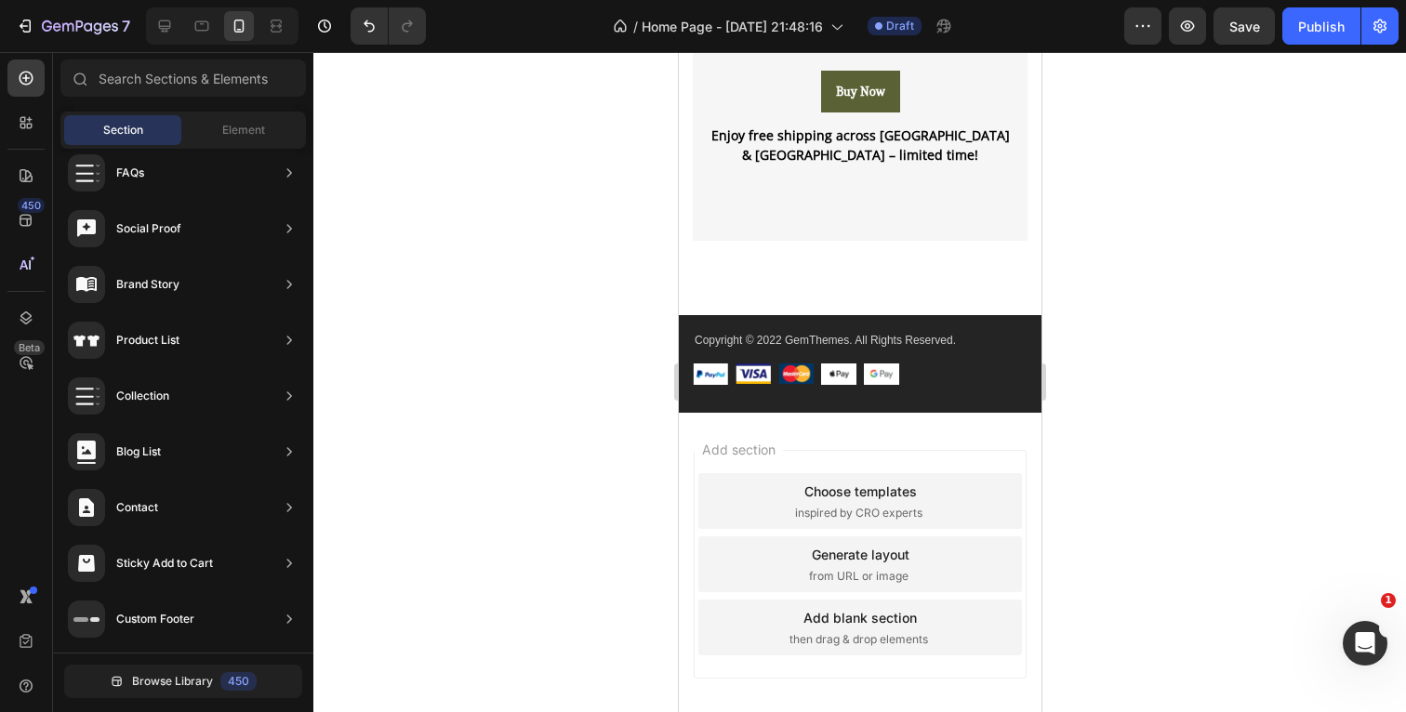
scroll to position [3086, 0]
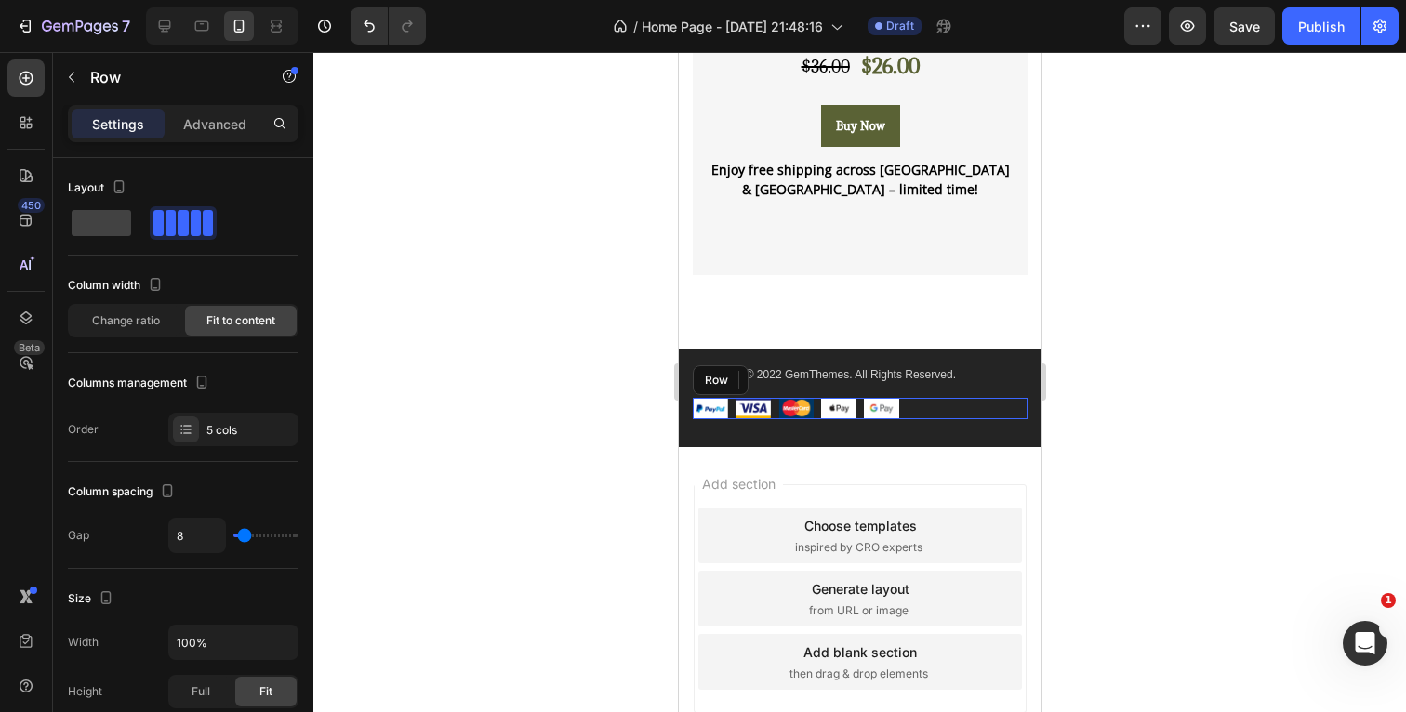
click at [921, 405] on div "Image Image Image Image Image Row" at bounding box center [859, 408] width 335 height 21
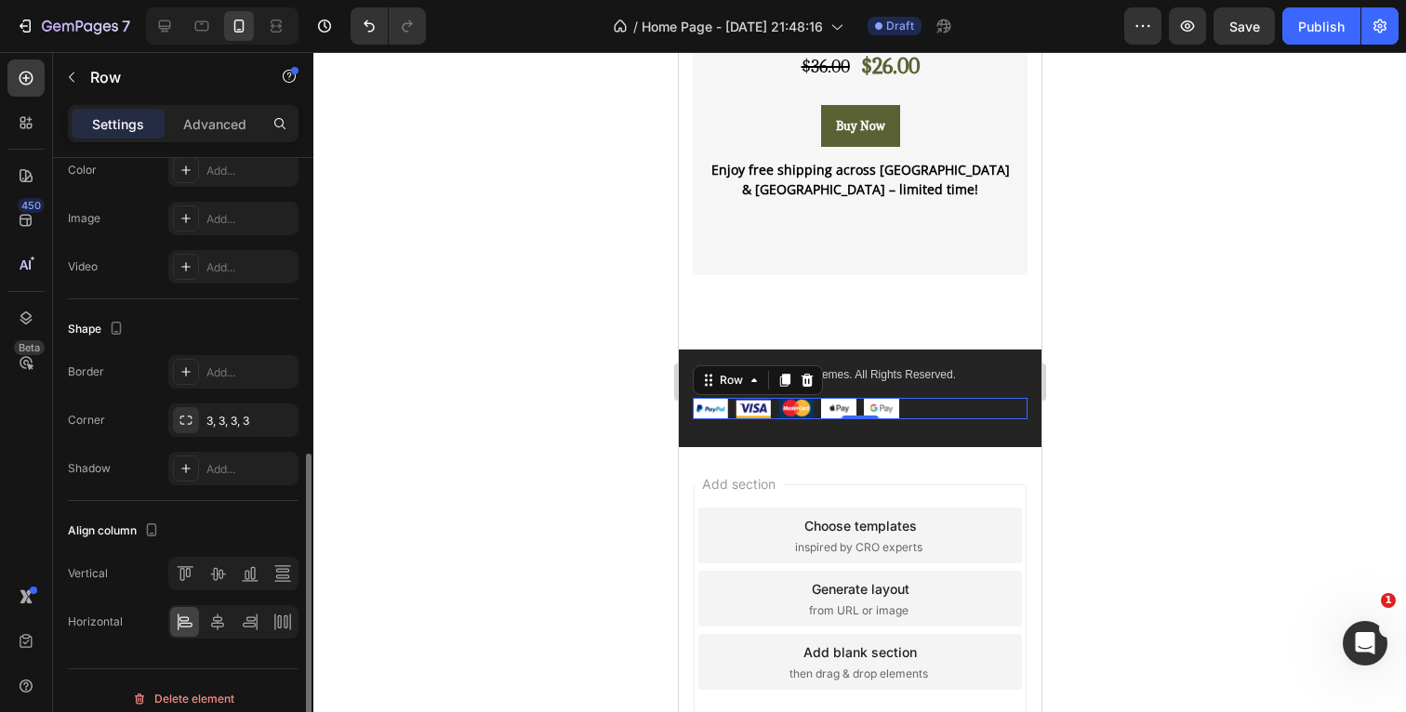
scroll to position [691, 0]
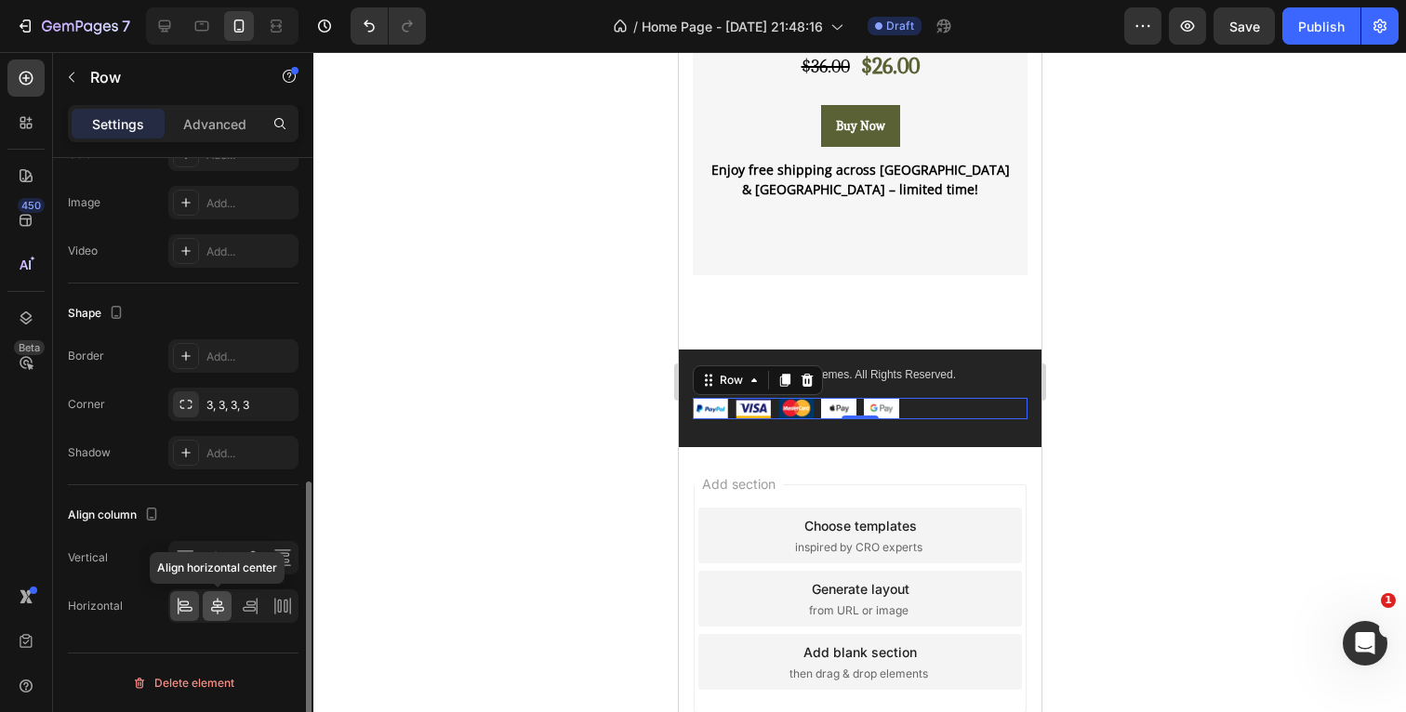
click at [217, 604] on icon at bounding box center [217, 606] width 19 height 19
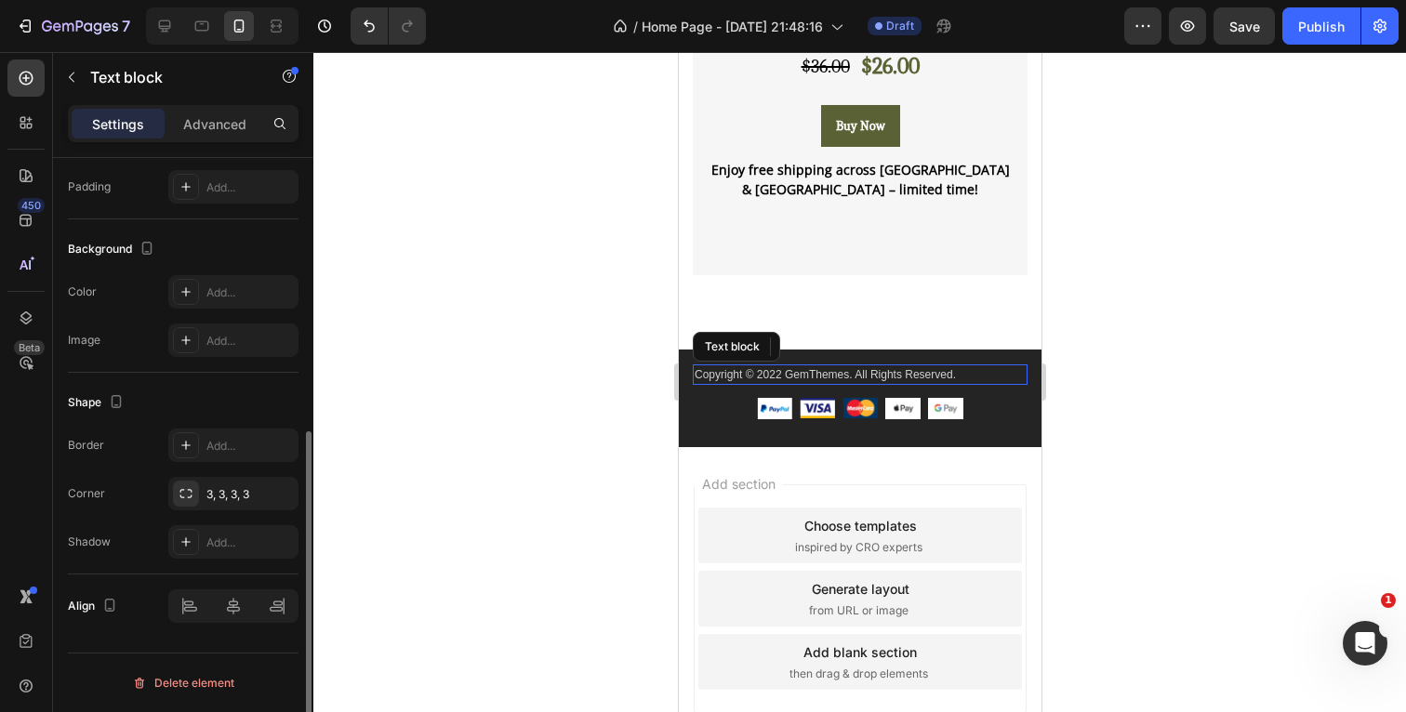
click at [982, 377] on p "Copyright © 2022 GemThemes. All Rights Reserved." at bounding box center [859, 374] width 331 height 17
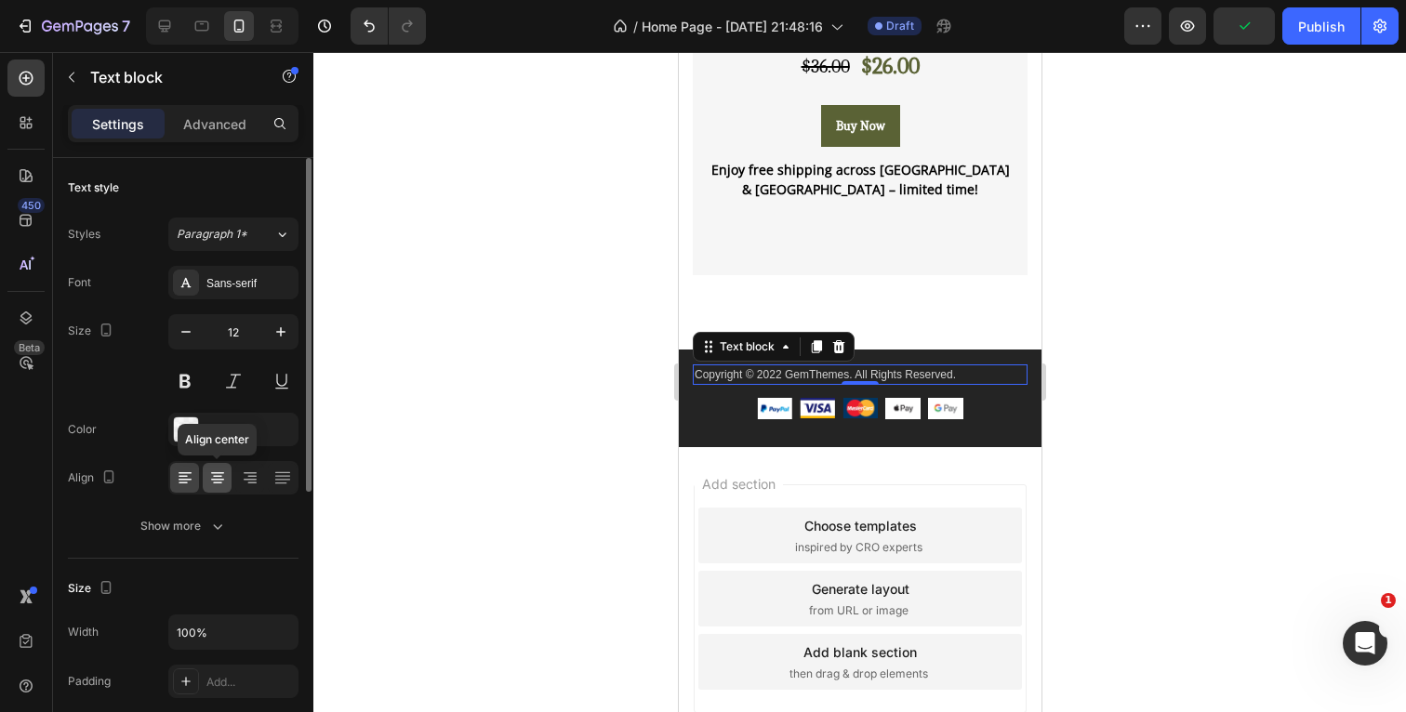
click at [215, 473] on icon at bounding box center [217, 473] width 13 height 2
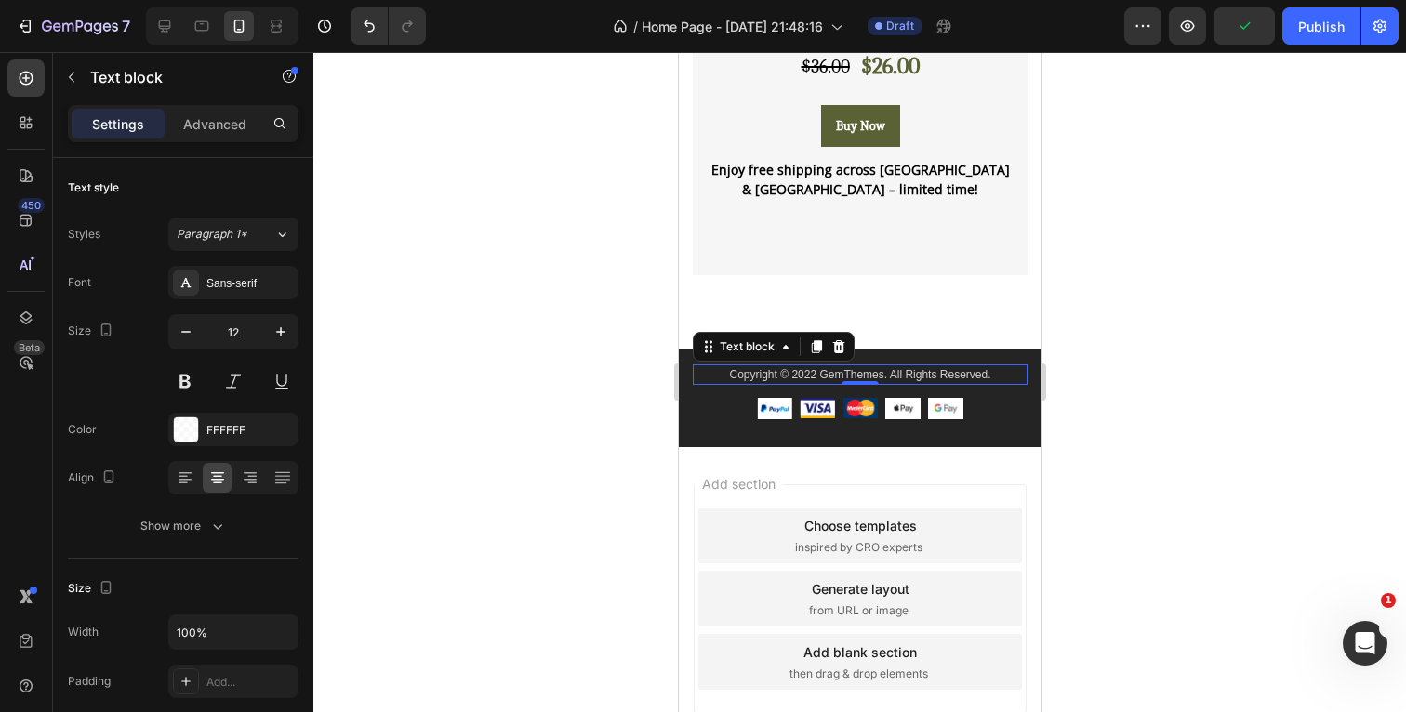
click at [1129, 346] on div at bounding box center [859, 382] width 1093 height 660
click at [816, 378] on p "Copyright © 2022 GemThemes. All Rights Reserved." at bounding box center [859, 374] width 331 height 17
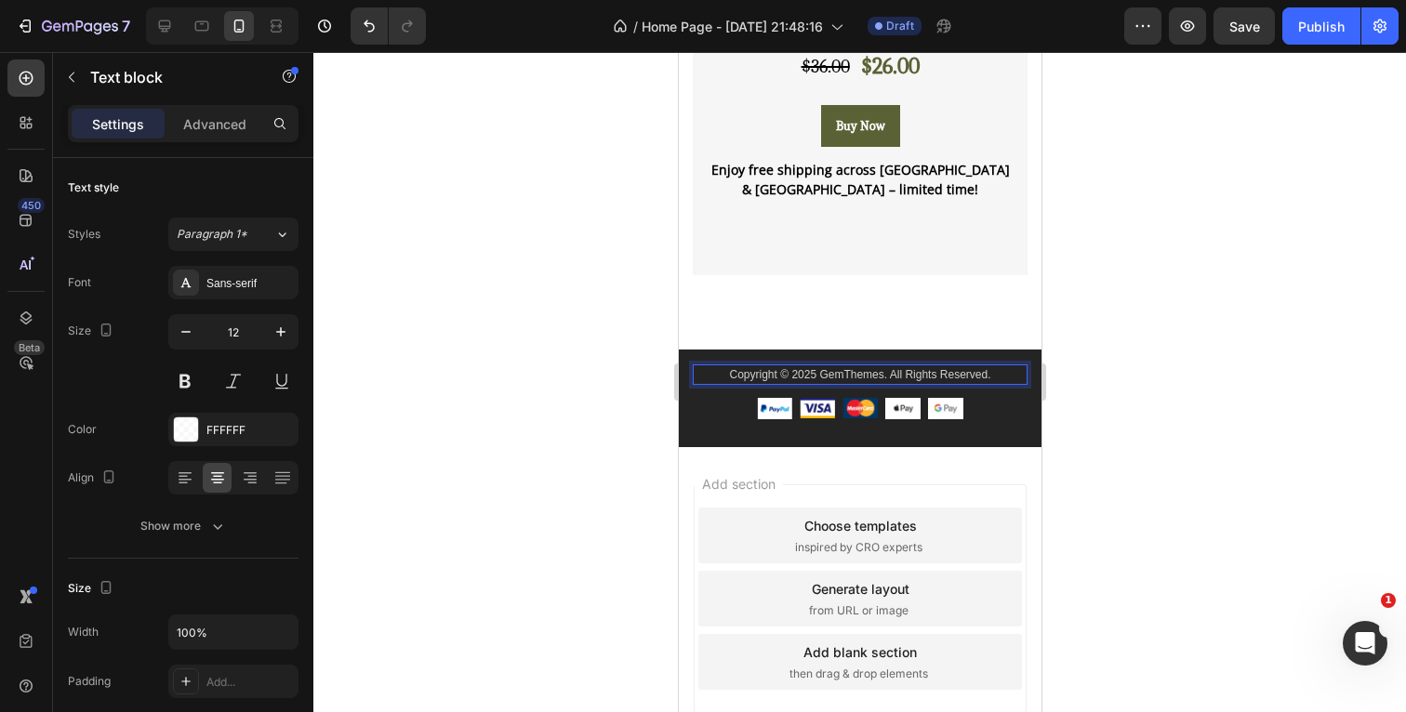
click at [881, 378] on p "Copyright © 2025 GemThemes. All Rights Reserved." at bounding box center [859, 374] width 331 height 17
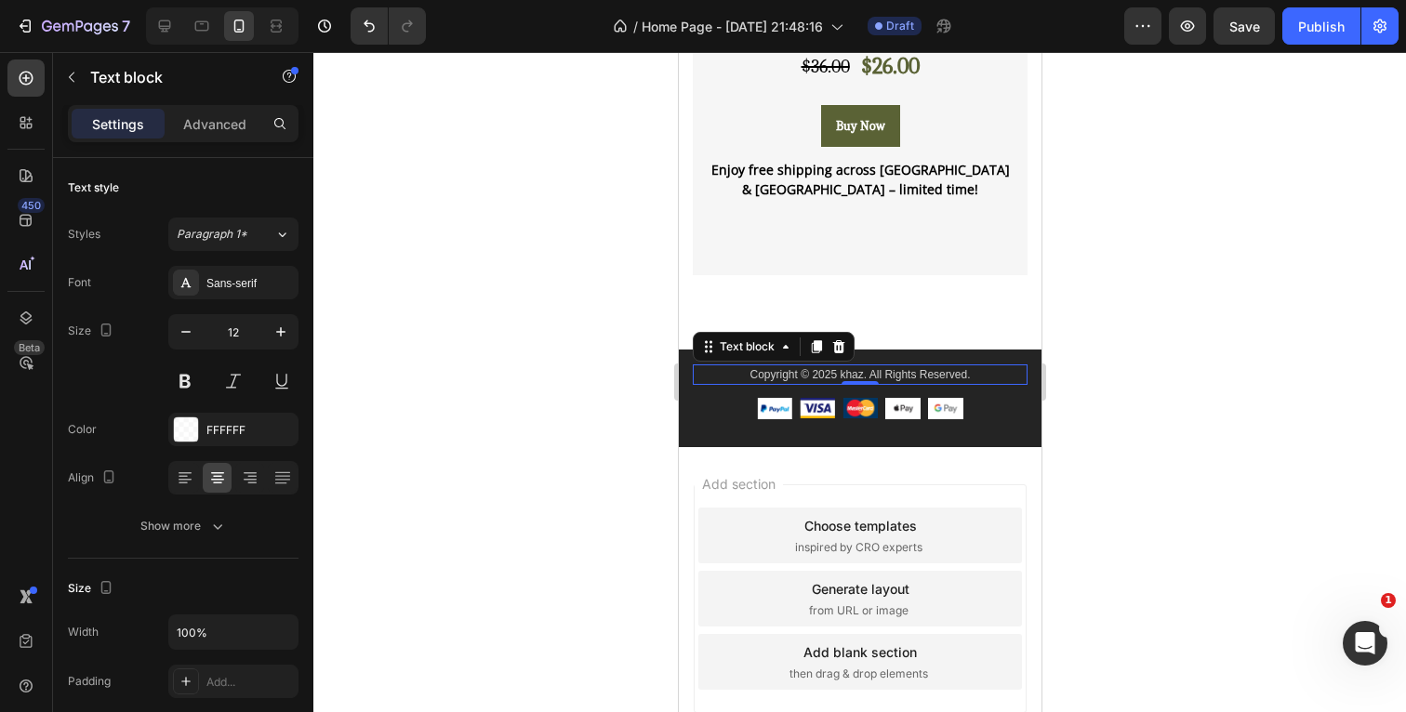
drag, startPoint x: 327, startPoint y: 338, endPoint x: 1146, endPoint y: 376, distance: 820.0
click at [1146, 376] on div at bounding box center [859, 382] width 1093 height 660
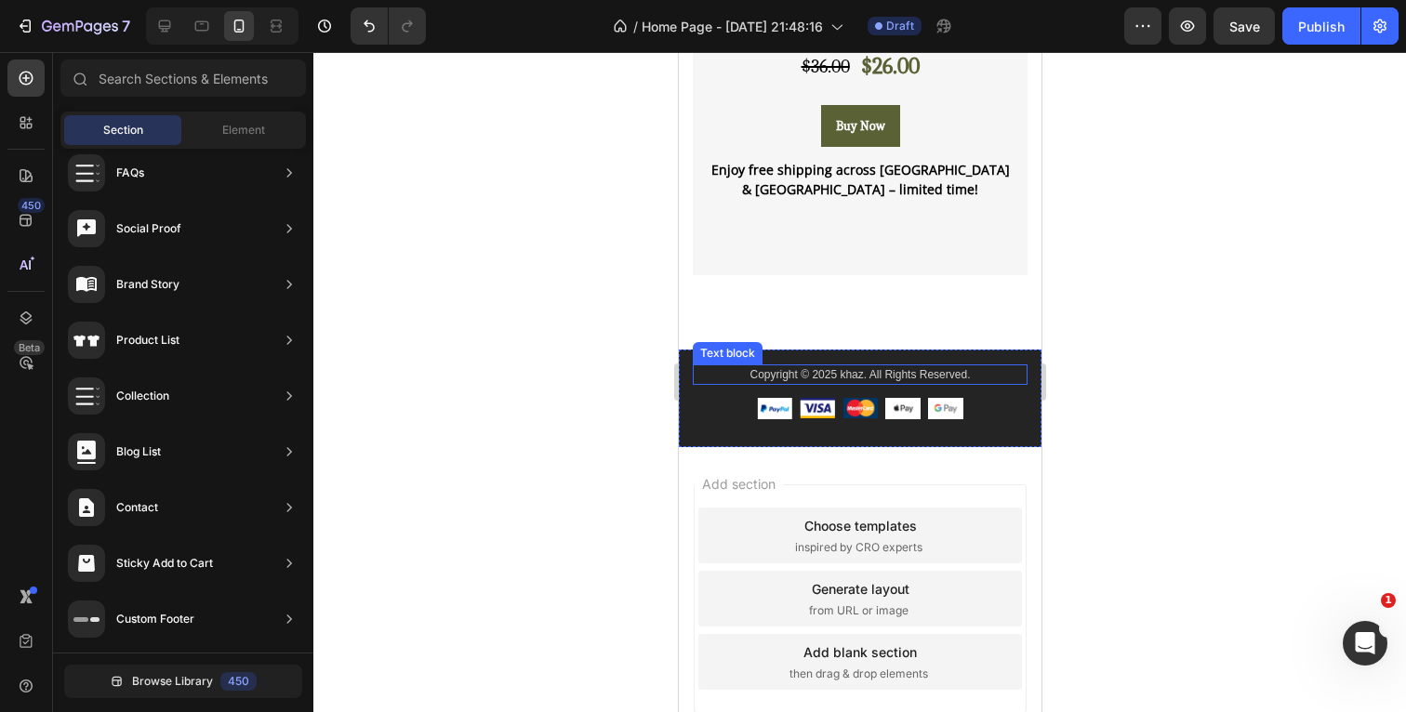
click at [987, 378] on p "Copyright © 2025 khaz. All Rights Reserved." at bounding box center [859, 374] width 331 height 17
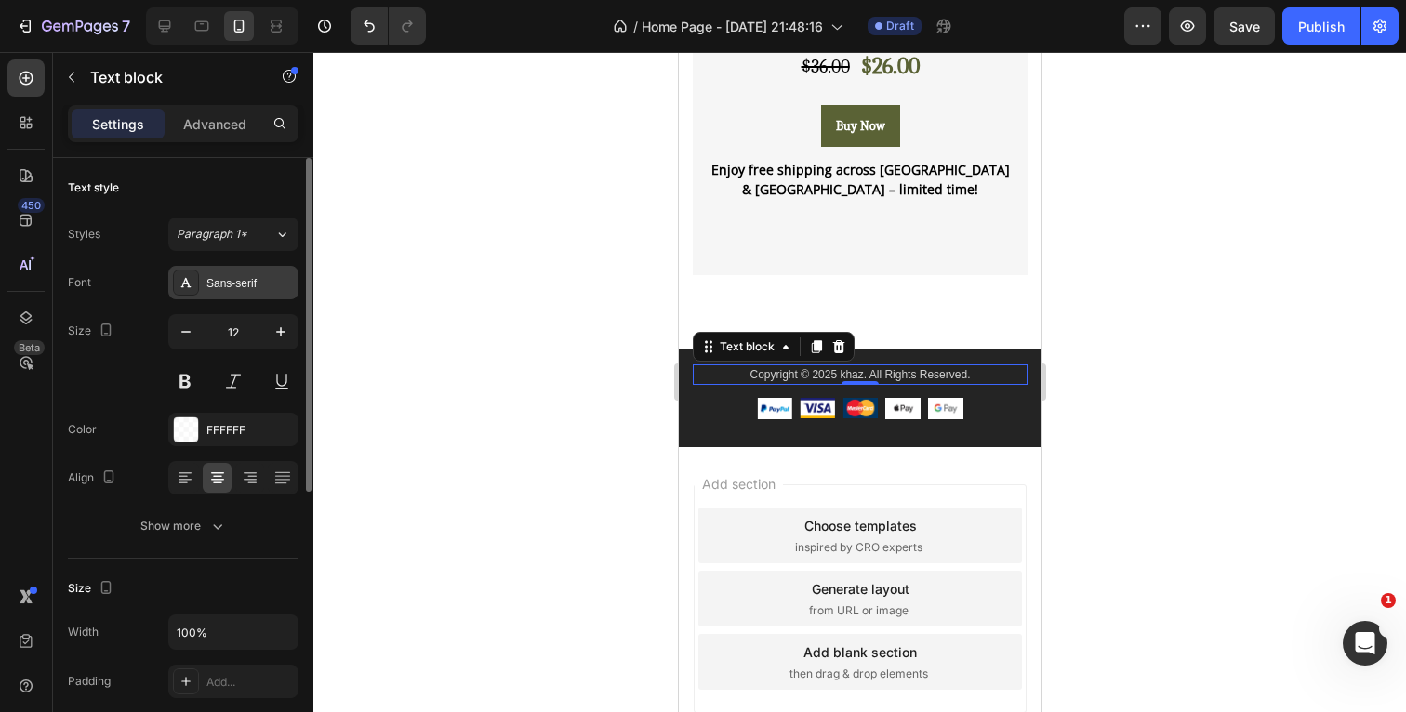
click at [254, 286] on div "Sans-serif" at bounding box center [249, 283] width 87 height 17
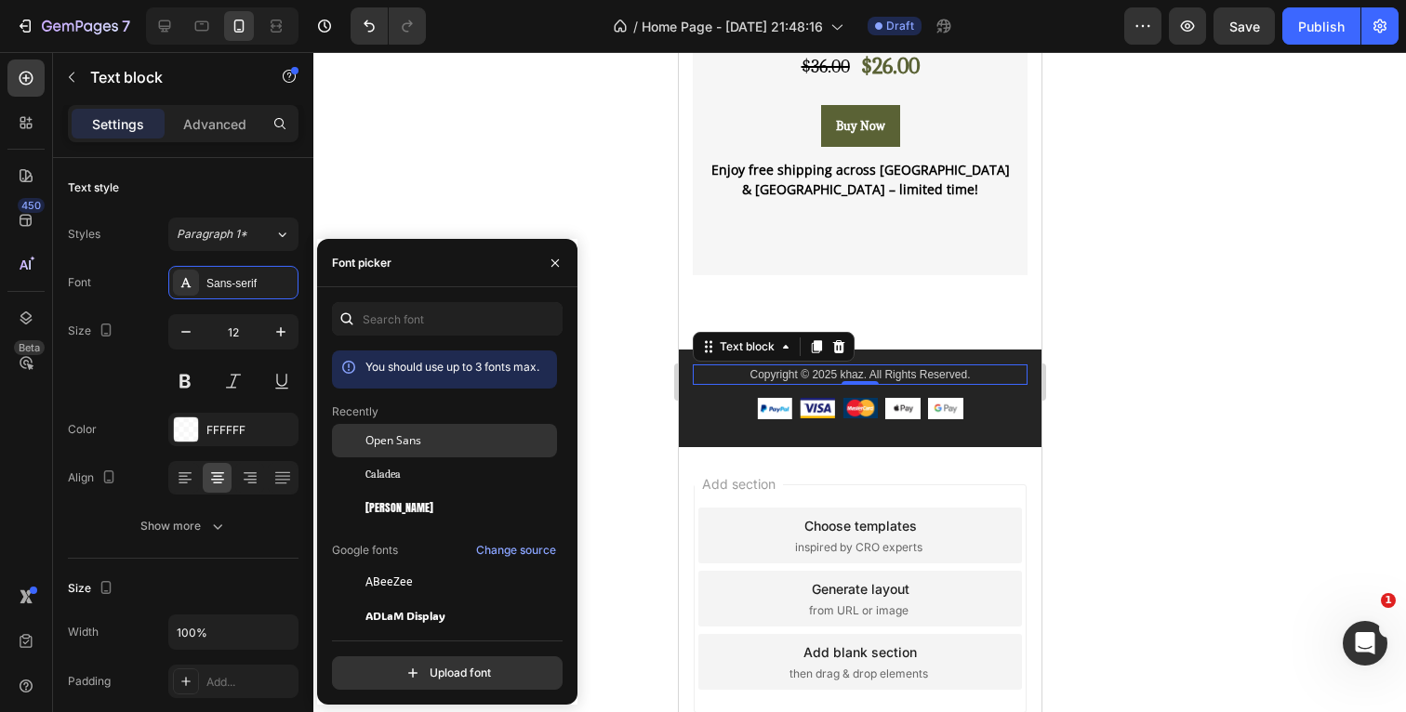
click at [422, 565] on div "Open Sans" at bounding box center [444, 581] width 225 height 33
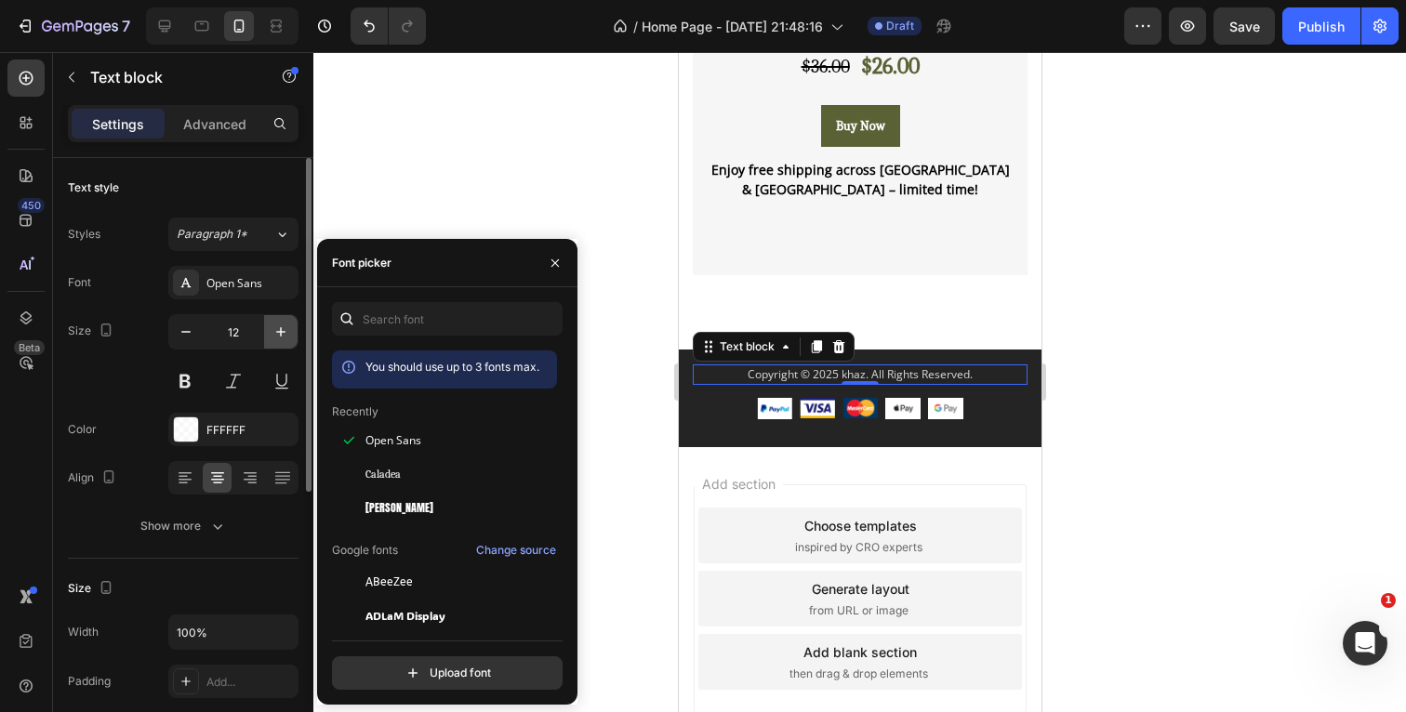
click at [282, 335] on icon "button" at bounding box center [281, 332] width 19 height 19
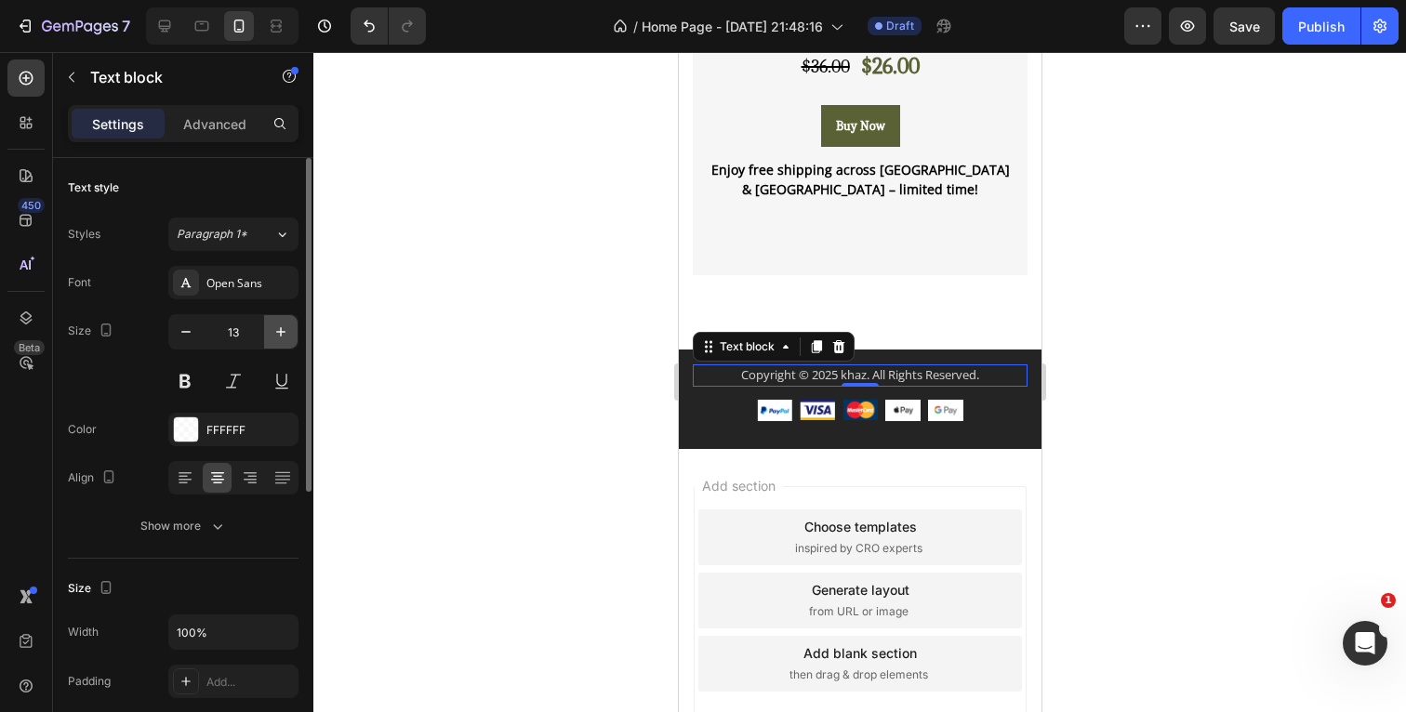
click at [282, 335] on icon "button" at bounding box center [281, 332] width 19 height 19
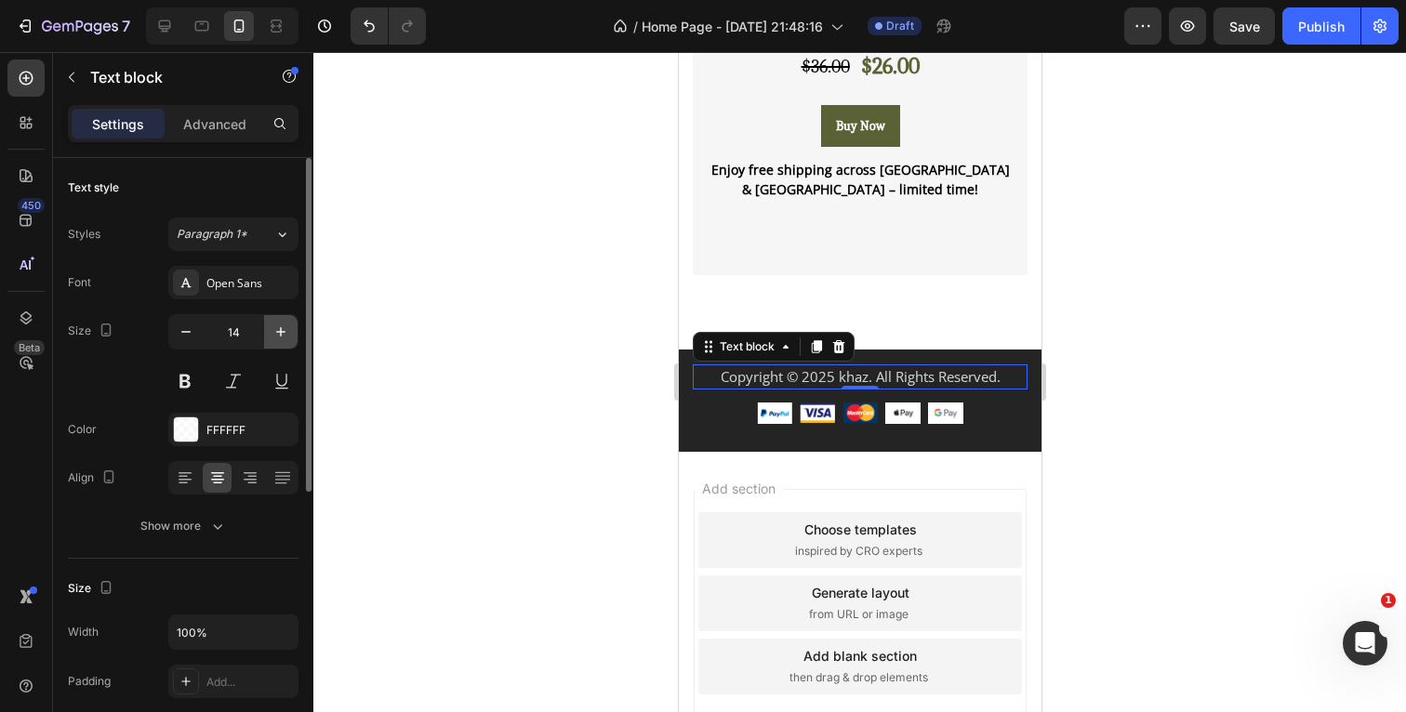
type input "15"
click at [209, 525] on icon "button" at bounding box center [217, 526] width 19 height 19
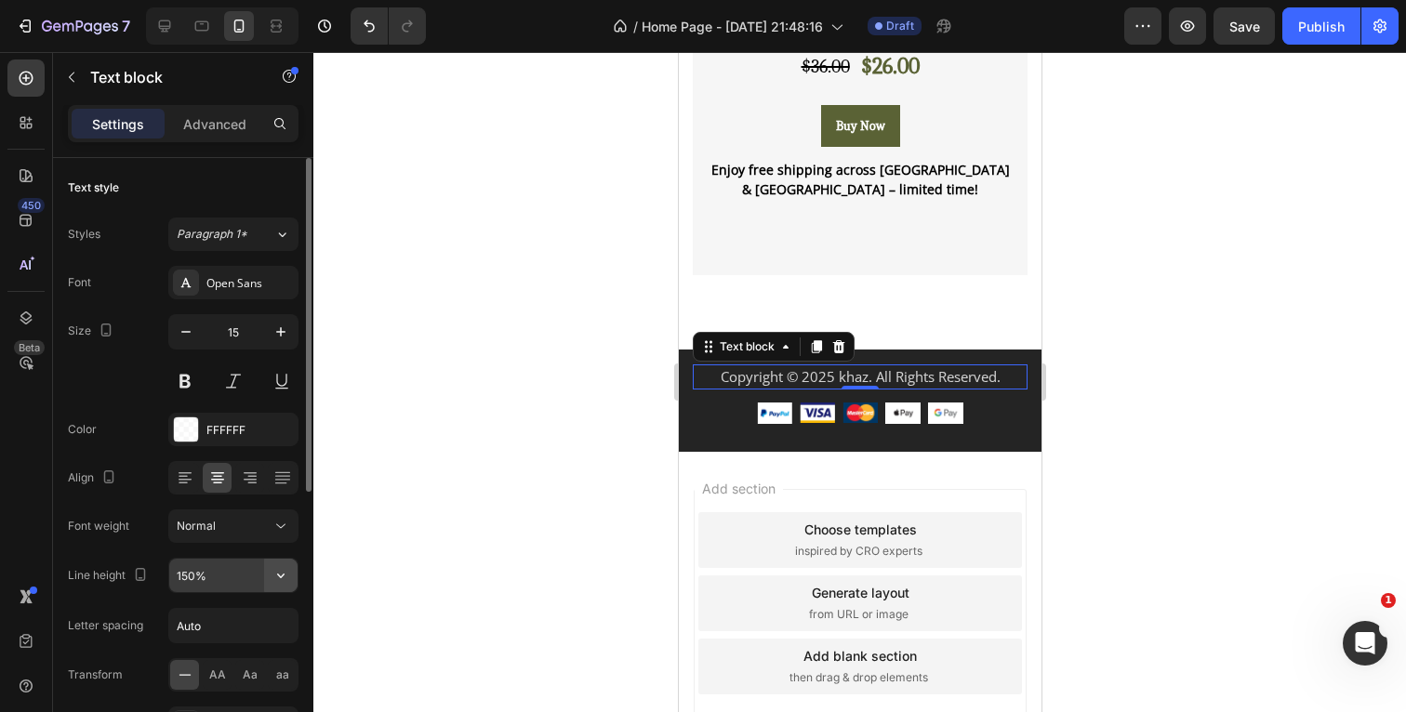
click at [282, 579] on icon "button" at bounding box center [281, 575] width 19 height 19
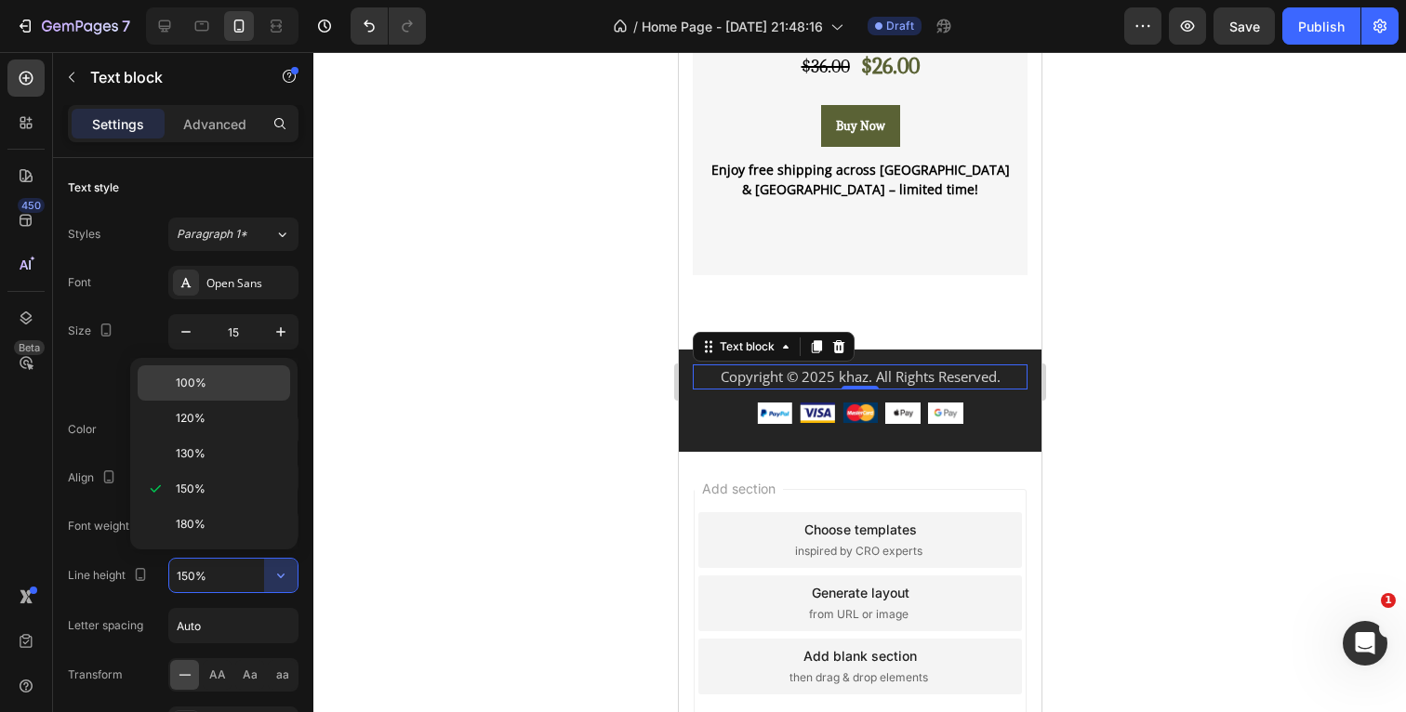
click at [219, 389] on p "100%" at bounding box center [229, 383] width 106 height 17
type input "100%"
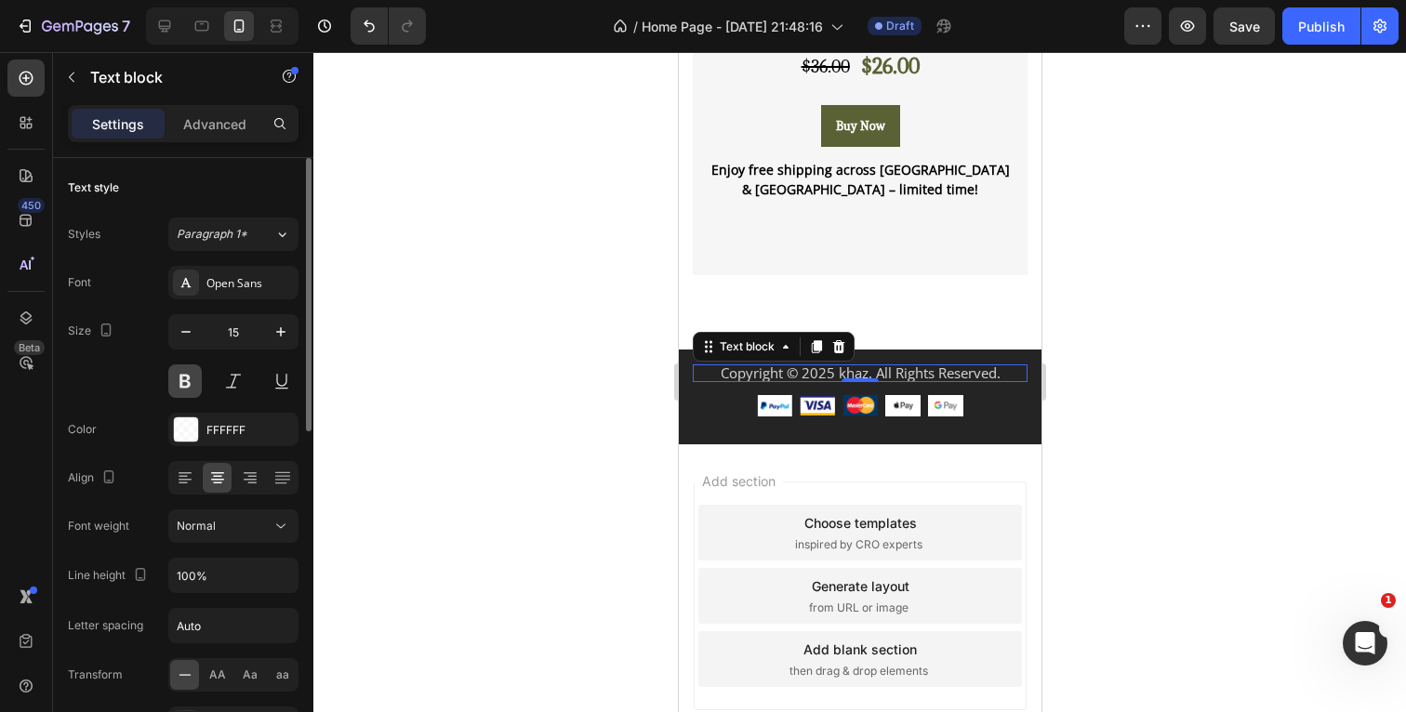
click at [184, 380] on button at bounding box center [184, 380] width 33 height 33
click at [265, 293] on div "Open Sans" at bounding box center [233, 282] width 130 height 33
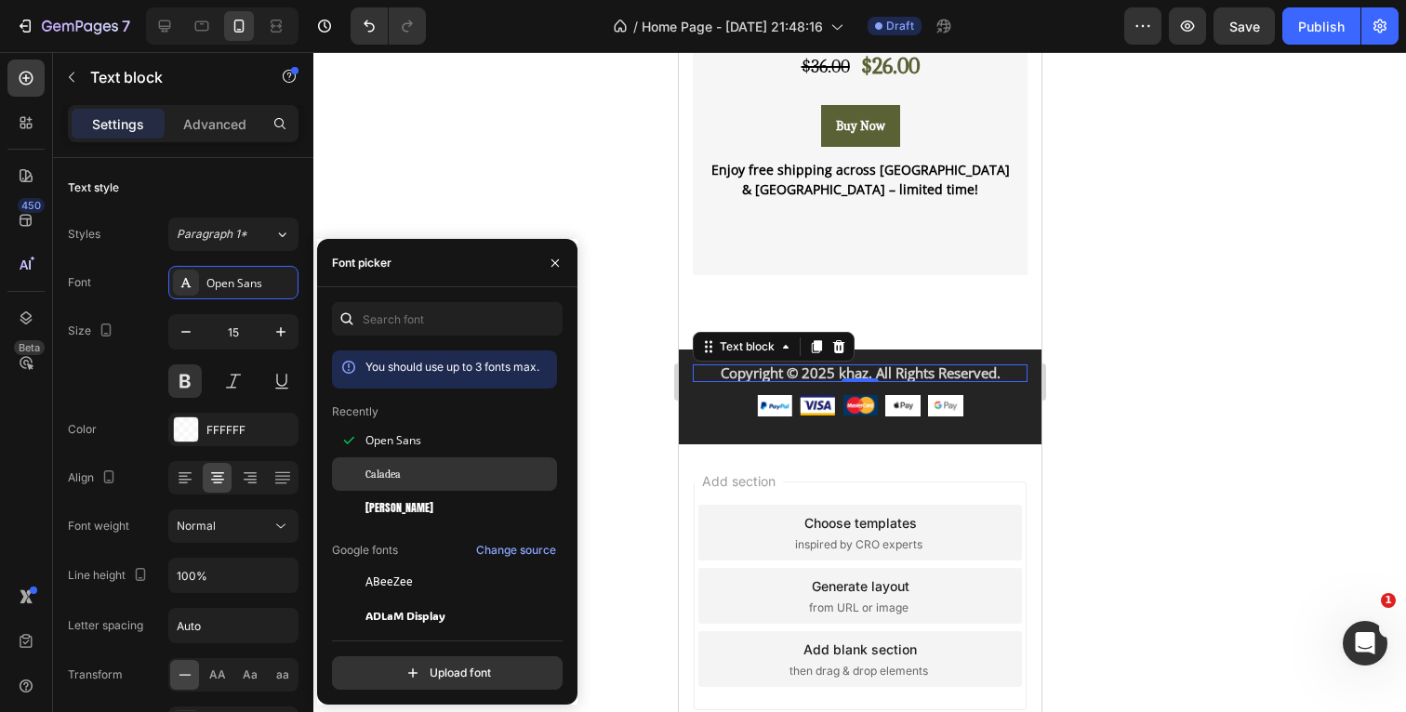
click at [428, 469] on div "Caladea" at bounding box center [459, 474] width 188 height 17
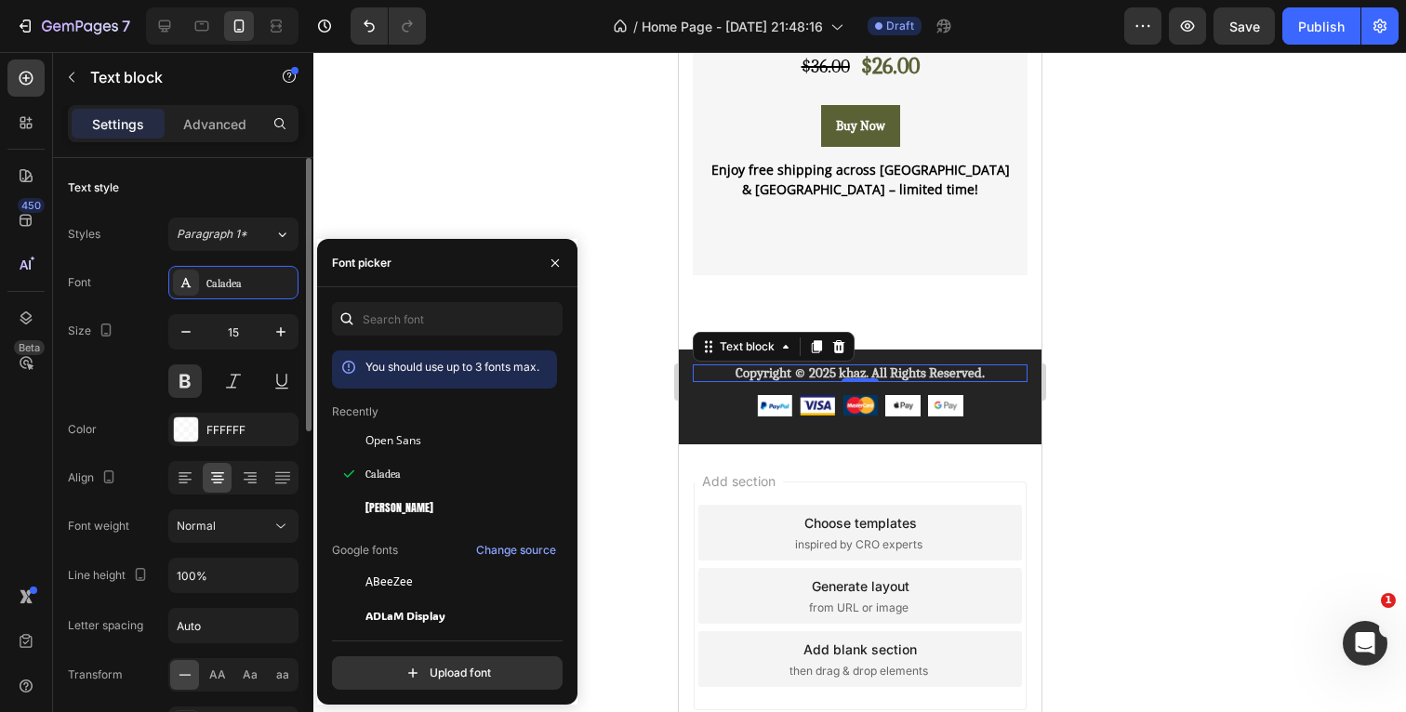
click at [118, 398] on div "Font Caladea Size 15 Color FFFFFF Align Font weight Normal Line height 100% Let…" at bounding box center [183, 527] width 231 height 523
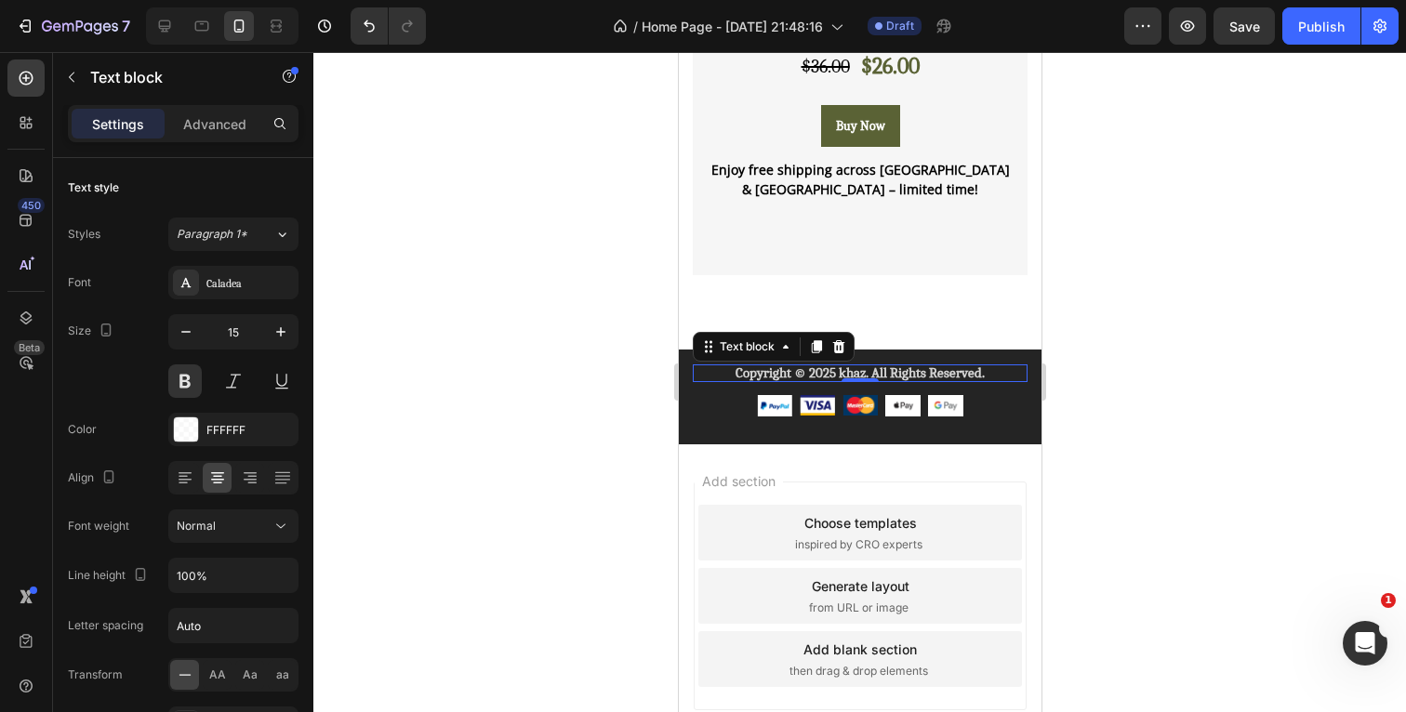
click at [1216, 363] on div at bounding box center [859, 382] width 1093 height 660
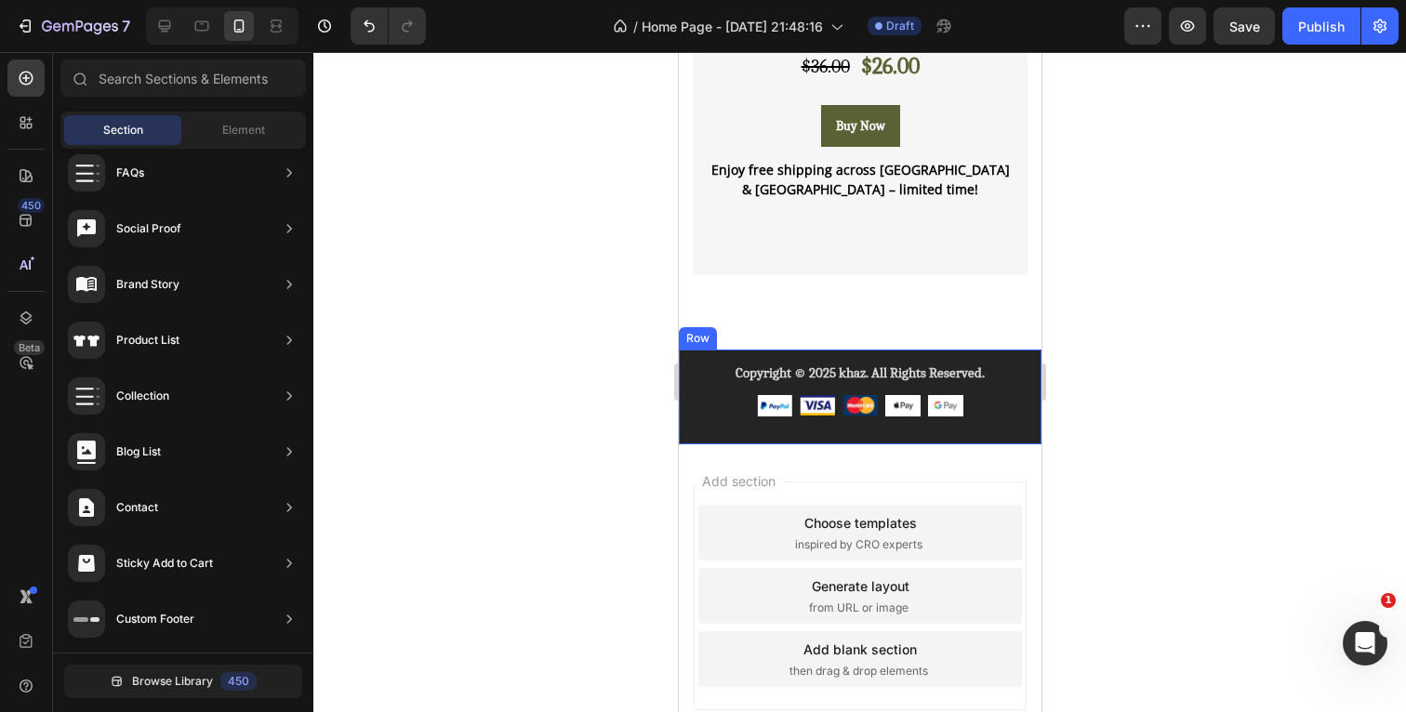
click at [690, 425] on div "Copyright © 2025 khaz. All Rights Reserved. Text block Image Image Image Image …" at bounding box center [859, 397] width 363 height 95
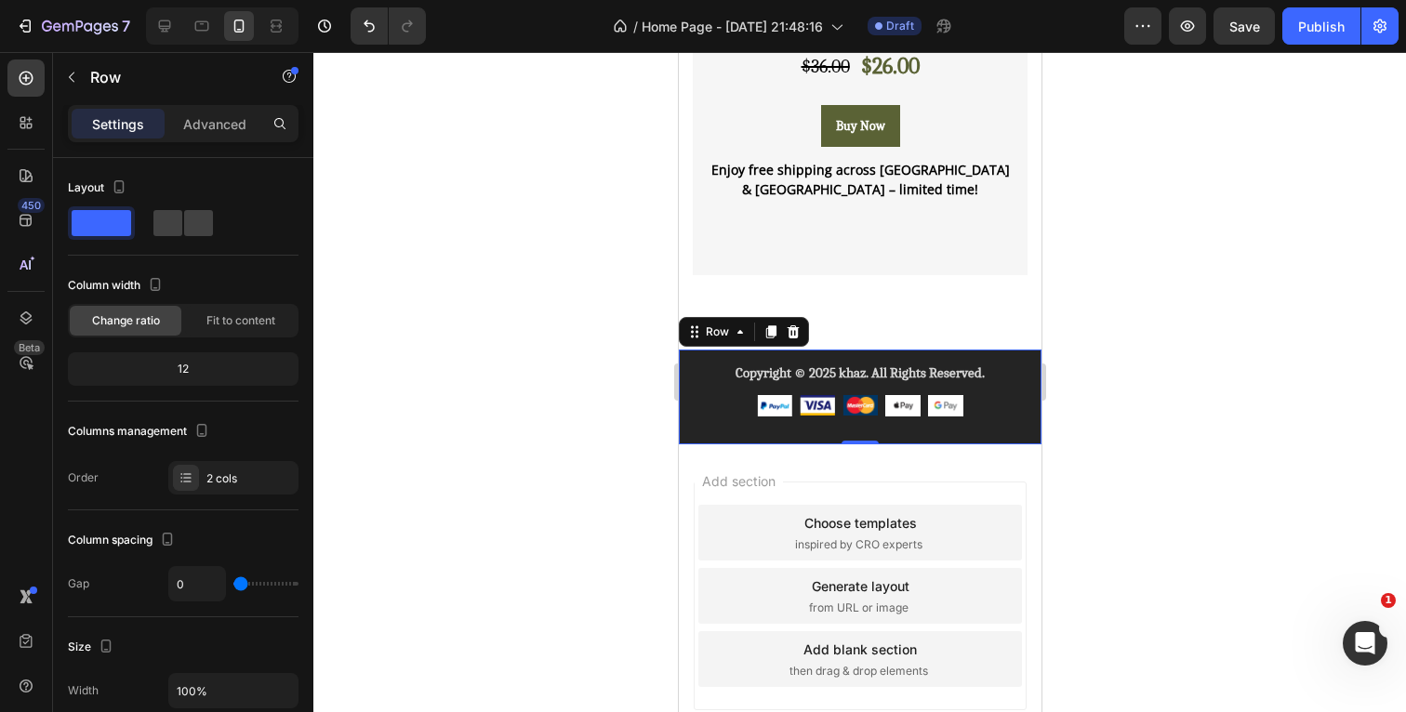
click at [1195, 286] on div at bounding box center [859, 382] width 1093 height 660
click at [691, 418] on div "Copyright © 2025 khaz. All Rights Reserved. Text block Image Image Image Image …" at bounding box center [859, 397] width 363 height 95
click at [1153, 333] on div at bounding box center [859, 382] width 1093 height 660
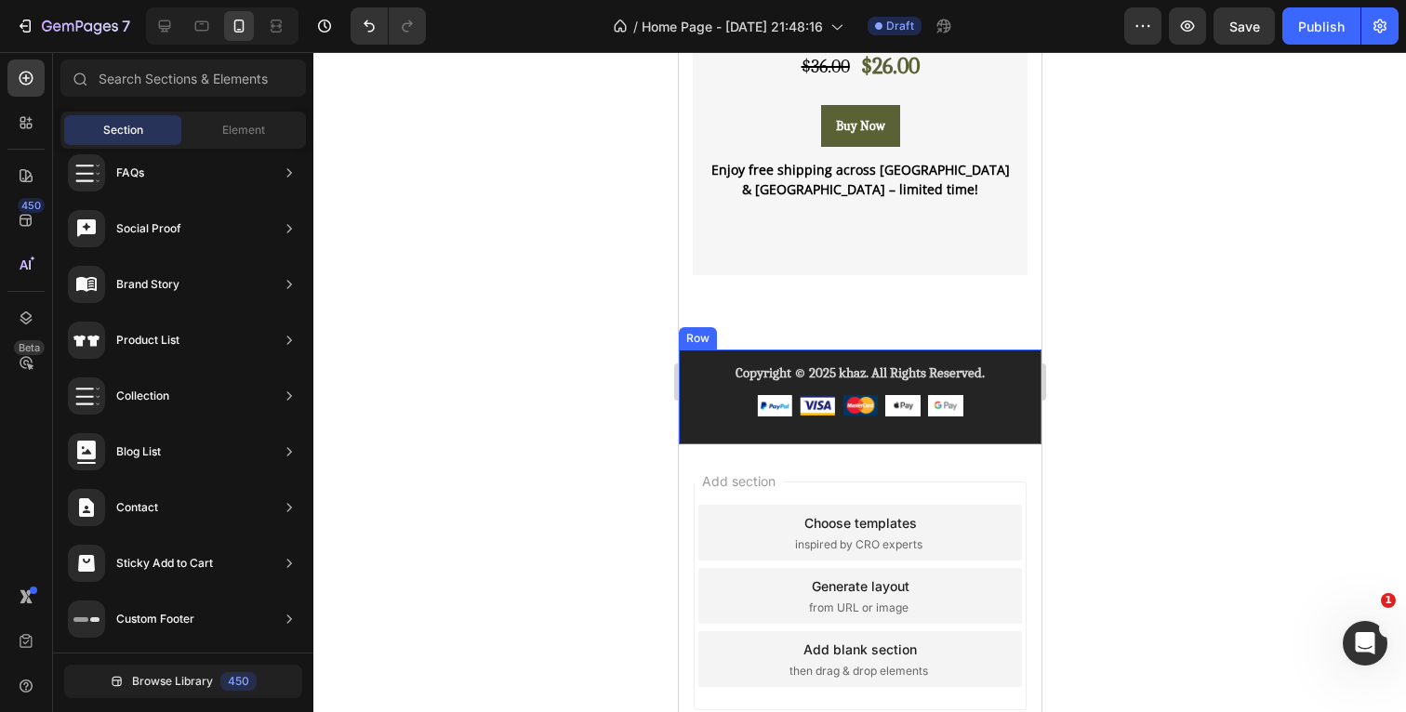
click at [689, 373] on div "Copyright © 2025 khaz. All Rights Reserved. Text block Image Image Image Image …" at bounding box center [859, 397] width 363 height 95
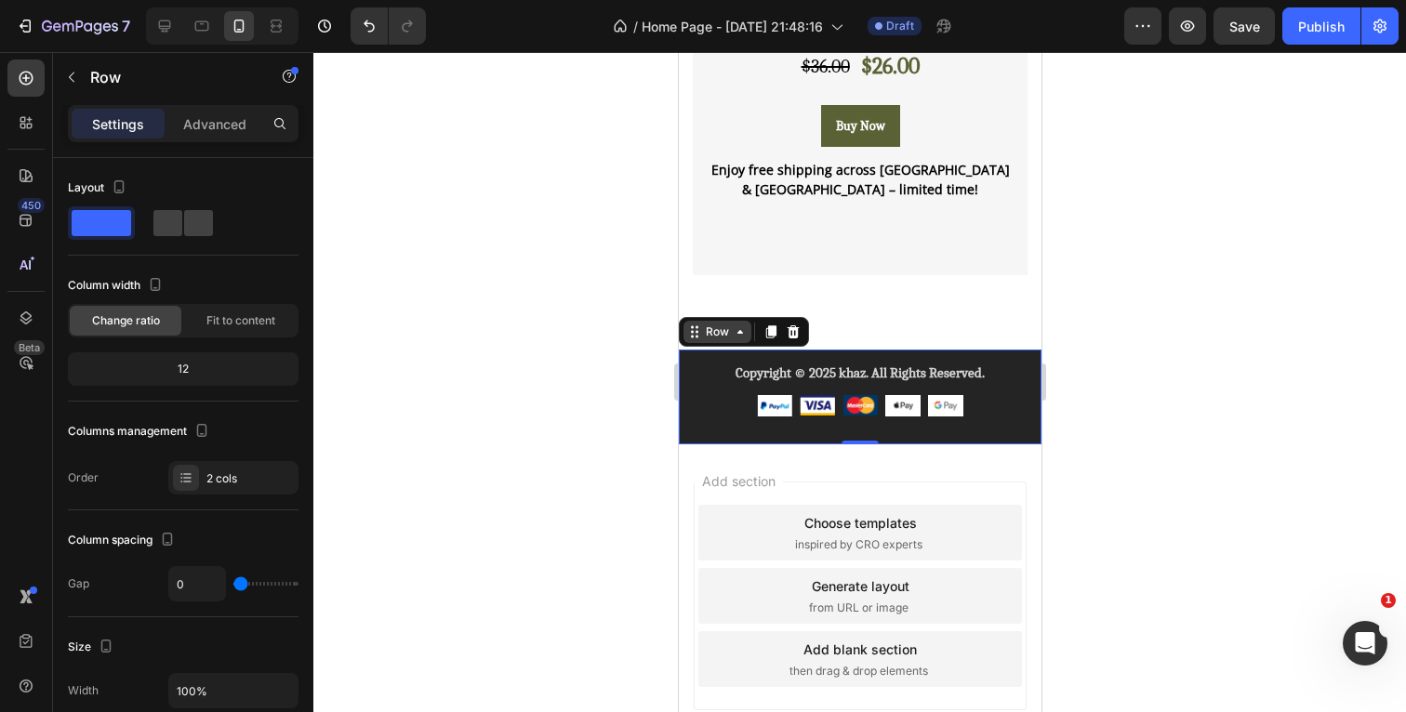
click at [707, 335] on div "Row" at bounding box center [716, 332] width 31 height 17
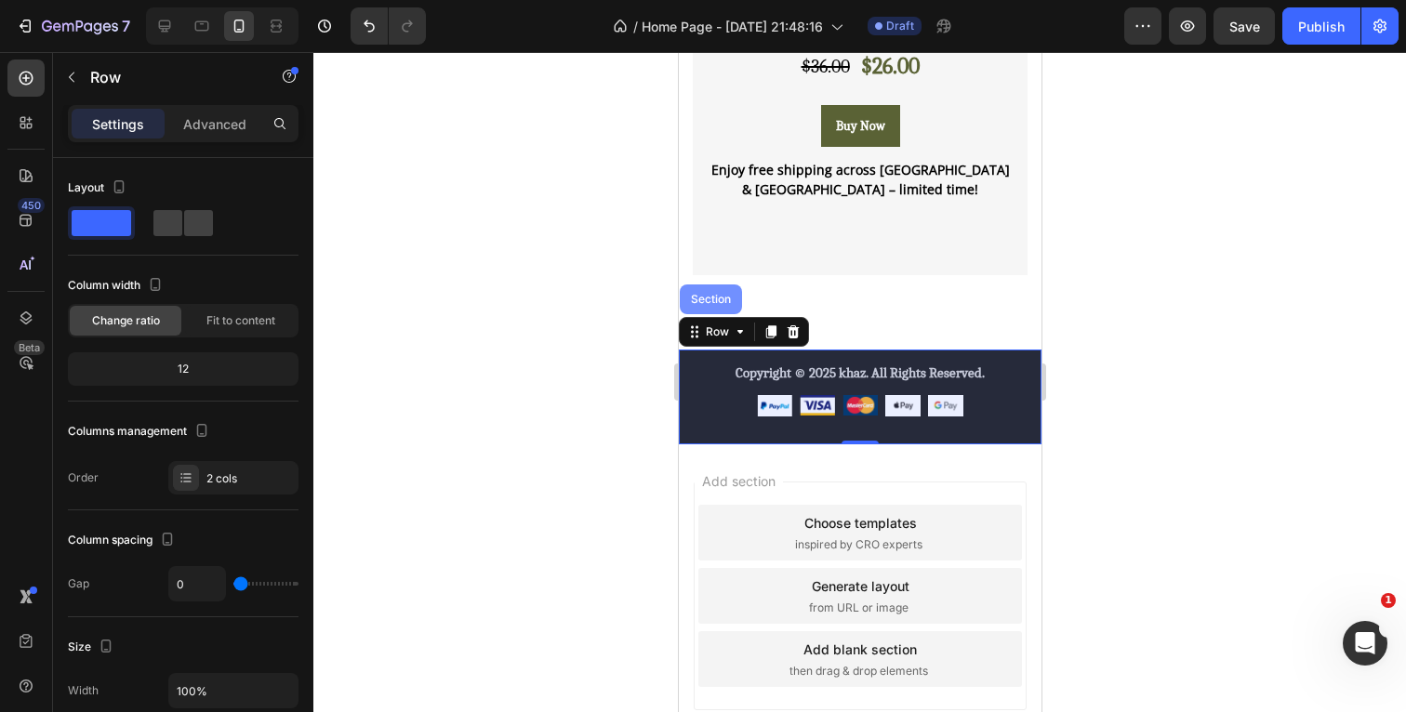
click at [713, 294] on div "Section" at bounding box center [709, 299] width 47 height 11
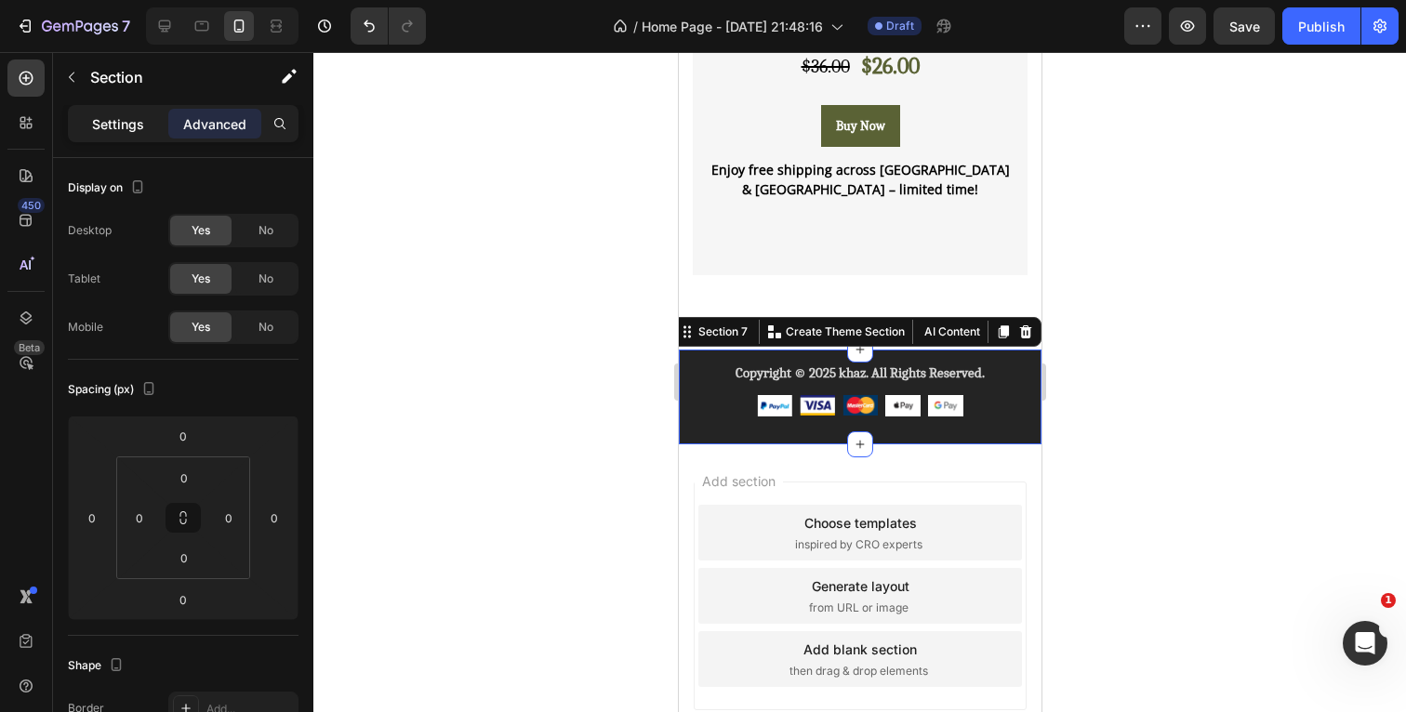
click at [127, 113] on div "Settings" at bounding box center [118, 124] width 93 height 30
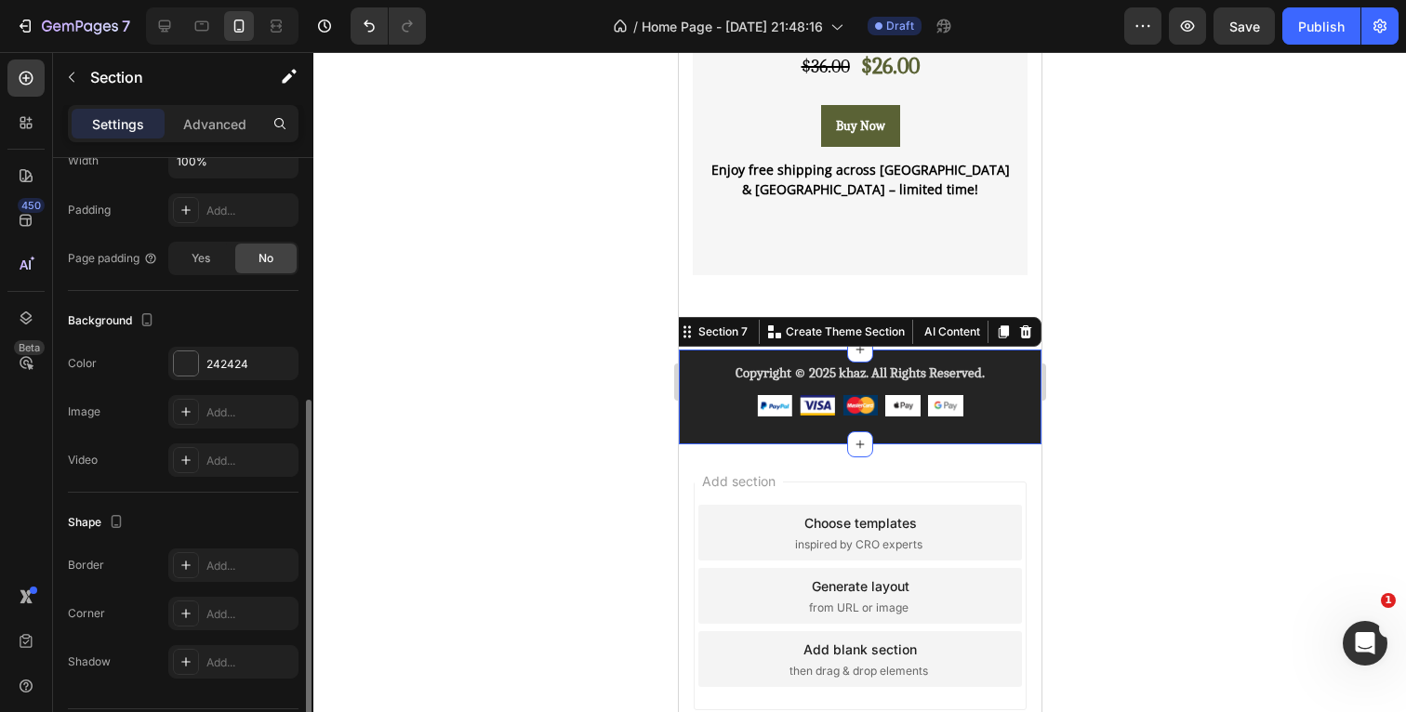
scroll to position [479, 0]
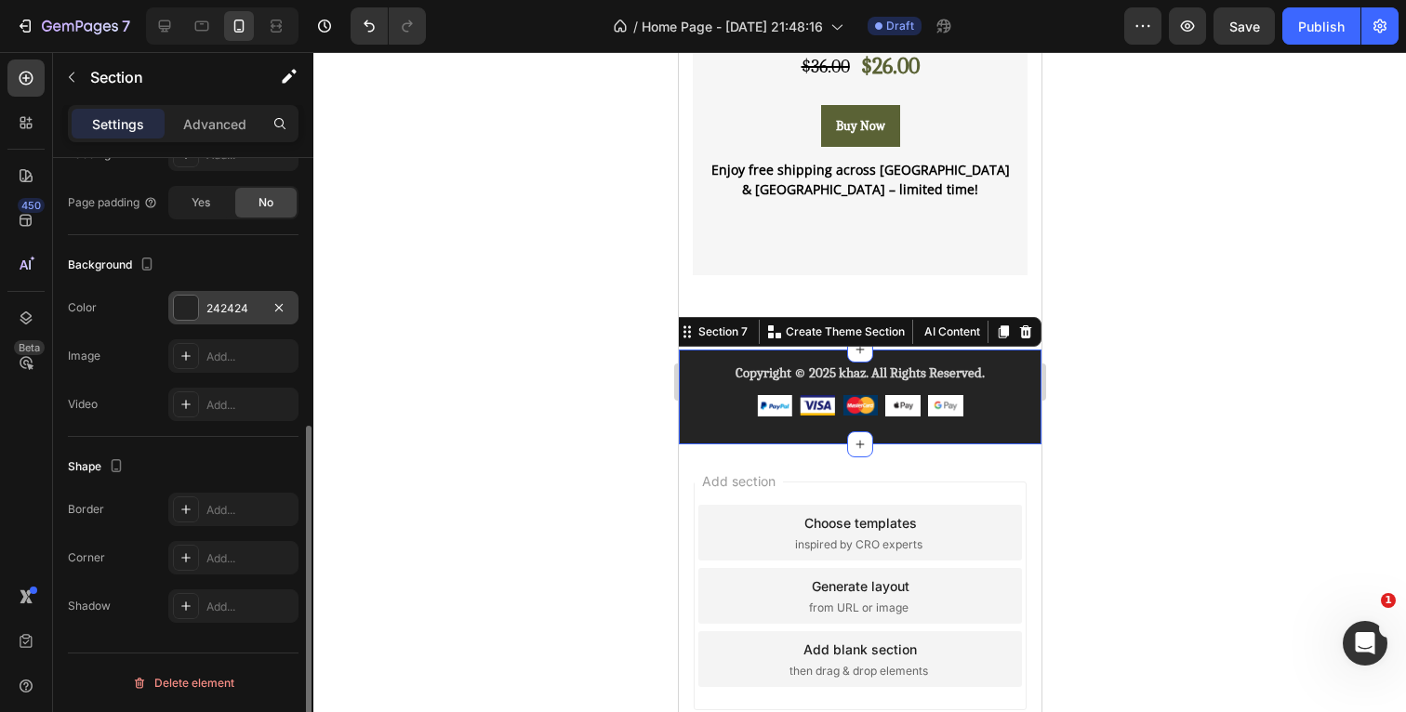
click at [189, 307] on div at bounding box center [186, 308] width 24 height 24
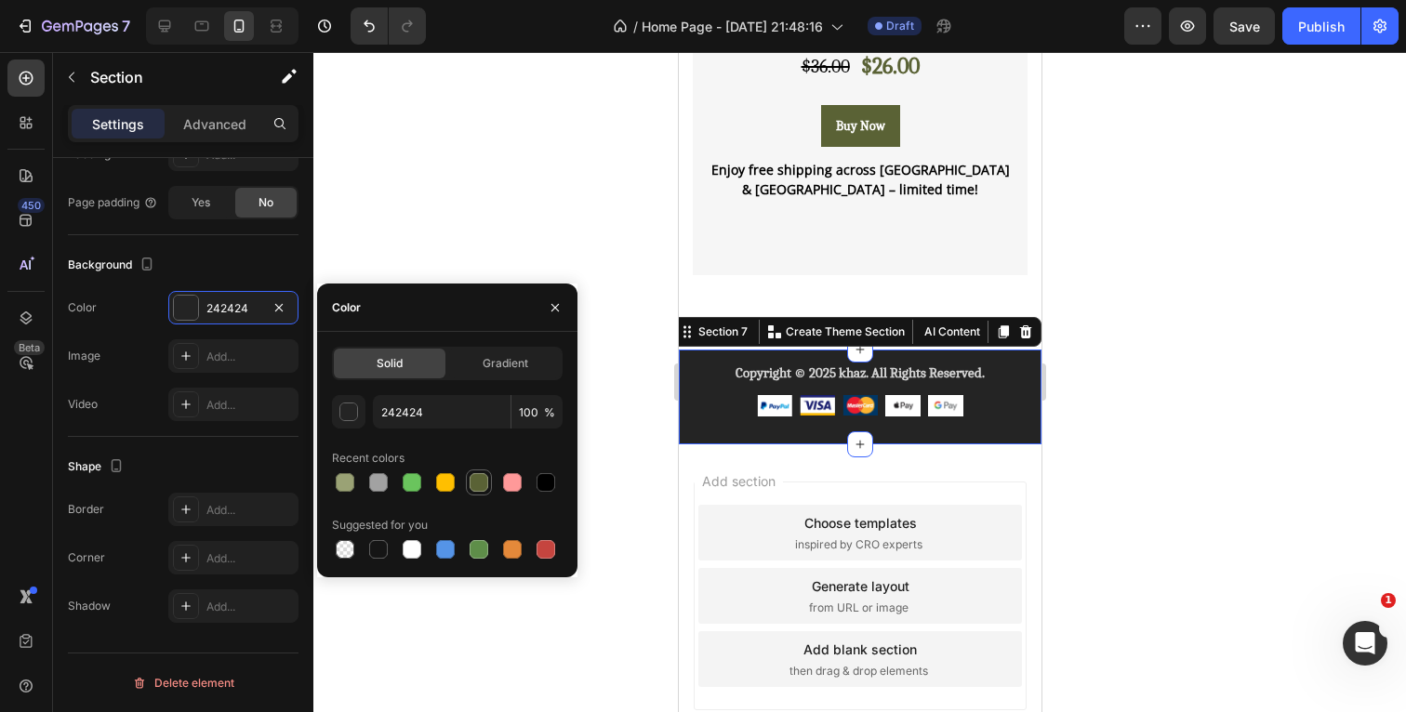
click at [475, 481] on div at bounding box center [479, 482] width 19 height 19
type input "5A6235"
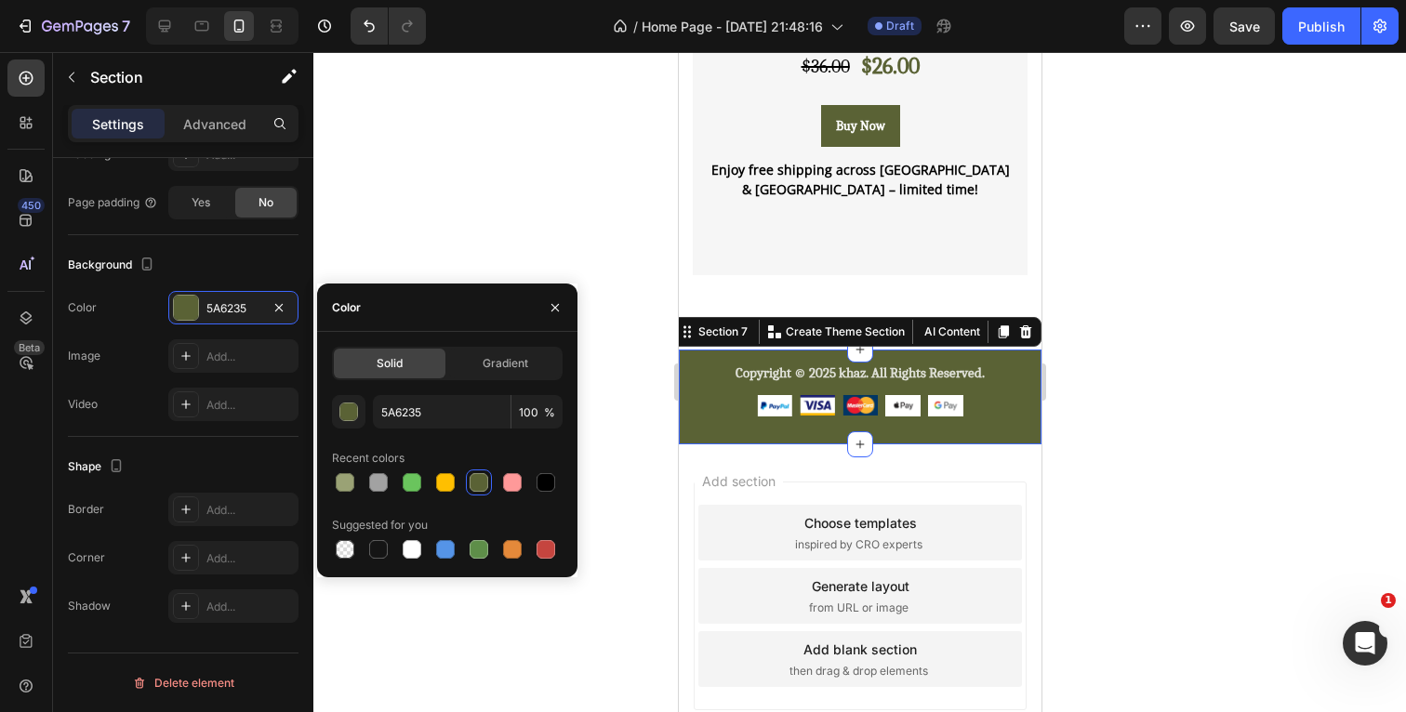
click at [1204, 388] on div at bounding box center [859, 382] width 1093 height 660
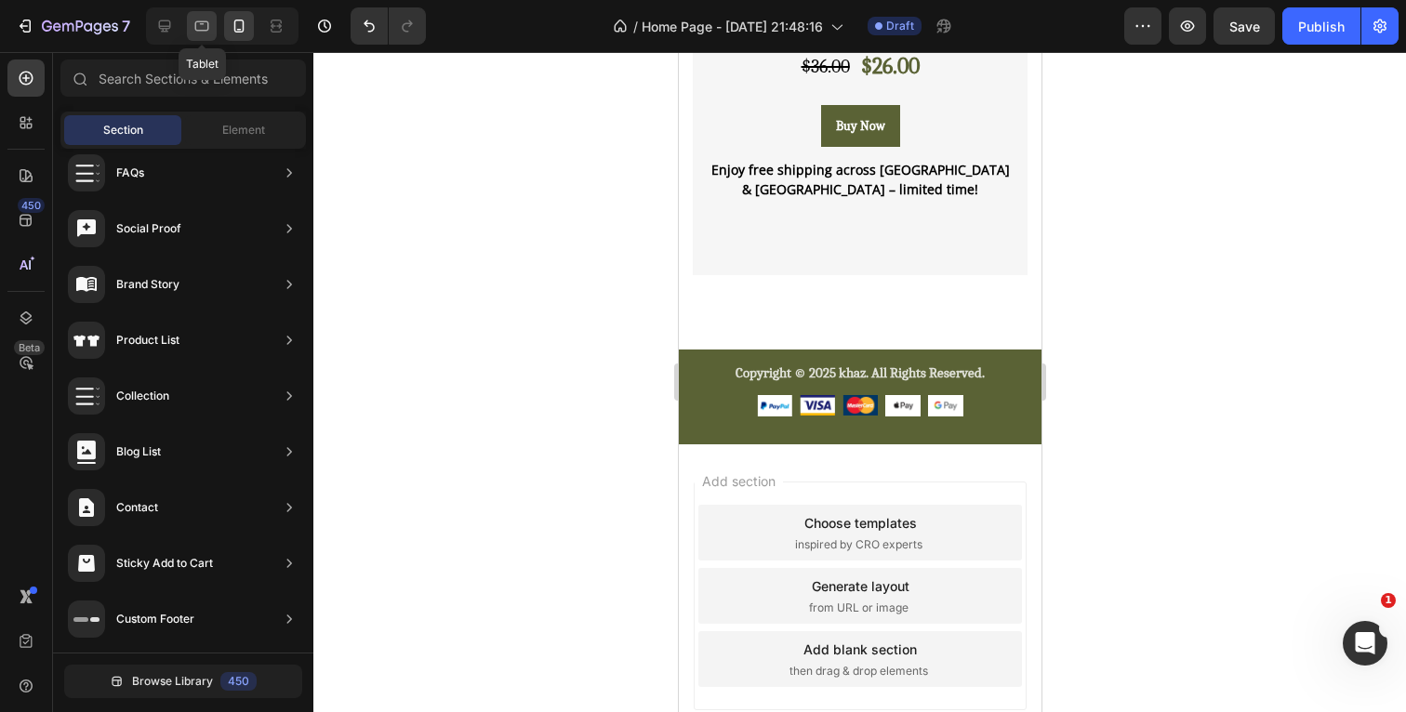
click at [195, 34] on icon at bounding box center [201, 26] width 19 height 19
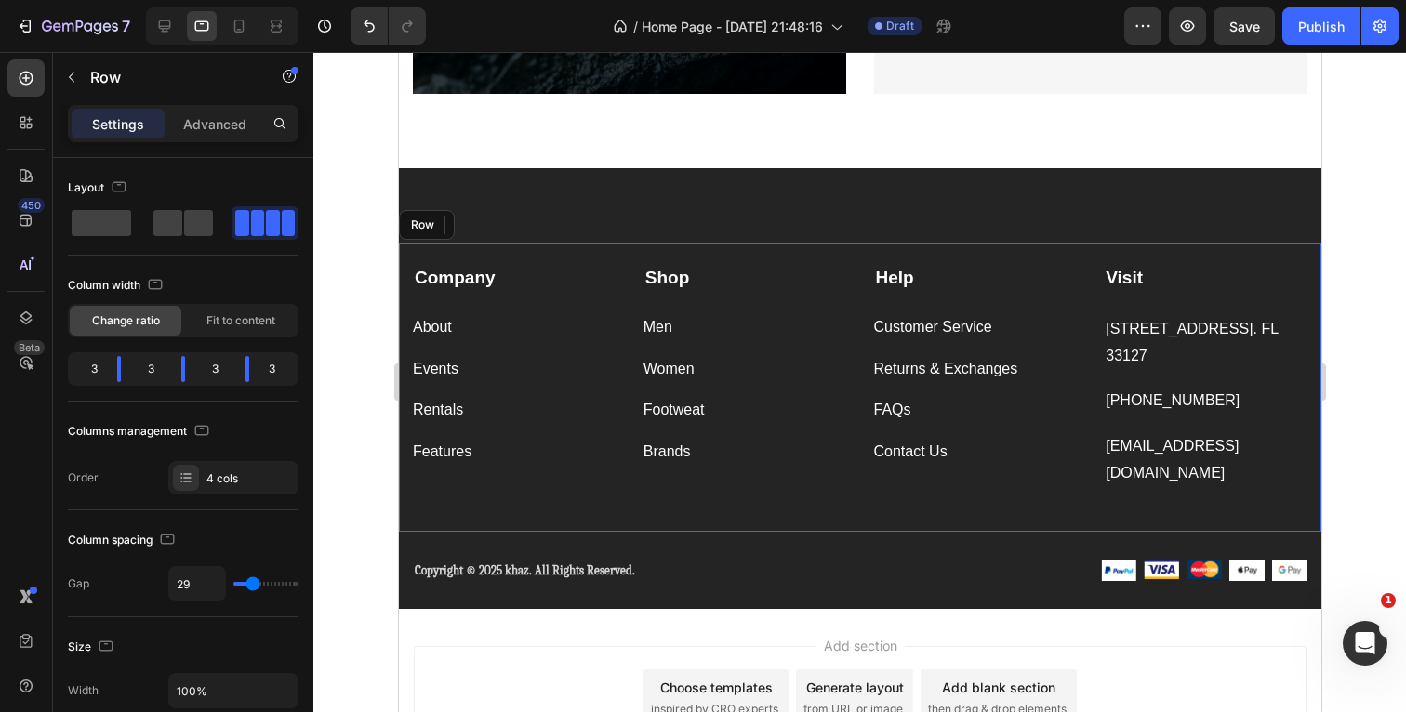
click at [405, 252] on div "Company Text block About Button Events Button Rentals Button Features Button Sh…" at bounding box center [859, 396] width 922 height 306
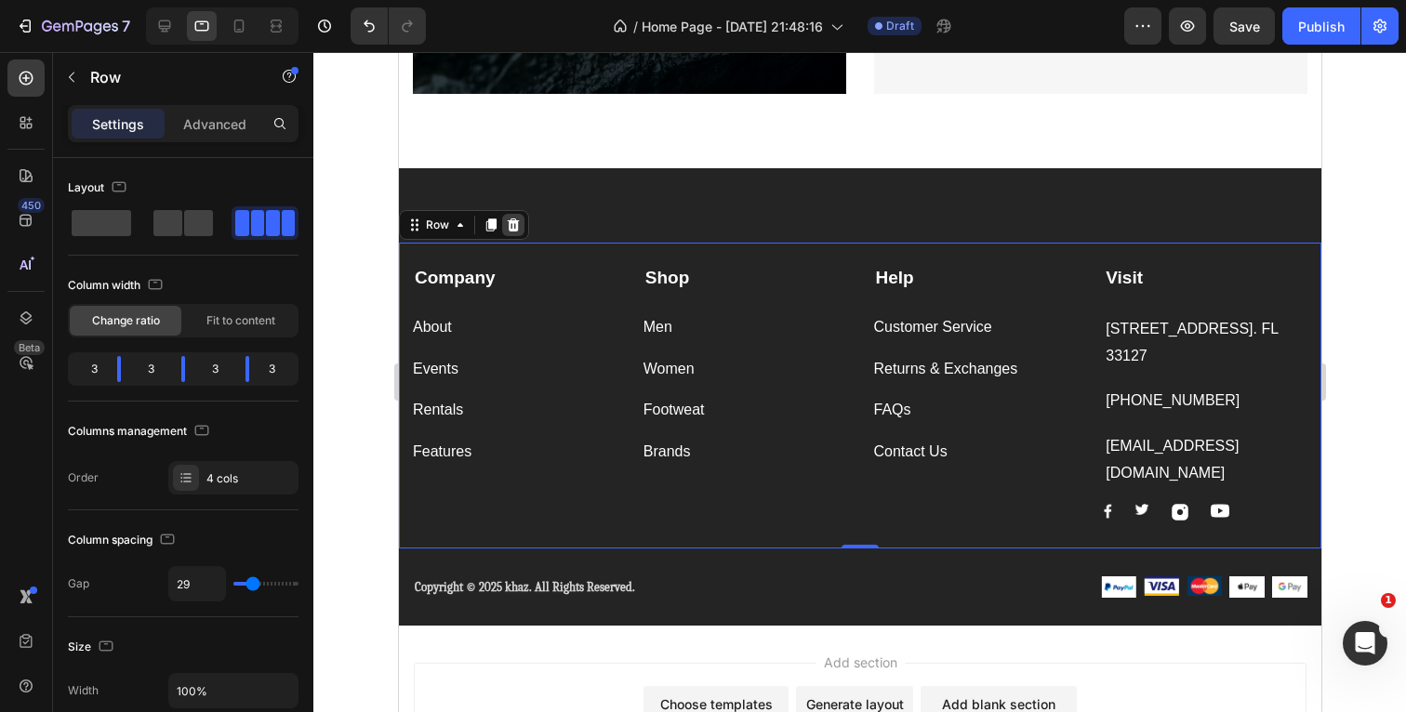
click at [508, 228] on icon at bounding box center [513, 225] width 12 height 13
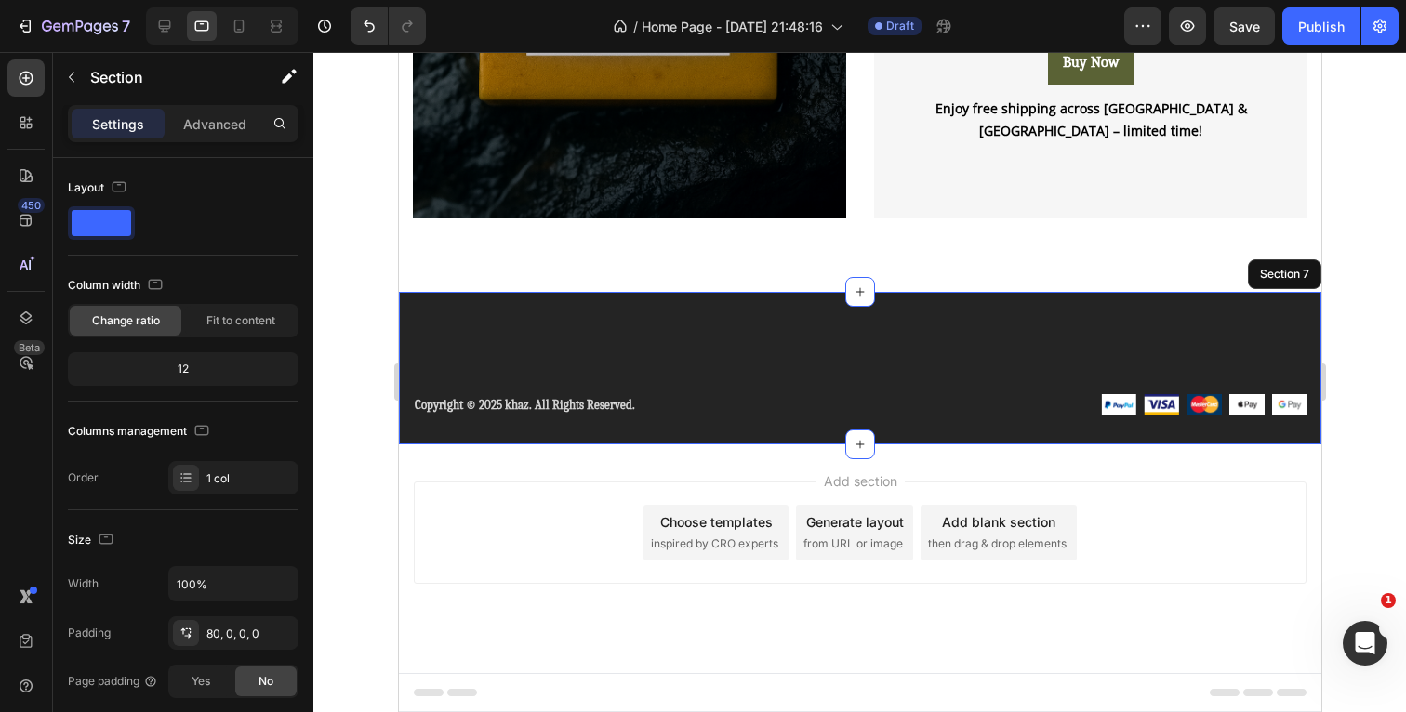
click at [457, 292] on div "Copyright © 2025 khaz. All Rights Reserved. Text block Image Image Image Image …" at bounding box center [859, 368] width 922 height 152
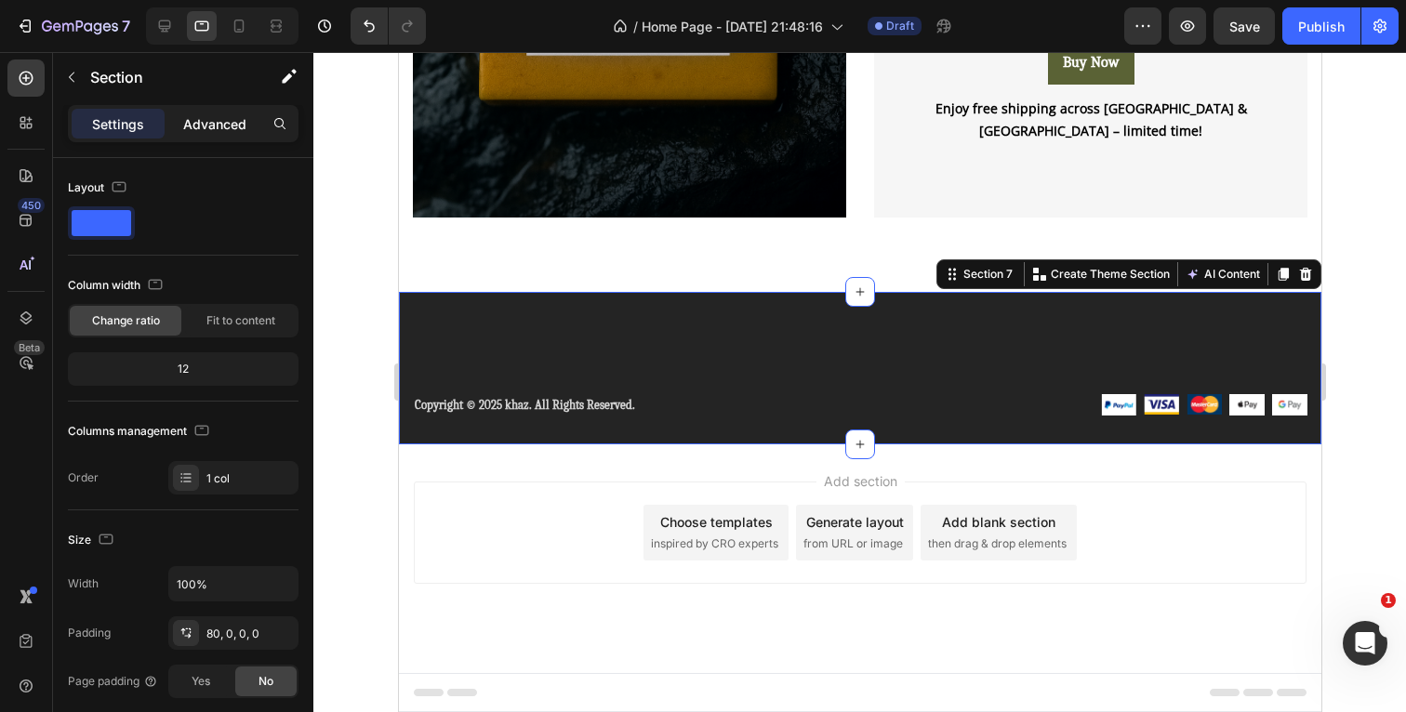
click at [235, 125] on p "Advanced" at bounding box center [214, 124] width 63 height 20
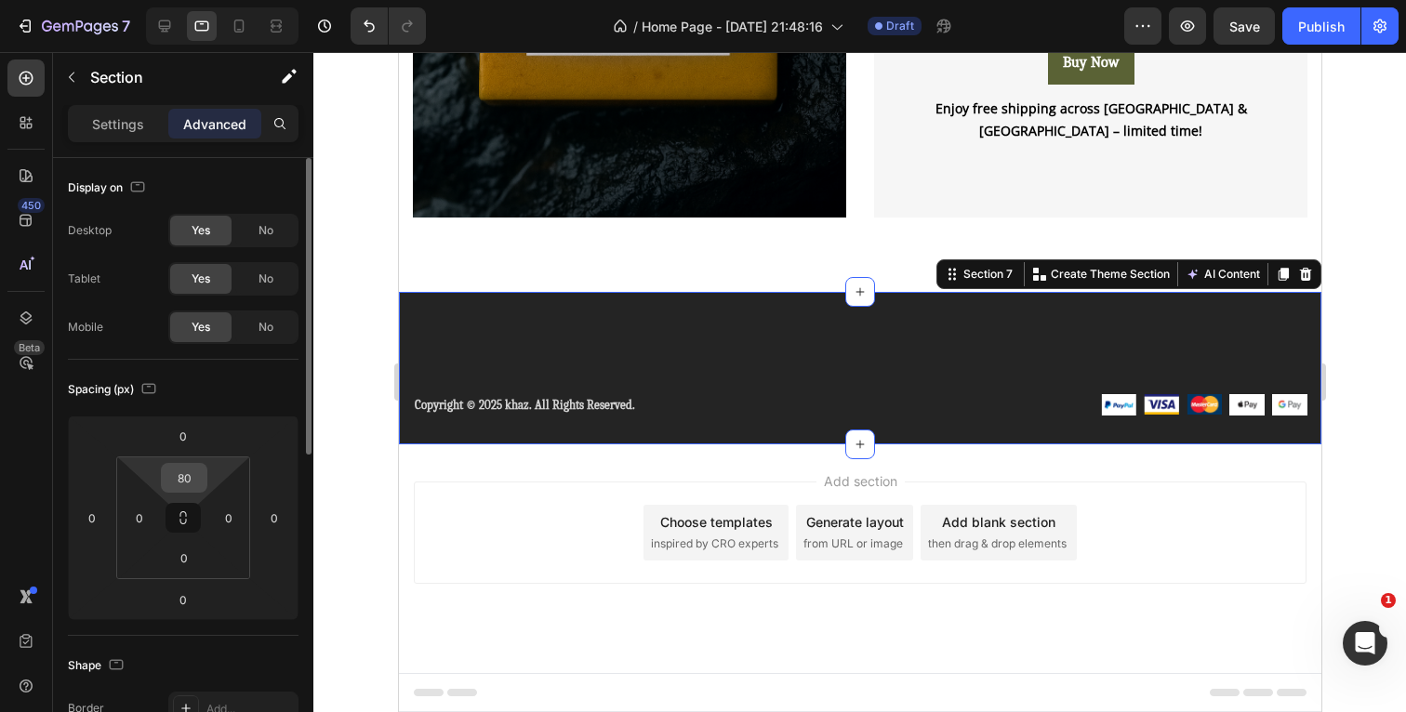
click at [199, 474] on input "80" at bounding box center [184, 478] width 37 height 28
type input "0"
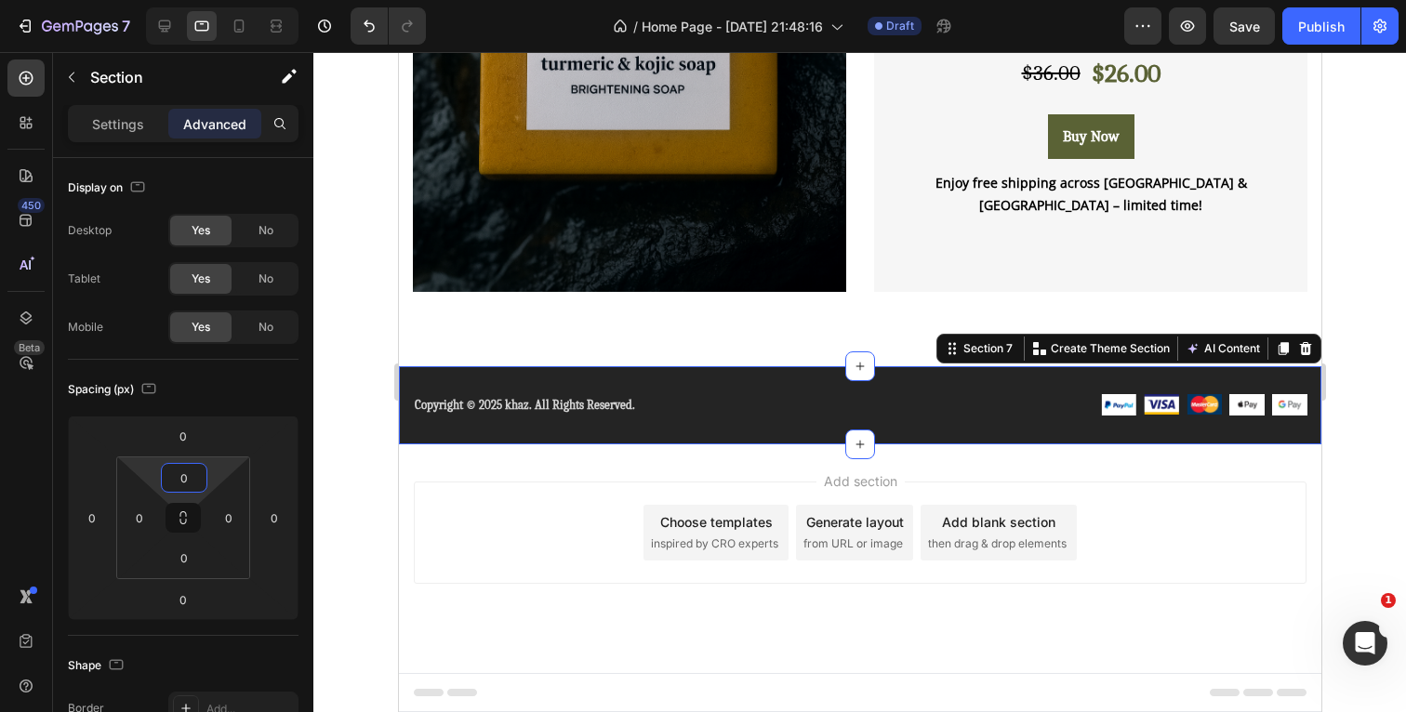
click at [322, 315] on div at bounding box center [859, 382] width 1093 height 660
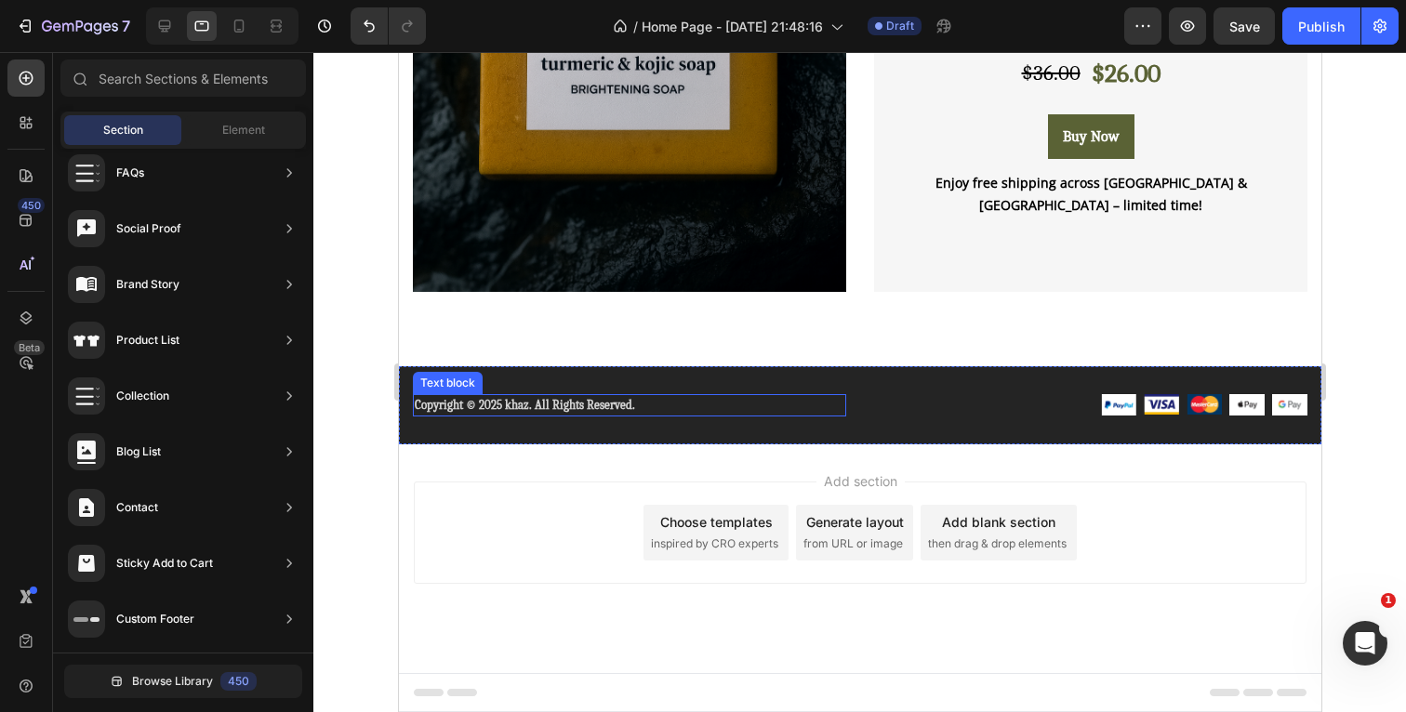
click at [685, 396] on p "Copyright © 2025 khaz. All Rights Reserved." at bounding box center [629, 405] width 430 height 19
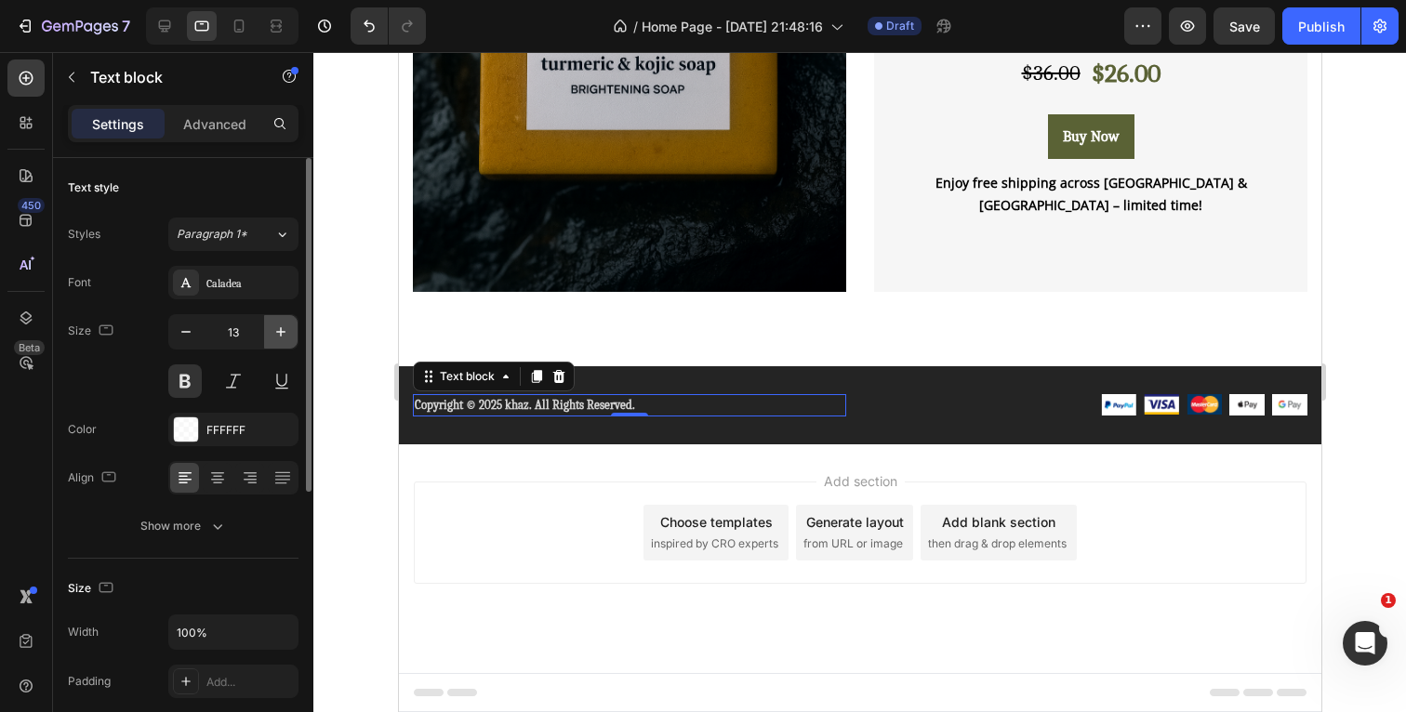
click at [276, 333] on icon "button" at bounding box center [281, 332] width 19 height 19
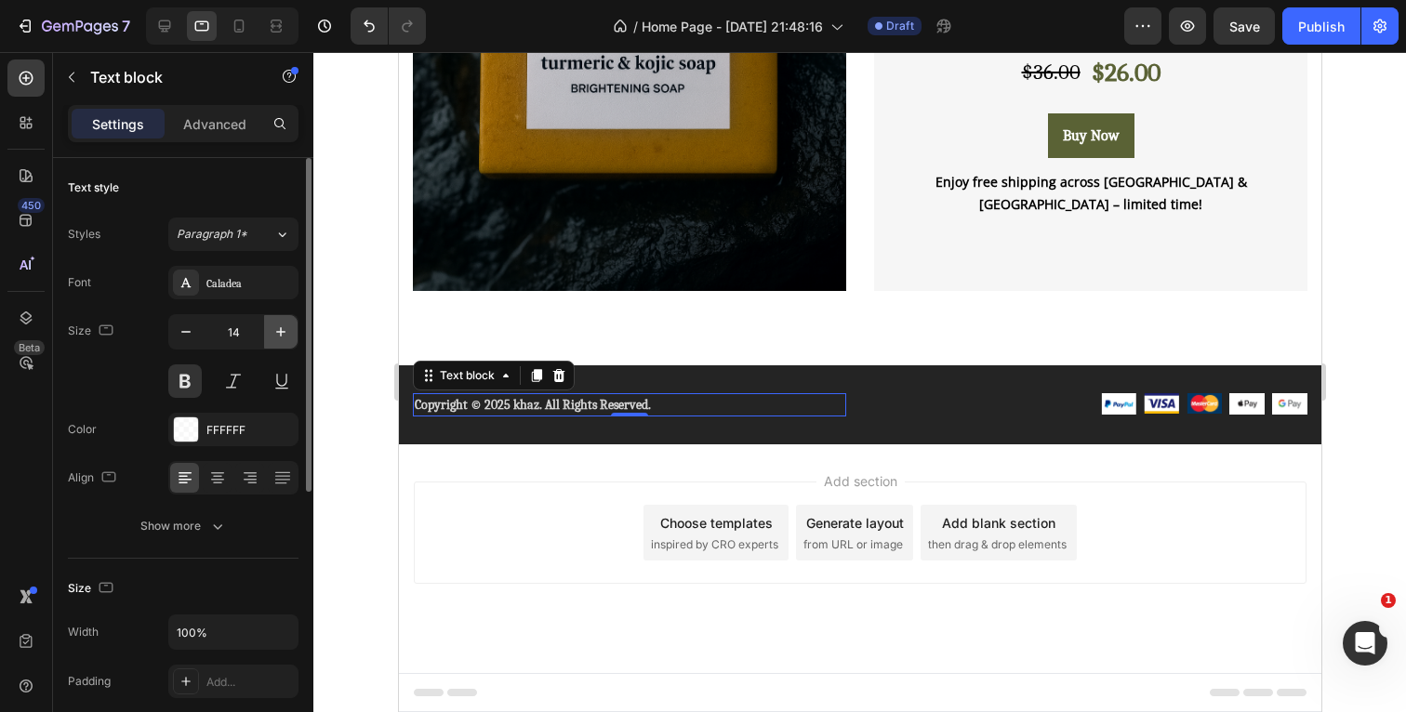
click at [276, 333] on icon "button" at bounding box center [281, 332] width 19 height 19
type input "15"
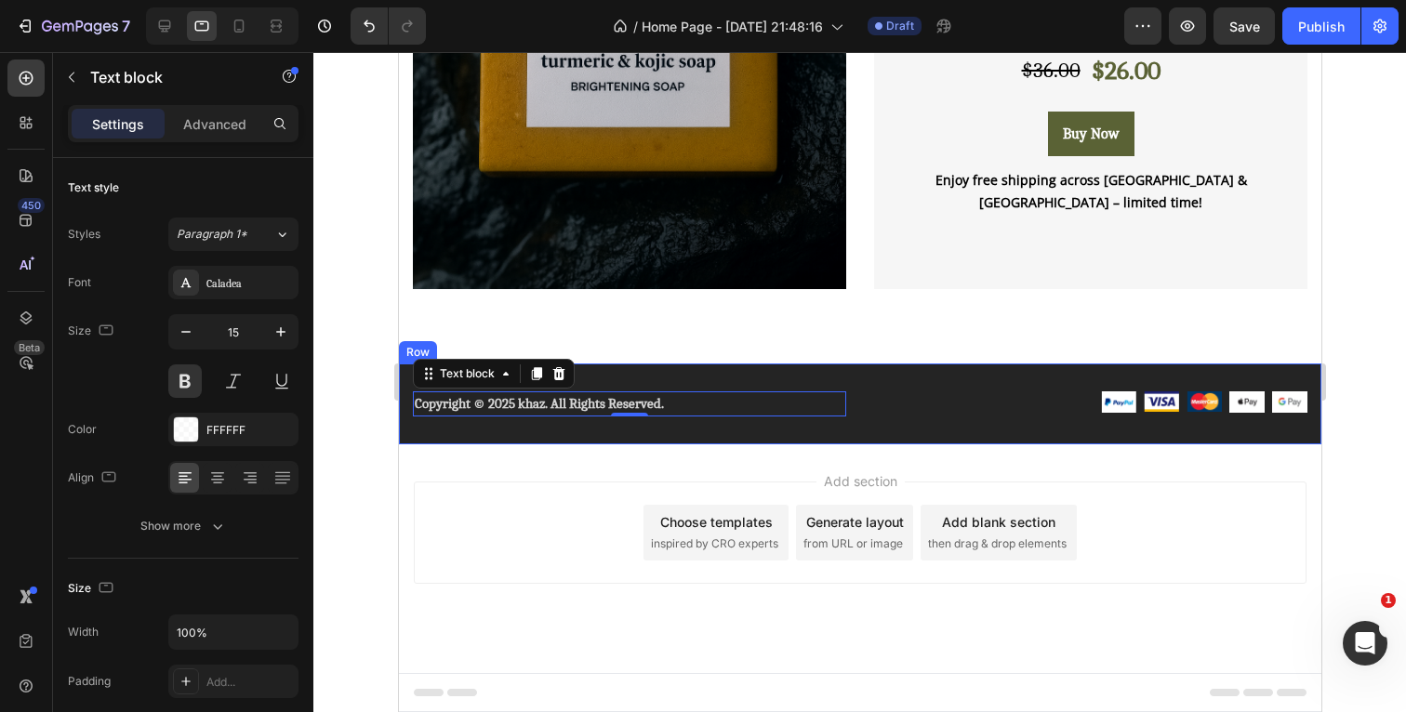
click at [671, 364] on div "Copyright © 2025 khaz. All Rights Reserved. Text block 0 Image Image Image Imag…" at bounding box center [859, 404] width 922 height 81
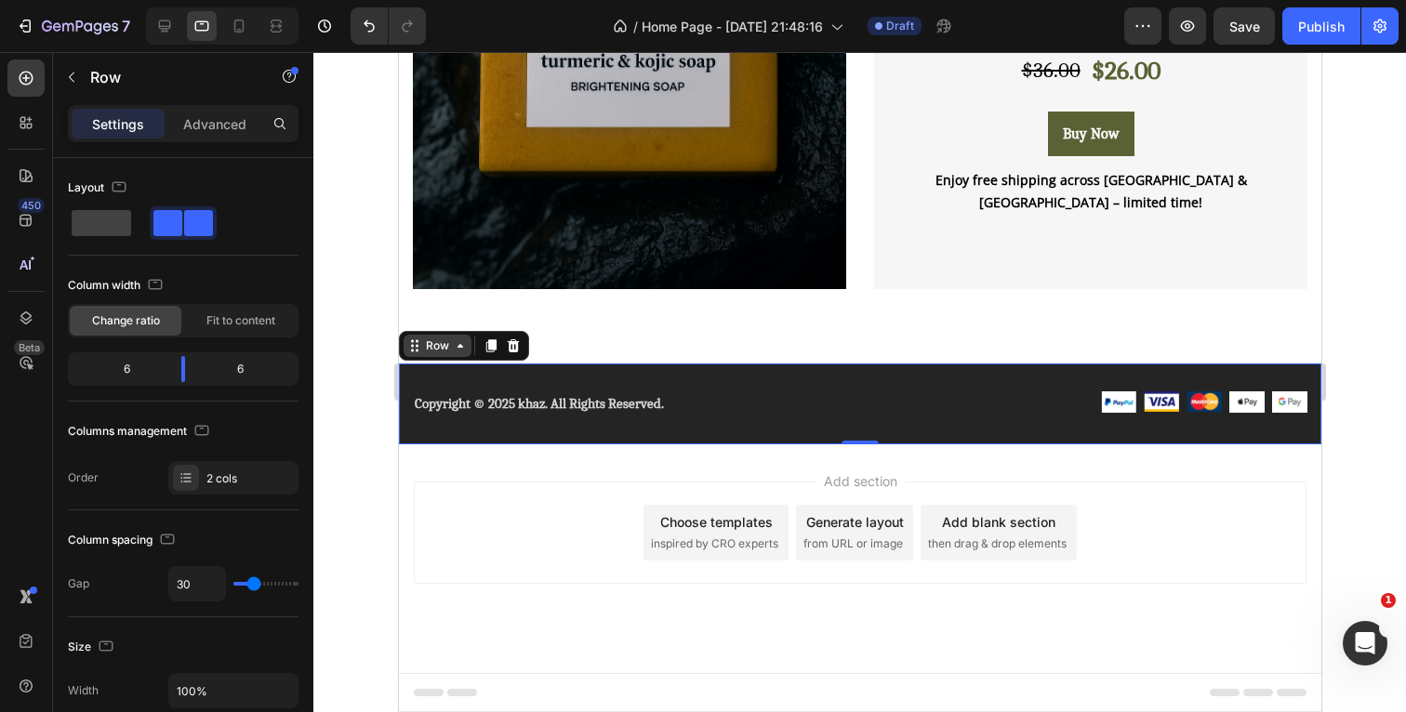
click at [441, 338] on div "Row" at bounding box center [436, 346] width 31 height 17
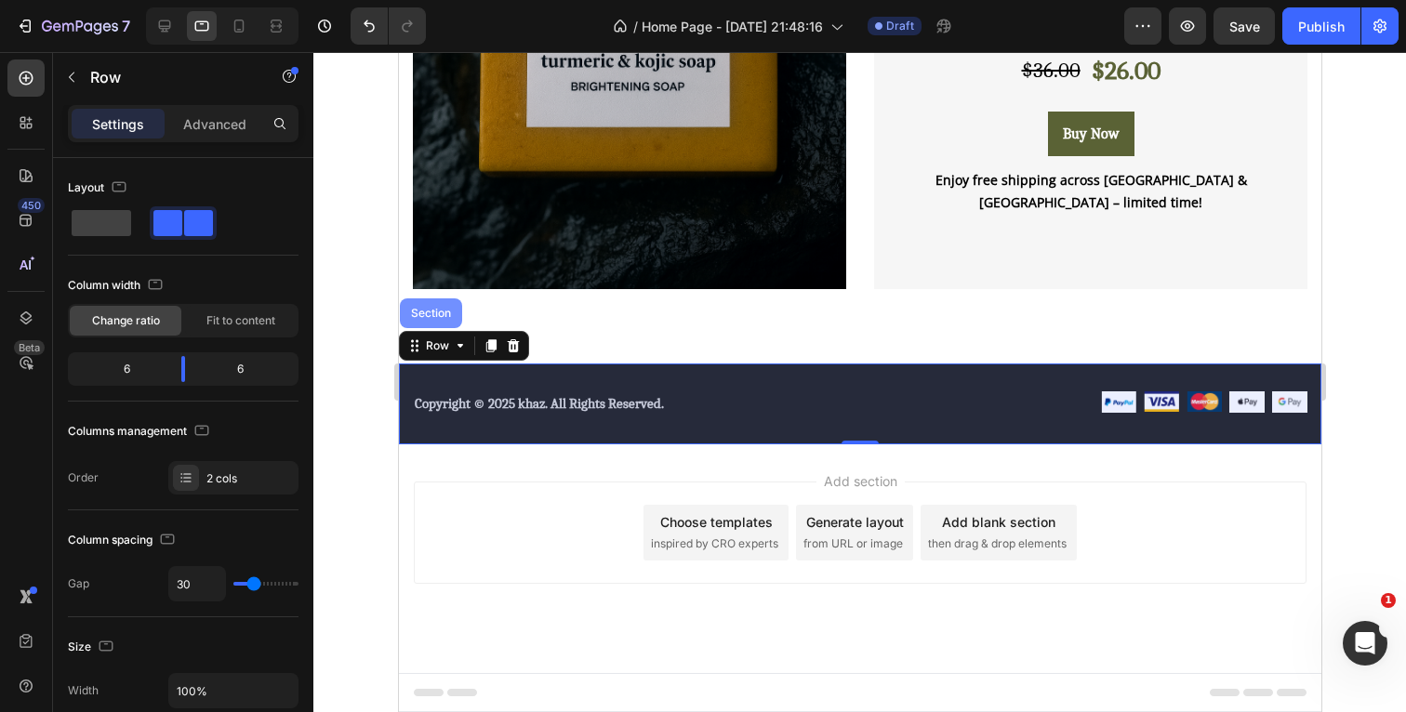
click at [432, 308] on div "Section" at bounding box center [429, 313] width 47 height 11
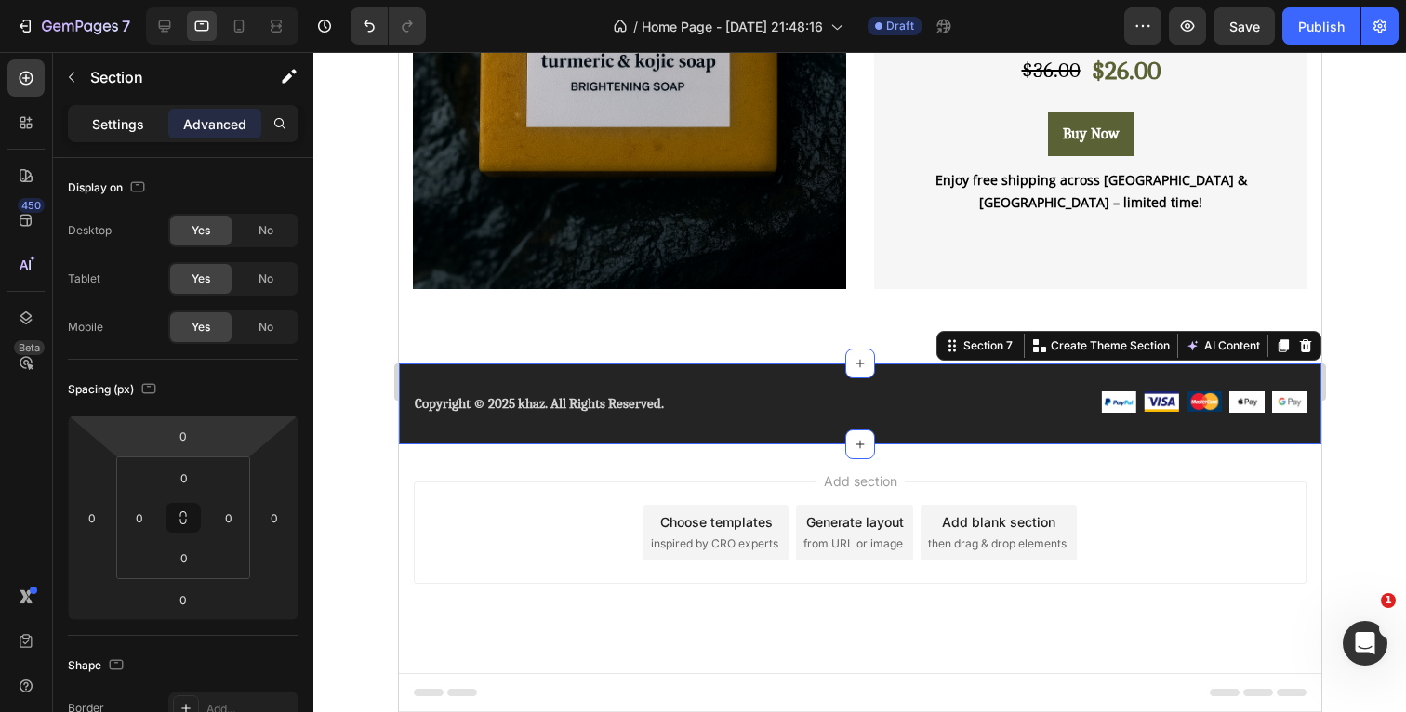
click at [129, 123] on p "Settings" at bounding box center [118, 124] width 52 height 20
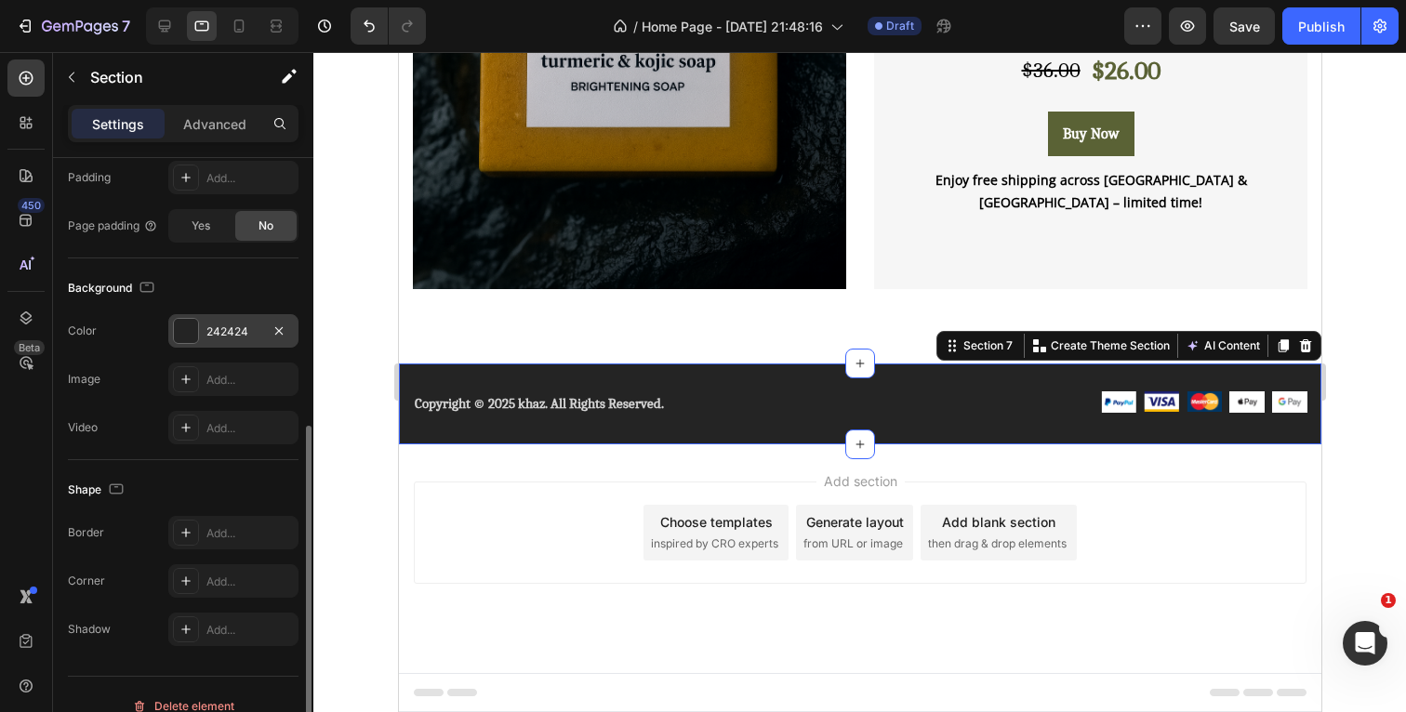
scroll to position [464, 0]
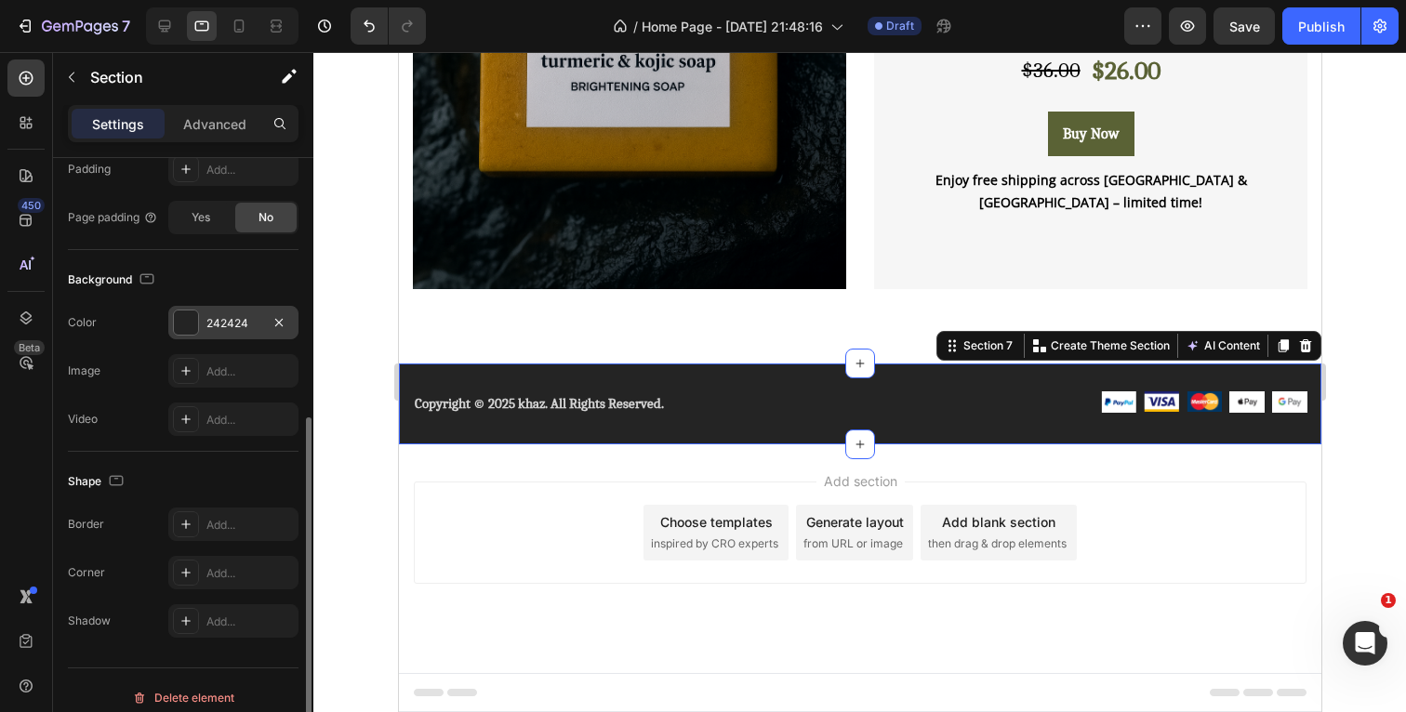
click at [191, 336] on div "242424" at bounding box center [233, 322] width 130 height 33
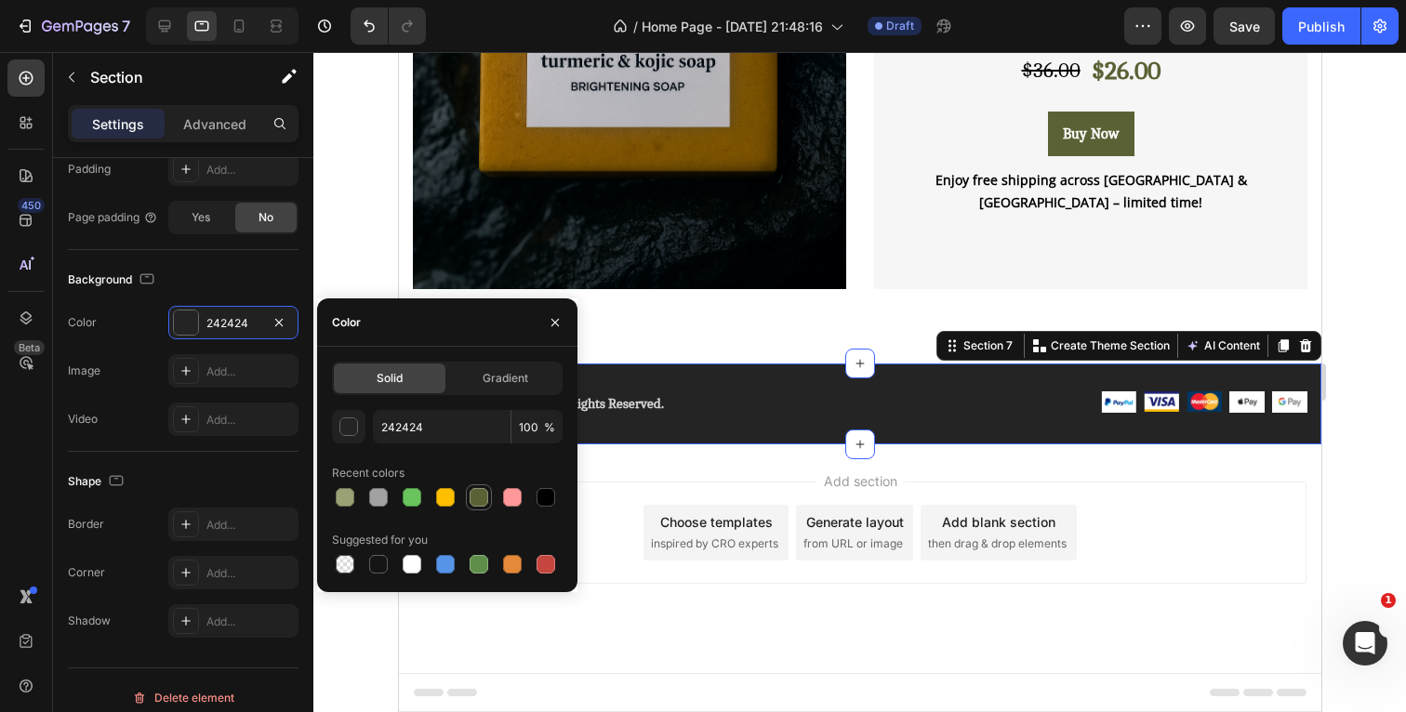
click at [472, 491] on div at bounding box center [479, 497] width 19 height 19
type input "5A6235"
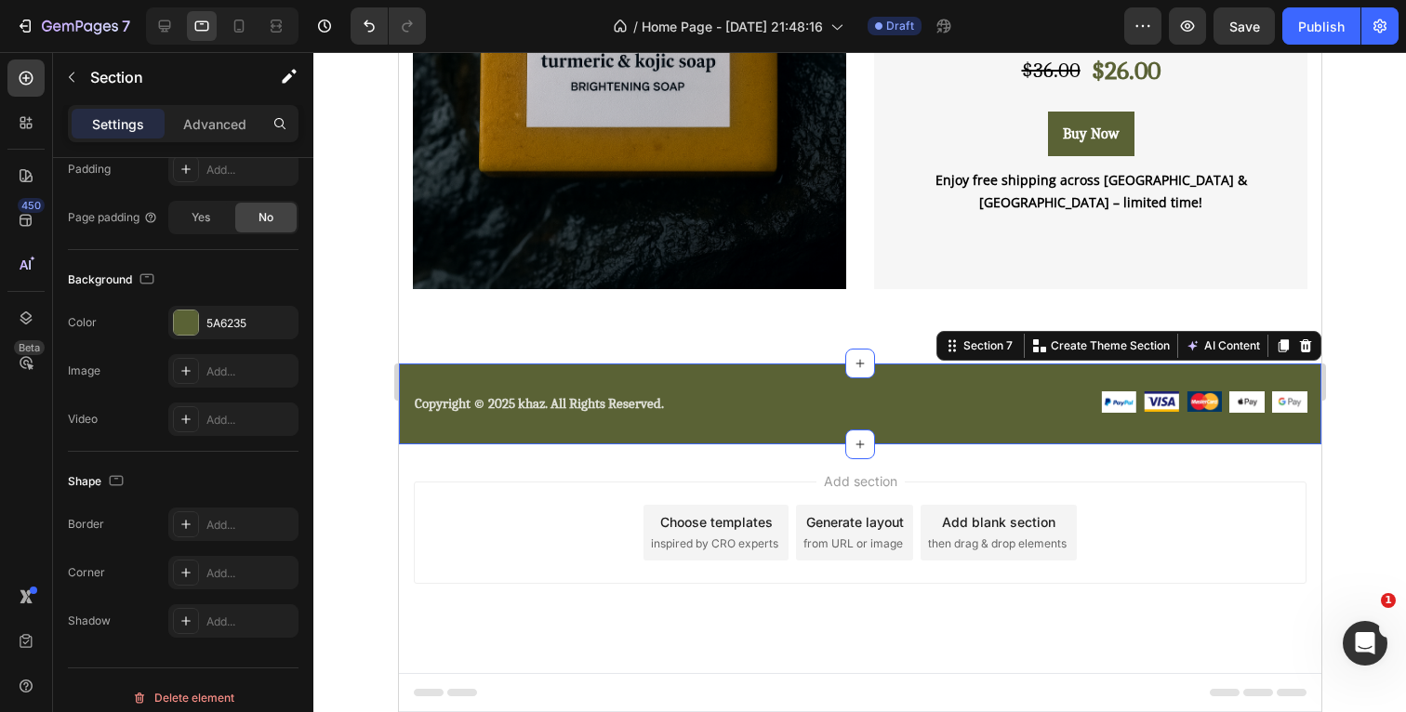
click at [1378, 181] on div at bounding box center [859, 382] width 1093 height 660
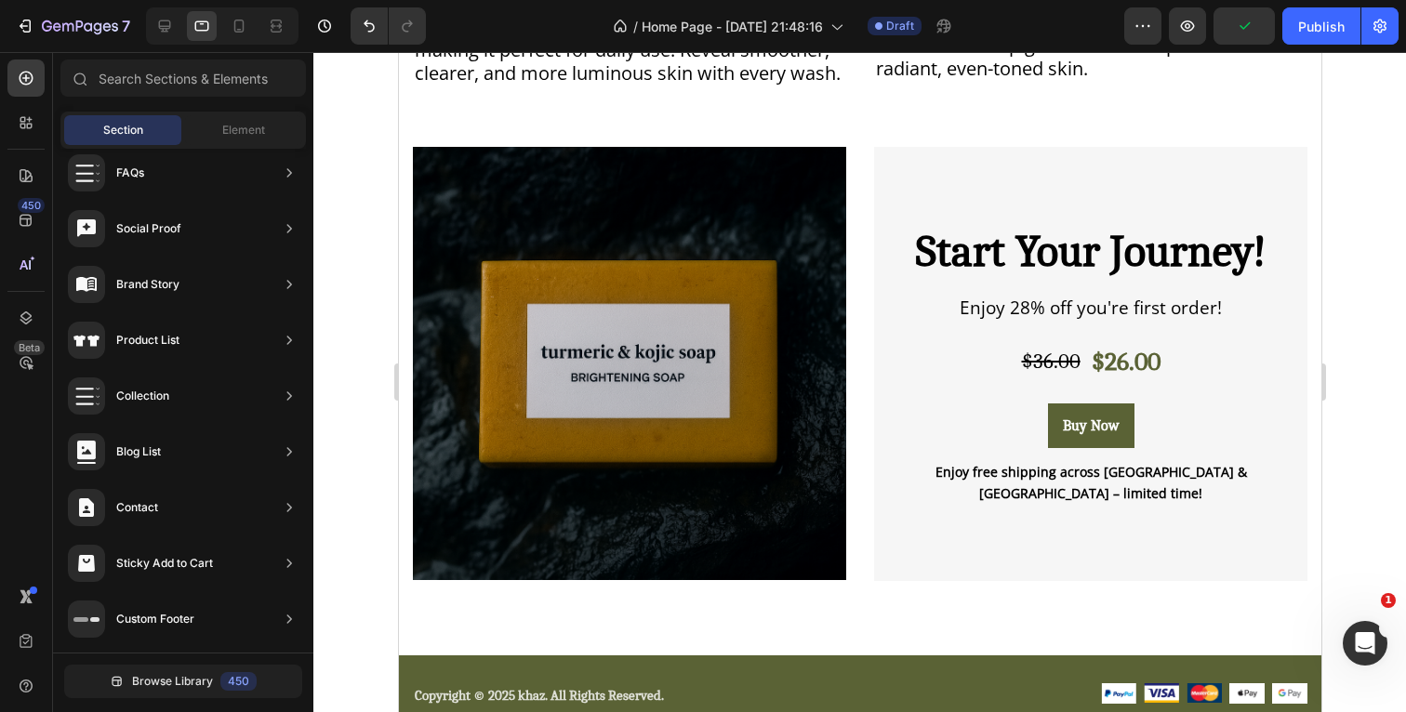
scroll to position [2654, 0]
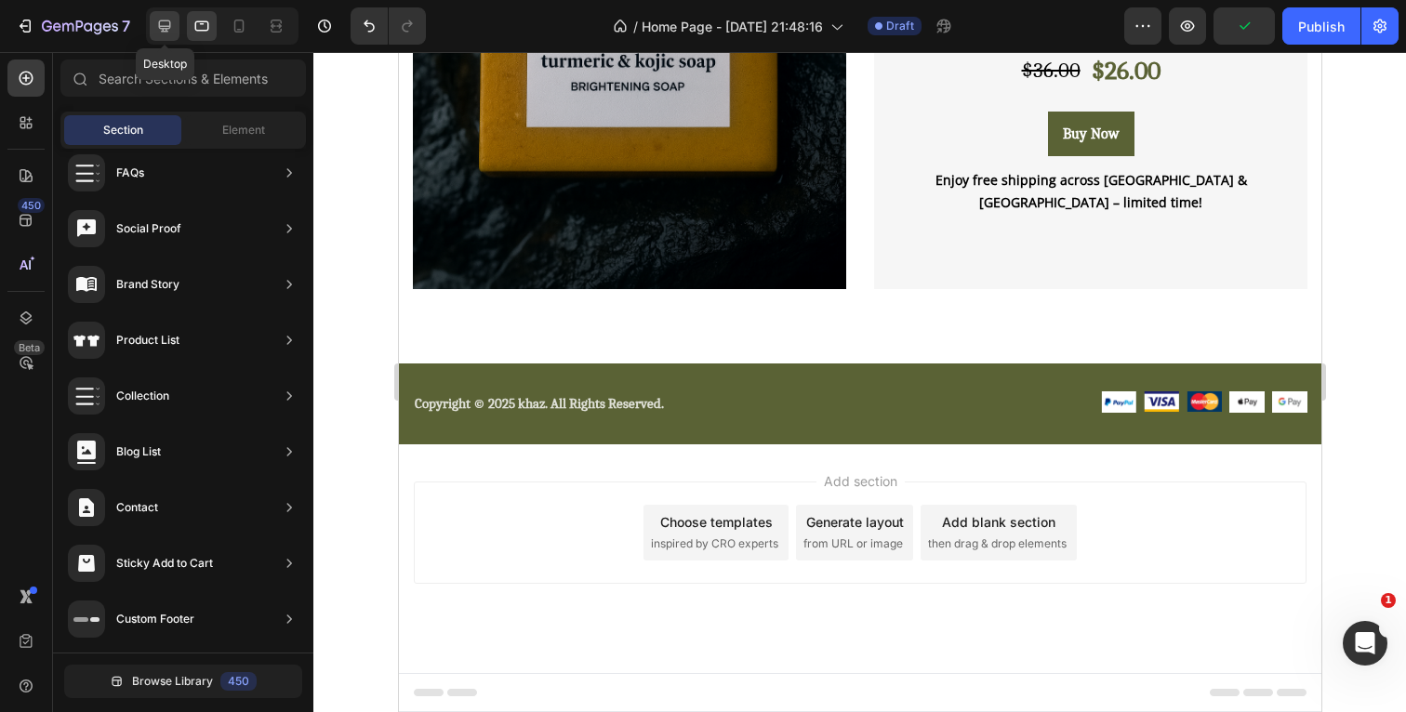
click at [166, 25] on icon at bounding box center [164, 26] width 19 height 19
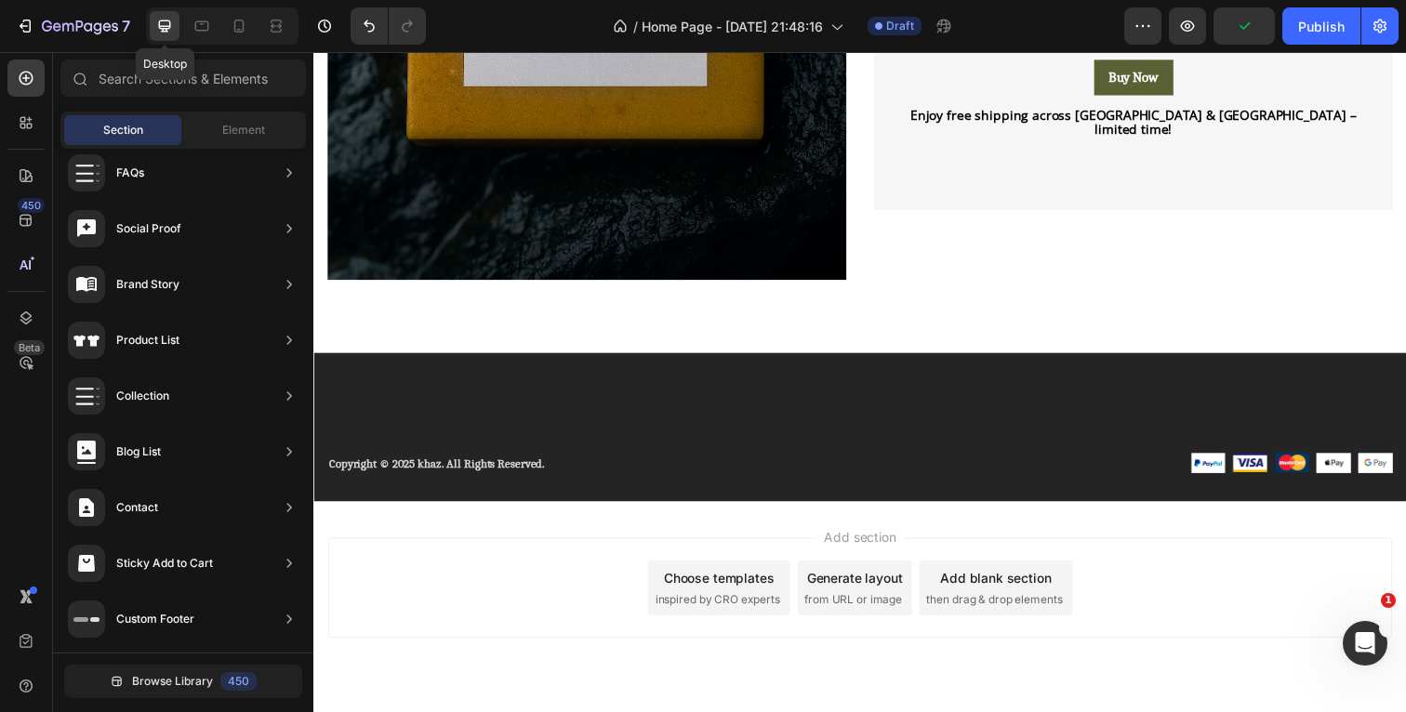
scroll to position [2538, 0]
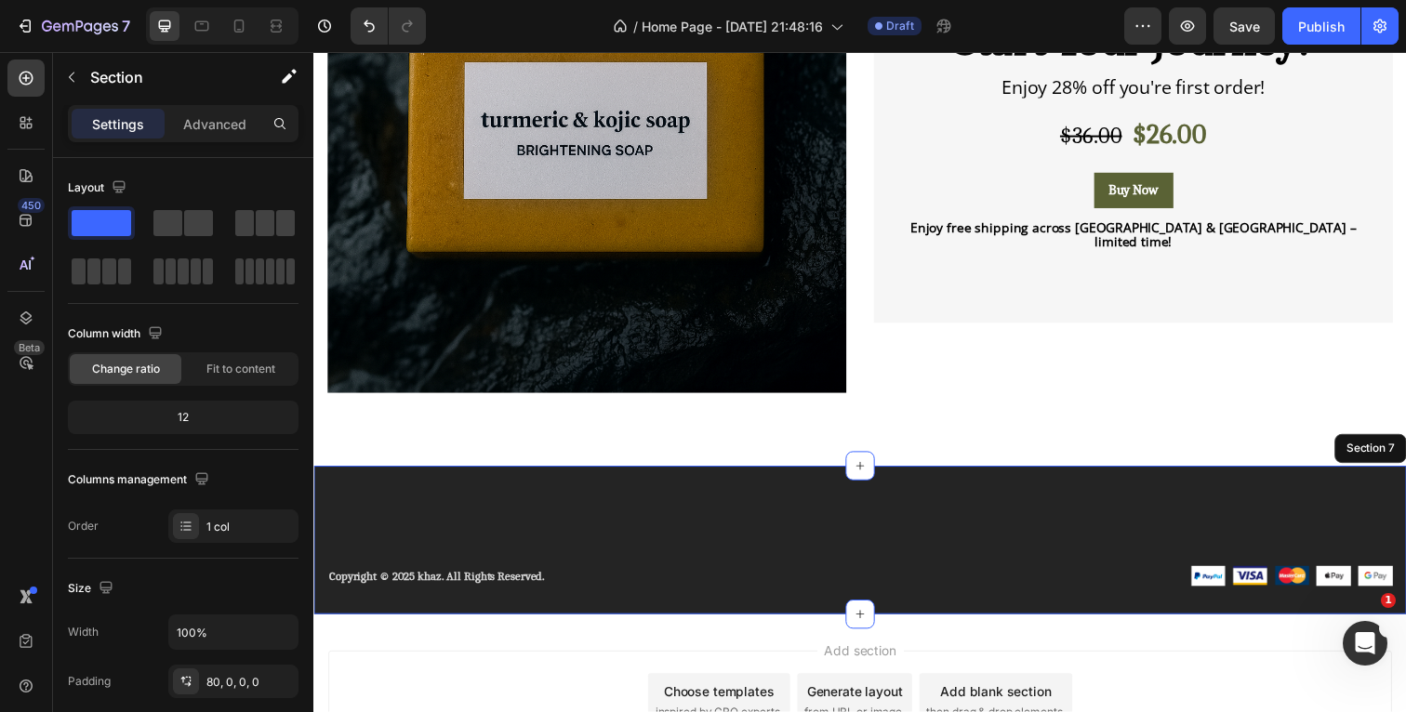
drag, startPoint x: 591, startPoint y: 518, endPoint x: 537, endPoint y: 249, distance: 274.3
click at [591, 518] on div "Copyright © 2025 khaz. All Rights Reserved. Text block Image Image Image Image …" at bounding box center [871, 551] width 1116 height 152
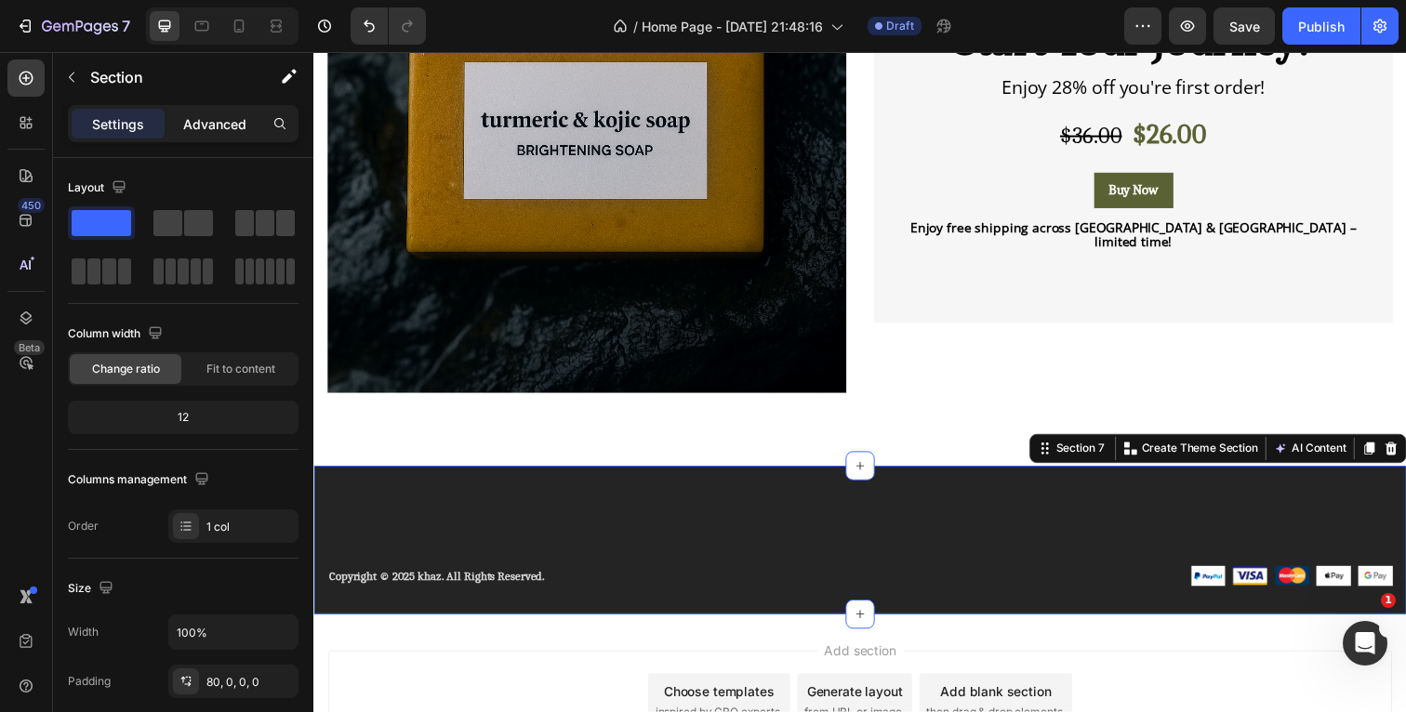
click at [194, 132] on p "Advanced" at bounding box center [214, 124] width 63 height 20
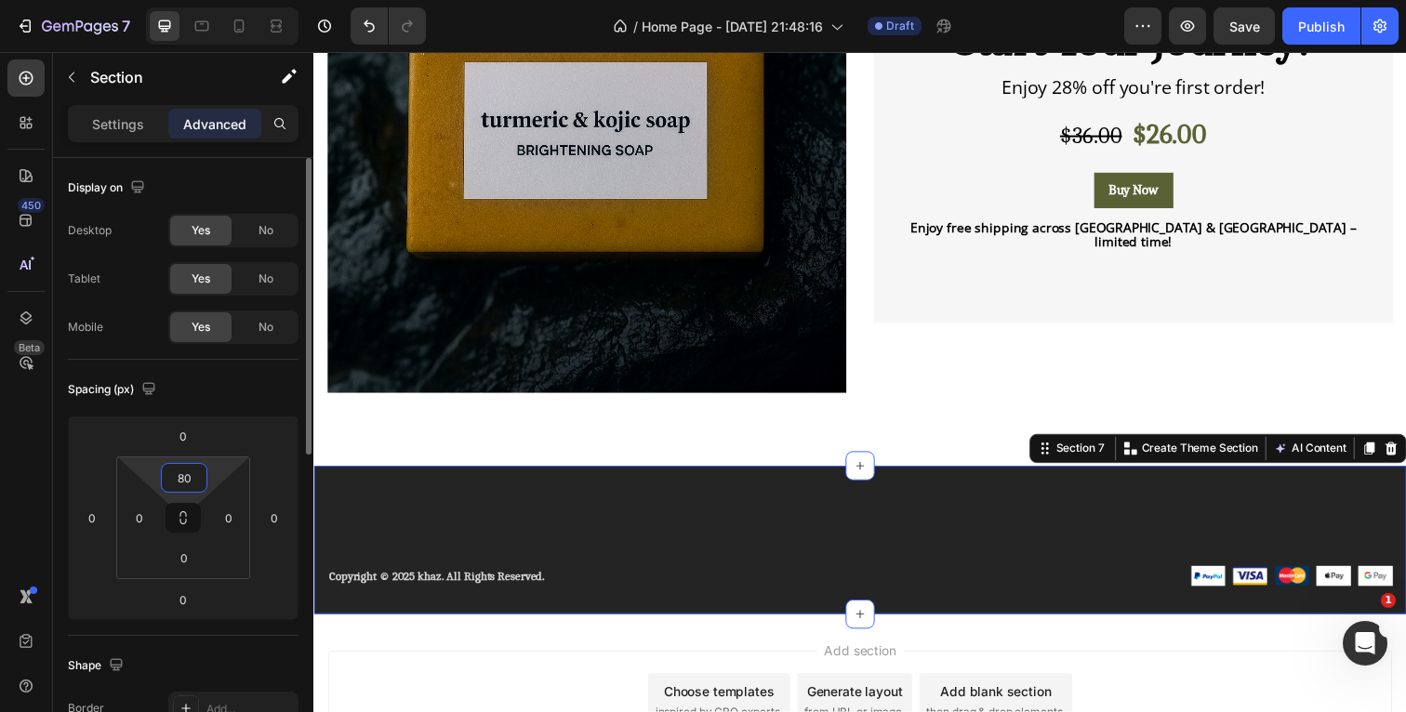
click at [192, 476] on input "80" at bounding box center [184, 478] width 37 height 28
type input "0"
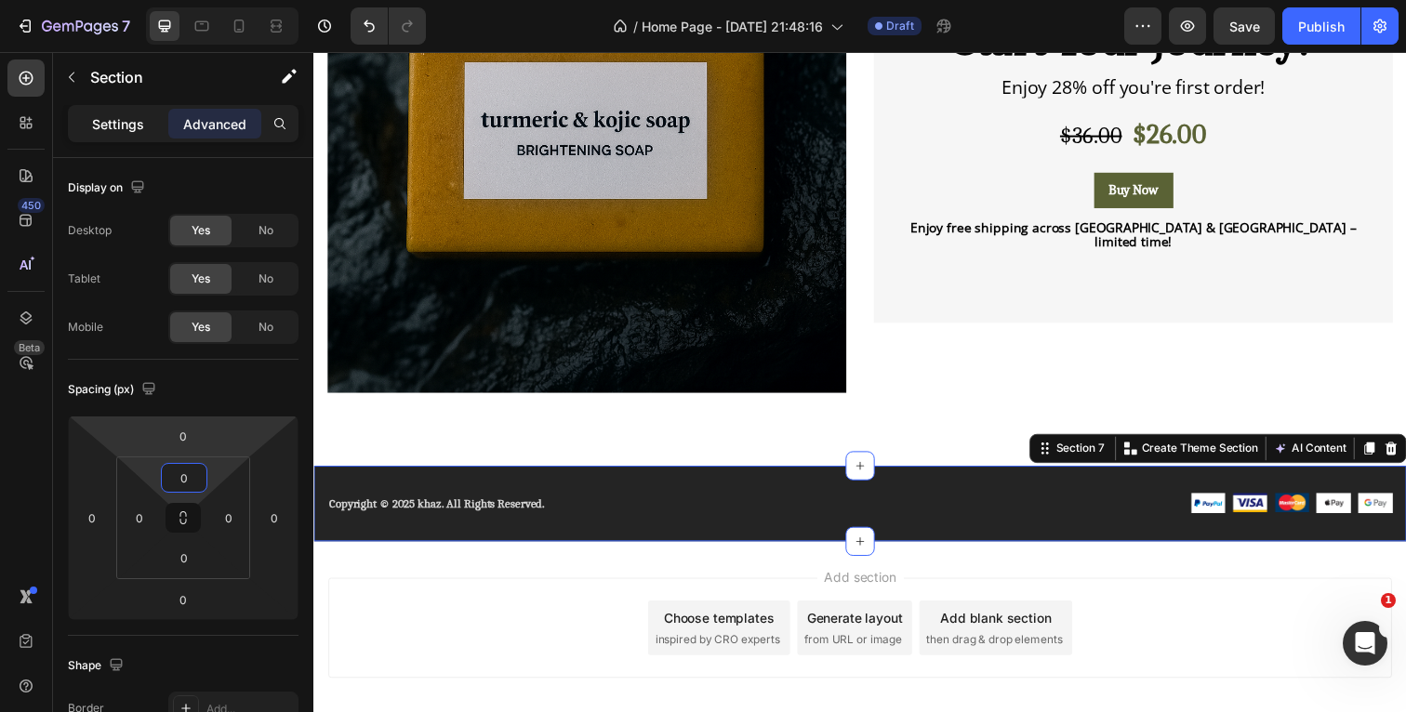
click at [101, 126] on p "Settings" at bounding box center [118, 124] width 52 height 20
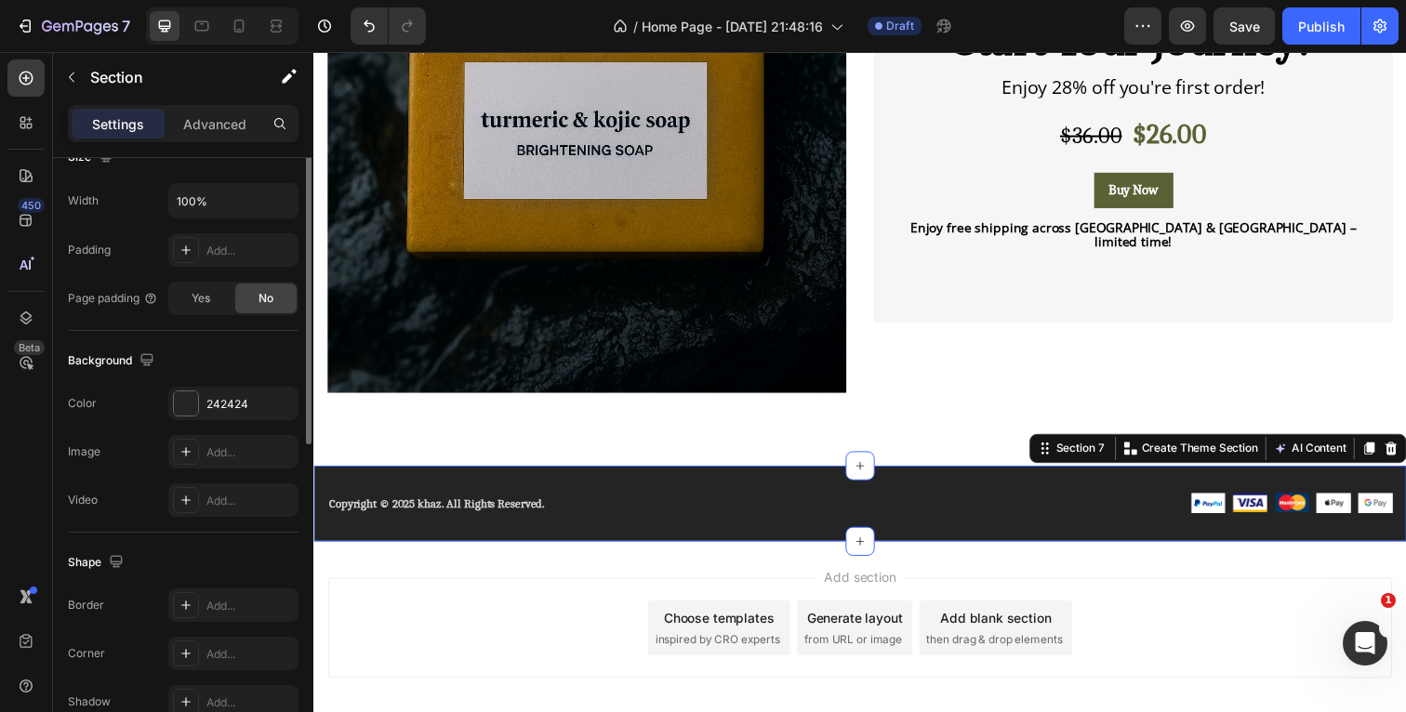
scroll to position [433, 0]
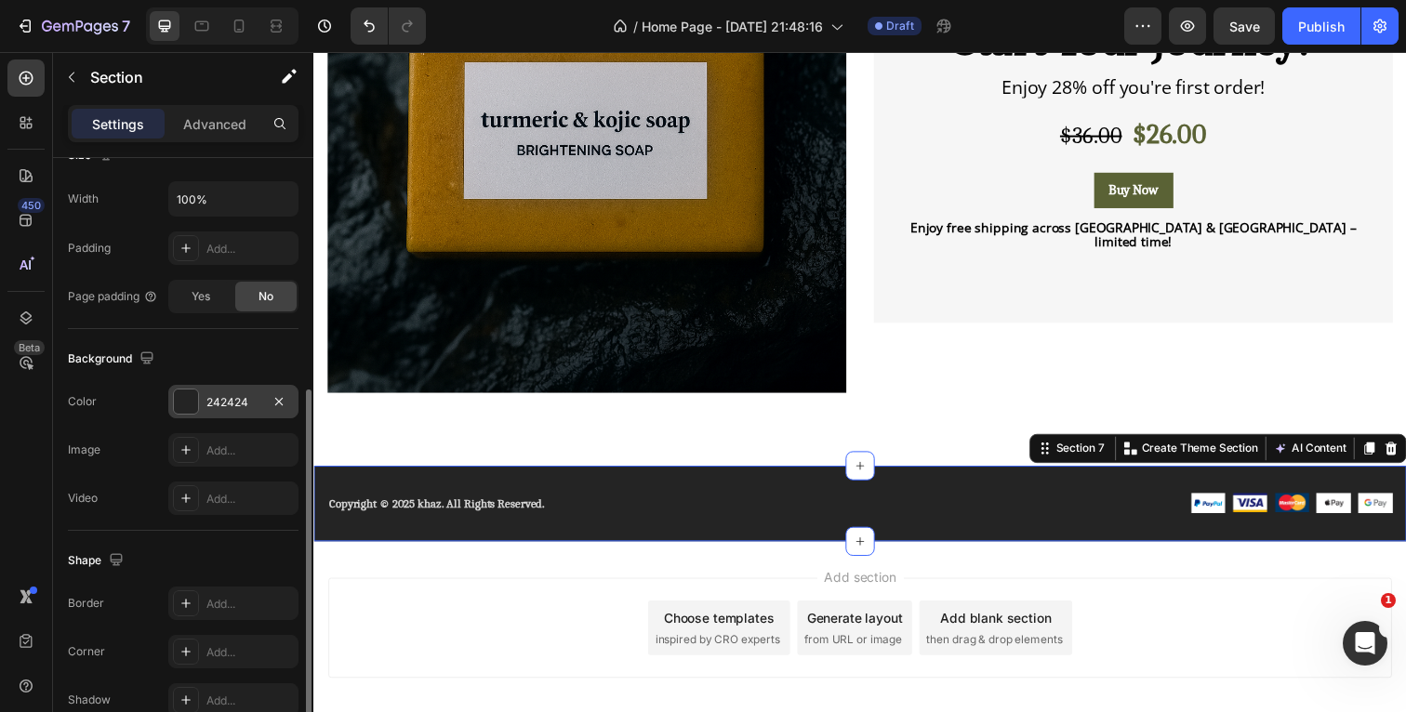
click at [184, 396] on div at bounding box center [186, 402] width 24 height 24
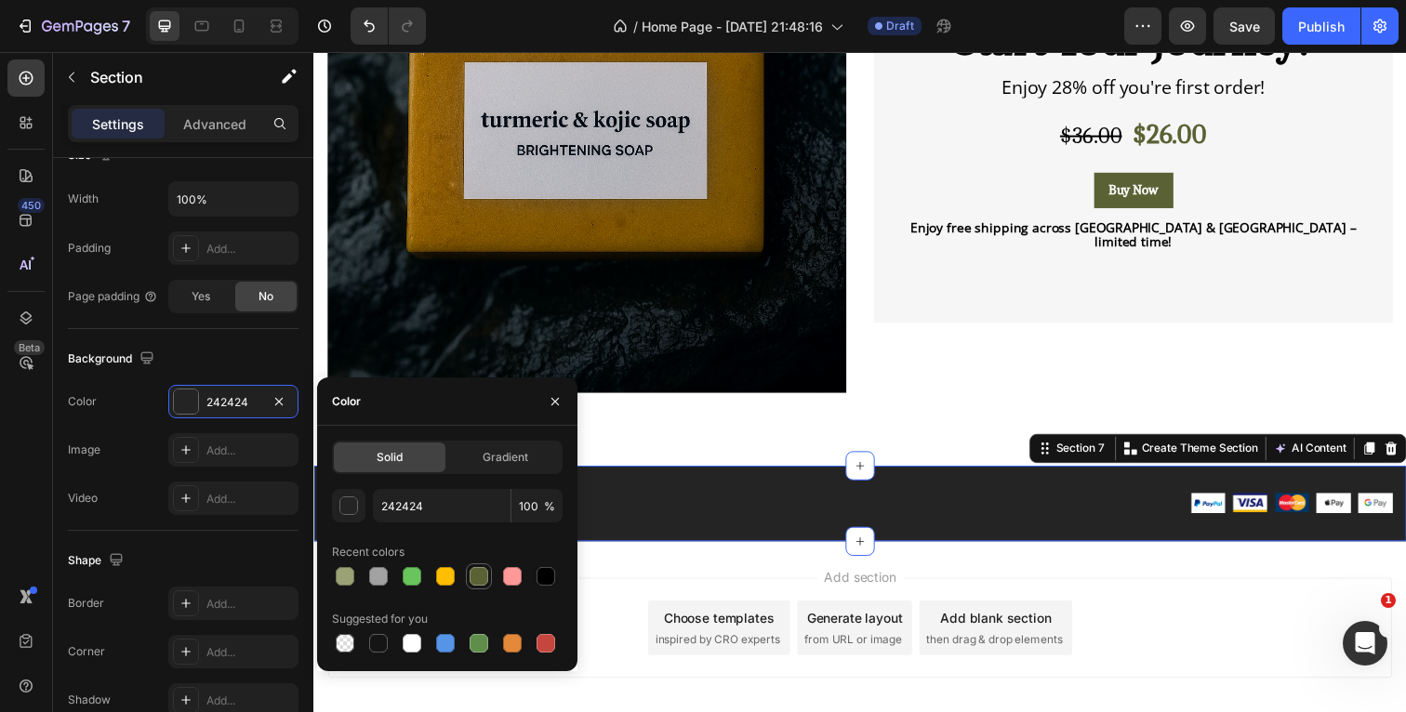
click at [477, 572] on div at bounding box center [479, 576] width 19 height 19
type input "5A6235"
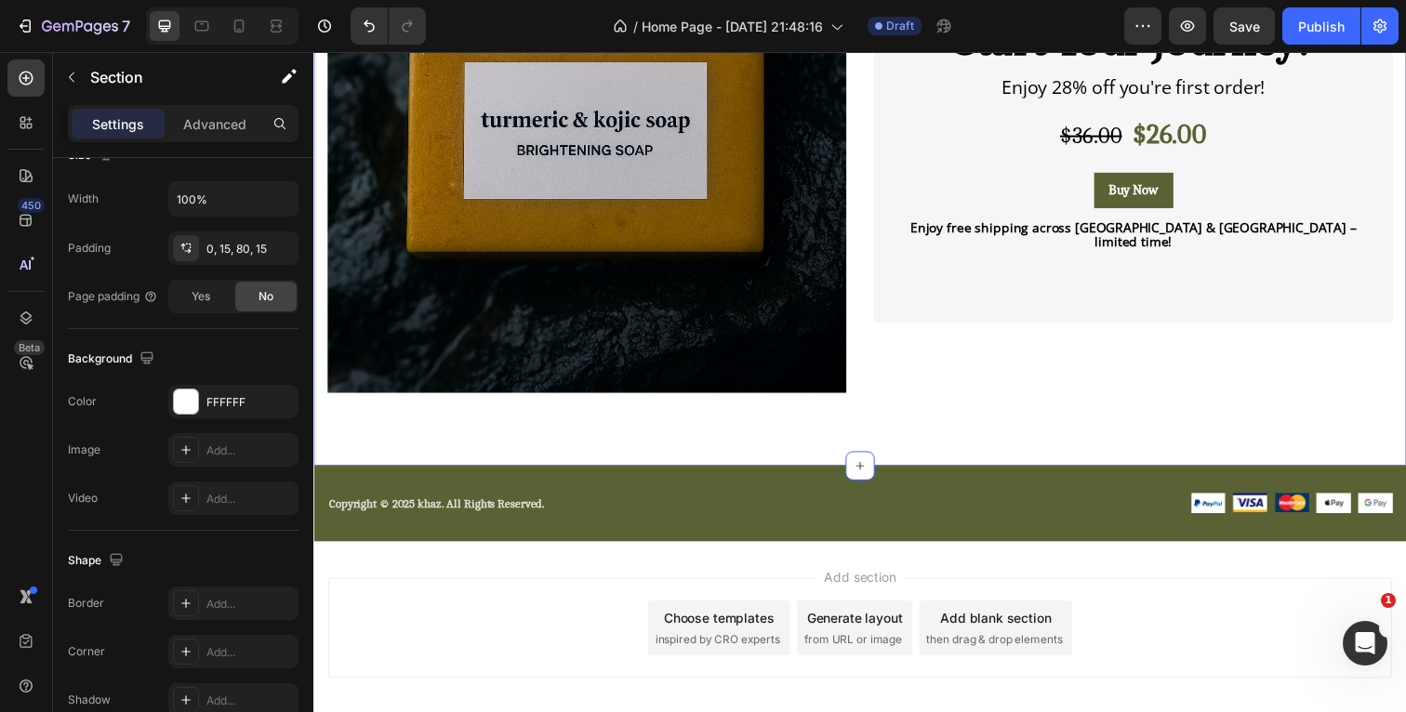
click at [1111, 418] on div "Product Images & Gallery Start Your Journey! Heading Enjoy 28% off you're first…" at bounding box center [871, 173] width 1116 height 604
click at [594, 508] on p "Copyright © 2025 khaz. All Rights Reserved." at bounding box center [592, 514] width 526 height 19
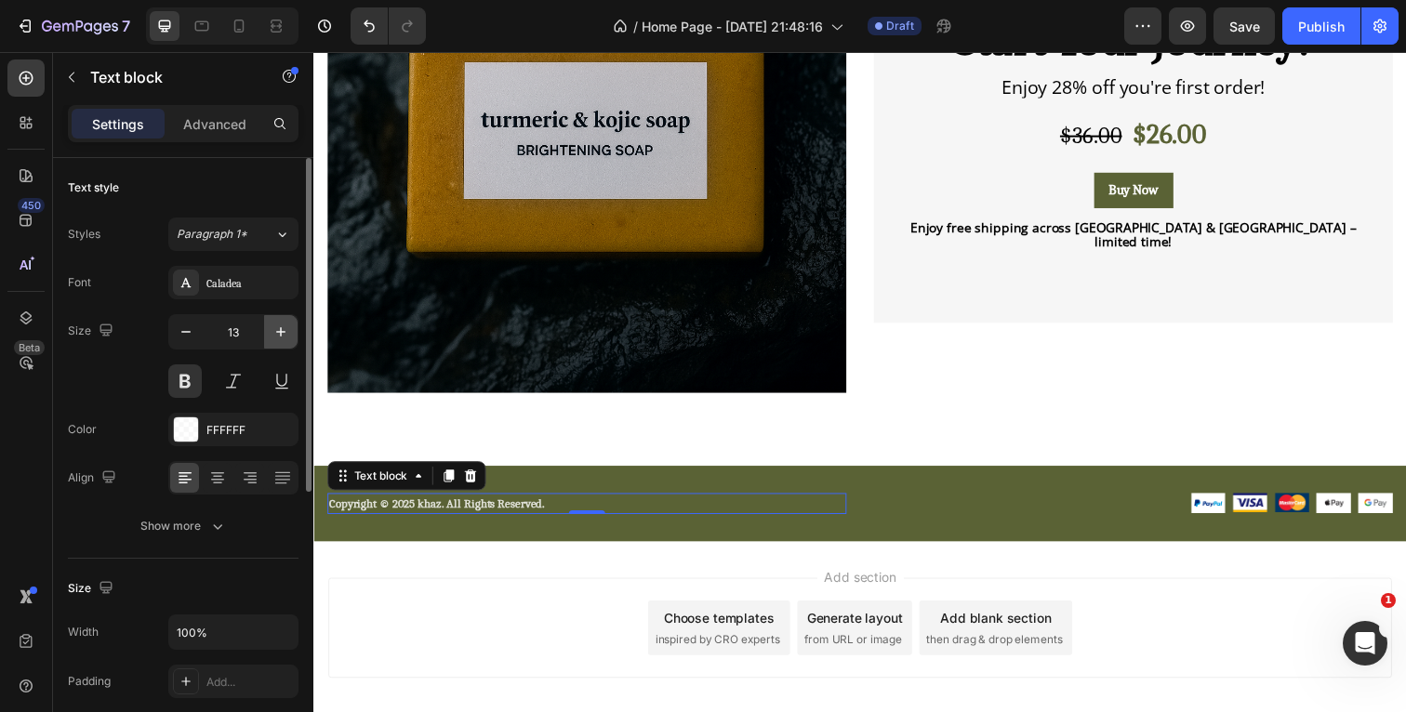
click at [285, 331] on icon "button" at bounding box center [281, 332] width 19 height 19
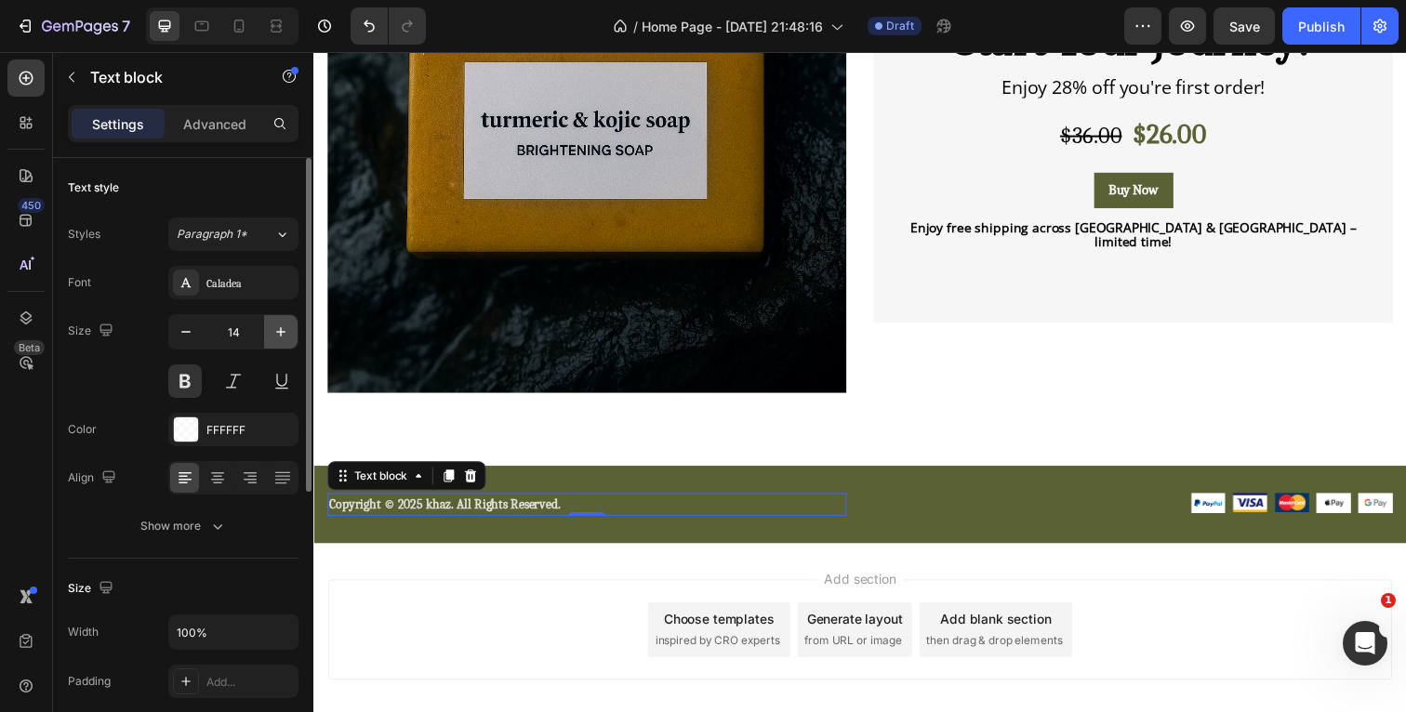
click at [285, 331] on icon "button" at bounding box center [281, 332] width 19 height 19
type input "15"
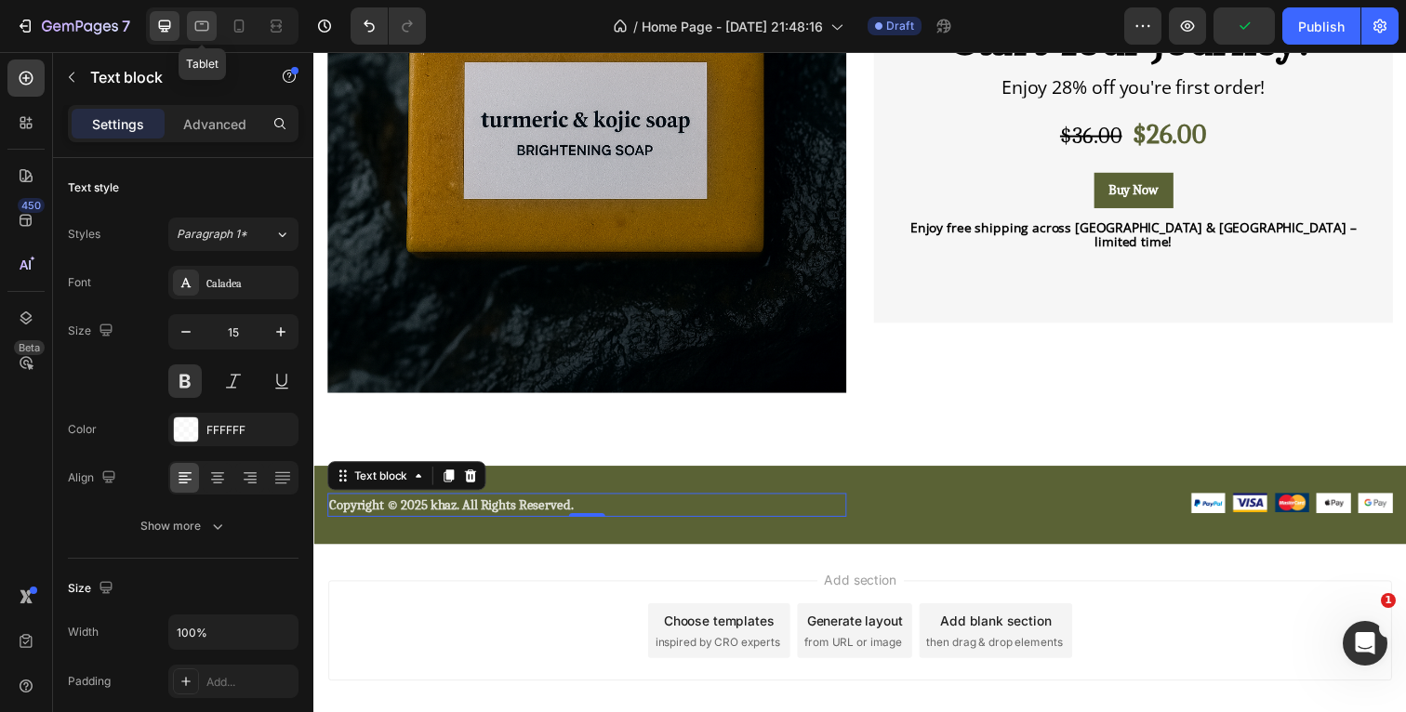
click at [196, 14] on div at bounding box center [202, 26] width 30 height 30
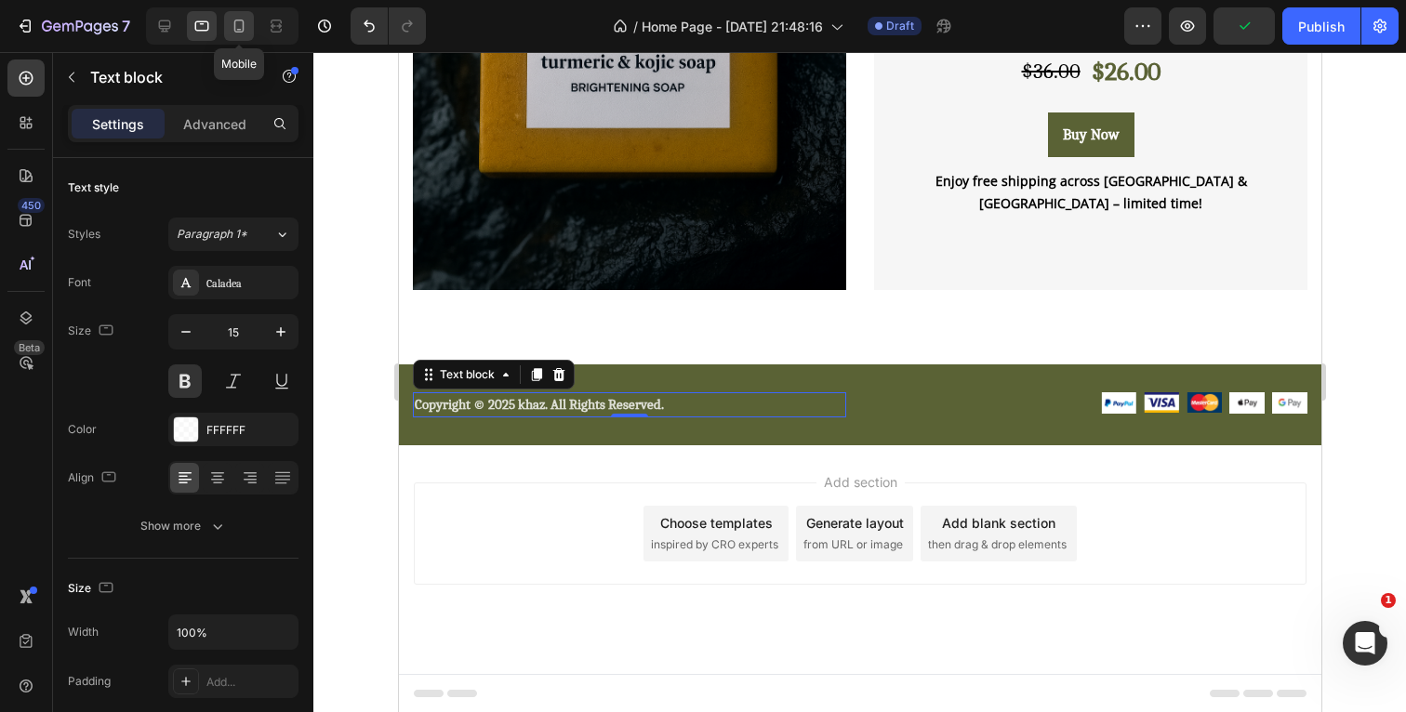
click at [242, 17] on icon at bounding box center [239, 26] width 19 height 19
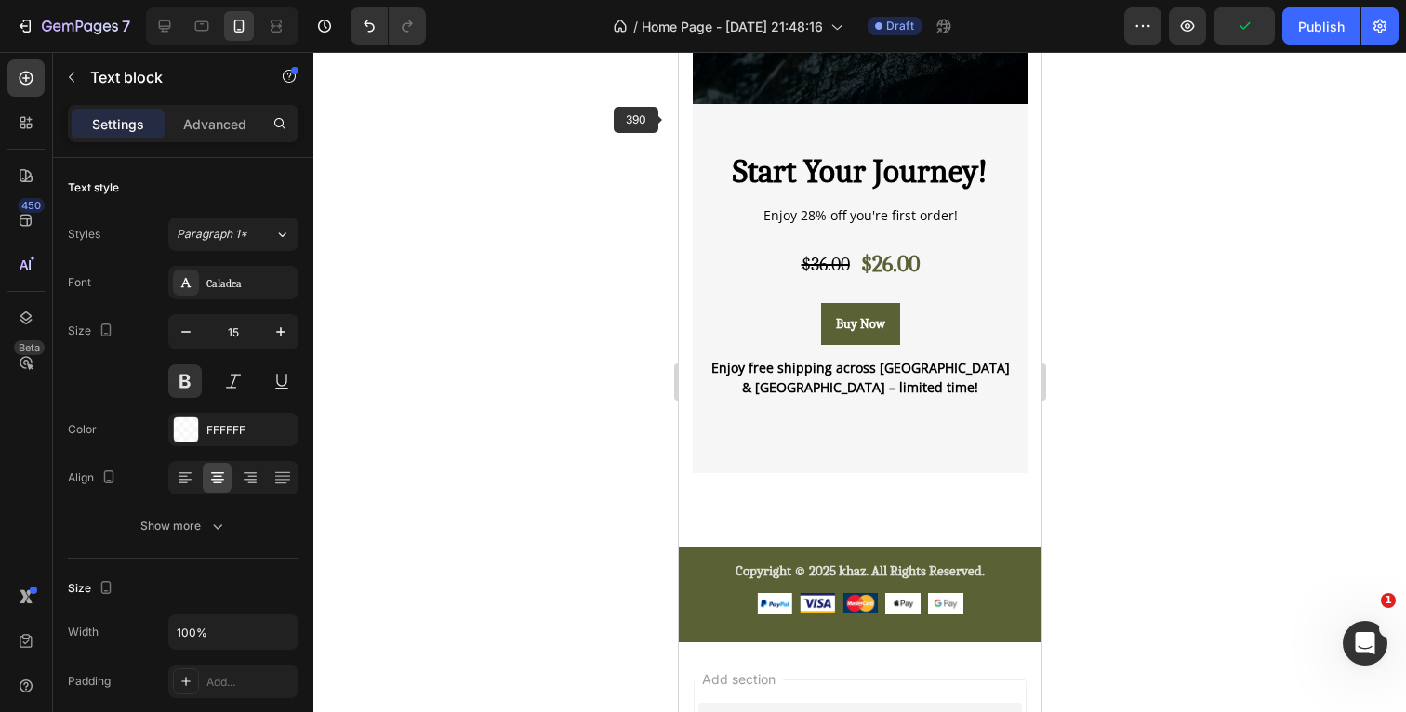
scroll to position [2874, 0]
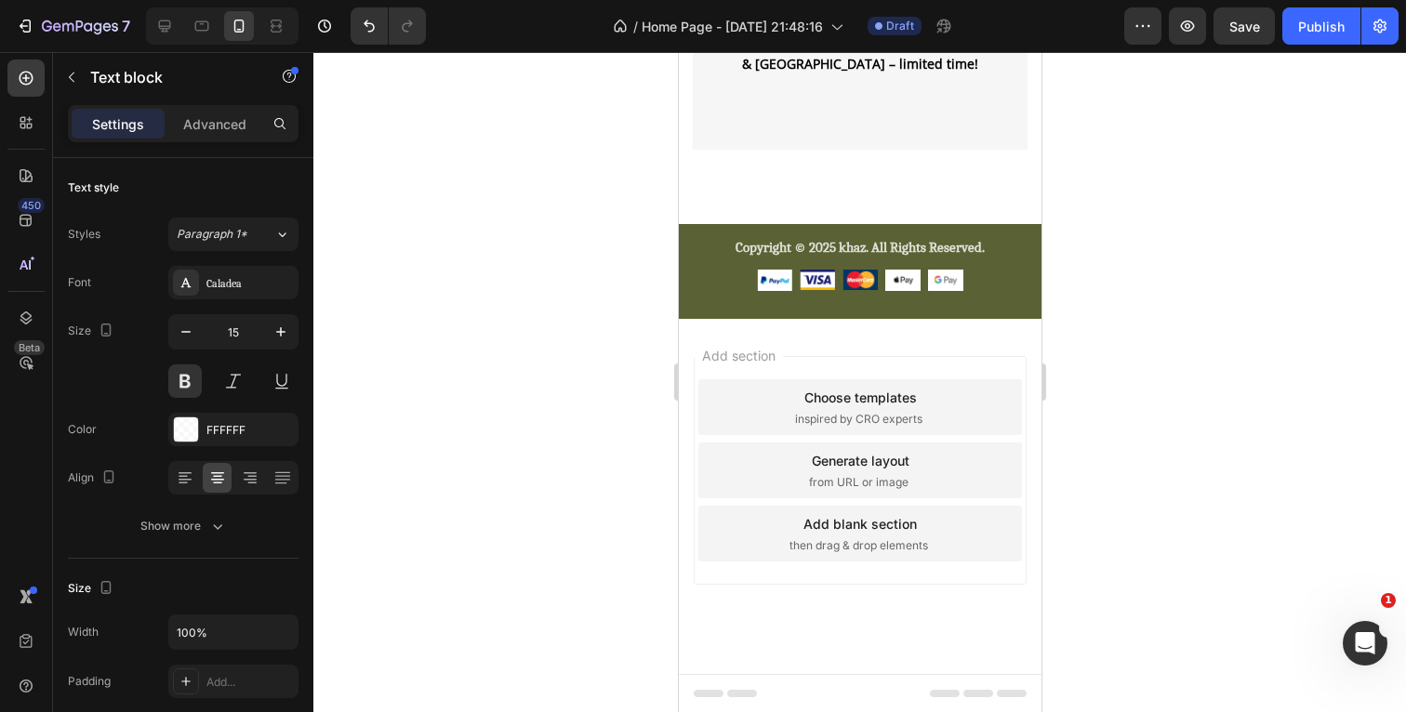
click at [1133, 212] on div at bounding box center [859, 382] width 1093 height 660
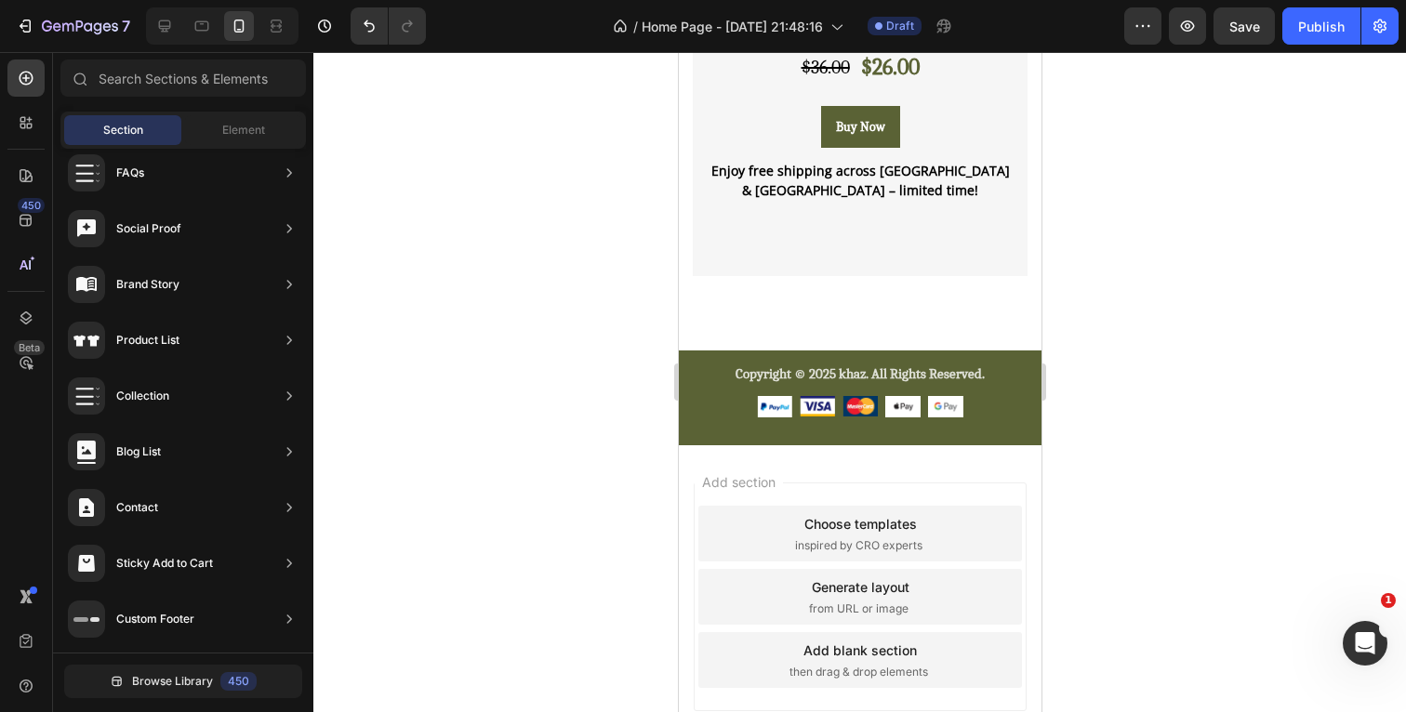
scroll to position [3076, 0]
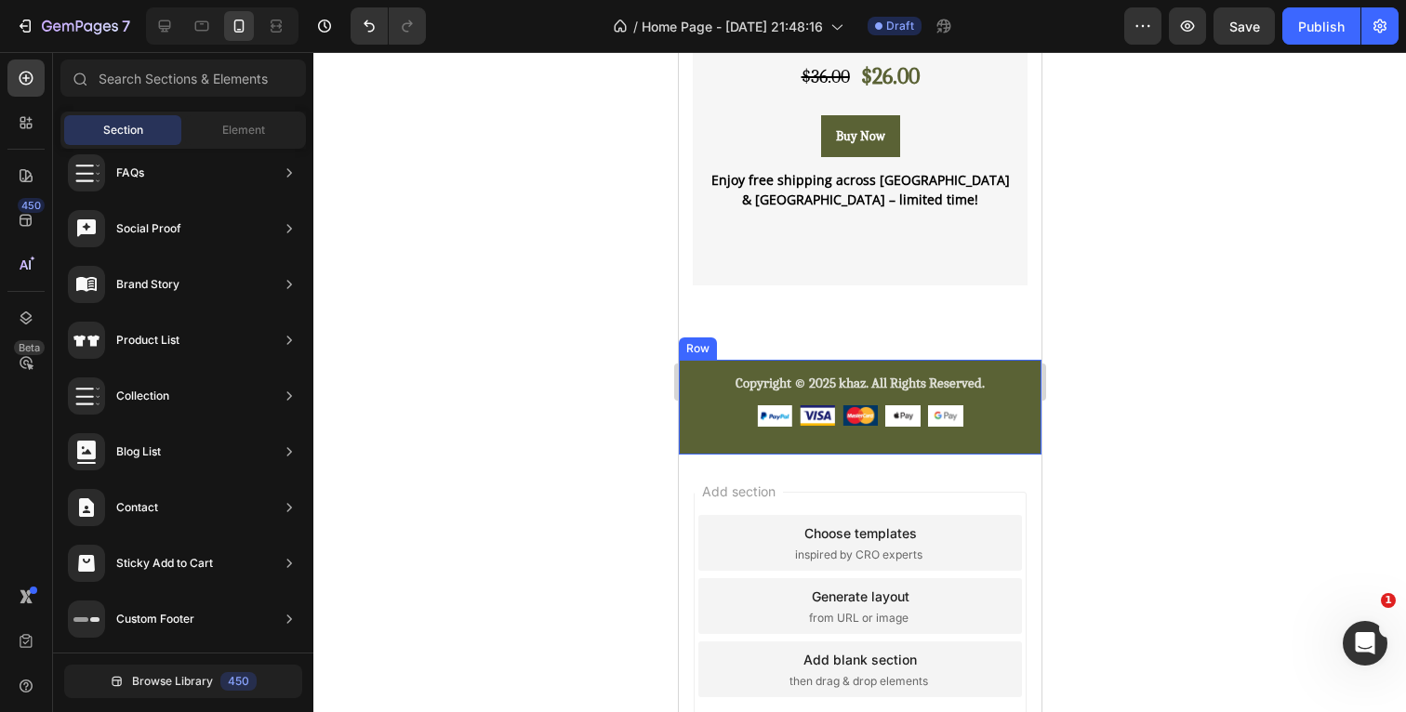
click at [692, 430] on div "Copyright © 2025 khaz. All Rights Reserved. Text block Image Image Image Image …" at bounding box center [859, 407] width 363 height 95
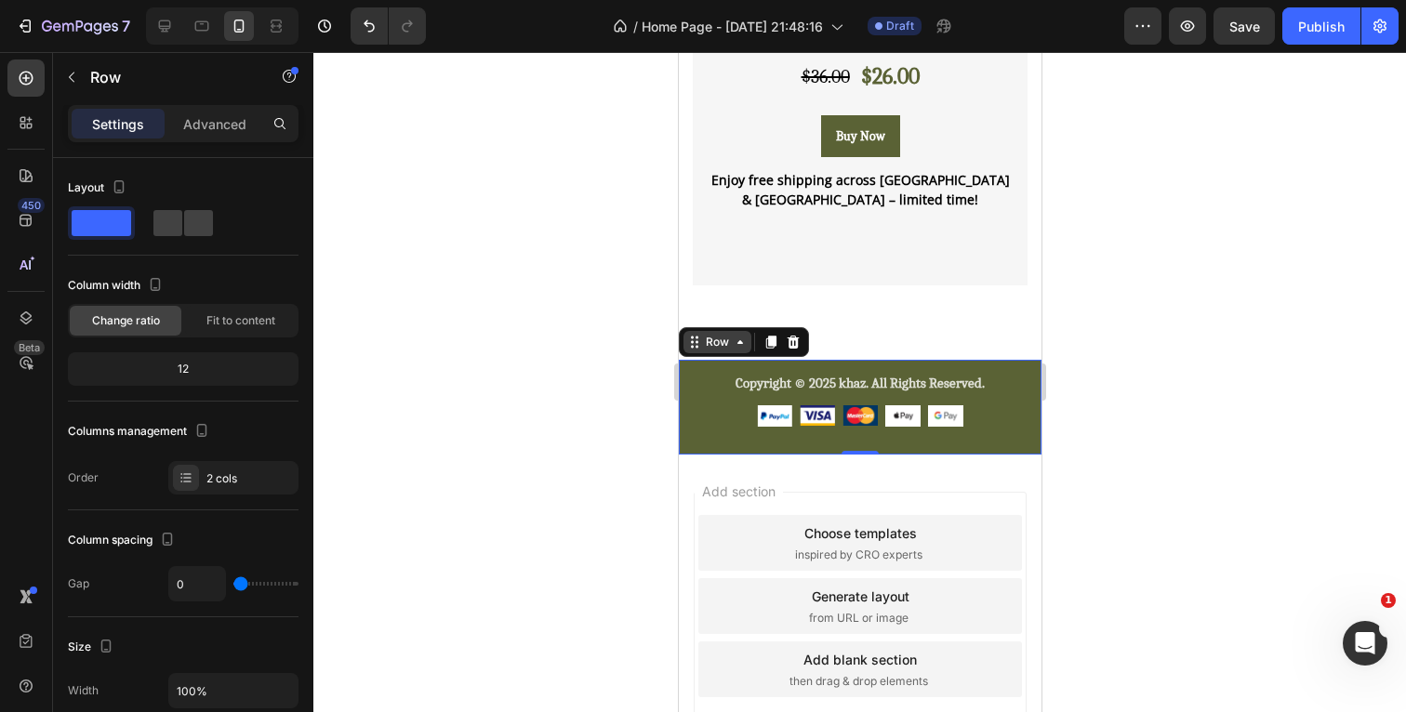
click at [702, 345] on div "Row" at bounding box center [716, 342] width 31 height 17
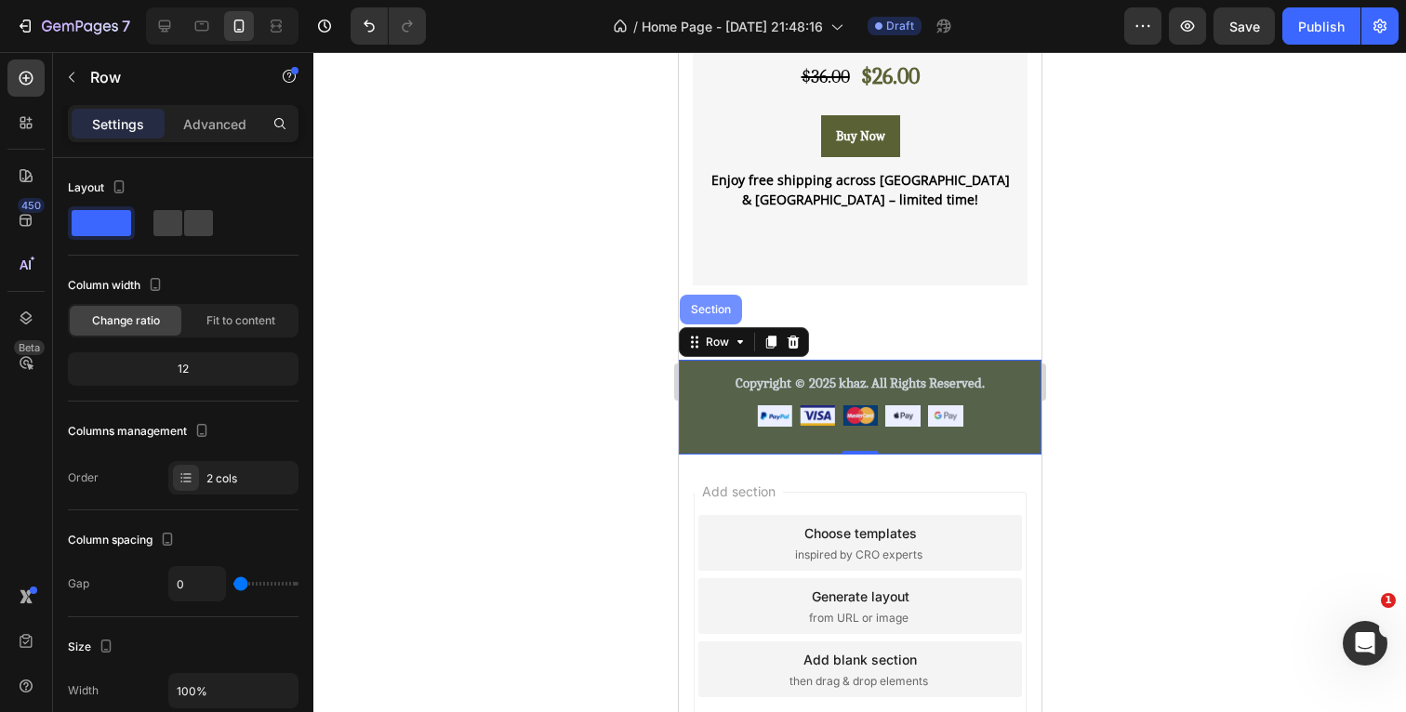
click at [708, 311] on div "Section" at bounding box center [709, 309] width 47 height 11
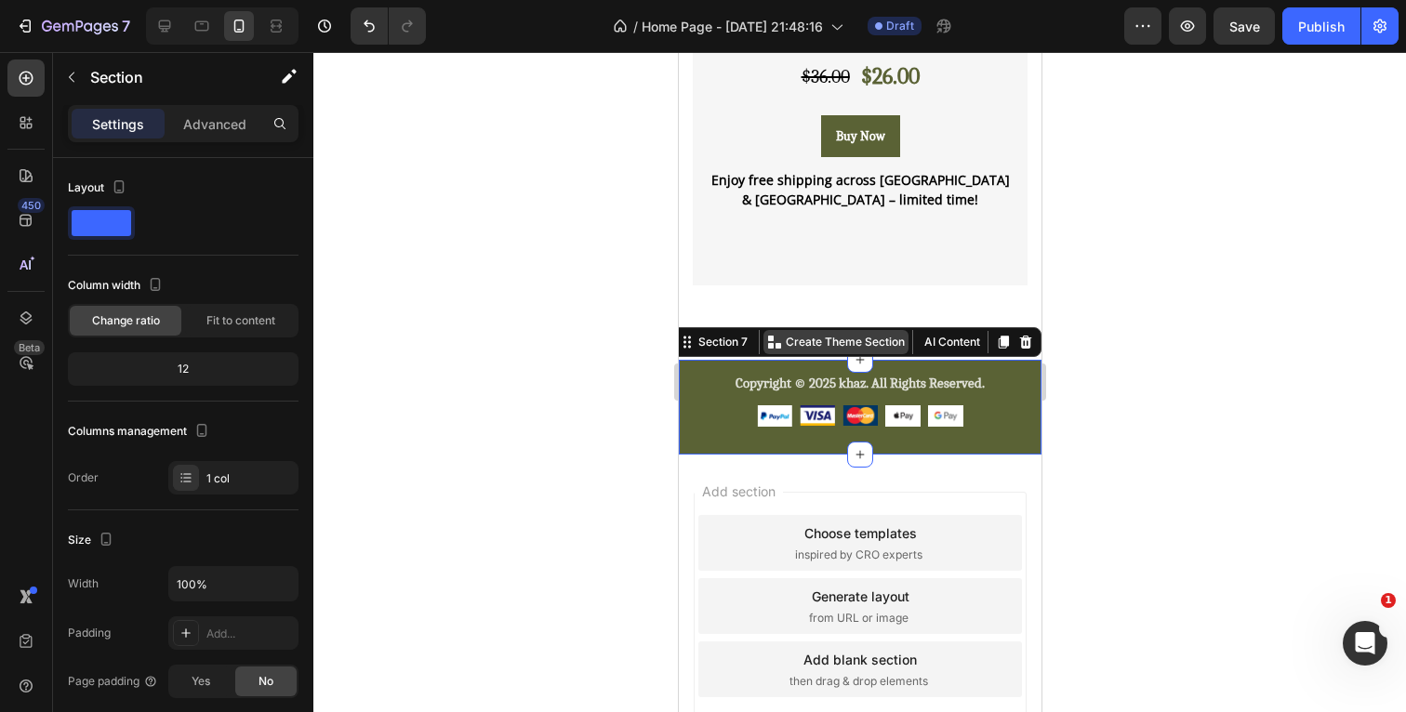
click at [835, 344] on p "Create Theme Section" at bounding box center [844, 342] width 119 height 17
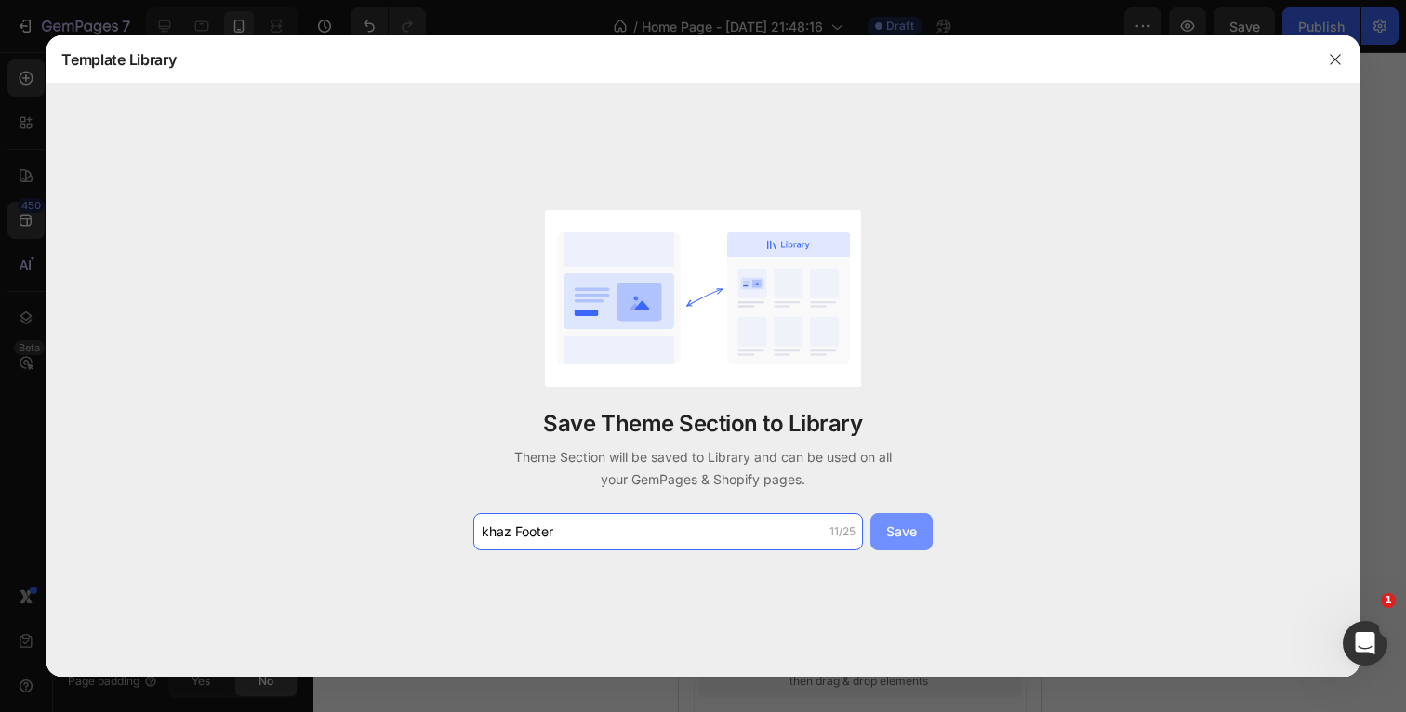
type input "khaz Footer"
click at [897, 541] on div "Save" at bounding box center [901, 532] width 31 height 20
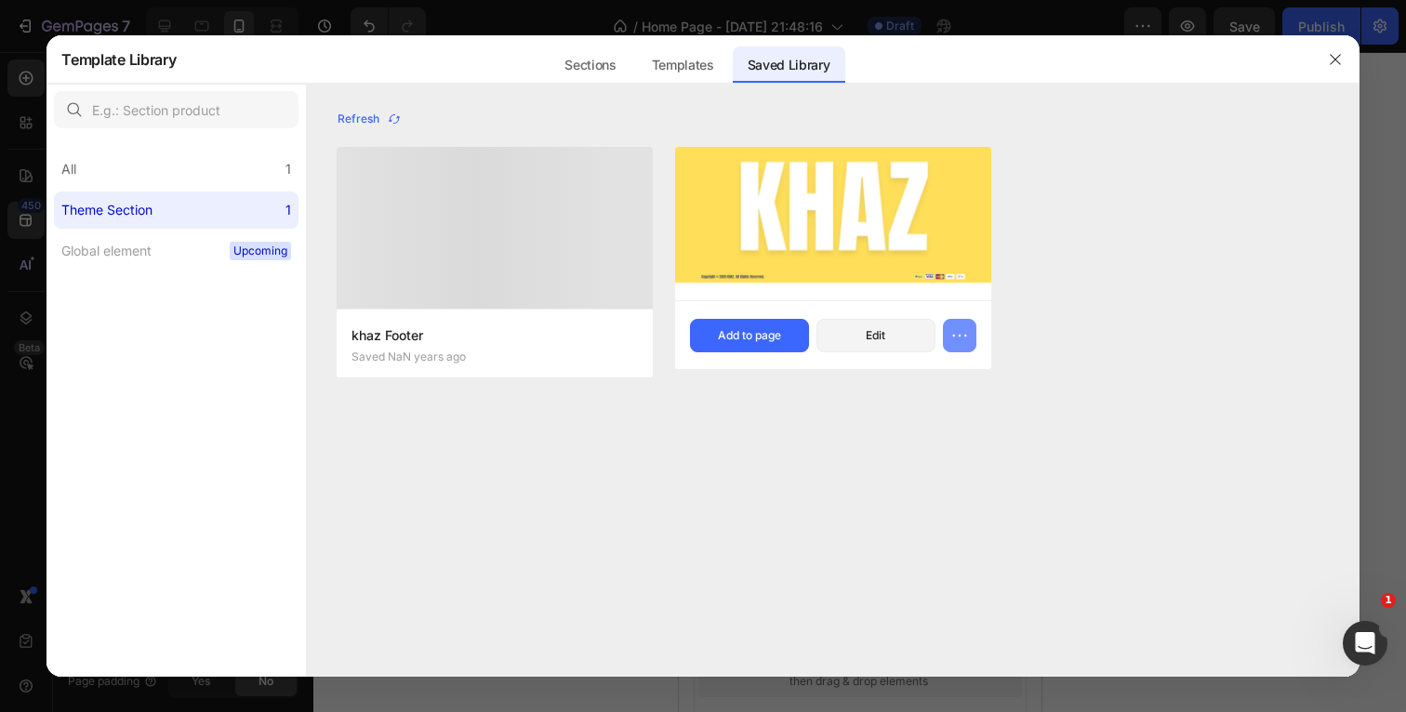
click at [951, 336] on icon "button" at bounding box center [959, 335] width 19 height 19
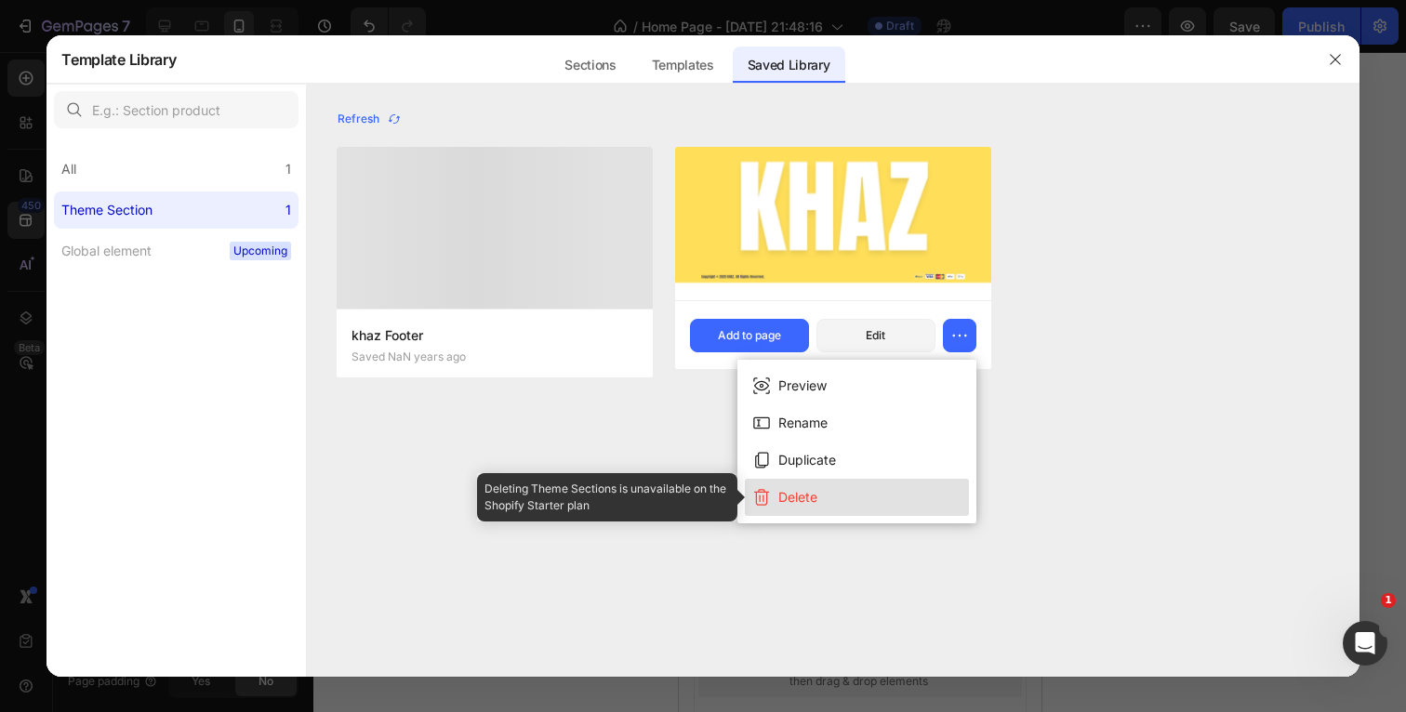
click at [805, 502] on div "Delete" at bounding box center [797, 497] width 39 height 22
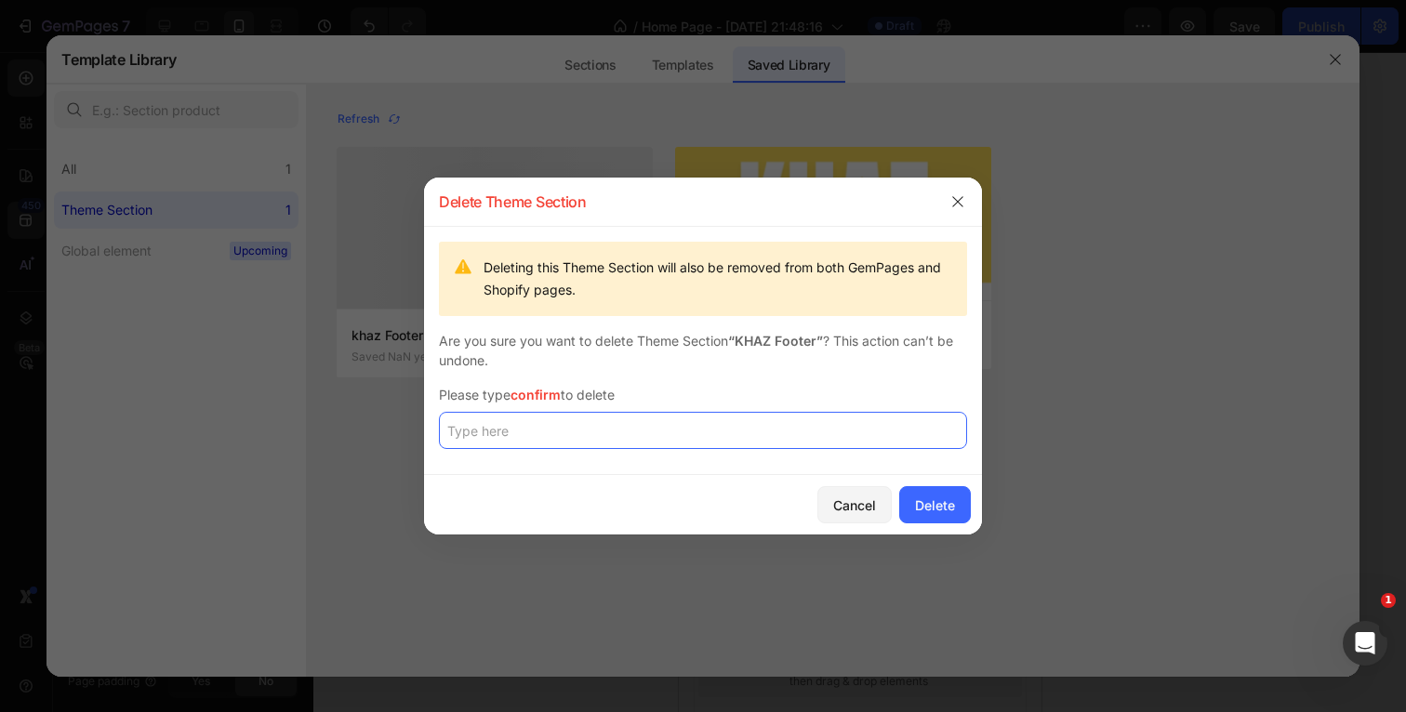
click at [752, 417] on input "text" at bounding box center [703, 430] width 528 height 37
type input "confirm"
click at [917, 502] on div "Delete" at bounding box center [935, 506] width 40 height 20
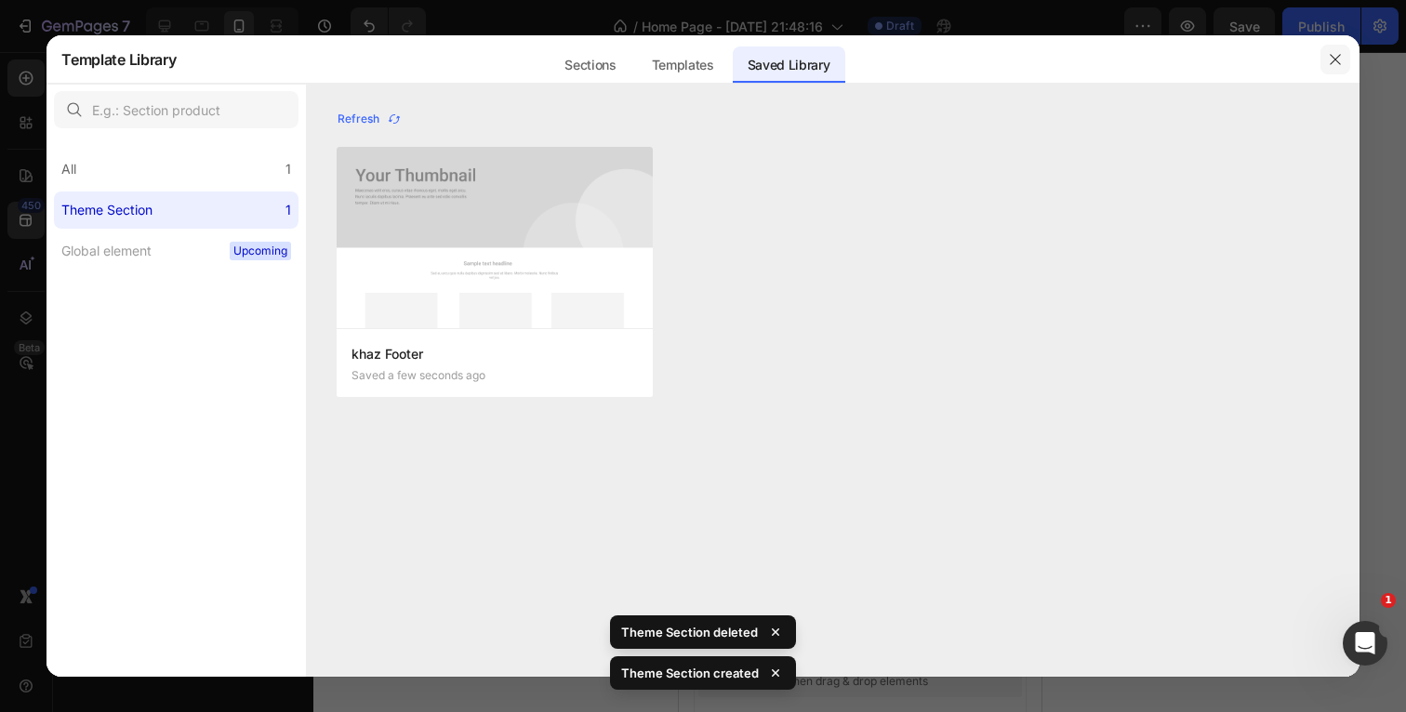
click at [1332, 61] on icon "button" at bounding box center [1335, 59] width 15 height 15
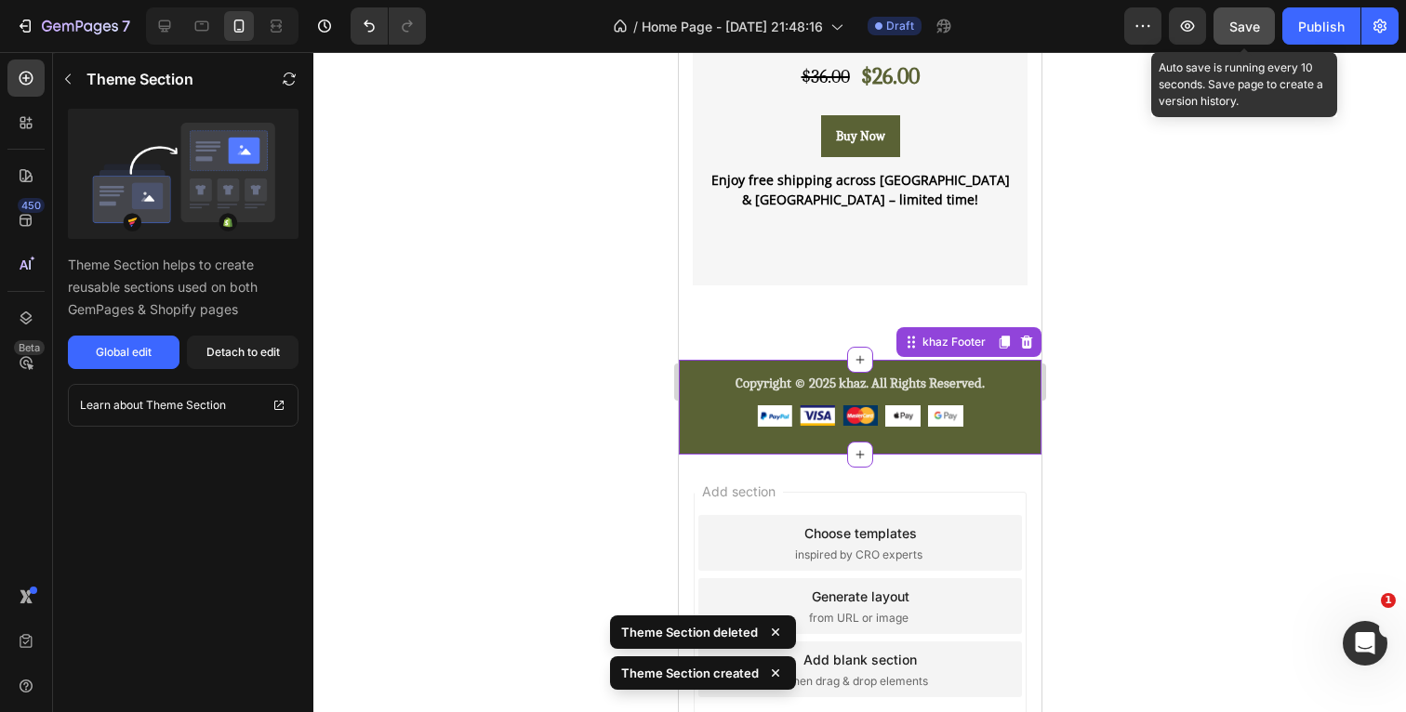
click at [1239, 26] on span "Save" at bounding box center [1244, 27] width 31 height 16
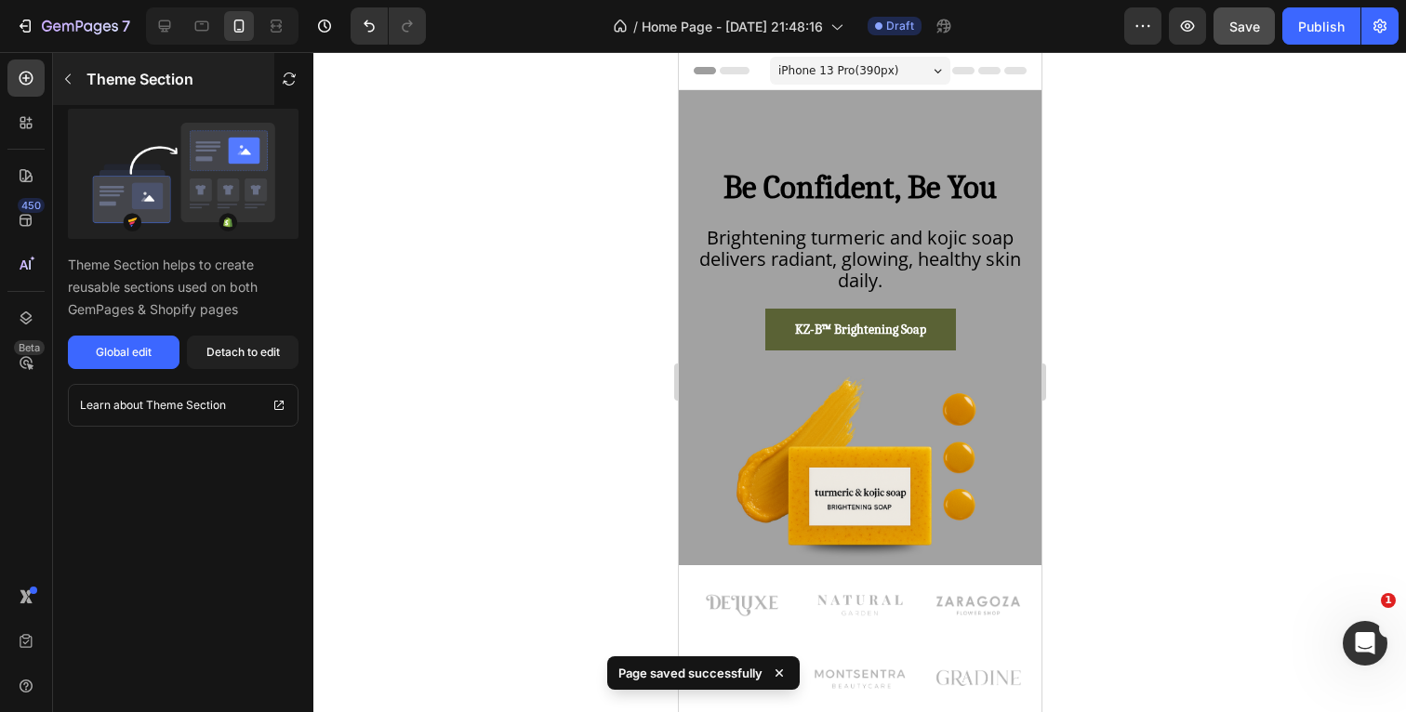
scroll to position [0, 0]
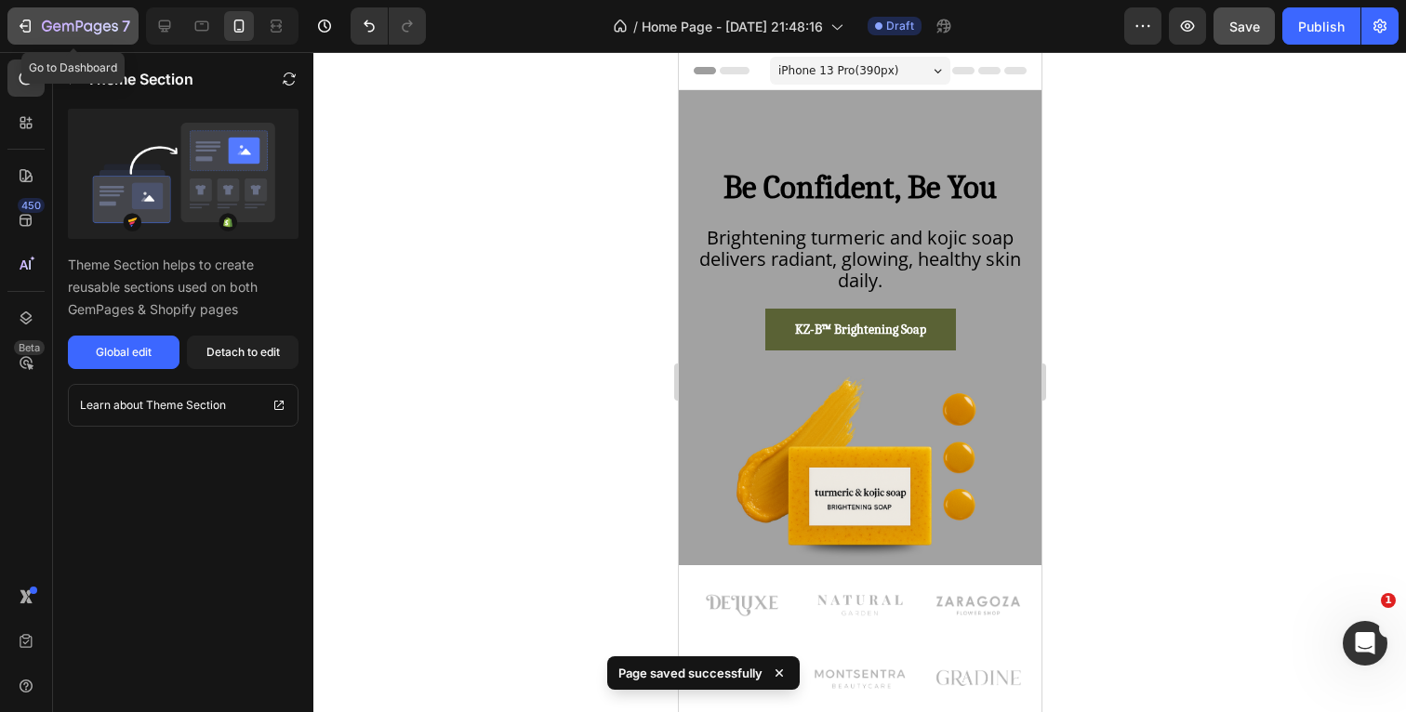
click at [79, 16] on div "7" at bounding box center [86, 26] width 88 height 22
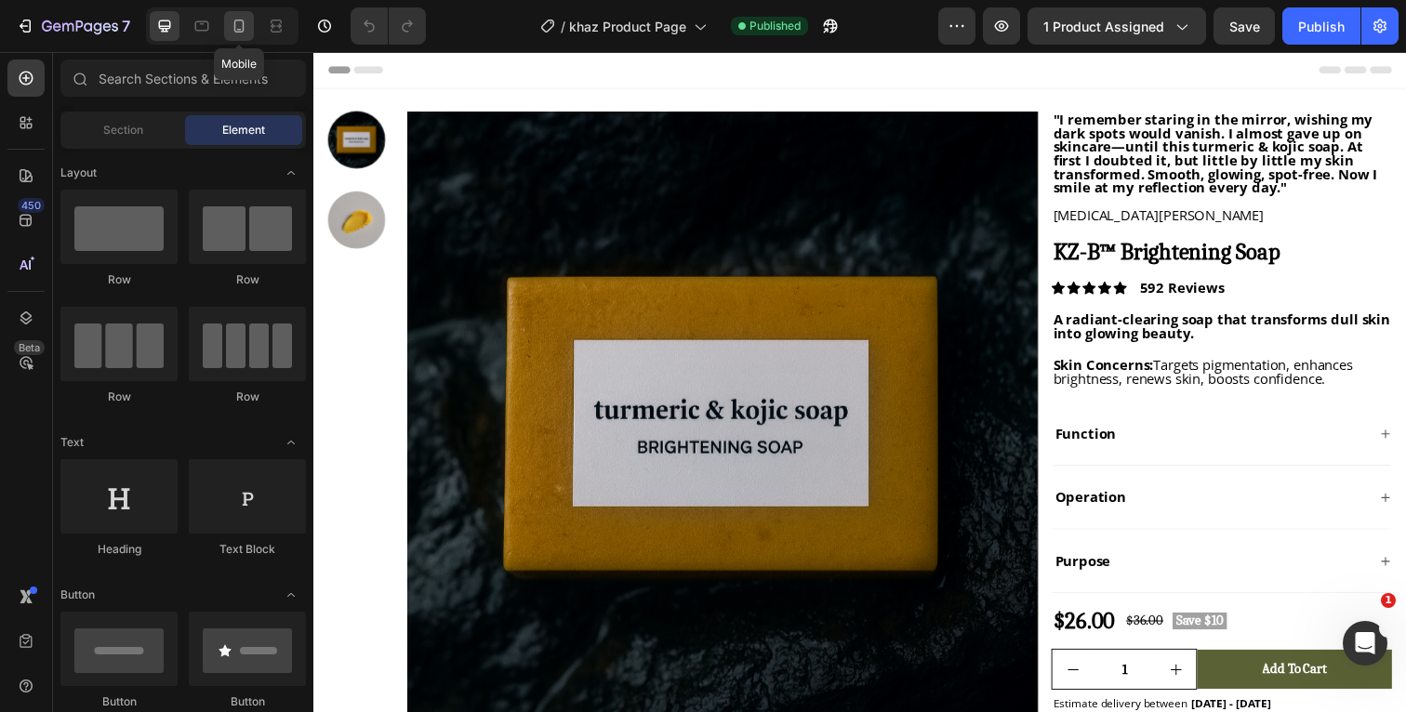
click at [239, 30] on icon at bounding box center [239, 26] width 10 height 13
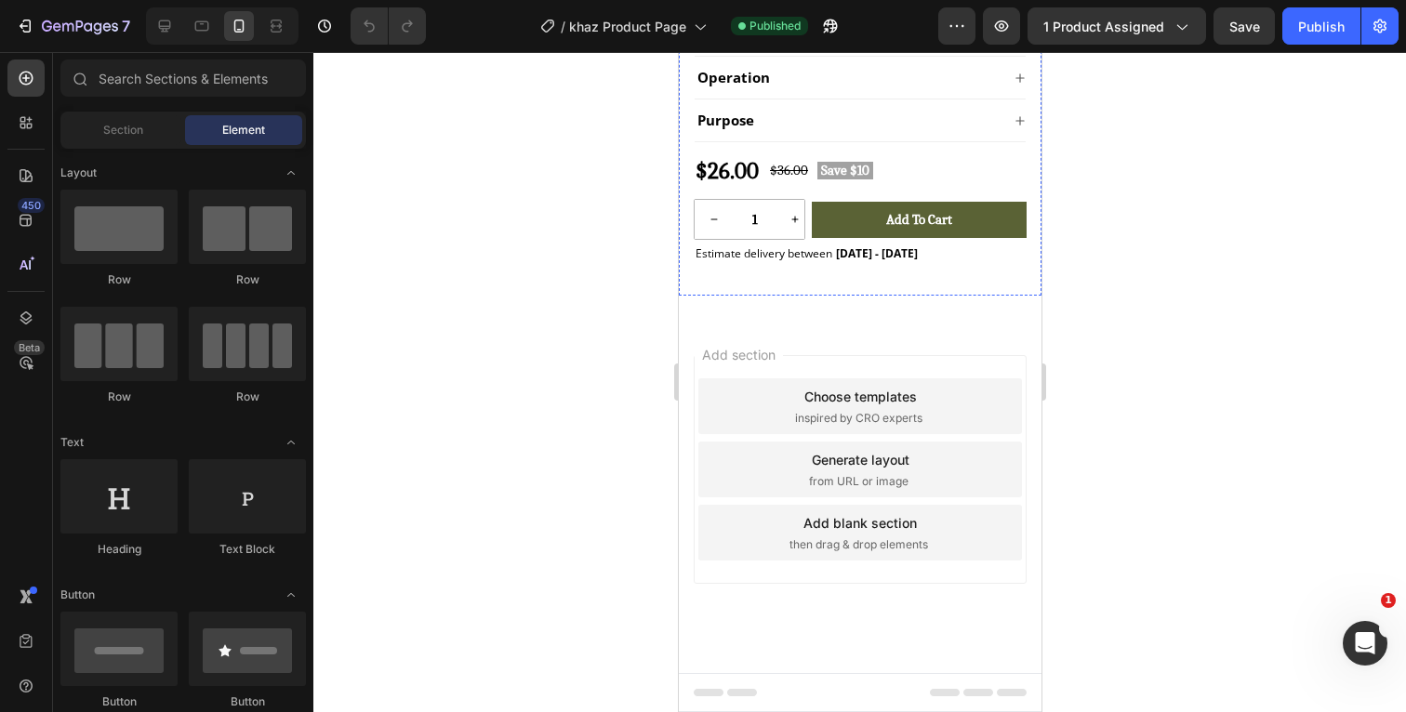
scroll to position [774, 0]
click at [28, 226] on icon at bounding box center [26, 221] width 12 height 12
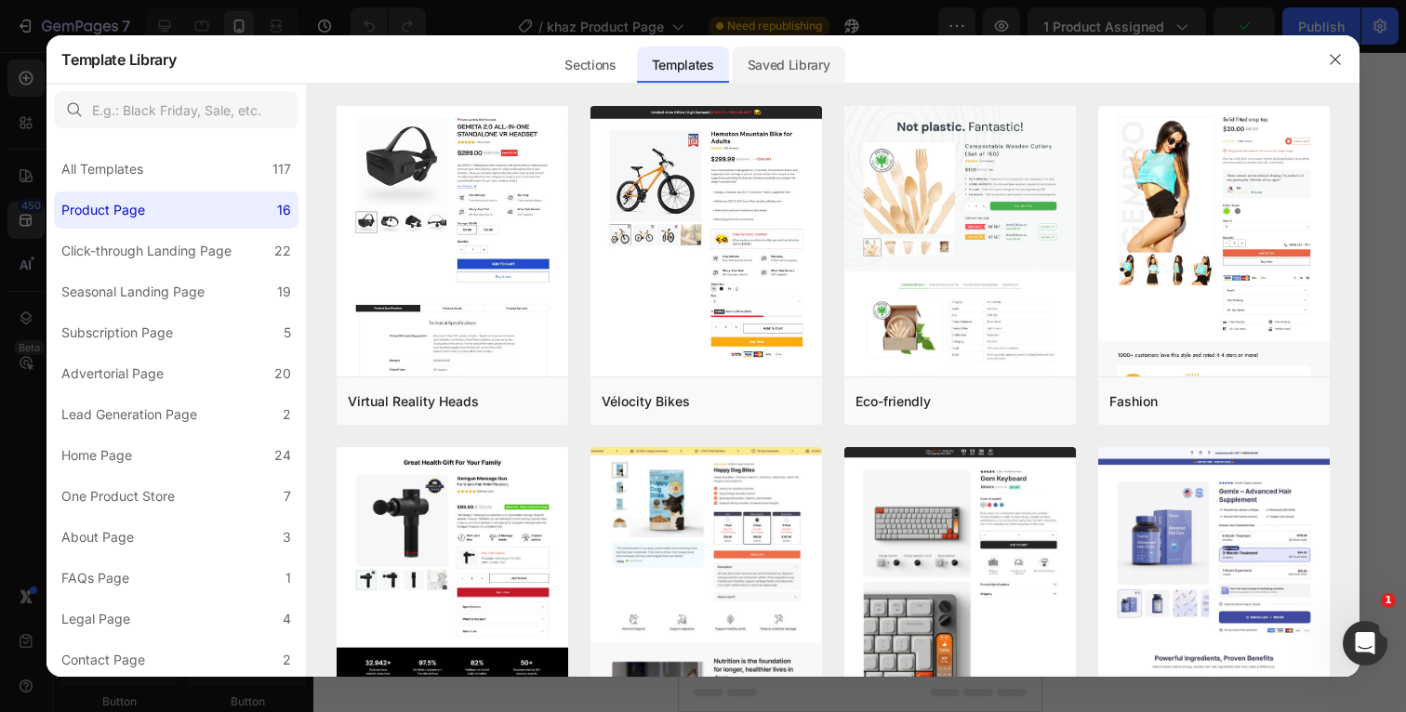
click at [778, 66] on div "Saved Library" at bounding box center [789, 64] width 113 height 37
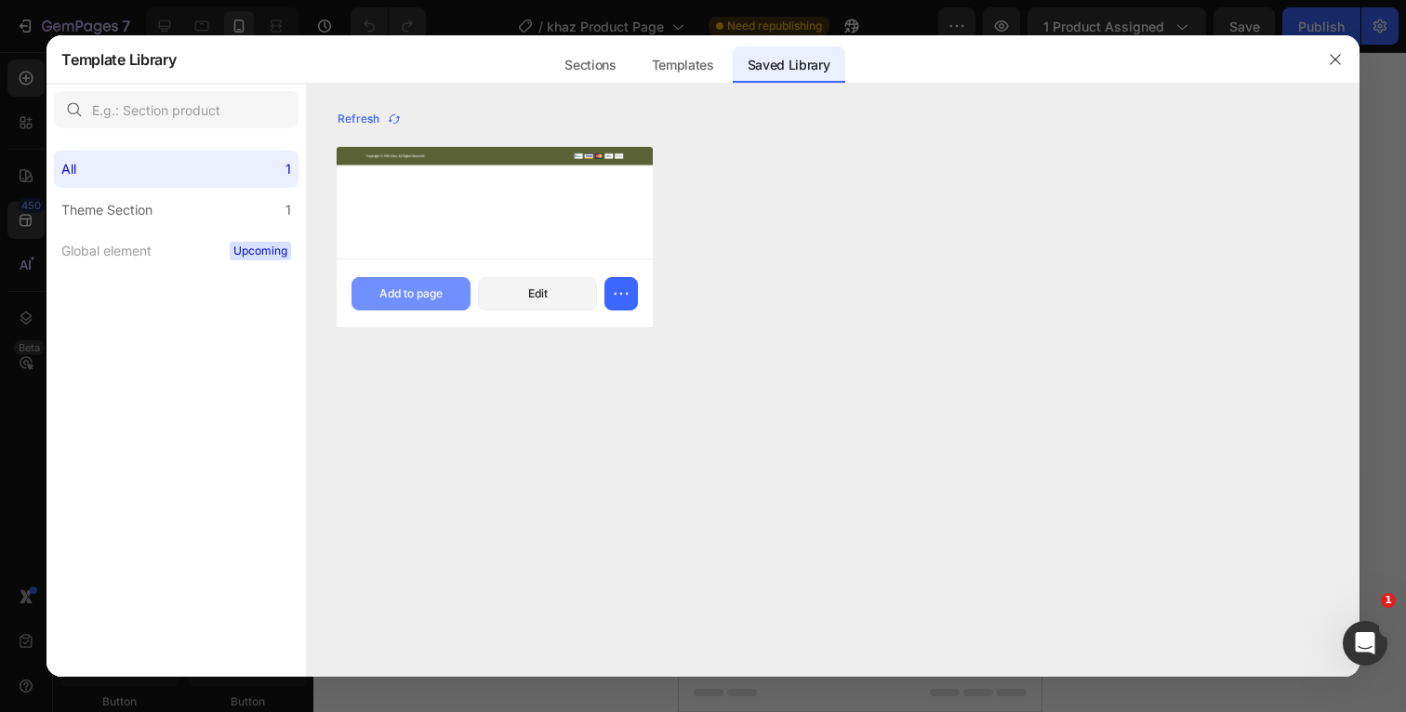
click at [449, 297] on button "Add to page" at bounding box center [410, 293] width 119 height 33
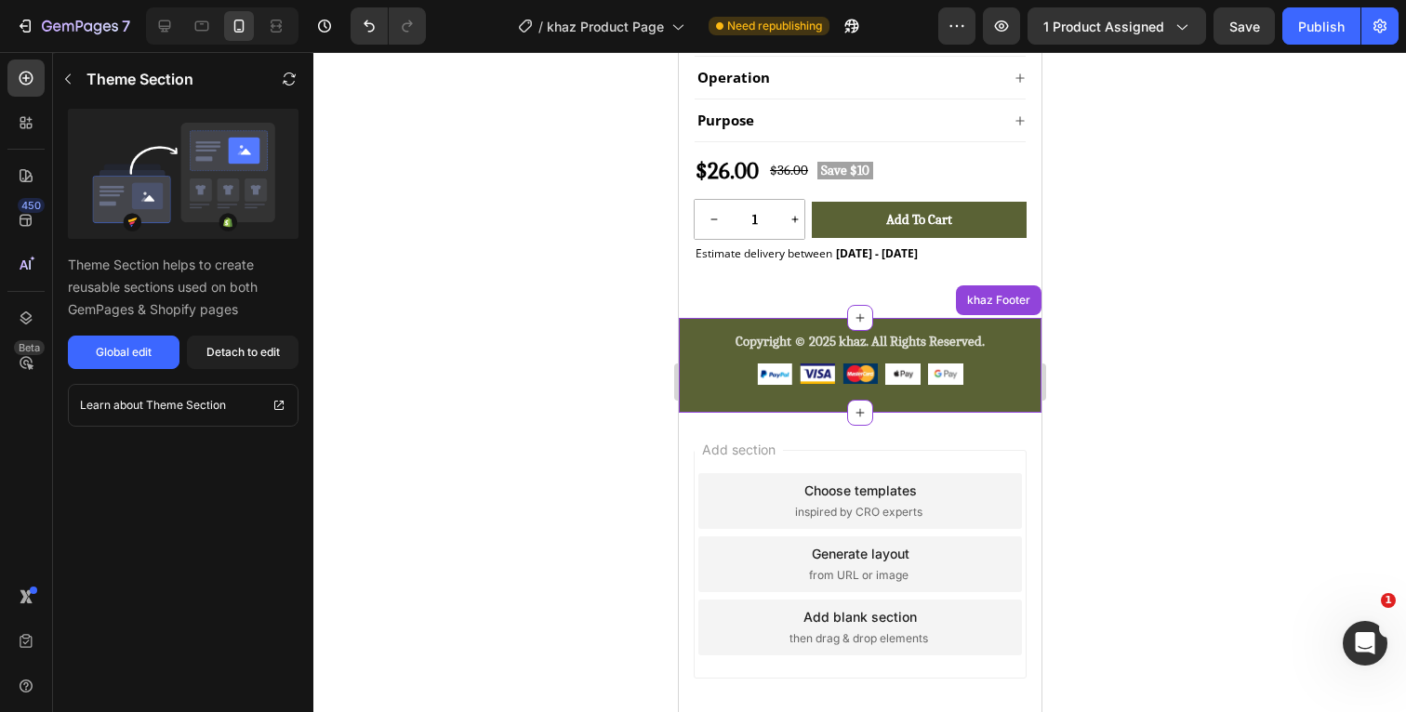
scroll to position [868, 0]
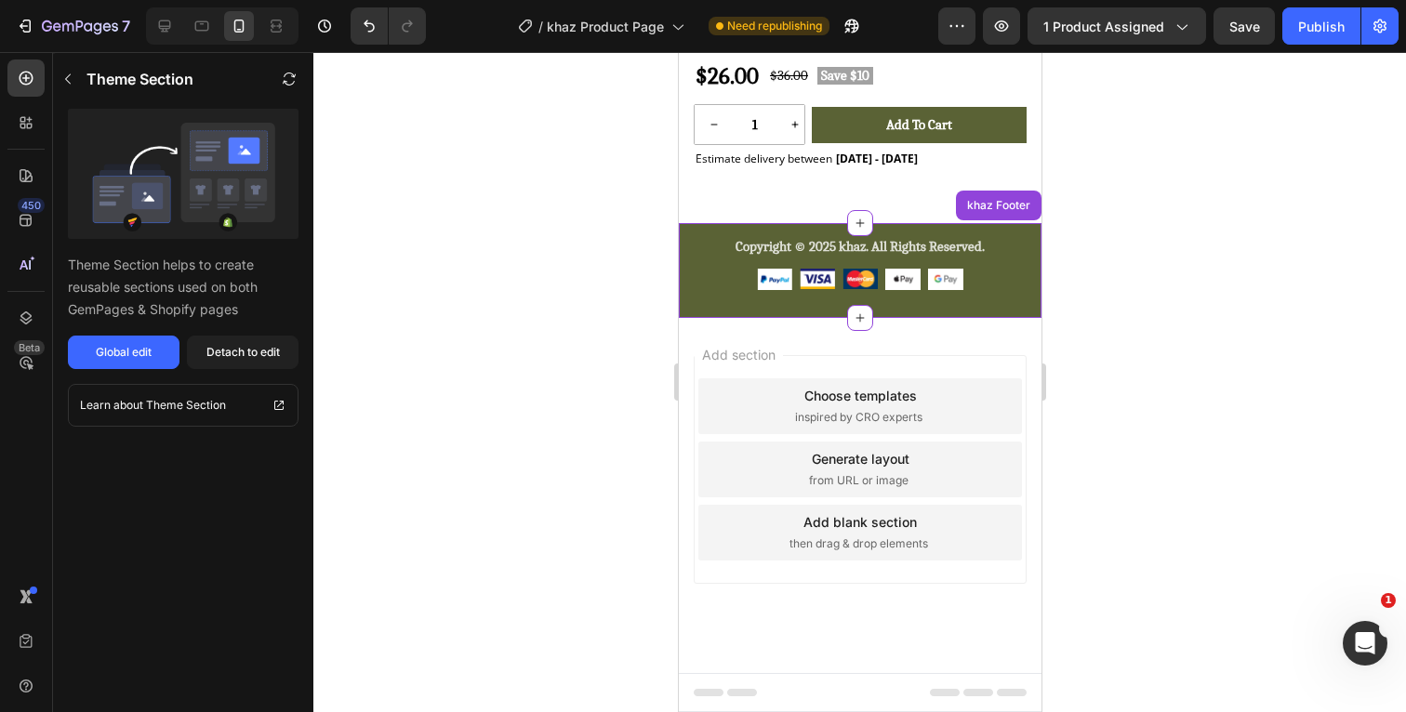
click at [1174, 389] on div at bounding box center [859, 382] width 1093 height 660
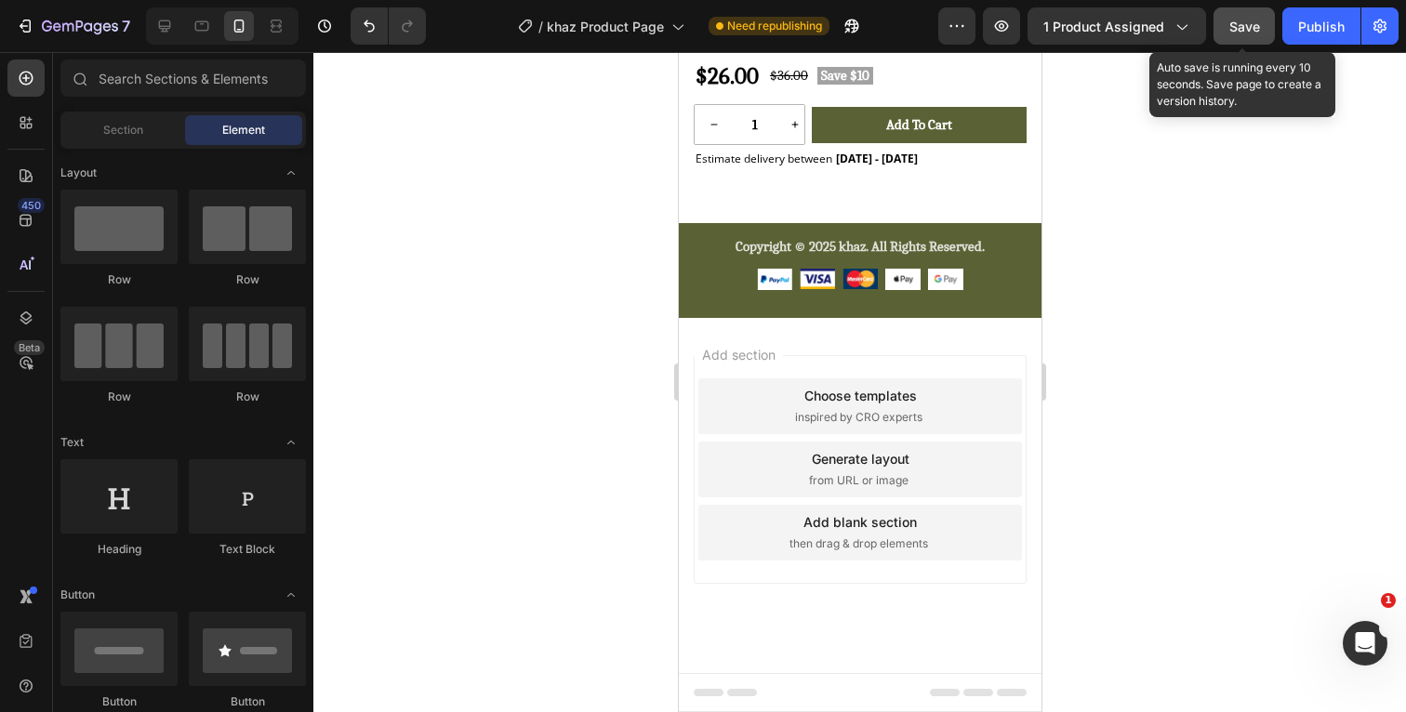
click at [1239, 37] on button "Save" at bounding box center [1243, 25] width 61 height 37
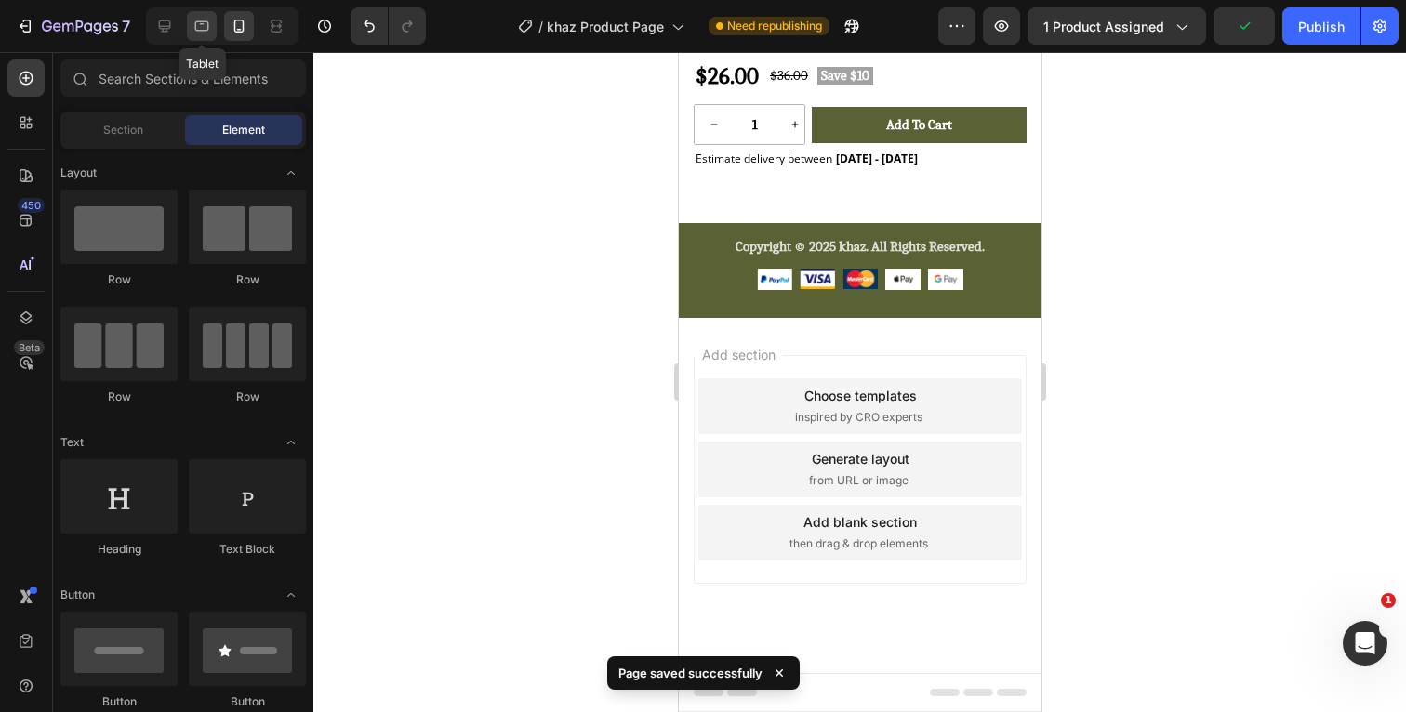
click at [206, 33] on icon at bounding box center [201, 26] width 19 height 19
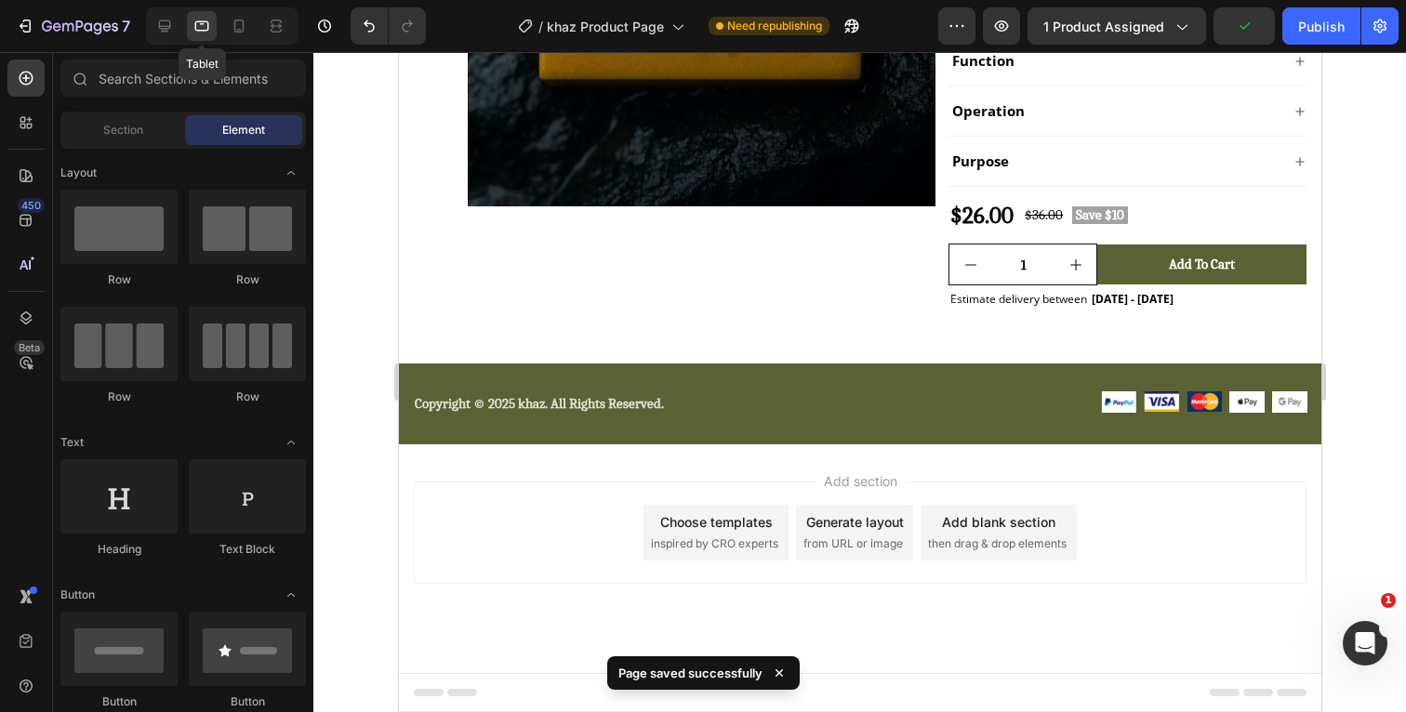
scroll to position [373, 0]
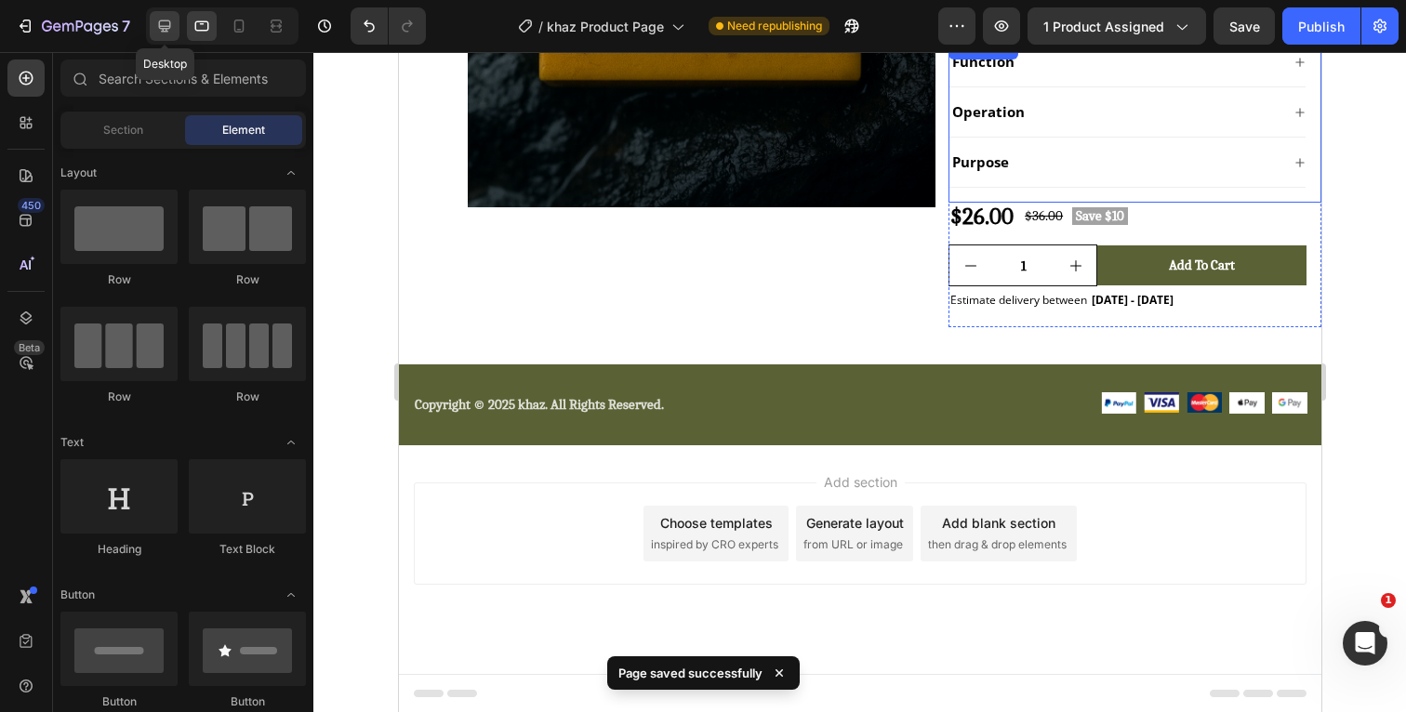
drag, startPoint x: 156, startPoint y: 29, endPoint x: 815, endPoint y: 27, distance: 659.2
click at [156, 29] on icon at bounding box center [164, 26] width 19 height 19
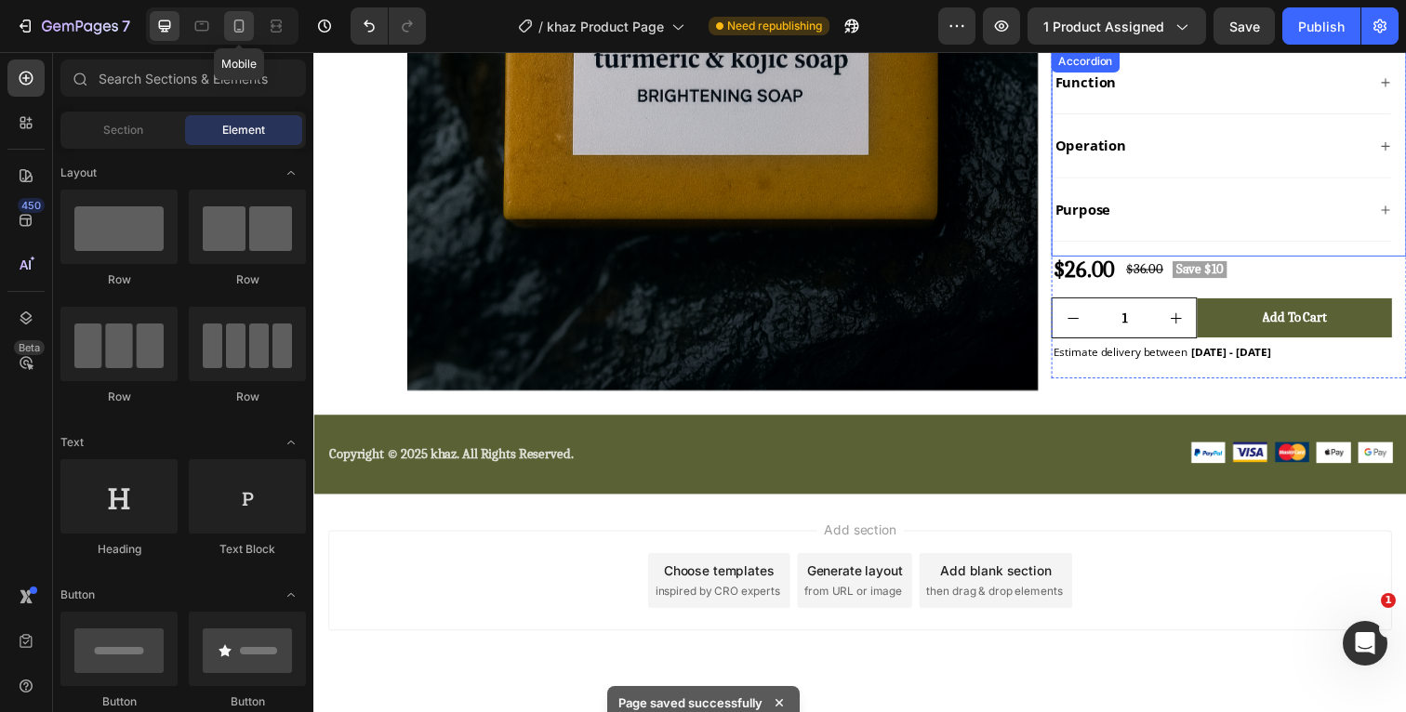
click at [247, 29] on icon at bounding box center [239, 26] width 19 height 19
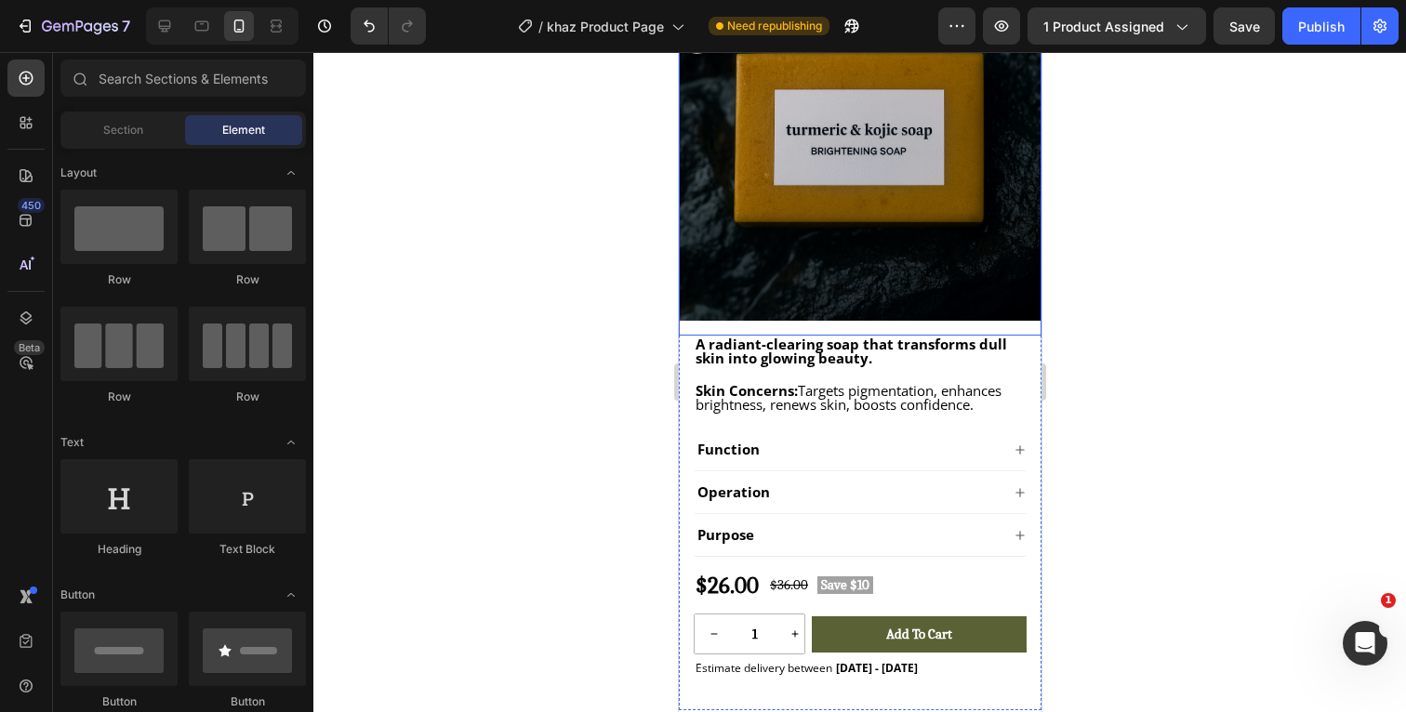
click at [1191, 236] on div at bounding box center [859, 382] width 1093 height 660
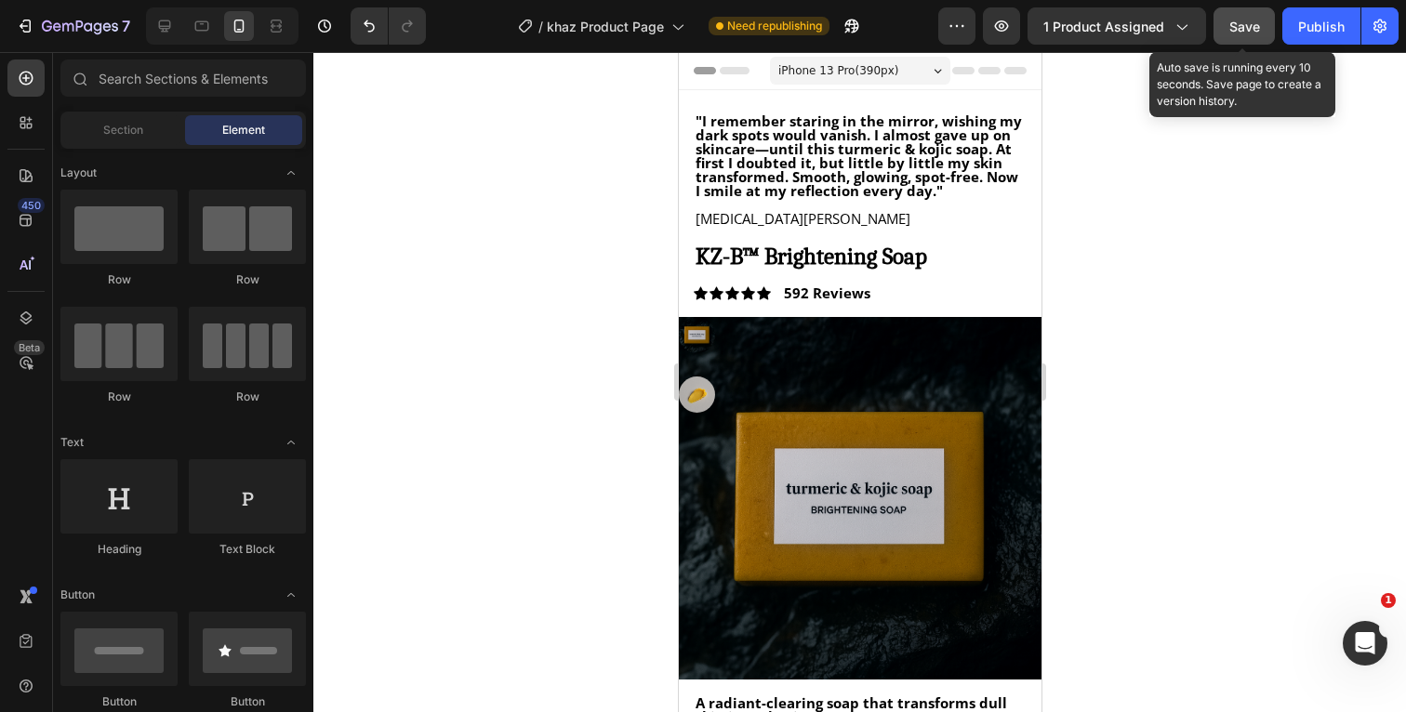
click at [1247, 24] on span "Save" at bounding box center [1244, 27] width 31 height 16
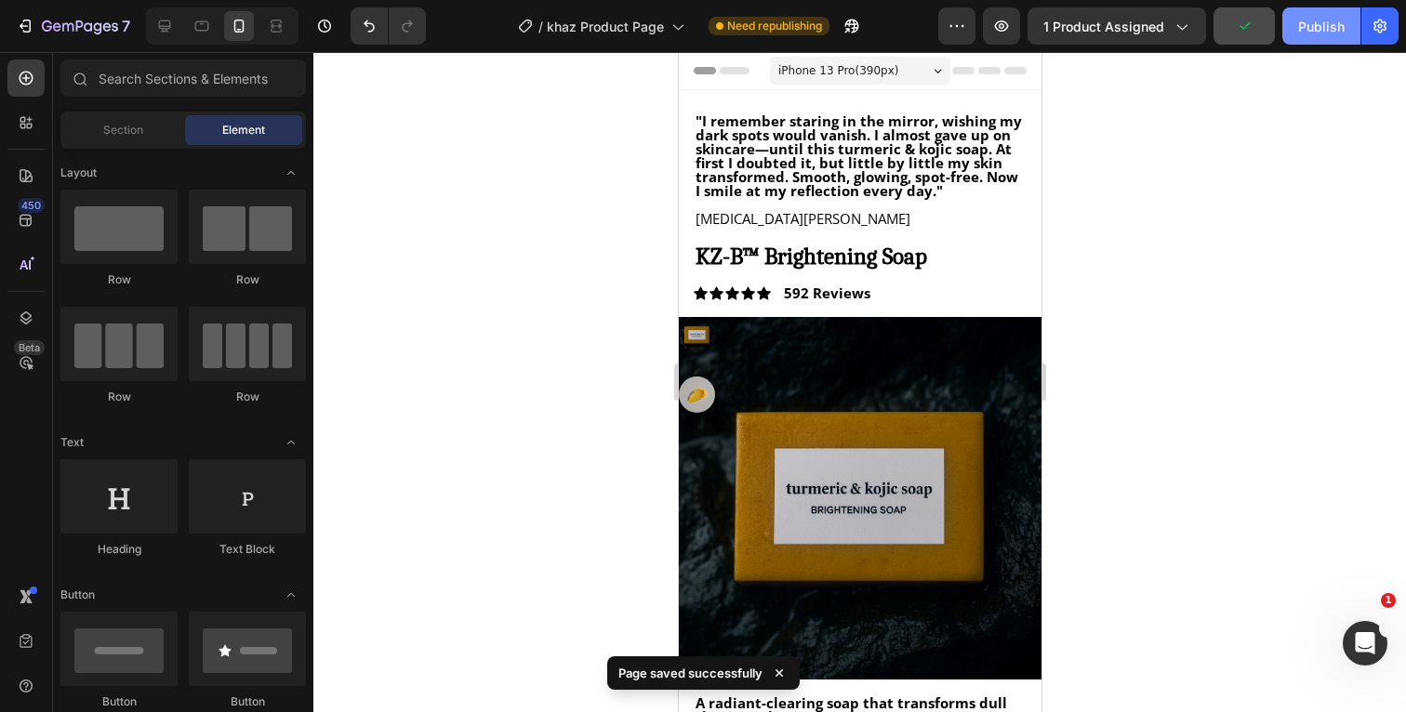
click at [1328, 32] on div "Publish" at bounding box center [1321, 27] width 46 height 20
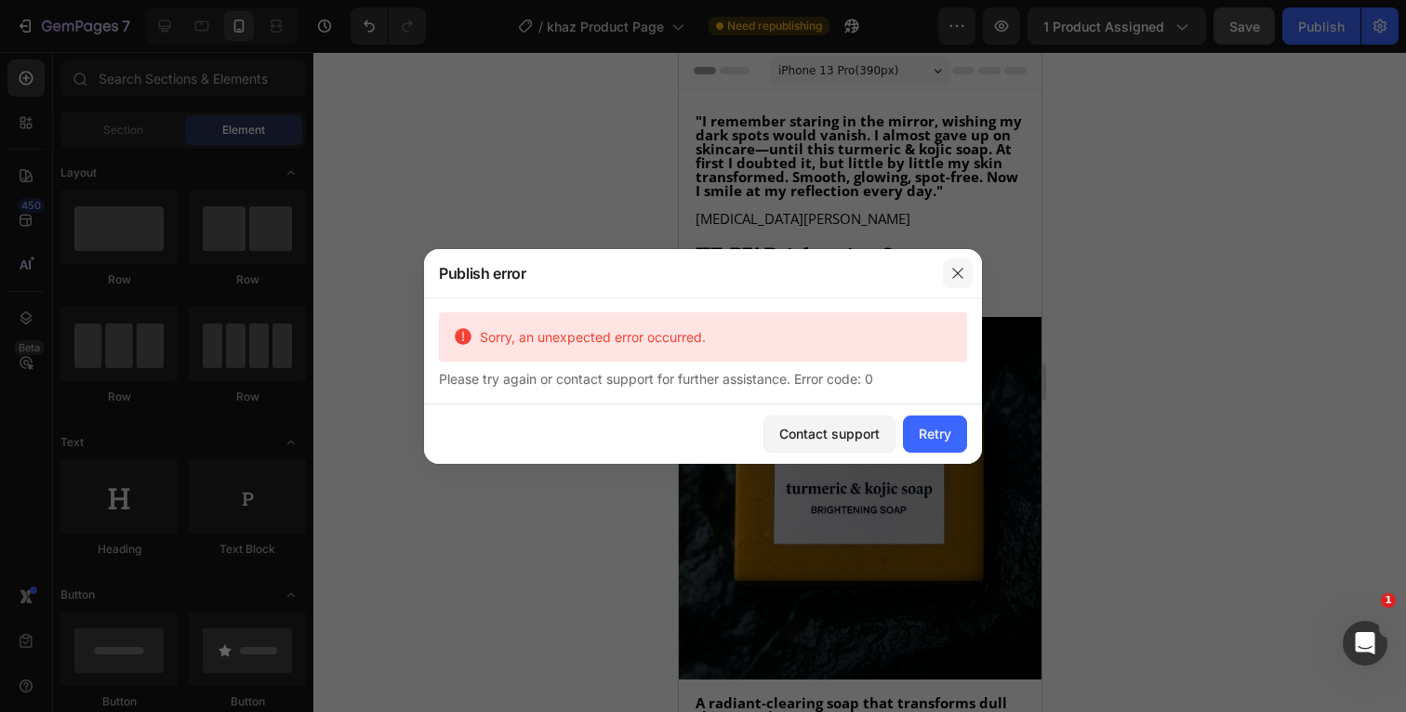
click at [950, 269] on icon "button" at bounding box center [957, 273] width 15 height 15
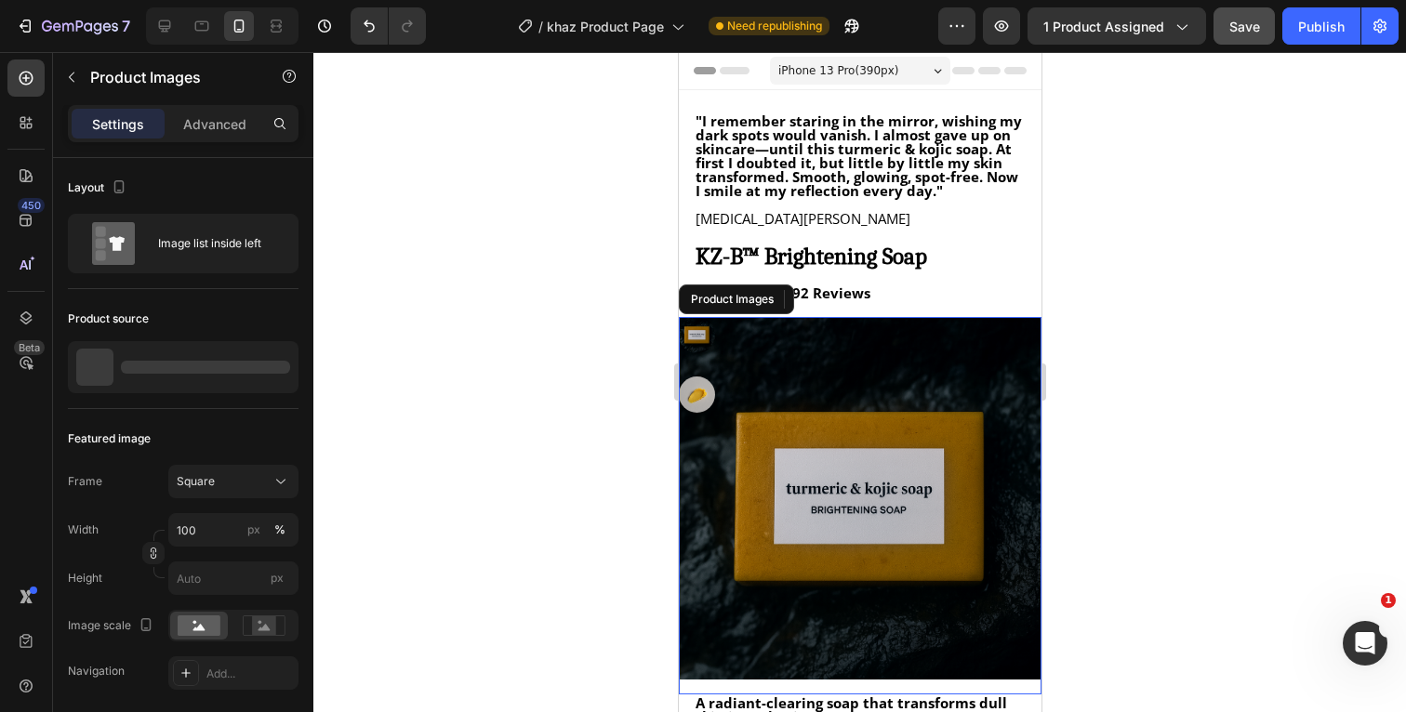
click at [855, 495] on img at bounding box center [859, 498] width 363 height 363
click at [1090, 331] on div at bounding box center [859, 382] width 1093 height 660
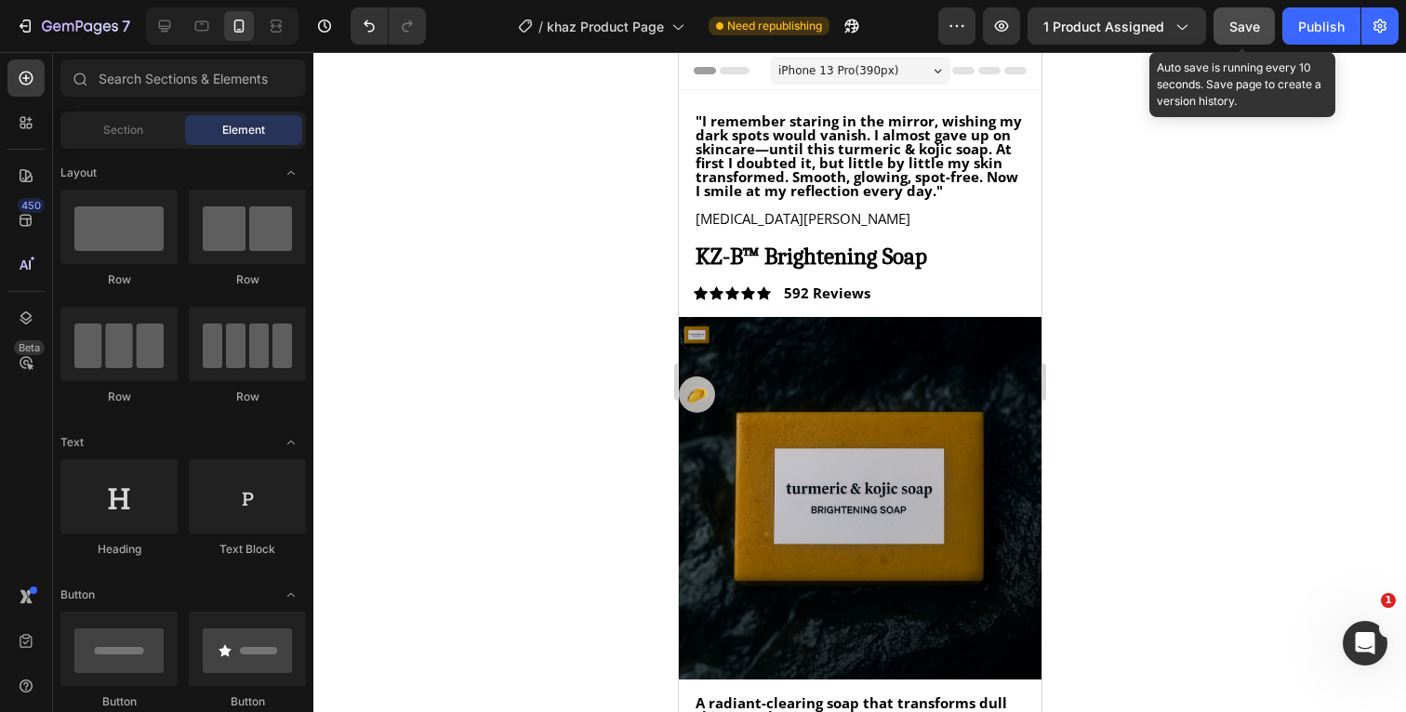
click at [1244, 30] on span "Save" at bounding box center [1244, 27] width 31 height 16
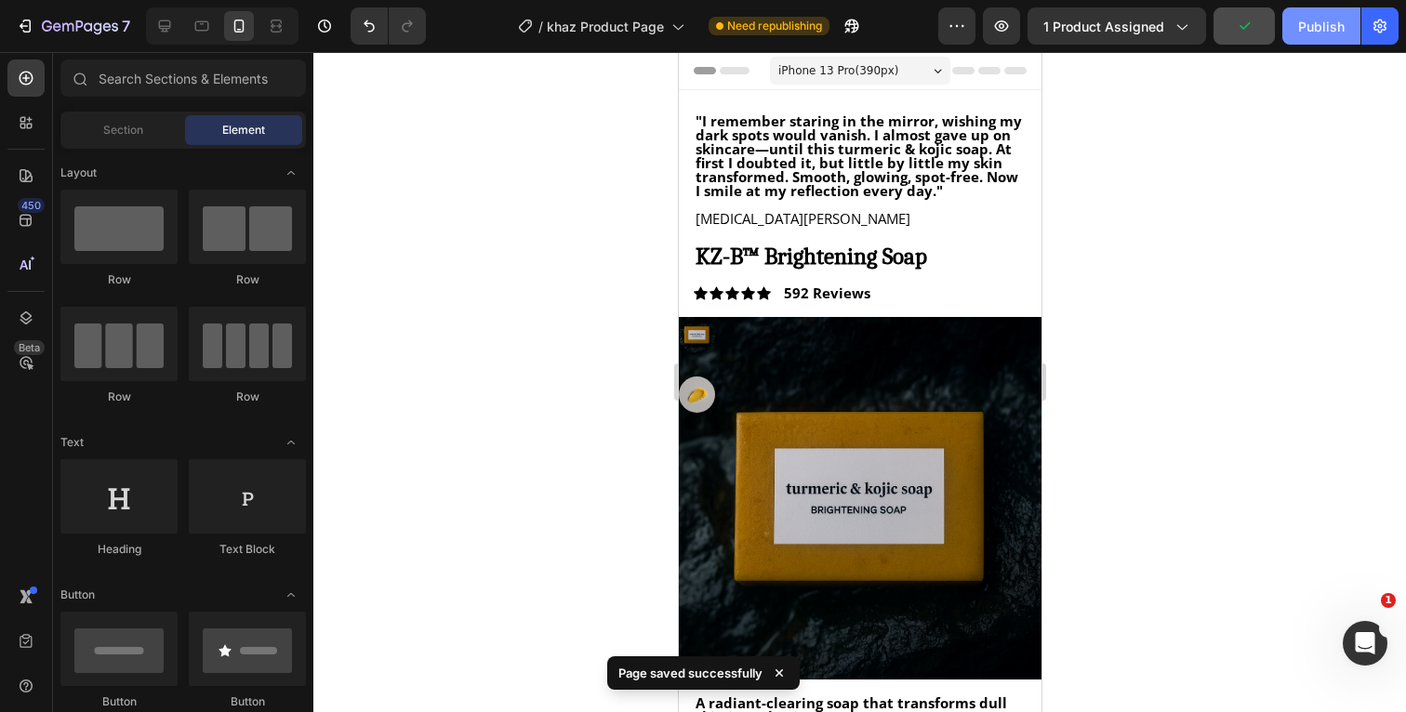
click at [1326, 34] on div "Publish" at bounding box center [1321, 27] width 46 height 20
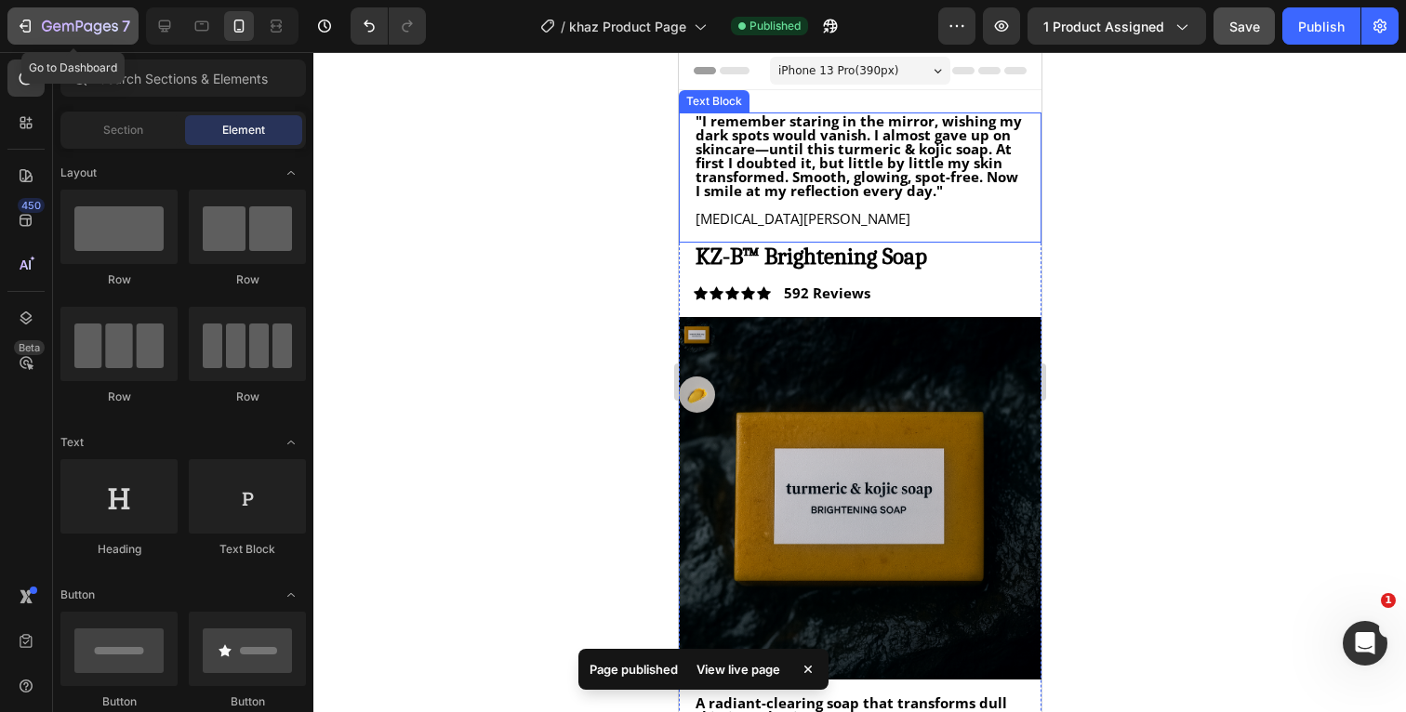
click at [71, 20] on icon "button" at bounding box center [80, 28] width 76 height 16
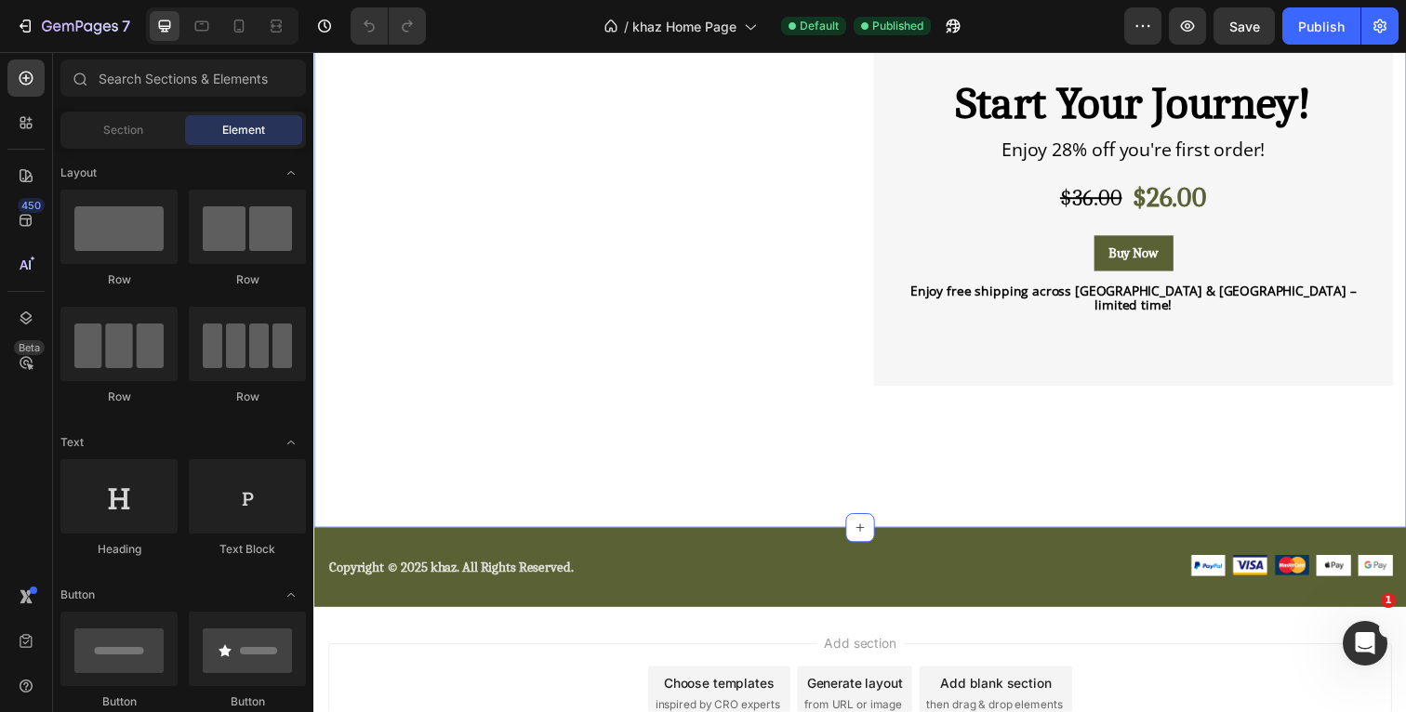
scroll to position [2393, 0]
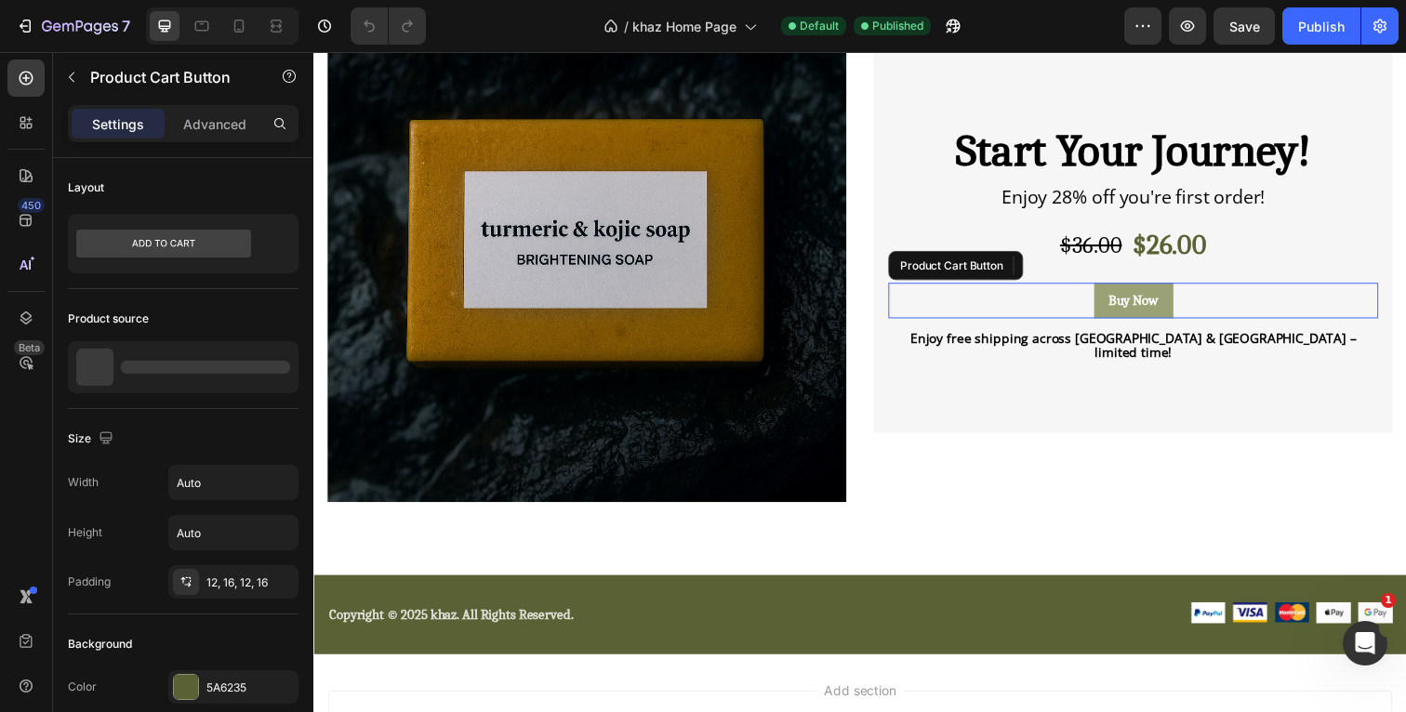
click at [1182, 310] on button "Buy Now" at bounding box center [1150, 306] width 81 height 36
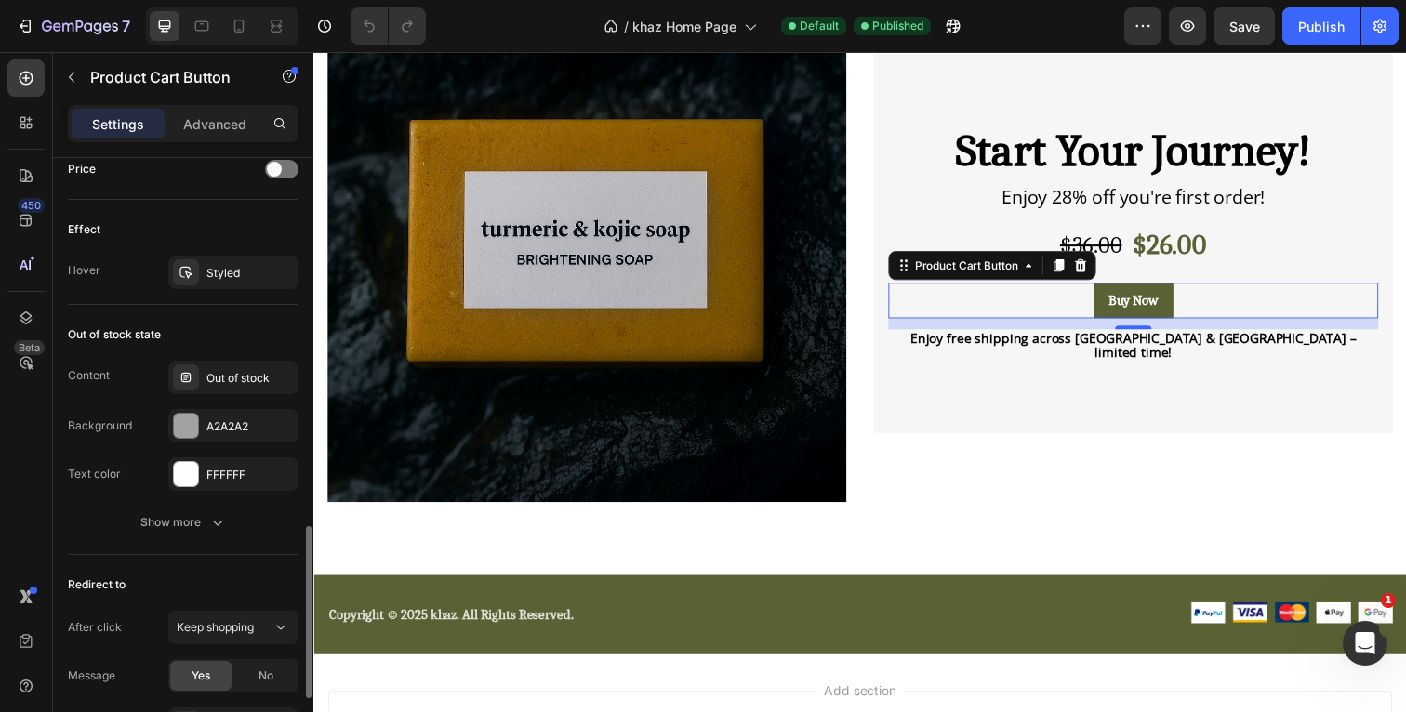
scroll to position [1299, 0]
click at [1053, 281] on div "Product Cart Button" at bounding box center [980, 270] width 150 height 22
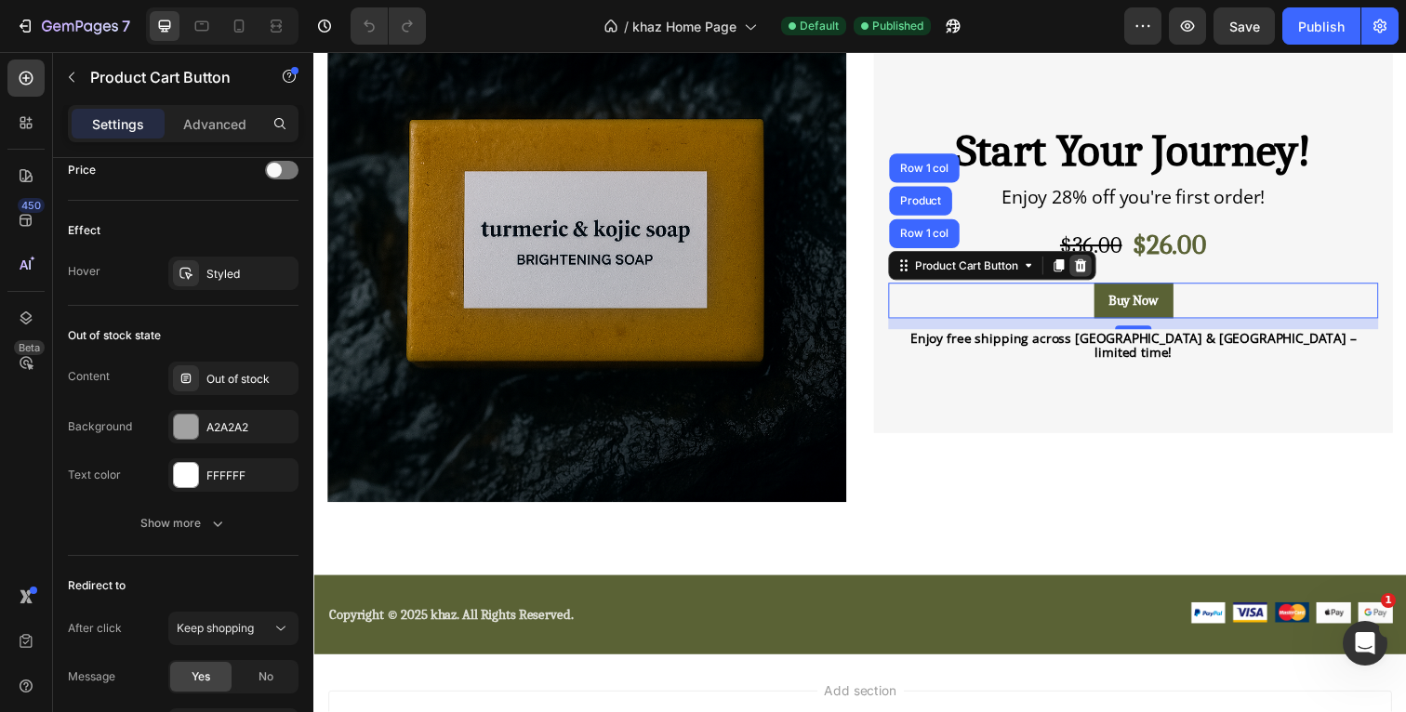
click at [1098, 277] on icon at bounding box center [1096, 270] width 15 height 15
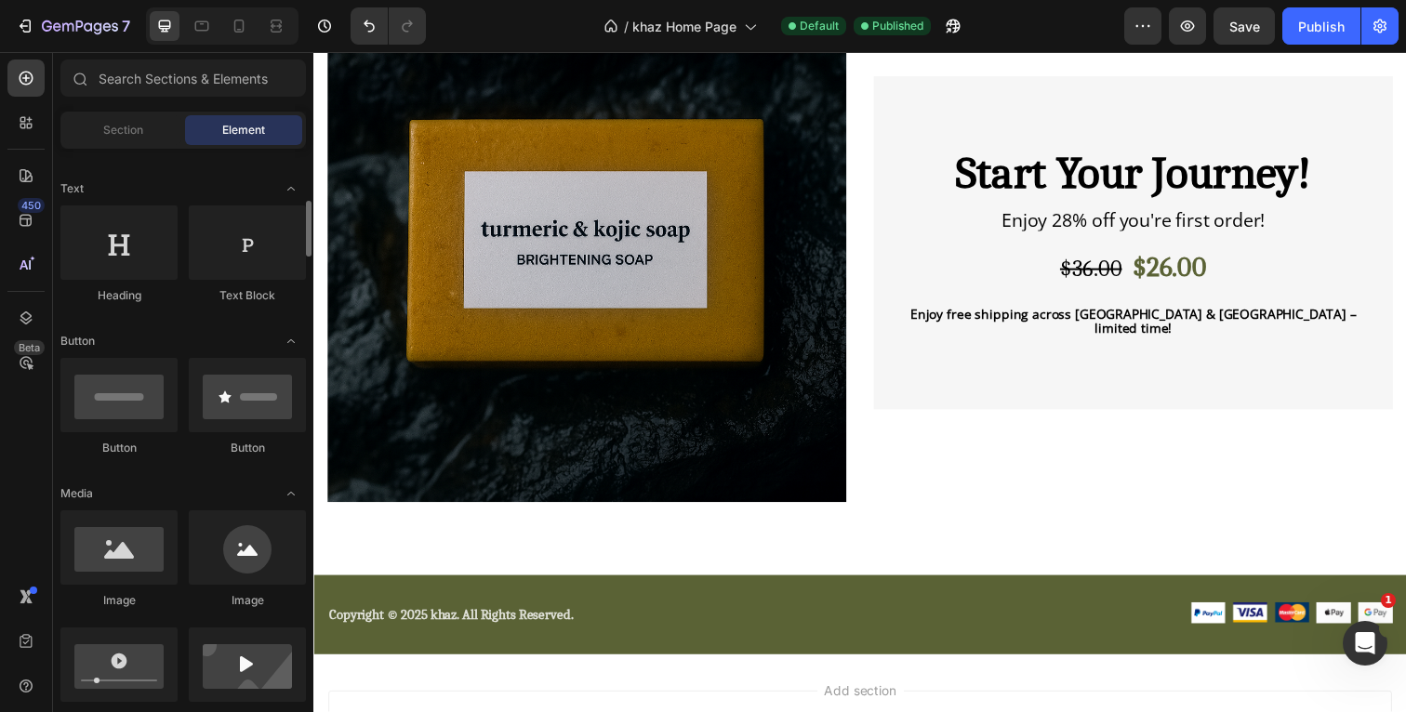
scroll to position [219, 0]
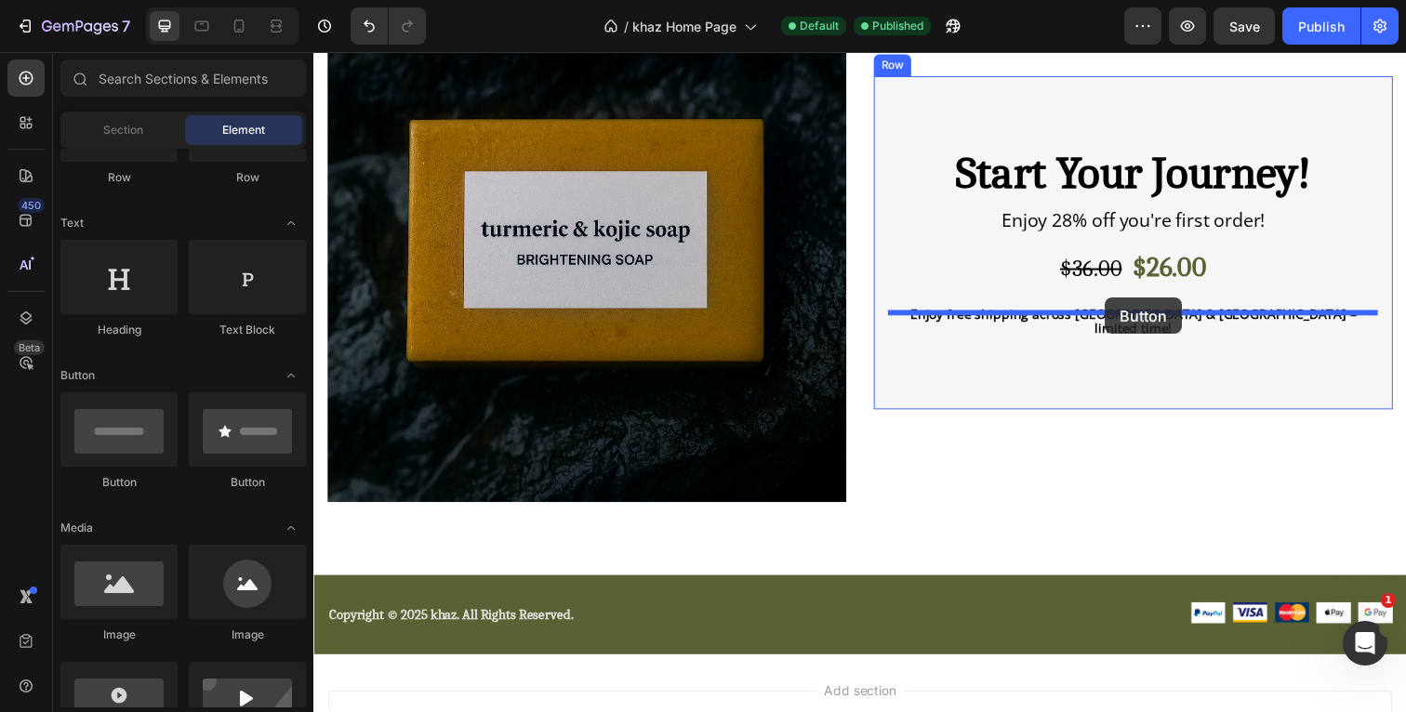
drag, startPoint x: 454, startPoint y: 492, endPoint x: 1121, endPoint y: 304, distance: 693.5
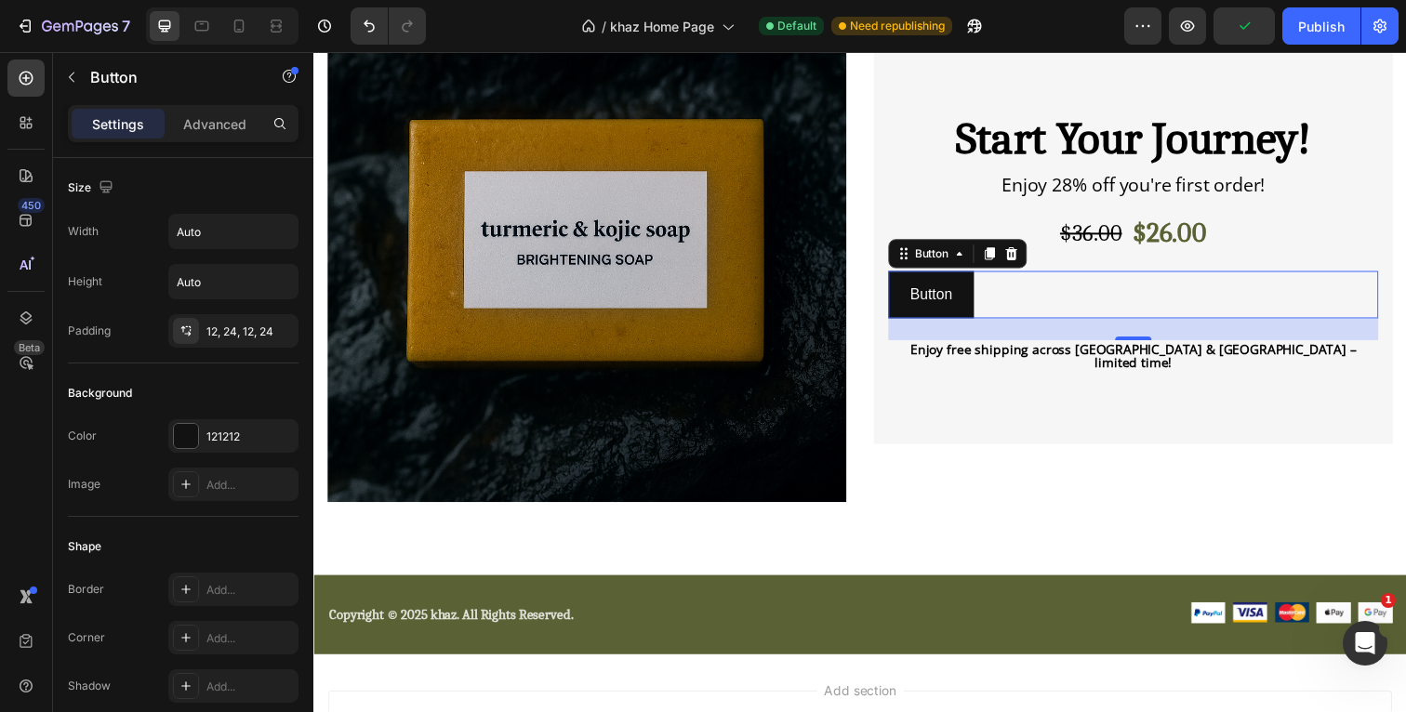
click at [1072, 297] on div "Button Button 24" at bounding box center [1150, 300] width 500 height 49
click at [1028, 298] on div "Button Button 24" at bounding box center [1150, 300] width 500 height 49
click at [183, 432] on div at bounding box center [186, 436] width 24 height 24
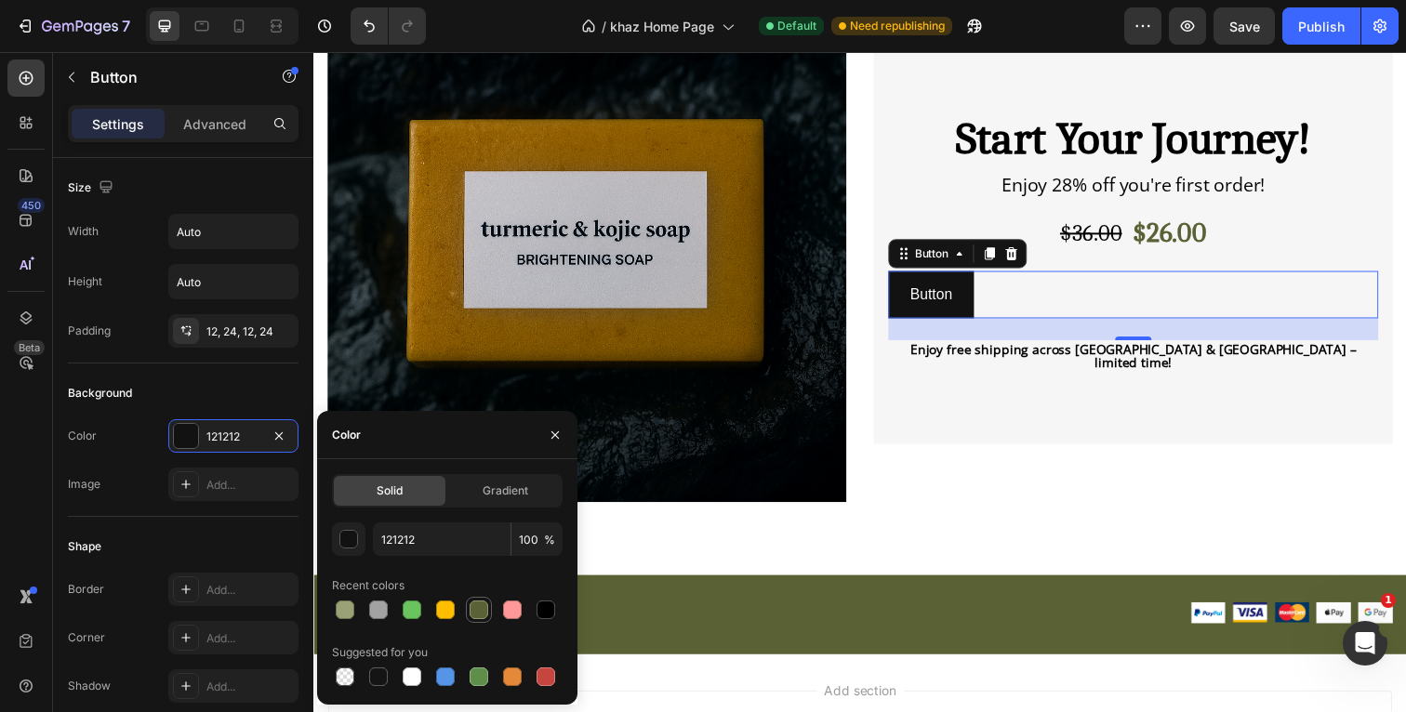
click at [475, 602] on div at bounding box center [479, 610] width 19 height 19
type input "5A6235"
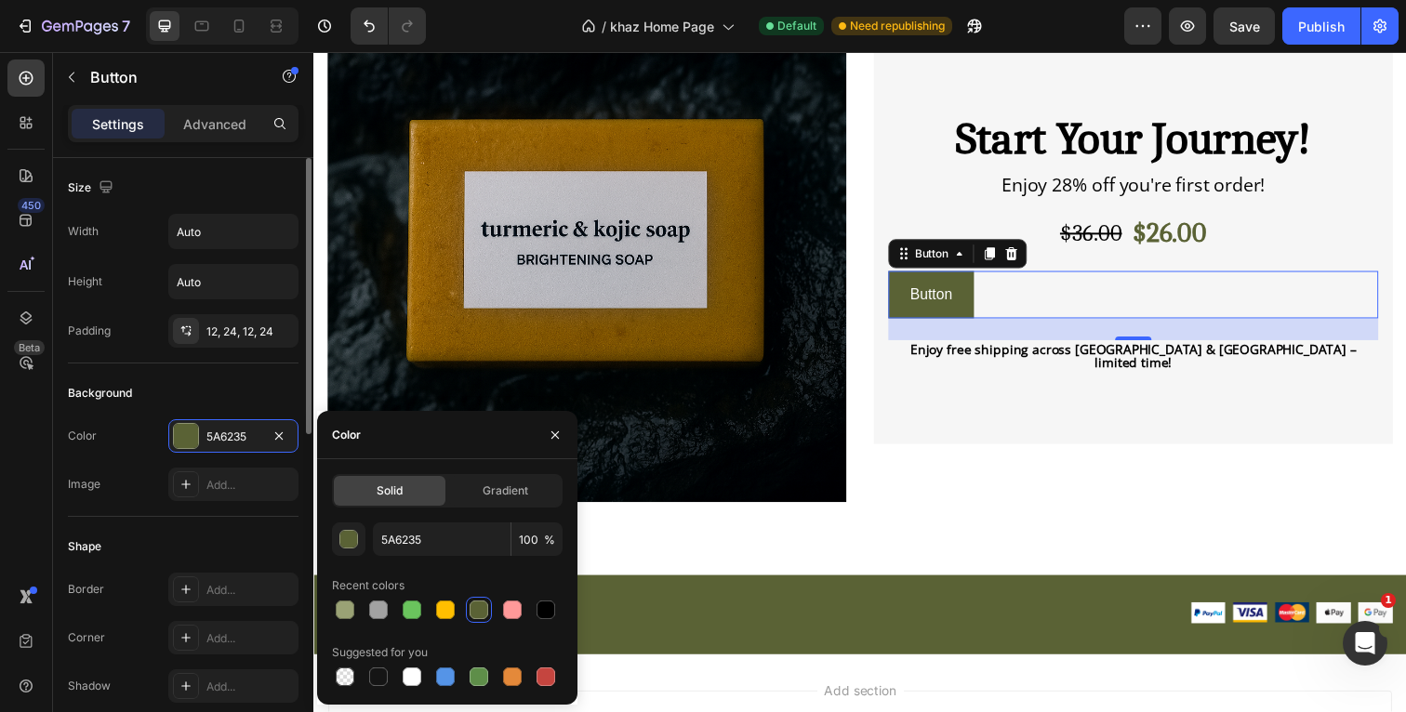
click at [137, 473] on div "Image Add..." at bounding box center [183, 484] width 231 height 33
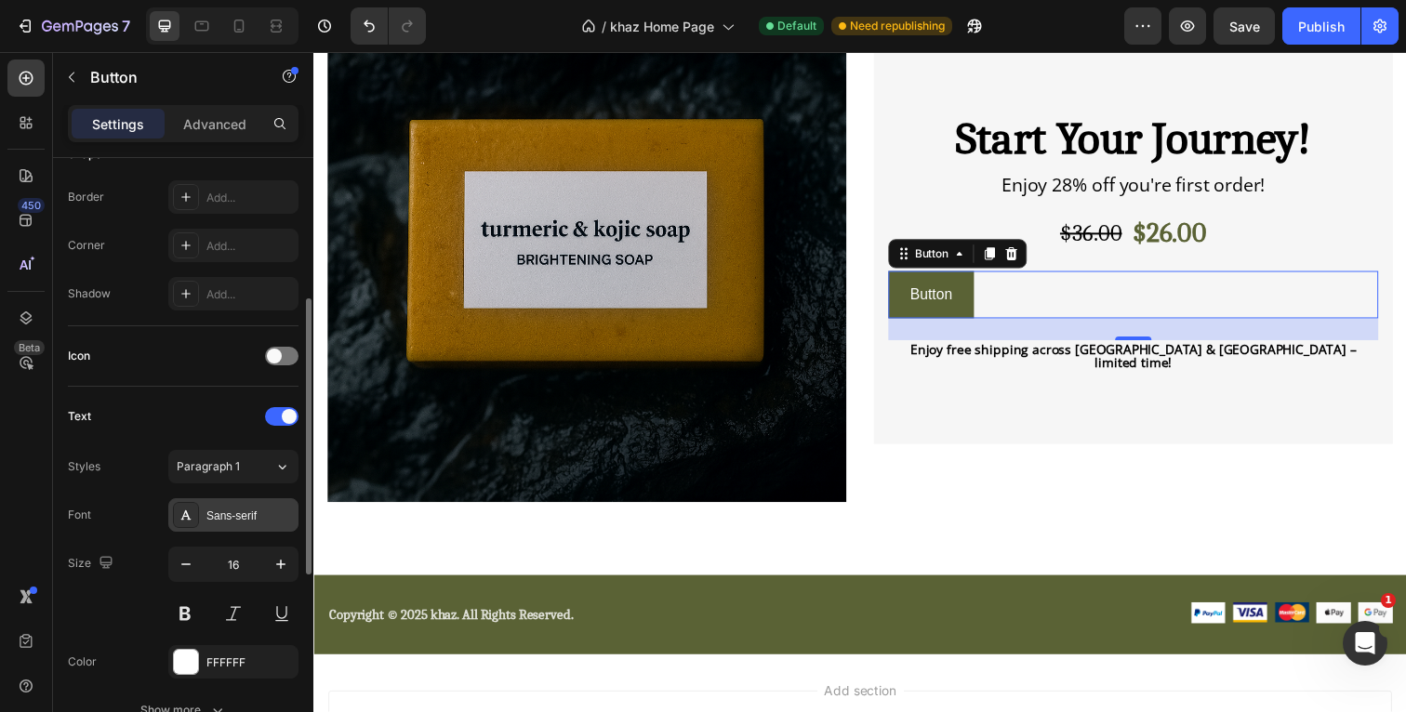
scroll to position [398, 0]
click at [236, 505] on div "Sans-serif" at bounding box center [249, 510] width 87 height 17
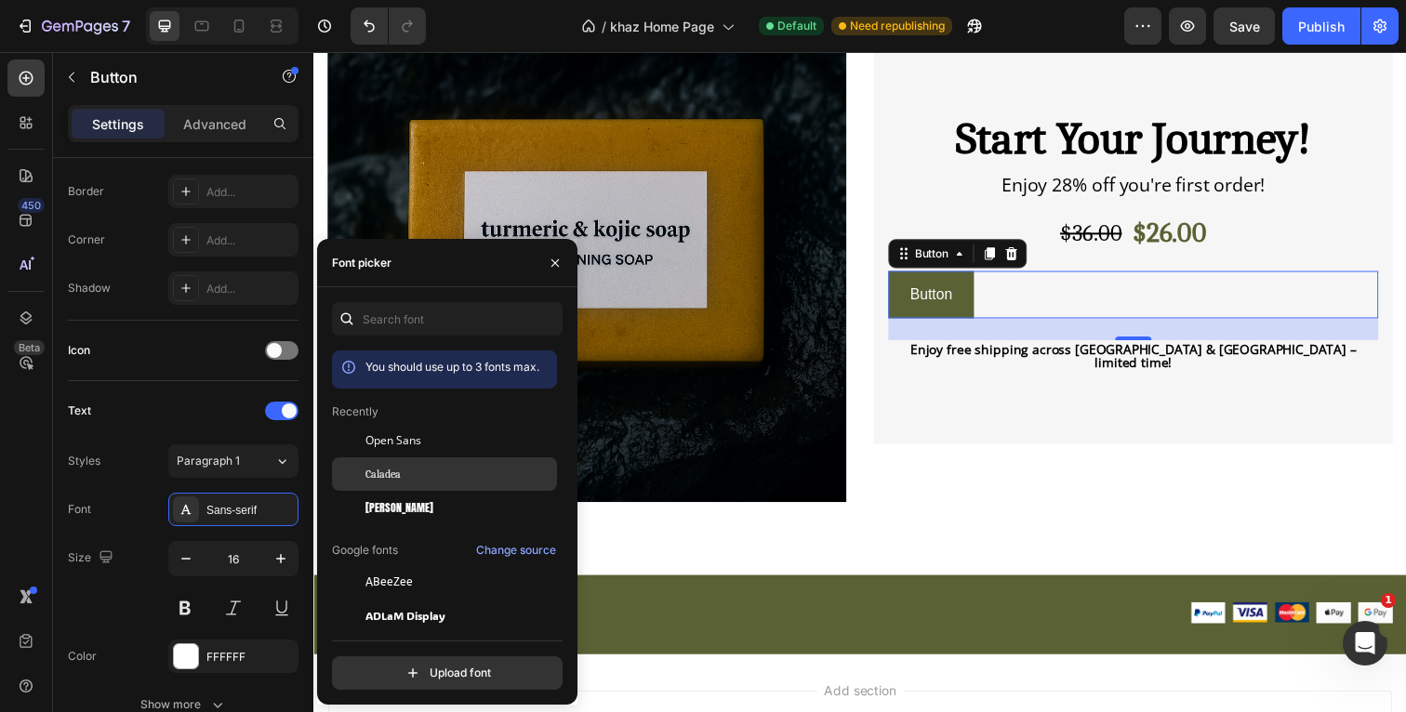
click at [394, 469] on span "Caladea" at bounding box center [382, 474] width 35 height 17
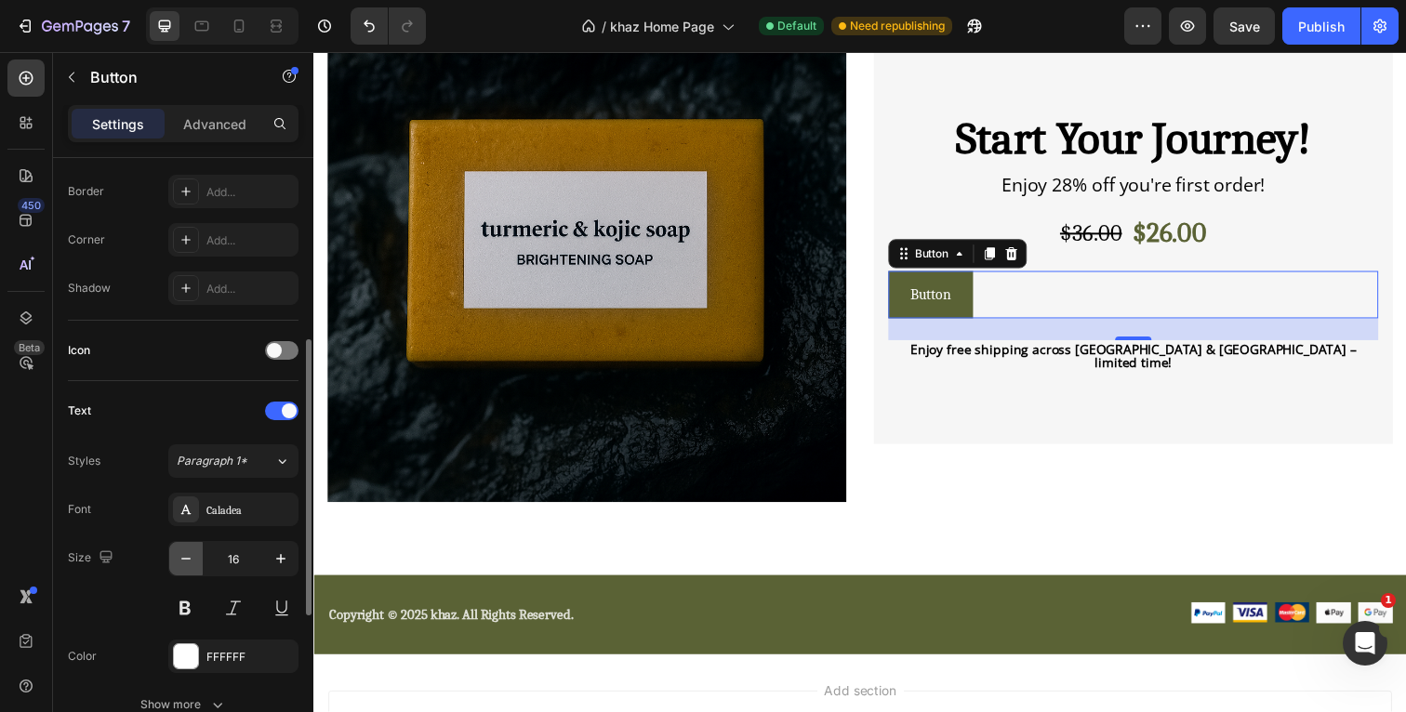
click at [177, 572] on button "button" at bounding box center [185, 558] width 33 height 33
type input "15"
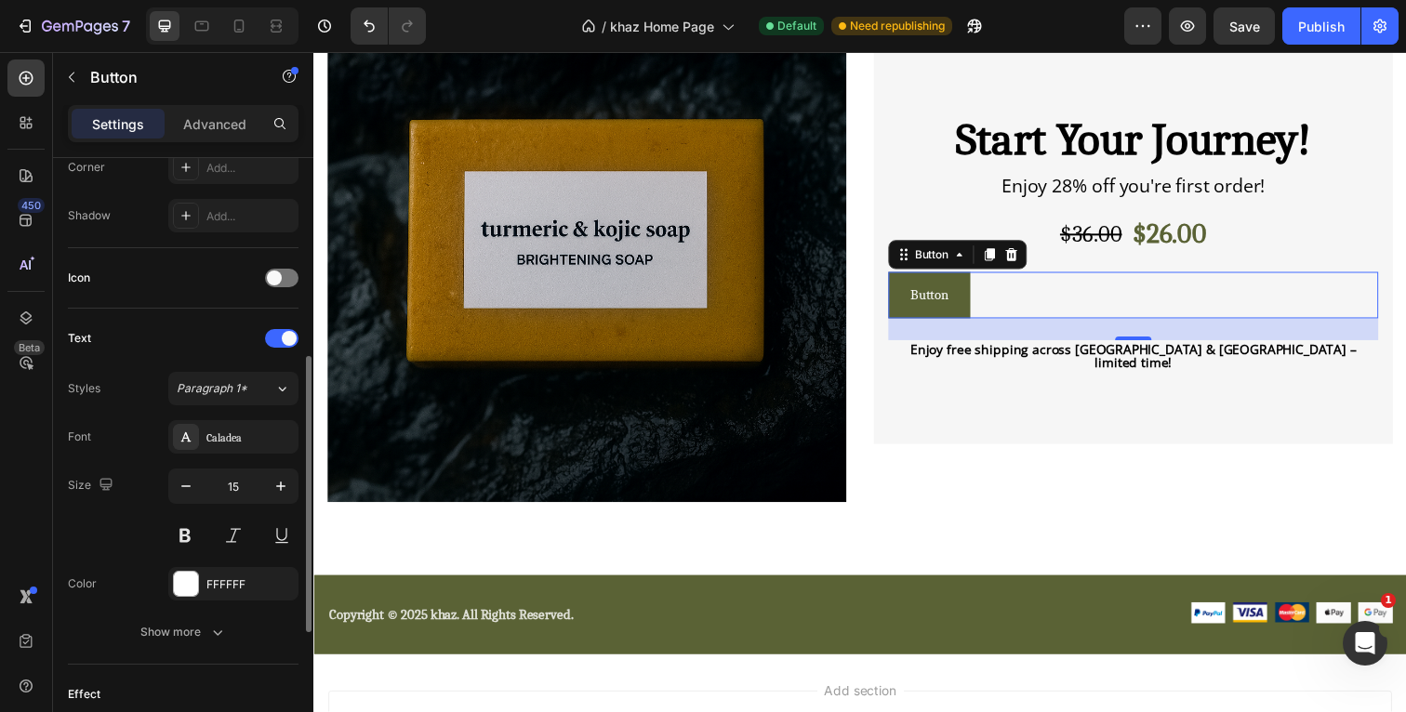
scroll to position [484, 0]
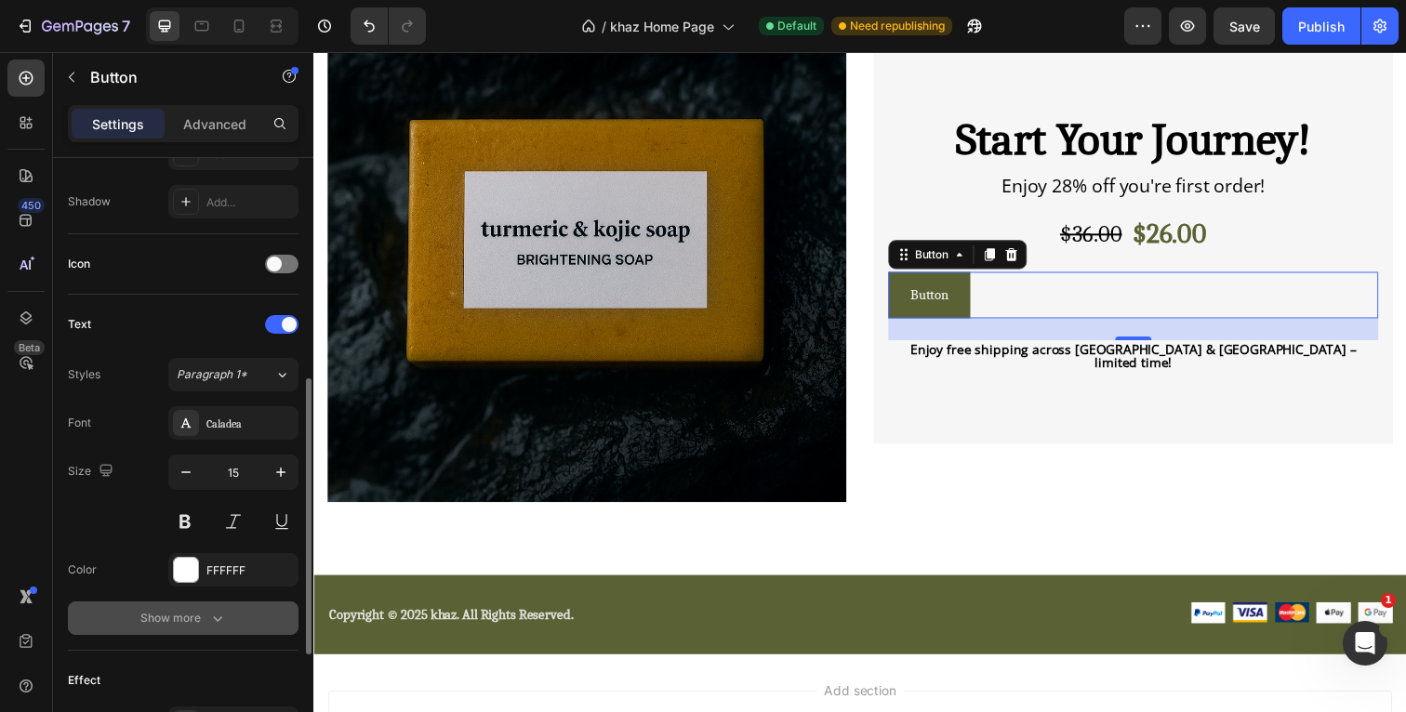
click at [212, 609] on icon "button" at bounding box center [217, 618] width 19 height 19
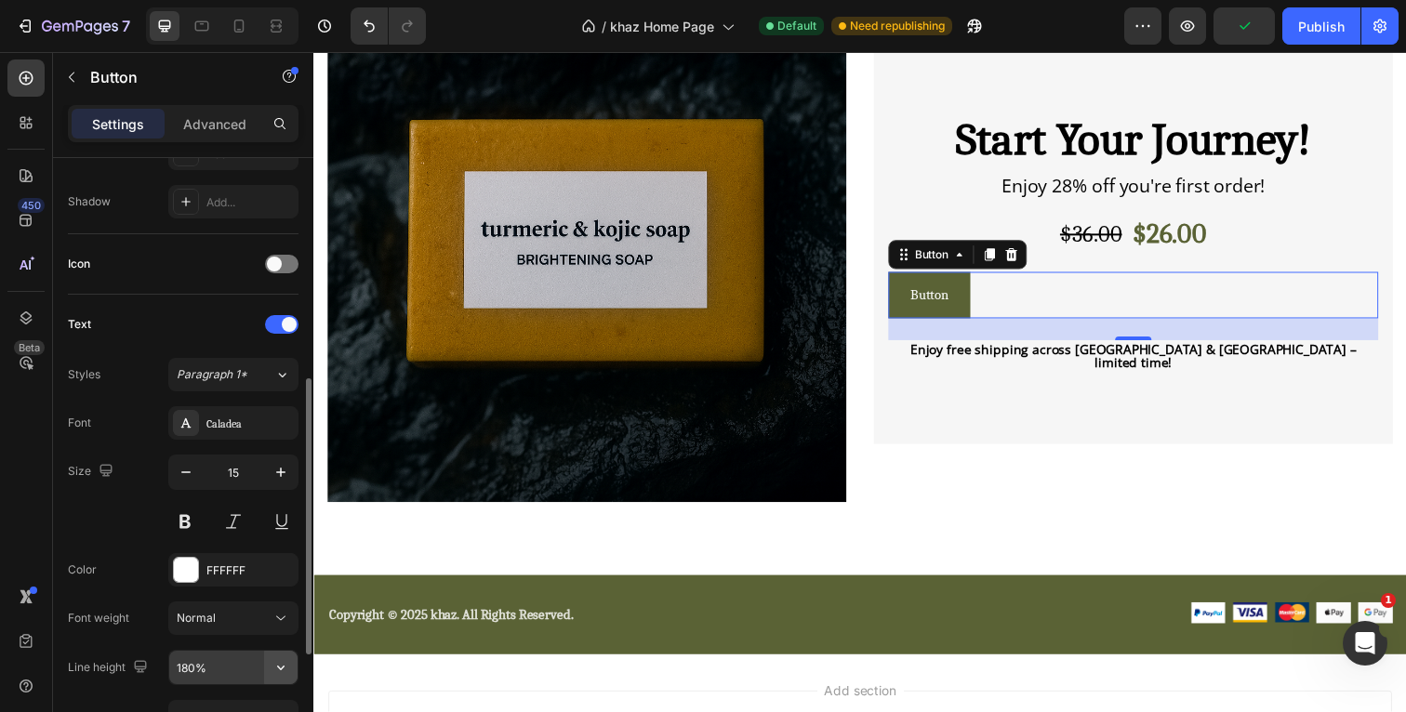
click at [285, 667] on icon "button" at bounding box center [281, 667] width 19 height 19
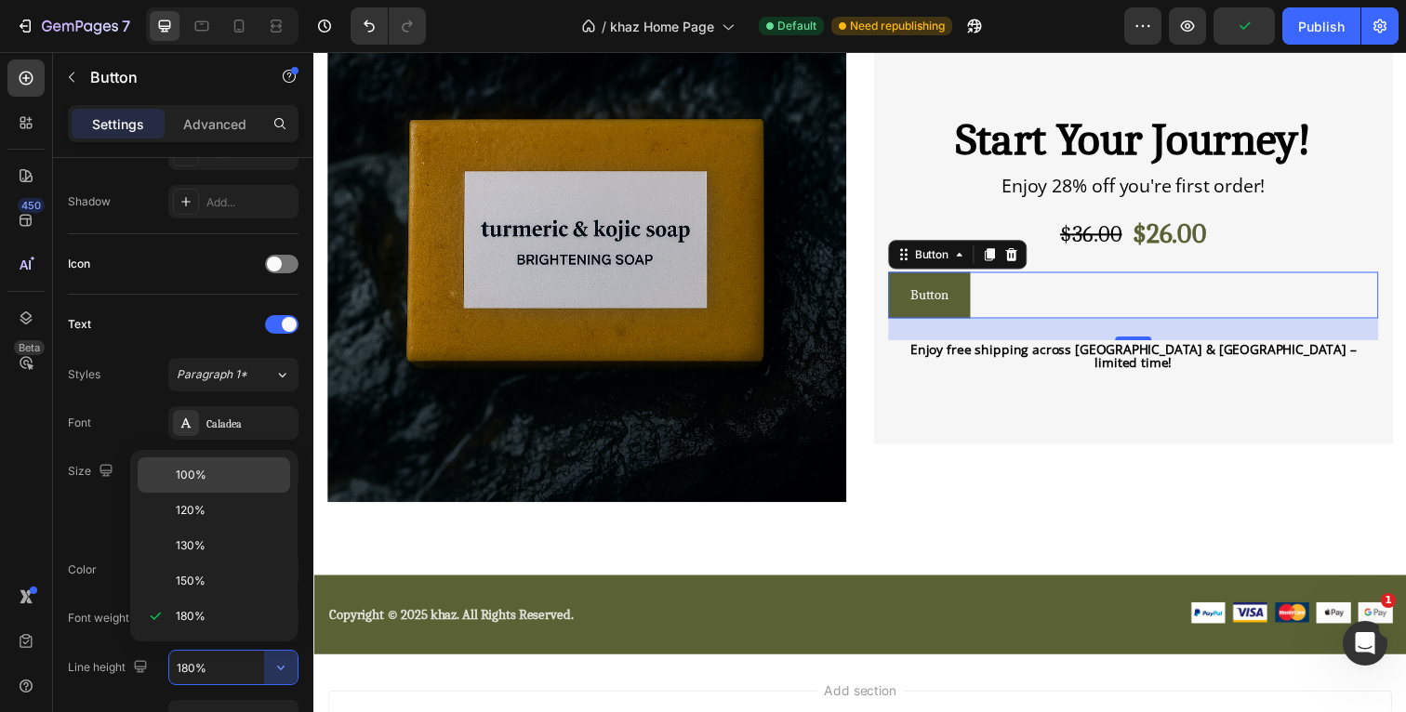
click at [233, 473] on p "100%" at bounding box center [229, 475] width 106 height 17
type input "100%"
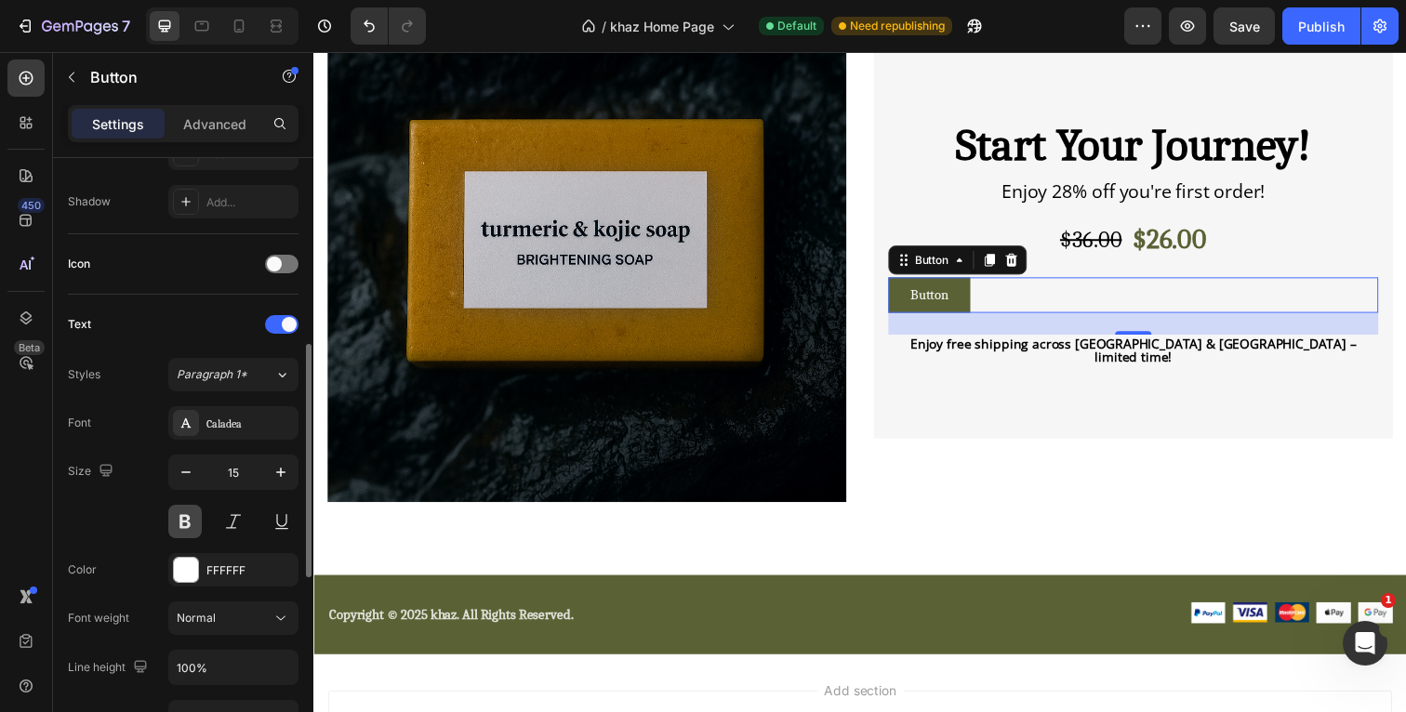
click at [187, 519] on button at bounding box center [184, 521] width 33 height 33
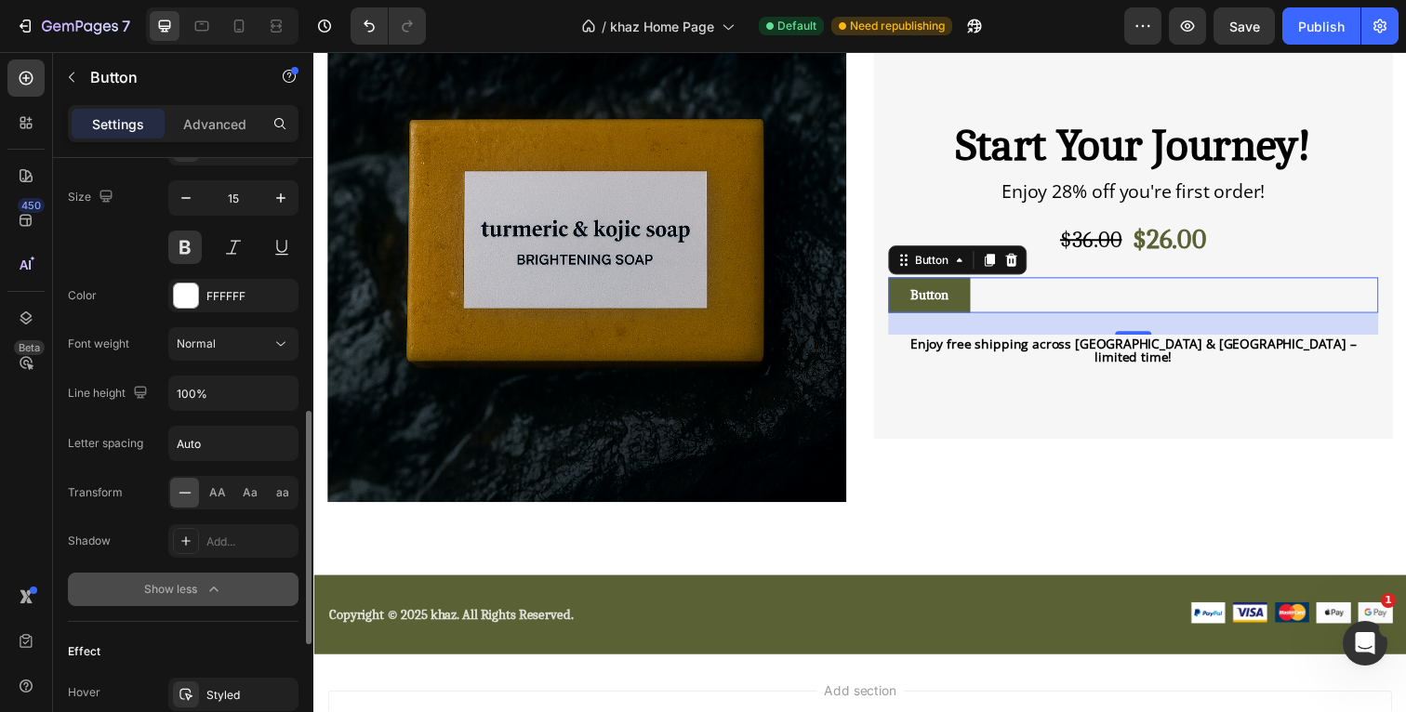
scroll to position [785, 0]
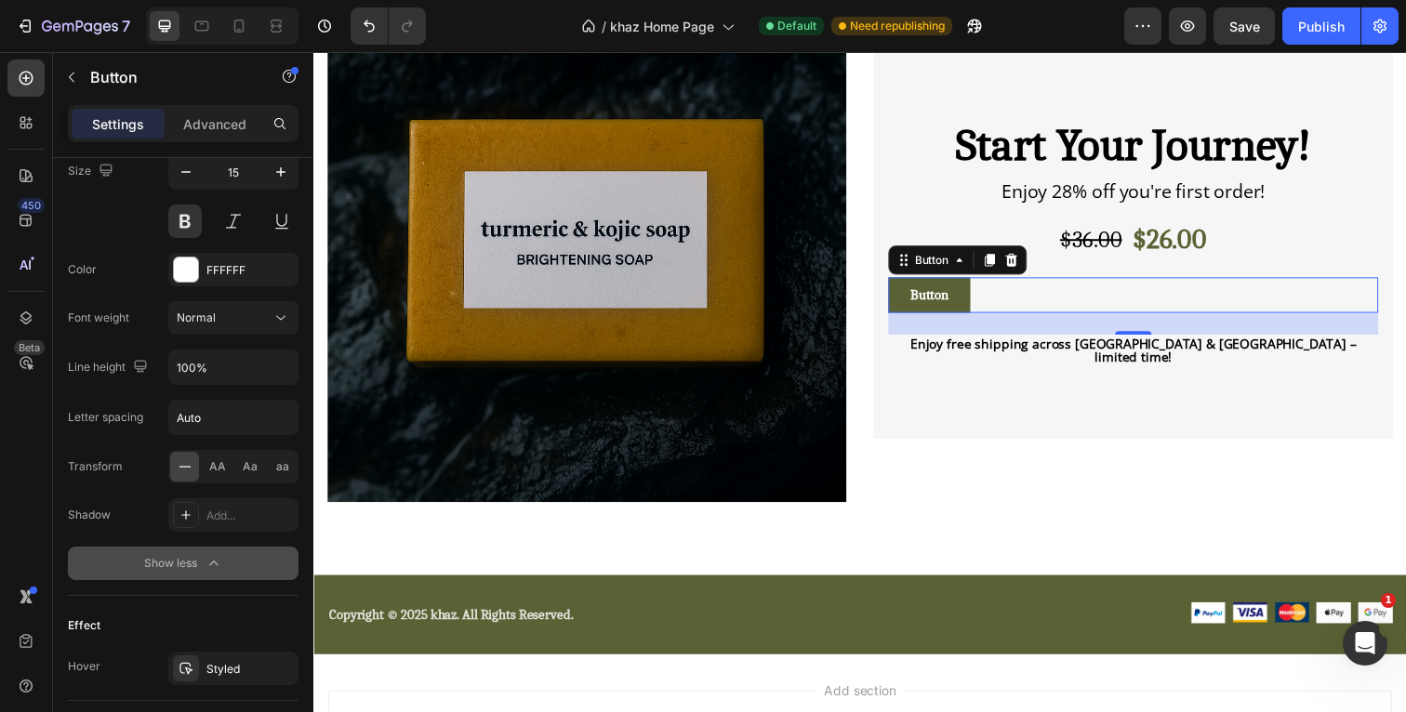
click at [211, 560] on icon "button" at bounding box center [214, 563] width 19 height 19
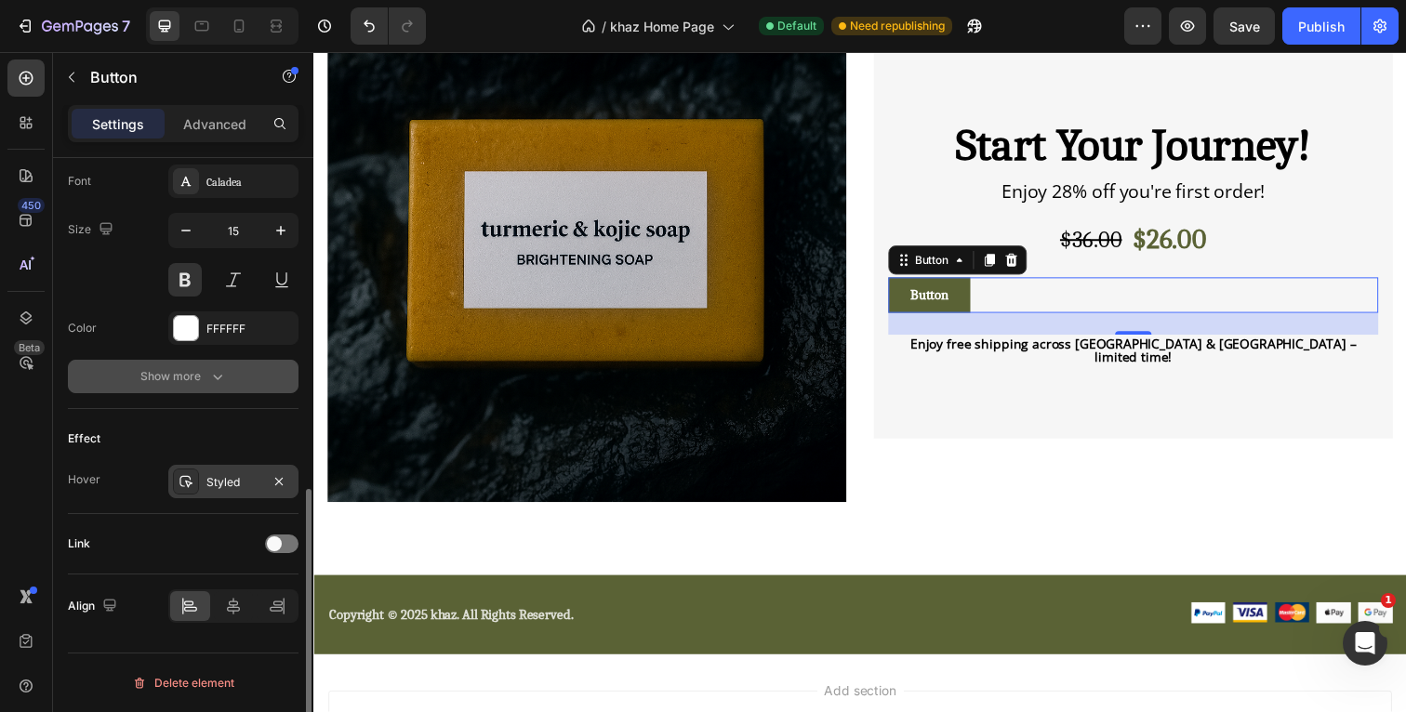
click at [230, 475] on div "Styled" at bounding box center [233, 482] width 54 height 17
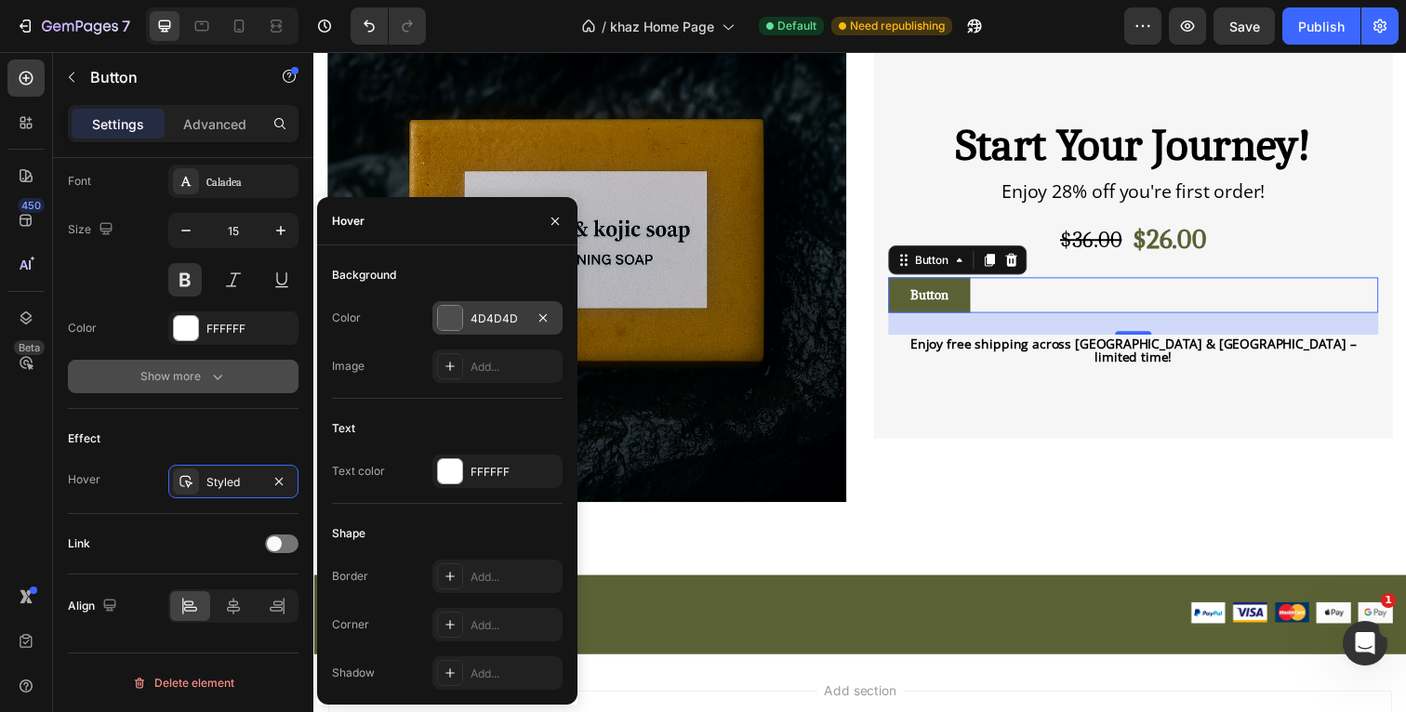
click at [450, 319] on div at bounding box center [450, 318] width 24 height 24
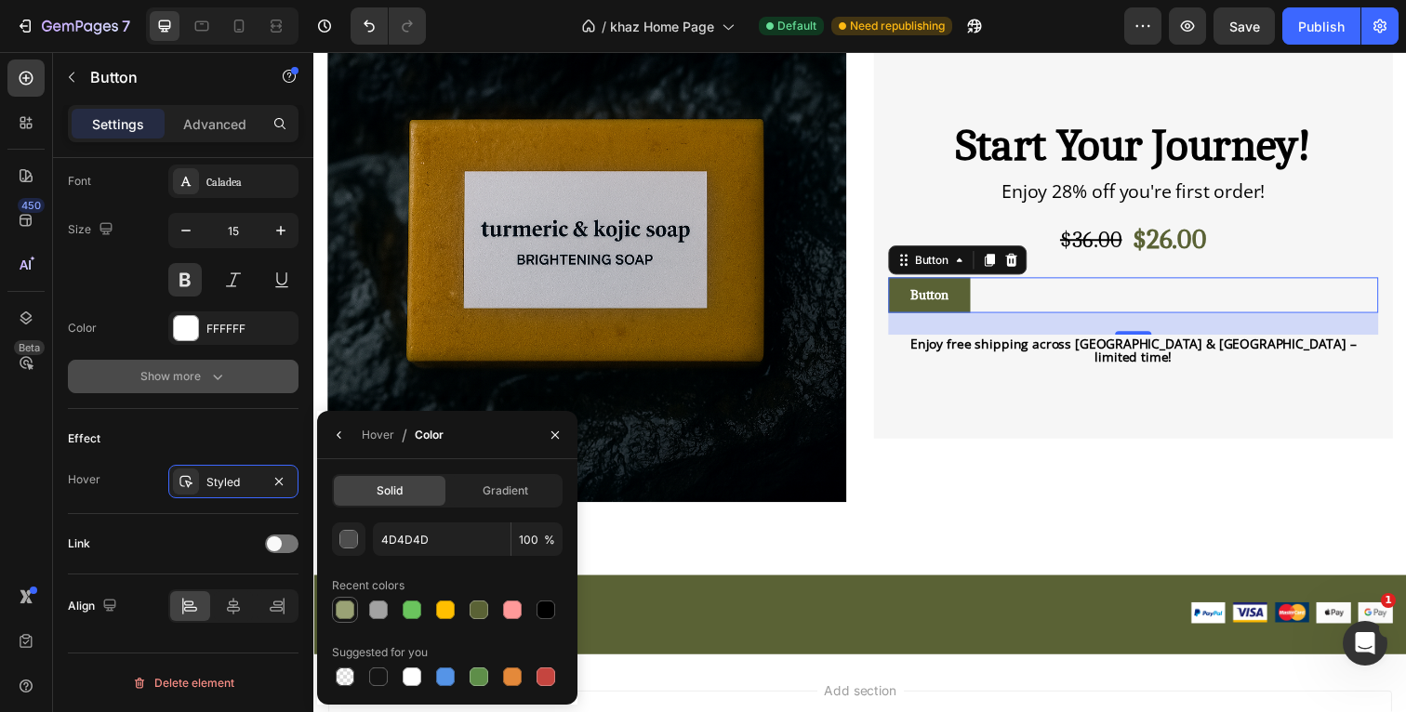
click at [348, 603] on div at bounding box center [345, 610] width 19 height 19
type input "9AA275"
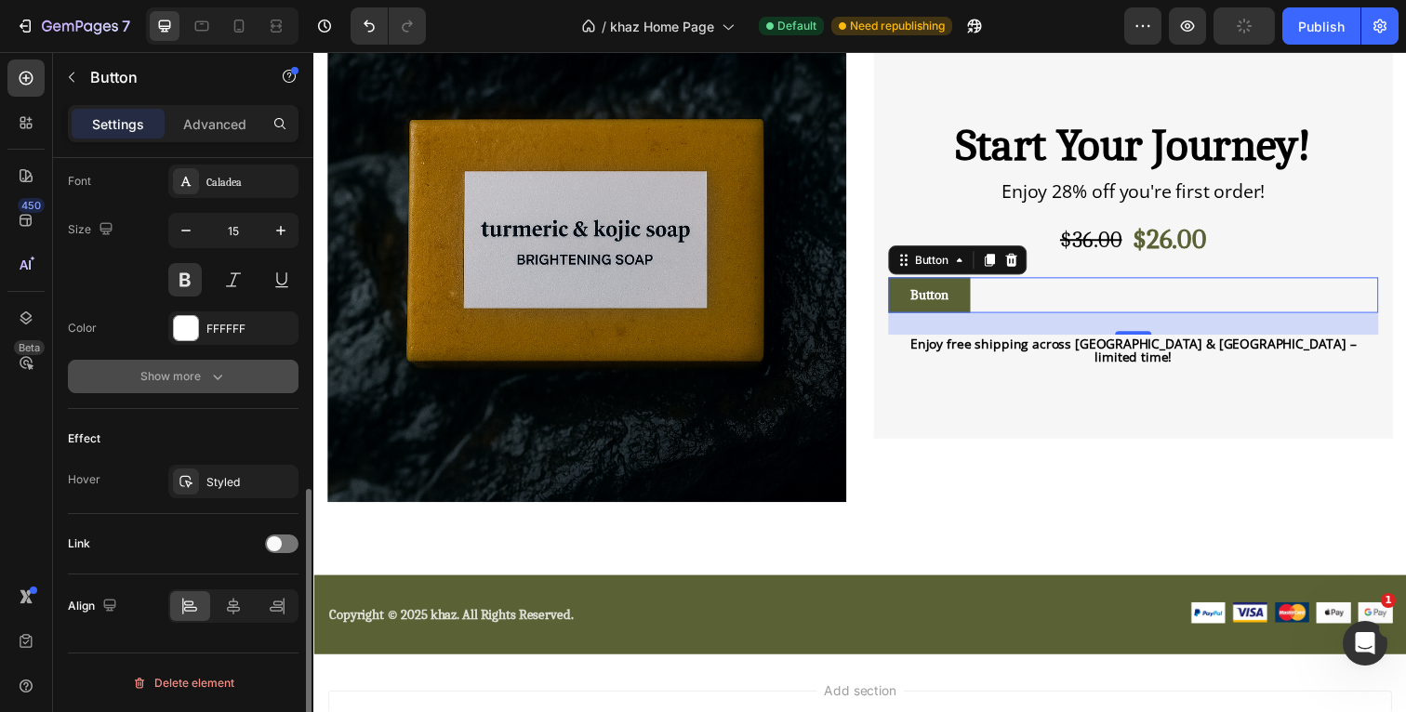
click at [126, 523] on div "Link" at bounding box center [183, 544] width 231 height 60
click at [274, 544] on span at bounding box center [274, 544] width 15 height 15
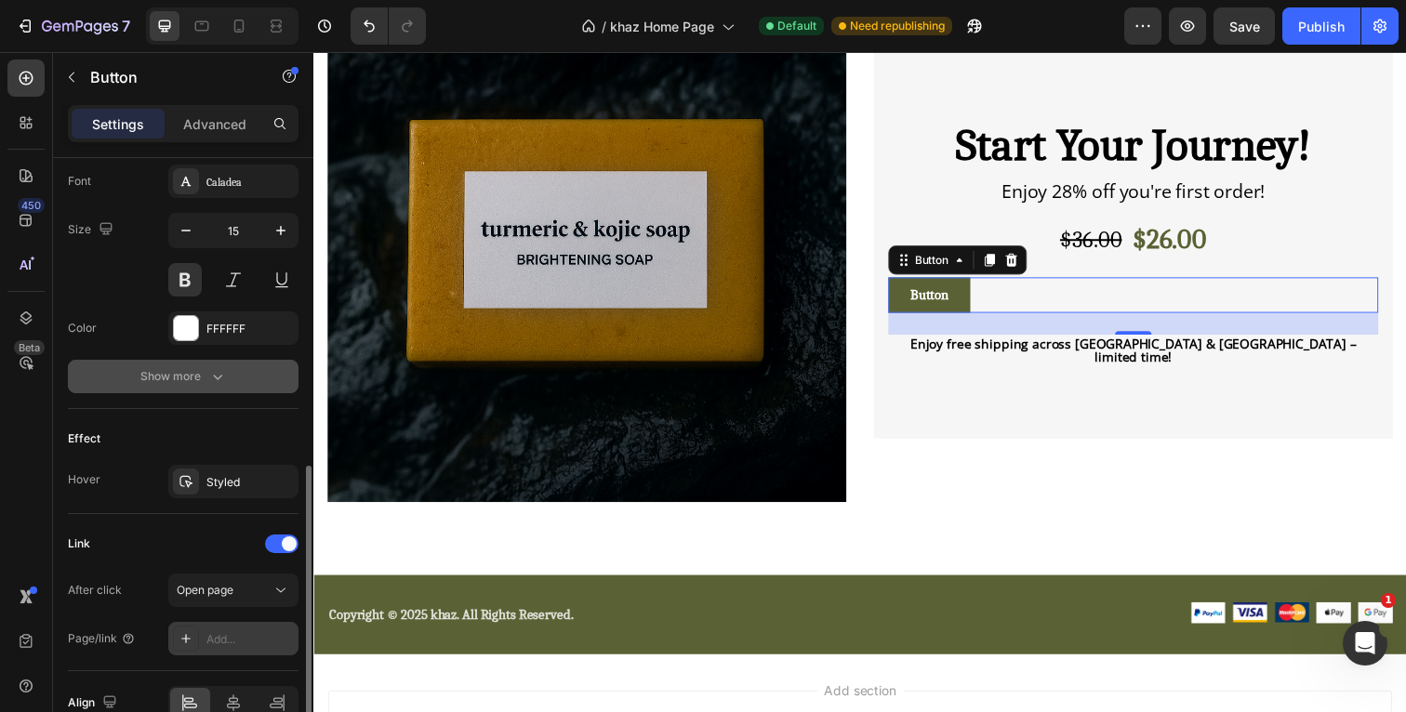
click at [216, 628] on div "Add..." at bounding box center [233, 638] width 130 height 33
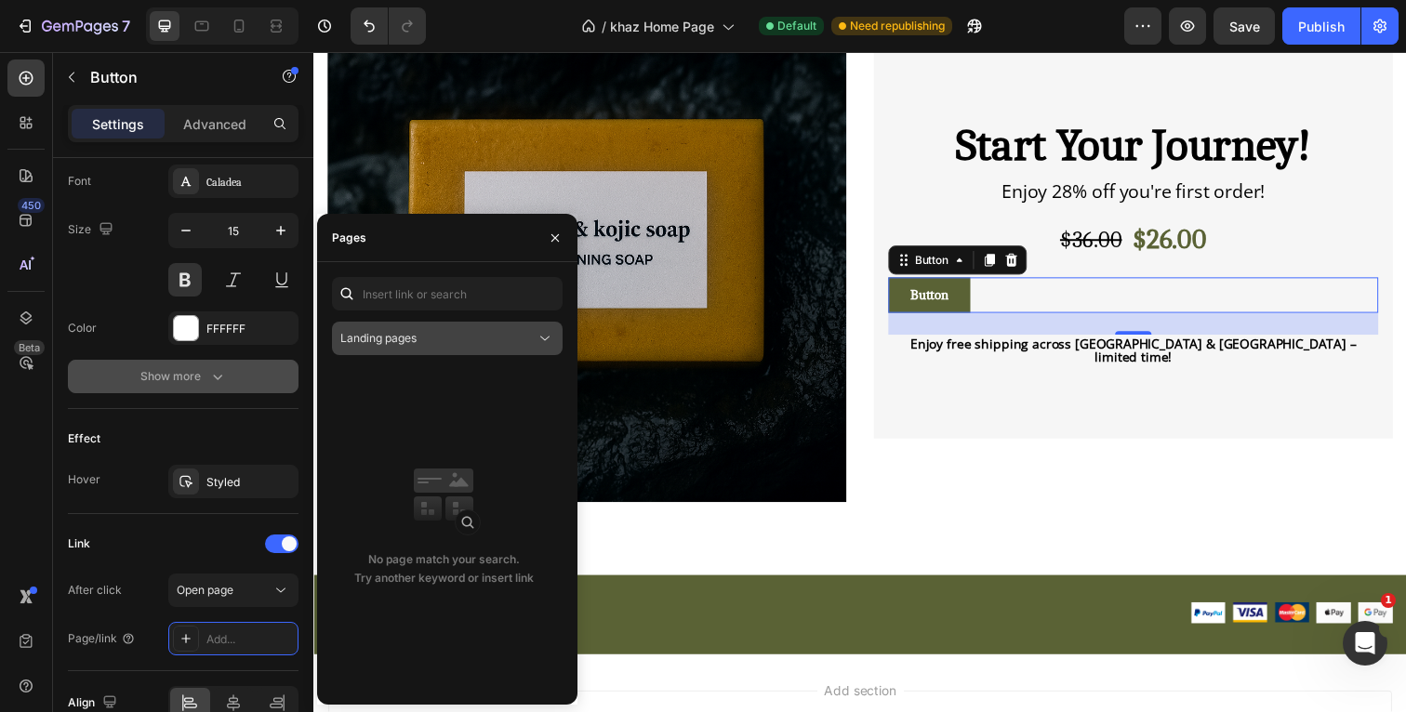
click at [410, 330] on span "Landing pages" at bounding box center [378, 338] width 76 height 17
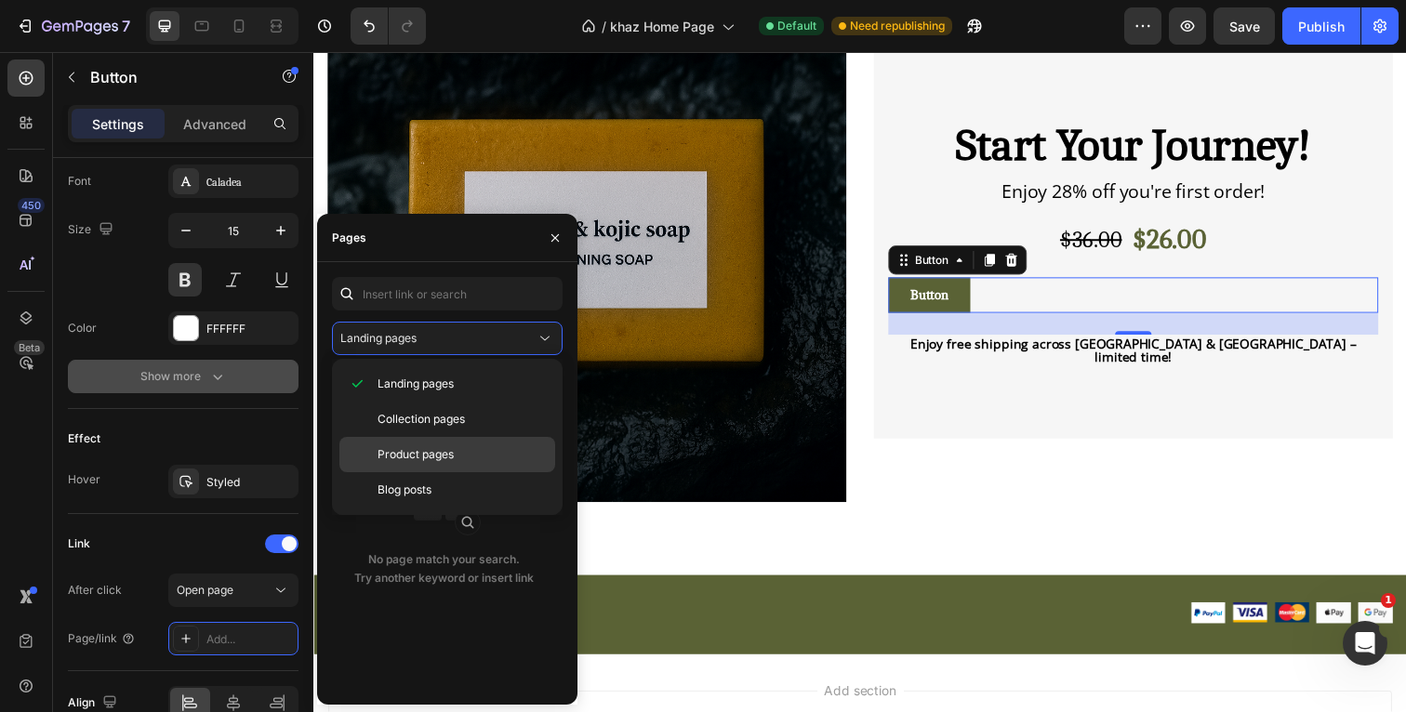
click at [404, 454] on span "Product pages" at bounding box center [416, 454] width 76 height 17
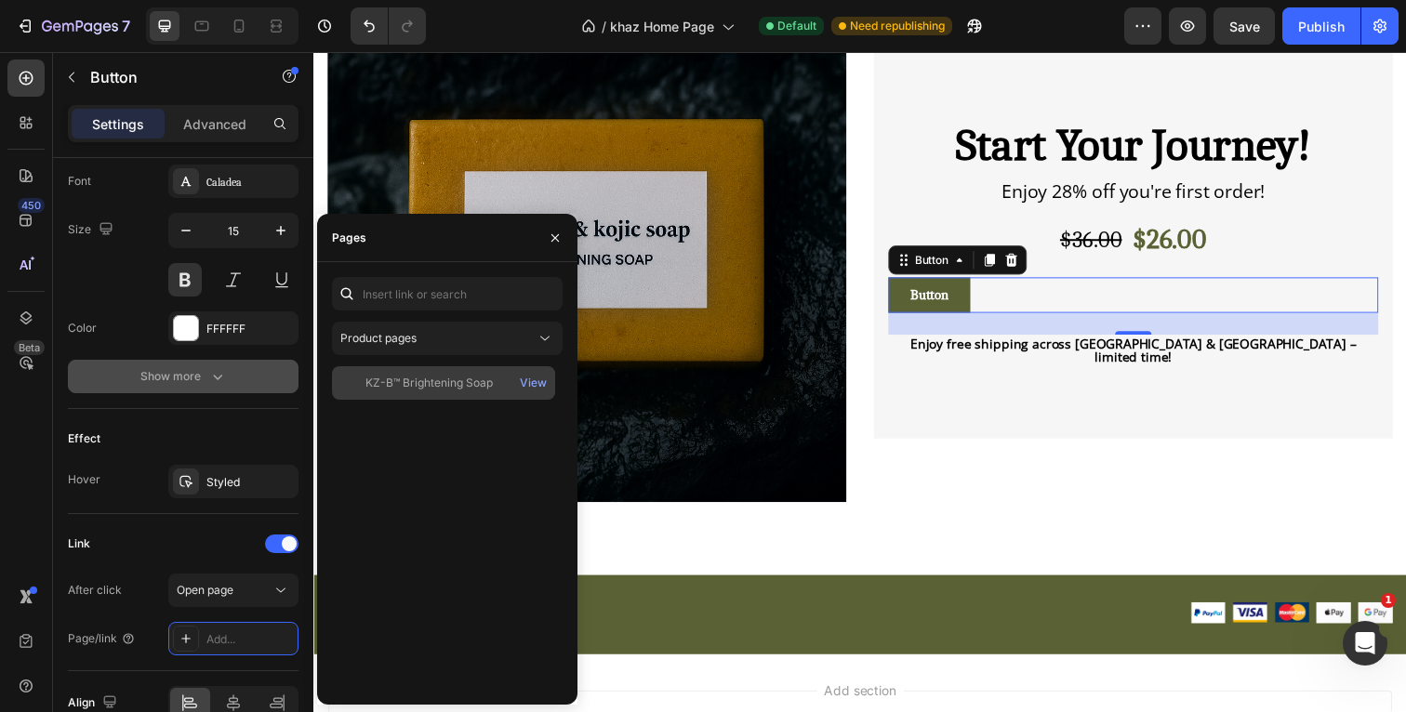
click at [407, 390] on div "KZ-B™ Brightening Soap" at bounding box center [428, 383] width 127 height 17
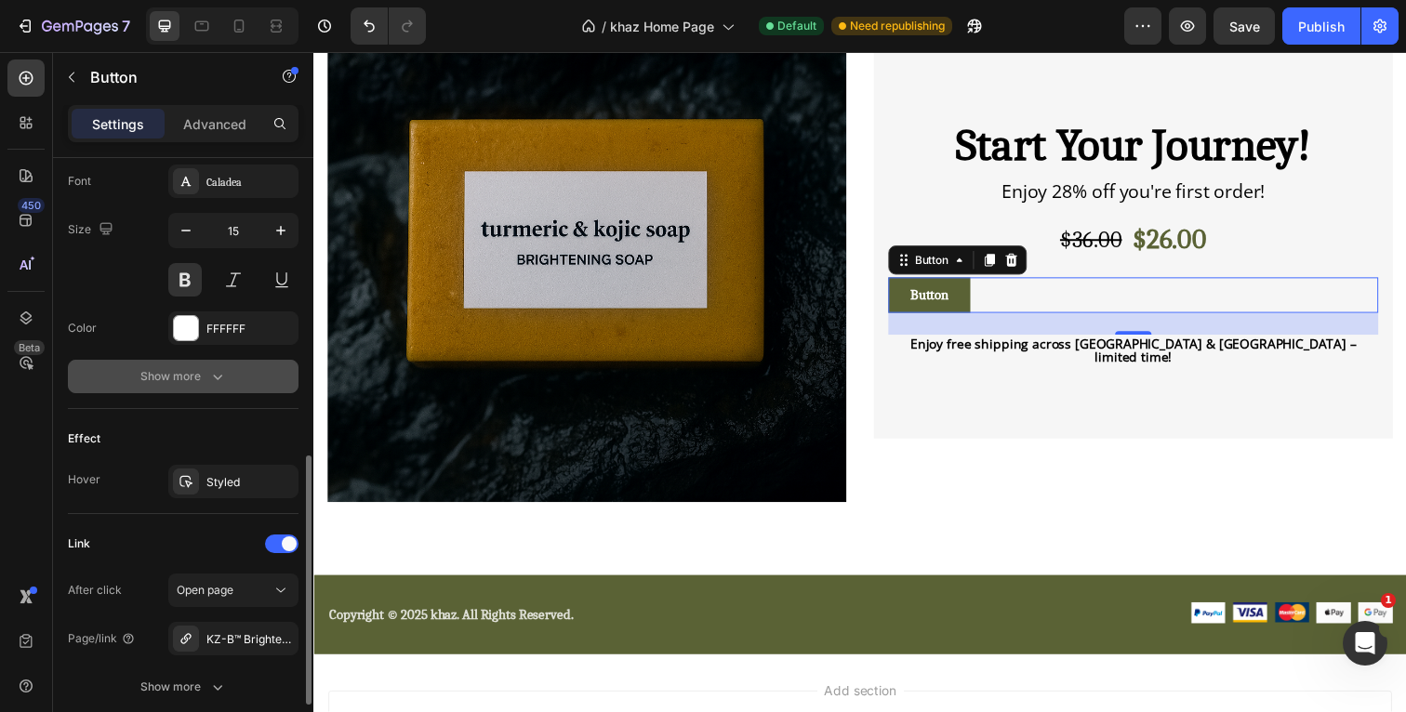
click at [117, 566] on div "Link After click Open page Page/link KZ-B™ Brightening Soap Show more" at bounding box center [183, 616] width 231 height 175
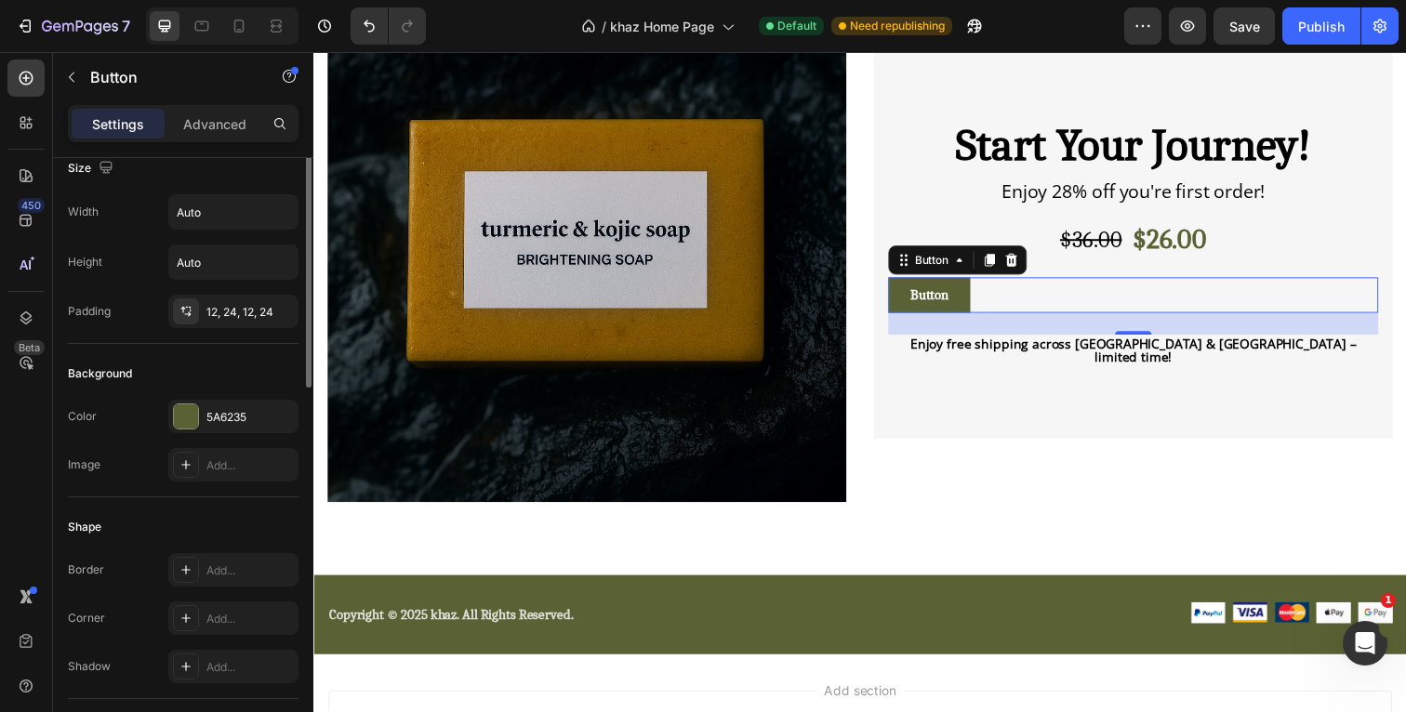
scroll to position [0, 0]
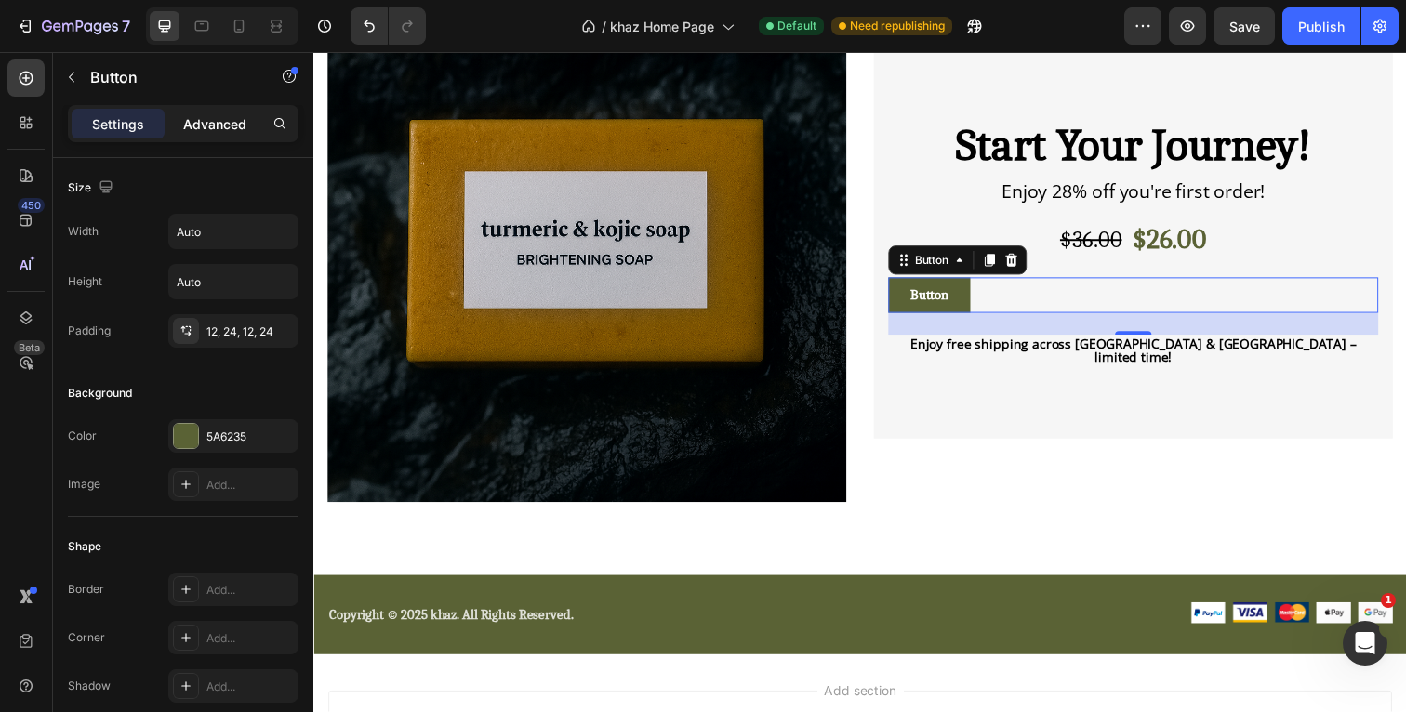
click at [241, 129] on p "Advanced" at bounding box center [214, 124] width 63 height 20
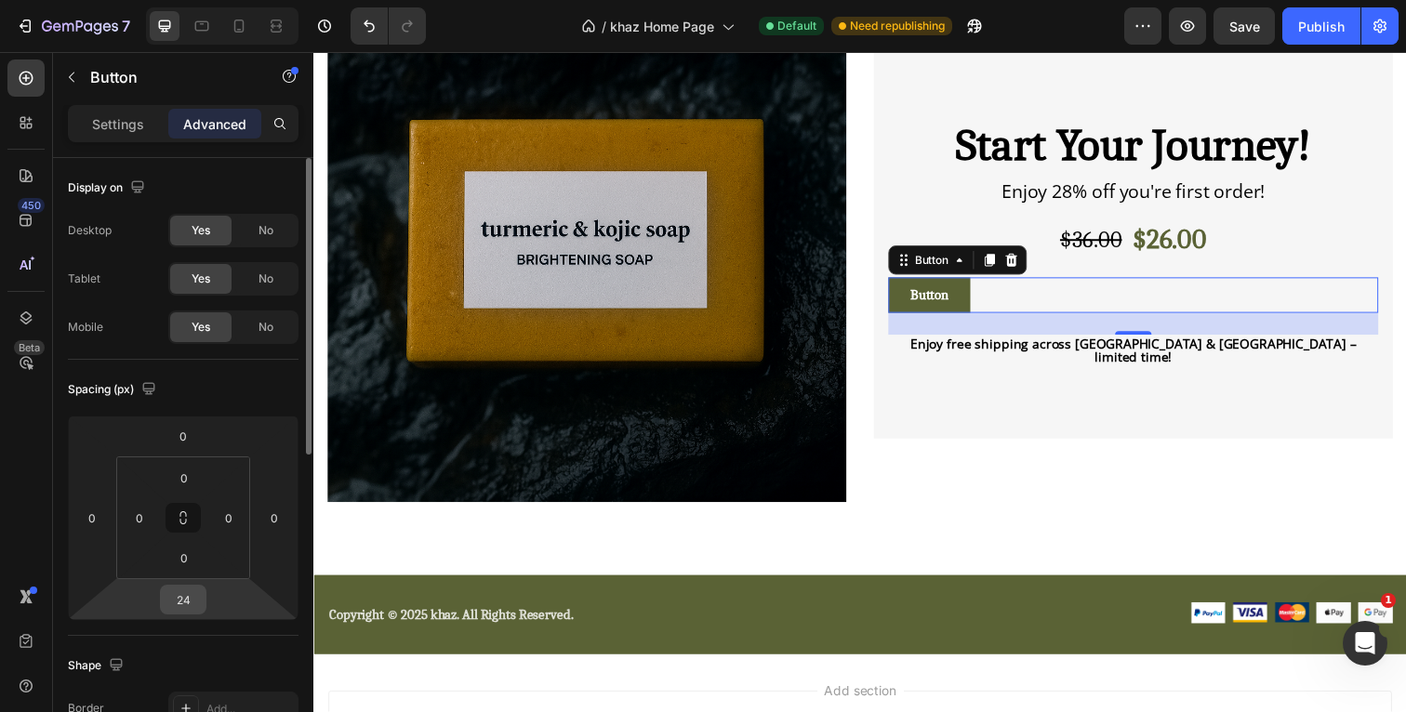
click at [193, 594] on input "24" at bounding box center [183, 600] width 37 height 28
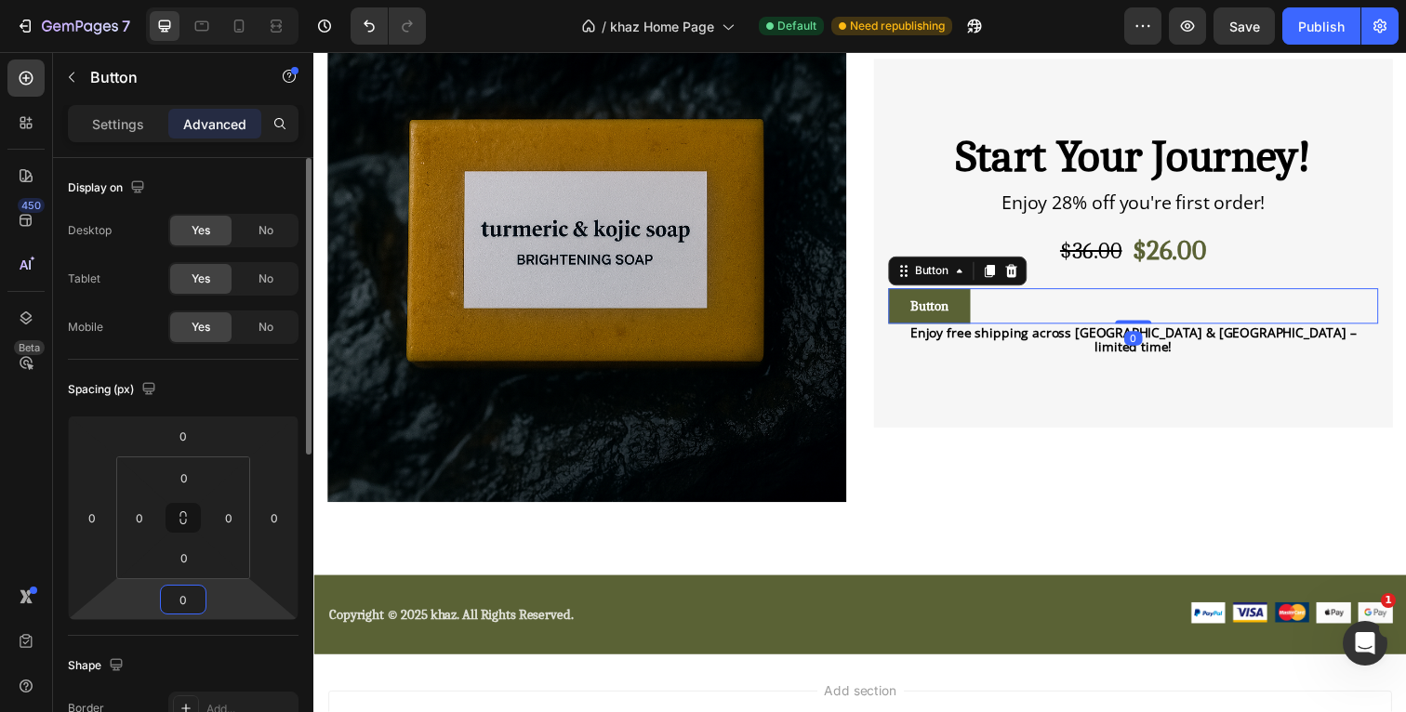
type input "0"
click at [179, 388] on div "Spacing (px)" at bounding box center [183, 390] width 231 height 30
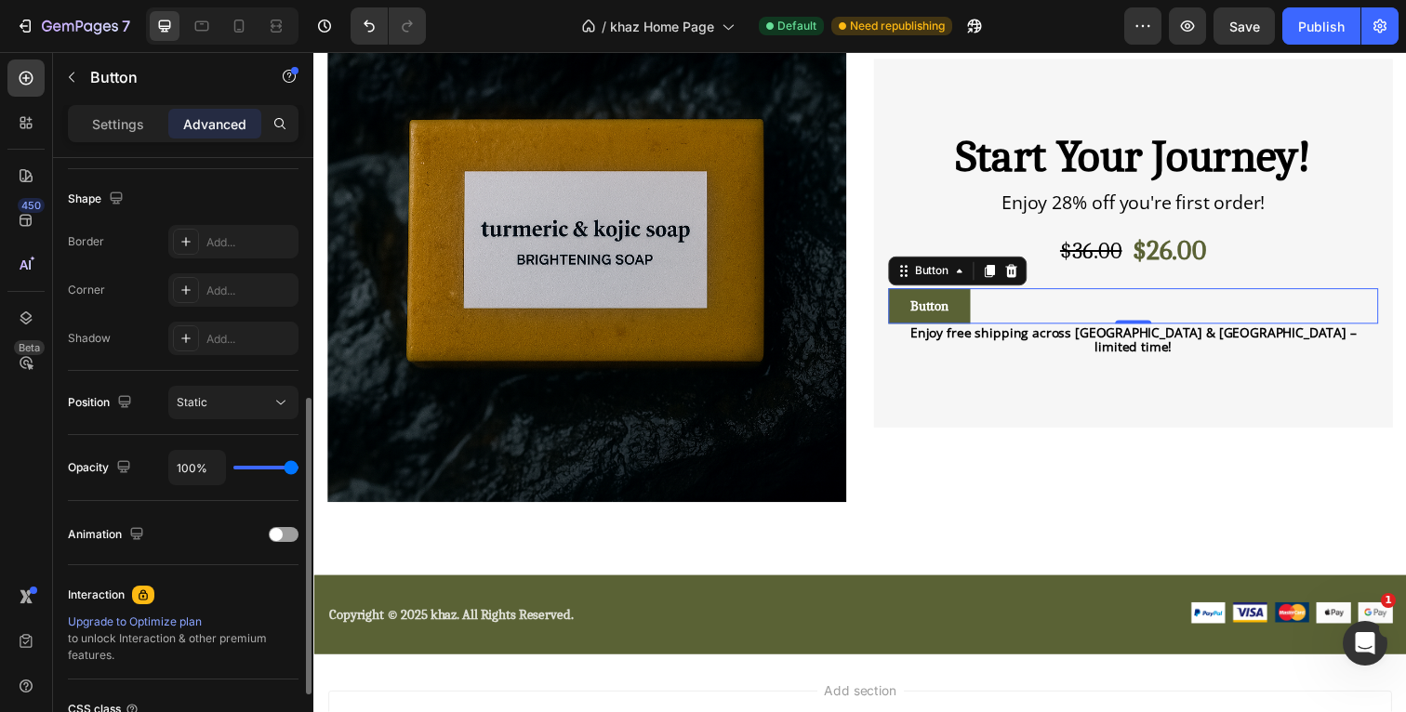
scroll to position [474, 0]
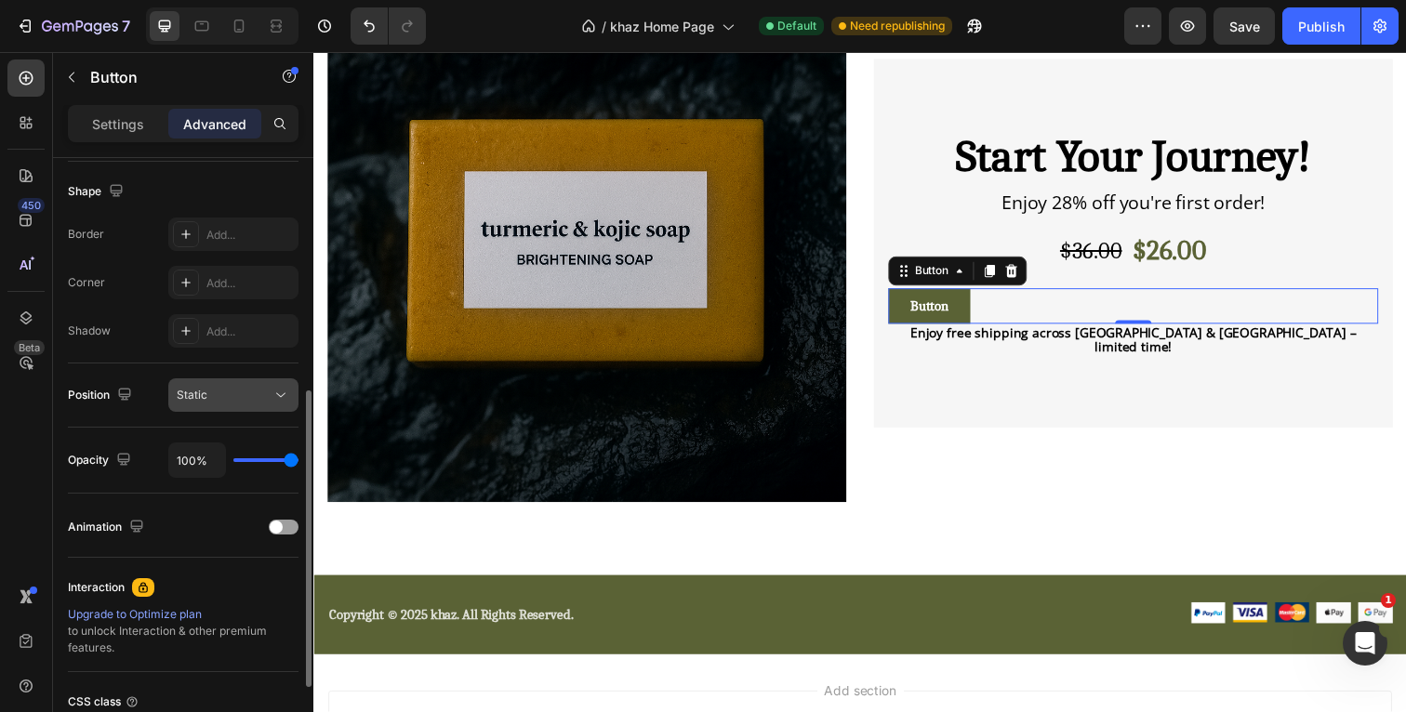
click at [219, 396] on div "Static" at bounding box center [224, 395] width 95 height 17
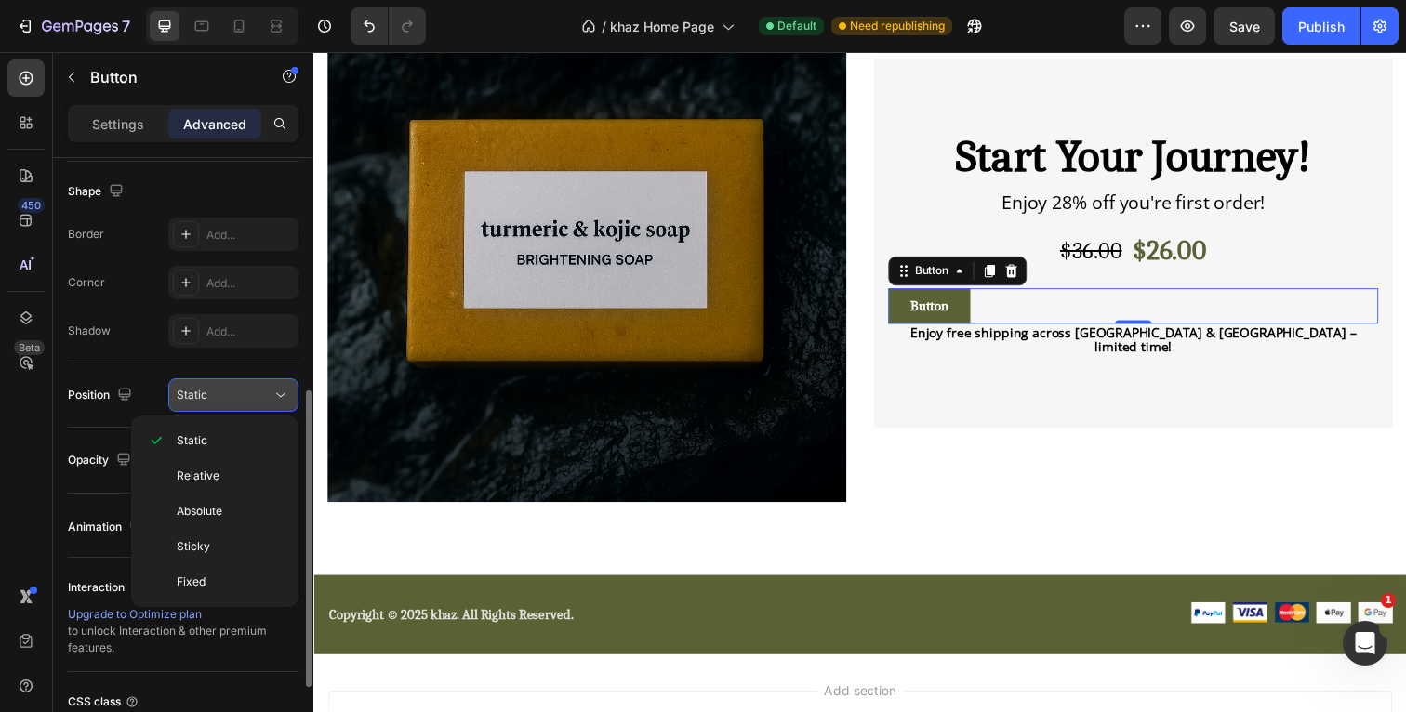
click at [219, 396] on div "Static" at bounding box center [224, 395] width 95 height 17
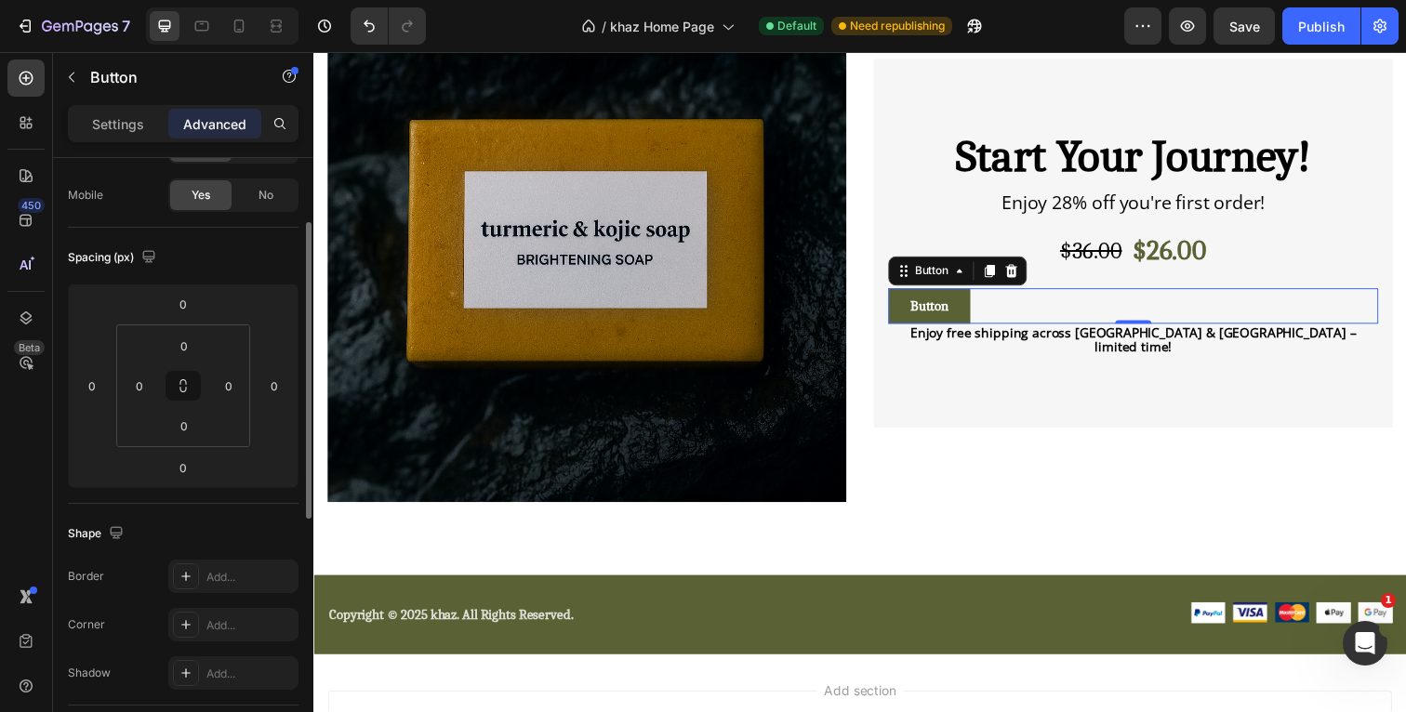
scroll to position [0, 0]
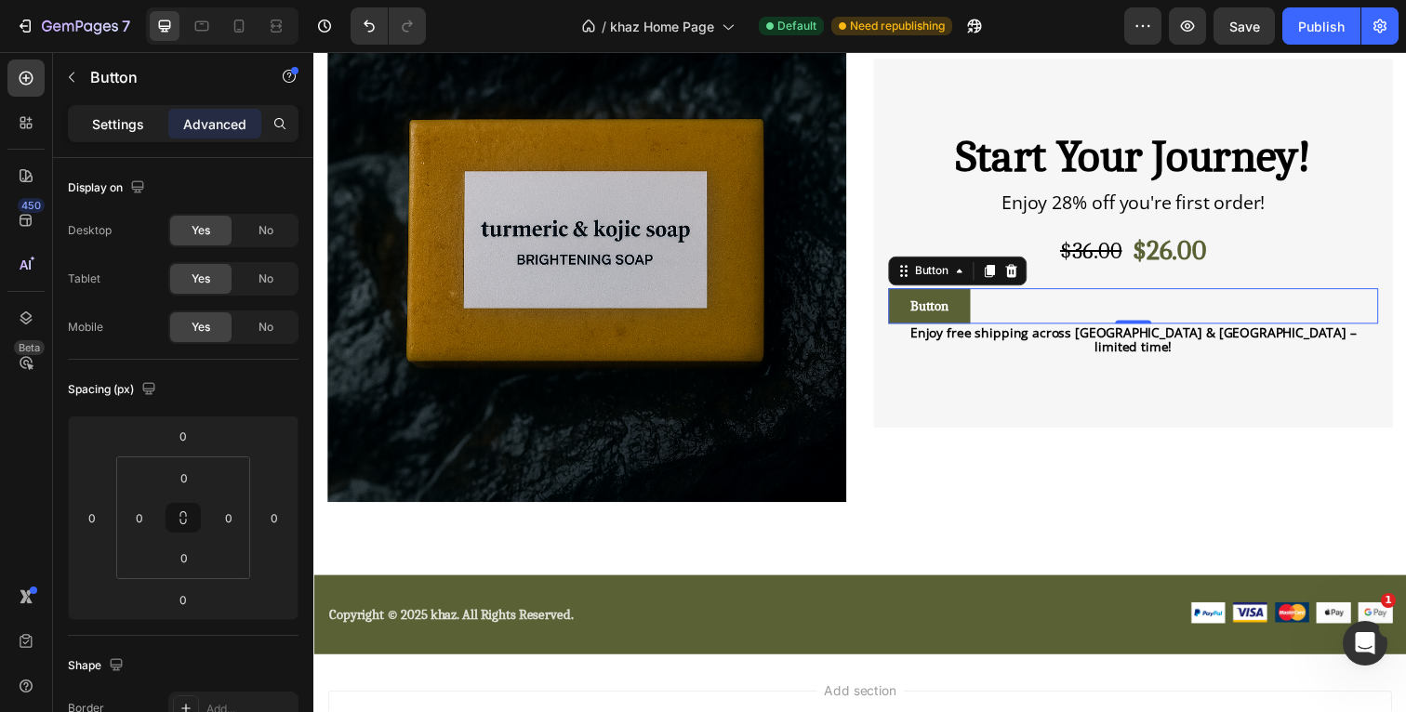
click at [114, 126] on p "Settings" at bounding box center [118, 124] width 52 height 20
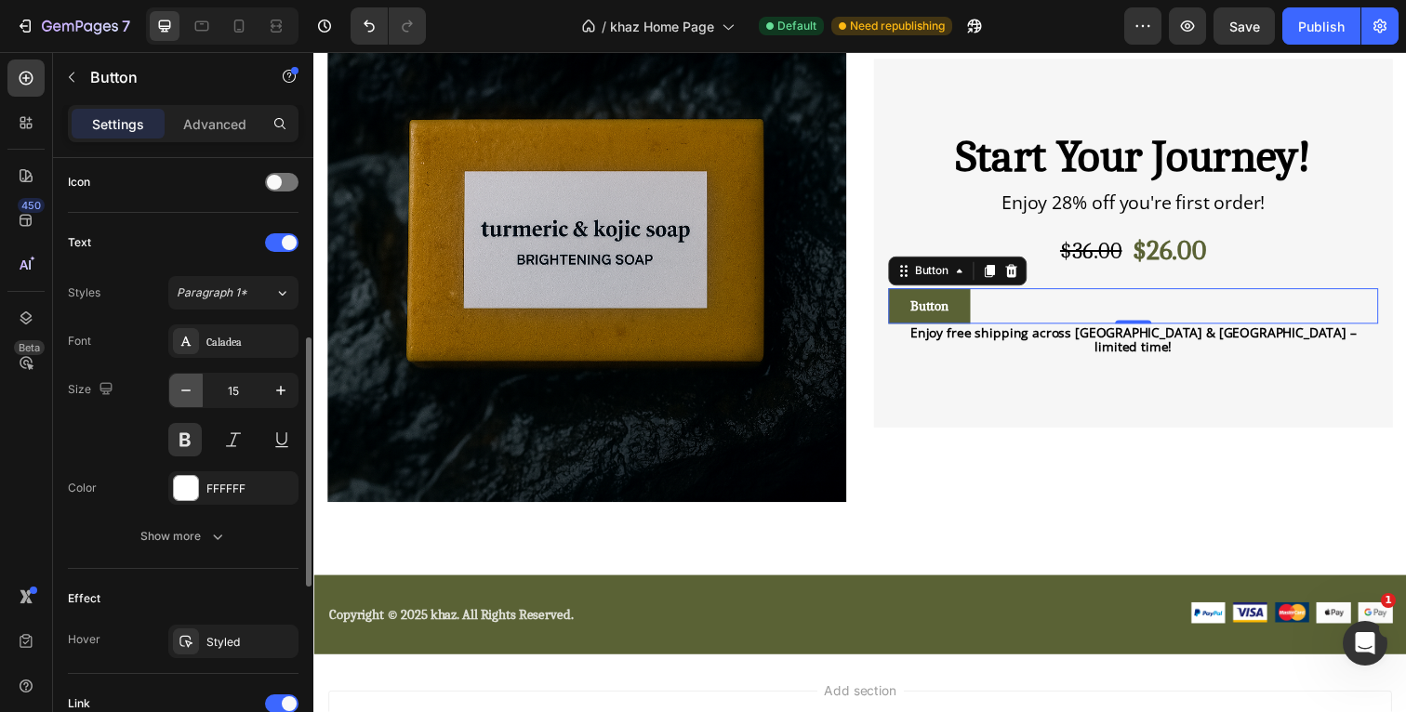
scroll to position [638, 0]
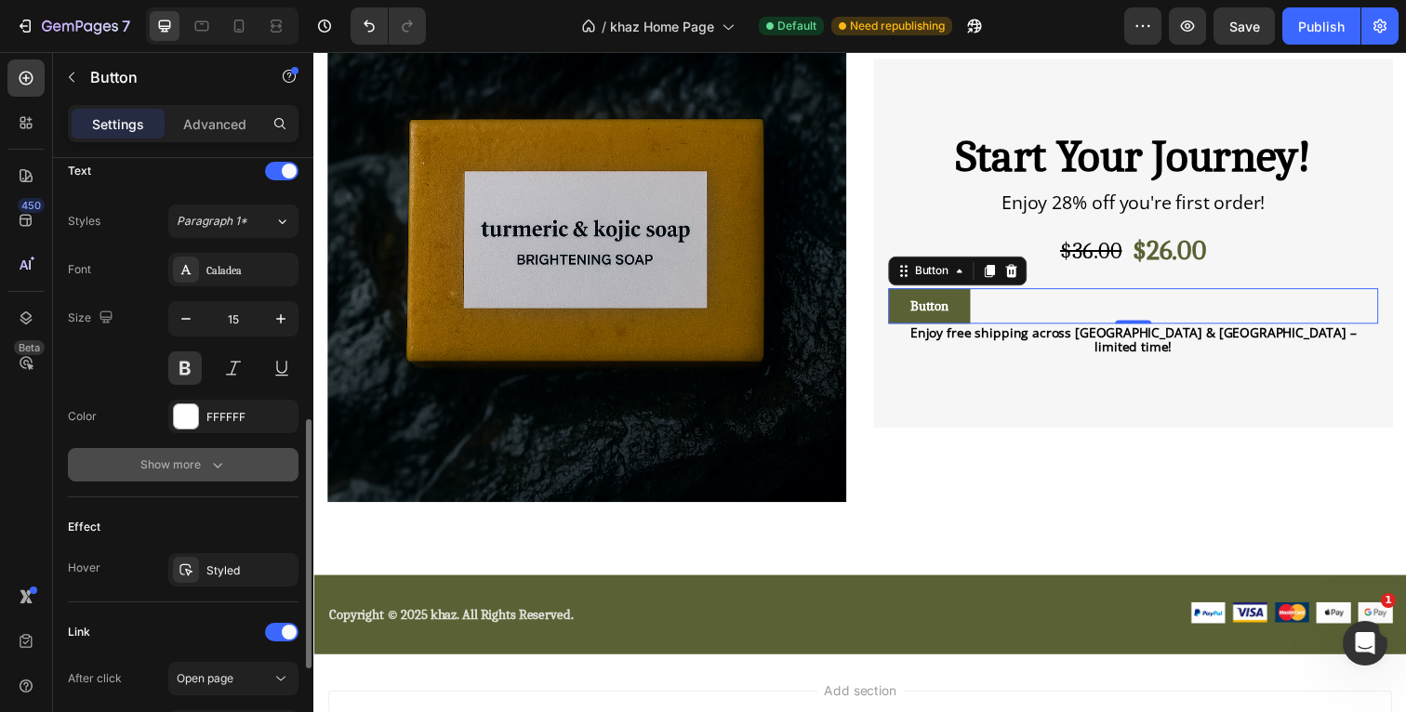
click at [217, 460] on icon "button" at bounding box center [217, 465] width 19 height 19
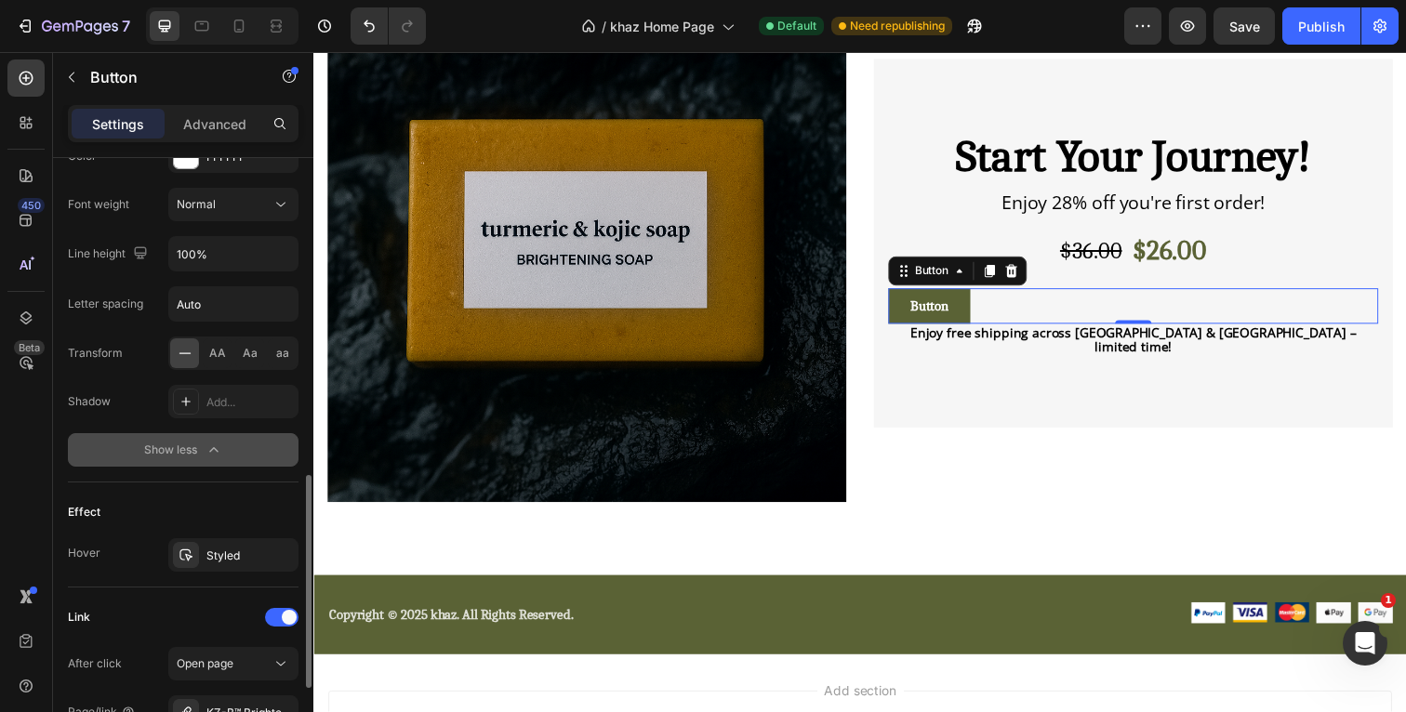
click at [206, 454] on icon "button" at bounding box center [214, 450] width 19 height 19
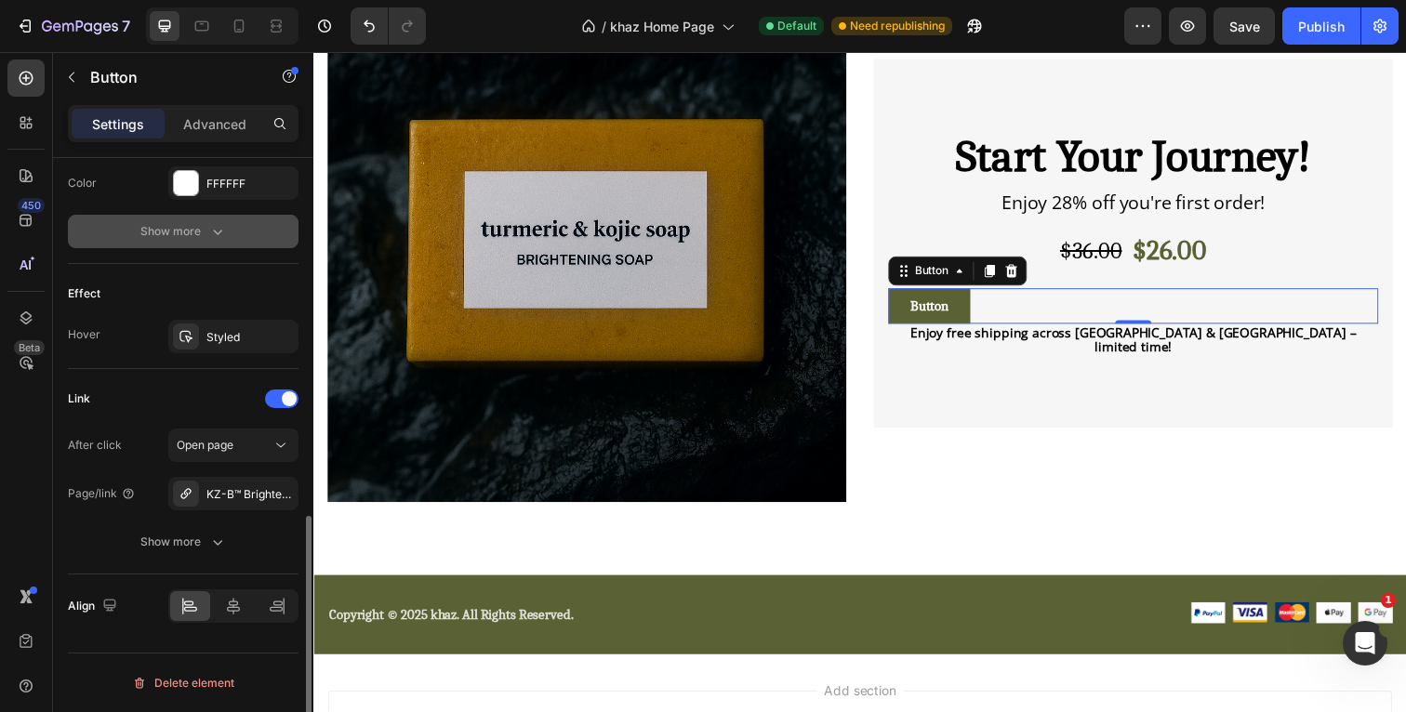
scroll to position [871, 0]
click at [252, 340] on div "Styled" at bounding box center [233, 337] width 54 height 17
click at [233, 284] on div "Effect" at bounding box center [183, 294] width 231 height 30
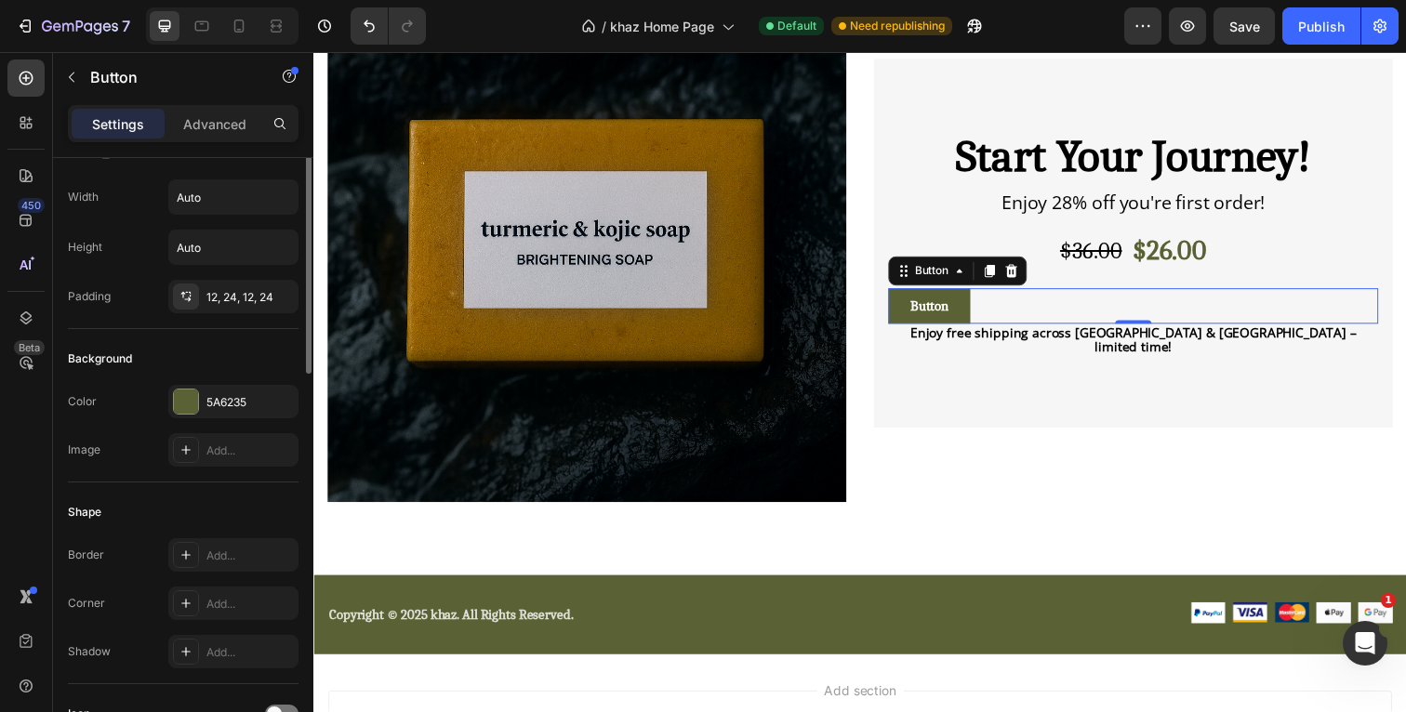
scroll to position [0, 0]
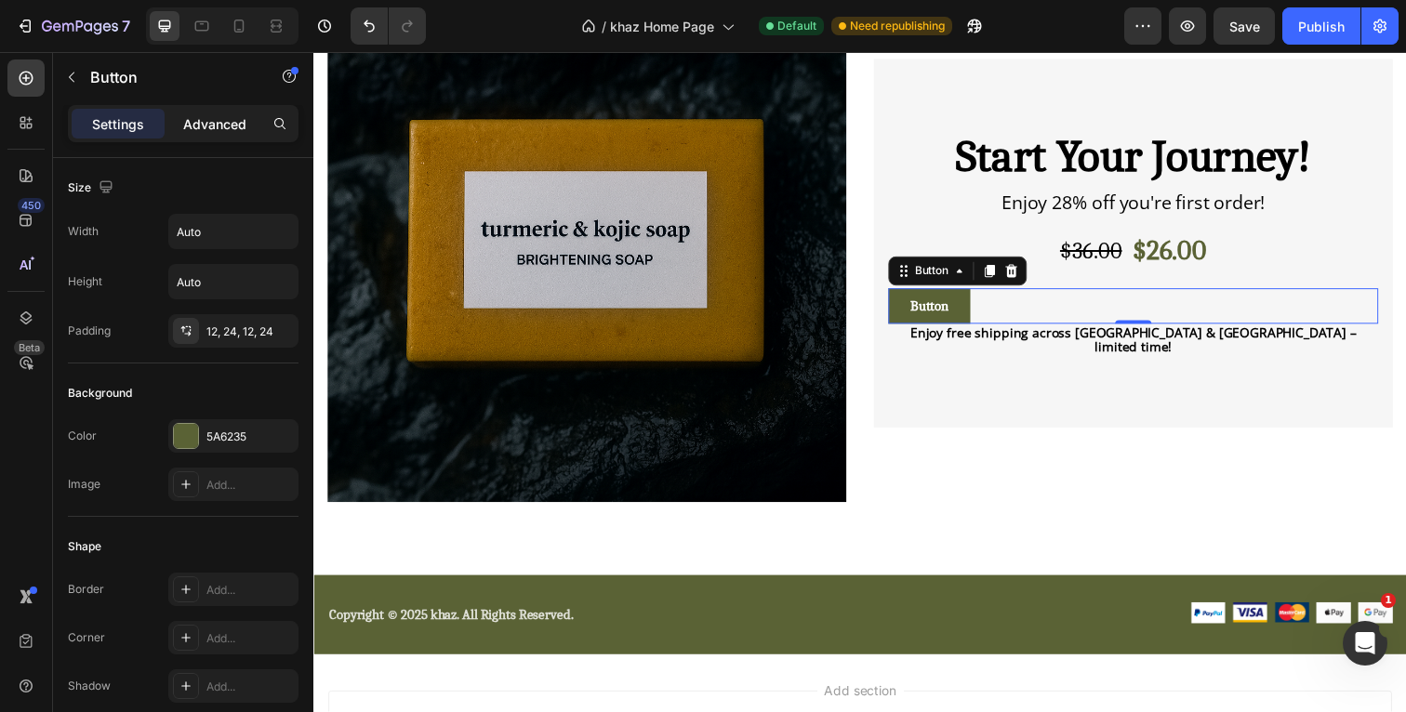
click at [245, 117] on p "Advanced" at bounding box center [214, 124] width 63 height 20
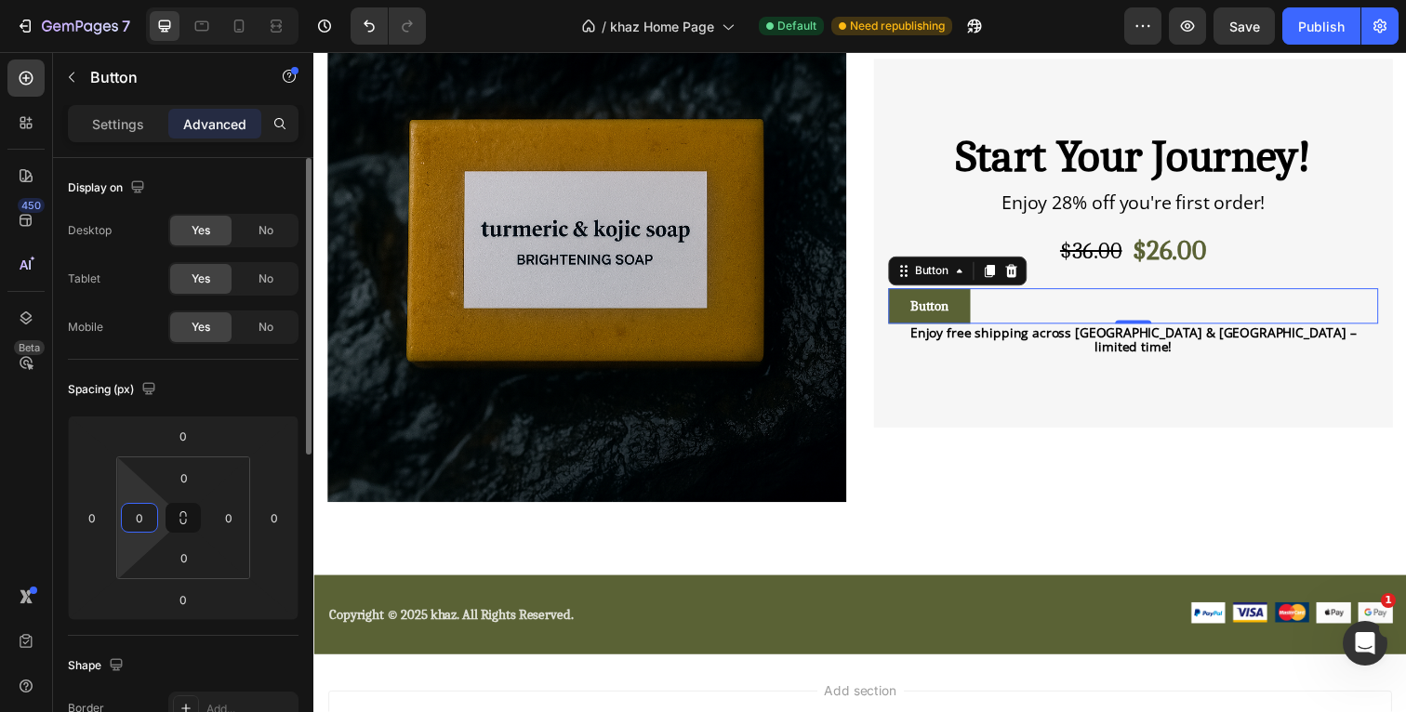
click at [146, 512] on input "0" at bounding box center [140, 518] width 28 height 28
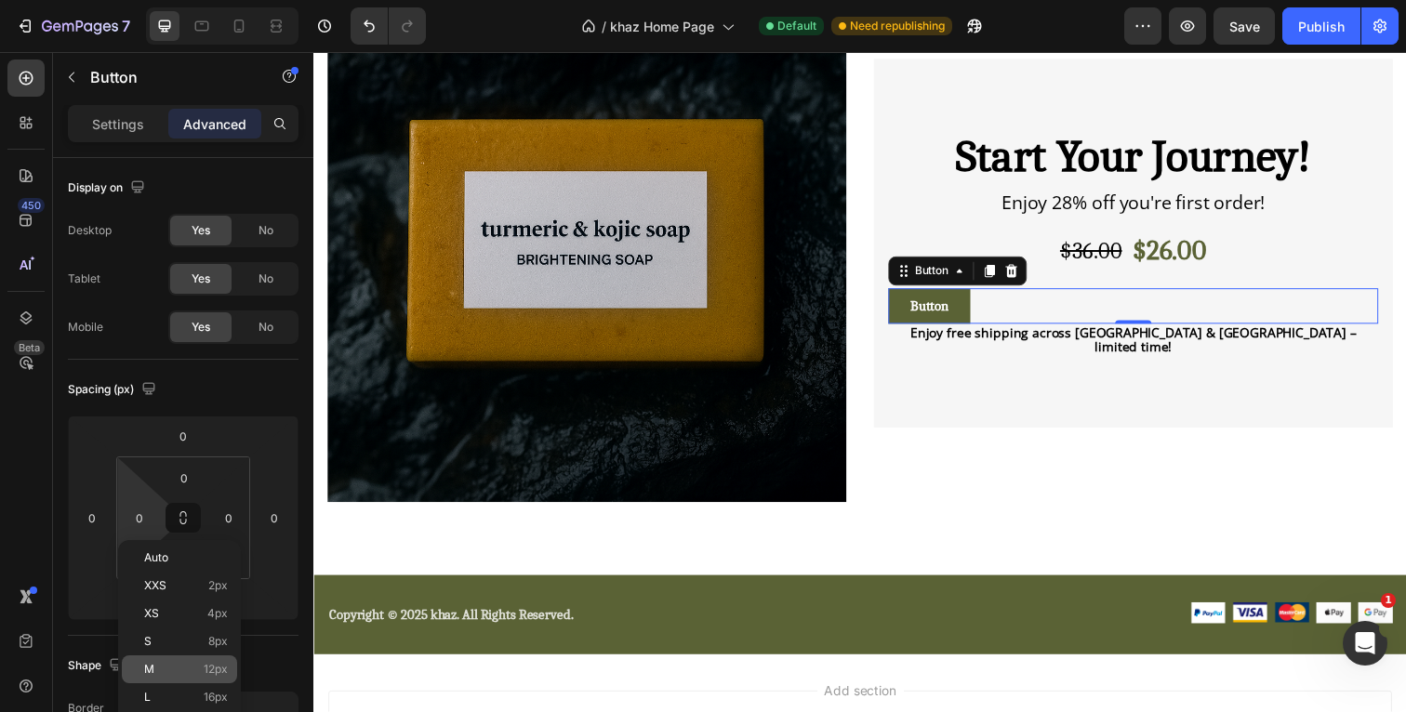
click at [165, 669] on p "M 12px" at bounding box center [186, 669] width 84 height 13
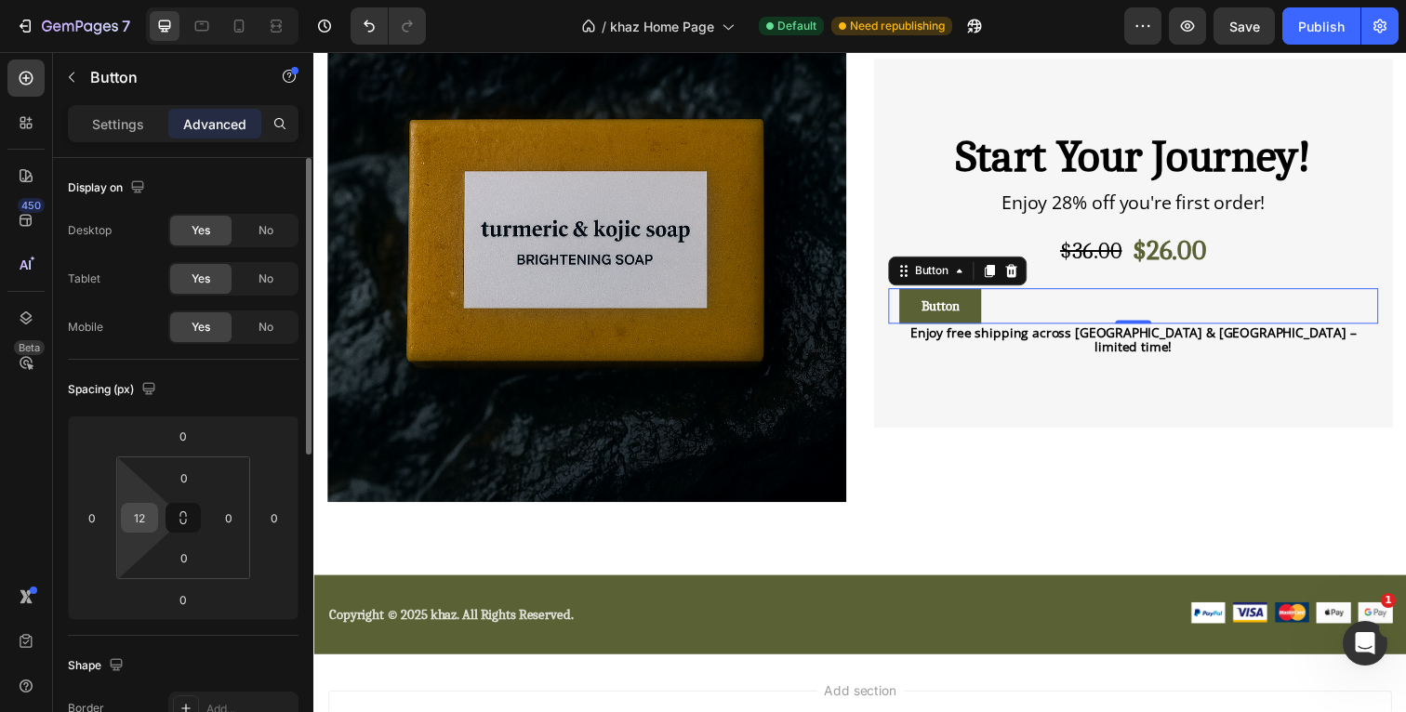
click at [139, 517] on input "12" at bounding box center [140, 518] width 28 height 28
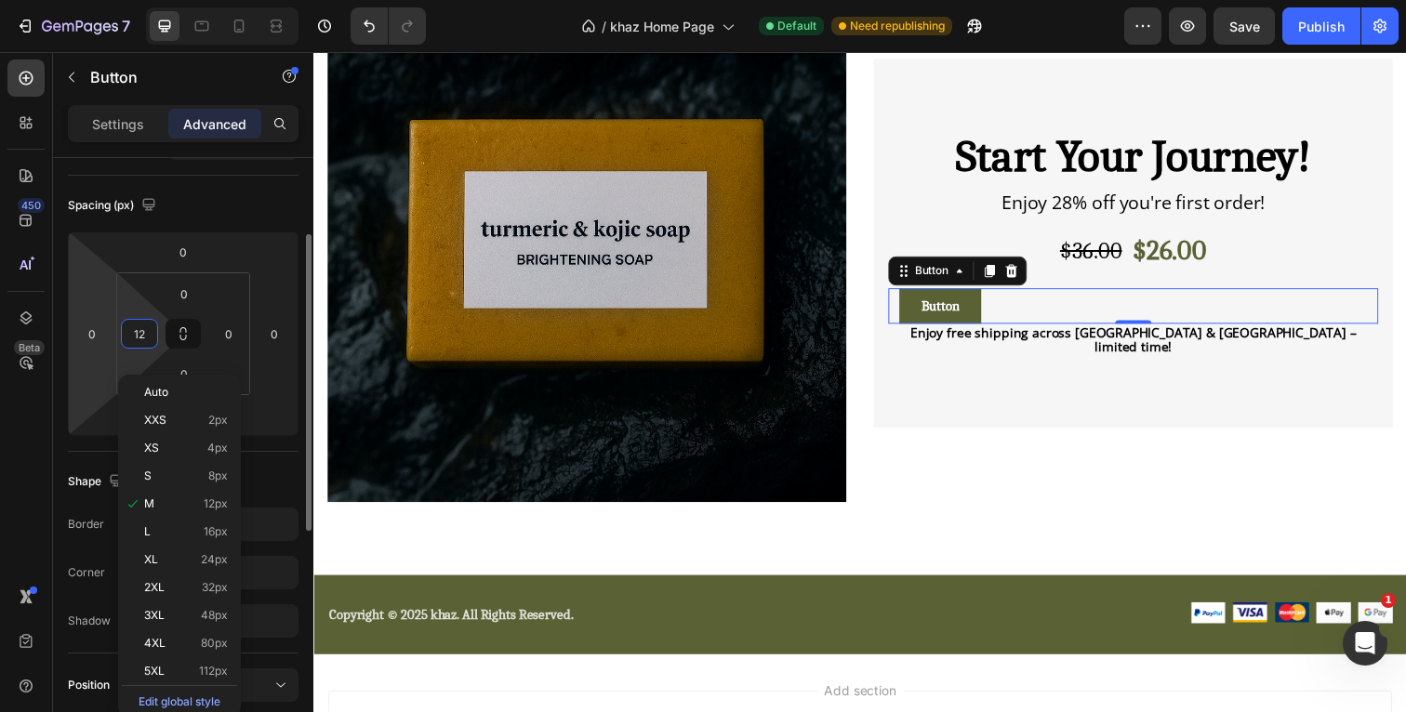
scroll to position [310, 0]
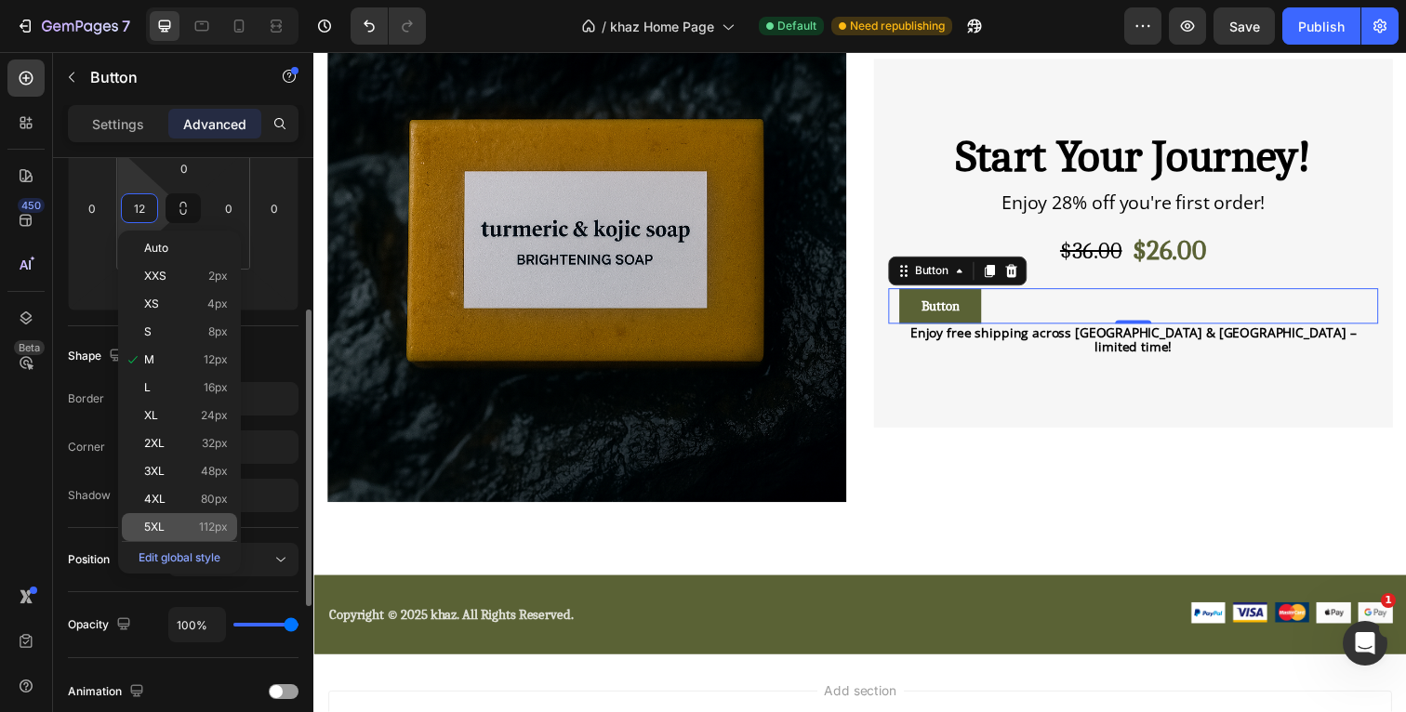
click at [154, 528] on span "5XL" at bounding box center [154, 527] width 20 height 13
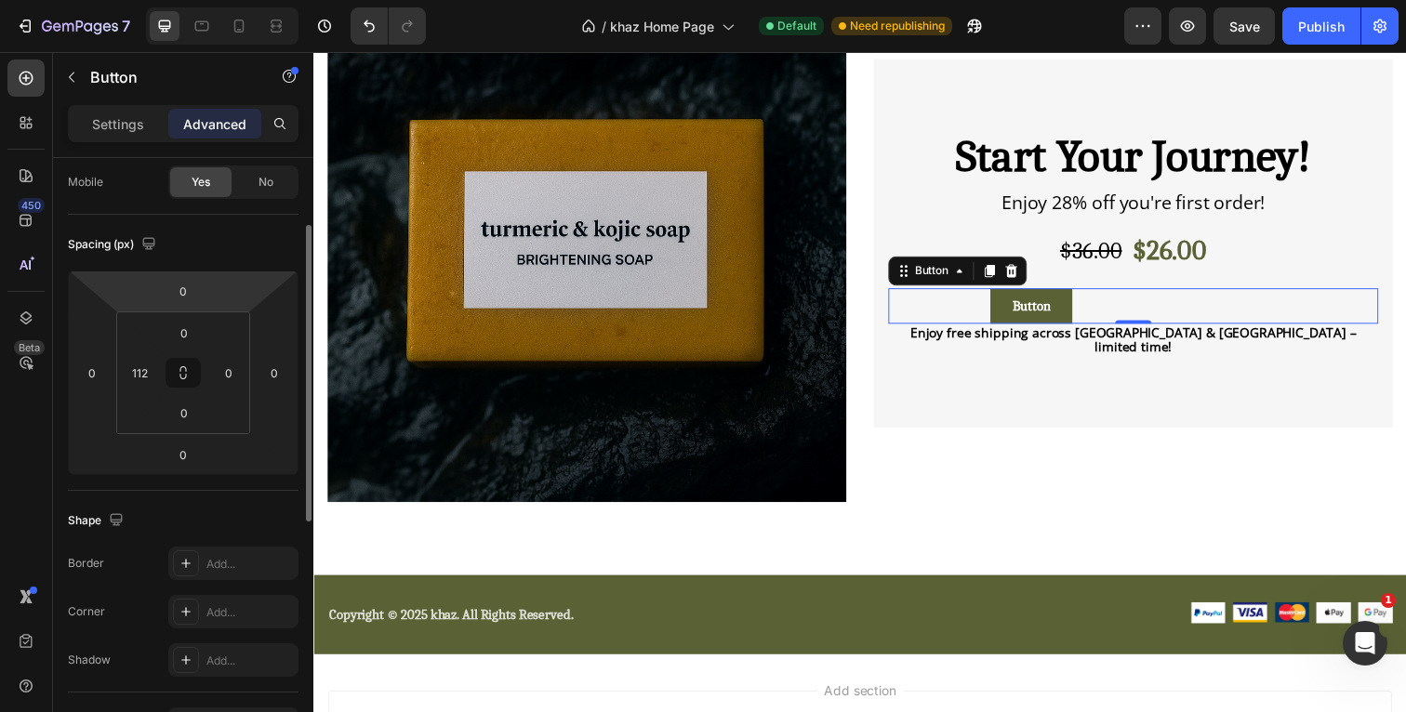
scroll to position [142, 0]
click at [148, 372] on input "112" at bounding box center [140, 376] width 28 height 28
type input "0"
click at [190, 247] on div "Spacing (px)" at bounding box center [183, 247] width 231 height 30
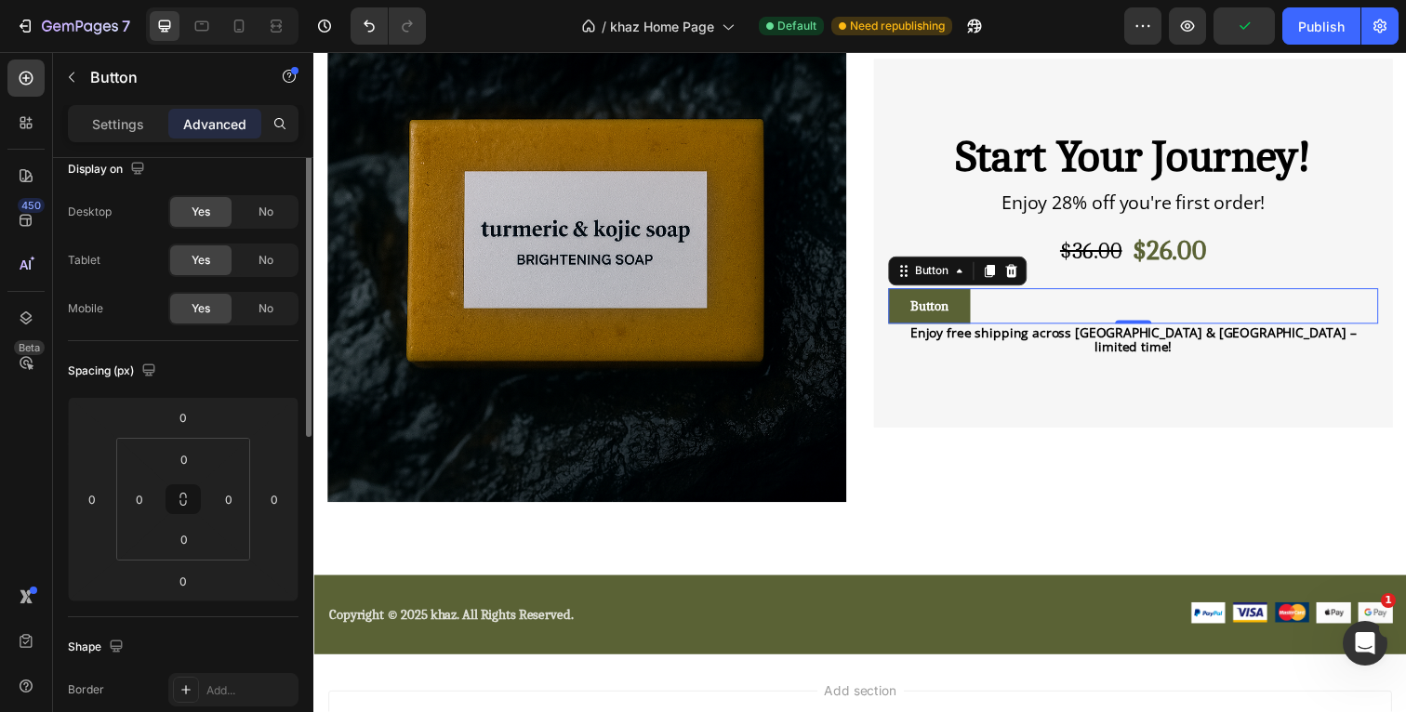
scroll to position [0, 0]
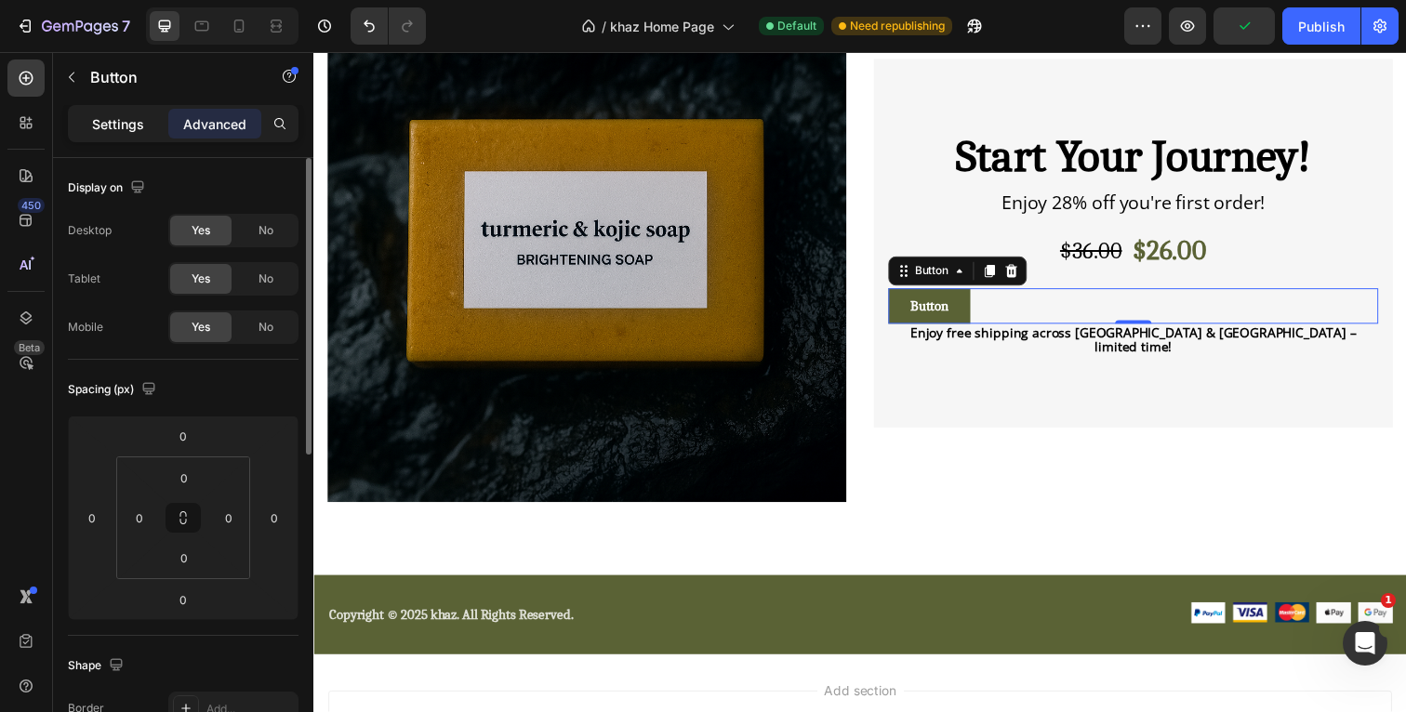
click at [138, 129] on p "Settings" at bounding box center [118, 124] width 52 height 20
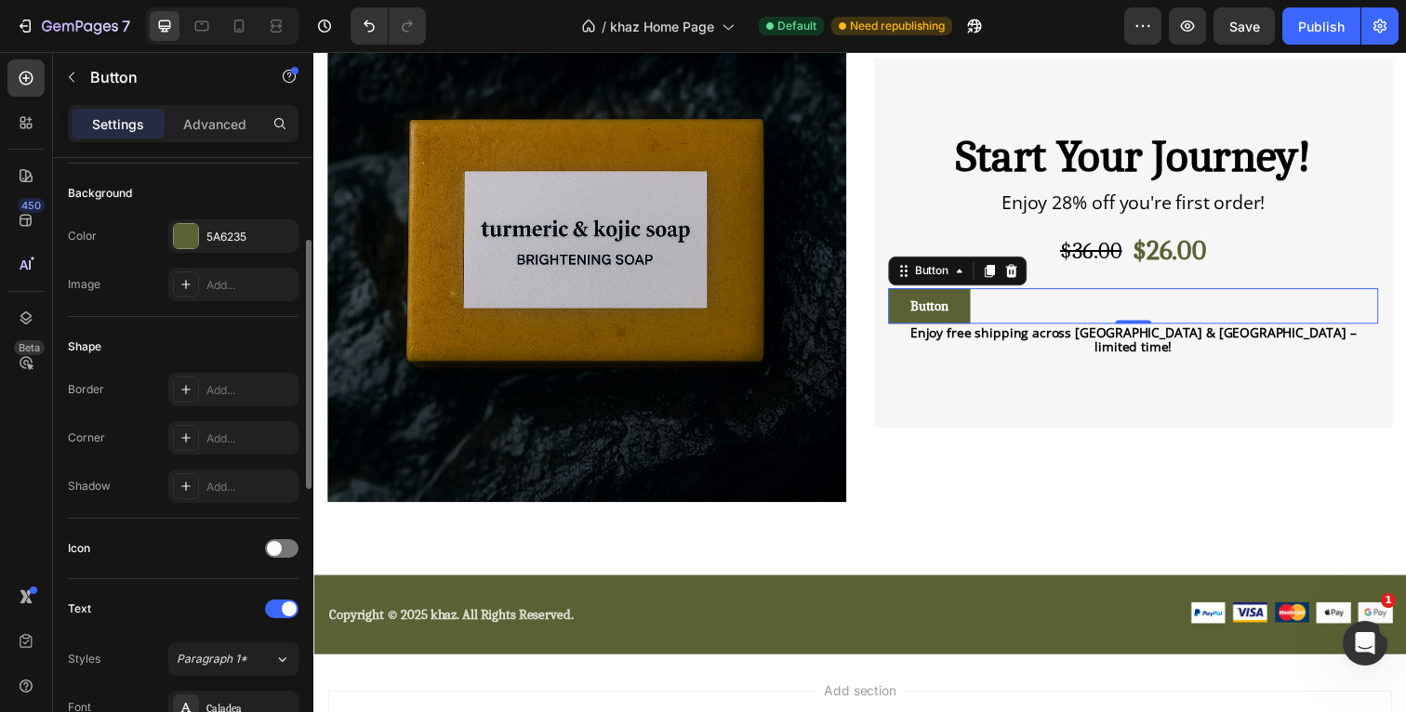
scroll to position [201, 0]
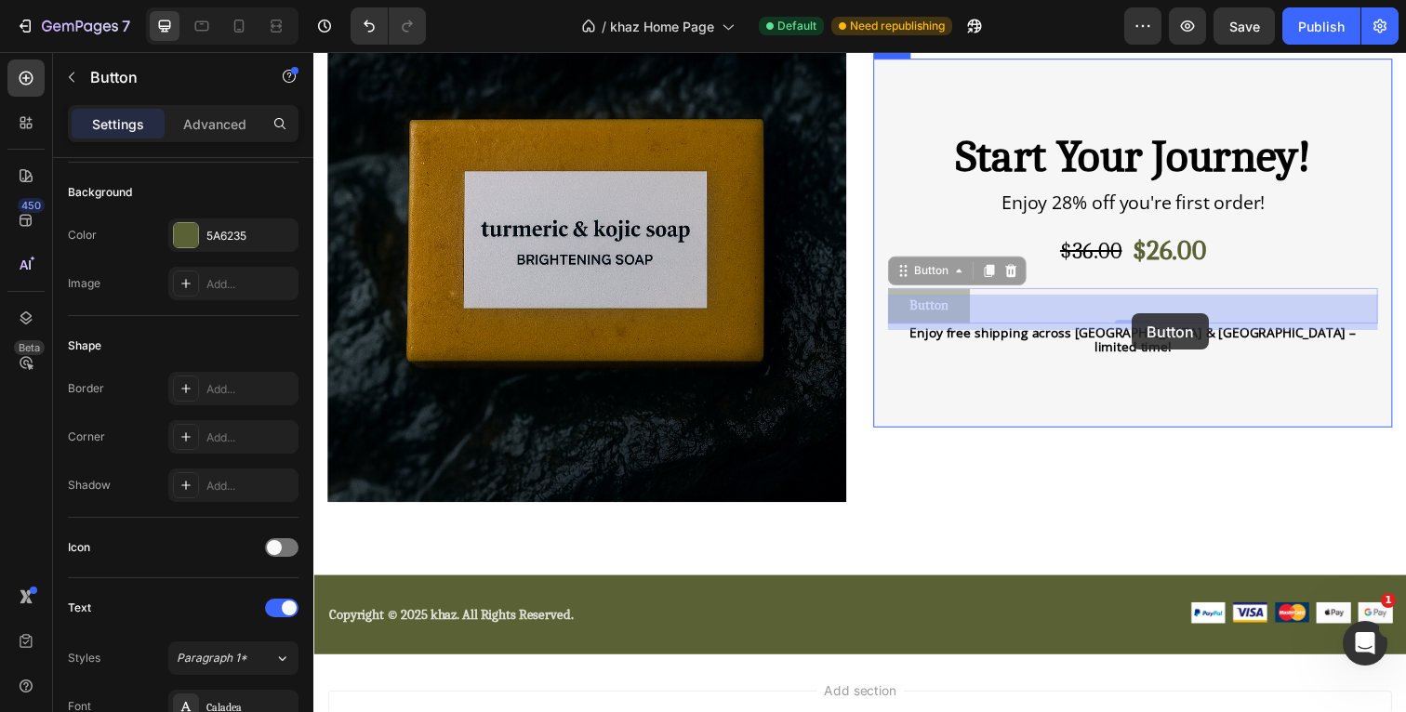
drag, startPoint x: 978, startPoint y: 316, endPoint x: 1149, endPoint y: 319, distance: 171.1
drag, startPoint x: 978, startPoint y: 309, endPoint x: 1162, endPoint y: 309, distance: 184.1
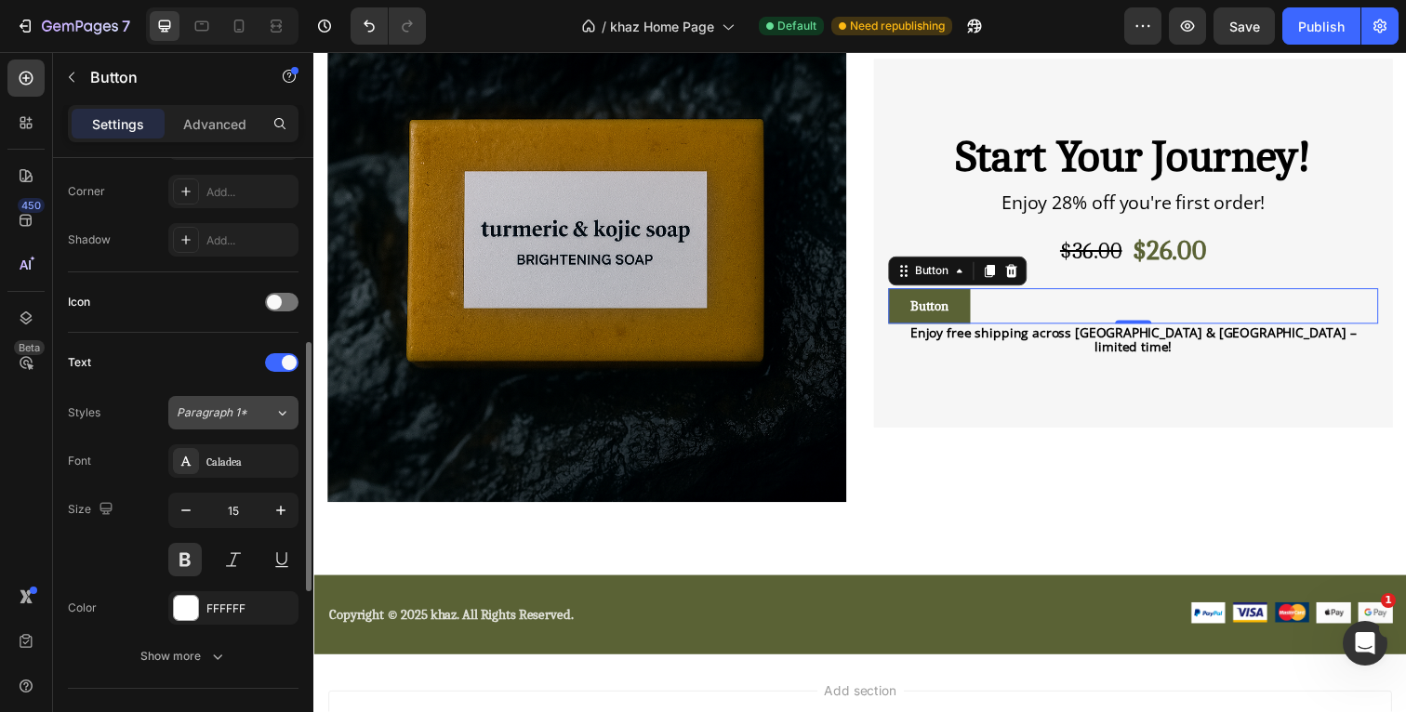
scroll to position [447, 0]
click at [231, 413] on span "Paragraph 1*" at bounding box center [212, 412] width 71 height 17
click at [118, 446] on div "Font Caladea" at bounding box center [183, 460] width 231 height 33
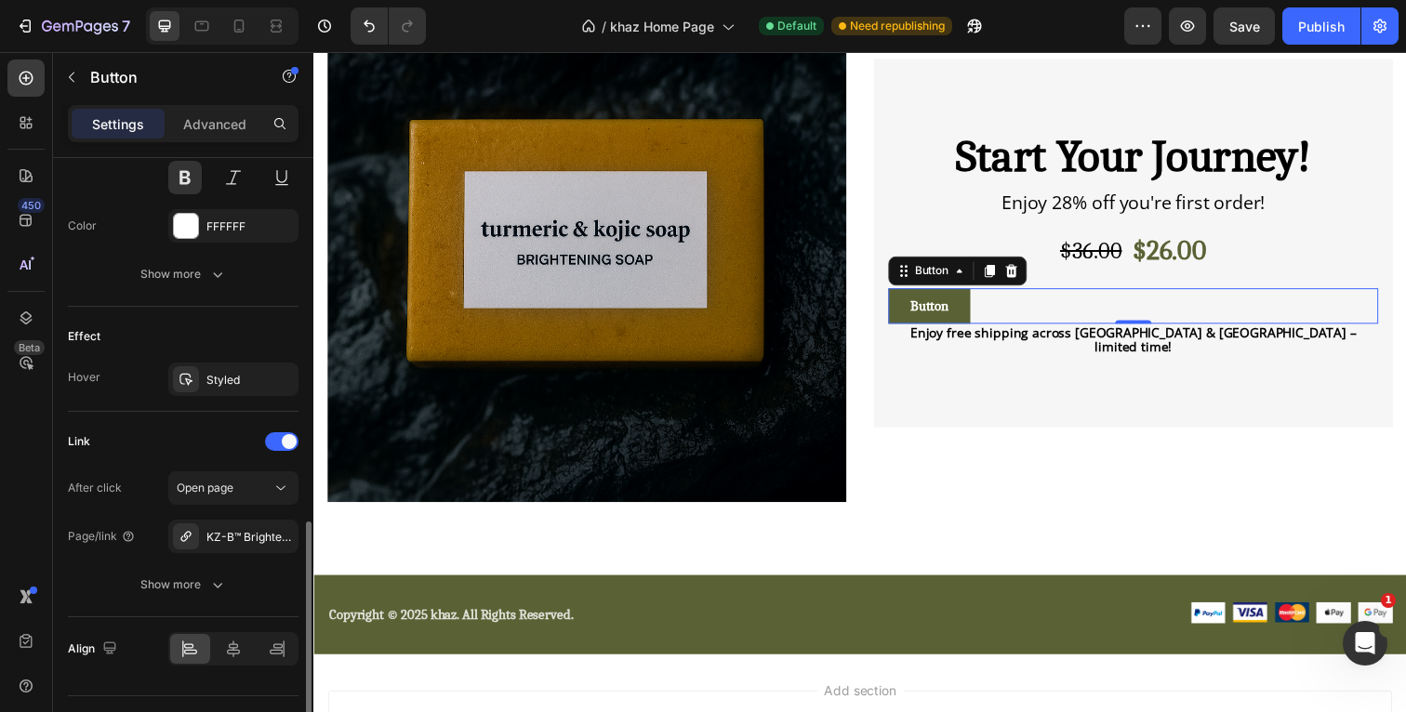
scroll to position [871, 0]
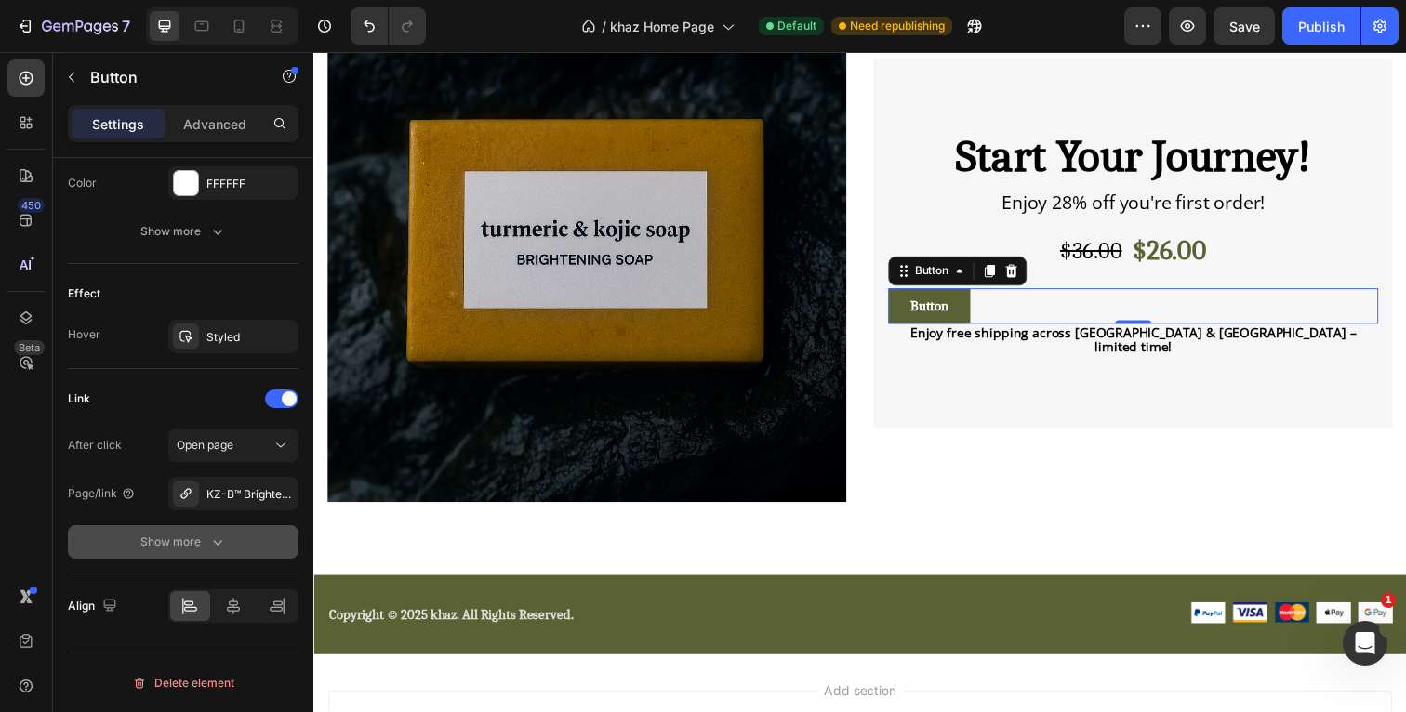
click at [204, 545] on div "Show more" at bounding box center [183, 542] width 86 height 19
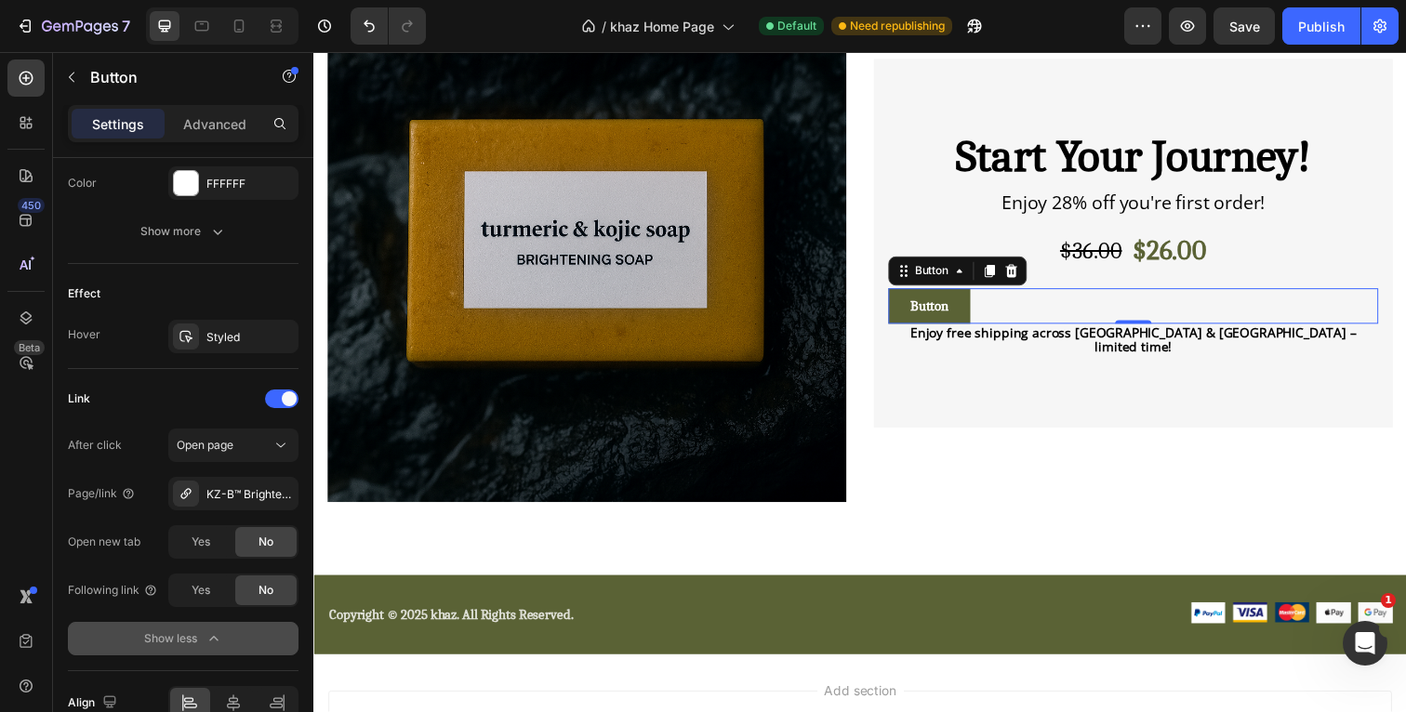
click at [194, 635] on div "Show less" at bounding box center [183, 638] width 79 height 19
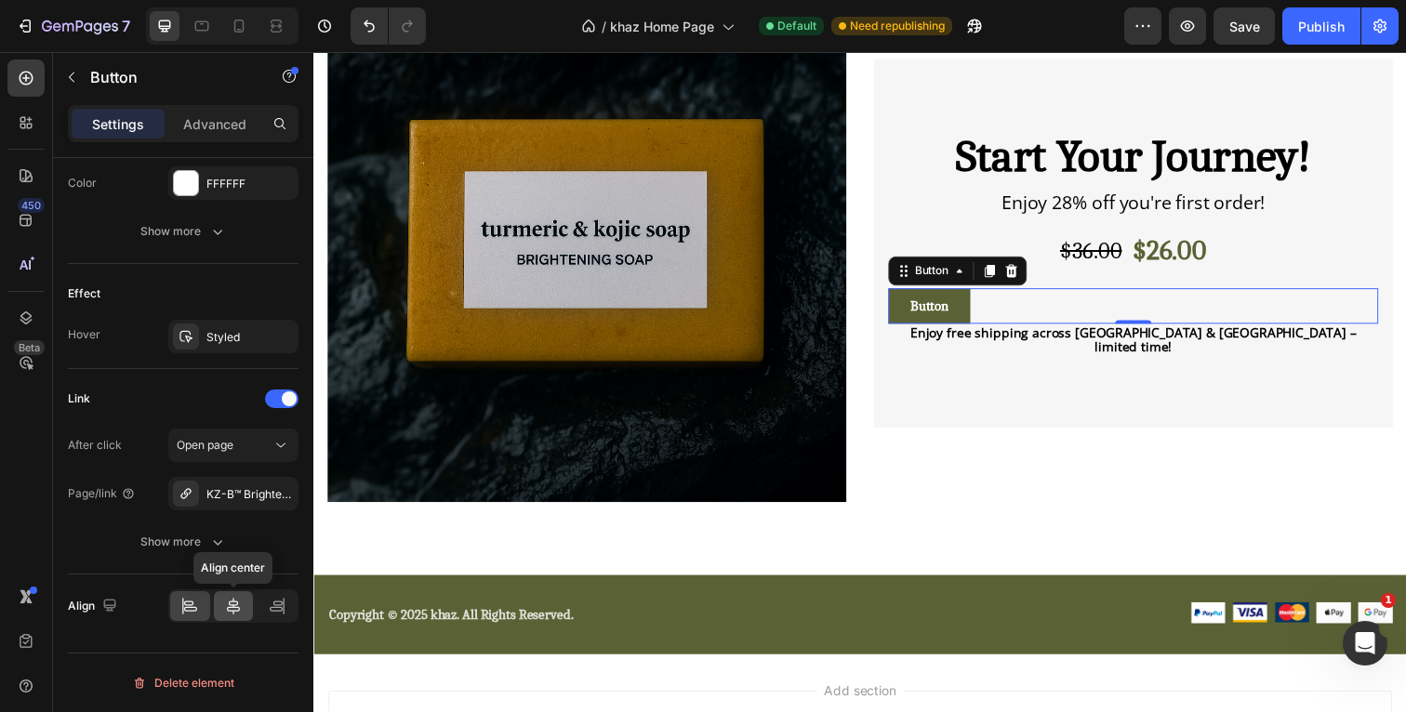
click at [232, 607] on icon at bounding box center [233, 606] width 13 height 17
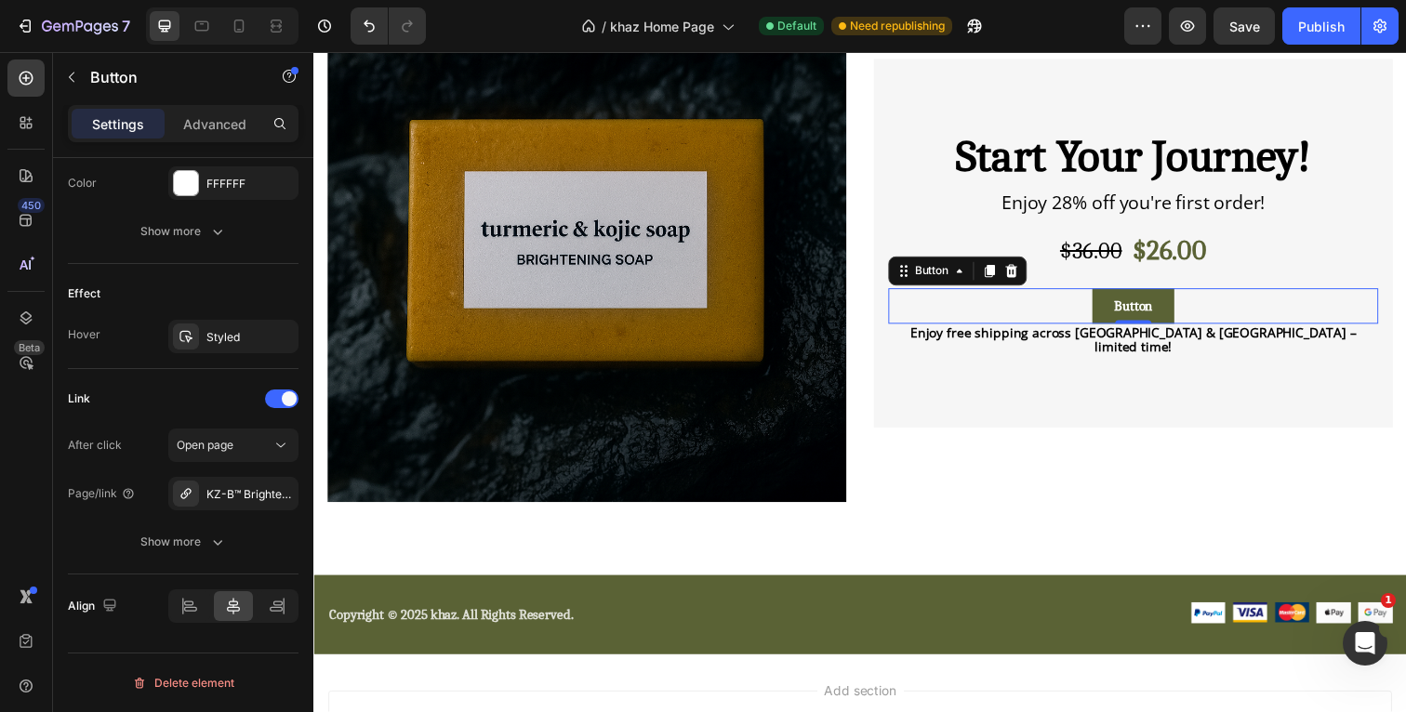
click at [288, 256] on div "Text Styles Paragraph 1* Font Caladea Size 15 Color FFFFFF Show more" at bounding box center [183, 86] width 231 height 356
click at [1170, 318] on p "Button" at bounding box center [1150, 312] width 39 height 14
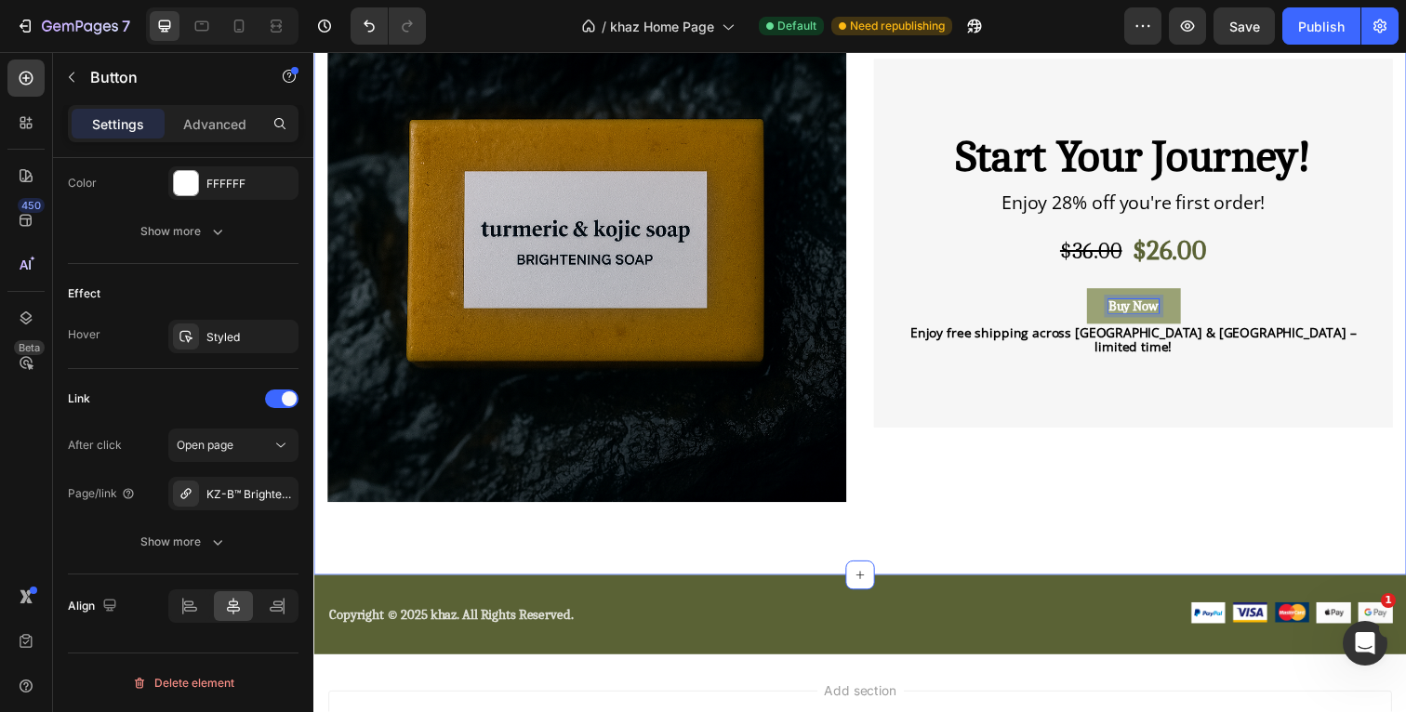
click at [1405, 205] on div "Product Images & Gallery Start Your Journey! Heading Enjoy 28% off you're first…" at bounding box center [871, 284] width 1116 height 604
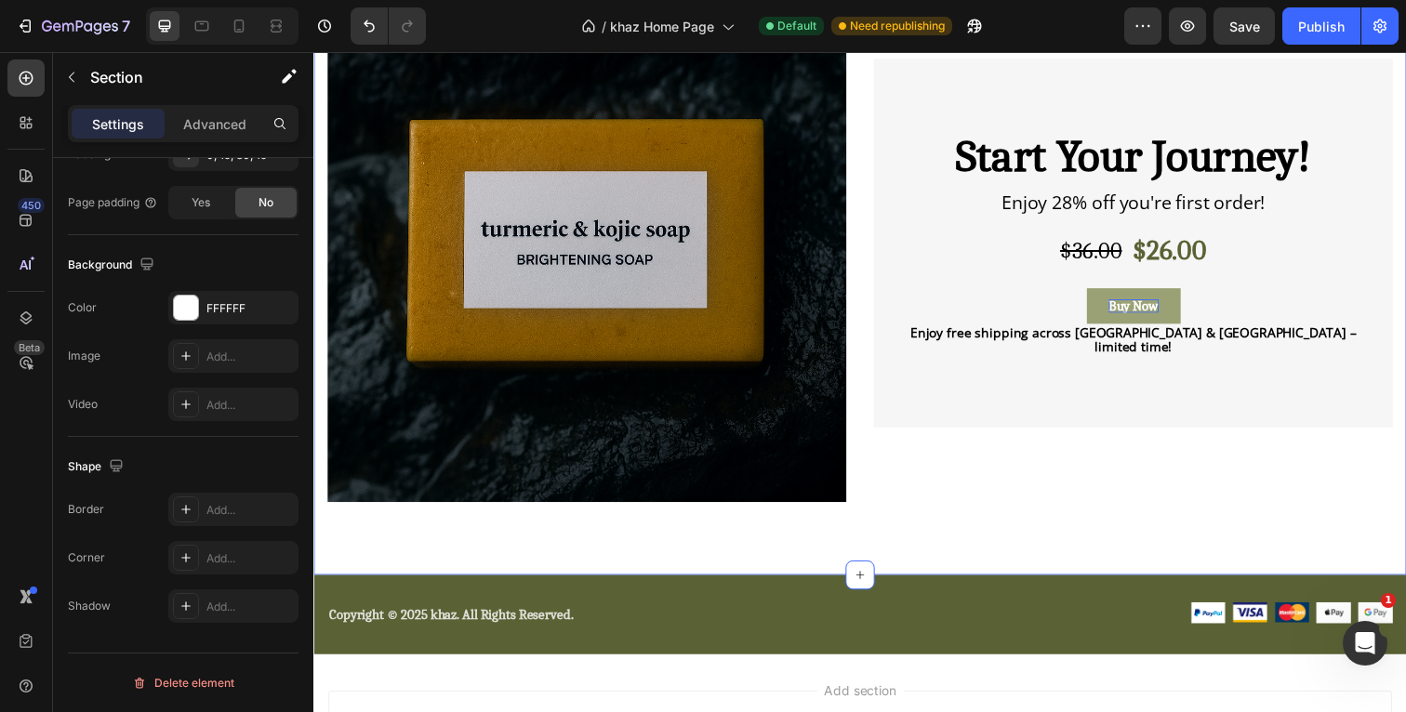
scroll to position [0, 0]
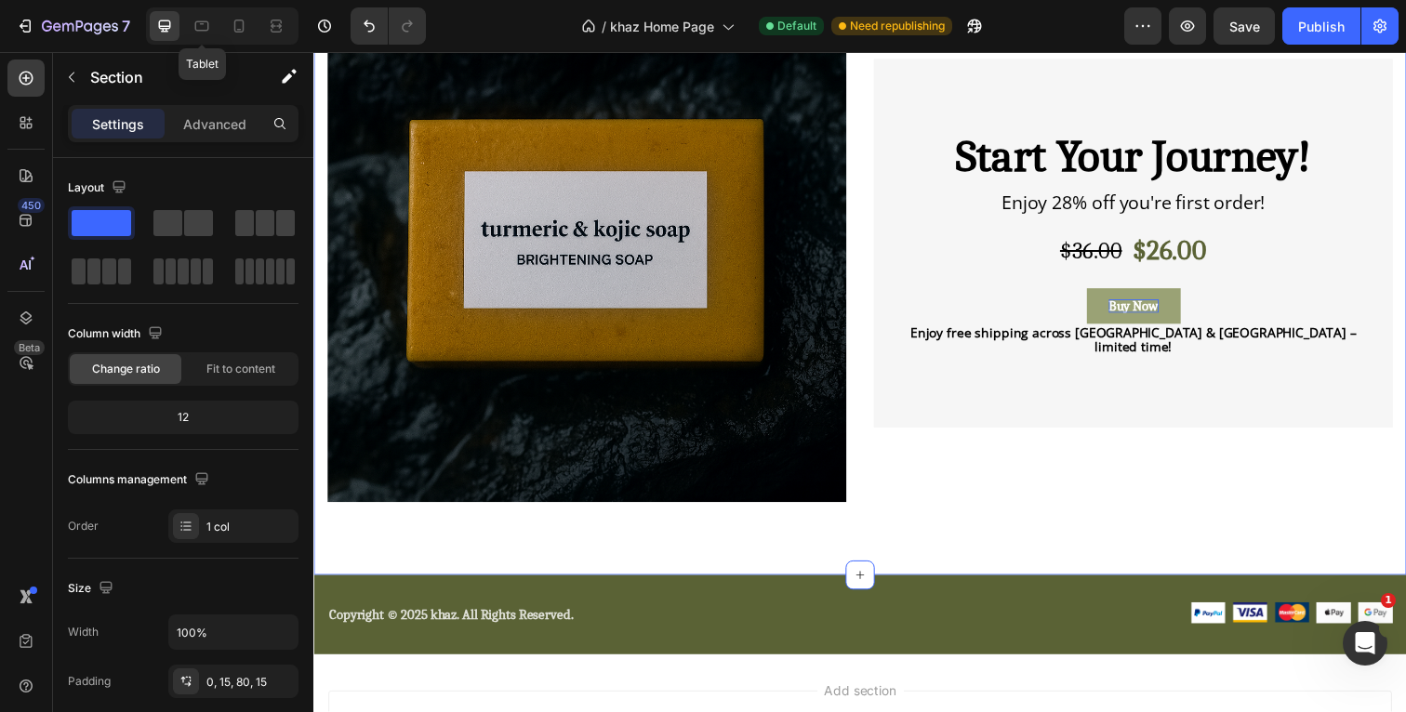
click at [193, 46] on div "7 Tablet Version history / khaz Home Page Default Need republishing Preview Sav…" at bounding box center [703, 26] width 1406 height 53
click at [193, 31] on icon at bounding box center [201, 26] width 19 height 19
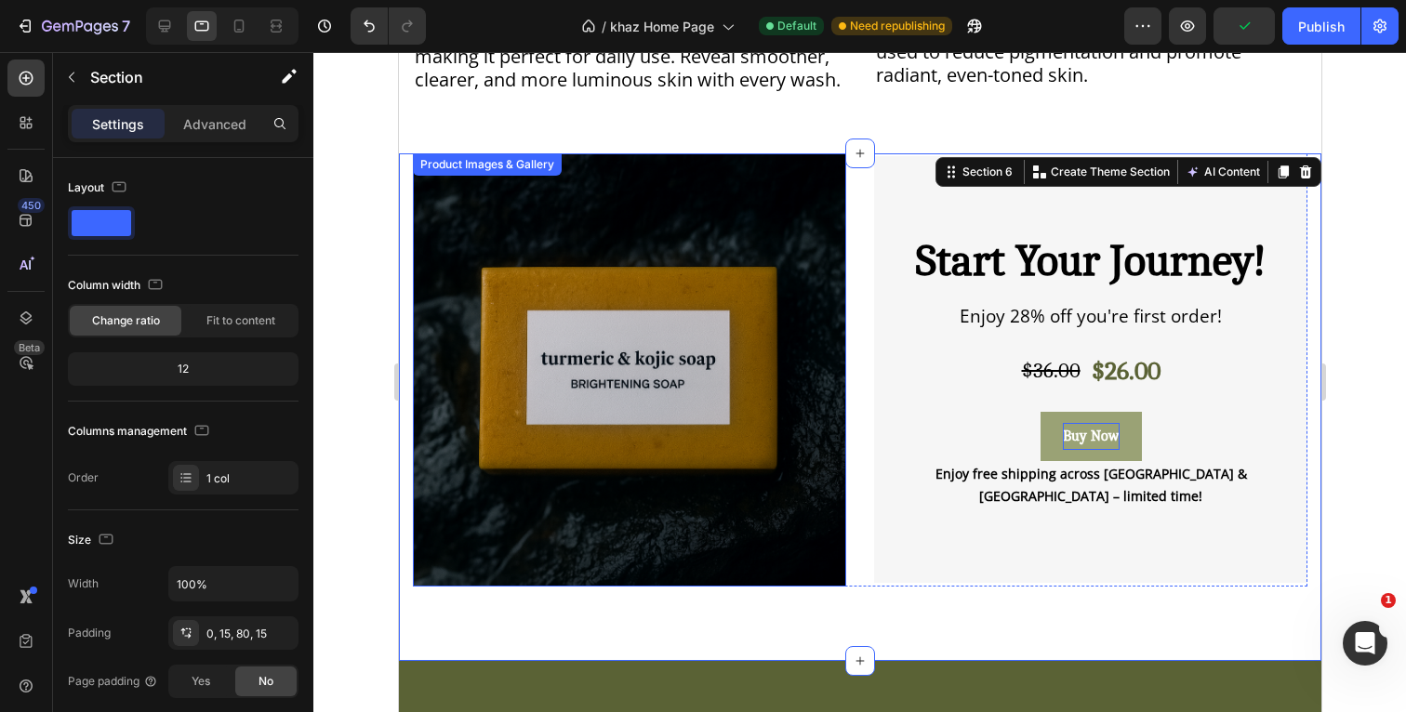
scroll to position [1774, 0]
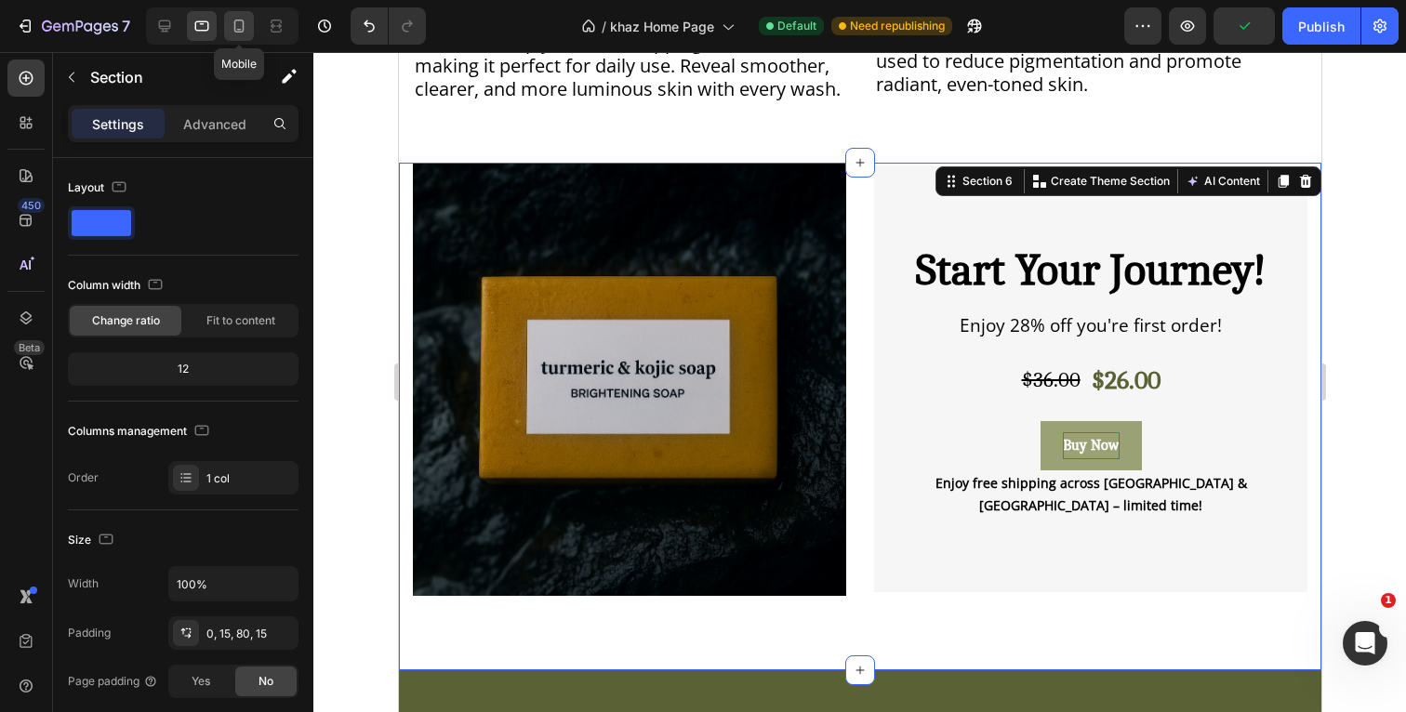
click at [238, 19] on icon at bounding box center [239, 26] width 19 height 19
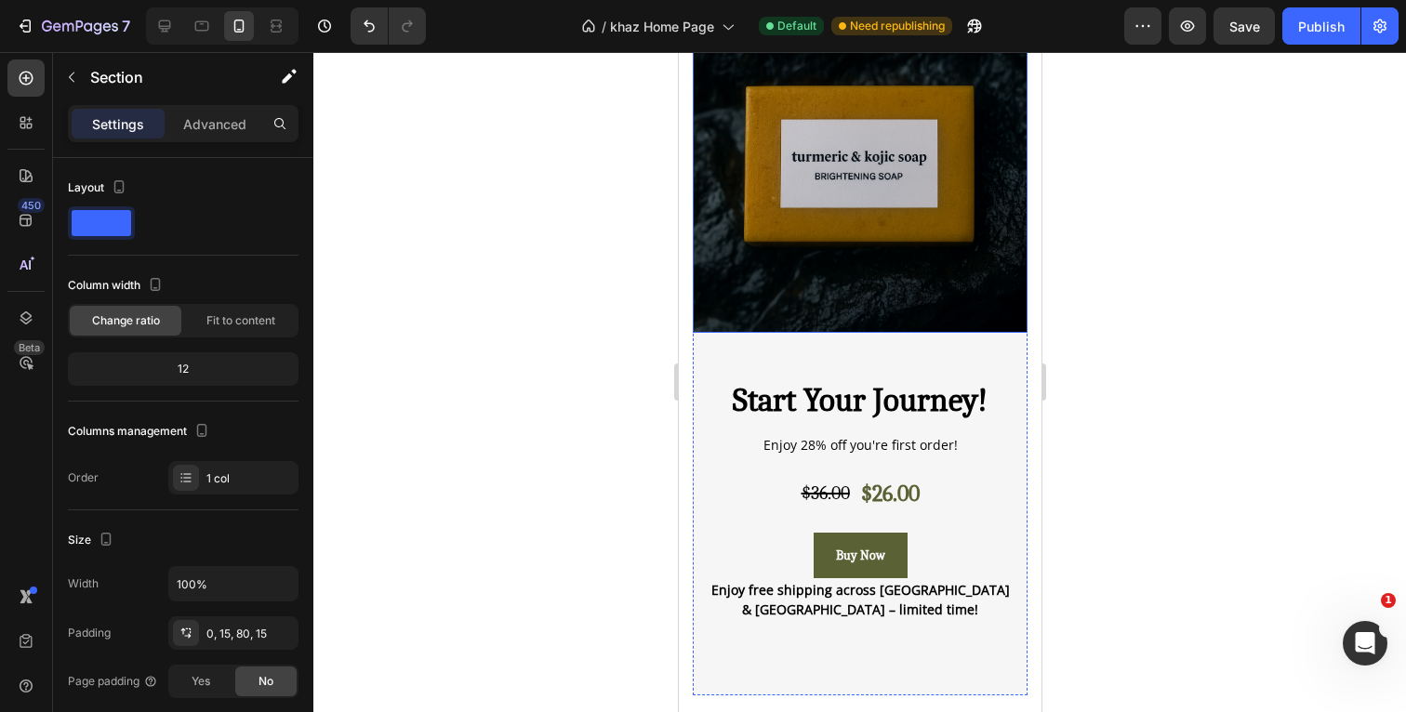
scroll to position [2888, 0]
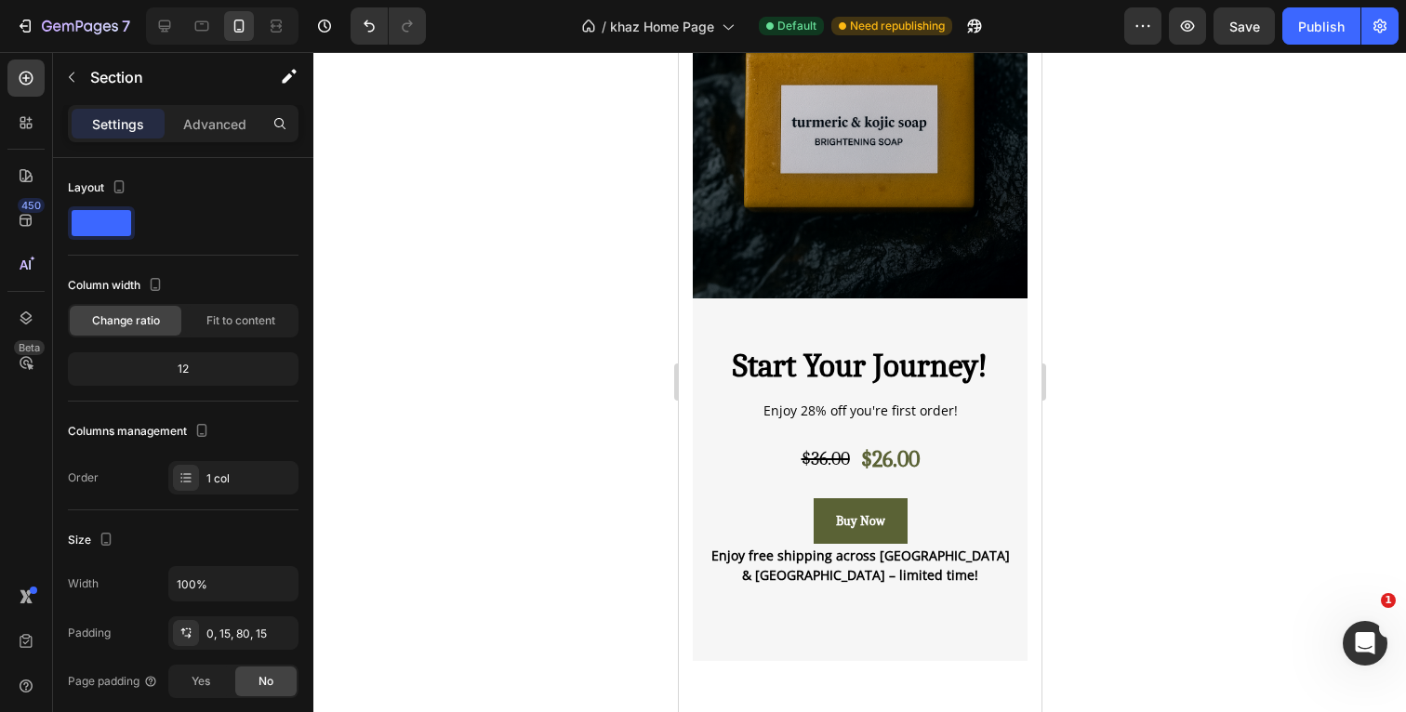
click at [1143, 330] on div at bounding box center [859, 382] width 1093 height 660
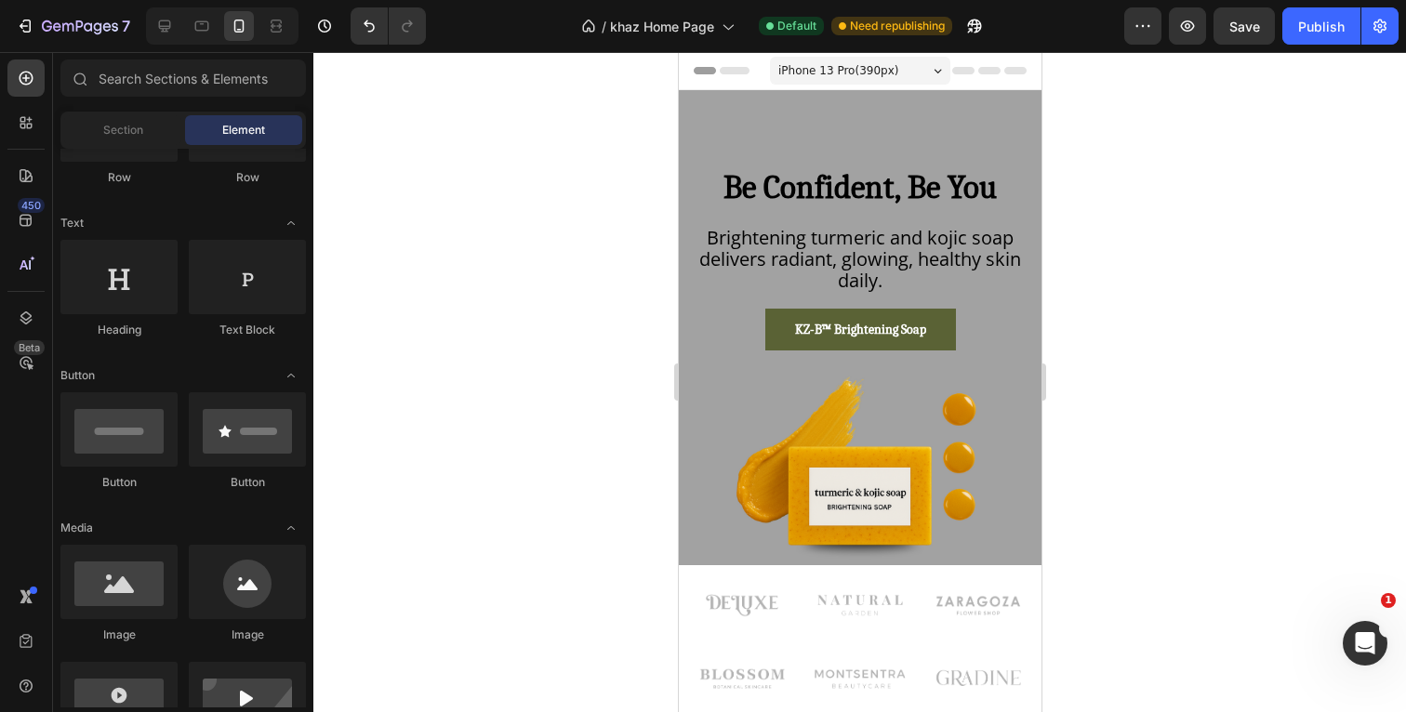
scroll to position [0, 0]
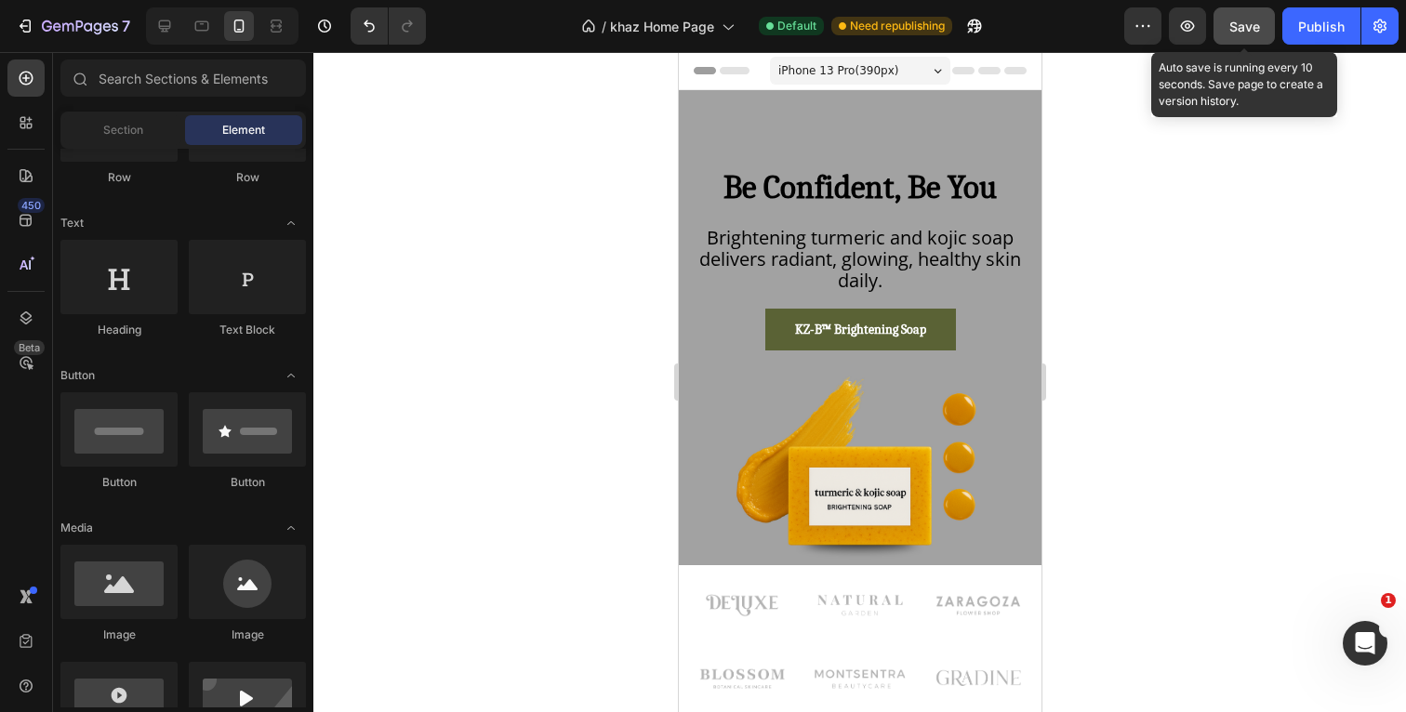
click at [1247, 20] on span "Save" at bounding box center [1244, 27] width 31 height 16
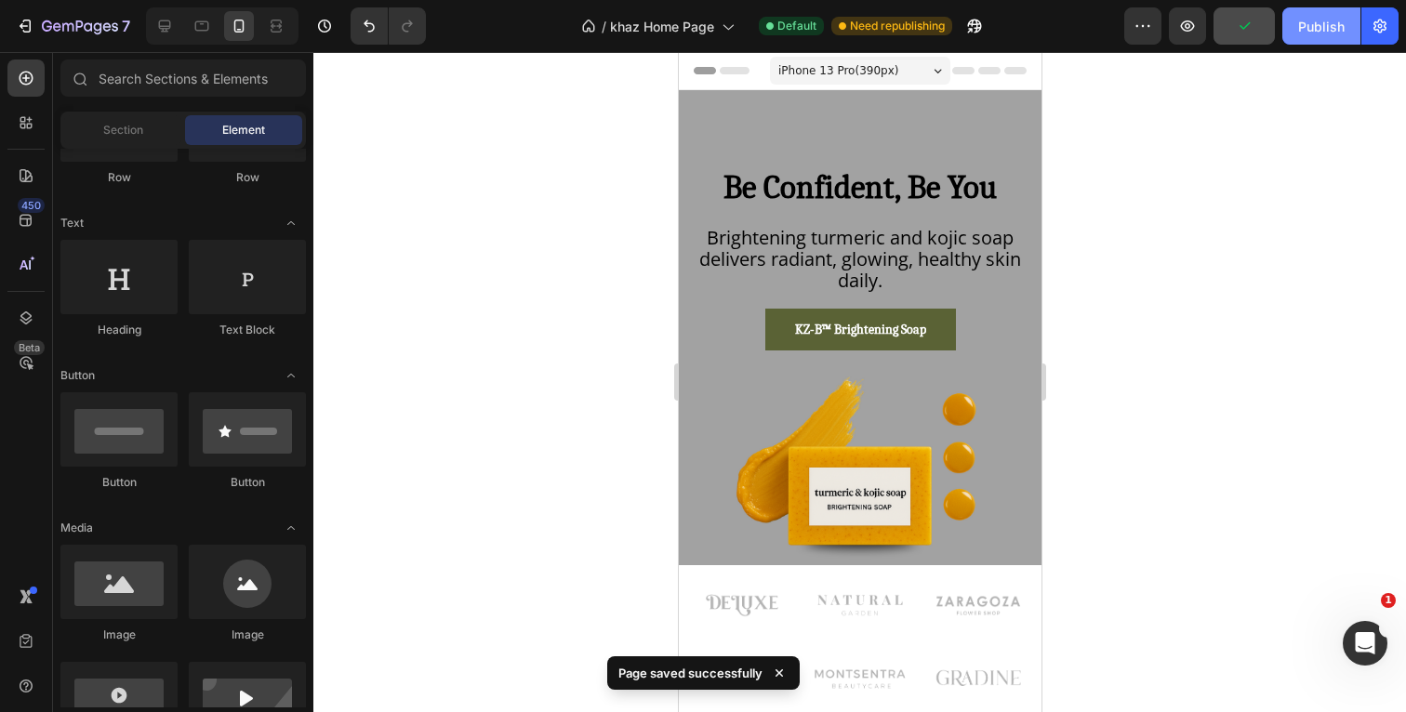
click at [1293, 37] on button "Publish" at bounding box center [1321, 25] width 78 height 37
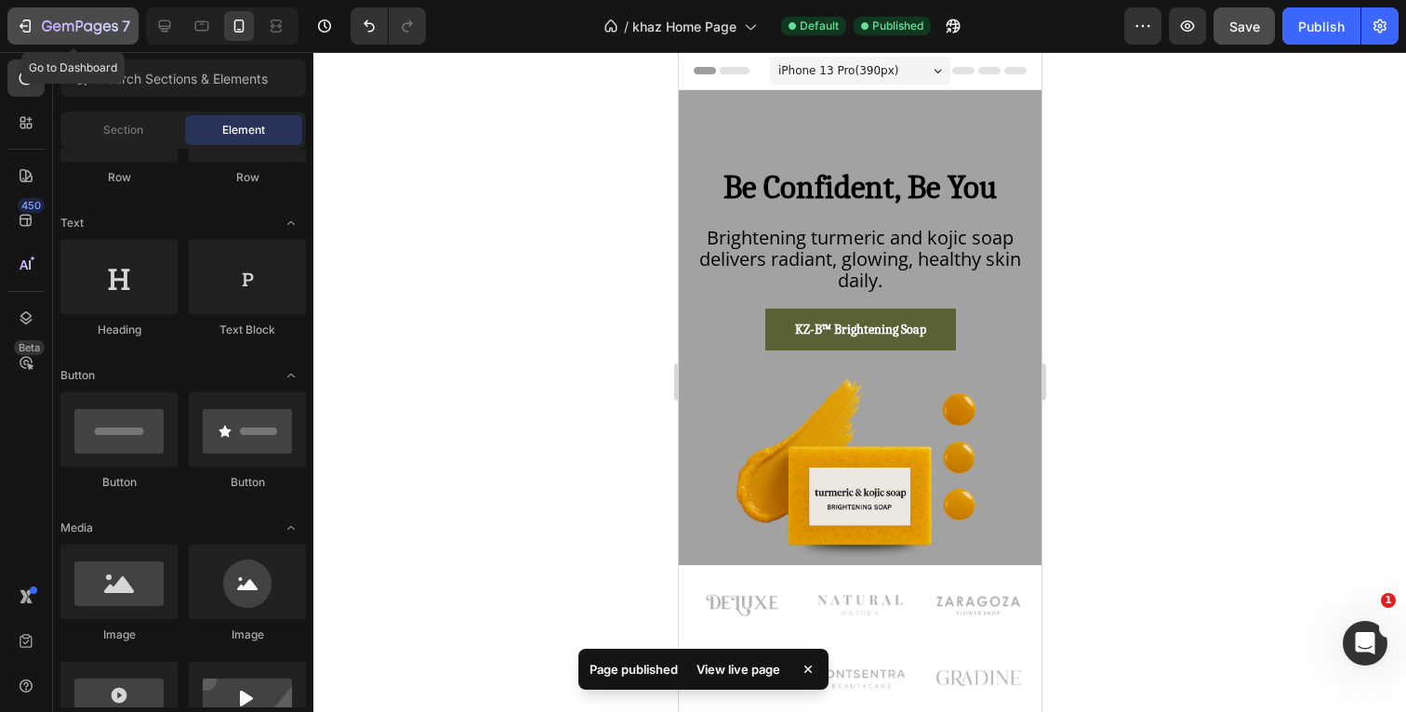
click at [99, 29] on icon "button" at bounding box center [98, 28] width 8 height 12
